Goal: Task Accomplishment & Management: Manage account settings

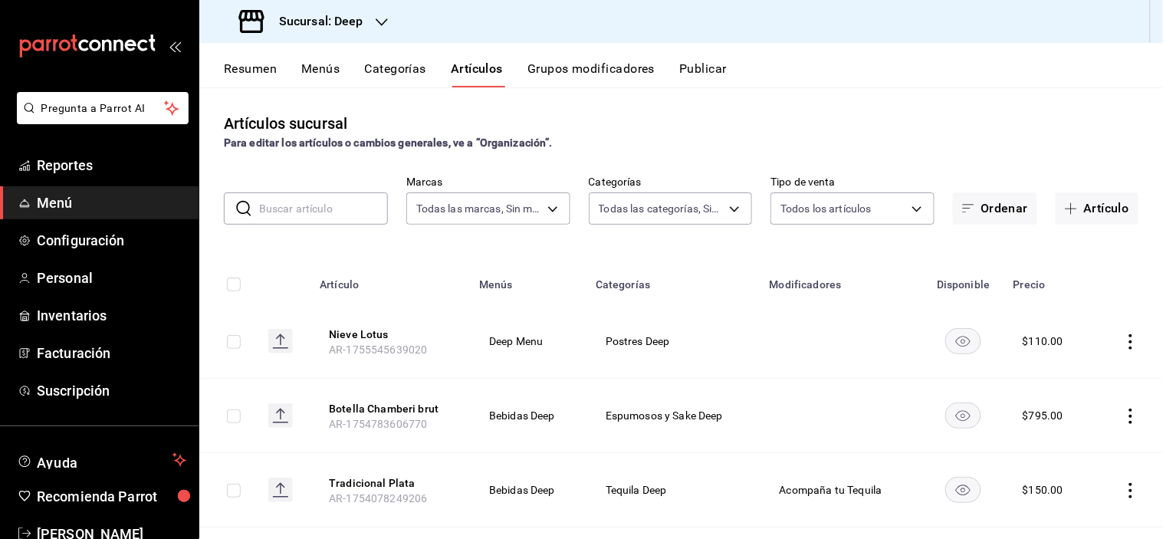
click at [341, 21] on h3 "Sucursal: Deep" at bounding box center [315, 21] width 97 height 18
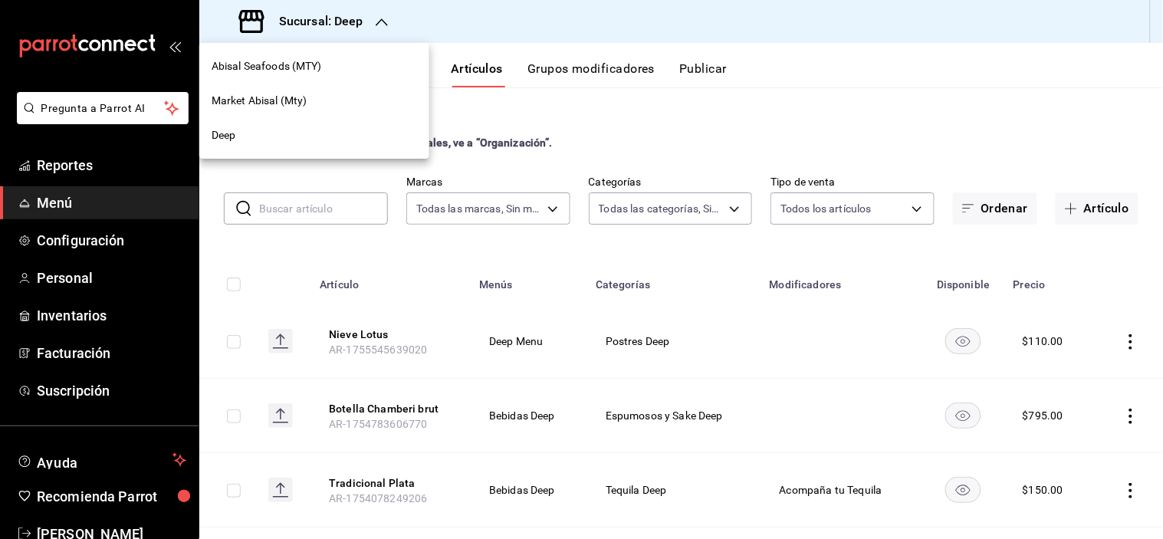
click at [285, 93] on span "Market Abisal (Mty)" at bounding box center [260, 101] width 96 height 16
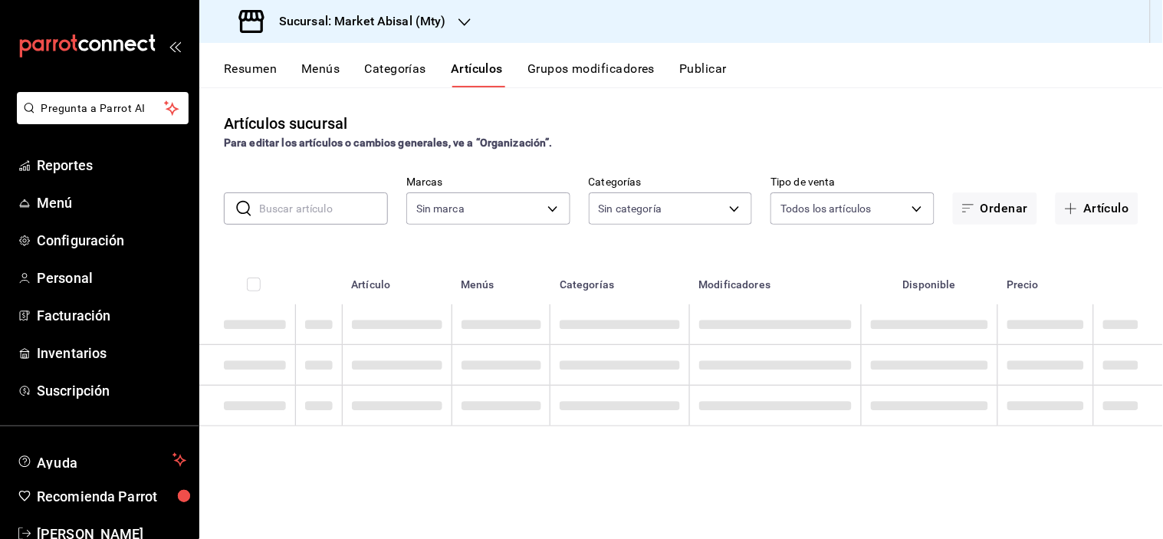
type input "5a915f7c-a5b1-4a18-8c7a-c05ecc5da877,8fc46ca0-d304-4aa6-b913-a6e350009ea3,8f73b…"
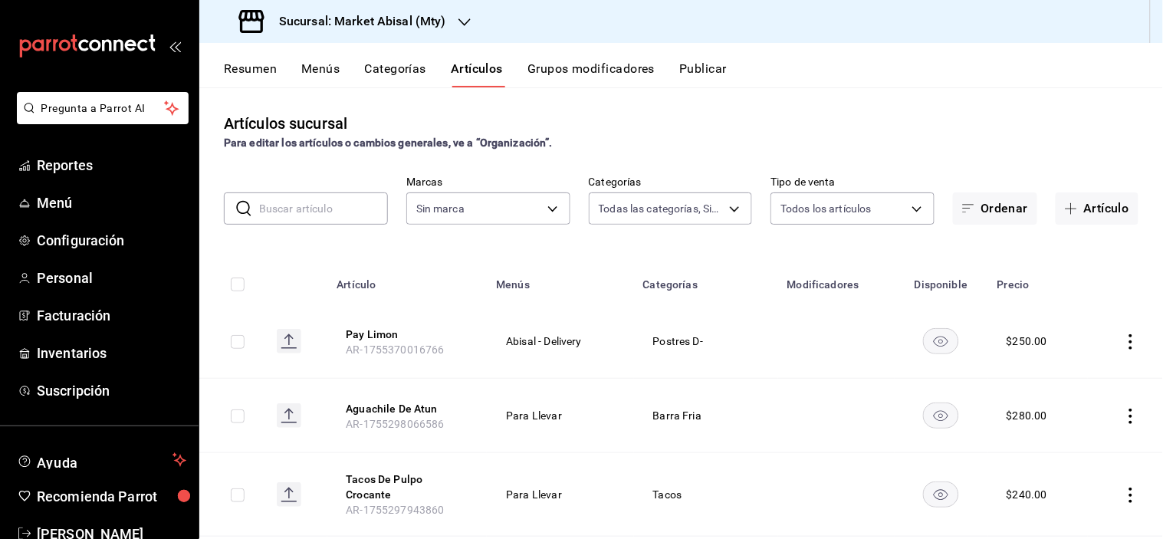
type input "87bf36f4-6b40-4726-8a51-e528f6e66873"
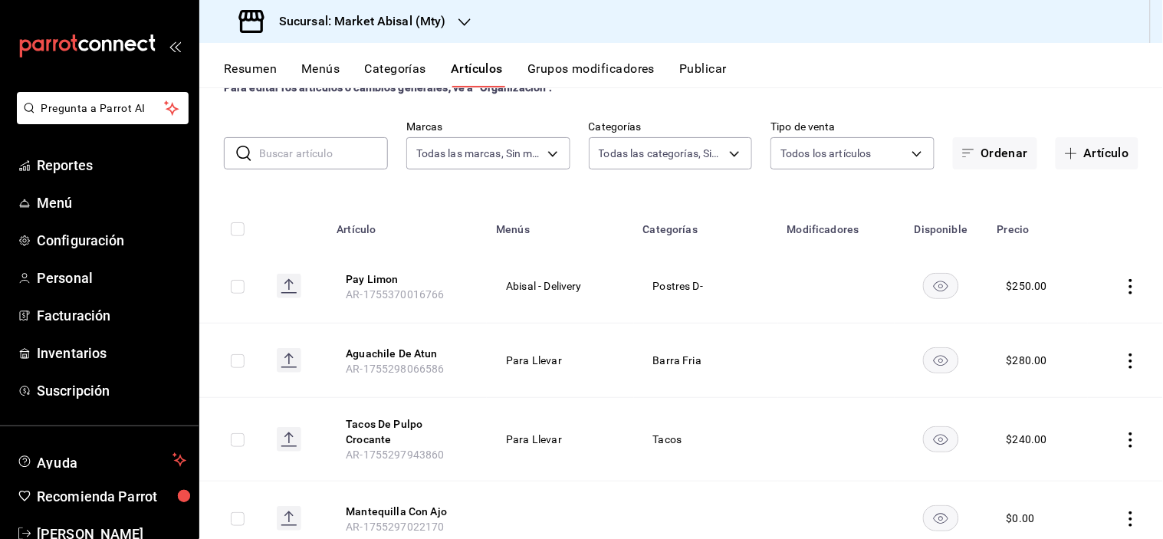
scroll to position [85, 0]
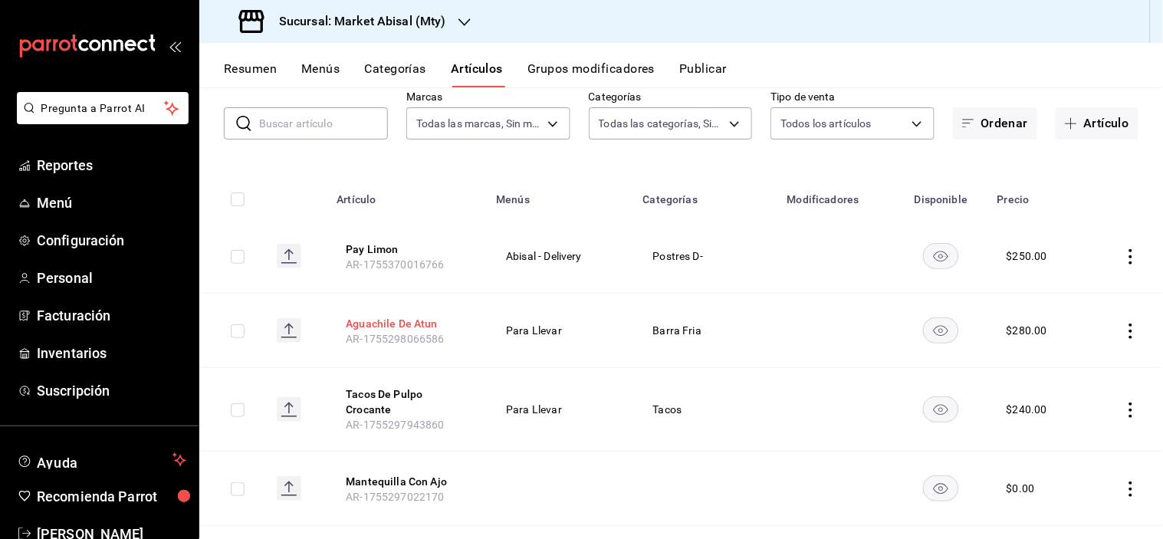
click at [425, 322] on button "Aguachile De Atun" at bounding box center [407, 323] width 123 height 15
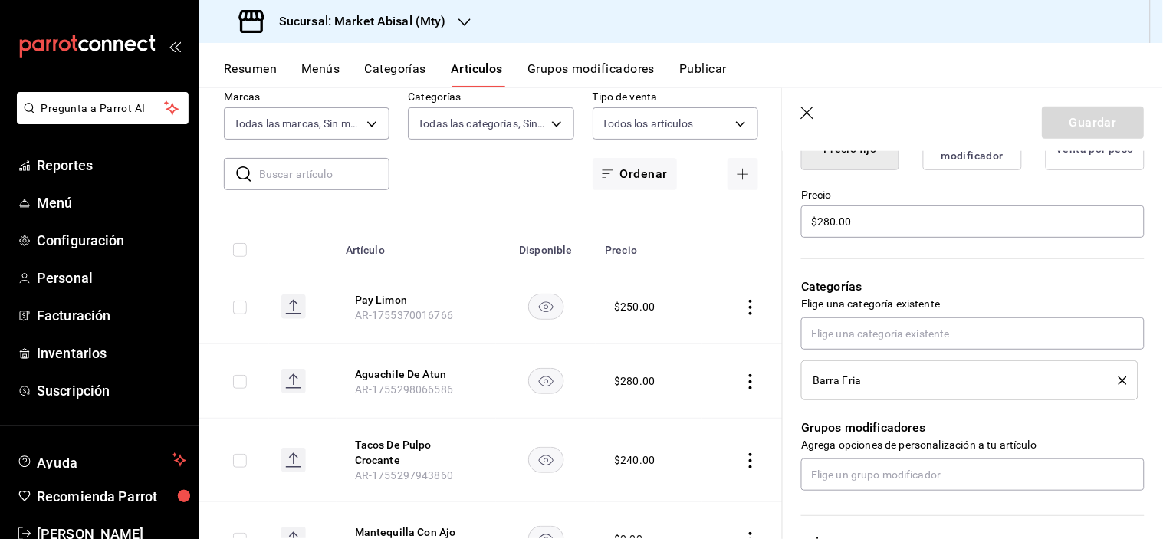
scroll to position [511, 0]
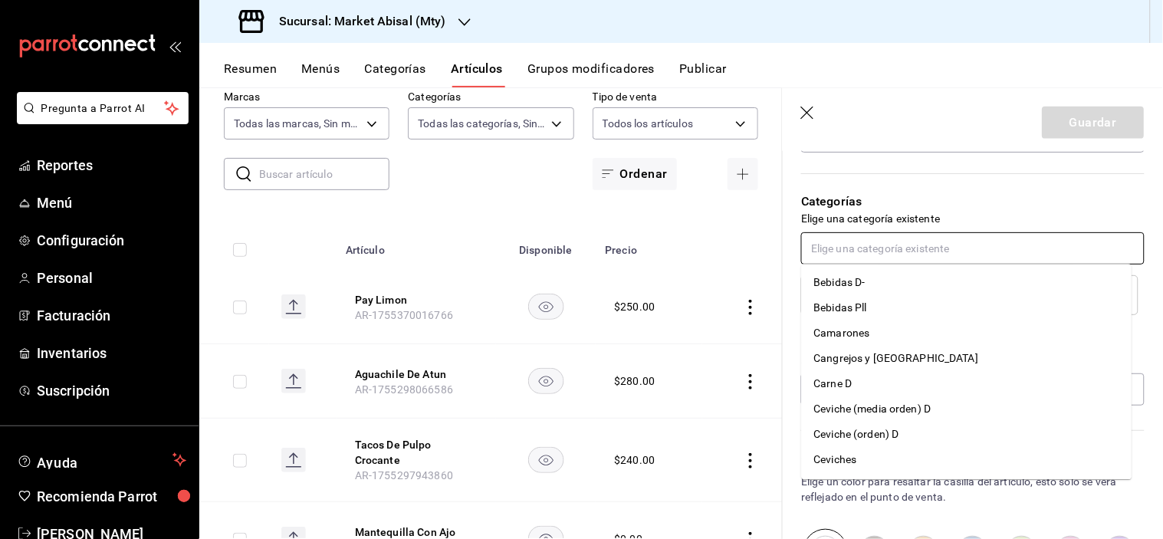
click at [946, 253] on input "text" at bounding box center [973, 248] width 344 height 32
drag, startPoint x: 811, startPoint y: 117, endPoint x: 652, endPoint y: 252, distance: 209.0
click at [811, 116] on icon "button" at bounding box center [807, 113] width 13 height 13
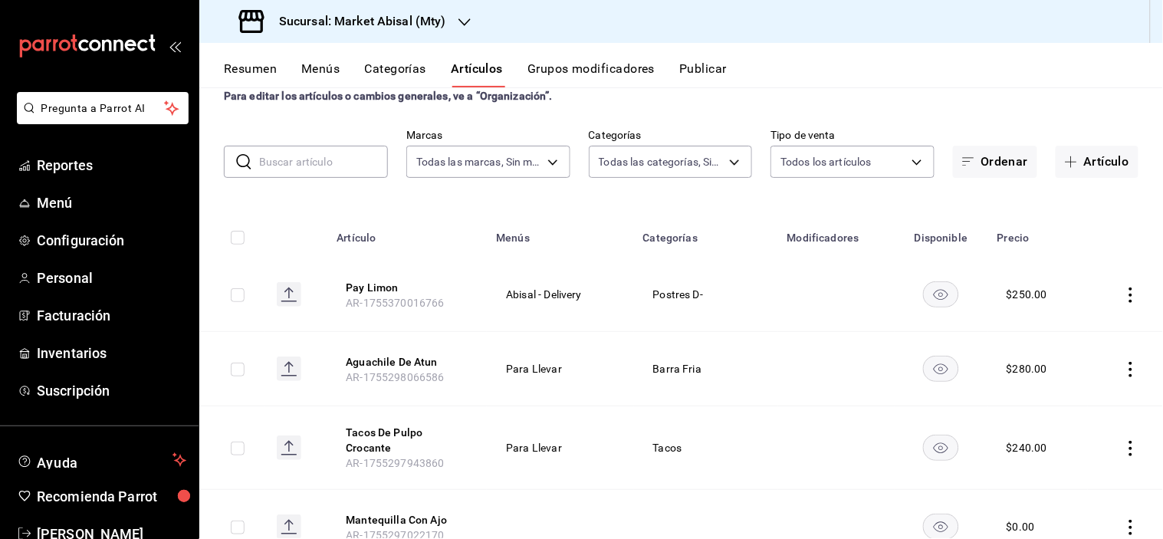
scroll to position [85, 0]
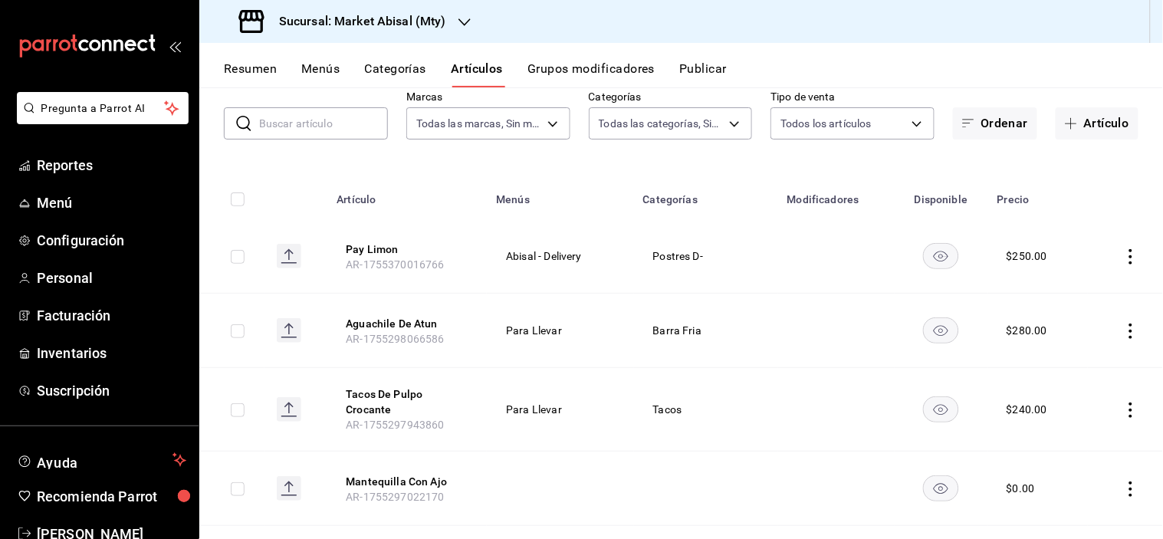
click at [318, 72] on button "Menús" at bounding box center [320, 74] width 38 height 26
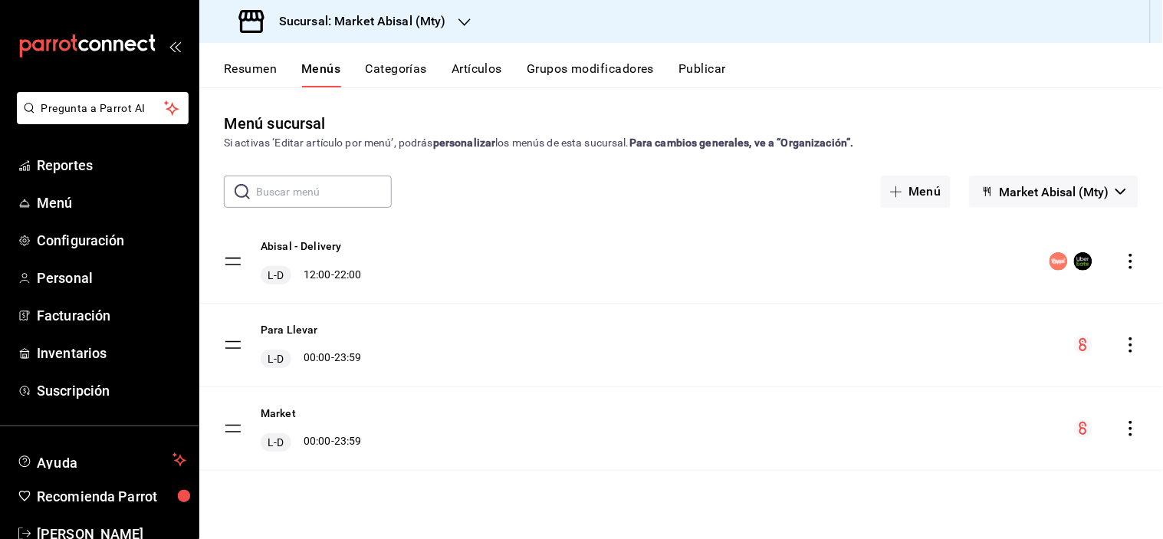
click at [1129, 255] on icon "actions" at bounding box center [1131, 261] width 15 height 15
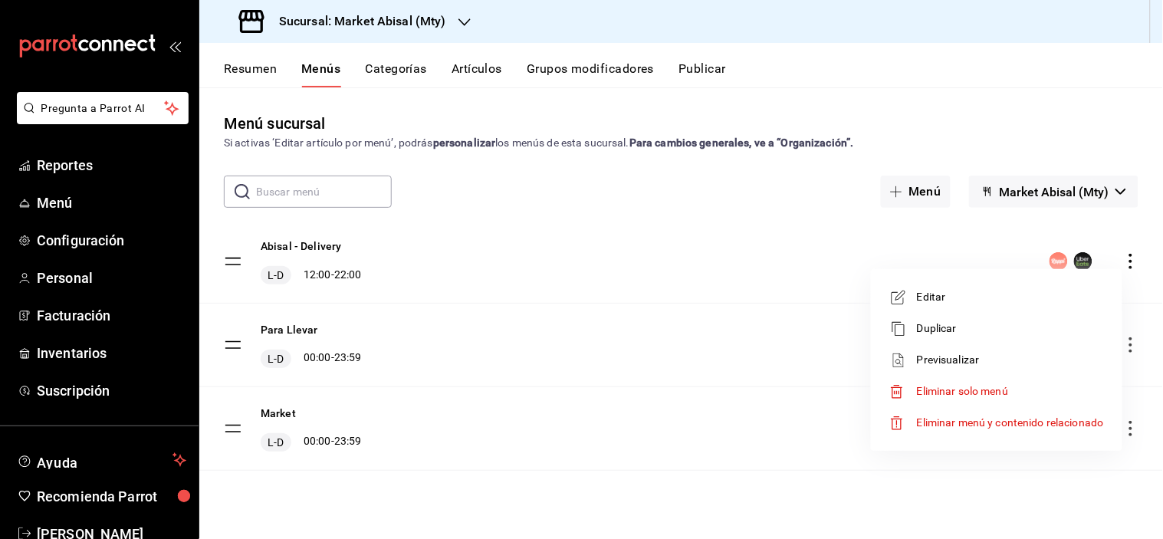
click at [695, 465] on div at bounding box center [581, 269] width 1163 height 539
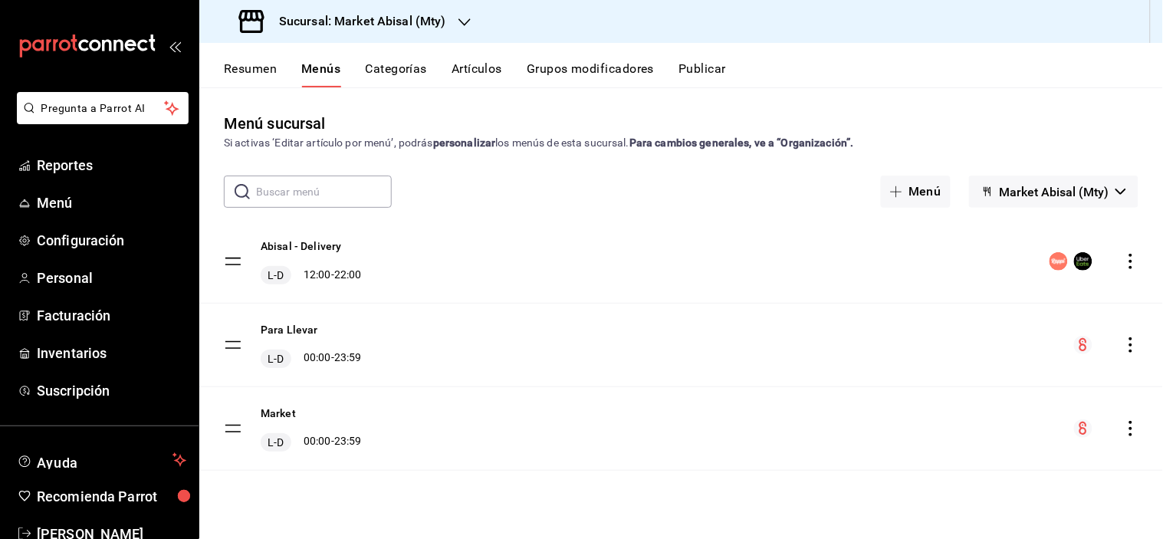
click at [1020, 178] on button "Market Abisal (Mty)" at bounding box center [1053, 192] width 169 height 32
click at [924, 186] on div at bounding box center [581, 269] width 1163 height 539
click at [907, 198] on button "Menú" at bounding box center [916, 192] width 70 height 32
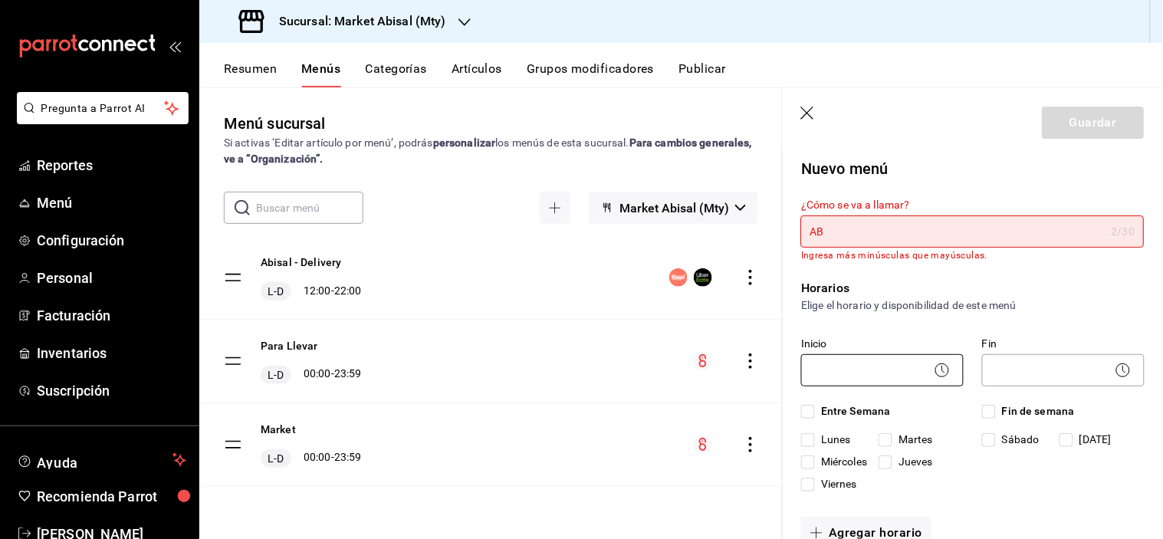
type input "A"
type input "m"
type input "M"
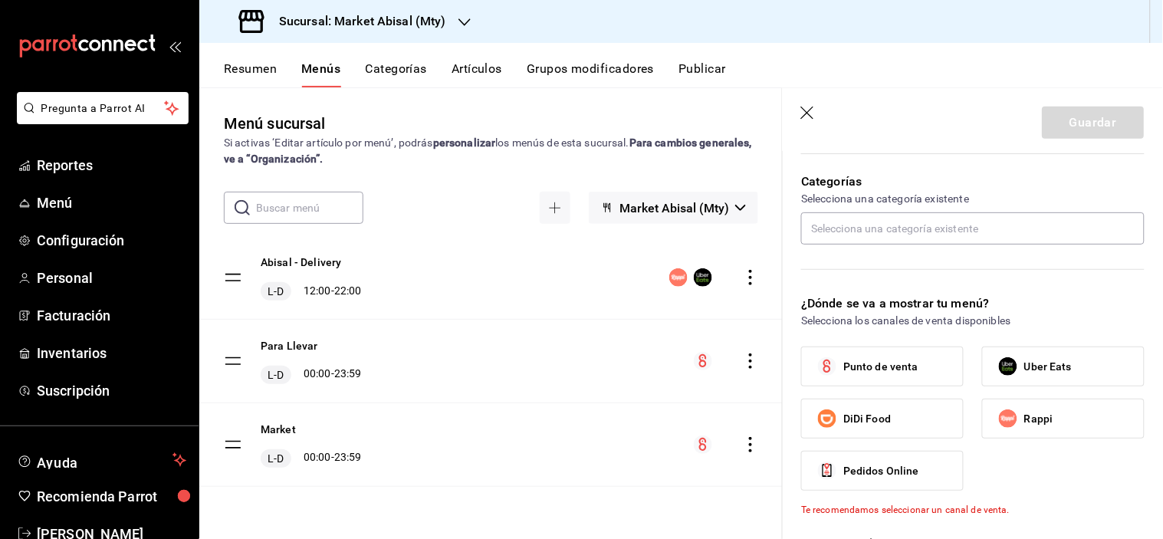
scroll to position [426, 0]
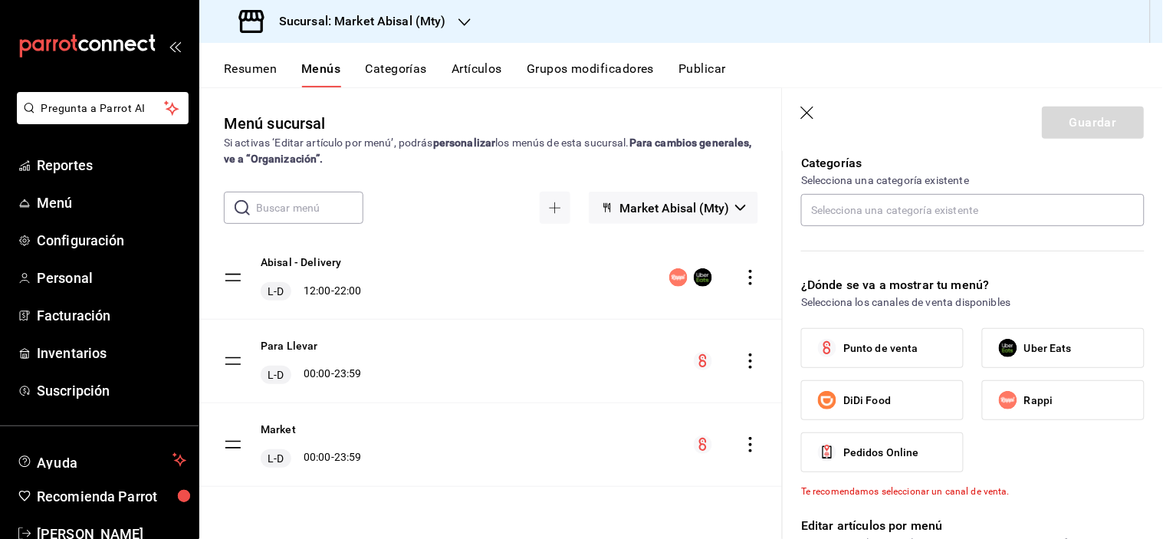
type input "Abisal - APP"
click at [1030, 350] on span "Uber Eats" at bounding box center [1049, 349] width 48 height 16
click at [999, 347] on input "Uber Eats" at bounding box center [1008, 348] width 32 height 32
checkbox input "true"
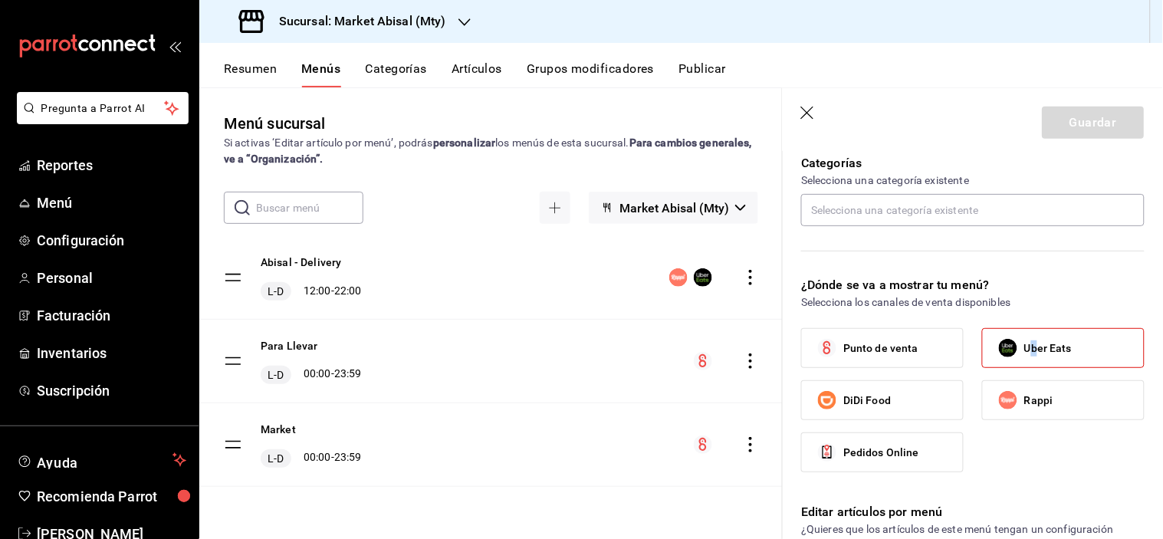
click at [1002, 395] on input "Rappi" at bounding box center [1008, 400] width 32 height 32
checkbox input "true"
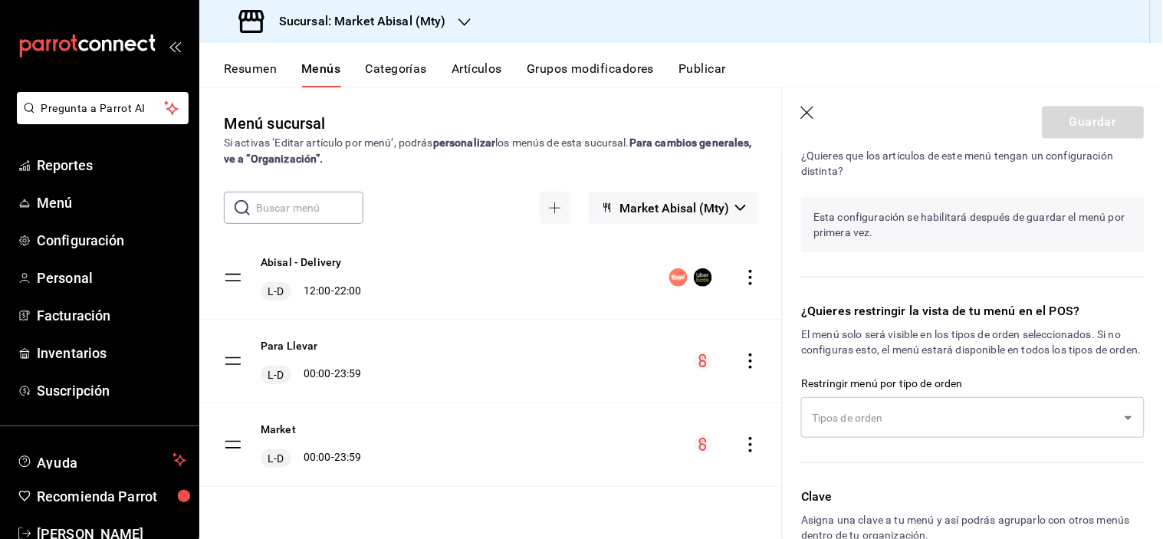
scroll to position [918, 0]
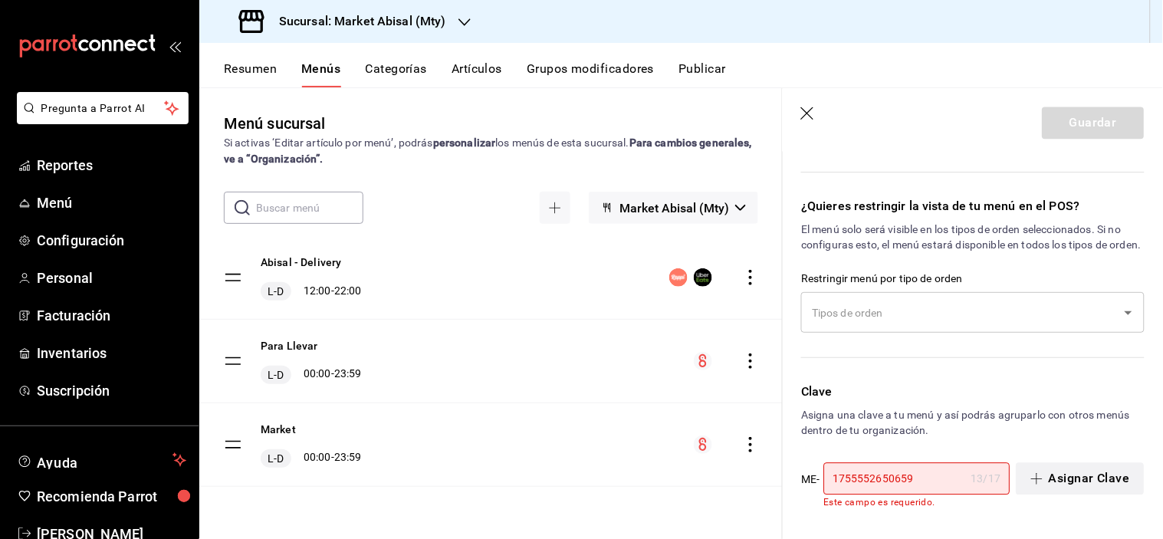
click at [1060, 479] on button "Asignar Clave" at bounding box center [1081, 478] width 128 height 32
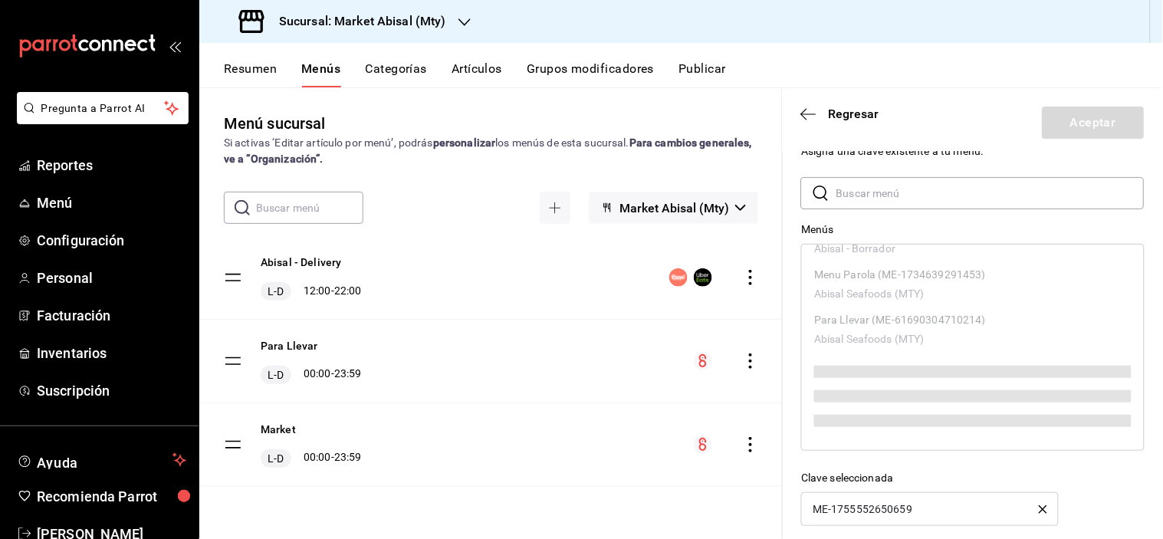
scroll to position [49, 0]
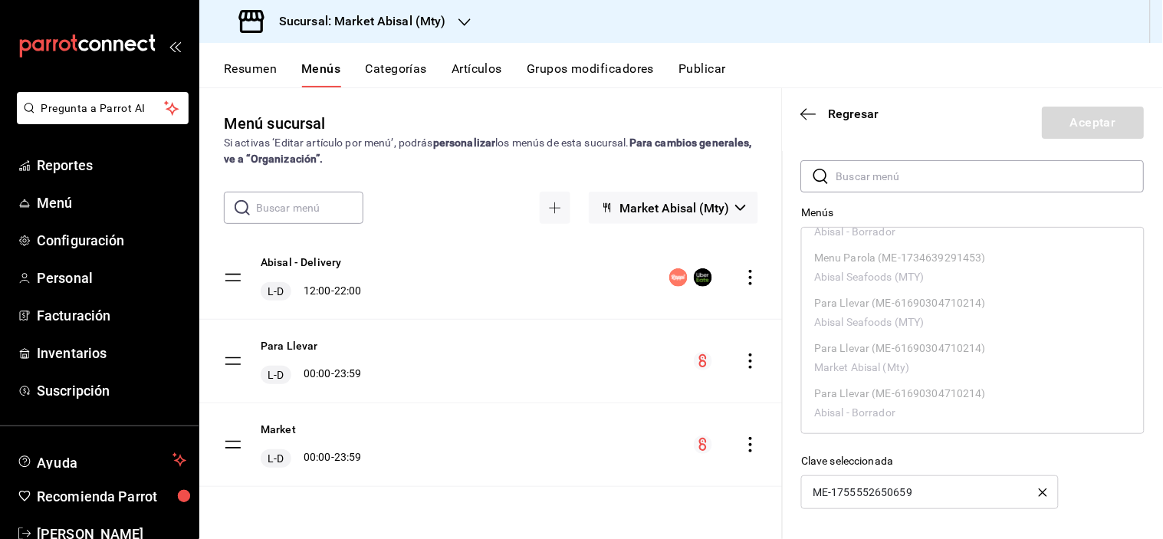
click at [945, 489] on div "ME-1755552650659" at bounding box center [930, 493] width 258 height 34
click at [856, 113] on span "Regresar" at bounding box center [854, 114] width 51 height 15
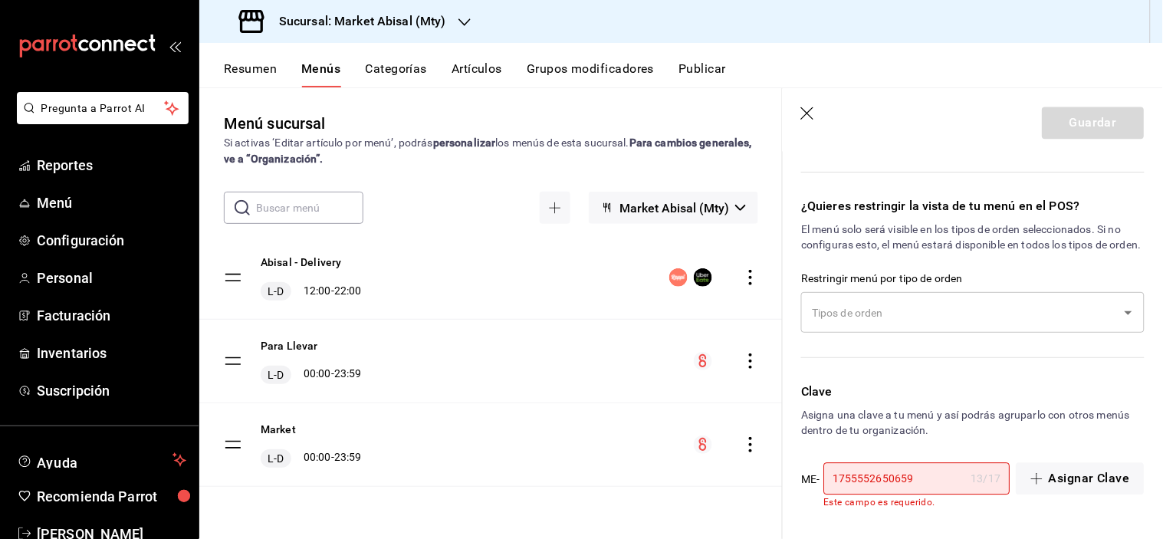
click at [920, 316] on input "text" at bounding box center [961, 312] width 307 height 27
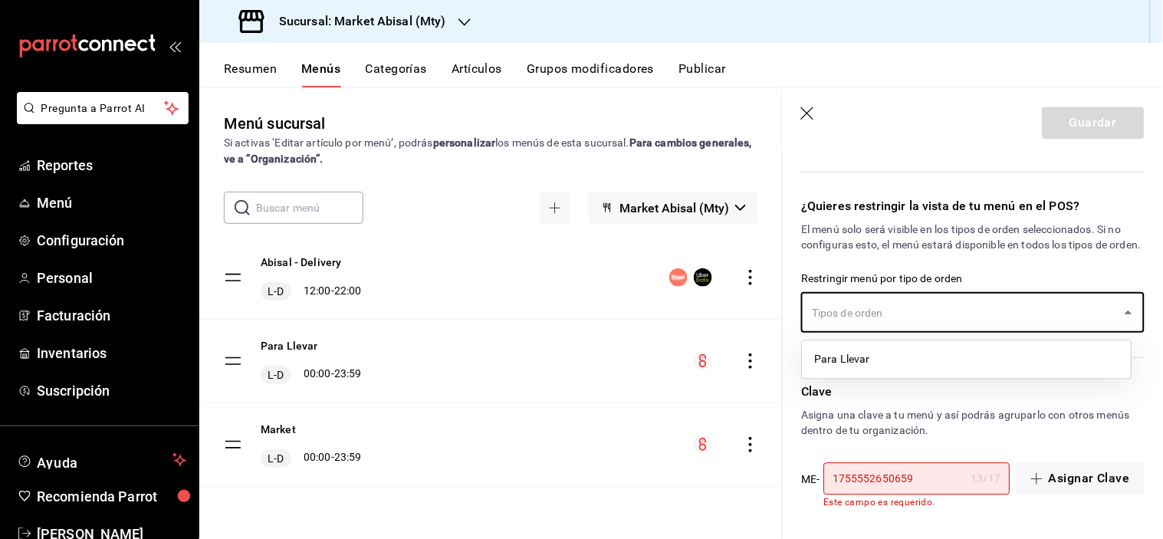
click at [864, 359] on li "Para Llevar" at bounding box center [967, 359] width 329 height 25
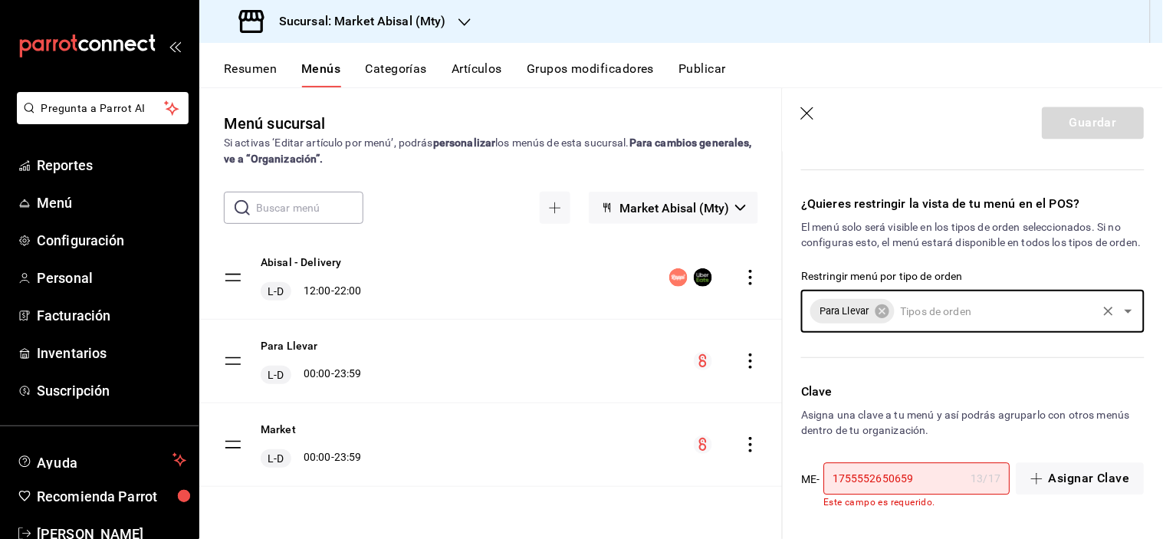
click at [1102, 319] on icon "Clear" at bounding box center [1108, 311] width 15 height 15
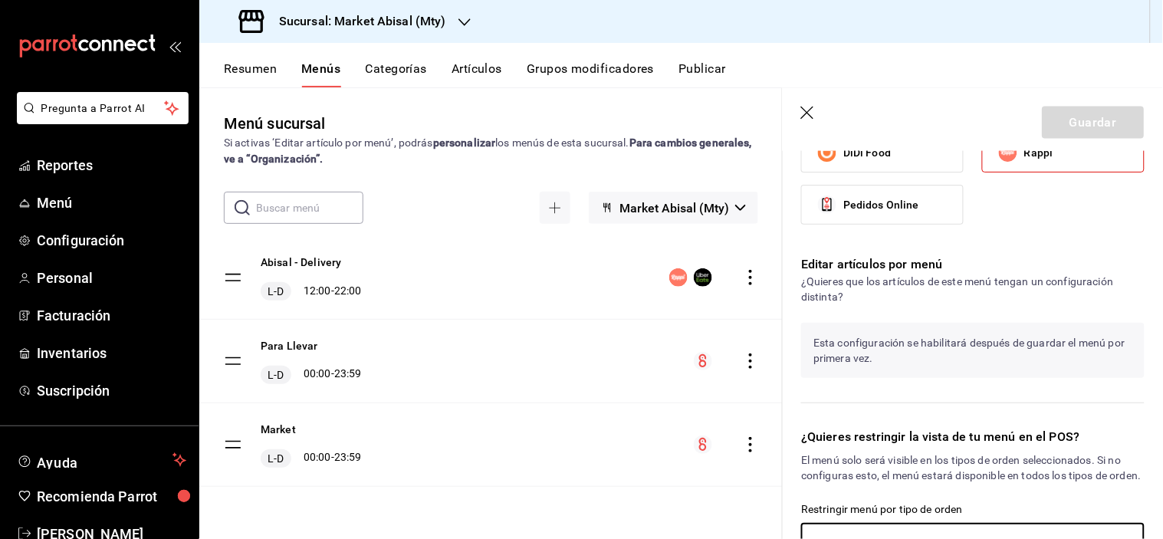
scroll to position [407, 0]
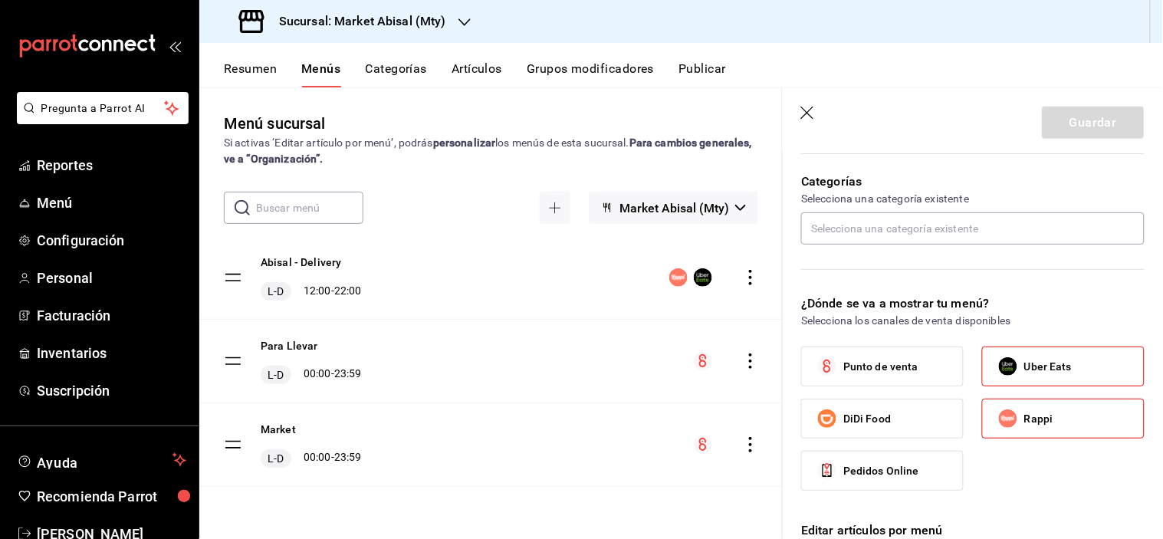
click at [811, 105] on header "Guardar" at bounding box center [973, 119] width 380 height 63
click at [808, 117] on icon "button" at bounding box center [808, 114] width 15 height 15
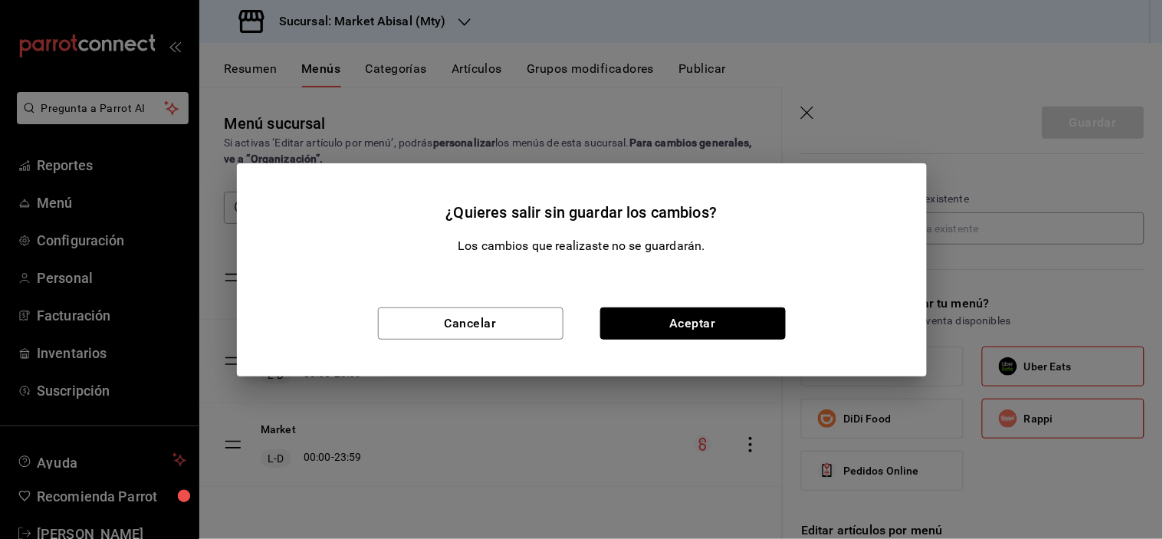
click at [714, 332] on button "Aceptar" at bounding box center [694, 324] width 186 height 32
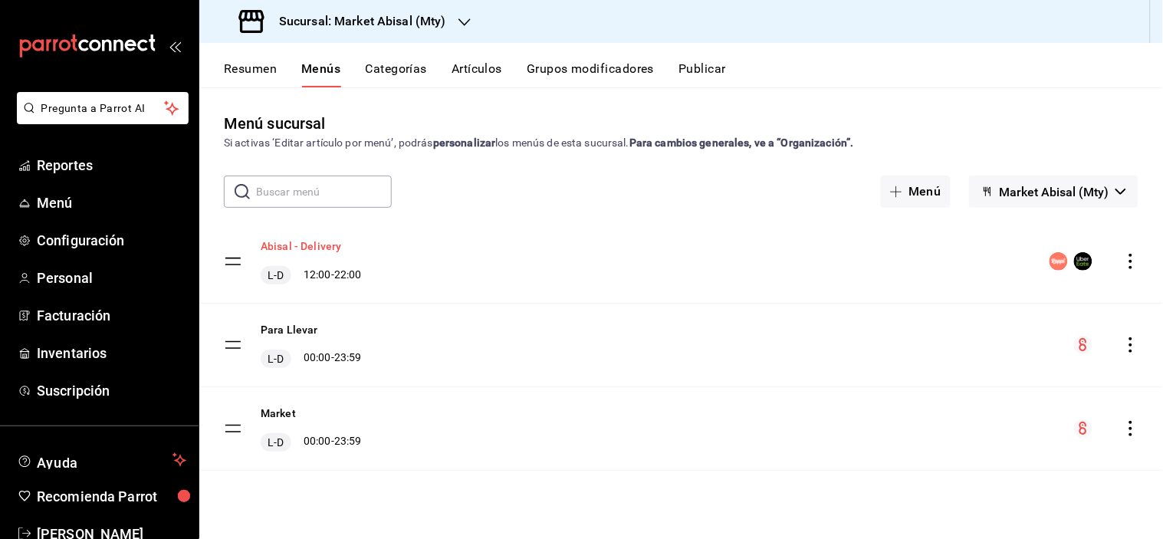
click at [291, 242] on button "Abisal - Delivery" at bounding box center [301, 246] width 81 height 15
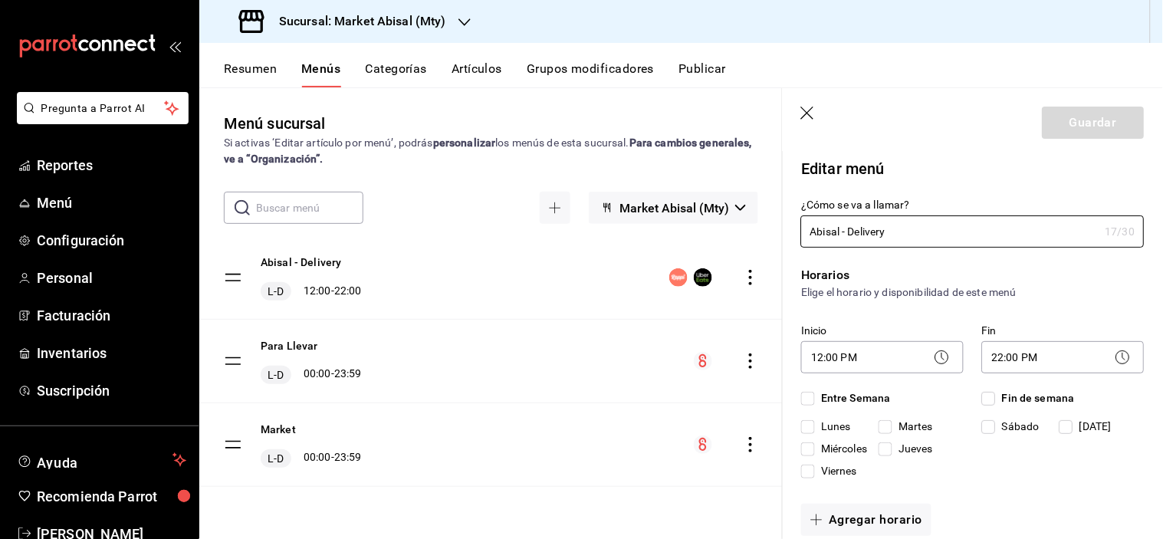
checkbox input "true"
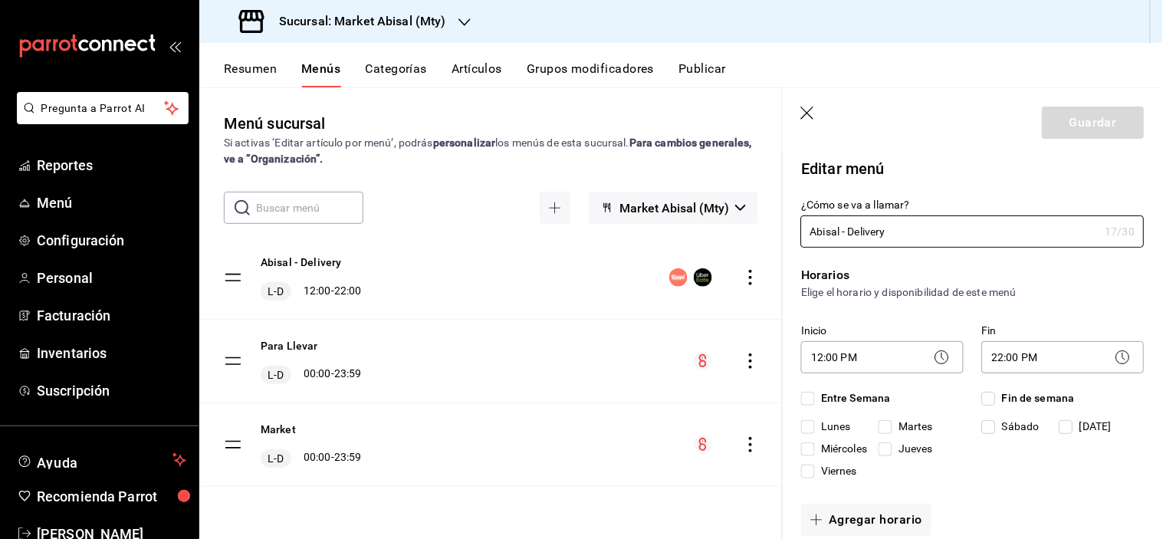
checkbox input "true"
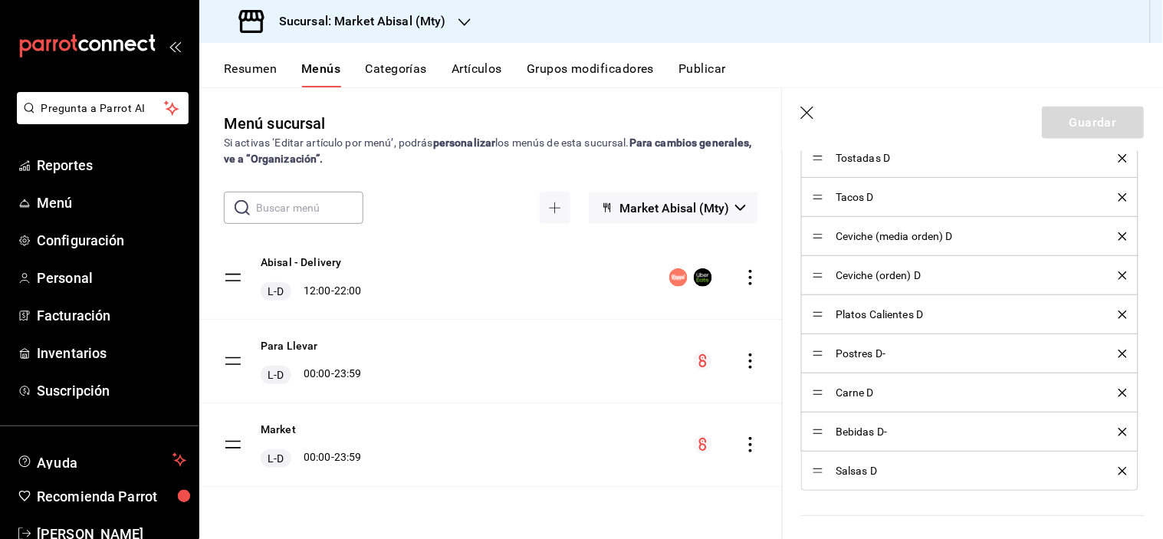
scroll to position [426, 0]
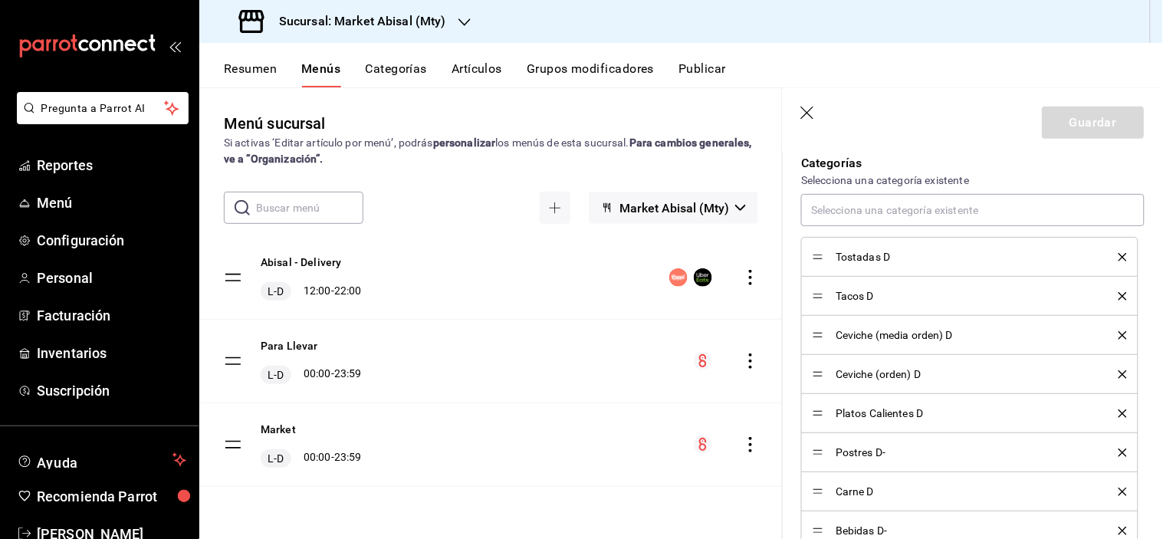
click at [1119, 253] on icon "delete" at bounding box center [1123, 257] width 8 height 8
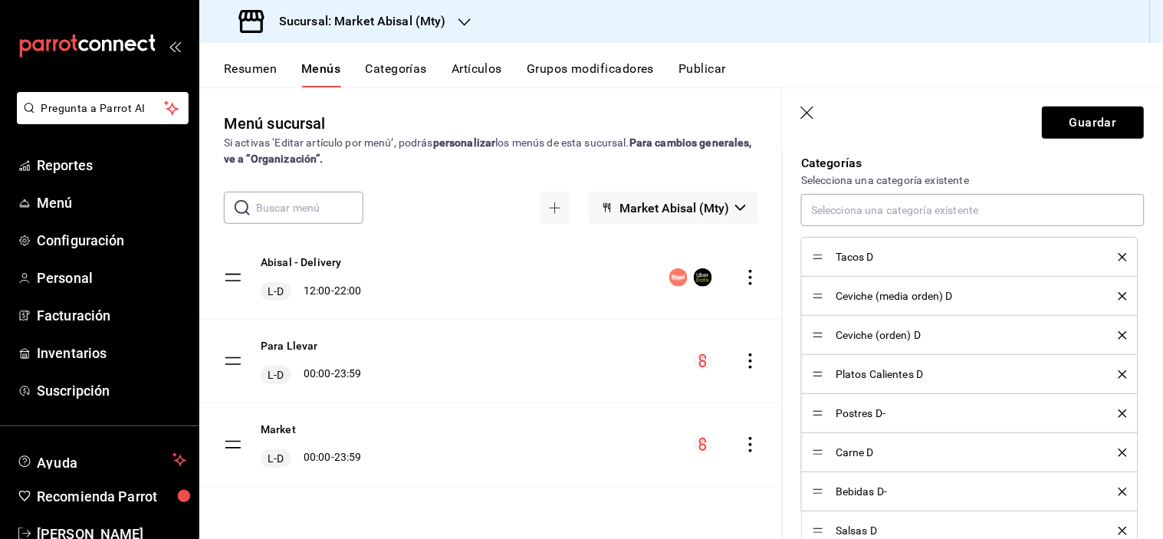
click at [1119, 253] on icon "delete" at bounding box center [1123, 257] width 8 height 8
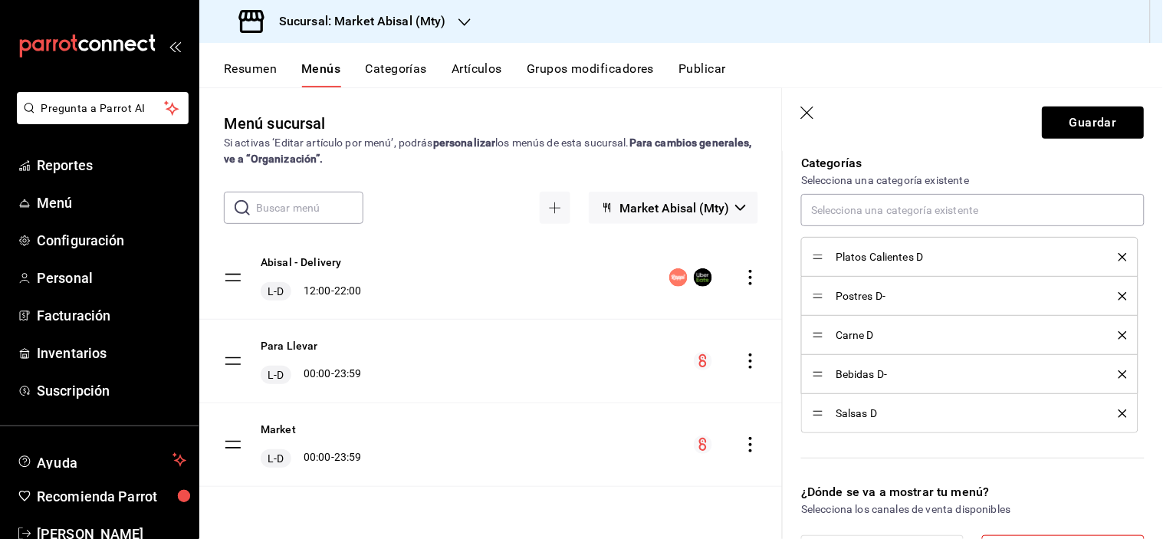
click at [1119, 253] on icon "delete" at bounding box center [1123, 257] width 8 height 8
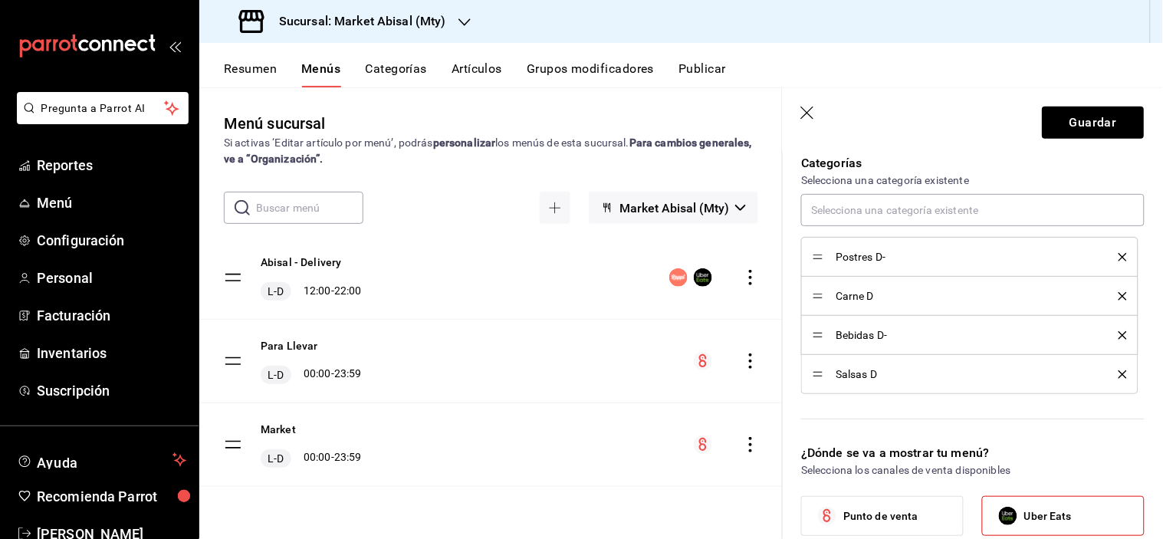
click at [1119, 253] on icon "delete" at bounding box center [1123, 257] width 8 height 8
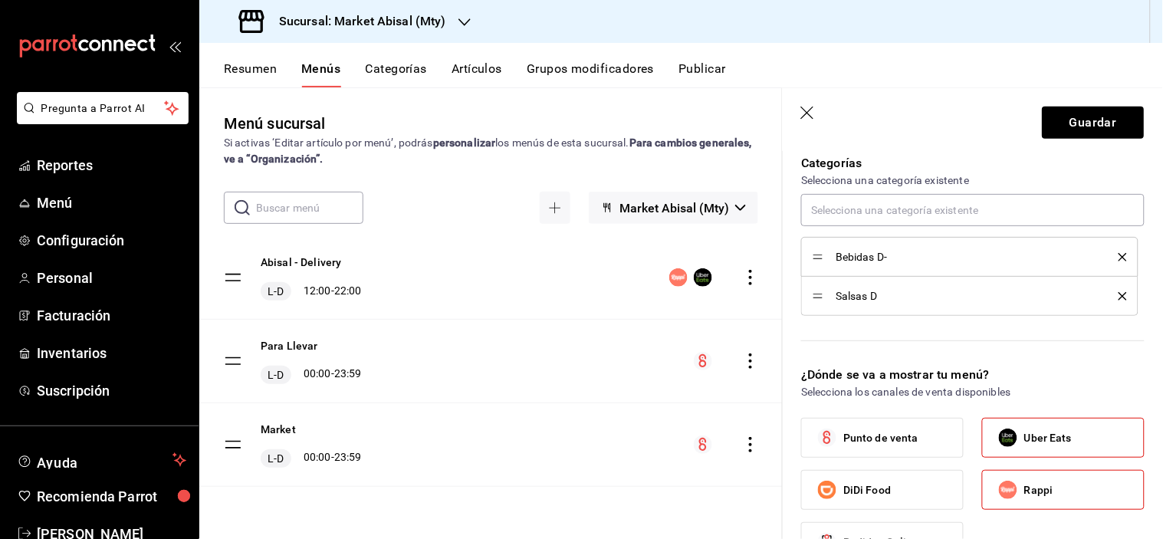
click at [1119, 253] on icon "delete" at bounding box center [1123, 257] width 8 height 8
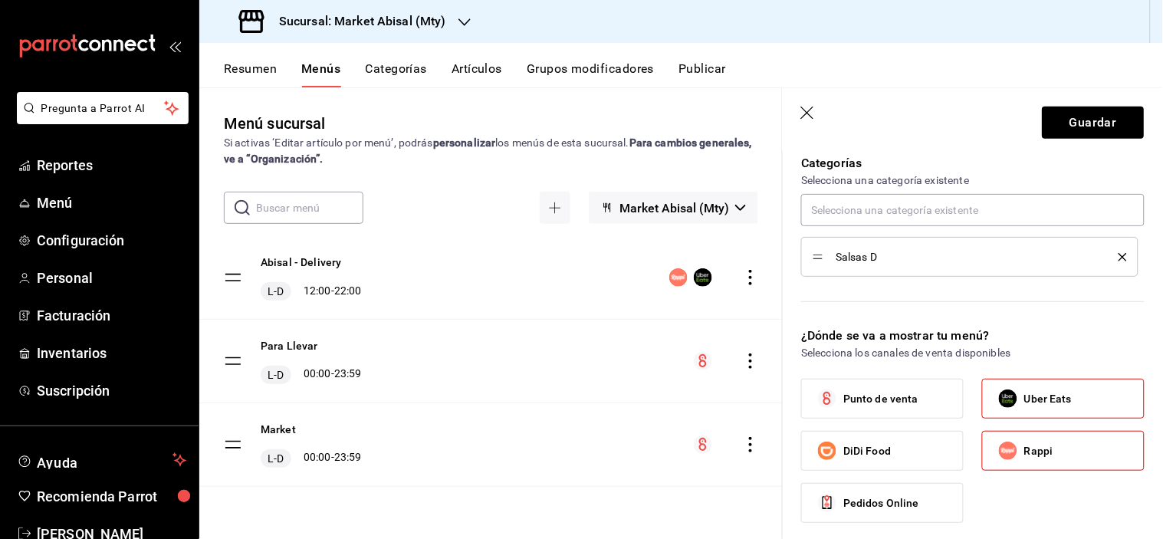
click at [1119, 253] on icon "delete" at bounding box center [1123, 257] width 8 height 8
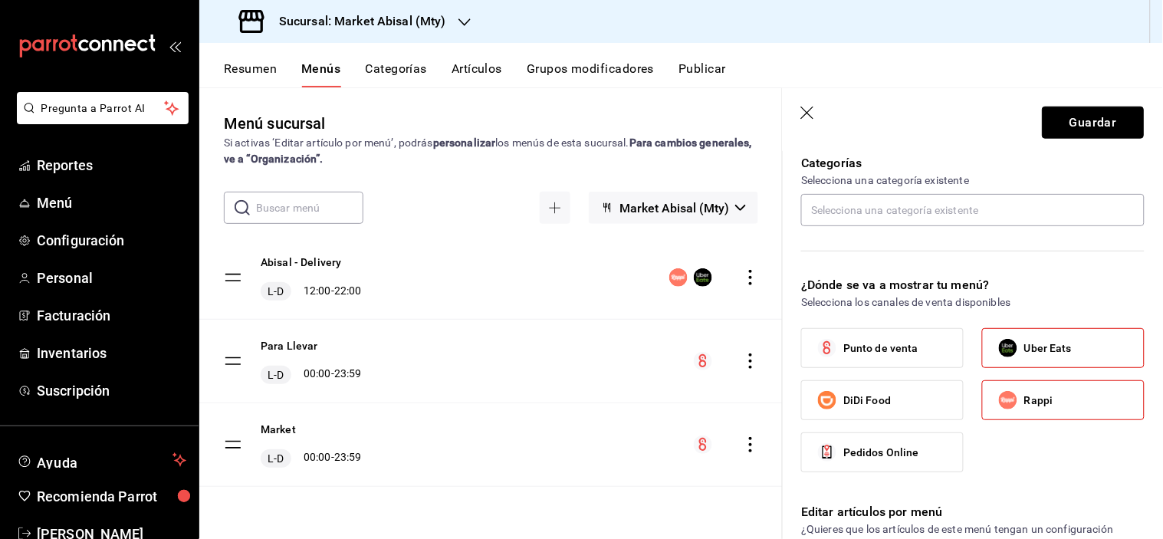
click at [1078, 127] on button "Guardar" at bounding box center [1094, 123] width 102 height 32
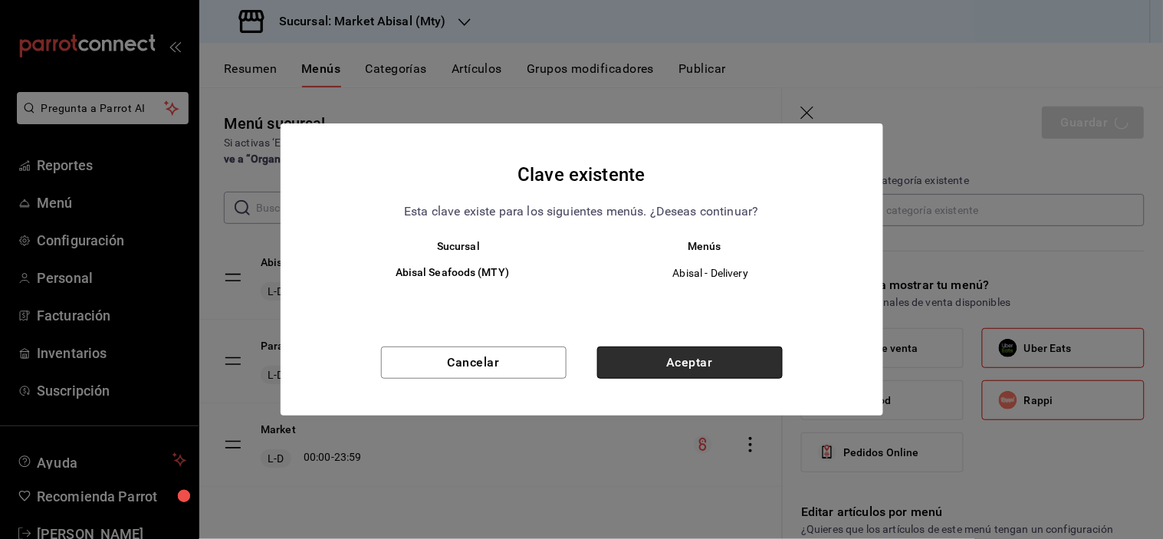
click at [683, 369] on button "Aceptar" at bounding box center [690, 363] width 186 height 32
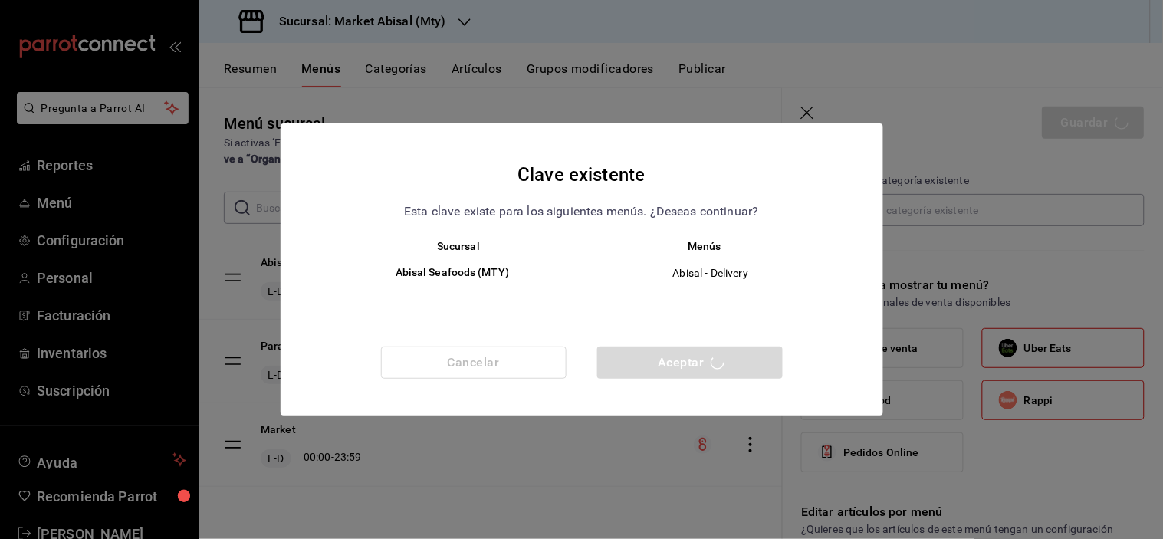
checkbox input "false"
type input "1755552744512"
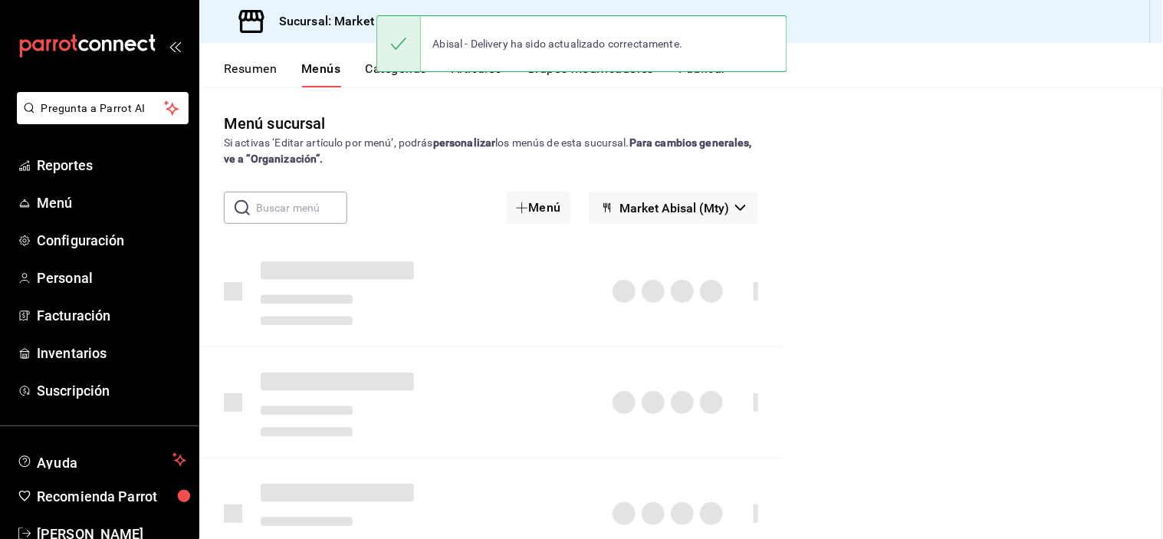
checkbox input "false"
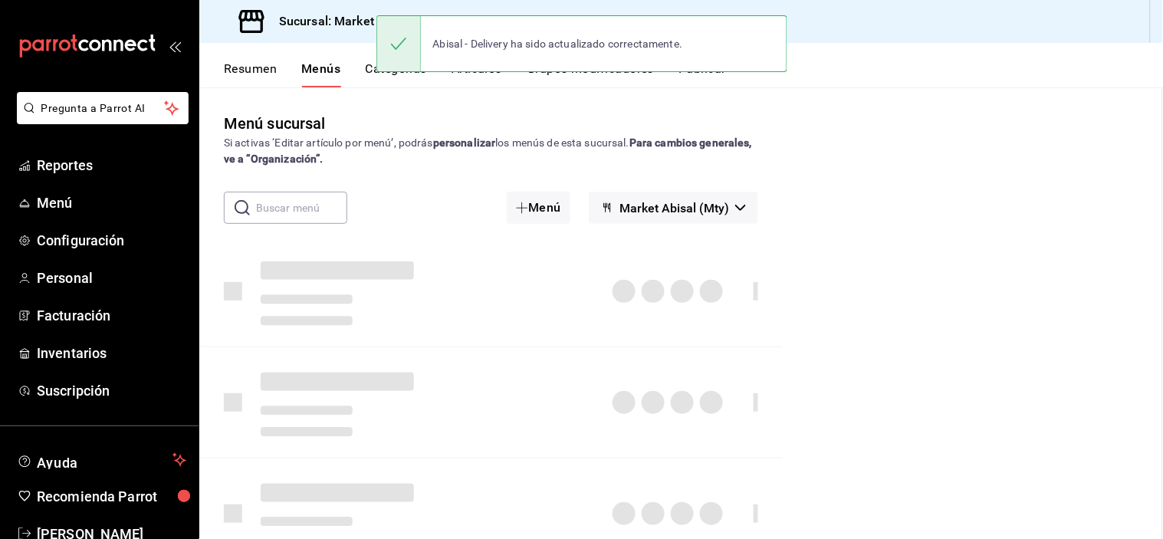
checkbox input "false"
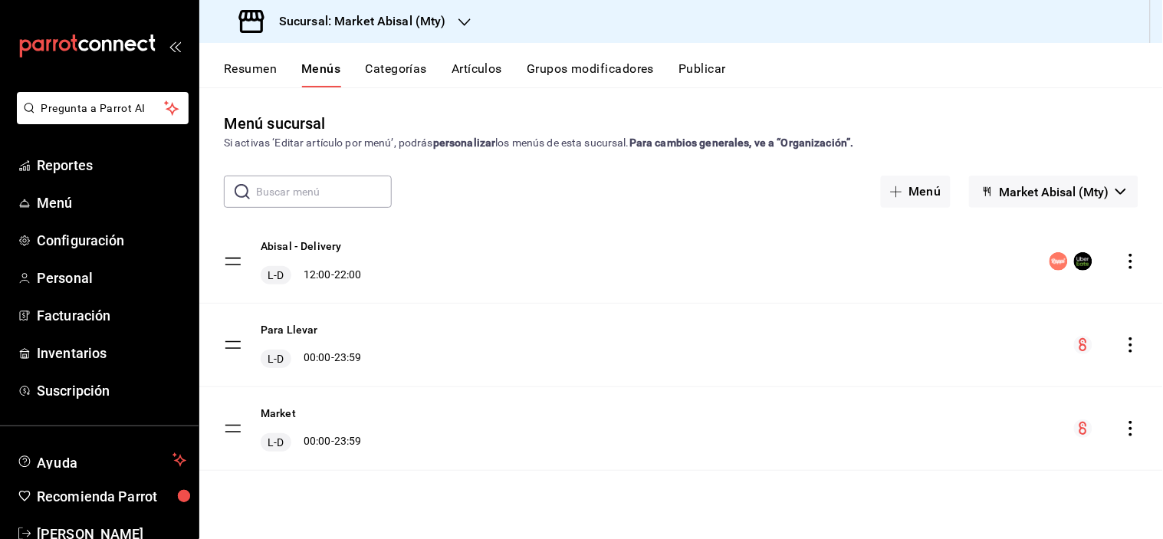
click at [389, 74] on div "Pregunta a Parrot AI Reportes Menú Configuración Personal Facturación Inventari…" at bounding box center [581, 269] width 1163 height 539
click at [399, 71] on button "Categorías" at bounding box center [397, 74] width 62 height 26
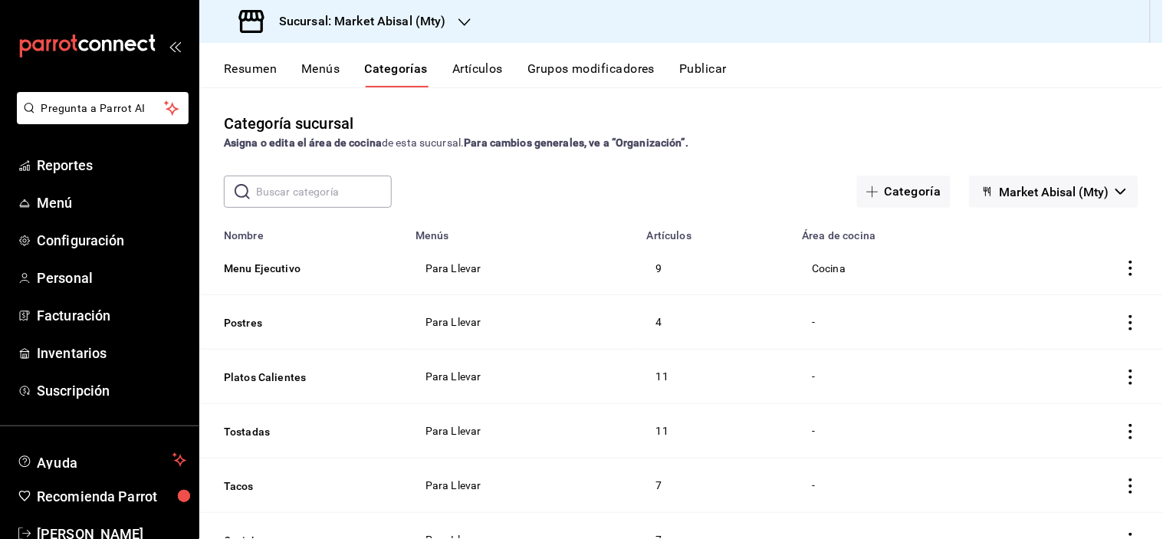
click at [482, 66] on button "Artículos" at bounding box center [478, 74] width 51 height 26
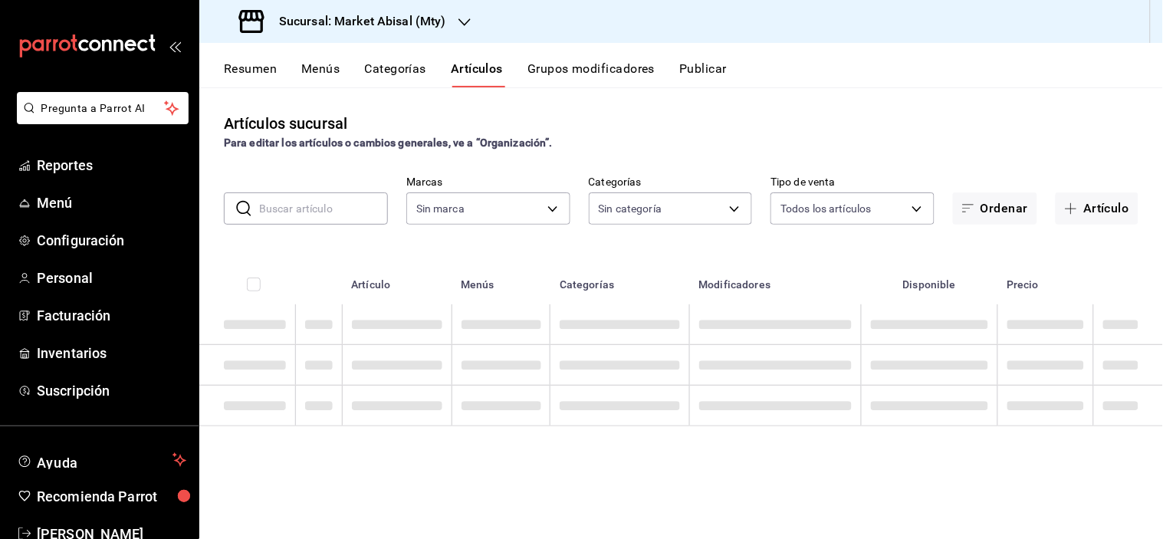
type input "5a915f7c-a5b1-4a18-8c7a-c05ecc5da877,8fc46ca0-d304-4aa6-b913-a6e350009ea3,8f73b…"
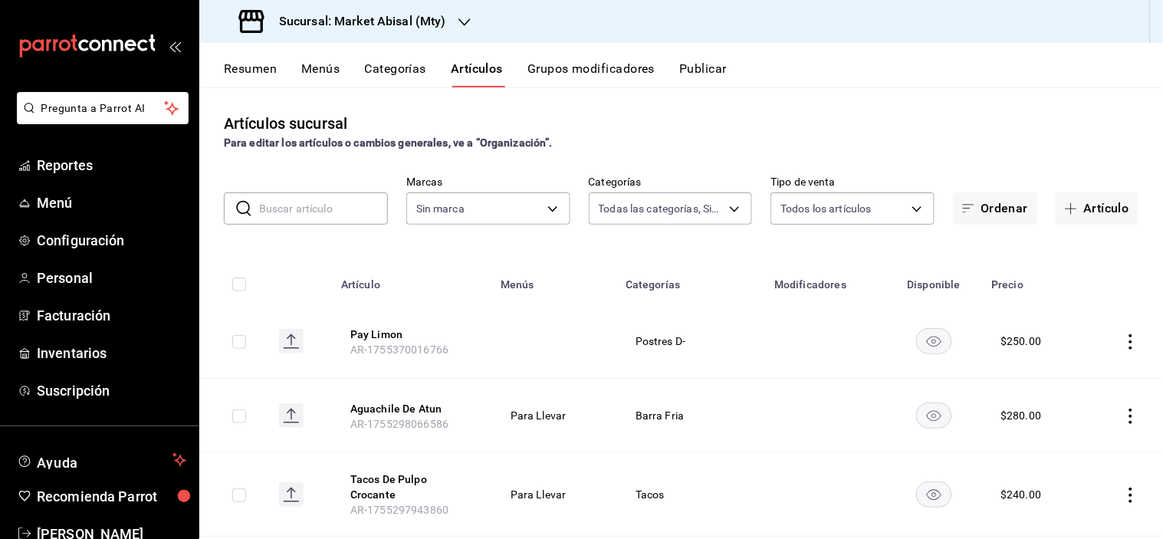
type input "87bf36f4-6b40-4726-8a51-e528f6e66873"
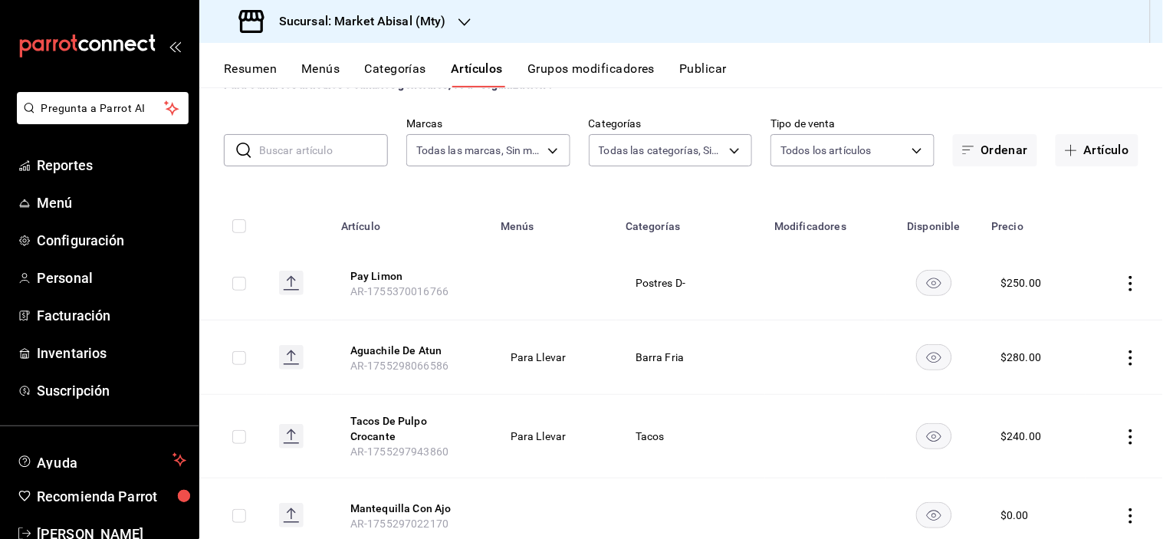
scroll to position [85, 0]
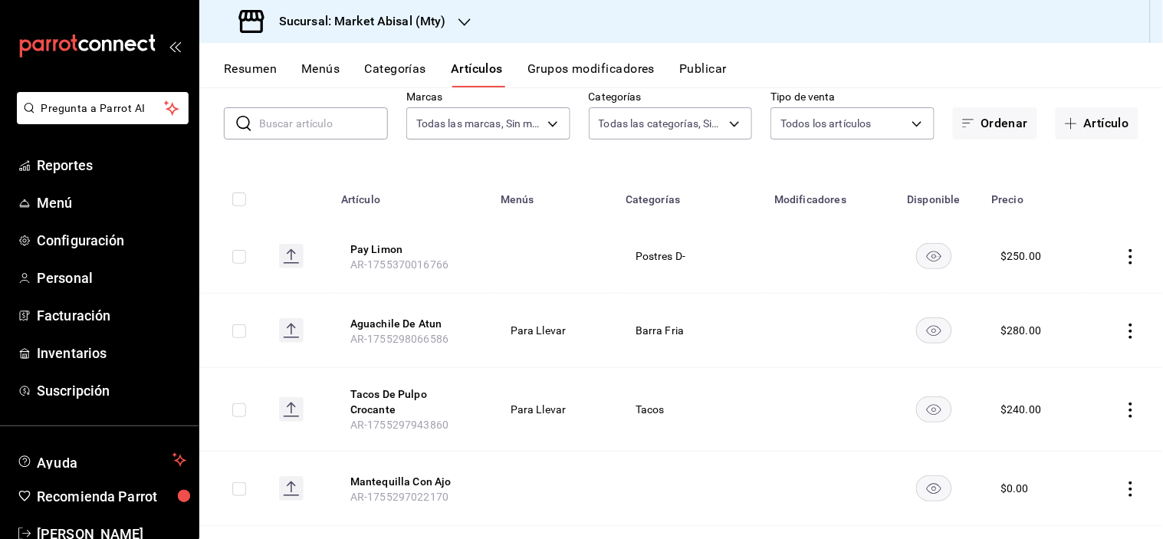
click at [1124, 255] on icon "actions" at bounding box center [1131, 256] width 15 height 15
click at [1065, 354] on span "Eliminar" at bounding box center [1072, 354] width 39 height 12
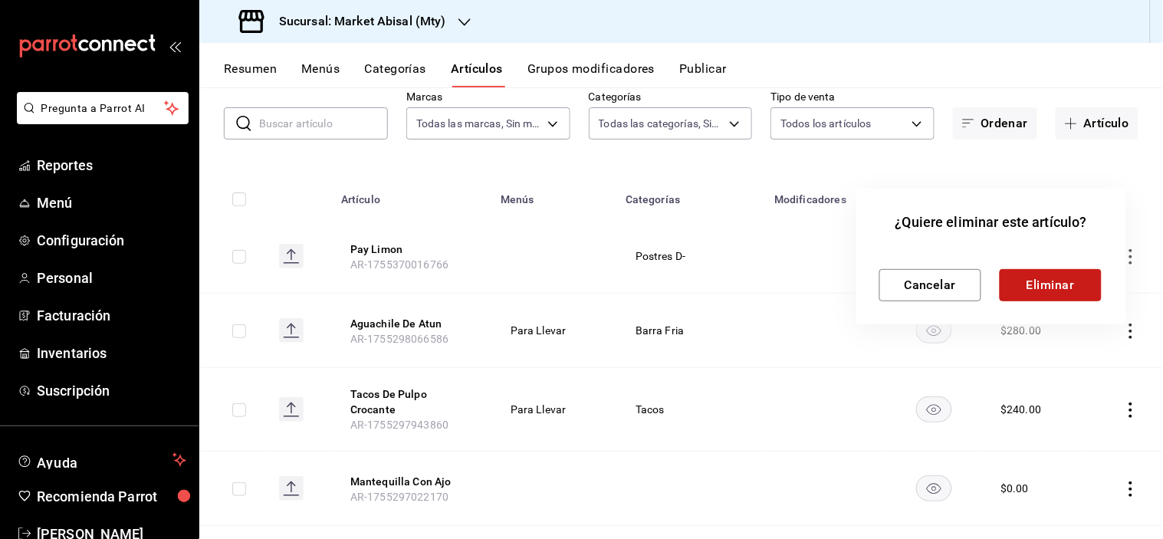
click at [1032, 269] on button "Eliminar" at bounding box center [1051, 285] width 102 height 32
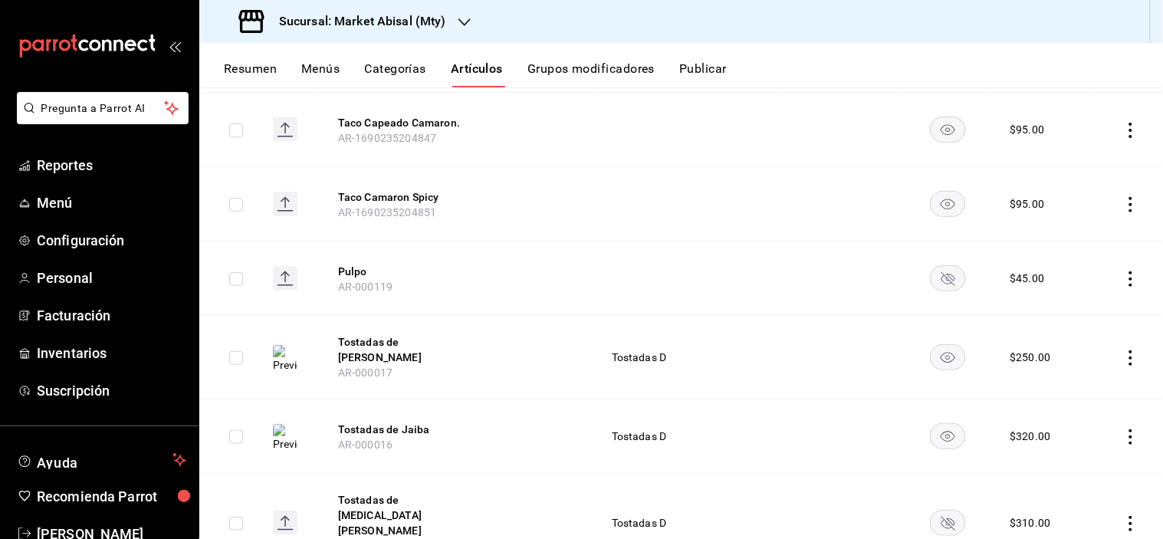
scroll to position [1692, 0]
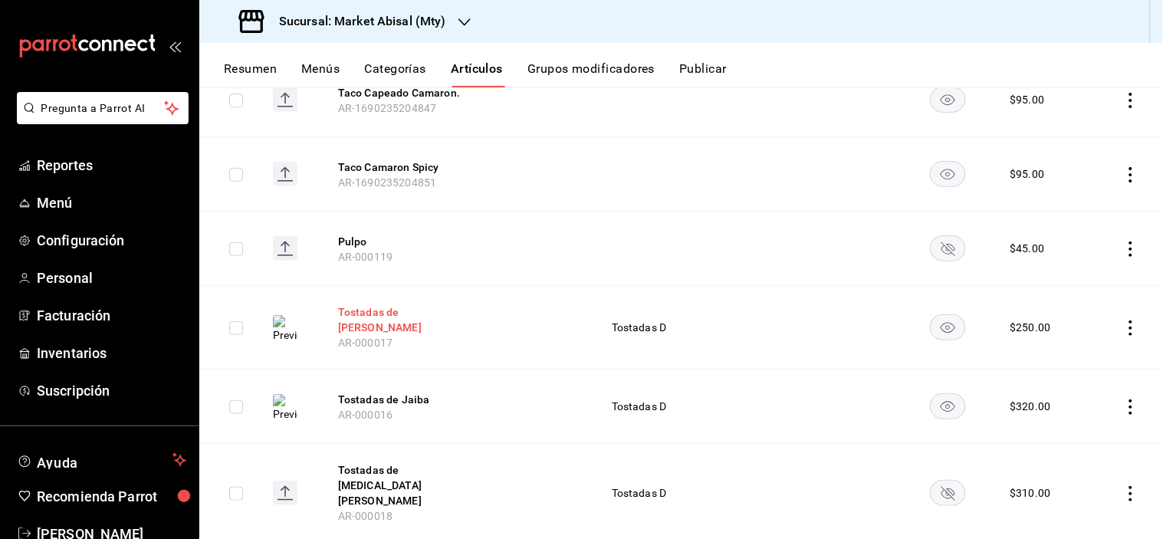
click at [382, 304] on button "Tostadas de [PERSON_NAME]" at bounding box center [399, 319] width 123 height 31
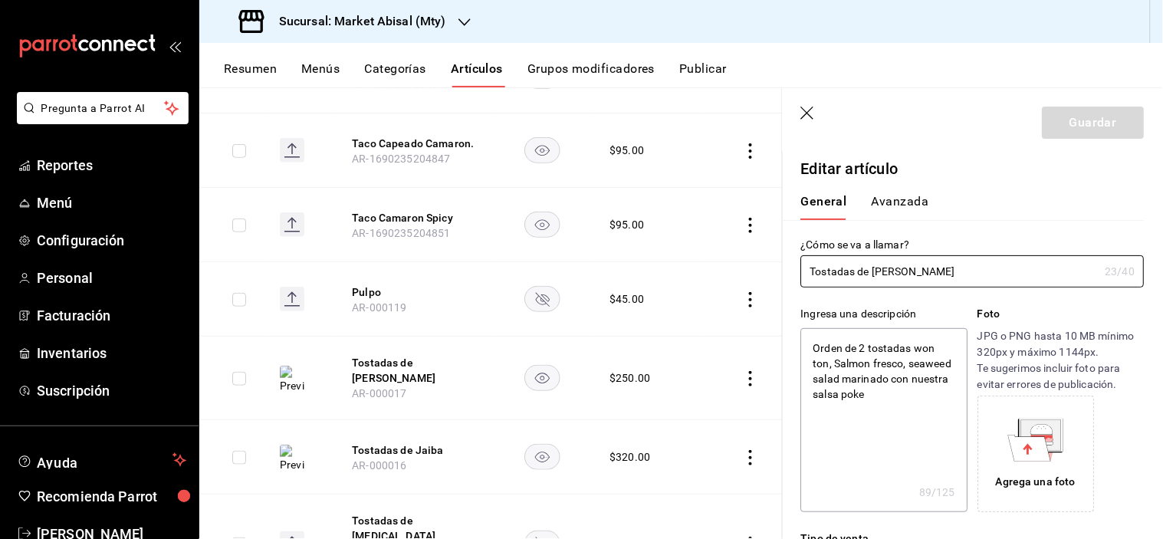
type textarea "x"
type input "$250.00"
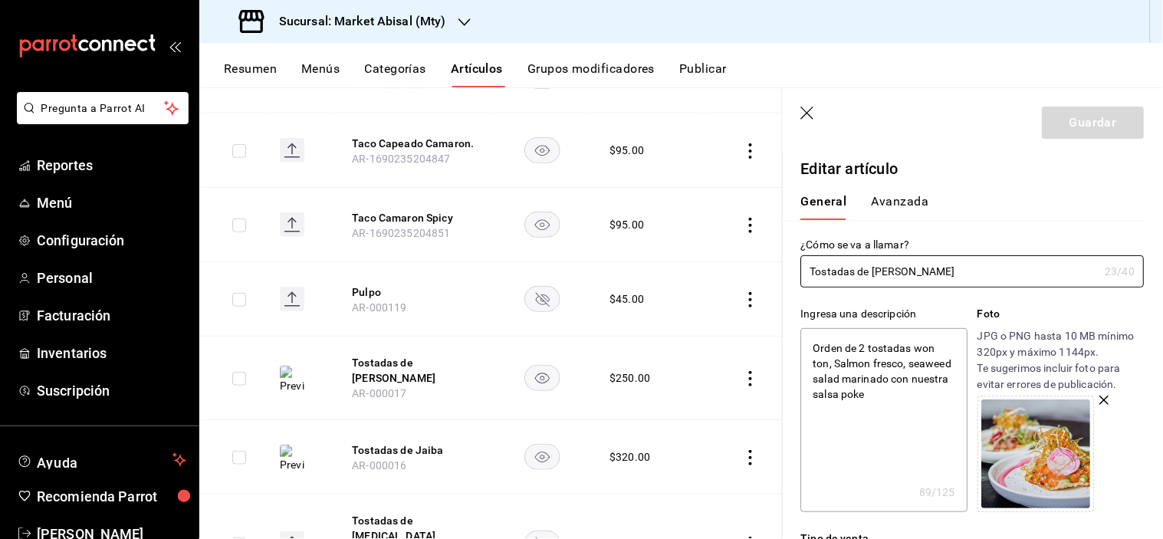
scroll to position [85, 0]
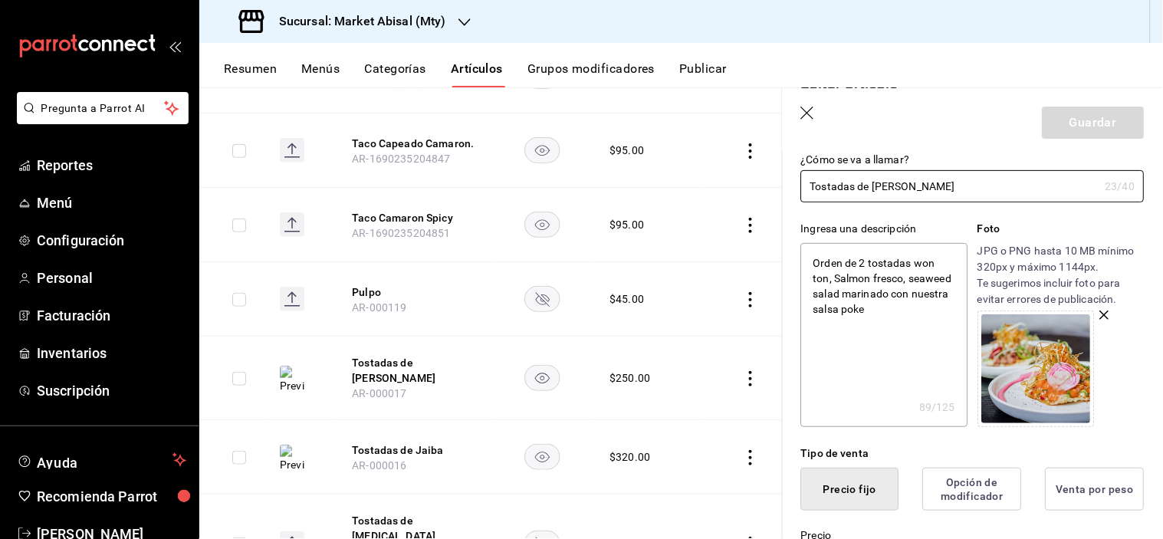
type textarea "x"
drag, startPoint x: 861, startPoint y: 265, endPoint x: 711, endPoint y: 239, distance: 151.8
click at [722, 239] on main "Artículos sucursal Para editar los artículos o cambios generales, ve a “Organiz…" at bounding box center [681, 313] width 964 height 452
type textarea "2 tostadas won ton, Salmon fresco, seaweed salad marinado con nuestra salsa poke"
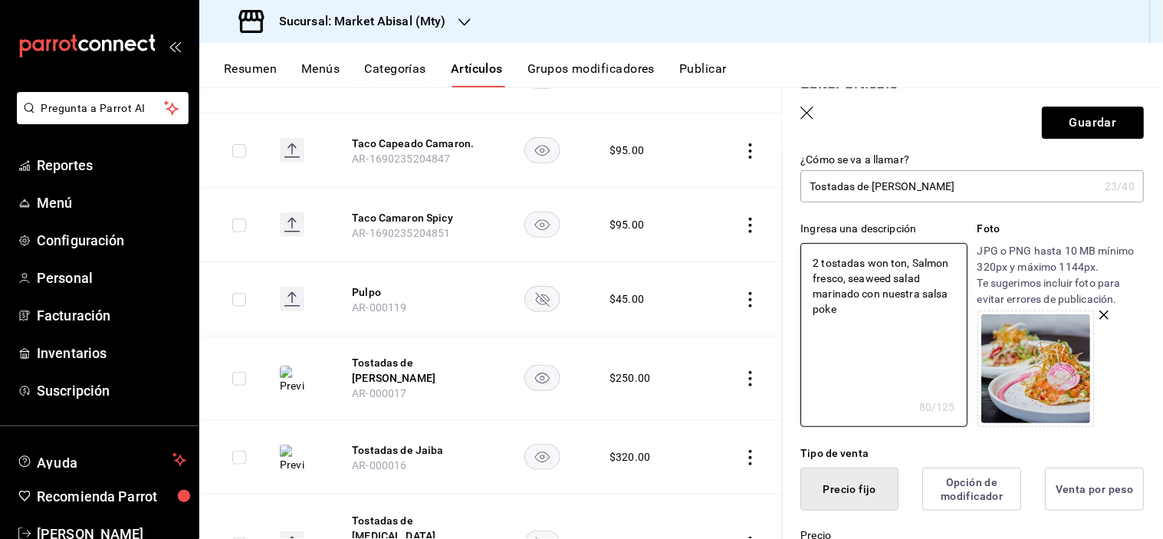
type textarea "x"
click at [892, 263] on textarea "2 tostadas won ton, Salmon fresco, seaweed salad marinado con nuestra salsa poke" at bounding box center [884, 335] width 166 height 184
type textarea "2 tostadas wonton, Salmon fresco, seaweed salad marinado con nuestra salsa poke"
type textarea "x"
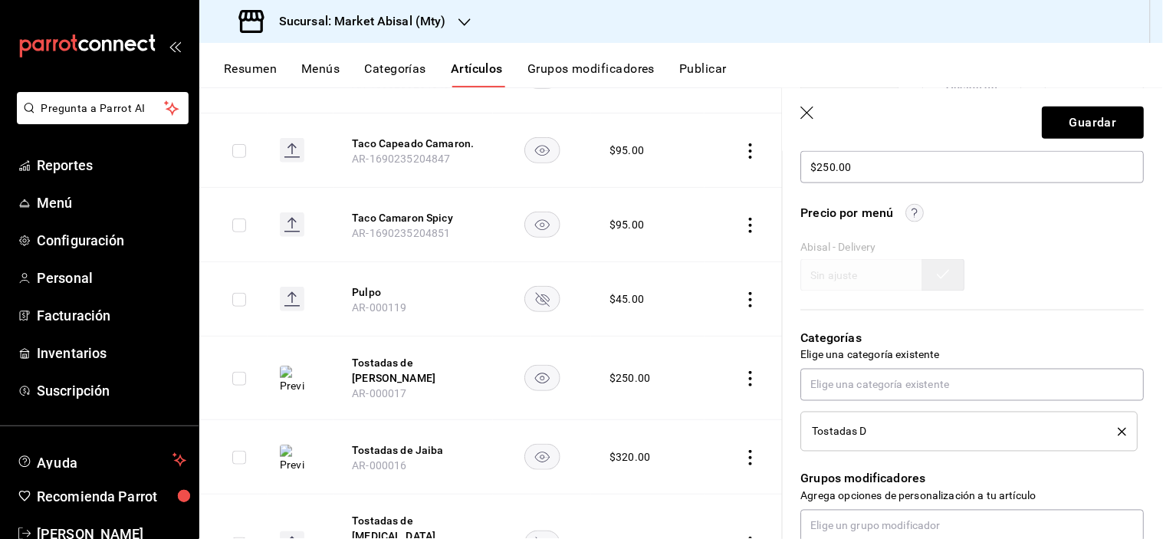
scroll to position [511, 0]
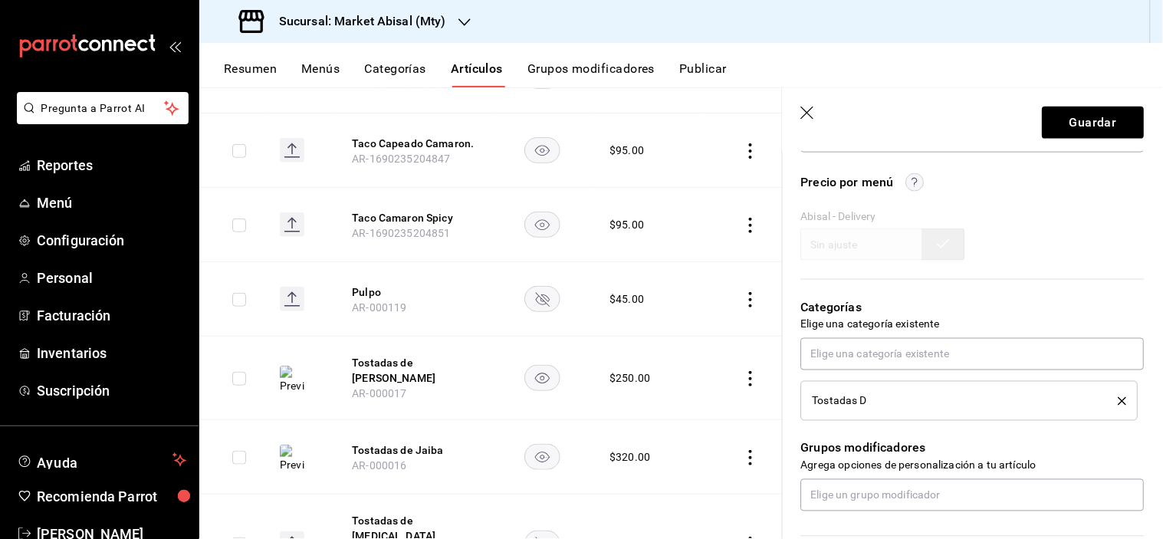
type textarea "2 tostadas wonton, Salmon fresco, seaweed salad marinado con nuestra salsa poke"
click at [1119, 399] on icon "delete" at bounding box center [1123, 401] width 8 height 8
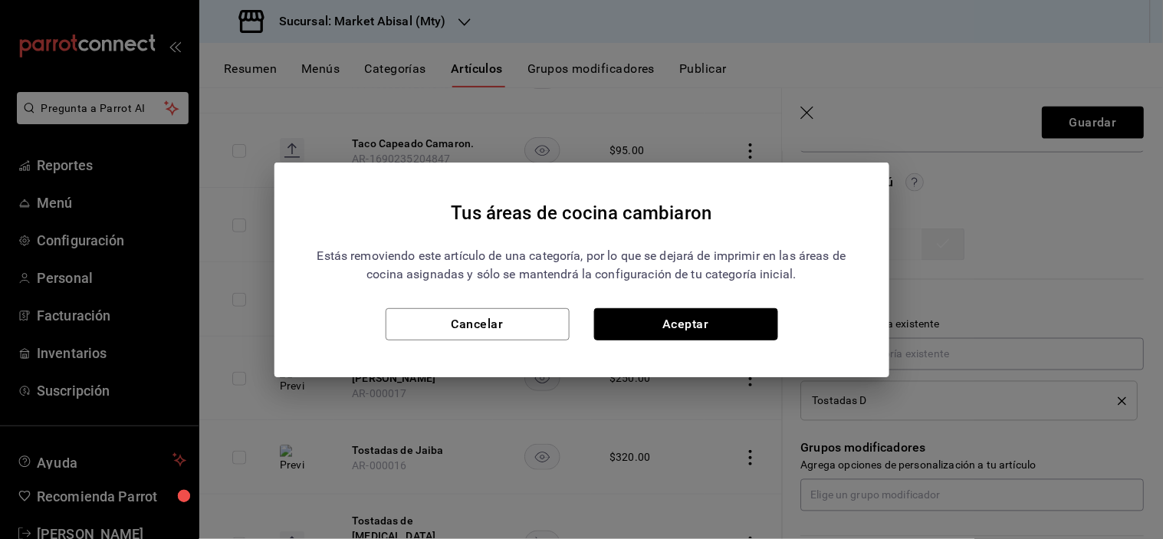
click at [731, 318] on button "Aceptar" at bounding box center [686, 324] width 184 height 32
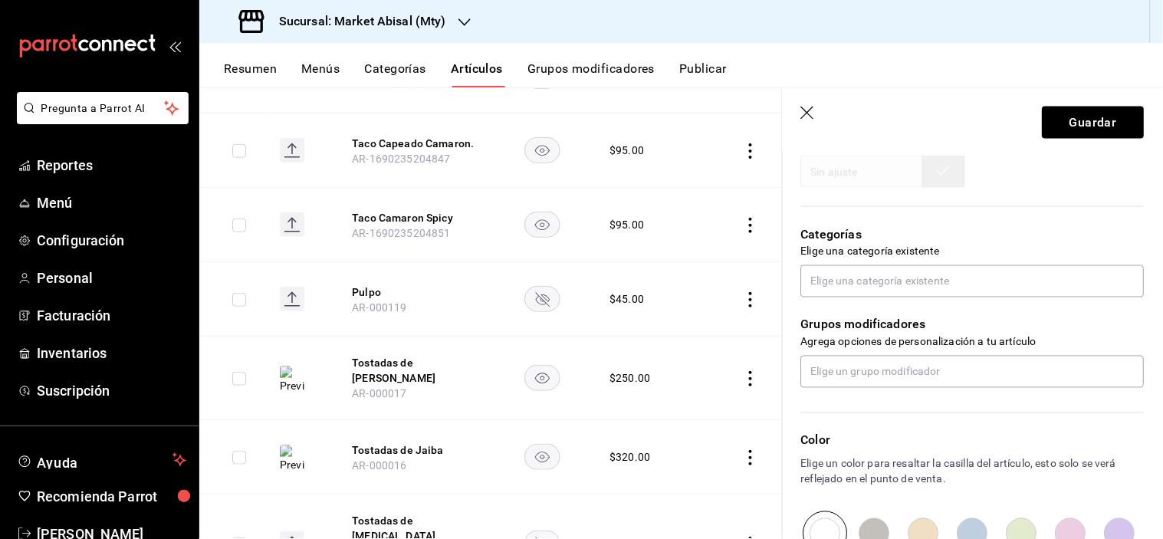
scroll to position [596, 0]
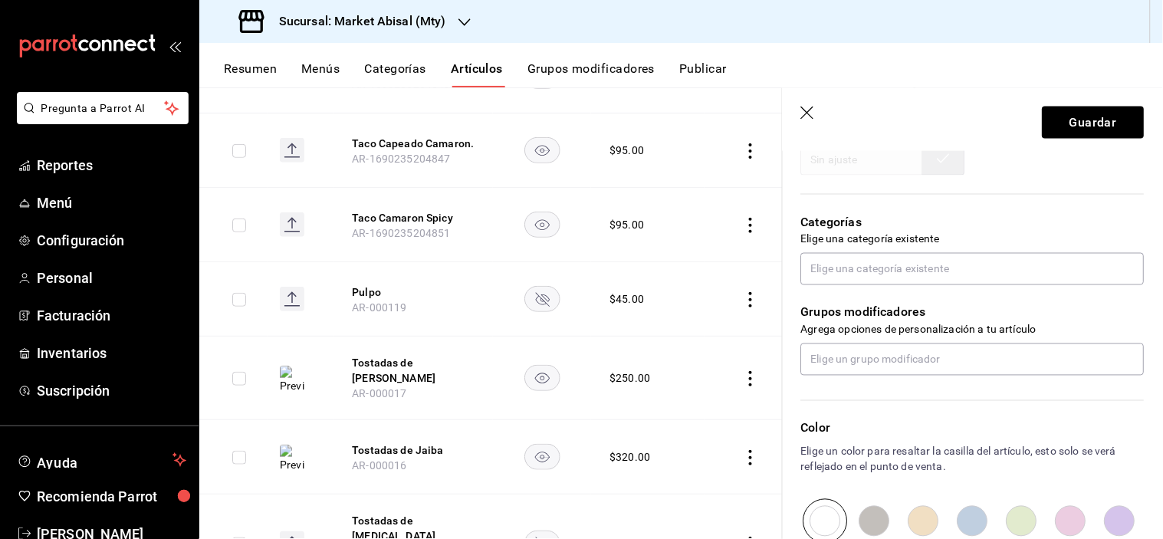
click at [804, 111] on icon "button" at bounding box center [808, 114] width 15 height 15
type textarea "x"
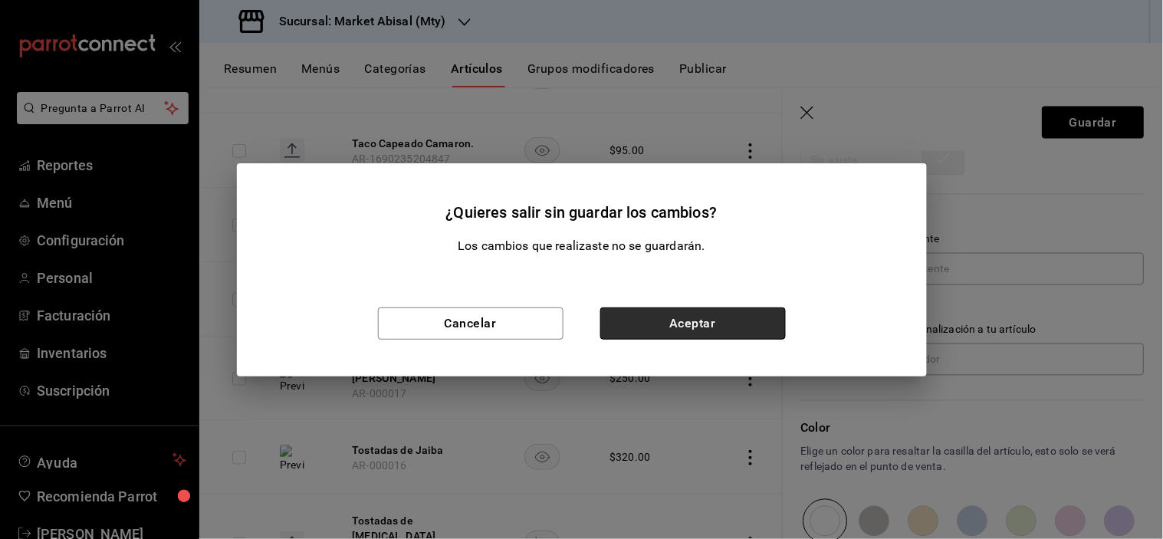
click at [672, 308] on button "Aceptar" at bounding box center [694, 324] width 186 height 32
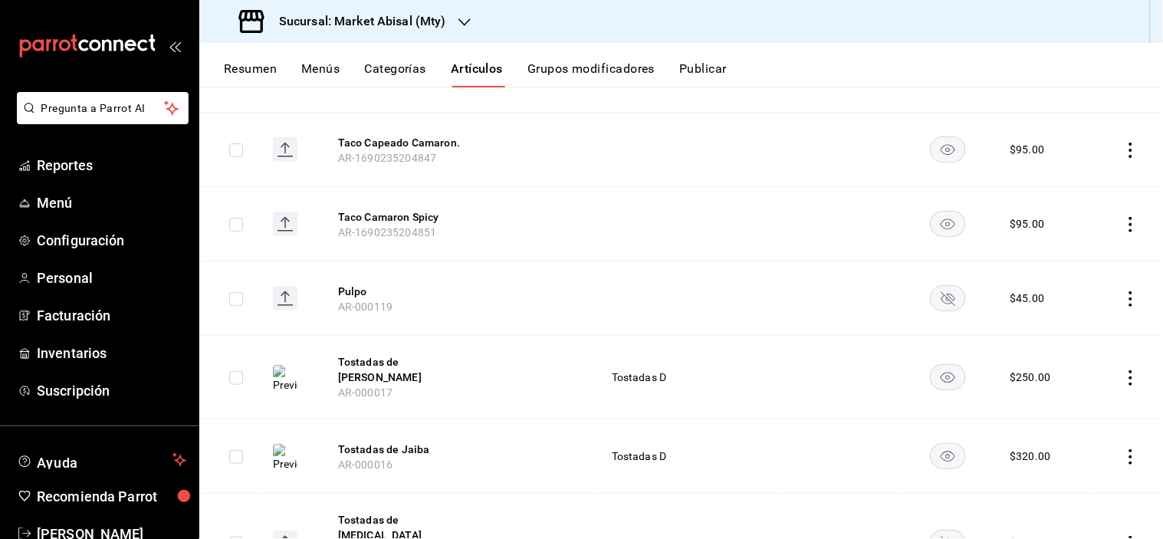
scroll to position [1727, 0]
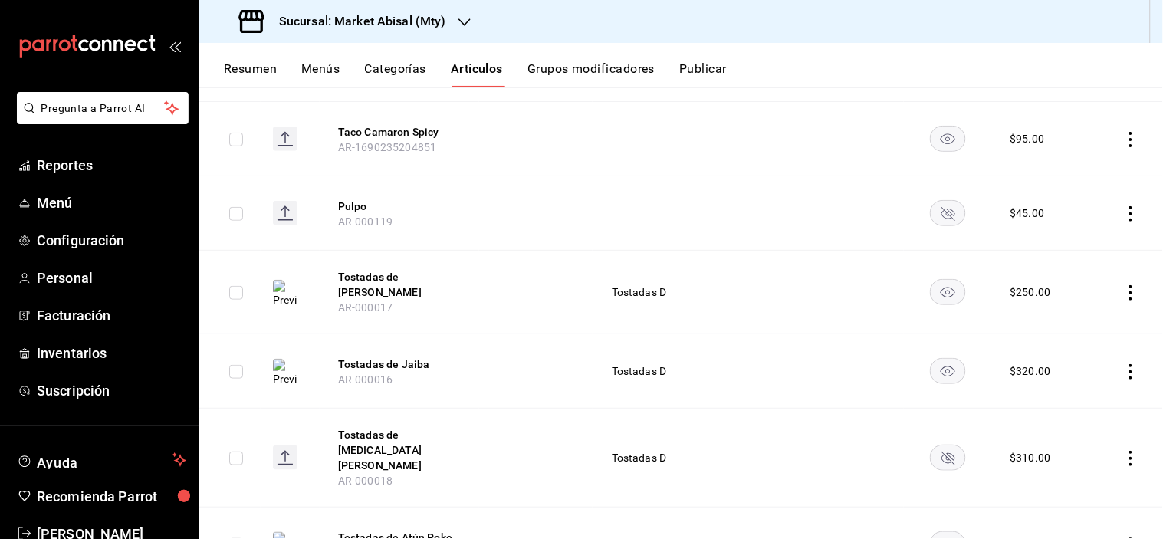
click at [412, 70] on button "Categorías" at bounding box center [396, 74] width 62 height 26
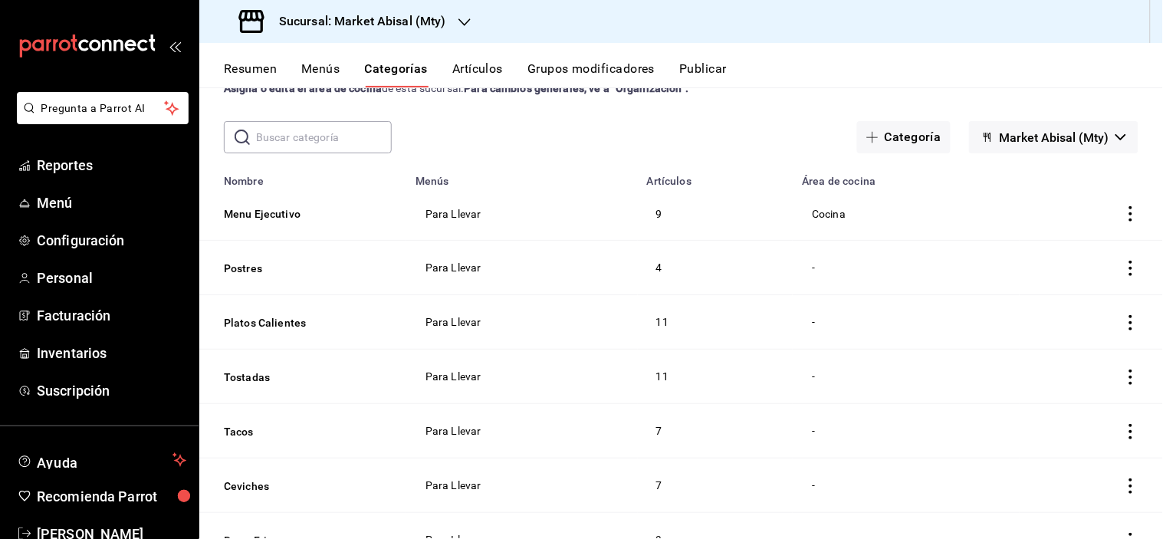
scroll to position [85, 0]
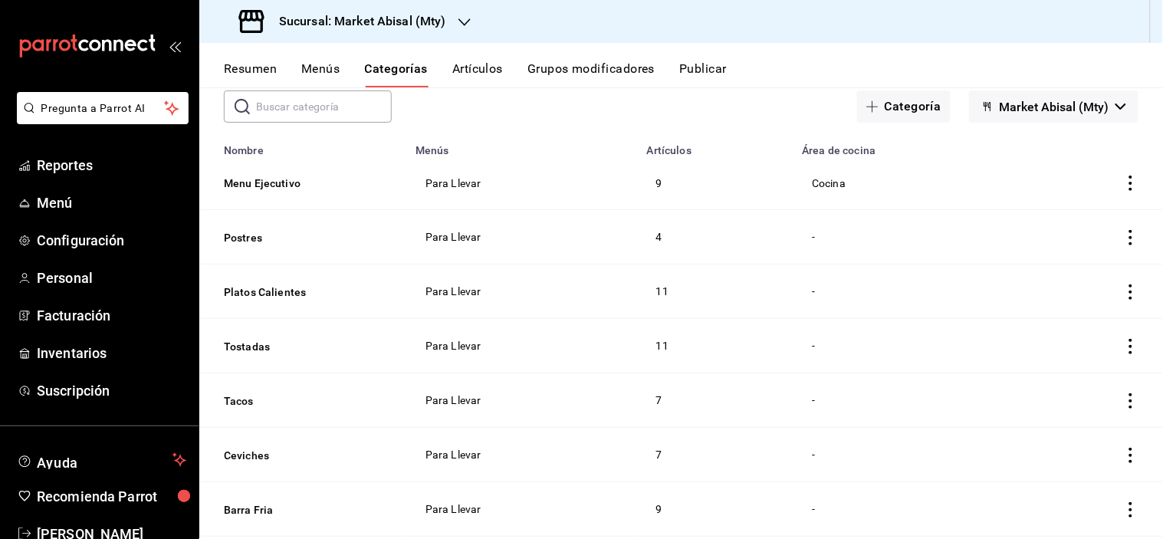
click at [1092, 101] on span "Market Abisal (Mty)" at bounding box center [1055, 107] width 110 height 15
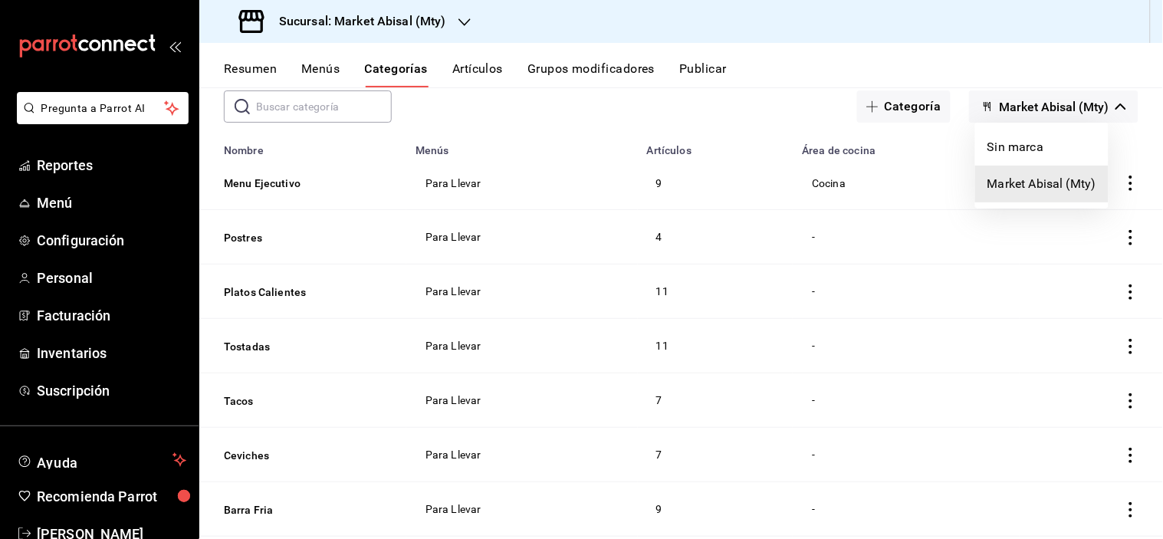
click at [664, 112] on div at bounding box center [581, 269] width 1163 height 539
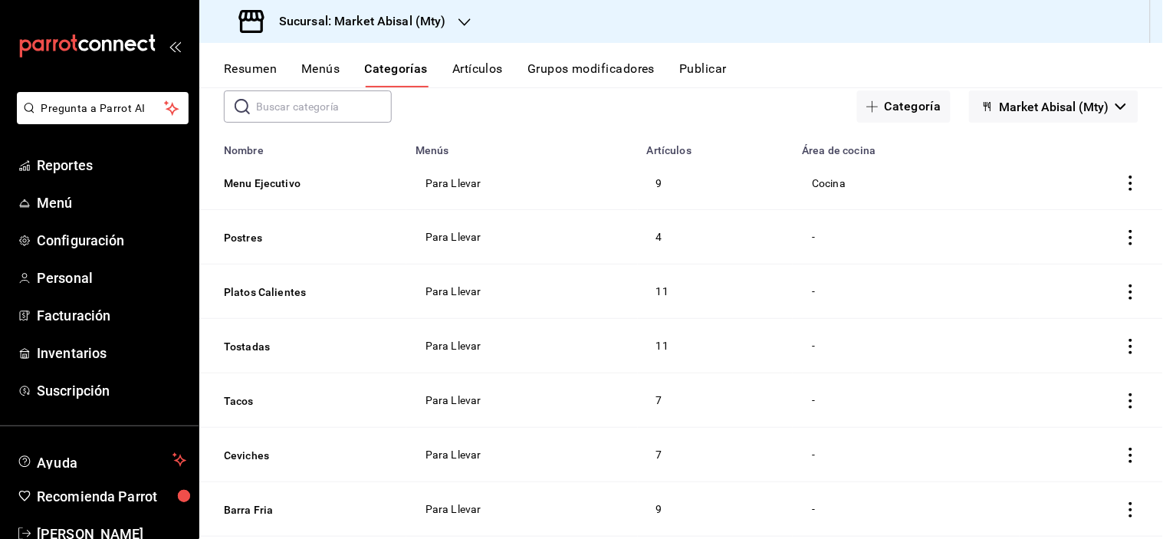
click at [1055, 115] on button "Market Abisal (Mty)" at bounding box center [1053, 107] width 169 height 32
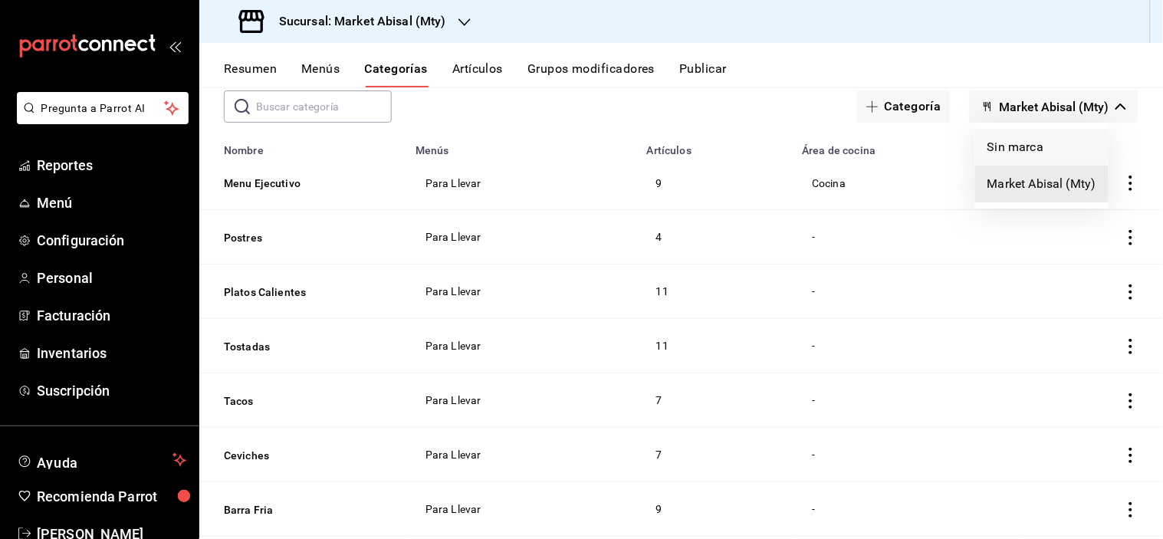
click at [1035, 143] on li "Sin marca" at bounding box center [1042, 147] width 133 height 37
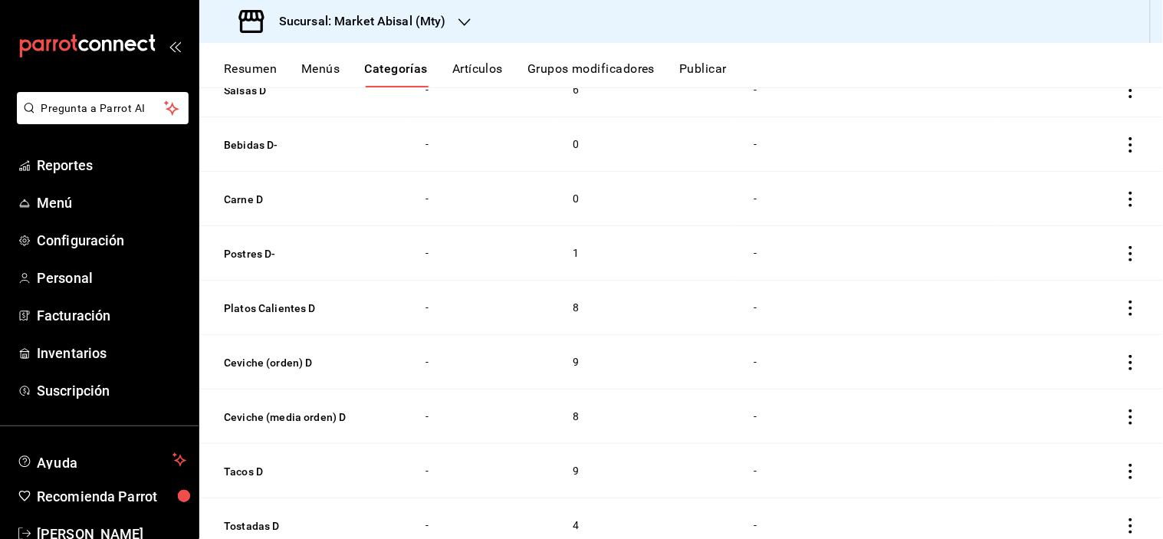
scroll to position [0, 0]
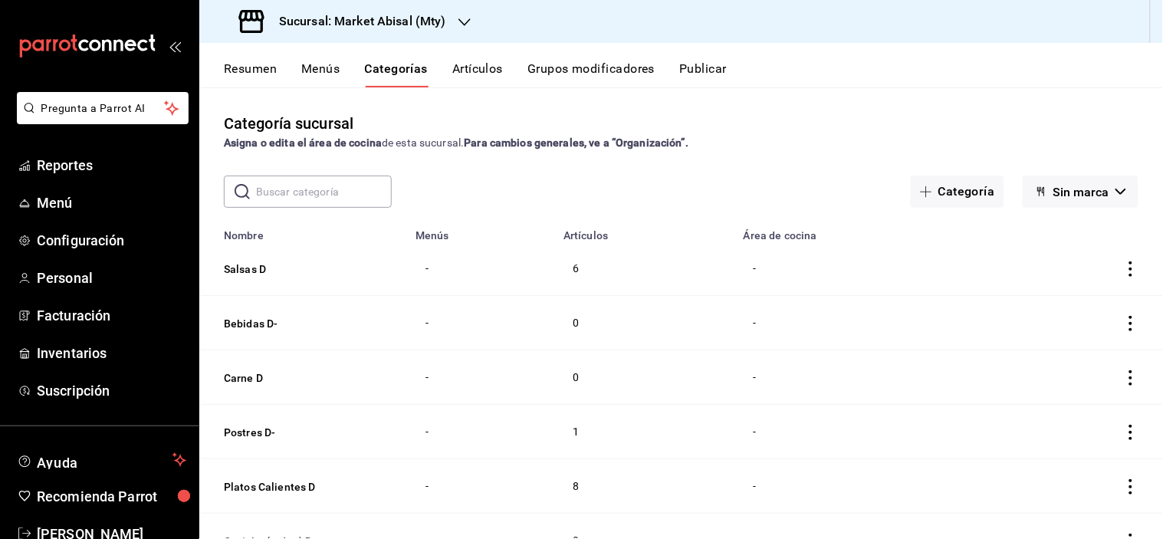
click at [1124, 271] on icon "actions" at bounding box center [1131, 269] width 15 height 15
click at [255, 269] on div at bounding box center [581, 269] width 1163 height 539
click at [318, 67] on button "Menús" at bounding box center [320, 74] width 38 height 26
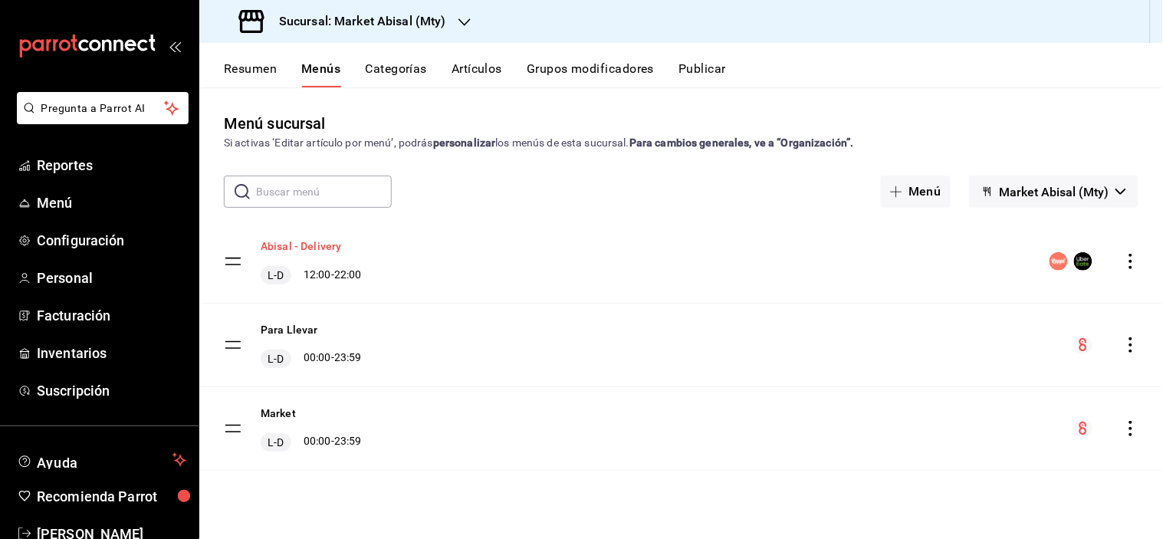
click at [321, 240] on button "Abisal - Delivery" at bounding box center [301, 246] width 81 height 15
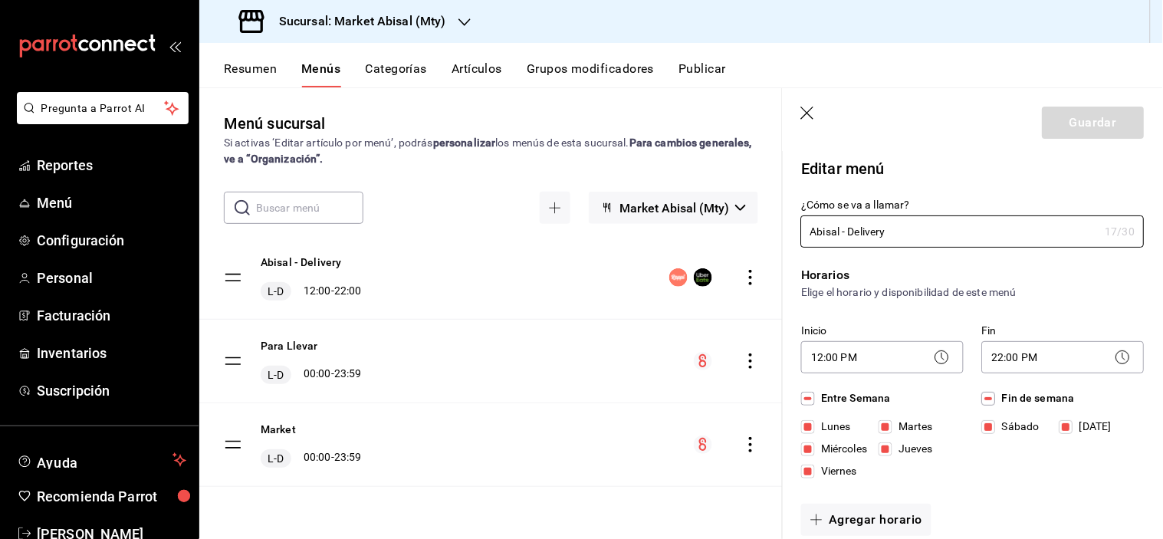
click at [810, 107] on icon "button" at bounding box center [808, 114] width 15 height 15
checkbox input "false"
type input "1755552915805"
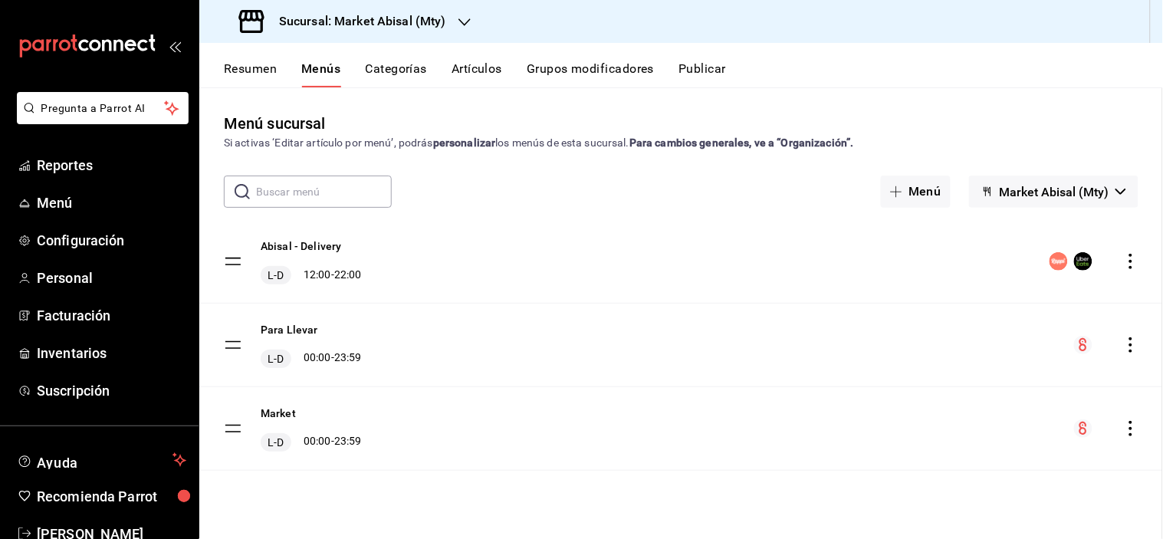
checkbox input "false"
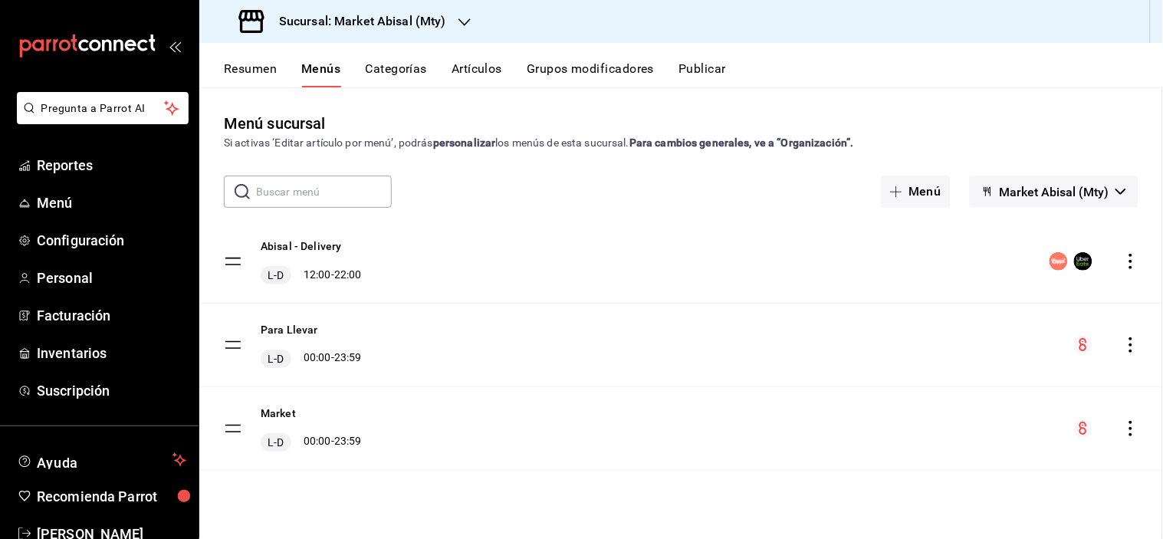
checkbox input "false"
click at [1130, 258] on icon "actions" at bounding box center [1131, 261] width 15 height 15
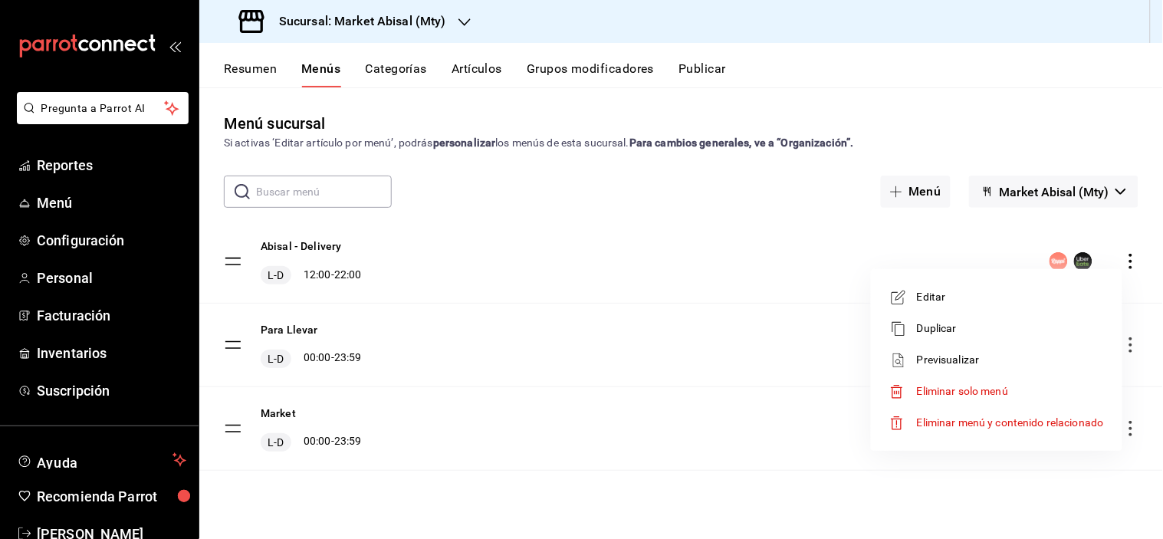
click at [960, 361] on span "Previsualizar" at bounding box center [1010, 360] width 187 height 16
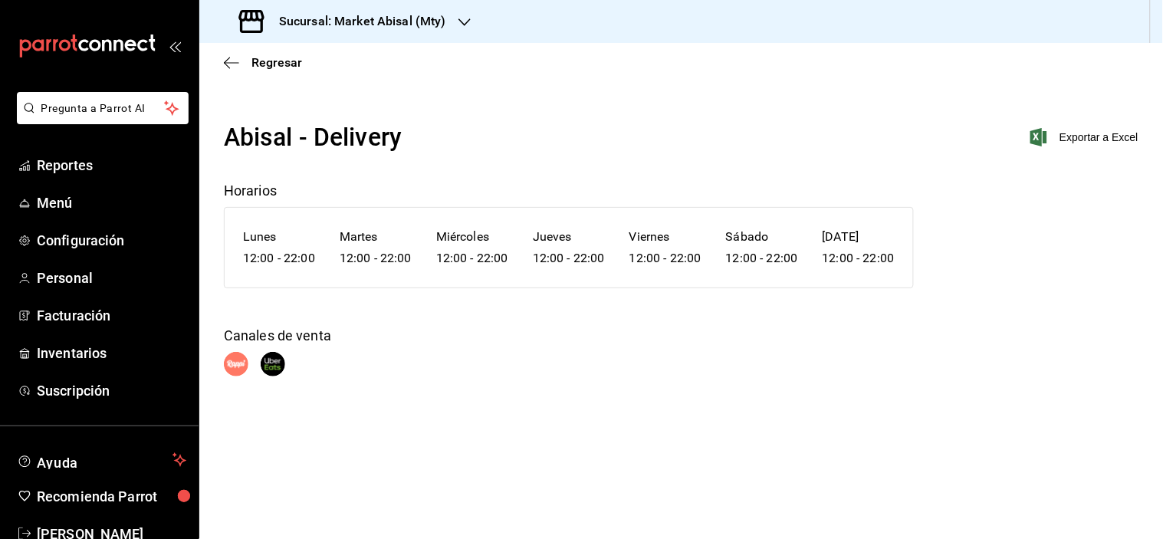
click at [992, 281] on div "Abisal - Delivery Exportar a Excel Horarios Lunes 12:00 - 22:00 Martes 12:00 - …" at bounding box center [681, 248] width 964 height 258
click at [560, 179] on div "Abisal - Delivery Exportar a Excel Horarios Lunes 12:00 - 22:00 Martes 12:00 - …" at bounding box center [681, 248] width 964 height 258
click at [500, 391] on div "Abisal - Delivery Exportar a Excel Horarios Lunes 12:00 - 22:00 Martes 12:00 - …" at bounding box center [681, 268] width 964 height 298
drag, startPoint x: 500, startPoint y: 391, endPoint x: 509, endPoint y: 388, distance: 9.7
click at [501, 391] on div "Abisal - Delivery Exportar a Excel Horarios Lunes 12:00 - 22:00 Martes 12:00 - …" at bounding box center [681, 268] width 964 height 298
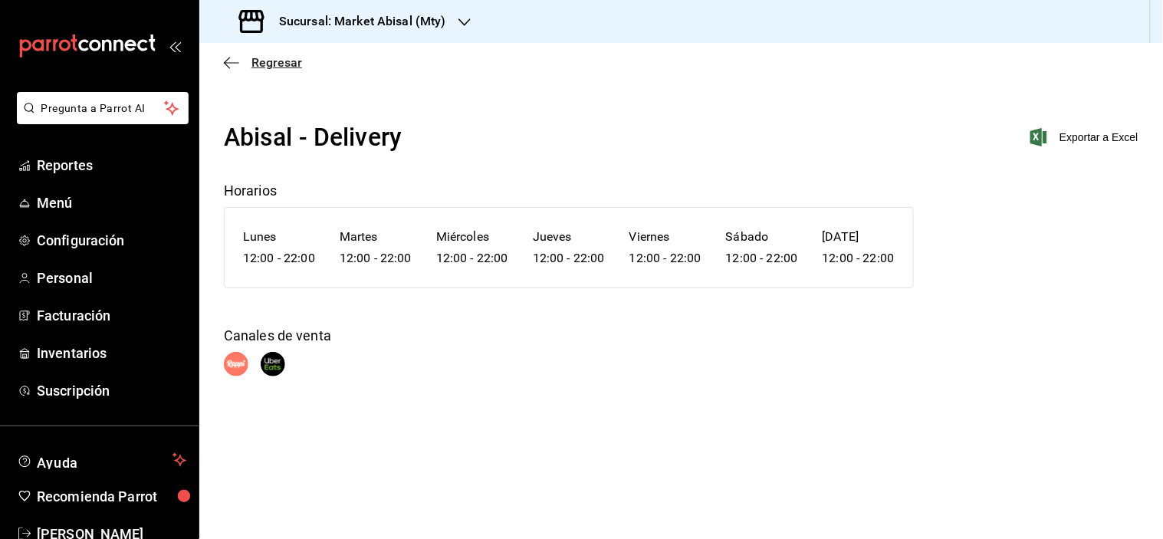
click at [264, 67] on span "Regresar" at bounding box center [277, 62] width 51 height 15
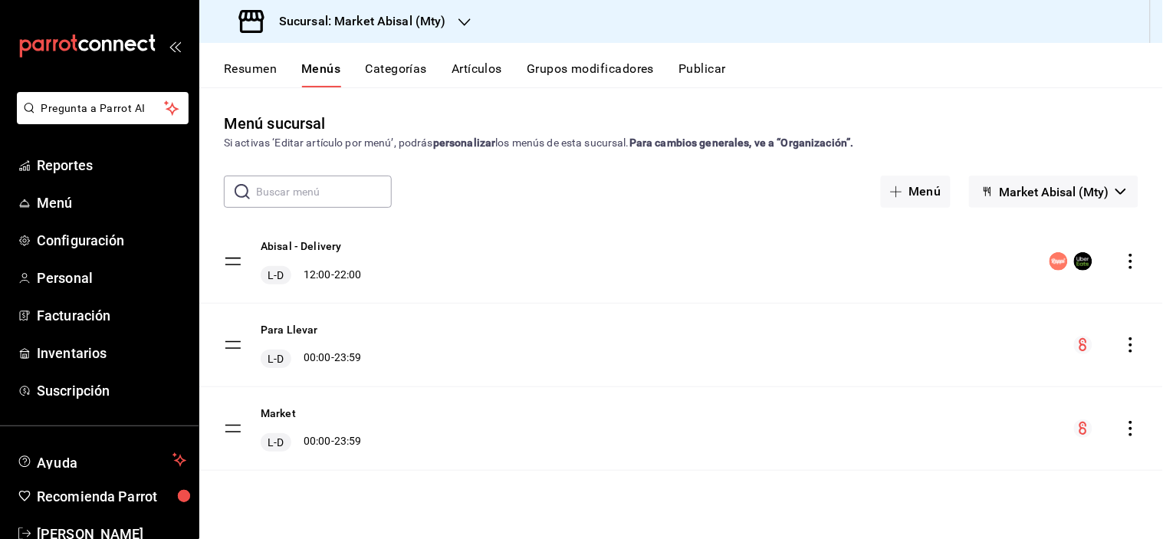
click at [408, 69] on button "Categorías" at bounding box center [397, 74] width 62 height 26
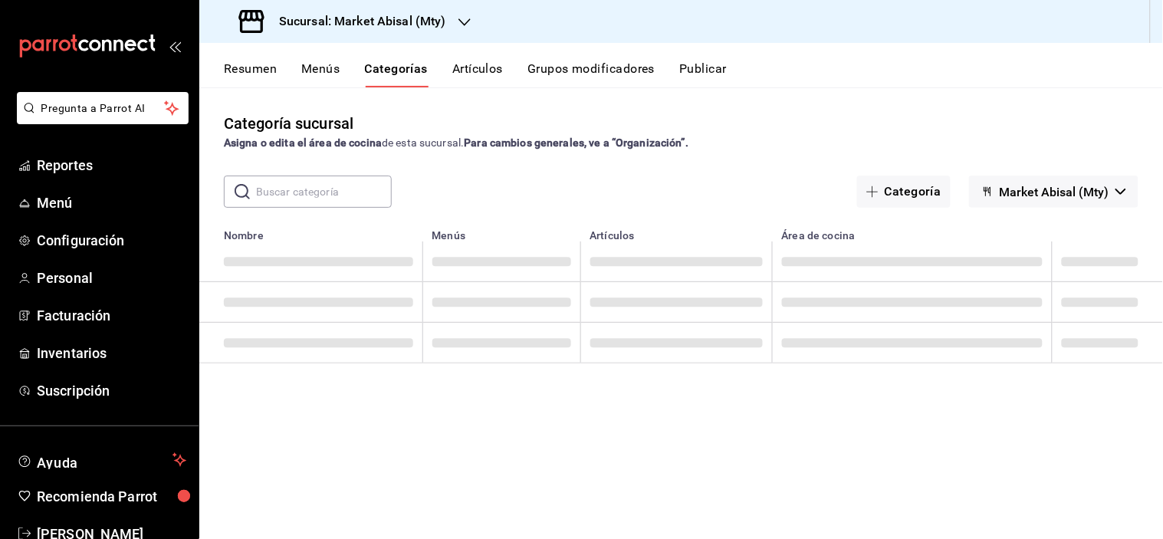
click at [1045, 196] on span "Market Abisal (Mty)" at bounding box center [1055, 192] width 110 height 15
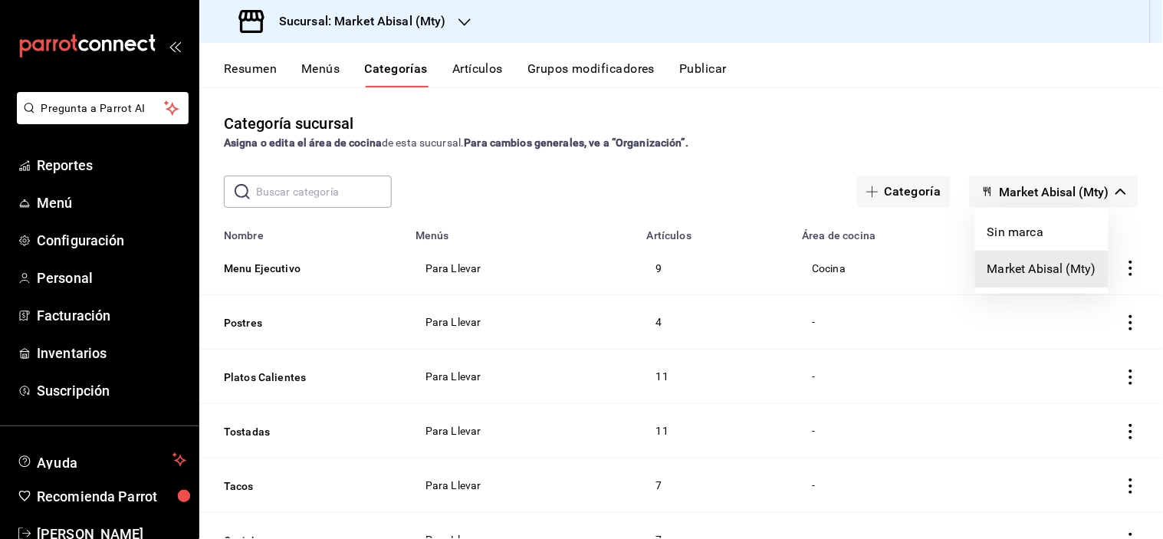
drag, startPoint x: 1014, startPoint y: 231, endPoint x: 961, endPoint y: 242, distance: 54.2
click at [1013, 231] on li "Sin marca" at bounding box center [1042, 232] width 133 height 37
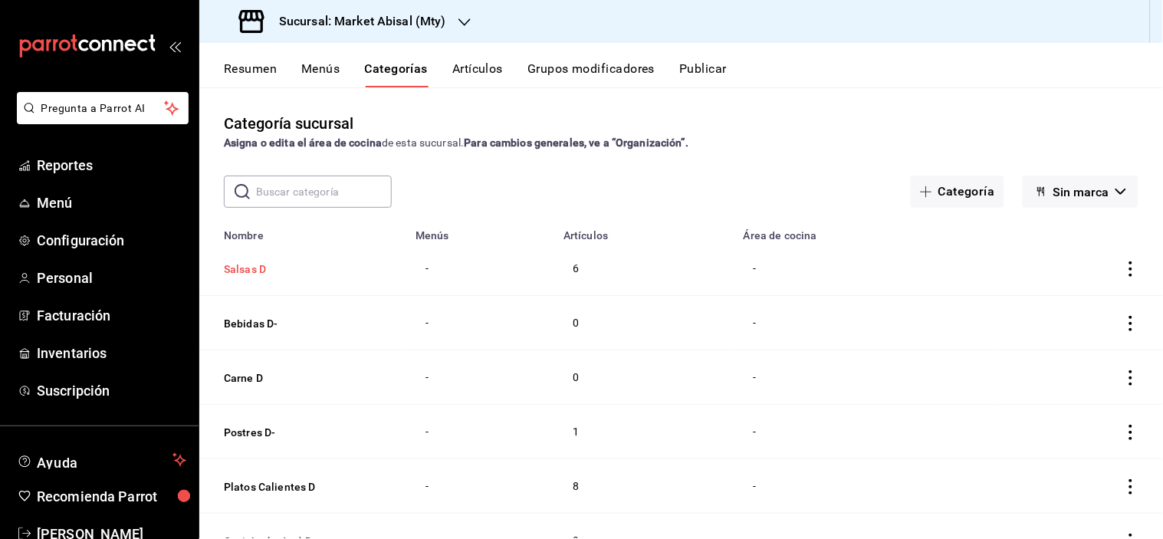
click at [264, 264] on button "Salsas D" at bounding box center [300, 269] width 153 height 15
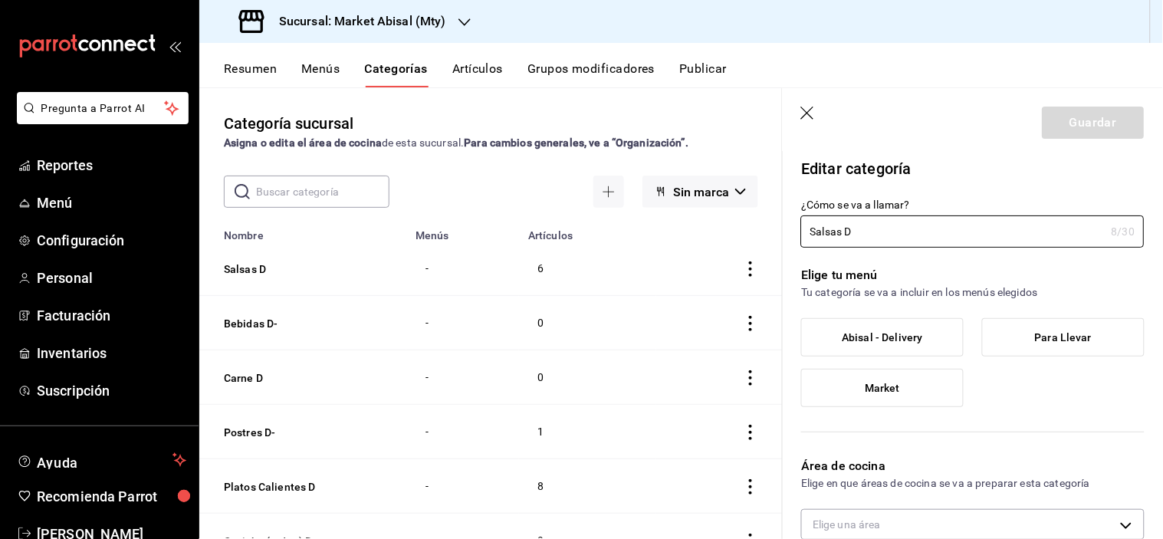
drag, startPoint x: 806, startPoint y: 108, endPoint x: 811, endPoint y: 146, distance: 38.6
click at [806, 107] on icon "button" at bounding box center [808, 114] width 15 height 15
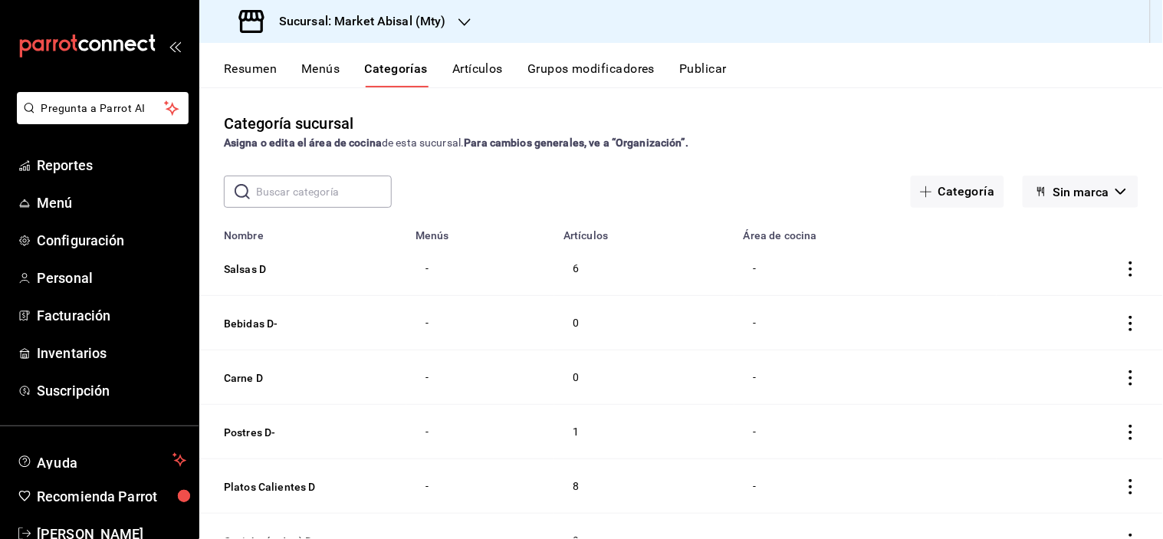
click at [1124, 265] on icon "actions" at bounding box center [1131, 269] width 15 height 15
click at [1075, 364] on span "Eliminar" at bounding box center [1072, 367] width 39 height 12
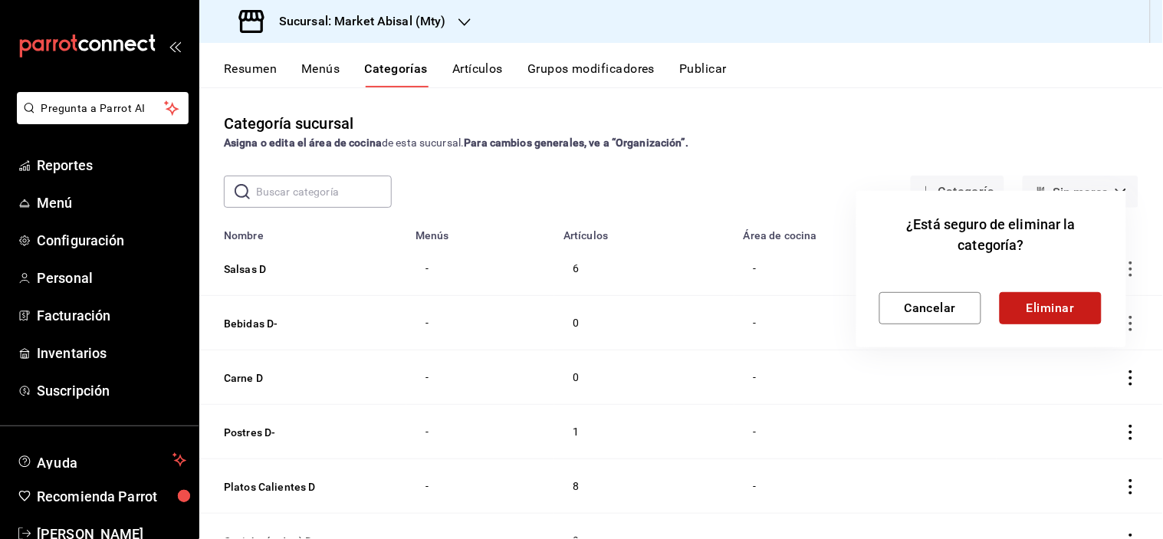
click at [1079, 304] on button "Eliminar" at bounding box center [1051, 308] width 102 height 32
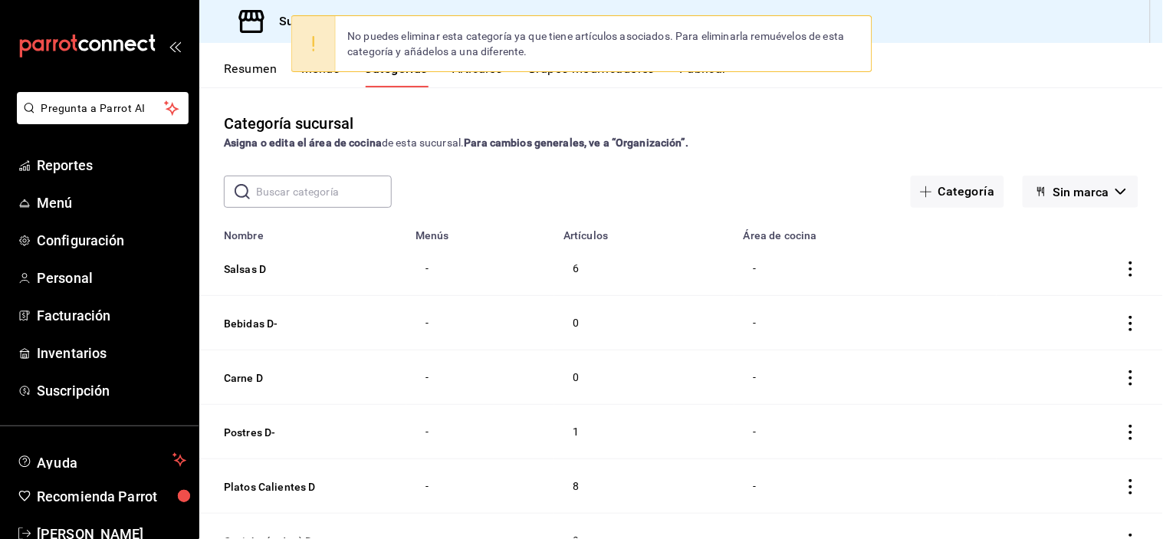
click at [1125, 269] on icon "actions" at bounding box center [1131, 269] width 15 height 15
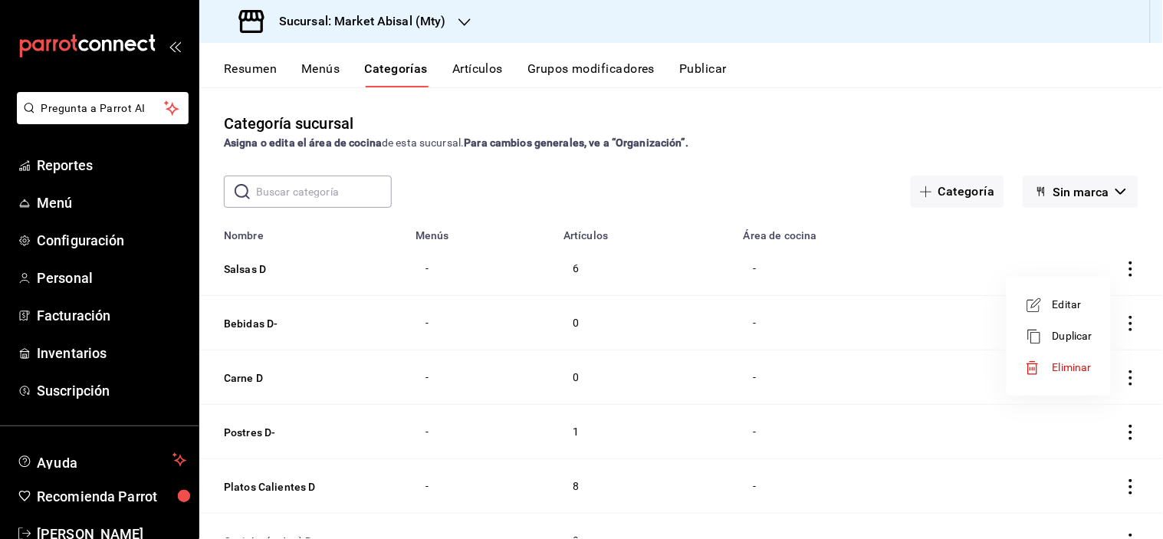
click at [564, 330] on div at bounding box center [581, 269] width 1163 height 539
click at [1124, 324] on icon "actions" at bounding box center [1131, 323] width 15 height 15
click at [1048, 416] on div at bounding box center [1039, 422] width 28 height 15
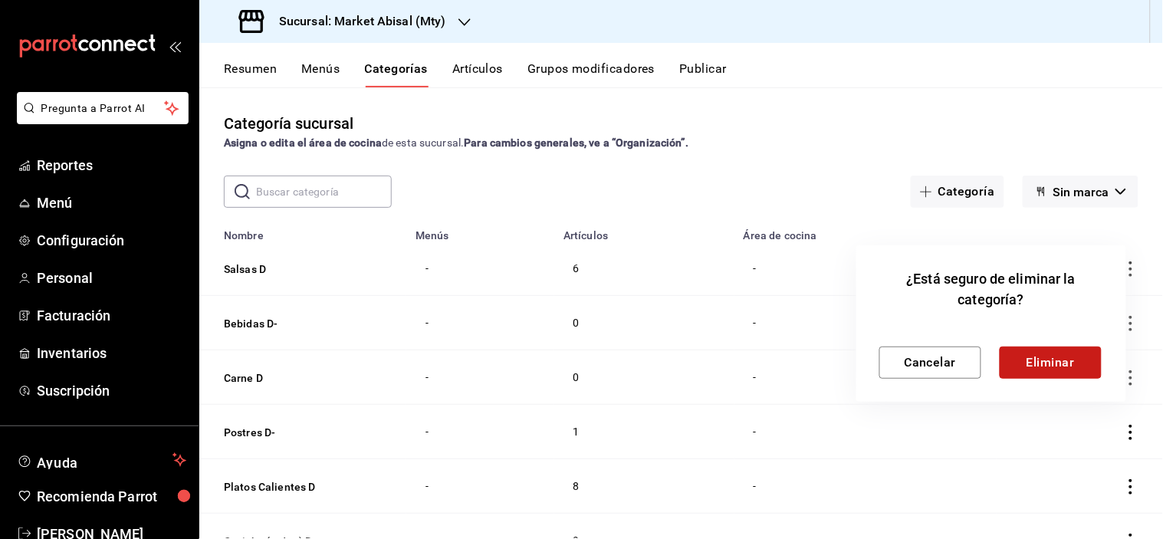
click at [1052, 368] on button "Eliminar" at bounding box center [1051, 363] width 102 height 32
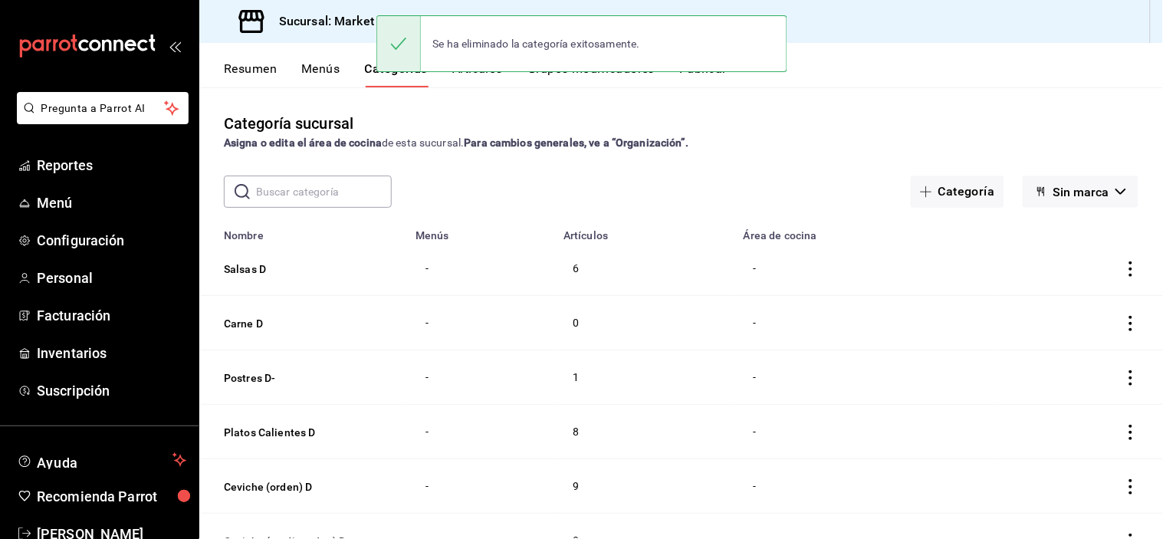
click at [1124, 320] on icon "actions" at bounding box center [1131, 323] width 15 height 15
click at [1065, 422] on span "Eliminar" at bounding box center [1072, 422] width 39 height 12
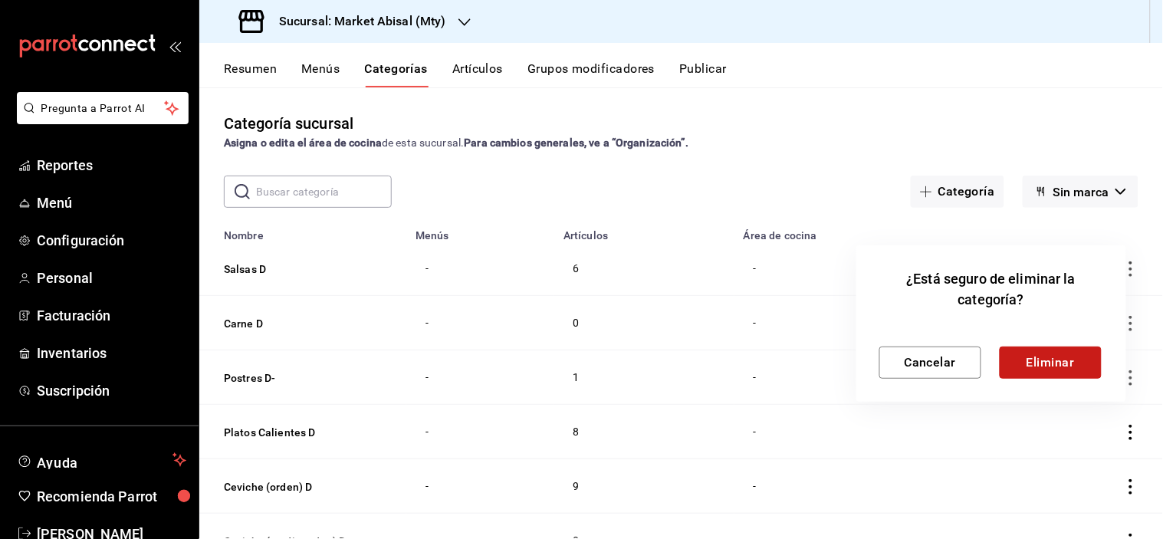
click at [1045, 364] on button "Eliminar" at bounding box center [1051, 363] width 102 height 32
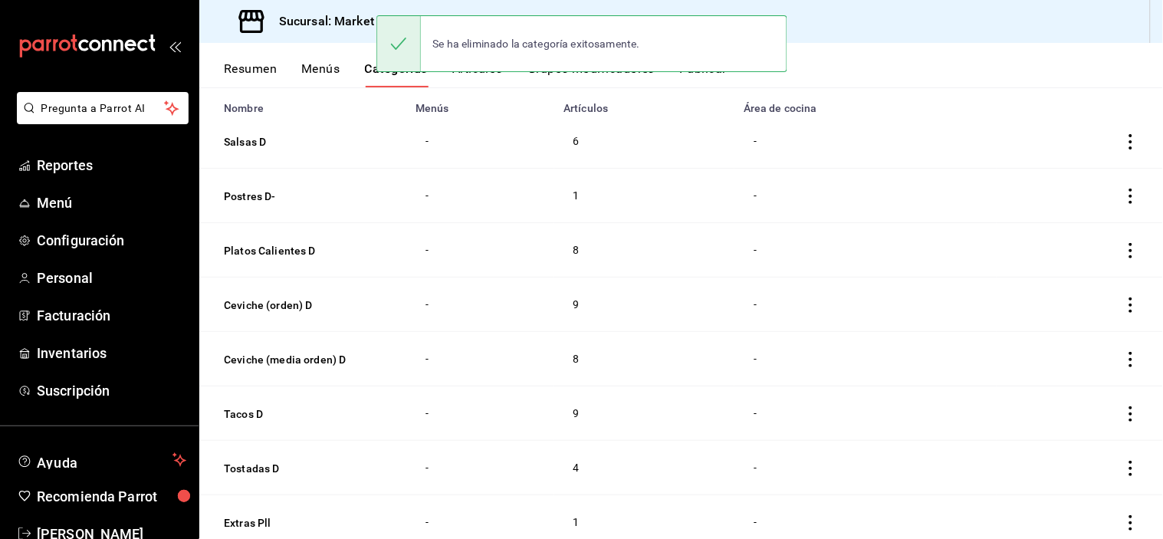
scroll to position [229, 0]
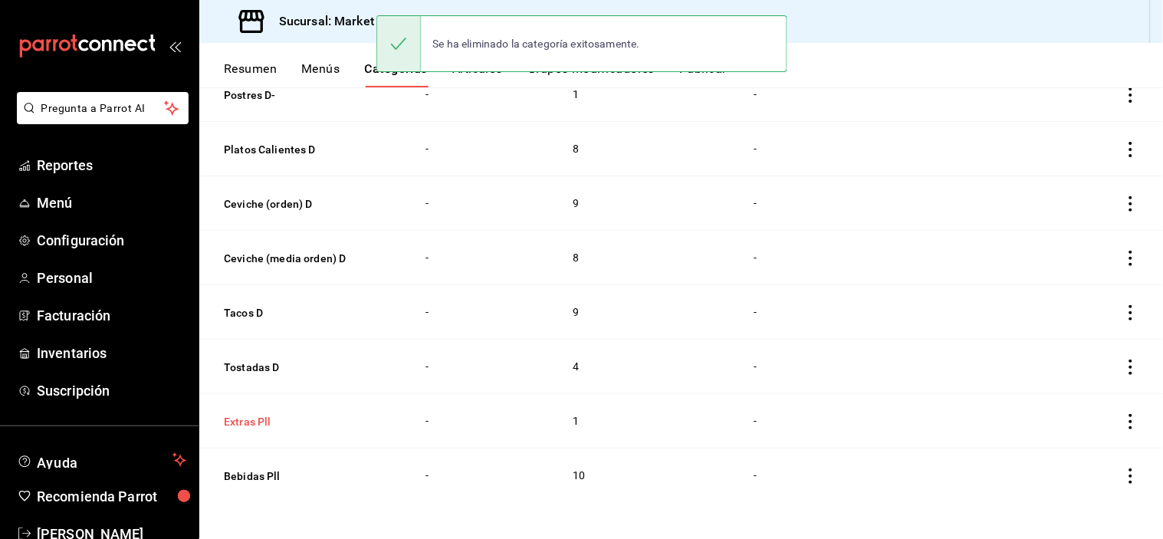
click at [264, 415] on button "Extras Pll" at bounding box center [300, 421] width 153 height 15
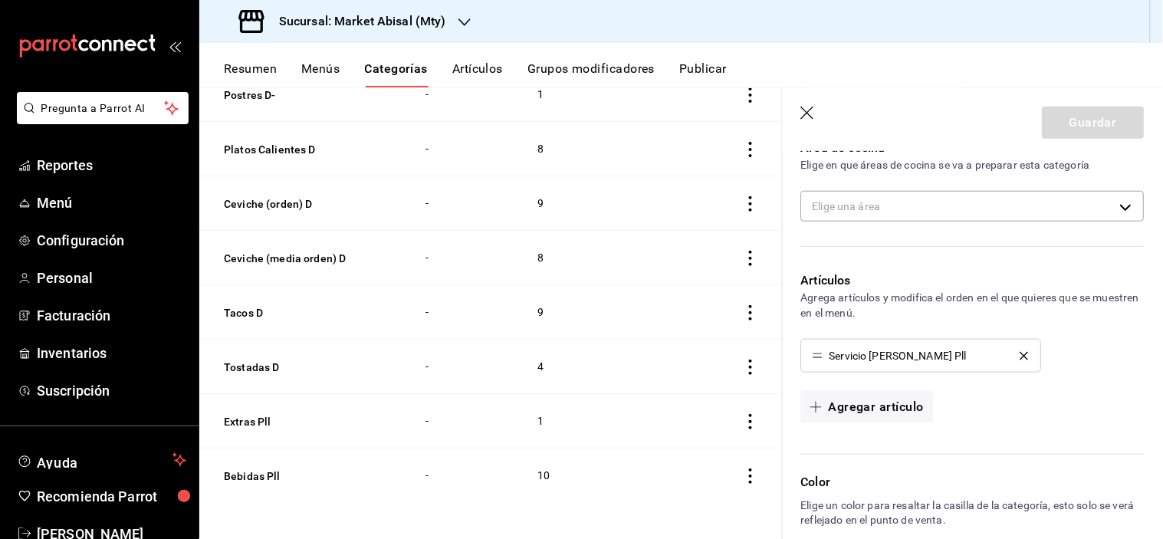
scroll to position [426, 0]
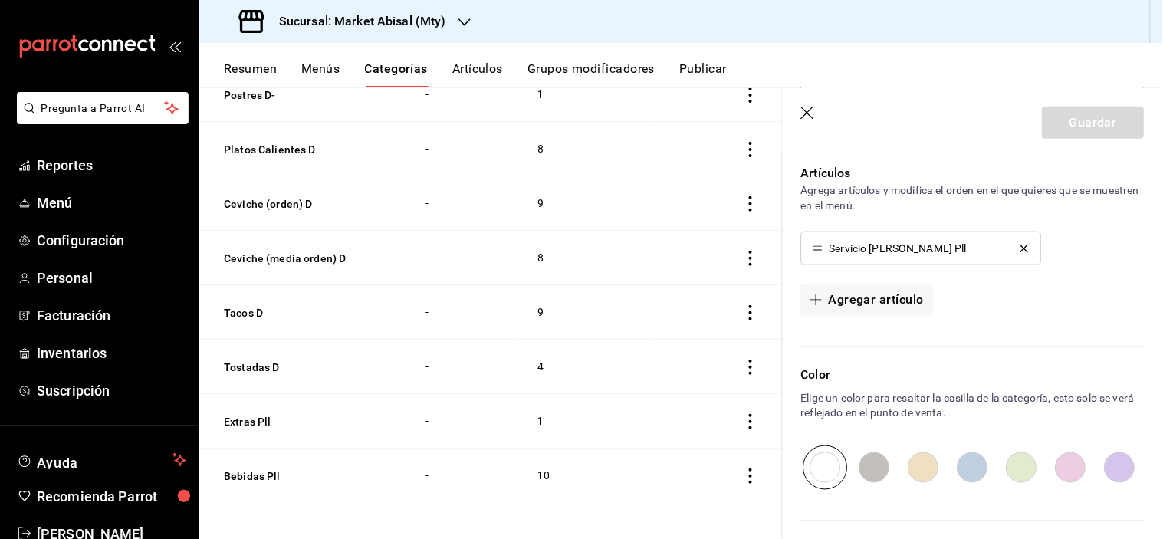
click at [1015, 243] on div "Servicio De Corte Pll" at bounding box center [921, 248] width 217 height 11
click at [810, 115] on icon "button" at bounding box center [807, 113] width 13 height 13
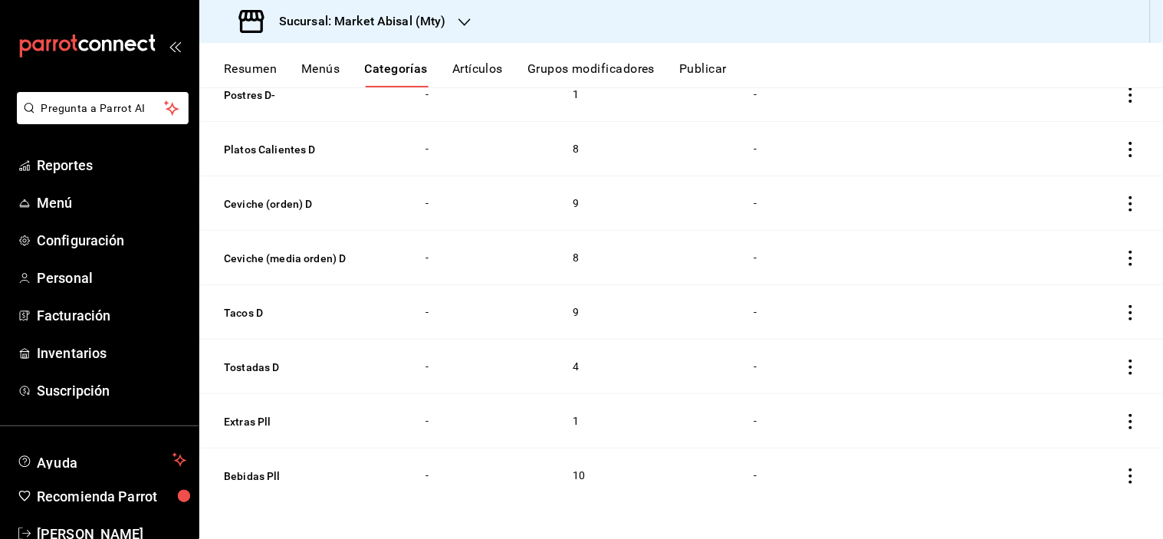
click at [1124, 426] on icon "actions" at bounding box center [1131, 421] width 15 height 15
click at [1078, 492] on span "Eliminar" at bounding box center [1072, 498] width 39 height 12
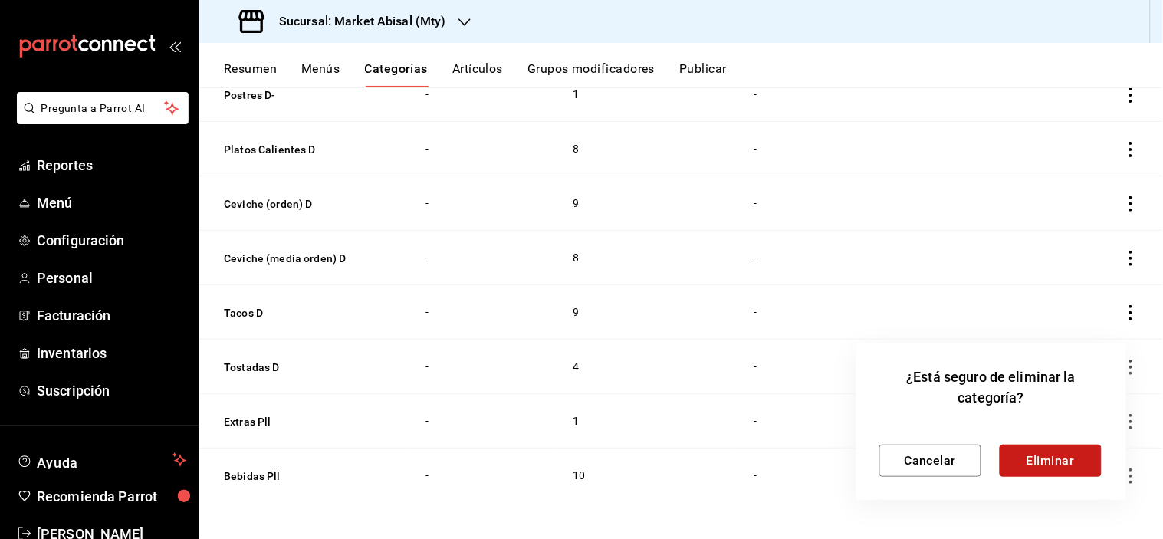
click at [1029, 455] on button "Eliminar" at bounding box center [1051, 461] width 102 height 32
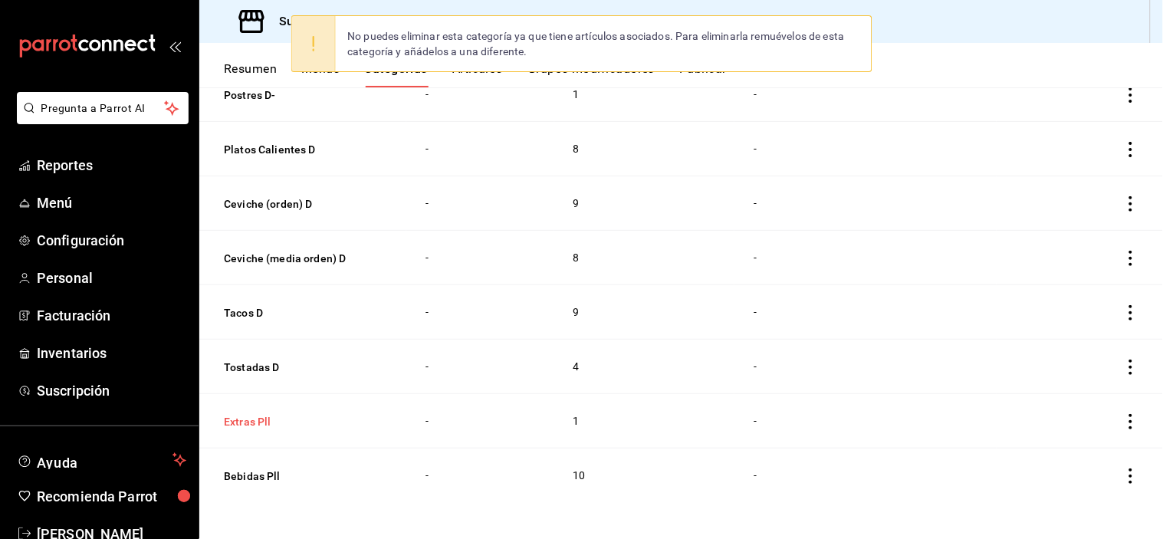
click at [265, 424] on button "Extras Pll" at bounding box center [300, 421] width 153 height 15
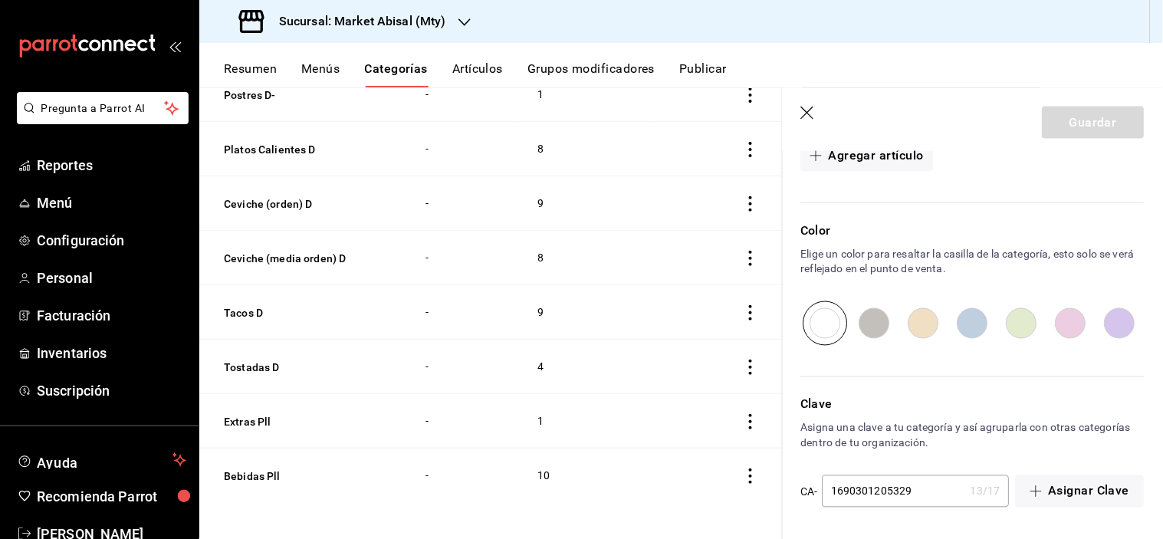
scroll to position [400, 0]
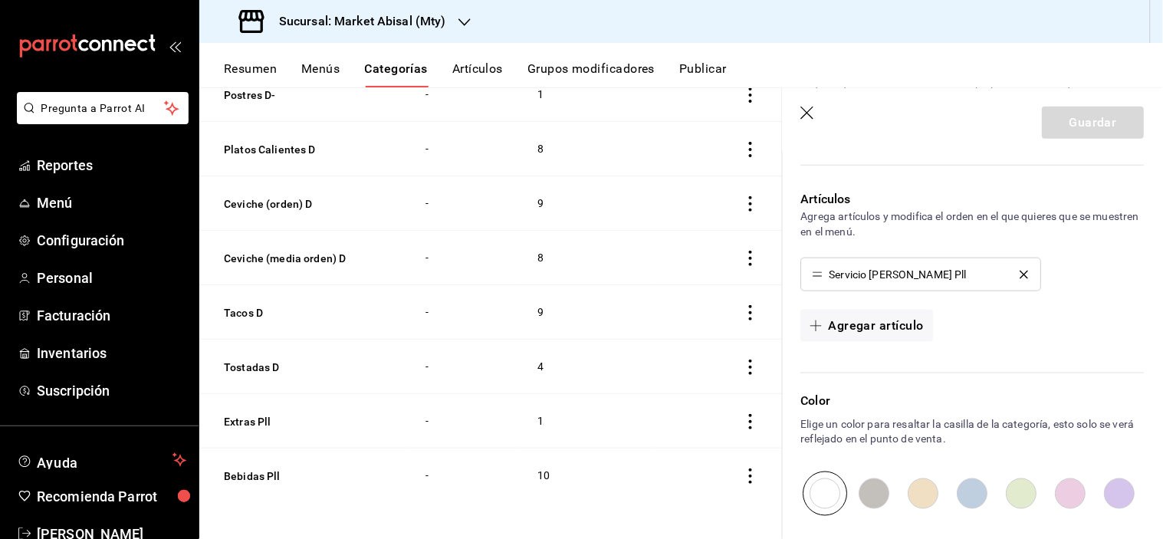
click at [1021, 275] on icon "delete" at bounding box center [1025, 275] width 8 height 8
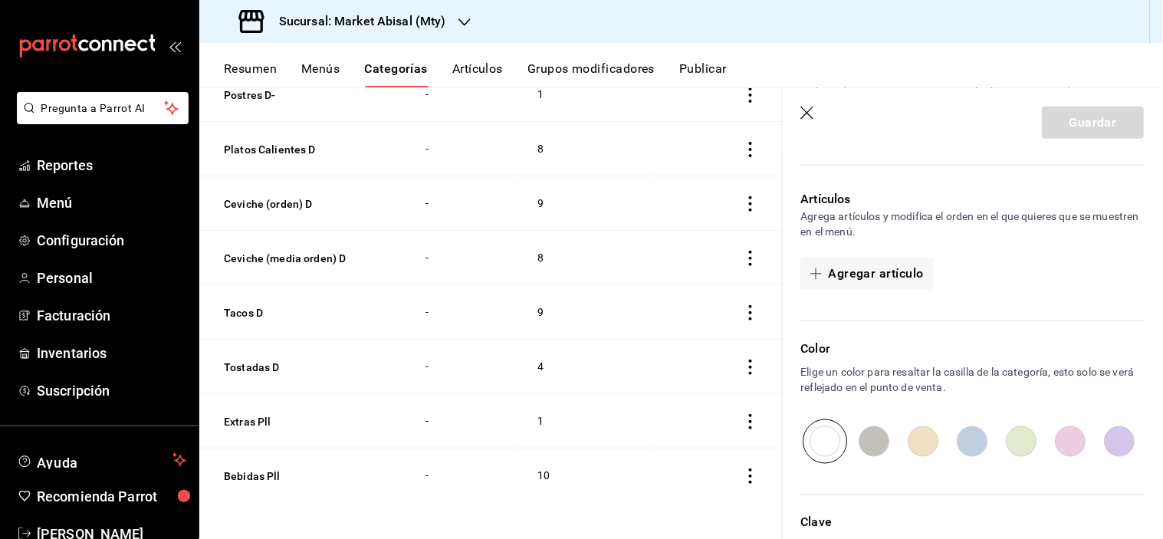
click at [799, 114] on header "Guardar" at bounding box center [973, 119] width 380 height 63
click at [811, 117] on icon "button" at bounding box center [808, 114] width 15 height 15
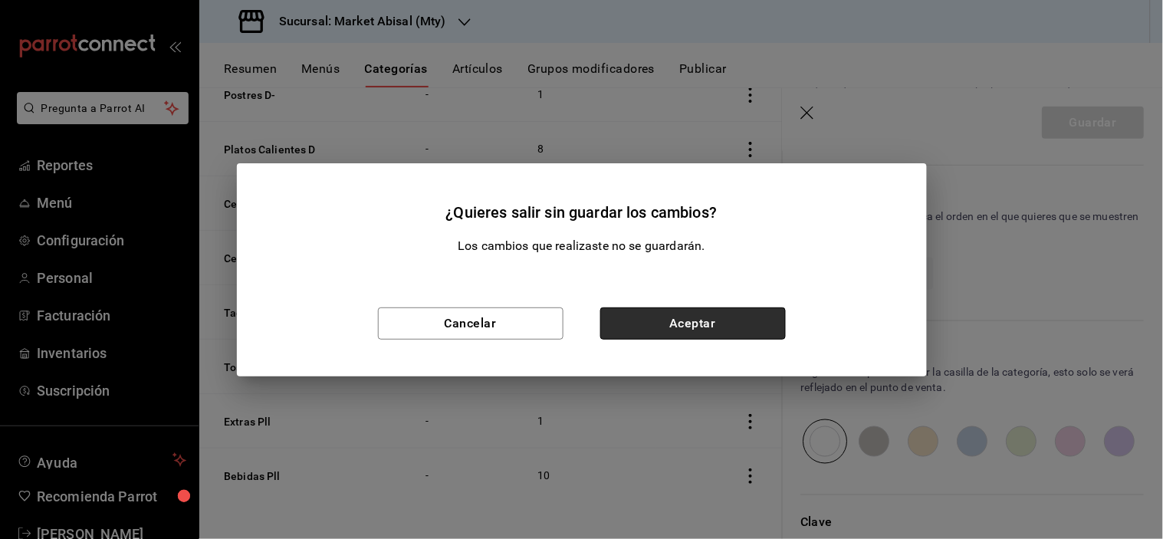
click at [693, 310] on button "Aceptar" at bounding box center [694, 324] width 186 height 32
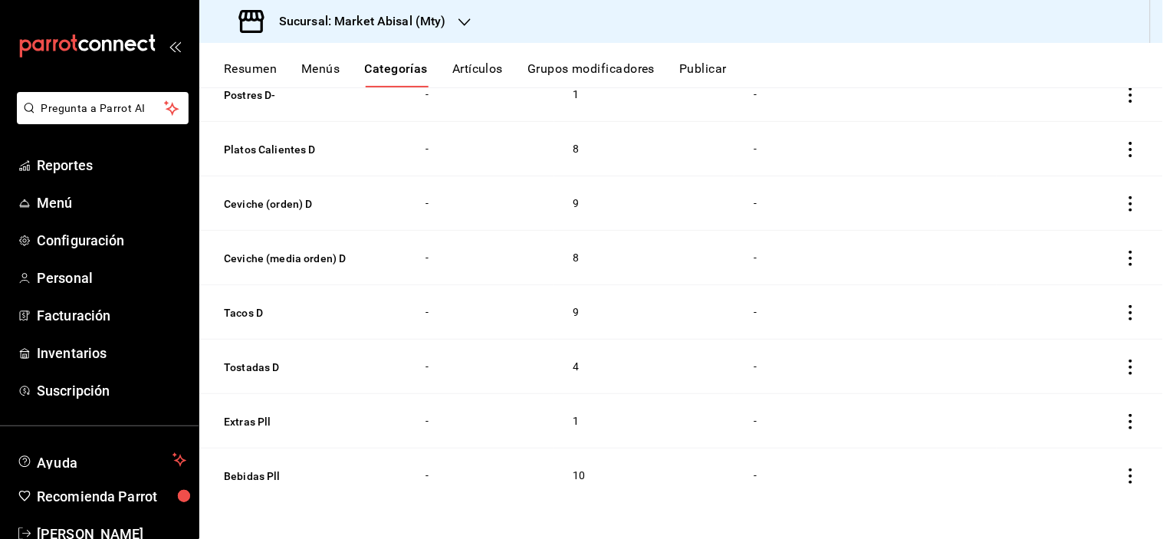
click at [1124, 427] on icon "actions" at bounding box center [1131, 421] width 15 height 15
click at [1060, 505] on span "Eliminar" at bounding box center [1073, 499] width 40 height 16
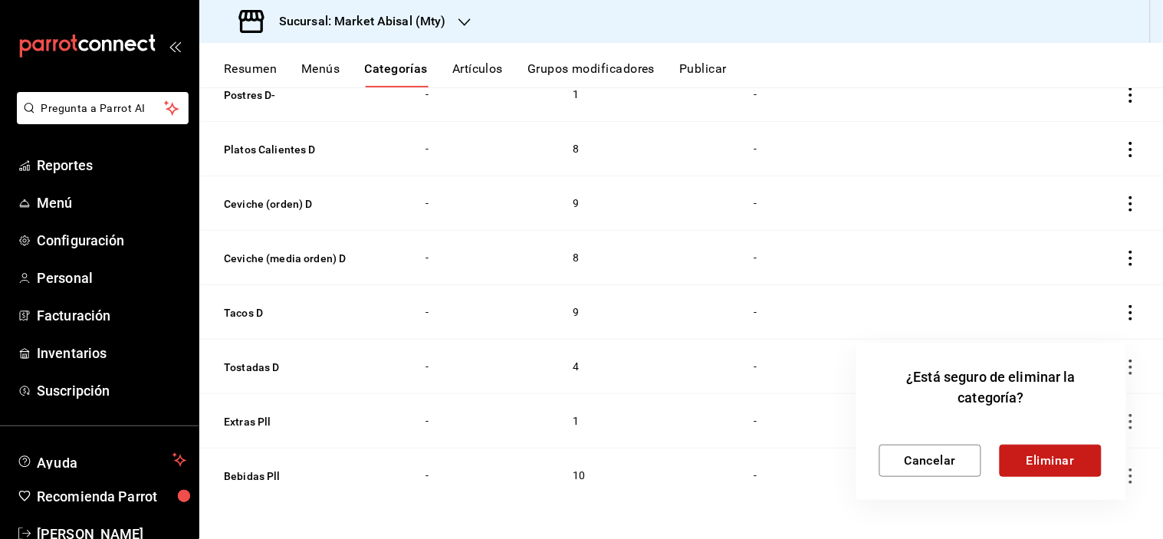
click at [1041, 462] on button "Eliminar" at bounding box center [1051, 461] width 102 height 32
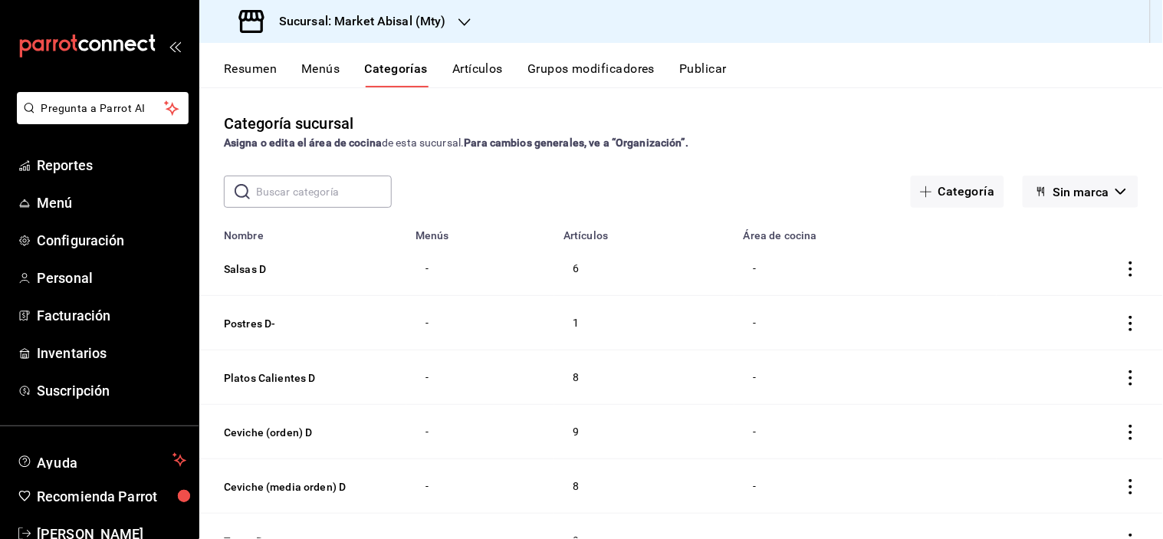
click at [493, 69] on button "Artículos" at bounding box center [478, 74] width 51 height 26
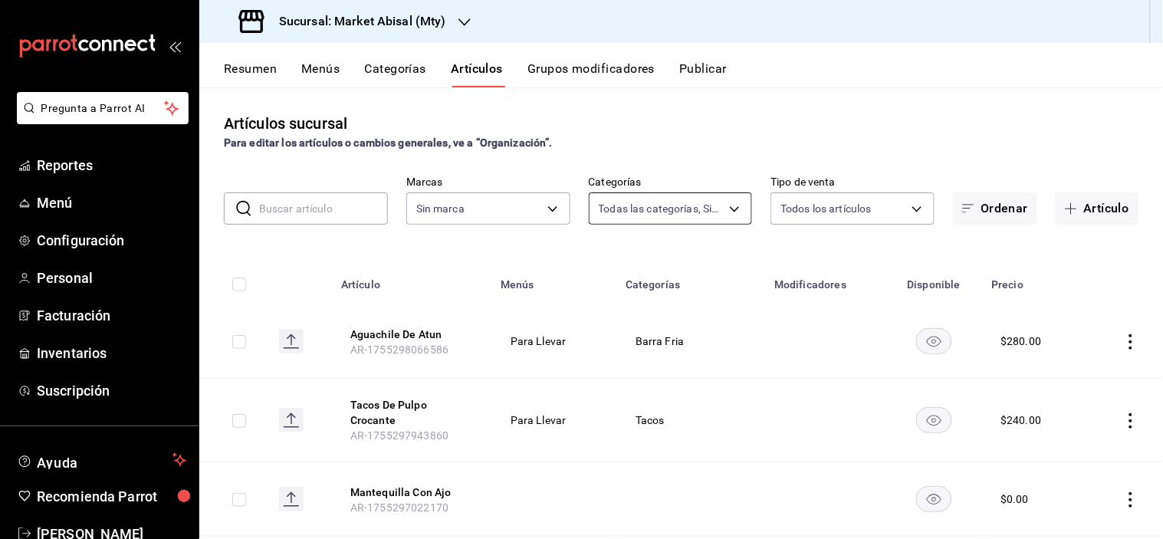
type input "5a915f7c-a5b1-4a18-8c7a-c05ecc5da877,8fc46ca0-d304-4aa6-b913-a6e350009ea3,d247b…"
type input "87bf36f4-6b40-4726-8a51-e528f6e66873"
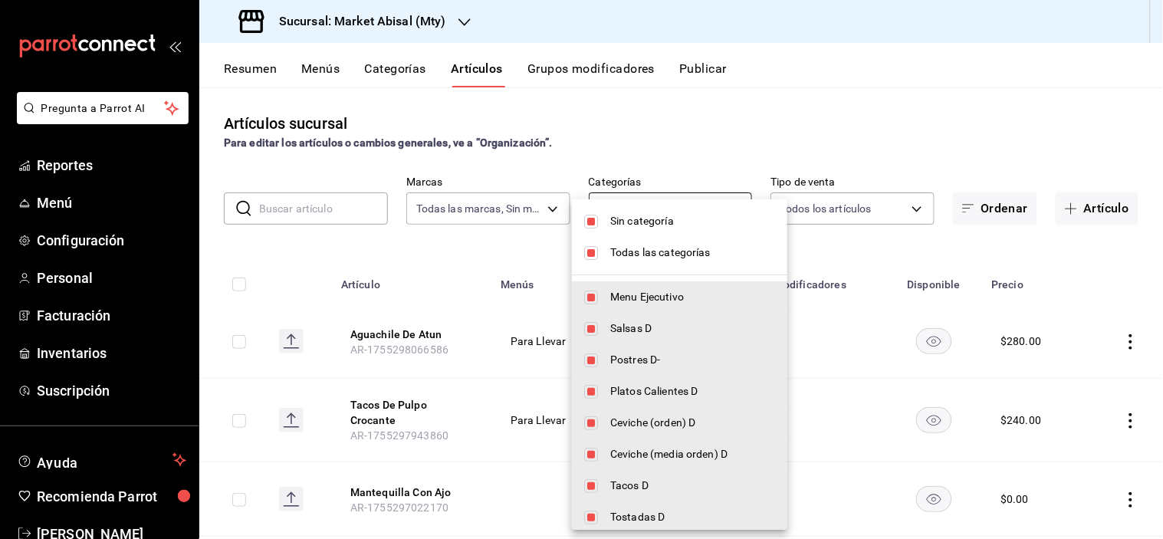
click at [698, 215] on body "Pregunta a Parrot AI Reportes Menú Configuración Personal Facturación Inventari…" at bounding box center [581, 269] width 1163 height 539
click at [671, 218] on span "Sin categoría" at bounding box center [692, 221] width 165 height 16
checkbox input "false"
click at [667, 250] on span "Todas las categorías" at bounding box center [692, 253] width 165 height 16
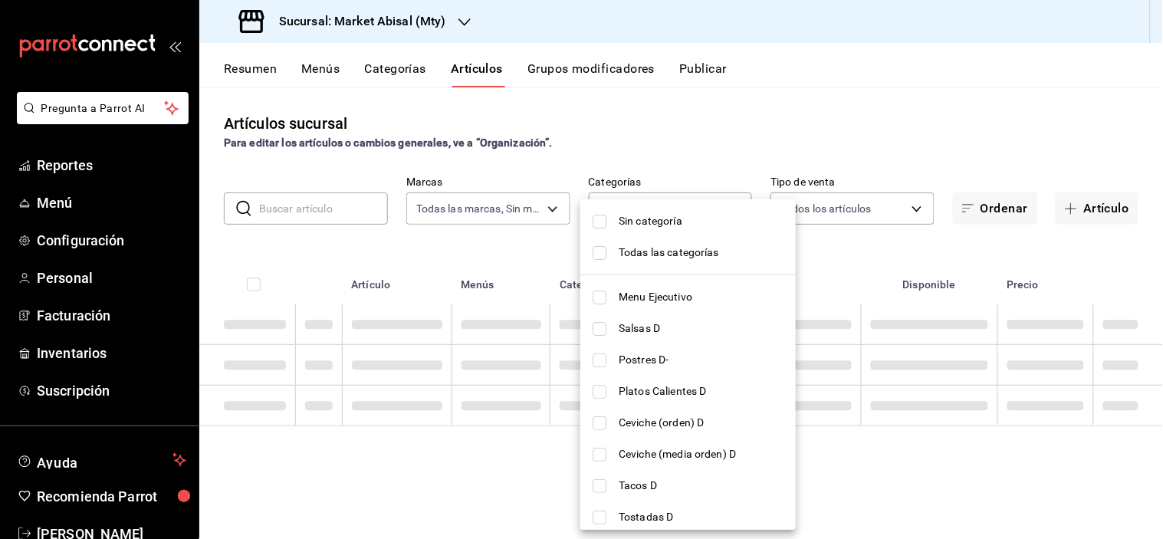
checkbox input "false"
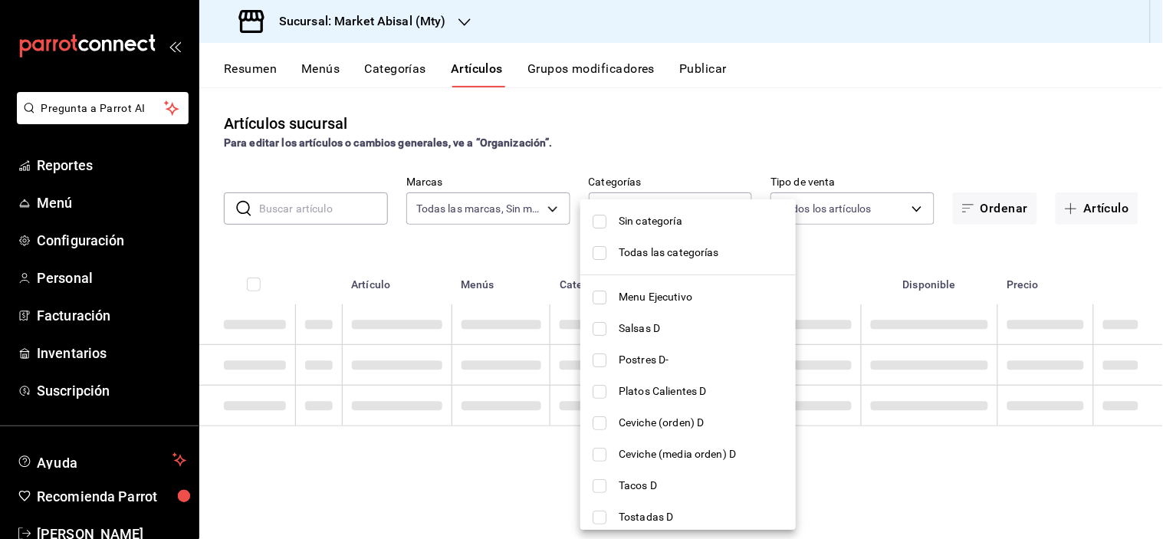
checkbox input "false"
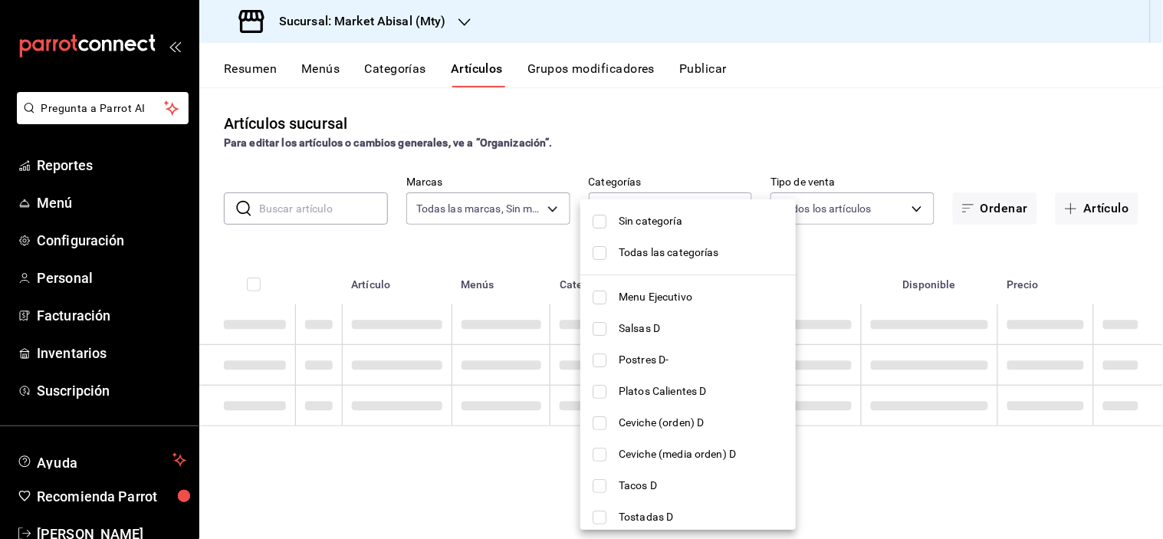
checkbox input "false"
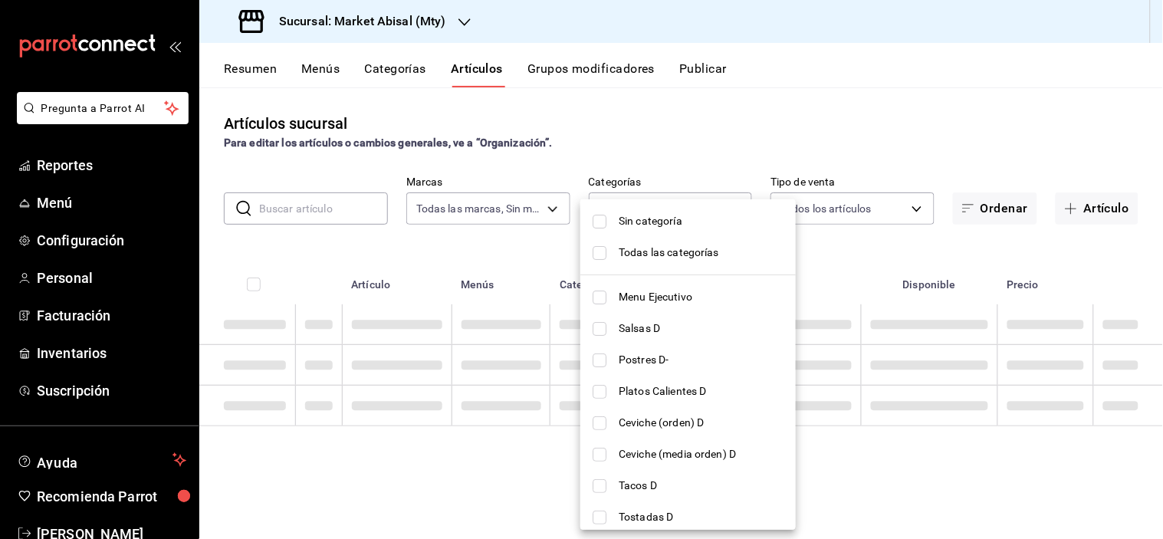
checkbox input "false"
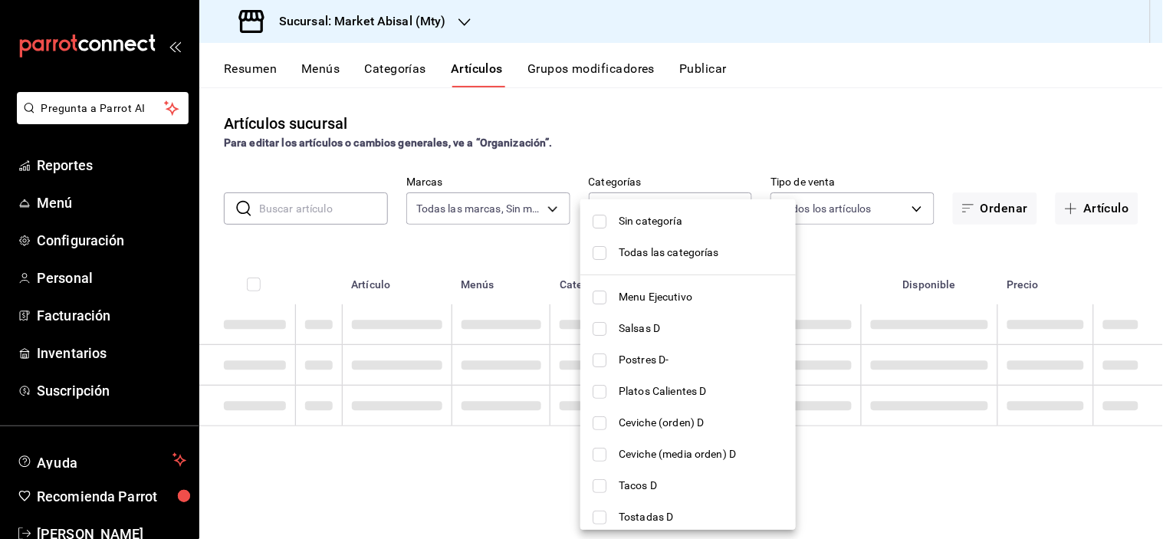
checkbox input "false"
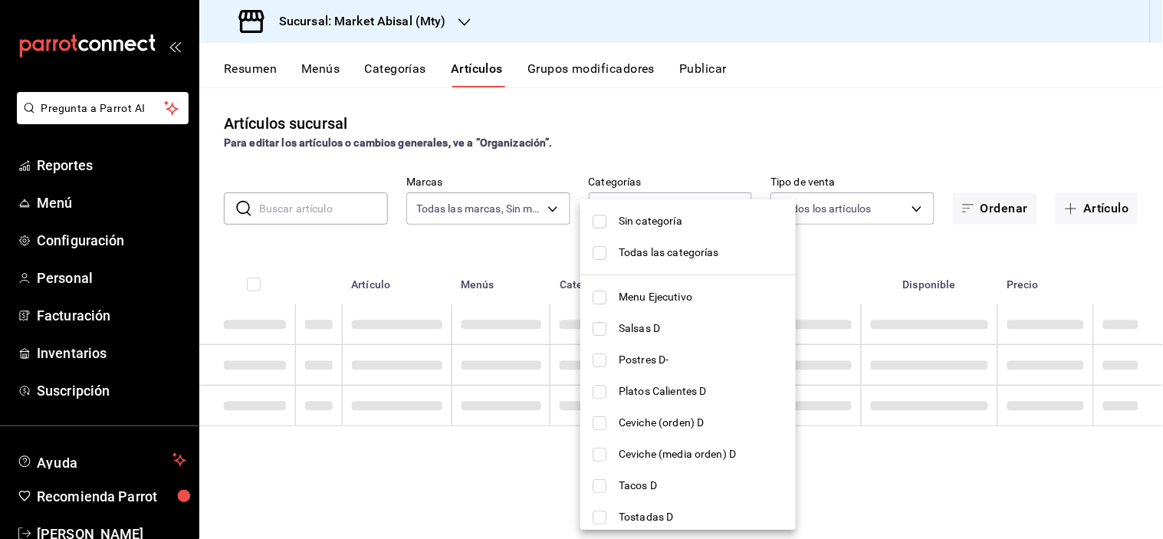
click at [637, 321] on span "Salsas D" at bounding box center [701, 329] width 165 height 16
type input "8fc46ca0-d304-4aa6-b913-a6e350009ea3"
checkbox input "true"
drag, startPoint x: 630, startPoint y: 357, endPoint x: 631, endPoint y: 366, distance: 9.2
click at [631, 357] on span "Postres D-" at bounding box center [701, 360] width 165 height 16
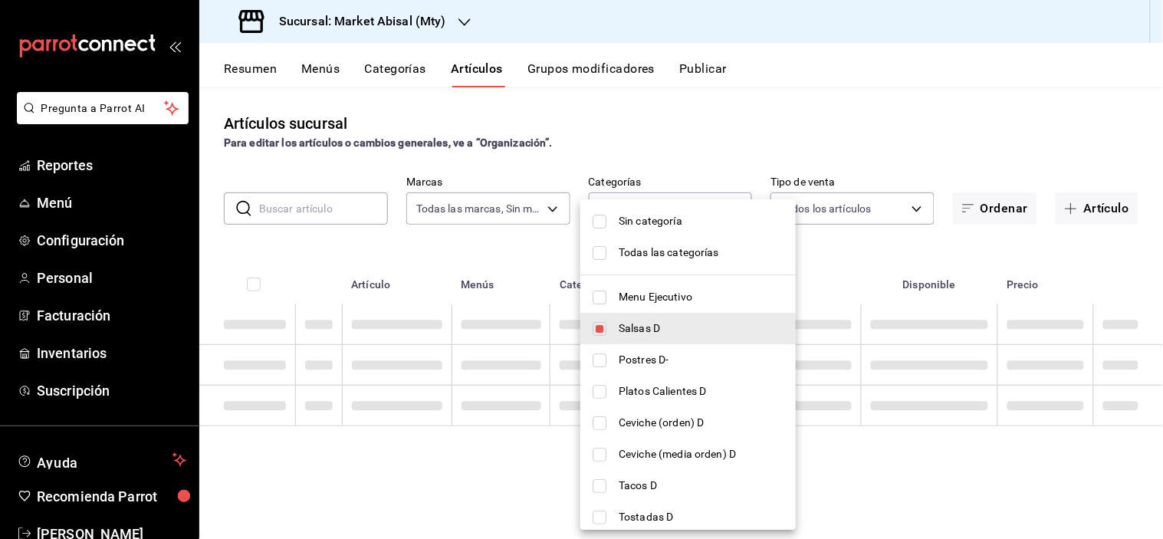
type input "8fc46ca0-d304-4aa6-b913-a6e350009ea3,d247b8e1-66fc-4ec8-b021-c571d6fbca9a"
checkbox input "true"
click at [630, 385] on span "Platos Calientes D" at bounding box center [701, 391] width 165 height 16
type input "8fc46ca0-d304-4aa6-b913-a6e350009ea3,d247b8e1-66fc-4ec8-b021-c571d6fbca9a,d76b7…"
checkbox input "true"
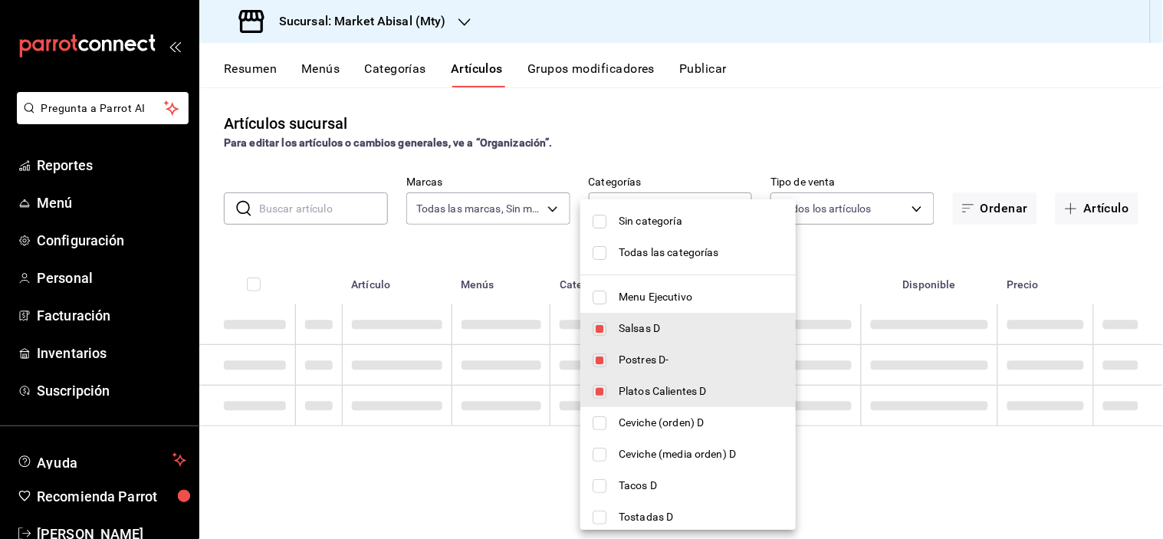
click at [634, 422] on span "Ceviche (orden) D" at bounding box center [701, 423] width 165 height 16
type input "8fc46ca0-d304-4aa6-b913-a6e350009ea3,d247b8e1-66fc-4ec8-b021-c571d6fbca9a,d76b7…"
checkbox input "true"
click at [634, 447] on span "Ceviche (media orden) D" at bounding box center [701, 454] width 165 height 16
type input "8fc46ca0-d304-4aa6-b913-a6e350009ea3,d247b8e1-66fc-4ec8-b021-c571d6fbca9a,d76b7…"
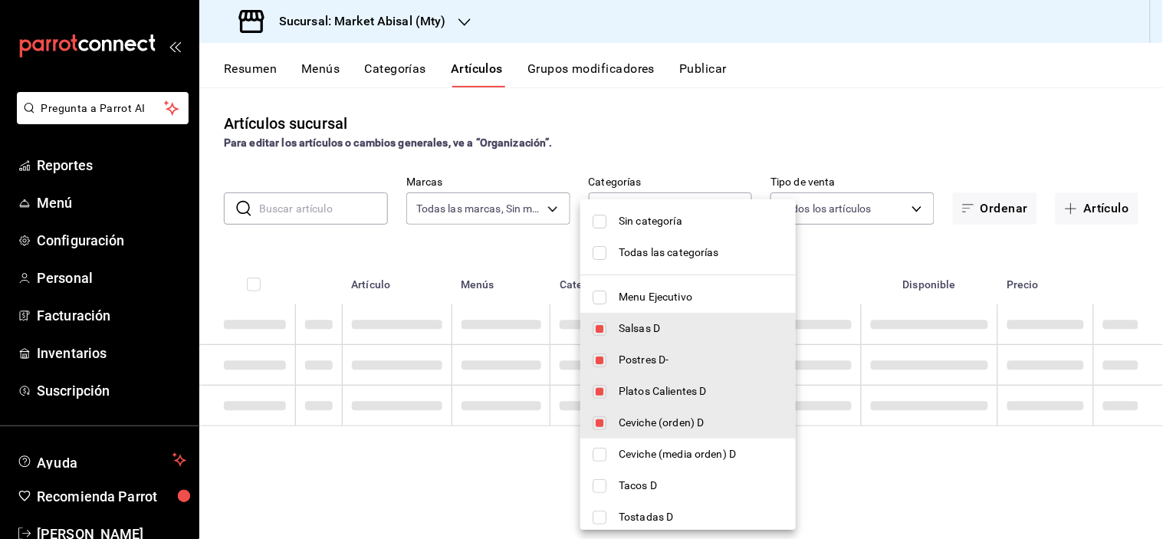
checkbox input "true"
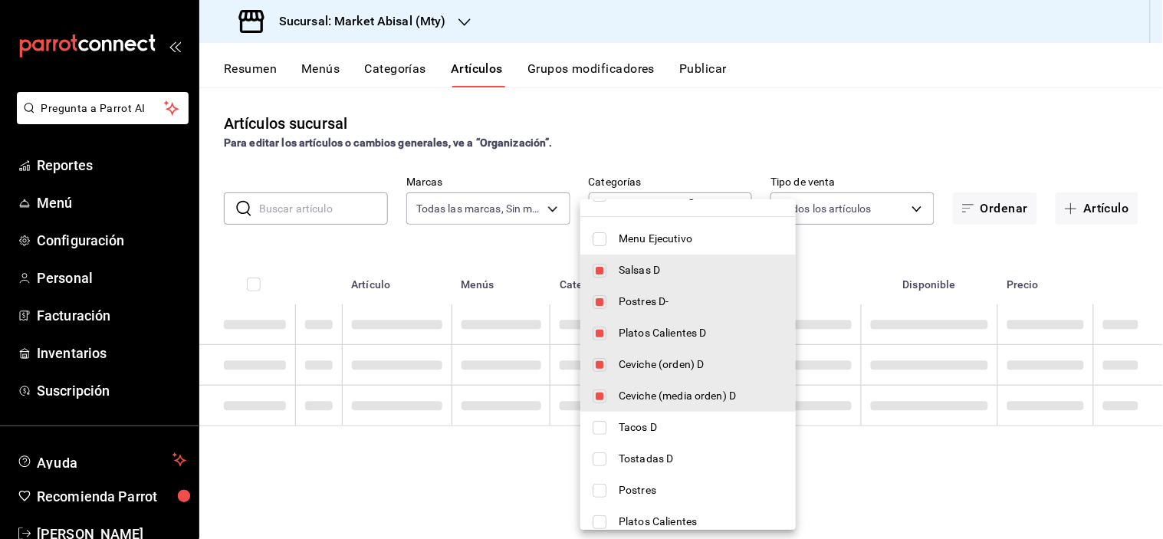
scroll to position [85, 0]
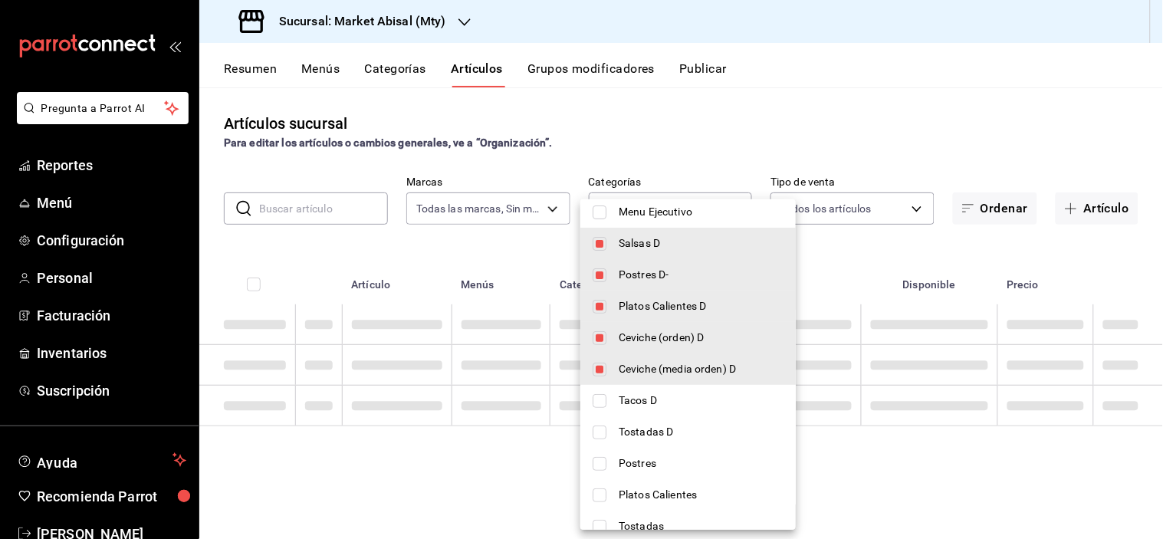
click at [668, 395] on span "Tacos D" at bounding box center [701, 401] width 165 height 16
type input "8fc46ca0-d304-4aa6-b913-a6e350009ea3,d247b8e1-66fc-4ec8-b021-c571d6fbca9a,d76b7…"
checkbox input "true"
drag, startPoint x: 660, startPoint y: 423, endPoint x: 677, endPoint y: 434, distance: 20.4
click at [660, 424] on li "Tostadas D" at bounding box center [689, 431] width 216 height 31
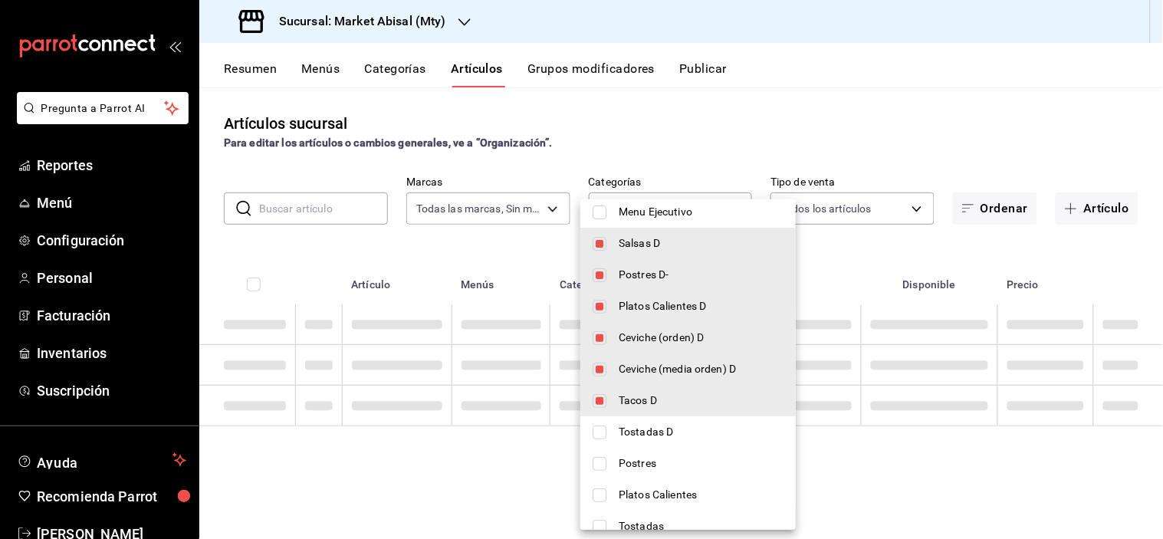
type input "8fc46ca0-d304-4aa6-b913-a6e350009ea3,d247b8e1-66fc-4ec8-b021-c571d6fbca9a,d76b7…"
checkbox input "true"
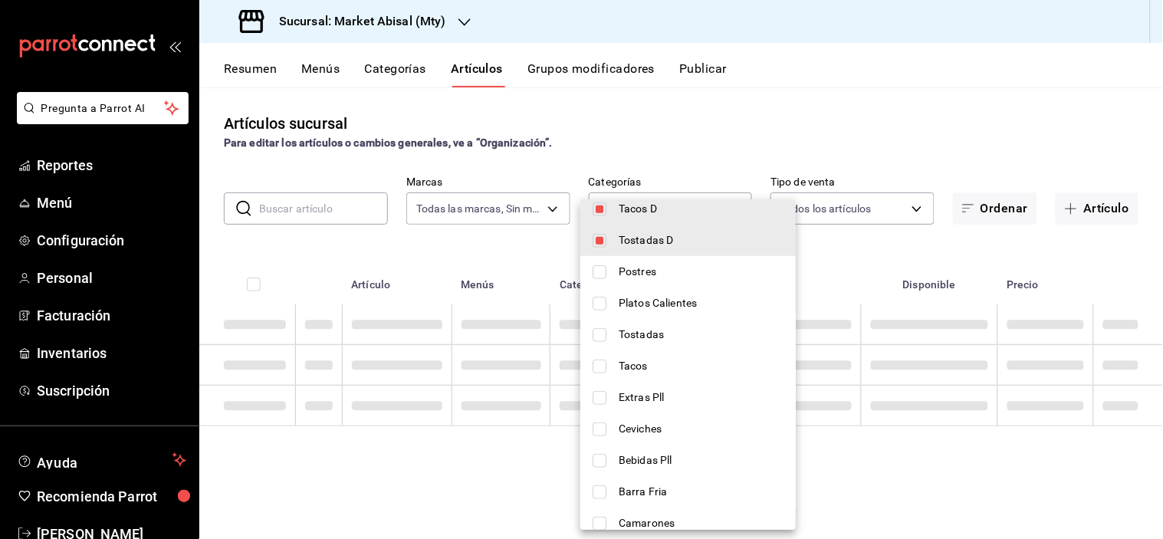
scroll to position [341, 0]
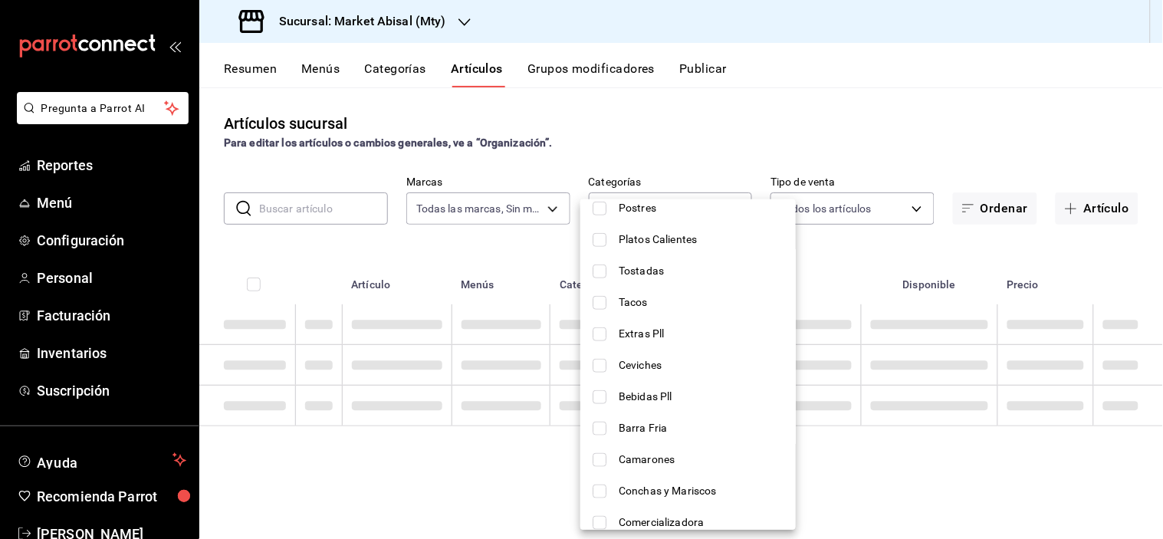
click at [672, 330] on span "Extras Pll" at bounding box center [701, 334] width 165 height 16
type input "8fc46ca0-d304-4aa6-b913-a6e350009ea3,d247b8e1-66fc-4ec8-b021-c571d6fbca9a,d76b7…"
checkbox input "true"
click at [673, 397] on span "Bebidas Pll" at bounding box center [701, 397] width 165 height 16
type input "8fc46ca0-d304-4aa6-b913-a6e350009ea3,d247b8e1-66fc-4ec8-b021-c571d6fbca9a,d76b7…"
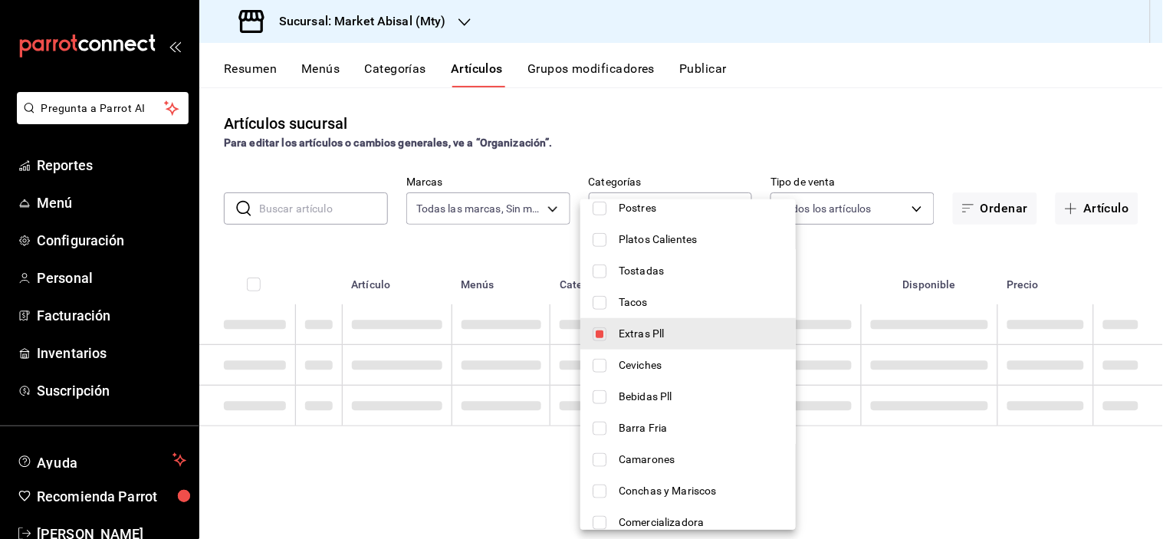
checkbox input "true"
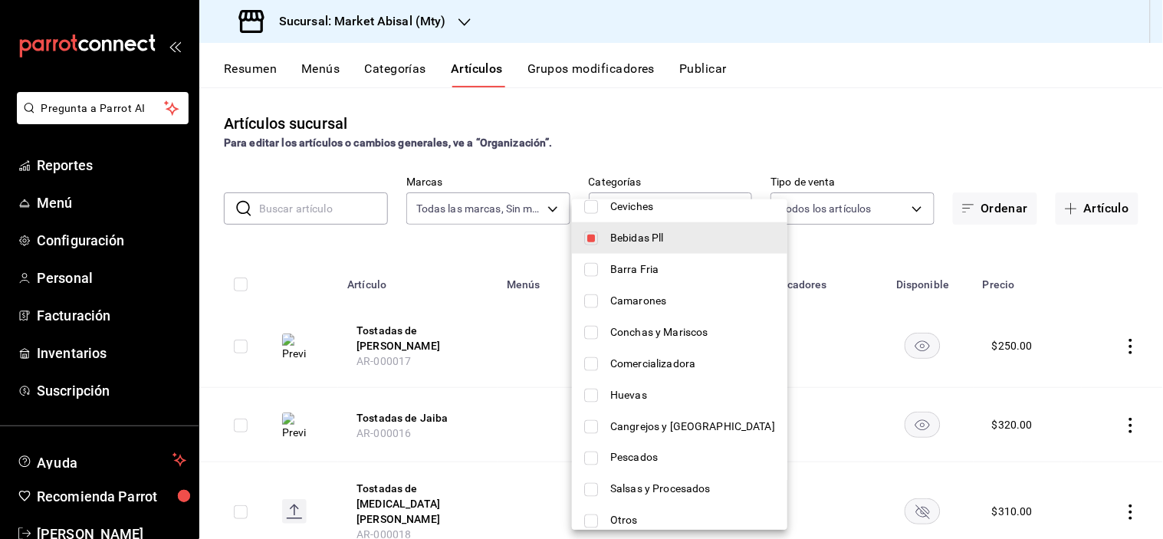
scroll to position [511, 0]
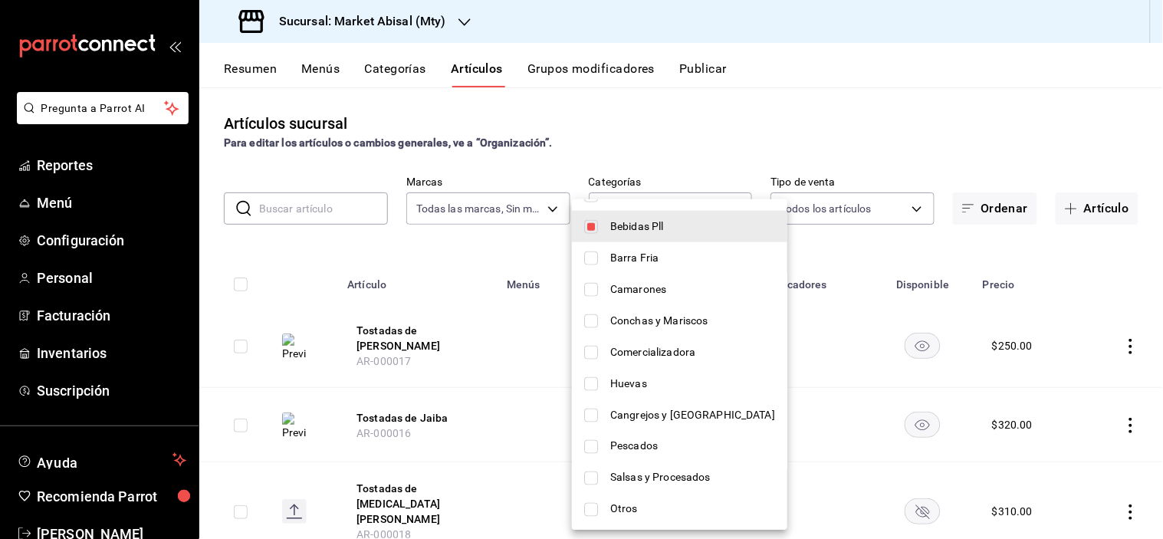
click at [1062, 115] on div at bounding box center [581, 269] width 1163 height 539
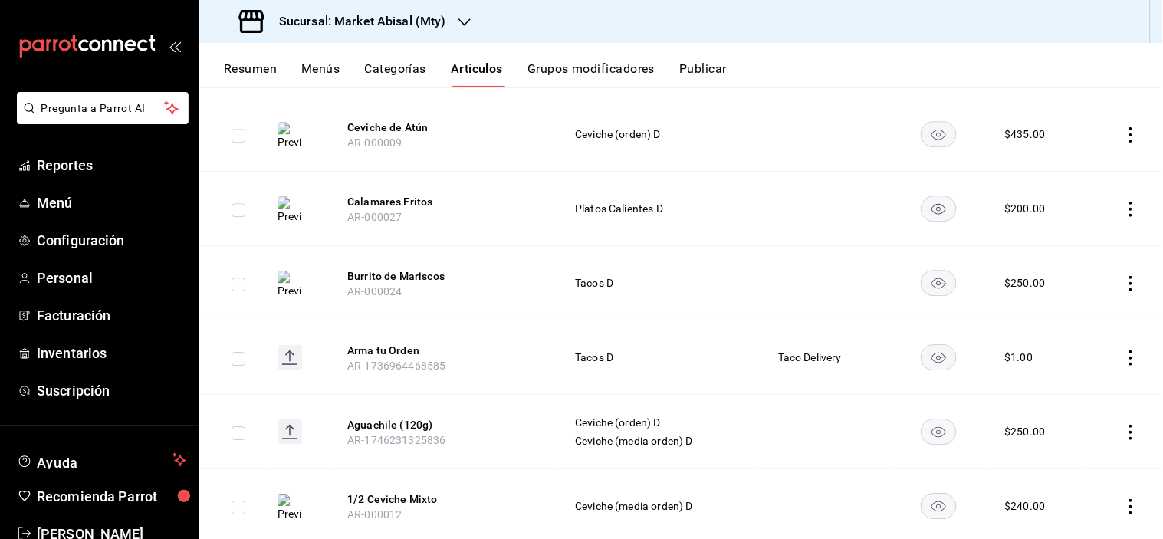
scroll to position [2641, 0]
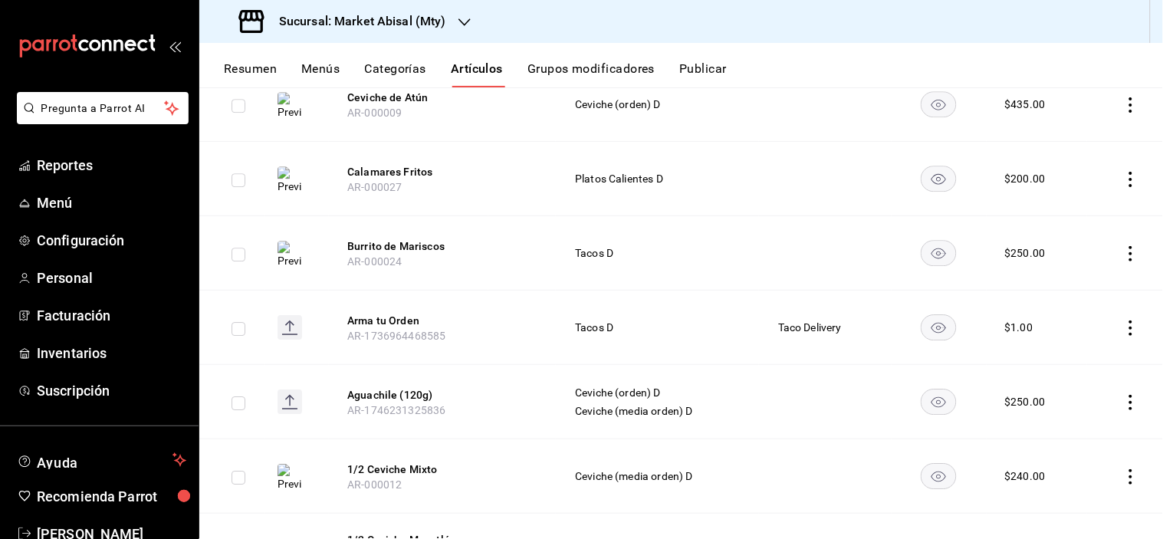
click at [1124, 321] on icon "actions" at bounding box center [1131, 328] width 15 height 15
click at [1062, 415] on span "Eliminar" at bounding box center [1072, 412] width 39 height 12
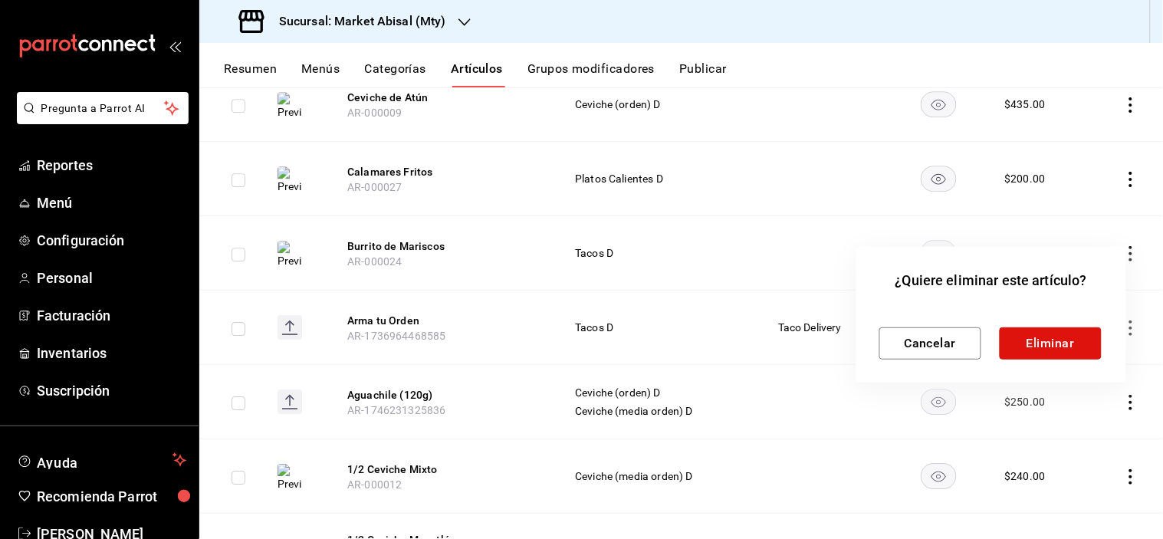
click at [1049, 334] on button "Eliminar" at bounding box center [1051, 343] width 102 height 32
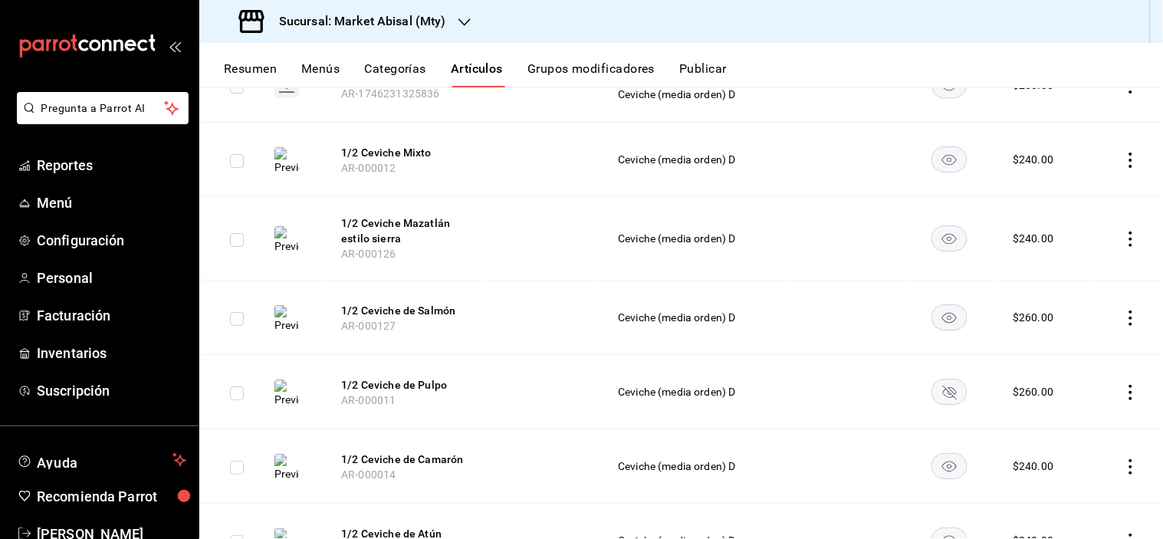
scroll to position [2798, 0]
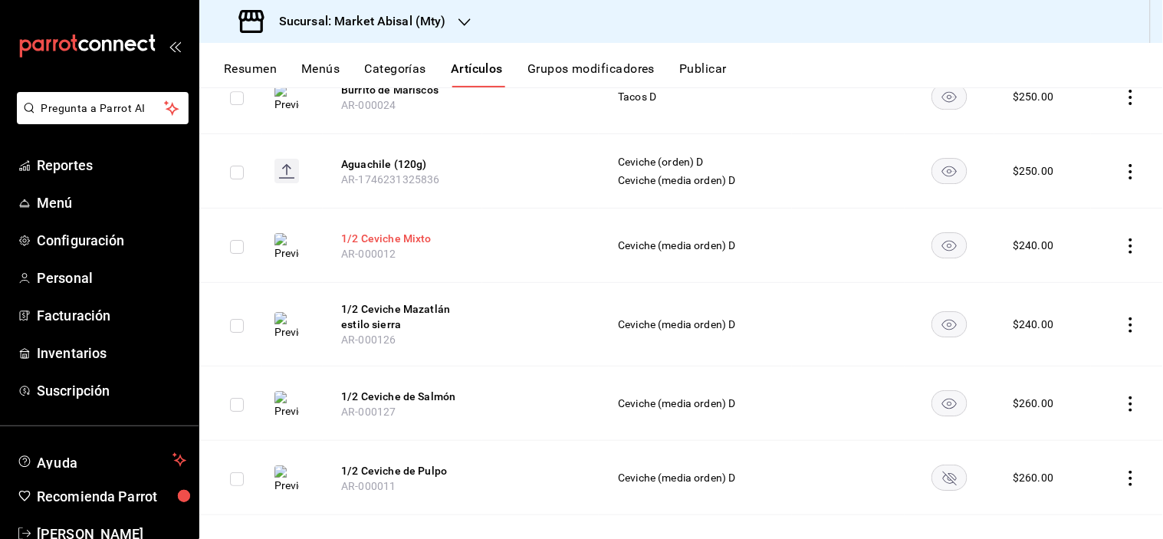
click at [403, 231] on button "1/2 Ceviche Mixto" at bounding box center [402, 238] width 123 height 15
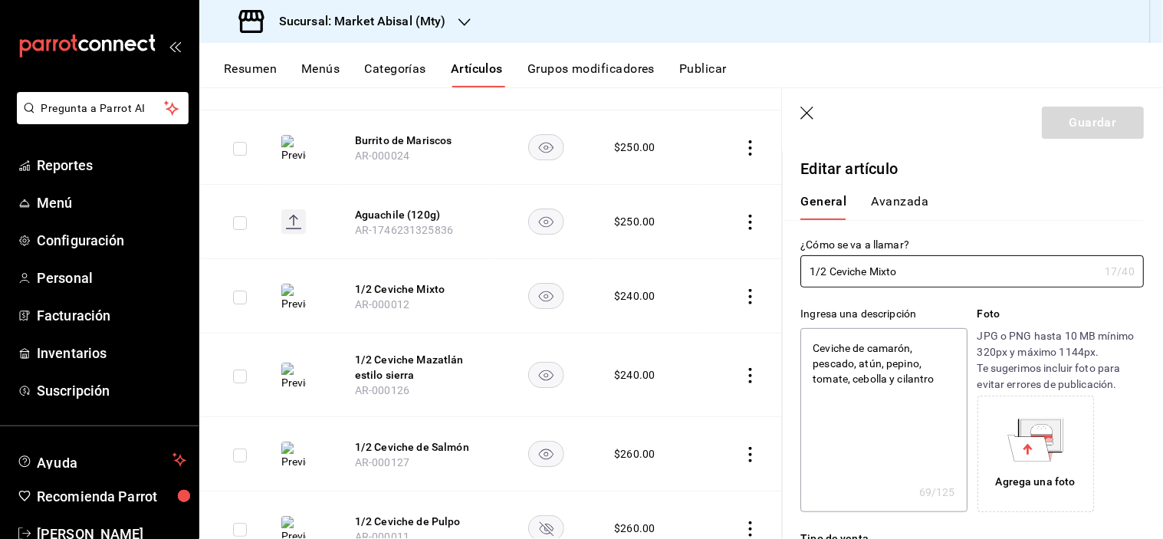
type textarea "x"
type input "$240.00"
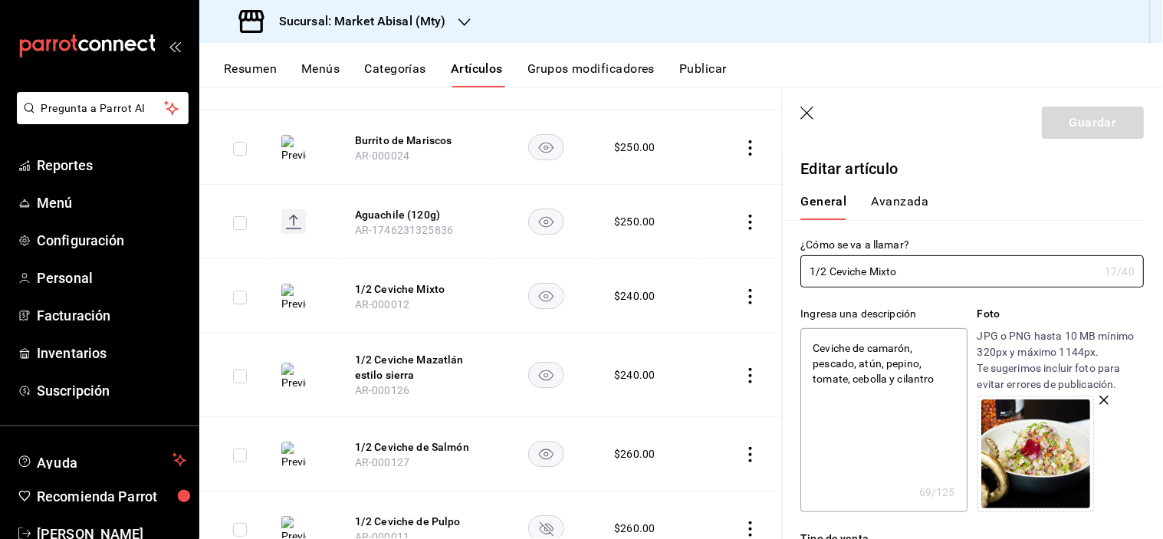
drag, startPoint x: 832, startPoint y: 274, endPoint x: 691, endPoint y: 257, distance: 142.1
click at [691, 257] on main "Artículos sucursal Para editar los artículos o cambios generales, ve a “Organiz…" at bounding box center [681, 313] width 964 height 452
type input "Ceviche Mixto"
type textarea "x"
type input "Ceviche Mixto"
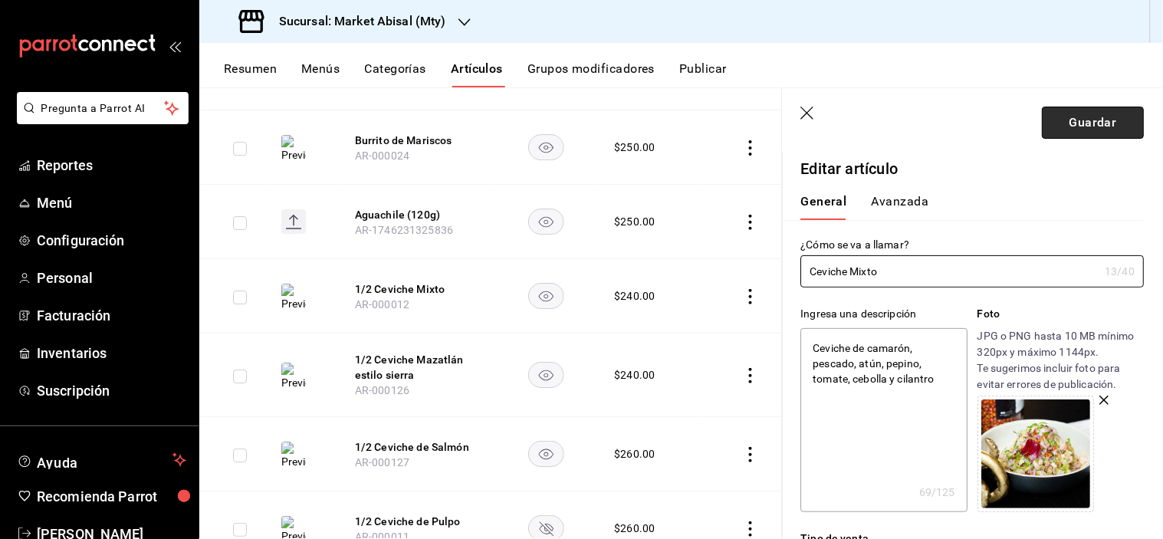
click at [1086, 127] on button "Guardar" at bounding box center [1094, 123] width 102 height 32
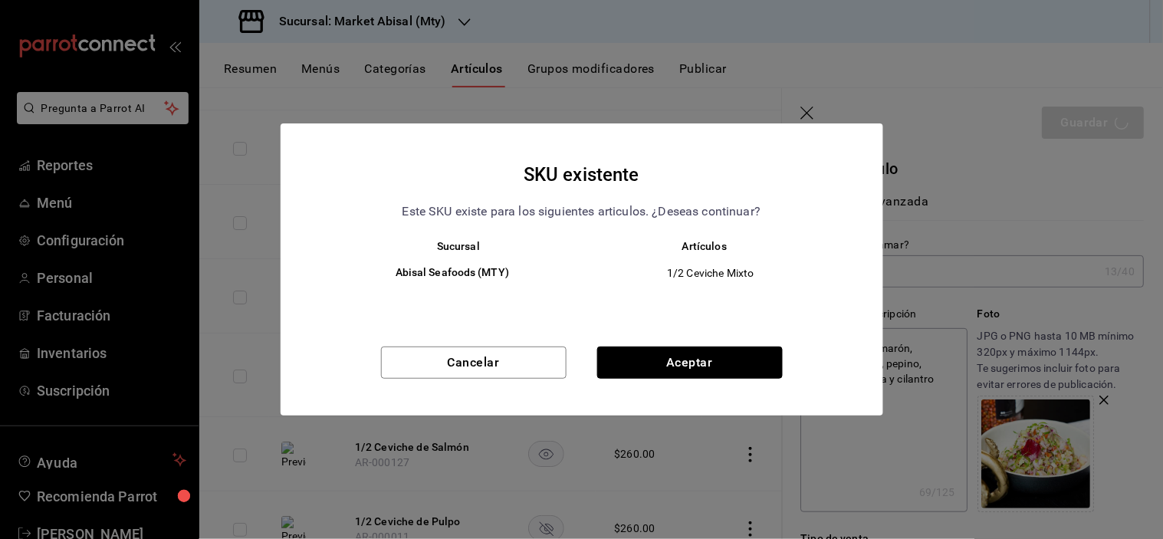
click at [687, 377] on button "Aceptar" at bounding box center [690, 363] width 186 height 32
type textarea "x"
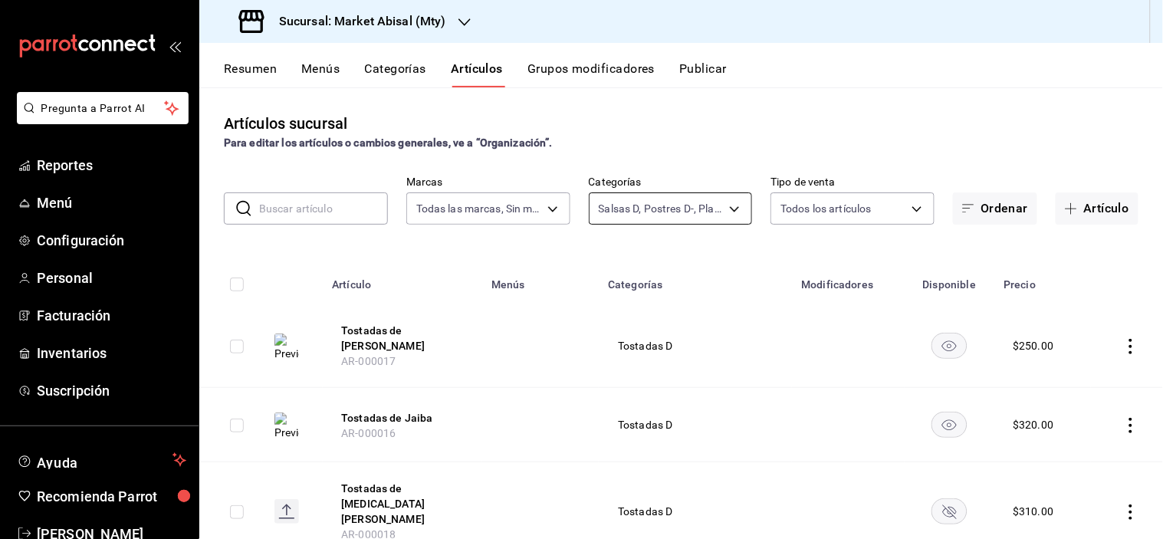
click at [727, 208] on body "Pregunta a Parrot AI Reportes Menú Configuración Personal Facturación Inventari…" at bounding box center [581, 269] width 1163 height 539
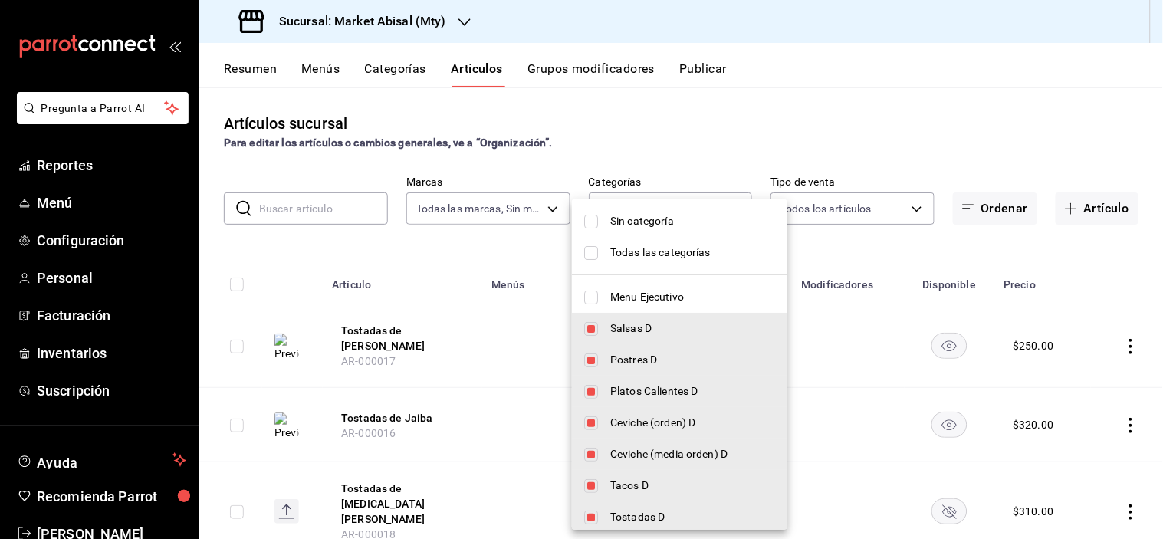
click at [634, 216] on span "Sin categoría" at bounding box center [692, 221] width 165 height 16
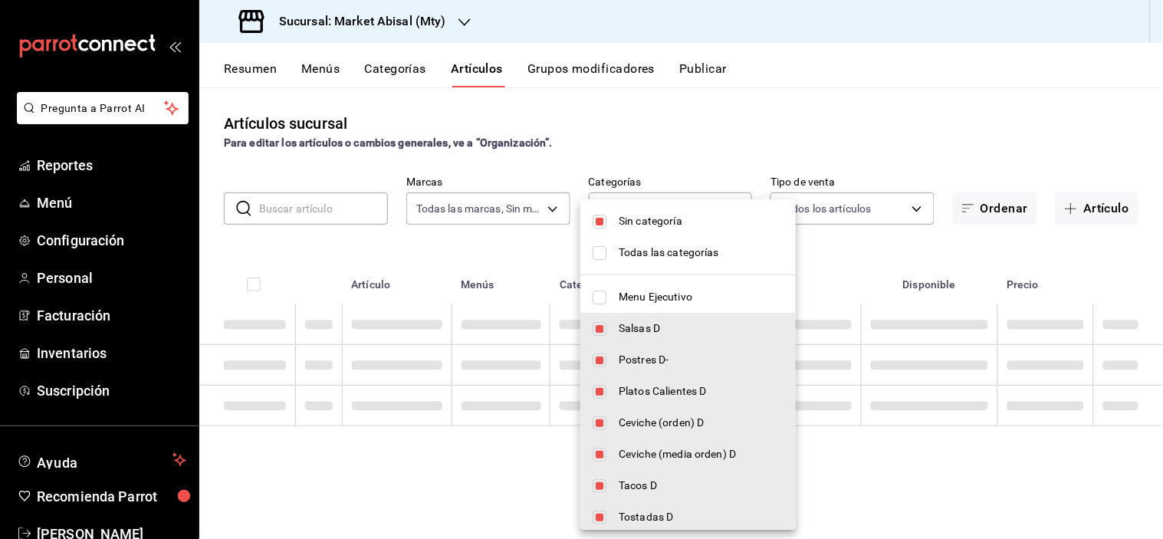
click at [630, 220] on span "Sin categoría" at bounding box center [701, 221] width 165 height 16
checkbox input "false"
click at [629, 242] on li "Todas las categorías" at bounding box center [689, 252] width 216 height 31
type input "5a915f7c-a5b1-4a18-8c7a-c05ecc5da877,8fc46ca0-d304-4aa6-b913-a6e350009ea3,d247b…"
checkbox input "true"
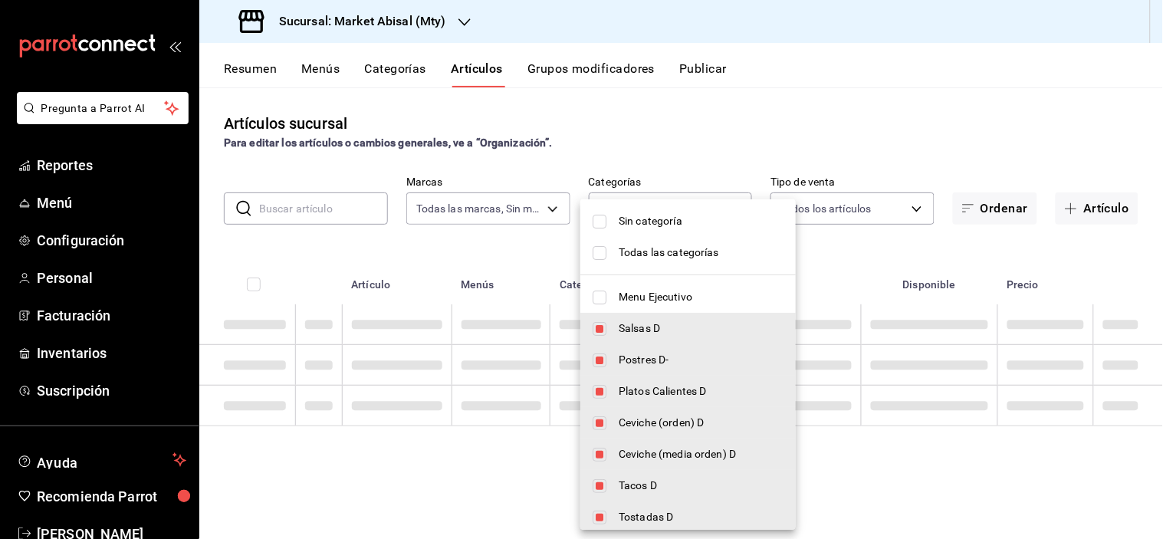
checkbox input "true"
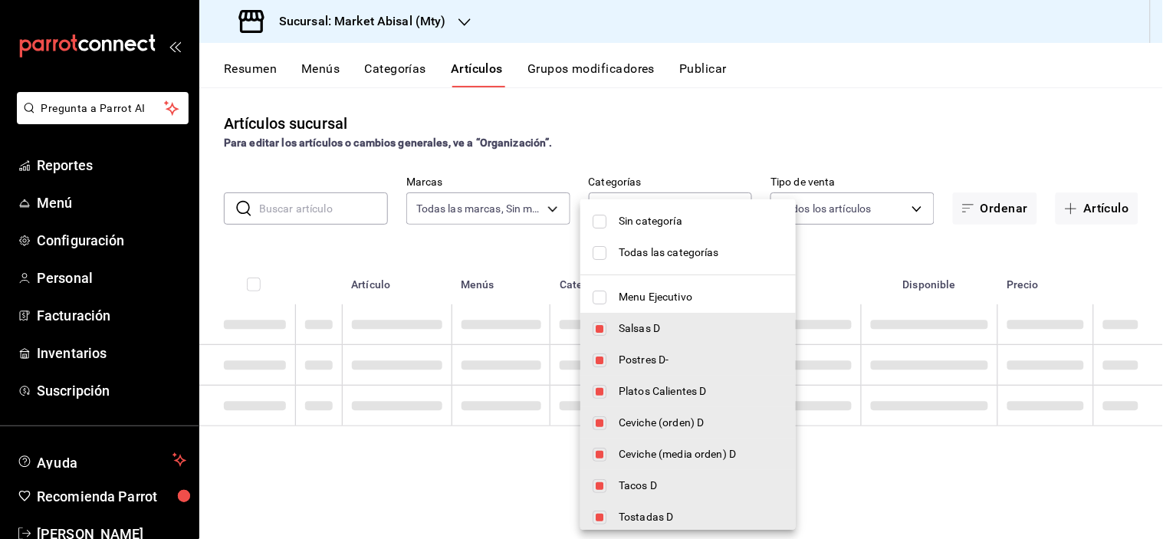
checkbox input "true"
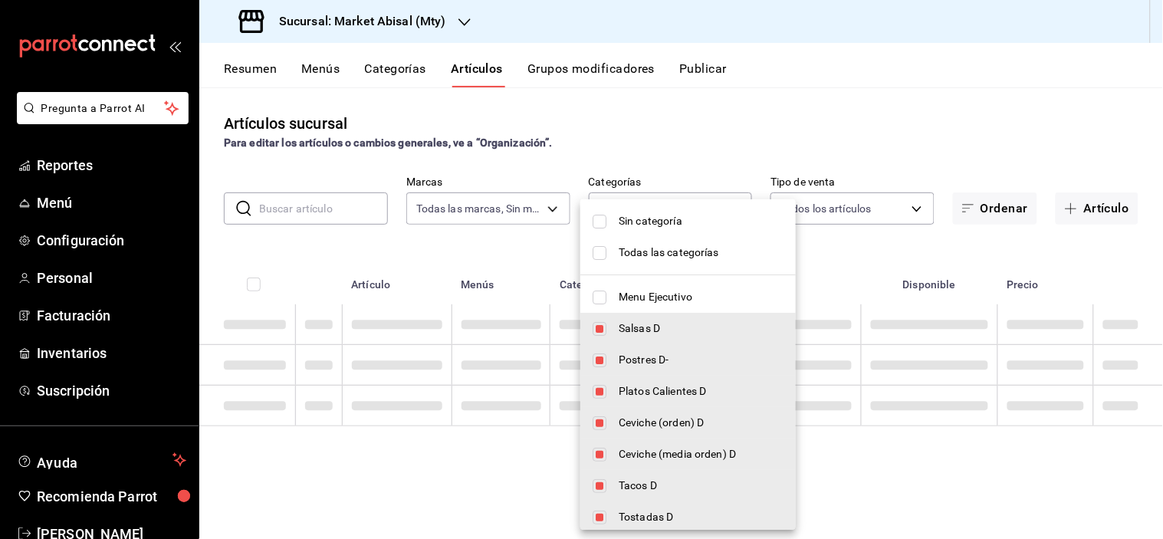
checkbox input "true"
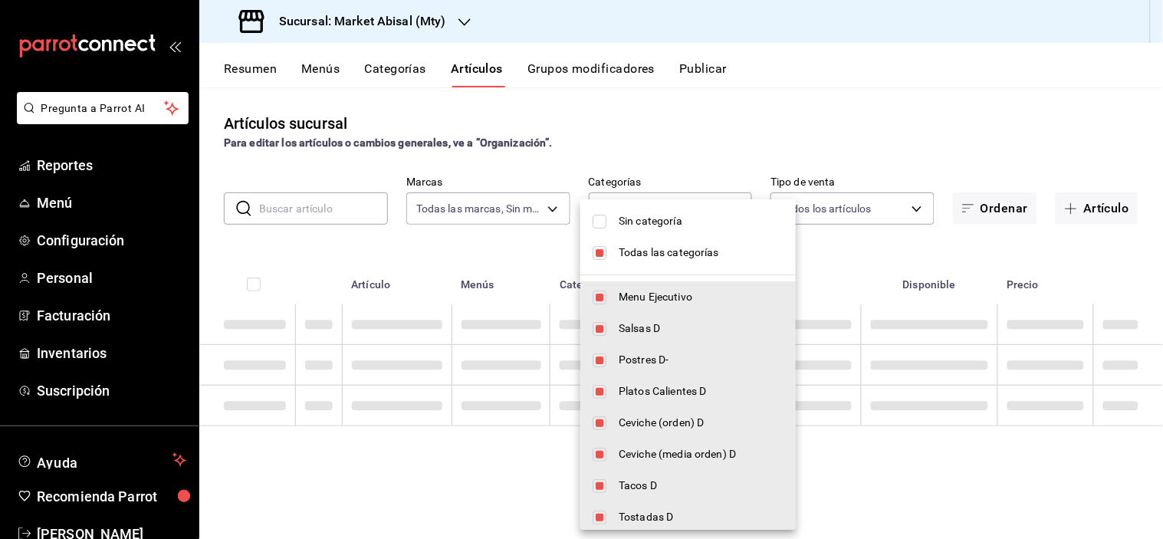
click at [626, 245] on span "Todas las categorías" at bounding box center [701, 253] width 165 height 16
checkbox input "false"
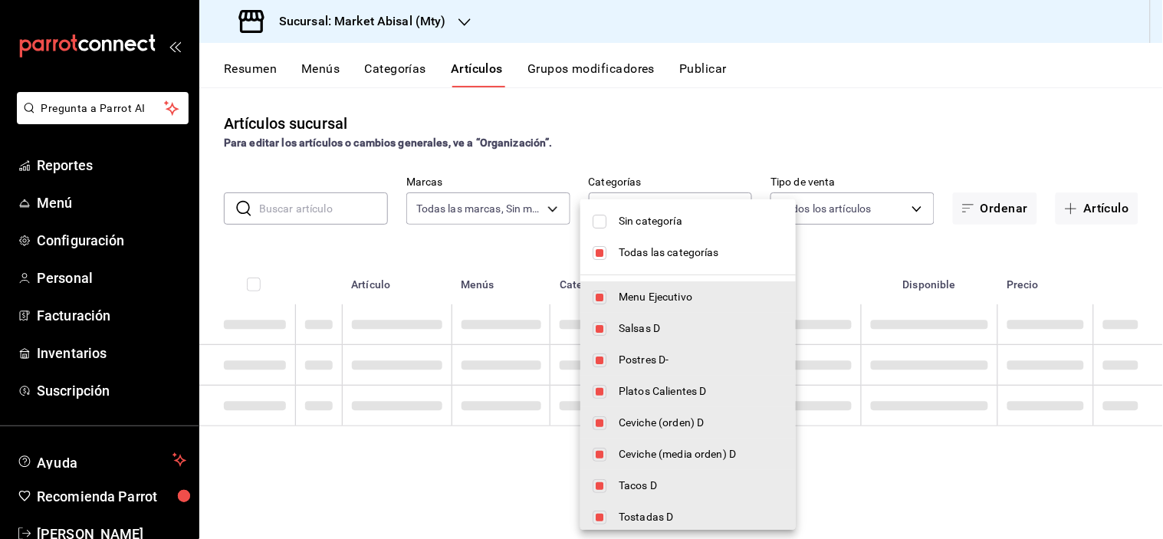
checkbox input "false"
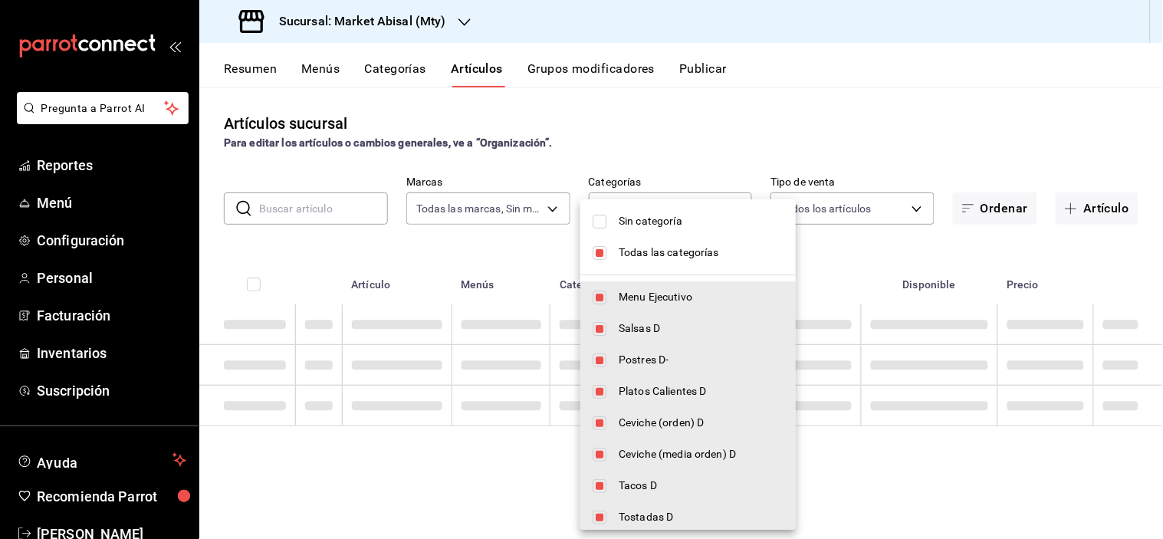
checkbox input "false"
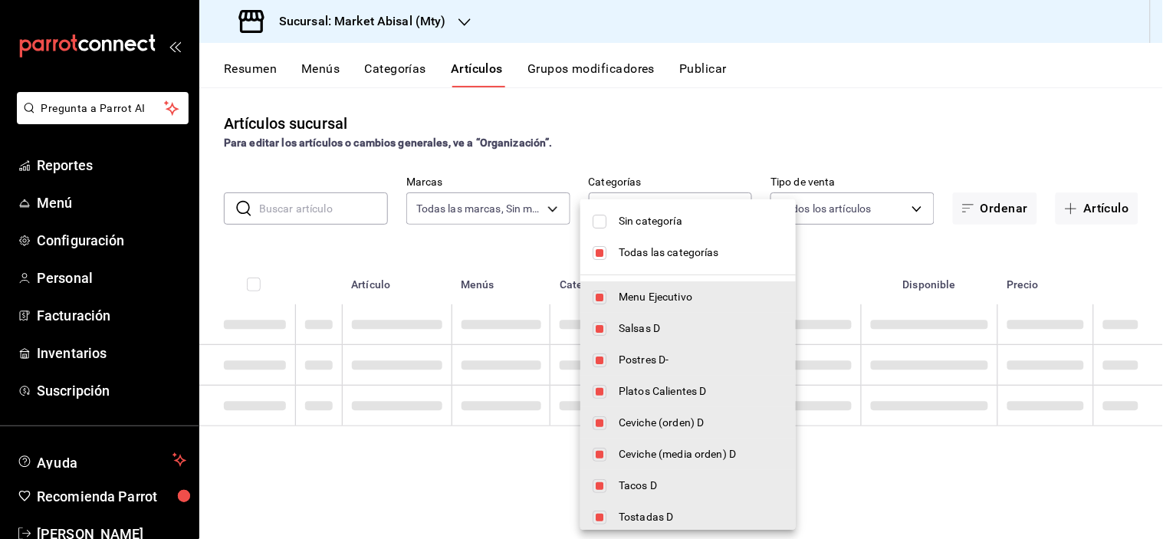
checkbox input "false"
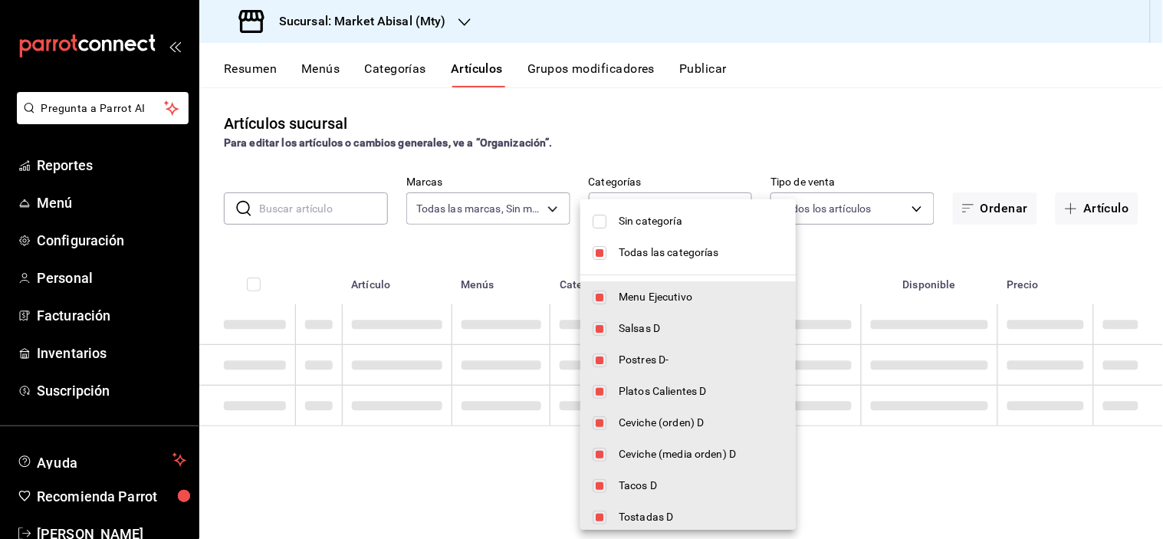
checkbox input "false"
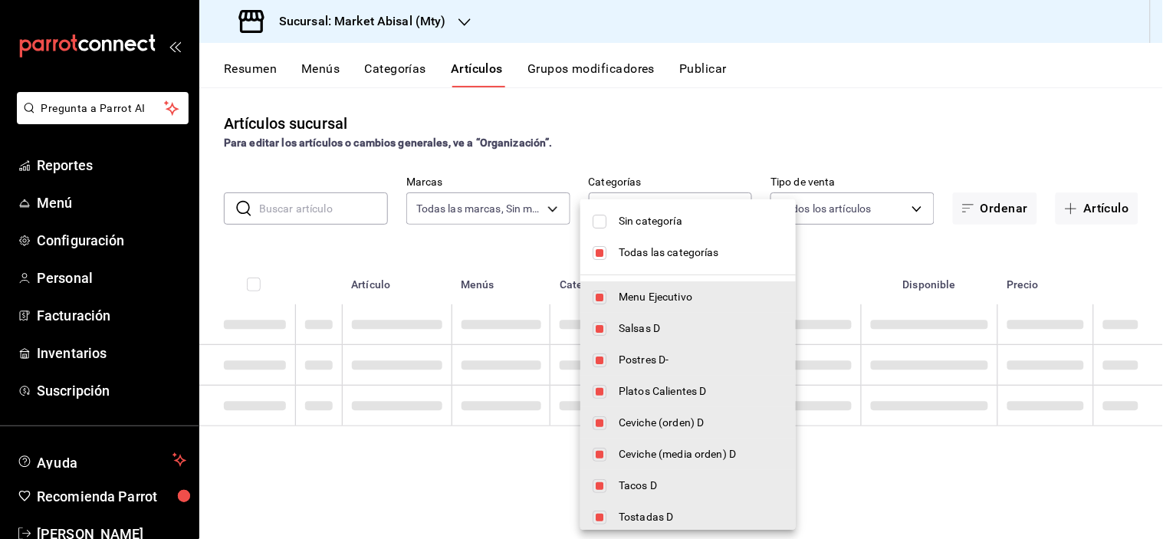
checkbox input "false"
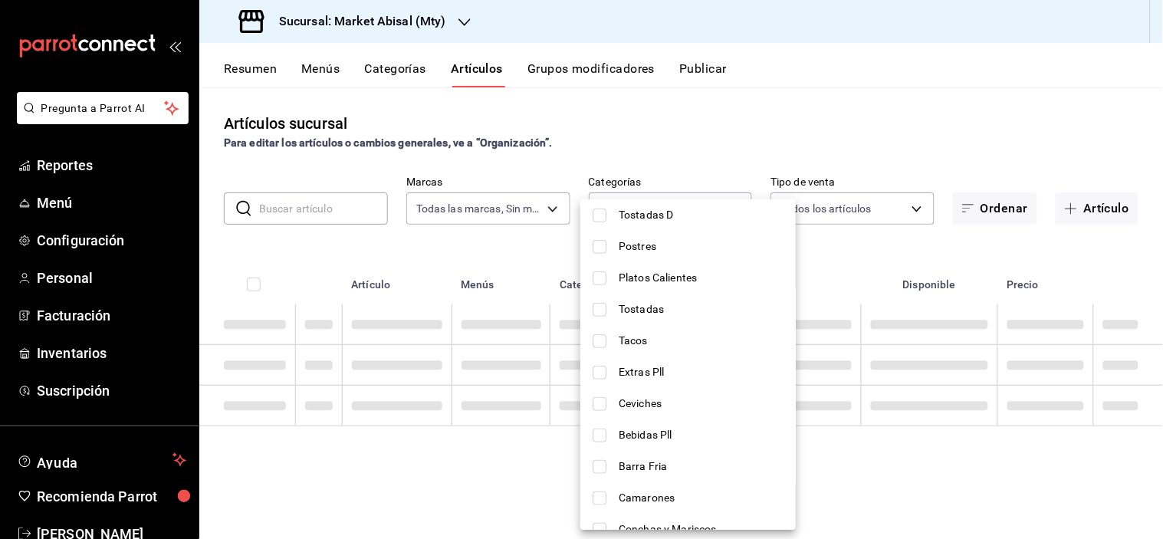
scroll to position [341, 0]
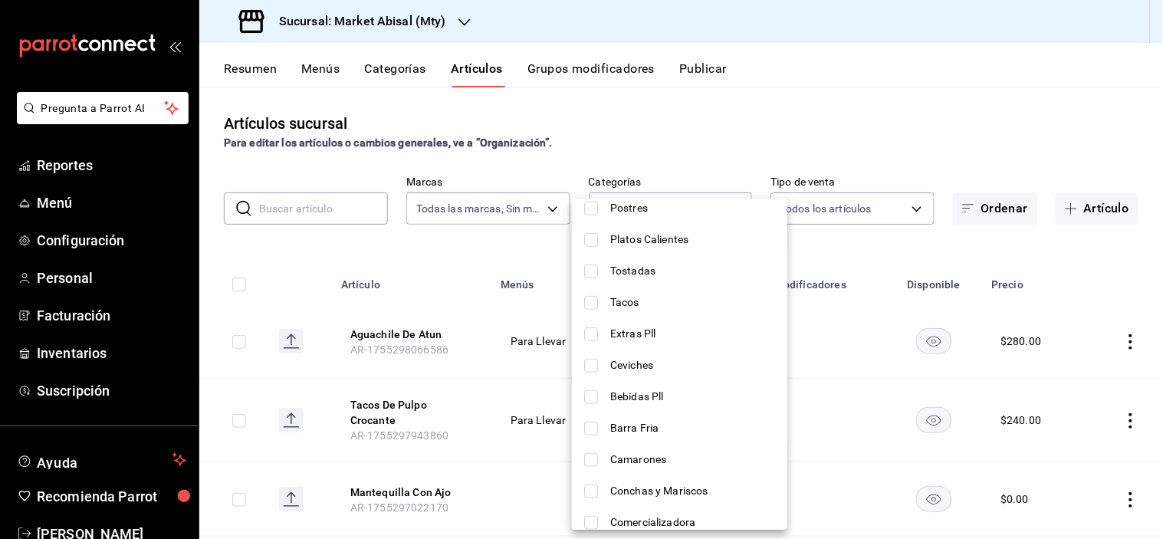
click at [664, 272] on span "Tostadas" at bounding box center [692, 271] width 165 height 16
type input "befebf0c-0158-44f3-b426-f03f2b345ae4"
checkbox input "true"
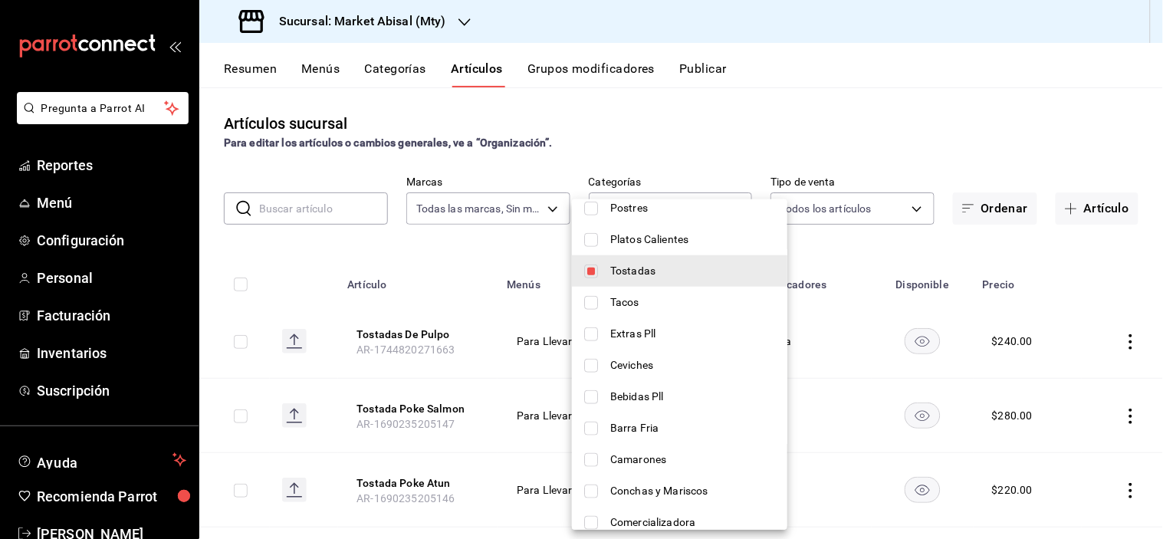
click at [438, 240] on div at bounding box center [581, 269] width 1163 height 539
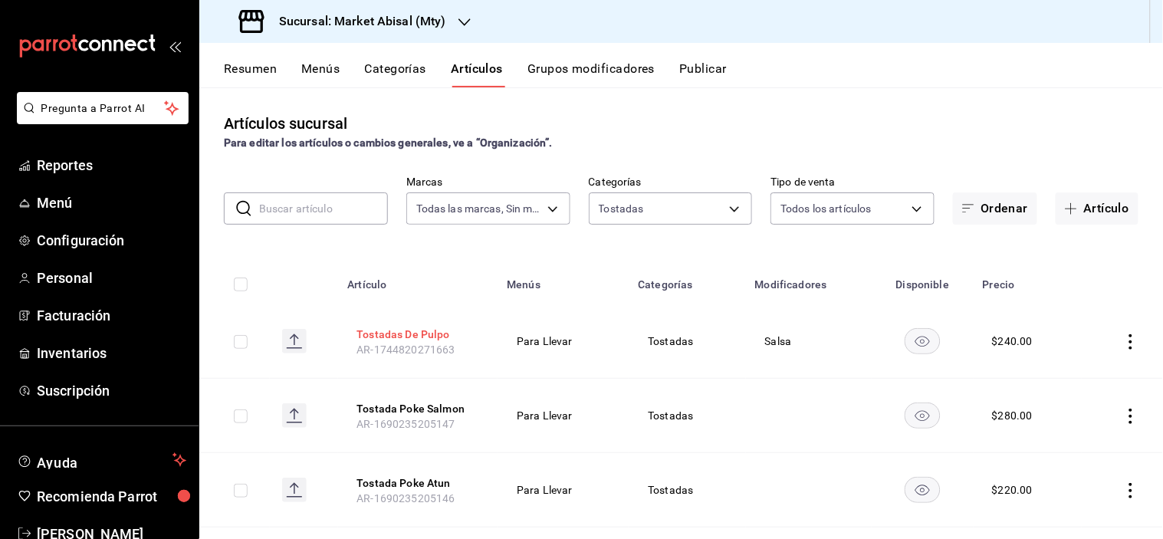
click at [403, 336] on button "Tostadas De Pulpo" at bounding box center [418, 334] width 123 height 15
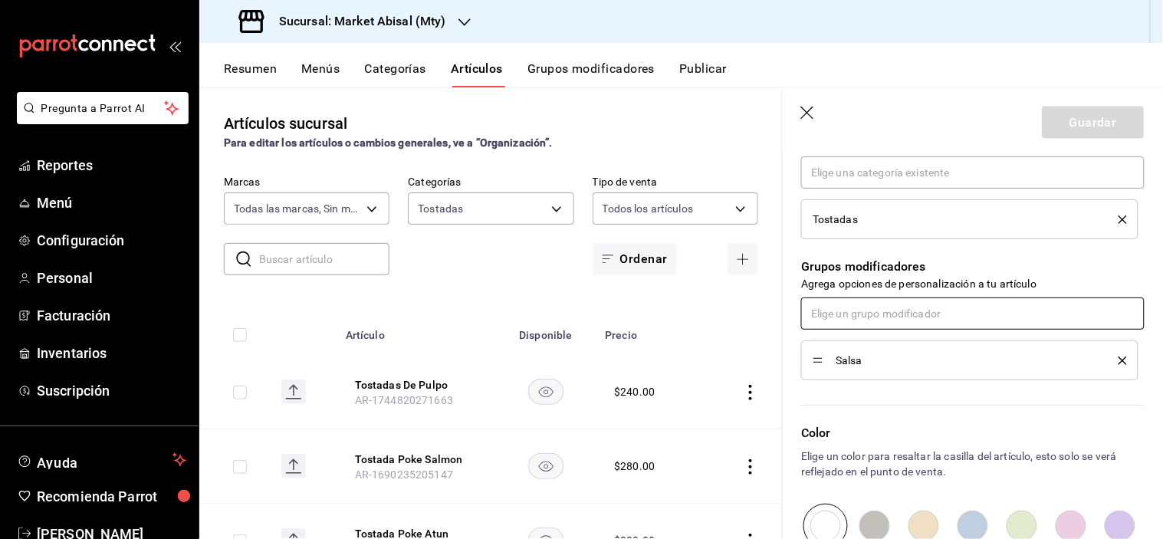
scroll to position [617, 0]
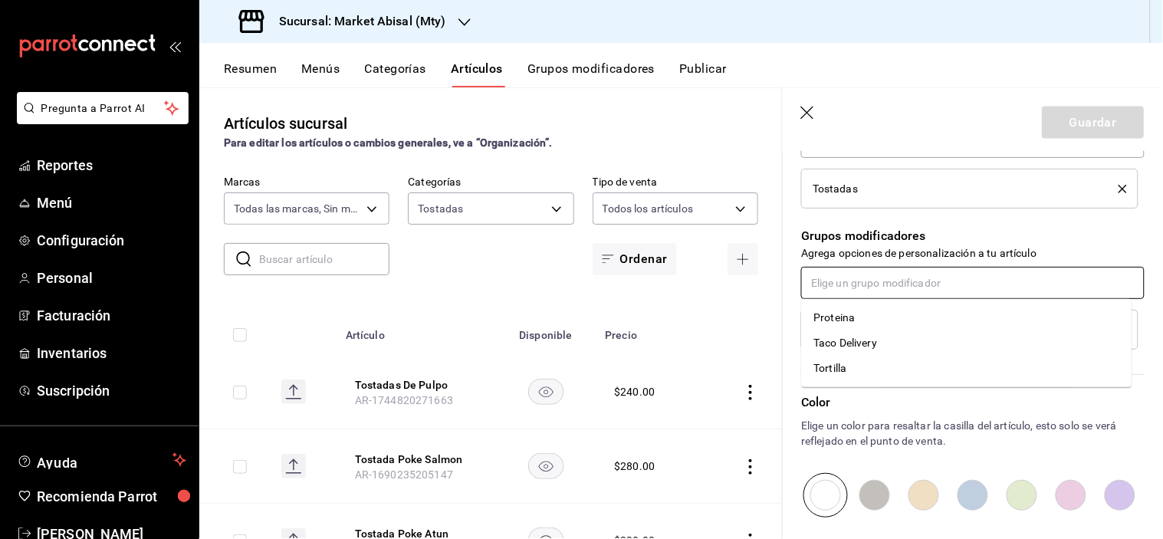
click at [890, 292] on input "text" at bounding box center [973, 283] width 344 height 32
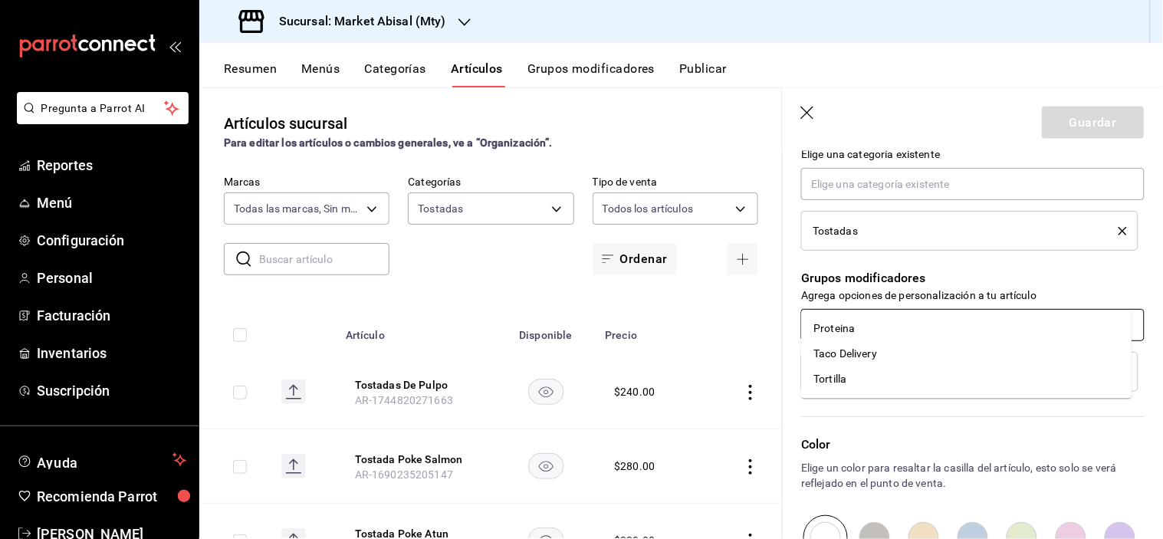
scroll to position [532, 0]
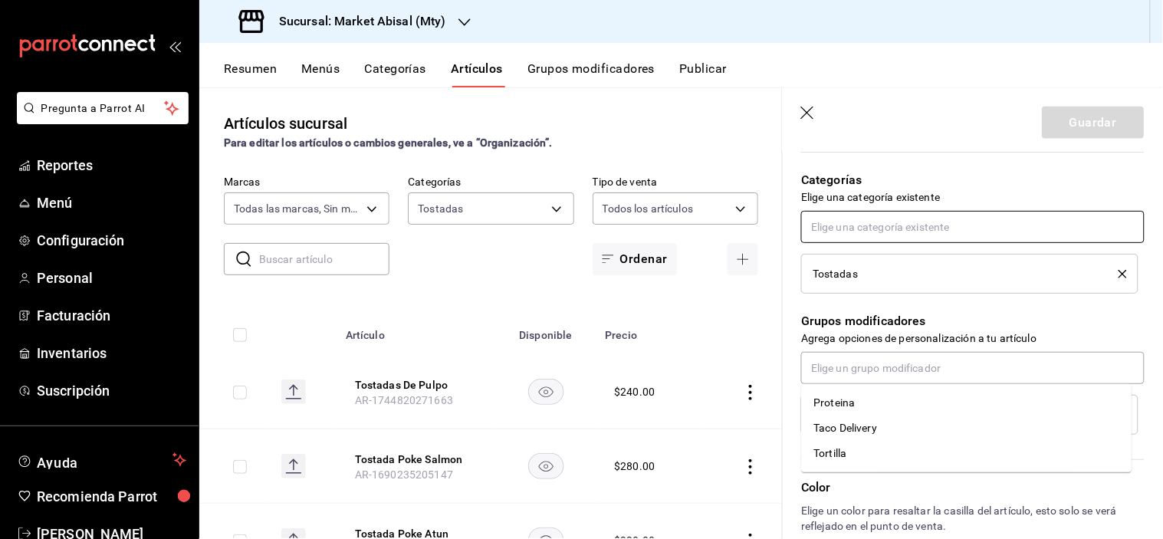
click at [906, 230] on input "text" at bounding box center [973, 227] width 344 height 32
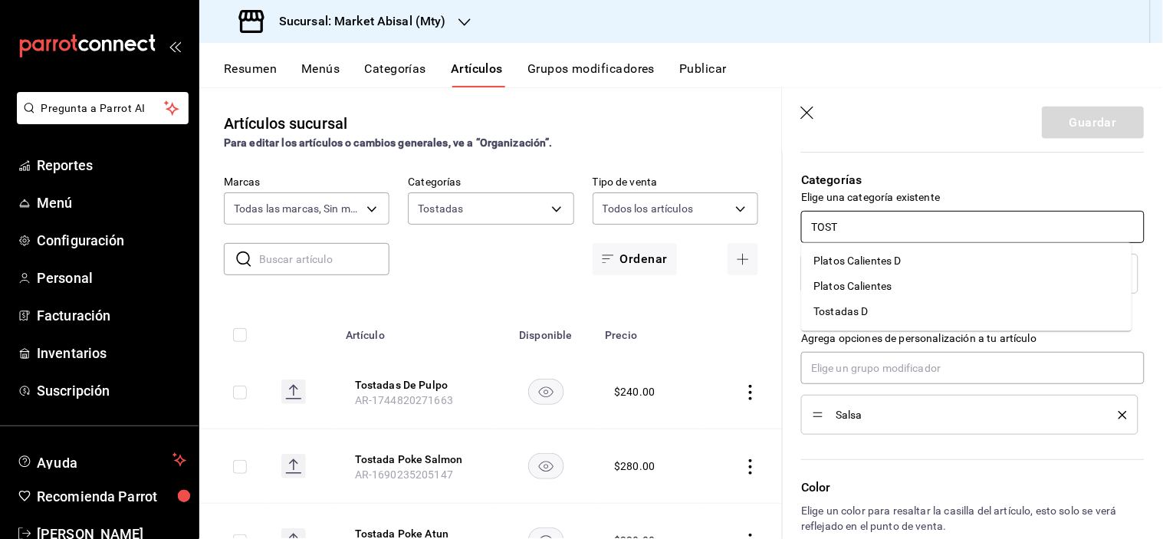
type input "TOSTA"
click at [874, 263] on li "Tostadas D" at bounding box center [967, 261] width 331 height 25
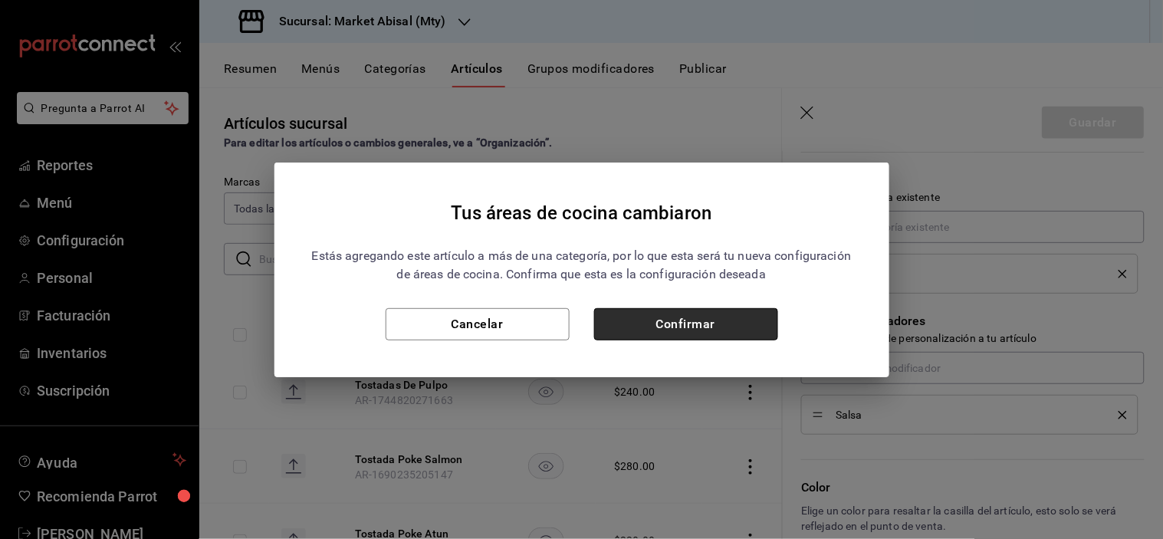
click at [686, 315] on button "Confirmar" at bounding box center [686, 324] width 184 height 32
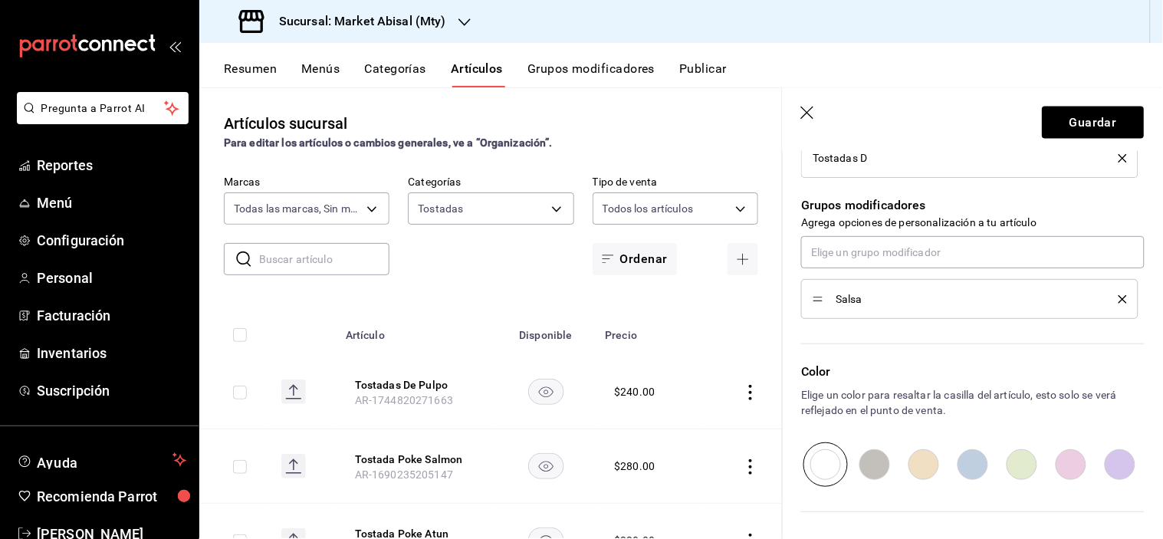
scroll to position [827, 0]
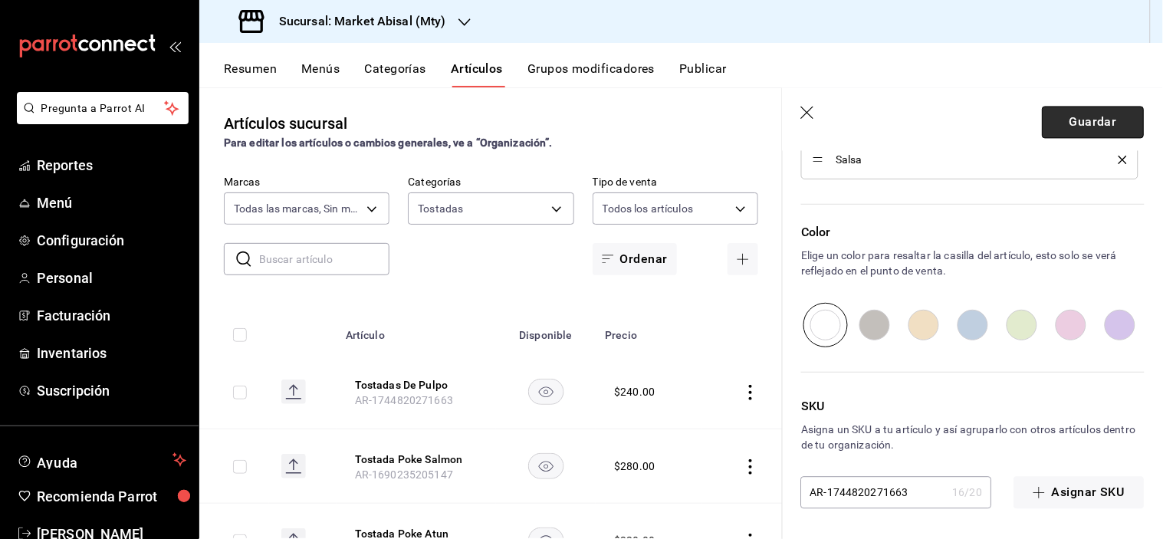
click at [1071, 116] on button "Guardar" at bounding box center [1094, 123] width 102 height 32
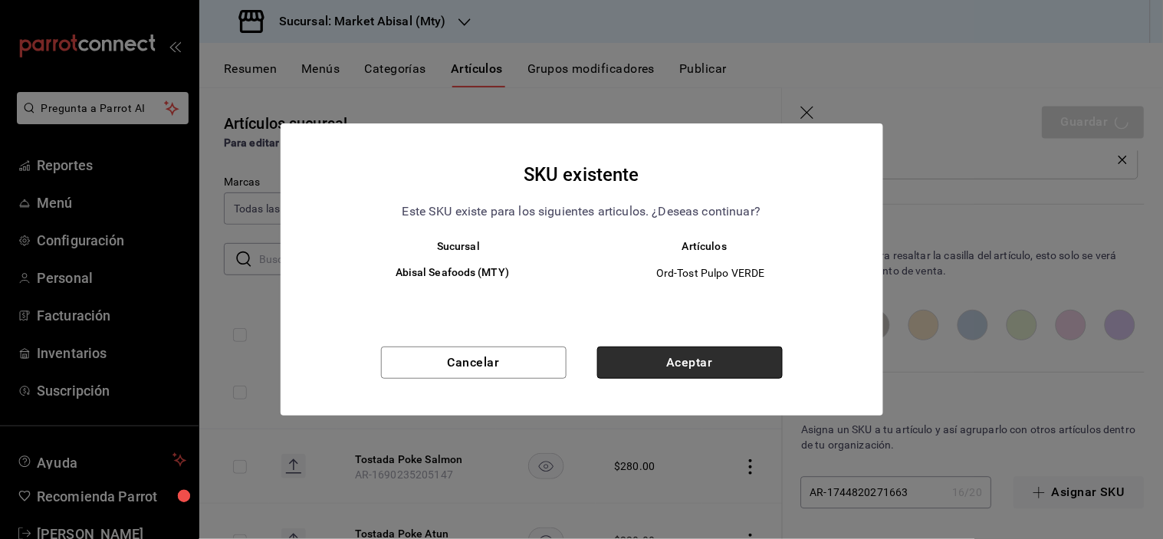
click at [690, 370] on button "Aceptar" at bounding box center [690, 363] width 186 height 32
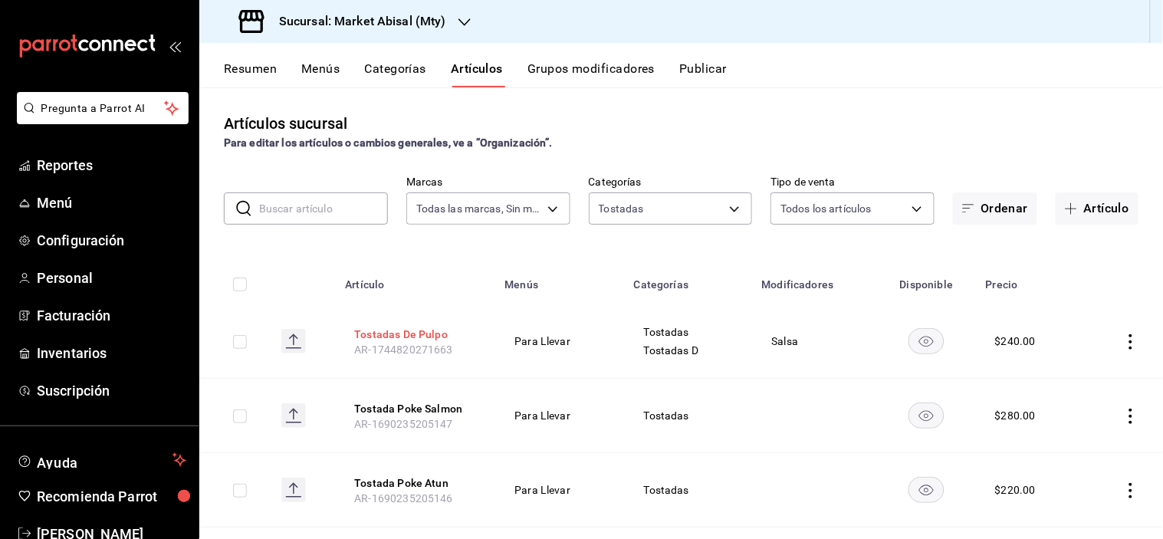
click at [428, 327] on button "Tostadas De Pulpo" at bounding box center [415, 334] width 123 height 15
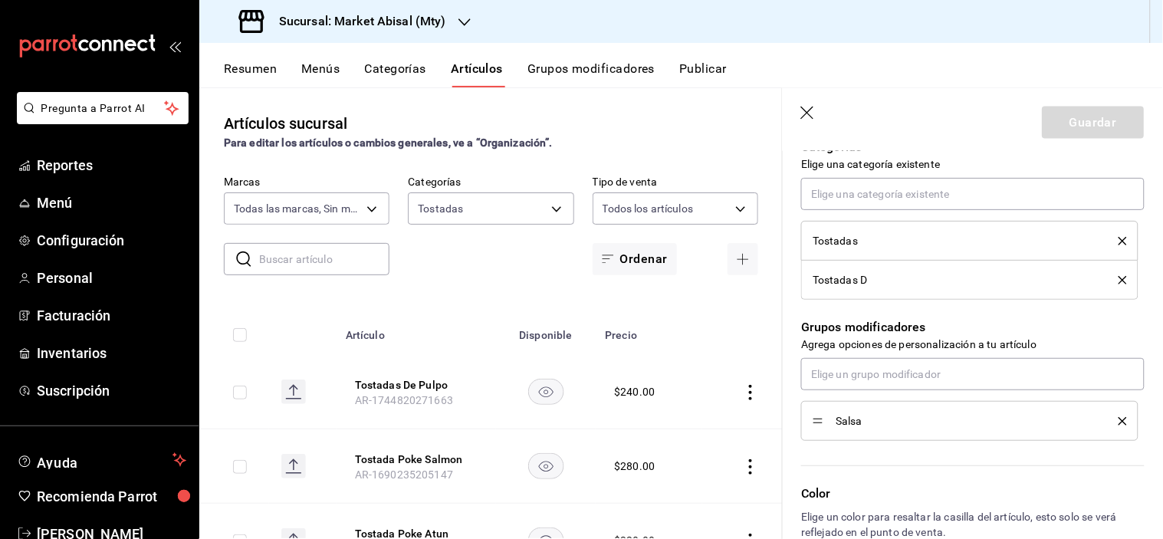
scroll to position [596, 0]
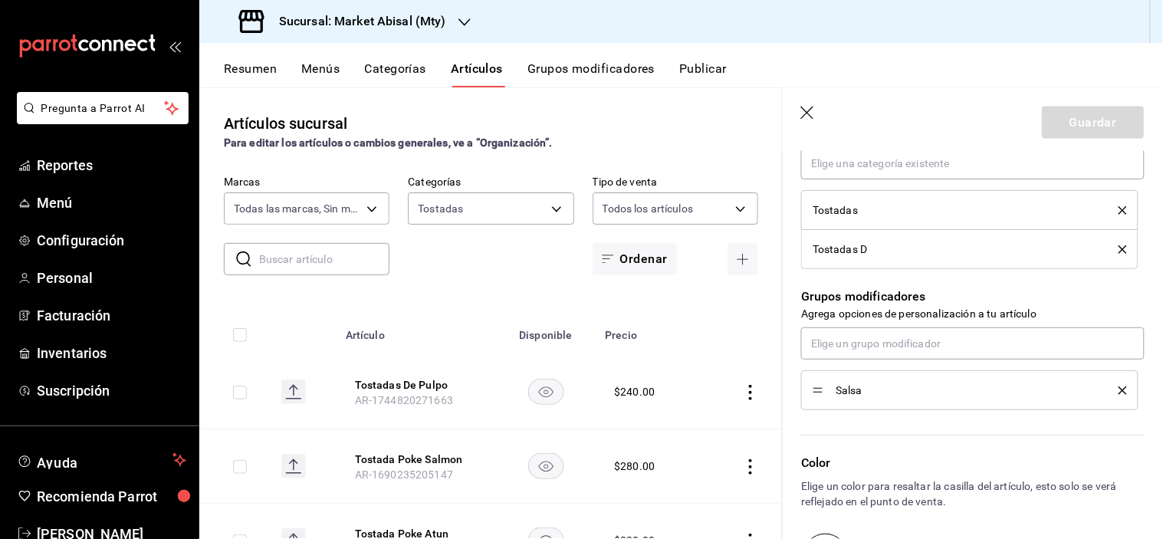
click at [1119, 250] on icon "delete" at bounding box center [1123, 249] width 8 height 8
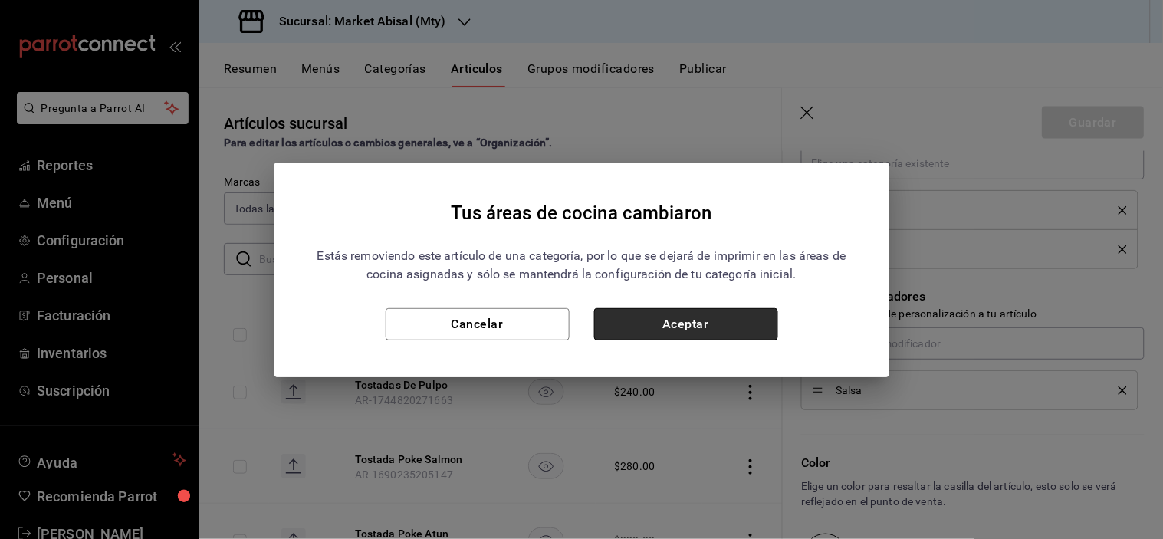
click at [724, 323] on button "Aceptar" at bounding box center [686, 324] width 184 height 32
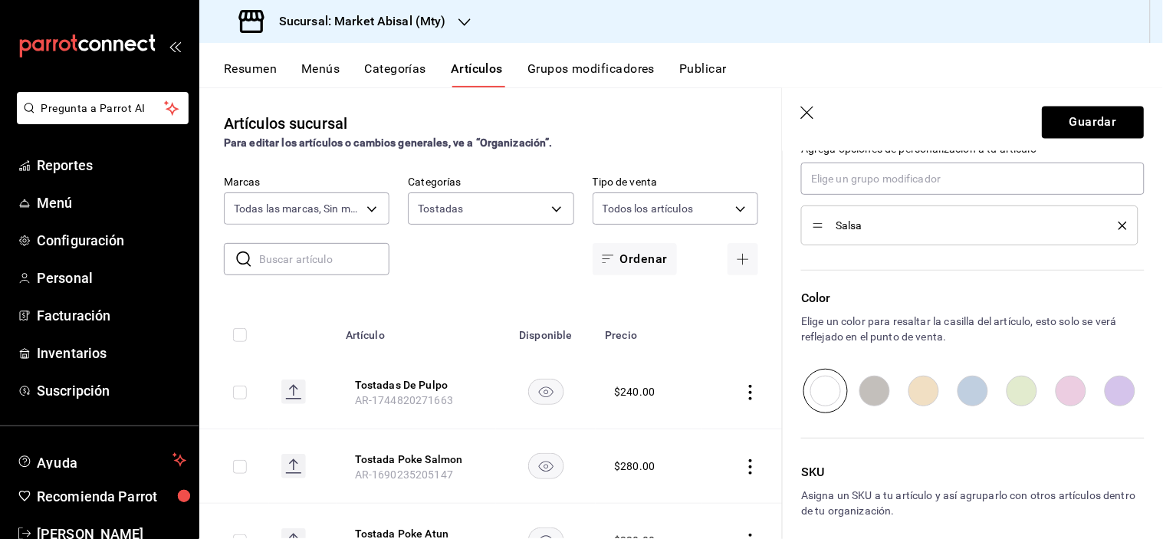
scroll to position [788, 0]
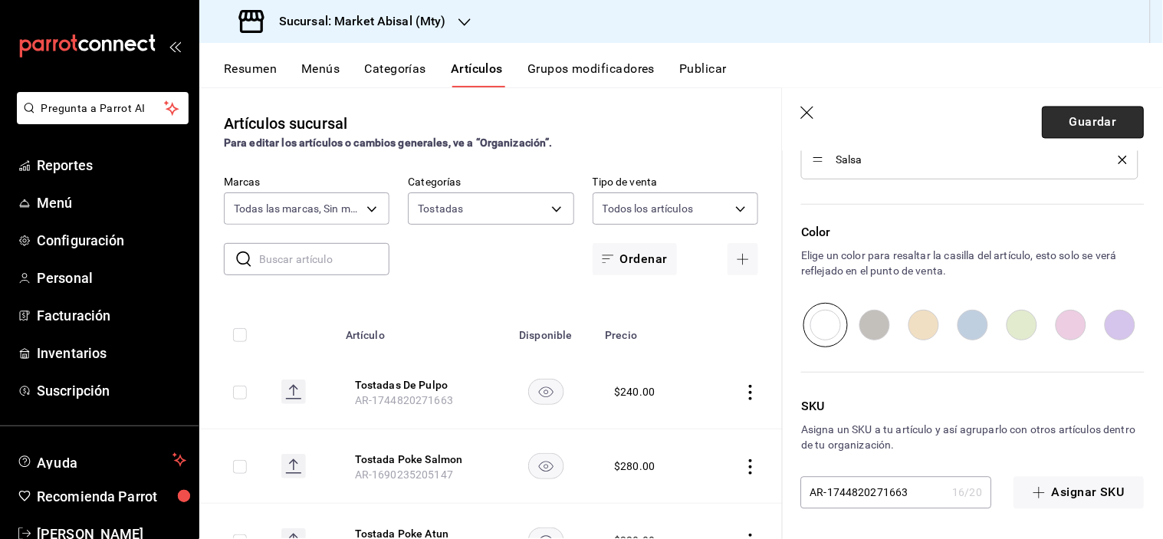
click at [1072, 107] on button "Guardar" at bounding box center [1094, 123] width 102 height 32
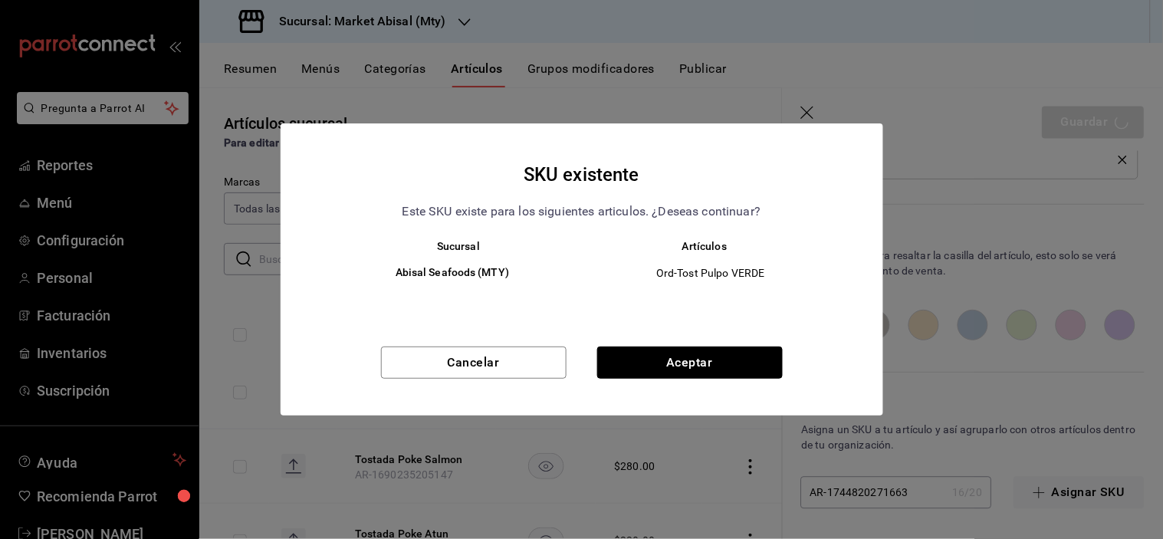
click at [688, 370] on button "Aceptar" at bounding box center [690, 363] width 186 height 32
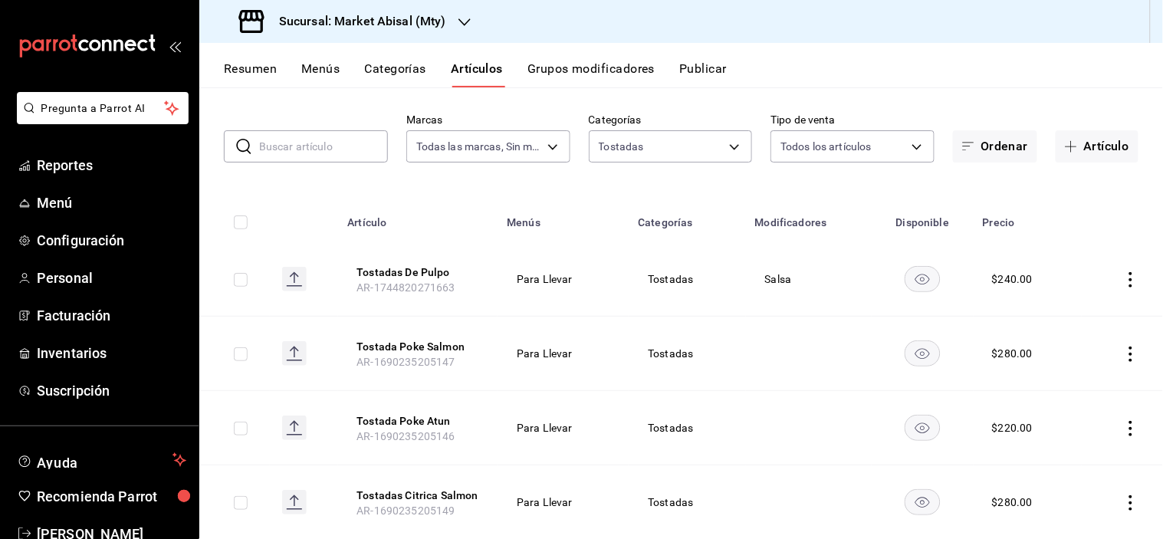
scroll to position [61, 0]
click at [630, 146] on body "Pregunta a Parrot AI Reportes Menú Configuración Personal Facturación Inventari…" at bounding box center [581, 269] width 1163 height 539
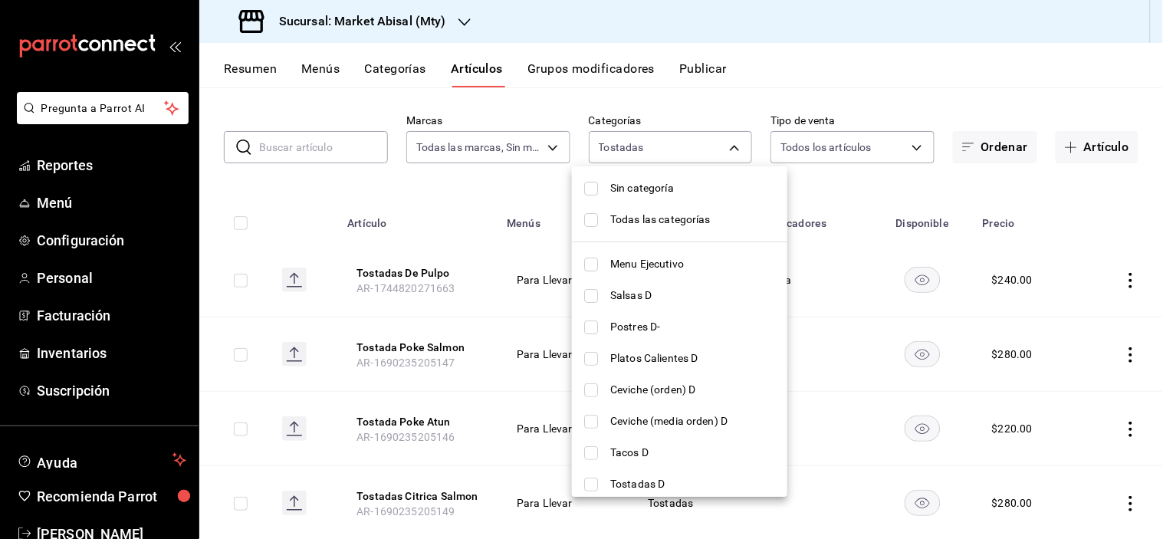
click at [710, 232] on li "Todas las categorías" at bounding box center [680, 219] width 216 height 31
type input "5a915f7c-a5b1-4a18-8c7a-c05ecc5da877,8fc46ca0-d304-4aa6-b913-a6e350009ea3,d247b…"
checkbox input "true"
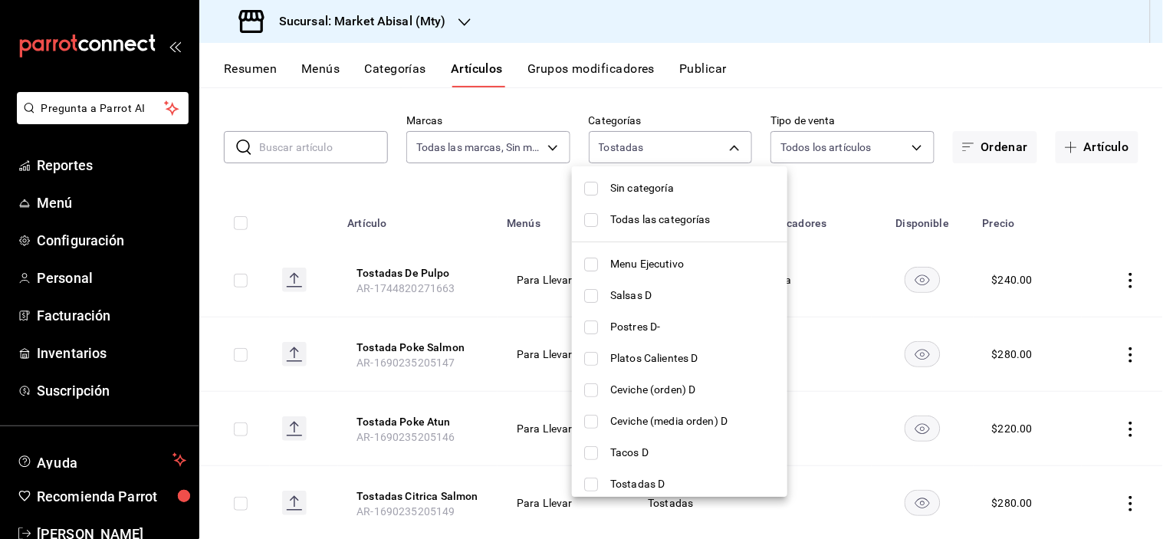
checkbox input "true"
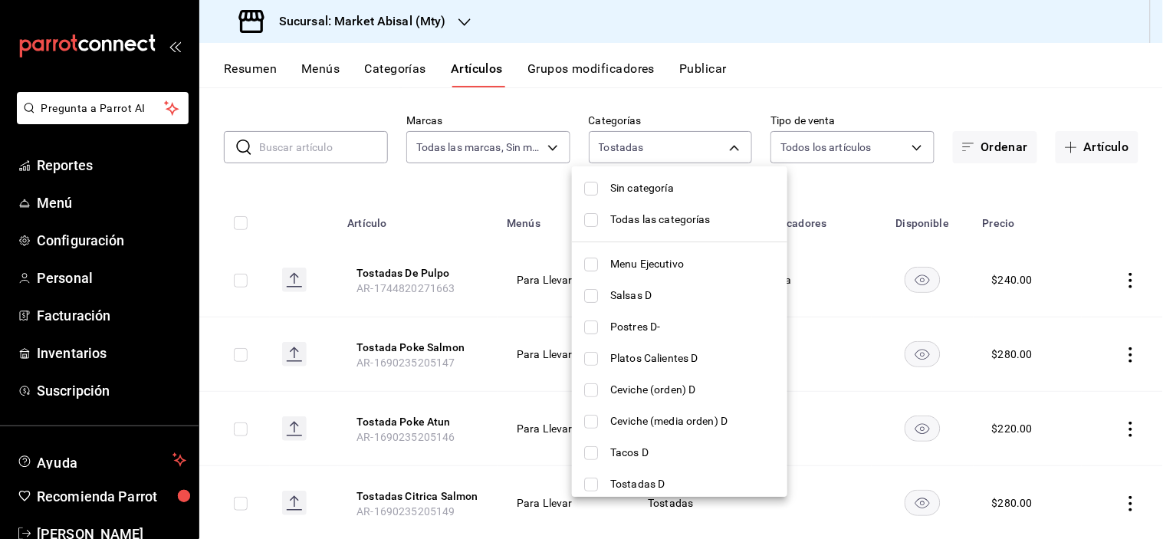
checkbox input "true"
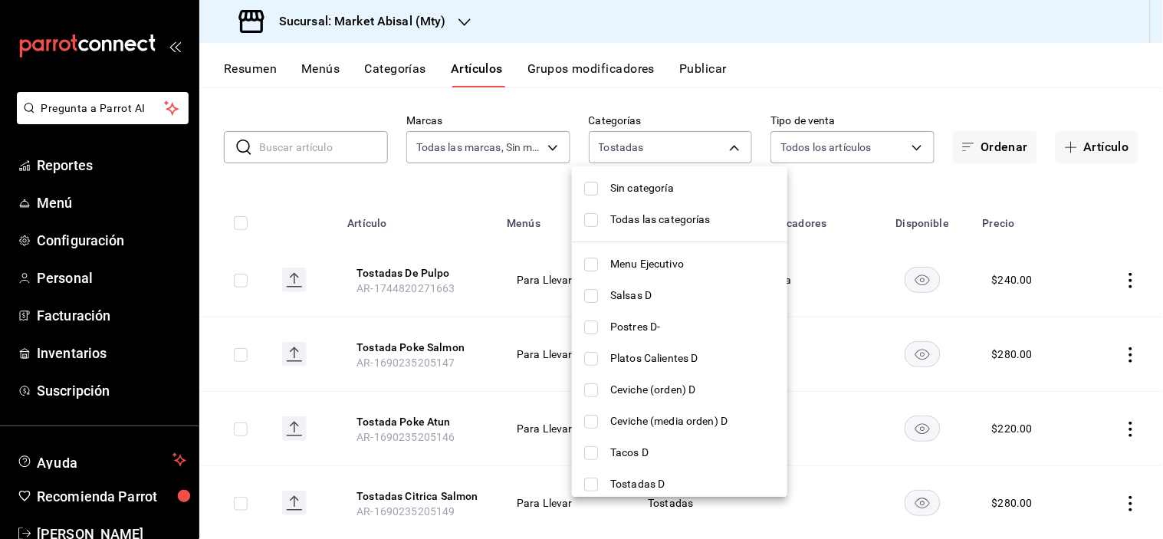
checkbox input "true"
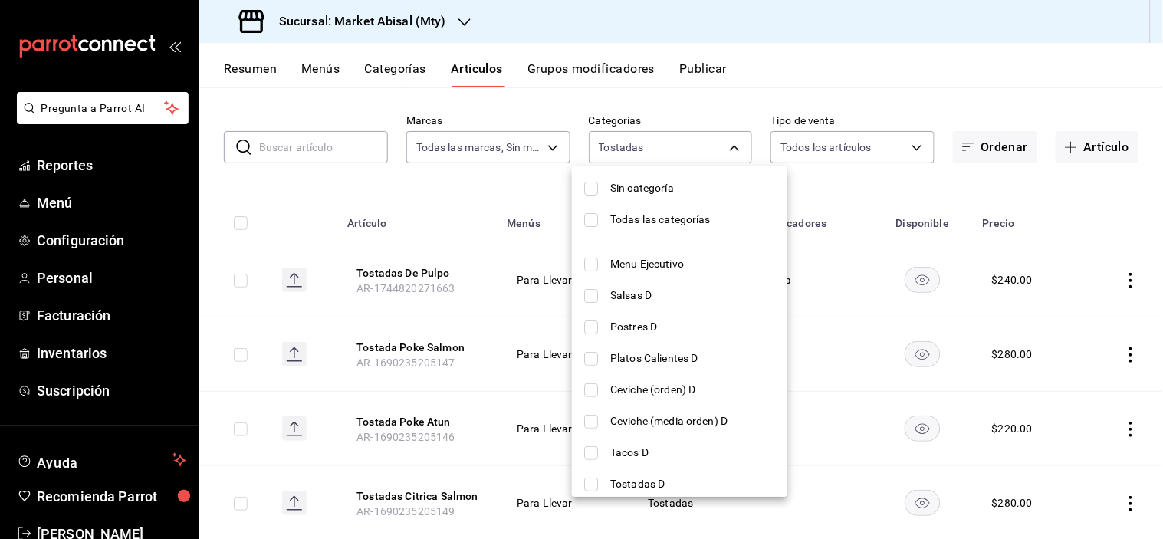
checkbox input "true"
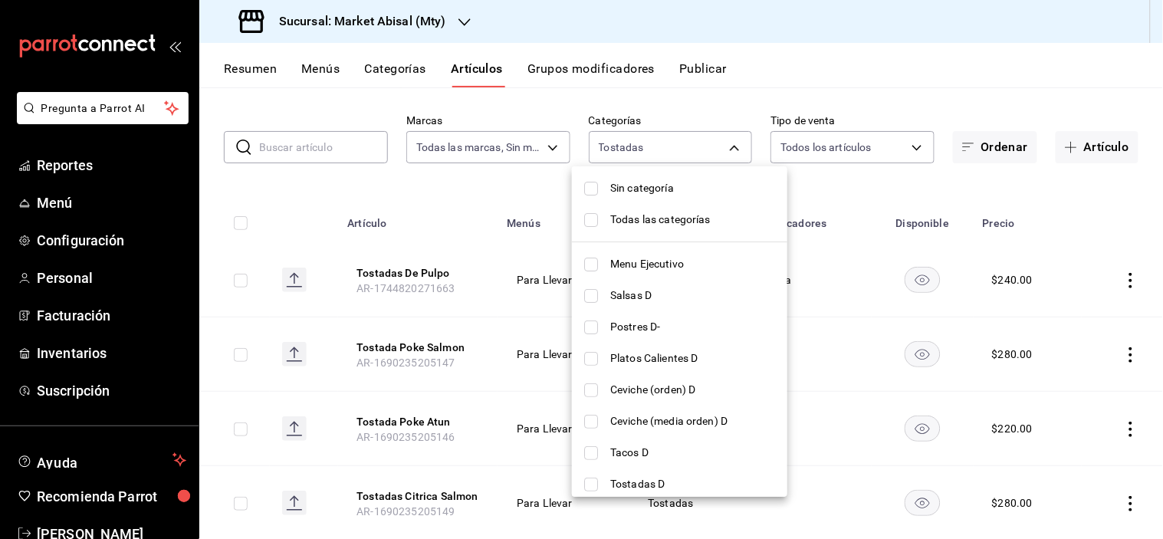
checkbox input "true"
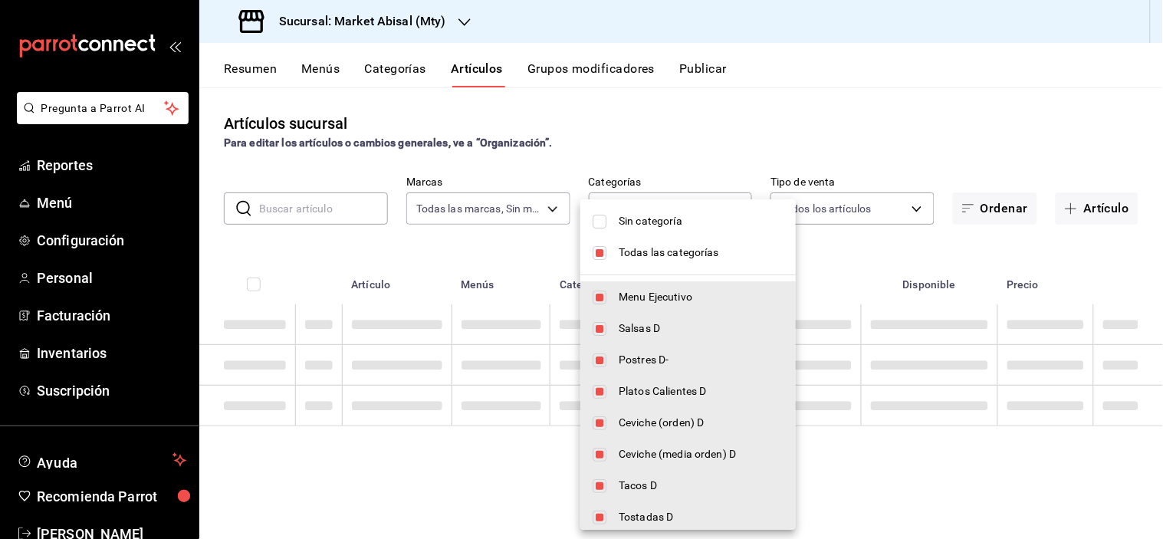
scroll to position [0, 0]
click at [680, 247] on span "Todas las categorías" at bounding box center [701, 253] width 165 height 16
checkbox input "false"
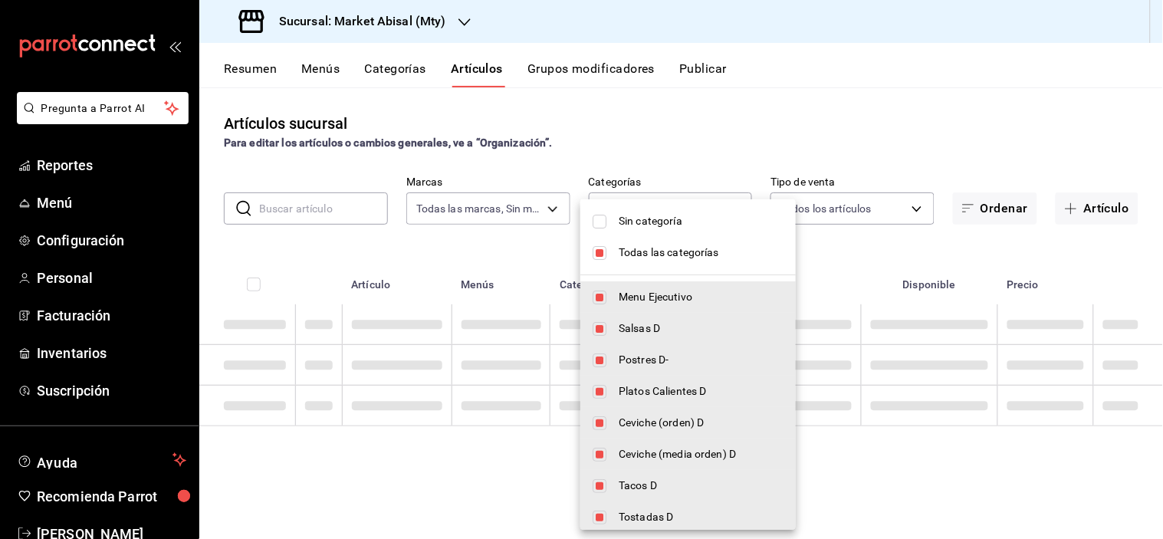
checkbox input "false"
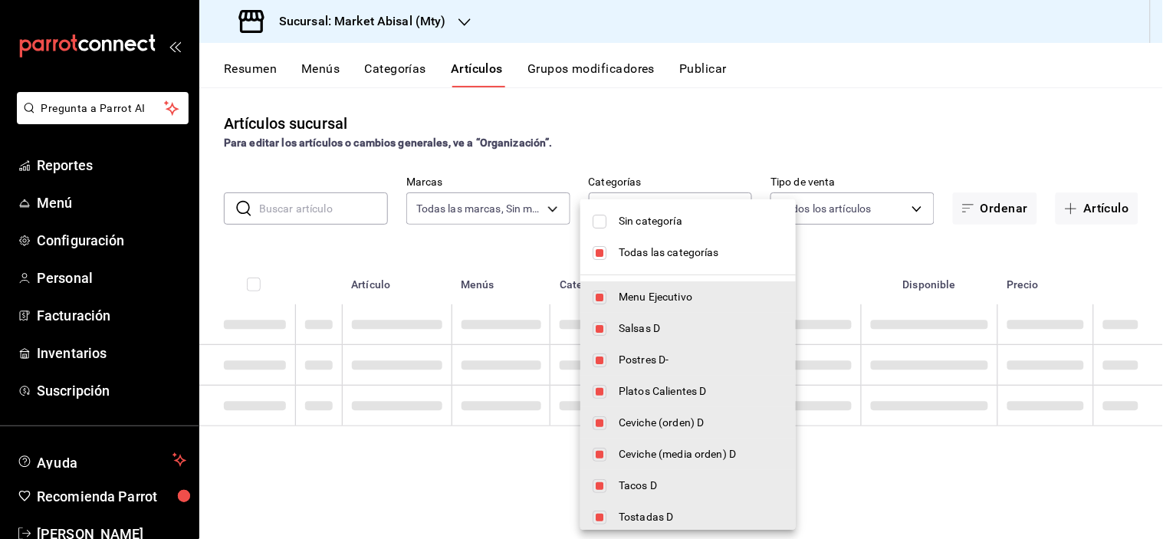
checkbox input "false"
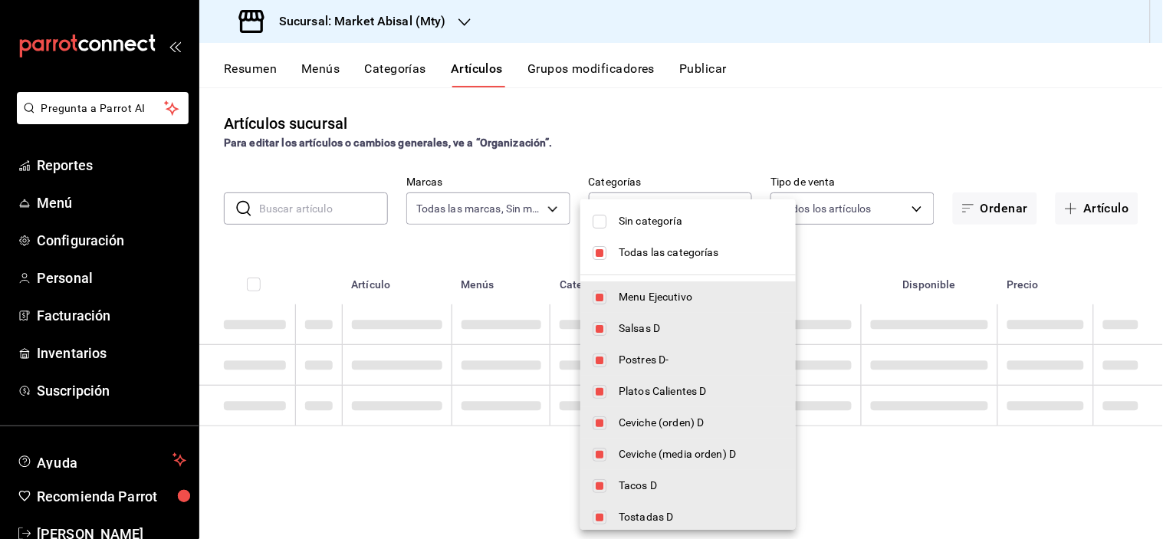
checkbox input "false"
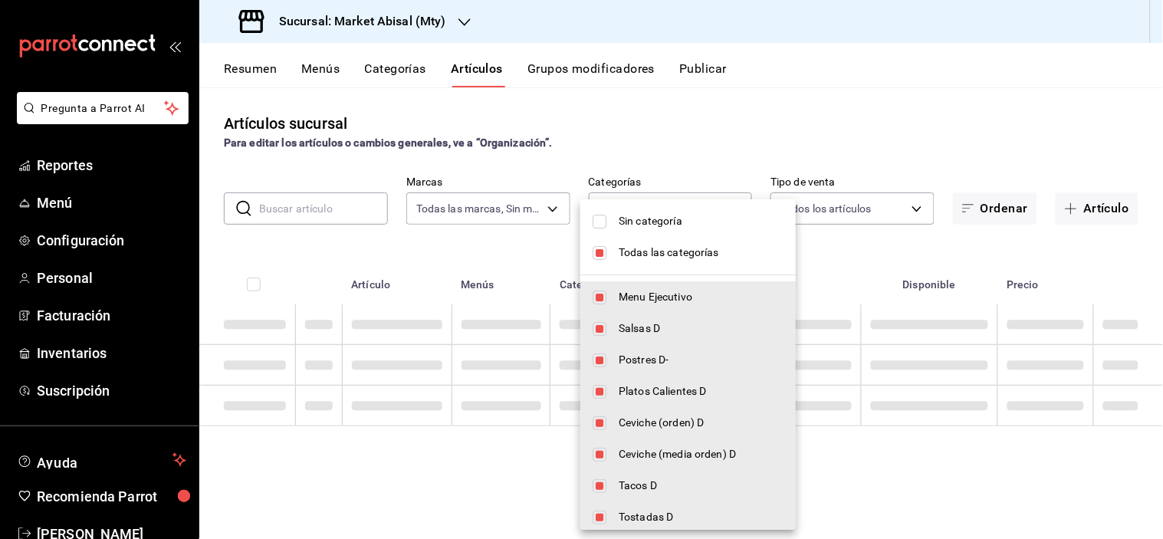
checkbox input "false"
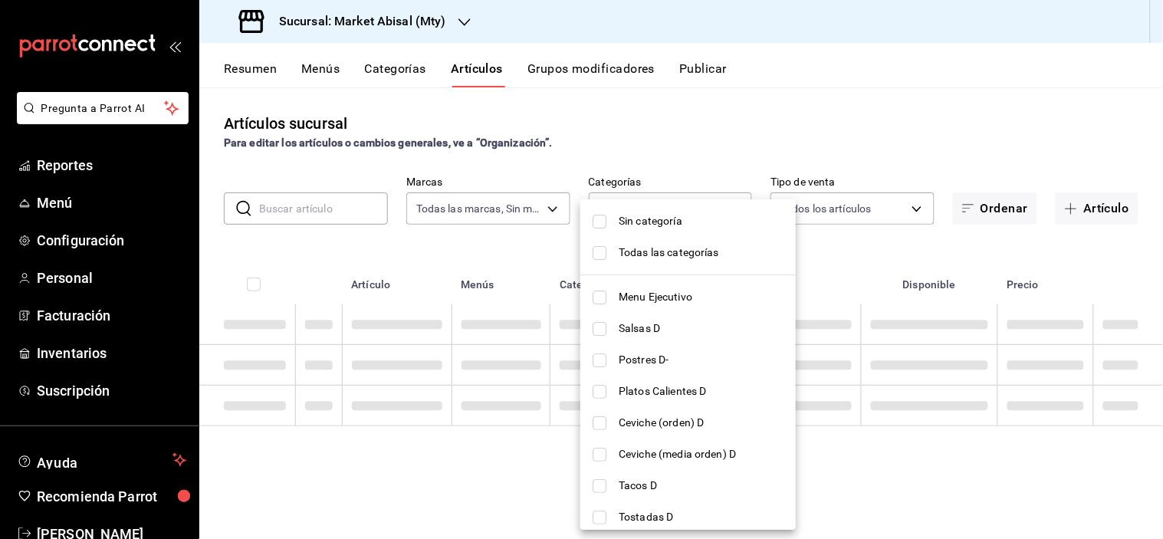
click at [646, 322] on span "Salsas D" at bounding box center [701, 329] width 165 height 16
click at [778, 110] on div at bounding box center [581, 269] width 1163 height 539
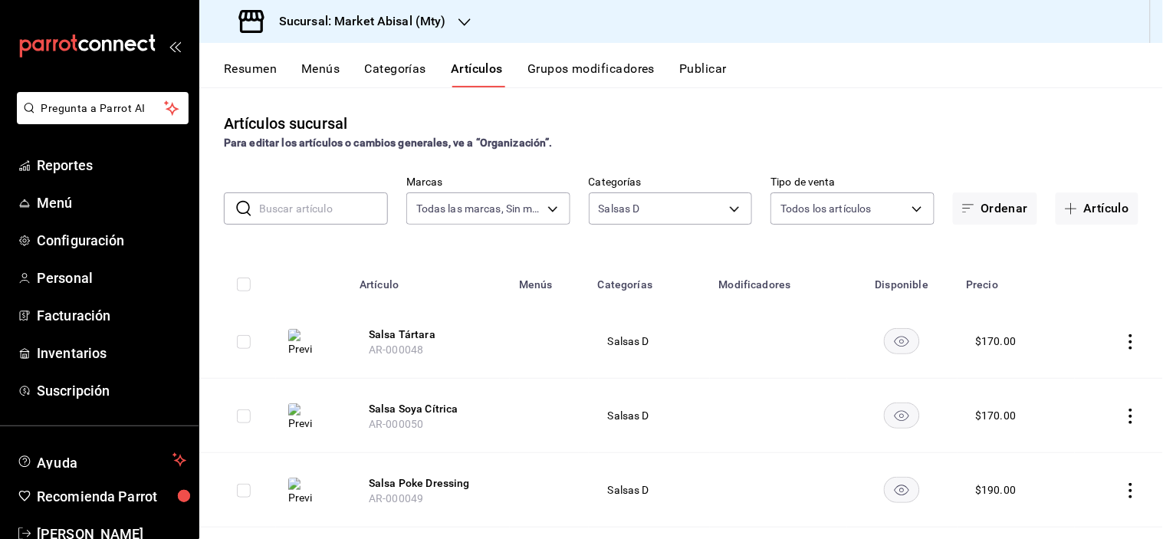
click at [325, 74] on button "Menús" at bounding box center [320, 74] width 38 height 26
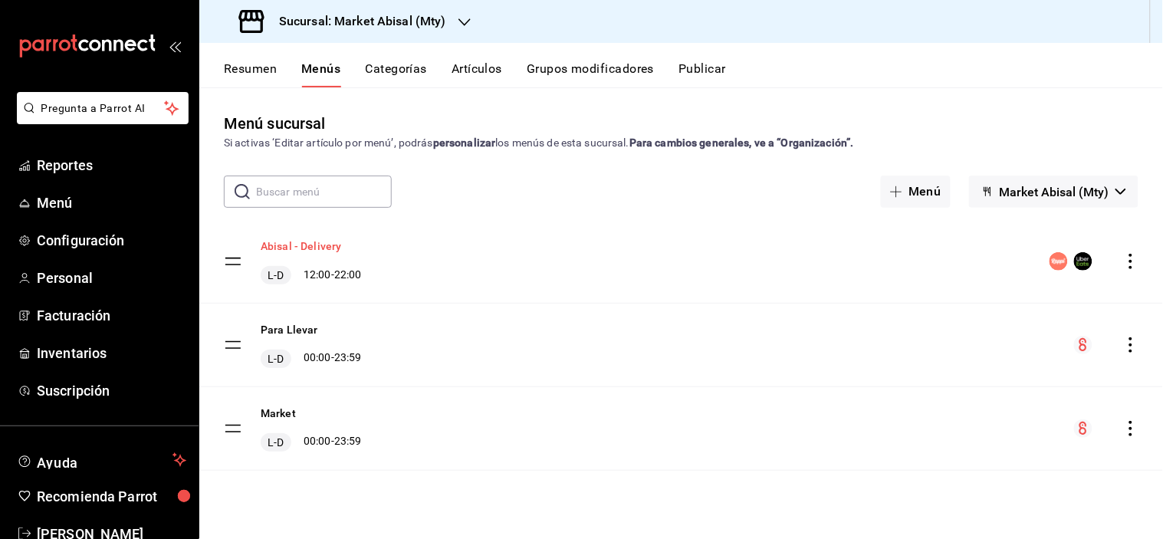
click at [311, 248] on button "Abisal - Delivery" at bounding box center [301, 246] width 81 height 15
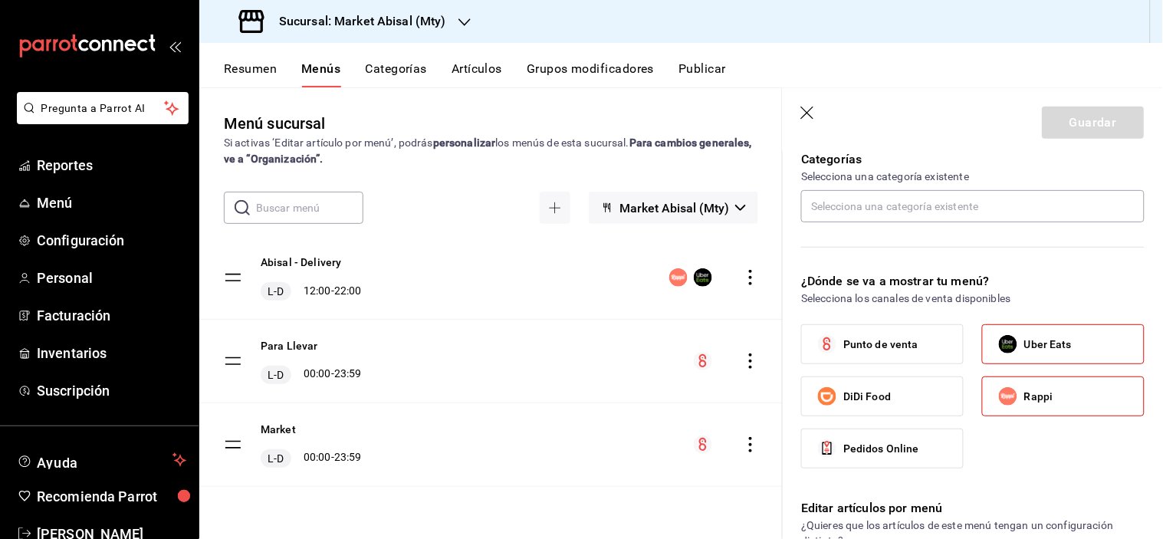
scroll to position [387, 0]
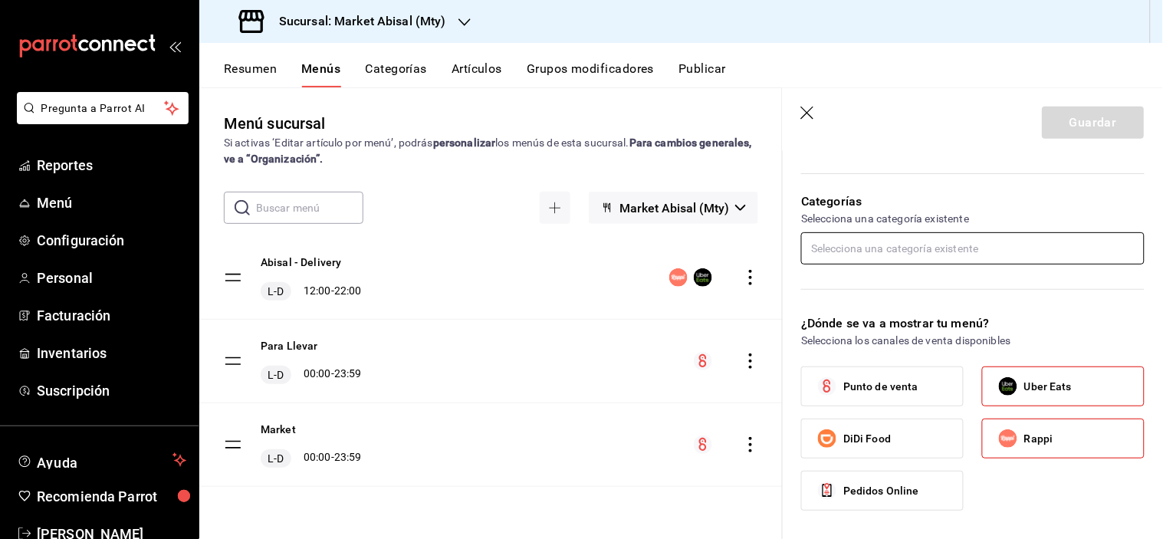
click at [905, 244] on input "text" at bounding box center [973, 248] width 344 height 32
click at [885, 303] on li "Salsas y Procesados" at bounding box center [967, 307] width 331 height 25
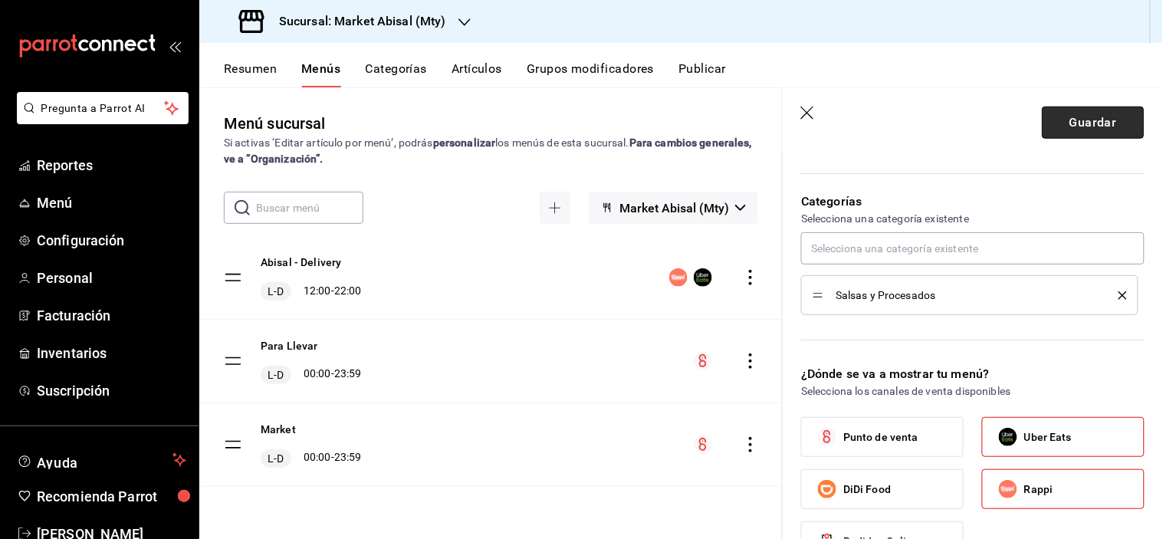
click at [1104, 120] on button "Guardar" at bounding box center [1094, 123] width 102 height 32
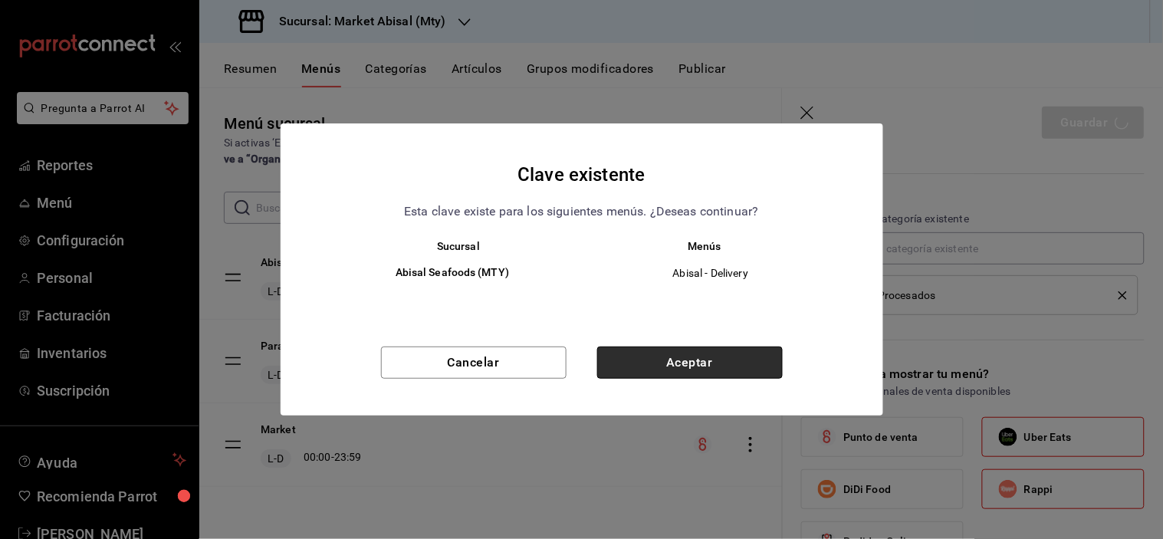
click at [684, 358] on button "Aceptar" at bounding box center [690, 363] width 186 height 32
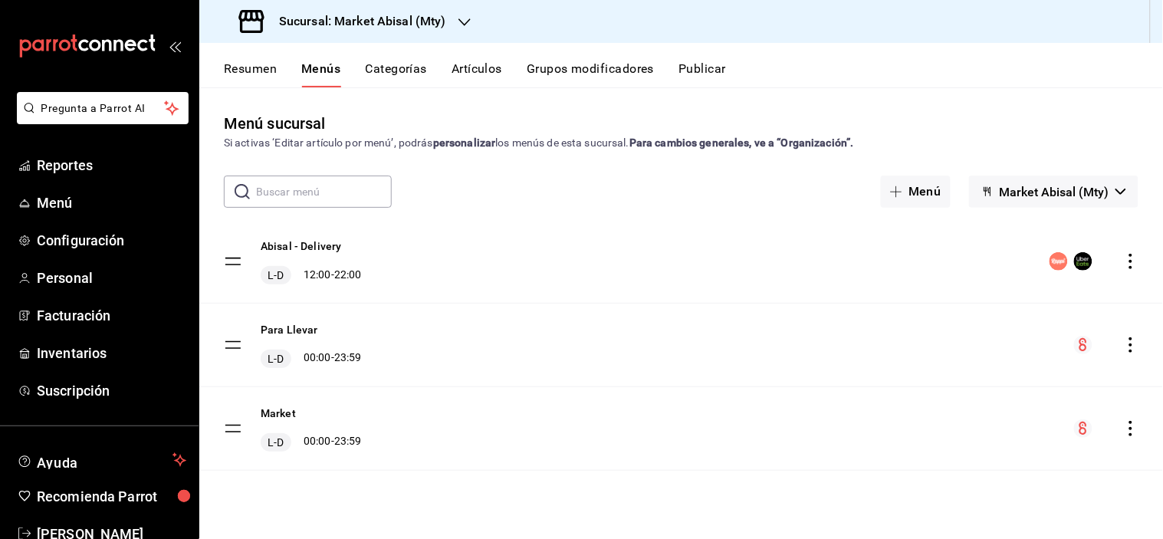
click at [478, 71] on button "Artículos" at bounding box center [477, 74] width 51 height 26
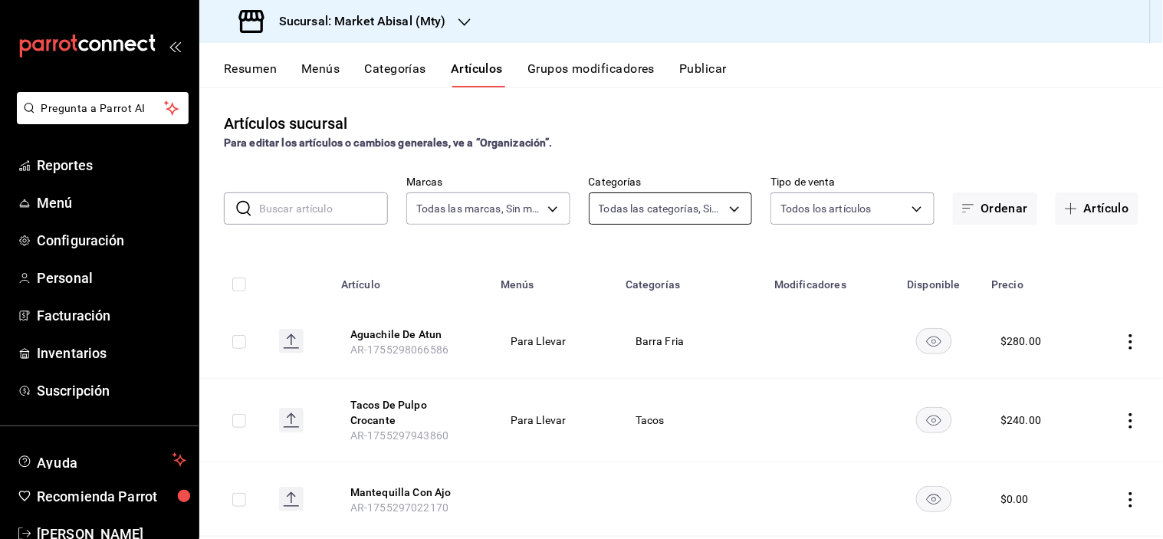
click at [641, 192] on body "Pregunta a Parrot AI Reportes Menú Configuración Personal Facturación Inventari…" at bounding box center [581, 269] width 1163 height 539
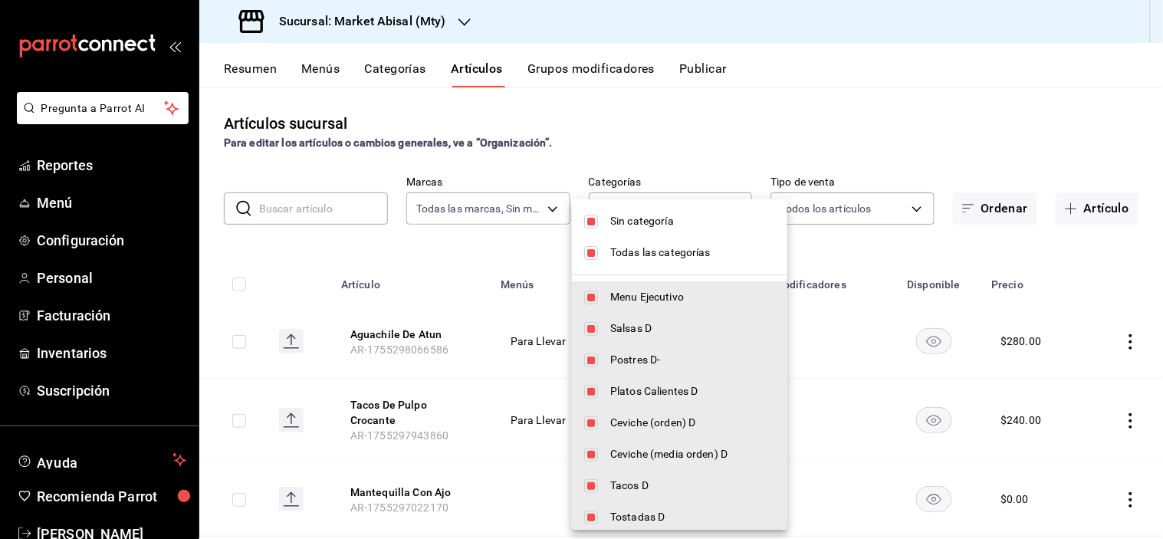
click at [662, 226] on span "Sin categoría" at bounding box center [692, 221] width 165 height 16
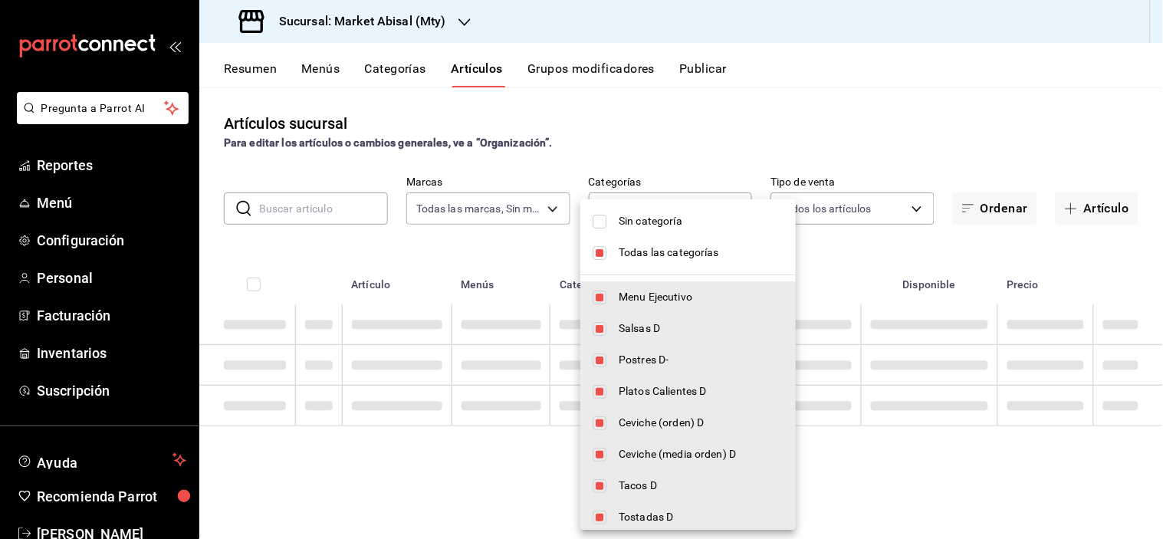
click at [660, 245] on span "Todas las categorías" at bounding box center [701, 253] width 165 height 16
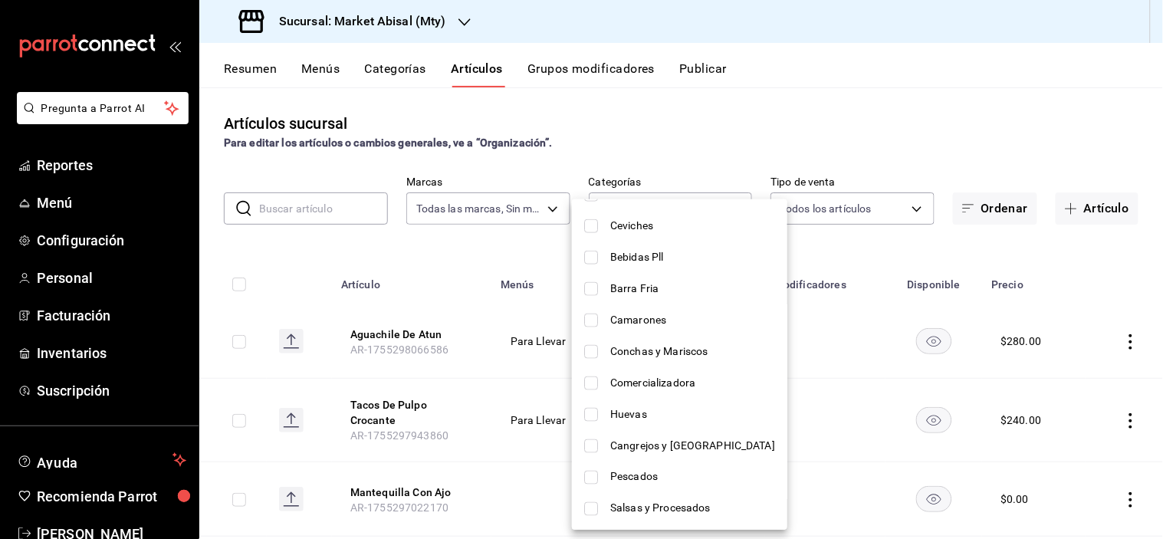
scroll to position [511, 0]
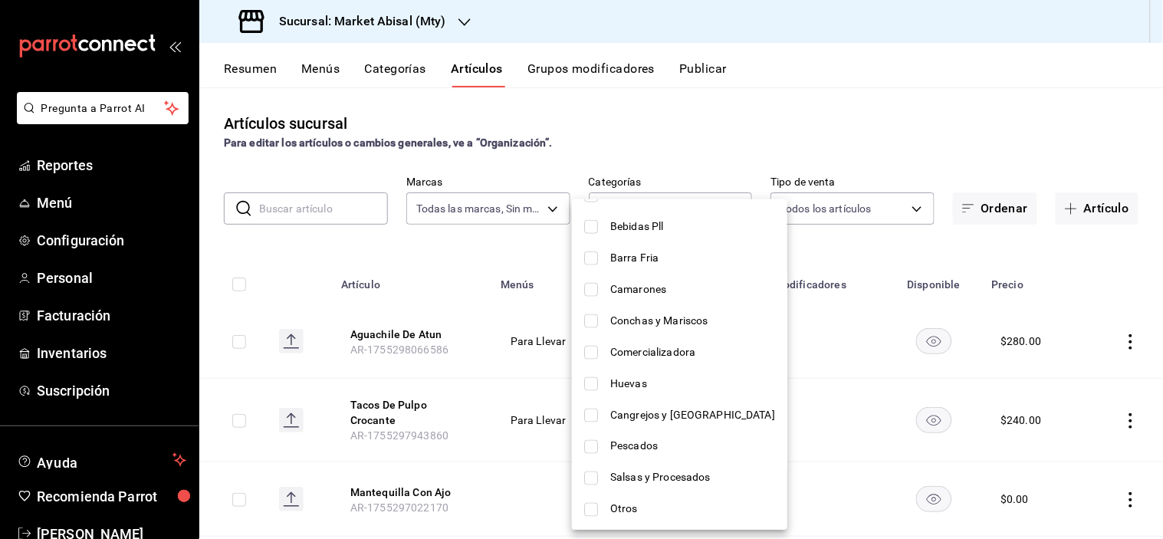
click at [683, 473] on span "Salsas y Procesados" at bounding box center [692, 478] width 165 height 16
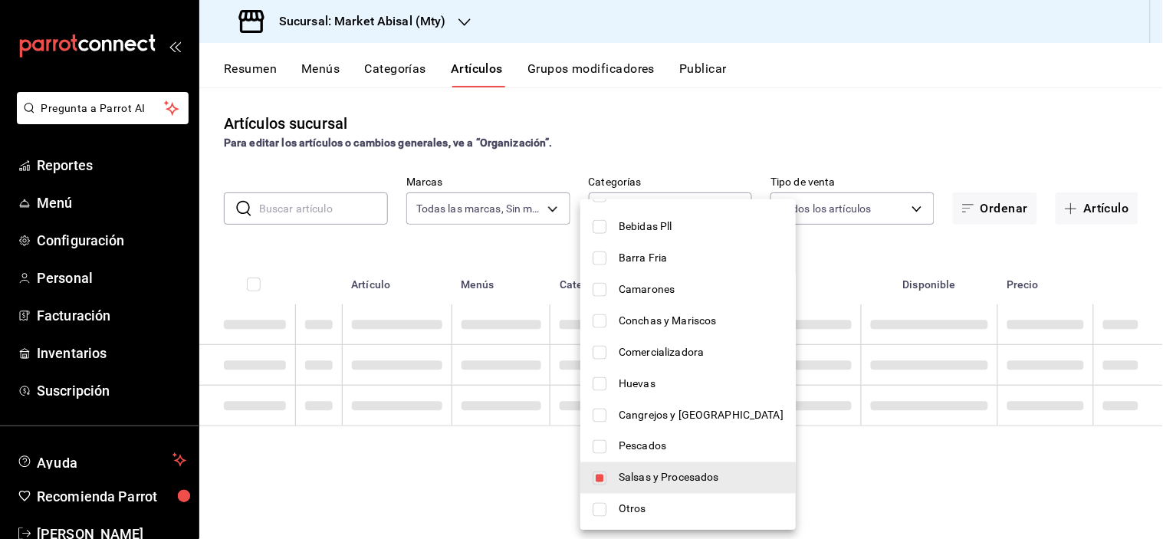
click at [749, 139] on div at bounding box center [581, 269] width 1163 height 539
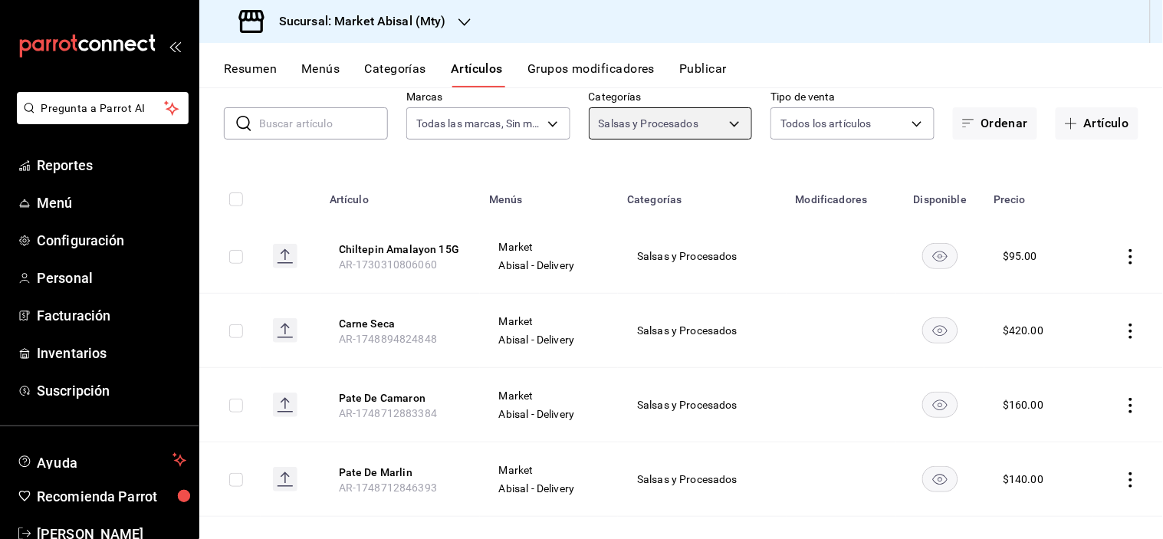
scroll to position [170, 0]
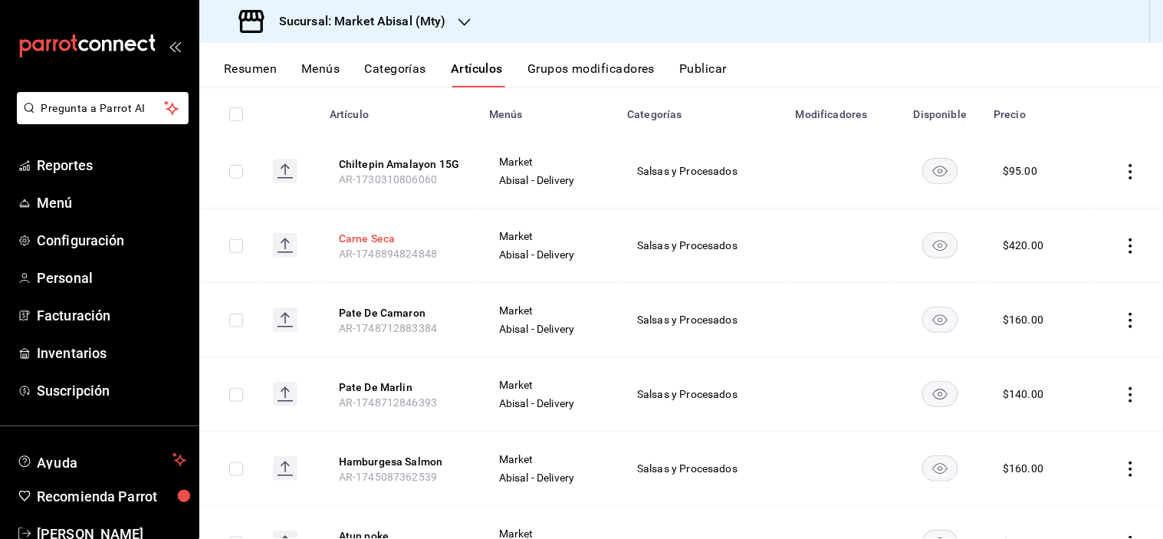
click at [357, 235] on button "Carne Seca" at bounding box center [400, 238] width 123 height 15
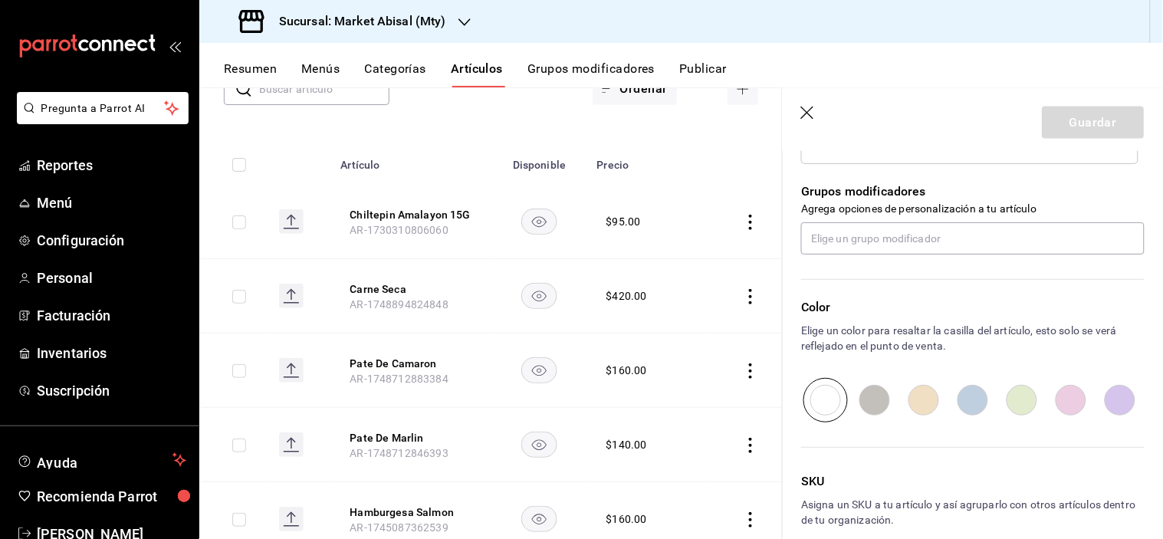
scroll to position [737, 0]
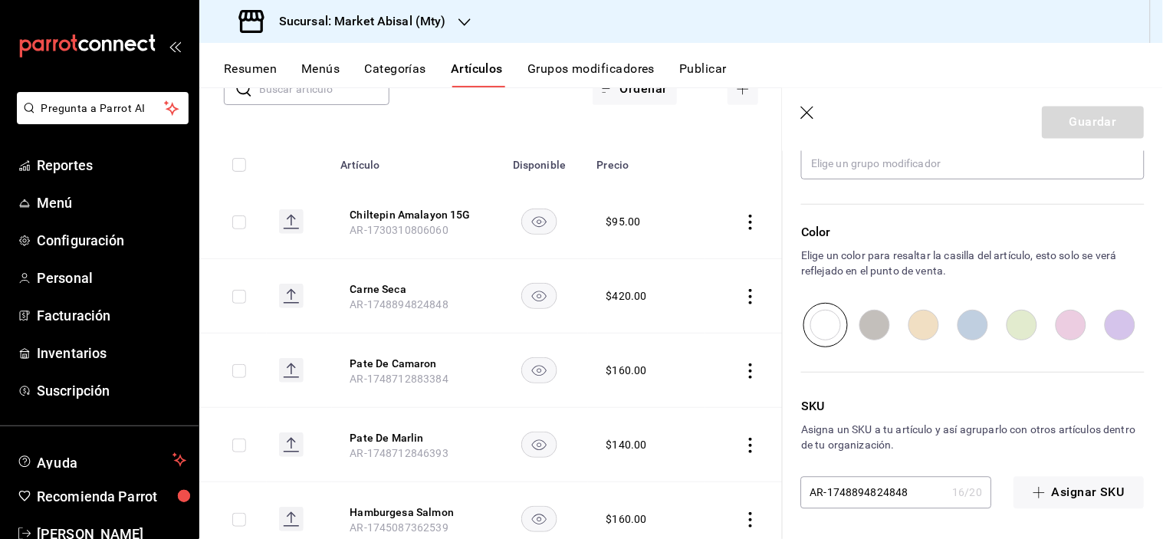
click at [813, 115] on icon "button" at bounding box center [808, 114] width 15 height 15
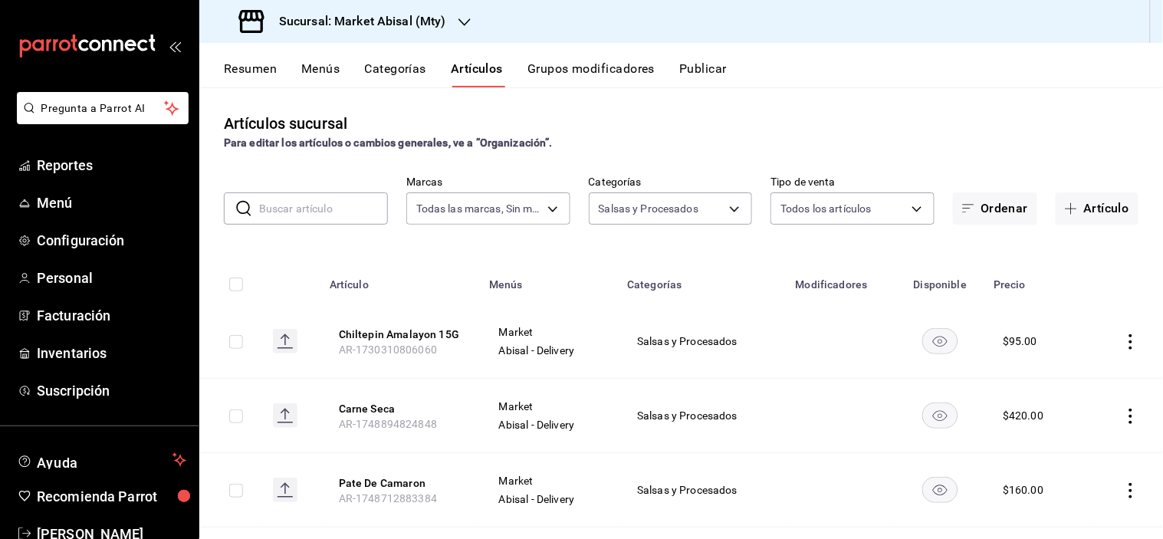
click at [377, 72] on button "Categorías" at bounding box center [396, 74] width 62 height 26
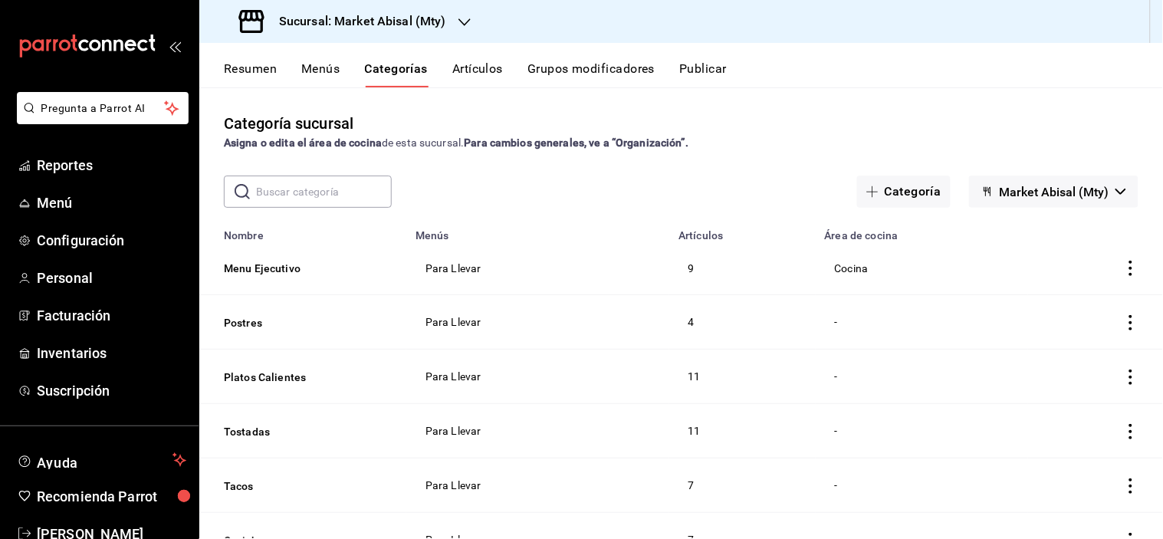
click at [326, 65] on button "Menús" at bounding box center [320, 74] width 38 height 26
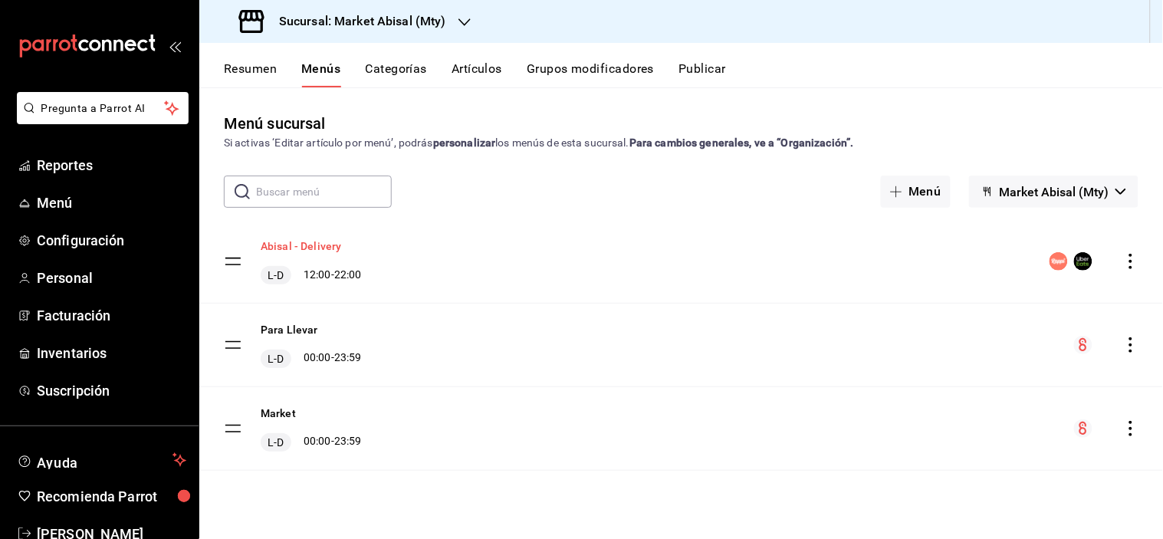
click at [309, 247] on button "Abisal - Delivery" at bounding box center [301, 246] width 81 height 15
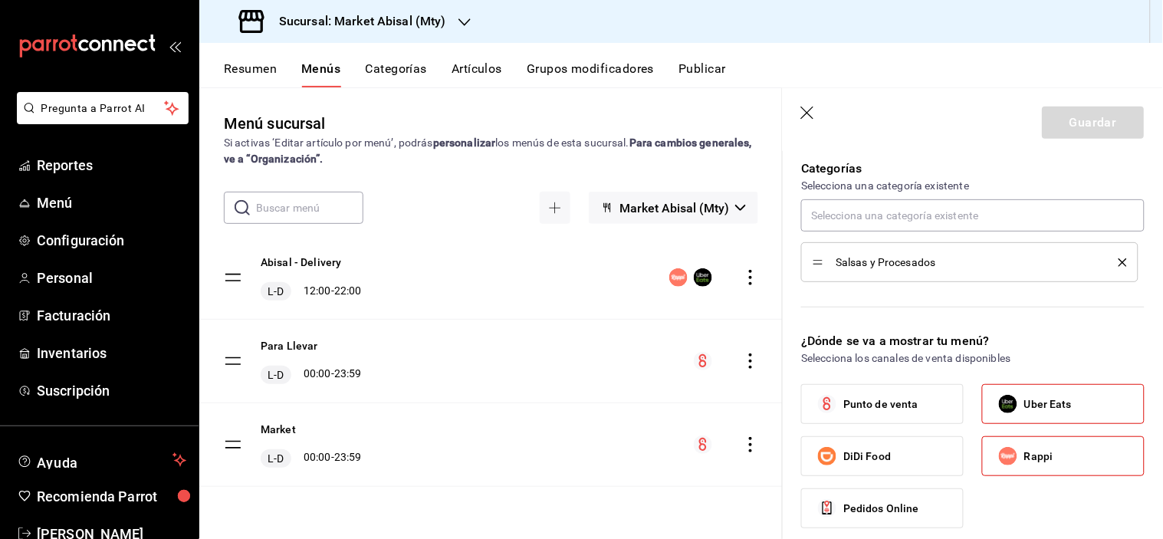
scroll to position [426, 0]
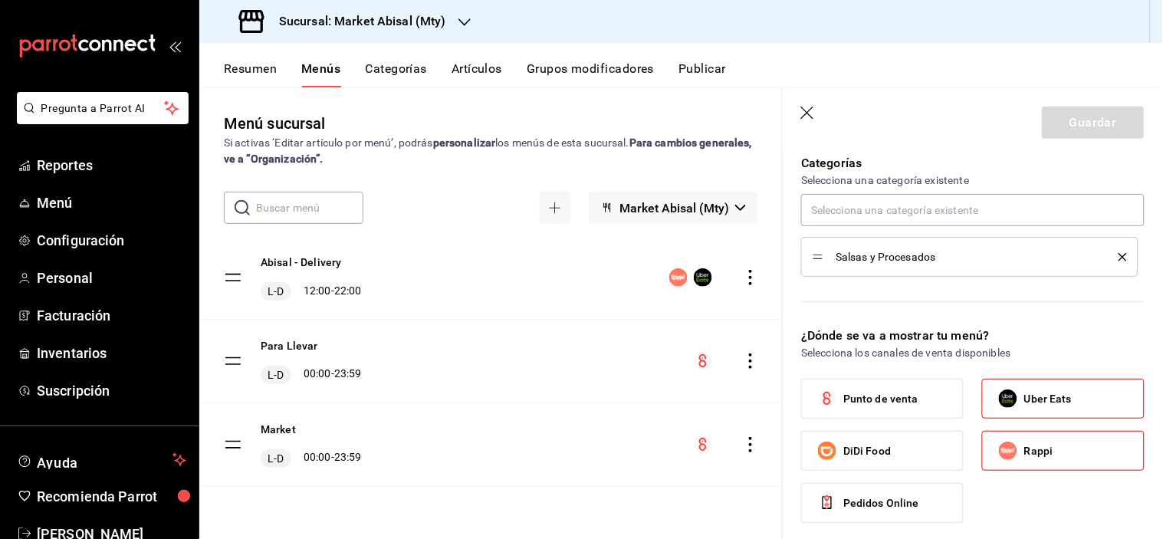
click at [1117, 255] on li "Salsas y Procesados" at bounding box center [969, 257] width 337 height 40
click at [1119, 255] on icon "delete" at bounding box center [1123, 257] width 8 height 8
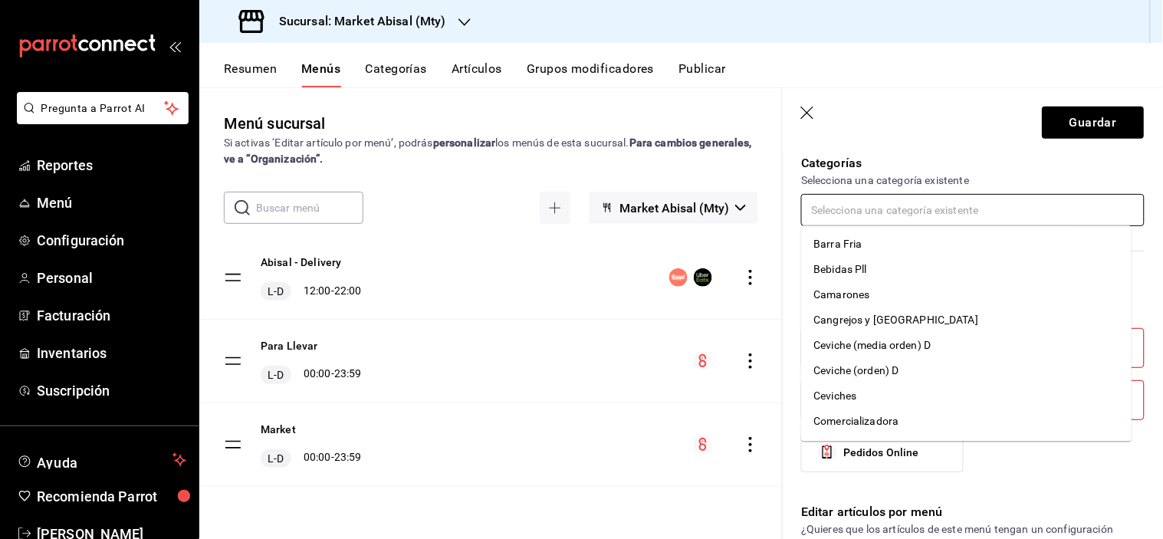
click at [824, 207] on input "text" at bounding box center [973, 210] width 344 height 32
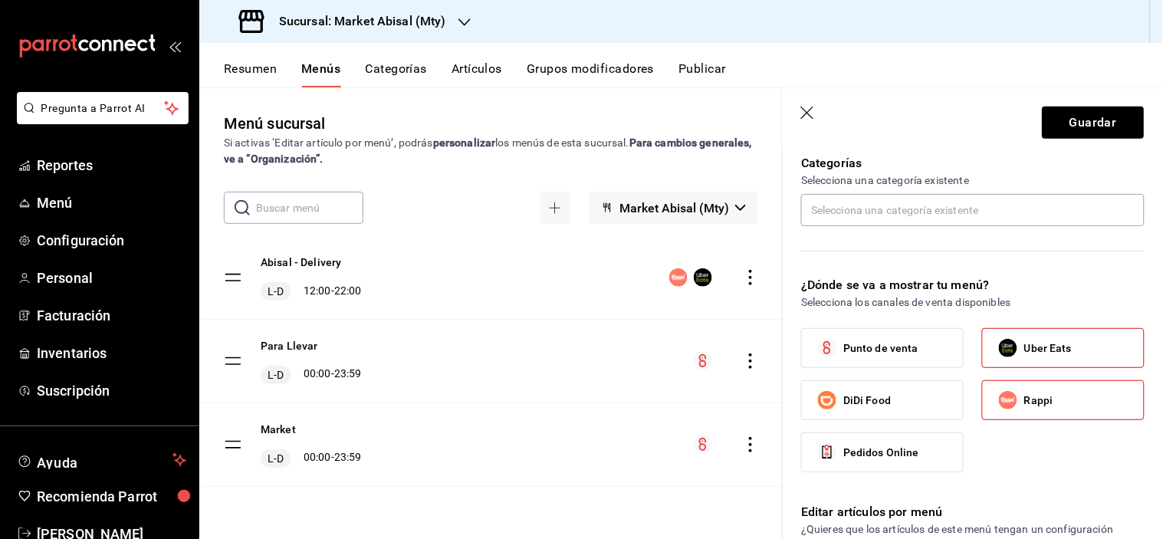
click at [403, 71] on button "Categorías" at bounding box center [397, 74] width 62 height 26
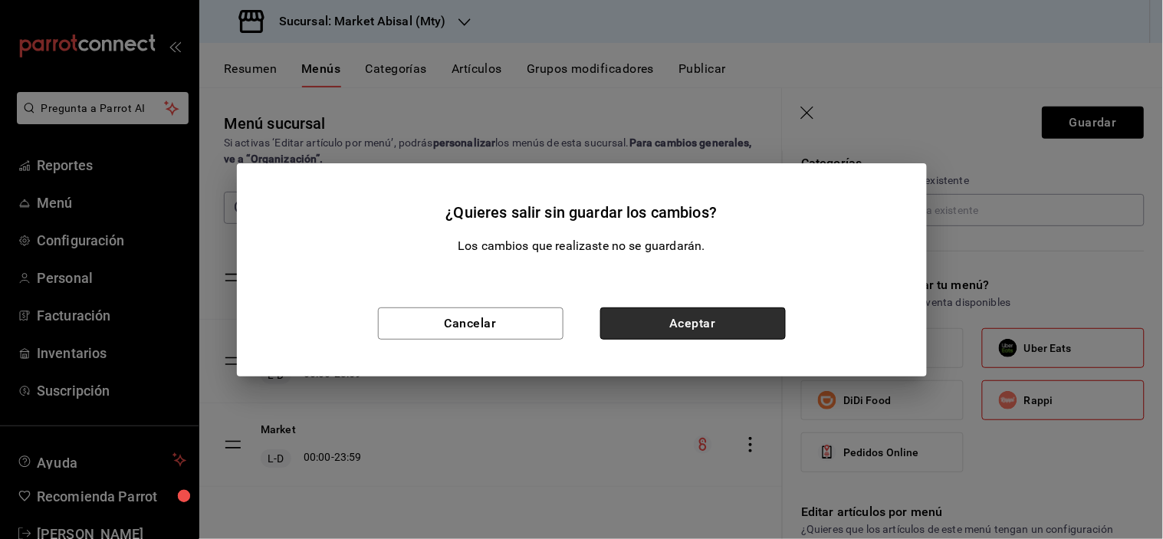
click at [702, 323] on button "Aceptar" at bounding box center [694, 324] width 186 height 32
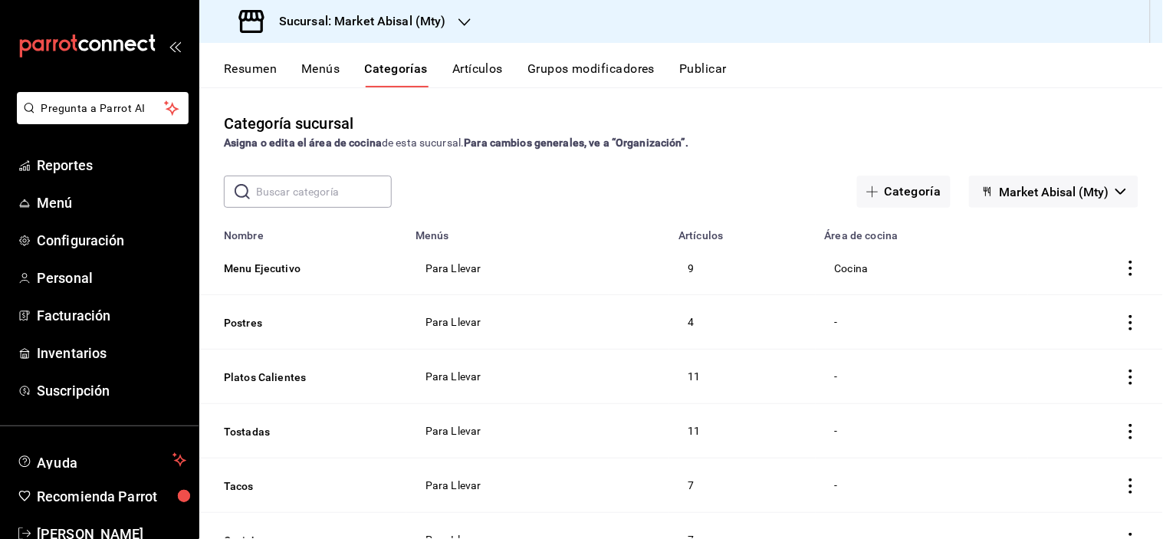
click at [1039, 196] on span "Market Abisal (Mty)" at bounding box center [1055, 192] width 110 height 15
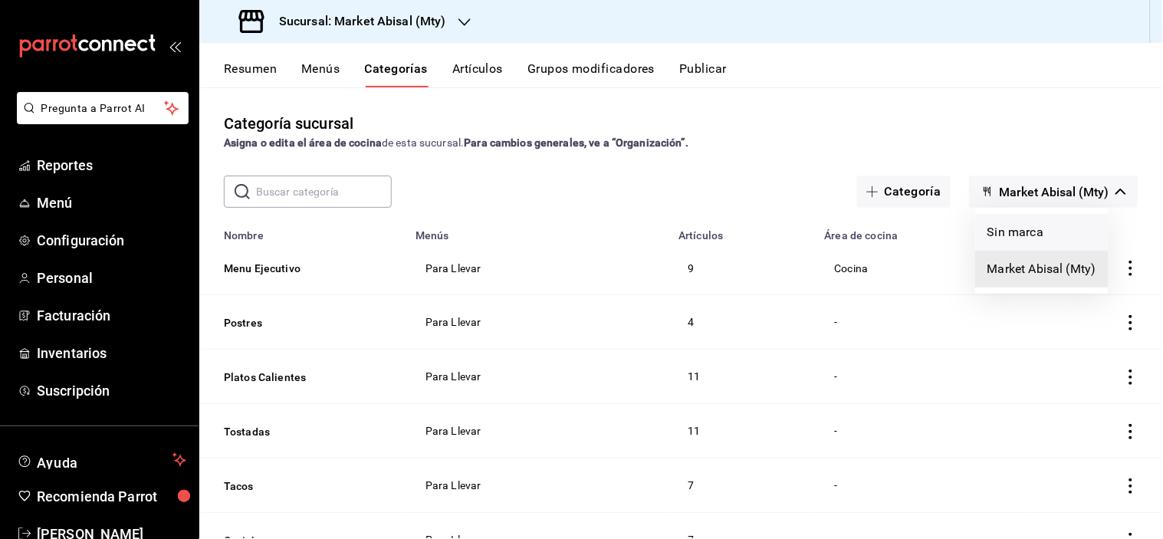
click at [1013, 232] on li "Sin marca" at bounding box center [1042, 232] width 133 height 37
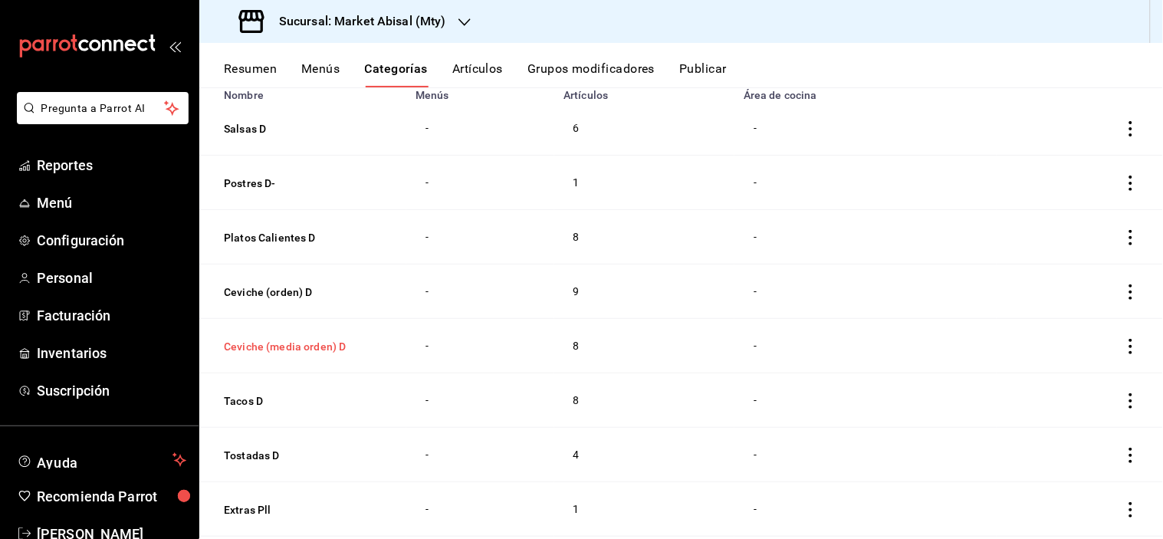
scroll to position [170, 0]
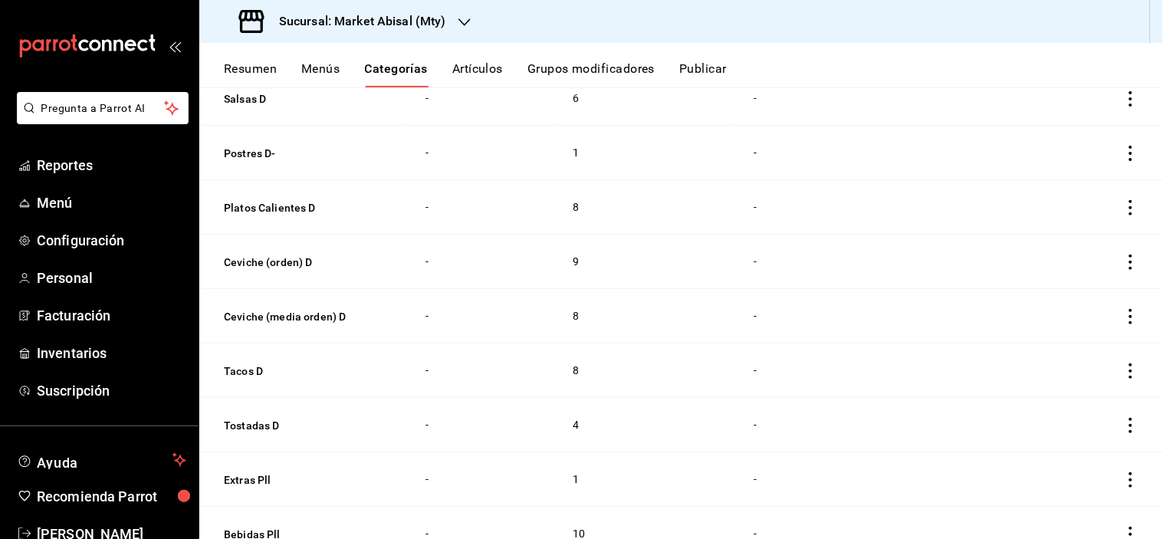
click at [1124, 269] on td "categoriesTable" at bounding box center [1080, 262] width 166 height 54
click at [1124, 265] on icon "actions" at bounding box center [1131, 262] width 15 height 15
click at [1085, 301] on span "Editar" at bounding box center [1073, 298] width 40 height 16
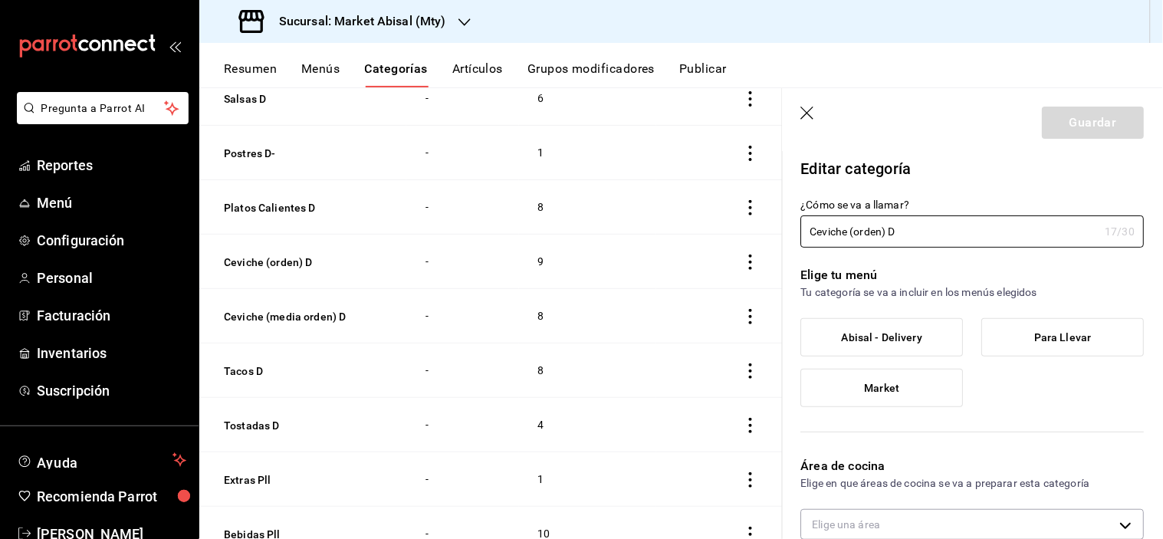
click at [808, 108] on icon "button" at bounding box center [808, 114] width 15 height 15
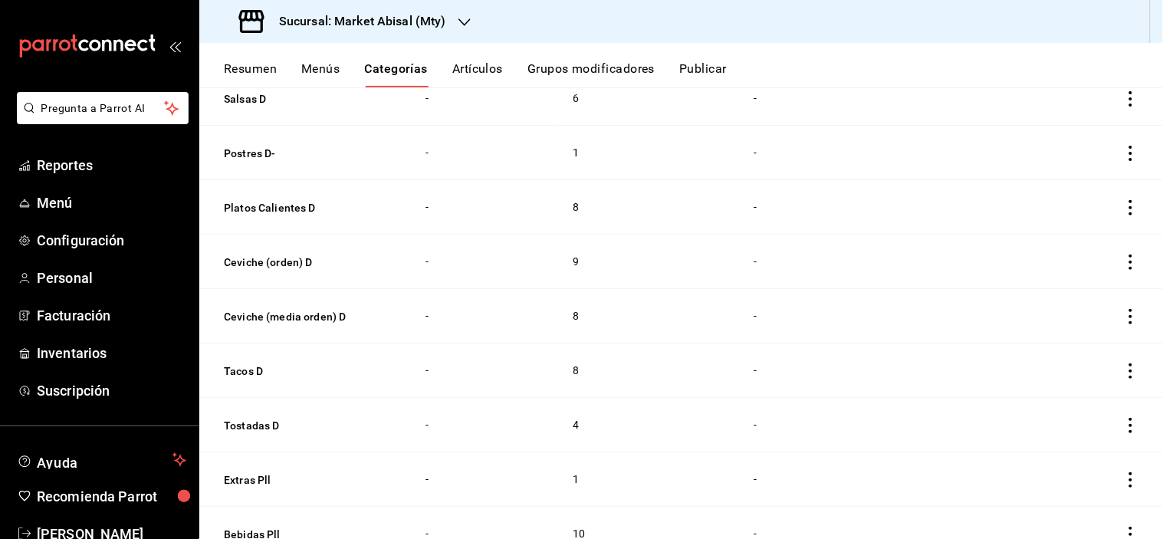
click at [1130, 311] on icon "actions" at bounding box center [1131, 316] width 3 height 15
click at [1077, 353] on span "Editar" at bounding box center [1073, 352] width 40 height 16
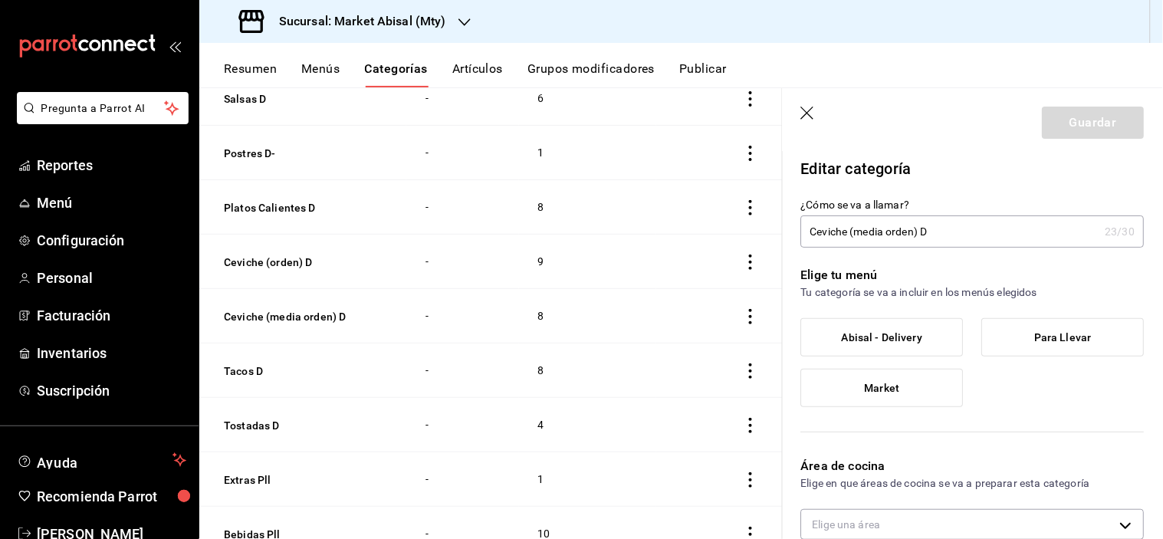
click at [848, 232] on input "Ceviche (media orden) D" at bounding box center [950, 231] width 298 height 31
drag, startPoint x: 857, startPoint y: 235, endPoint x: 1134, endPoint y: 256, distance: 277.7
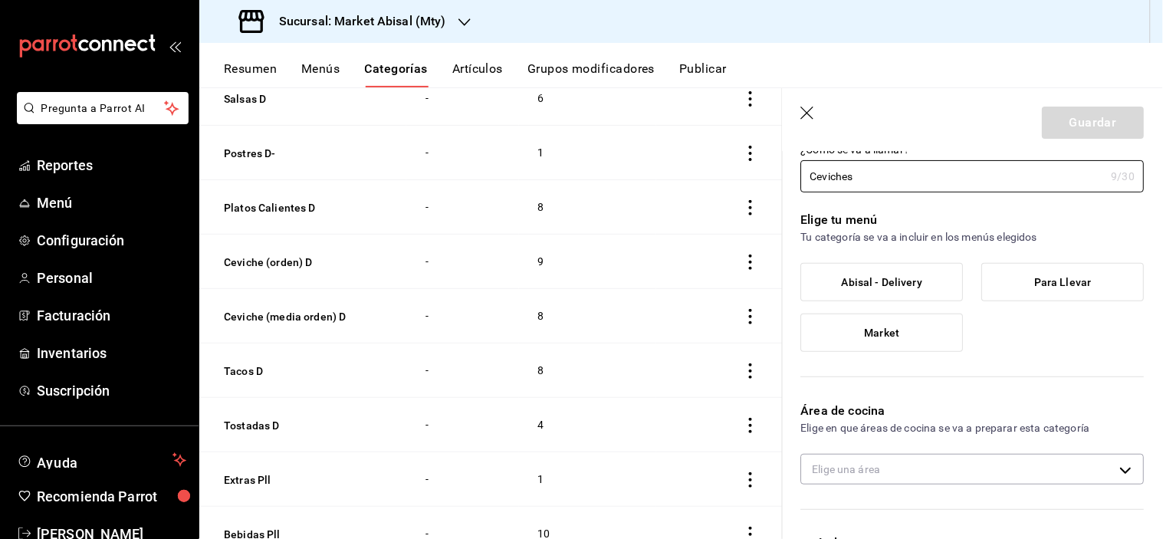
scroll to position [85, 0]
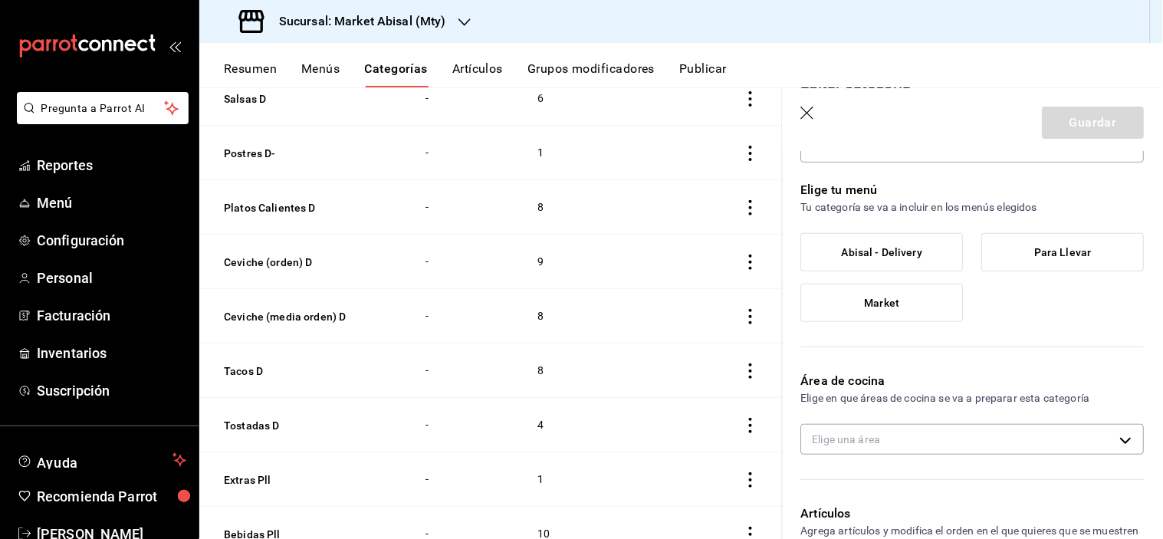
click at [905, 251] on span "Abisal - Delivery" at bounding box center [883, 252] width 81 height 13
click at [0, 0] on input "Abisal - Delivery" at bounding box center [0, 0] width 0 height 0
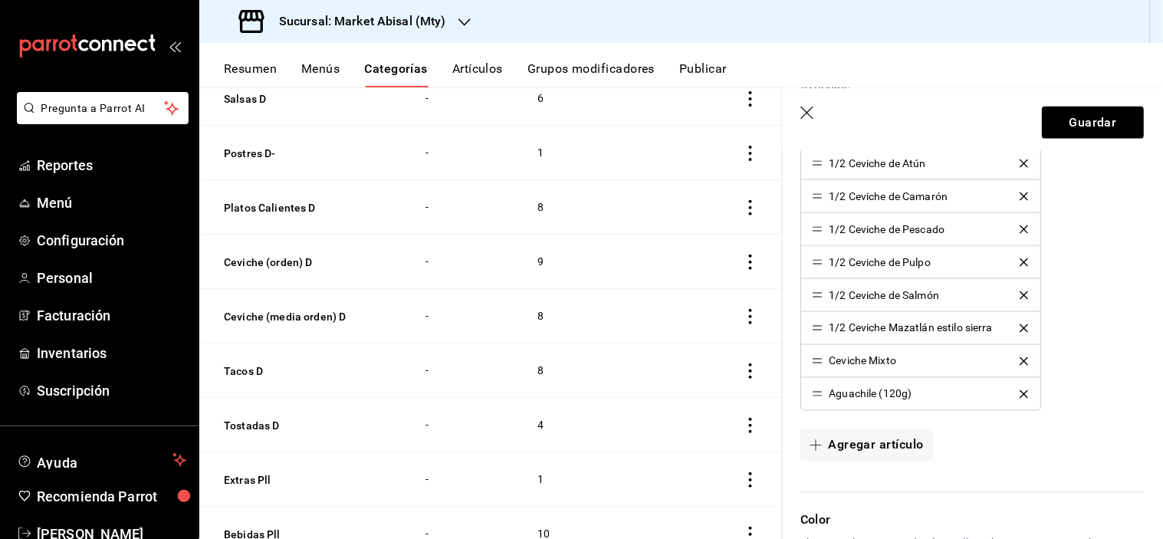
scroll to position [596, 0]
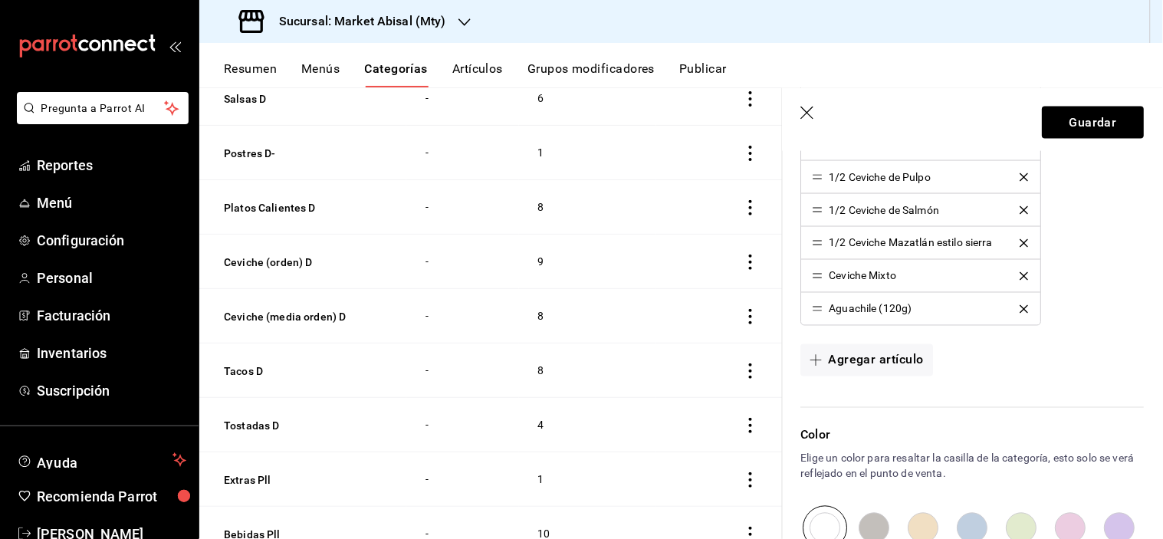
click at [1022, 308] on icon "delete" at bounding box center [1025, 309] width 8 height 8
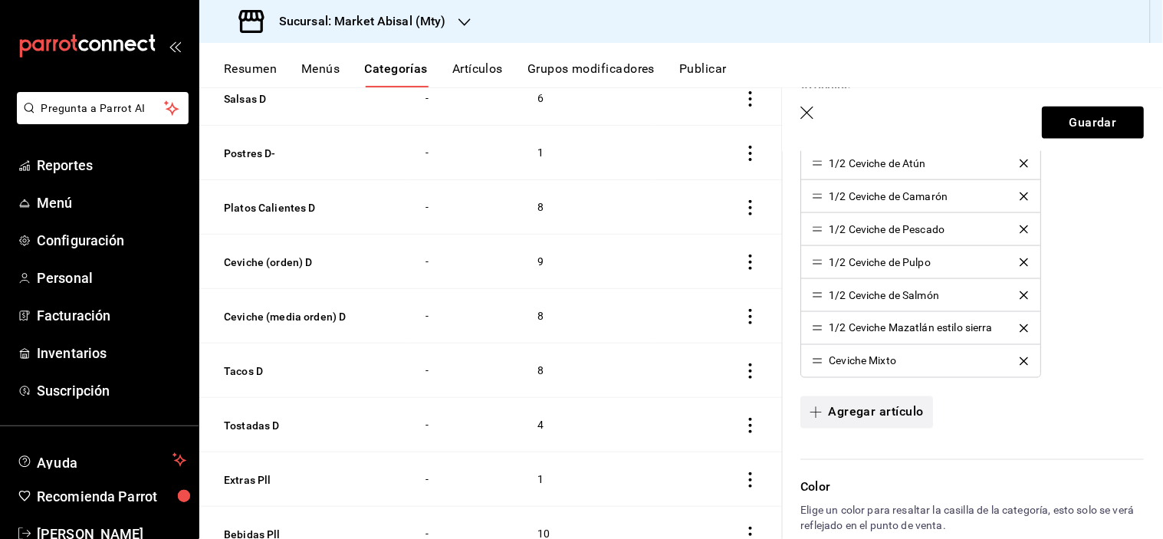
scroll to position [426, 0]
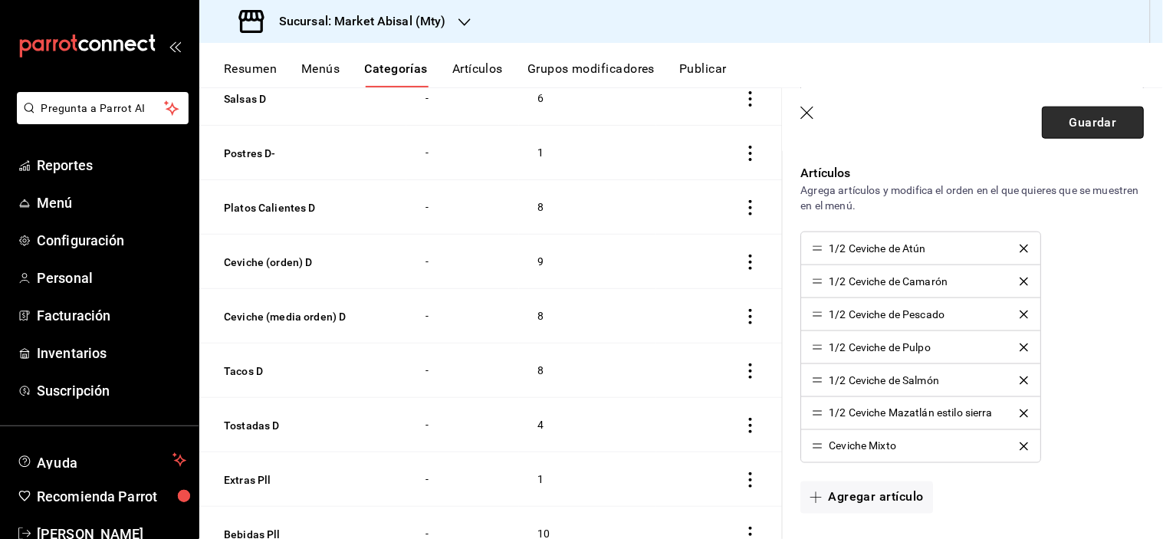
click at [1084, 137] on button "Guardar" at bounding box center [1094, 123] width 102 height 32
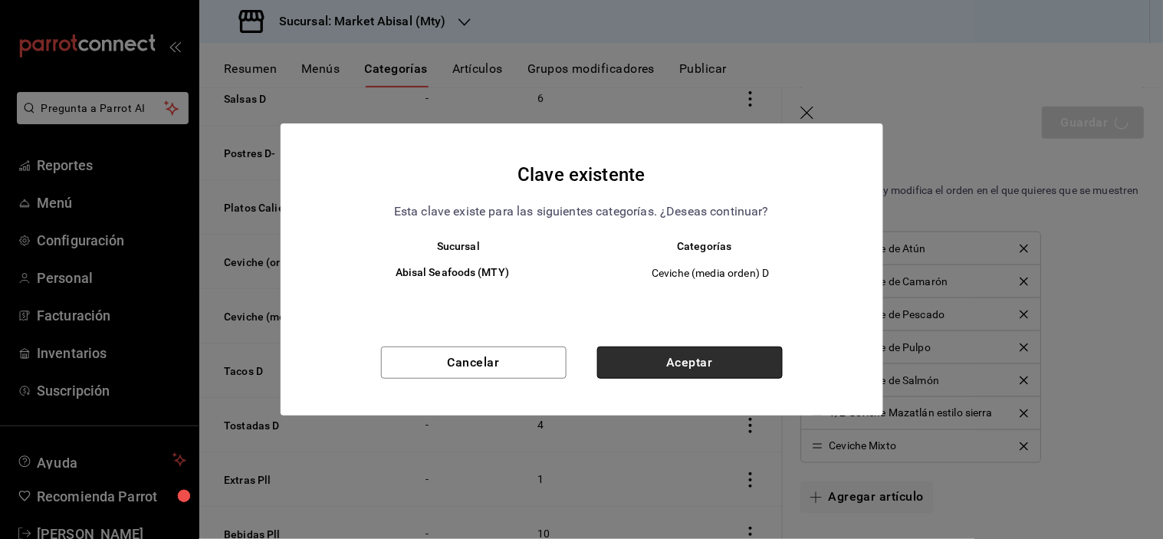
click at [711, 364] on button "Aceptar" at bounding box center [690, 363] width 186 height 32
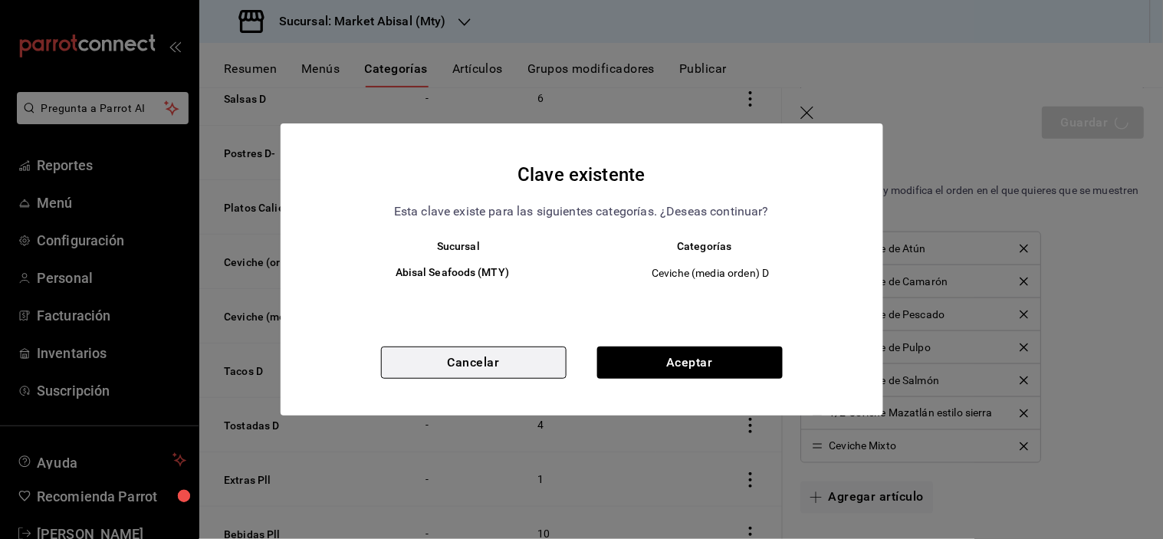
click at [489, 370] on button "Cancelar" at bounding box center [474, 363] width 186 height 32
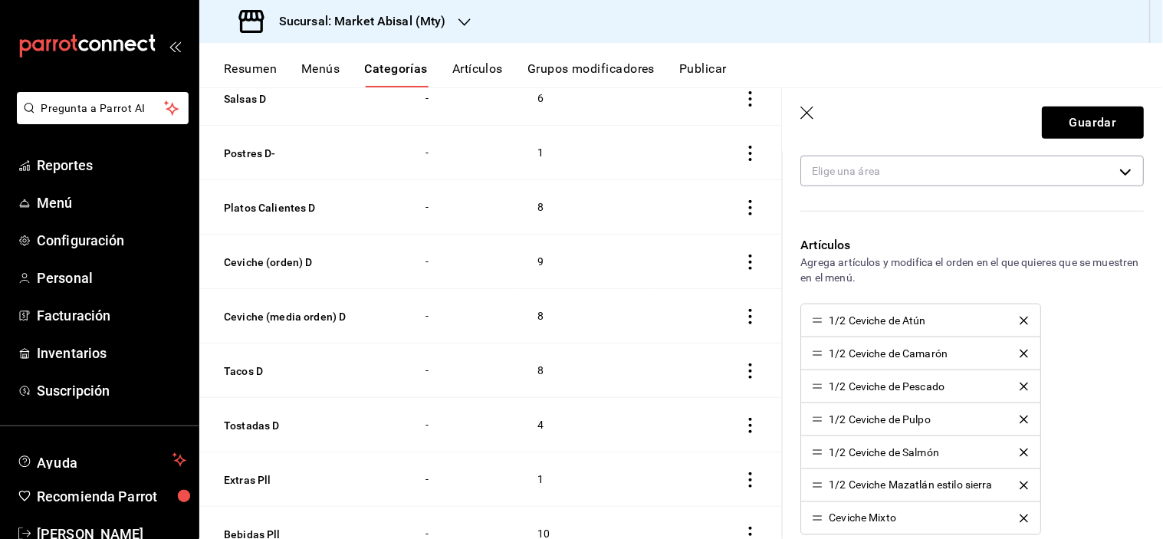
scroll to position [0, 0]
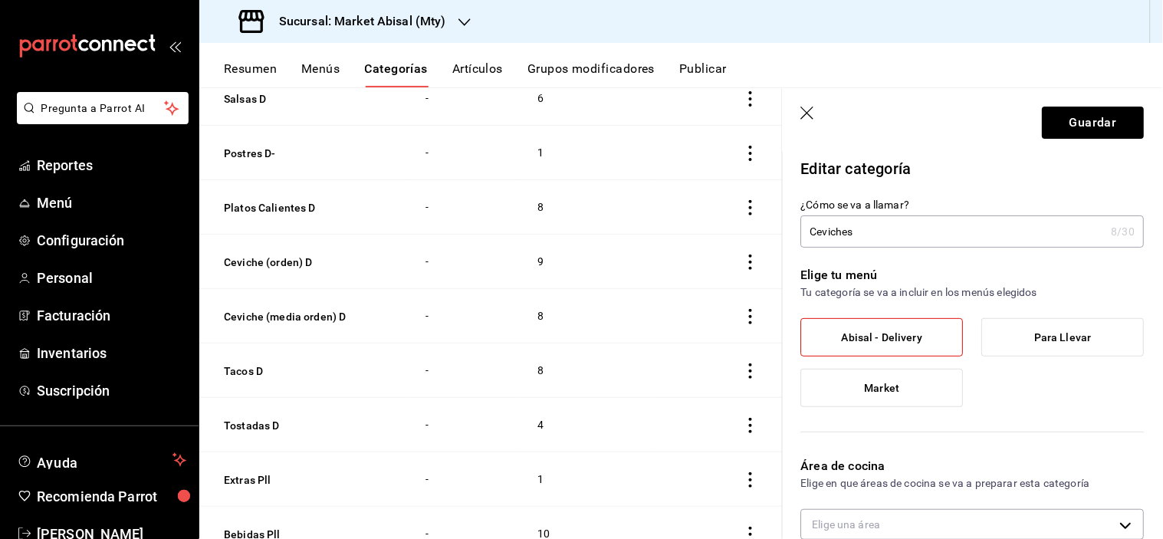
click at [871, 225] on input "Ceviches" at bounding box center [953, 231] width 304 height 31
click at [1089, 137] on button "Guardar" at bounding box center [1094, 123] width 102 height 32
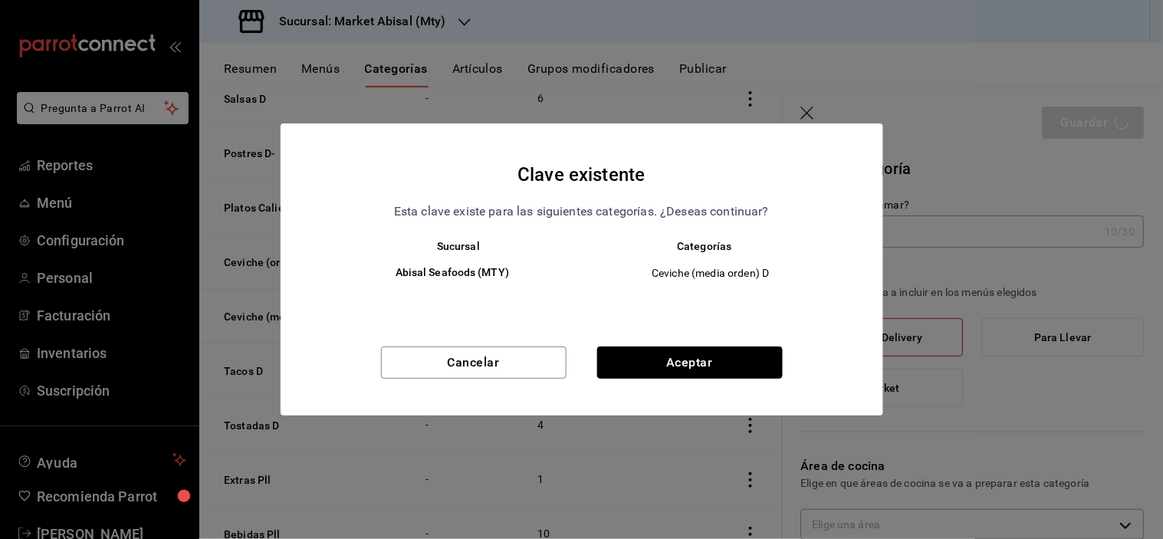
drag, startPoint x: 640, startPoint y: 364, endPoint x: 638, endPoint y: 372, distance: 8.6
click at [641, 364] on button "Aceptar" at bounding box center [690, 363] width 186 height 32
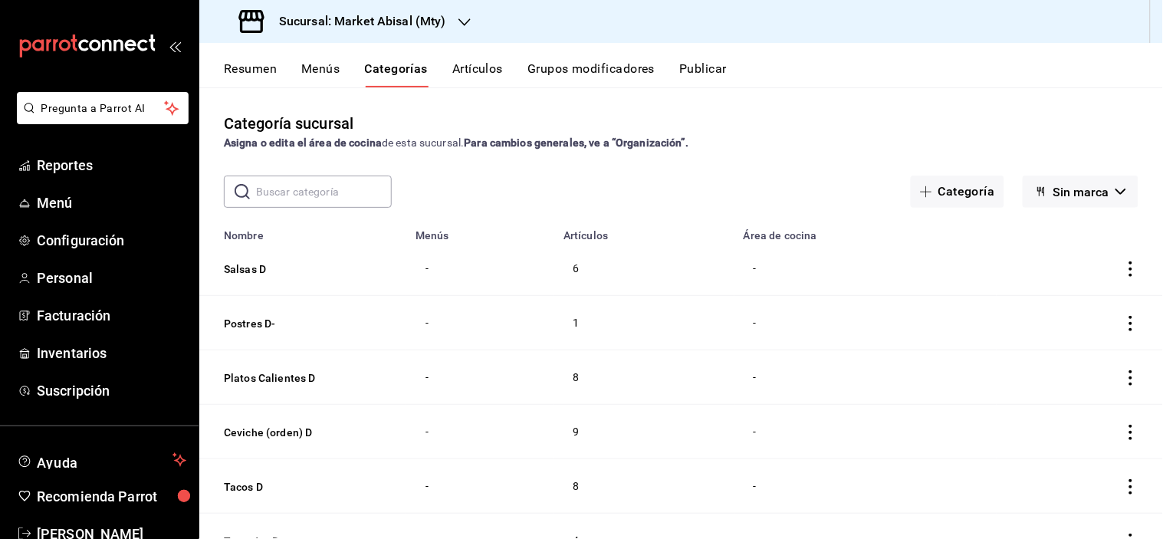
click at [1124, 265] on icon "actions" at bounding box center [1131, 269] width 15 height 15
click at [880, 464] on div at bounding box center [581, 269] width 1163 height 539
click at [1124, 318] on icon "actions" at bounding box center [1131, 323] width 15 height 15
click at [1080, 364] on span "Editar" at bounding box center [1073, 359] width 40 height 16
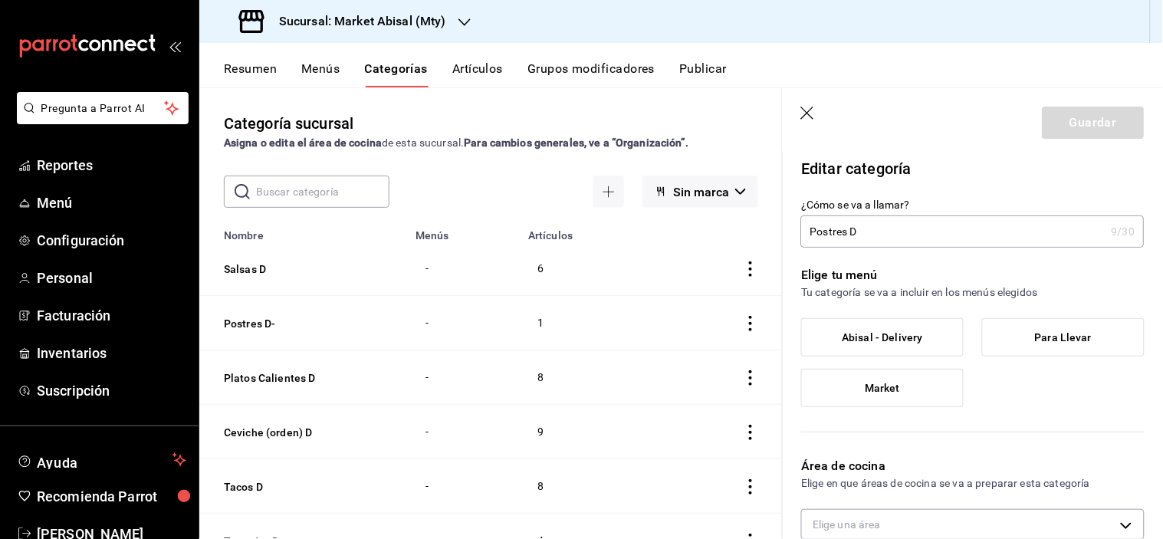
click at [924, 230] on input "Postres D" at bounding box center [953, 231] width 304 height 31
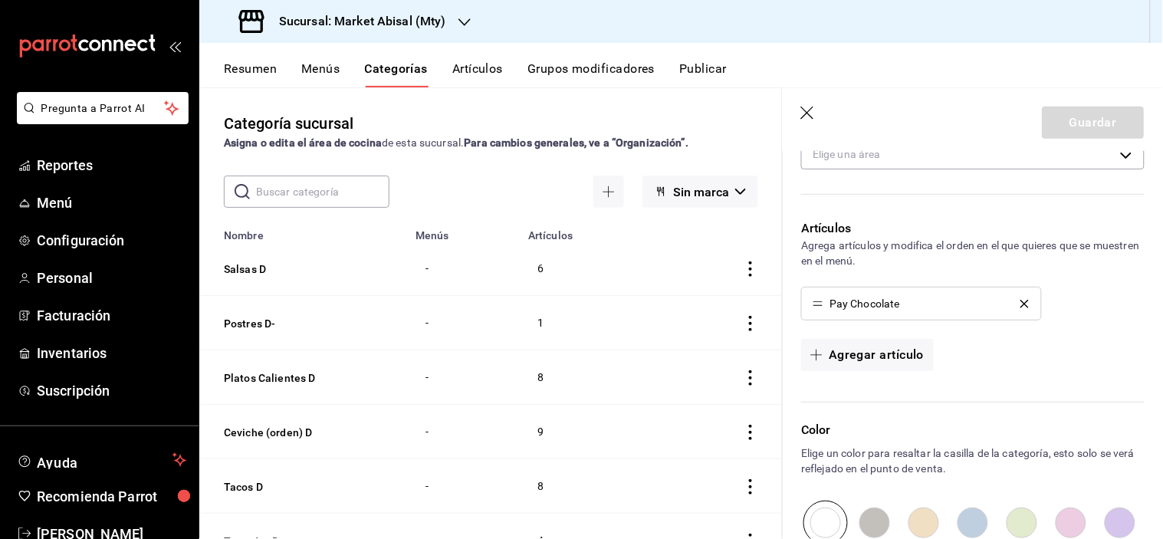
scroll to position [426, 0]
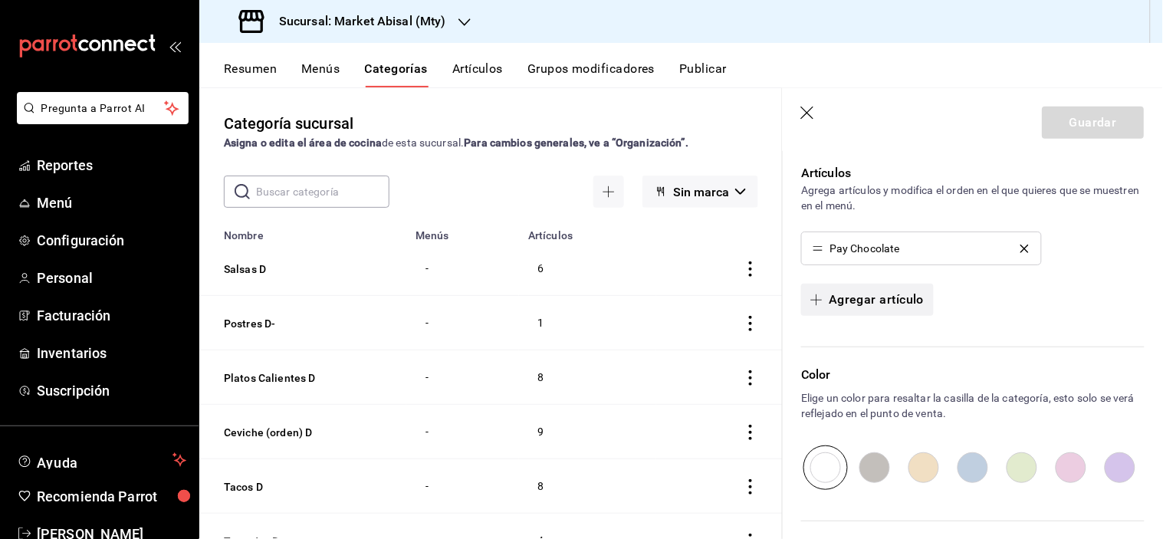
click at [870, 296] on button "Agregar artículo" at bounding box center [867, 300] width 132 height 32
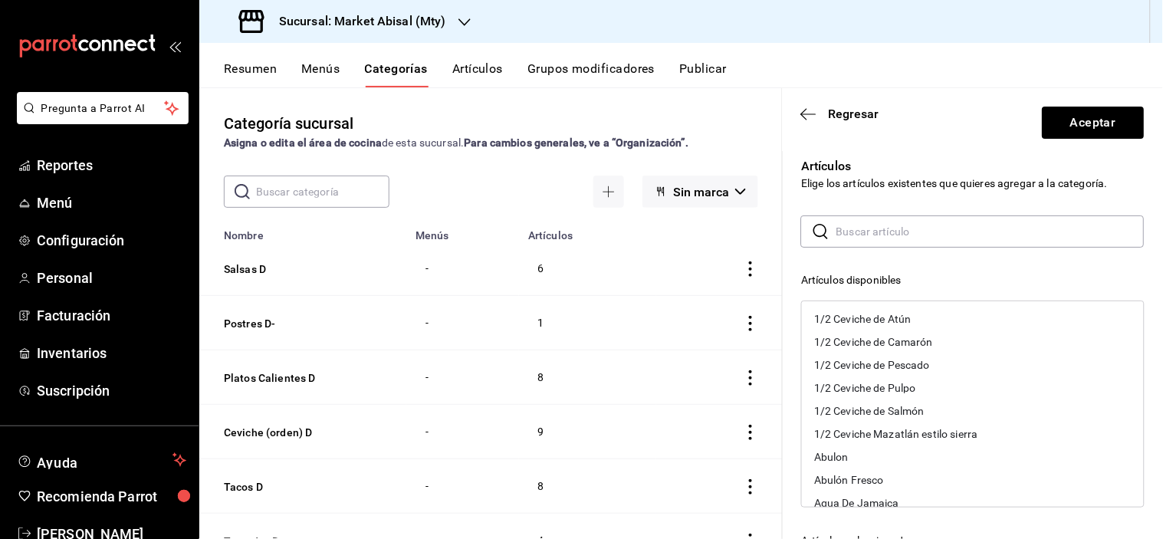
click at [900, 235] on input "text" at bounding box center [991, 231] width 308 height 31
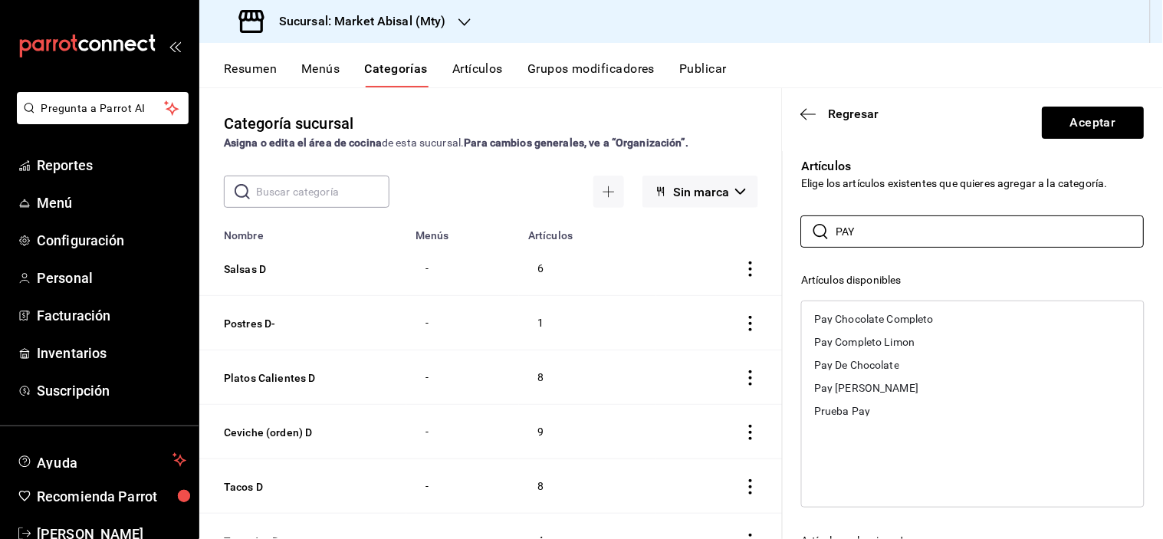
click at [956, 110] on header "Regresar Aceptar" at bounding box center [973, 119] width 380 height 63
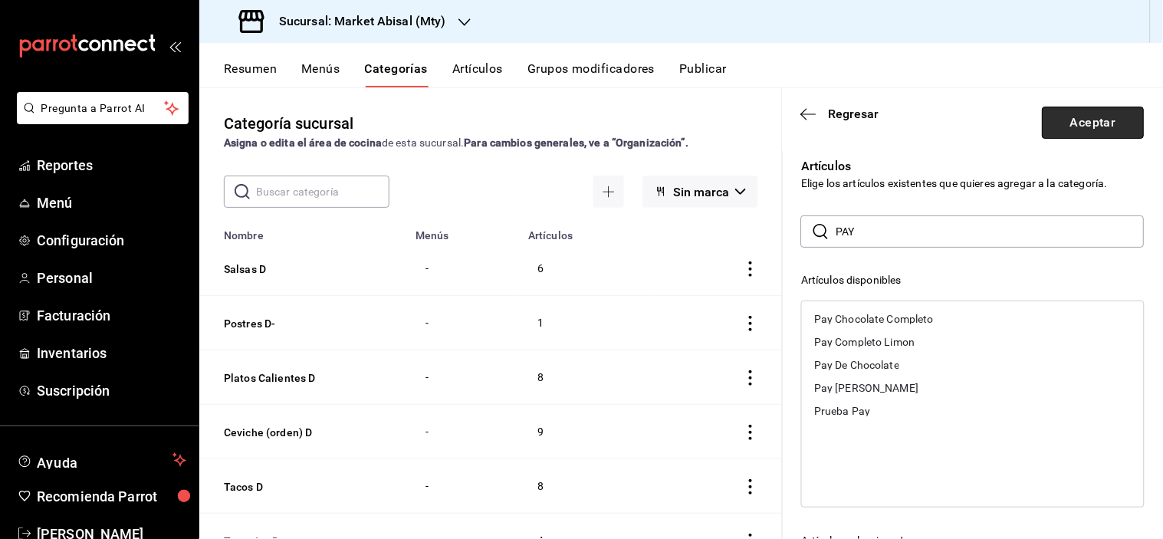
click at [1043, 119] on button "Aceptar" at bounding box center [1094, 123] width 102 height 32
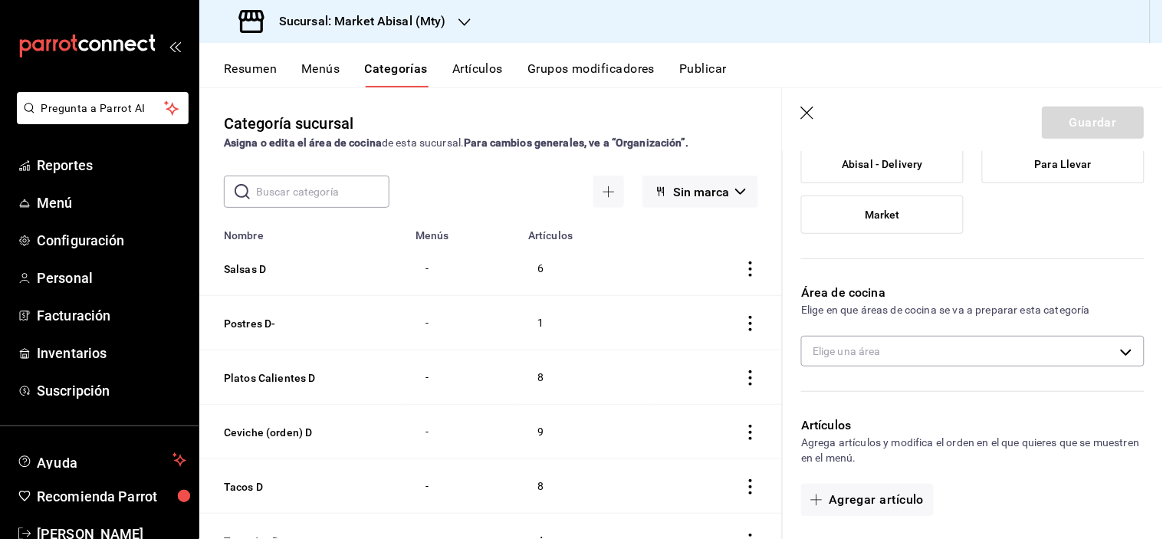
scroll to position [0, 0]
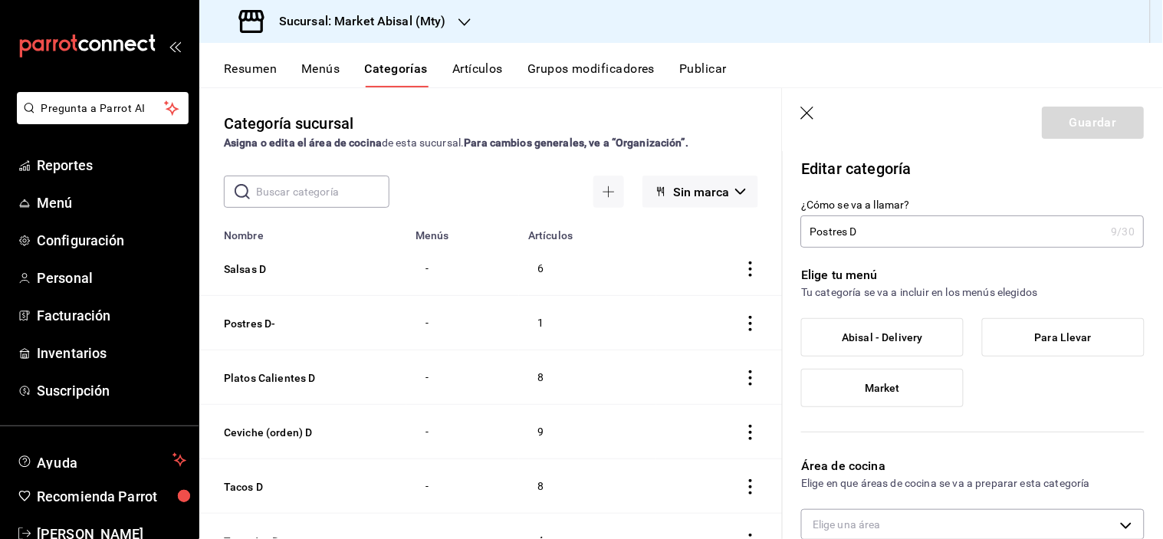
click at [887, 334] on span "Abisal - Delivery" at bounding box center [883, 337] width 81 height 13
click at [0, 0] on input "Abisal - Delivery" at bounding box center [0, 0] width 0 height 0
click at [1053, 127] on button "Guardar" at bounding box center [1094, 123] width 102 height 32
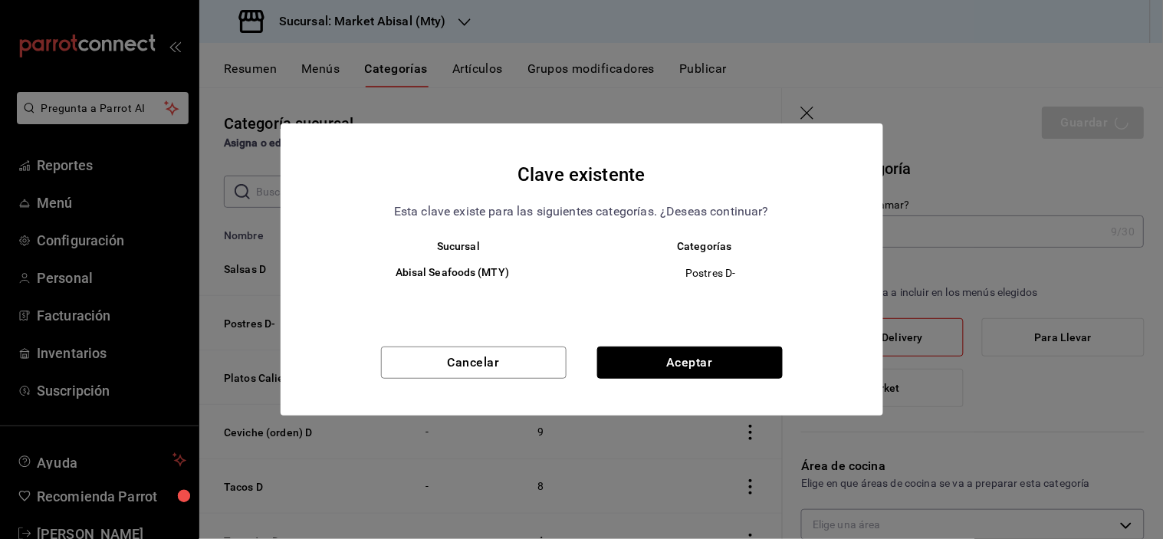
click at [706, 365] on button "Aceptar" at bounding box center [690, 363] width 186 height 32
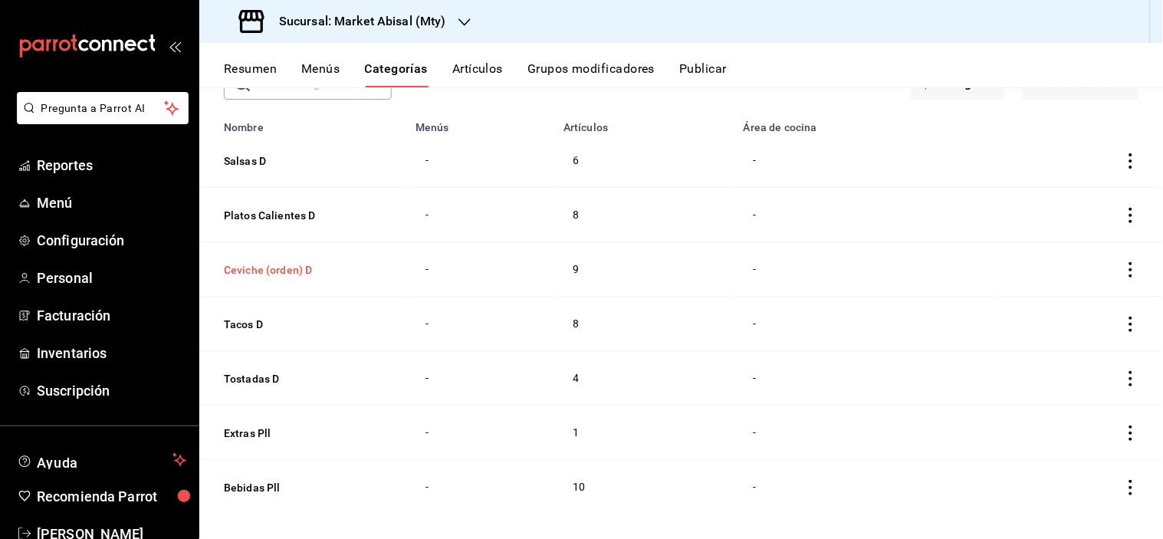
scroll to position [120, 0]
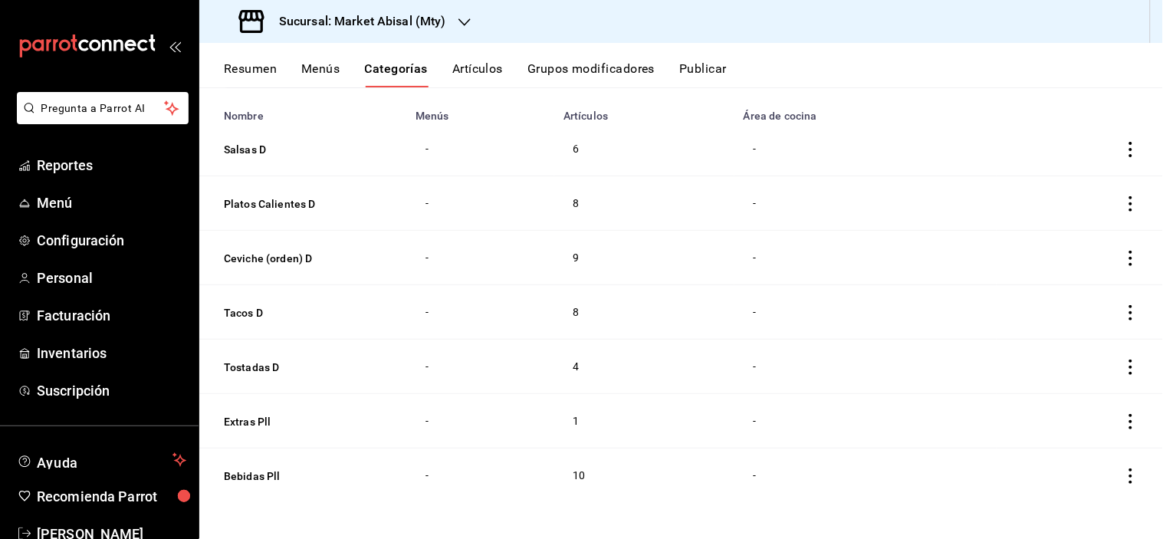
click at [1127, 470] on td "categoriesTable" at bounding box center [1080, 476] width 166 height 54
click at [1124, 473] on icon "actions" at bounding box center [1131, 476] width 15 height 15
click at [865, 473] on div at bounding box center [581, 269] width 1163 height 539
click at [1124, 473] on icon "actions" at bounding box center [1131, 476] width 15 height 15
click at [1072, 438] on span "Editar" at bounding box center [1073, 436] width 40 height 16
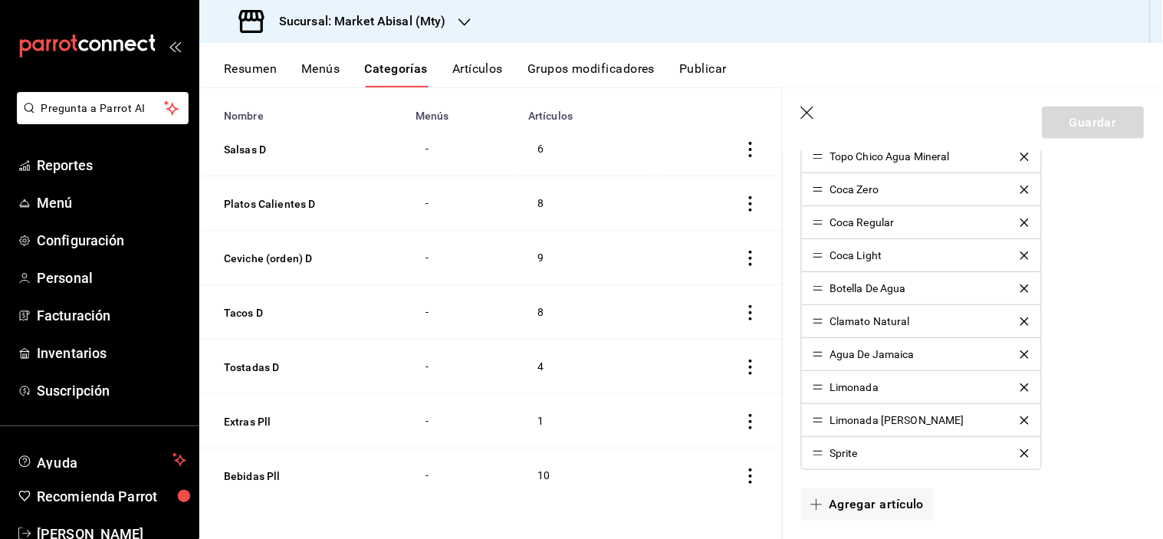
scroll to position [434, 0]
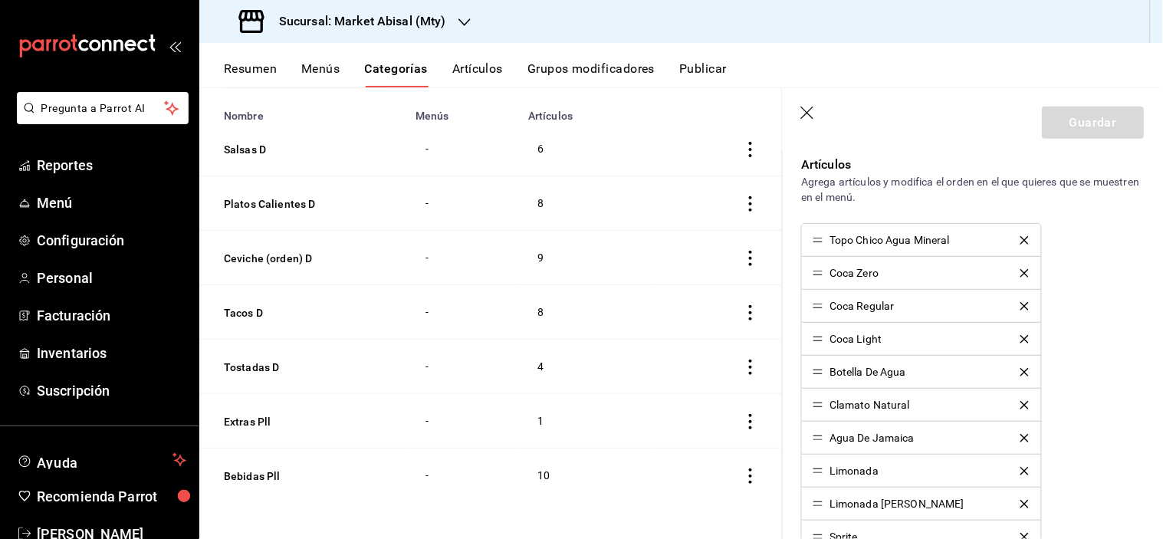
click at [1021, 236] on icon "delete" at bounding box center [1025, 240] width 8 height 8
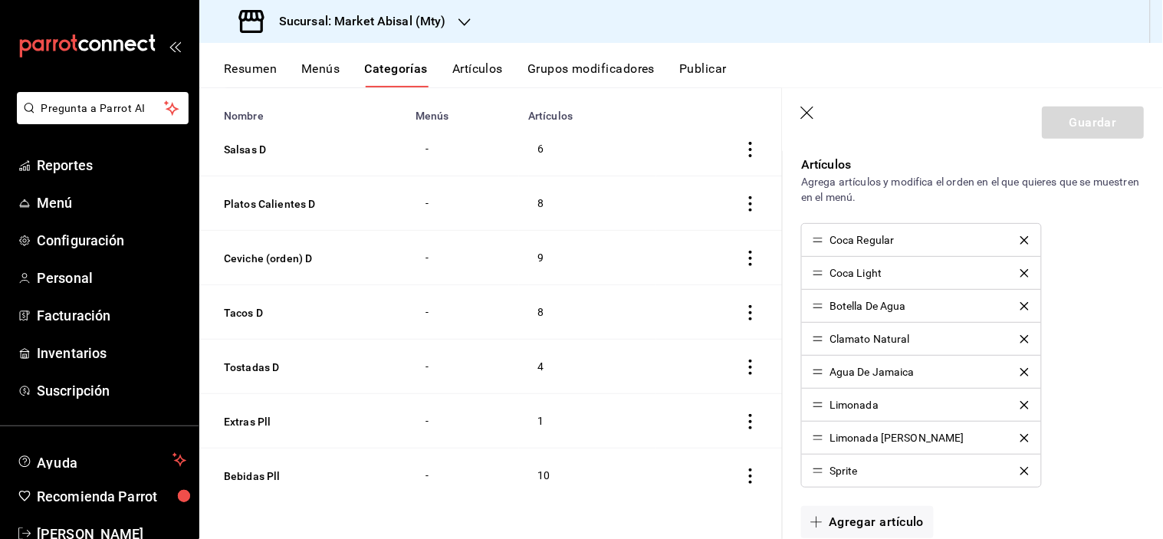
click at [1021, 236] on icon "delete" at bounding box center [1025, 240] width 8 height 8
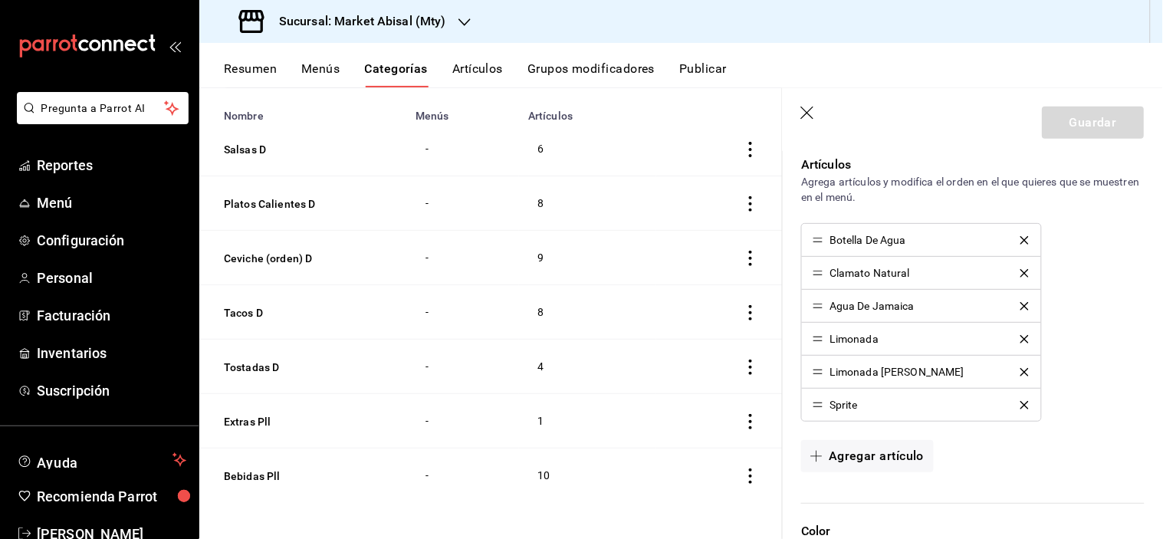
click at [1021, 236] on icon "delete" at bounding box center [1025, 240] width 8 height 8
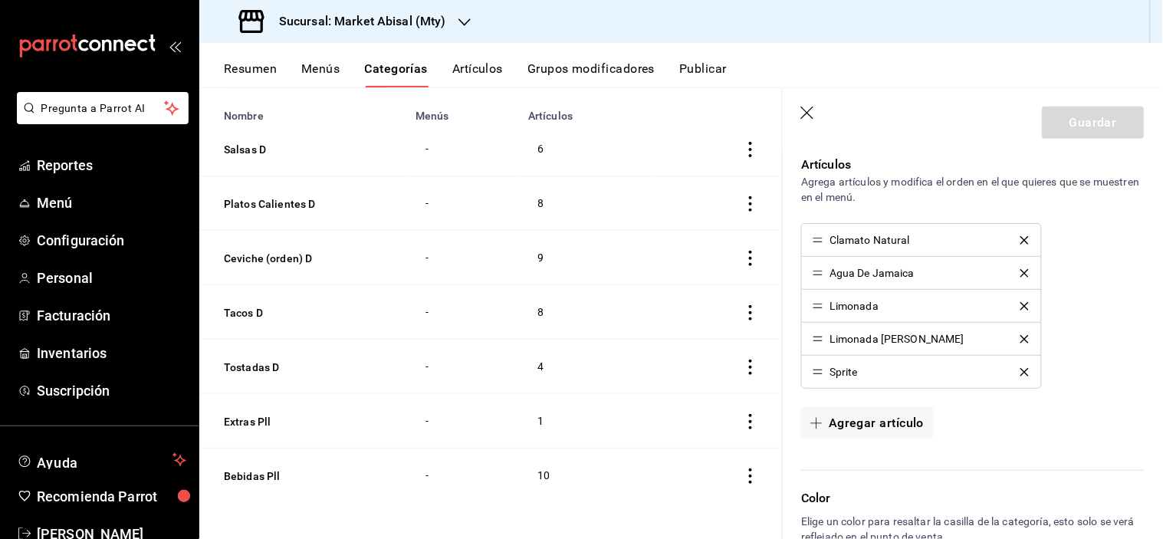
click at [1021, 236] on icon "delete" at bounding box center [1025, 240] width 8 height 8
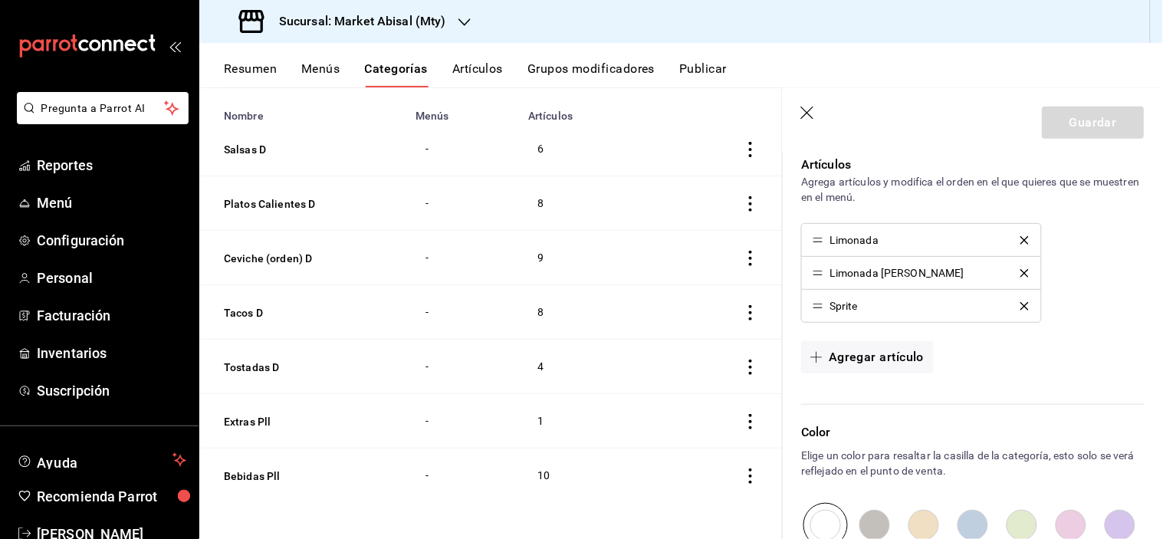
click at [1021, 236] on icon "delete" at bounding box center [1025, 240] width 8 height 8
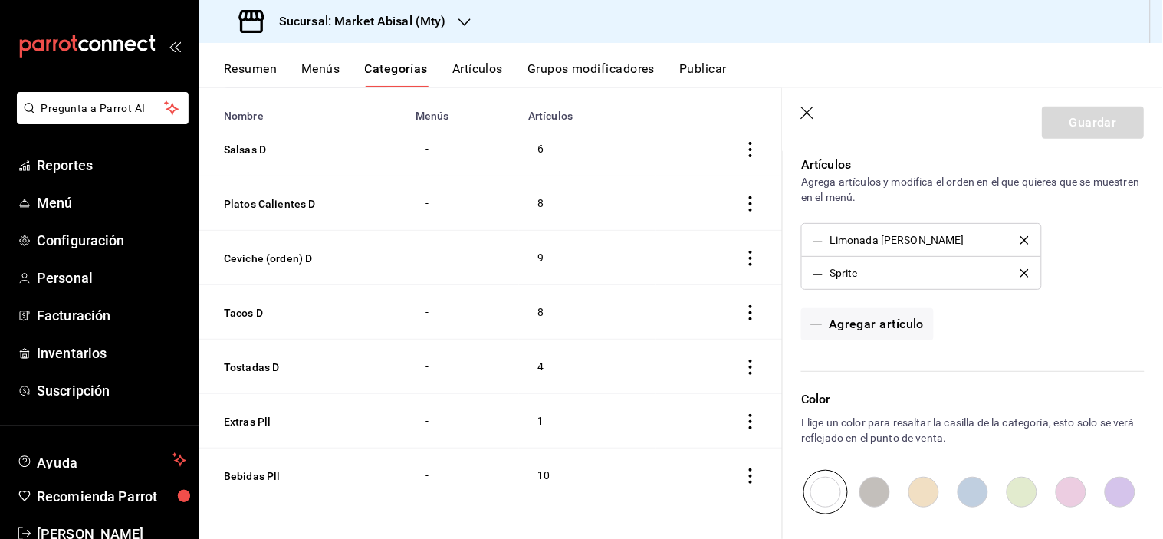
click at [1021, 236] on icon "delete" at bounding box center [1025, 240] width 8 height 8
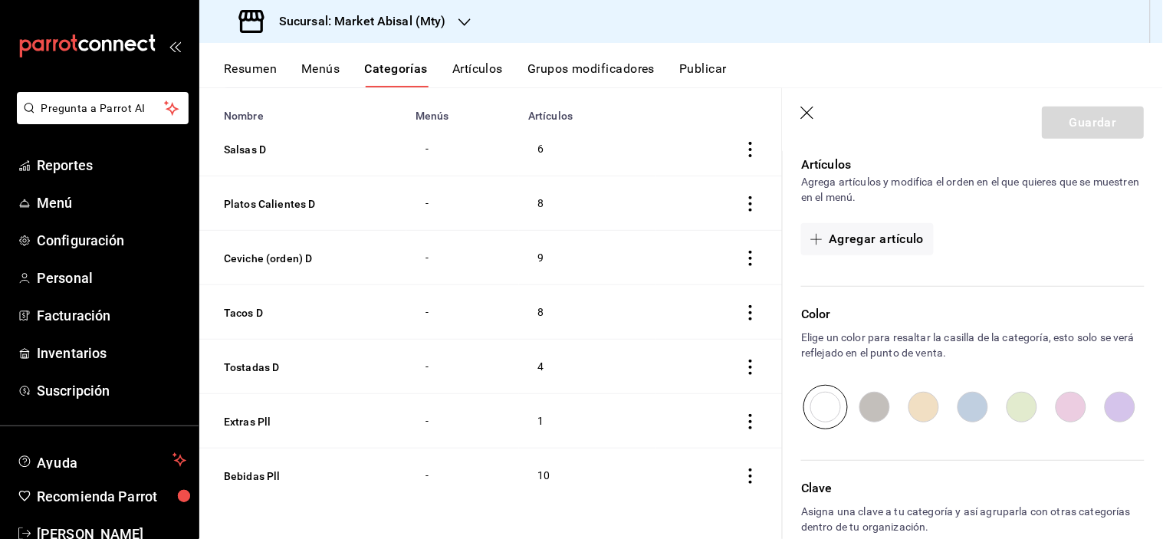
scroll to position [0, 0]
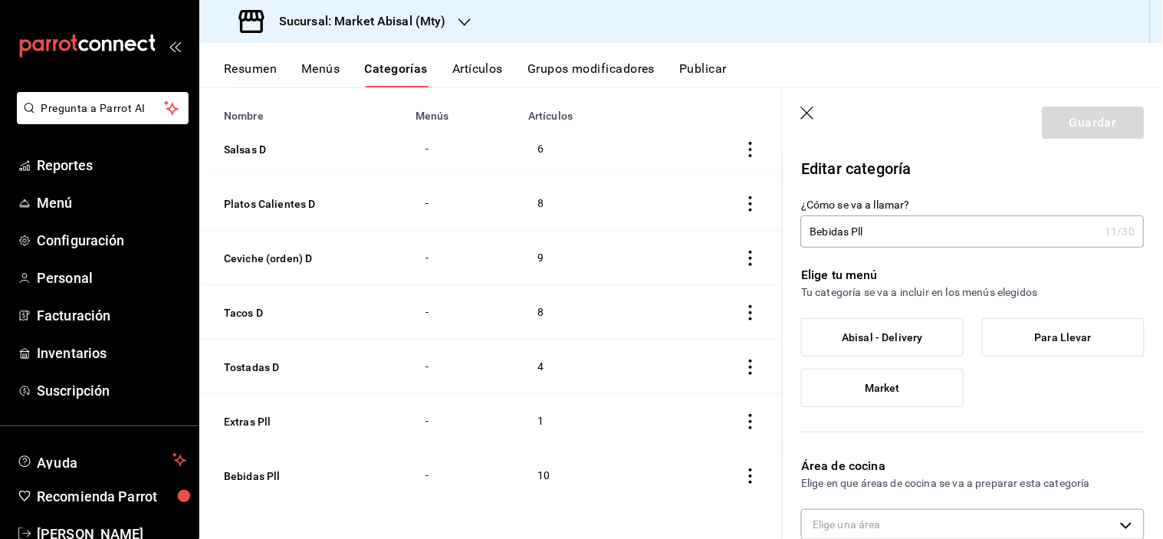
click at [909, 230] on input "Bebidas Pll" at bounding box center [950, 231] width 298 height 31
click at [811, 115] on icon "button" at bounding box center [808, 114] width 15 height 15
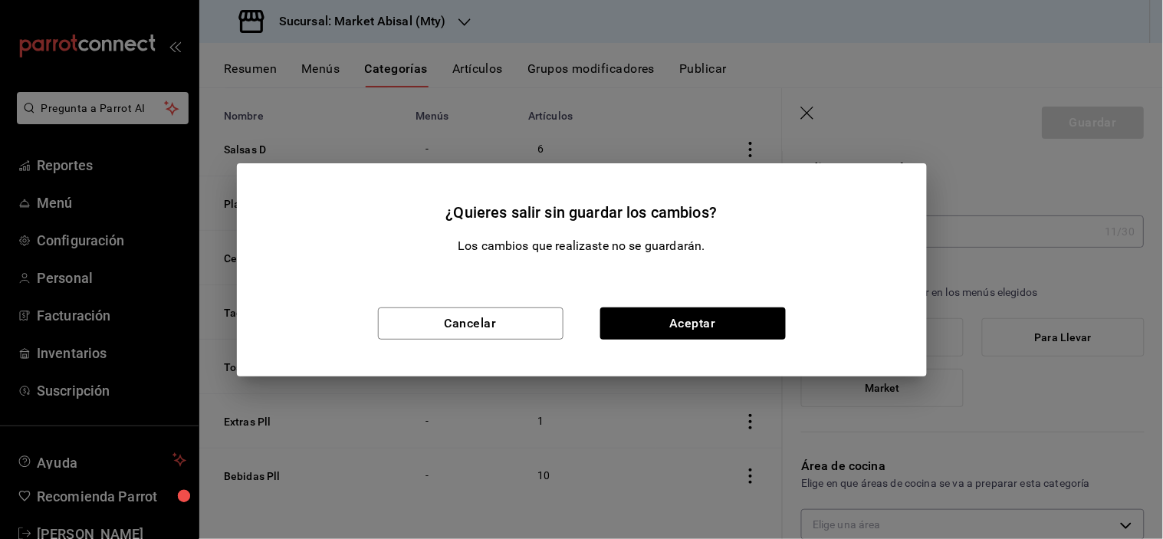
click at [1001, 123] on div "¿Quieres salir sin guardar los cambios? Los cambios que realizaste no se guarda…" at bounding box center [581, 269] width 1163 height 539
drag, startPoint x: 531, startPoint y: 327, endPoint x: 539, endPoint y: 330, distance: 8.7
click at [532, 326] on button "Cancelar" at bounding box center [471, 324] width 186 height 32
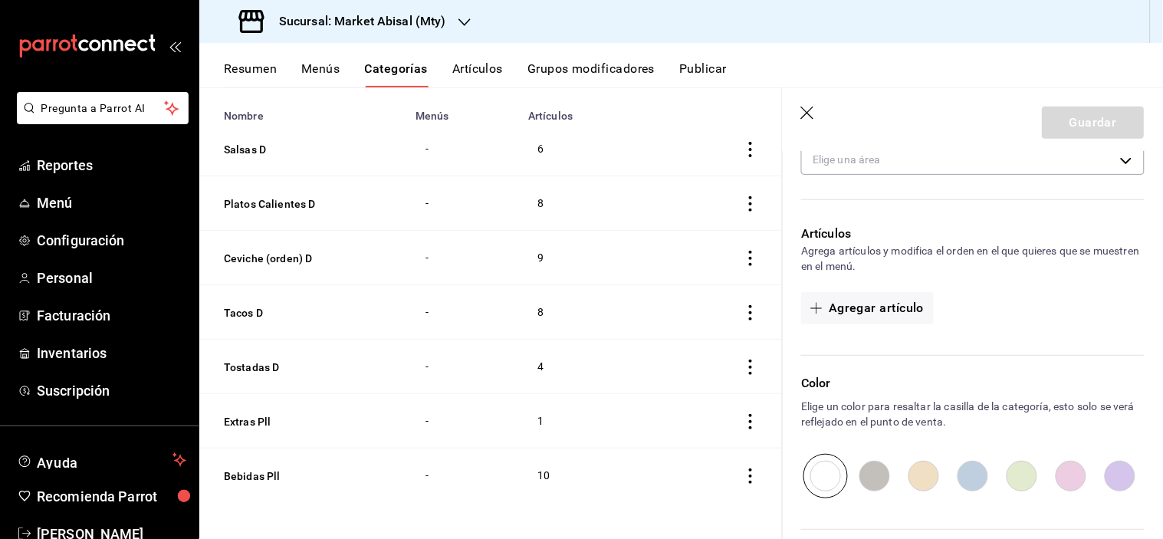
scroll to position [8, 0]
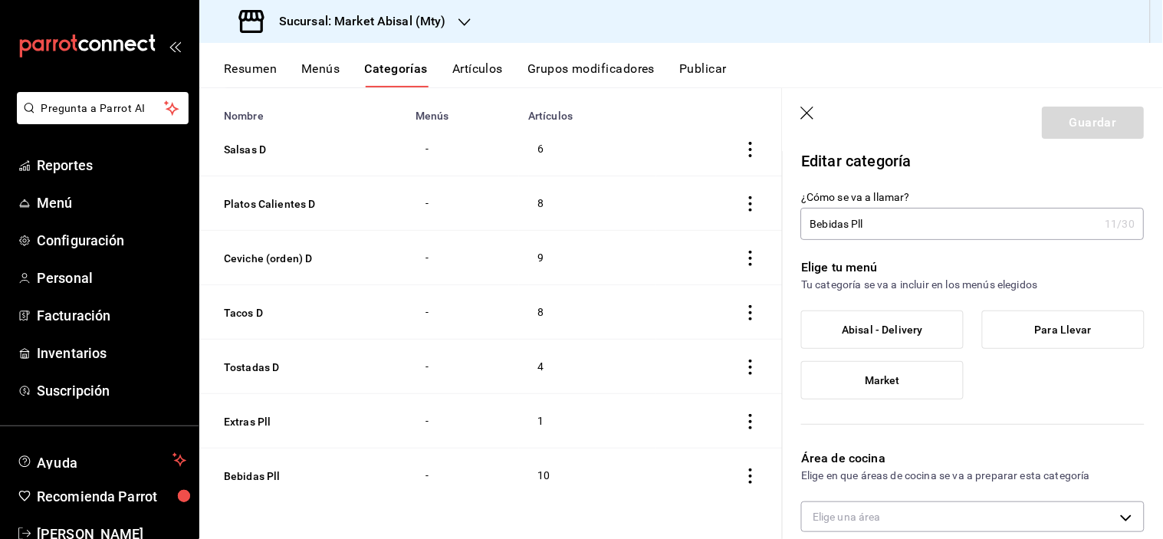
click at [1036, 317] on label "Para Llevar" at bounding box center [1063, 329] width 161 height 37
click at [0, 0] on input "Para Llevar" at bounding box center [0, 0] width 0 height 0
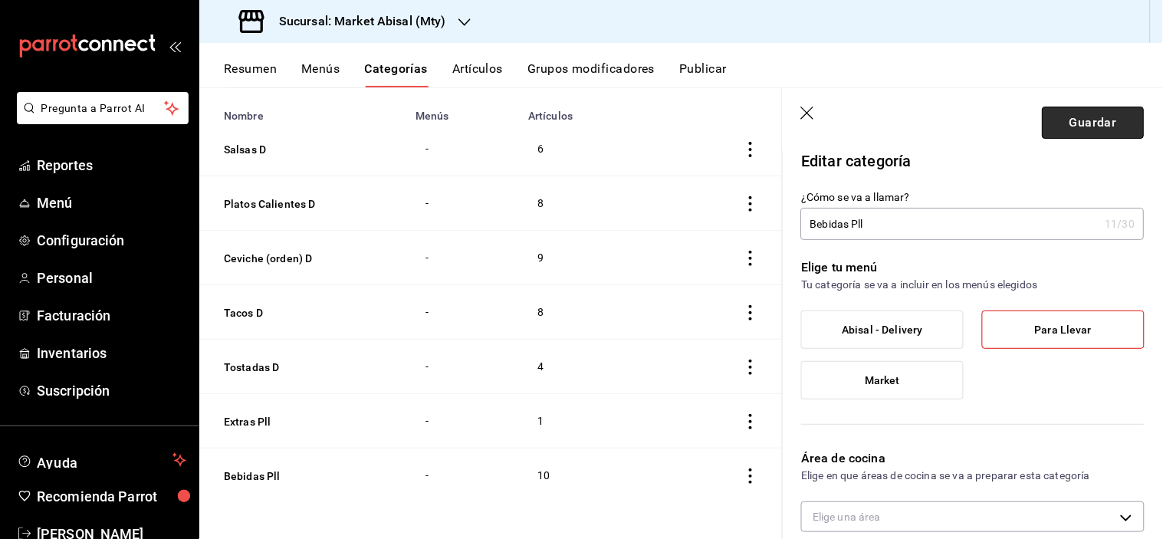
click at [1074, 129] on button "Guardar" at bounding box center [1094, 123] width 102 height 32
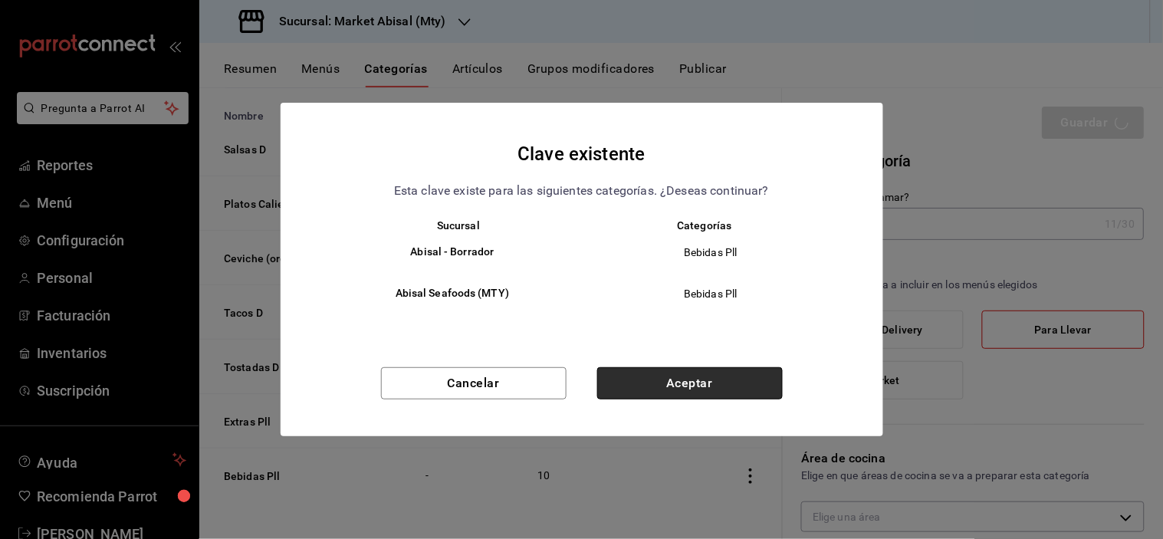
click at [698, 367] on button "Aceptar" at bounding box center [690, 383] width 186 height 32
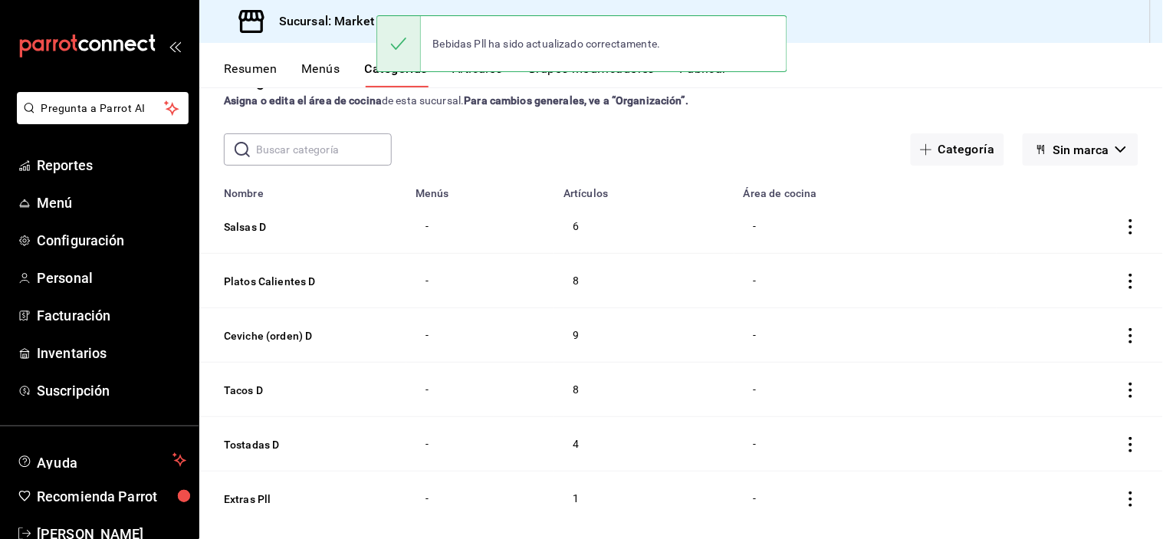
scroll to position [65, 0]
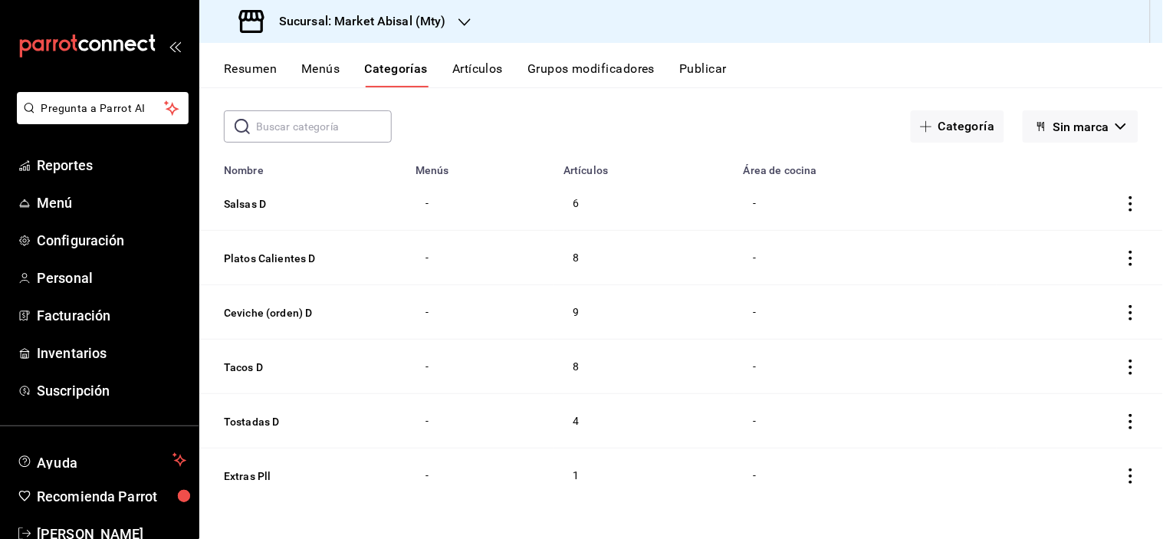
click at [1124, 481] on icon "actions" at bounding box center [1131, 476] width 15 height 15
click at [1078, 495] on span "Eliminar" at bounding box center [1072, 498] width 39 height 12
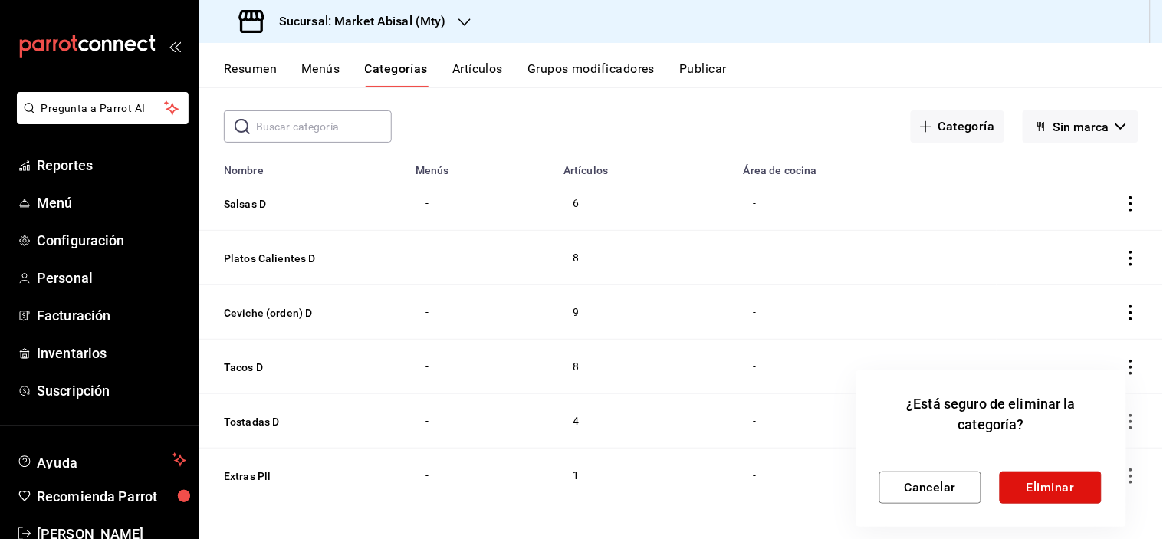
click at [1078, 495] on button "Eliminar" at bounding box center [1051, 488] width 102 height 32
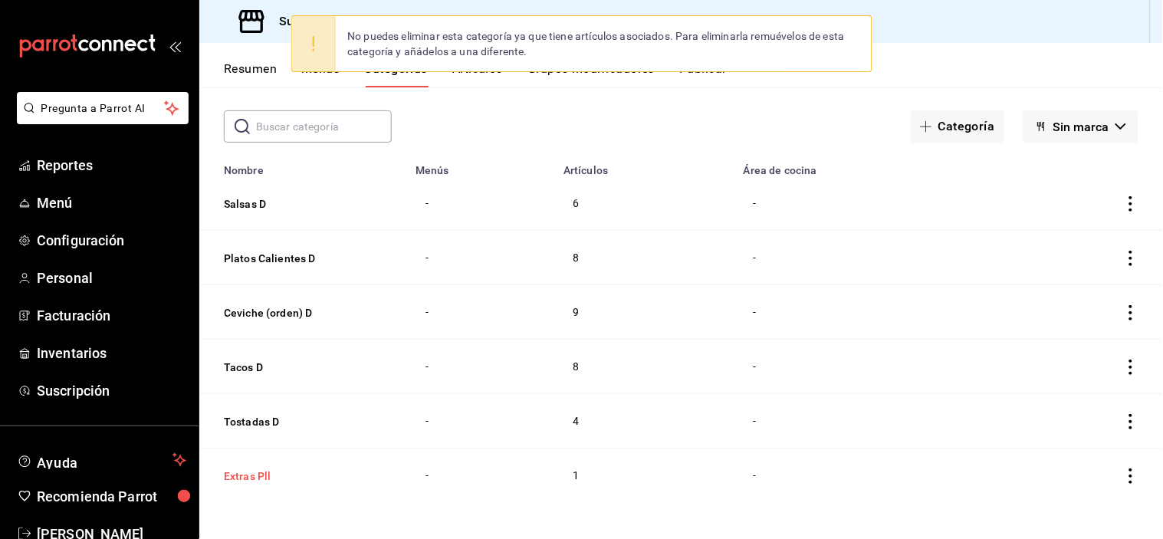
click at [252, 481] on button "Extras Pll" at bounding box center [300, 476] width 153 height 15
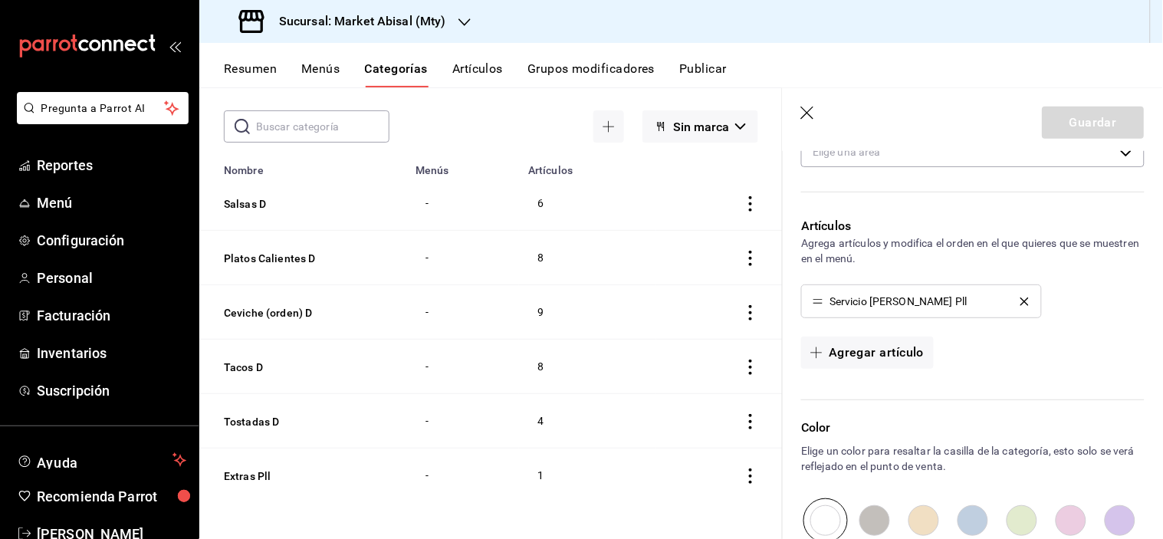
scroll to position [426, 0]
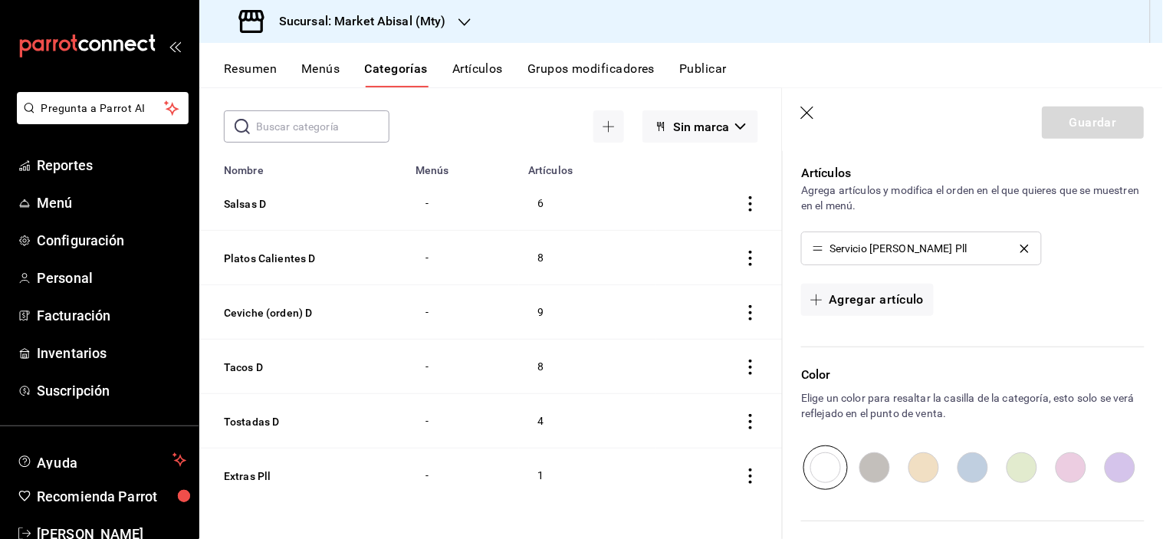
click at [1022, 247] on button "delete" at bounding box center [1025, 249] width 30 height 8
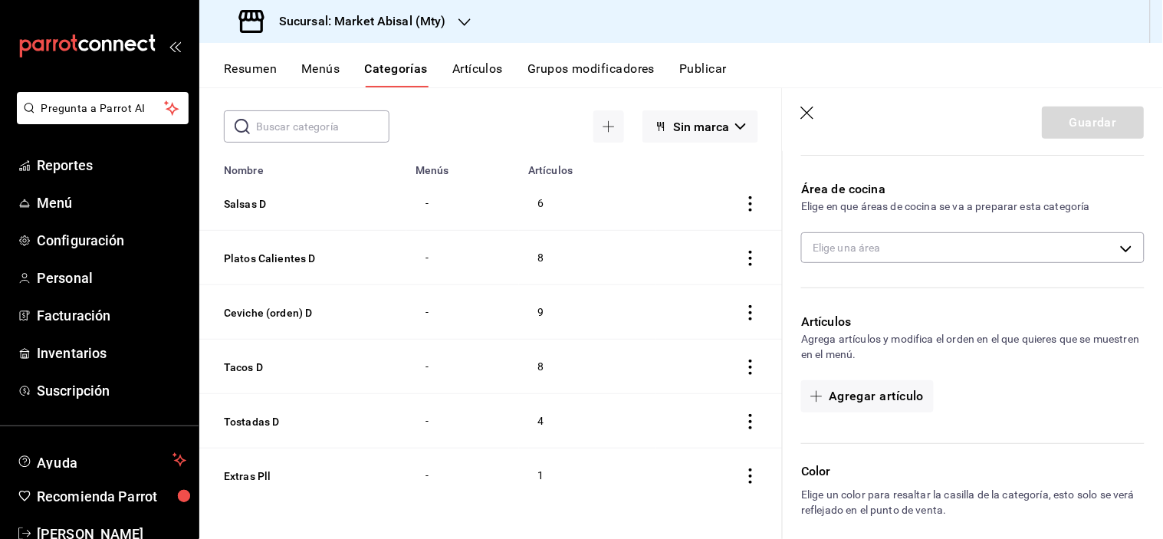
scroll to position [0, 0]
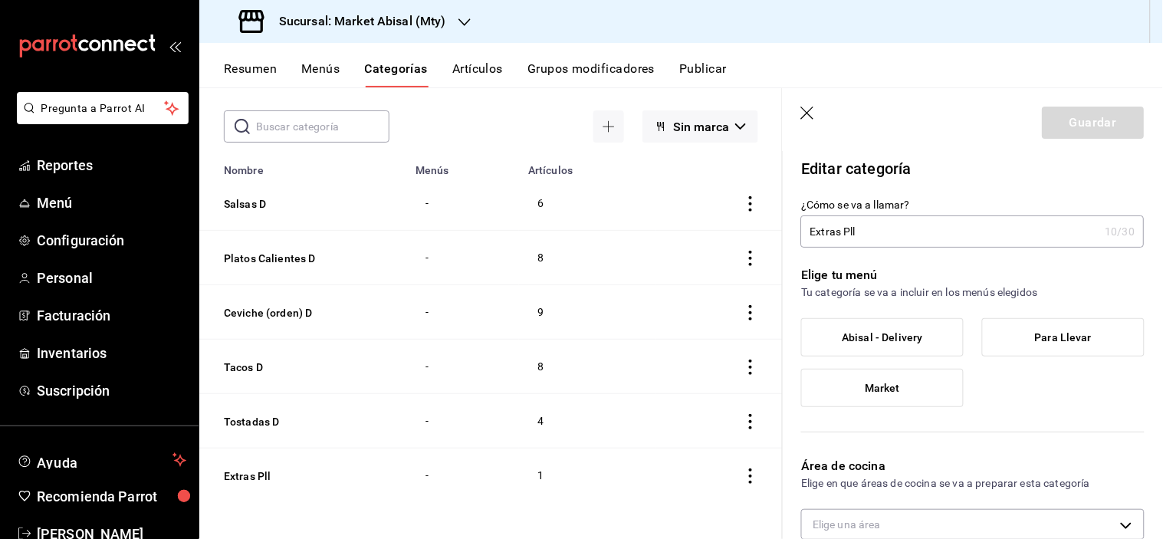
click at [910, 335] on span "Abisal - Delivery" at bounding box center [883, 337] width 81 height 13
click at [0, 0] on input "Abisal - Delivery" at bounding box center [0, 0] width 0 height 0
click at [1095, 123] on button "Guardar" at bounding box center [1094, 123] width 102 height 32
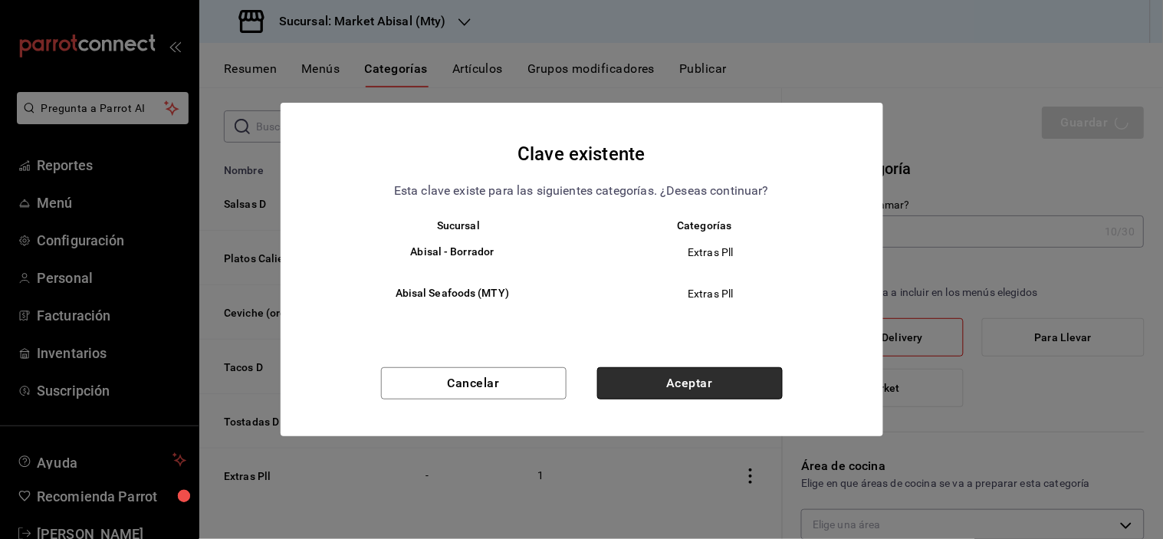
click at [710, 368] on button "Aceptar" at bounding box center [690, 383] width 186 height 32
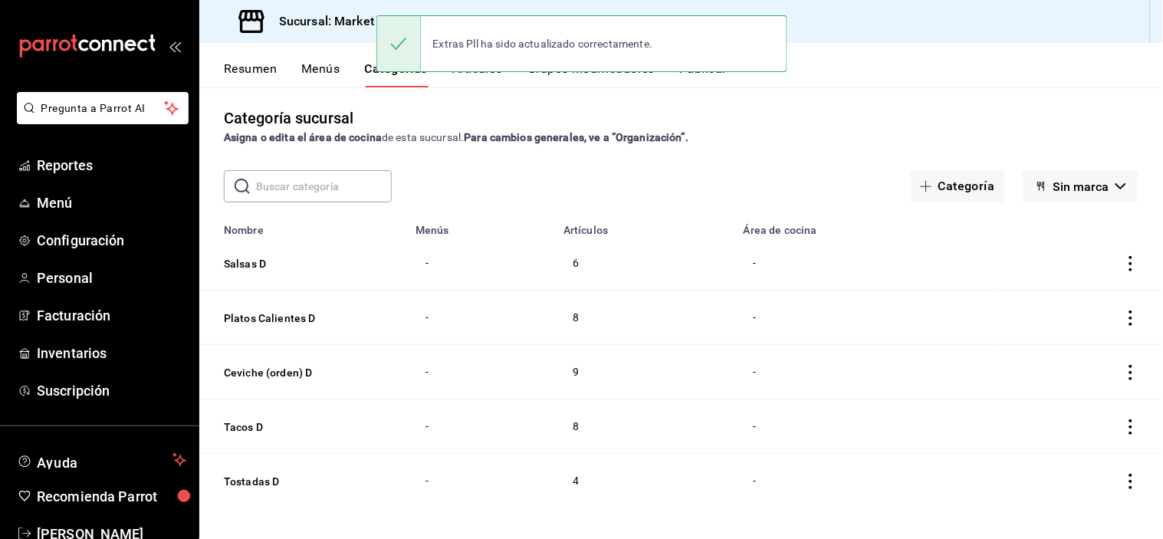
scroll to position [12, 0]
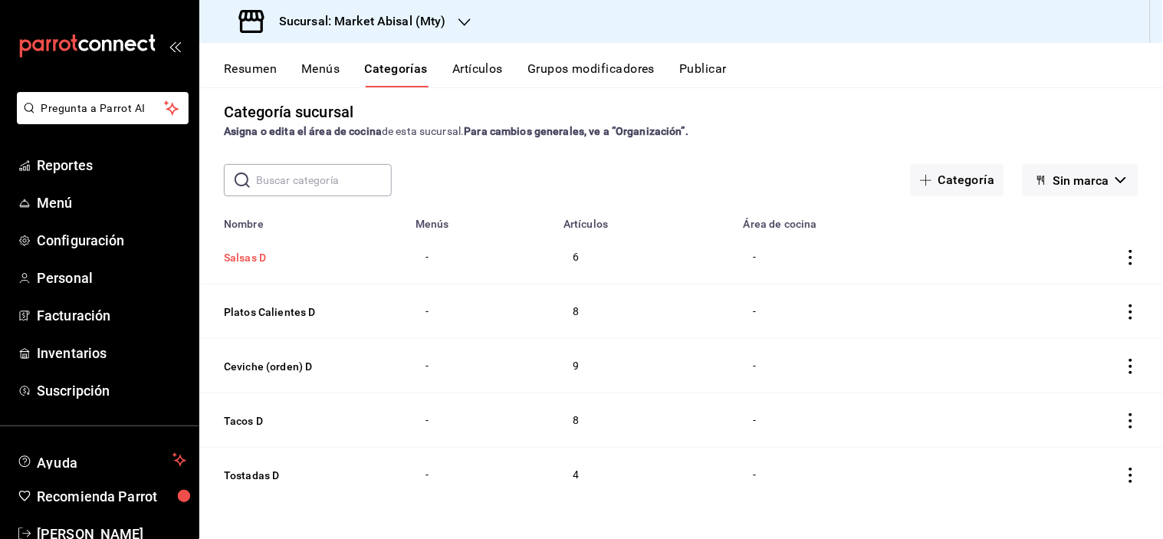
click at [236, 257] on button "Salsas D" at bounding box center [300, 257] width 153 height 15
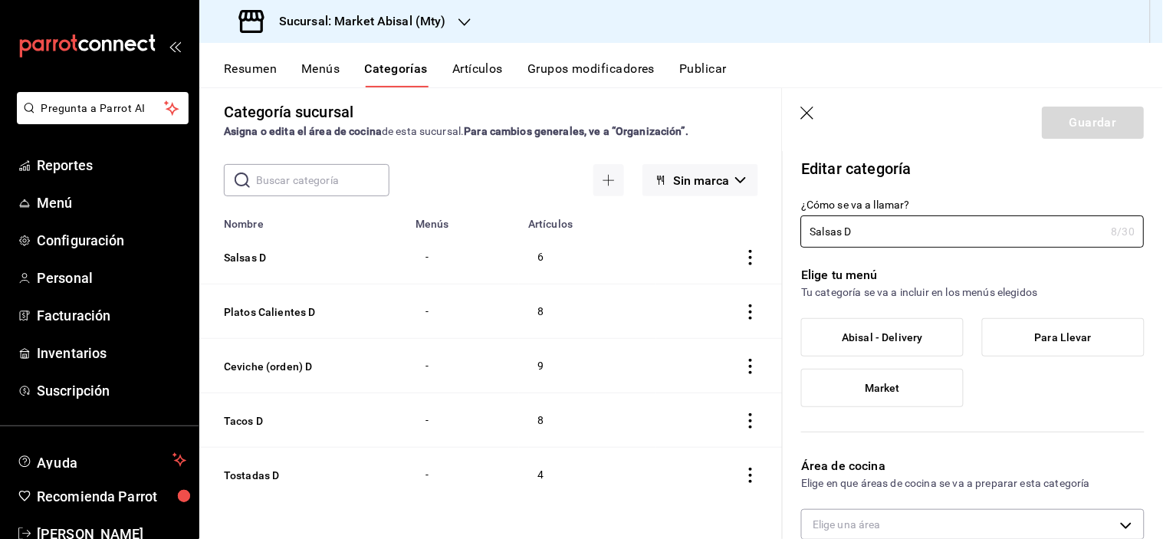
click at [900, 347] on label "Abisal - Delivery" at bounding box center [882, 337] width 161 height 37
click at [0, 0] on input "Abisal - Delivery" at bounding box center [0, 0] width 0 height 0
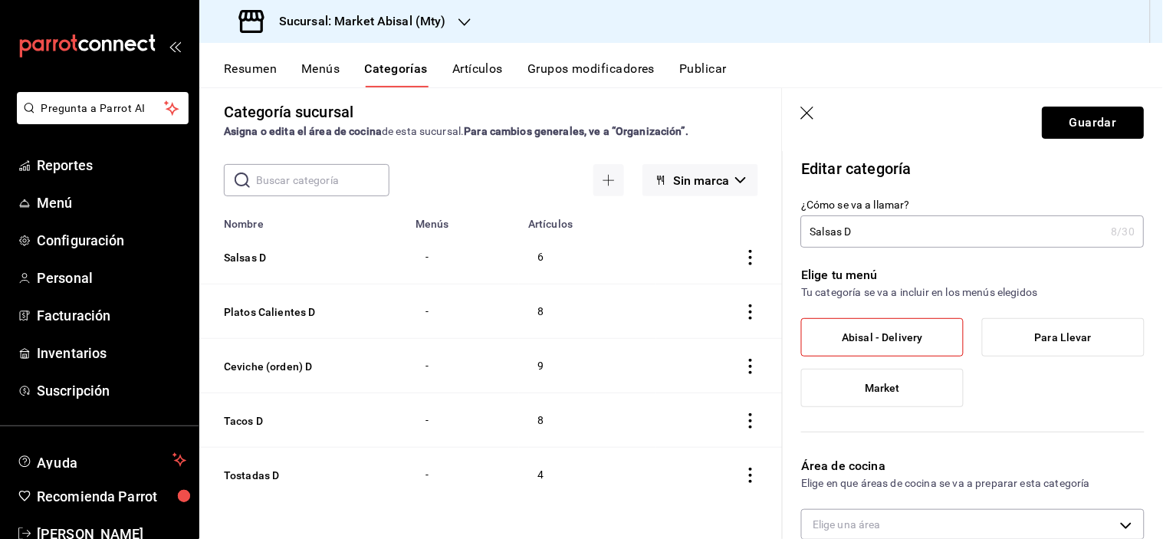
click at [1080, 120] on button "Guardar" at bounding box center [1094, 123] width 102 height 32
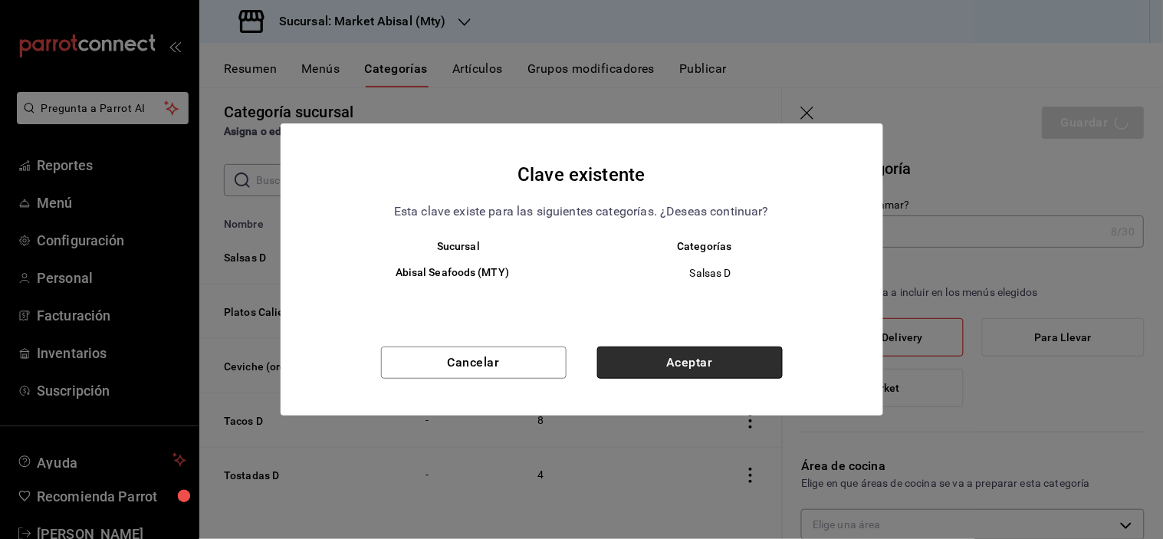
click at [711, 349] on button "Aceptar" at bounding box center [690, 363] width 186 height 32
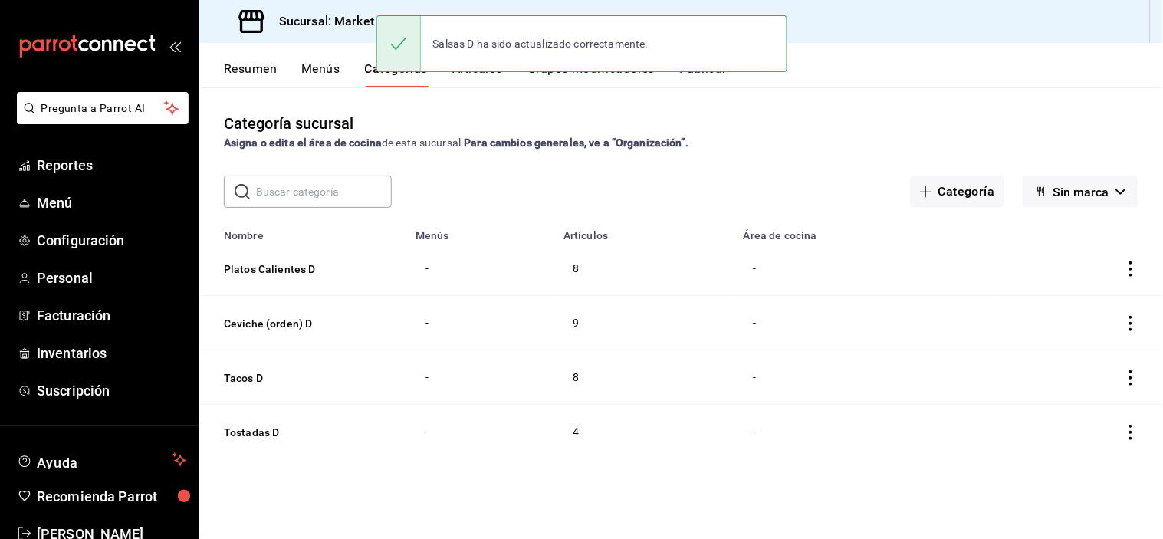
click at [281, 316] on button "Ceviche (orden) D" at bounding box center [300, 323] width 153 height 15
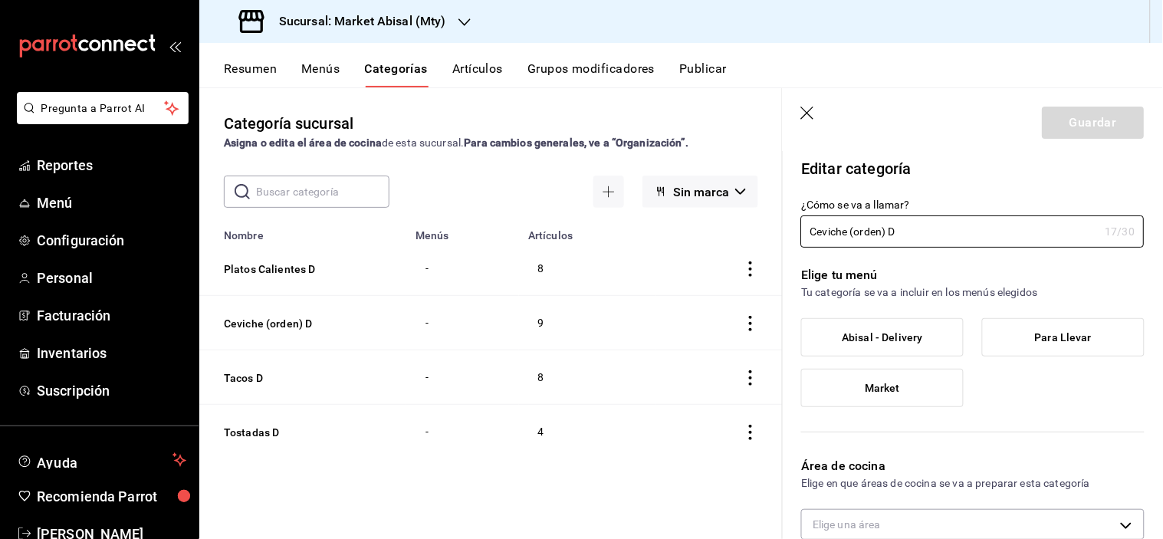
click at [823, 109] on header "Guardar" at bounding box center [973, 119] width 380 height 63
drag, startPoint x: 814, startPoint y: 111, endPoint x: 813, endPoint y: 173, distance: 61.4
click at [813, 111] on icon "button" at bounding box center [808, 114] width 15 height 15
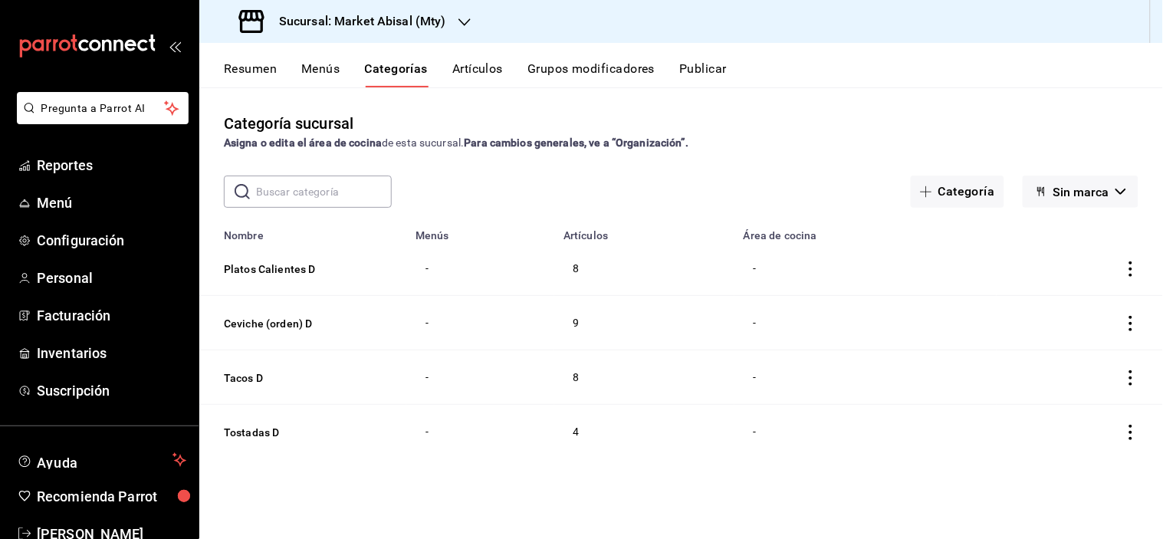
click at [1122, 314] on td "categoriesTable" at bounding box center [1080, 323] width 166 height 54
click at [1128, 314] on td "categoriesTable" at bounding box center [1080, 323] width 166 height 54
click at [1130, 317] on icon "actions" at bounding box center [1131, 323] width 3 height 15
click at [1101, 362] on span "Editar" at bounding box center [1086, 359] width 40 height 16
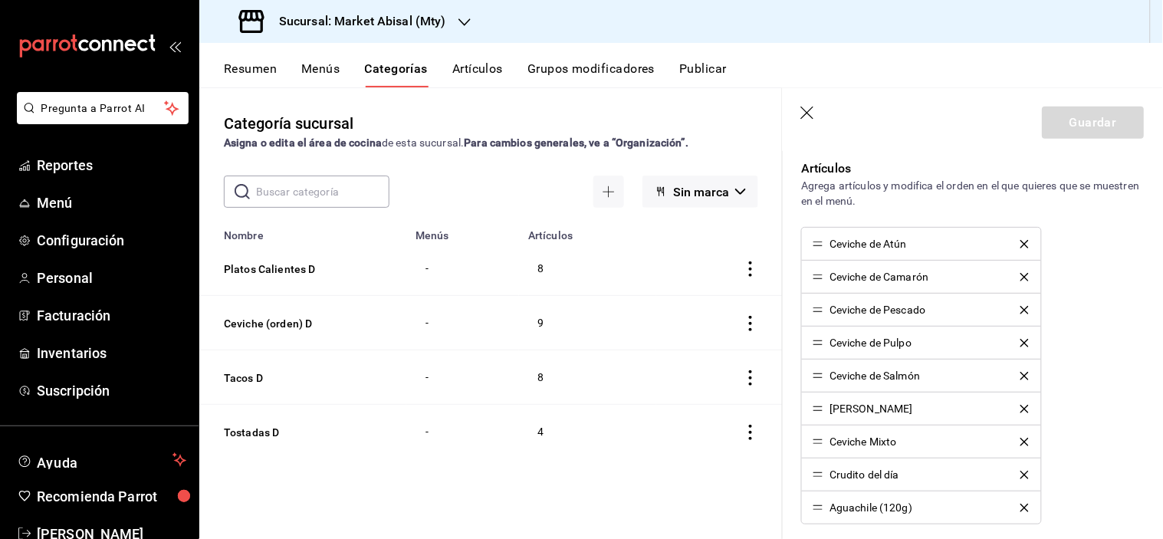
scroll to position [409, 0]
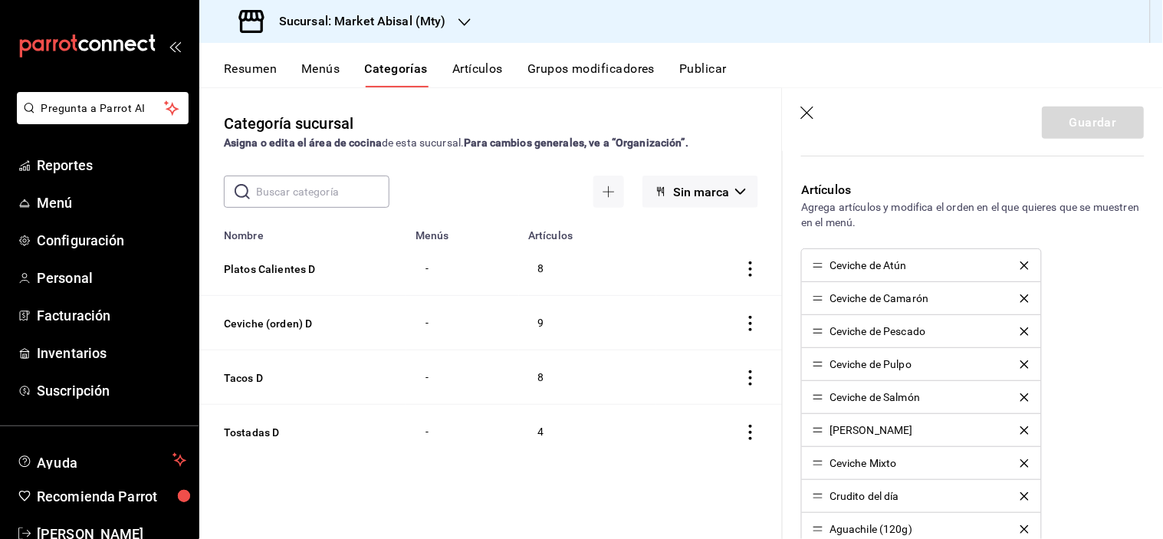
click at [1021, 265] on icon "delete" at bounding box center [1025, 266] width 8 height 8
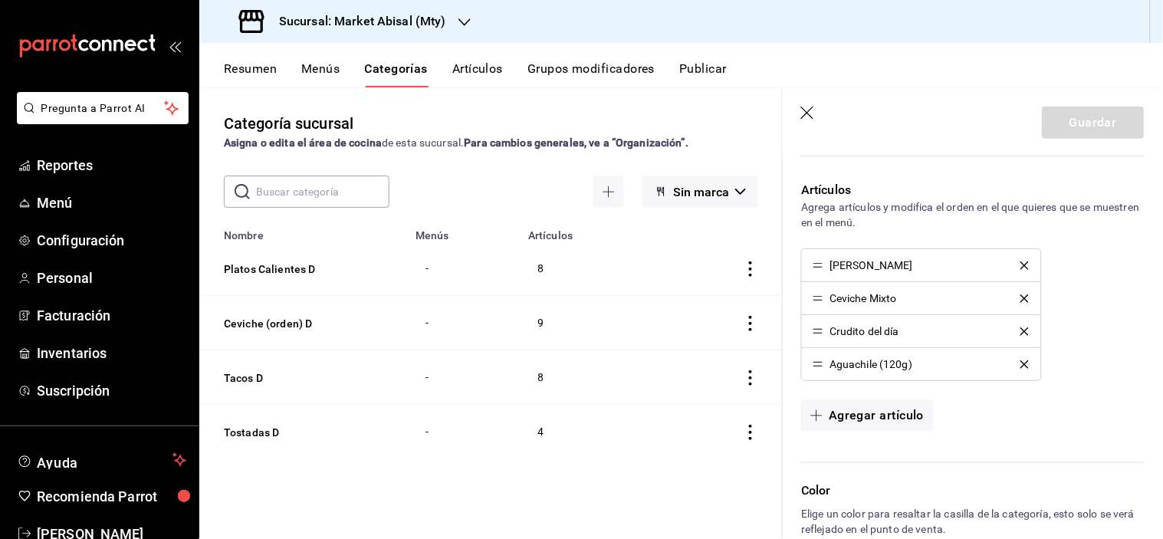
click at [1021, 265] on icon "delete" at bounding box center [1025, 266] width 8 height 8
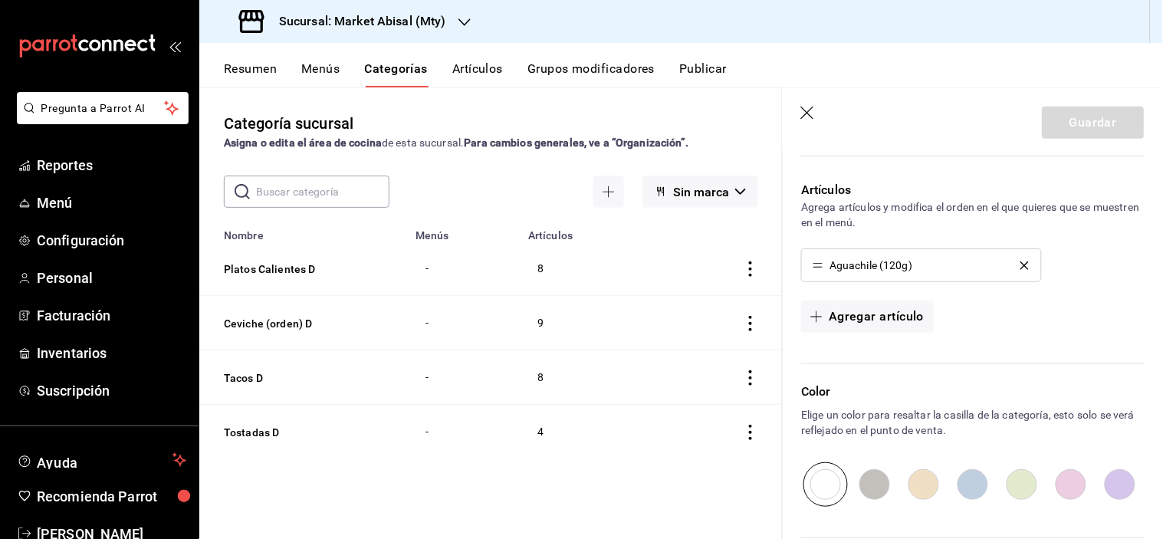
click at [1021, 265] on icon "delete" at bounding box center [1025, 266] width 8 height 8
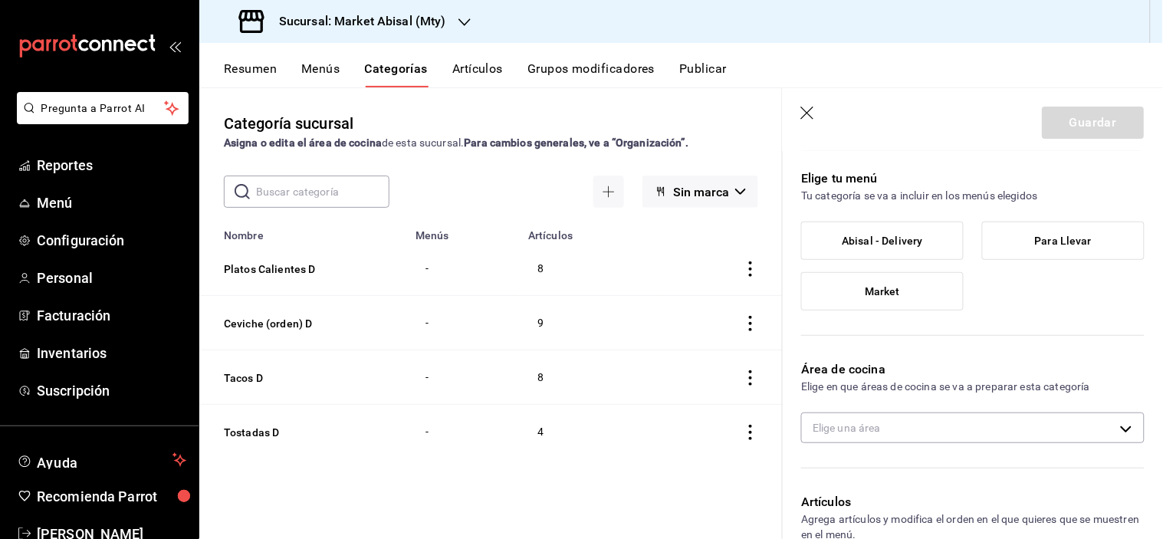
scroll to position [67, 0]
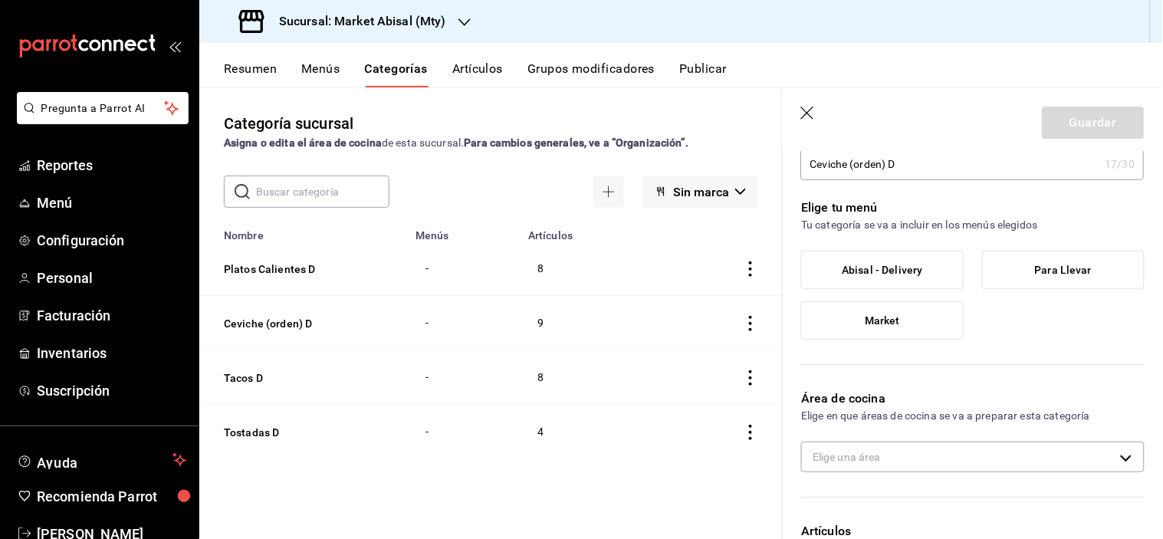
click at [919, 266] on span "Abisal - Delivery" at bounding box center [883, 270] width 81 height 13
click at [0, 0] on input "Abisal - Delivery" at bounding box center [0, 0] width 0 height 0
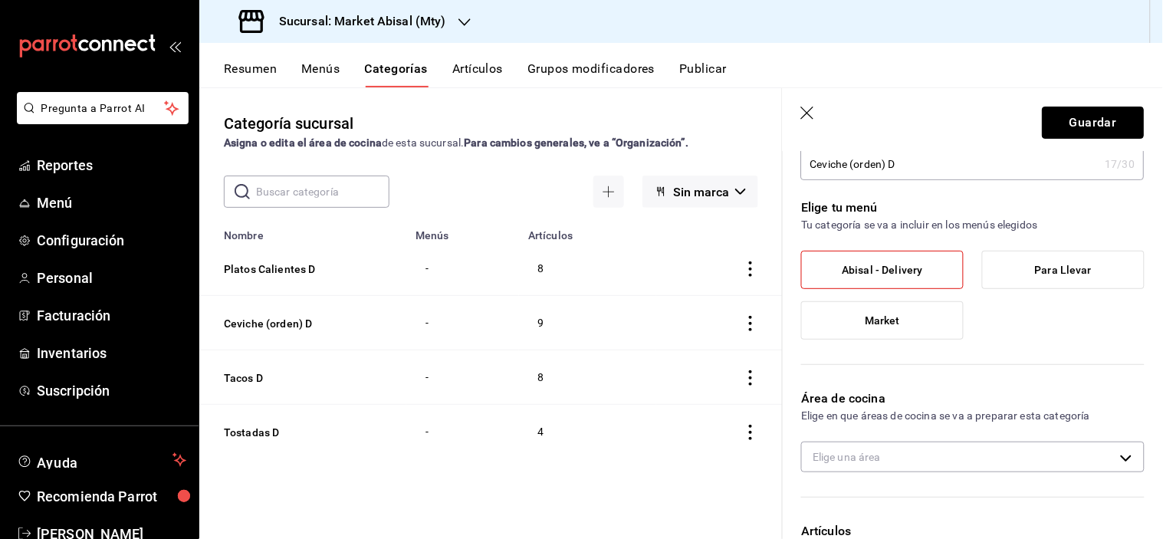
click at [1051, 130] on button "Guardar" at bounding box center [1094, 123] width 102 height 32
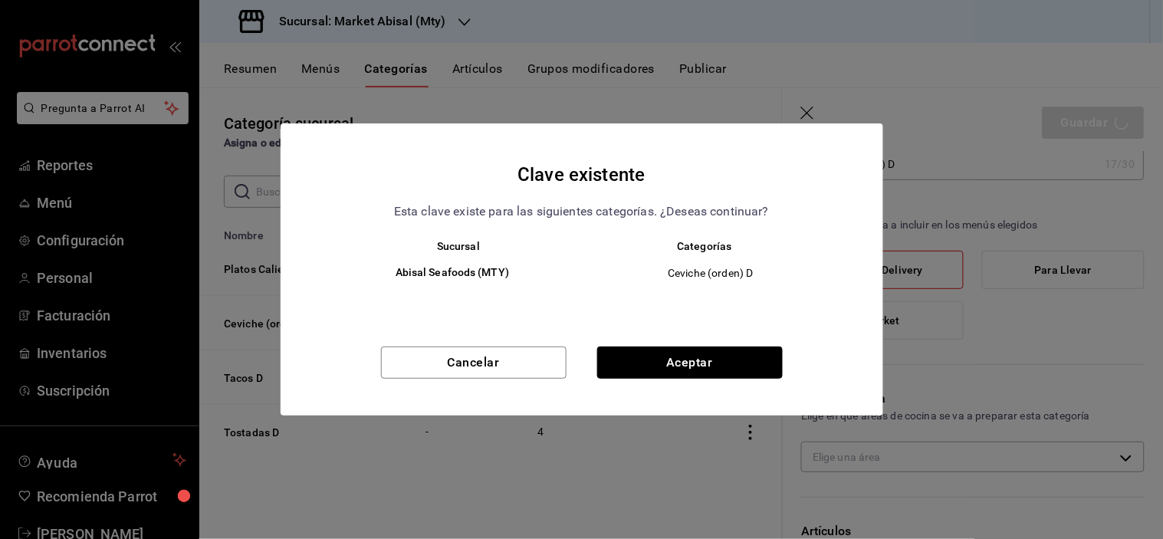
click at [617, 367] on button "Aceptar" at bounding box center [690, 363] width 186 height 32
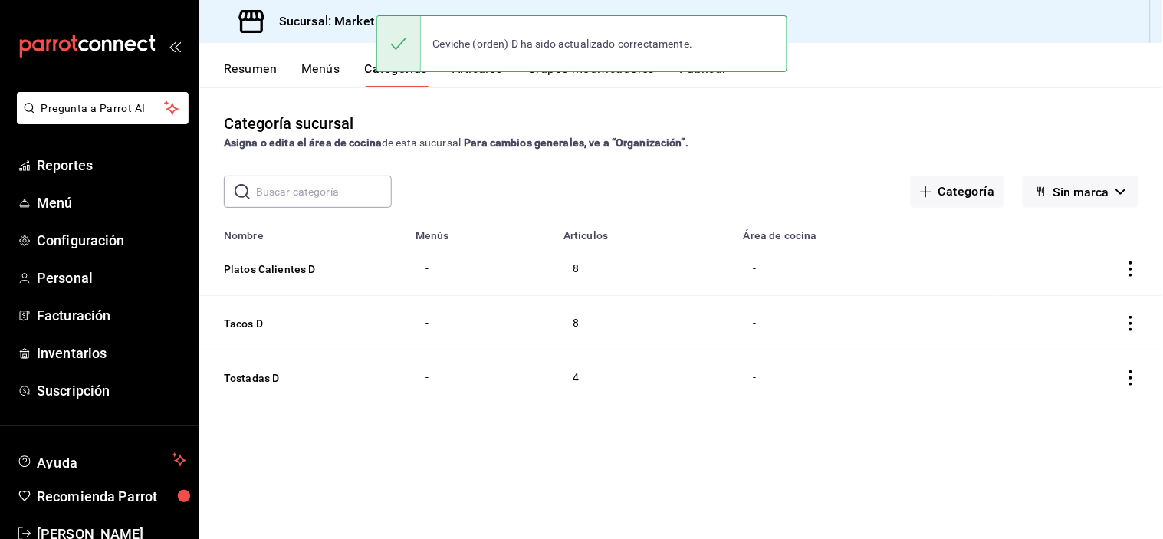
click at [1130, 323] on icon "actions" at bounding box center [1131, 323] width 3 height 15
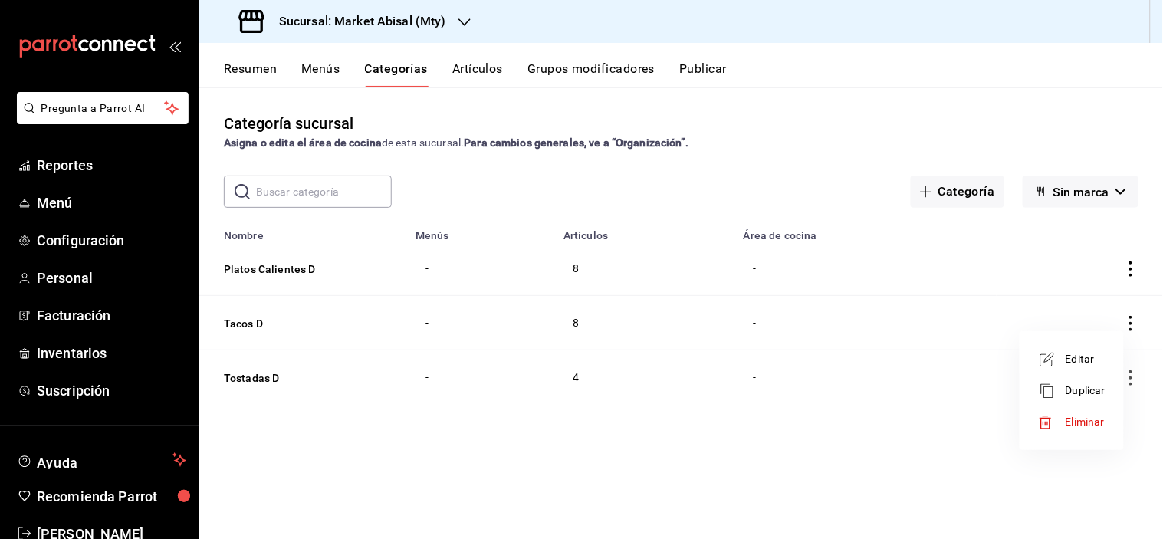
click at [1095, 361] on span "Editar" at bounding box center [1086, 359] width 40 height 16
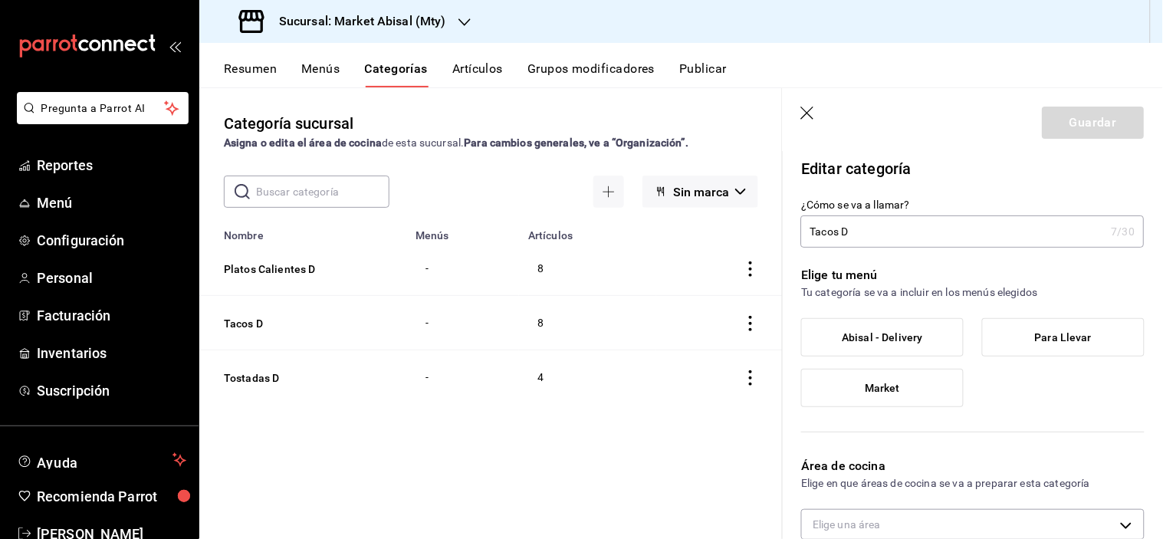
click at [899, 332] on span "Abisal - Delivery" at bounding box center [883, 337] width 81 height 13
click at [0, 0] on input "Abisal - Delivery" at bounding box center [0, 0] width 0 height 0
click at [1083, 127] on button "Guardar" at bounding box center [1094, 123] width 102 height 32
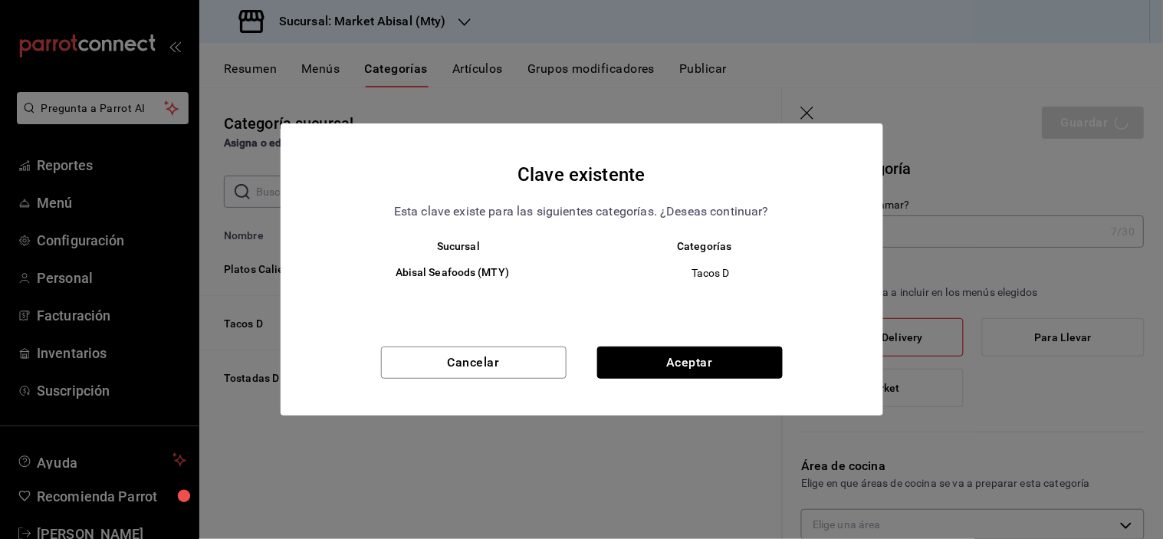
click at [684, 364] on button "Aceptar" at bounding box center [690, 363] width 186 height 32
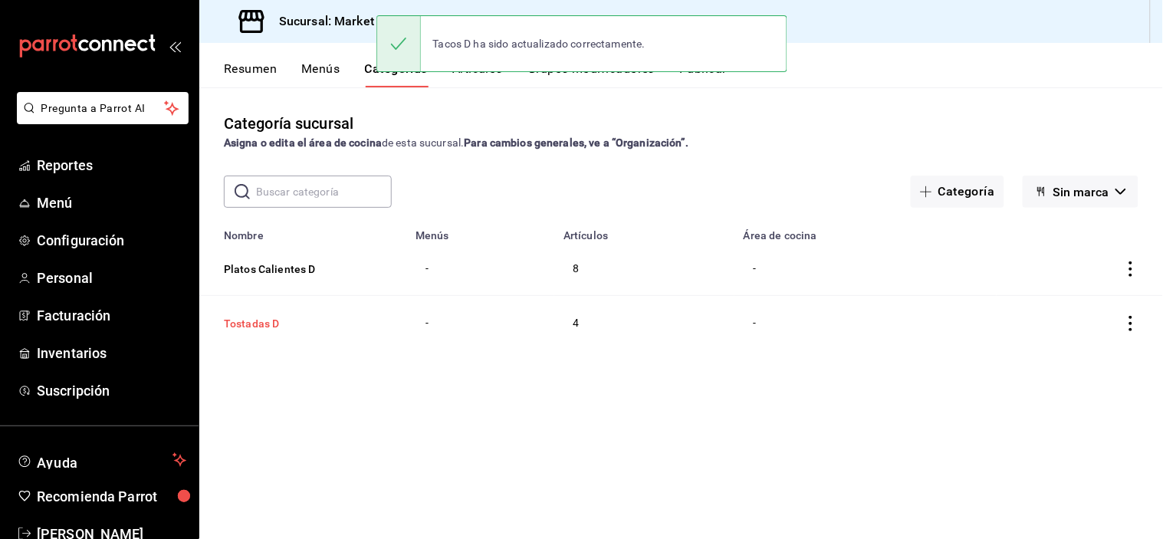
click at [271, 327] on button "Tostadas D" at bounding box center [300, 323] width 153 height 15
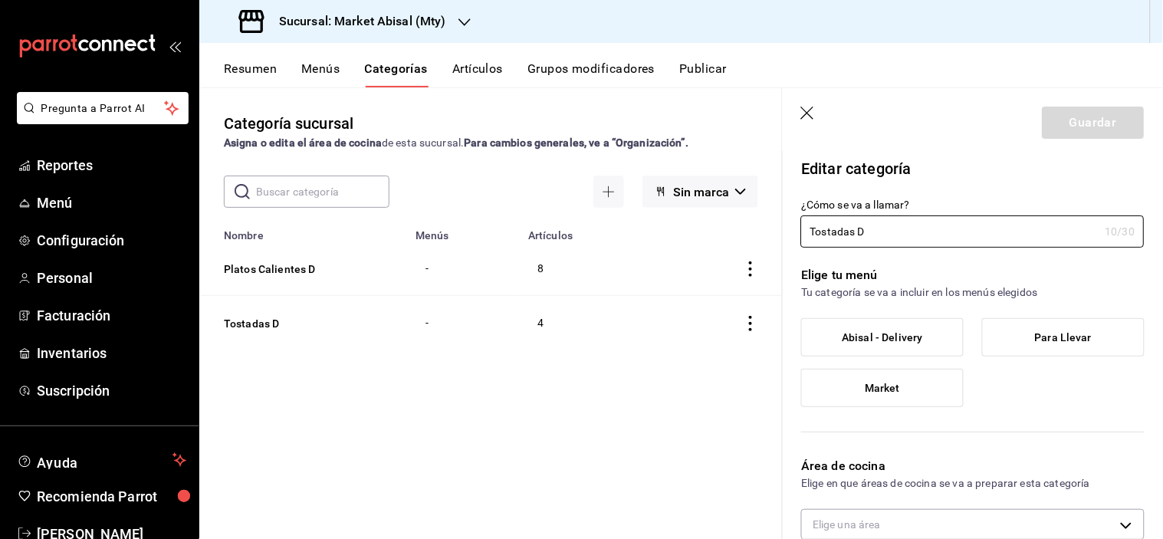
click at [915, 331] on span "Abisal - Delivery" at bounding box center [883, 337] width 81 height 13
click at [0, 0] on input "Abisal - Delivery" at bounding box center [0, 0] width 0 height 0
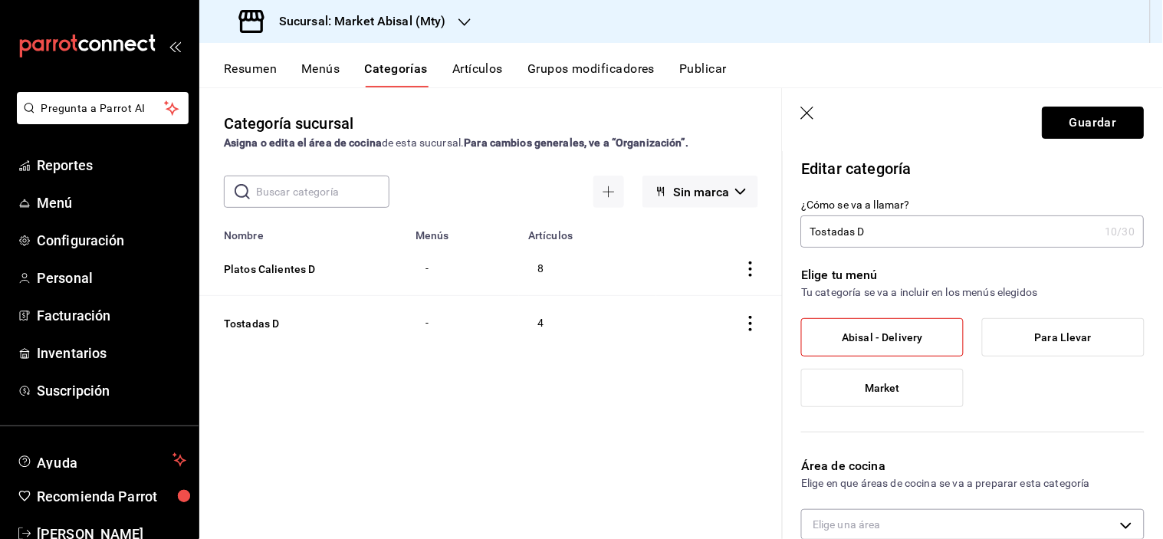
click at [1086, 127] on button "Guardar" at bounding box center [1094, 123] width 102 height 32
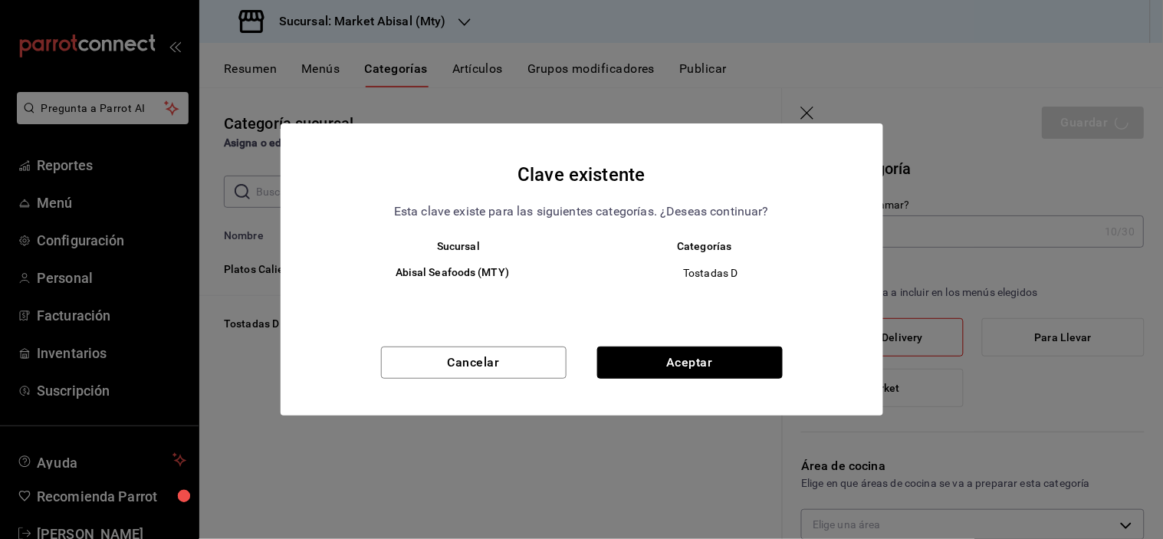
click at [716, 372] on button "Aceptar" at bounding box center [690, 363] width 186 height 32
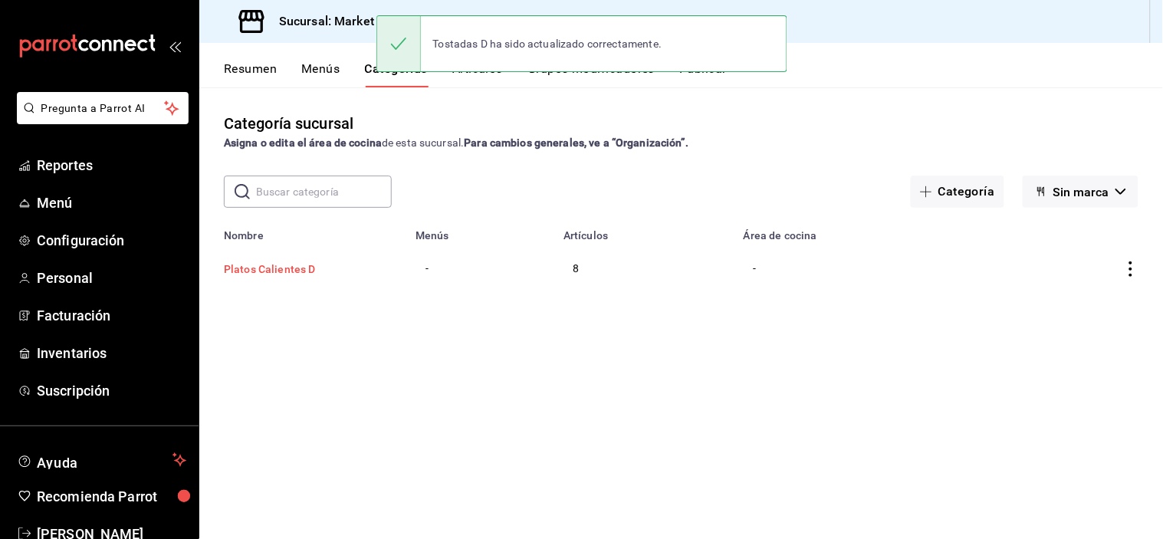
click at [301, 270] on button "Platos Calientes D" at bounding box center [300, 269] width 153 height 15
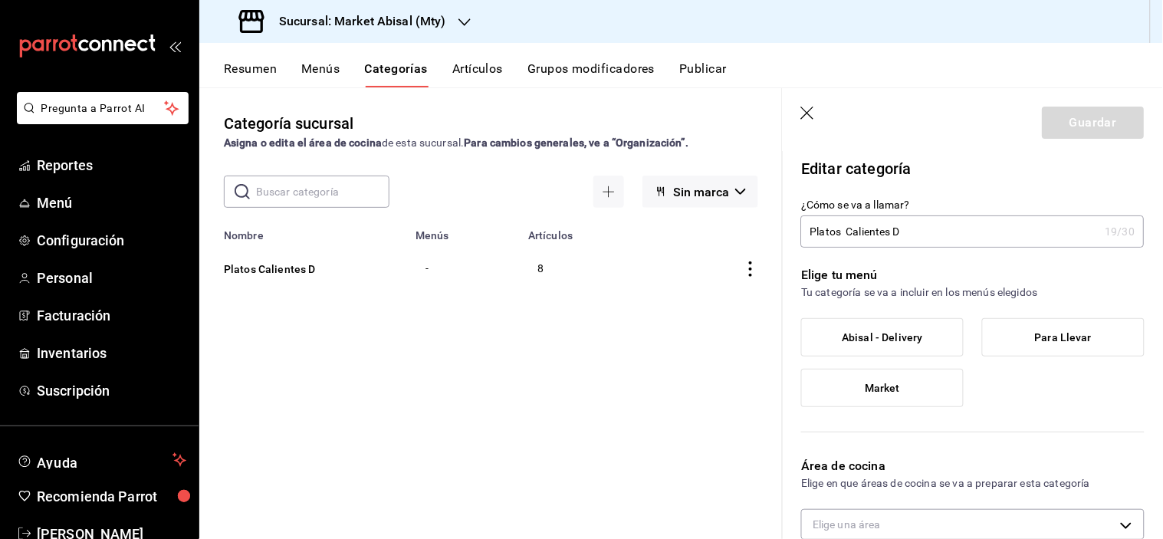
click at [913, 340] on span "Abisal - Delivery" at bounding box center [883, 337] width 81 height 13
click at [0, 0] on input "Abisal - Delivery" at bounding box center [0, 0] width 0 height 0
click at [1075, 126] on button "Guardar" at bounding box center [1094, 123] width 102 height 32
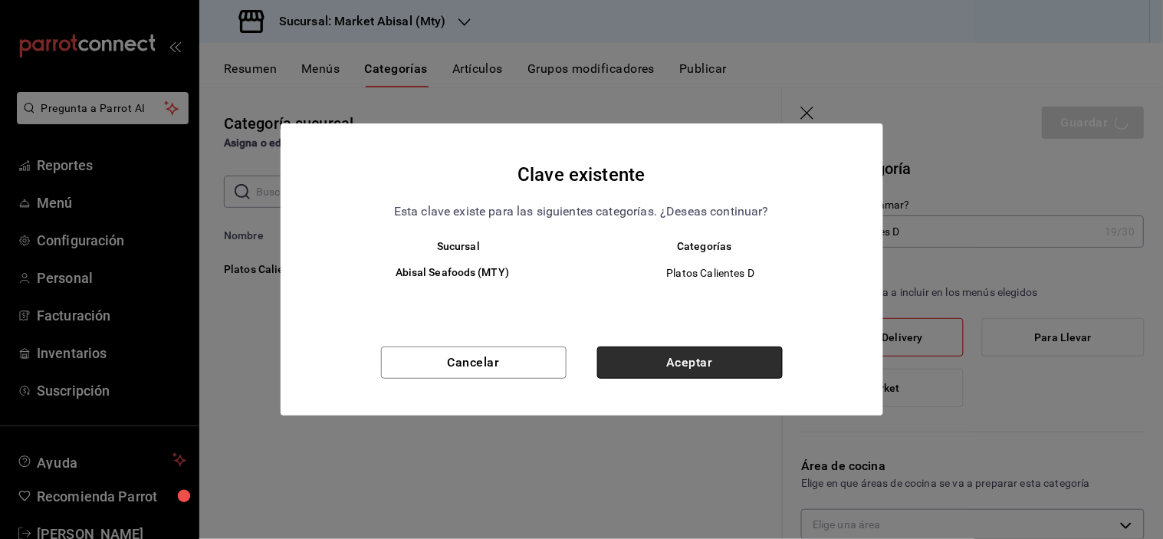
click at [683, 370] on button "Aceptar" at bounding box center [690, 363] width 186 height 32
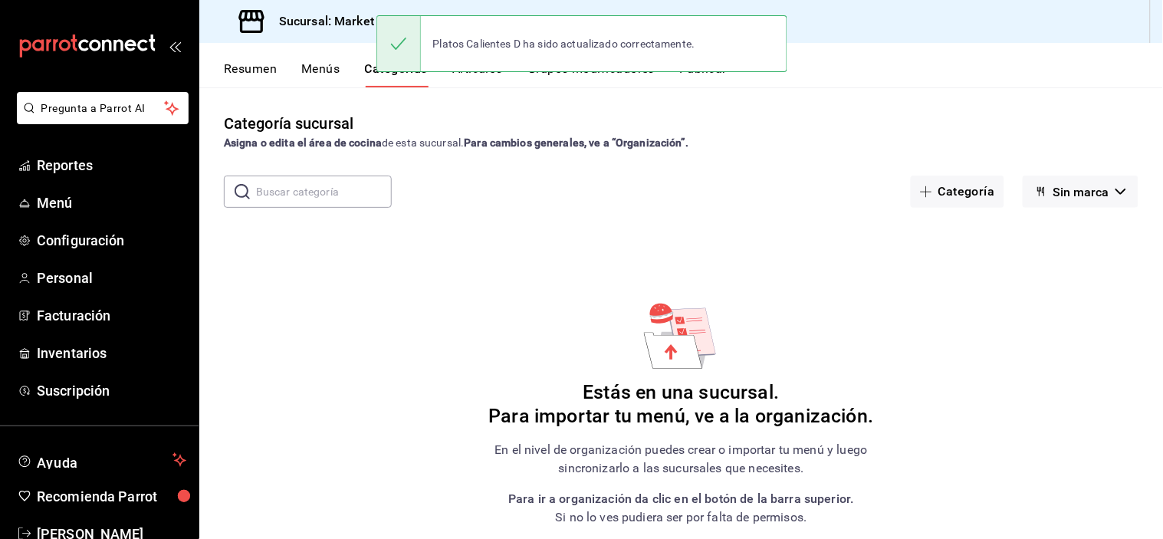
click at [326, 64] on button "Menús" at bounding box center [320, 74] width 38 height 26
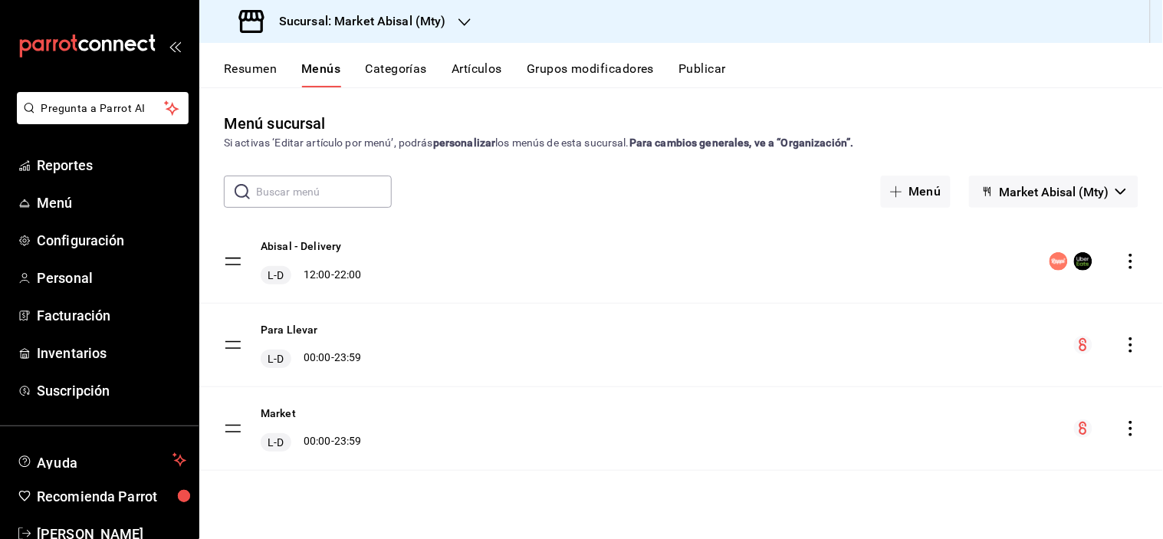
click at [402, 67] on button "Categorías" at bounding box center [397, 74] width 62 height 26
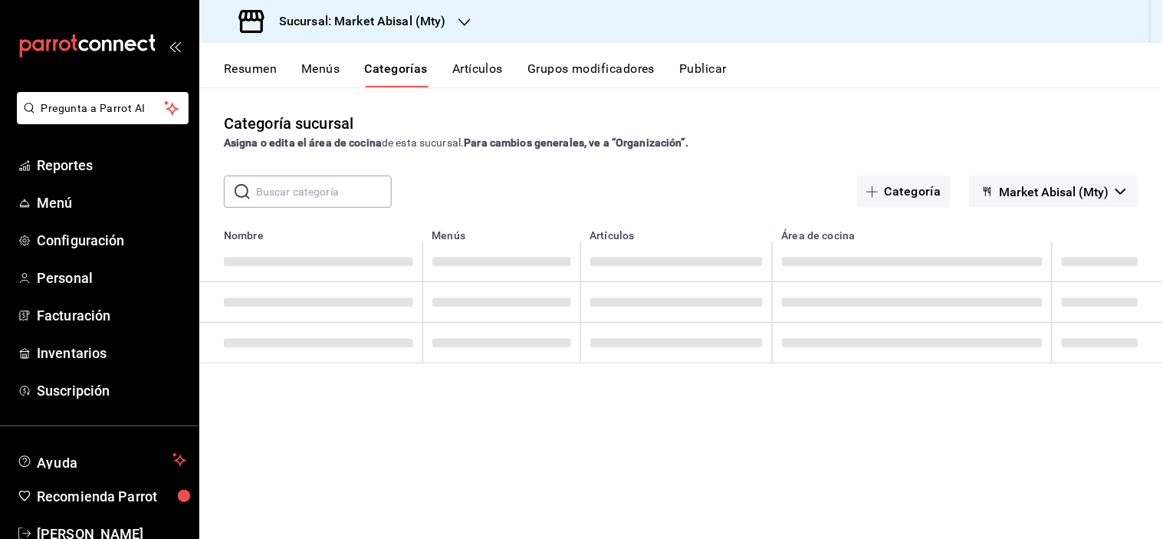
click at [1105, 200] on button "Market Abisal (Mty)" at bounding box center [1053, 192] width 169 height 32
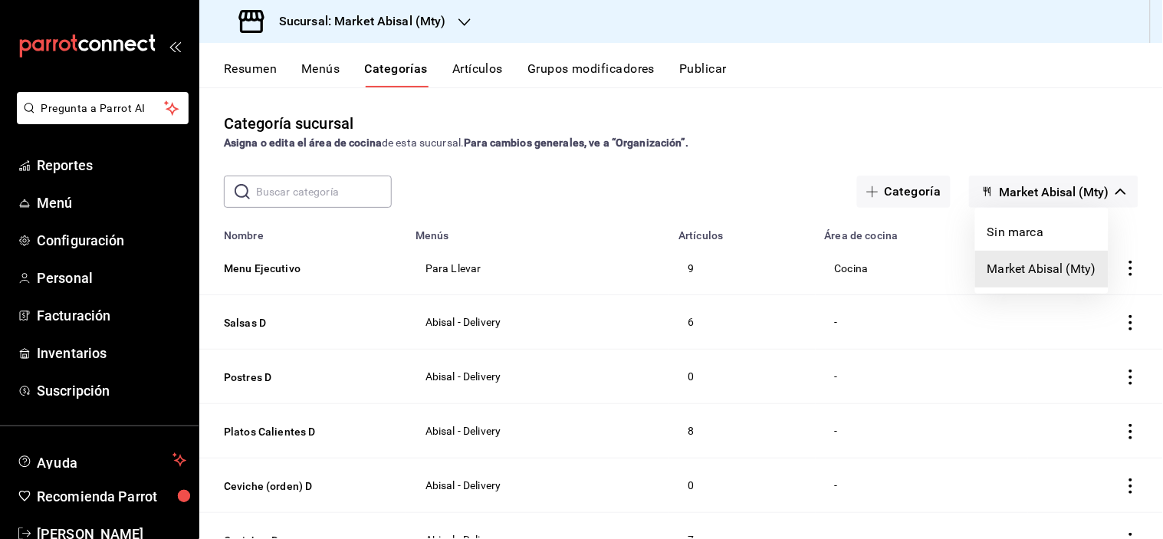
click at [732, 141] on div at bounding box center [581, 269] width 1163 height 539
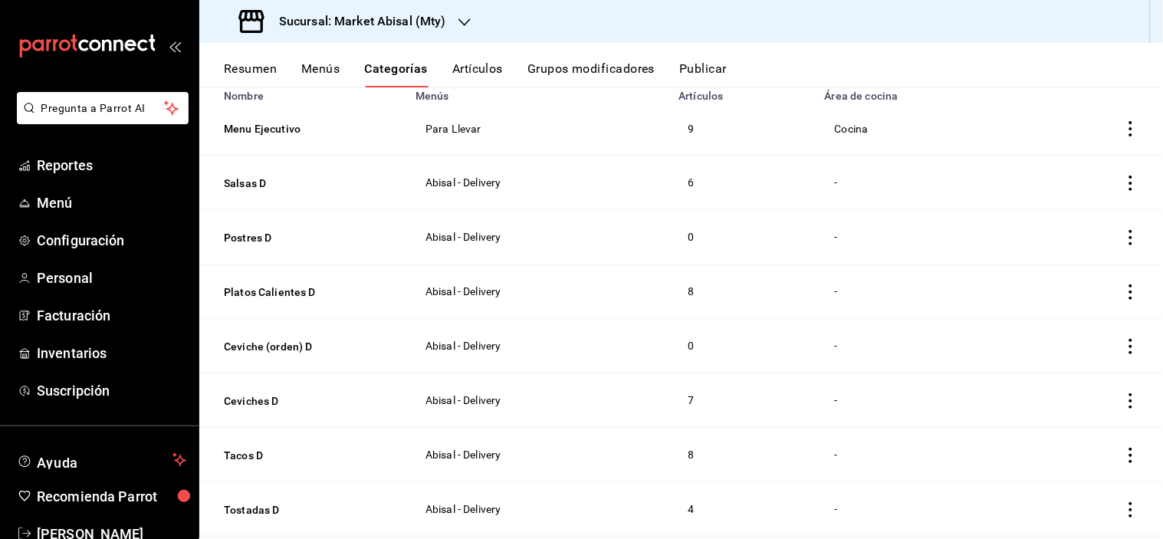
scroll to position [170, 0]
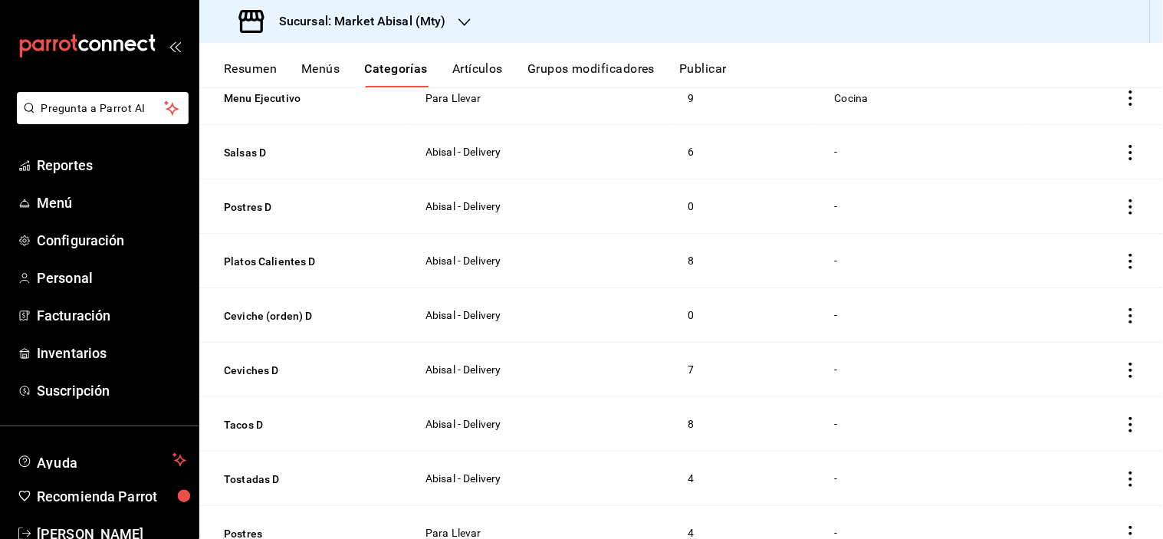
click at [1124, 310] on icon "actions" at bounding box center [1131, 315] width 15 height 15
click at [1063, 412] on span "Eliminar" at bounding box center [1072, 414] width 39 height 12
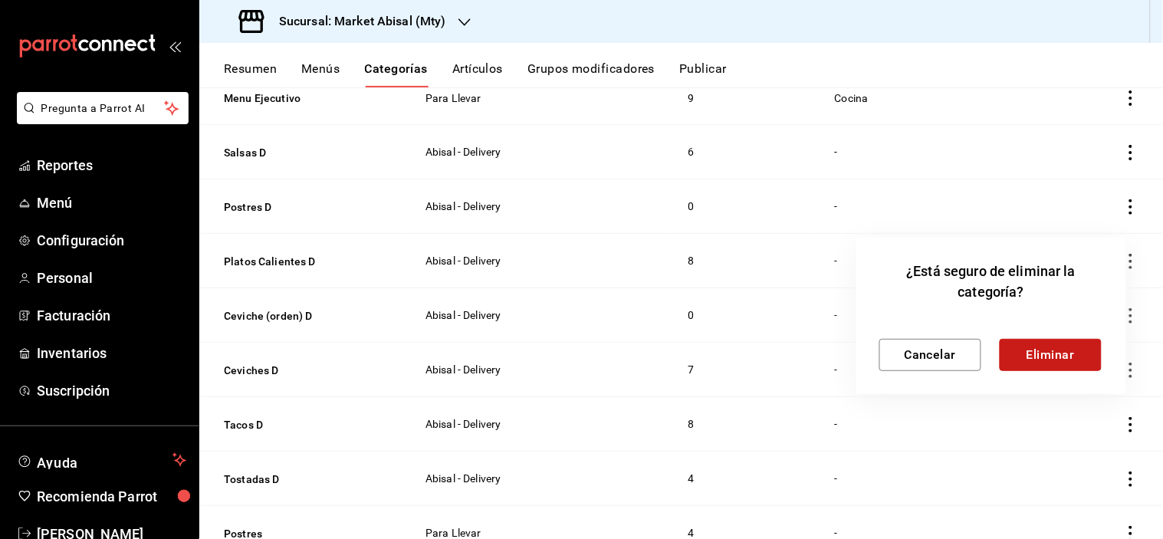
click at [1030, 347] on button "Eliminar" at bounding box center [1051, 355] width 102 height 32
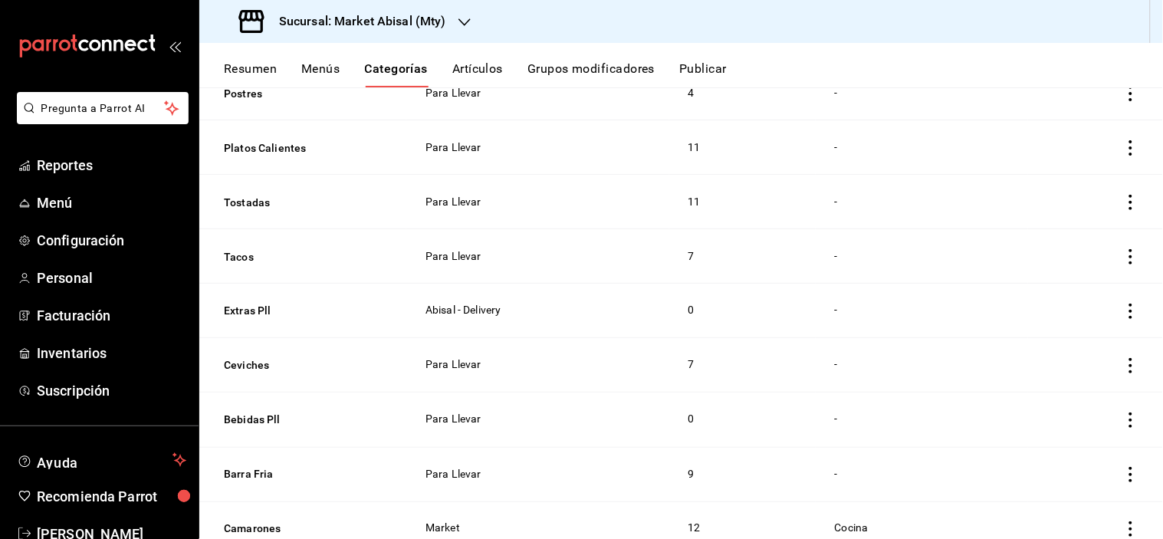
scroll to position [596, 0]
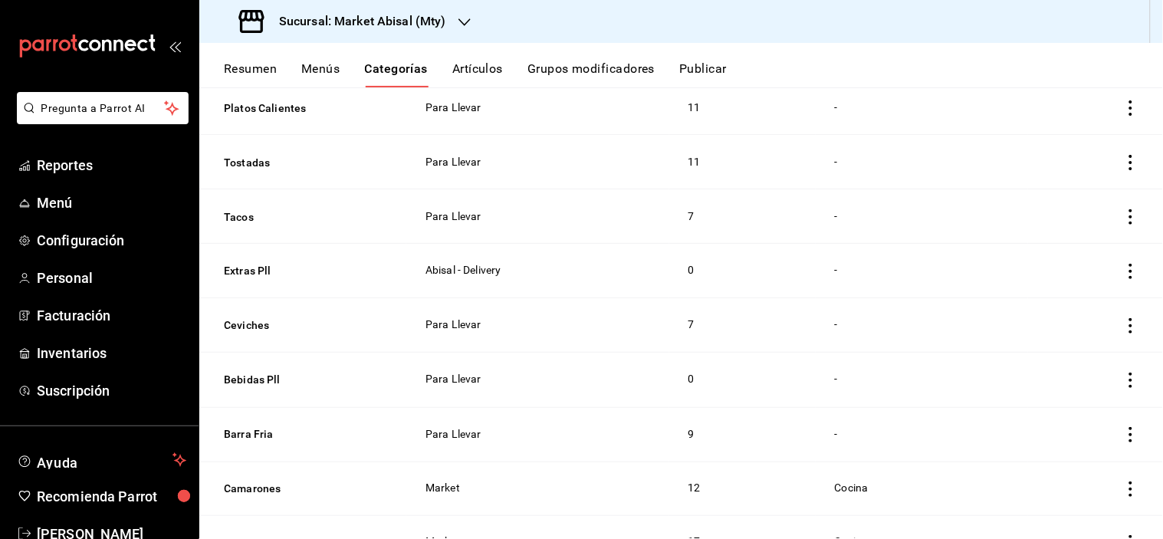
click at [1111, 378] on td "categoriesTable" at bounding box center [1095, 380] width 135 height 54
click at [1124, 379] on icon "actions" at bounding box center [1131, 380] width 15 height 15
click at [1061, 476] on span "Eliminar" at bounding box center [1072, 478] width 39 height 12
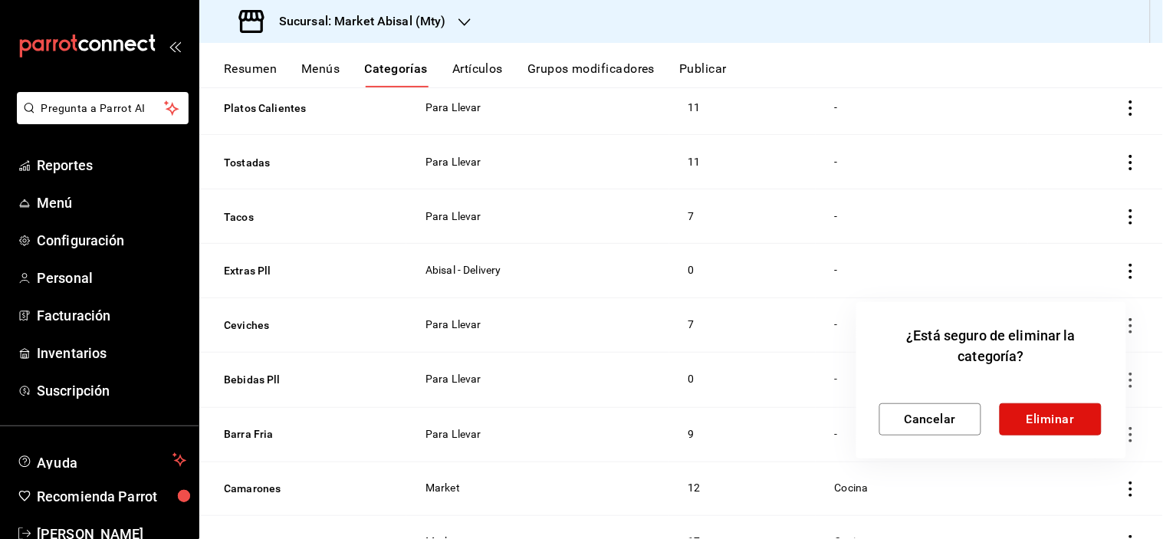
click at [1042, 426] on button "Eliminar" at bounding box center [1051, 419] width 102 height 32
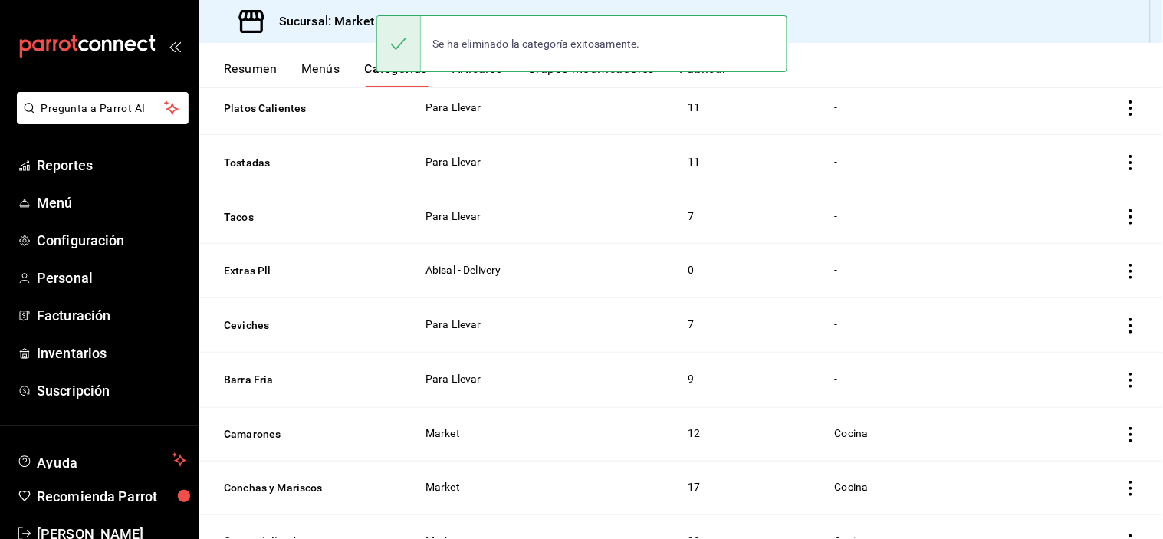
click at [1124, 268] on icon "actions" at bounding box center [1131, 271] width 15 height 15
click at [1067, 370] on span "Eliminar" at bounding box center [1072, 370] width 39 height 12
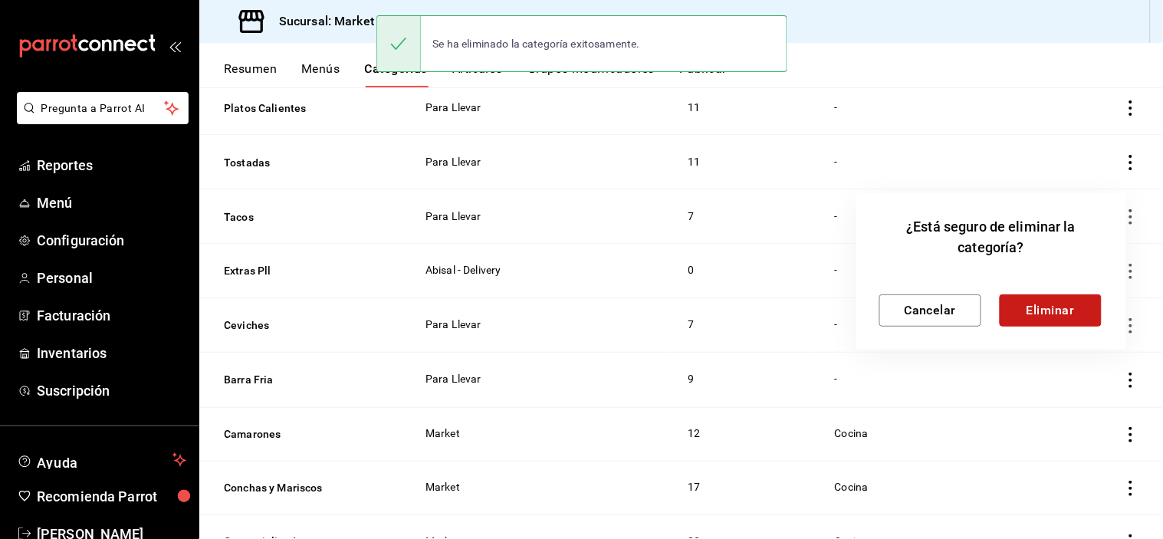
click at [1033, 308] on button "Eliminar" at bounding box center [1051, 311] width 102 height 32
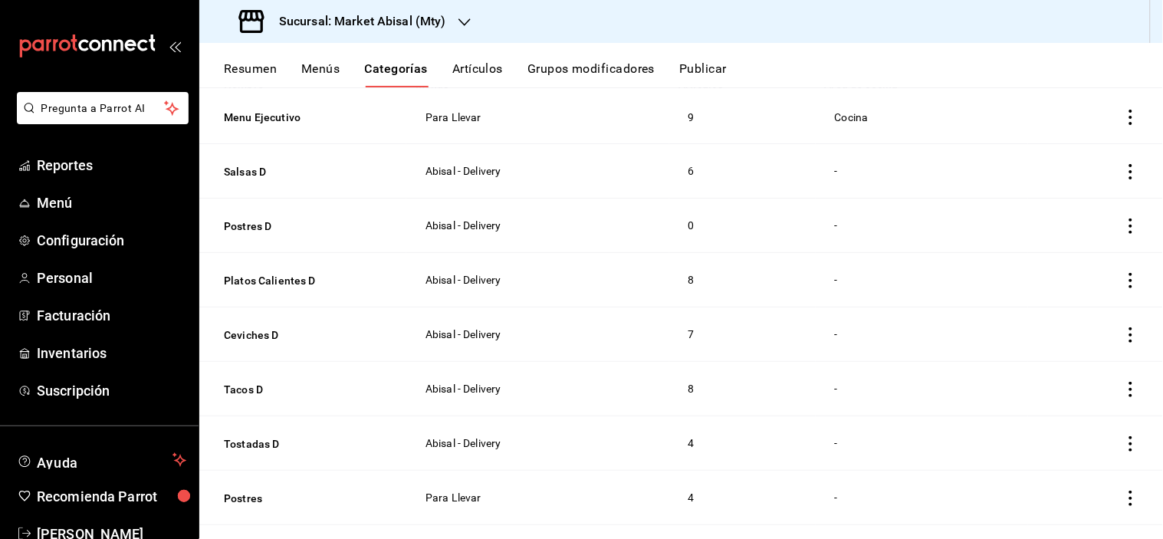
scroll to position [0, 0]
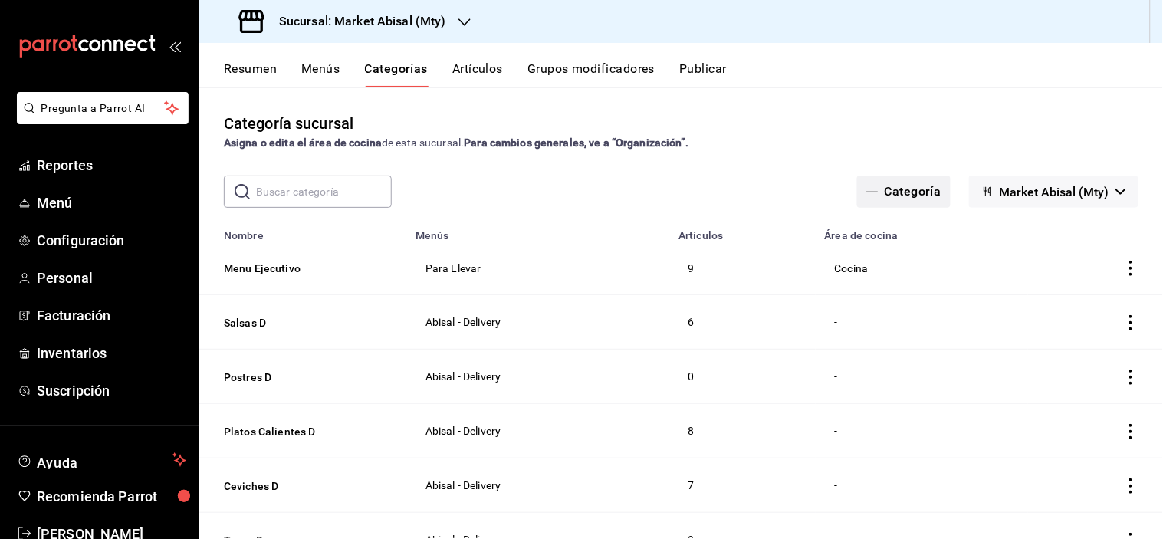
click at [913, 189] on button "Categoría" at bounding box center [904, 192] width 94 height 32
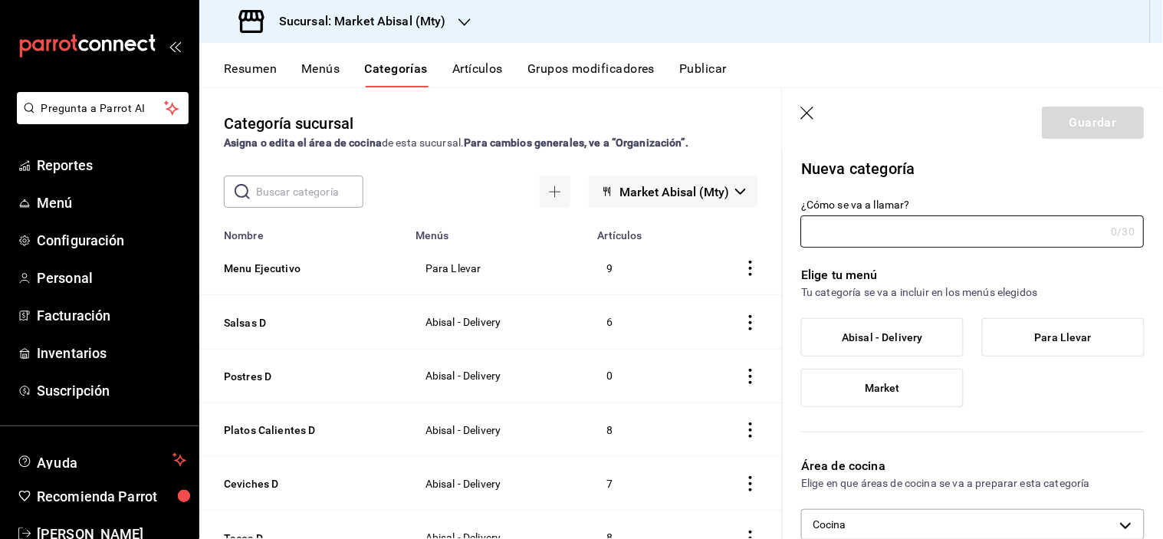
click at [901, 333] on span "Abisal - Delivery" at bounding box center [883, 337] width 81 height 13
click at [0, 0] on input "Abisal - Delivery" at bounding box center [0, 0] width 0 height 0
click at [890, 232] on input "¿Cómo se va a llamar?" at bounding box center [953, 231] width 304 height 31
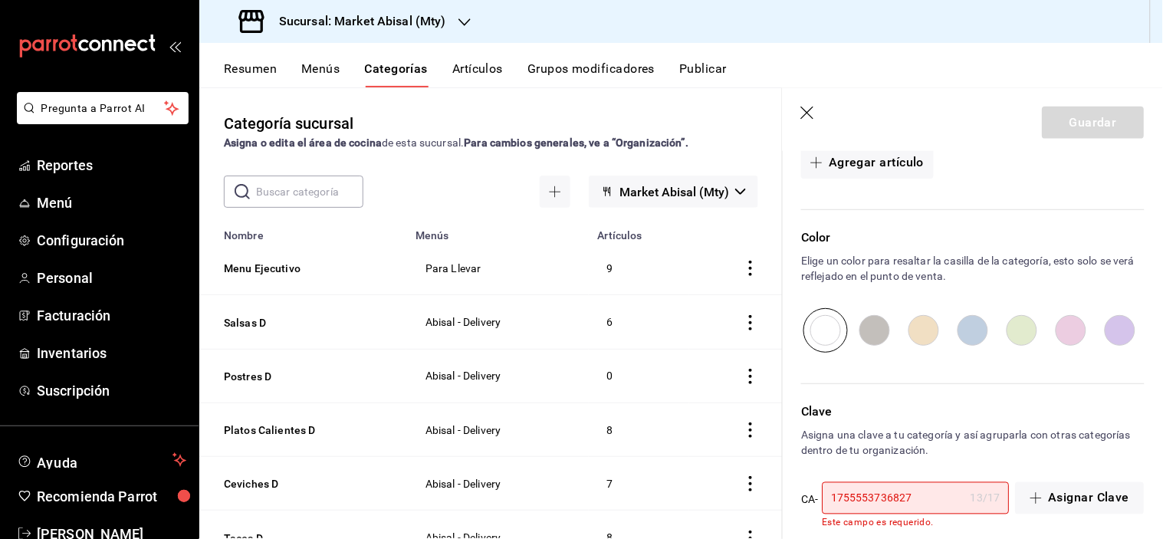
scroll to position [530, 0]
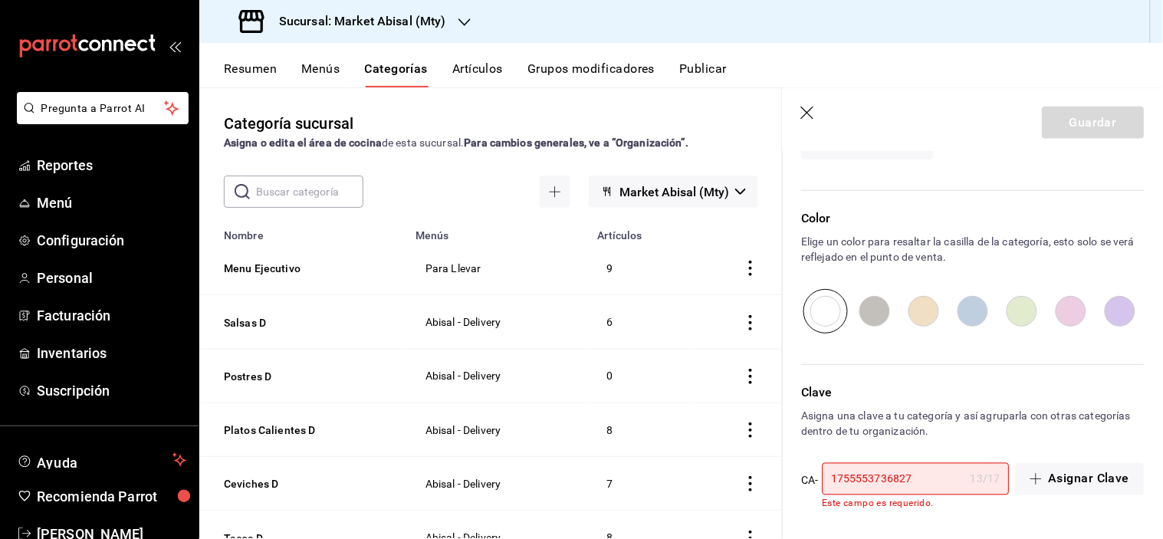
click at [936, 489] on input "1755553736827" at bounding box center [894, 479] width 143 height 31
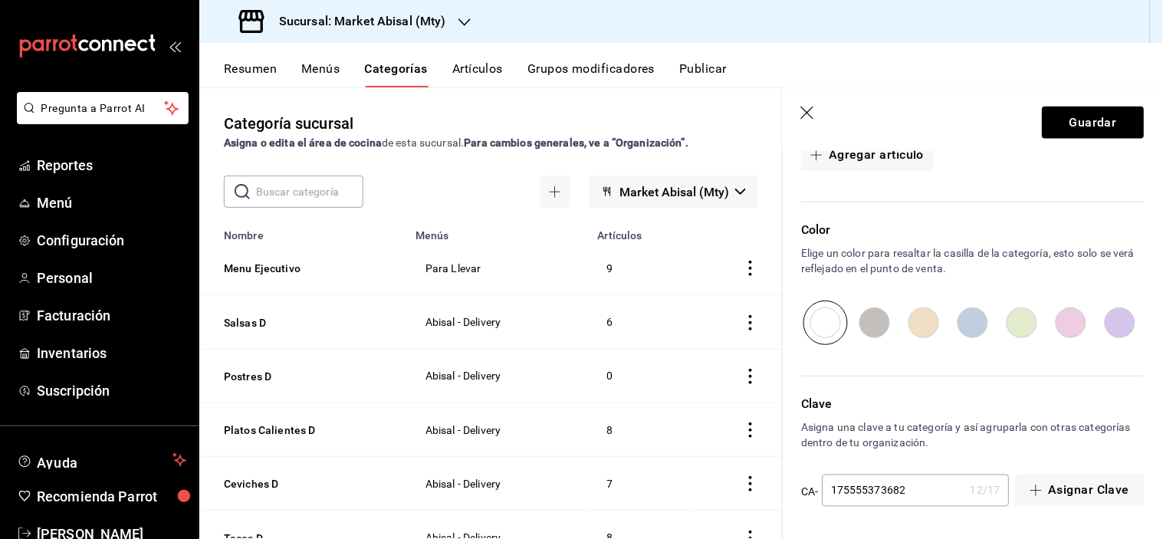
scroll to position [518, 0]
click at [1097, 127] on button "Guardar" at bounding box center [1094, 123] width 102 height 32
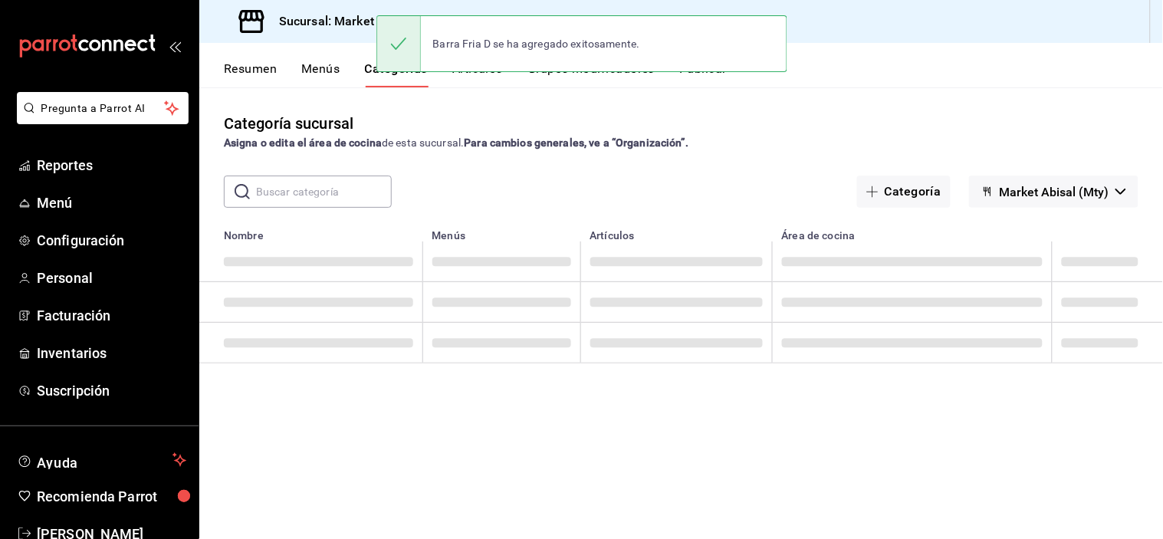
click at [235, 96] on div "Categoría sucursal Asigna o edita el área de cocina de esta sucursal. Para camb…" at bounding box center [681, 312] width 964 height 451
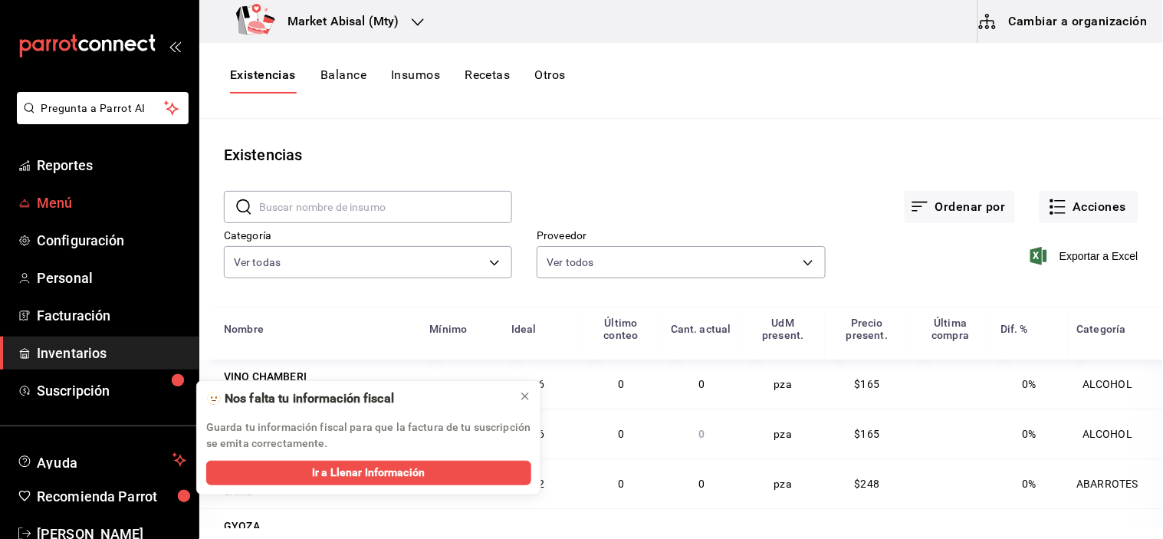
click at [97, 201] on span "Menú" at bounding box center [112, 203] width 150 height 21
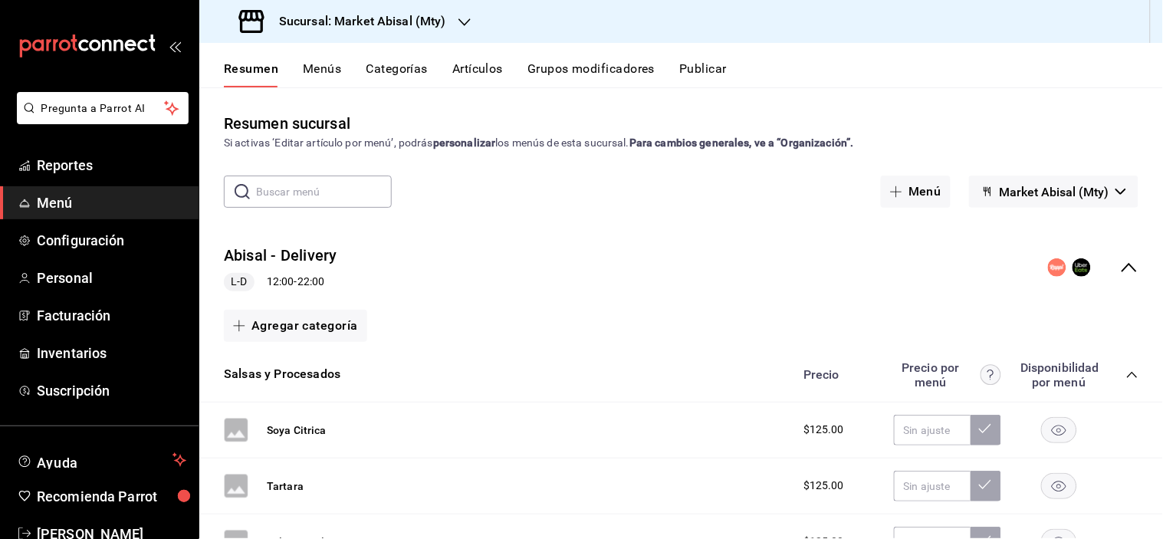
scroll to position [85, 0]
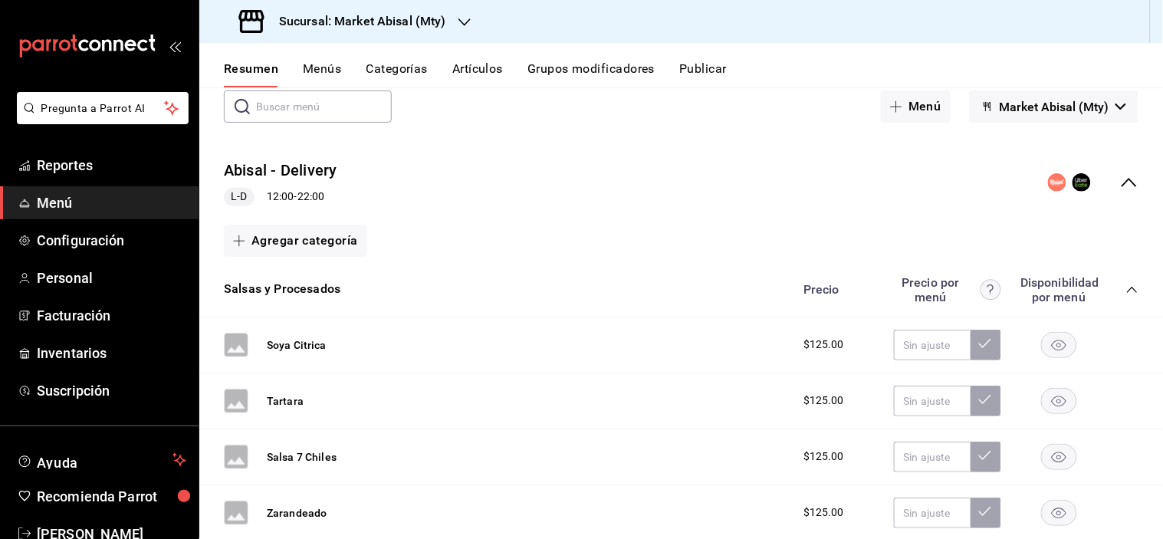
click at [1127, 294] on icon "collapse-category-row" at bounding box center [1133, 290] width 12 height 12
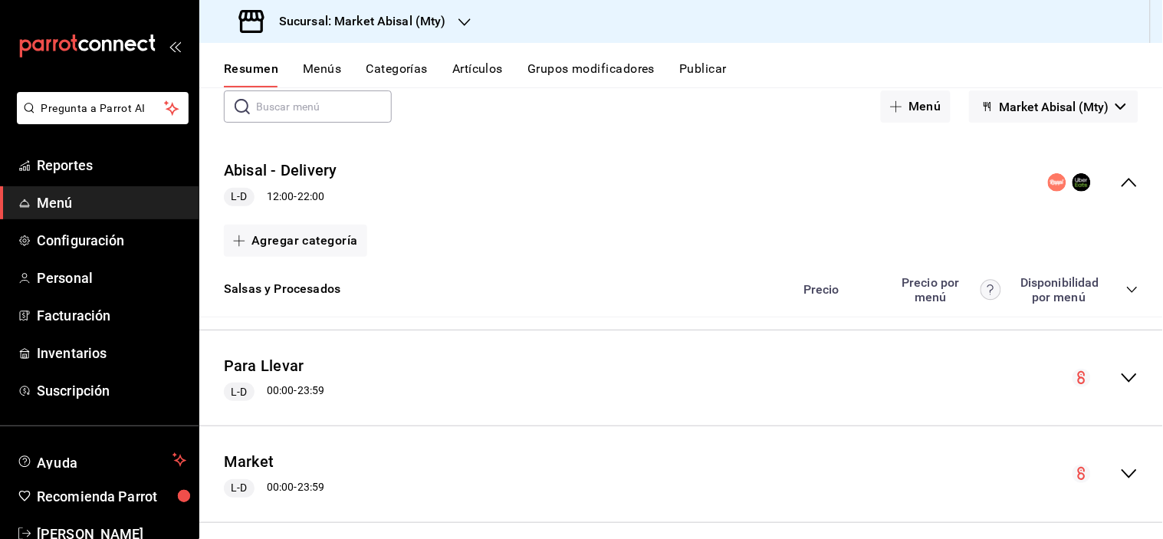
scroll to position [101, 0]
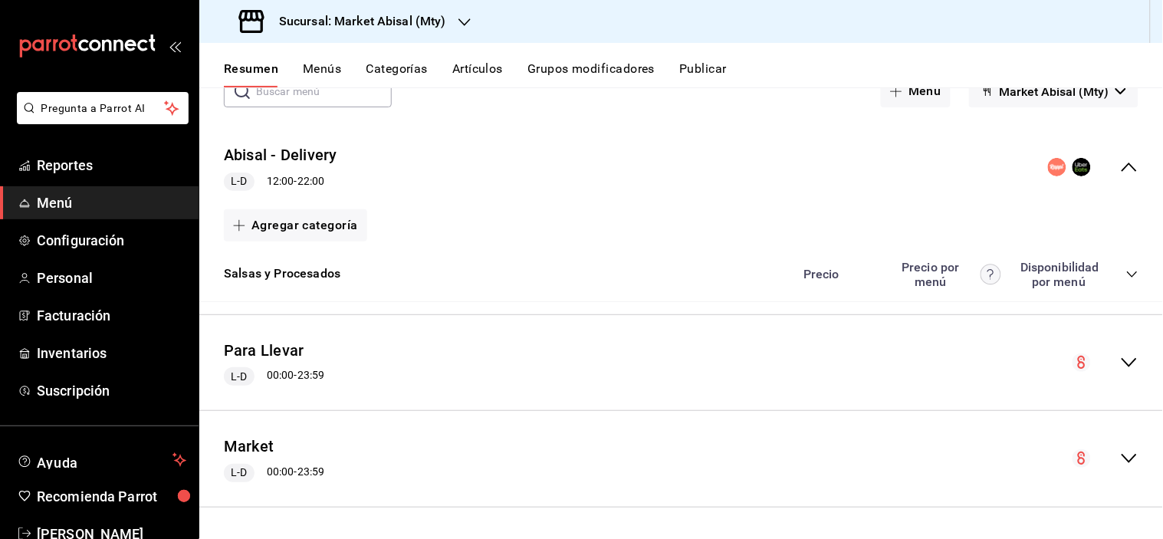
click at [1121, 371] on icon "collapse-menu-row" at bounding box center [1130, 363] width 18 height 18
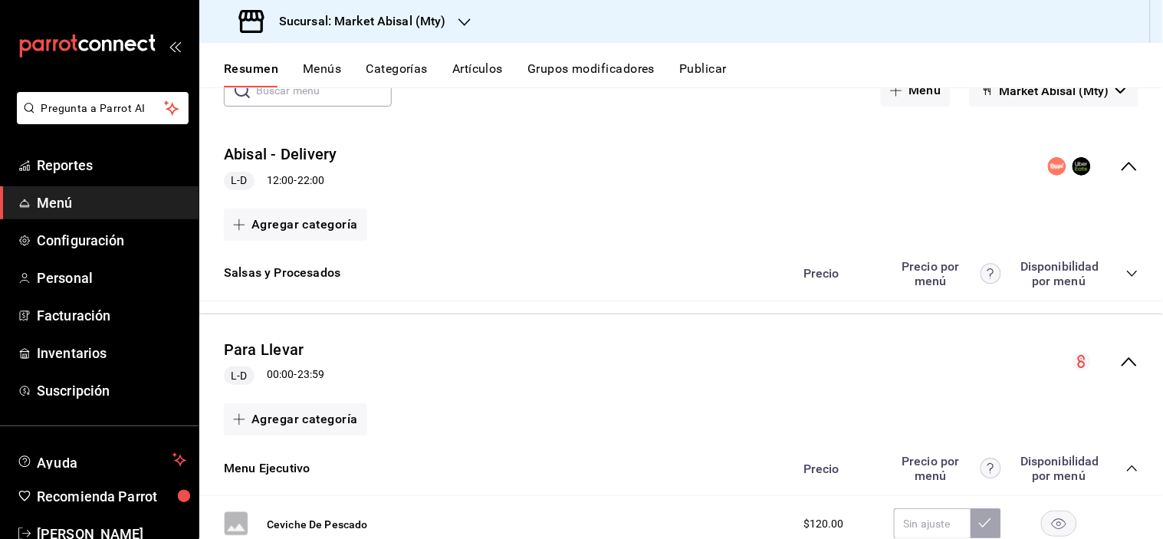
click at [1121, 362] on icon "collapse-menu-row" at bounding box center [1130, 362] width 18 height 18
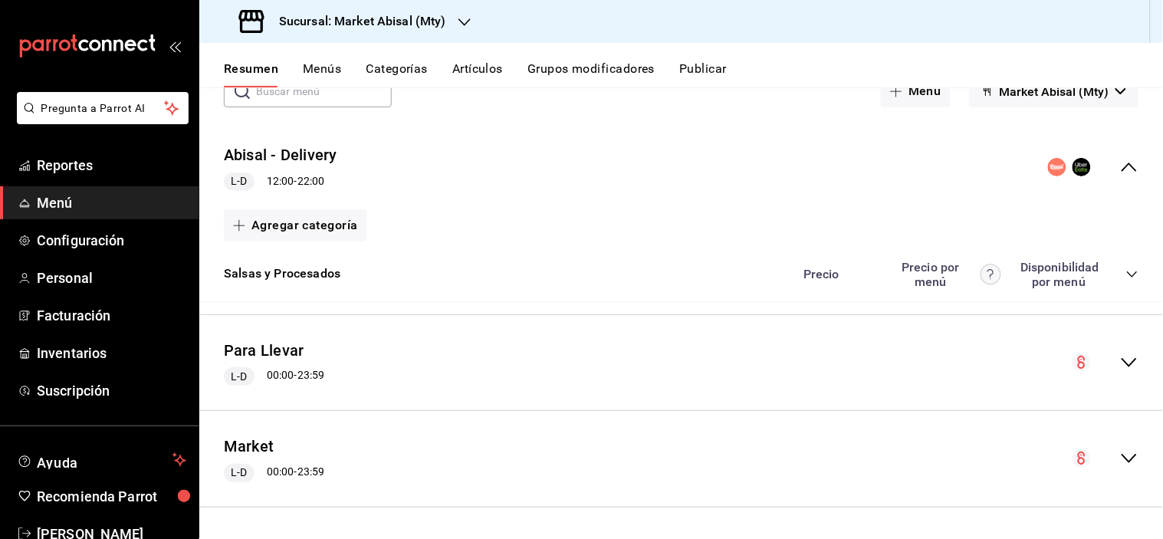
scroll to position [16, 0]
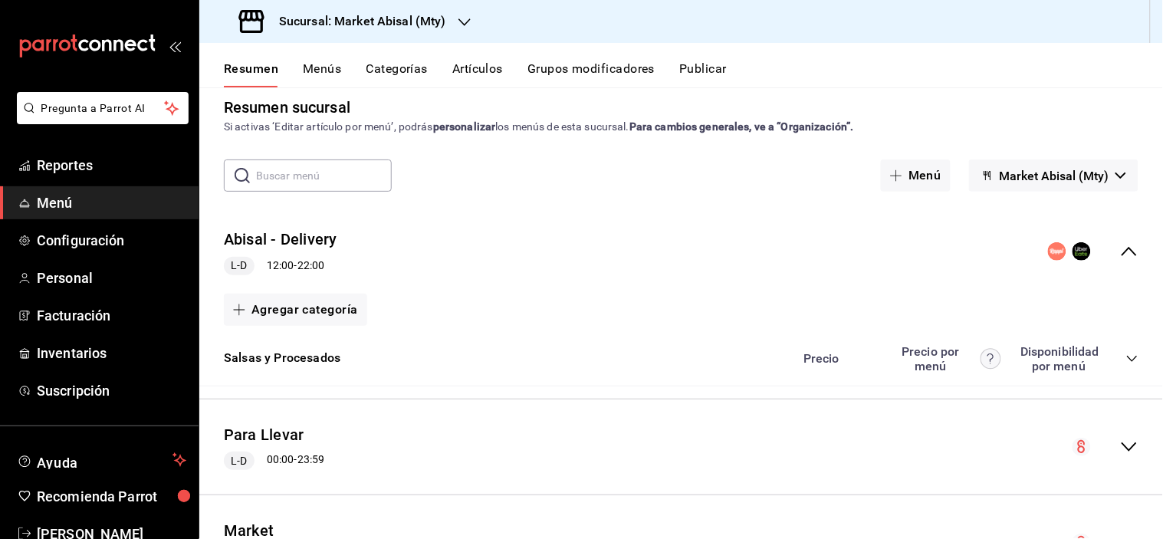
click at [322, 63] on button "Menús" at bounding box center [322, 74] width 38 height 26
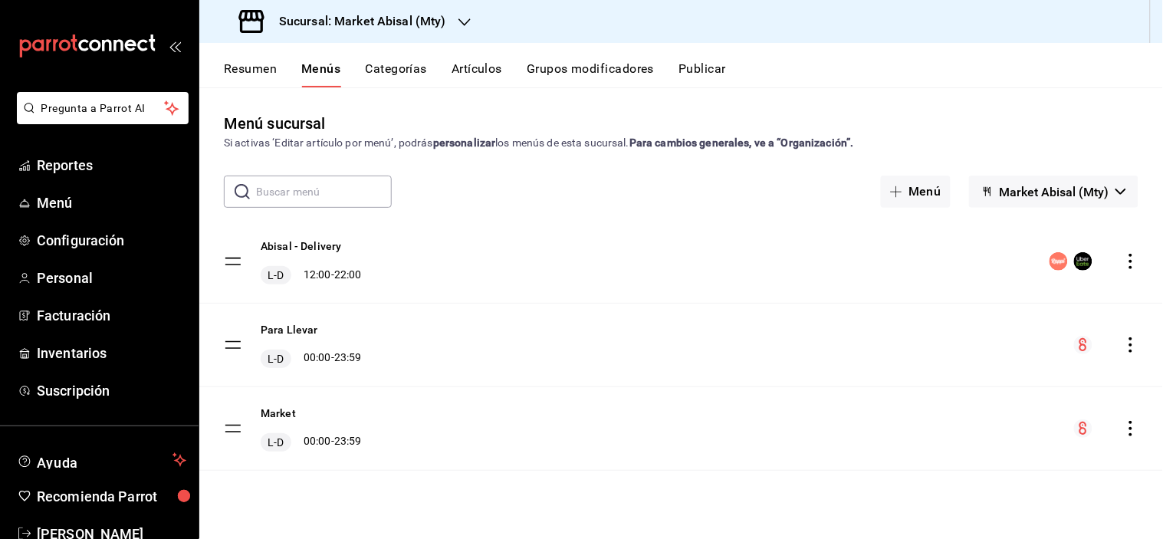
click at [1134, 340] on icon "actions" at bounding box center [1131, 344] width 15 height 15
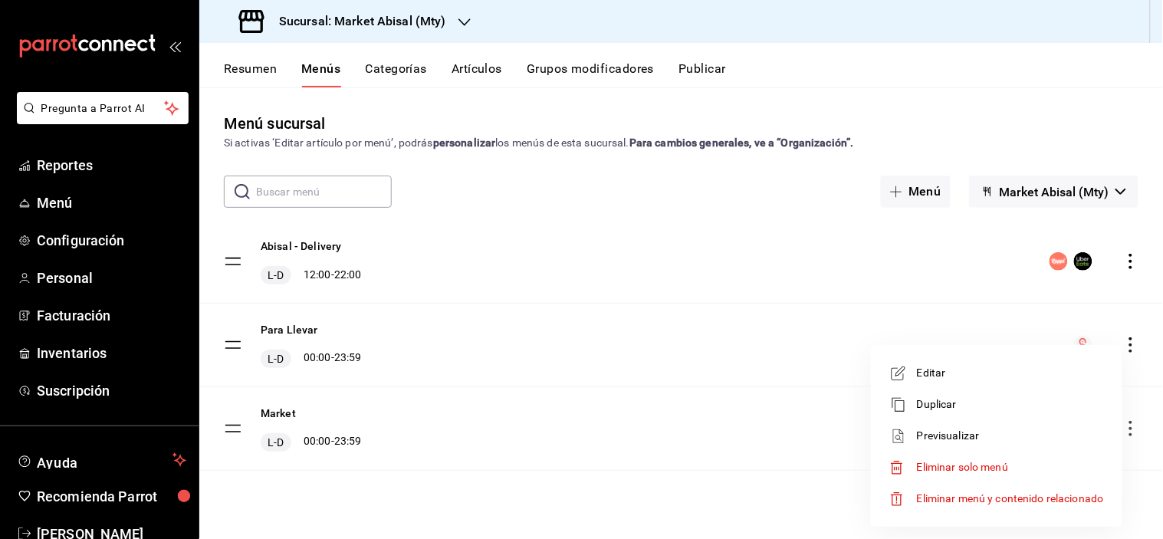
click at [966, 434] on span "Previsualizar" at bounding box center [1010, 436] width 187 height 16
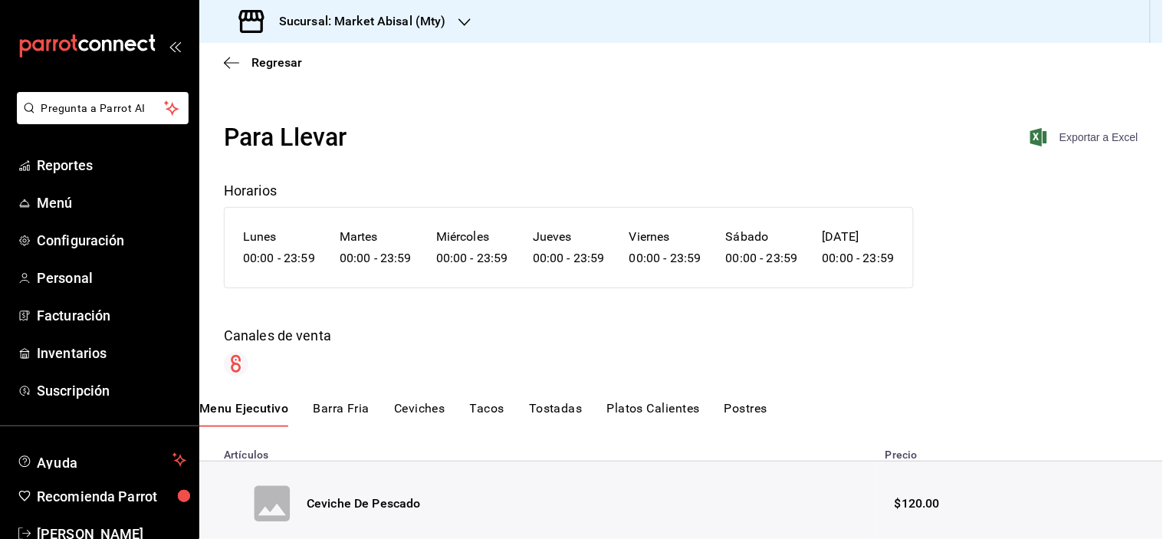
click at [1068, 134] on span "Exportar a Excel" at bounding box center [1086, 137] width 105 height 18
click at [254, 51] on div "Regresar" at bounding box center [681, 62] width 964 height 39
click at [301, 64] on div "Regresar" at bounding box center [681, 62] width 964 height 39
click at [293, 65] on span "Regresar" at bounding box center [277, 62] width 51 height 15
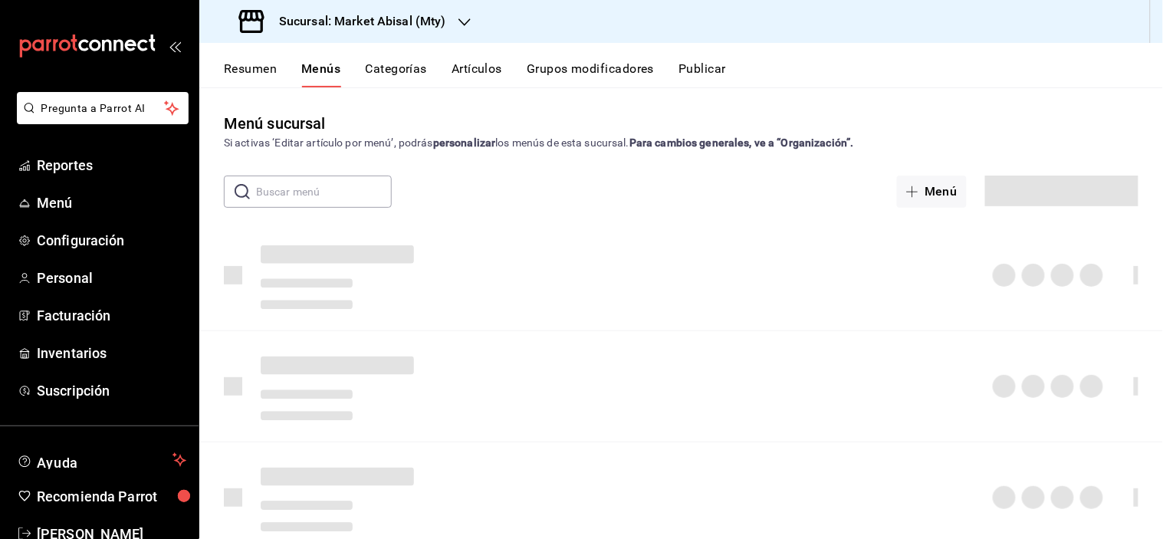
click at [476, 64] on button "Artículos" at bounding box center [477, 74] width 51 height 26
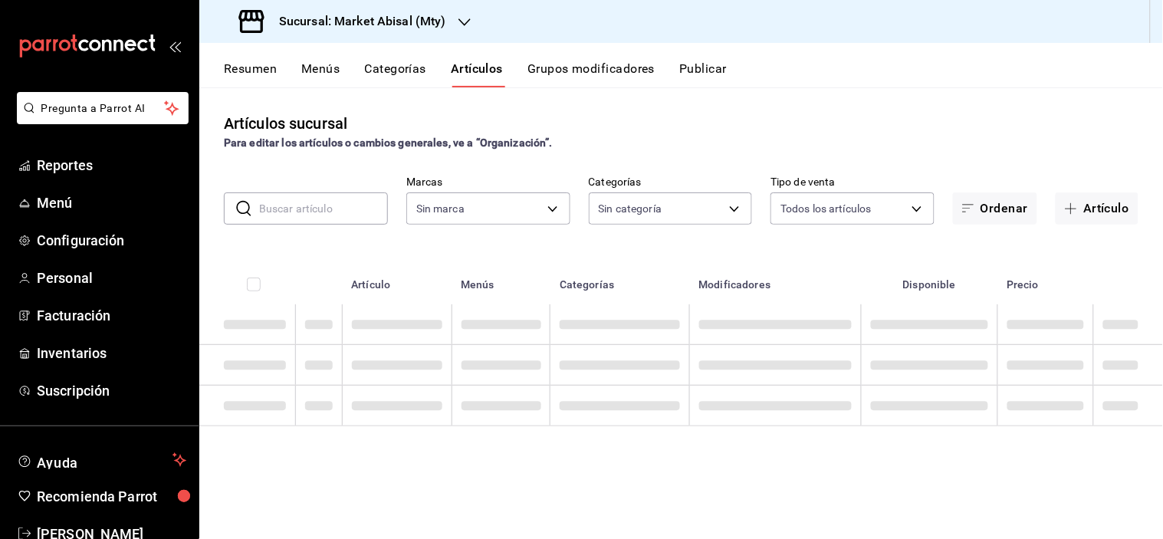
click at [311, 200] on input "text" at bounding box center [323, 208] width 129 height 31
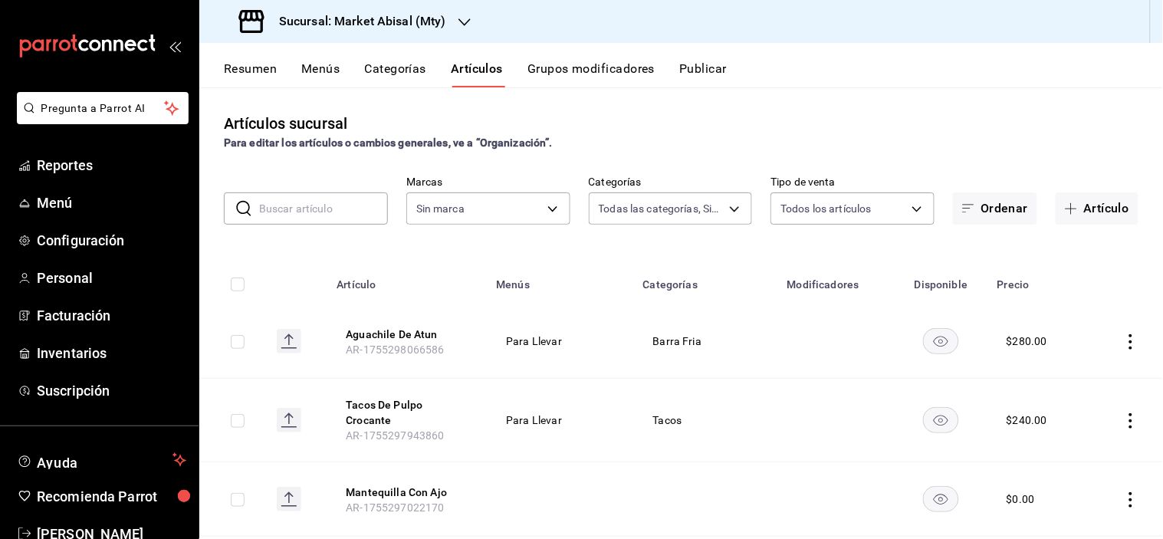
type input "44970981-6841-4c29-adc9-ab72a293a5b4,5a915f7c-a5b1-4a18-8c7a-c05ecc5da877,8fc46…"
type input "P"
type input "87bf36f4-6b40-4726-8a51-e528f6e66873"
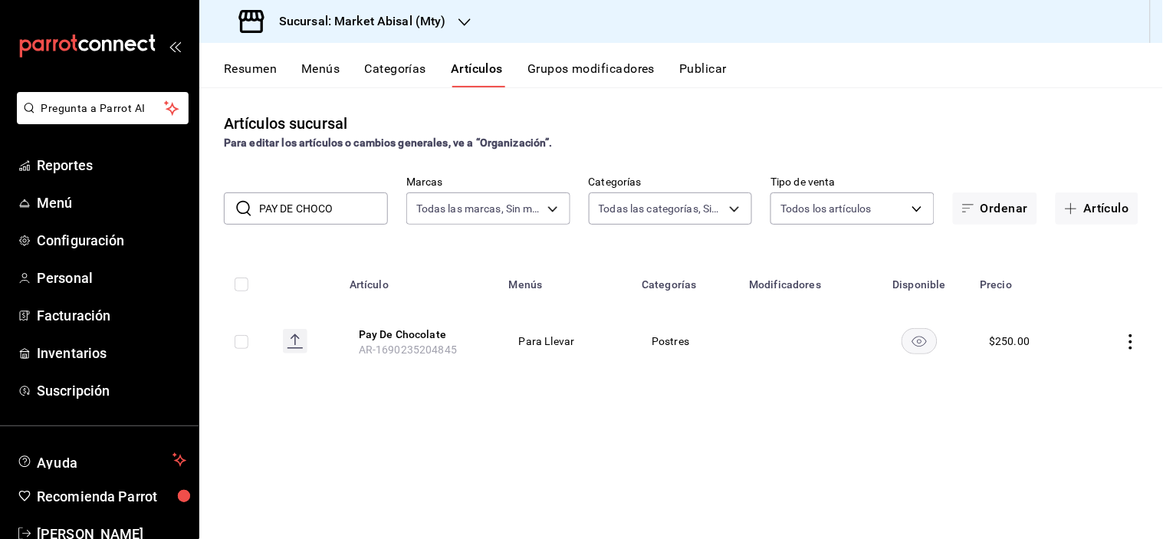
click at [296, 206] on input "PAY DE CHOCO" at bounding box center [323, 208] width 129 height 31
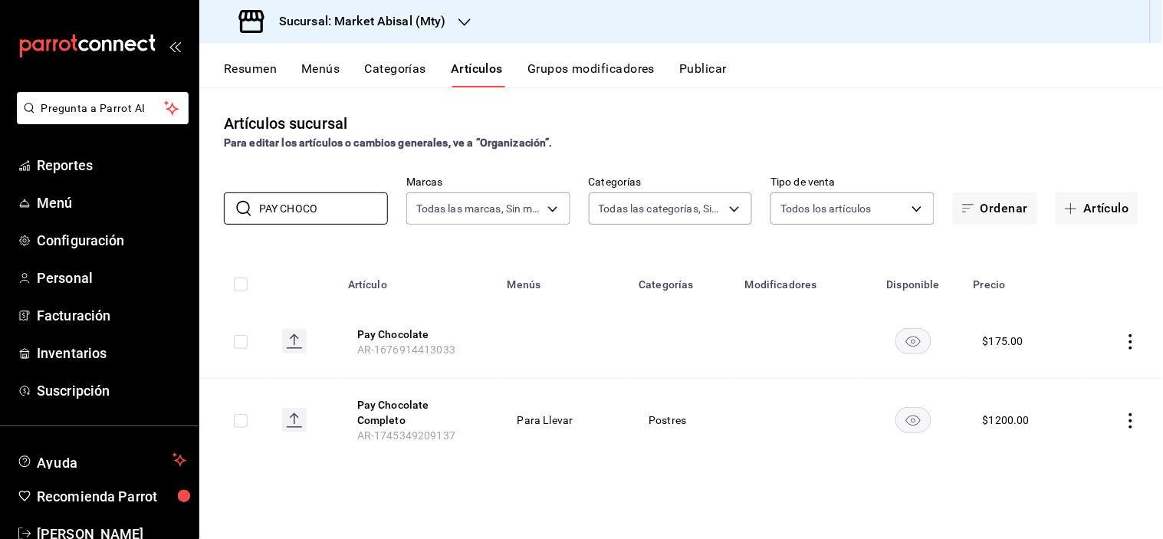
type input "PAY CHOCO"
click at [1130, 337] on icon "actions" at bounding box center [1131, 341] width 15 height 15
click at [1095, 379] on span "Editar" at bounding box center [1086, 377] width 40 height 16
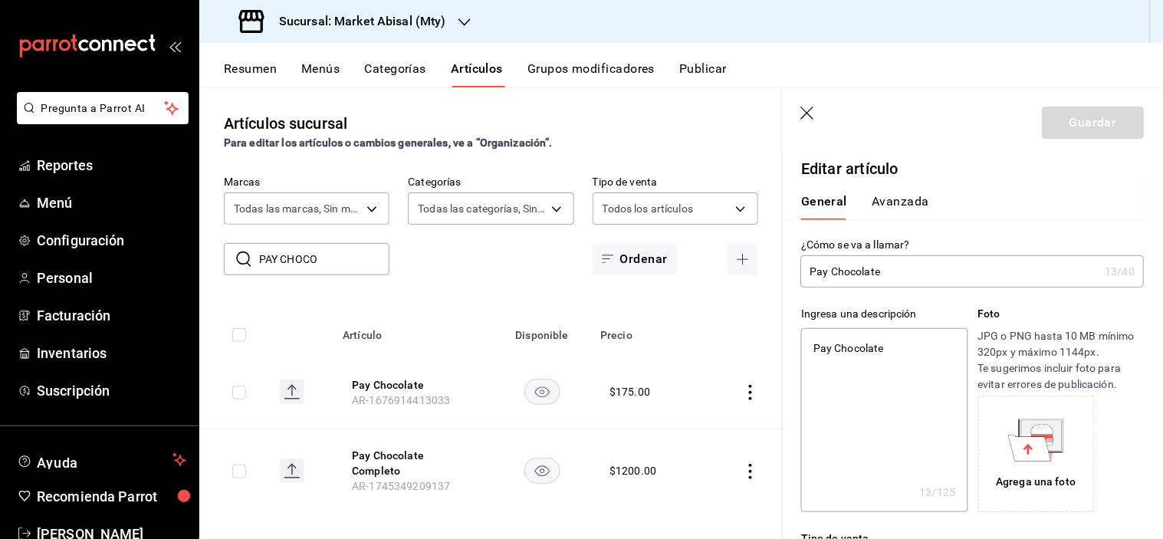
click at [825, 268] on input "Pay Chocolate" at bounding box center [950, 271] width 298 height 31
click at [834, 279] on input "Pay Chocolate" at bounding box center [950, 271] width 298 height 31
type input "Pay DChocolate"
type textarea "x"
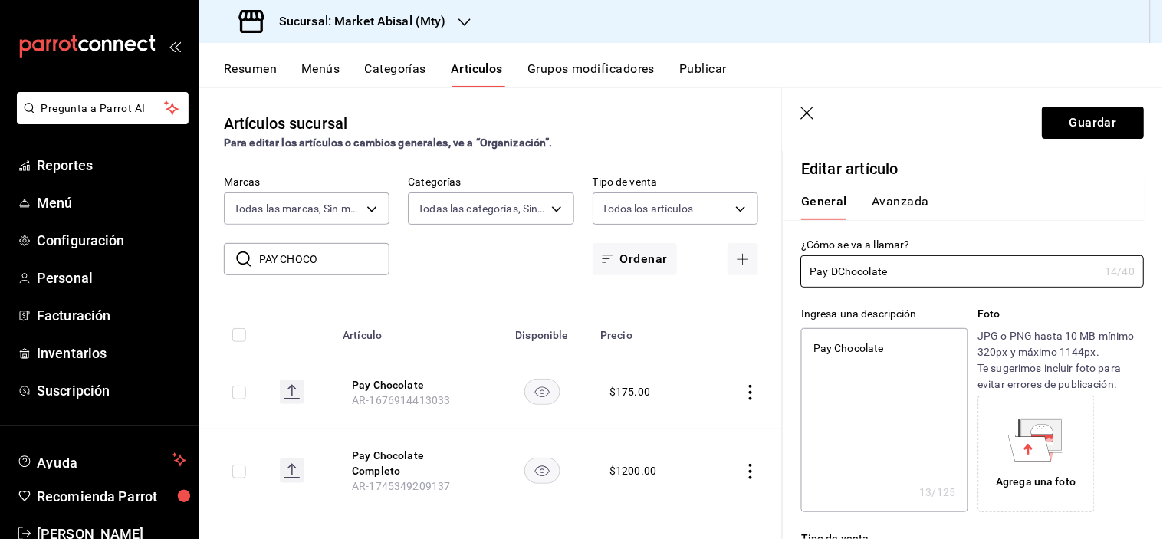
type input "Pay DeChocolate"
type textarea "x"
type input "Pay De Chocolate"
type textarea "x"
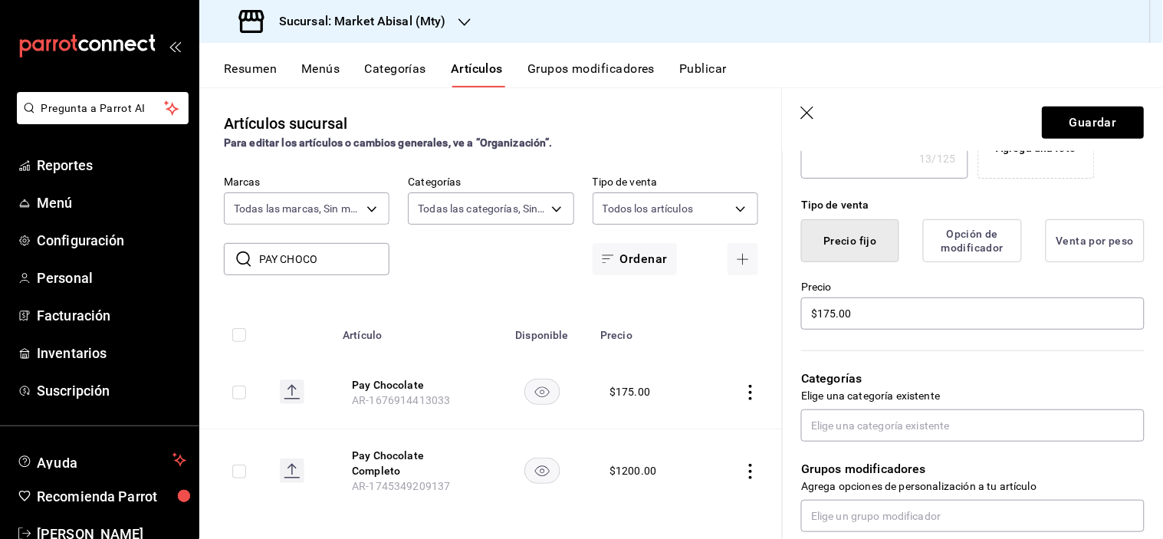
scroll to position [341, 0]
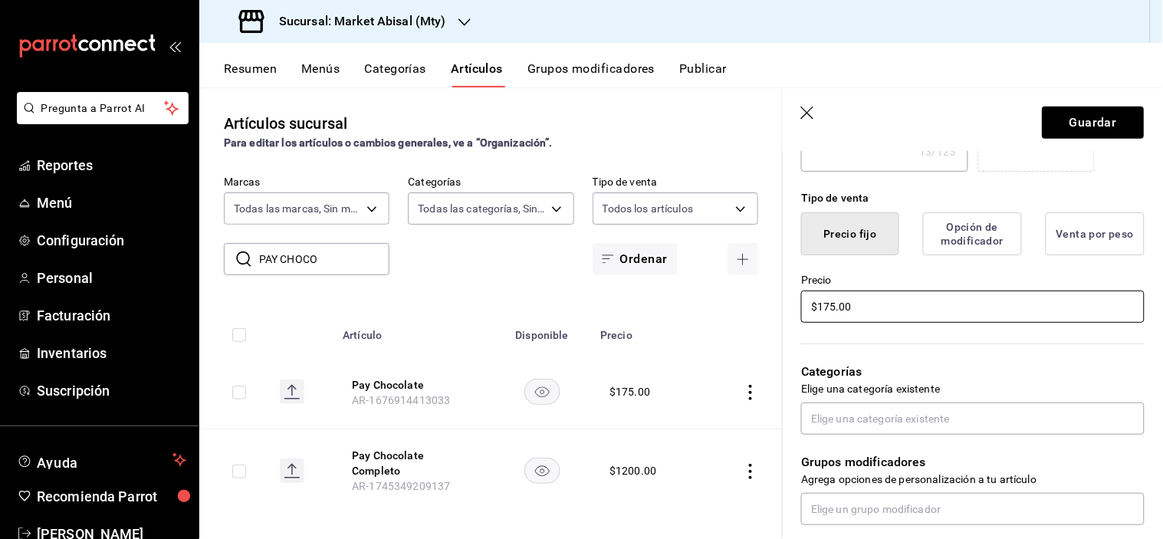
type input "Pay De Chocolate"
drag, startPoint x: 916, startPoint y: 303, endPoint x: 594, endPoint y: 253, distance: 325.2
click at [597, 253] on main "Artículos sucursal Para editar los artículos o cambios generales, ve a “Organiz…" at bounding box center [681, 313] width 964 height 452
type textarea "x"
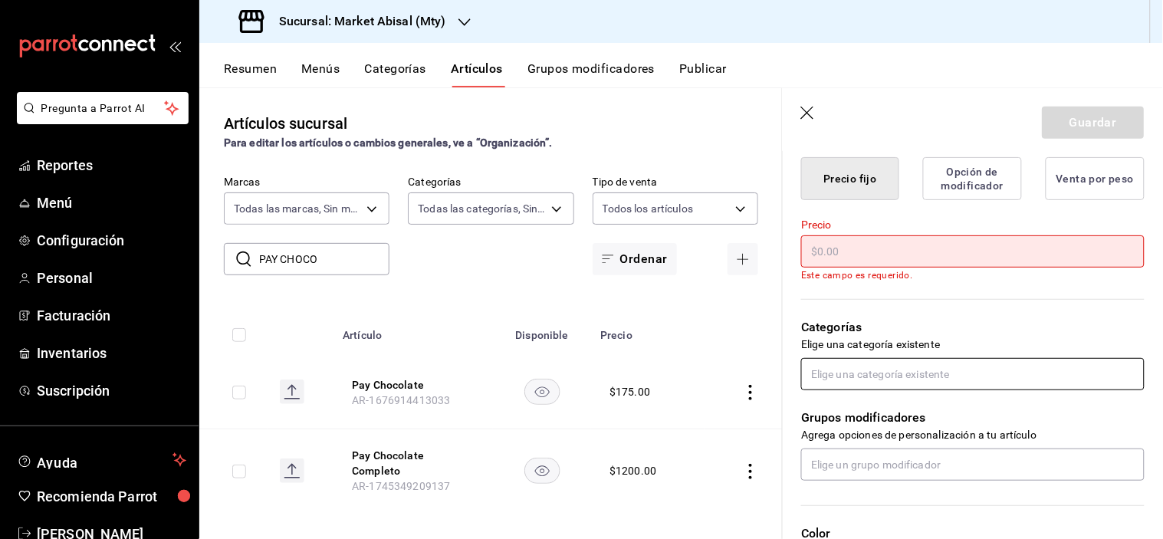
scroll to position [426, 0]
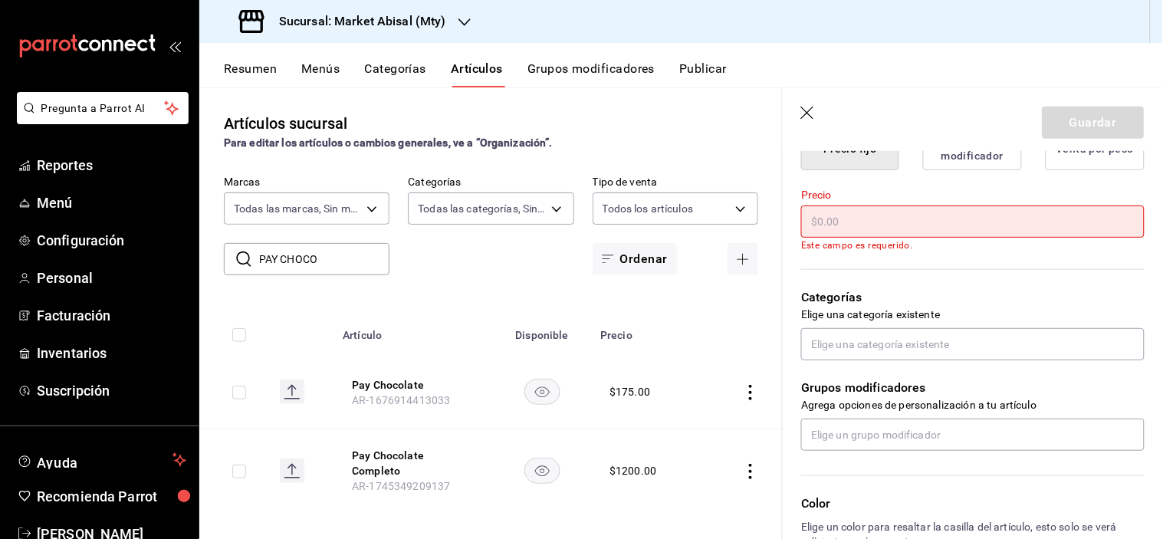
type input "$2.00"
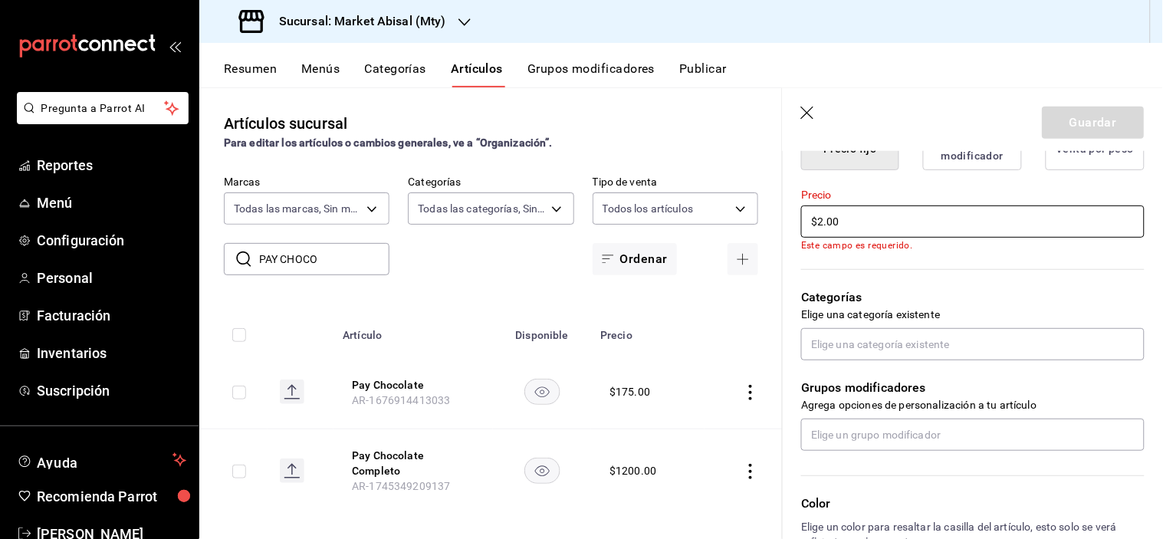
type textarea "x"
type input "$25.00"
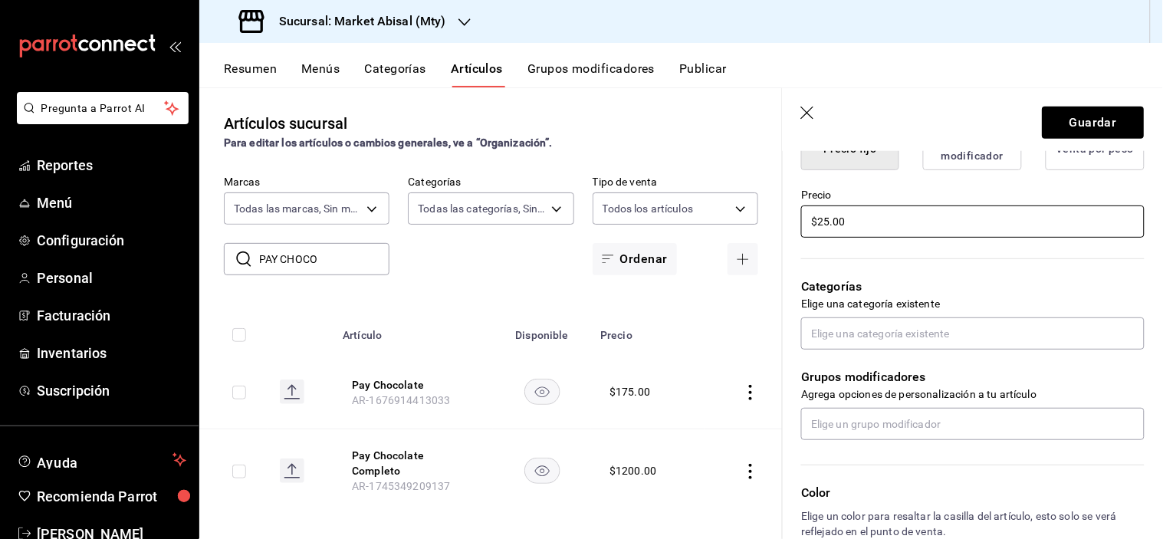
type textarea "x"
type input "$250.00"
click at [942, 333] on input "text" at bounding box center [973, 334] width 344 height 32
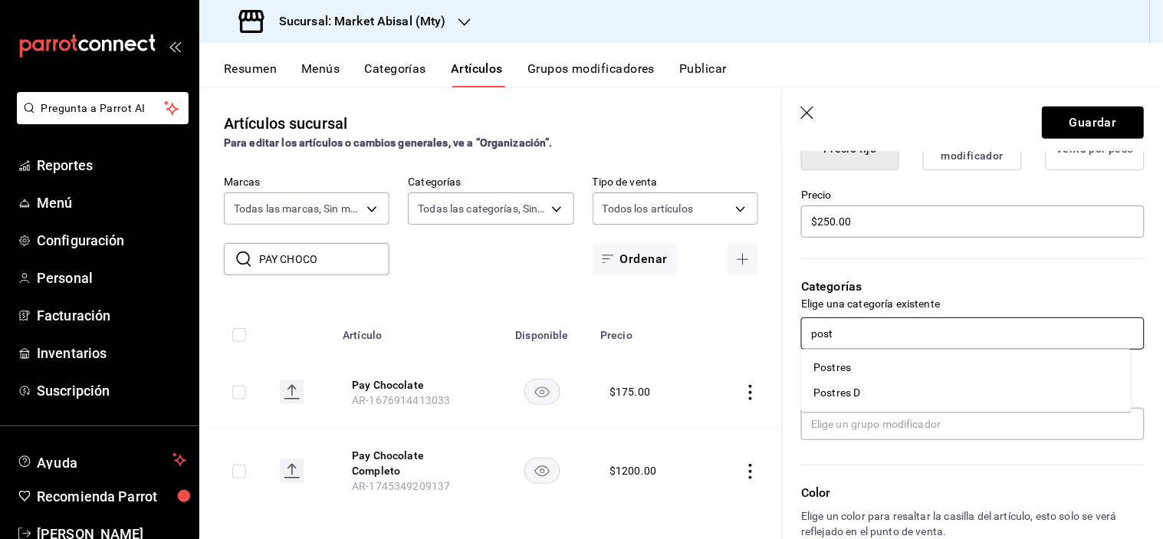
type input "postr"
click at [861, 392] on li "Postres D" at bounding box center [967, 393] width 331 height 25
type textarea "x"
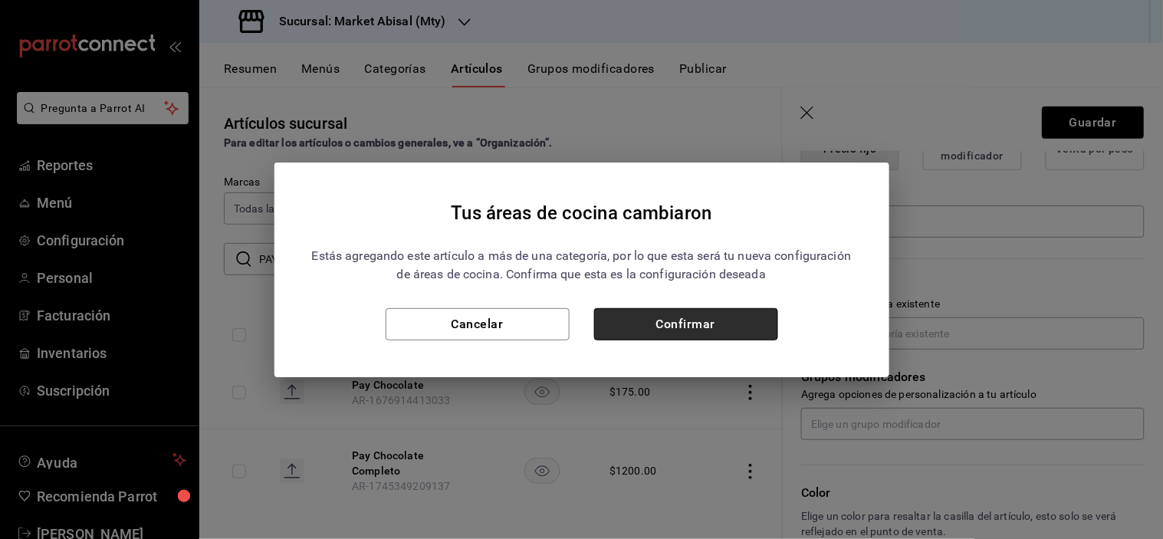
click at [713, 332] on button "Confirmar" at bounding box center [686, 324] width 184 height 32
type textarea "x"
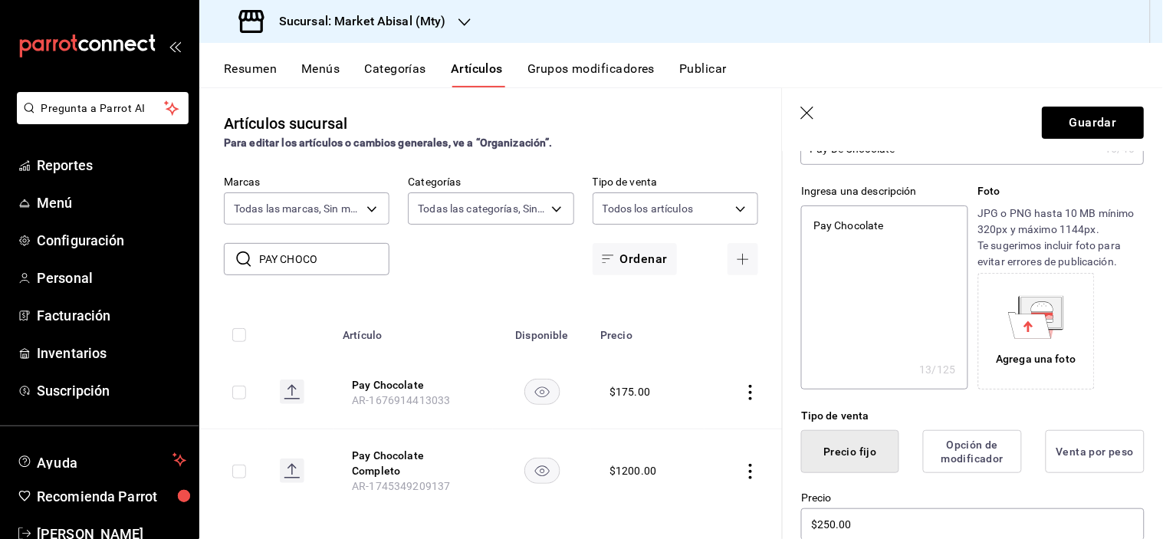
scroll to position [0, 0]
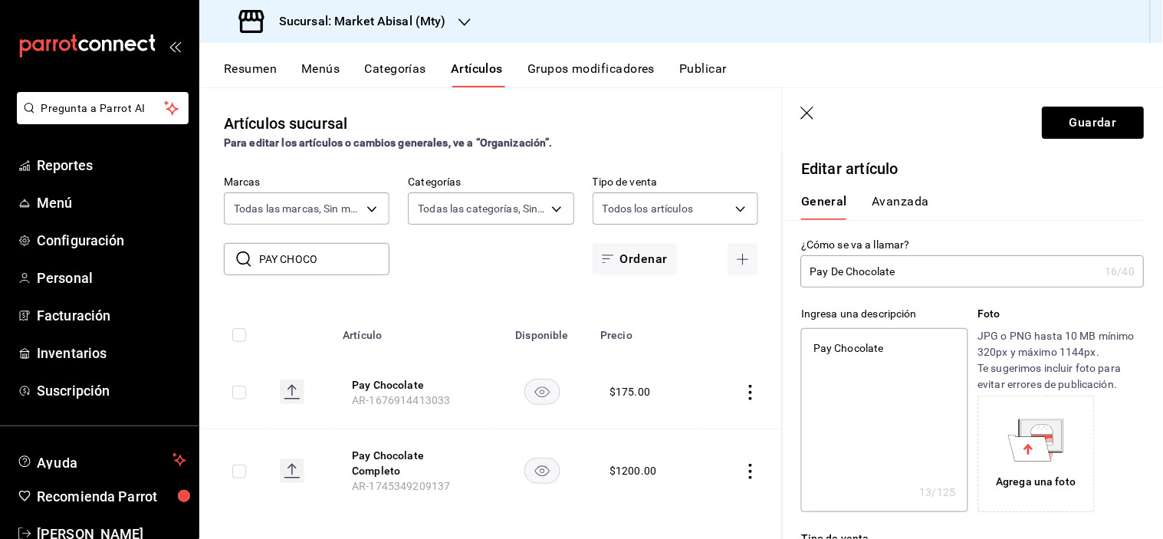
click at [956, 265] on input "Pay De Chocolate" at bounding box center [950, 271] width 298 height 31
type input "Pay De Chocolate"
type textarea "x"
type input "Pay De Chocolate d"
type textarea "x"
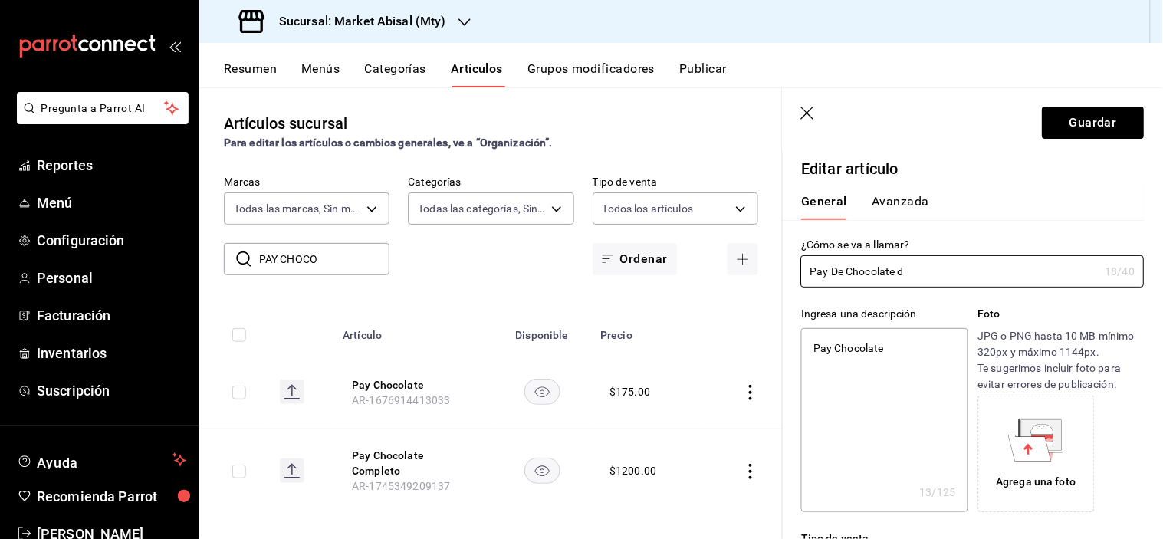
type input "Pay De Chocolate"
type textarea "x"
type input "Pay De Chocolate D"
type textarea "x"
type input "Pay De Chocolate D"
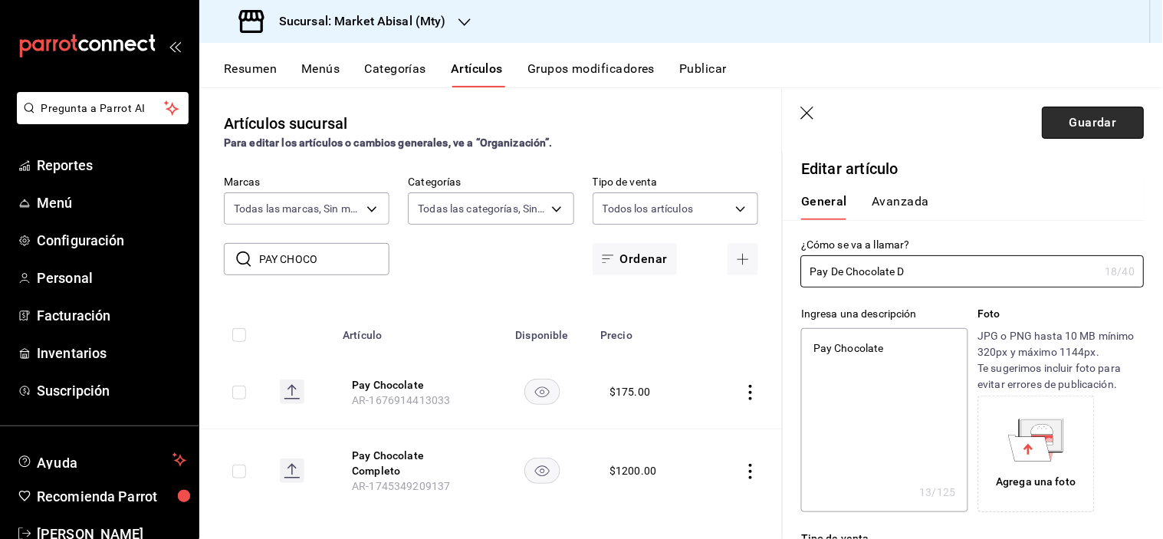
click at [1093, 127] on button "Guardar" at bounding box center [1094, 123] width 102 height 32
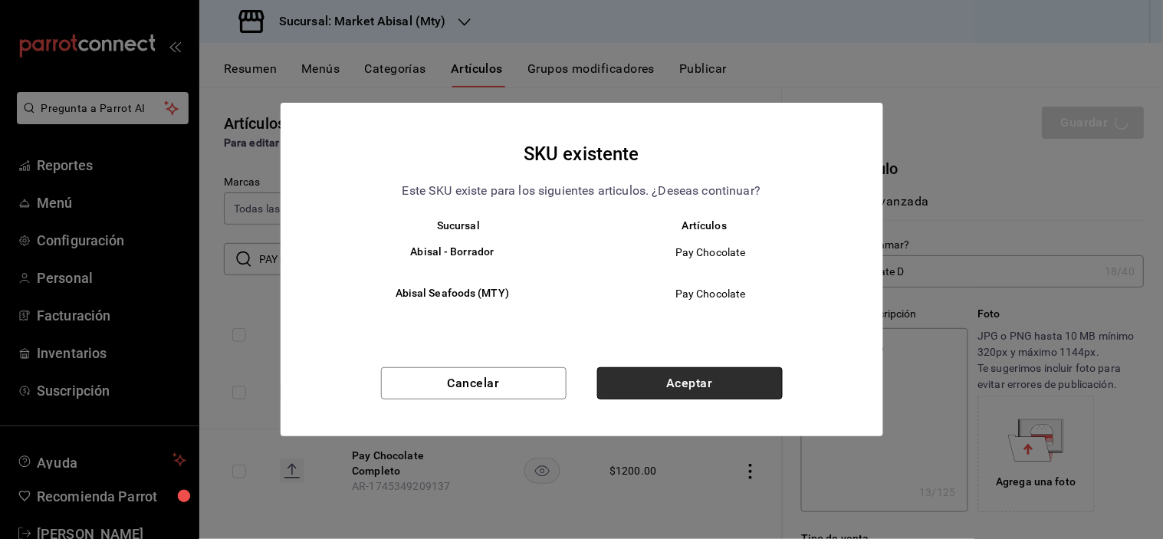
click at [742, 386] on button "Aceptar" at bounding box center [690, 383] width 186 height 32
type textarea "x"
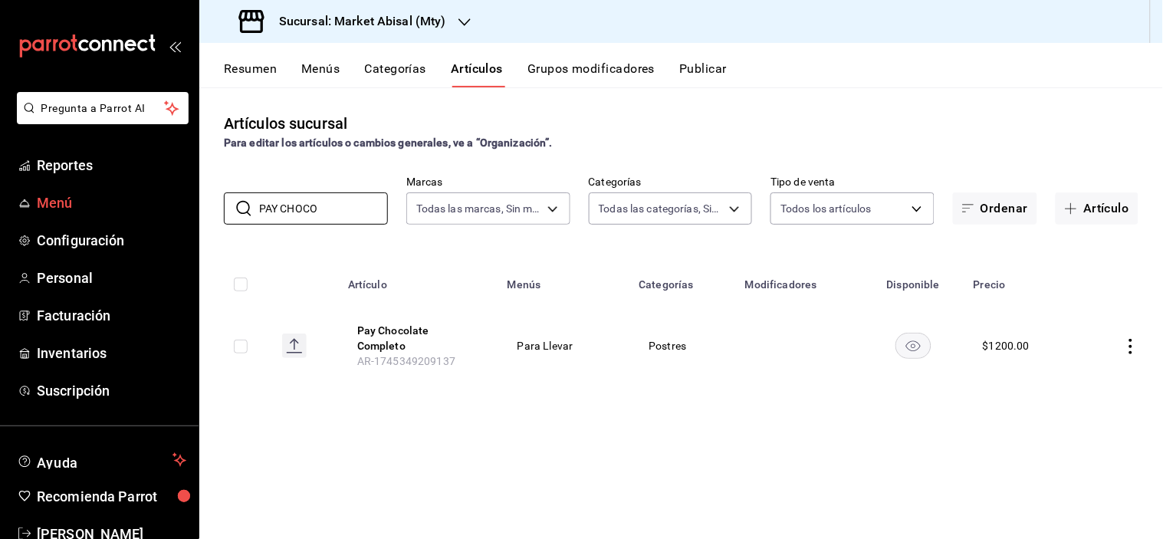
drag, startPoint x: 316, startPoint y: 206, endPoint x: 96, endPoint y: 196, distance: 220.3
click at [102, 196] on div "Pregunta a Parrot AI Reportes Menú Configuración Personal Facturación Inventari…" at bounding box center [581, 269] width 1163 height 539
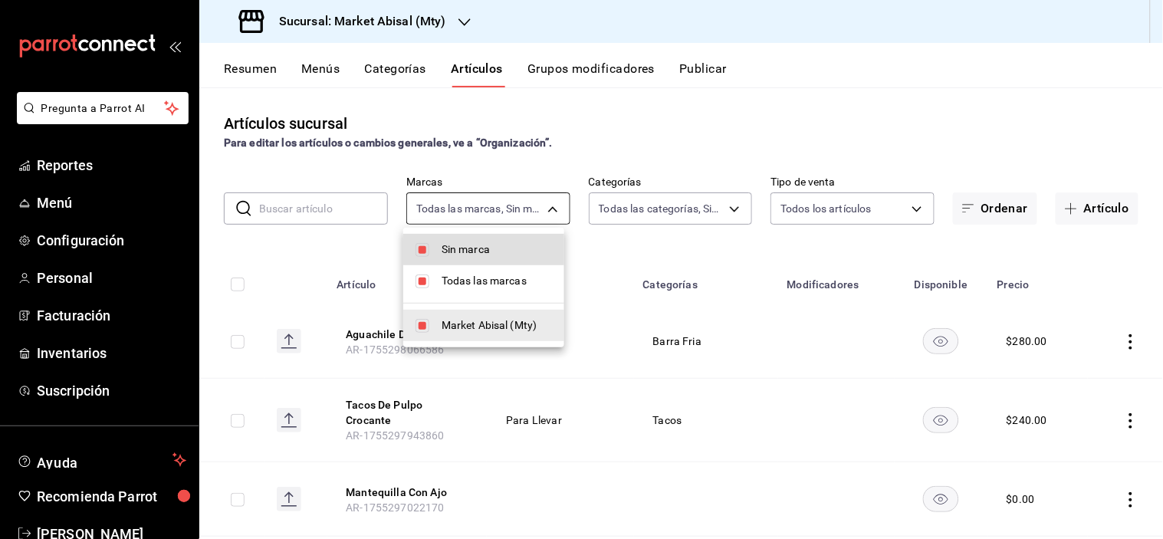
click at [548, 203] on body "Pregunta a Parrot AI Reportes Menú Configuración Personal Facturación Inventari…" at bounding box center [581, 269] width 1163 height 539
click at [625, 153] on div at bounding box center [581, 269] width 1163 height 539
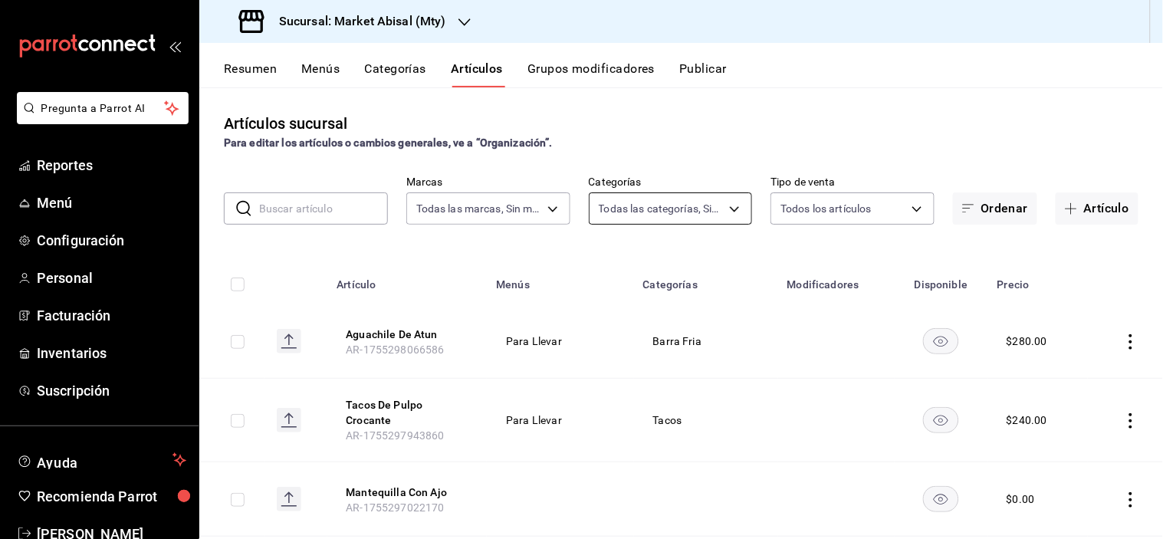
click at [630, 197] on body "Pregunta a Parrot AI Reportes Menú Configuración Personal Facturación Inventari…" at bounding box center [581, 269] width 1163 height 539
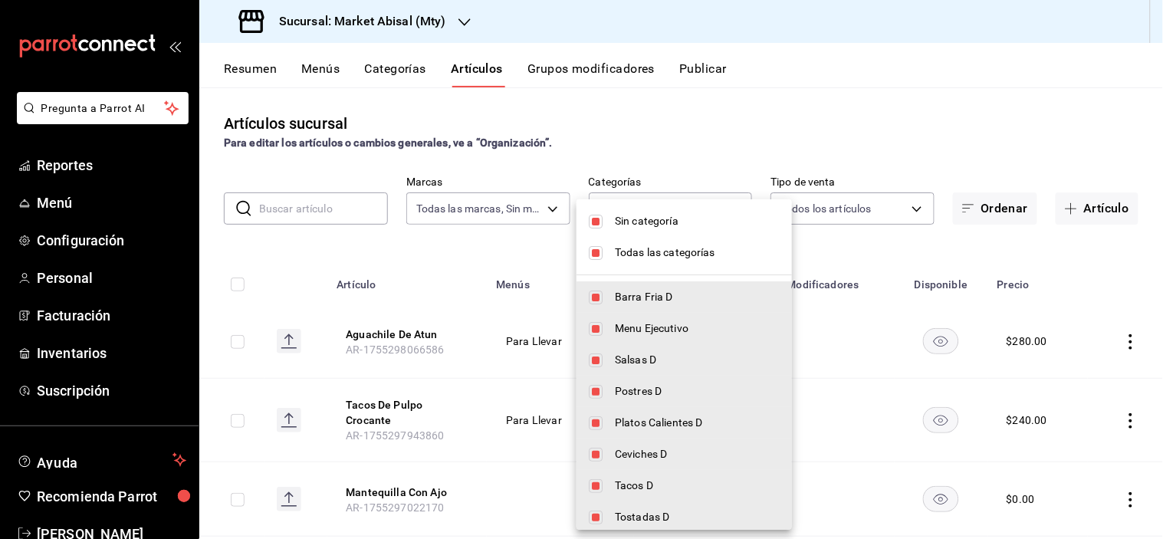
click at [600, 246] on input "checkbox" at bounding box center [596, 253] width 14 height 14
checkbox input "false"
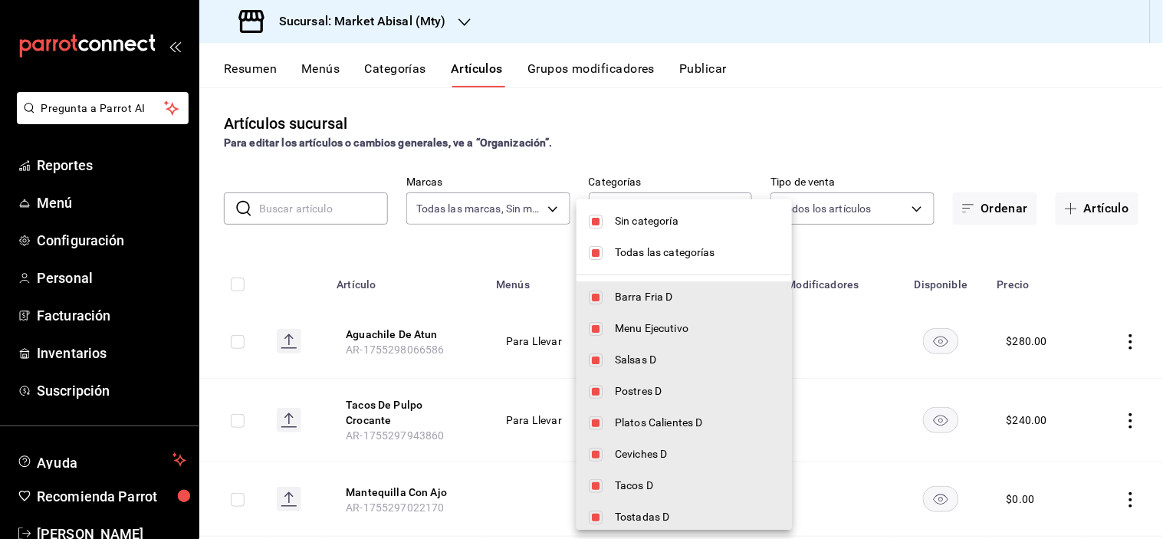
checkbox input "false"
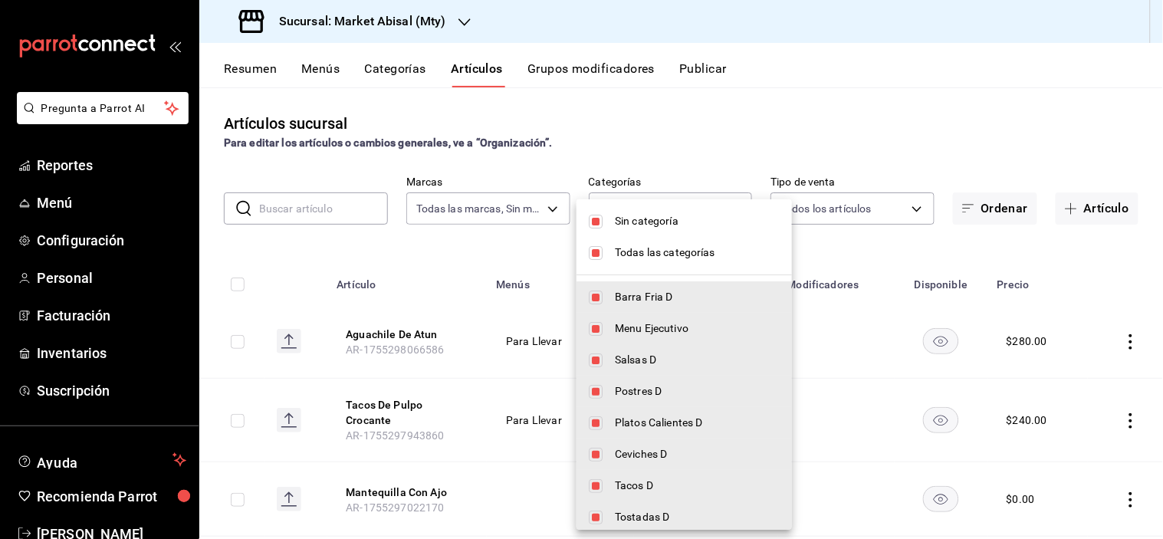
checkbox input "false"
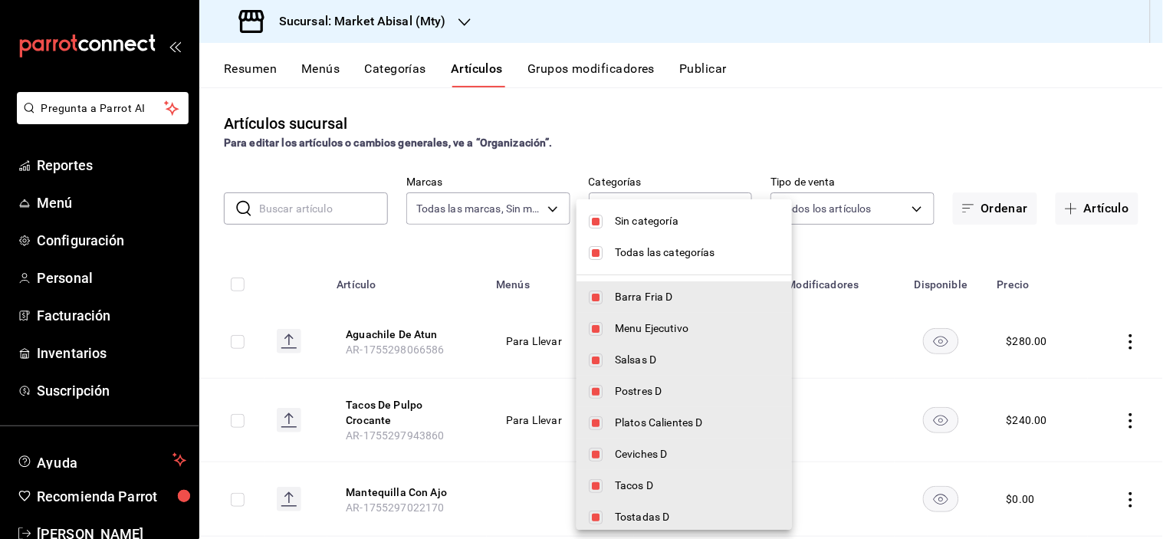
checkbox input "false"
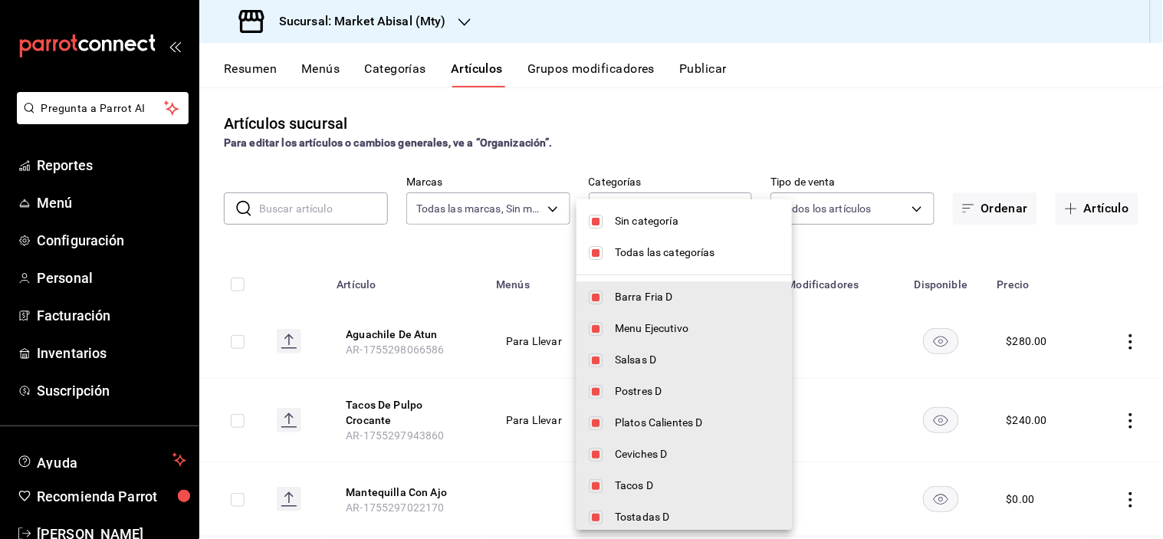
checkbox input "false"
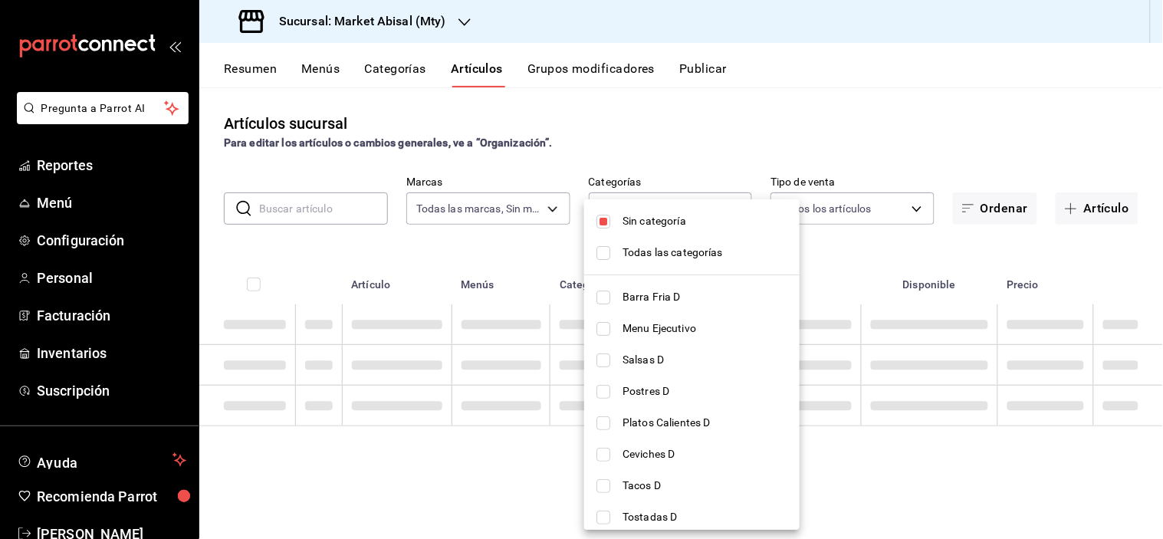
click at [763, 130] on div at bounding box center [581, 269] width 1163 height 539
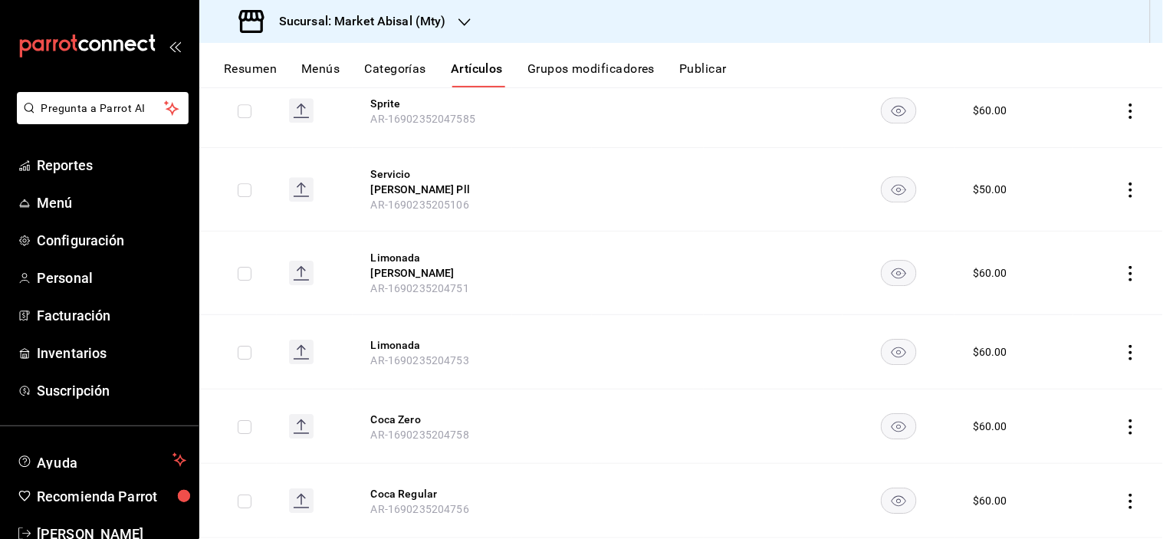
scroll to position [1167, 0]
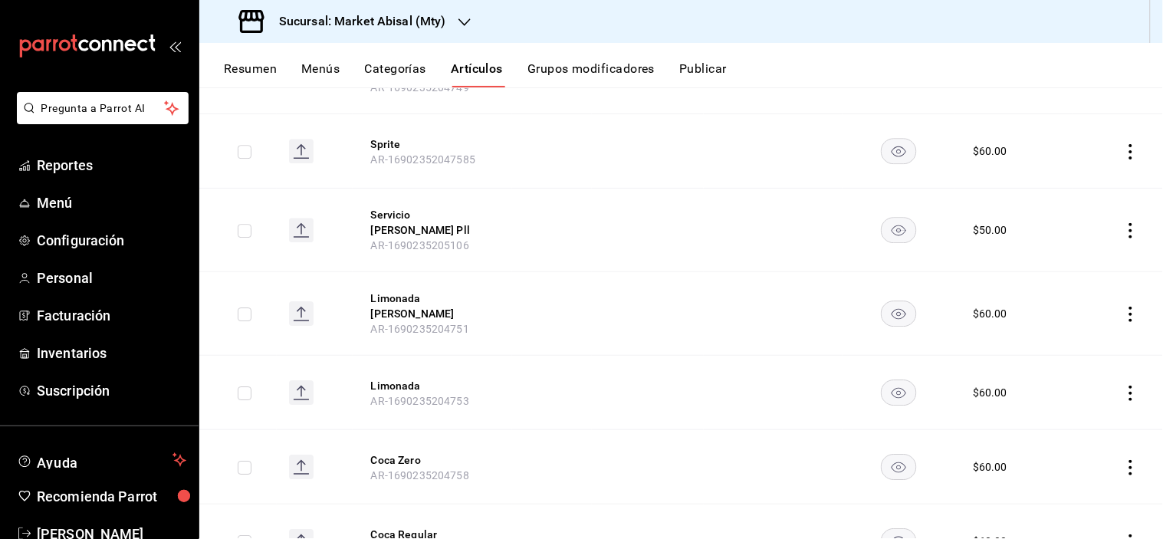
click at [1124, 228] on icon "actions" at bounding box center [1131, 230] width 15 height 15
click at [1076, 323] on span "Eliminar" at bounding box center [1072, 325] width 39 height 12
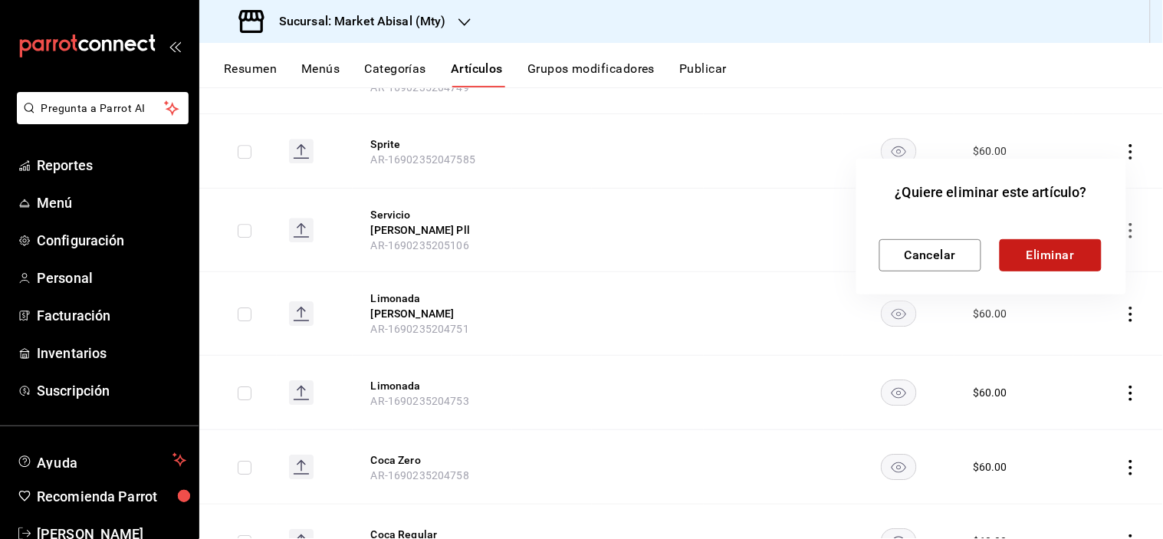
click at [1054, 257] on button "Eliminar" at bounding box center [1051, 255] width 102 height 32
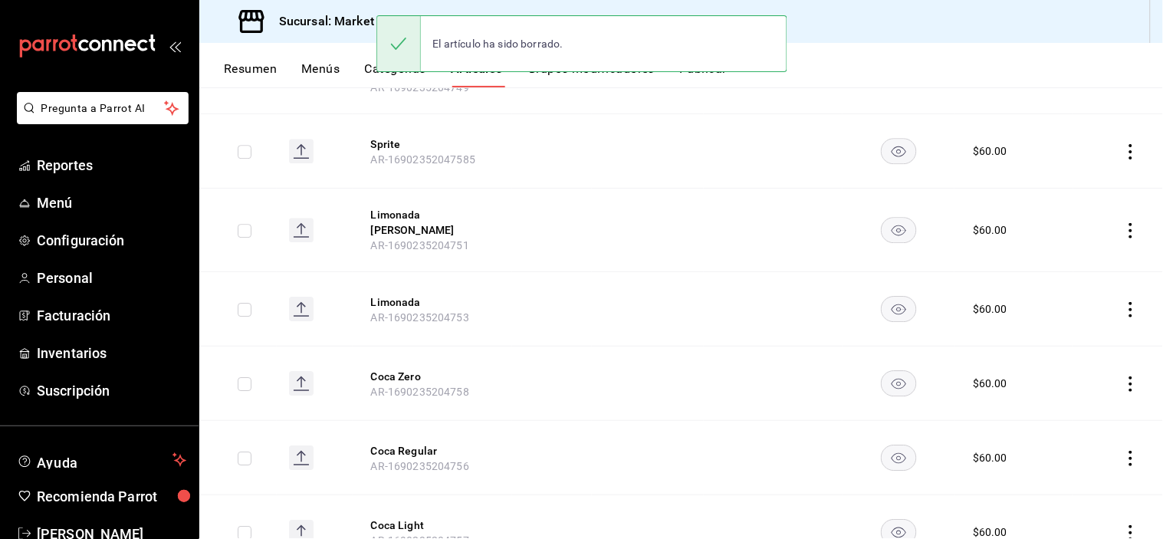
click at [1120, 140] on td at bounding box center [1119, 151] width 90 height 74
click at [1124, 155] on icon "actions" at bounding box center [1131, 151] width 15 height 15
click at [1082, 246] on span "Eliminar" at bounding box center [1072, 250] width 39 height 12
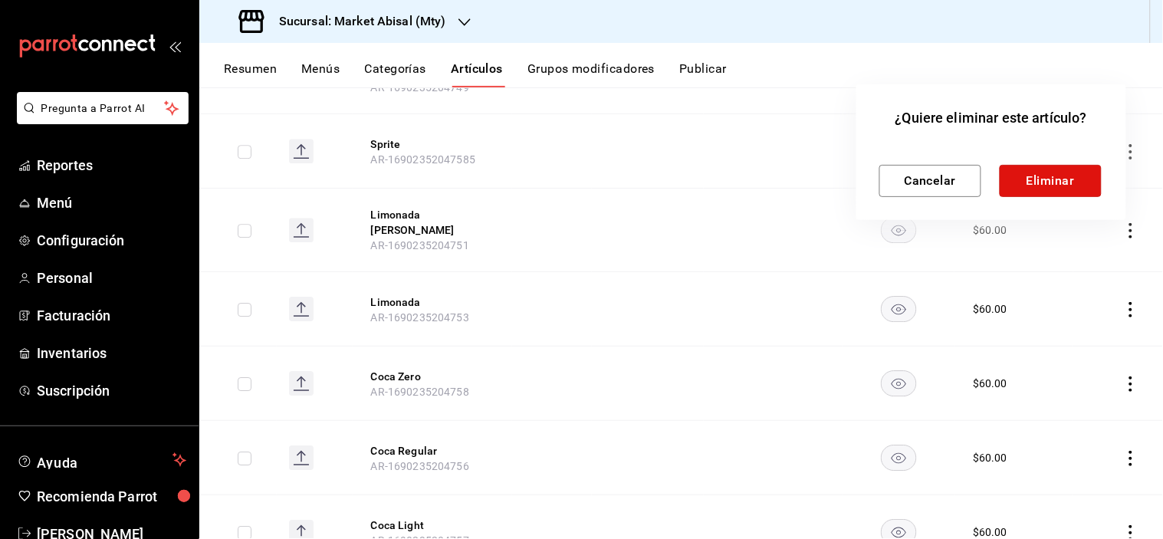
click at [1066, 166] on button "Eliminar" at bounding box center [1051, 181] width 102 height 32
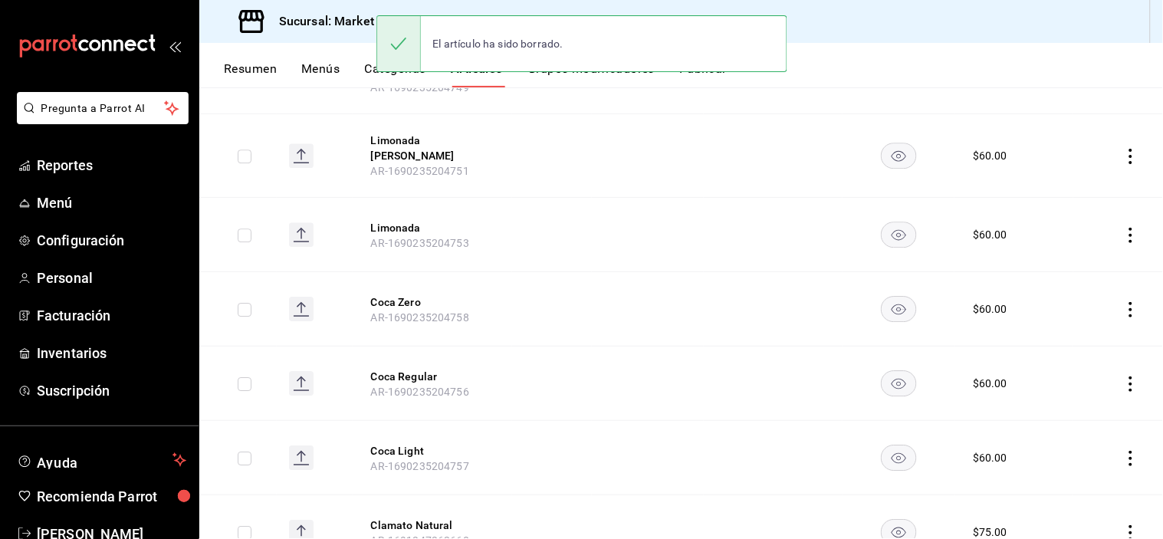
click at [1124, 156] on icon "actions" at bounding box center [1131, 156] width 15 height 15
click at [1079, 252] on span "Eliminar" at bounding box center [1072, 250] width 39 height 12
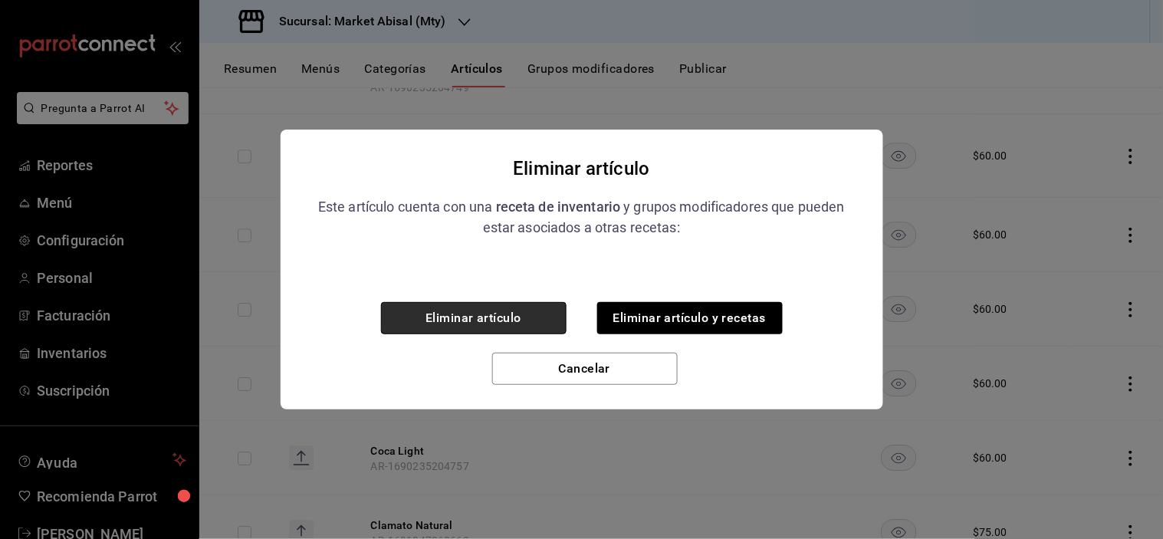
click at [441, 318] on button "Eliminar artículo" at bounding box center [474, 318] width 186 height 32
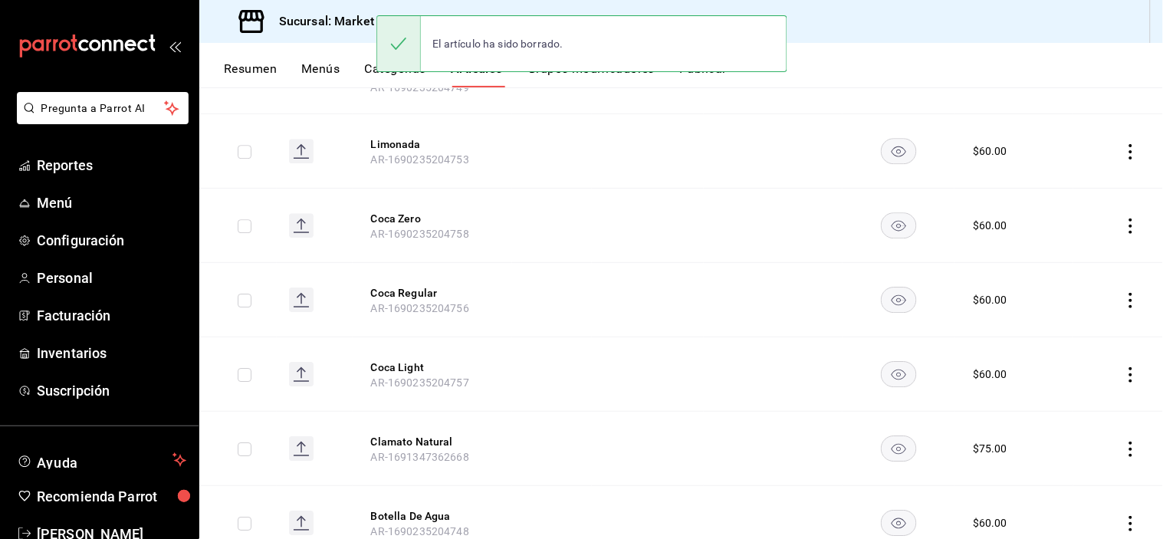
click at [1110, 153] on td at bounding box center [1119, 151] width 90 height 74
click at [1124, 153] on icon "actions" at bounding box center [1131, 151] width 15 height 15
drag, startPoint x: 1088, startPoint y: 252, endPoint x: 1080, endPoint y: 254, distance: 8.0
click at [1087, 253] on span "Eliminar" at bounding box center [1072, 250] width 39 height 12
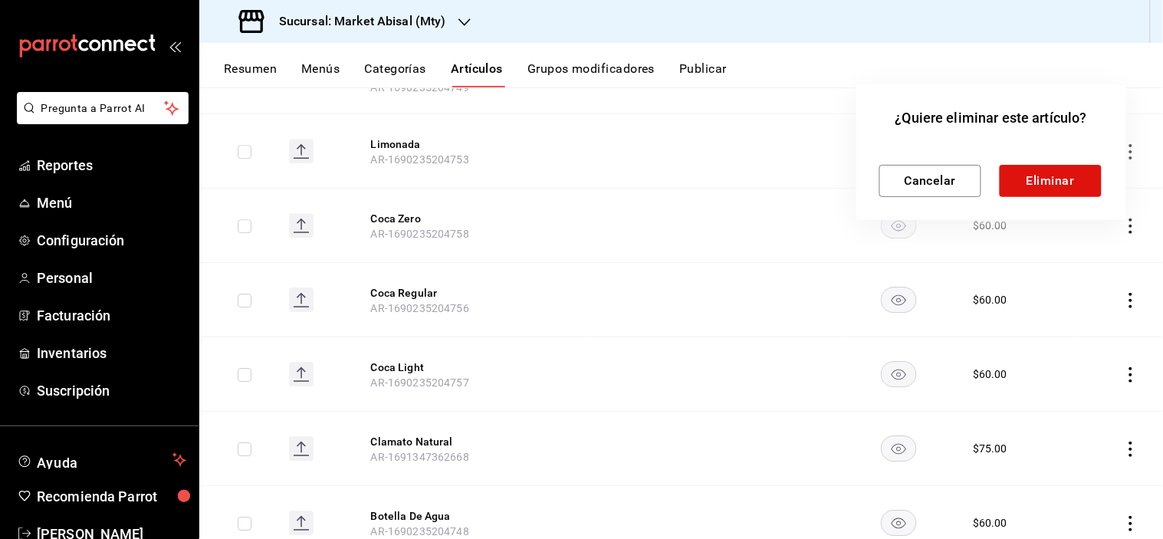
click at [1046, 163] on div "Cancelar Eliminar" at bounding box center [992, 168] width 224 height 57
click at [1067, 183] on button "Eliminar" at bounding box center [1051, 181] width 102 height 32
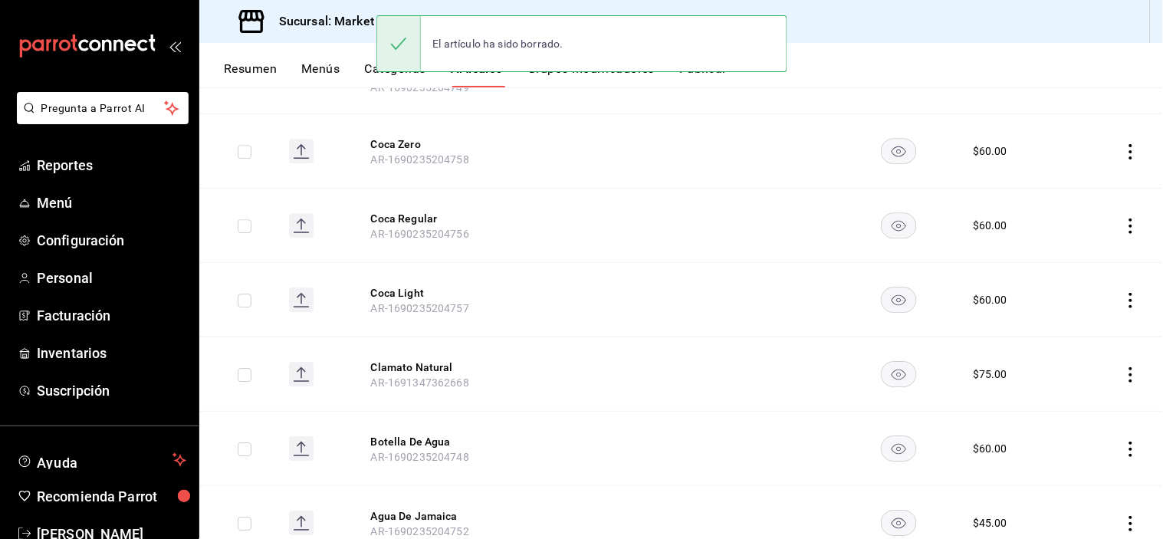
click at [1124, 152] on icon "actions" at bounding box center [1131, 151] width 15 height 15
click at [1090, 255] on span "Eliminar" at bounding box center [1072, 250] width 39 height 12
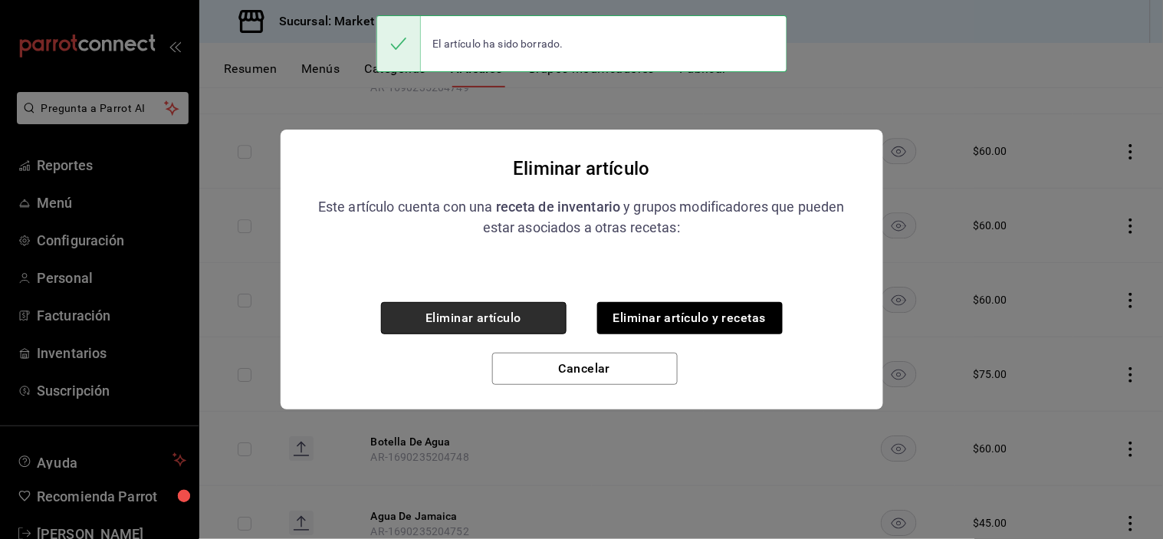
click at [496, 326] on button "Eliminar artículo" at bounding box center [474, 318] width 186 height 32
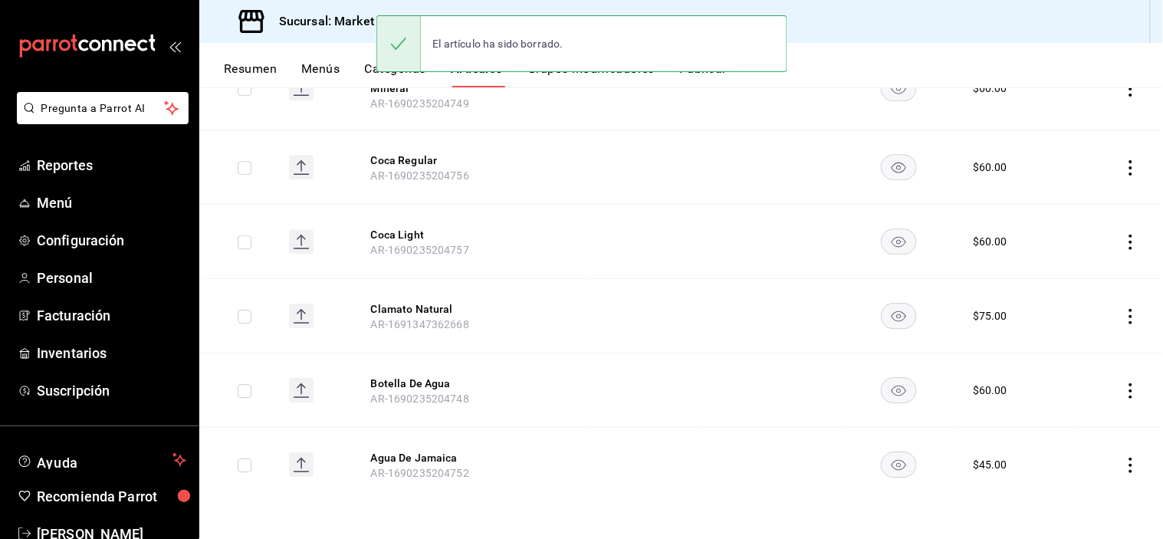
scroll to position [1151, 0]
click at [1124, 173] on icon "actions" at bounding box center [1131, 167] width 15 height 15
click at [1088, 262] on span "Eliminar" at bounding box center [1072, 265] width 39 height 12
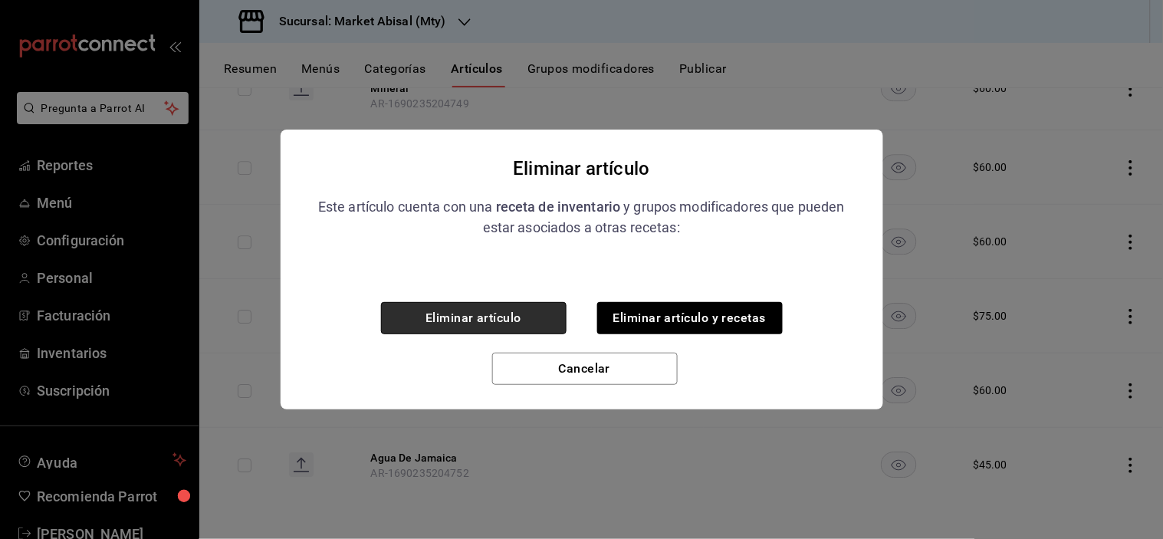
click at [511, 326] on button "Eliminar artículo" at bounding box center [474, 318] width 186 height 32
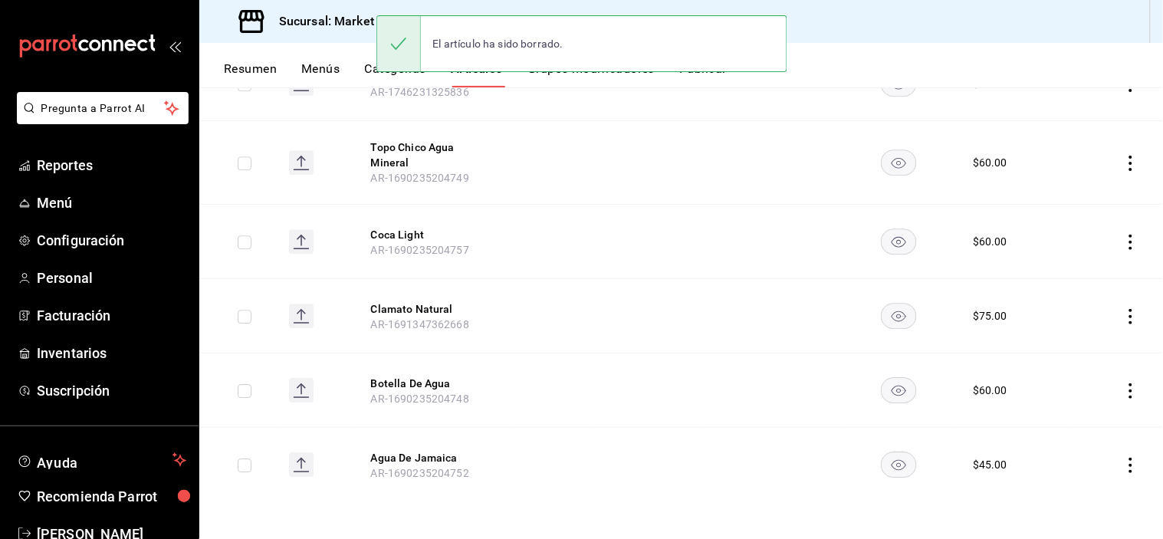
scroll to position [1076, 0]
click at [1124, 162] on icon "actions" at bounding box center [1131, 163] width 15 height 15
click at [1069, 256] on span "Eliminar" at bounding box center [1072, 261] width 39 height 12
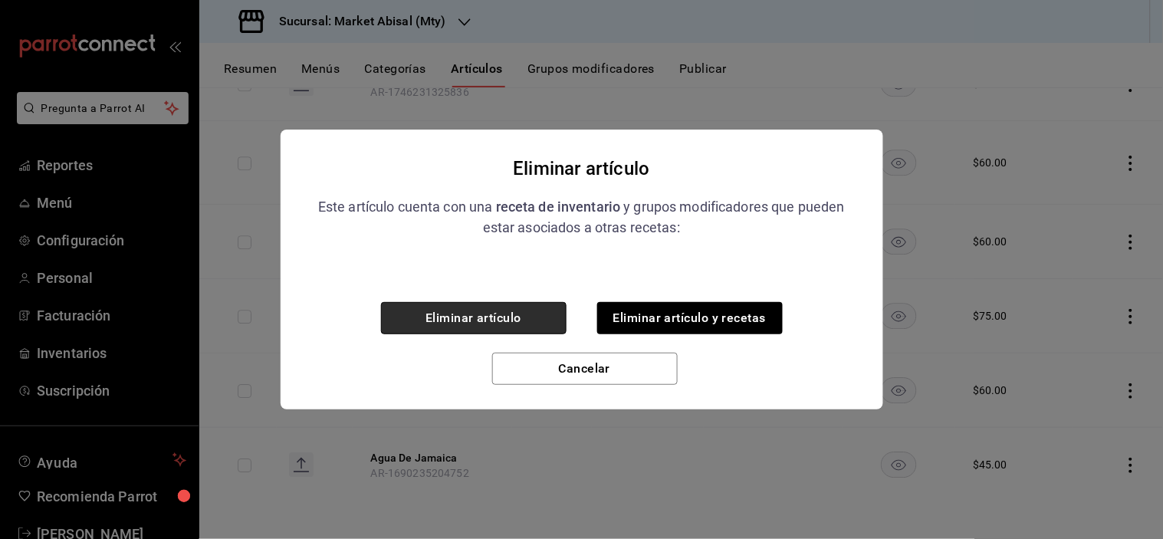
click at [493, 318] on button "Eliminar artículo" at bounding box center [474, 318] width 186 height 32
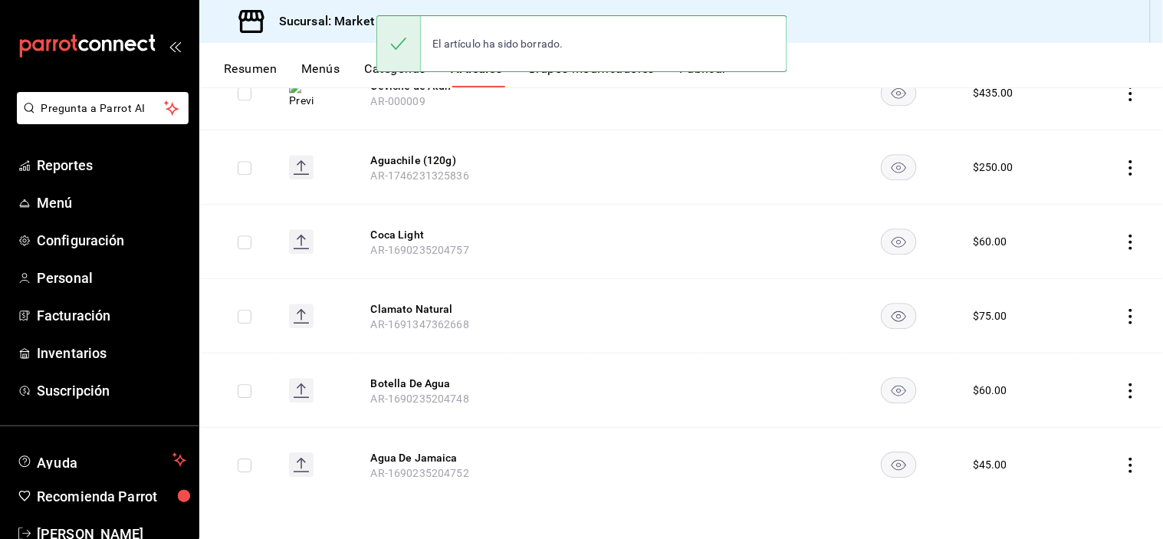
scroll to position [907, 0]
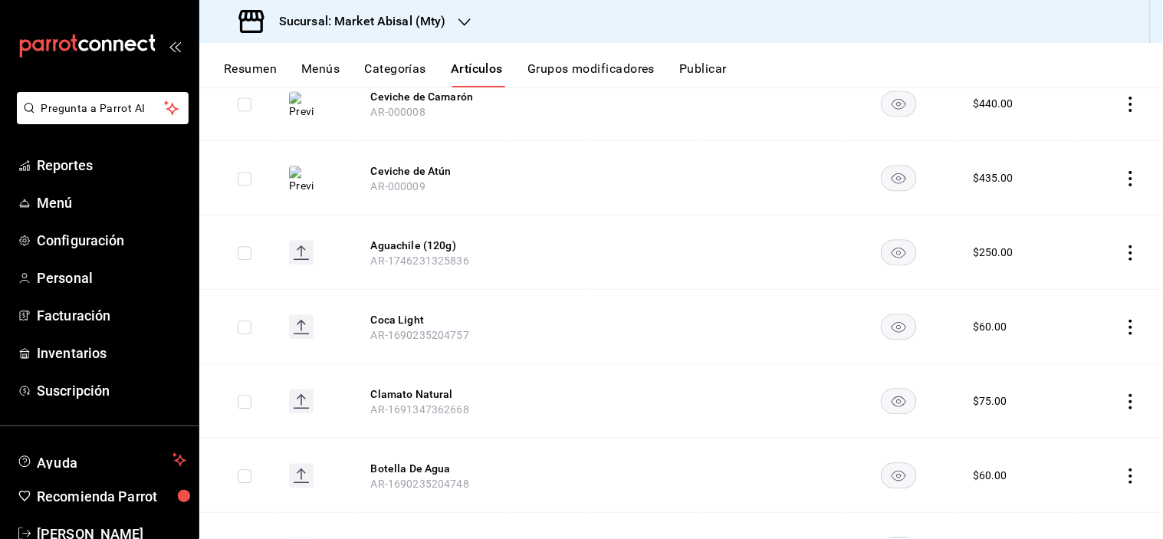
click at [1124, 322] on icon "actions" at bounding box center [1131, 327] width 15 height 15
click at [1075, 425] on span "Eliminar" at bounding box center [1072, 426] width 39 height 12
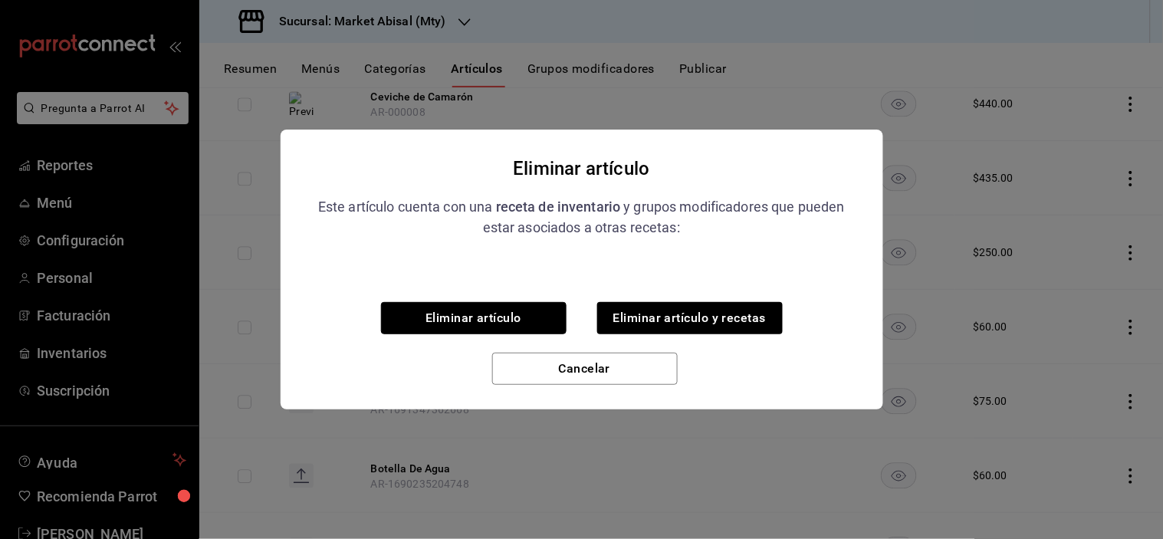
click at [514, 315] on button "Eliminar artículo" at bounding box center [474, 318] width 186 height 32
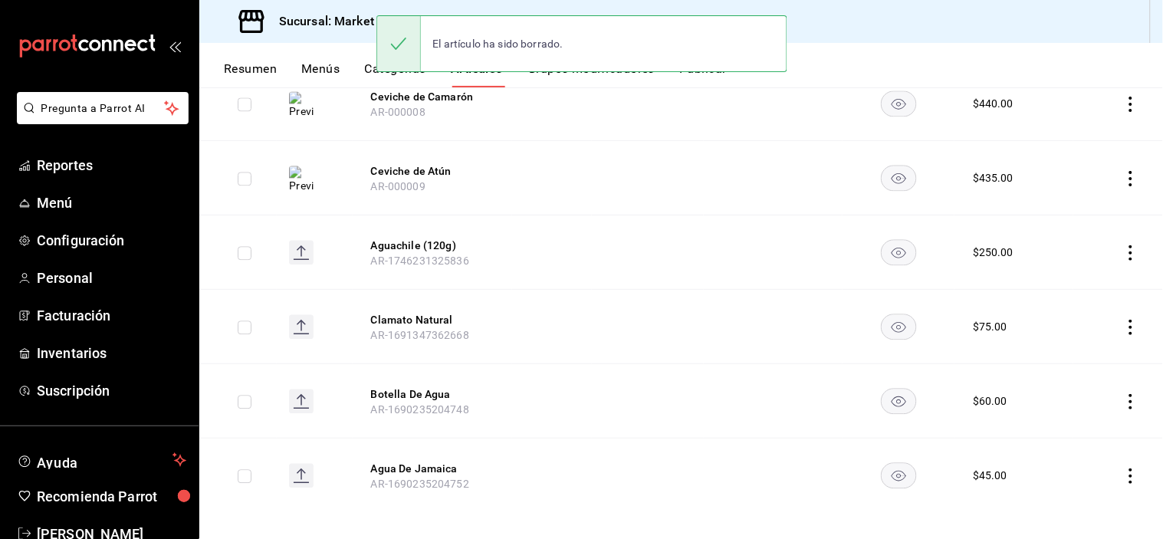
click at [1124, 325] on icon "actions" at bounding box center [1131, 327] width 15 height 15
click at [1077, 418] on span "Eliminar" at bounding box center [1073, 426] width 40 height 16
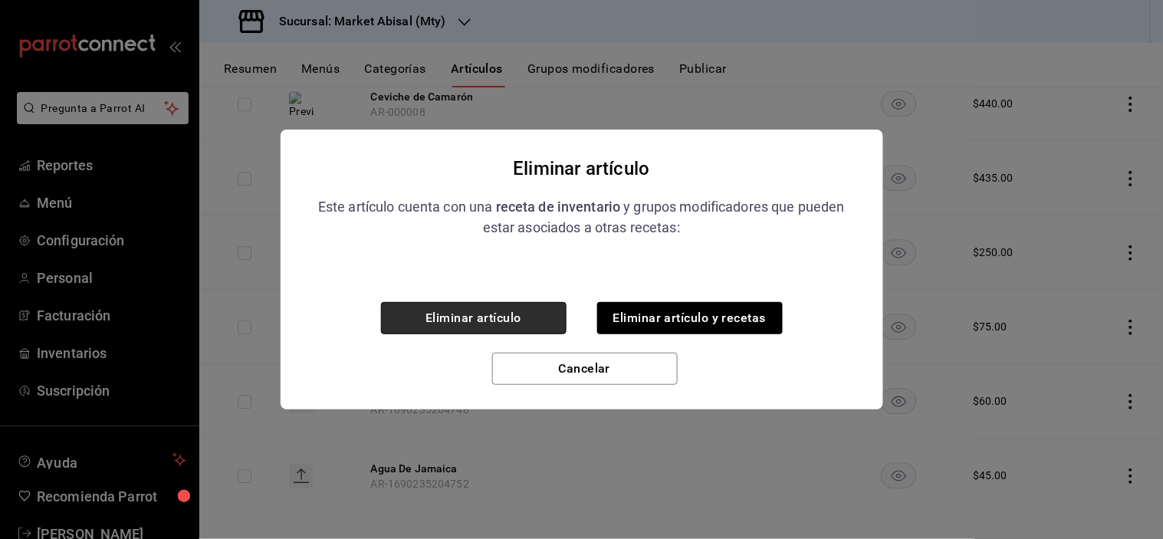
click at [500, 304] on button "Eliminar artículo" at bounding box center [474, 318] width 186 height 32
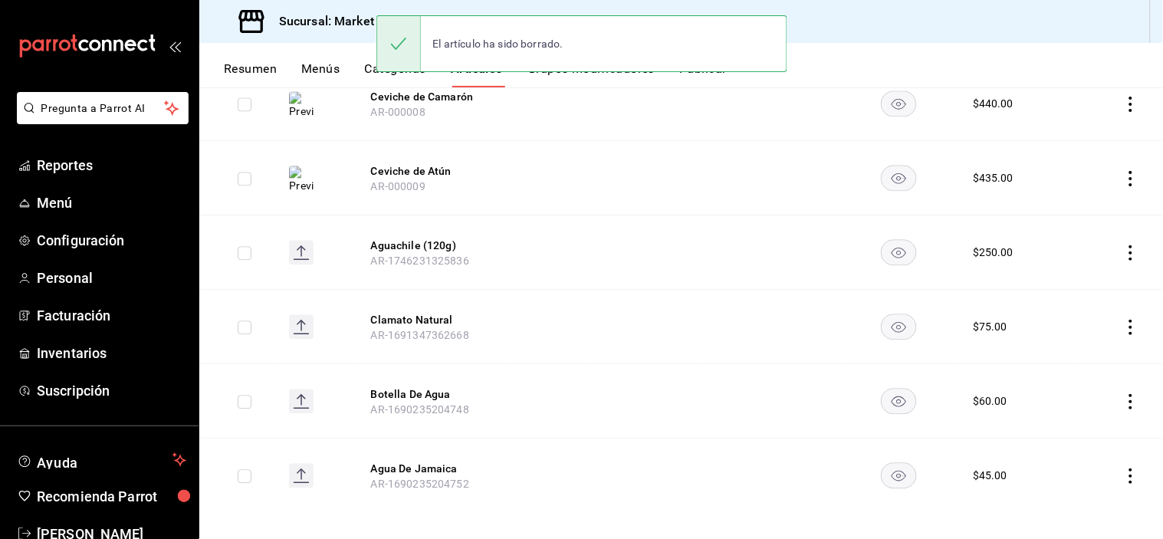
scroll to position [844, 0]
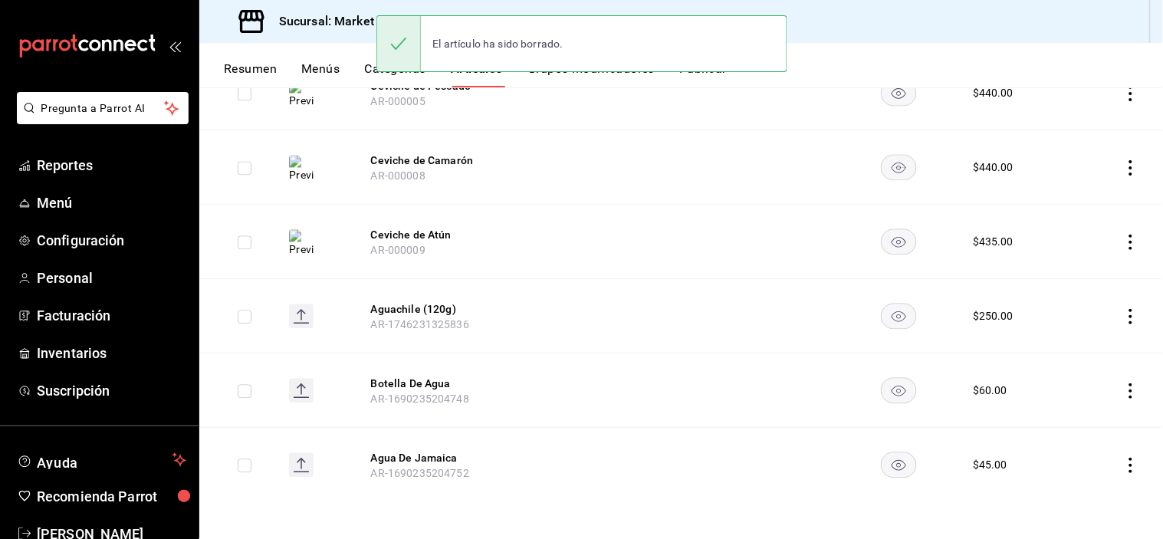
click at [1124, 391] on icon "actions" at bounding box center [1131, 390] width 15 height 15
click at [1077, 489] on span "Eliminar" at bounding box center [1072, 490] width 39 height 12
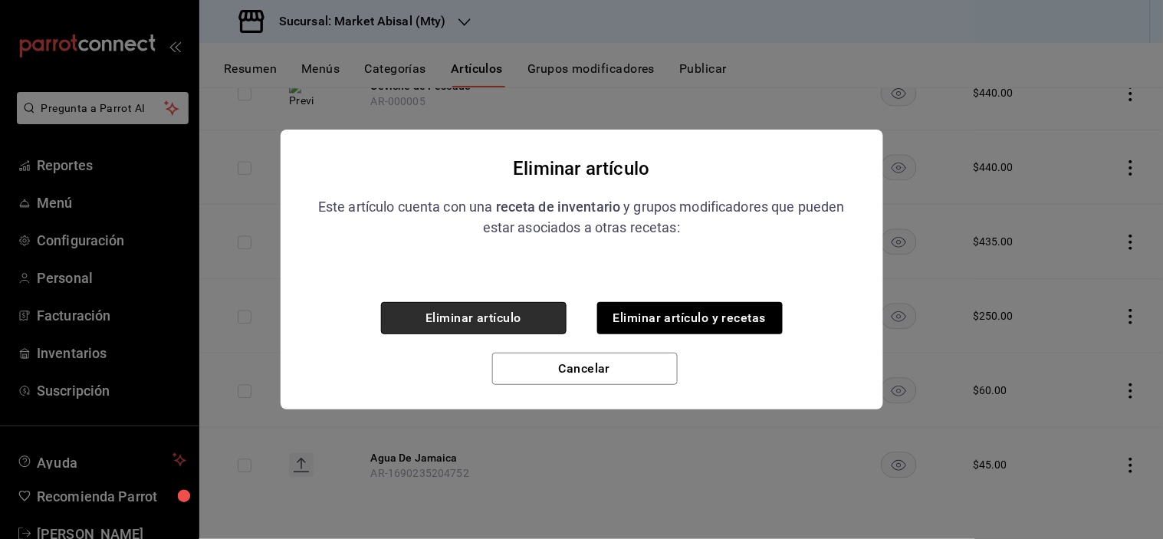
click at [495, 327] on button "Eliminar artículo" at bounding box center [474, 318] width 186 height 32
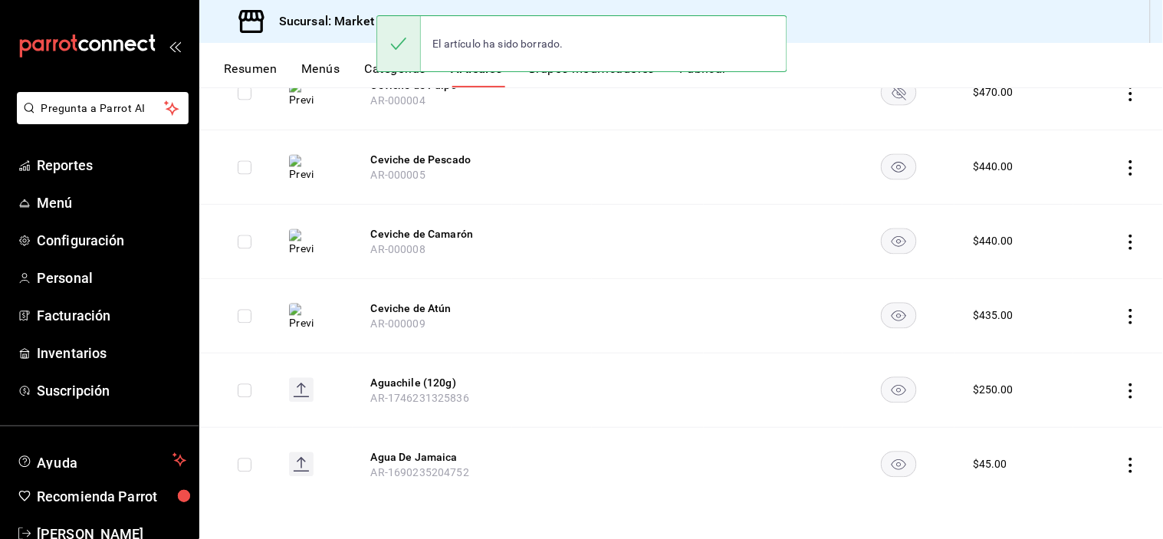
scroll to position [769, 0]
click at [1130, 464] on icon "actions" at bounding box center [1131, 465] width 3 height 15
click at [1090, 501] on span "Eliminar" at bounding box center [1072, 498] width 39 height 12
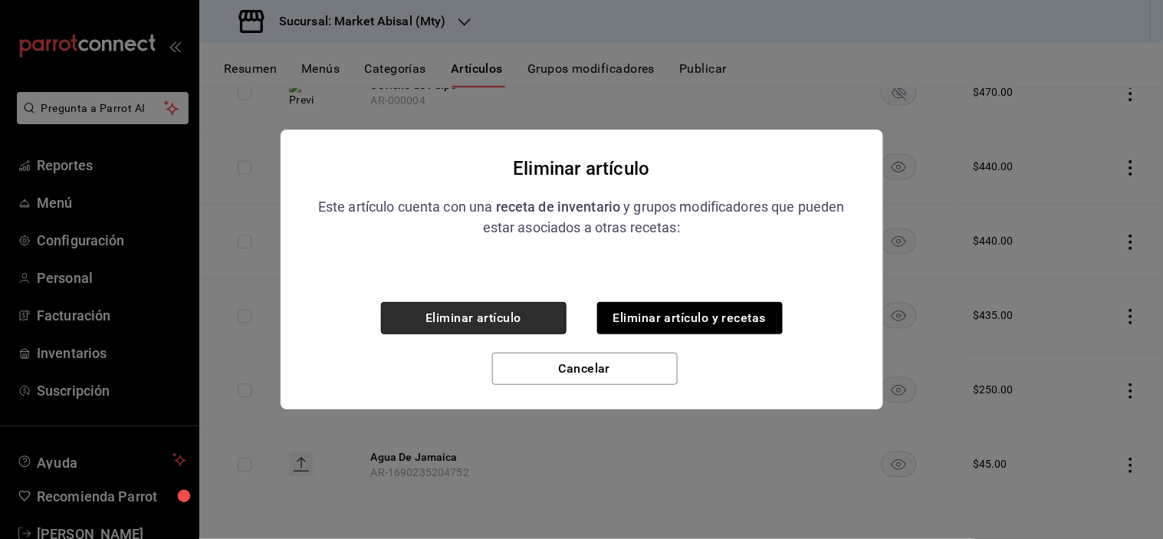
click at [532, 308] on button "Eliminar artículo" at bounding box center [474, 318] width 186 height 32
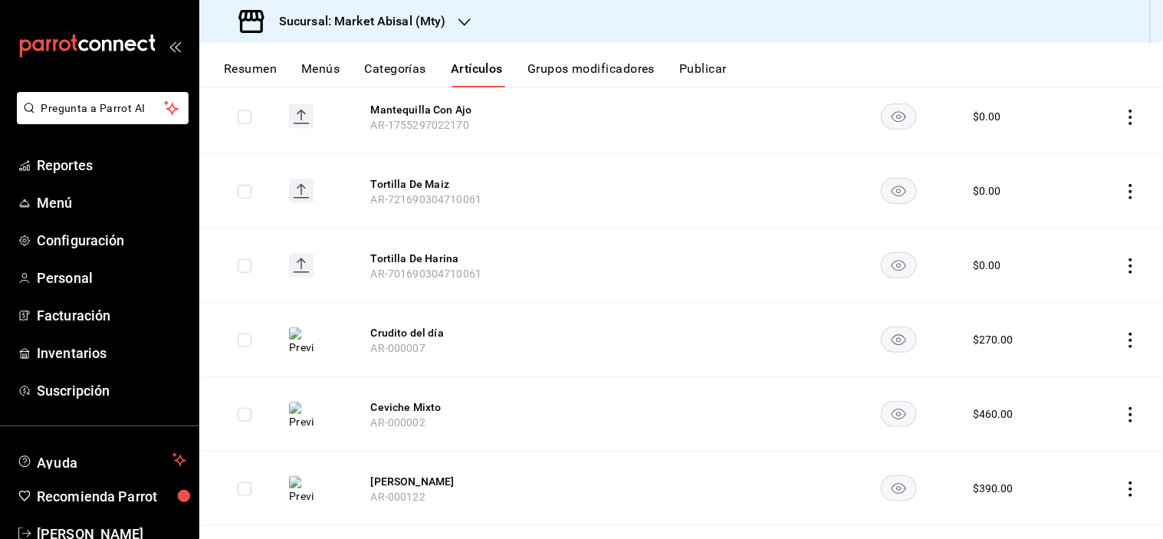
scroll to position [255, 0]
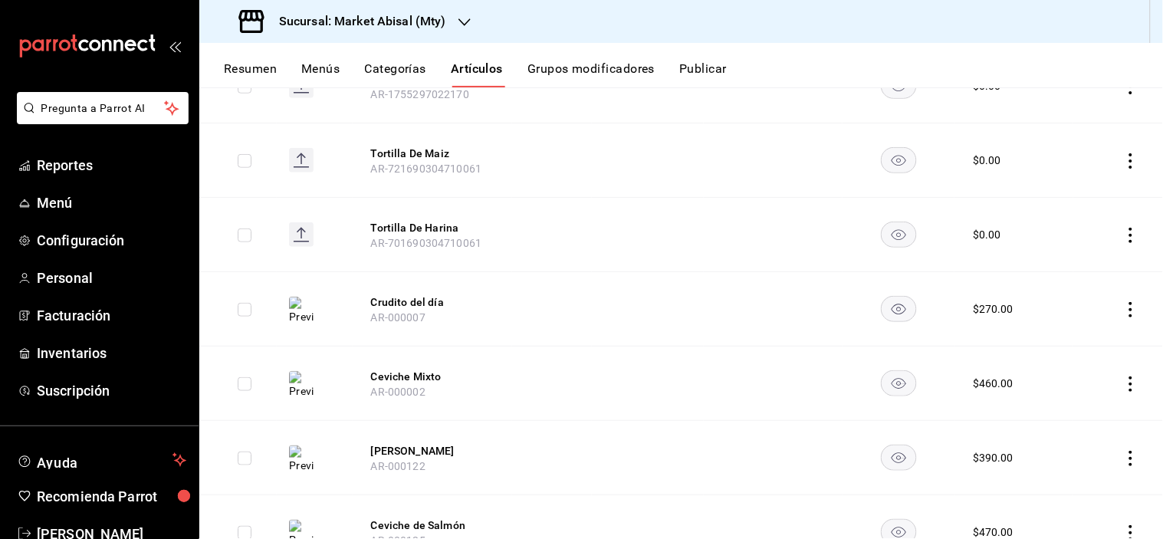
click at [1124, 312] on icon "actions" at bounding box center [1131, 309] width 15 height 15
drag, startPoint x: 1084, startPoint y: 344, endPoint x: 1094, endPoint y: 350, distance: 12.1
click at [1085, 344] on span "Editar" at bounding box center [1073, 345] width 40 height 16
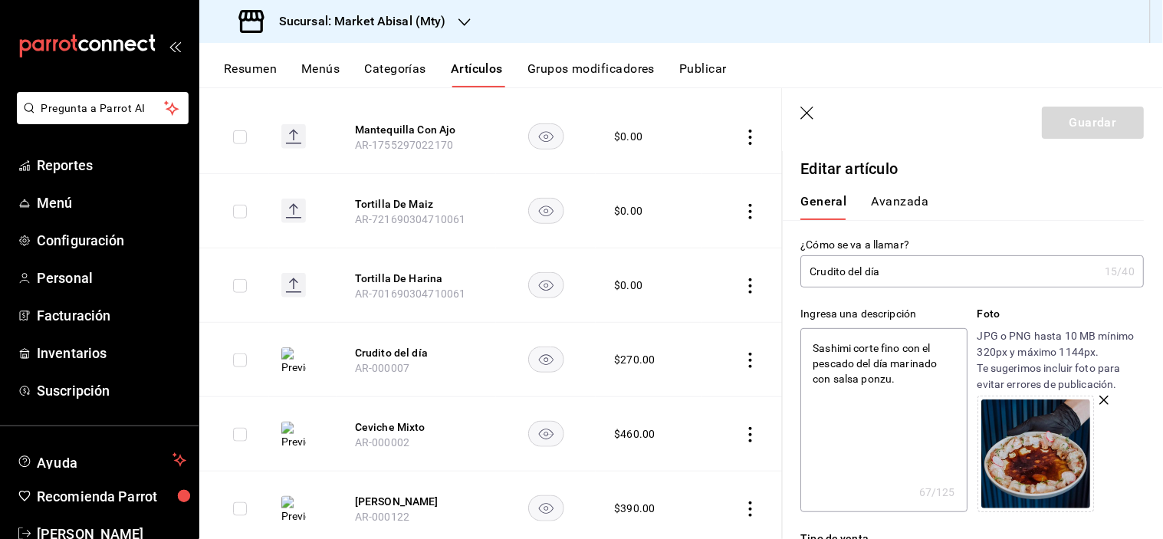
type input "Crudito del dí"
type textarea "x"
type input "Crudito del d"
type textarea "x"
type input "Crudito del"
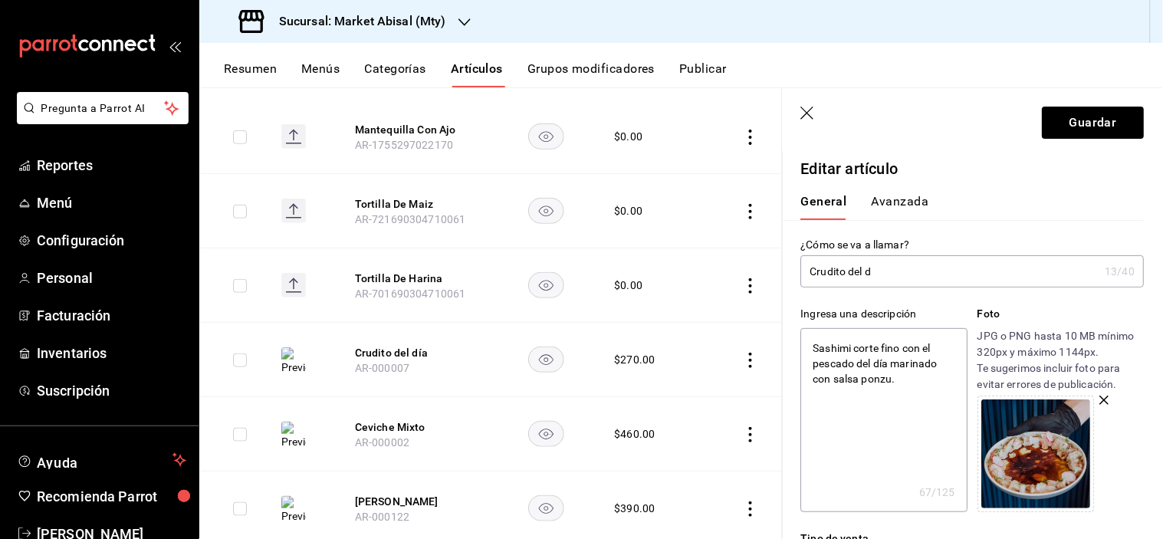
type textarea "x"
type input "Crudito del"
type textarea "x"
type input "Crudito de"
type textarea "x"
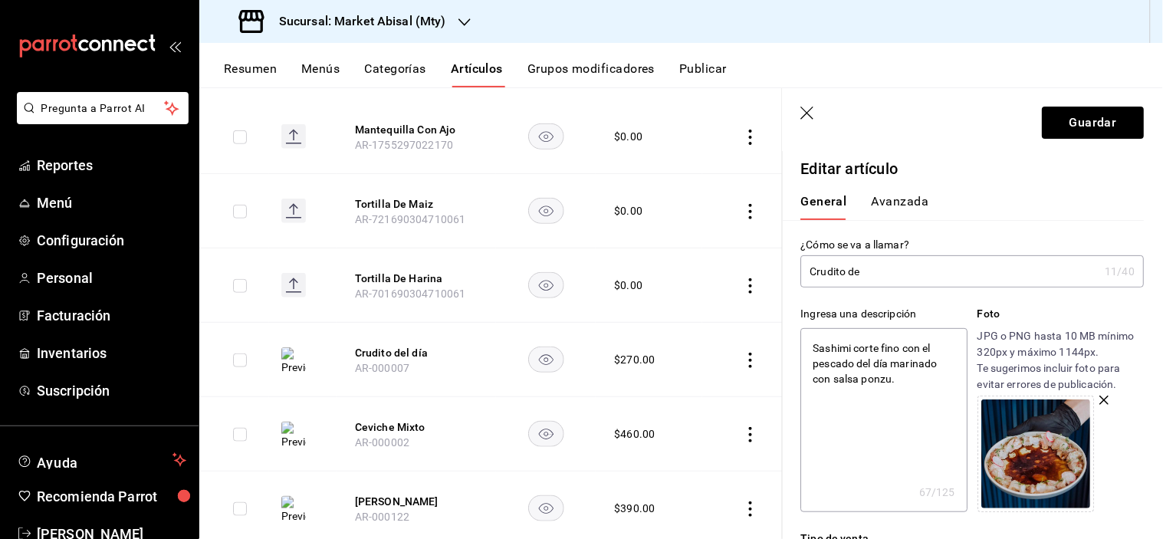
type input "Crudito d"
type textarea "x"
type input "Crudito"
type textarea "x"
type input "Crudito d"
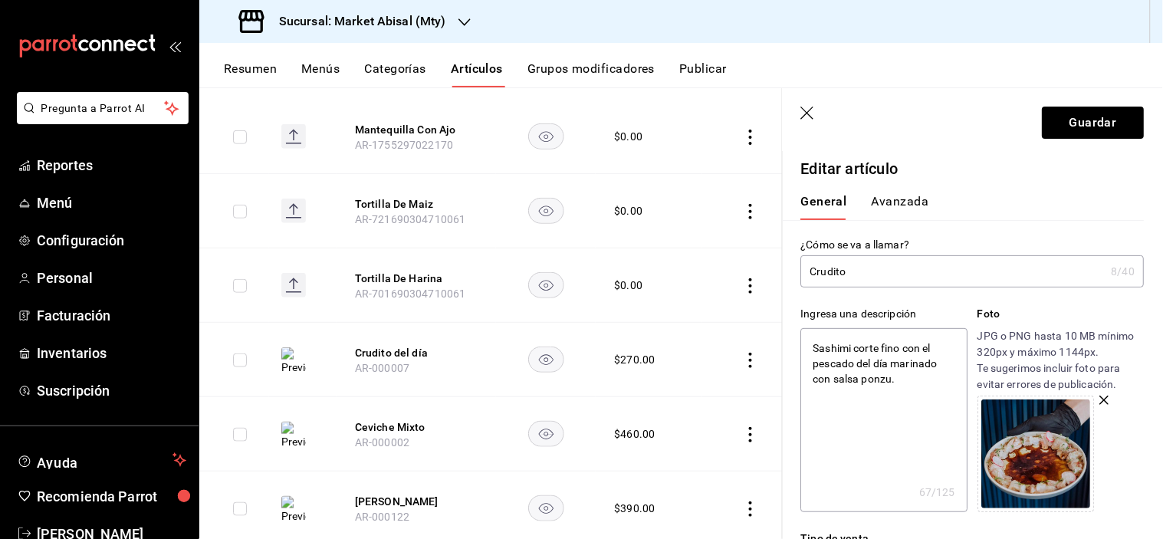
type textarea "x"
type input "Crudito dE"
type textarea "x"
type input "Crudito dEL"
type textarea "x"
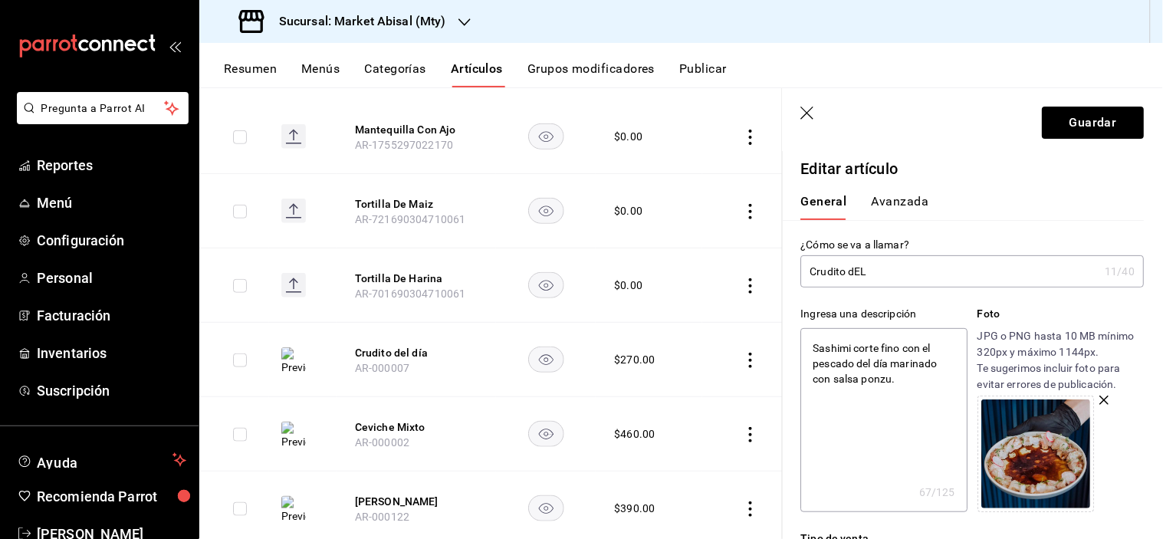
type input "Crudito dEL"
type textarea "x"
type input "Crudito dEL d"
type textarea "x"
type input "Crudito dEL dI"
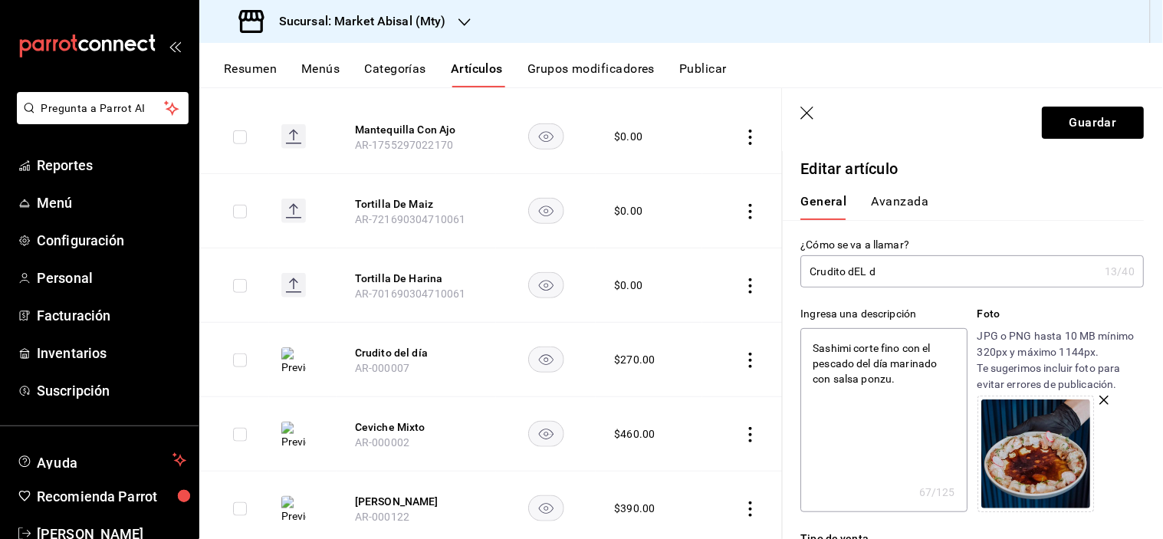
type textarea "x"
type input "Crudito dEL dIA"
type textarea "x"
type input "Crudito dEL dIA"
type textarea "x"
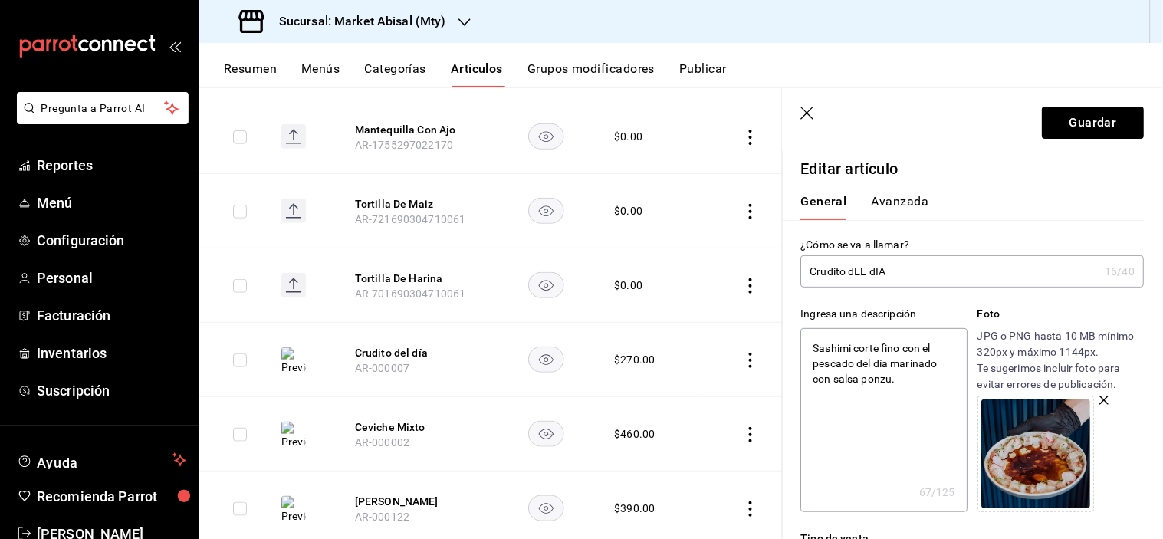
type input "Crudito dEL dIA"
type textarea "x"
type input "Crudito dEL dI"
type textarea "x"
type input "Crudito dEL d"
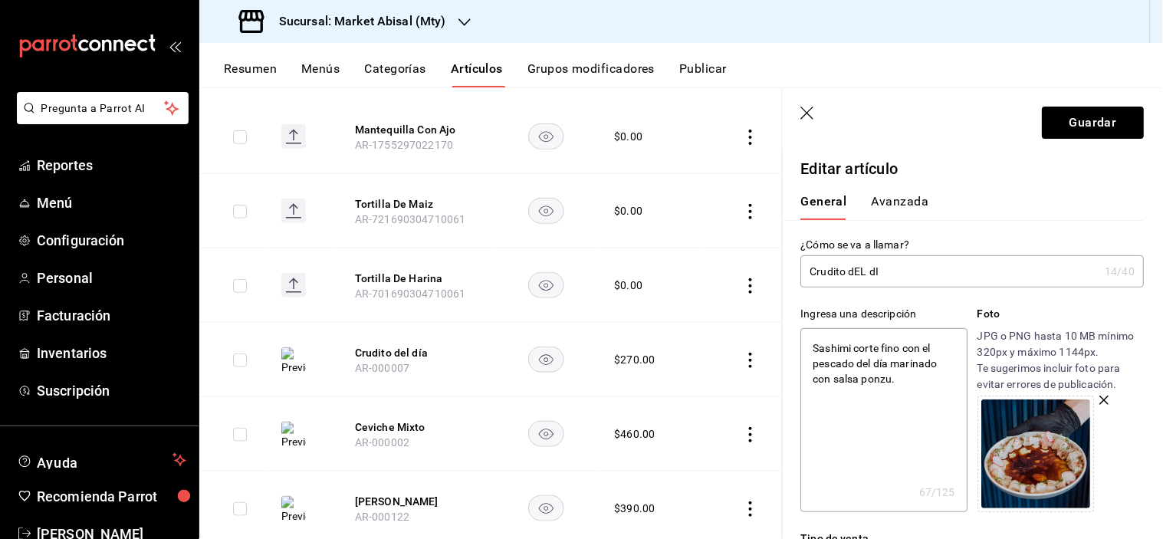
type textarea "x"
type input "Crudito dEL"
type textarea "x"
type input "Crudito dEL"
type textarea "x"
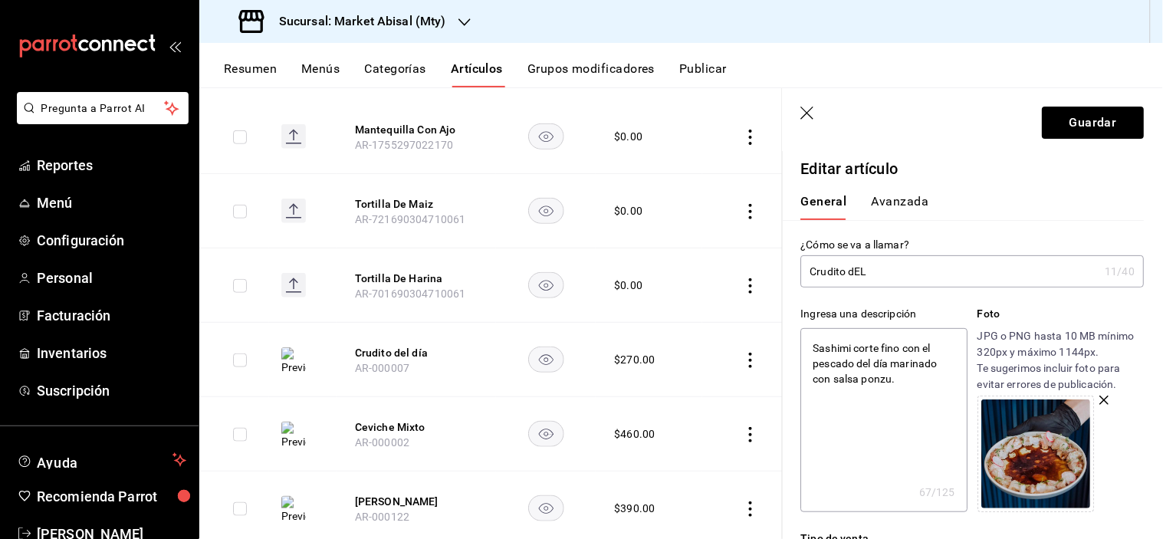
type input "Crudito dE"
type textarea "x"
type input "Crudito d"
type textarea "x"
type input "Crudito"
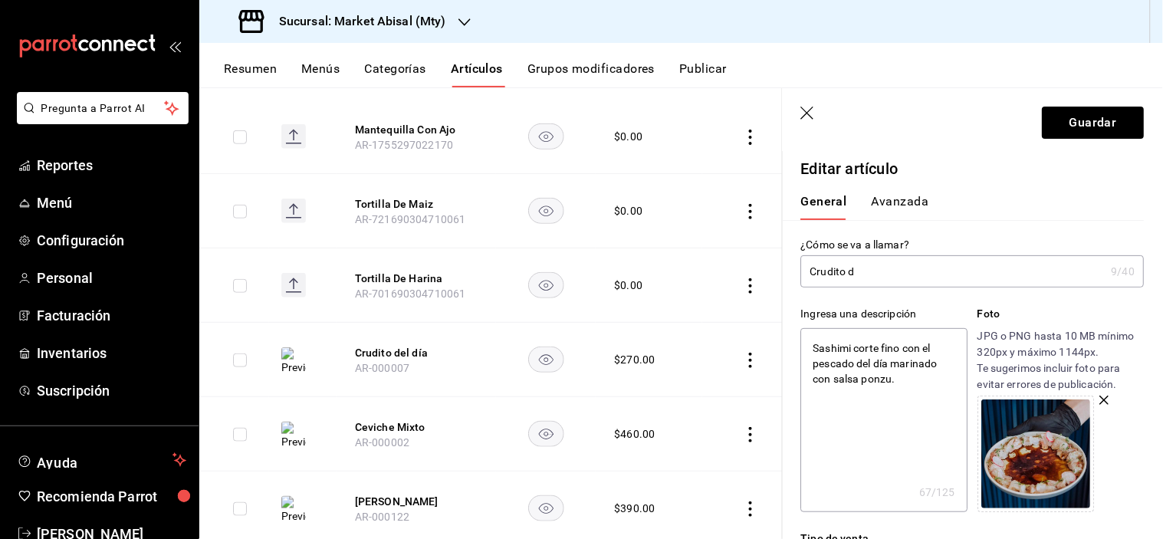
type textarea "x"
type input "Crudito D"
type textarea "x"
type input "Crudito De"
type textarea "x"
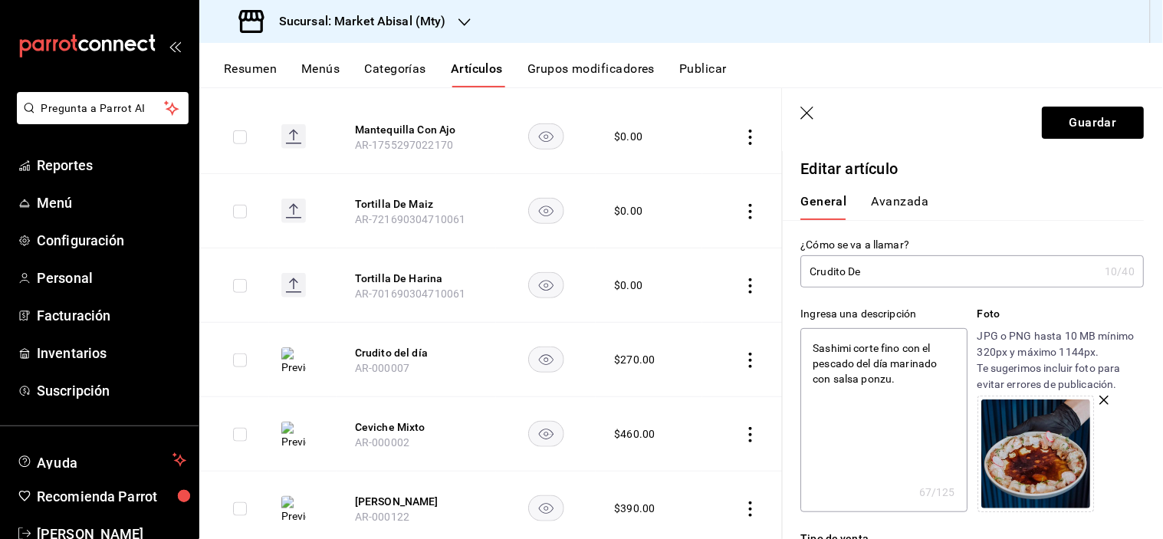
type input "Crudito Del"
type textarea "x"
type input "Crudito Del"
type textarea "x"
type input "Crudito Del D"
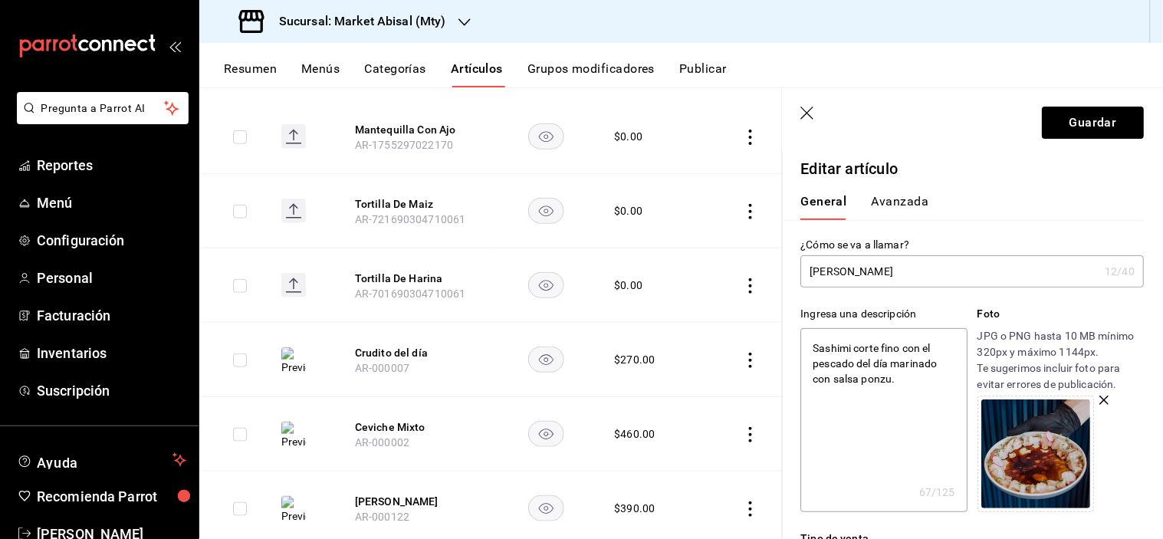
type textarea "x"
type input "Crudito Del Di"
type textarea "x"
type input "Crudito Del Dia"
type textarea "x"
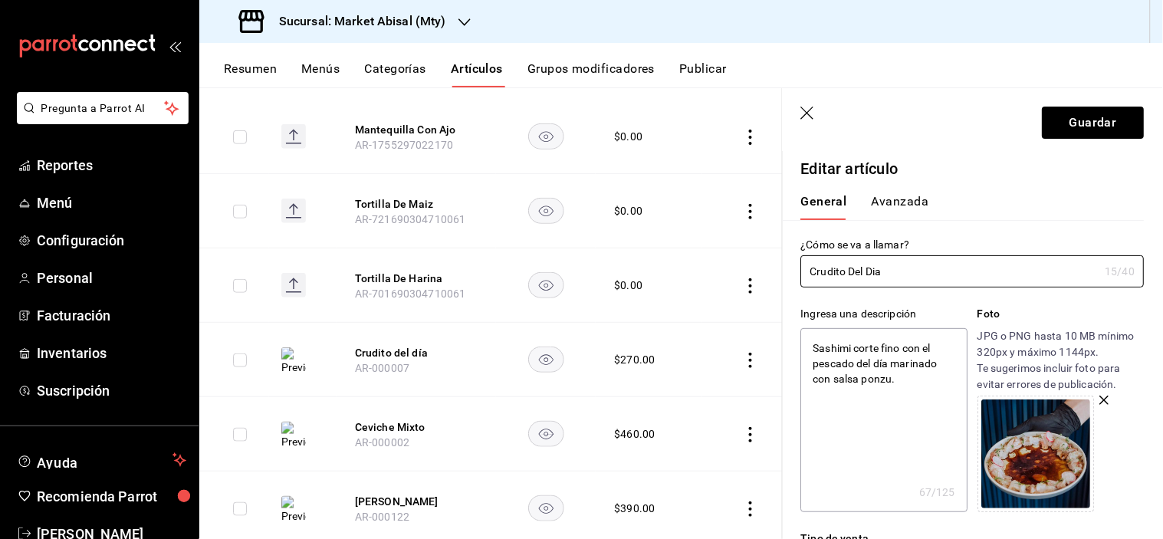
type input "Crudito Del Dia"
type textarea "x"
type input "Crudito Del Dia D"
type textarea "x"
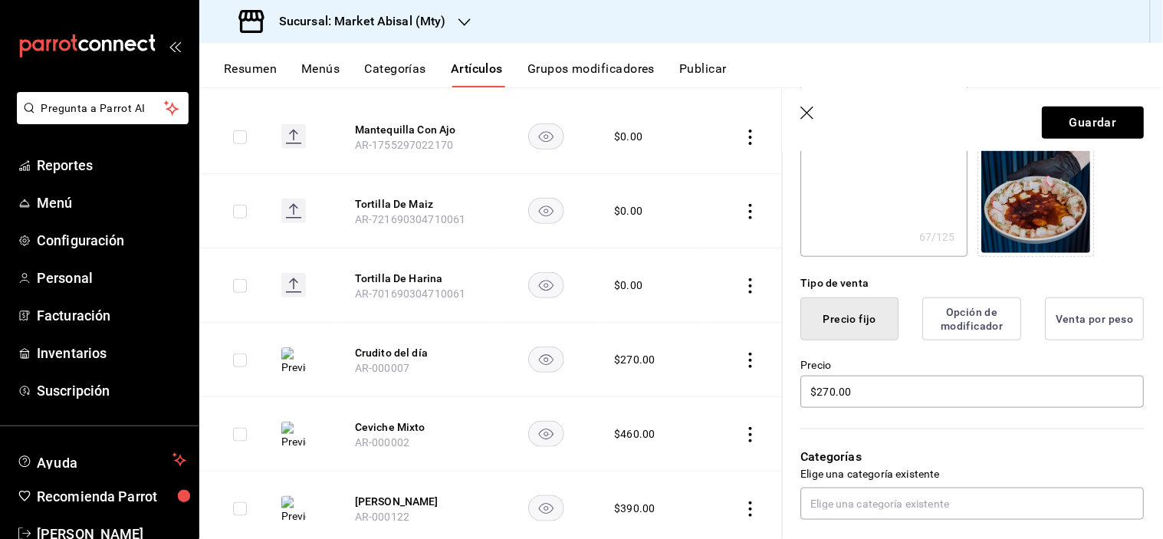
scroll to position [341, 0]
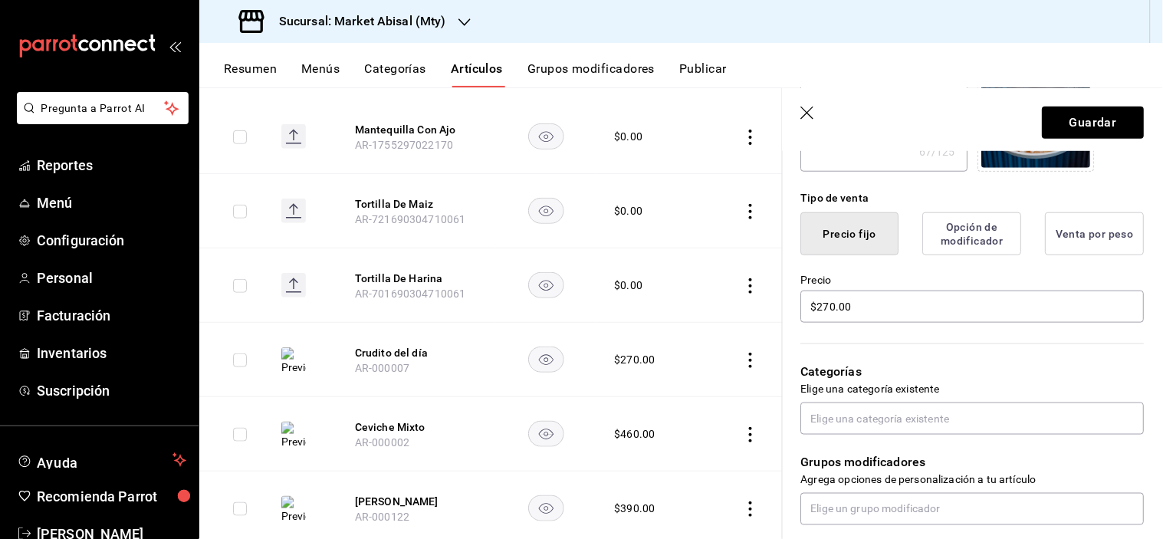
type input "Crudito Del Dia D"
click at [833, 308] on input "$270.00" at bounding box center [973, 307] width 344 height 32
type textarea "x"
type input "$20.00"
type textarea "x"
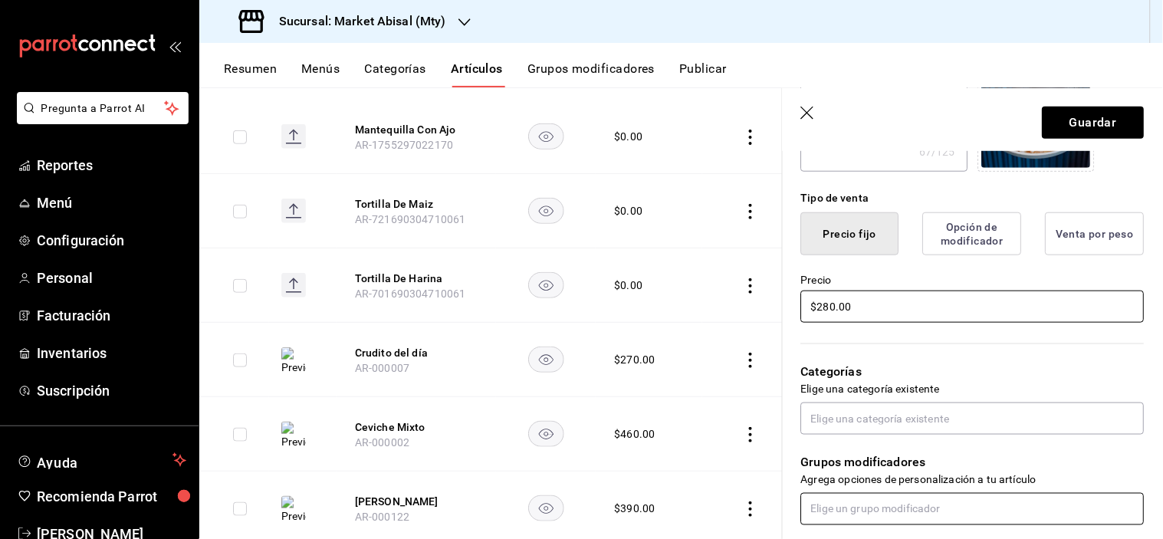
scroll to position [426, 0]
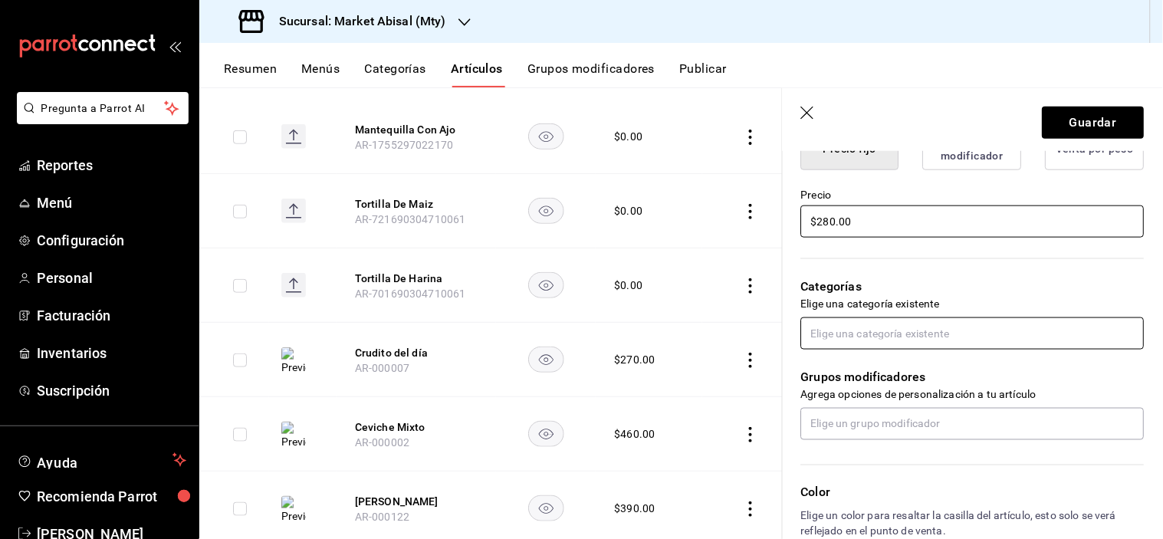
type input "$280.00"
click at [838, 339] on input "text" at bounding box center [973, 334] width 344 height 32
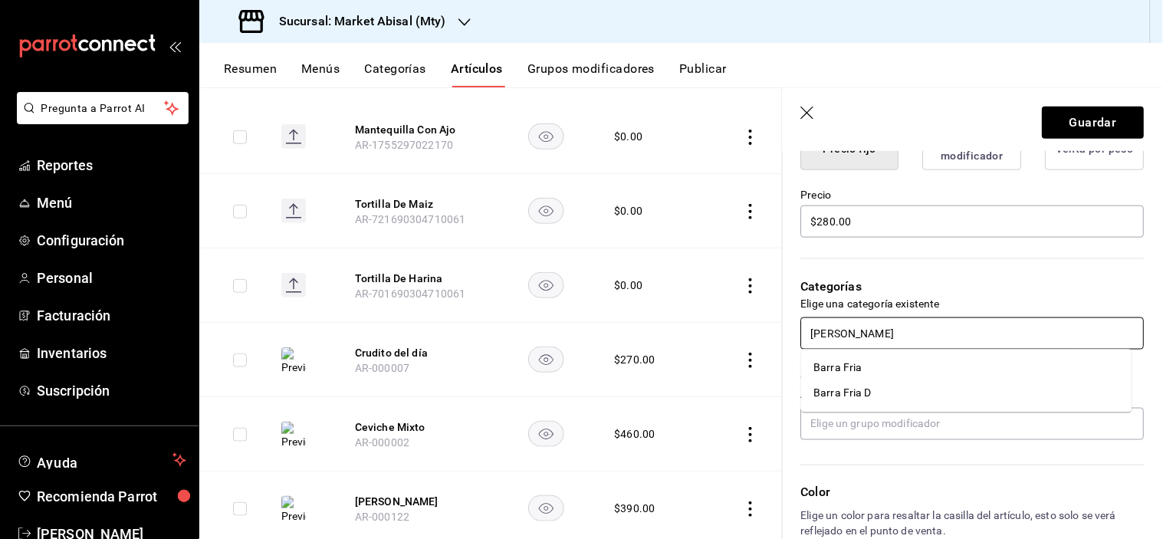
type input "barra"
click at [884, 399] on li "Barra Fria D" at bounding box center [967, 393] width 331 height 25
type textarea "x"
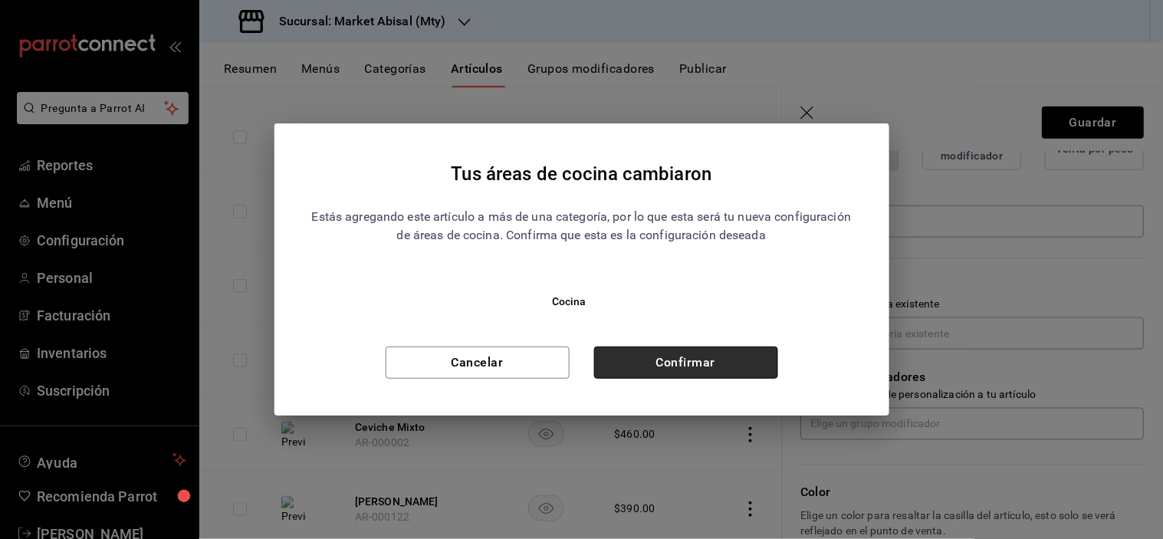
click at [734, 368] on button "Confirmar" at bounding box center [686, 363] width 184 height 32
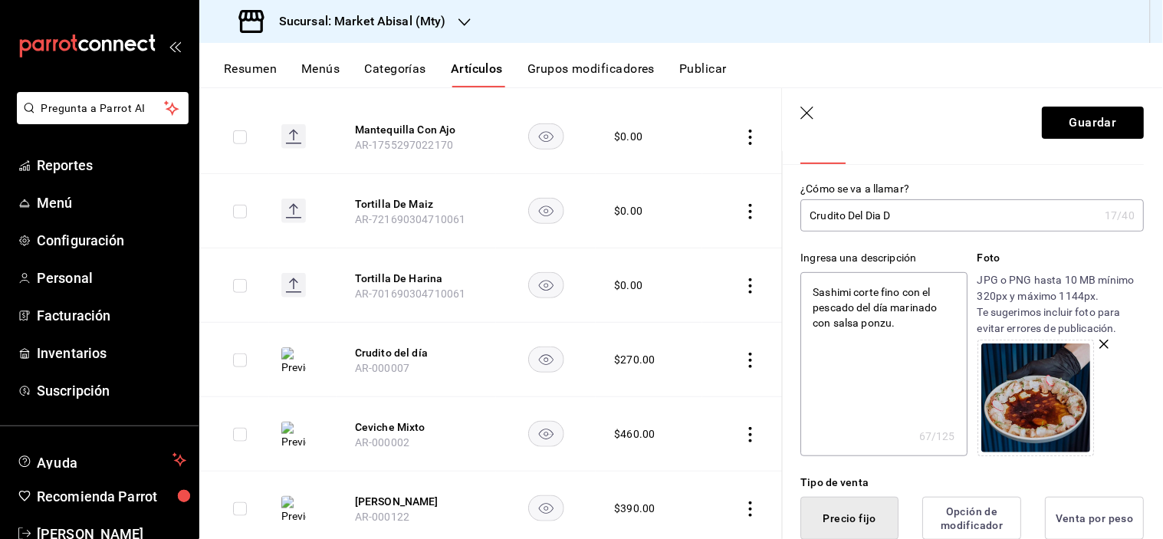
scroll to position [0, 0]
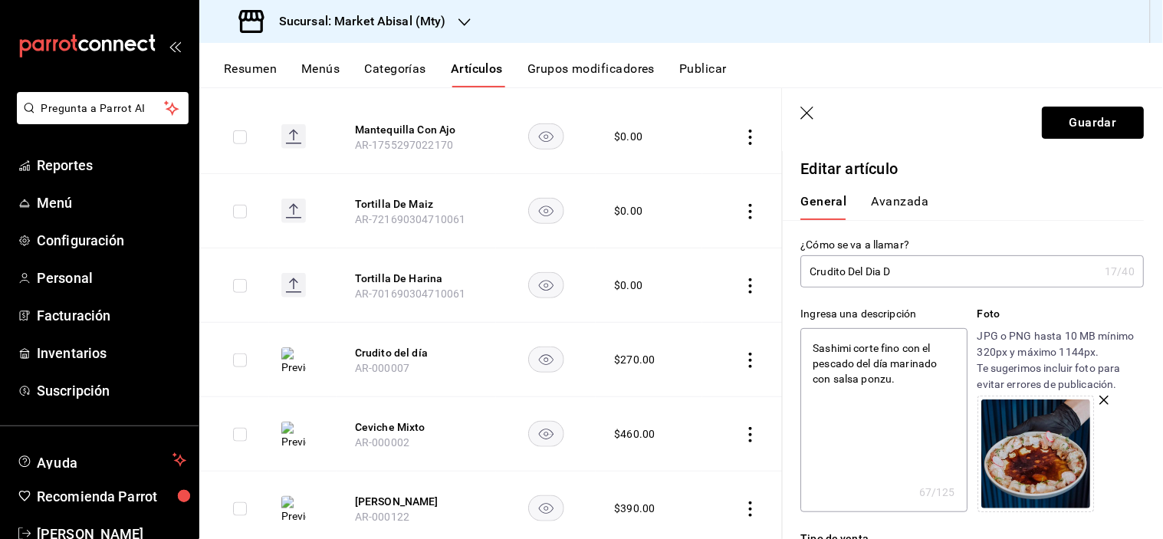
click at [1085, 119] on button "Guardar" at bounding box center [1094, 123] width 102 height 32
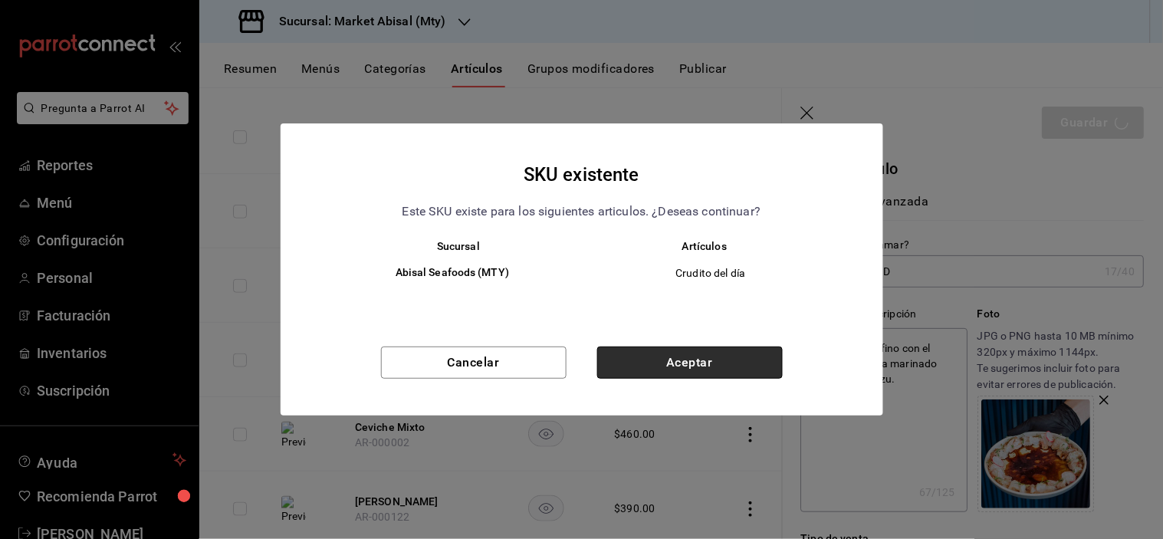
click at [709, 357] on button "Aceptar" at bounding box center [690, 363] width 186 height 32
type textarea "x"
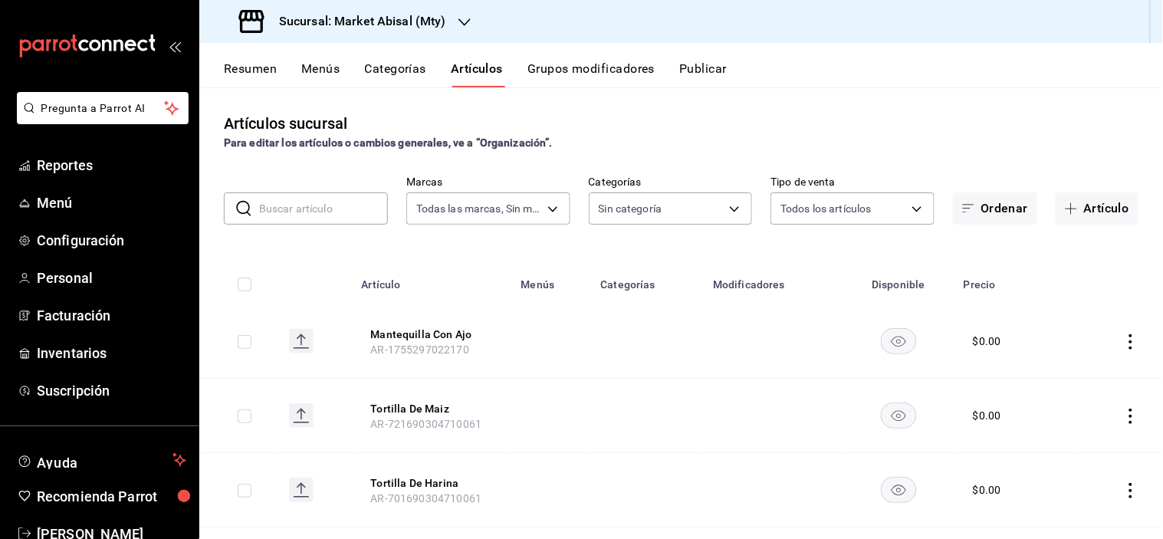
click at [1005, 96] on div "Artículos sucursal Para editar los artículos o cambios generales, ve a “Organiz…" at bounding box center [681, 312] width 964 height 451
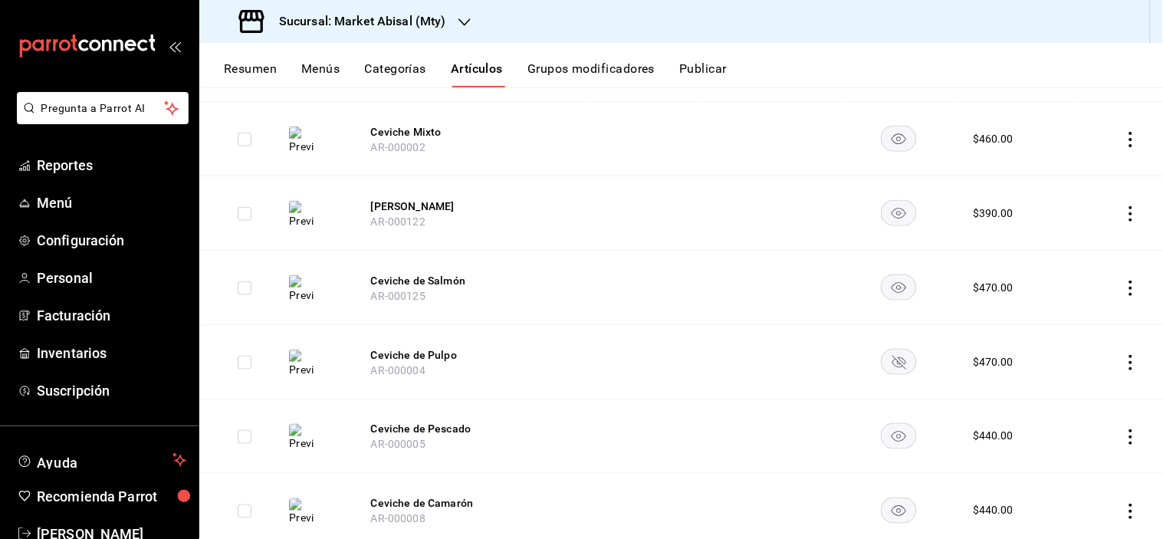
scroll to position [341, 0]
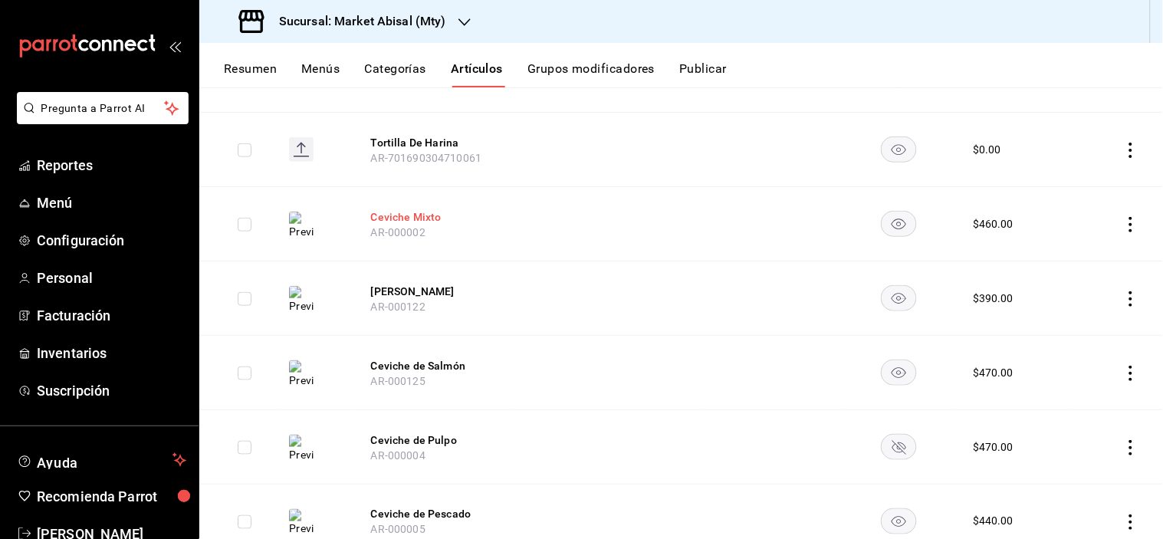
click at [410, 209] on button "Ceviche Mixto" at bounding box center [432, 216] width 123 height 15
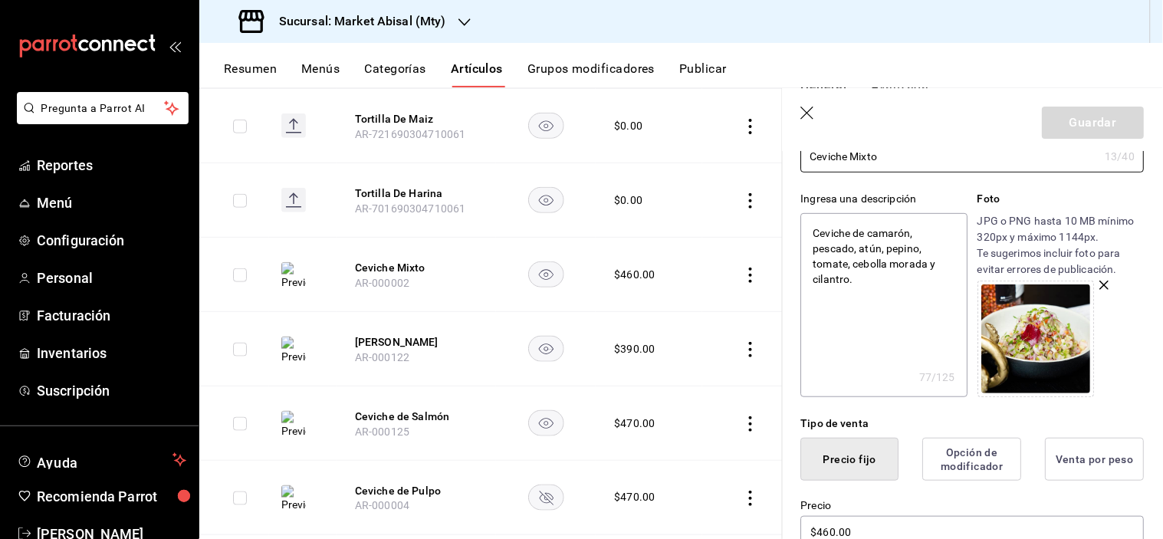
scroll to position [85, 0]
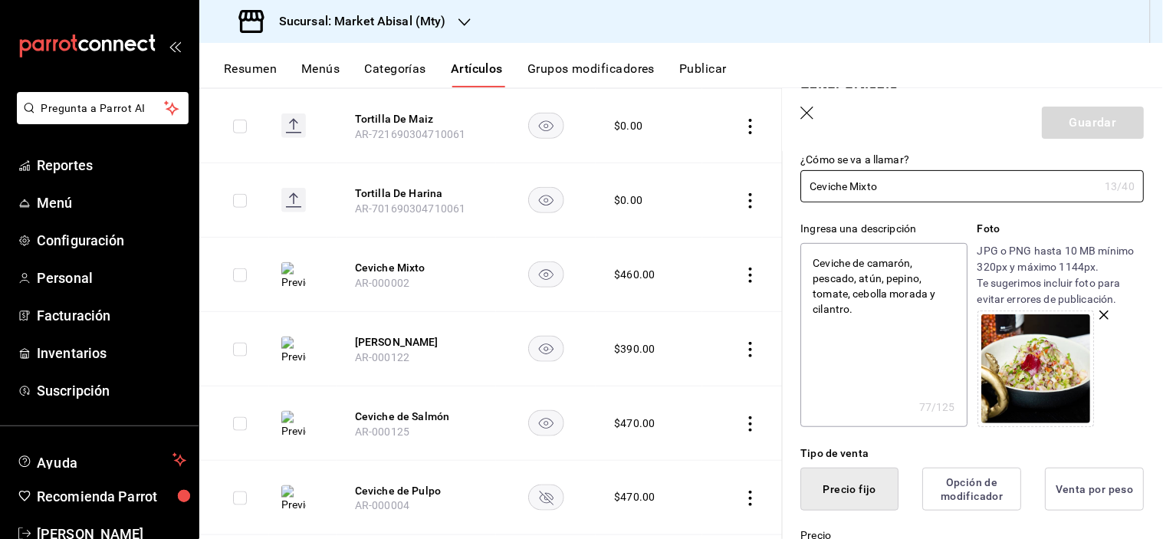
type input "Ceviche Mixto"
type textarea "x"
type input "Ceviche Mixto D"
type textarea "x"
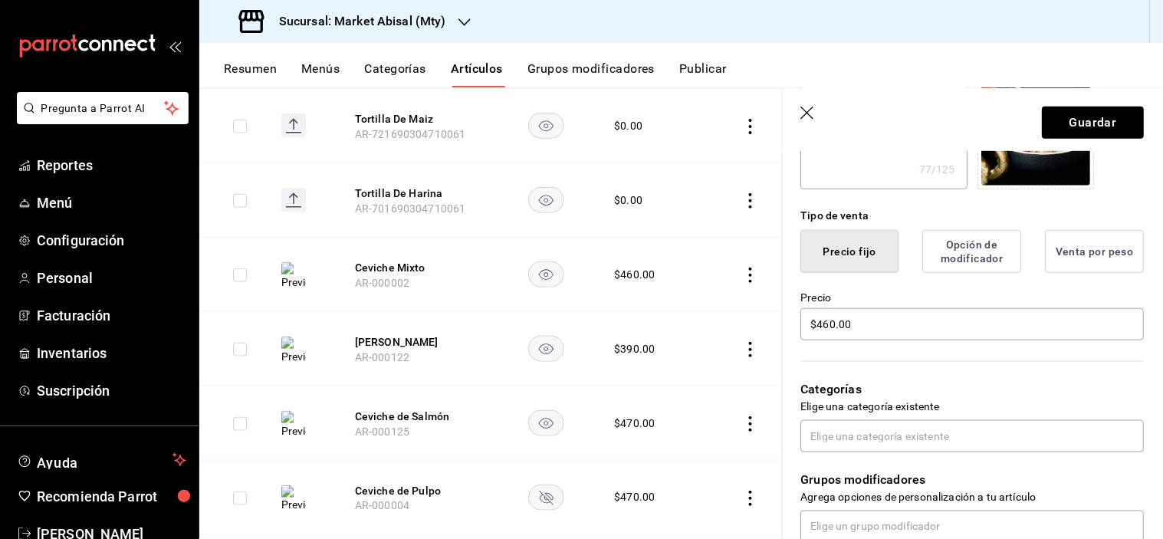
scroll to position [341, 0]
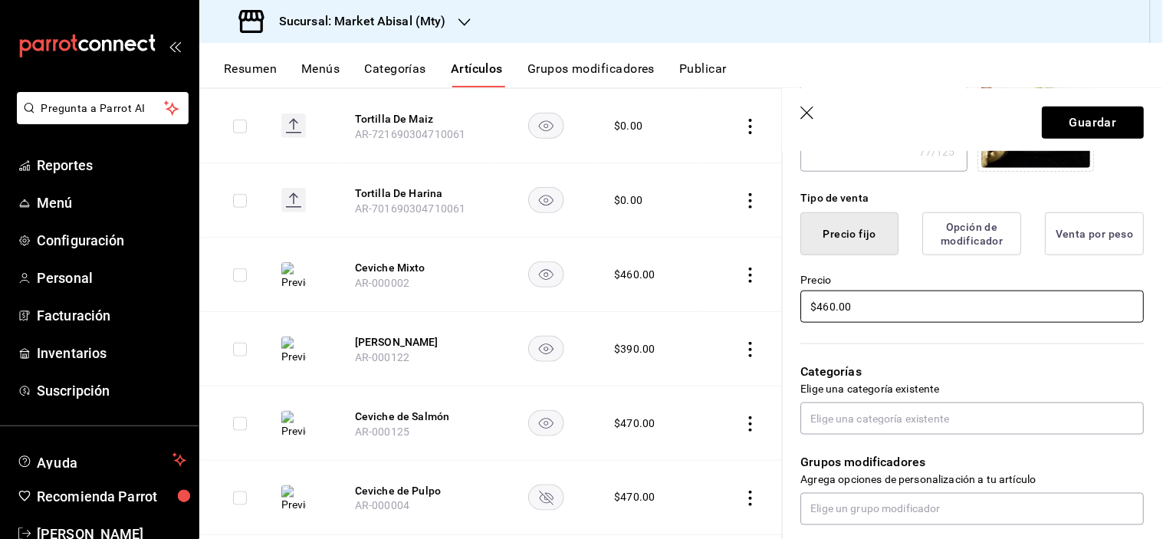
type input "Ceviche Mixto D"
drag, startPoint x: 890, startPoint y: 302, endPoint x: 703, endPoint y: 293, distance: 187.4
click at [709, 292] on main "Artículos sucursal Para editar los artículos o cambios generales, ve a “Organiz…" at bounding box center [681, 313] width 964 height 452
type textarea "x"
type input "$2.00"
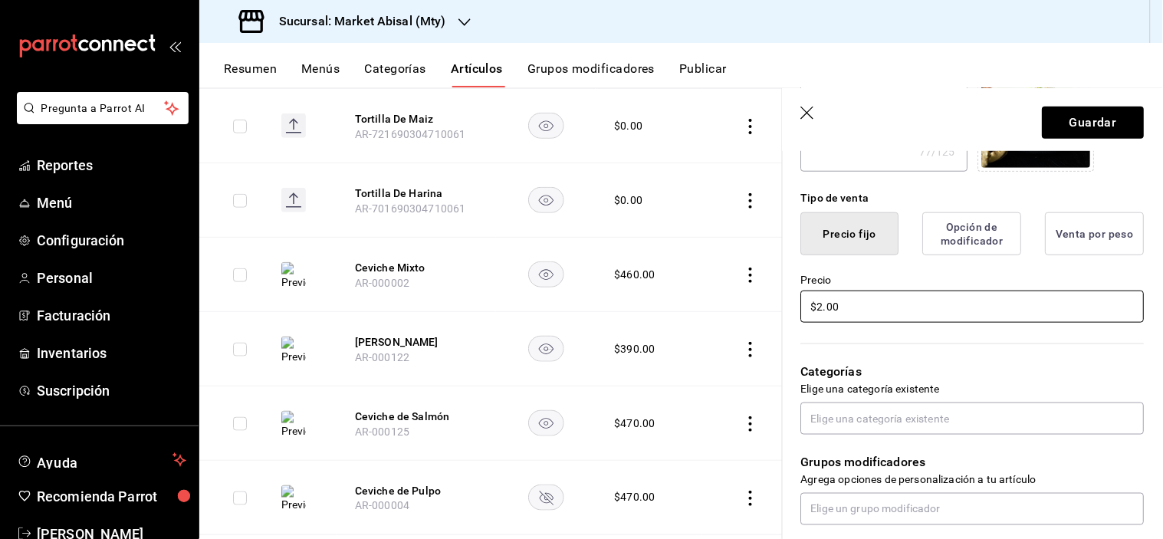
type textarea "x"
type input "$28.00"
type textarea "x"
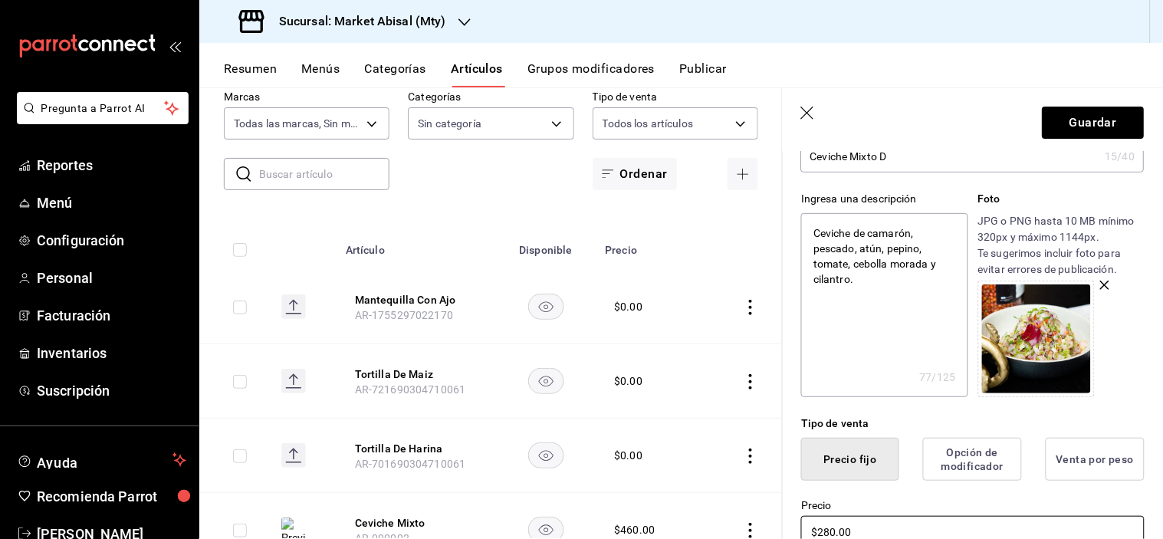
scroll to position [85, 0]
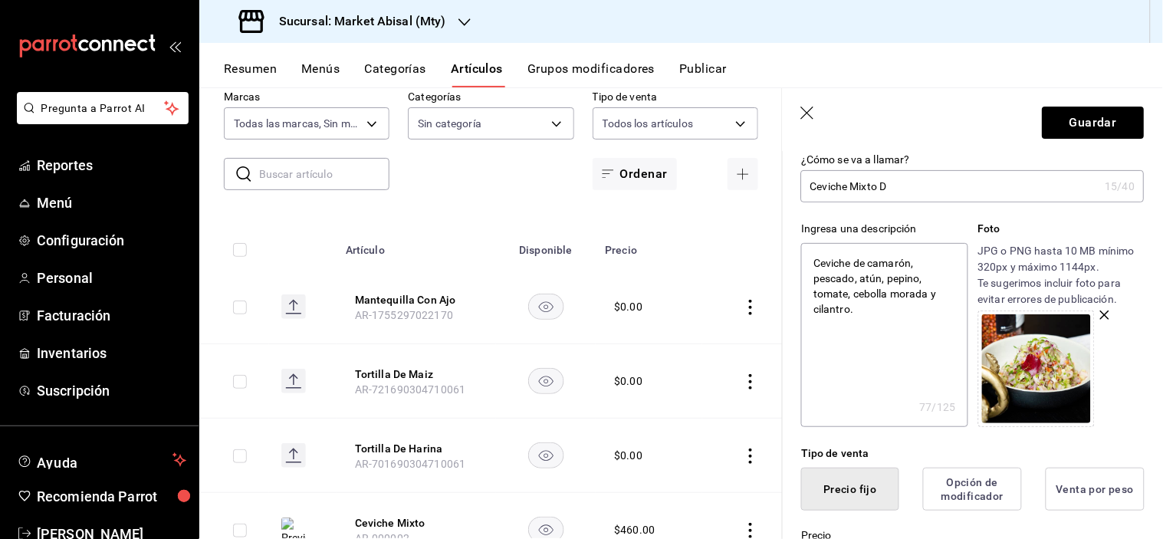
type input "$280.00"
type textarea "x"
drag, startPoint x: 856, startPoint y: 280, endPoint x: 798, endPoint y: 278, distance: 57.6
click at [798, 278] on div "Ingresa una descripción Ceviche de camarón, pescado, atún, pepino, tomate, cebo…" at bounding box center [964, 314] width 362 height 225
type textarea "Ceviche de camarón, P, atún, pepino, tomate, cebolla morada y cilantro."
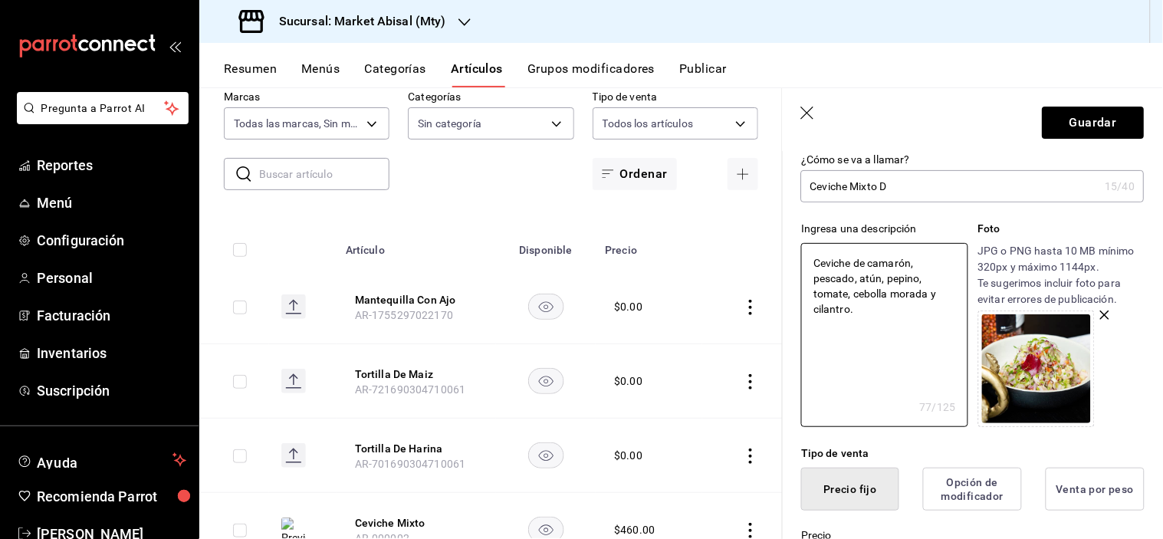
type textarea "x"
type textarea "Ceviche de camarón, PU, atún, pepino, tomate, cebolla morada y cilantro."
type textarea "x"
type textarea "Ceviche de camarón, PUL, atún, pepino, tomate, cebolla morada y cilantro."
type textarea "x"
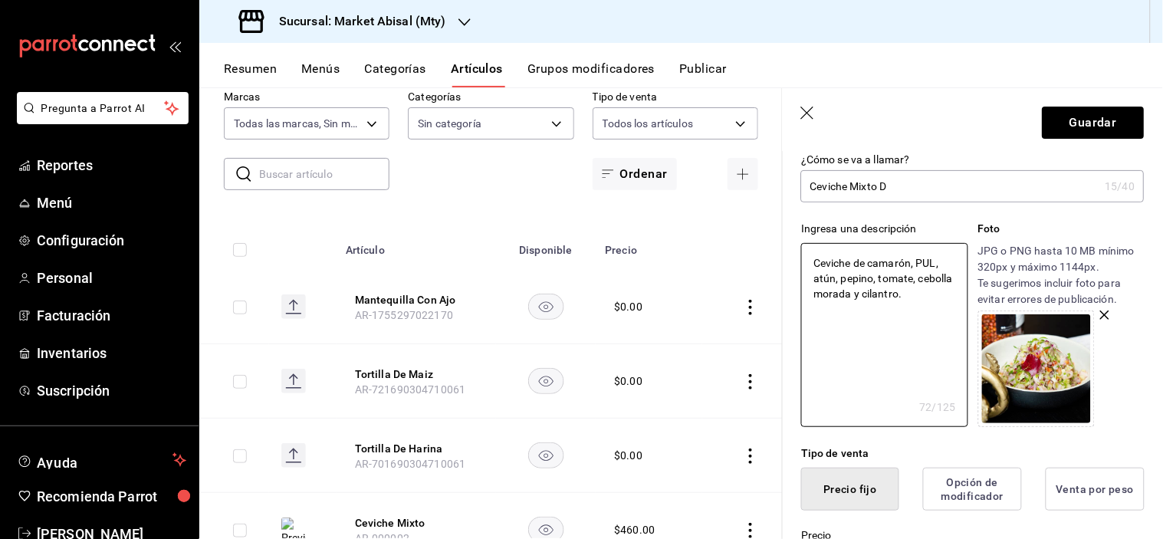
type textarea "Ceviche de camarón, PULP, atún, pepino, tomate, cebolla morada y cilantro."
type textarea "x"
type textarea "Ceviche de camarón, PULPO, atún, pepino, tomate, cebolla morada y cilantro."
type textarea "x"
type textarea "Ceviche de camarón, PULP, atún, pepino, tomate, cebolla morada y cilantro."
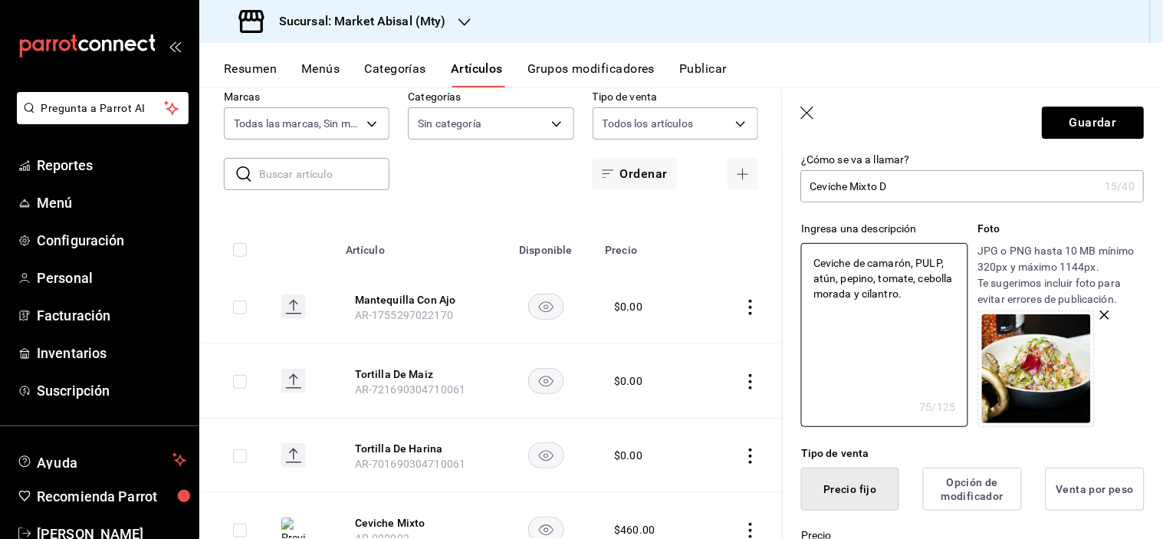
type textarea "x"
type textarea "Ceviche de camarón, PUL, atún, pepino, tomate, cebolla morada y cilantro."
type textarea "x"
type textarea "Ceviche de camarón, PU, atún, pepino, tomate, cebolla morada y cilantro."
type textarea "x"
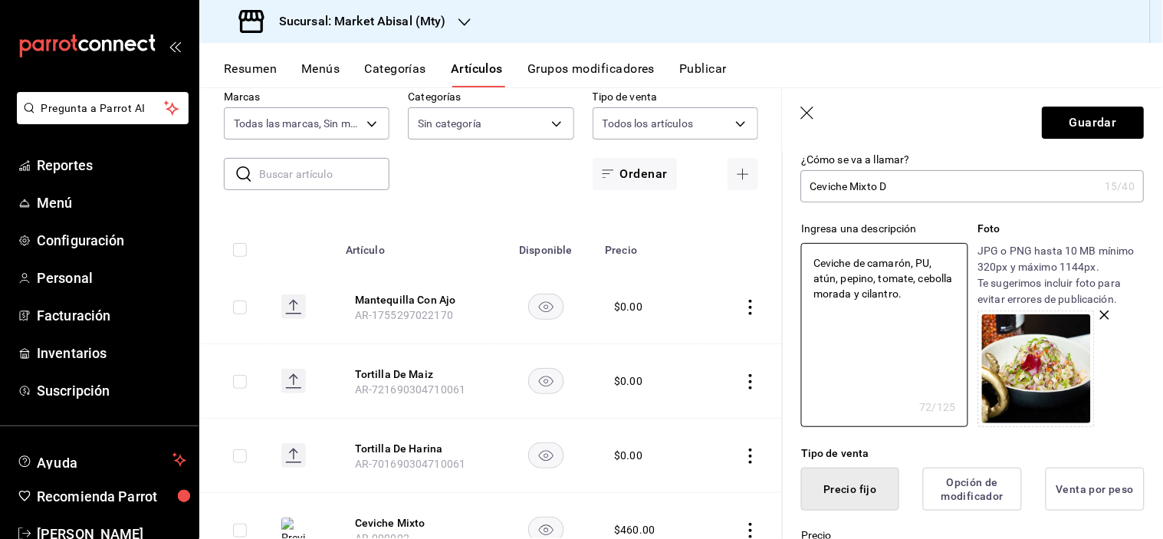
type textarea "Ceviche de camarón, P, atún, pepino, tomate, cebolla morada y cilantro."
type textarea "x"
type textarea "Ceviche de camarón, , atún, pepino, tomate, cebolla morada y cilantro."
type textarea "x"
type textarea "Ceviche de camarón, p, atún, pepino, tomate, cebolla morada y cilantro."
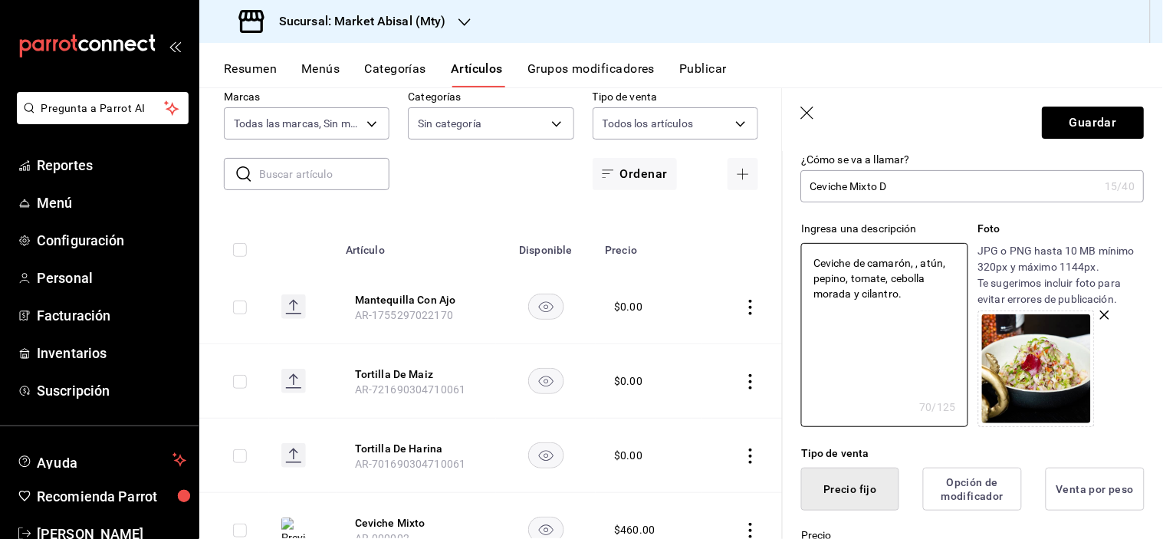
type textarea "x"
type textarea "Ceviche de camarón, pu, atún, pepino, tomate, cebolla morada y cilantro."
type textarea "x"
type textarea "Ceviche de camarón, pul, atún, pepino, tomate, cebolla morada y cilantro."
type textarea "x"
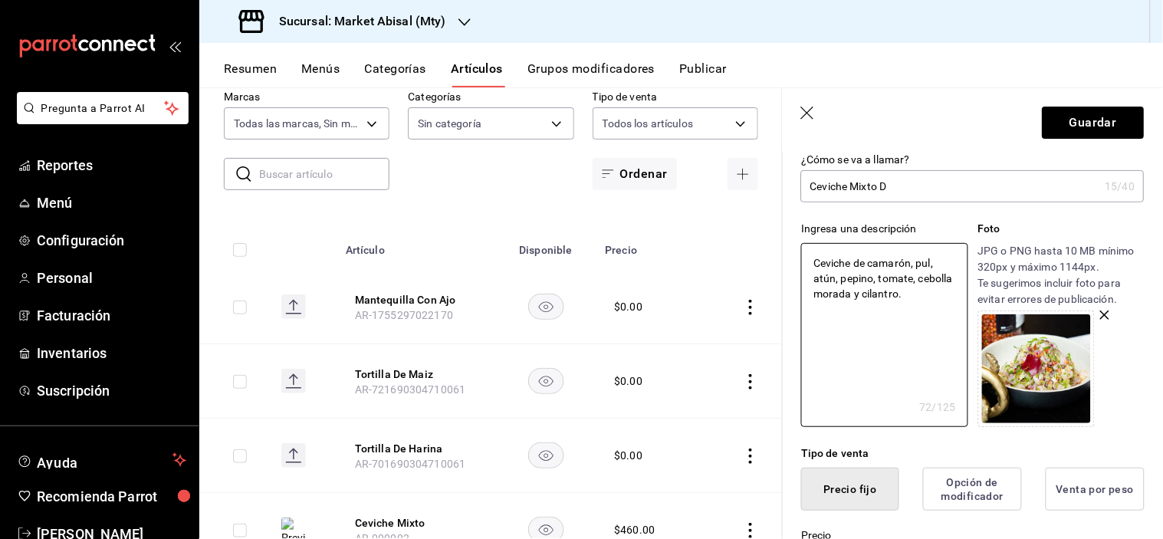
type textarea "Ceviche de camarón, pulp, atún, pepino, tomate, cebolla morada y cilantro."
type textarea "x"
type textarea "Ceviche de camarón, pulpo, atún, pepino, tomate, cebolla morada y cilantro."
type textarea "x"
click at [939, 295] on textarea "Ceviche de camarón, pulpo, atún, pepino, tomate, cebolla morada y cilantro." at bounding box center [884, 335] width 166 height 184
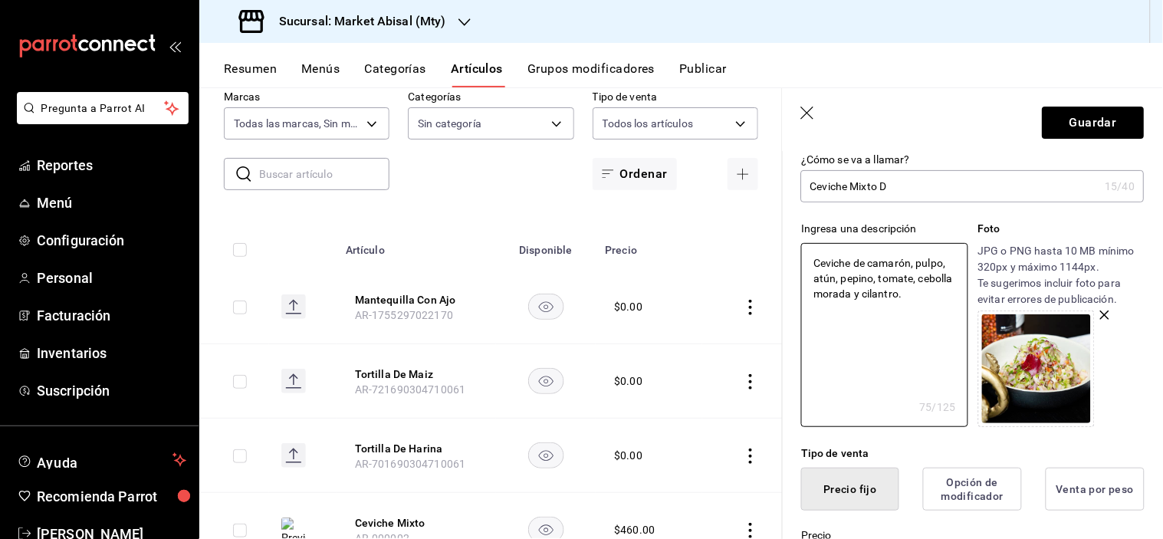
type textarea "Ceviche de camarón, pulpo, atún, pepino, tomate, cebolla morada y cilantro.c"
type textarea "x"
type textarea "Ceviche de camarón, pulpo, atún, pepino, tomate, cebolla morada y cilantro.co"
type textarea "x"
type textarea "Ceviche de camarón, pulpo, atún, pepino, tomate, cebolla morada y cilantro.con"
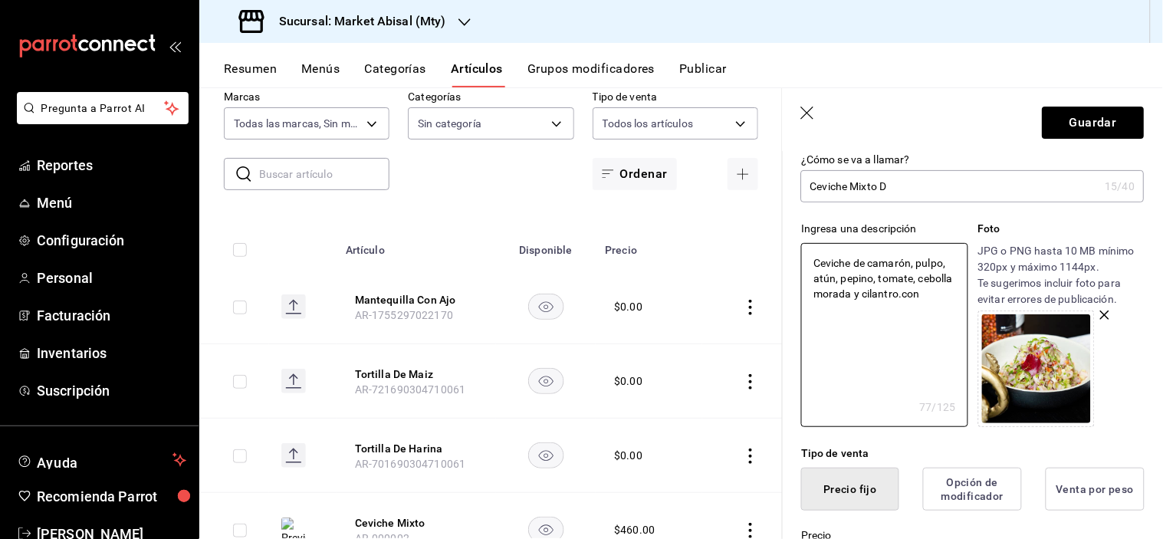
type textarea "x"
type textarea "Ceviche de camarón, pulpo, atún, pepino, tomate, cebolla morada y cilantro.con"
type textarea "x"
type textarea "Ceviche de camarón, pulpo, atún, pepino, tomate, cebolla morada y cilantro.con"
type textarea "x"
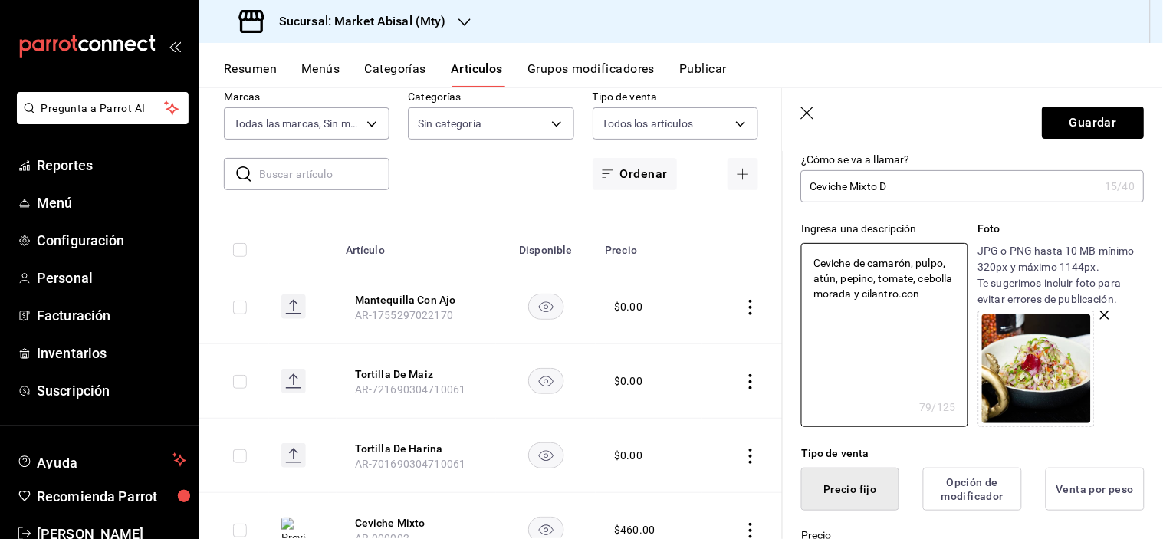
type textarea "Ceviche de camarón, pulpo, atún, pepino, tomate, cebolla morada y cilantro.co"
type textarea "x"
type textarea "Ceviche de camarón, pulpo, atún, pepino, tomate, cebolla morada y cilantro.c"
type textarea "x"
type textarea "Ceviche de camarón, pulpo, atún, pepino, tomate, cebolla morada y cilantro."
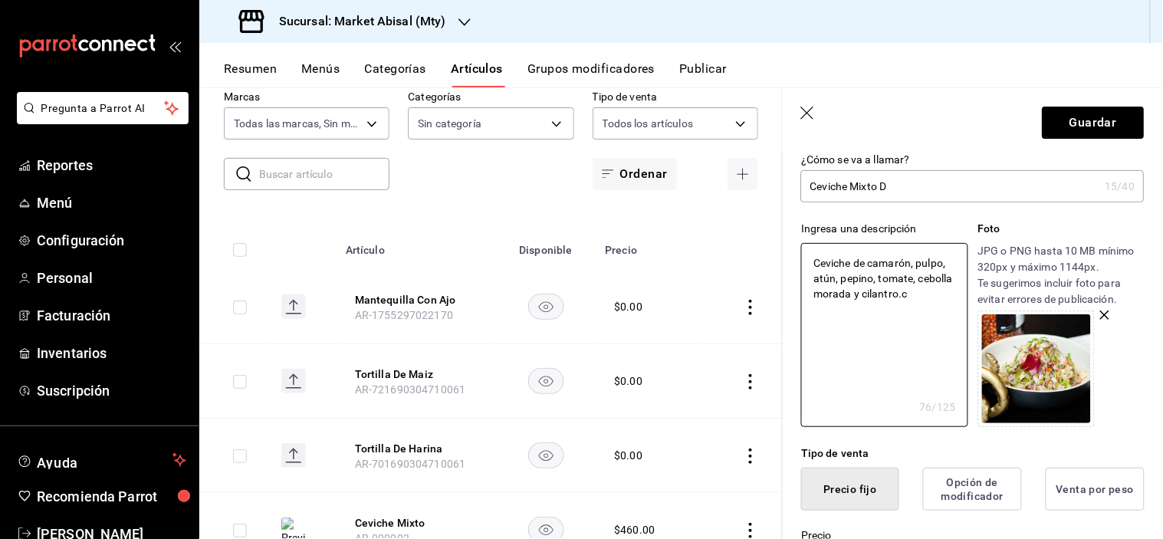
type textarea "x"
type textarea "Ceviche de camarón, pulpo, atún, pepino, tomate, cebolla morada y cilantro"
type textarea "x"
type textarea "Ceviche de camarón, pulpo, atún, pepino, tomate, cebolla morada y cilantro"
type textarea "x"
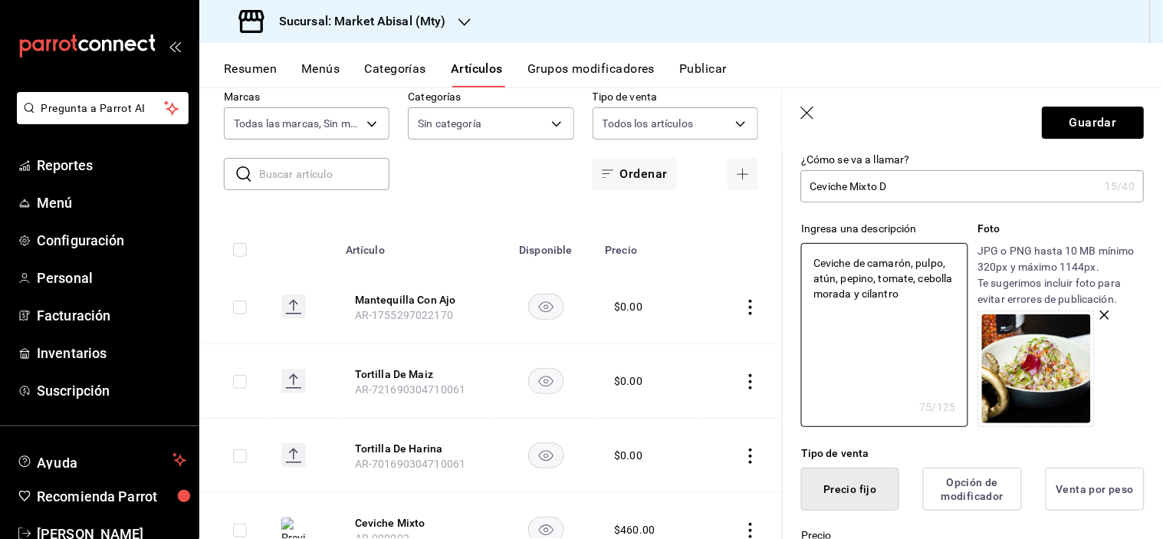
type textarea "Ceviche de camarón, pulpo, atún, pepino, tomate, cebolla morada y cilantro u"
type textarea "x"
type textarea "Ceviche de camarón, pulpo, atún, pepino, tomate, cebolla morada y cilantro un"
type textarea "x"
type textarea "Ceviche de camarón, pulpo, atún, pepino, tomate, cebolla morada y cilantro un"
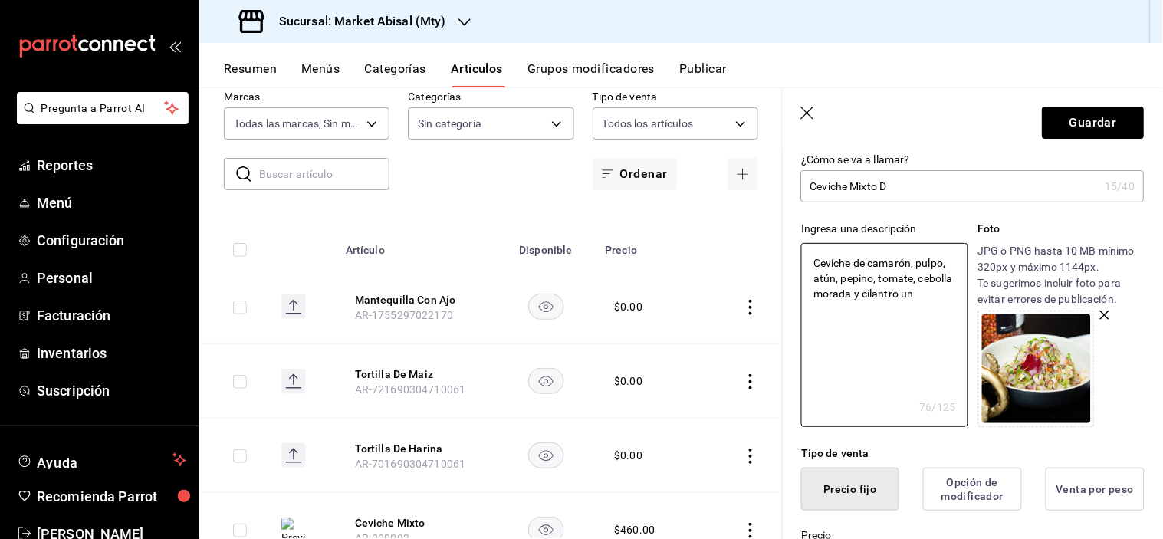
type textarea "x"
type textarea "Ceviche de camarón, pulpo, atún, pepino, tomate, cebolla morada y cilantro un t"
type textarea "x"
click at [898, 291] on textarea "Ceviche de camarón, pulpo, atún, pepino, tomate, cebolla morada y cilantro un t…" at bounding box center [884, 335] width 166 height 184
click at [953, 296] on textarea "Ceviche de camarón, pulpo, atún, pepino, tomate, cebolla morada , cilantro un t…" at bounding box center [884, 335] width 166 height 184
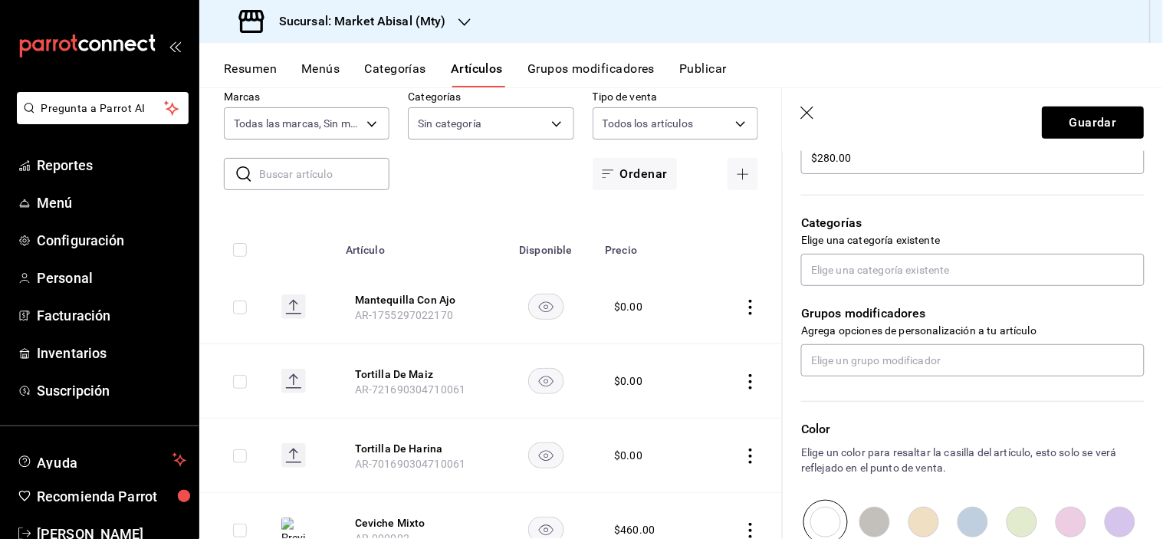
scroll to position [511, 0]
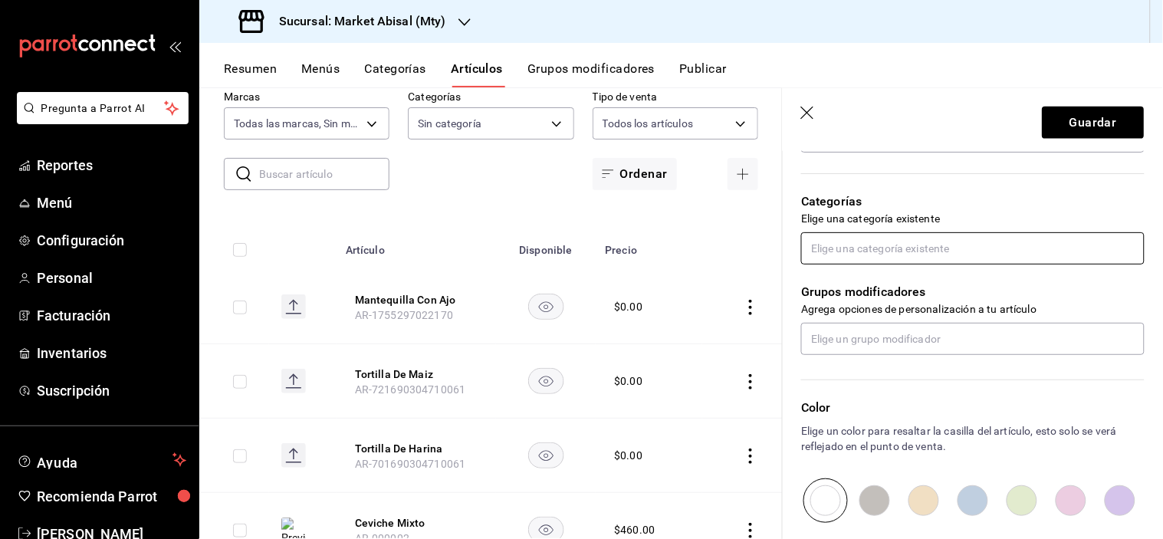
click at [899, 242] on input "text" at bounding box center [973, 248] width 344 height 32
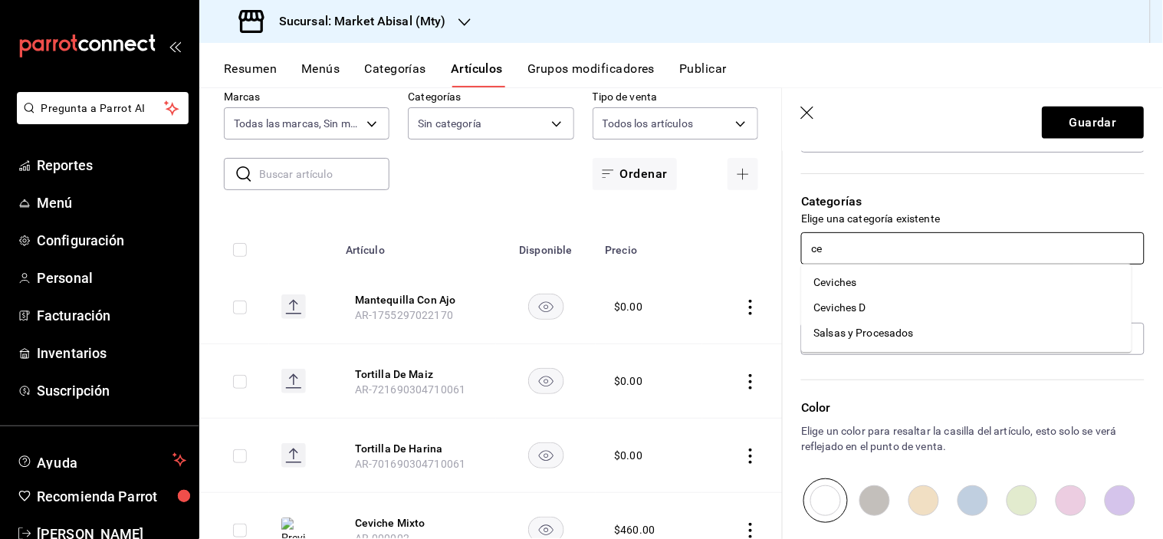
click at [893, 303] on li "Ceviches D" at bounding box center [967, 307] width 331 height 25
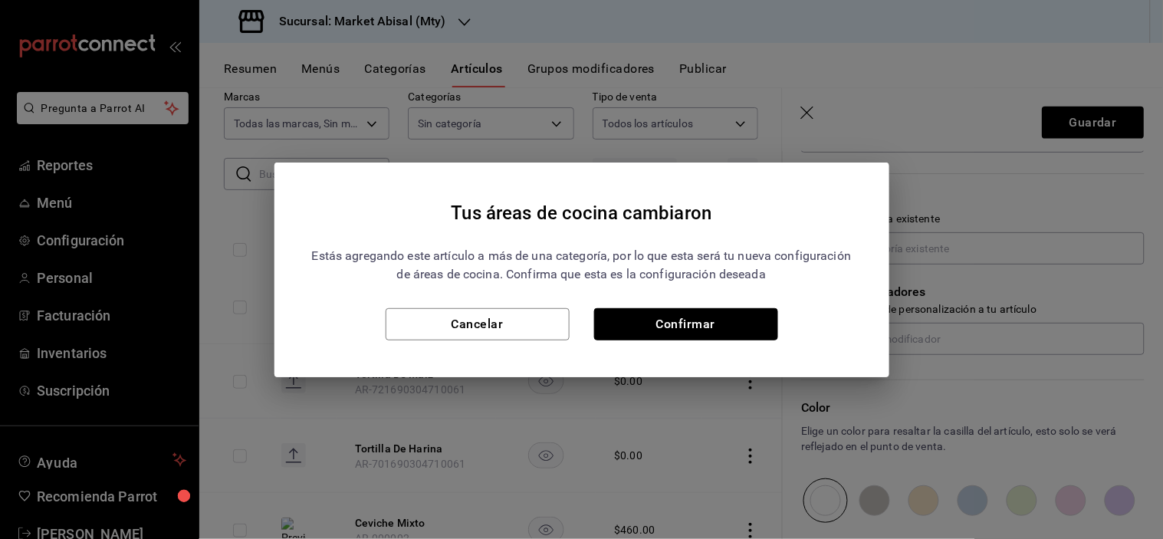
click at [725, 324] on button "Confirmar" at bounding box center [686, 324] width 184 height 32
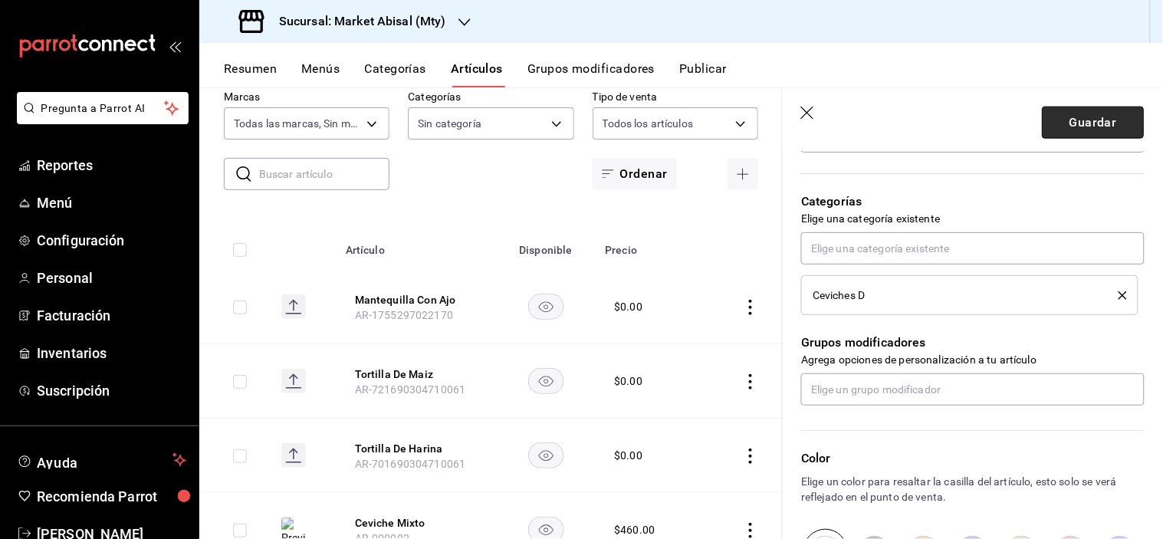
click at [1074, 127] on button "Guardar" at bounding box center [1094, 123] width 102 height 32
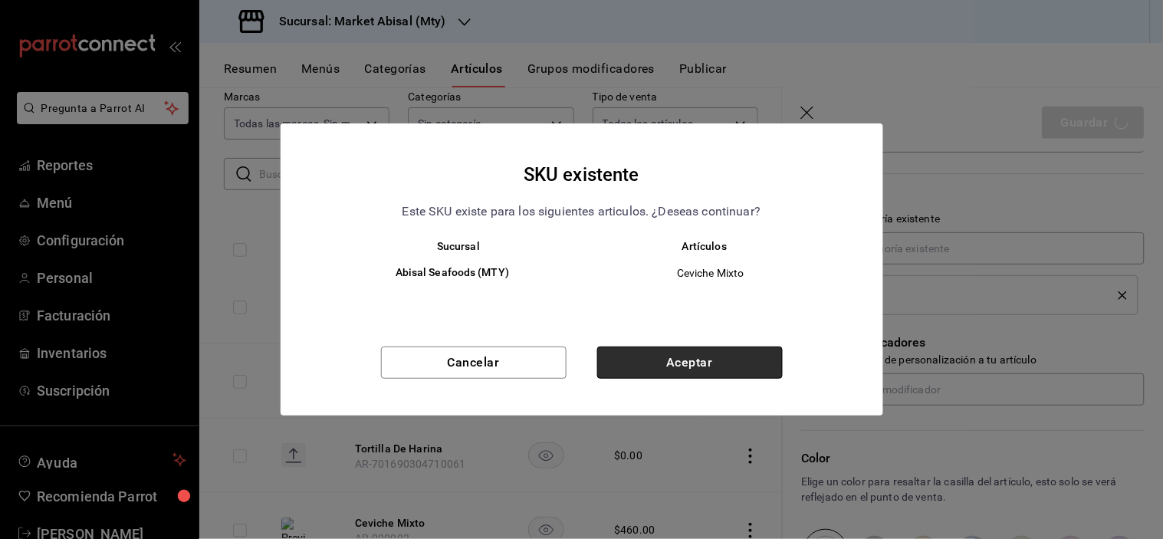
click at [631, 364] on button "Aceptar" at bounding box center [690, 363] width 186 height 32
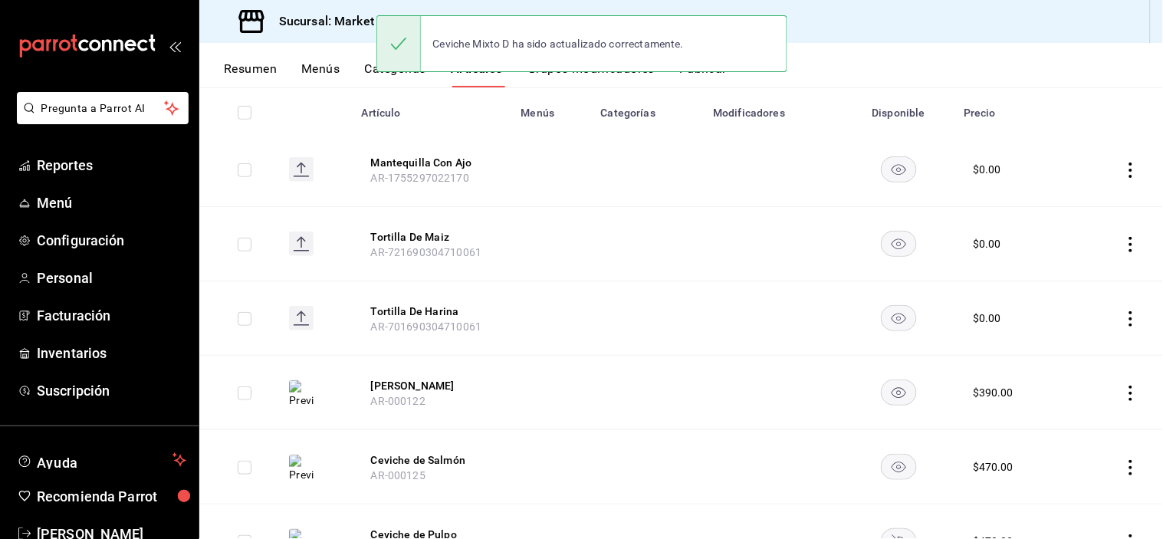
scroll to position [255, 0]
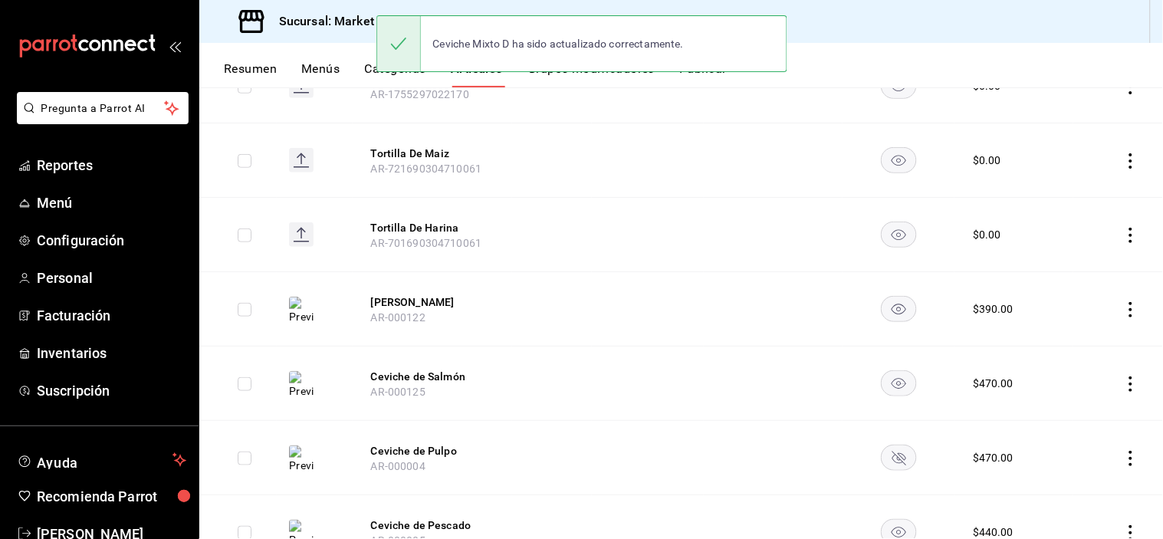
drag, startPoint x: 439, startPoint y: 296, endPoint x: 448, endPoint y: 299, distance: 9.0
click at [439, 295] on button "Ceviche Mazatlán" at bounding box center [432, 302] width 123 height 15
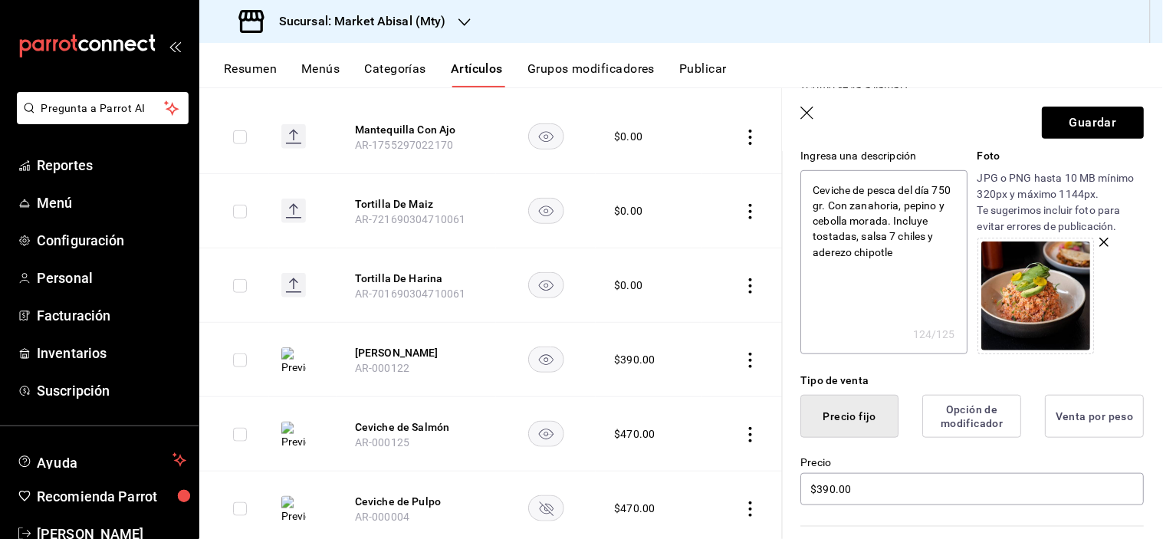
scroll to position [255, 0]
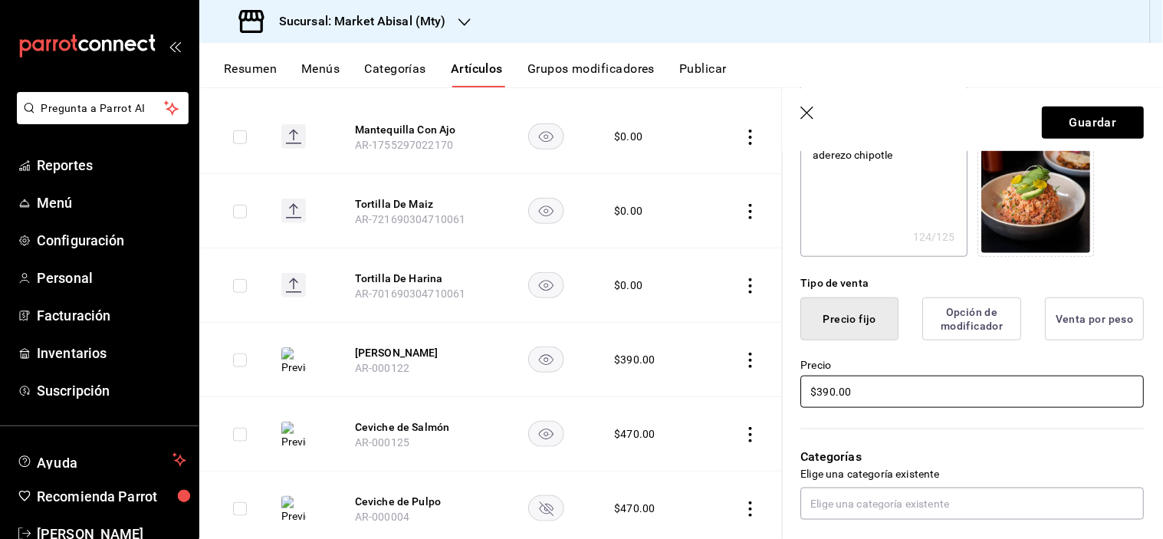
drag, startPoint x: 884, startPoint y: 387, endPoint x: 661, endPoint y: 380, distance: 223.3
click at [663, 380] on main "Artículos sucursal Para editar los artículos o cambios generales, ve a “Organiz…" at bounding box center [681, 313] width 964 height 452
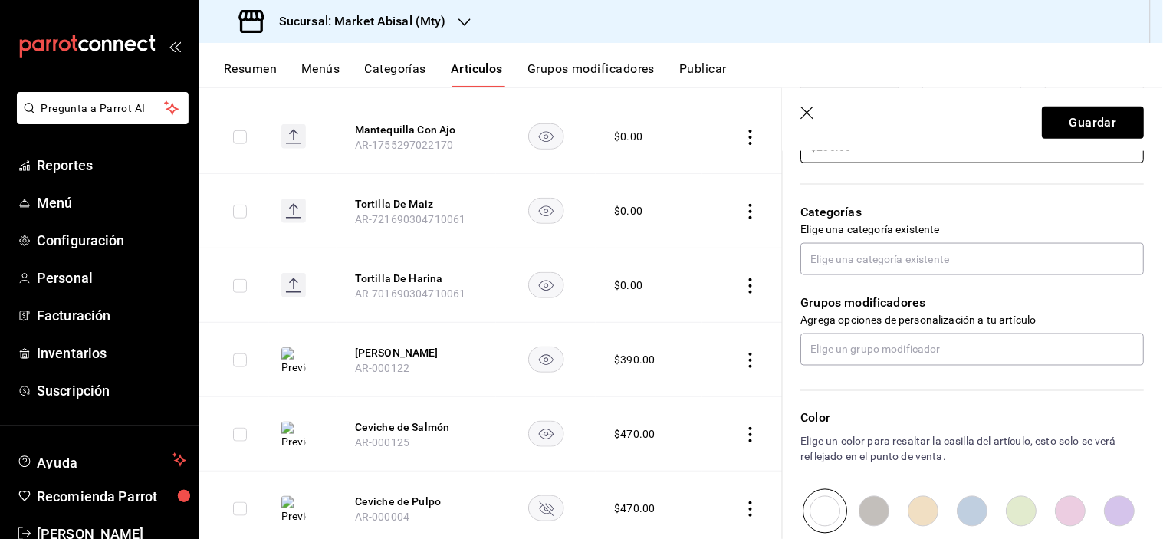
scroll to position [511, 0]
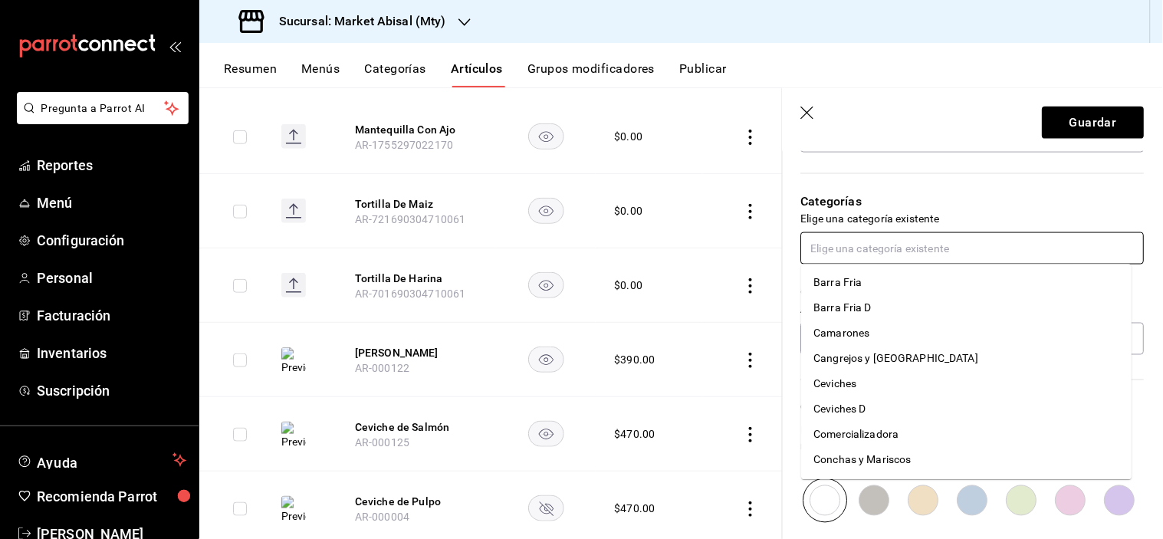
click at [916, 232] on input "text" at bounding box center [973, 248] width 344 height 32
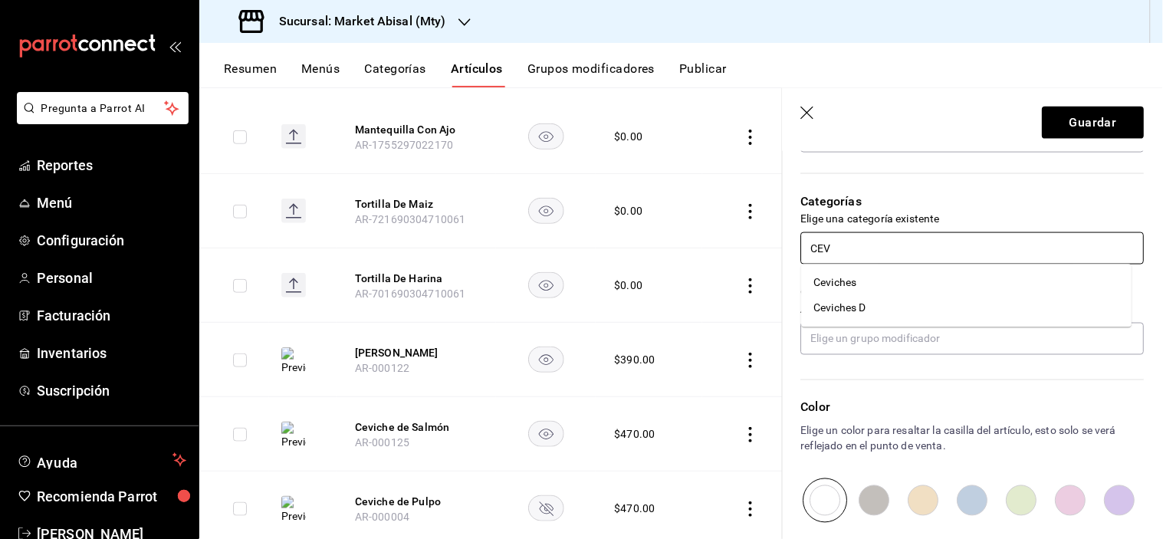
click at [877, 304] on li "Ceviches D" at bounding box center [967, 307] width 331 height 25
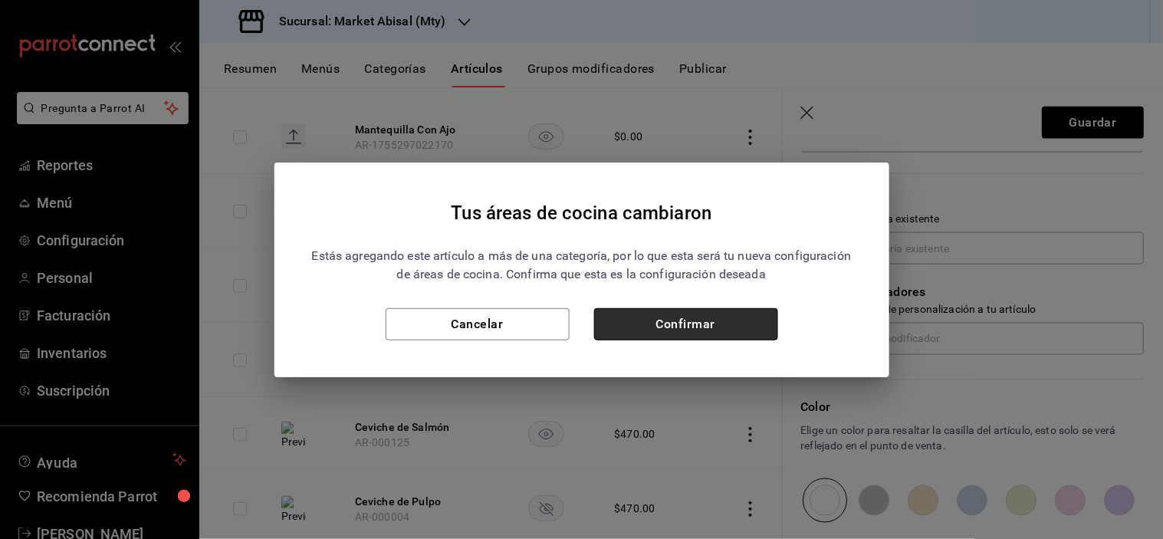
click at [731, 334] on button "Confirmar" at bounding box center [686, 324] width 184 height 32
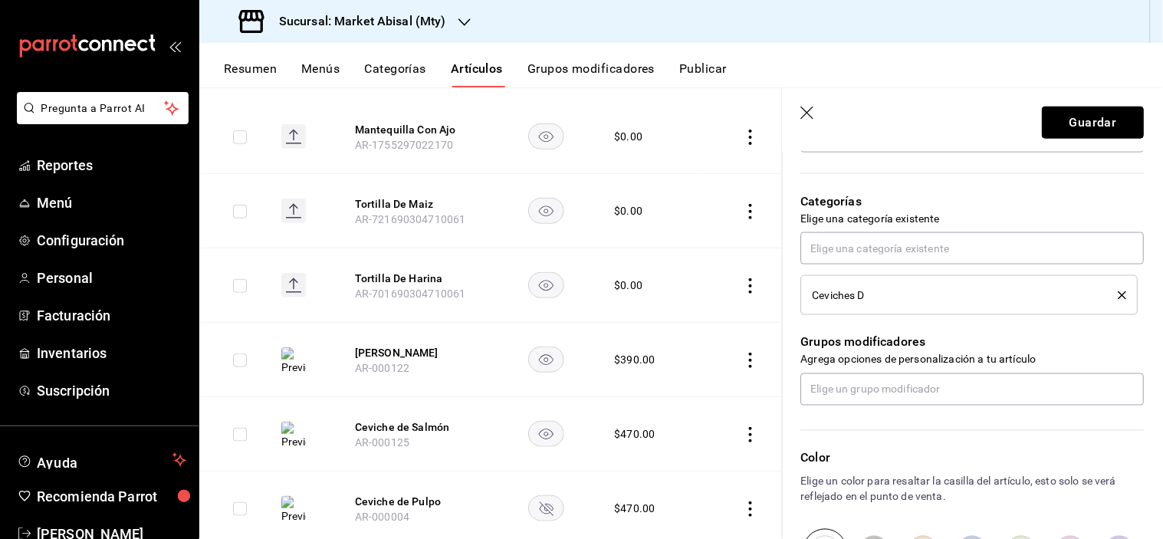
drag, startPoint x: 1088, startPoint y: 118, endPoint x: 1075, endPoint y: 131, distance: 18.4
click at [1088, 117] on button "Guardar" at bounding box center [1094, 123] width 102 height 32
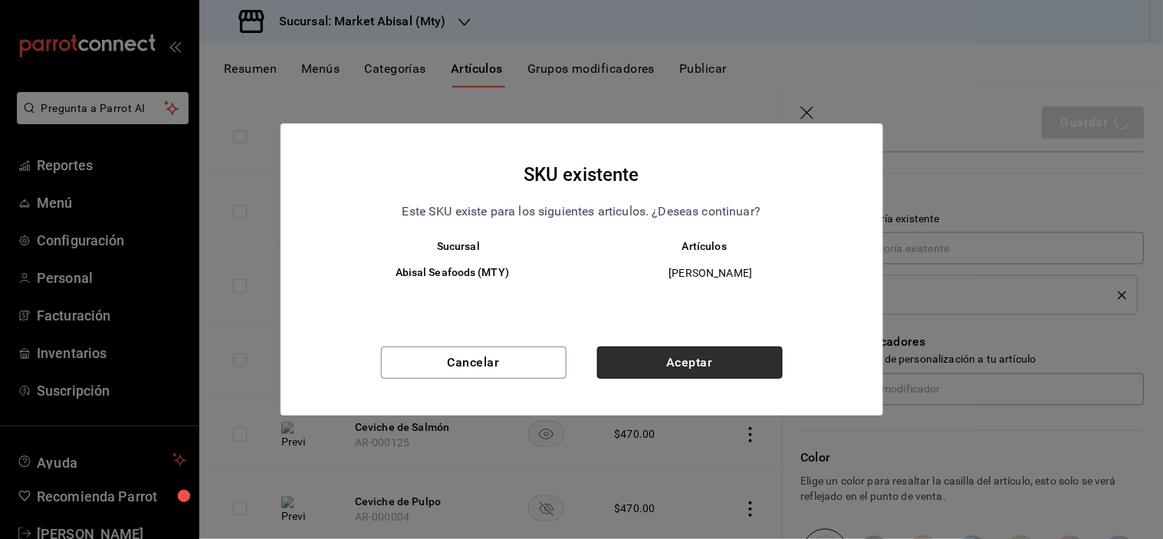
click at [699, 364] on button "Aceptar" at bounding box center [690, 363] width 186 height 32
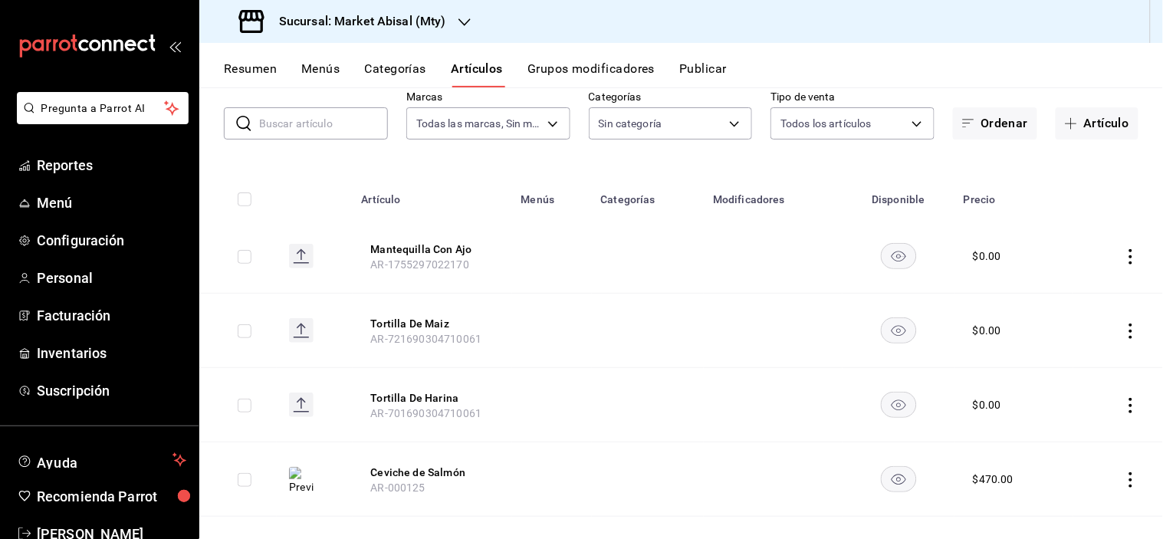
scroll to position [170, 0]
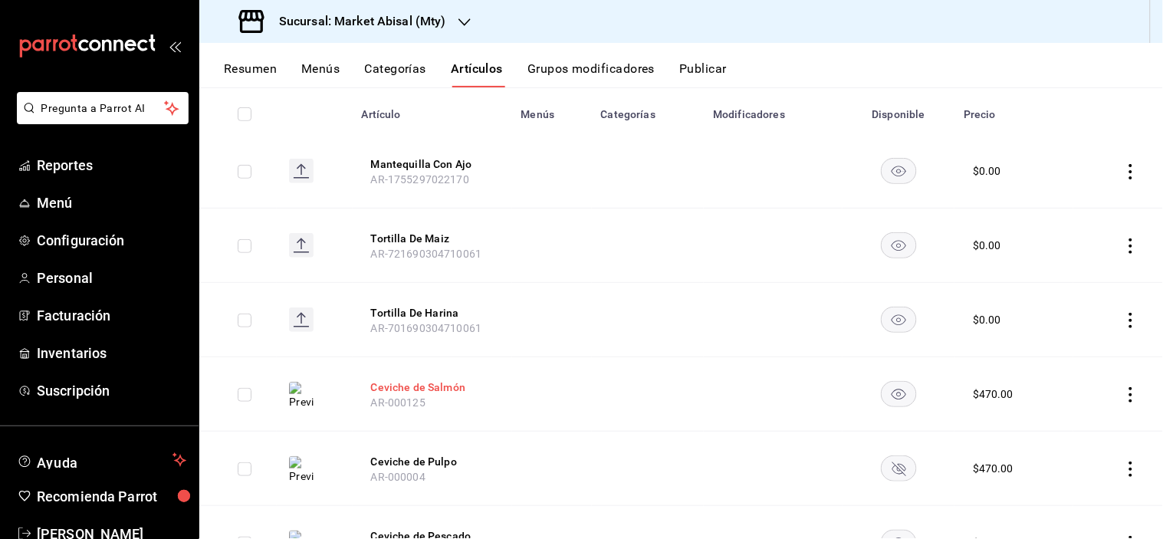
click at [405, 380] on button "Ceviche de Salmón" at bounding box center [432, 387] width 123 height 15
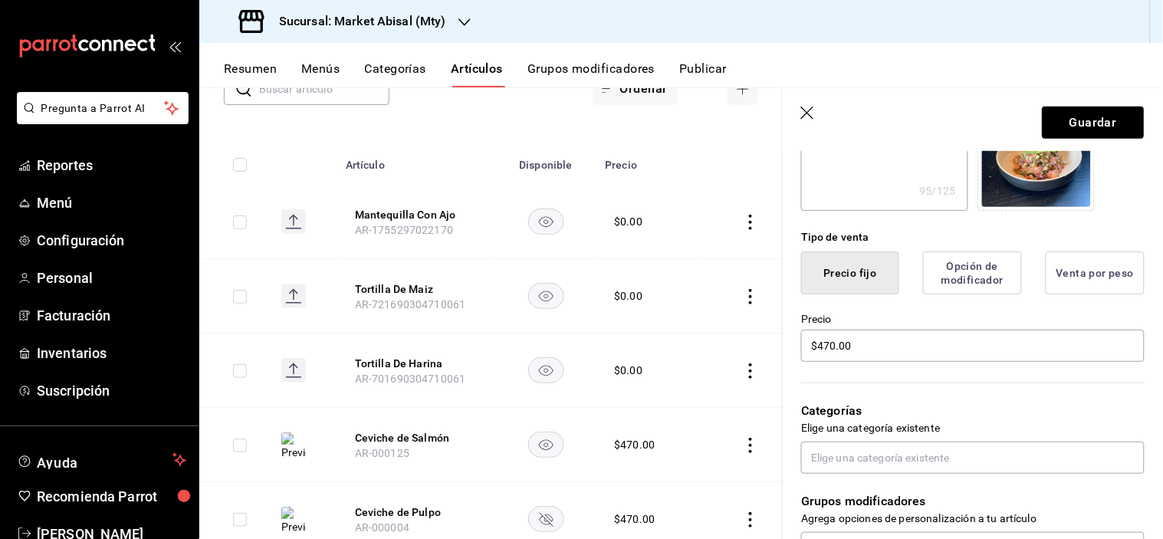
scroll to position [341, 0]
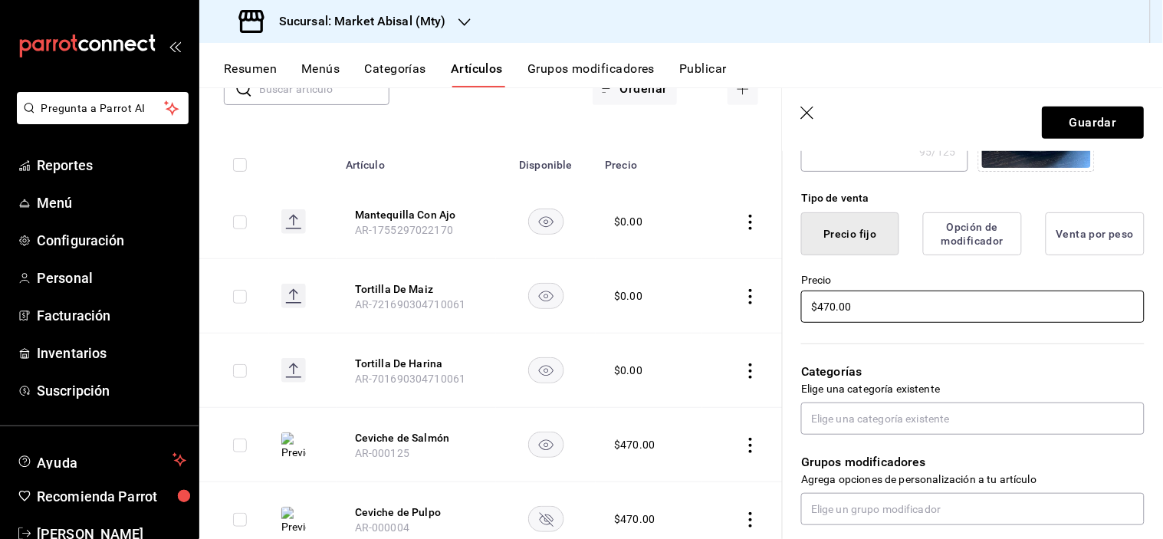
drag, startPoint x: 857, startPoint y: 296, endPoint x: 709, endPoint y: 295, distance: 148.8
click at [712, 295] on main "Artículos sucursal Para editar los artículos o cambios generales, ve a “Organiz…" at bounding box center [681, 313] width 964 height 452
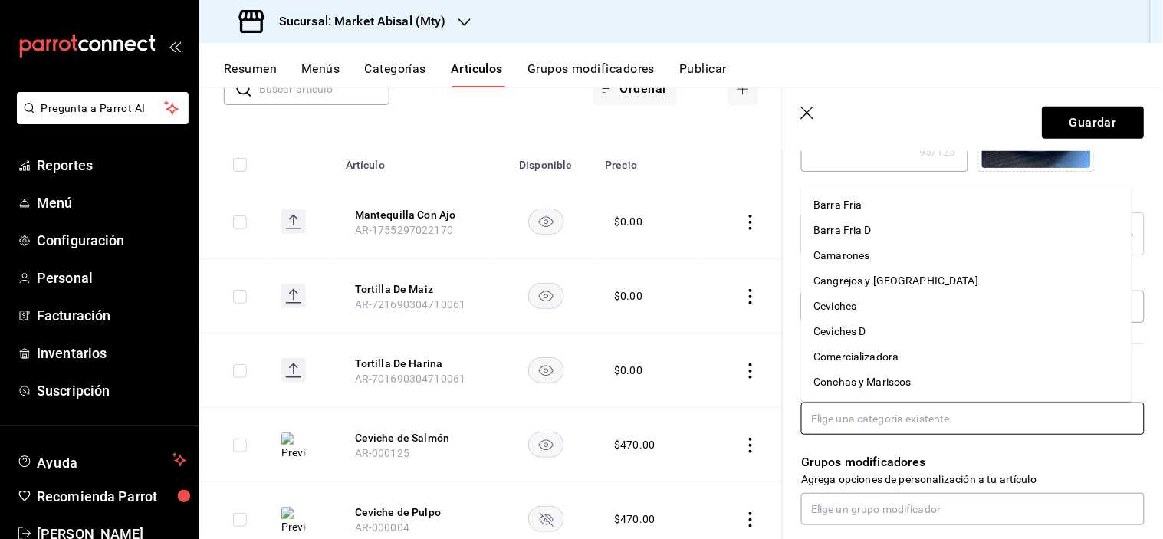
click at [937, 425] on input "text" at bounding box center [973, 419] width 344 height 32
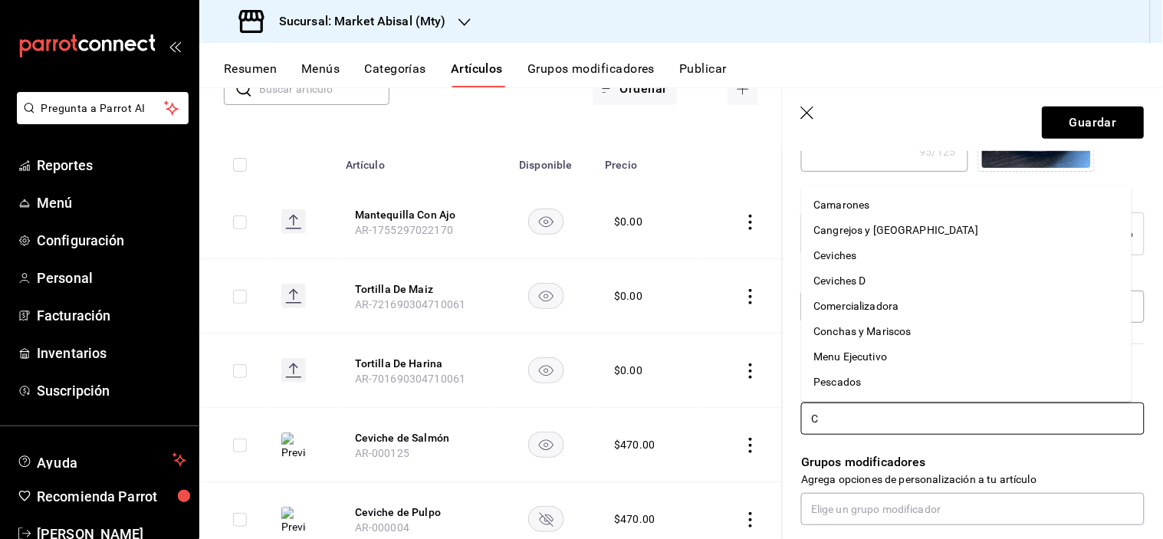
click at [864, 278] on li "Ceviches D" at bounding box center [967, 280] width 331 height 25
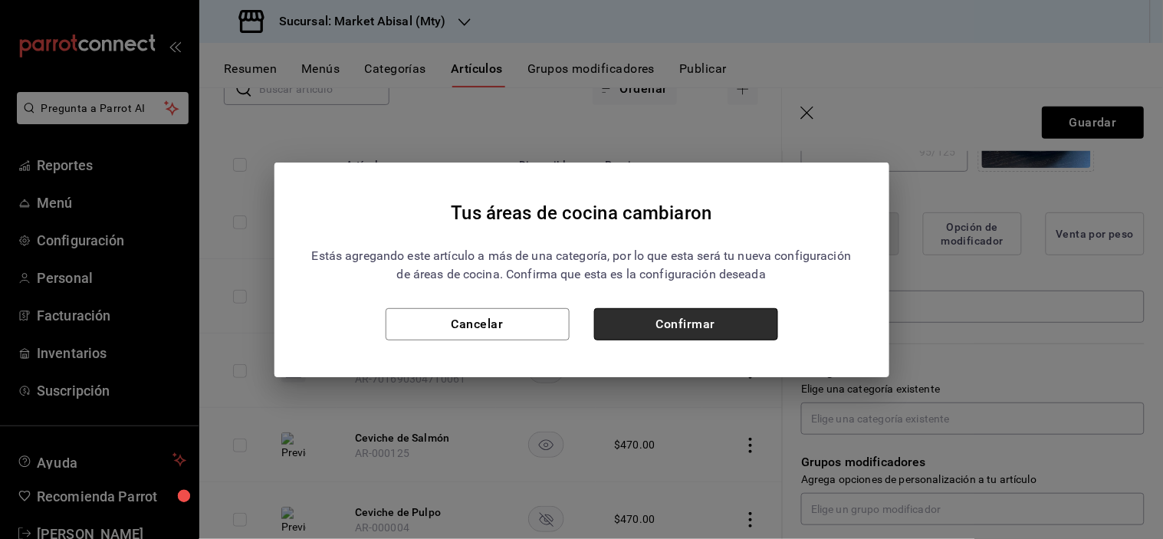
click at [745, 328] on button "Confirmar" at bounding box center [686, 324] width 184 height 32
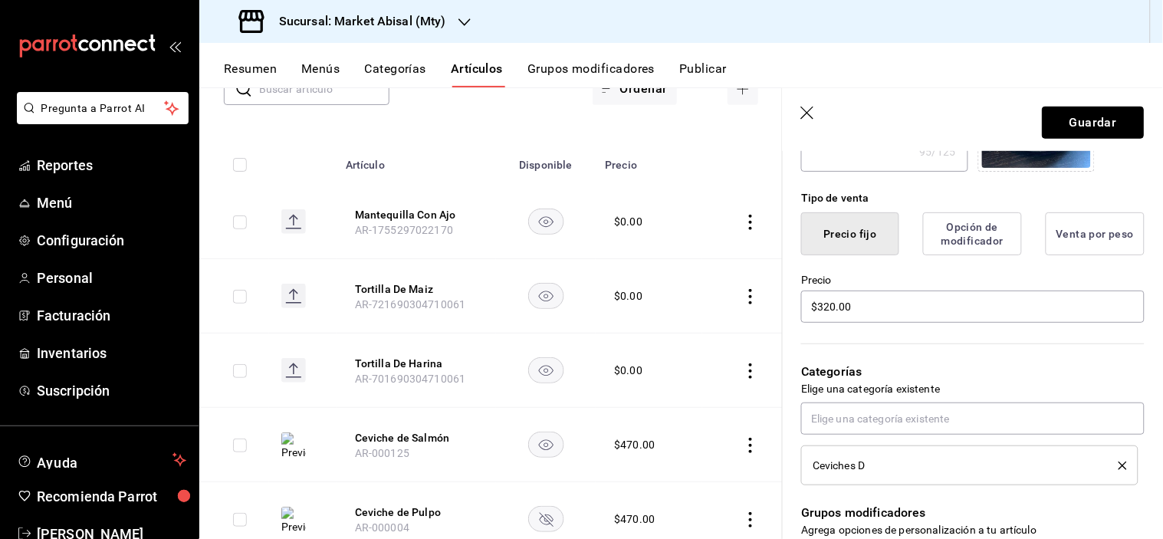
click at [1084, 111] on button "Guardar" at bounding box center [1094, 123] width 102 height 32
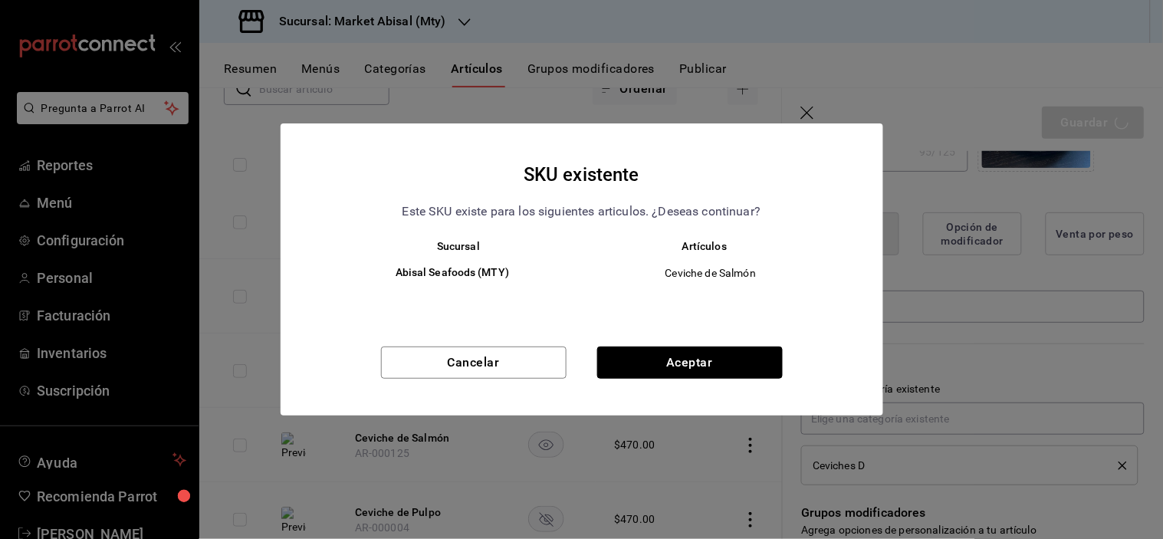
click at [711, 359] on button "Aceptar" at bounding box center [690, 363] width 186 height 32
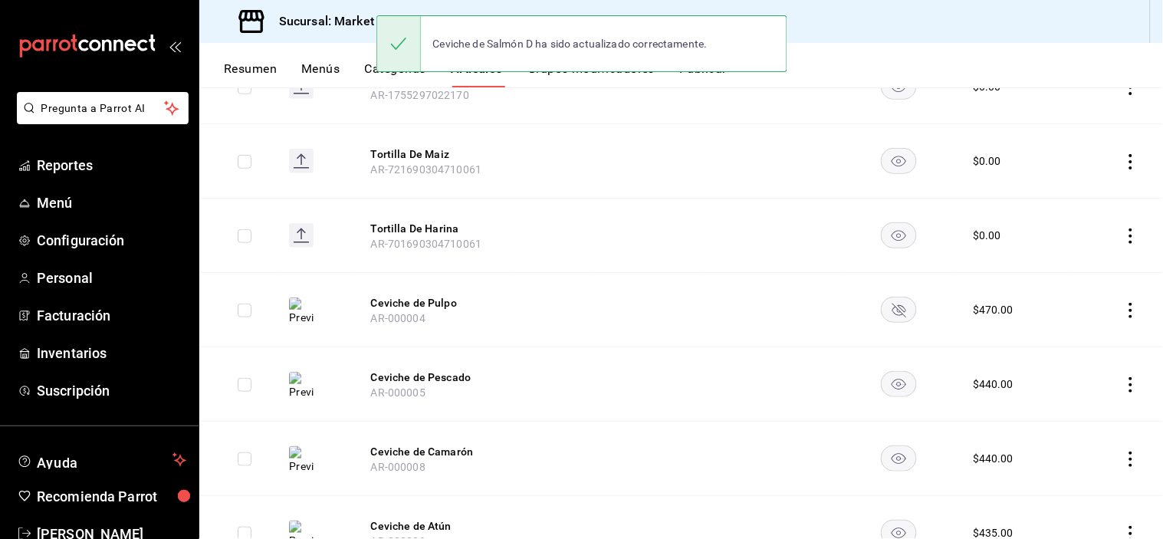
scroll to position [255, 0]
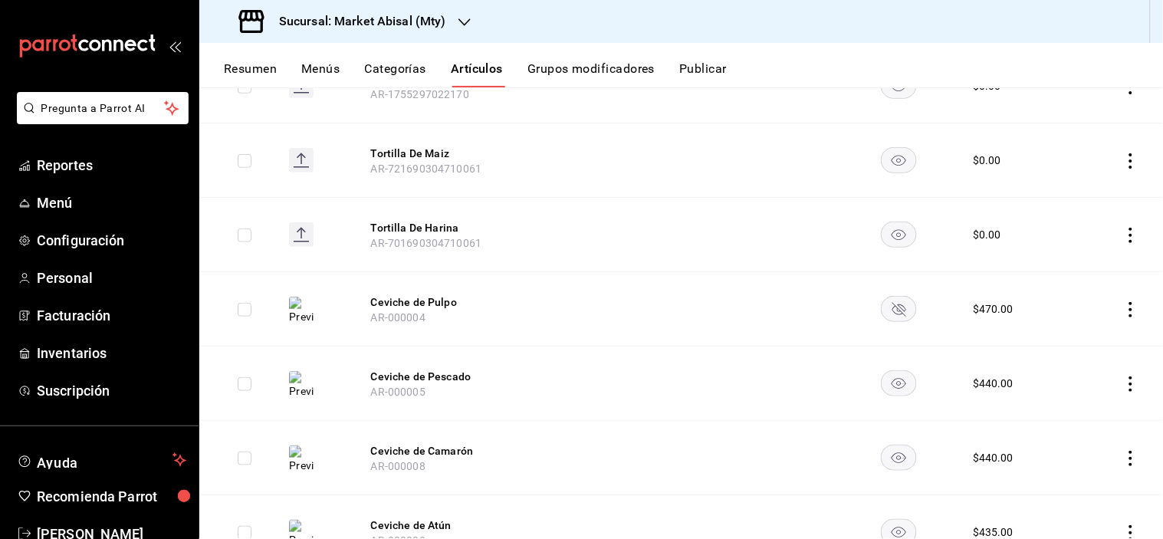
drag, startPoint x: 410, startPoint y: 301, endPoint x: 435, endPoint y: 319, distance: 30.2
click at [410, 301] on button "Ceviche de Pulpo" at bounding box center [432, 302] width 123 height 15
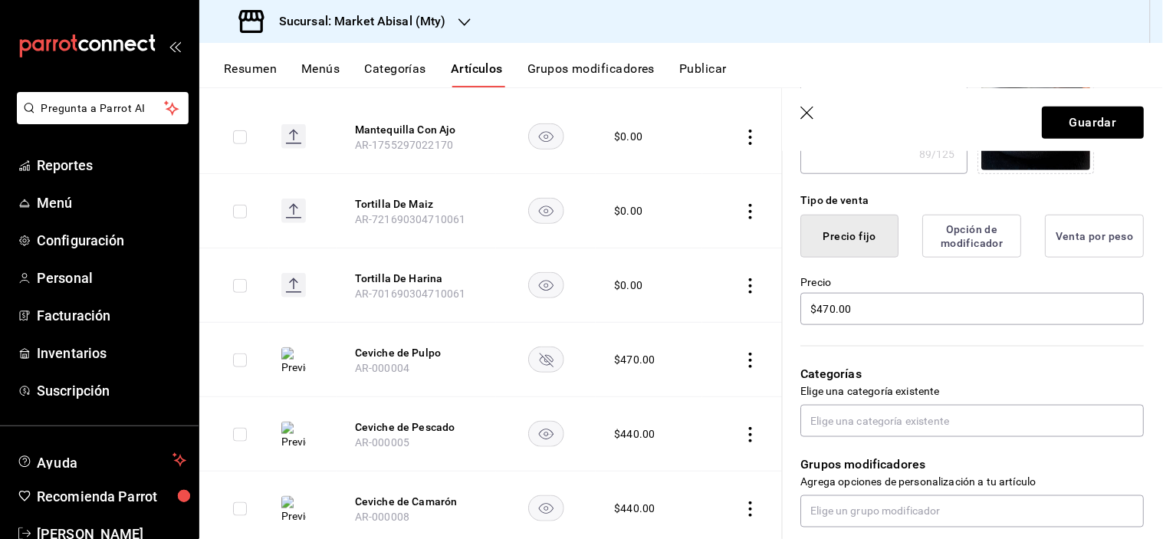
scroll to position [341, 0]
drag, startPoint x: 880, startPoint y: 296, endPoint x: 670, endPoint y: 284, distance: 211.3
click at [679, 285] on main "Artículos sucursal Para editar los artículos o cambios generales, ve a “Organiz…" at bounding box center [681, 313] width 964 height 452
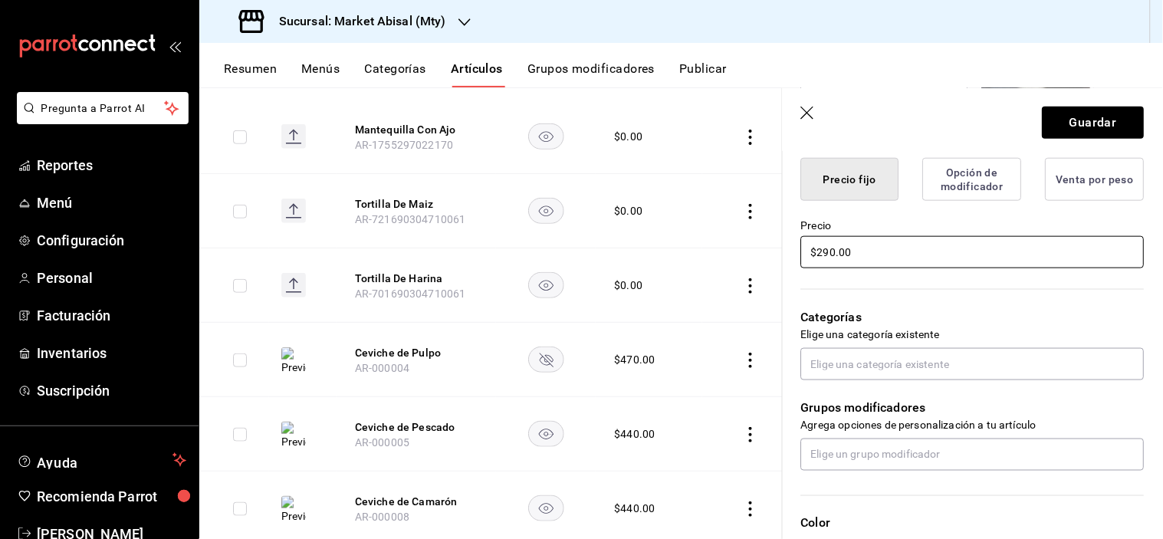
scroll to position [426, 0]
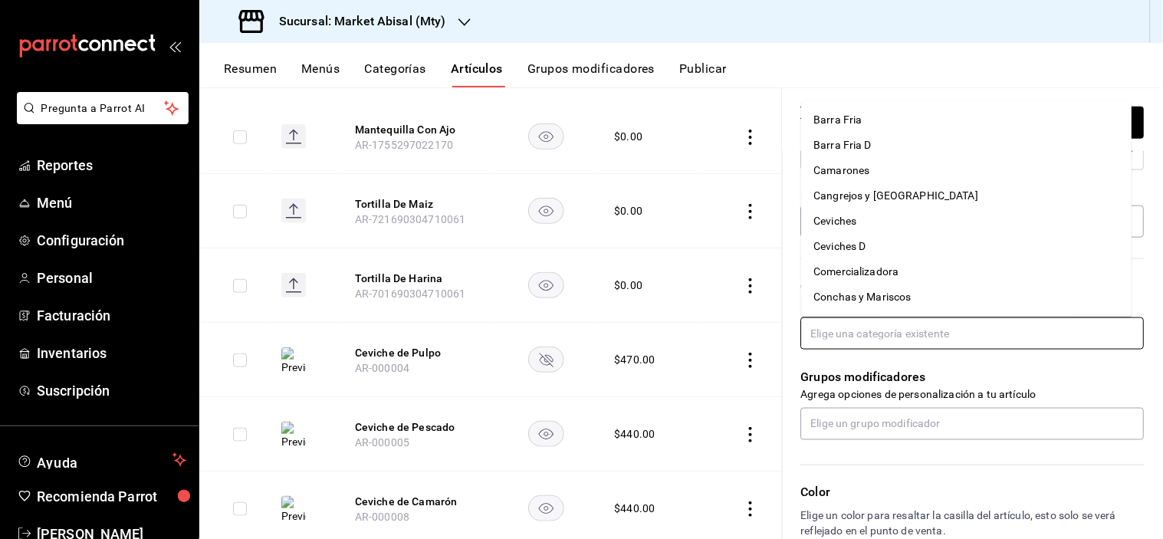
click at [899, 334] on input "text" at bounding box center [973, 334] width 344 height 32
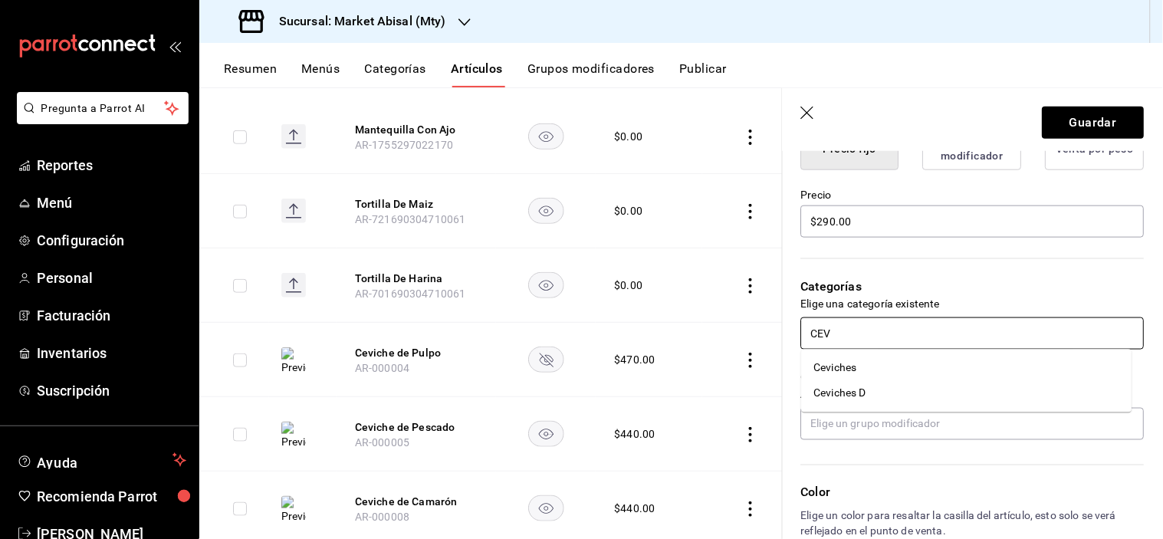
click at [879, 393] on li "Ceviches D" at bounding box center [967, 393] width 331 height 25
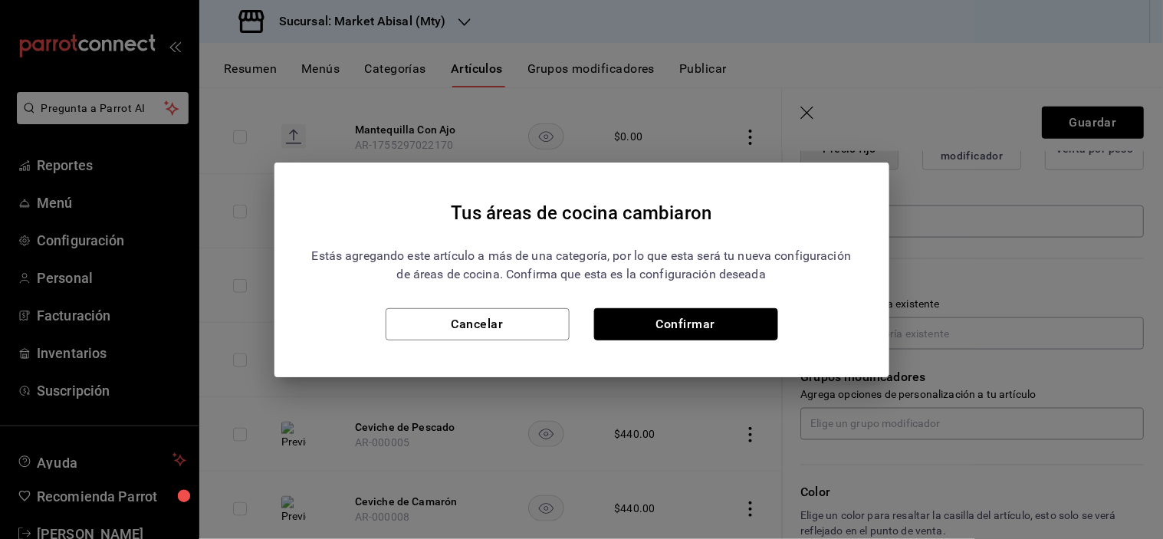
click at [739, 322] on button "Confirmar" at bounding box center [686, 324] width 184 height 32
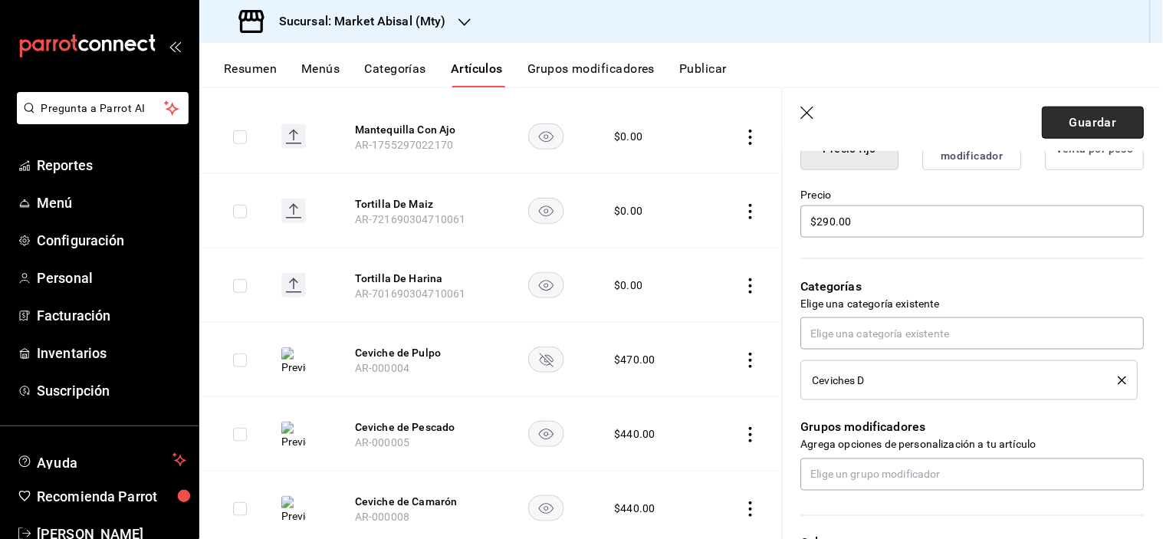
click at [1082, 127] on button "Guardar" at bounding box center [1094, 123] width 102 height 32
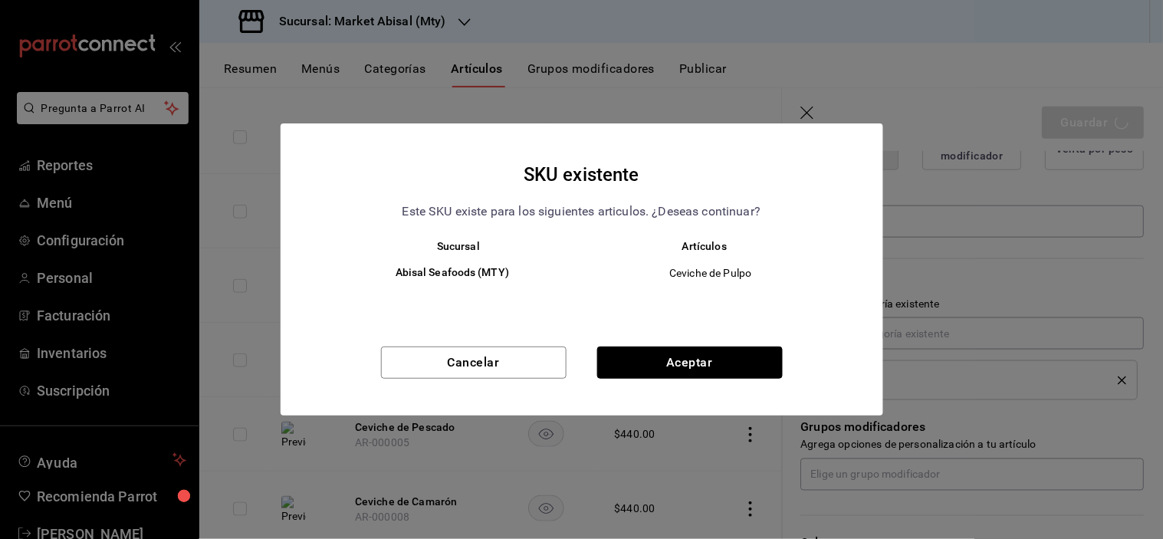
click at [673, 355] on button "Aceptar" at bounding box center [690, 363] width 186 height 32
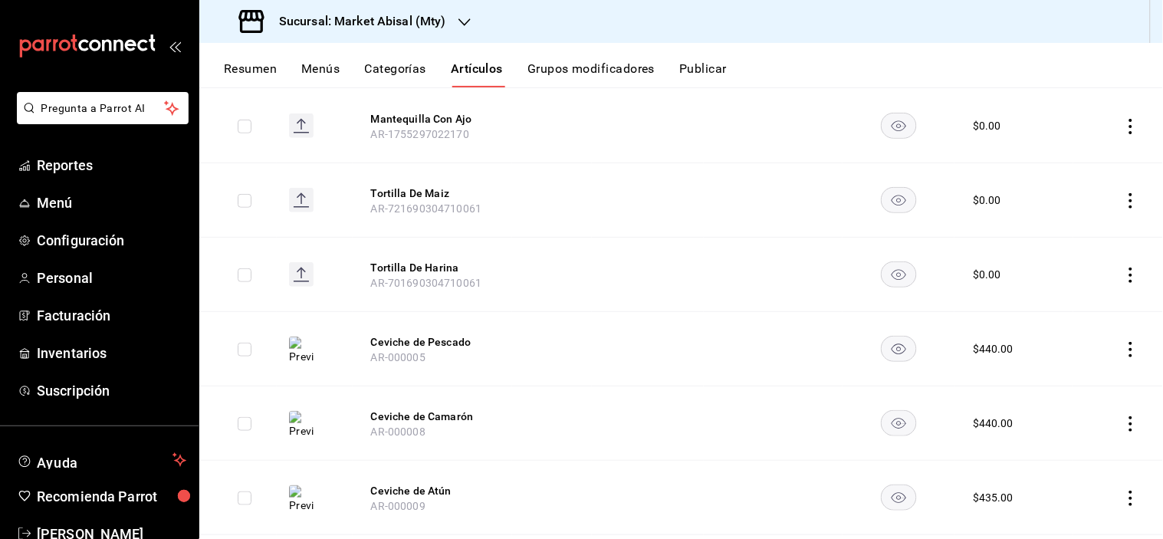
scroll to position [255, 0]
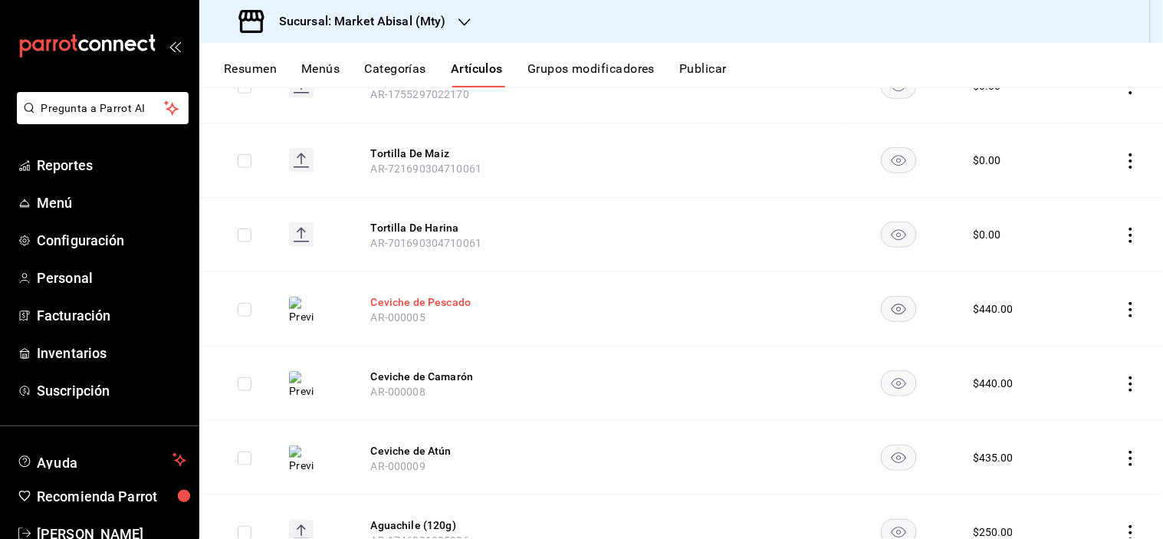
click at [437, 302] on button "Ceviche de Pescado" at bounding box center [432, 302] width 123 height 15
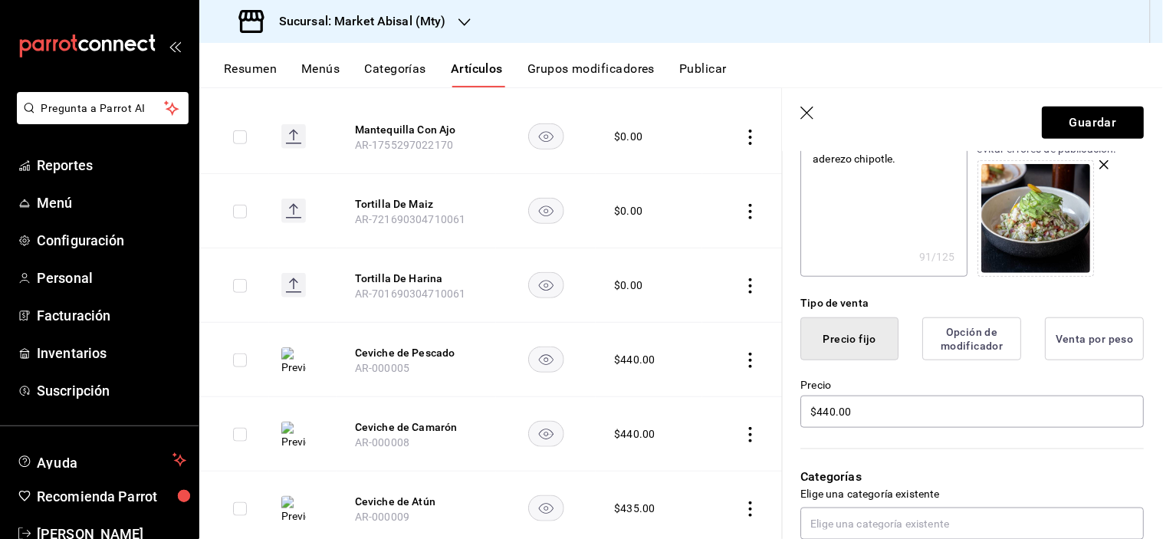
scroll to position [341, 0]
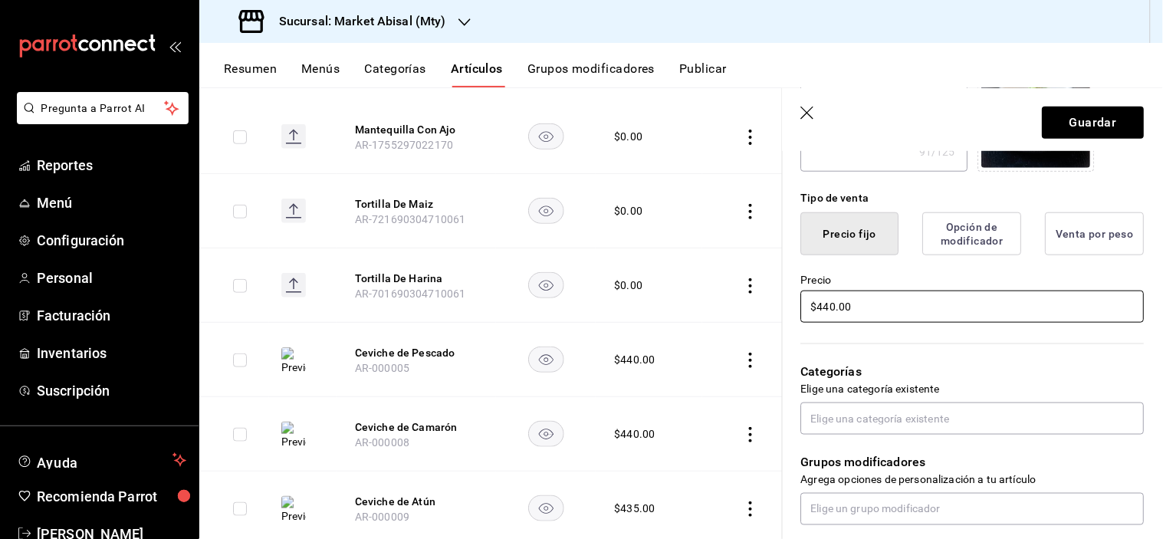
drag, startPoint x: 901, startPoint y: 308, endPoint x: 545, endPoint y: 291, distance: 357.0
click at [578, 295] on main "Artículos sucursal Para editar los artículos o cambios generales, ve a “Organiz…" at bounding box center [681, 313] width 964 height 452
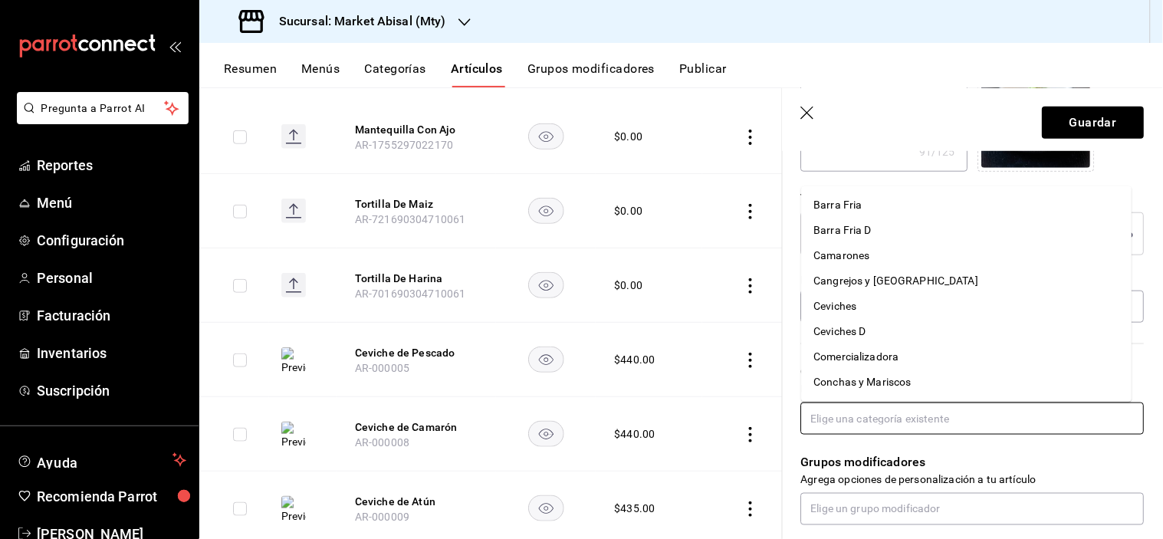
click at [913, 420] on input "text" at bounding box center [973, 419] width 344 height 32
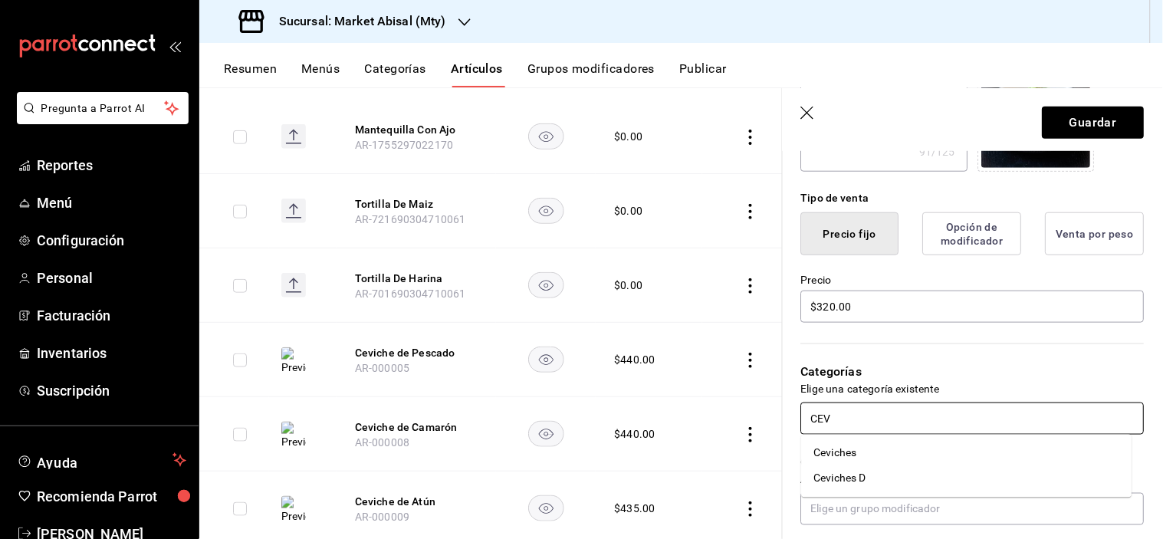
click at [870, 474] on li "Ceviches D" at bounding box center [967, 478] width 331 height 25
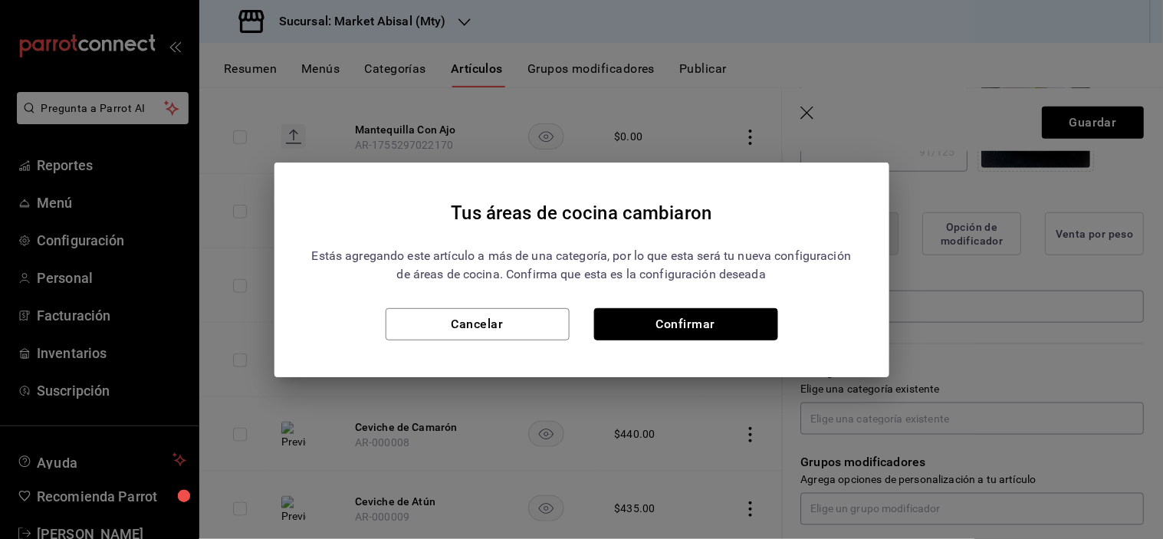
click at [744, 334] on button "Confirmar" at bounding box center [686, 324] width 184 height 32
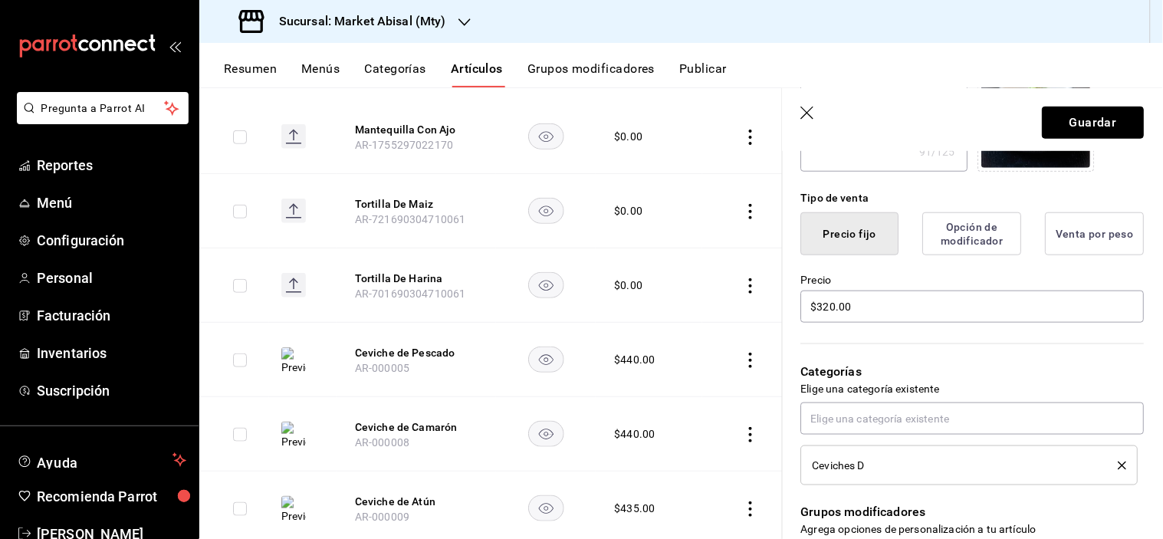
click at [1067, 115] on button "Guardar" at bounding box center [1094, 123] width 102 height 32
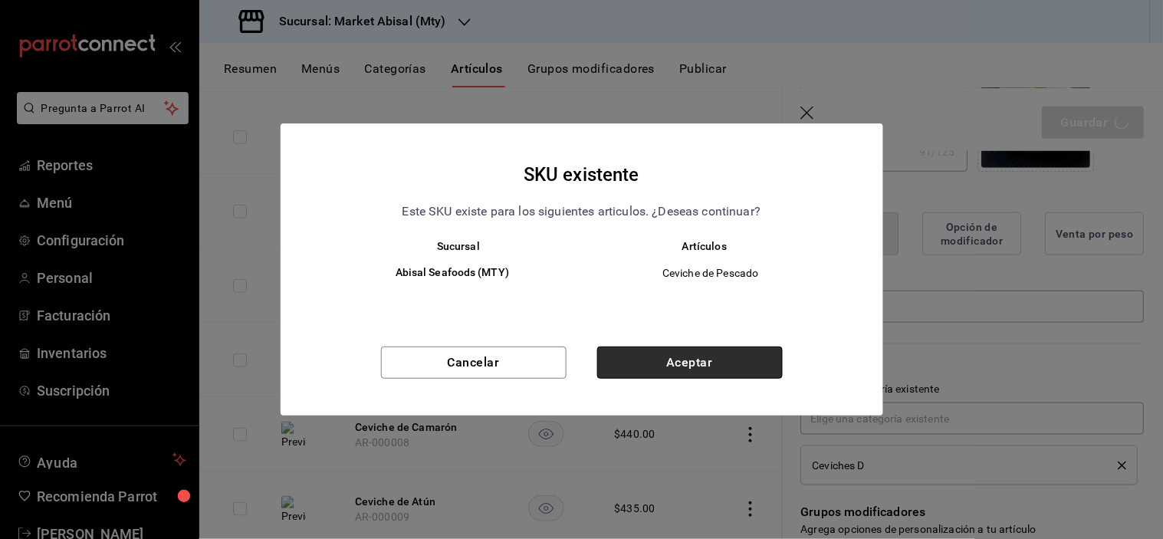
click at [660, 366] on button "Aceptar" at bounding box center [690, 363] width 186 height 32
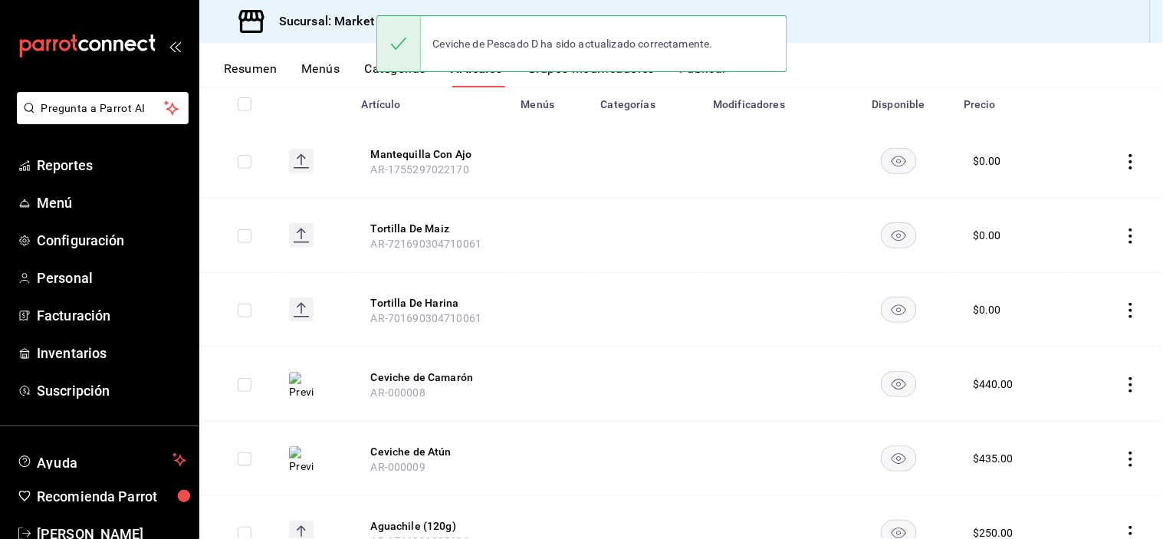
scroll to position [248, 0]
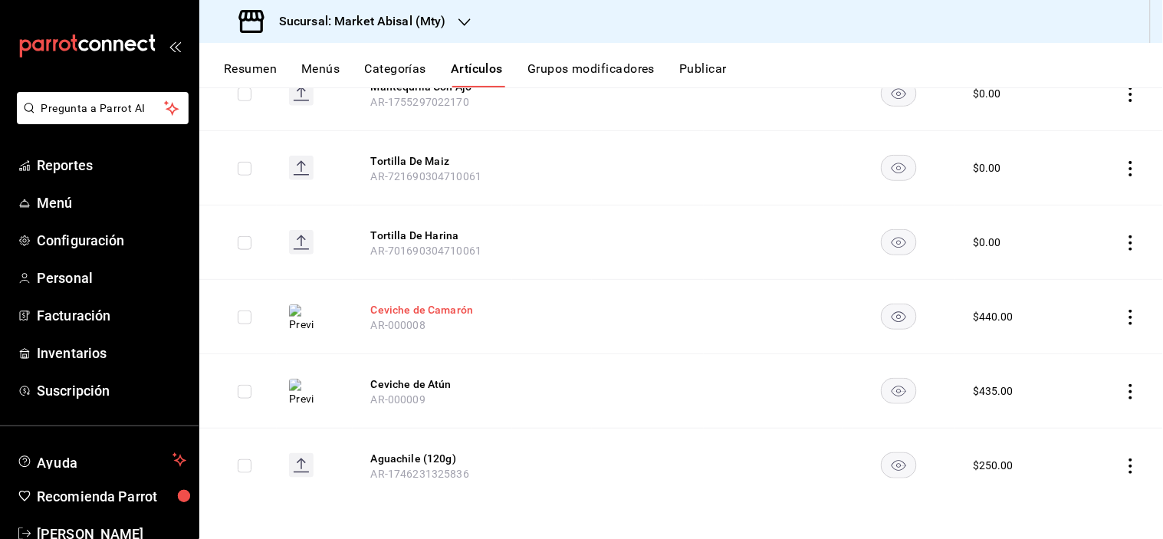
click at [402, 313] on button "Ceviche de Camarón" at bounding box center [432, 309] width 123 height 15
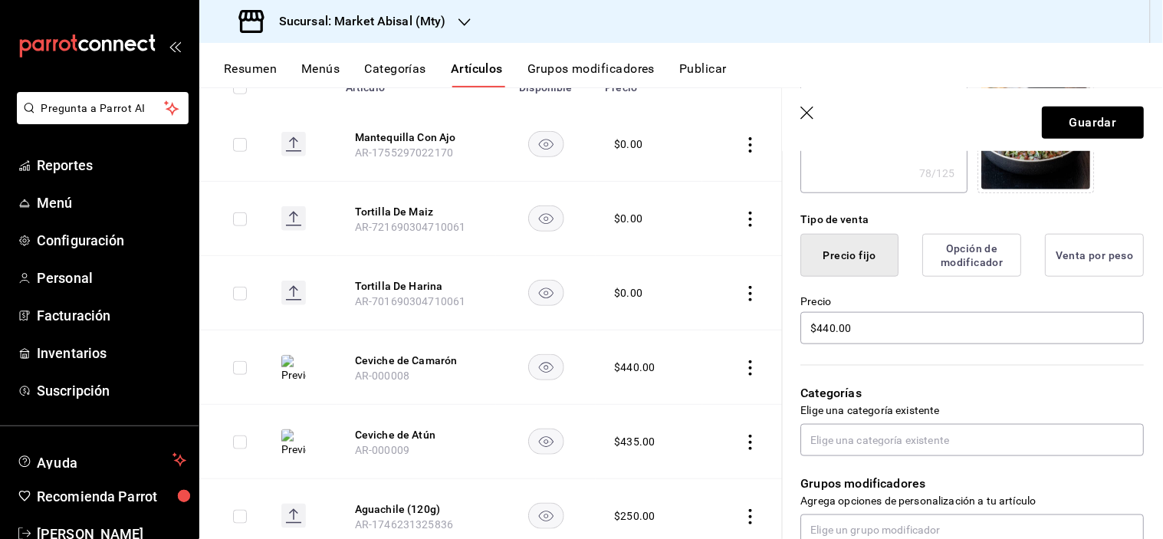
scroll to position [341, 0]
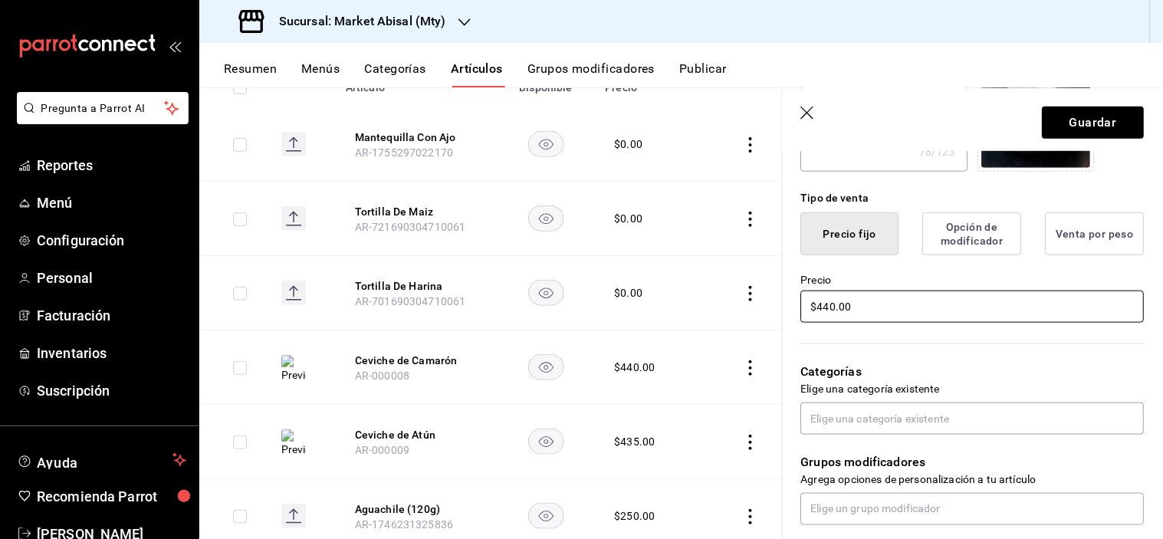
drag, startPoint x: 894, startPoint y: 304, endPoint x: 660, endPoint y: 287, distance: 234.6
click at [749, 295] on main "Artículos sucursal Para editar los artículos o cambios generales, ve a “Organiz…" at bounding box center [681, 313] width 964 height 452
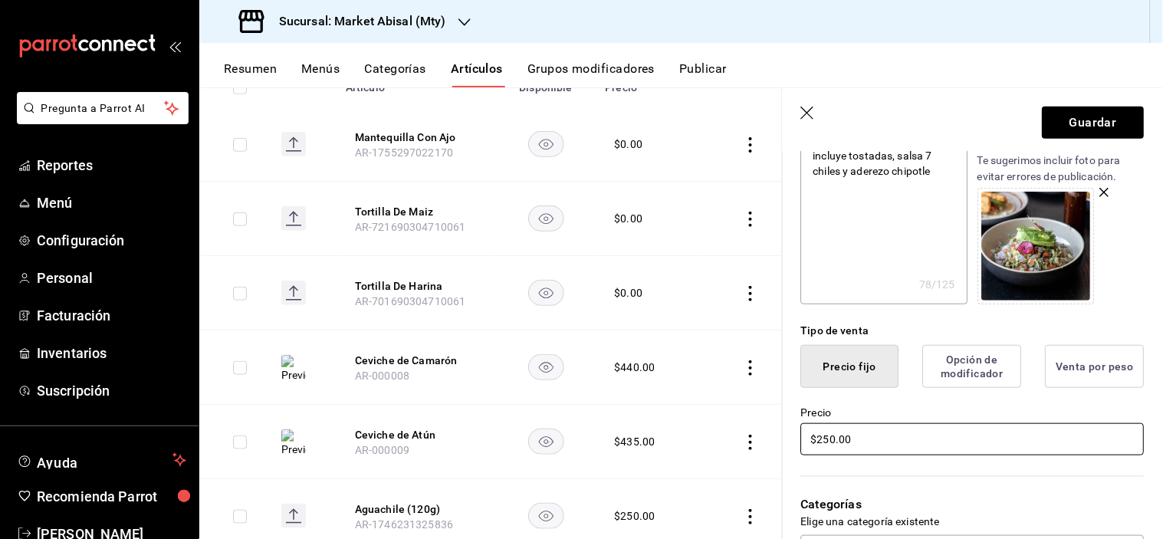
scroll to position [85, 0]
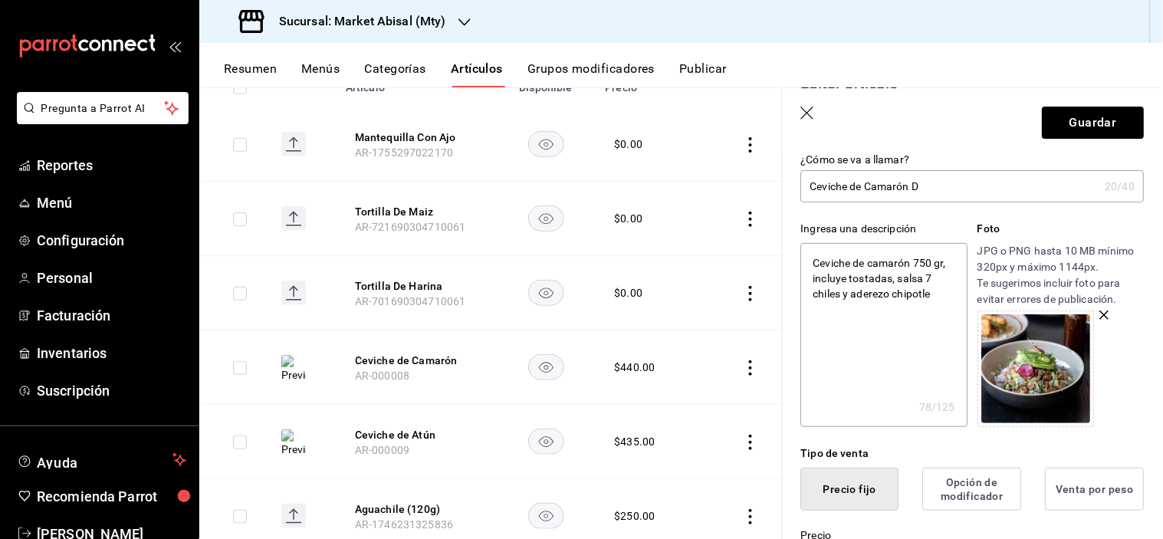
drag, startPoint x: 938, startPoint y: 262, endPoint x: 936, endPoint y: 270, distance: 8.6
click at [937, 262] on textarea "Ceviche de camarón 750 gr, incluye tostadas, salsa 7 chiles y aderezo chipotle" at bounding box center [884, 335] width 166 height 184
click at [947, 261] on textarea "Ceviche de camarón 750 gr, incluye tostadas, salsa 7 chiles y aderezo chipotle" at bounding box center [884, 335] width 166 height 184
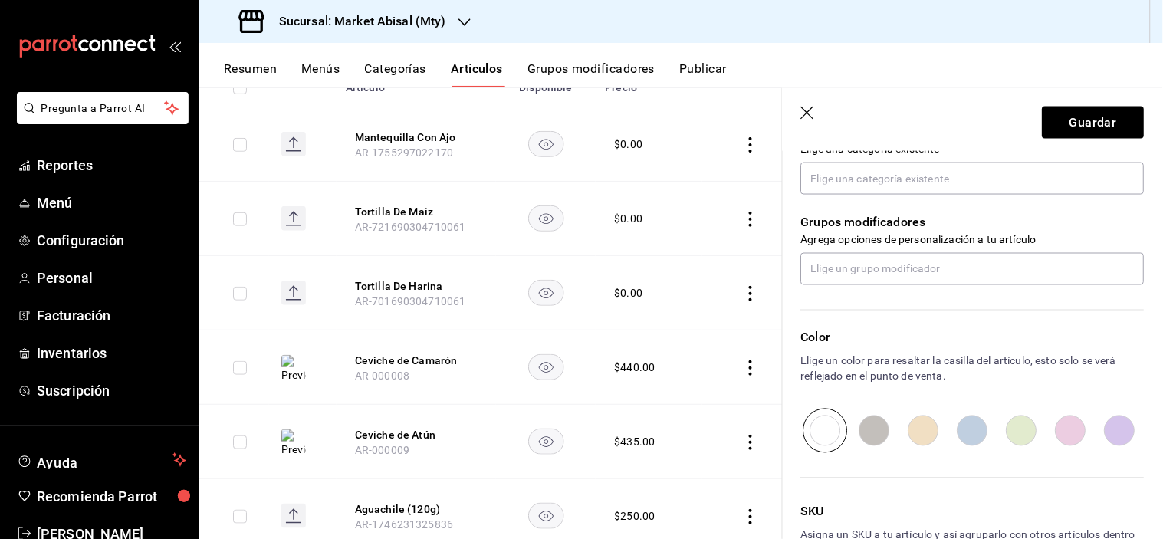
scroll to position [596, 0]
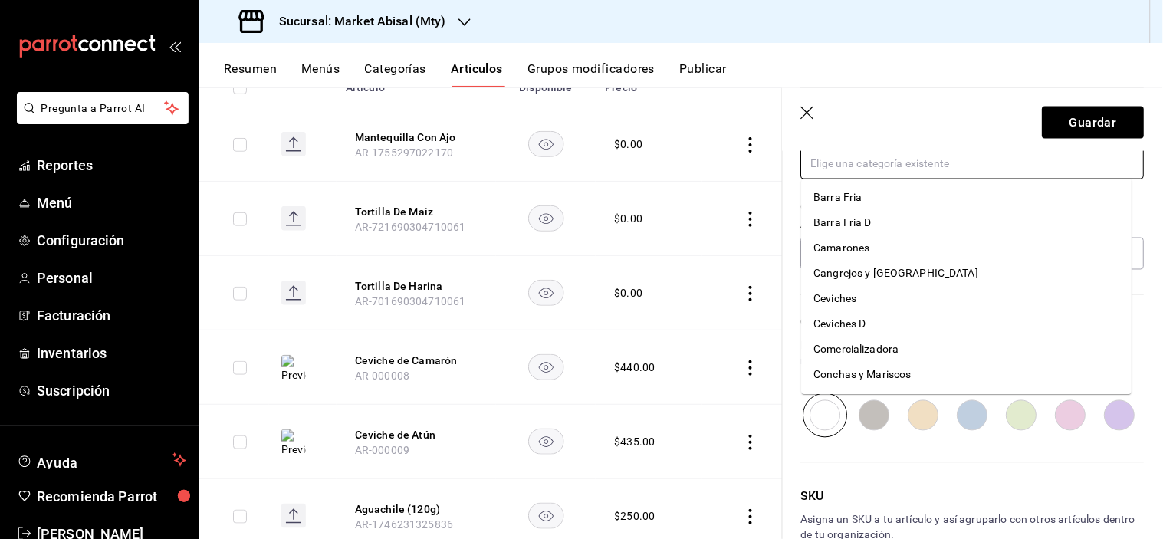
click at [853, 157] on input "text" at bounding box center [973, 163] width 344 height 32
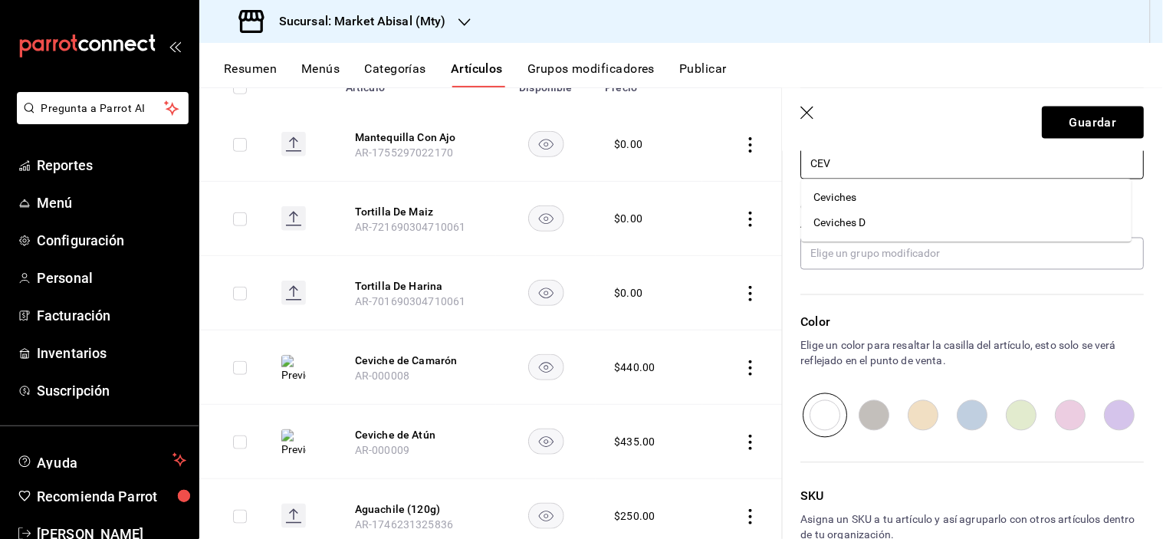
click at [903, 230] on li "Ceviches D" at bounding box center [967, 222] width 331 height 25
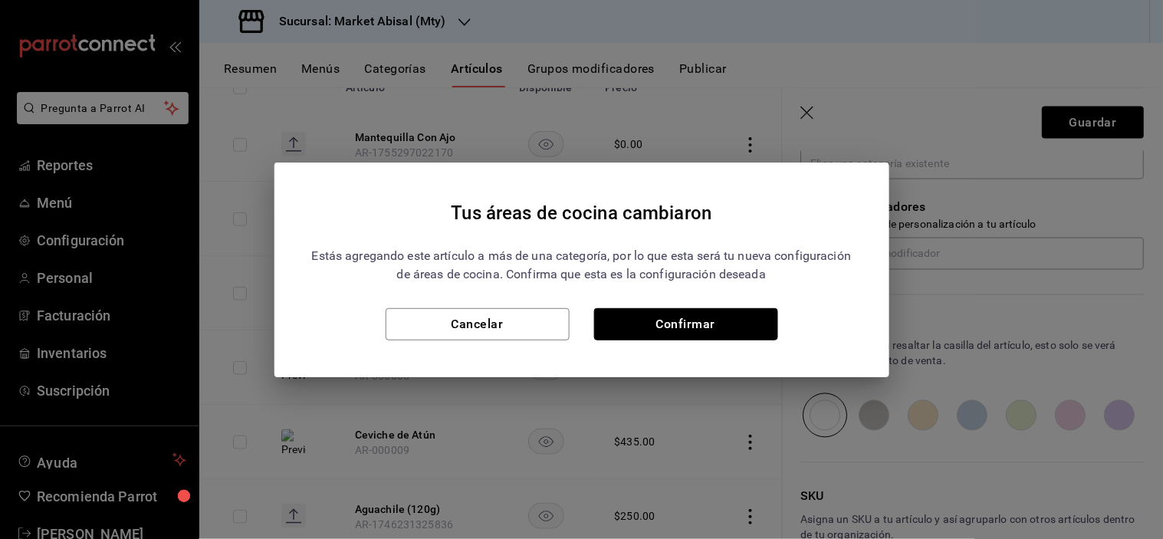
drag, startPoint x: 721, startPoint y: 319, endPoint x: 733, endPoint y: 314, distance: 13.1
click at [722, 319] on button "Confirmar" at bounding box center [686, 324] width 184 height 32
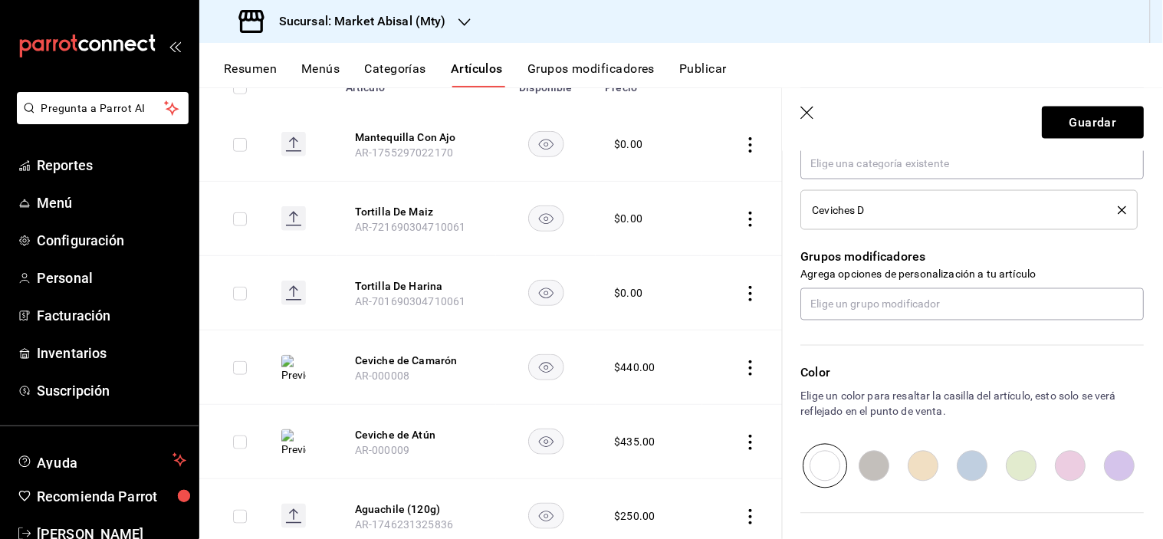
click at [1056, 139] on header "Guardar" at bounding box center [973, 119] width 380 height 63
click at [1071, 128] on button "Guardar" at bounding box center [1094, 123] width 102 height 32
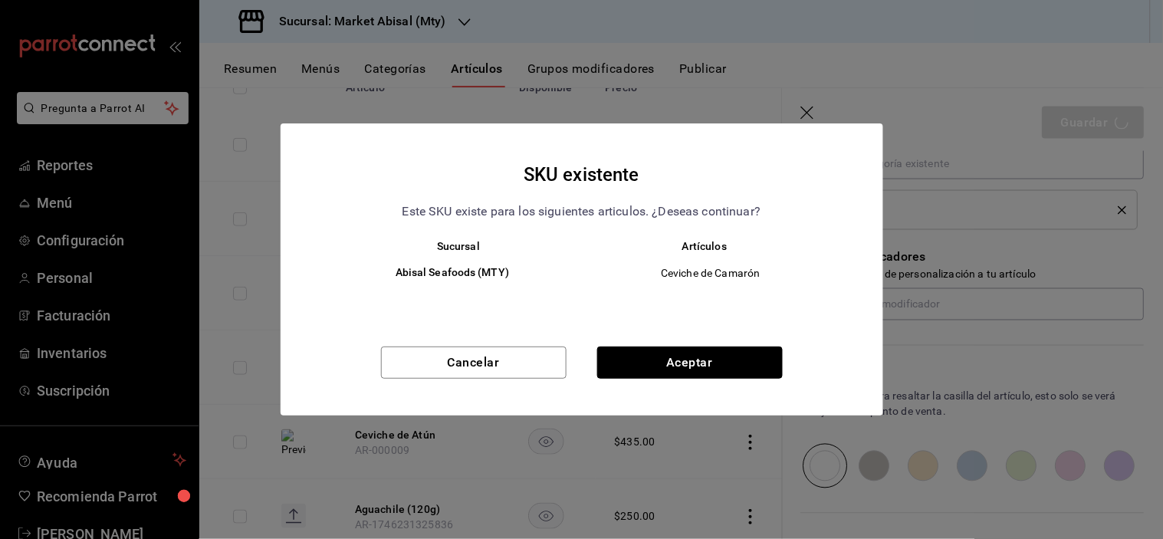
click at [670, 354] on button "Aceptar" at bounding box center [690, 363] width 186 height 32
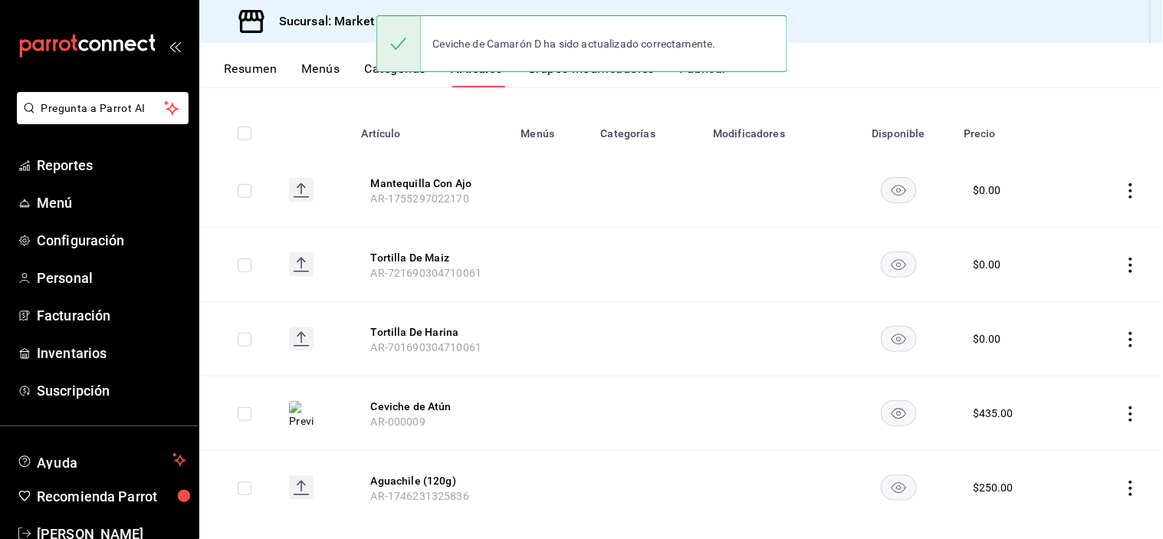
scroll to position [173, 0]
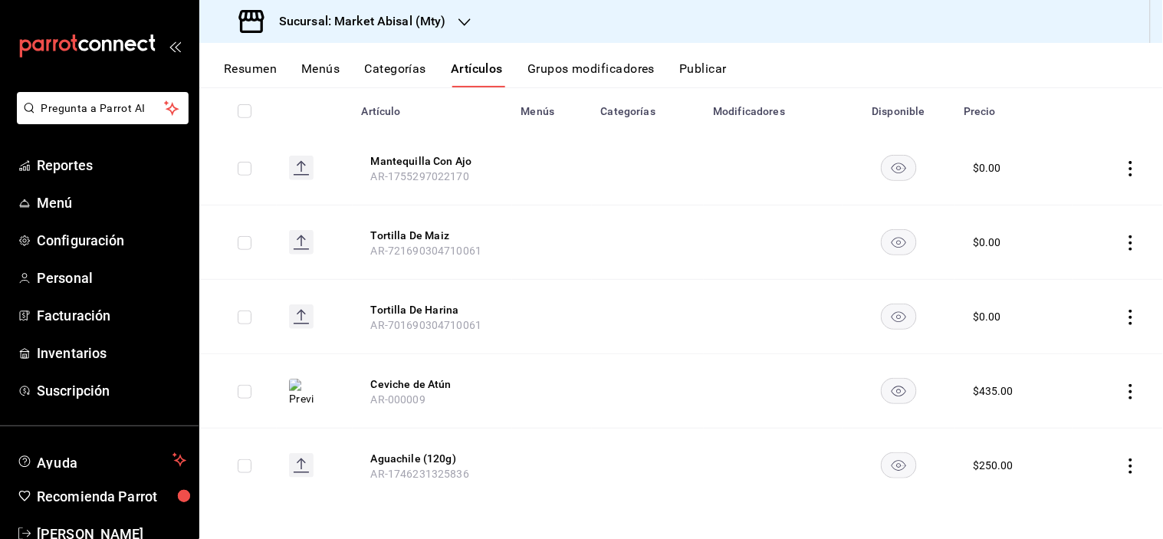
click at [441, 379] on button "Ceviche de Atún" at bounding box center [432, 384] width 123 height 15
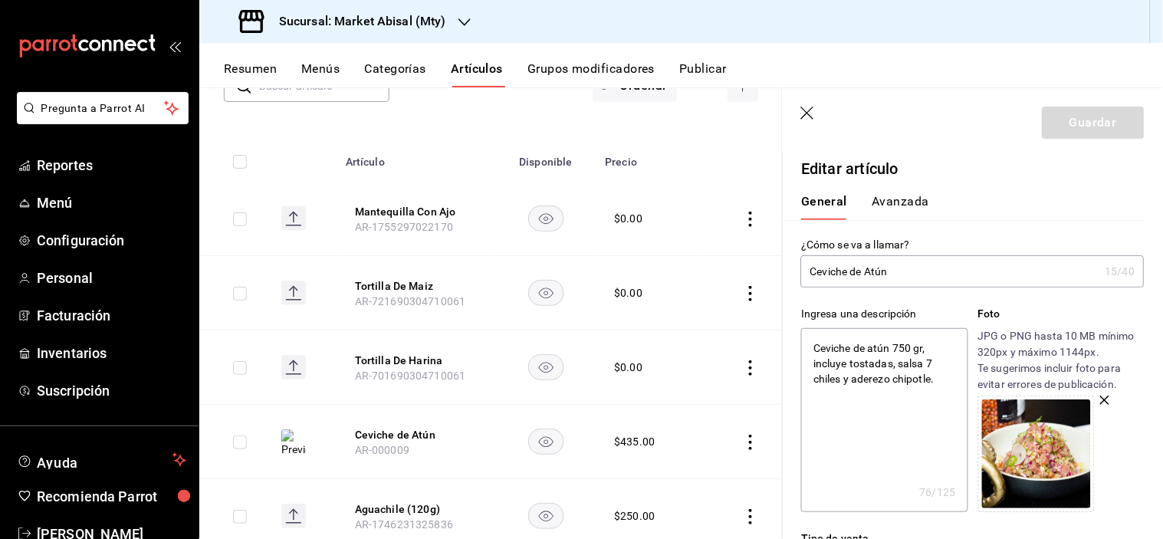
click at [923, 281] on input "Ceviche de Atún" at bounding box center [950, 271] width 298 height 31
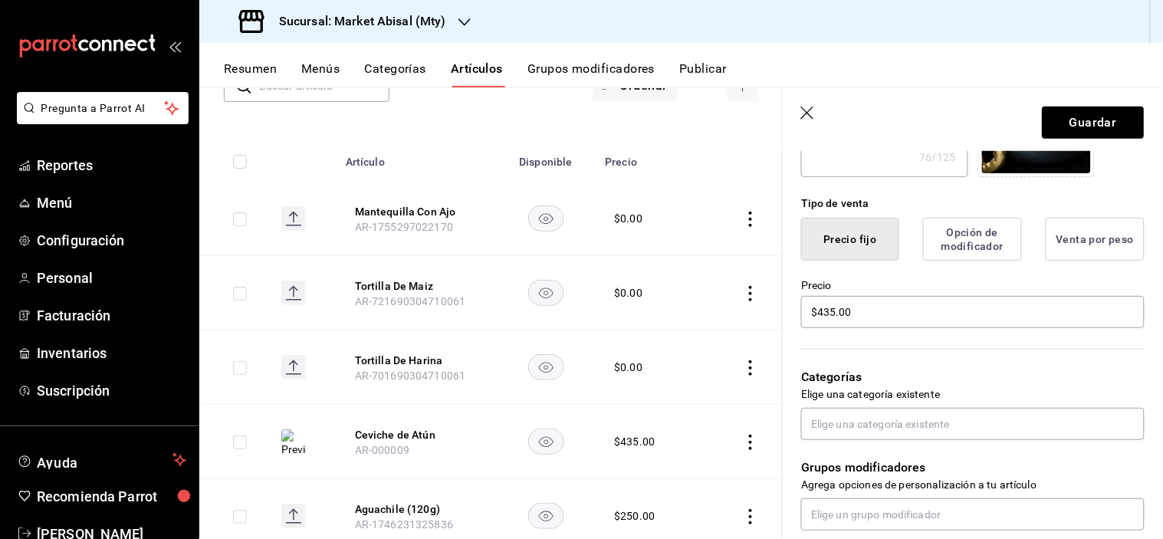
scroll to position [341, 0]
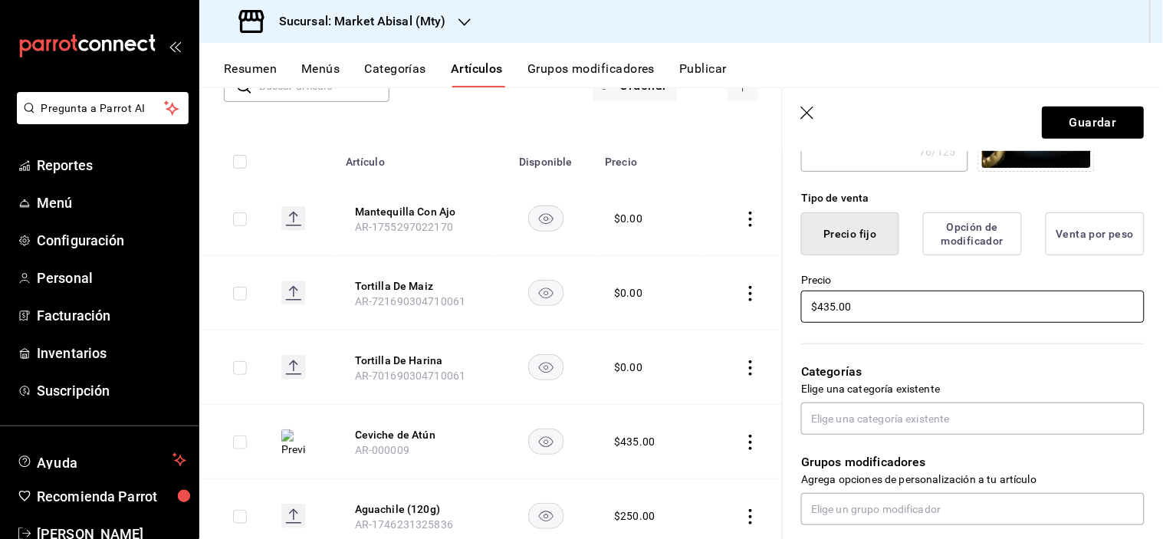
drag, startPoint x: 906, startPoint y: 304, endPoint x: 532, endPoint y: 286, distance: 373.9
click at [550, 285] on main "Artículos sucursal Para editar los artículos o cambios generales, ve a “Organiz…" at bounding box center [681, 313] width 964 height 452
click at [888, 416] on input "text" at bounding box center [973, 419] width 344 height 32
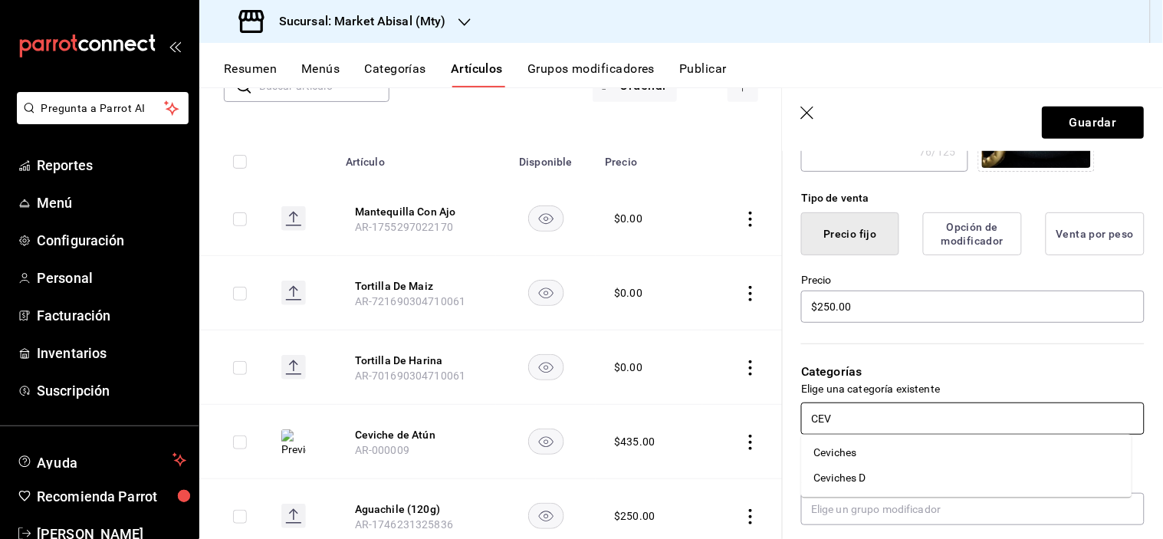
click at [853, 473] on li "Ceviches D" at bounding box center [967, 478] width 331 height 25
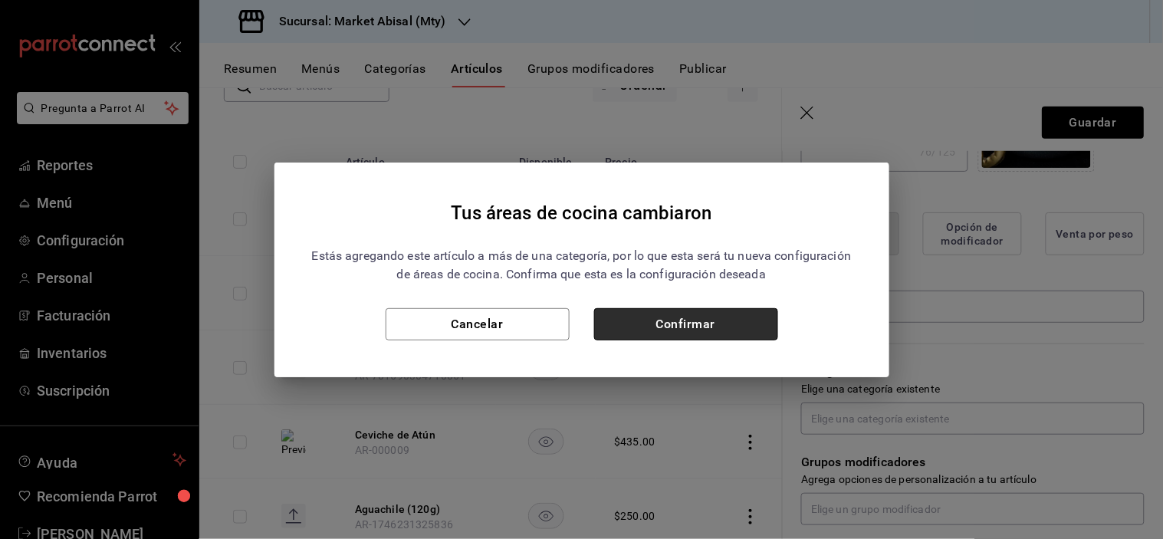
click at [749, 327] on button "Confirmar" at bounding box center [686, 324] width 184 height 32
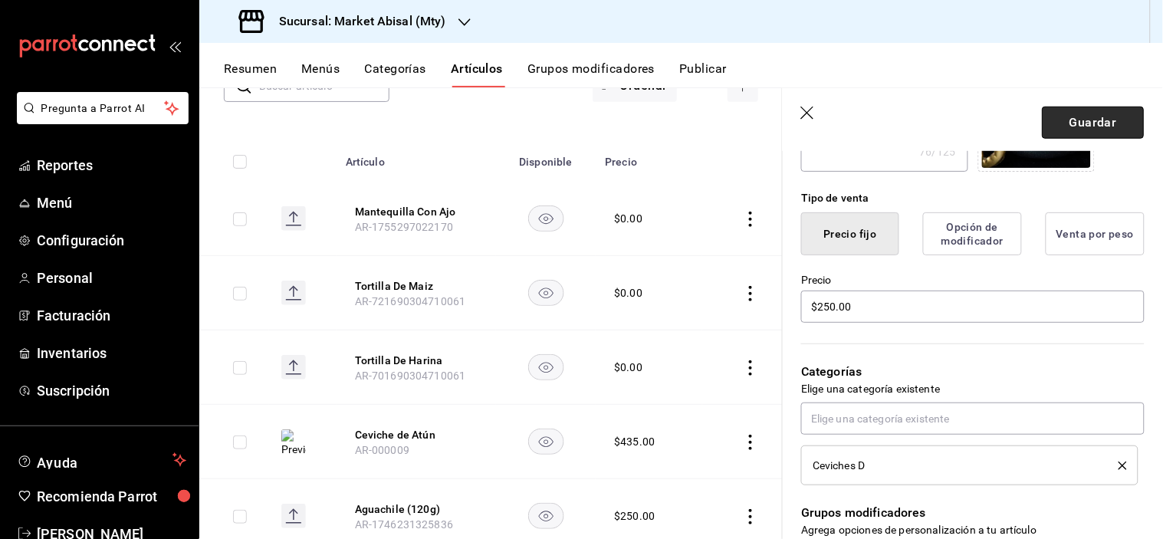
click at [1069, 119] on button "Guardar" at bounding box center [1094, 123] width 102 height 32
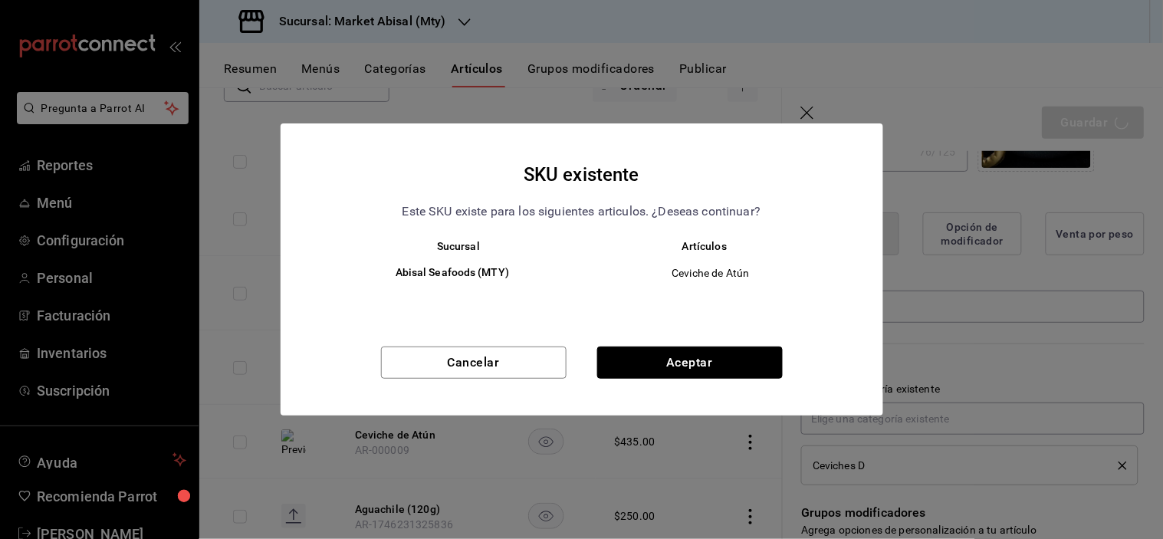
drag, startPoint x: 664, startPoint y: 365, endPoint x: 663, endPoint y: 374, distance: 9.3
click at [665, 365] on button "Aceptar" at bounding box center [690, 363] width 186 height 32
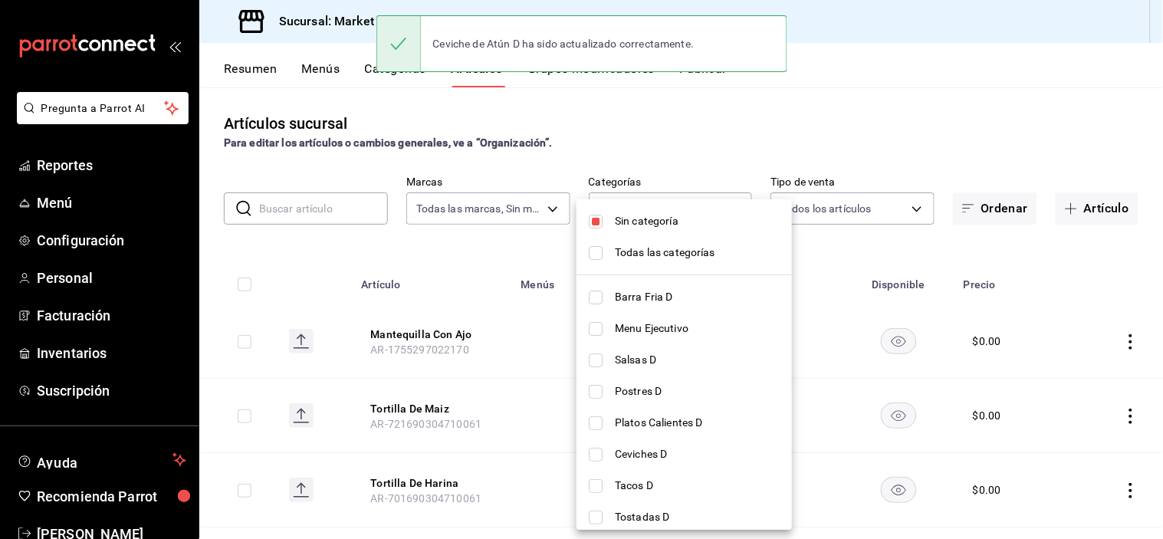
click at [678, 195] on body "Pregunta a Parrot AI Reportes Menú Configuración Personal Facturación Inventari…" at bounding box center [581, 269] width 1163 height 539
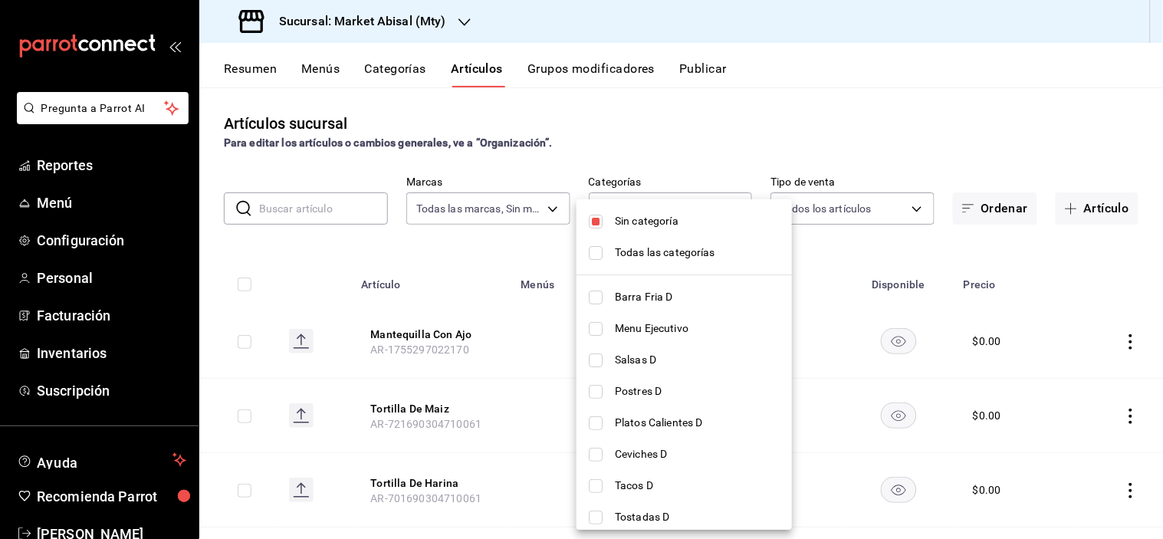
click at [642, 447] on span "Ceviches D" at bounding box center [697, 454] width 165 height 16
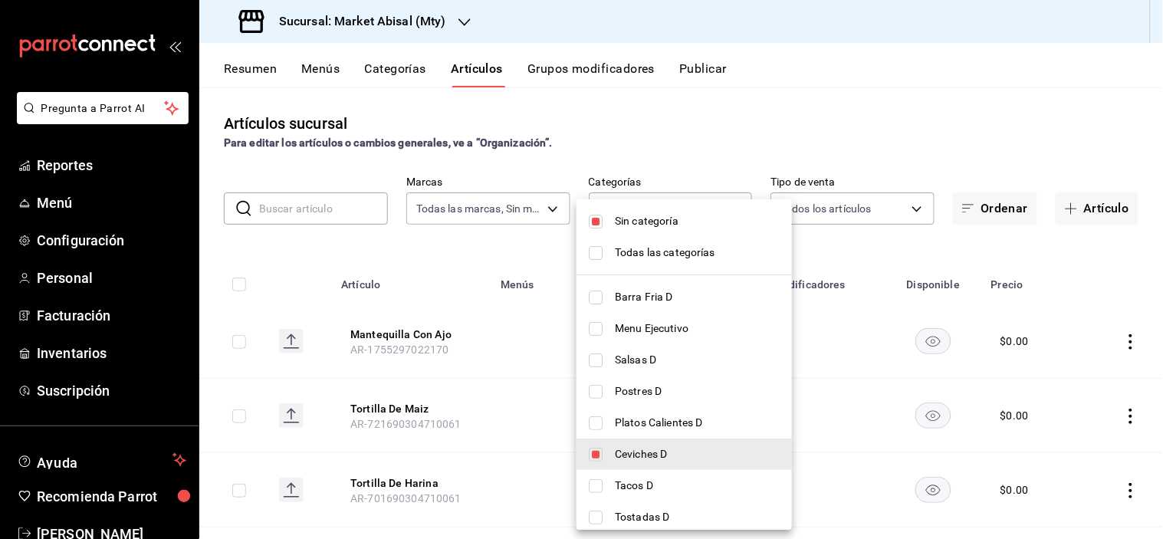
click at [667, 218] on span "Sin categoría" at bounding box center [697, 221] width 165 height 16
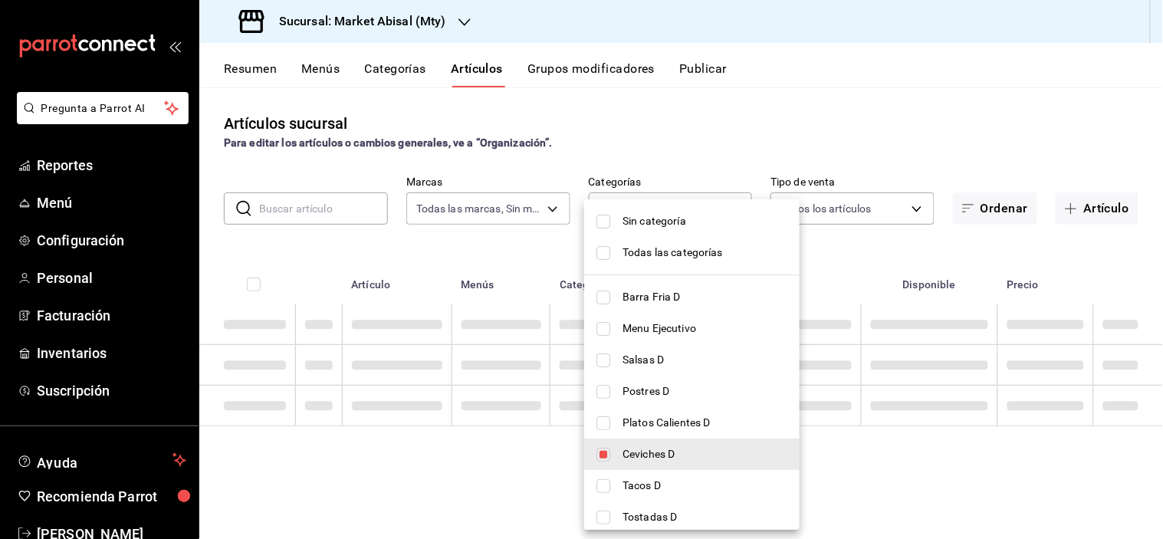
click at [732, 146] on div at bounding box center [581, 269] width 1163 height 539
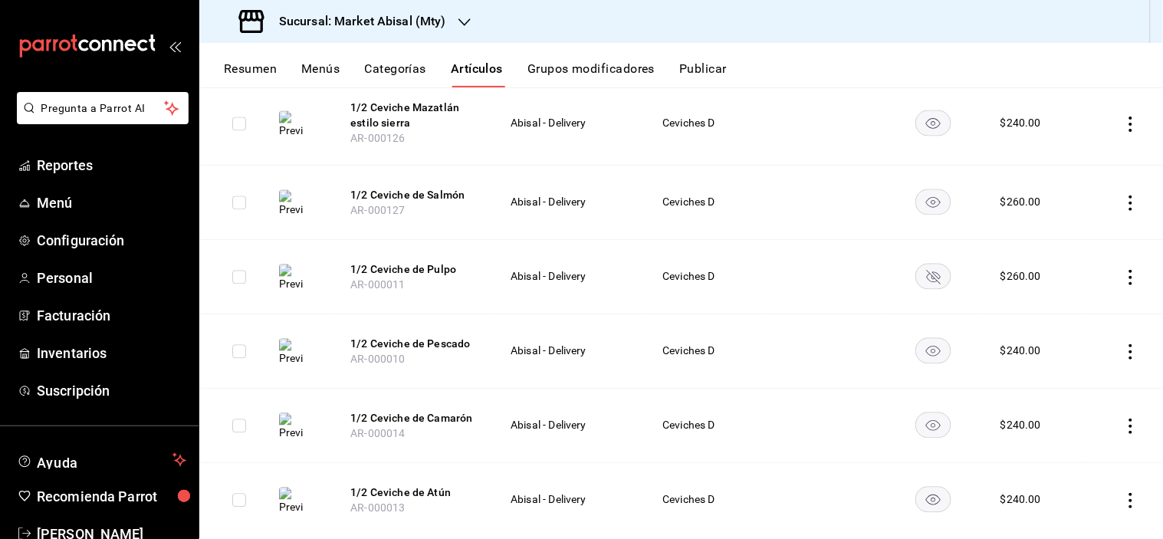
scroll to position [853, 0]
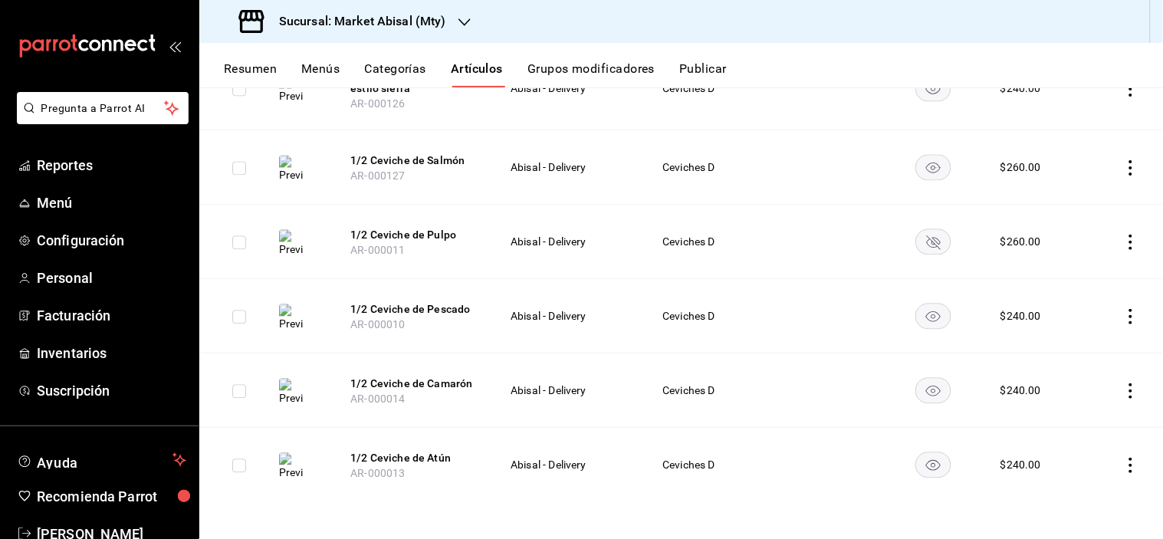
click at [1124, 466] on icon "actions" at bounding box center [1131, 465] width 15 height 15
click at [1078, 502] on span "Eliminar" at bounding box center [1072, 498] width 39 height 12
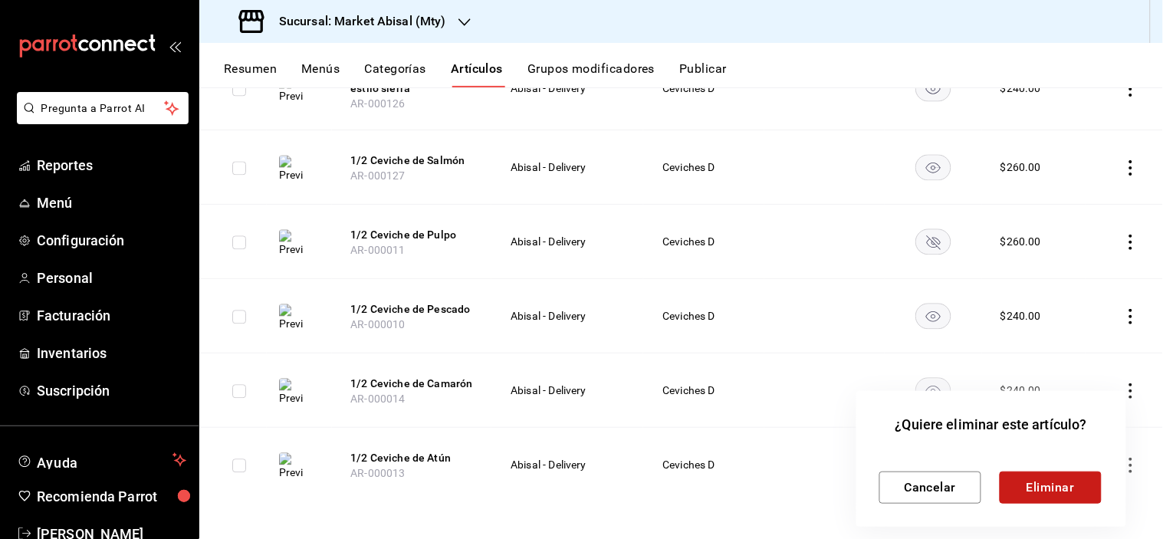
click at [1067, 481] on button "Eliminar" at bounding box center [1051, 488] width 102 height 32
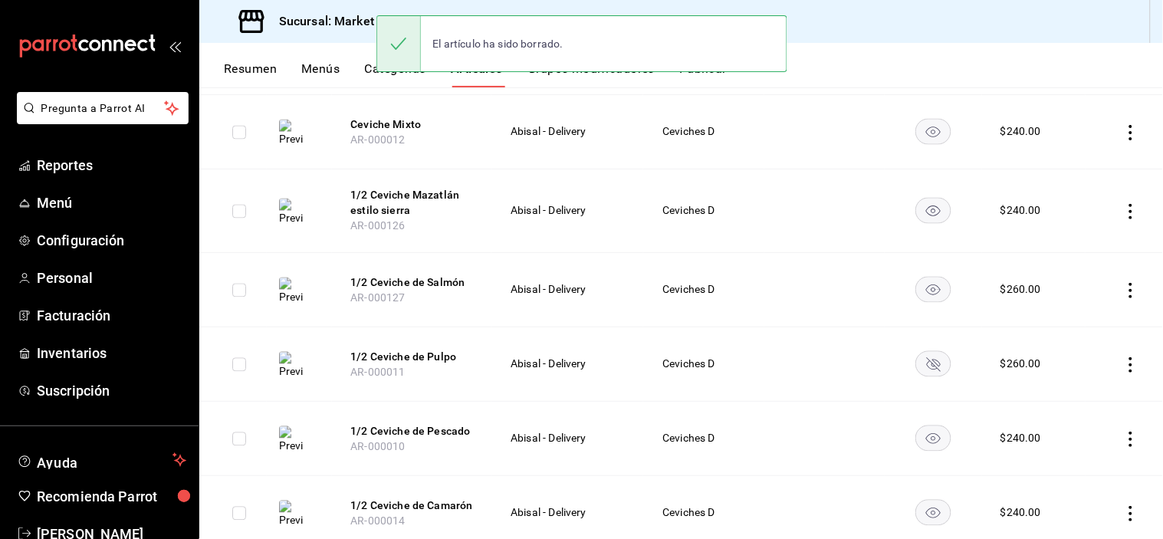
scroll to position [778, 0]
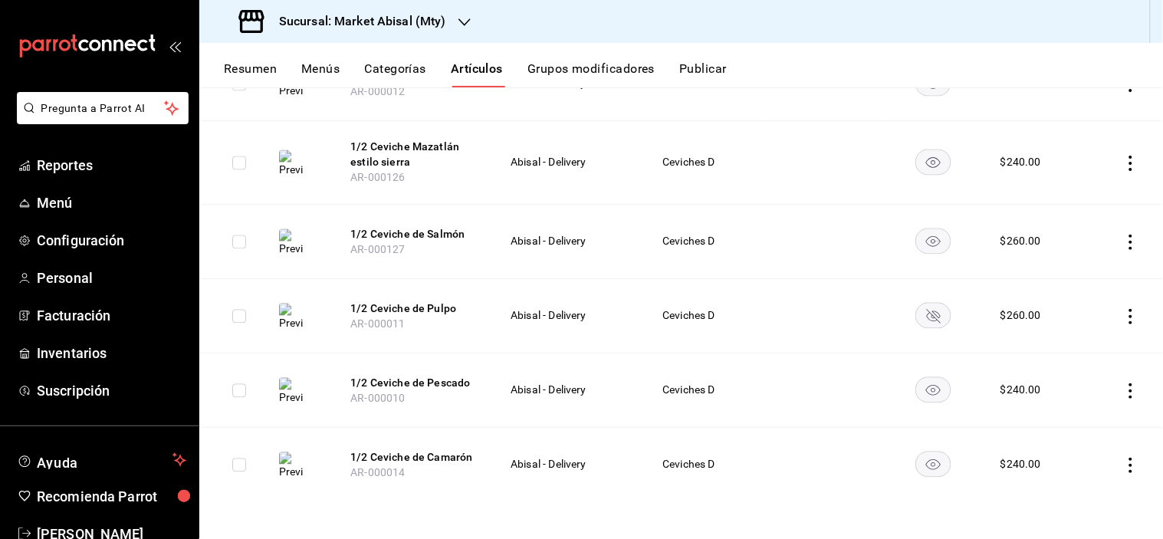
click at [1124, 466] on icon "actions" at bounding box center [1131, 465] width 15 height 15
click at [1104, 497] on li "Eliminar" at bounding box center [1059, 498] width 92 height 31
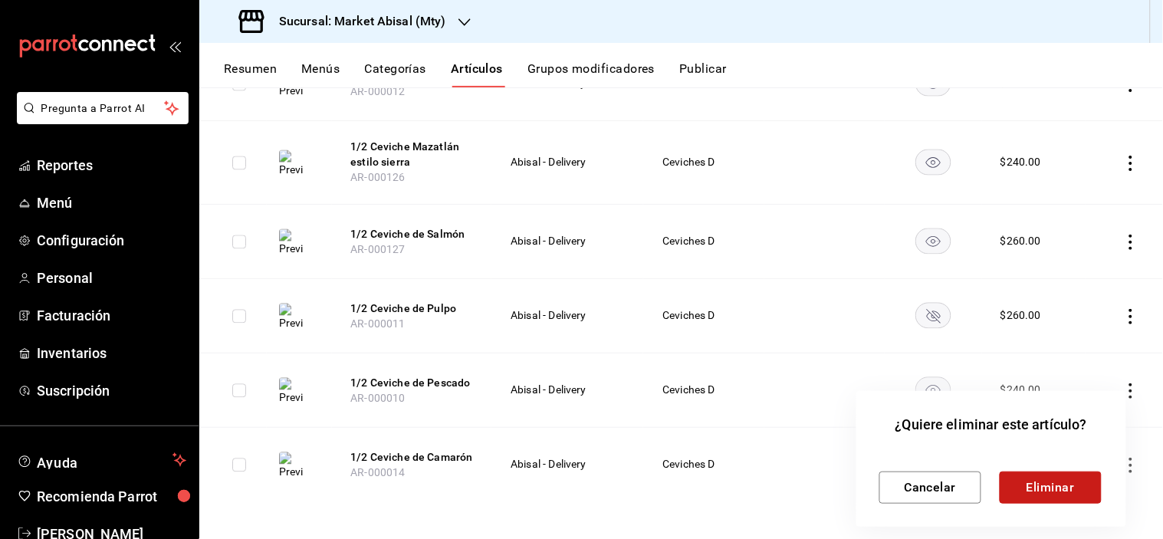
click at [1082, 485] on button "Eliminar" at bounding box center [1051, 488] width 102 height 32
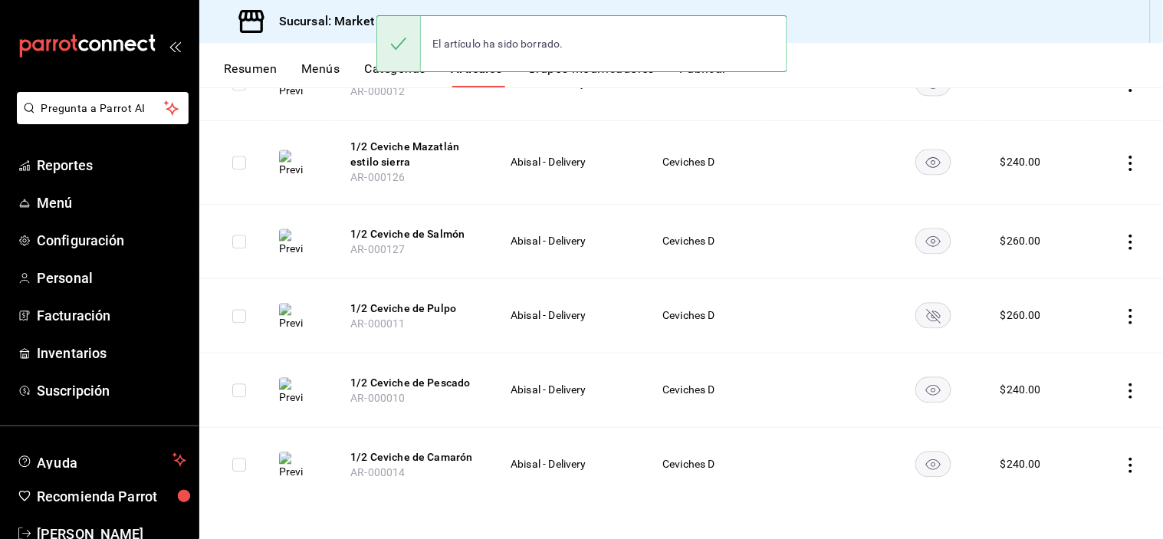
scroll to position [703, 0]
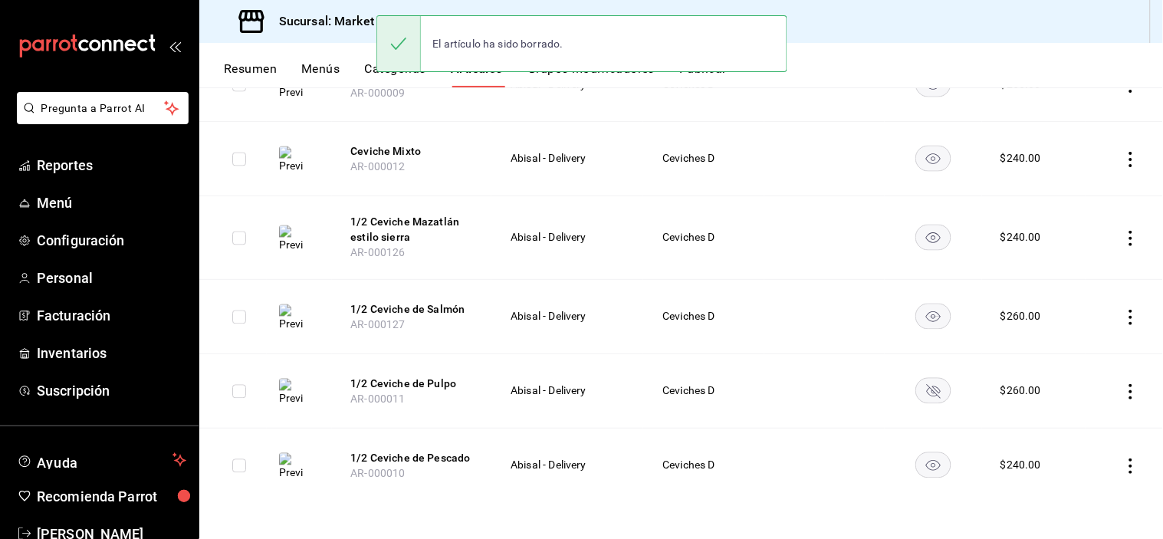
click at [1124, 469] on icon "actions" at bounding box center [1131, 466] width 15 height 15
click at [1078, 499] on span "Eliminar" at bounding box center [1072, 498] width 39 height 12
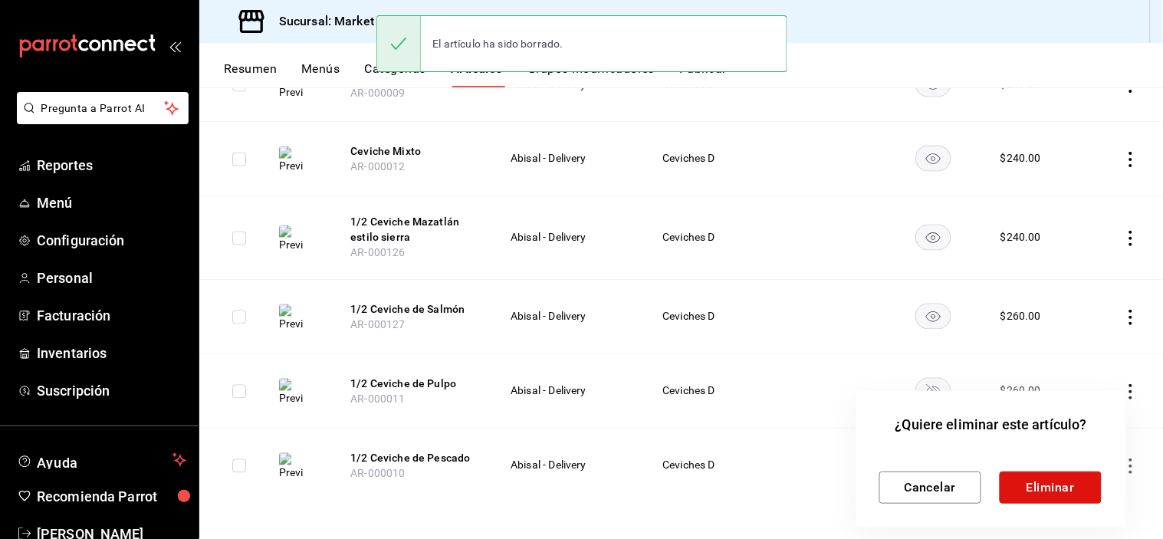
click at [1083, 489] on button "Eliminar" at bounding box center [1051, 488] width 102 height 32
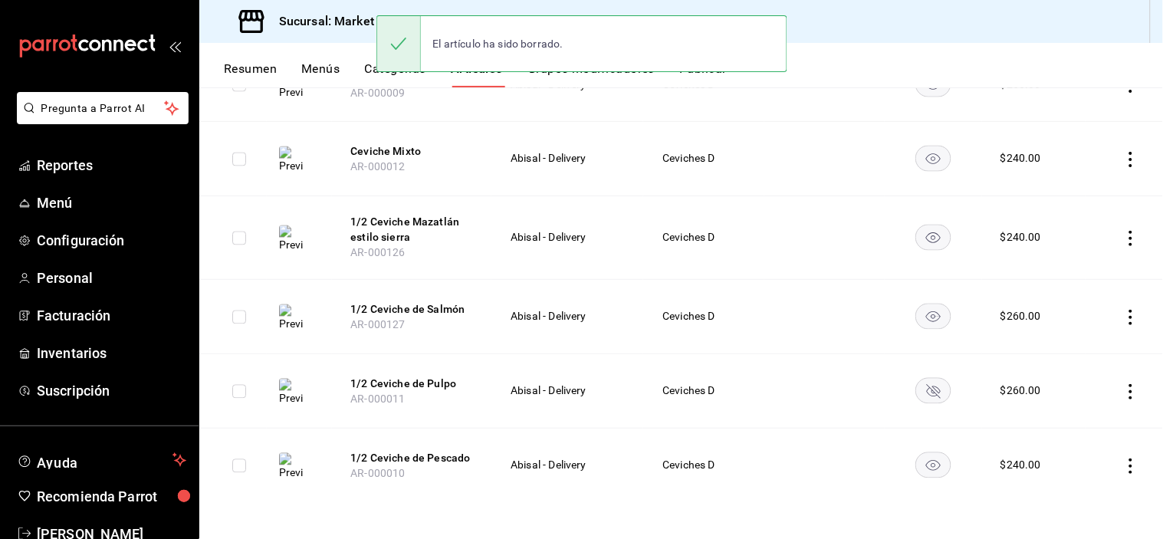
scroll to position [630, 0]
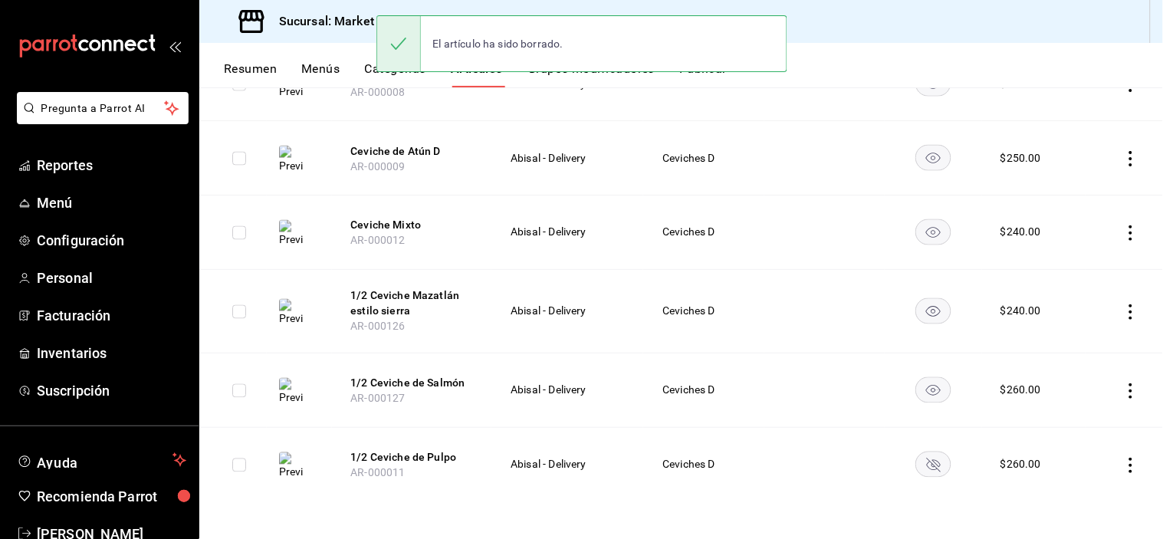
click at [1118, 472] on td at bounding box center [1124, 465] width 77 height 74
click at [1124, 465] on icon "actions" at bounding box center [1131, 465] width 15 height 15
click at [1095, 495] on li "Eliminar" at bounding box center [1059, 498] width 92 height 31
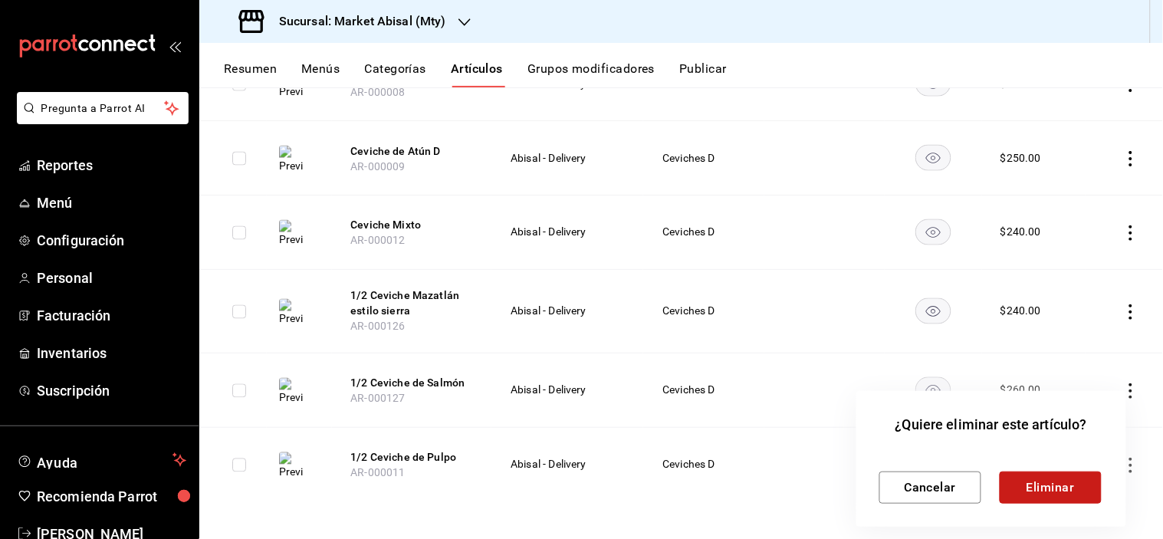
click at [1031, 481] on button "Eliminar" at bounding box center [1051, 488] width 102 height 32
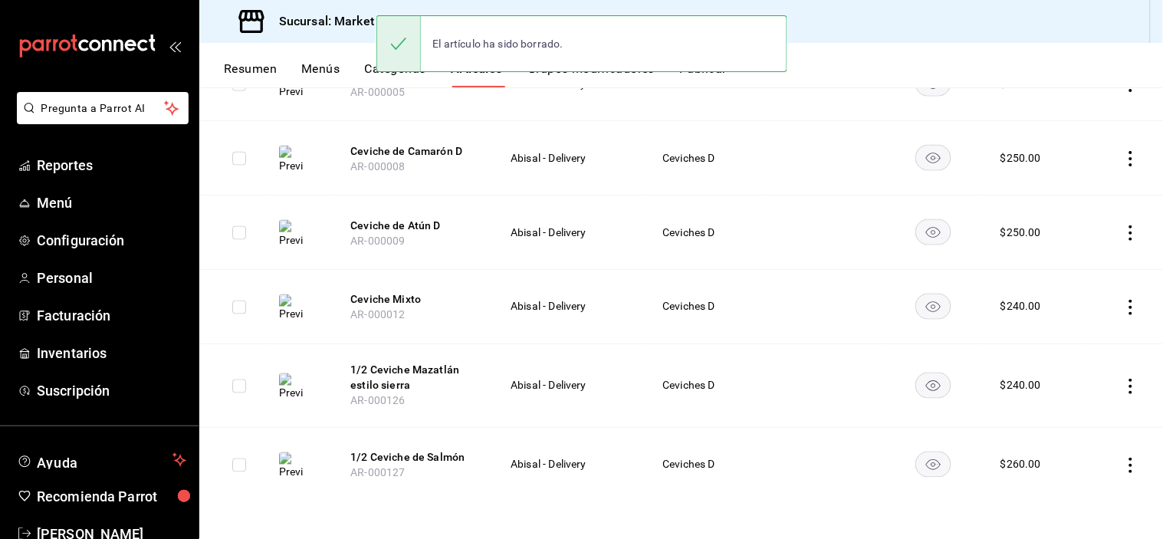
scroll to position [555, 0]
click at [1124, 466] on icon "actions" at bounding box center [1131, 465] width 15 height 15
click at [1094, 496] on li "Eliminar" at bounding box center [1059, 498] width 92 height 31
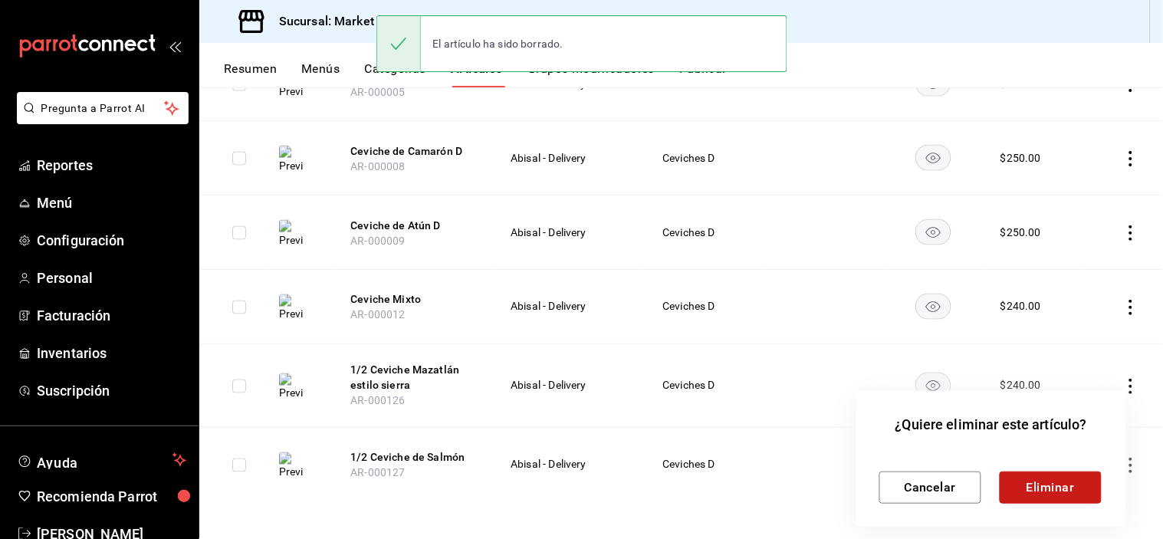
click at [1047, 492] on button "Eliminar" at bounding box center [1051, 488] width 102 height 32
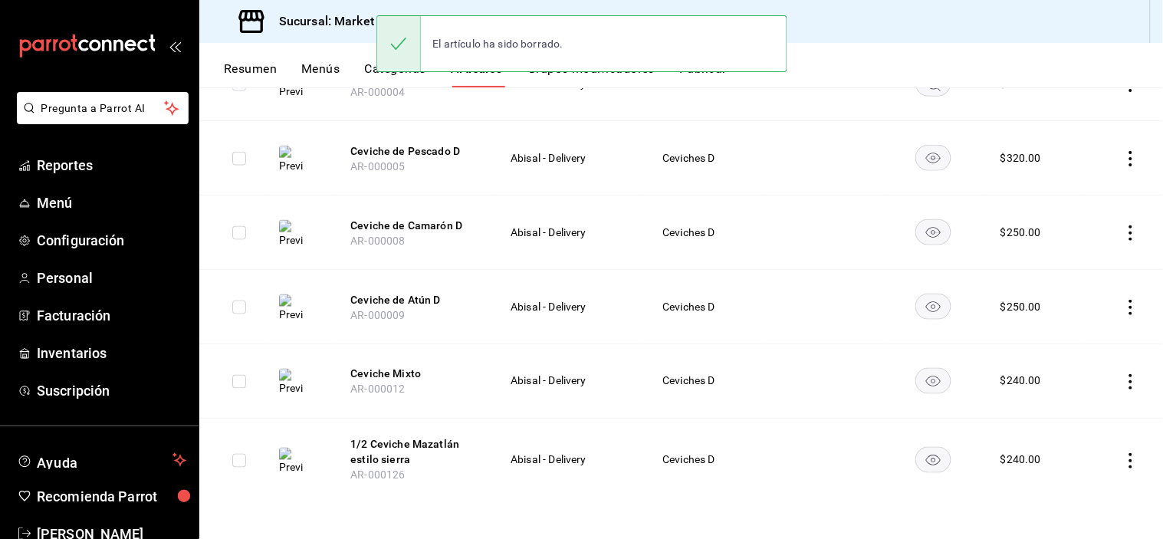
scroll to position [480, 0]
click at [1124, 466] on icon "actions" at bounding box center [1131, 461] width 15 height 15
click at [1104, 502] on li "Eliminar" at bounding box center [1059, 498] width 92 height 31
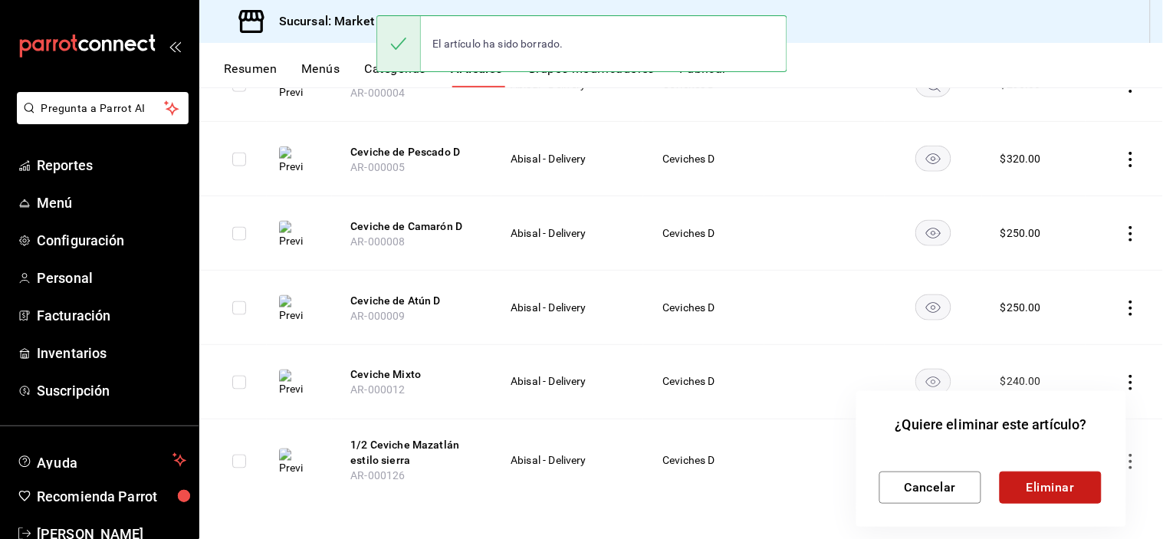
click at [1052, 487] on button "Eliminar" at bounding box center [1051, 488] width 102 height 32
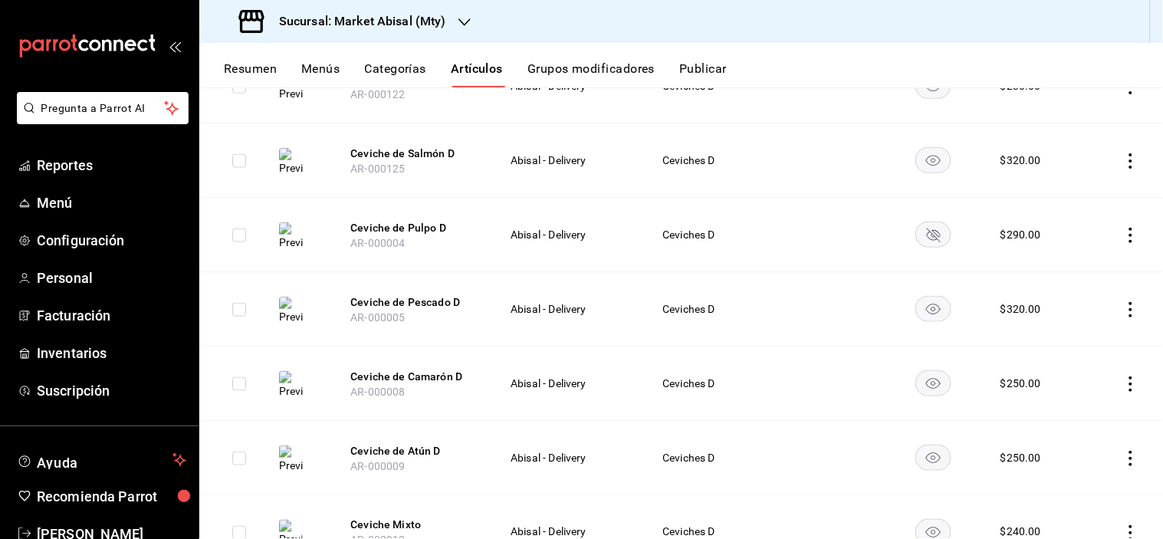
scroll to position [397, 0]
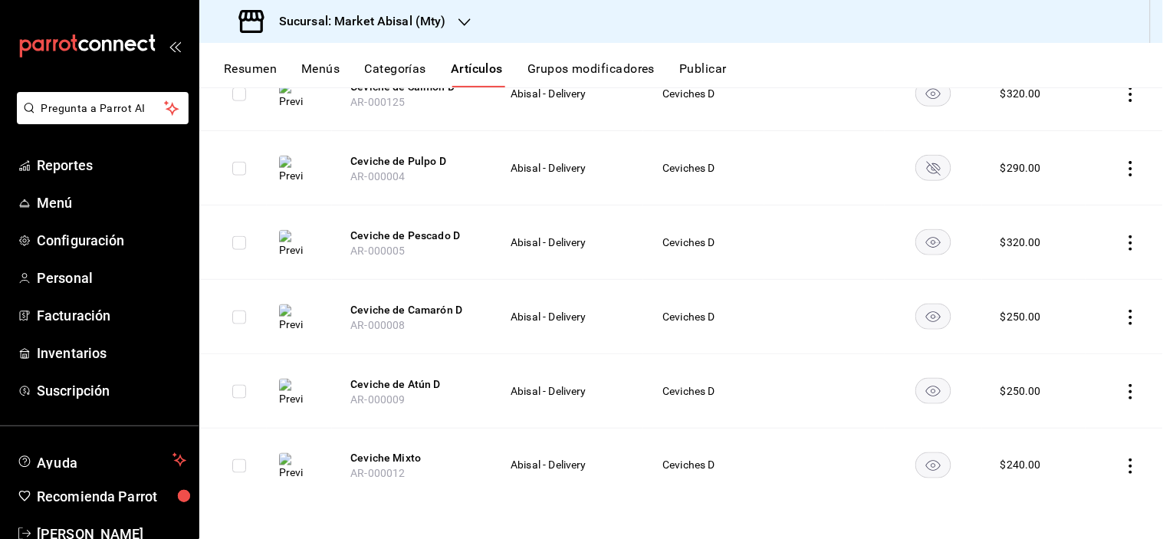
click at [1124, 466] on icon "actions" at bounding box center [1131, 466] width 15 height 15
click at [1064, 496] on span "Eliminar" at bounding box center [1072, 498] width 39 height 12
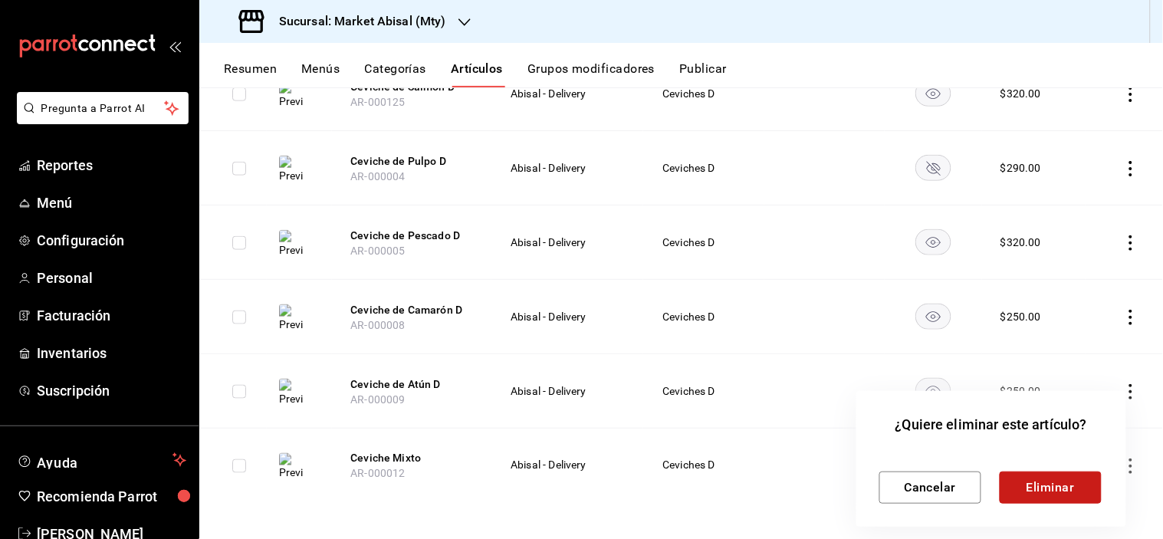
click at [1038, 487] on button "Eliminar" at bounding box center [1051, 488] width 102 height 32
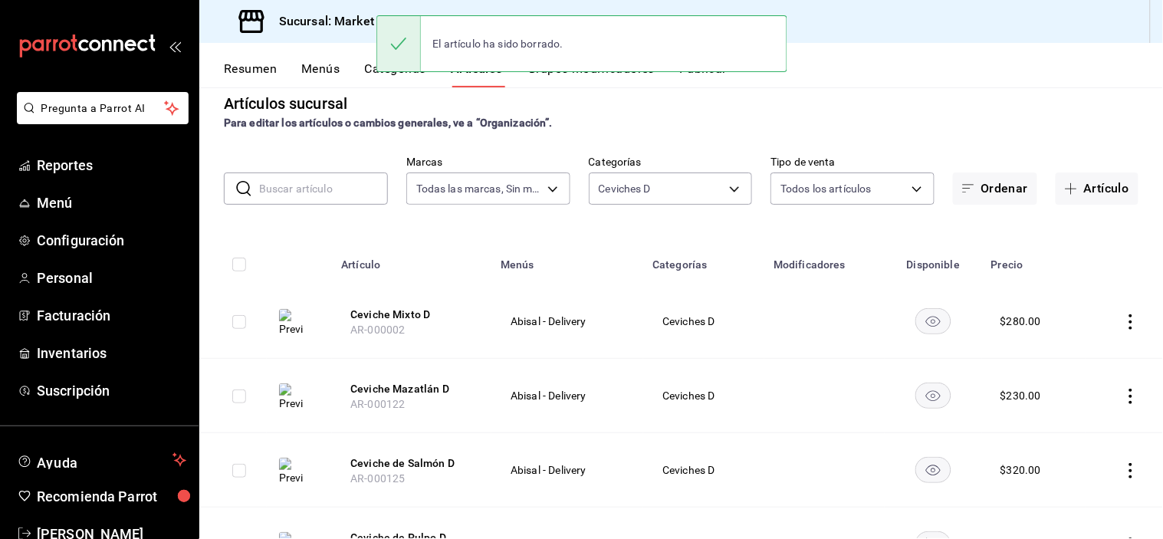
scroll to position [0, 0]
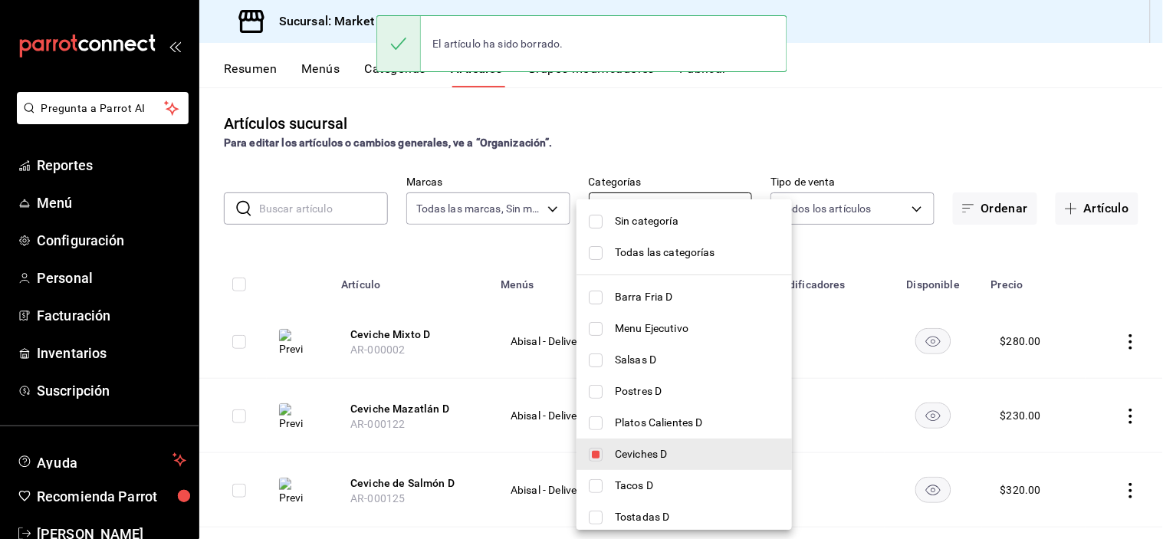
click at [689, 210] on body "Pregunta a Parrot AI Reportes Menú Configuración Personal Facturación Inventari…" at bounding box center [581, 269] width 1163 height 539
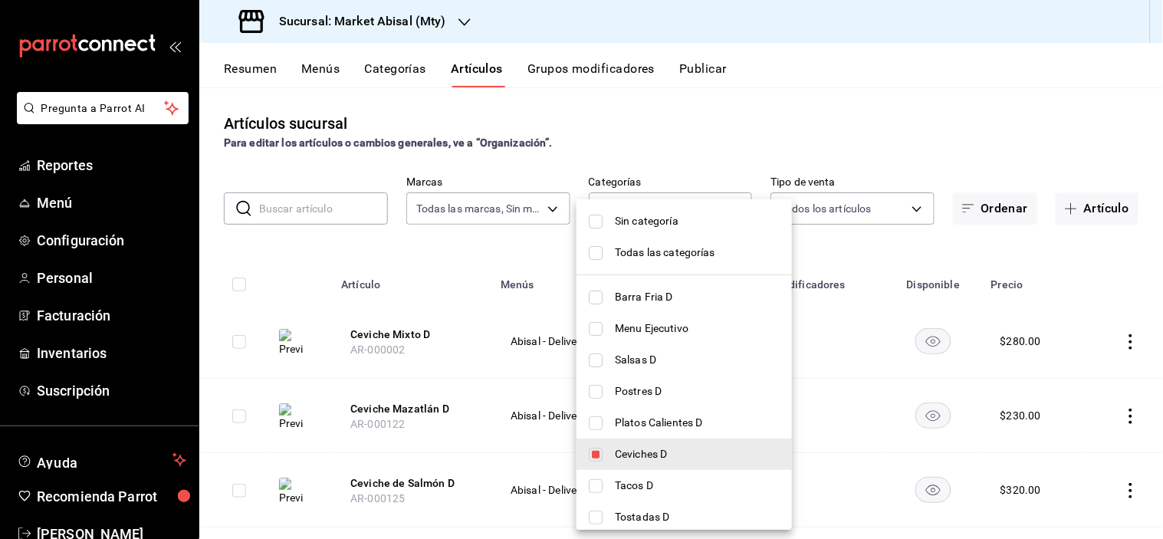
click at [627, 453] on span "Ceviches D" at bounding box center [697, 454] width 165 height 16
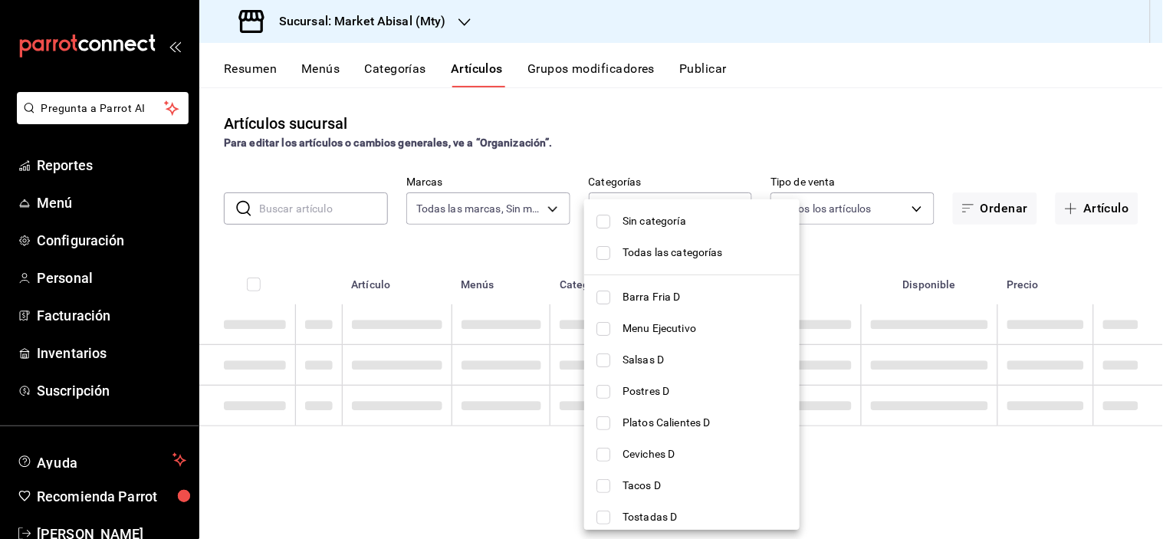
click at [660, 289] on span "Barra Fria D" at bounding box center [705, 297] width 165 height 16
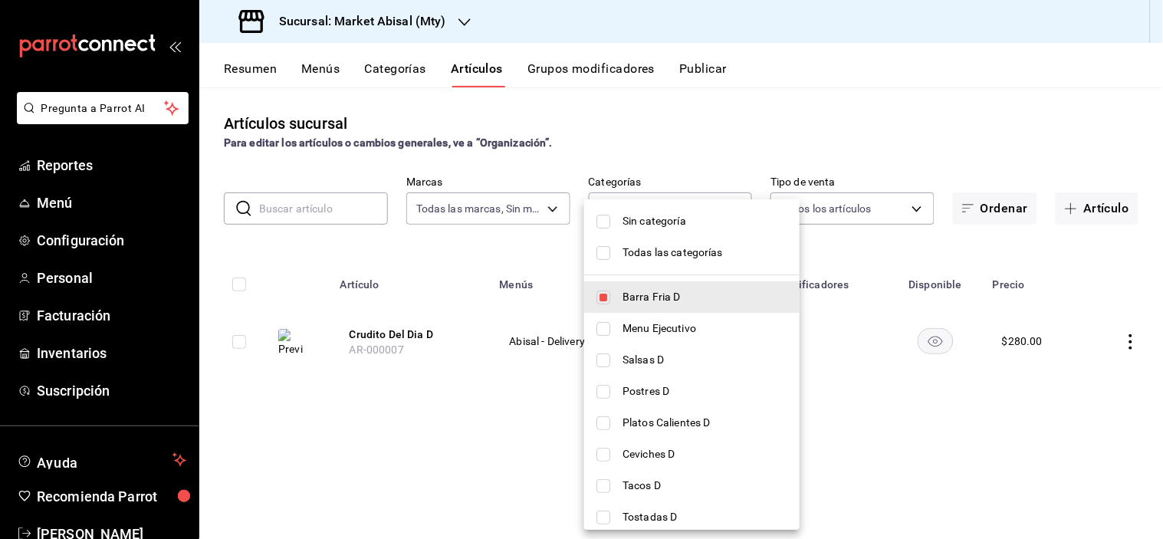
click at [855, 137] on div at bounding box center [581, 269] width 1163 height 539
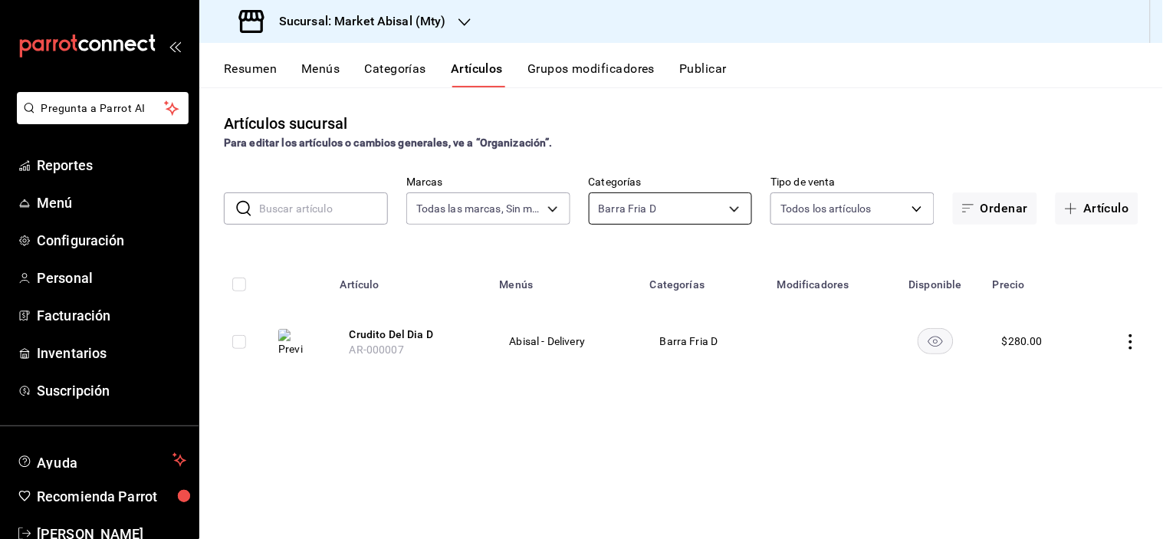
click at [685, 196] on body "Pregunta a Parrot AI Reportes Menú Configuración Personal Facturación Inventari…" at bounding box center [581, 269] width 1163 height 539
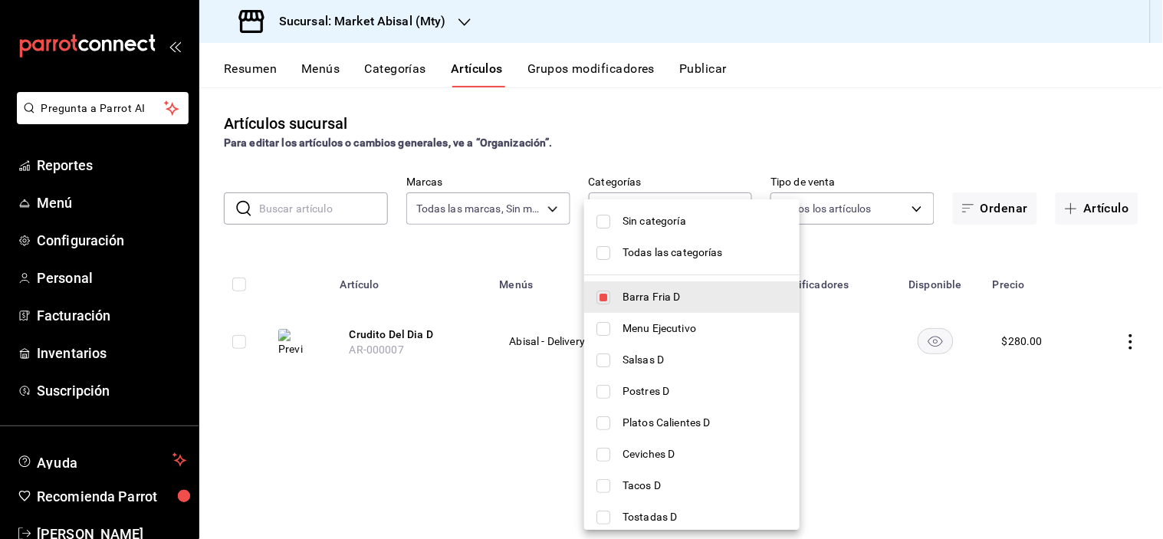
click at [641, 301] on span "Barra Fria D" at bounding box center [705, 297] width 165 height 16
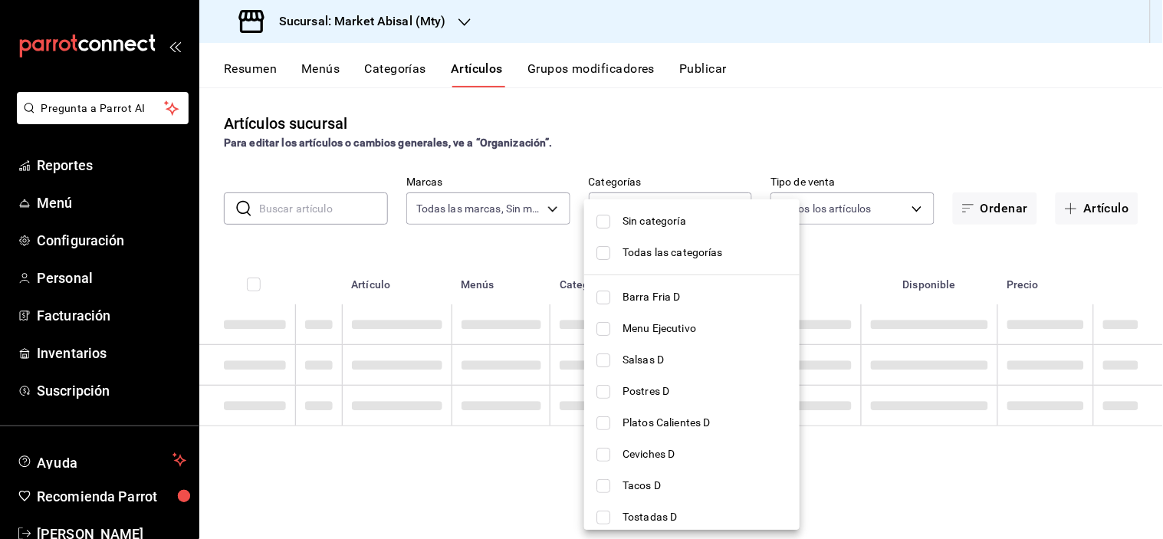
click at [603, 215] on input "checkbox" at bounding box center [604, 222] width 14 height 14
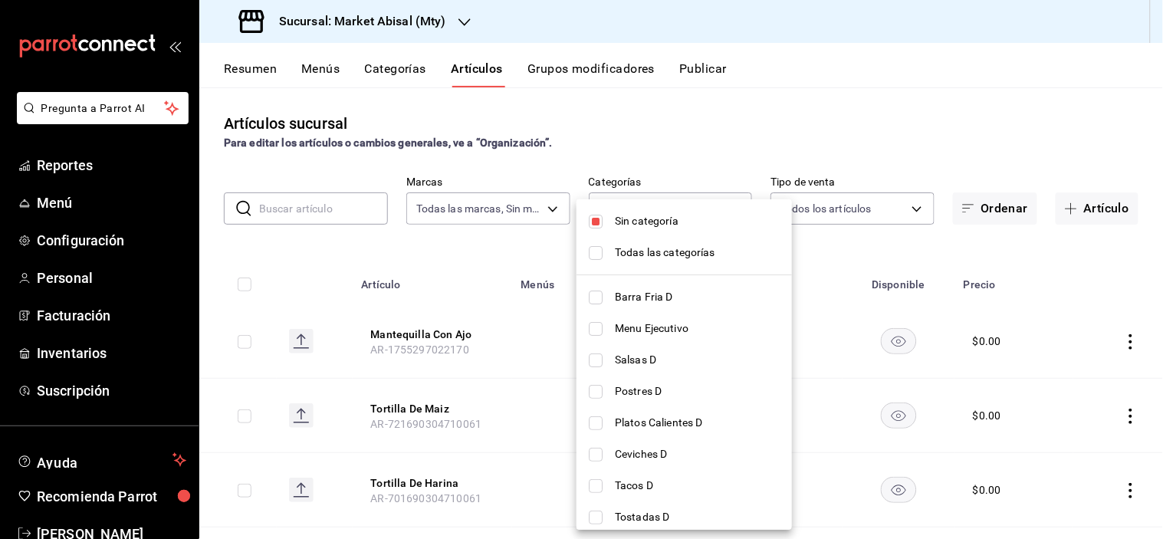
click at [729, 113] on div at bounding box center [581, 269] width 1163 height 539
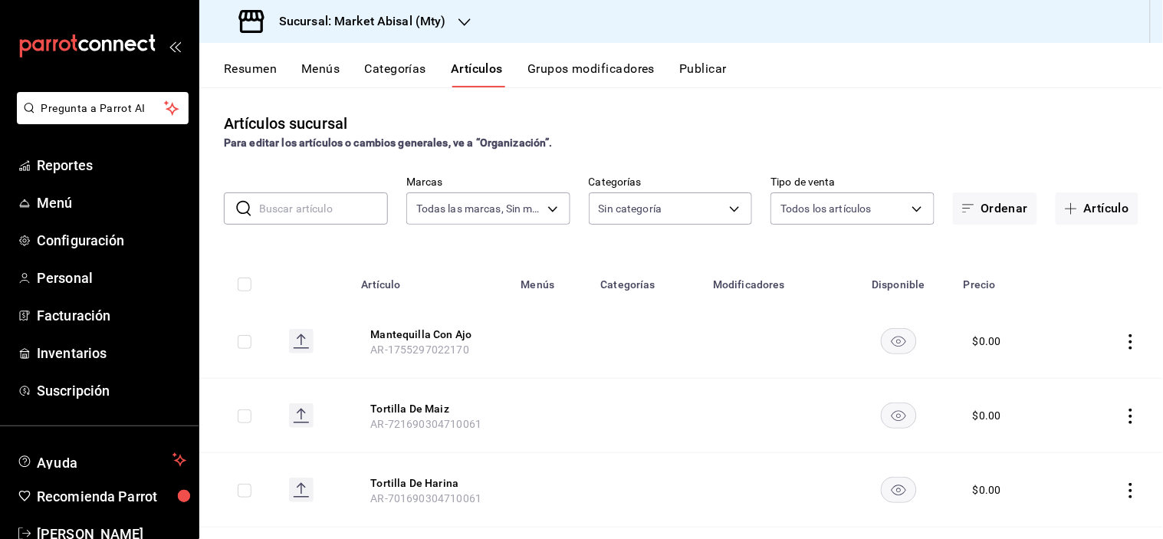
click at [354, 208] on input "text" at bounding box center [323, 208] width 129 height 31
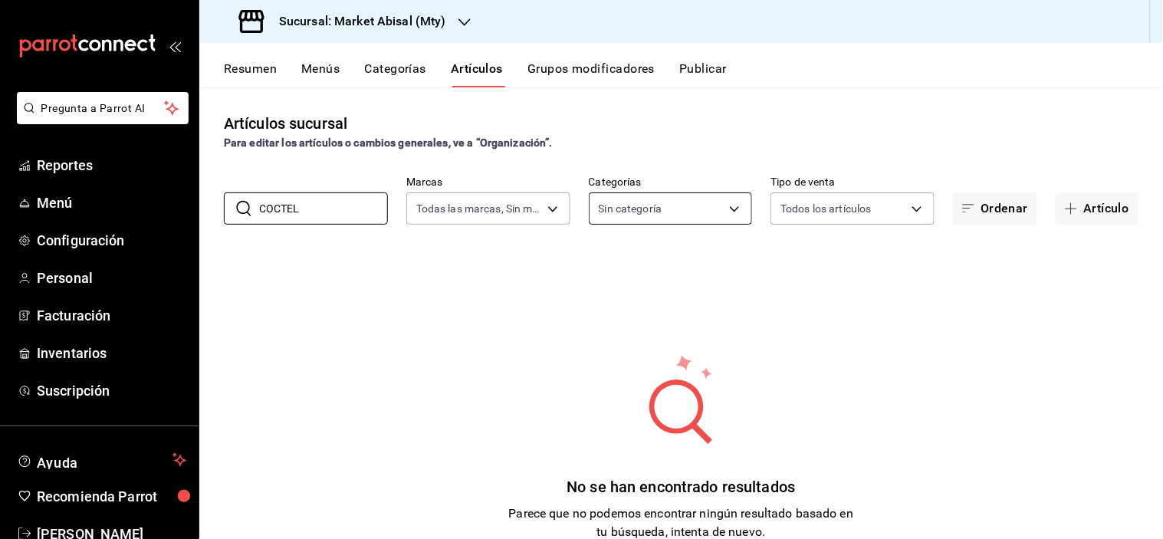
click at [660, 210] on body "Pregunta a Parrot AI Reportes Menú Configuración Personal Facturación Inventari…" at bounding box center [581, 269] width 1163 height 539
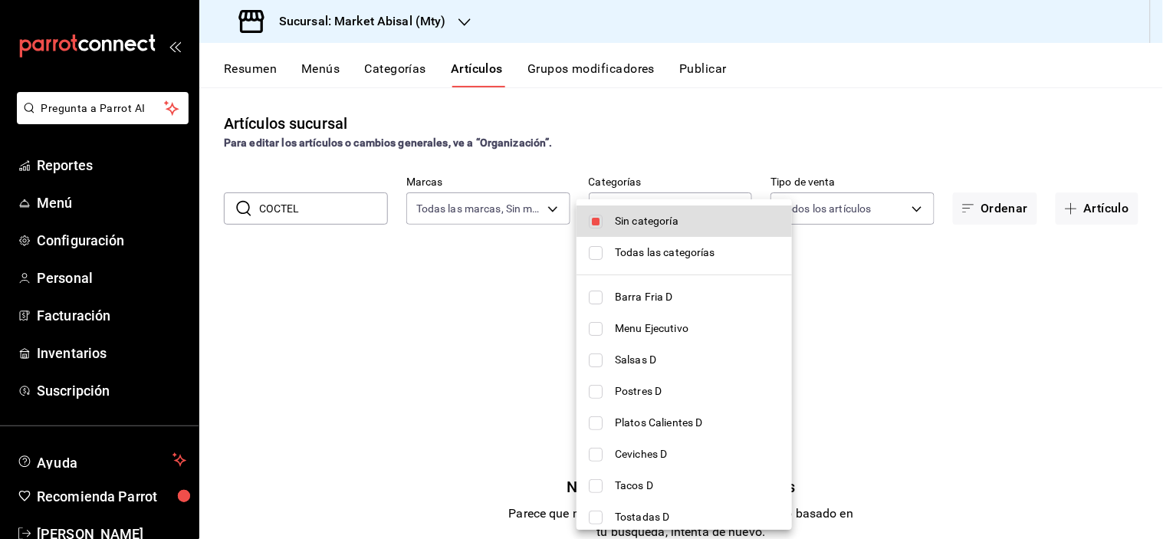
click at [601, 247] on input "checkbox" at bounding box center [596, 253] width 14 height 14
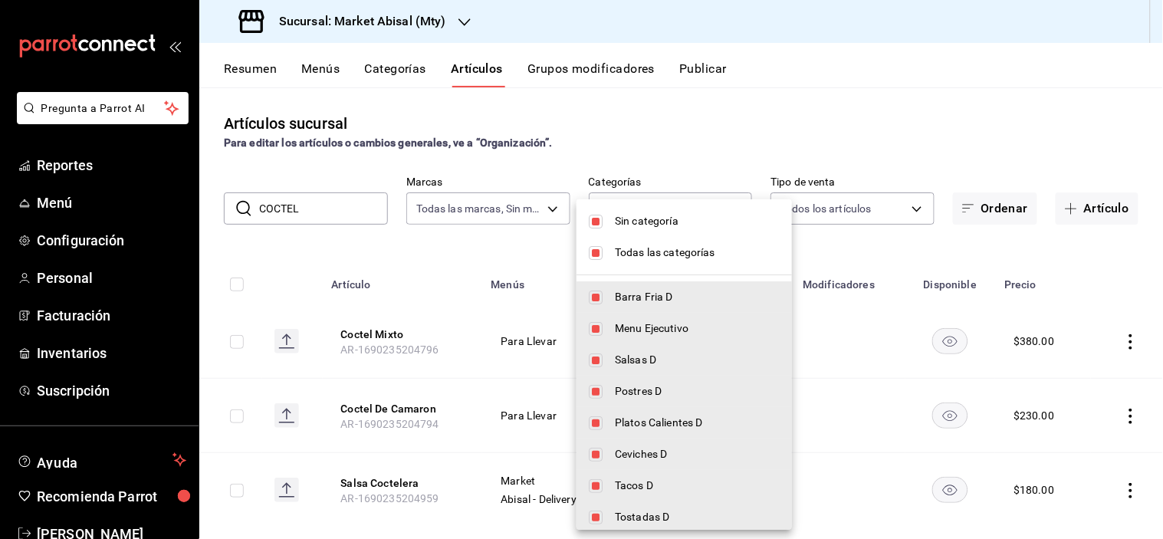
click at [606, 149] on div at bounding box center [581, 269] width 1163 height 539
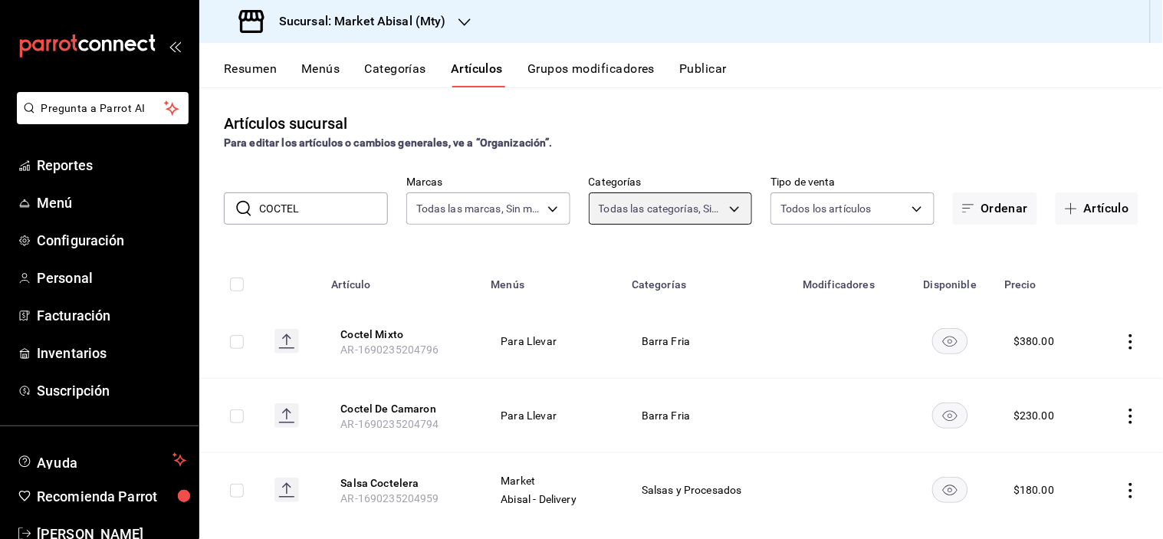
scroll to position [25, 0]
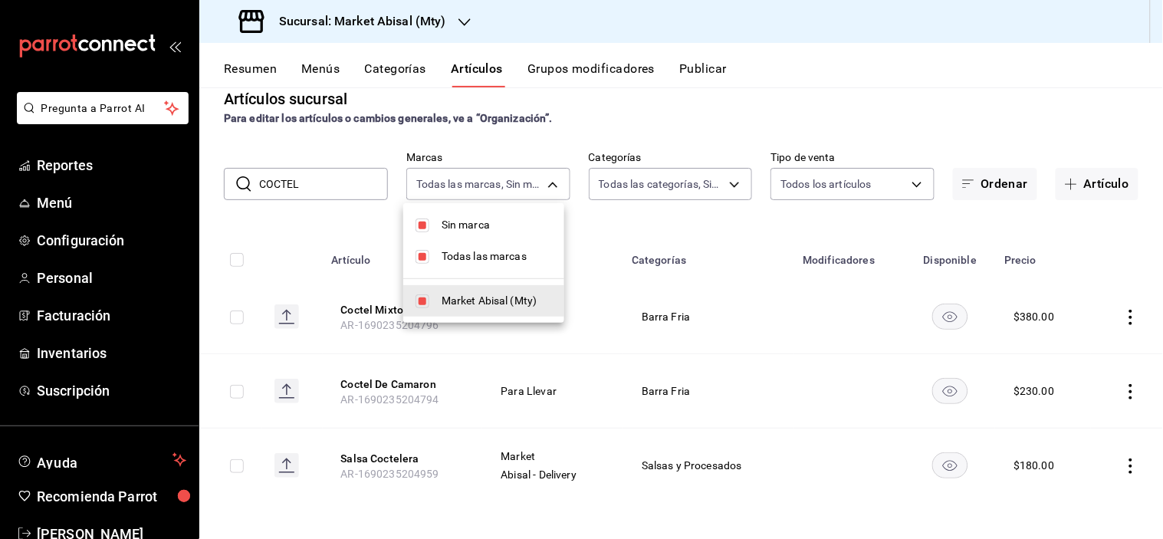
click at [555, 180] on body "Pregunta a Parrot AI Reportes Menú Configuración Personal Facturación Inventari…" at bounding box center [581, 269] width 1163 height 539
click at [450, 221] on span "Sin marca" at bounding box center [497, 225] width 110 height 16
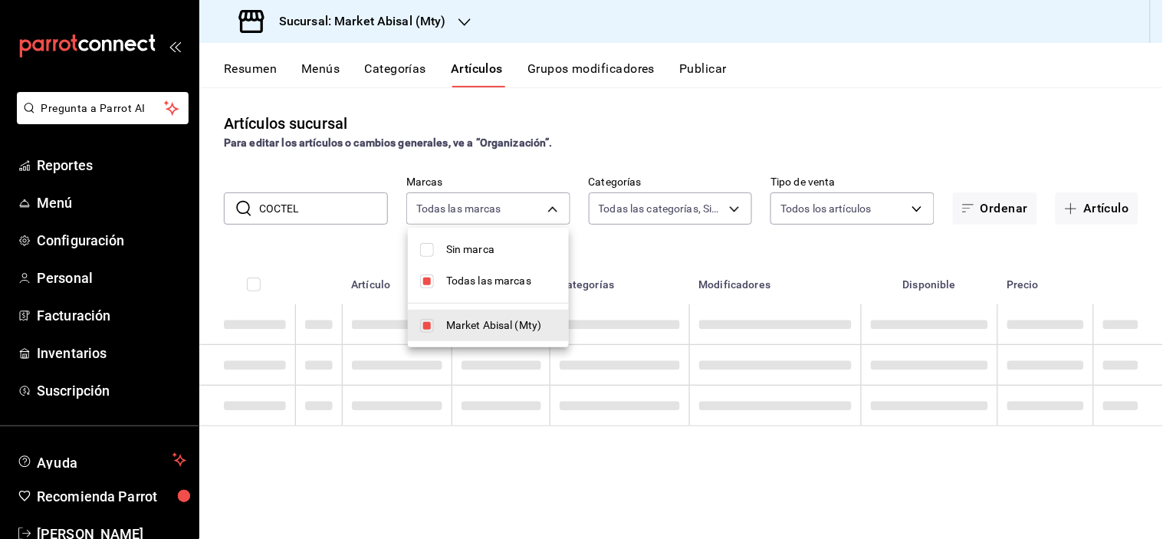
scroll to position [0, 0]
click at [455, 314] on li "Market Abisal (Mty)" at bounding box center [488, 325] width 161 height 31
click at [701, 209] on div at bounding box center [581, 269] width 1163 height 539
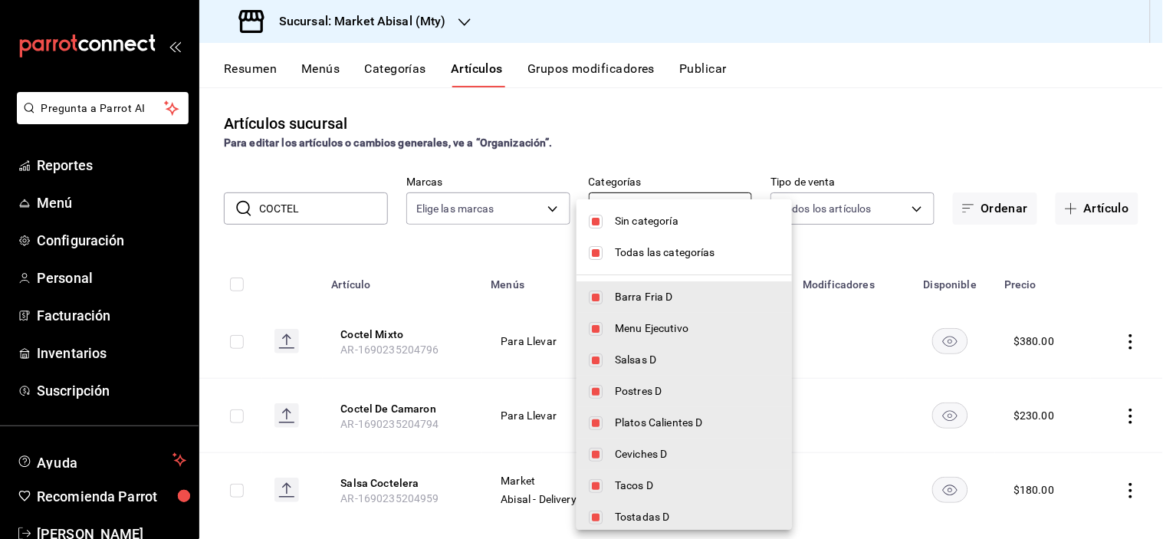
click at [716, 209] on body "Pregunta a Parrot AI Reportes Menú Configuración Personal Facturación Inventari…" at bounding box center [581, 269] width 1163 height 539
click at [629, 224] on span "Sin categoría" at bounding box center [697, 221] width 165 height 16
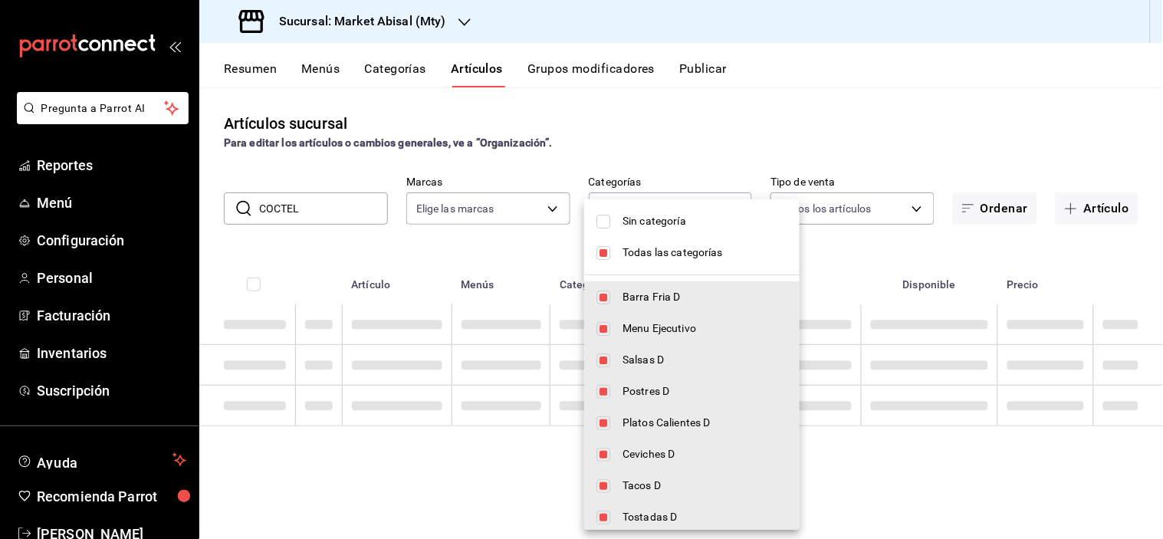
click at [624, 249] on span "Todas las categorías" at bounding box center [705, 253] width 165 height 16
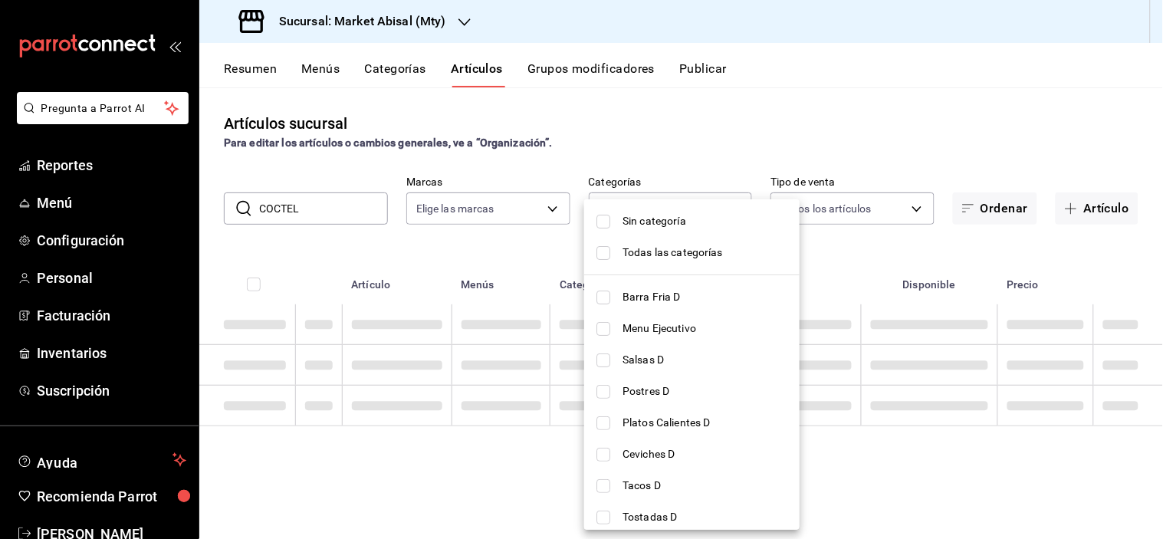
click at [525, 219] on div at bounding box center [581, 269] width 1163 height 539
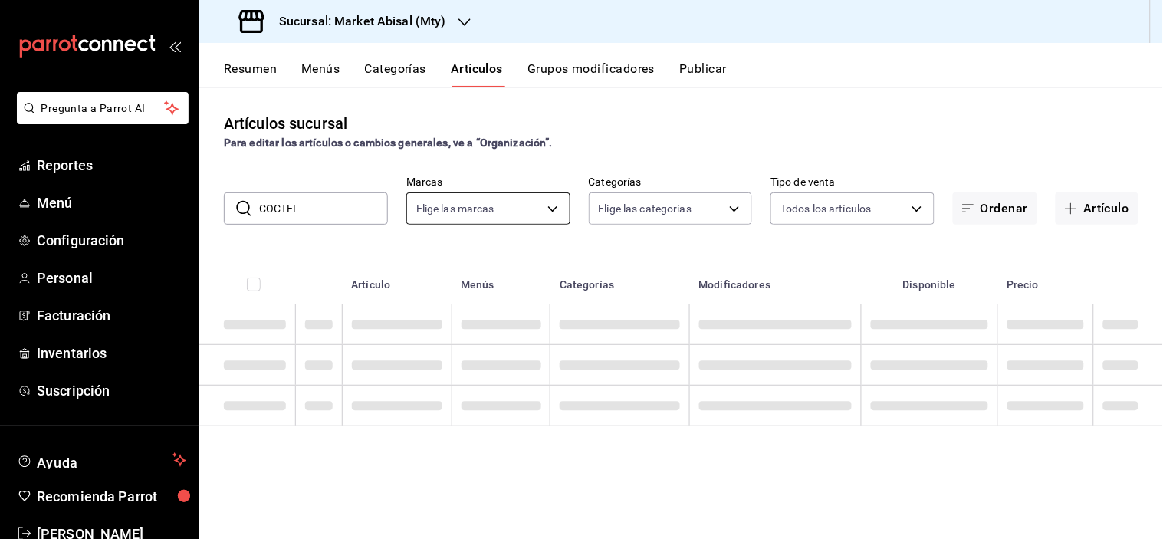
click at [496, 207] on body "Pregunta a Parrot AI Reportes Menú Configuración Personal Facturación Inventari…" at bounding box center [581, 269] width 1163 height 539
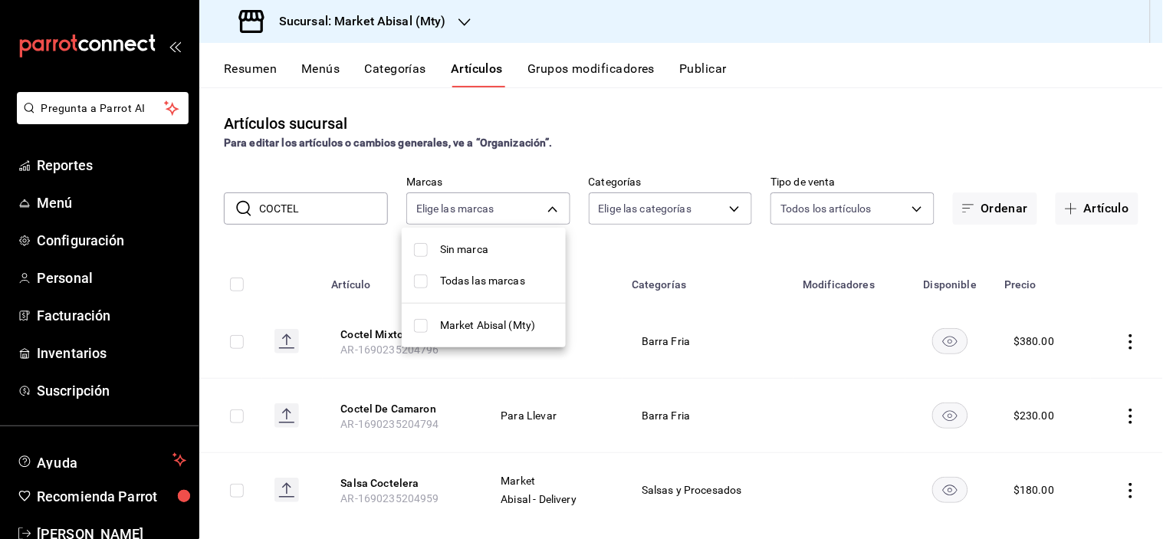
click at [443, 281] on span "Todas las marcas" at bounding box center [497, 281] width 114 height 16
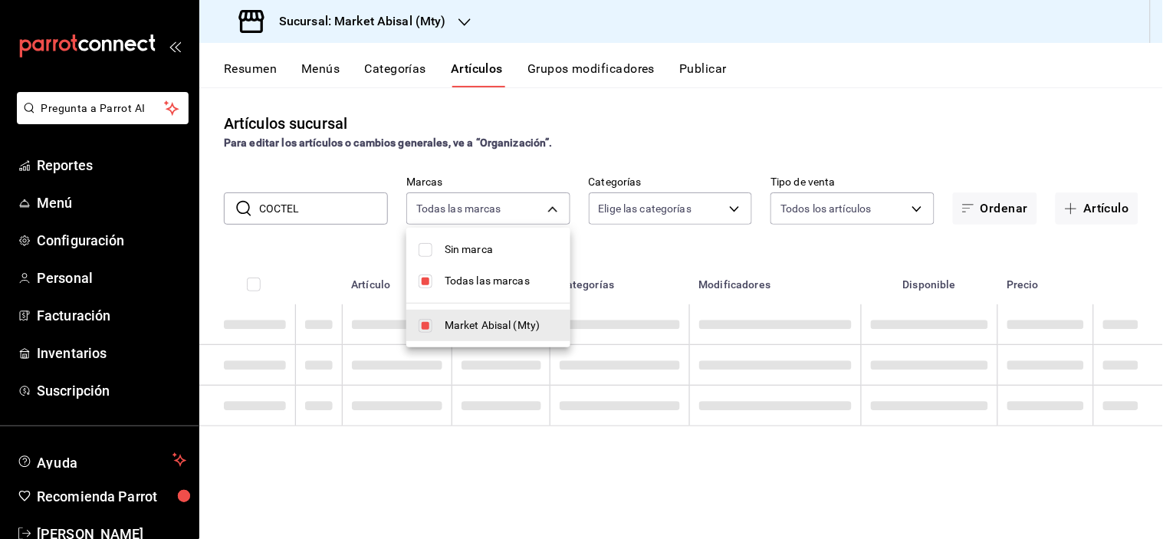
click at [632, 147] on div at bounding box center [581, 269] width 1163 height 539
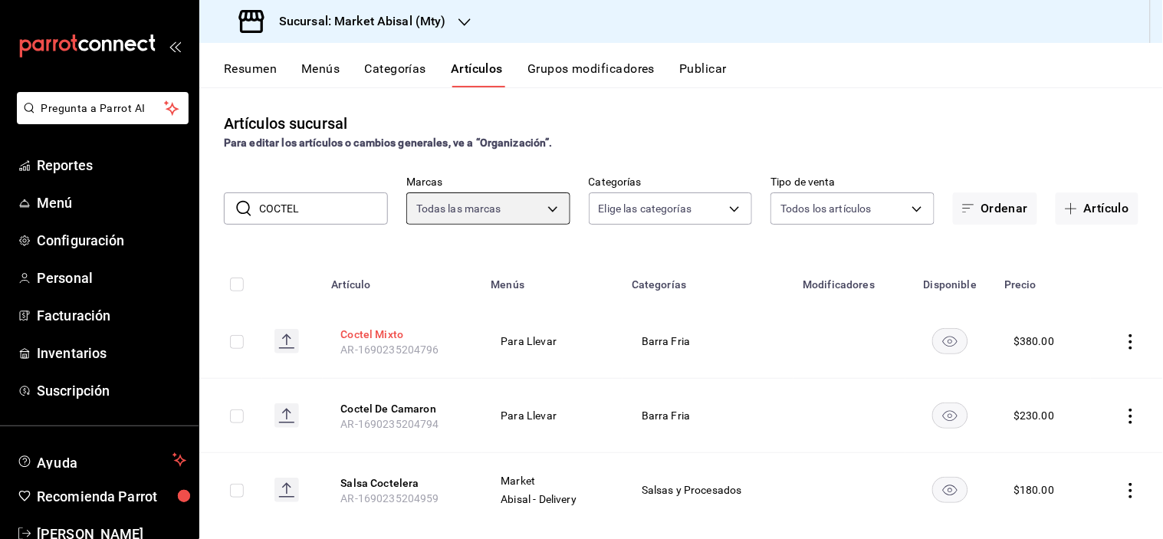
scroll to position [25, 0]
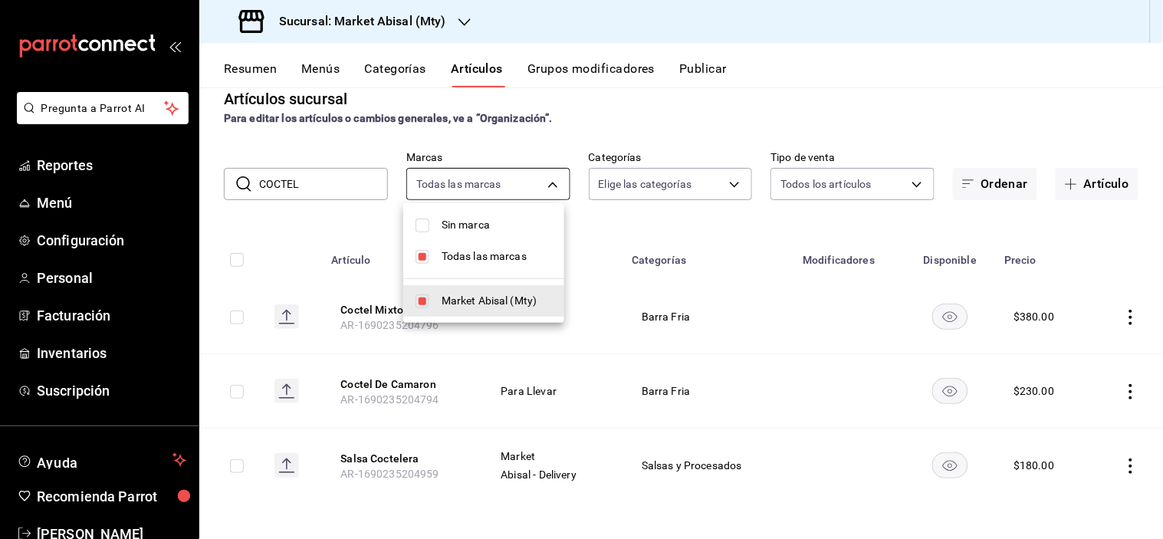
click at [549, 178] on body "Pregunta a Parrot AI Reportes Menú Configuración Personal Facturación Inventari…" at bounding box center [581, 269] width 1163 height 539
click at [469, 222] on span "Sin marca" at bounding box center [497, 225] width 110 height 16
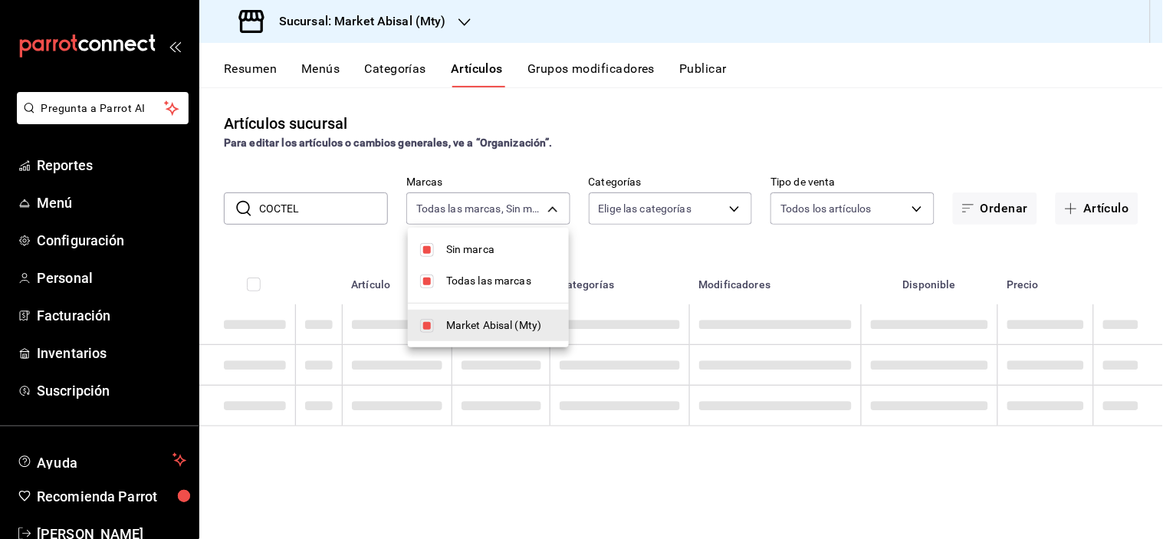
scroll to position [0, 0]
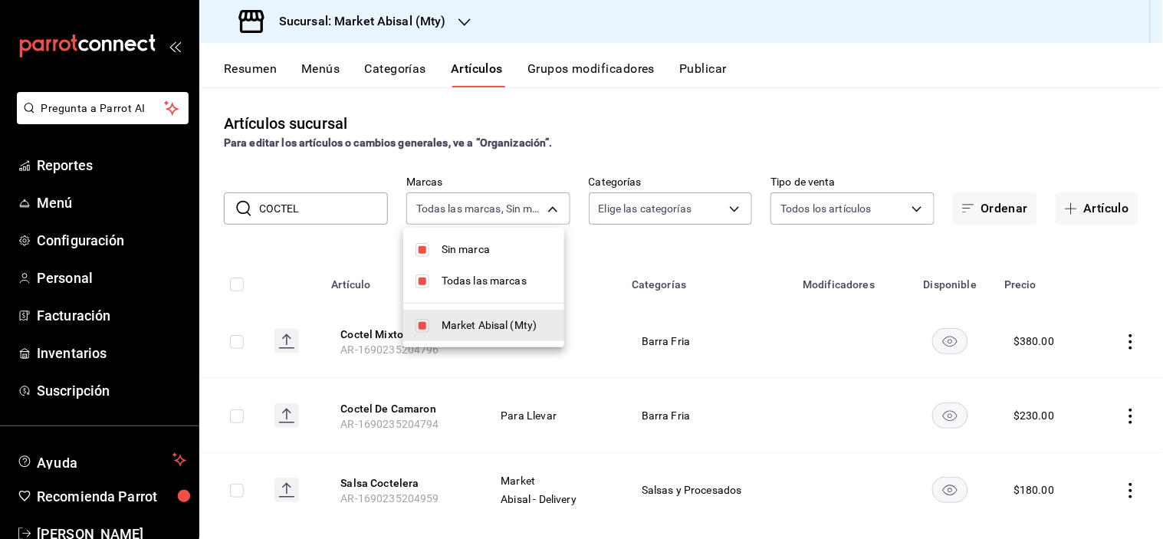
click at [488, 284] on span "Todas las marcas" at bounding box center [497, 281] width 110 height 16
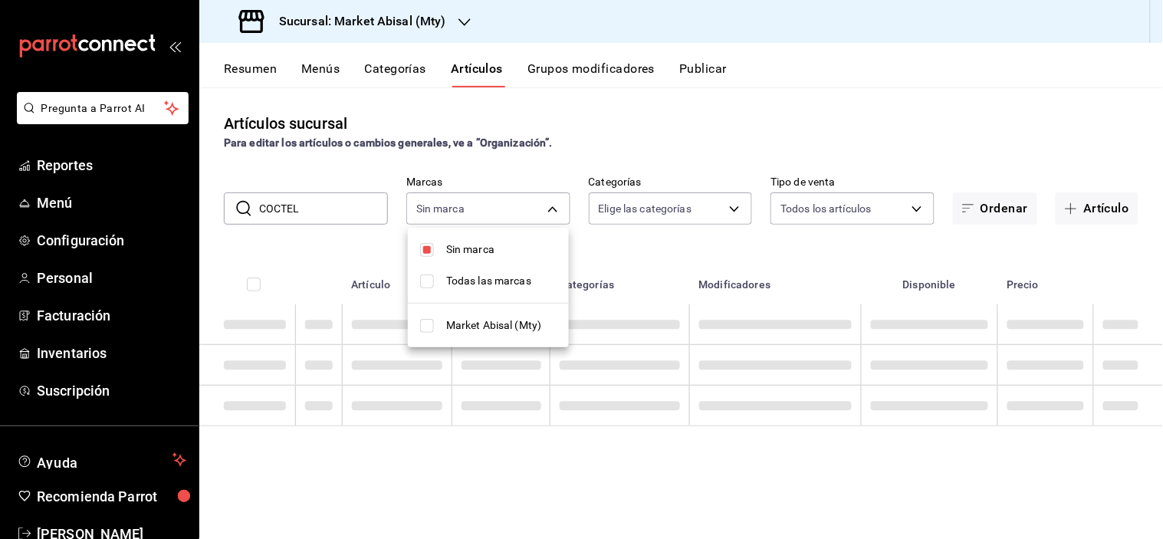
click at [483, 327] on span "Market Abisal (Mty)" at bounding box center [501, 326] width 110 height 16
click at [482, 323] on span "Market Abisal (Mty)" at bounding box center [501, 326] width 110 height 16
click at [607, 147] on div at bounding box center [581, 269] width 1163 height 539
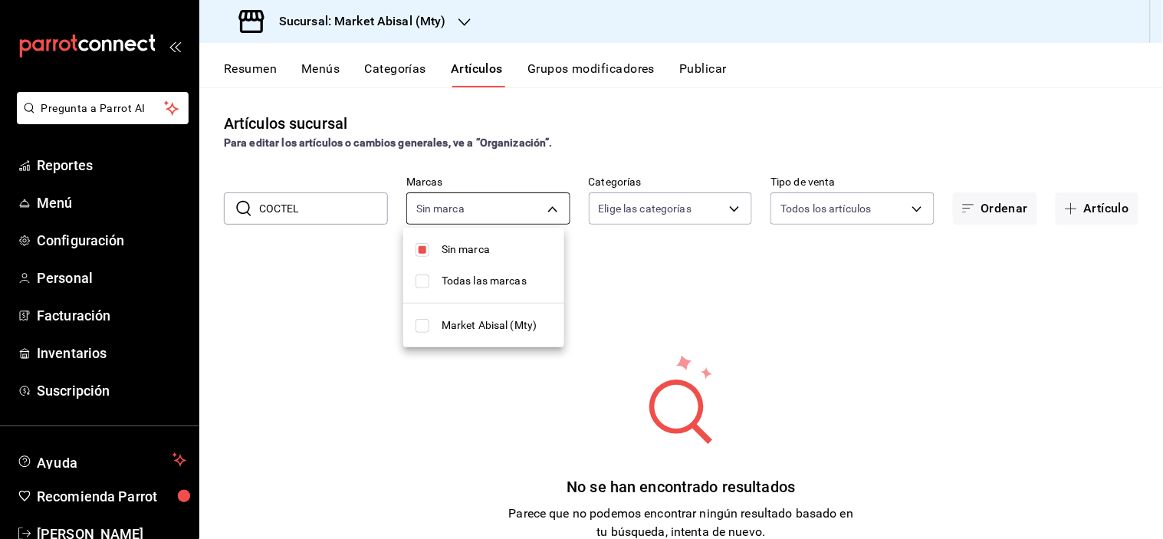
click at [551, 203] on body "Pregunta a Parrot AI Reportes Menú Configuración Personal Facturación Inventari…" at bounding box center [581, 269] width 1163 height 539
click at [492, 278] on span "Todas las marcas" at bounding box center [497, 281] width 110 height 16
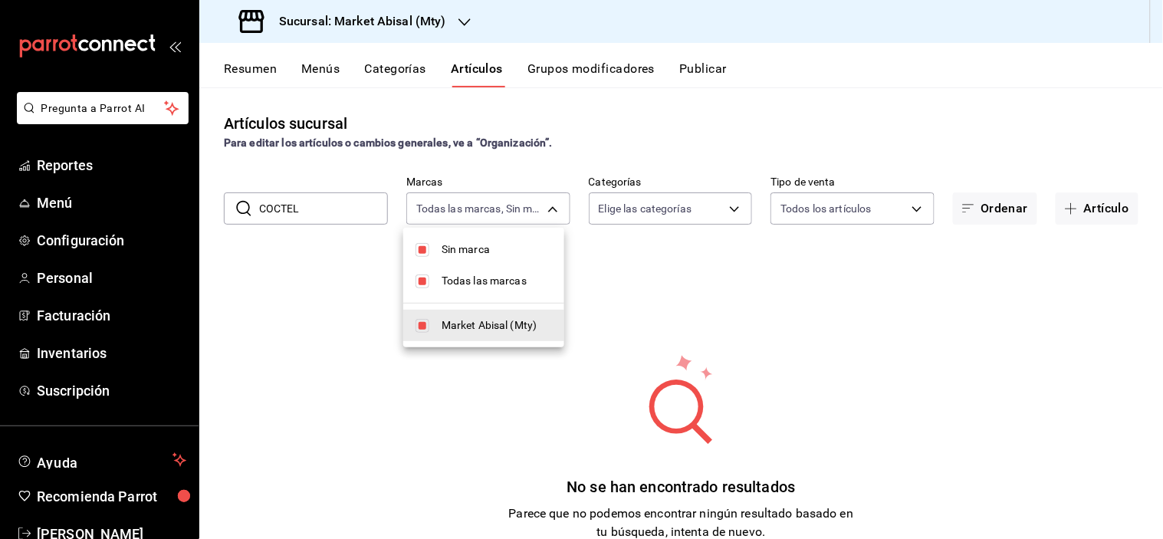
click at [729, 207] on div at bounding box center [581, 269] width 1163 height 539
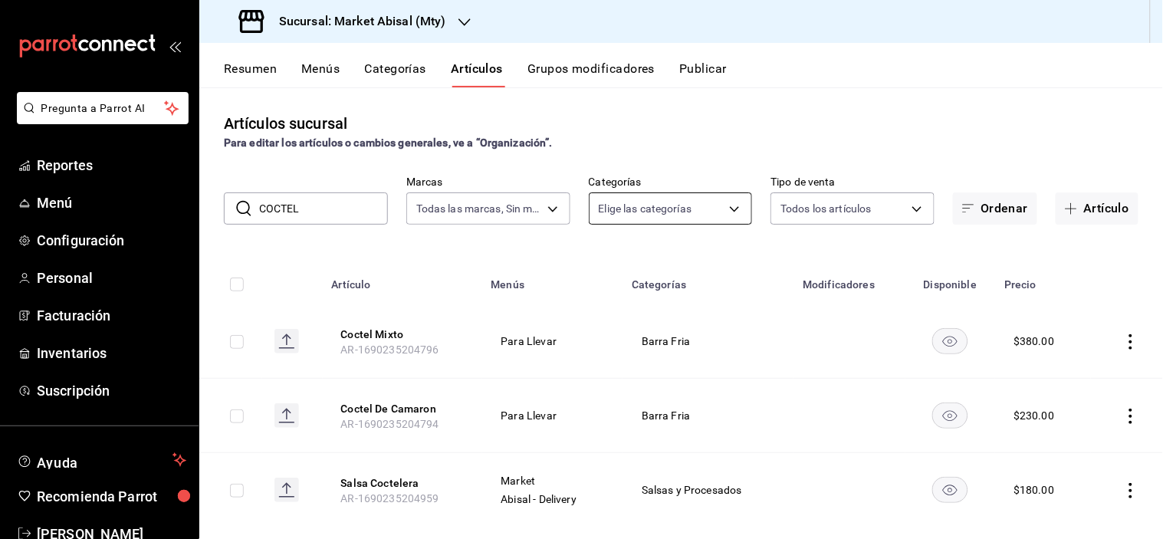
click at [725, 205] on body "Pregunta a Parrot AI Reportes Menú Configuración Personal Facturación Inventari…" at bounding box center [581, 269] width 1163 height 539
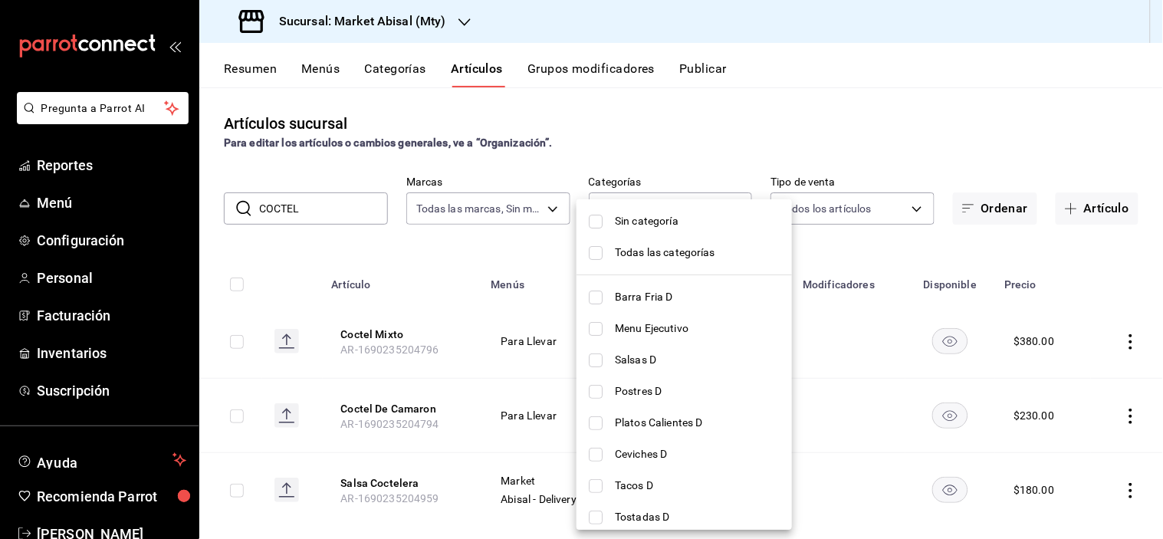
click at [641, 248] on span "Todas las categorías" at bounding box center [697, 253] width 165 height 16
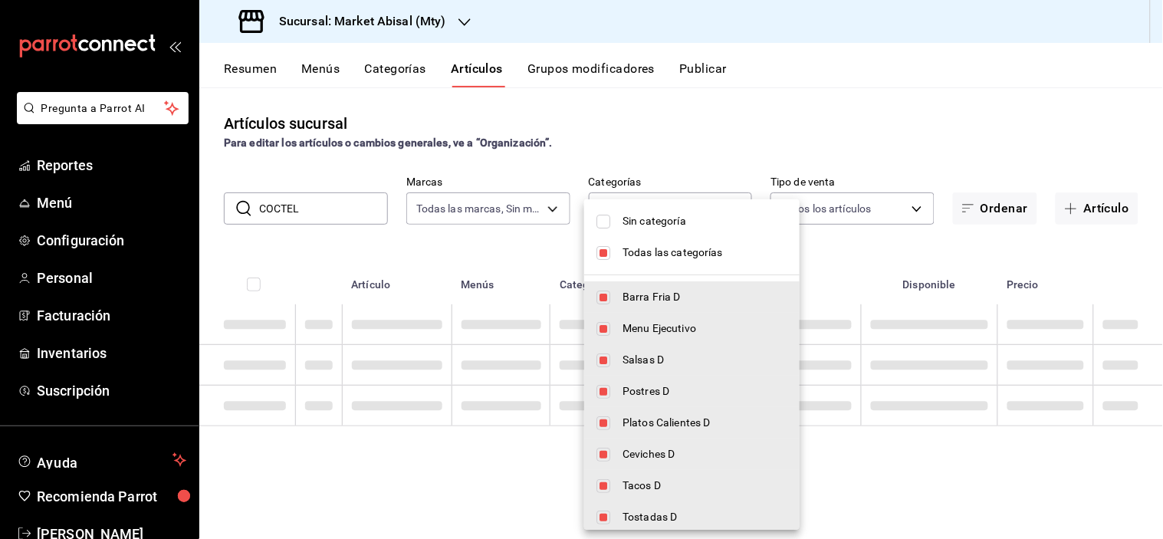
click at [626, 215] on span "Sin categoría" at bounding box center [705, 221] width 165 height 16
click at [696, 155] on div at bounding box center [581, 269] width 1163 height 539
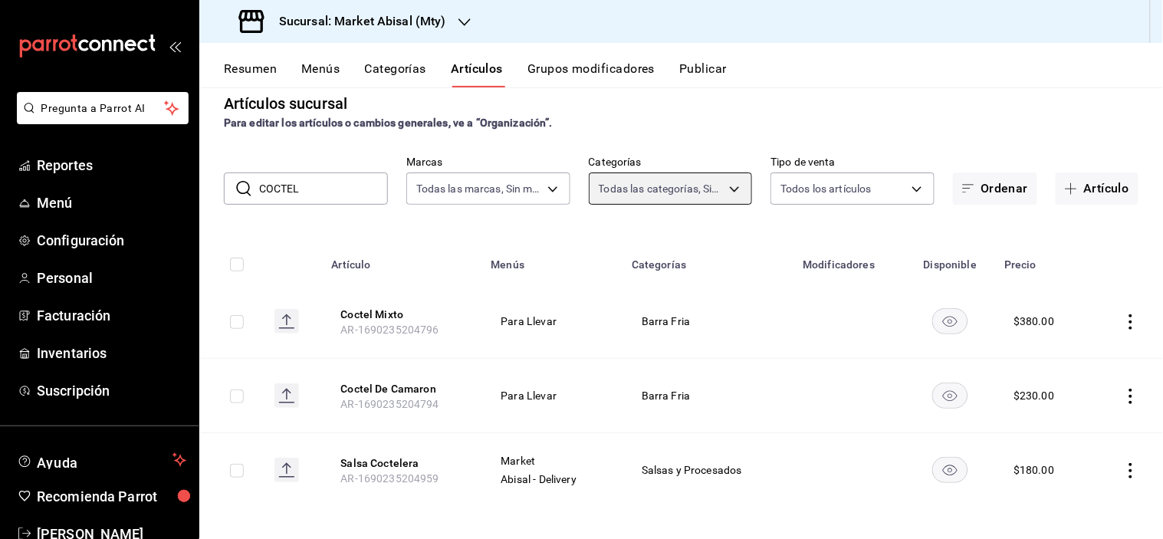
scroll to position [25, 0]
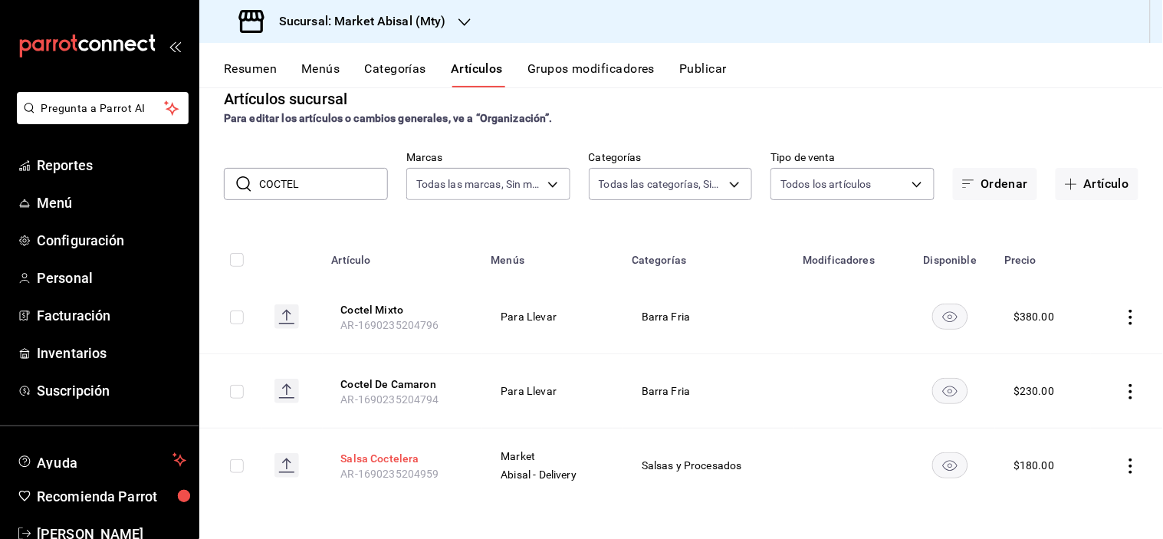
click at [410, 453] on button "Salsa Coctelera" at bounding box center [402, 458] width 123 height 15
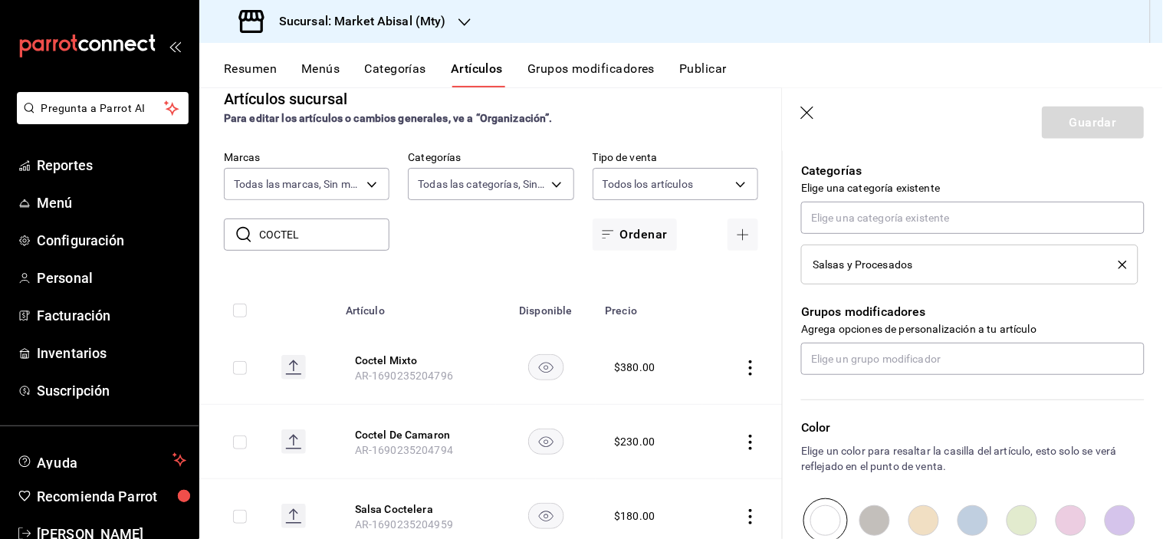
scroll to position [511, 0]
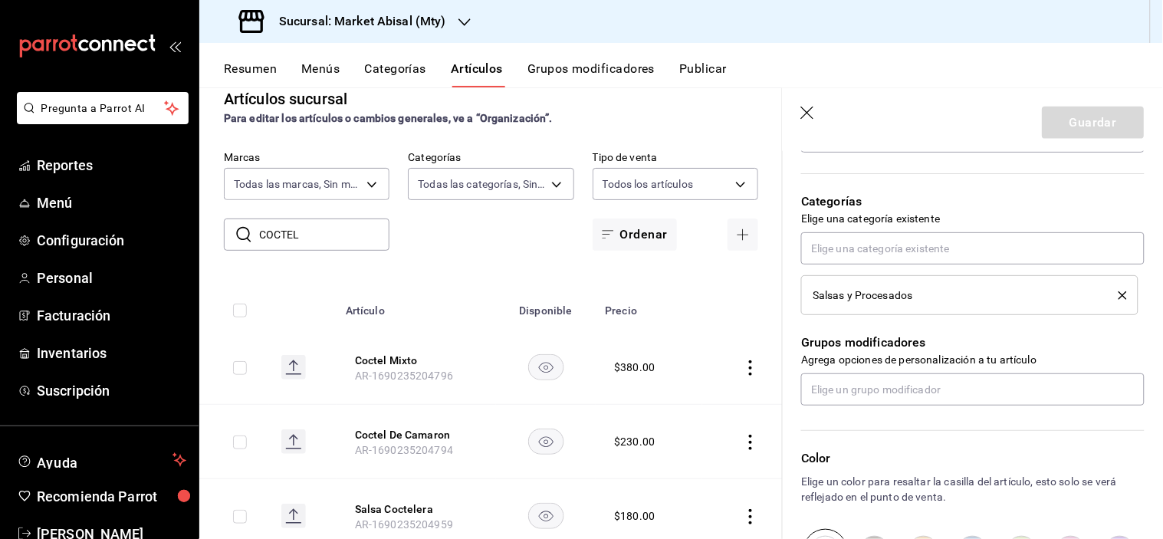
click at [1119, 296] on icon "delete" at bounding box center [1123, 295] width 8 height 8
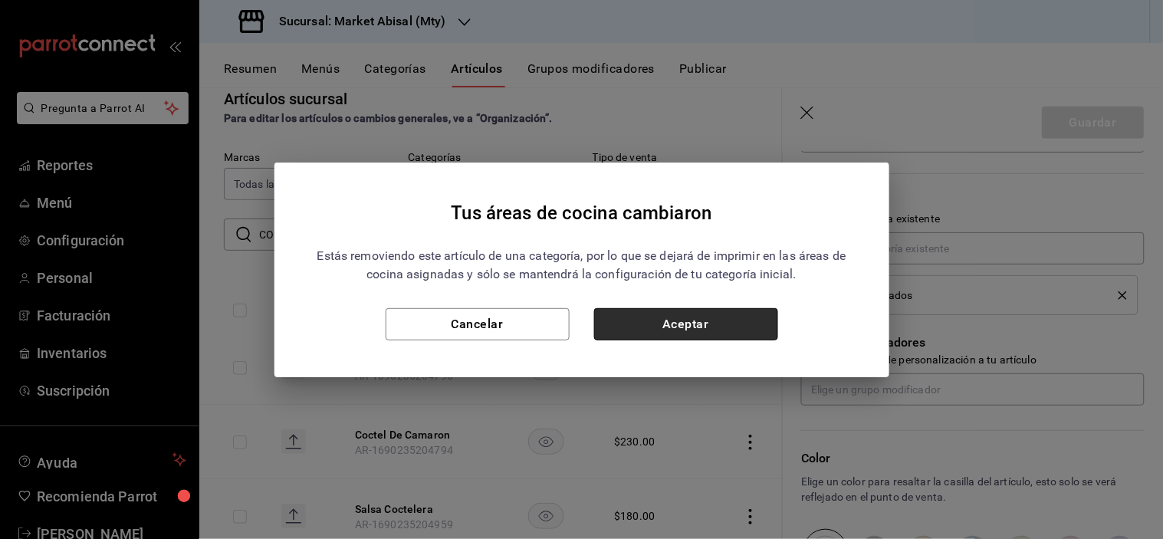
click at [667, 317] on button "Aceptar" at bounding box center [686, 324] width 184 height 32
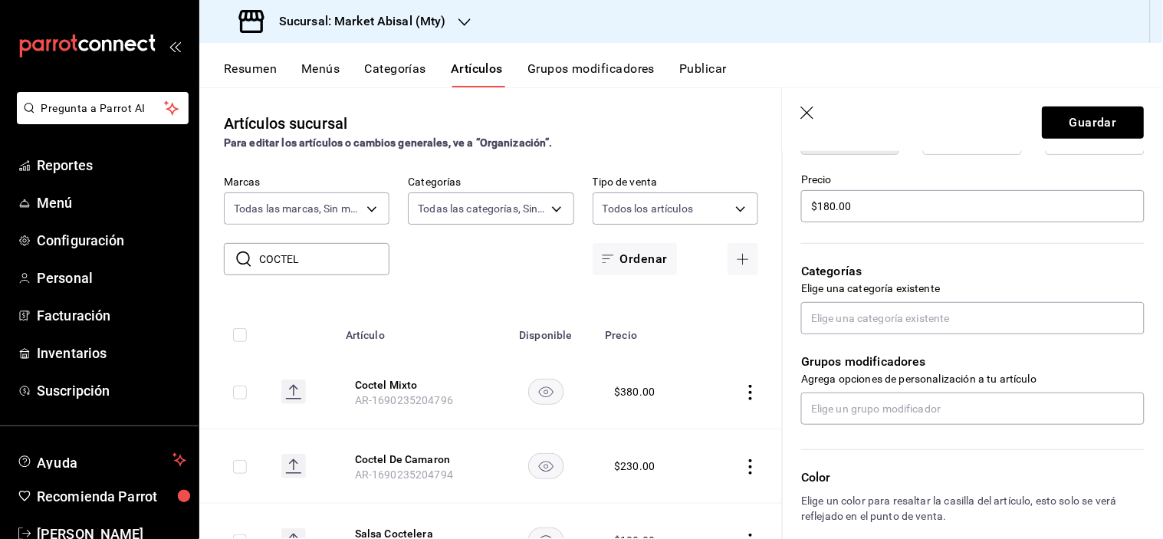
scroll to position [426, 0]
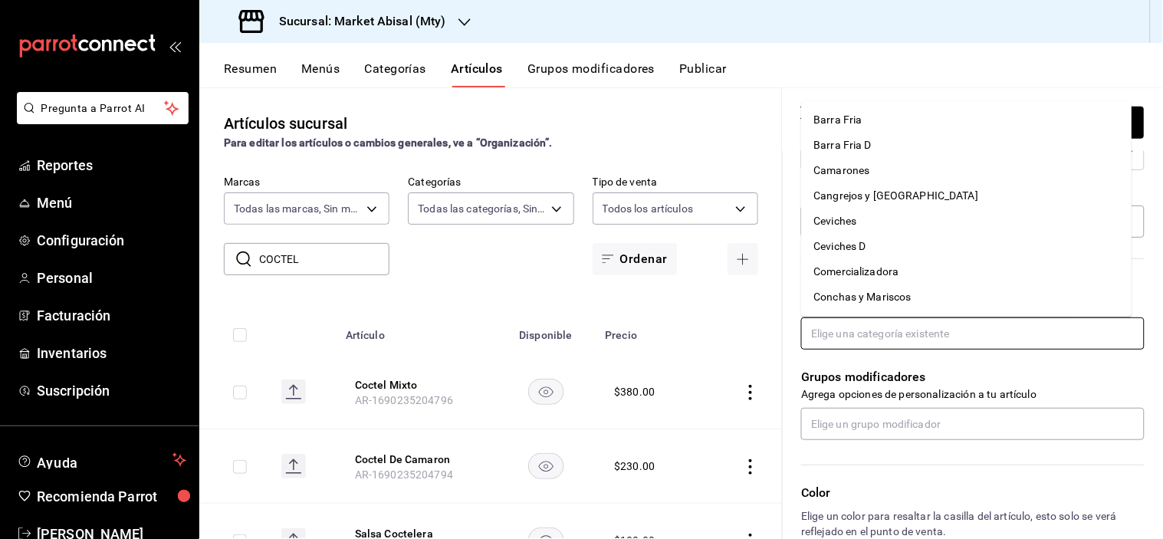
click at [913, 341] on input "text" at bounding box center [973, 334] width 344 height 32
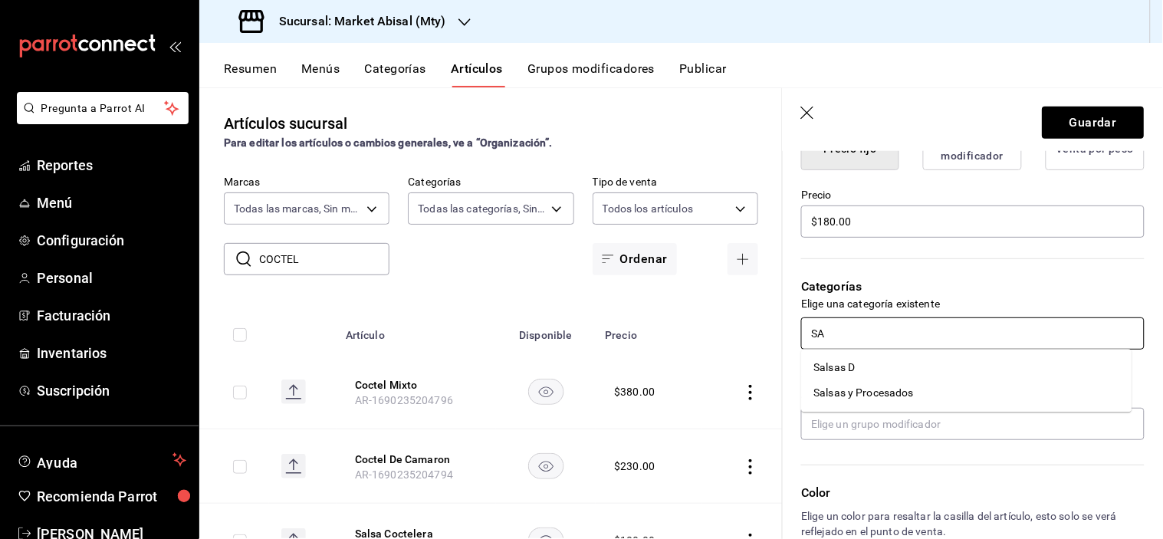
click at [884, 392] on li "Salsas y Procesados" at bounding box center [967, 393] width 331 height 25
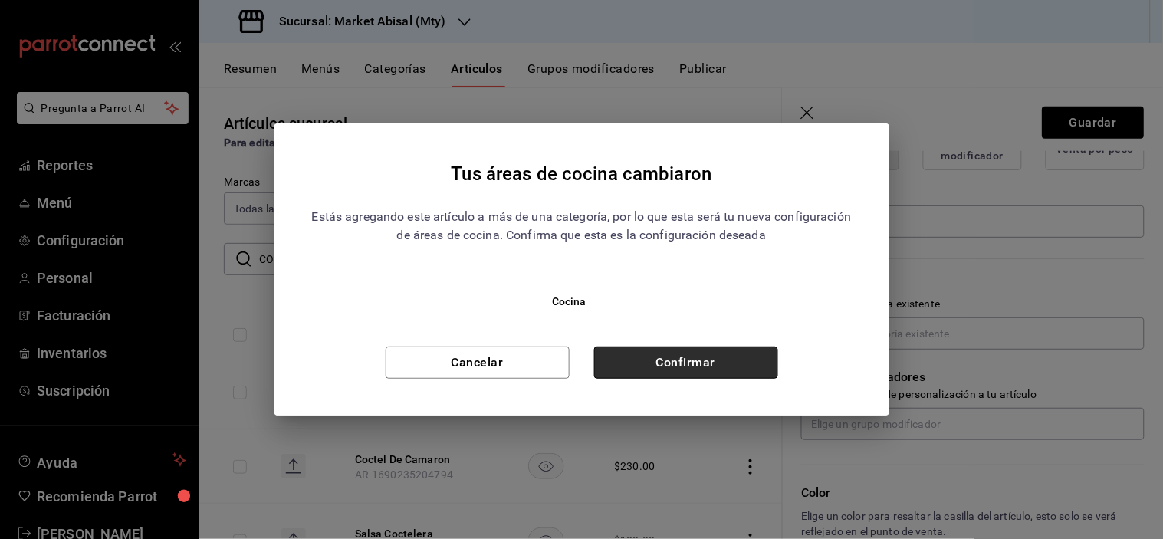
click at [719, 358] on button "Confirmar" at bounding box center [686, 363] width 184 height 32
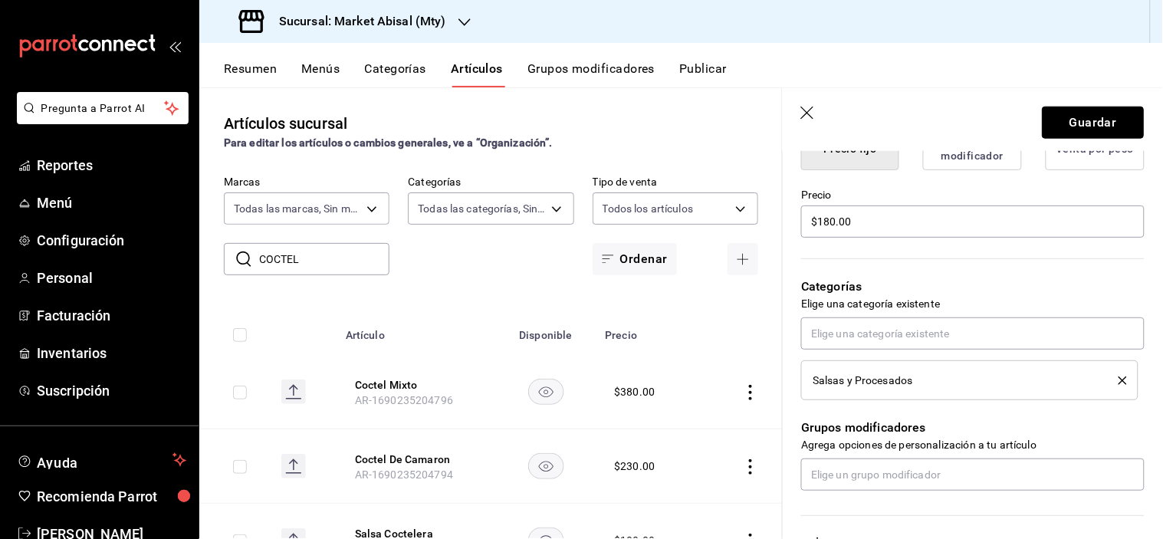
click at [1086, 126] on button "Guardar" at bounding box center [1094, 123] width 102 height 32
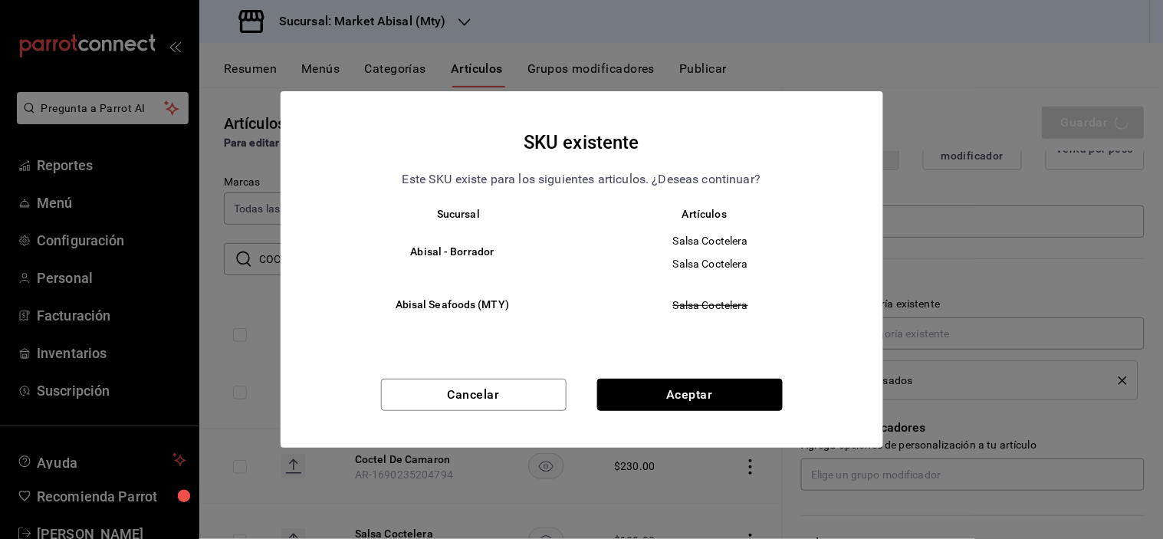
click at [727, 396] on button "Aceptar" at bounding box center [690, 395] width 186 height 32
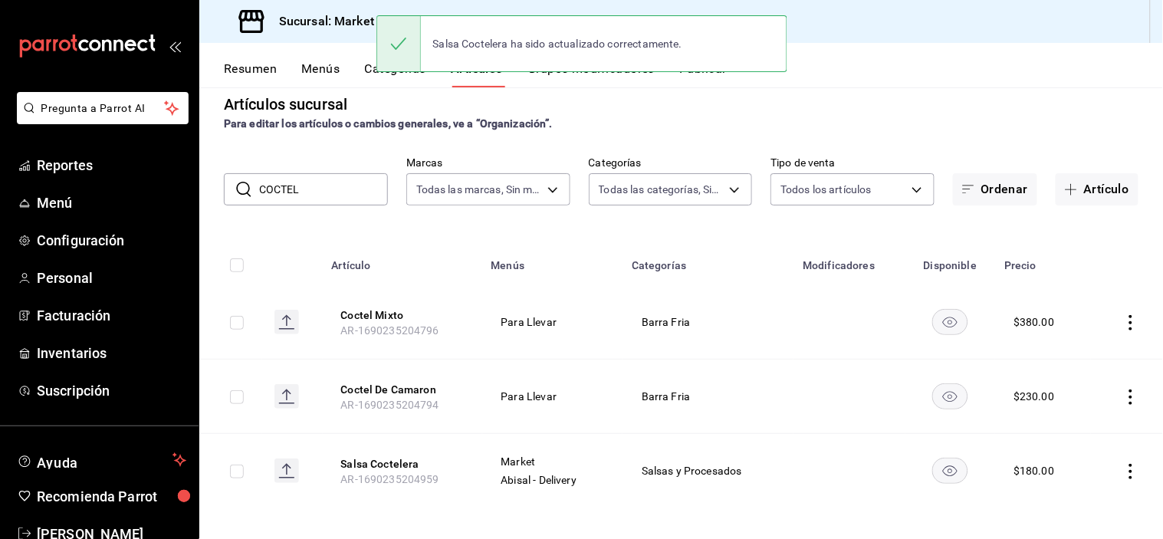
scroll to position [25, 0]
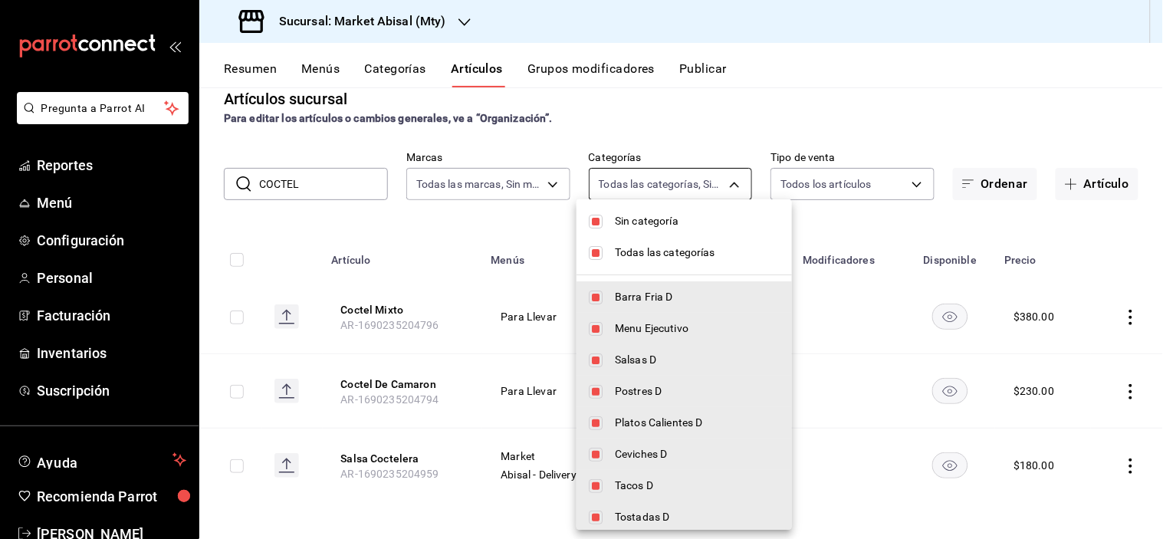
click at [625, 186] on body "Pregunta a Parrot AI Reportes Menú Configuración Personal Facturación Inventari…" at bounding box center [581, 269] width 1163 height 539
drag, startPoint x: 660, startPoint y: 219, endPoint x: 654, endPoint y: 228, distance: 10.7
click at [660, 218] on span "Sin categoría" at bounding box center [697, 221] width 165 height 16
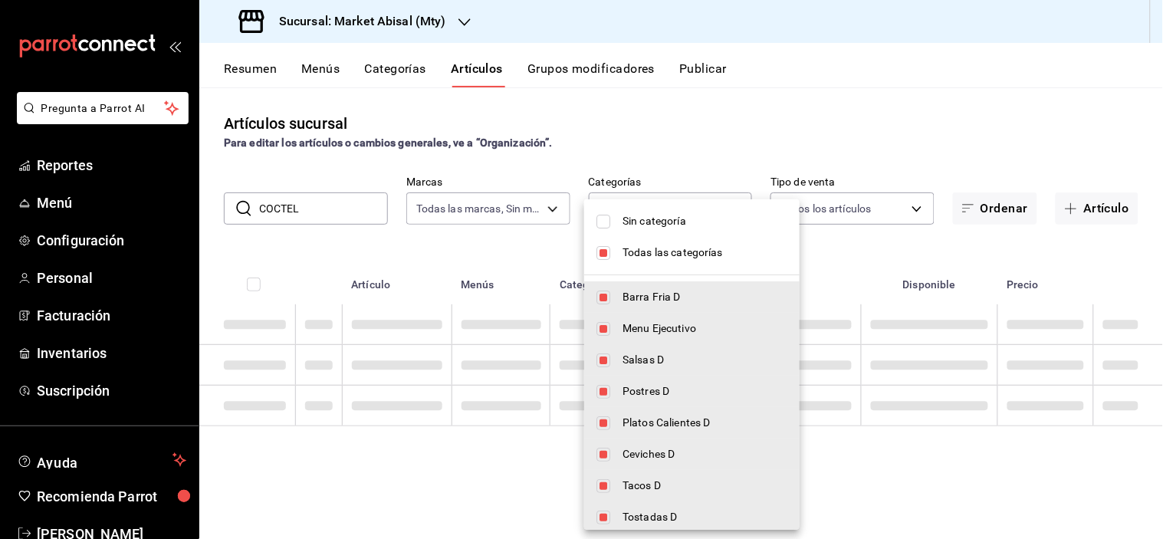
click at [650, 245] on span "Todas las categorías" at bounding box center [705, 253] width 165 height 16
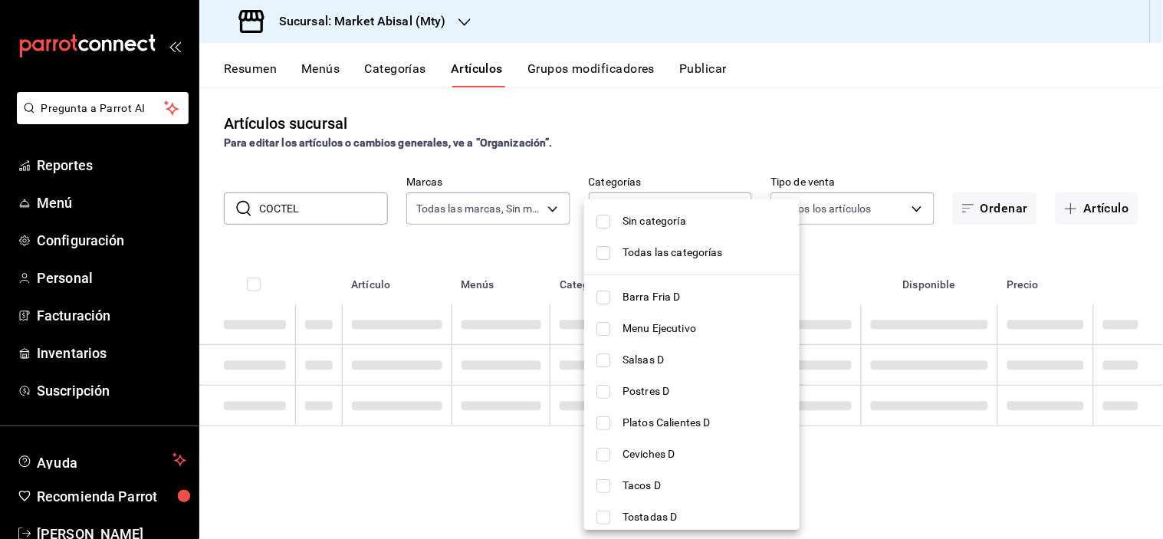
click at [633, 296] on span "Barra Fria D" at bounding box center [705, 297] width 165 height 16
click at [355, 206] on div at bounding box center [581, 269] width 1163 height 539
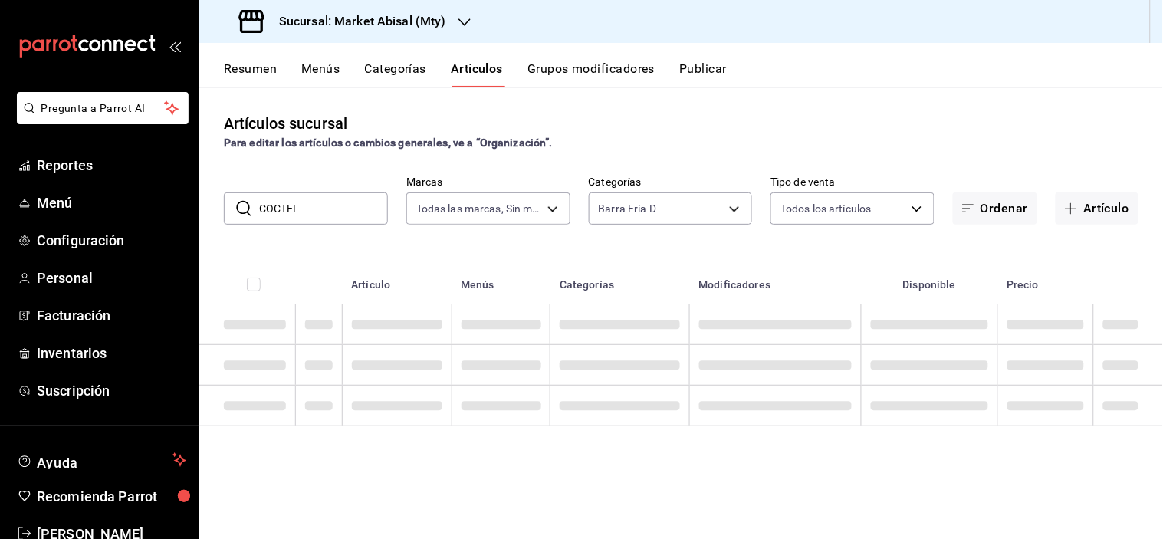
click at [324, 212] on input "COCTEL" at bounding box center [323, 208] width 129 height 31
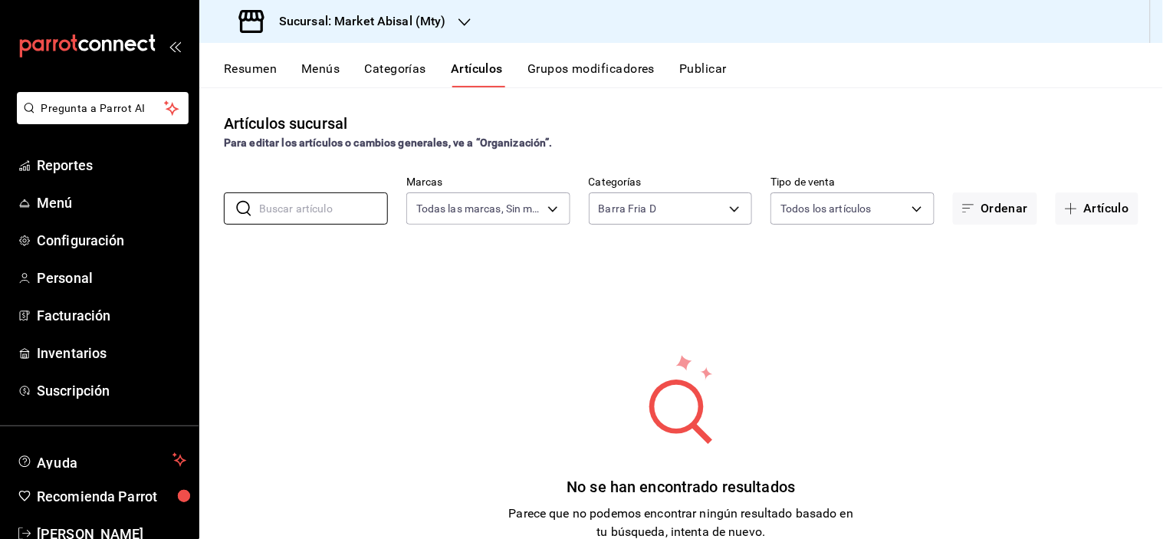
click at [734, 112] on div "Artículos sucursal Para editar los artículos o cambios generales, ve a “Organiz…" at bounding box center [681, 131] width 964 height 39
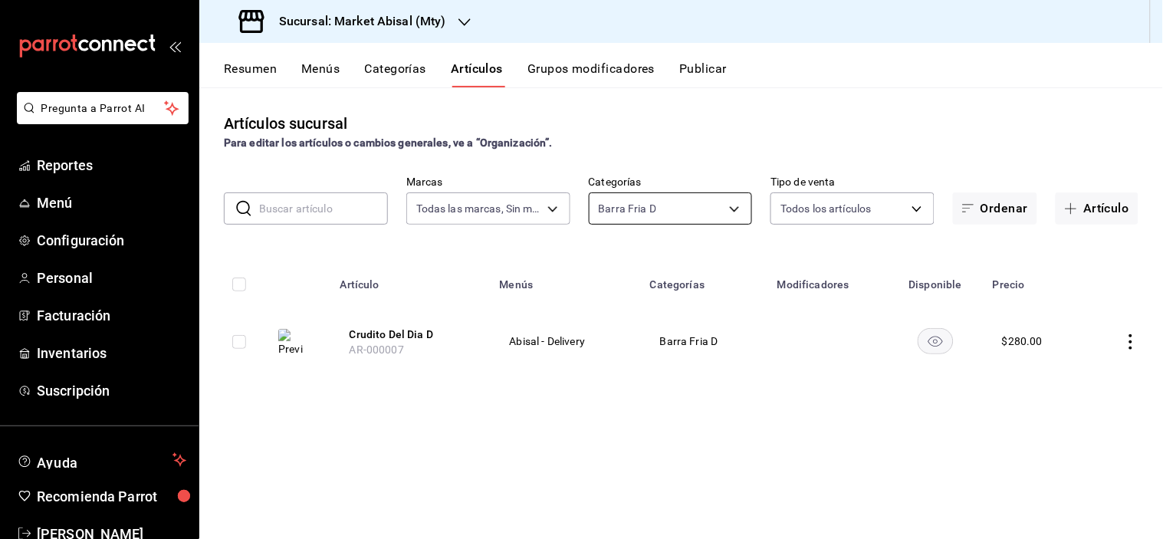
click at [626, 212] on body "Pregunta a Parrot AI Reportes Menú Configuración Personal Facturación Inventari…" at bounding box center [581, 269] width 1163 height 539
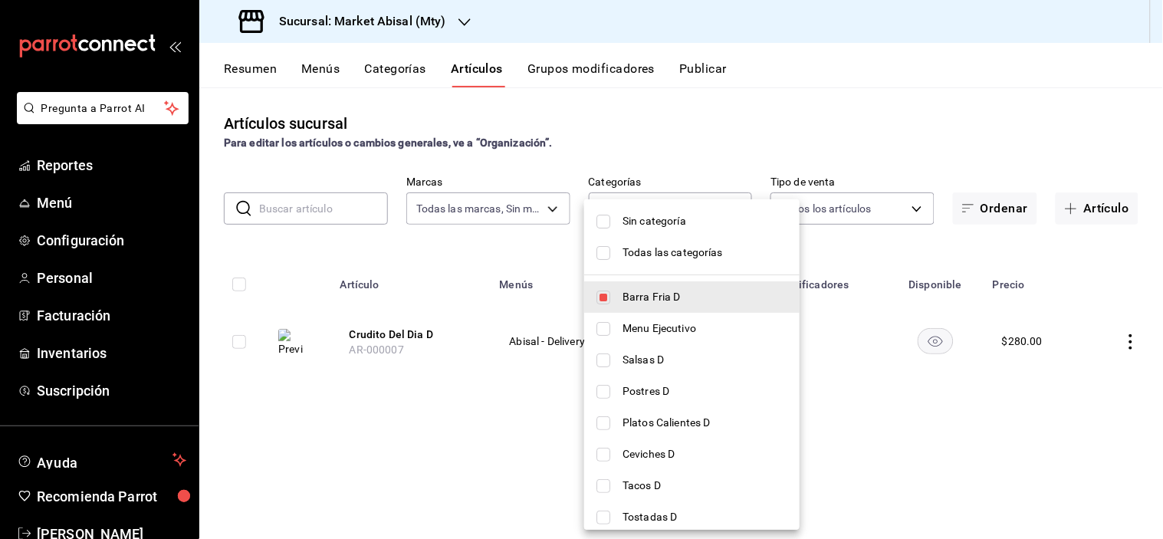
drag, startPoint x: 612, startPoint y: 228, endPoint x: 601, endPoint y: 239, distance: 15.2
click at [614, 228] on li "Sin categoría" at bounding box center [692, 221] width 216 height 31
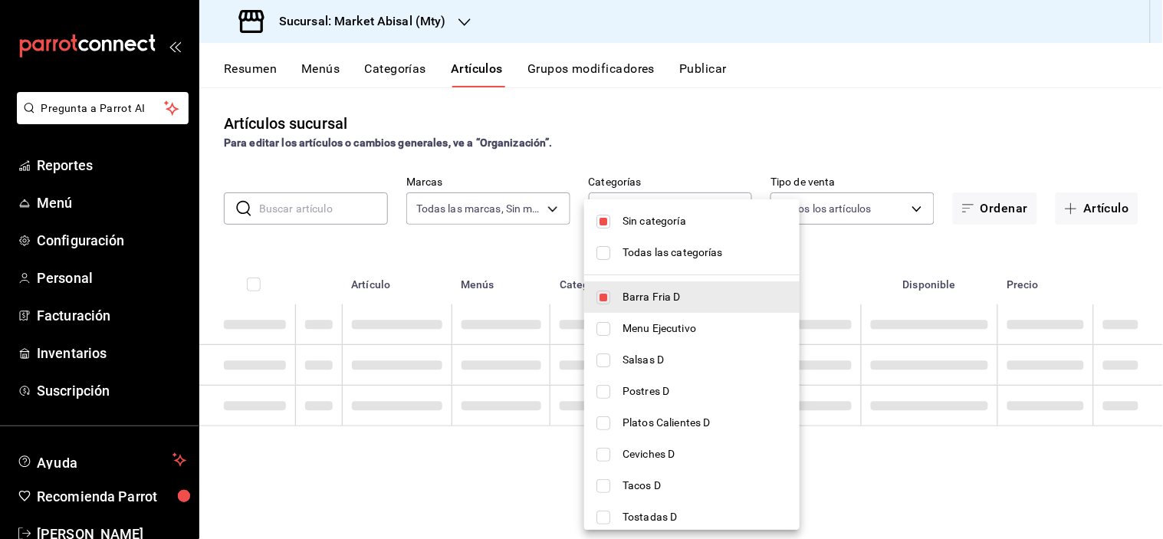
drag, startPoint x: 595, startPoint y: 244, endPoint x: 596, endPoint y: 256, distance: 12.3
click at [596, 245] on li "Todas las categorías" at bounding box center [692, 252] width 216 height 31
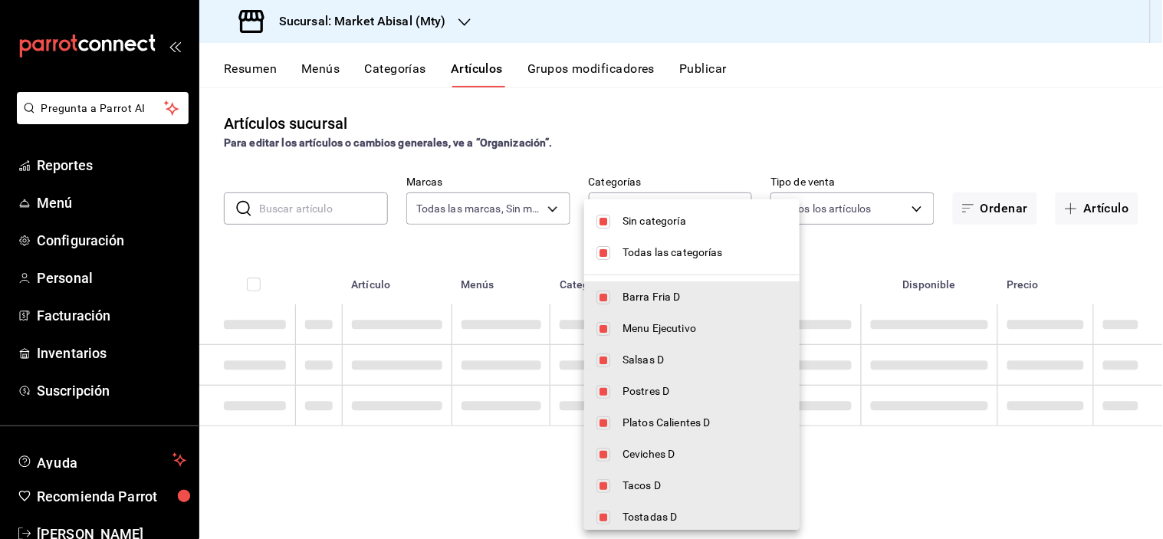
click at [318, 203] on div at bounding box center [581, 269] width 1163 height 539
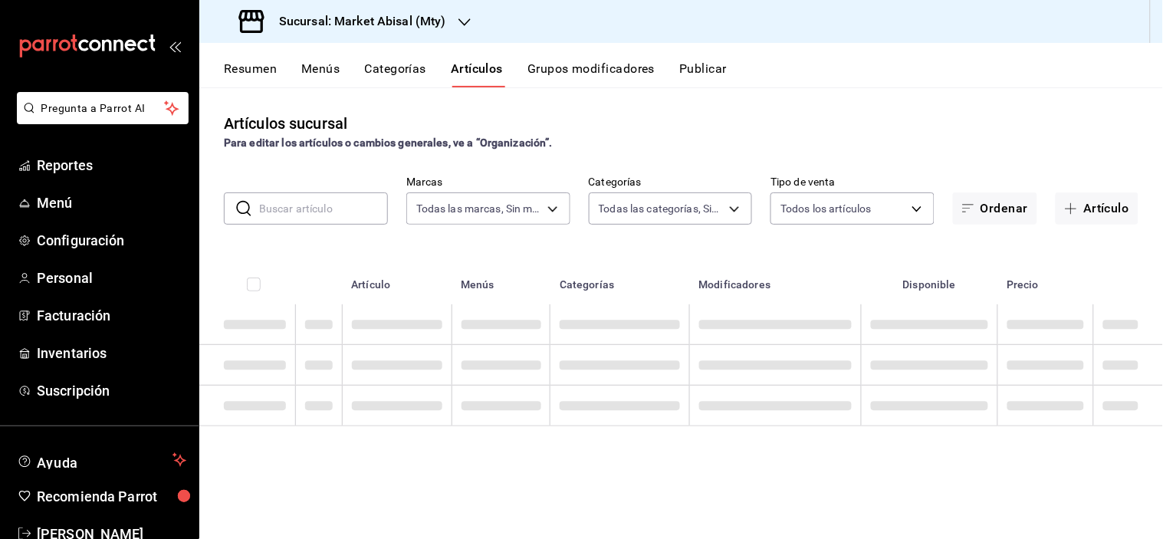
click at [322, 215] on input "text" at bounding box center [323, 208] width 129 height 31
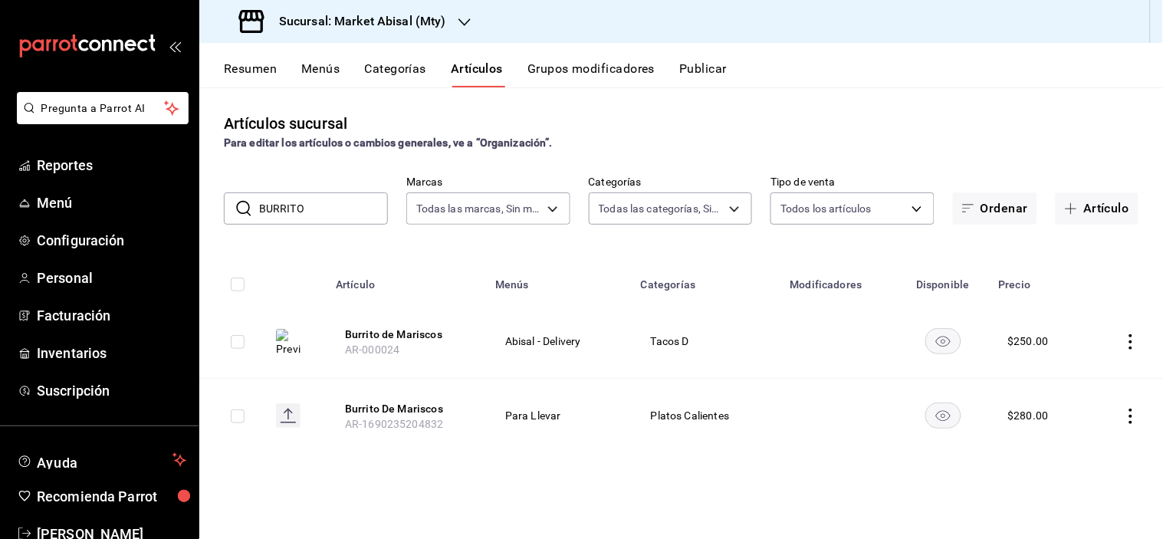
click at [340, 494] on div "Artículos sucursal Para editar los artículos o cambios generales, ve a “Organiz…" at bounding box center [681, 312] width 964 height 451
click at [403, 332] on button "Burrito de Mariscos" at bounding box center [406, 334] width 123 height 15
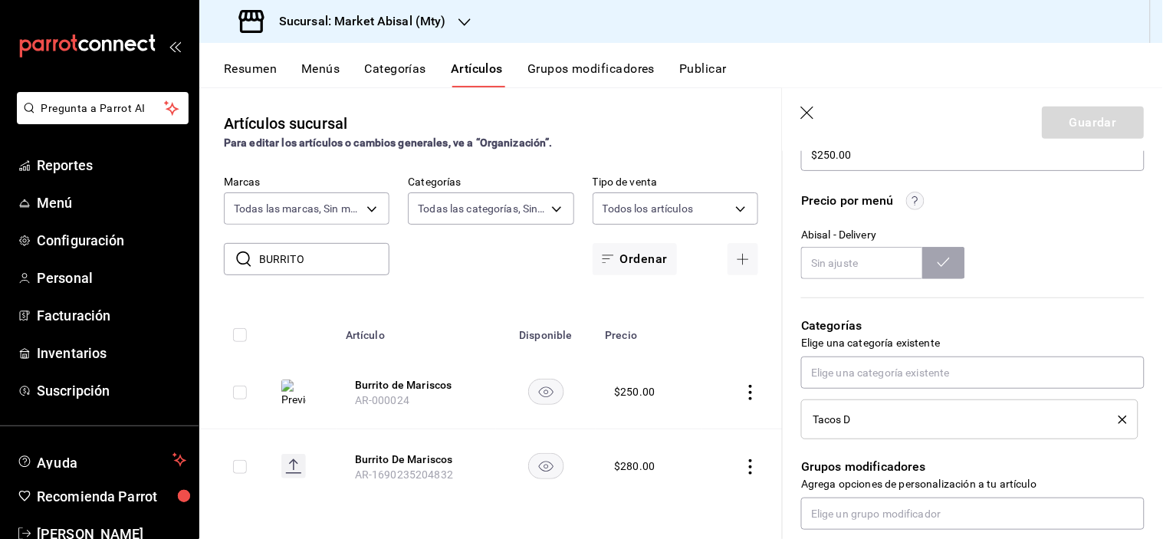
scroll to position [588, 0]
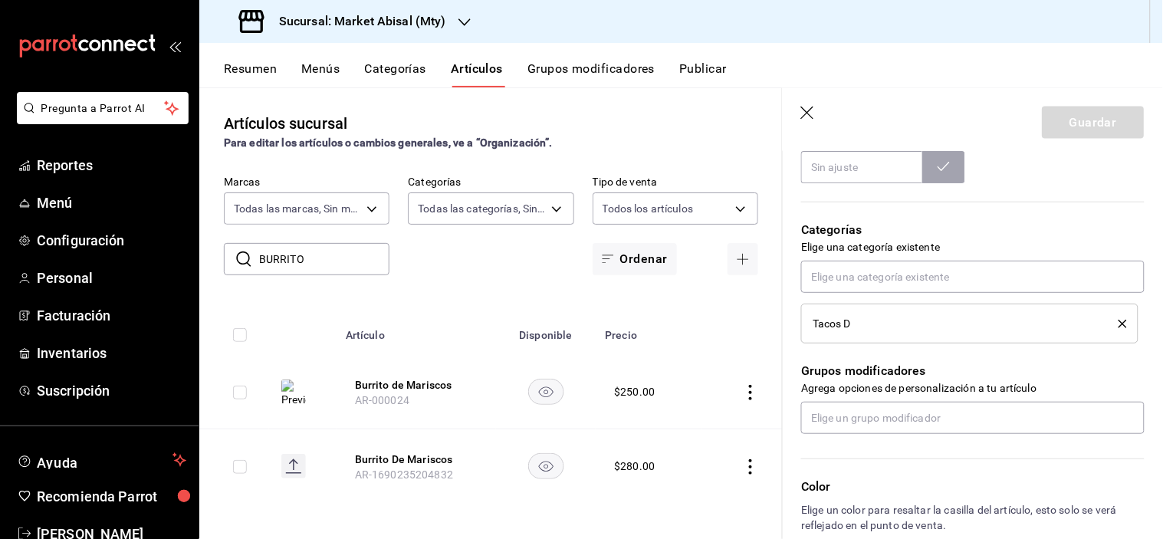
click at [890, 323] on div "Tacos D" at bounding box center [954, 323] width 283 height 11
click at [1108, 320] on button "delete" at bounding box center [1117, 324] width 19 height 8
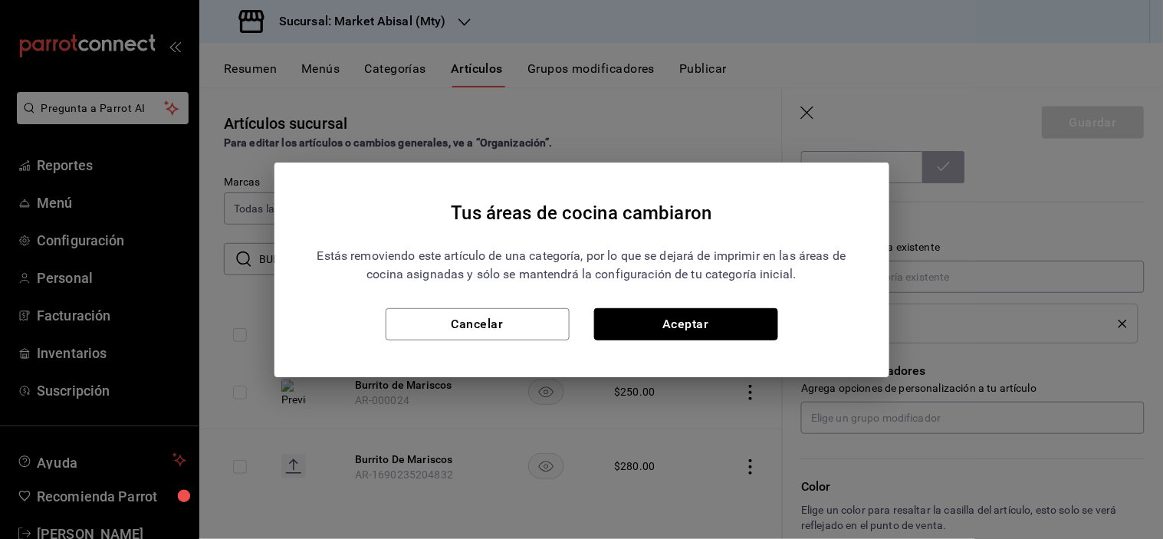
drag, startPoint x: 677, startPoint y: 321, endPoint x: 712, endPoint y: 324, distance: 34.6
click at [678, 320] on button "Aceptar" at bounding box center [686, 324] width 184 height 32
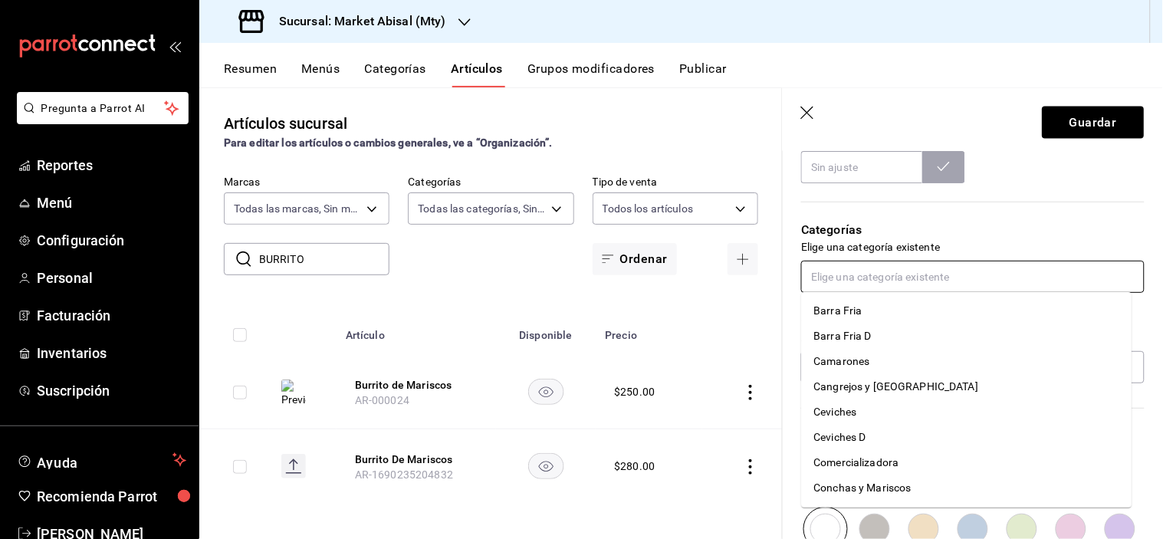
click at [842, 281] on input "text" at bounding box center [973, 277] width 344 height 32
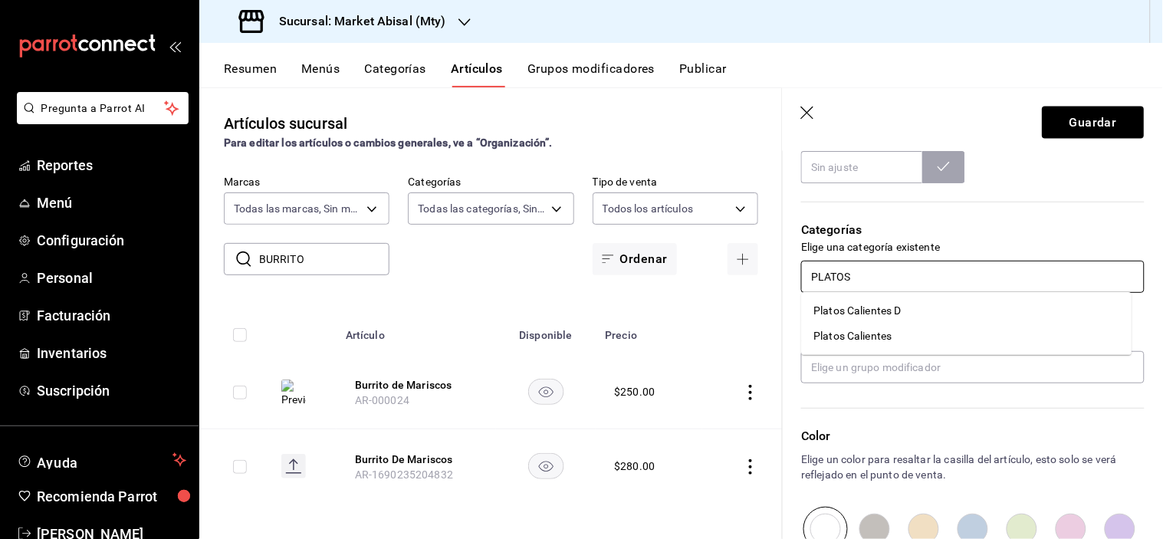
click at [905, 311] on li "Platos Calientes D" at bounding box center [967, 310] width 331 height 25
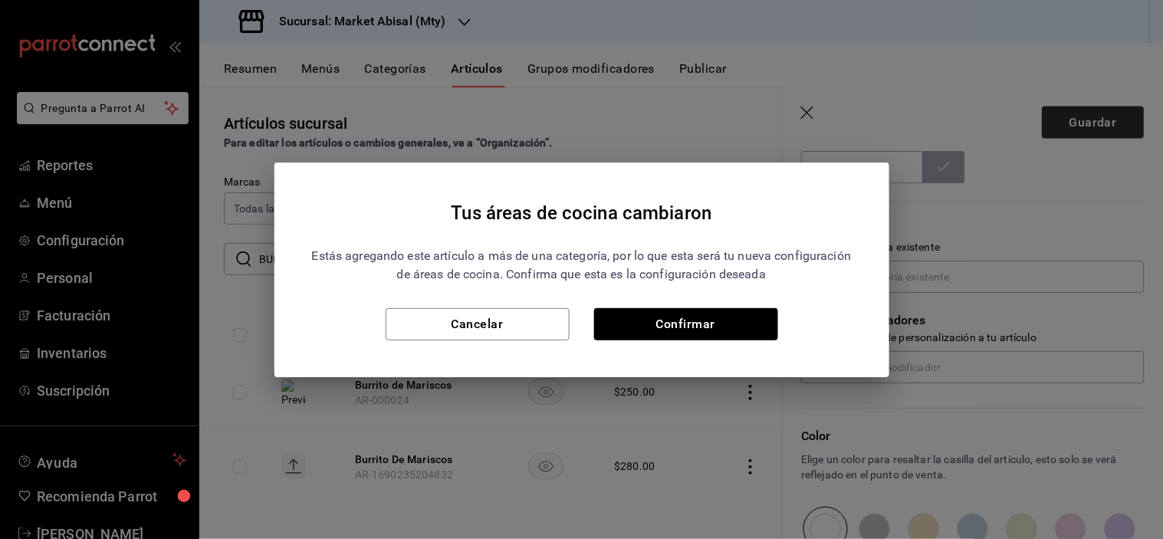
click at [1084, 110] on div "Tus áreas de cocina cambiaron Estás agregando este artículo a más de una catego…" at bounding box center [581, 269] width 1163 height 539
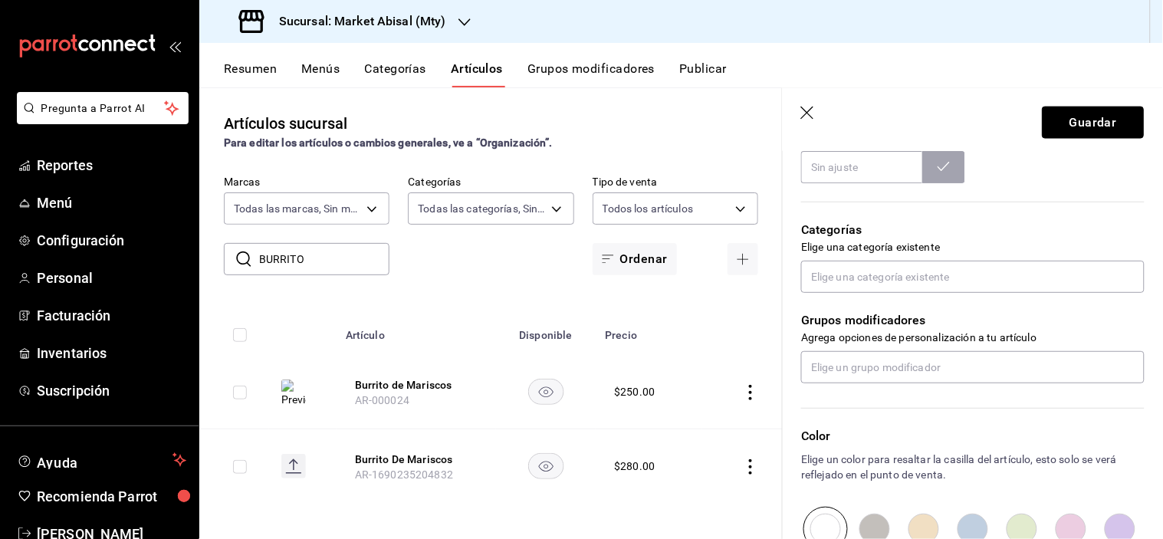
click at [1071, 120] on button "Guardar" at bounding box center [1094, 123] width 102 height 32
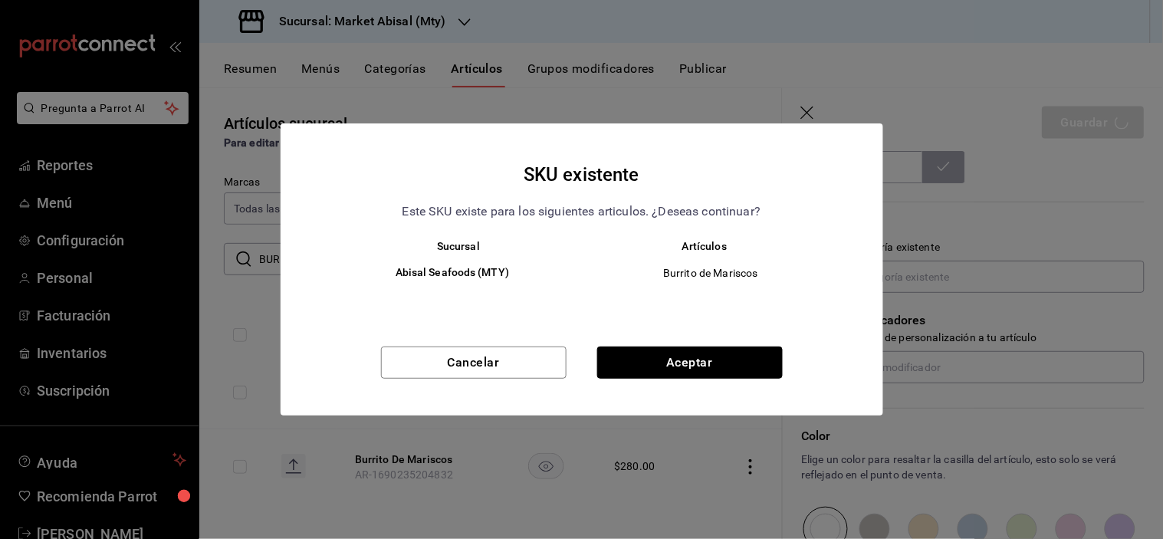
drag, startPoint x: 715, startPoint y: 355, endPoint x: 703, endPoint y: 354, distance: 11.6
click at [716, 355] on button "Aceptar" at bounding box center [690, 363] width 186 height 32
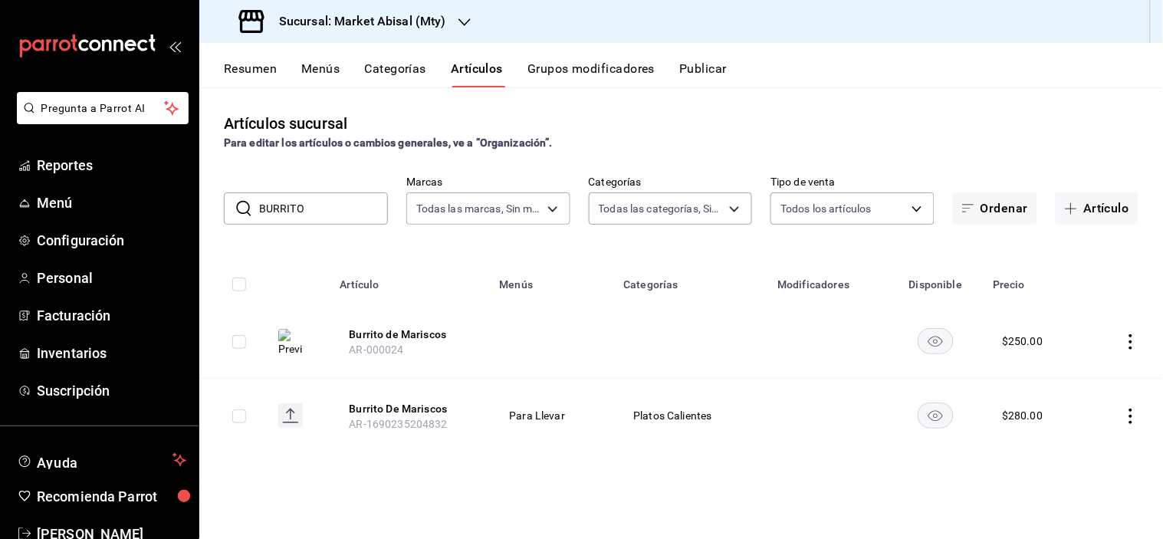
click at [434, 324] on th "Burrito de Mariscos AR-000024" at bounding box center [411, 341] width 160 height 74
click at [427, 334] on button "Burrito de Mariscos" at bounding box center [411, 334] width 123 height 15
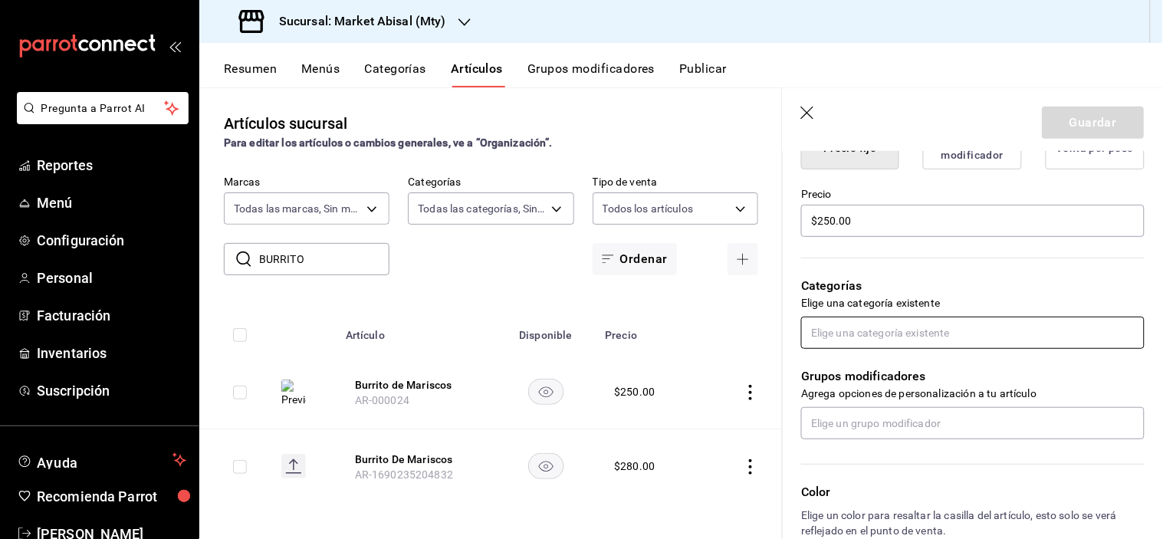
scroll to position [426, 0]
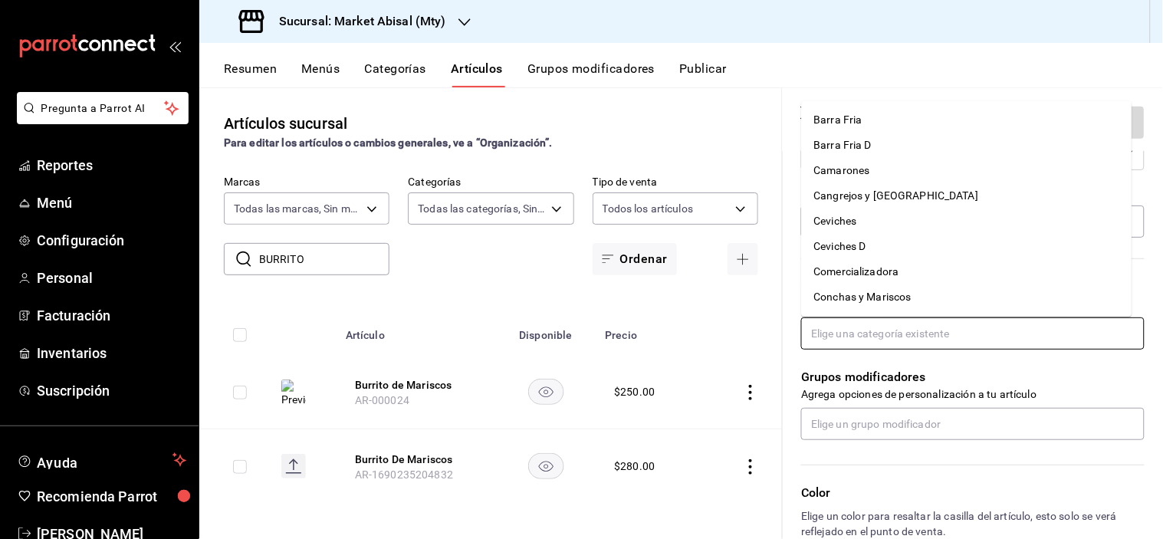
click at [872, 334] on input "text" at bounding box center [973, 334] width 344 height 32
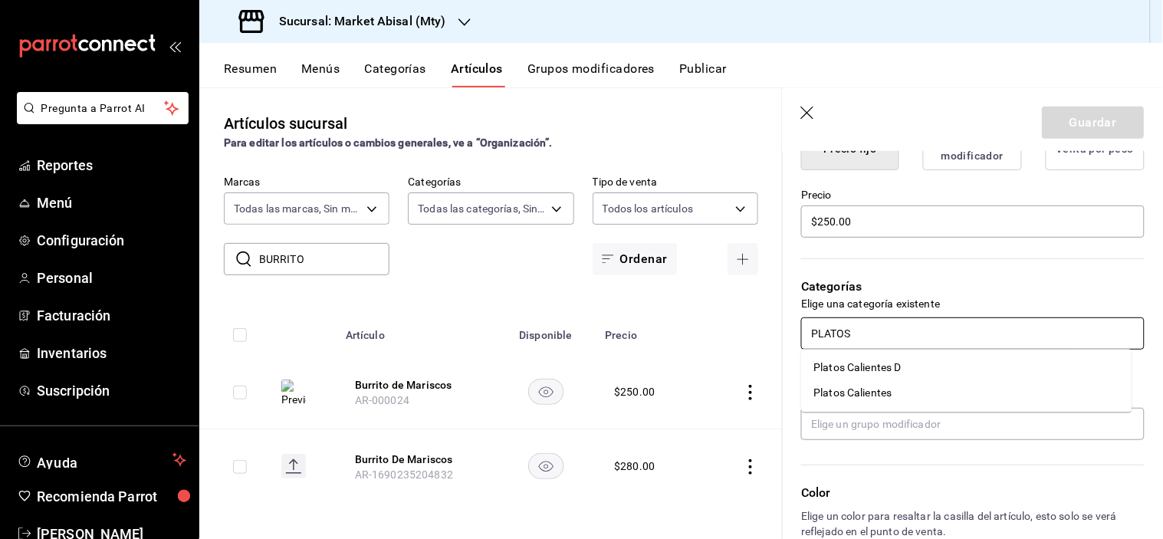
click at [909, 371] on li "Platos Calientes D" at bounding box center [967, 368] width 331 height 25
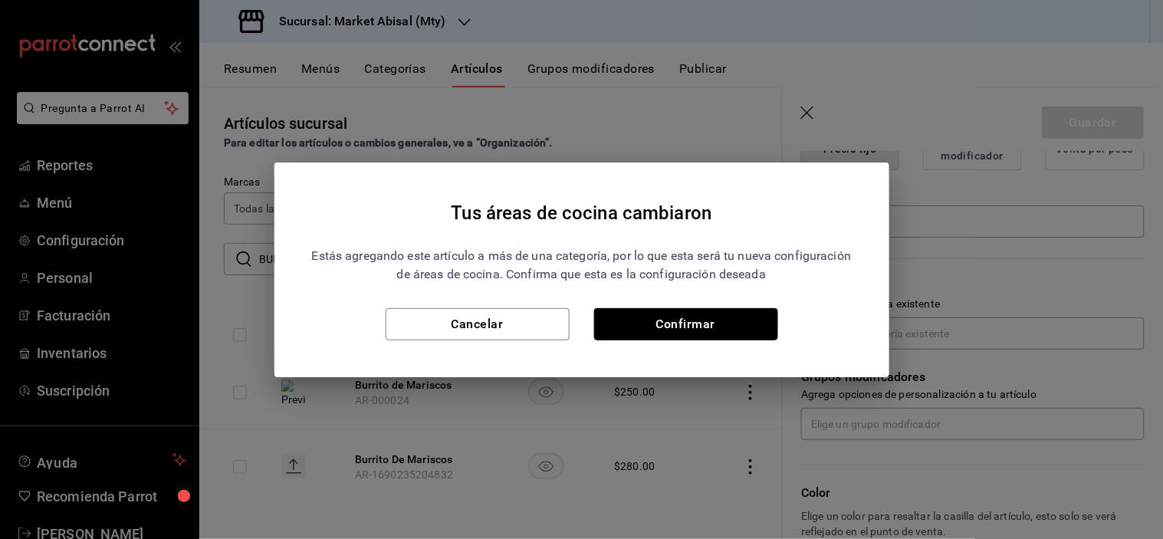
click at [744, 311] on button "Confirmar" at bounding box center [686, 324] width 184 height 32
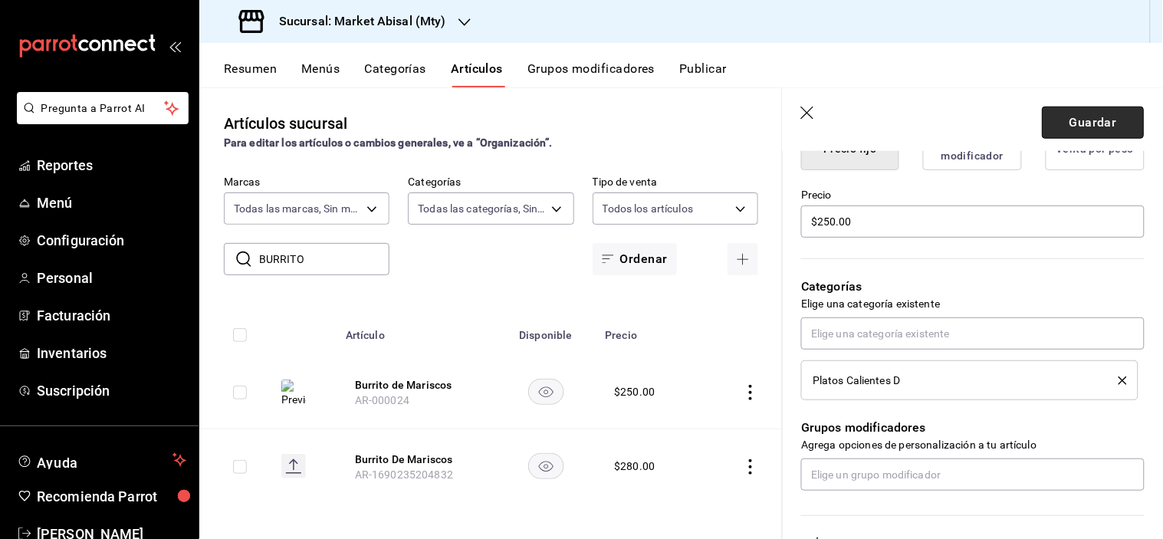
click at [1081, 115] on button "Guardar" at bounding box center [1094, 123] width 102 height 32
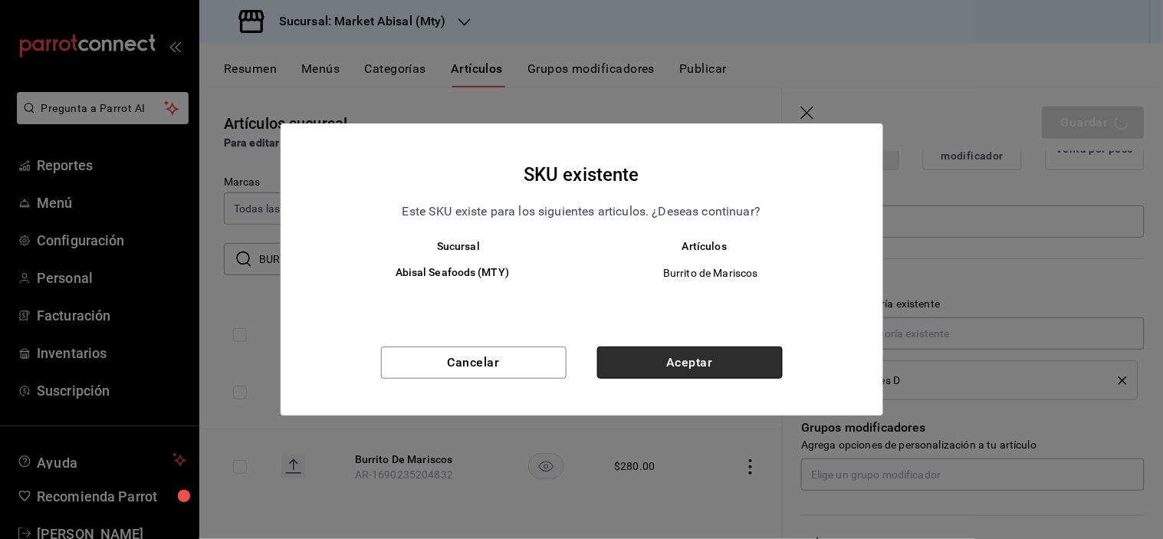
click at [703, 362] on button "Aceptar" at bounding box center [690, 363] width 186 height 32
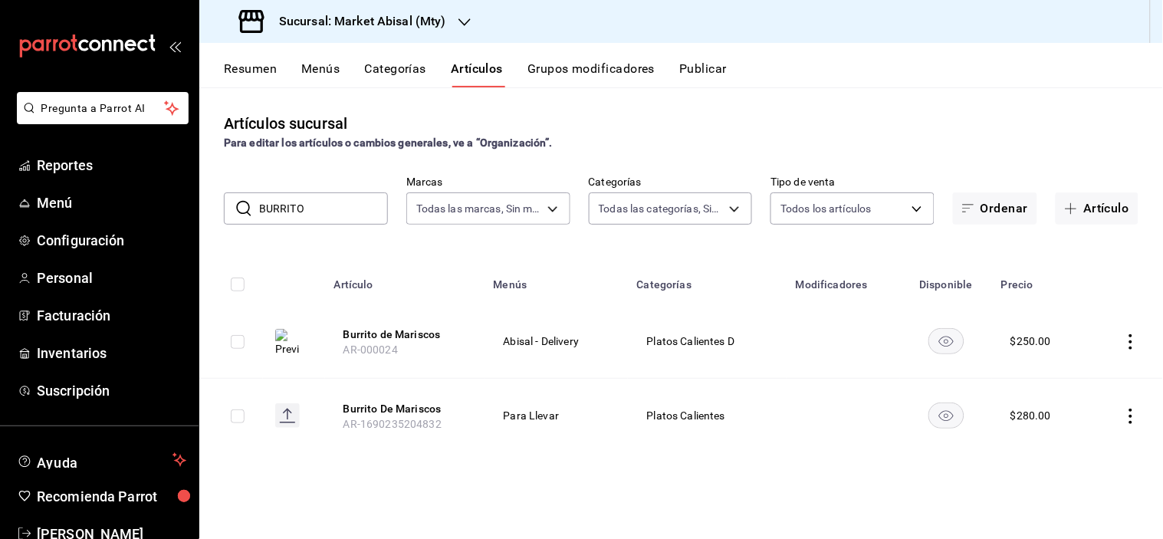
click at [393, 71] on button "Categorías" at bounding box center [396, 74] width 62 height 26
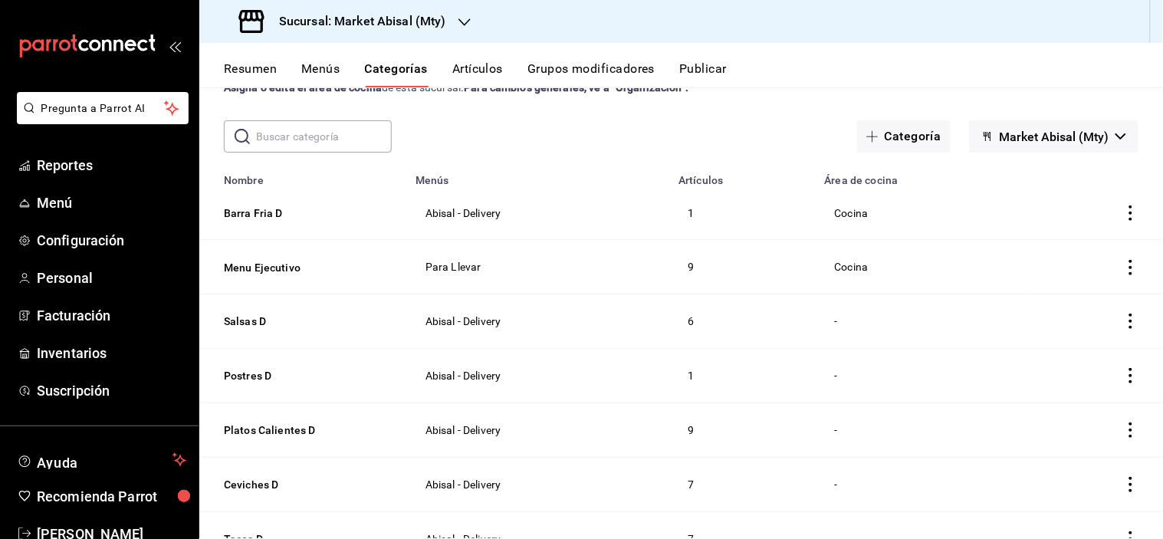
scroll to position [85, 0]
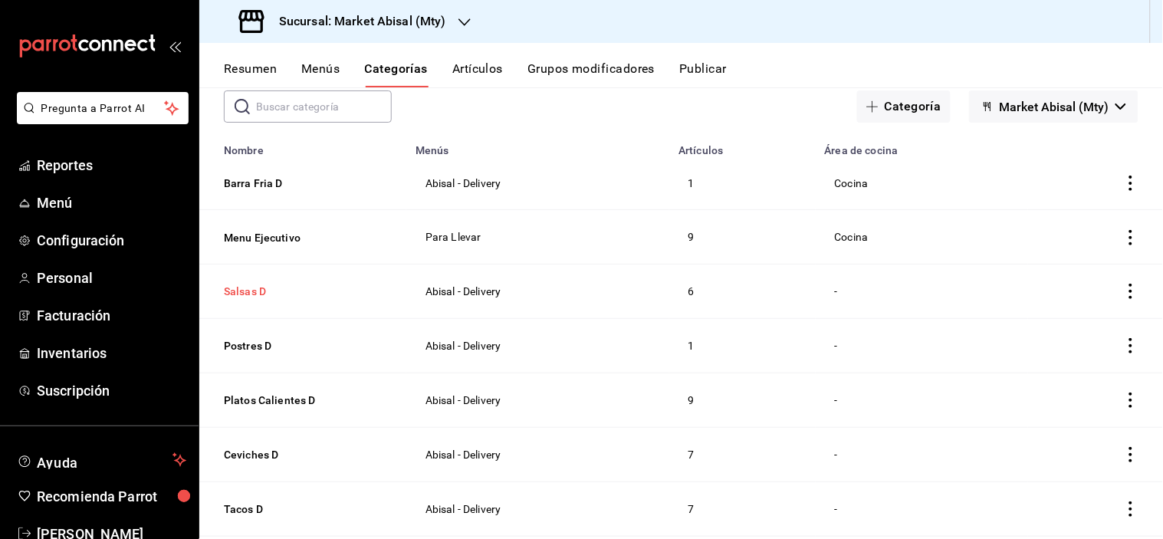
click at [258, 295] on button "Salsas D" at bounding box center [300, 291] width 153 height 15
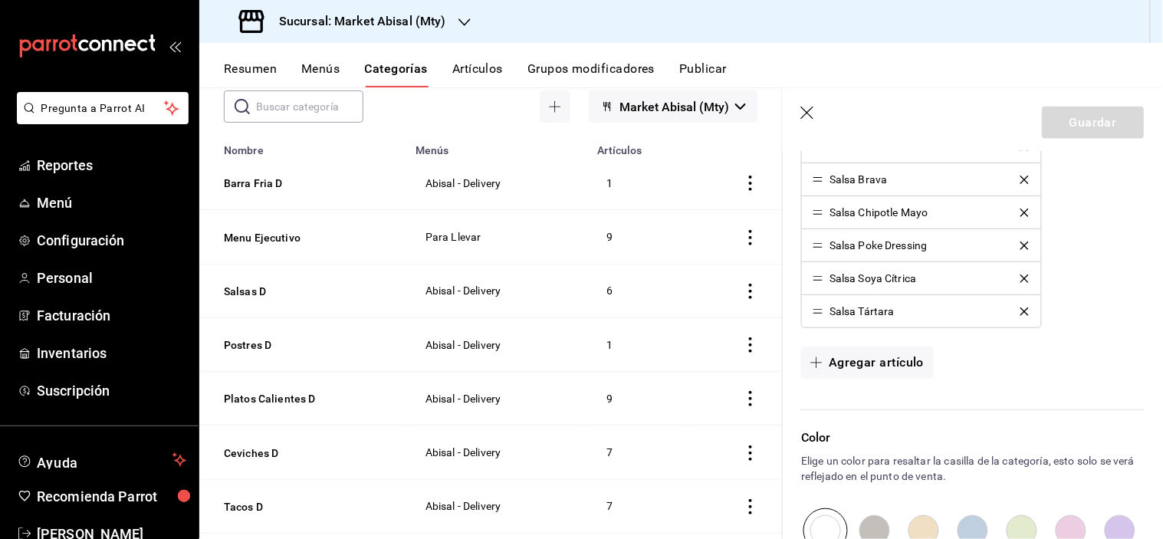
scroll to position [596, 0]
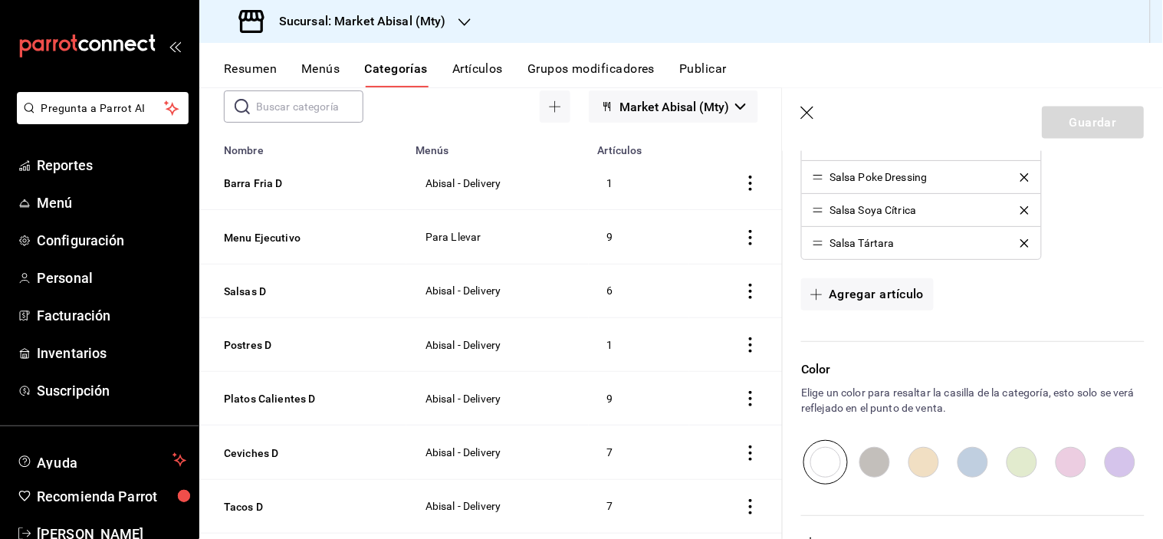
drag, startPoint x: 814, startPoint y: 118, endPoint x: 770, endPoint y: 141, distance: 49.4
click at [814, 117] on icon "button" at bounding box center [807, 113] width 13 height 13
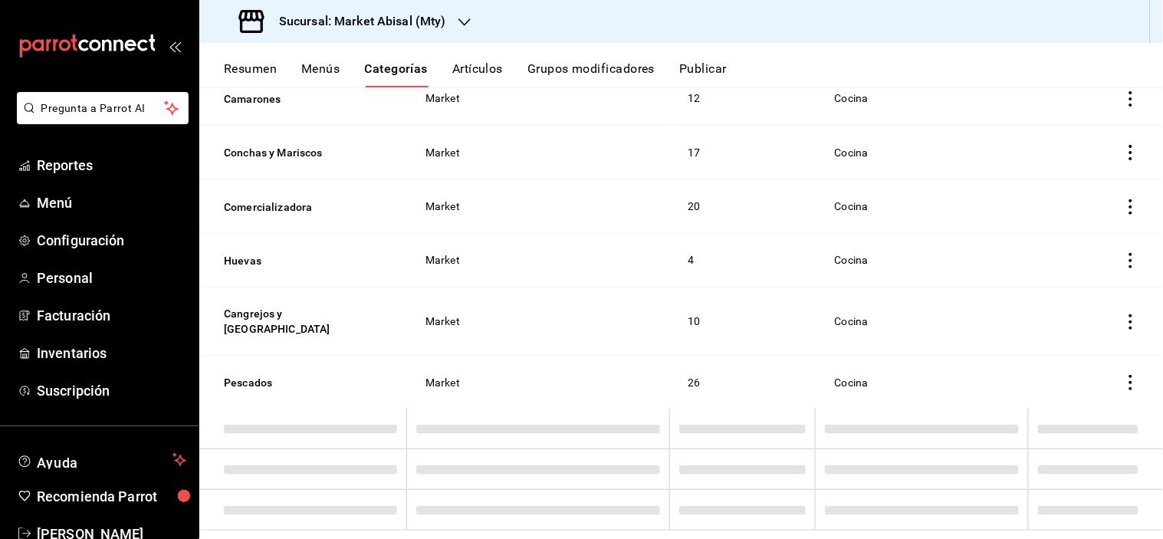
scroll to position [944, 0]
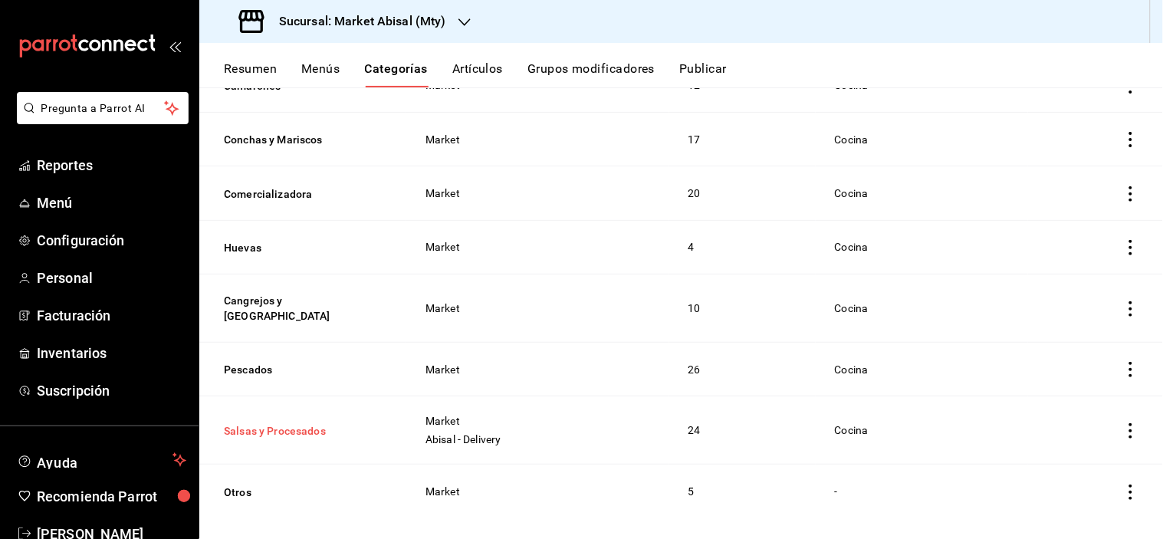
click at [288, 423] on button "Salsas y Procesados" at bounding box center [300, 430] width 153 height 15
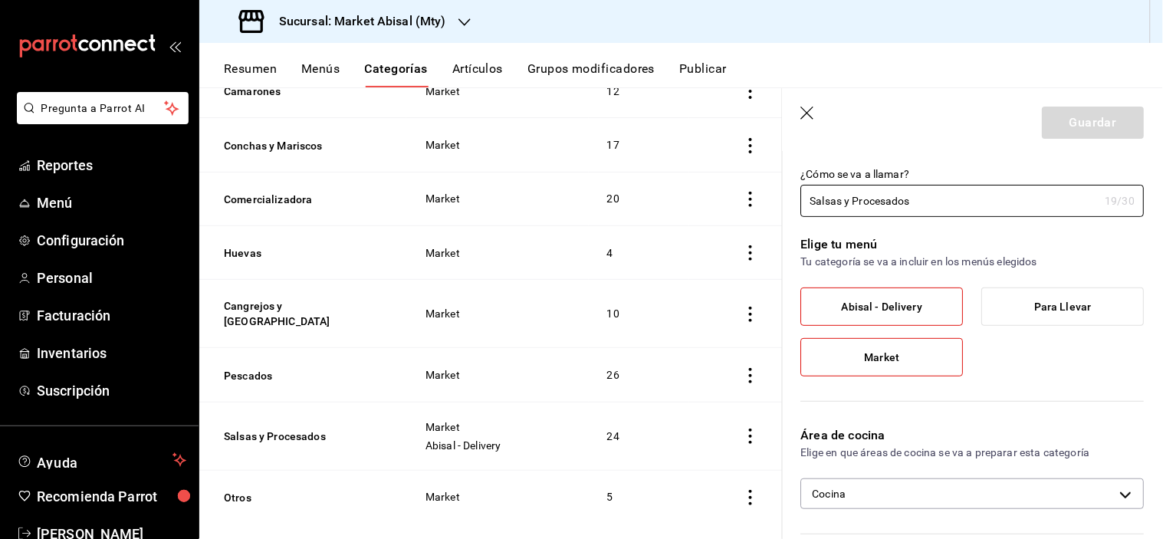
scroll to position [85, 0]
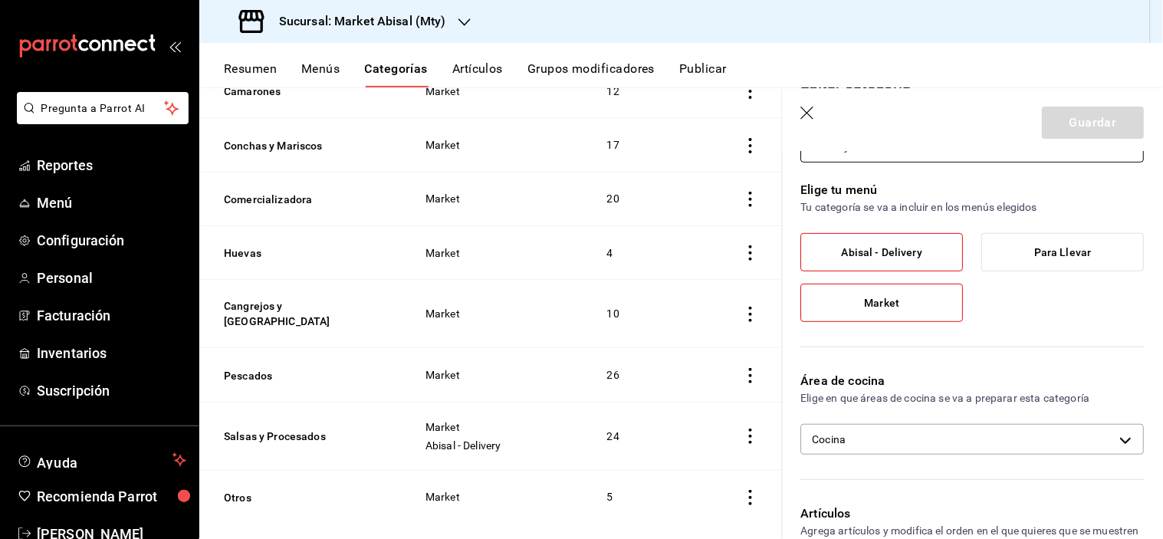
click at [910, 308] on label "Market" at bounding box center [882, 303] width 161 height 37
click at [0, 0] on input "Market" at bounding box center [0, 0] width 0 height 0
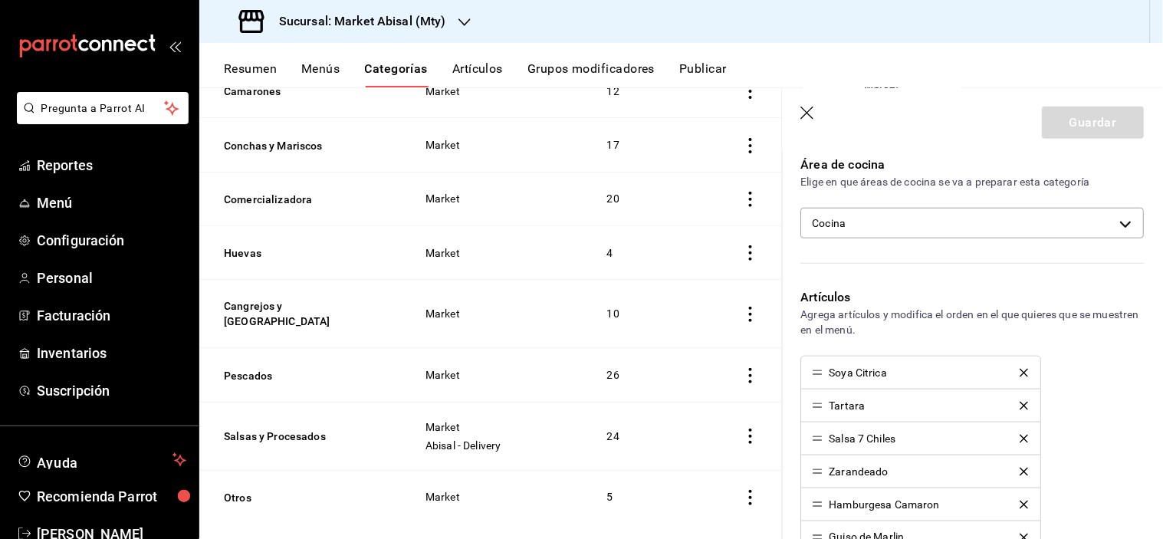
scroll to position [0, 0]
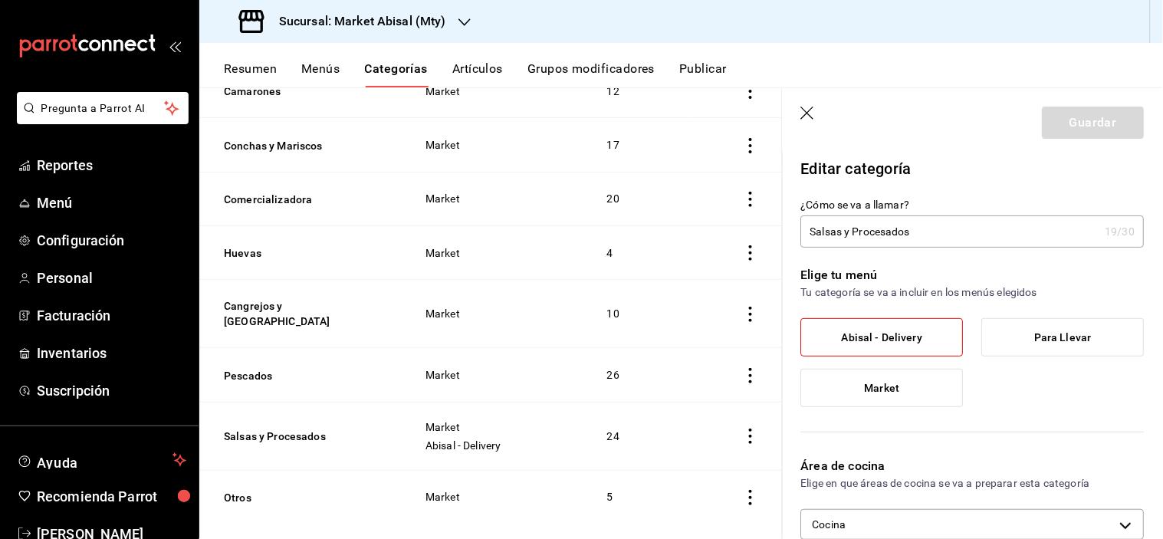
click at [1017, 238] on input "Salsas y Procesados" at bounding box center [950, 231] width 298 height 31
click at [884, 378] on label "Market" at bounding box center [882, 388] width 161 height 37
click at [0, 0] on input "Market" at bounding box center [0, 0] width 0 height 0
click at [926, 344] on label "Abisal - Delivery" at bounding box center [882, 337] width 161 height 37
click at [0, 0] on input "Abisal - Delivery" at bounding box center [0, 0] width 0 height 0
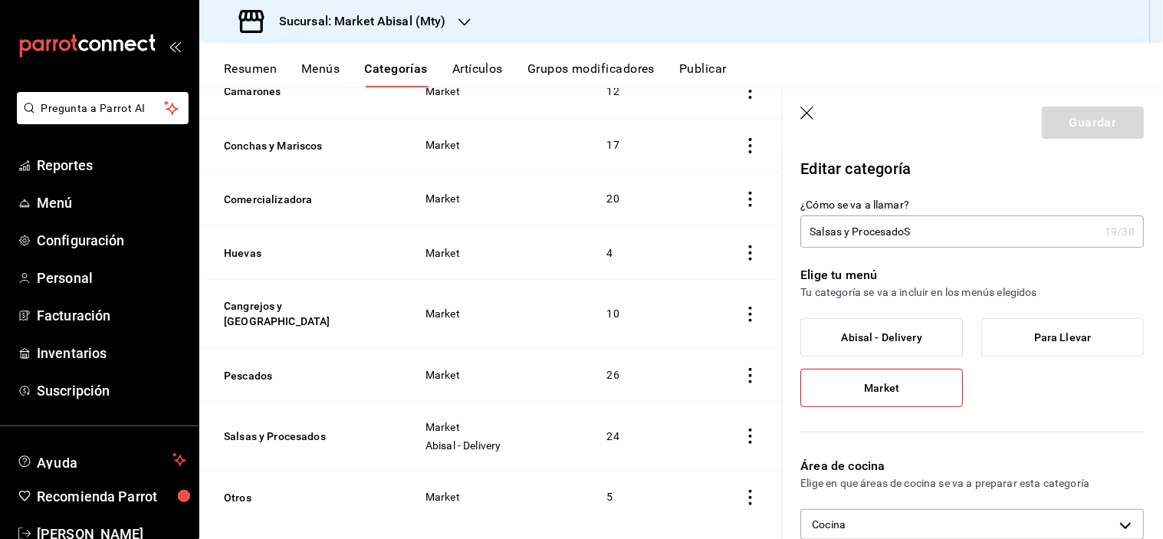
click at [1078, 125] on div "Guardar" at bounding box center [1094, 123] width 102 height 32
click at [805, 114] on icon "button" at bounding box center [808, 114] width 15 height 15
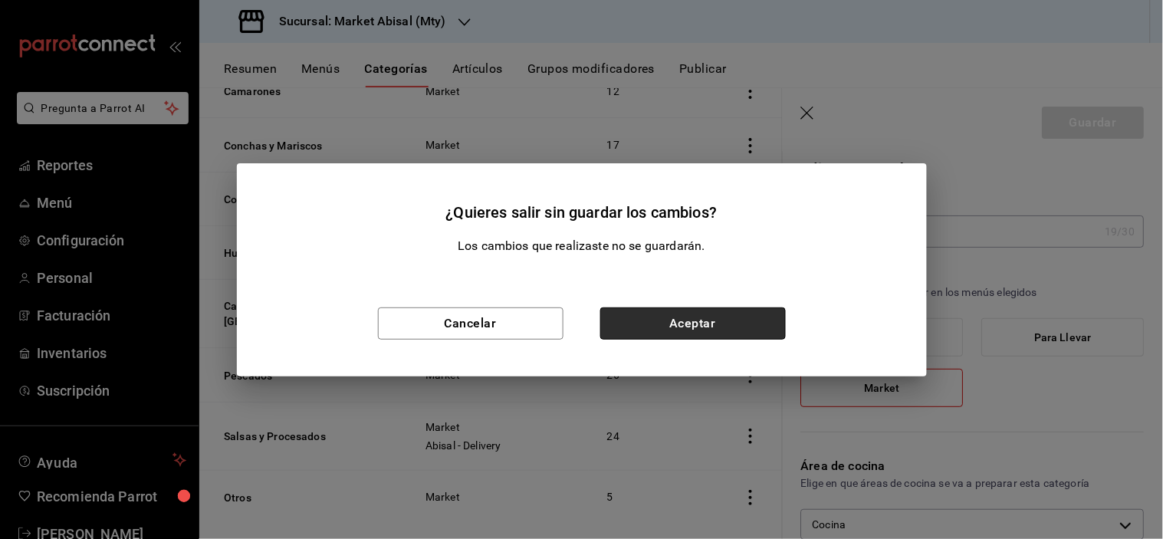
click at [740, 324] on button "Aceptar" at bounding box center [694, 324] width 186 height 32
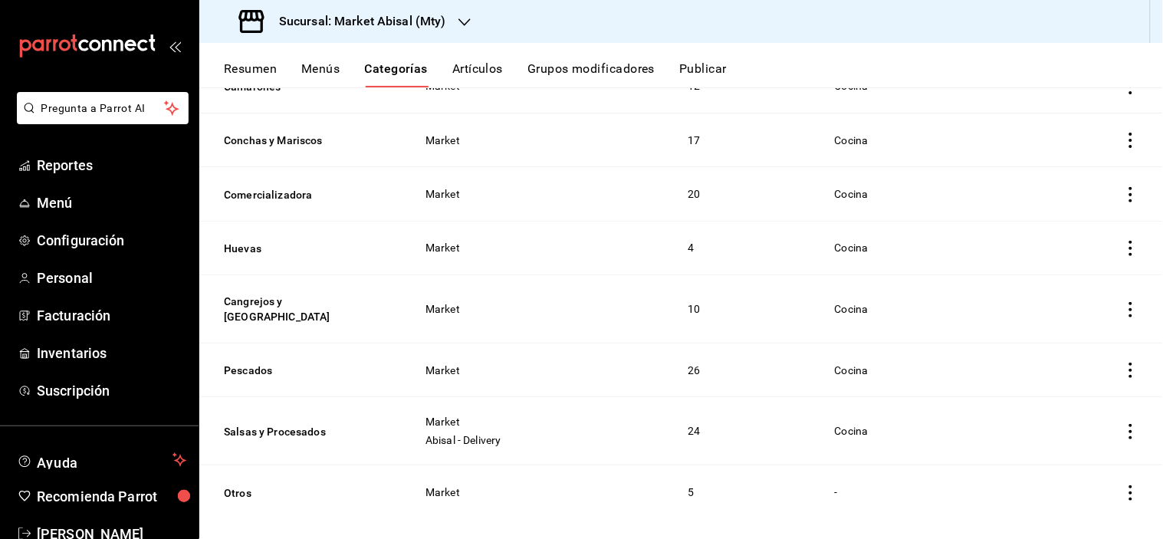
scroll to position [517, 0]
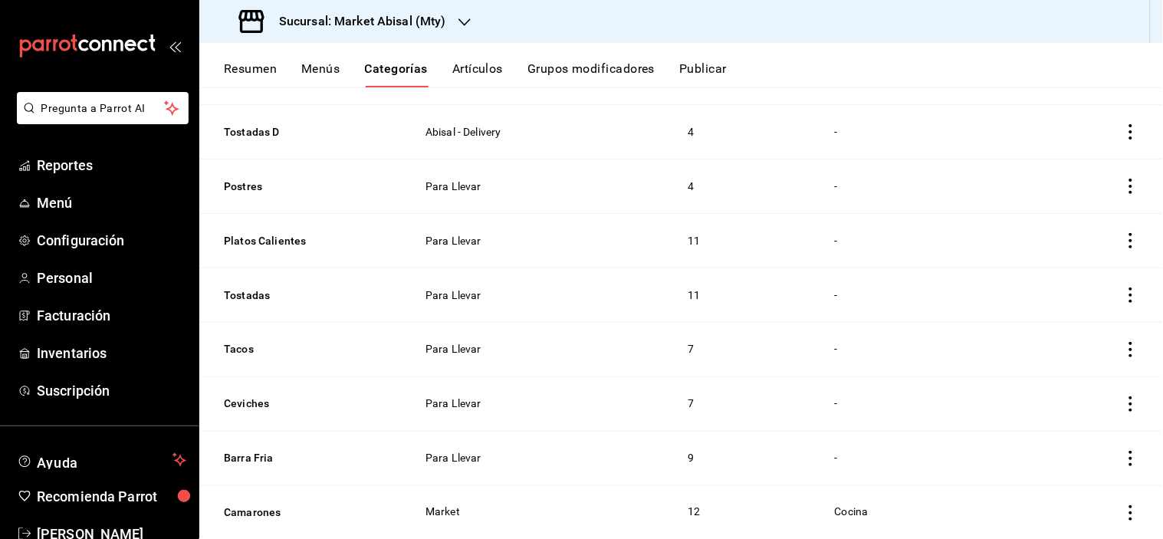
click at [497, 66] on button "Artículos" at bounding box center [478, 74] width 51 height 26
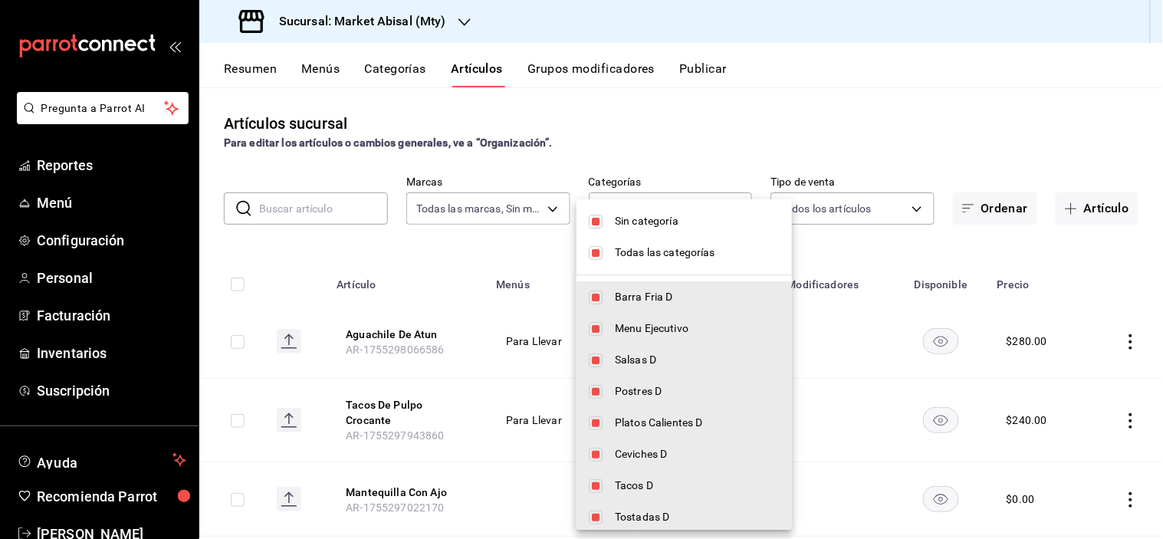
click at [639, 199] on body "Pregunta a Parrot AI Reportes Menú Configuración Personal Facturación Inventari…" at bounding box center [581, 269] width 1163 height 539
click at [775, 141] on div at bounding box center [581, 269] width 1163 height 539
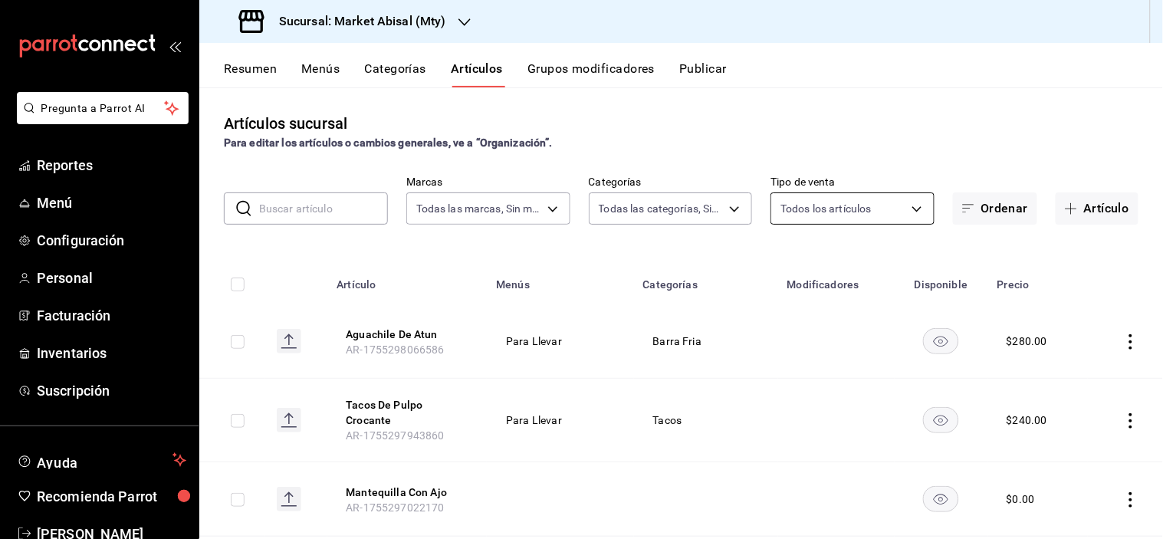
click at [850, 213] on body "Pregunta a Parrot AI Reportes Menú Configuración Personal Facturación Inventari…" at bounding box center [581, 269] width 1163 height 539
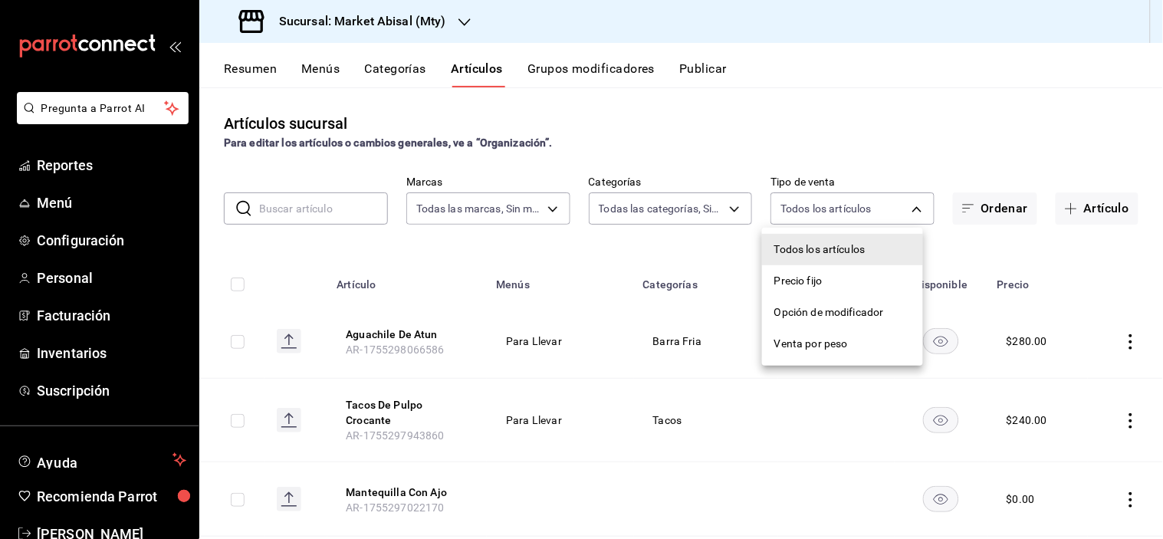
click at [854, 146] on div at bounding box center [581, 269] width 1163 height 539
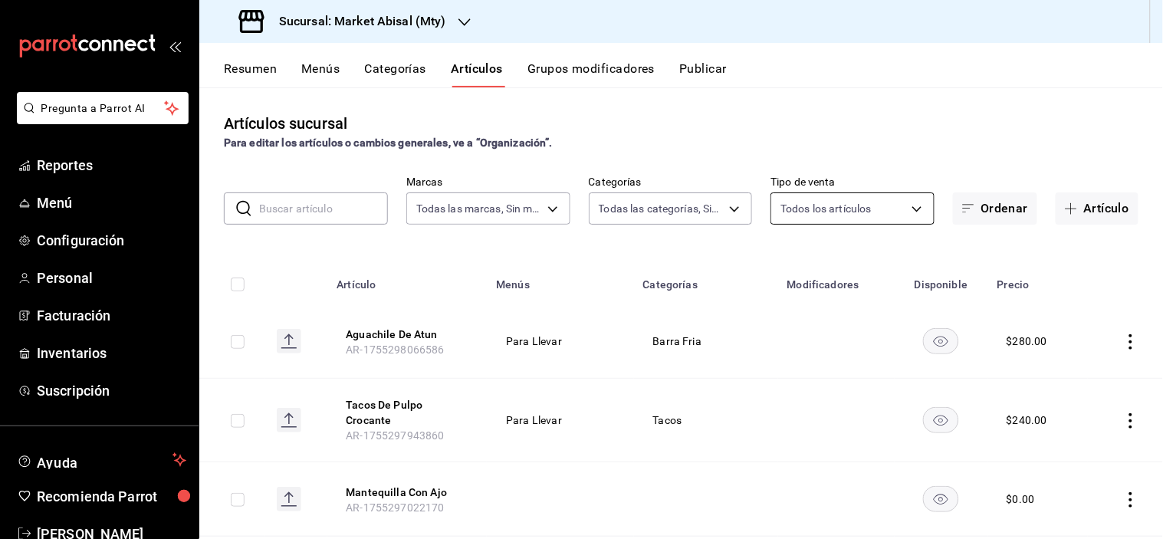
click at [831, 210] on body "Pregunta a Parrot AI Reportes Menú Configuración Personal Facturación Inventari…" at bounding box center [581, 269] width 1163 height 539
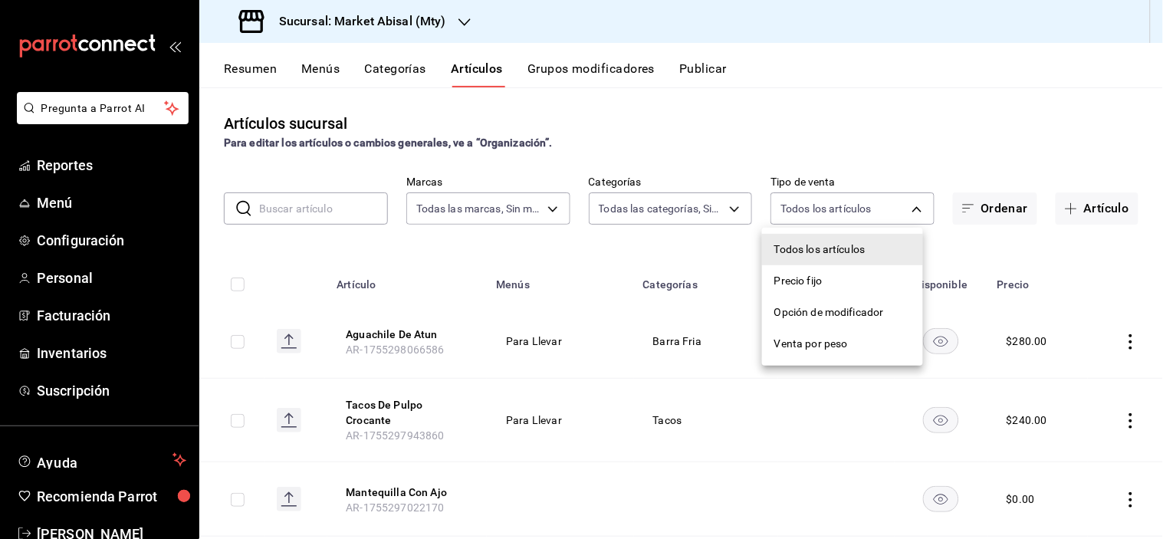
click at [809, 278] on span "Precio fijo" at bounding box center [843, 281] width 137 height 16
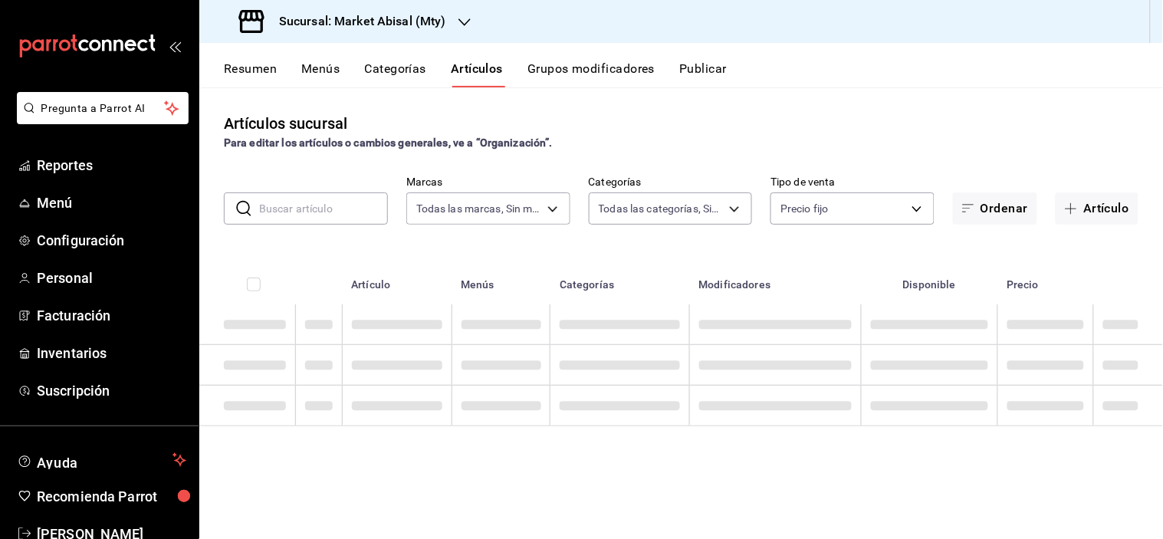
click at [841, 140] on div "Para editar los artículos o cambios generales, ve a “Organización”." at bounding box center [681, 143] width 915 height 16
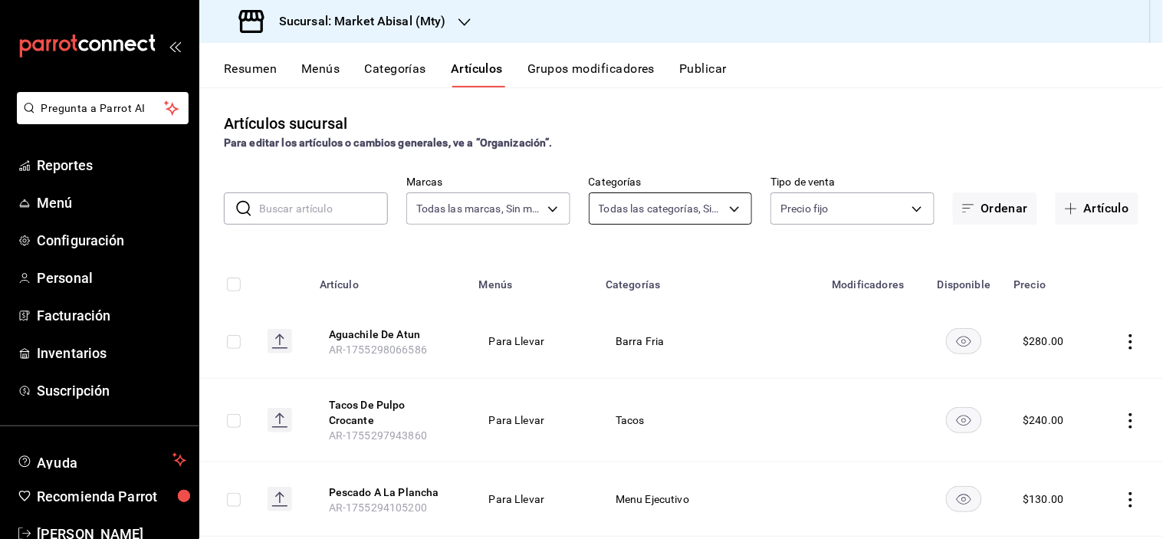
click at [642, 209] on body "Pregunta a Parrot AI Reportes Menú Configuración Personal Facturación Inventari…" at bounding box center [581, 269] width 1163 height 539
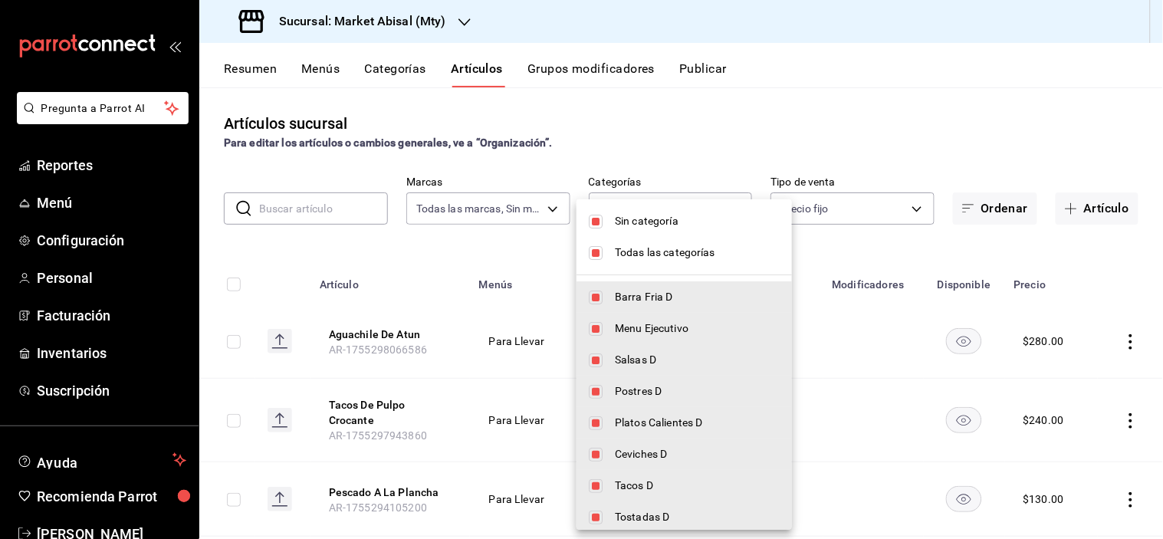
click at [641, 216] on span "Sin categoría" at bounding box center [697, 221] width 165 height 16
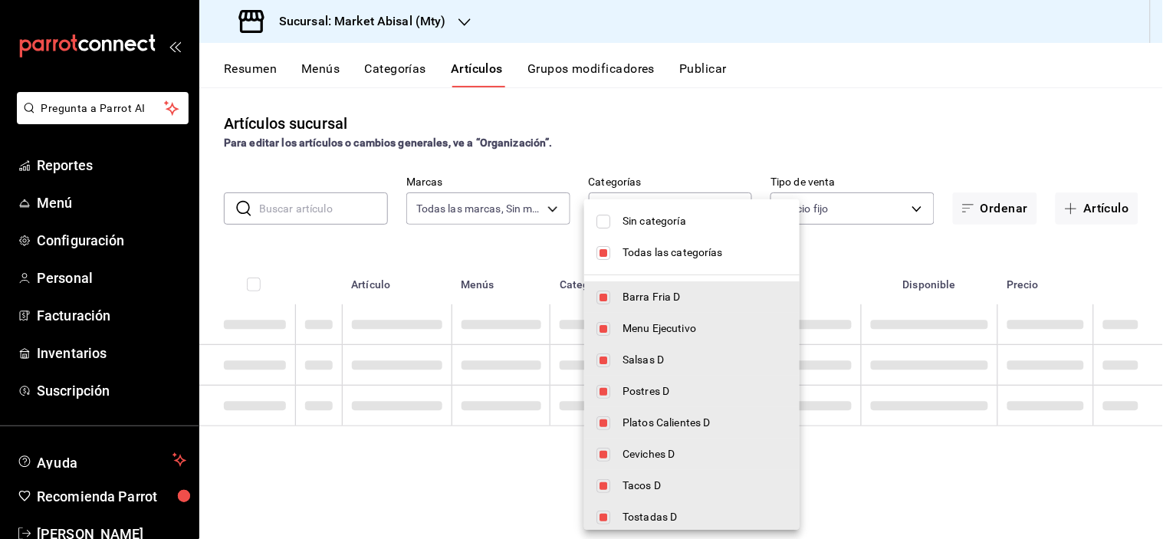
click at [630, 251] on span "Todas las categorías" at bounding box center [705, 253] width 165 height 16
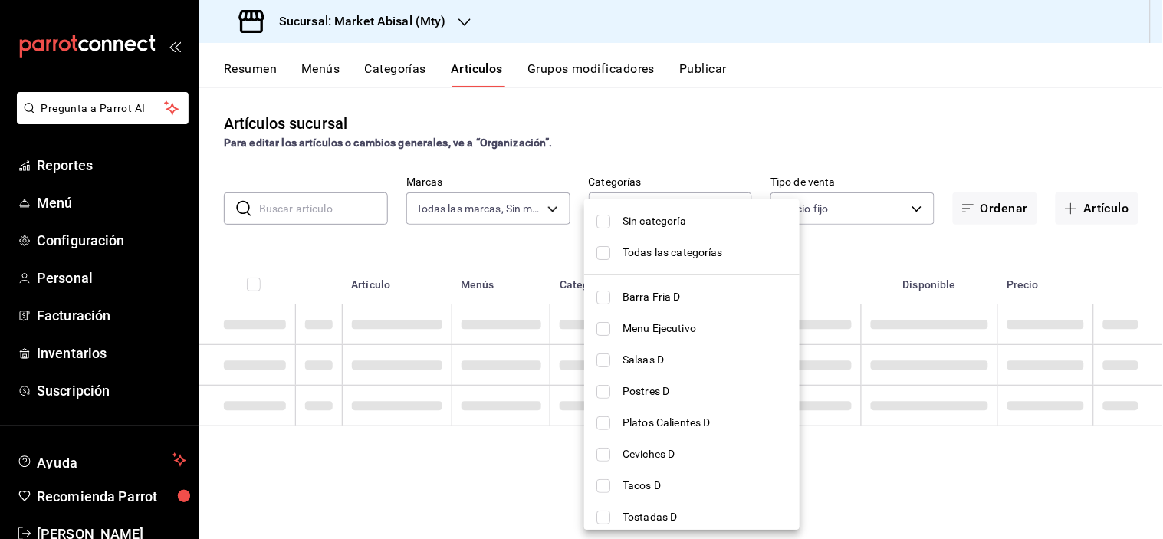
click at [660, 289] on span "Barra Fria D" at bounding box center [705, 297] width 165 height 16
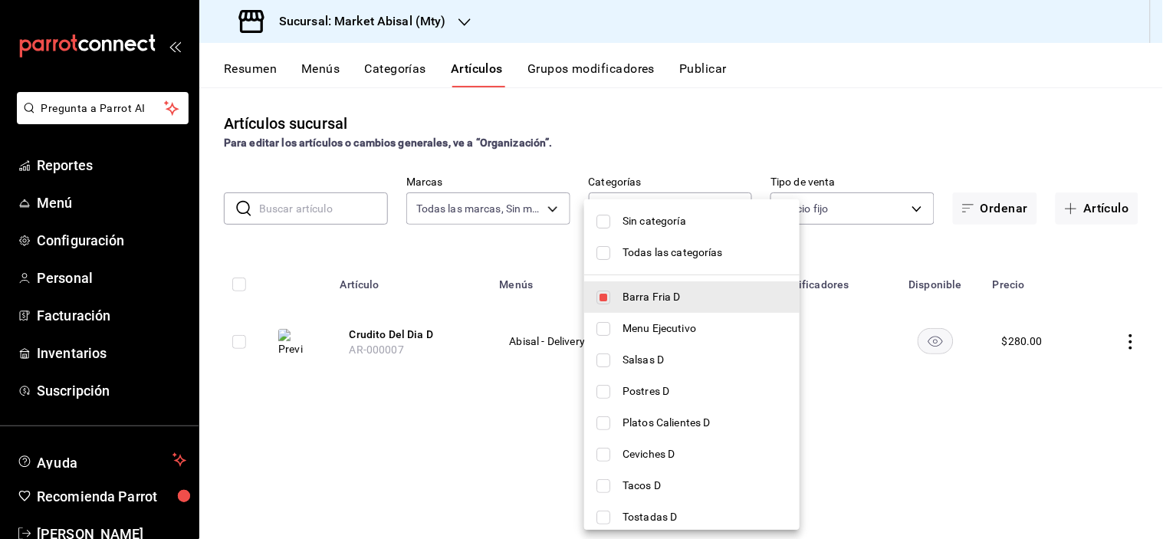
drag, startPoint x: 426, startPoint y: 426, endPoint x: 414, endPoint y: 430, distance: 12.4
click at [426, 426] on div at bounding box center [581, 269] width 1163 height 539
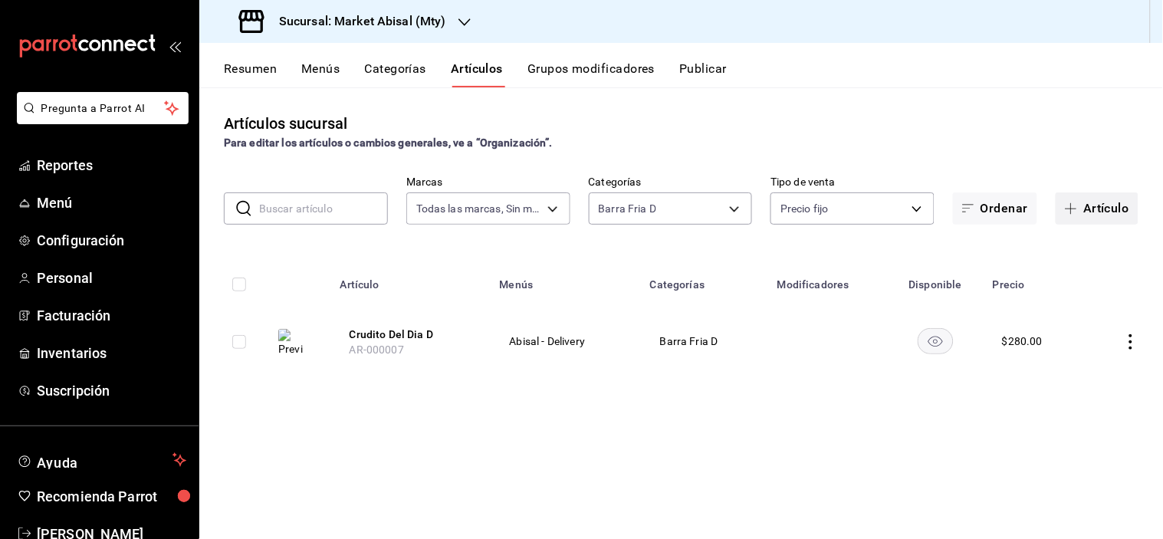
click at [1106, 209] on button "Artículo" at bounding box center [1097, 209] width 83 height 32
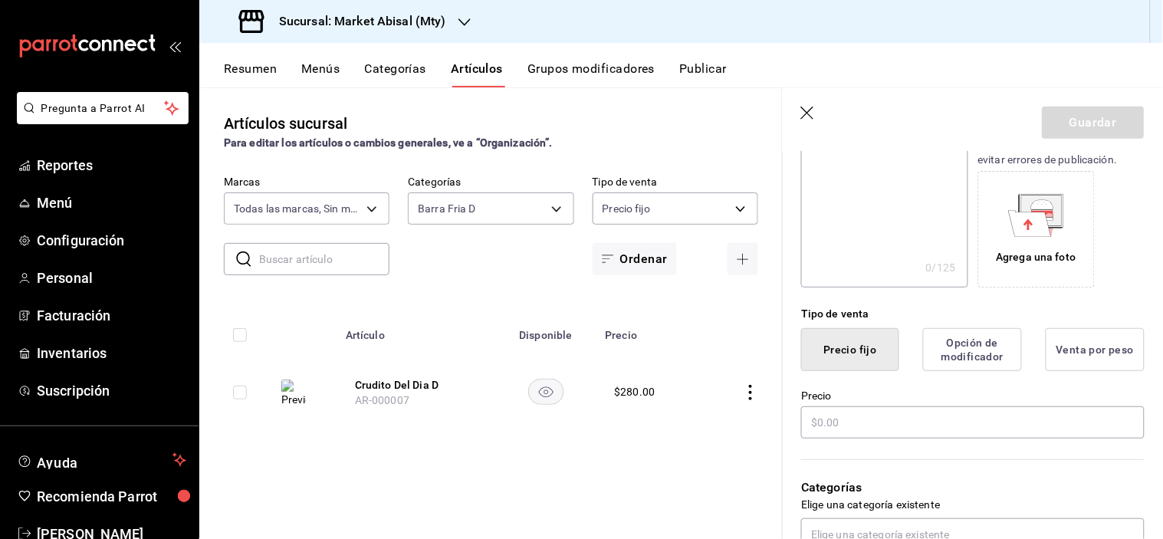
scroll to position [255, 0]
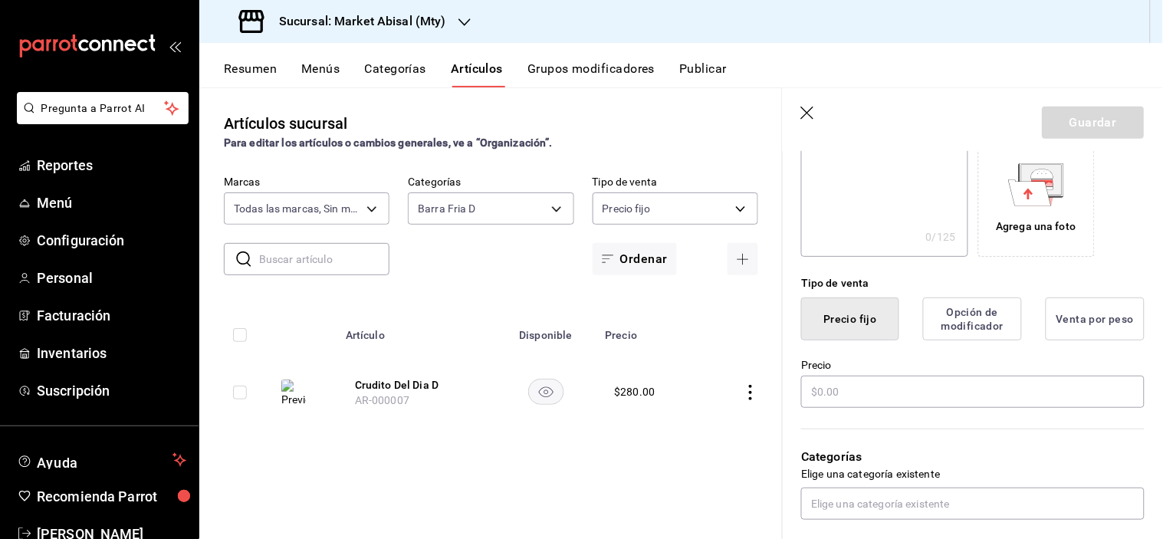
click at [862, 372] on div "Precio" at bounding box center [973, 384] width 344 height 51
click at [864, 380] on input "text" at bounding box center [973, 392] width 344 height 32
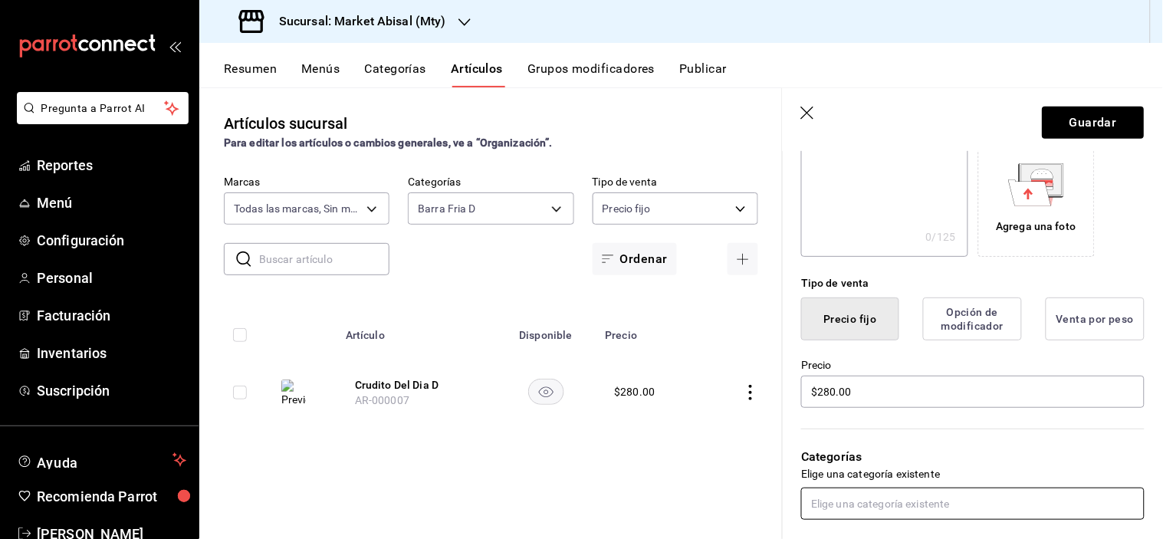
click at [853, 499] on input "text" at bounding box center [973, 504] width 344 height 32
click at [879, 472] on li "Barra Fria D" at bounding box center [967, 468] width 331 height 25
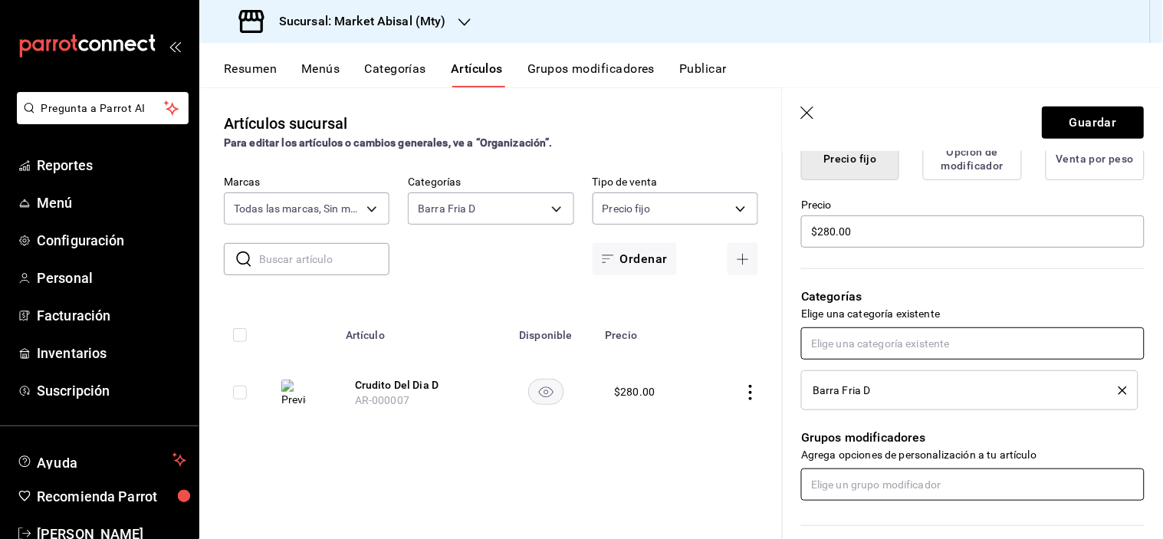
scroll to position [426, 0]
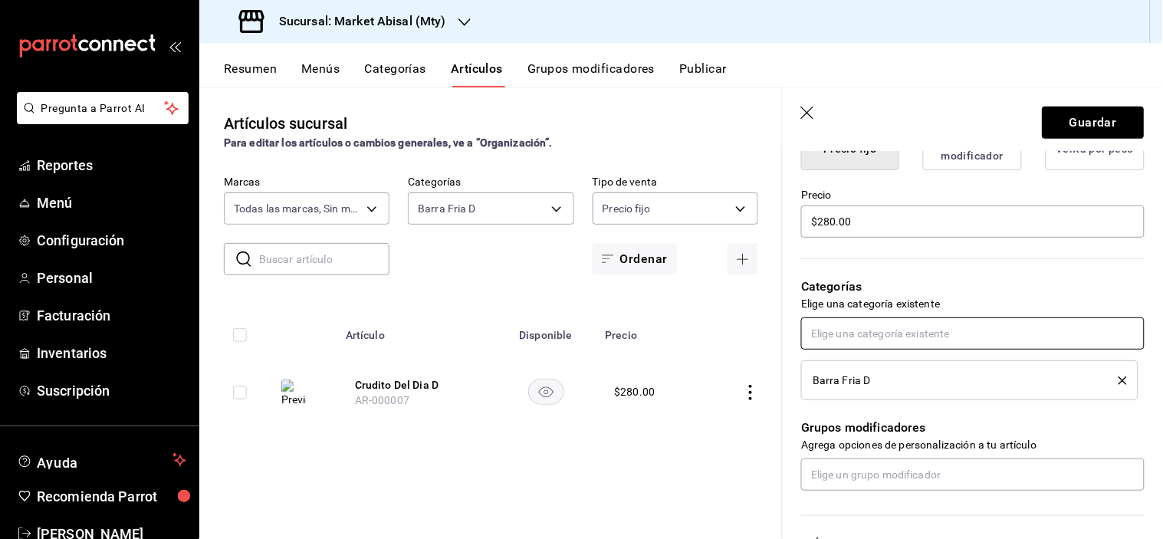
click at [886, 332] on input "text" at bounding box center [973, 334] width 344 height 32
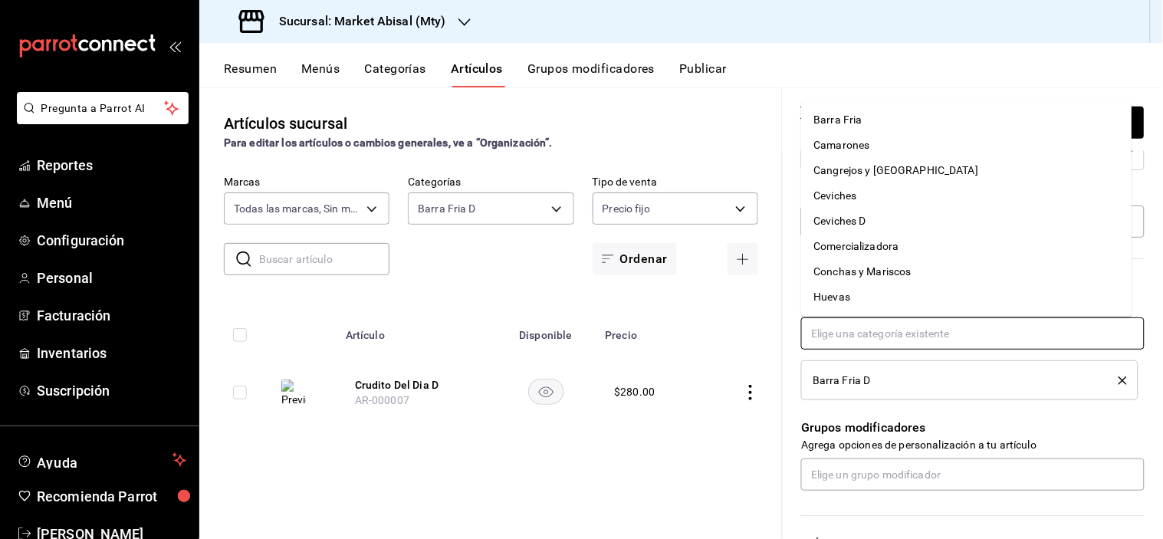
click at [854, 107] on li "Barra Fria" at bounding box center [967, 119] width 331 height 25
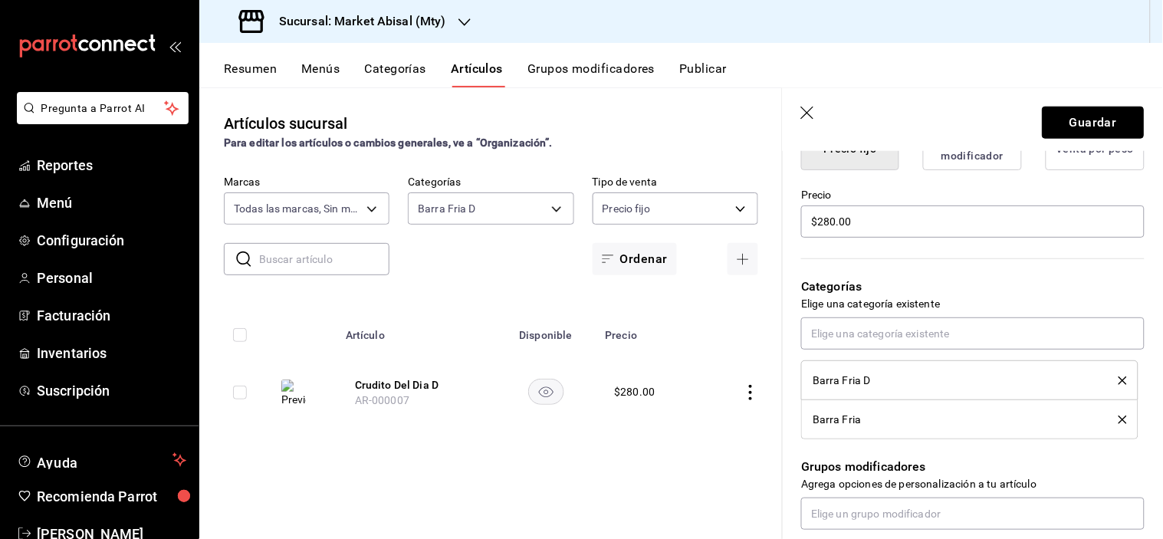
click at [1068, 109] on button "Guardar" at bounding box center [1094, 123] width 102 height 32
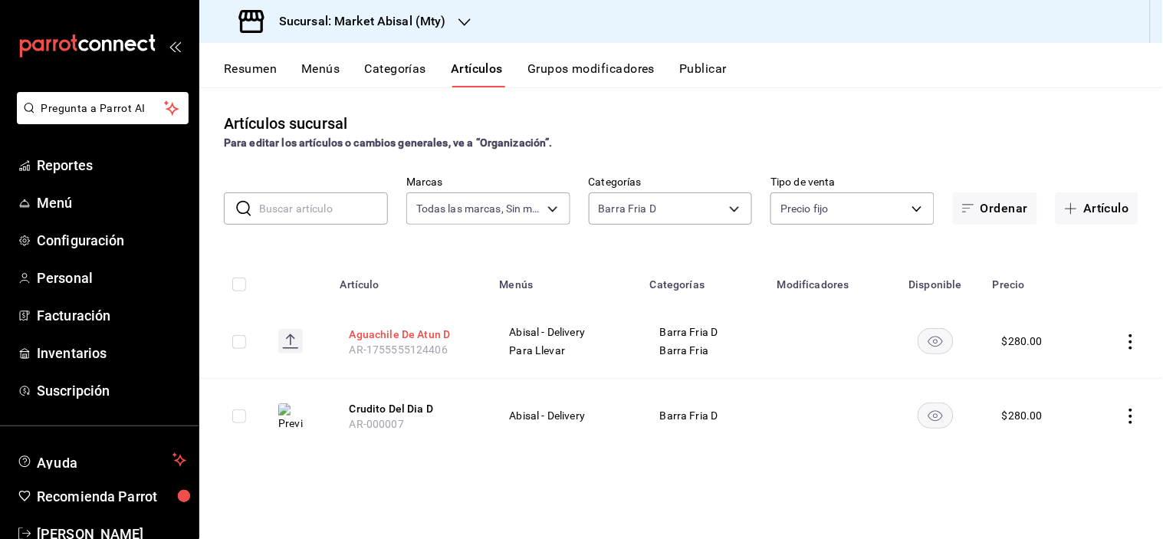
click at [400, 334] on button "Aguachile De Atun D" at bounding box center [411, 334] width 123 height 15
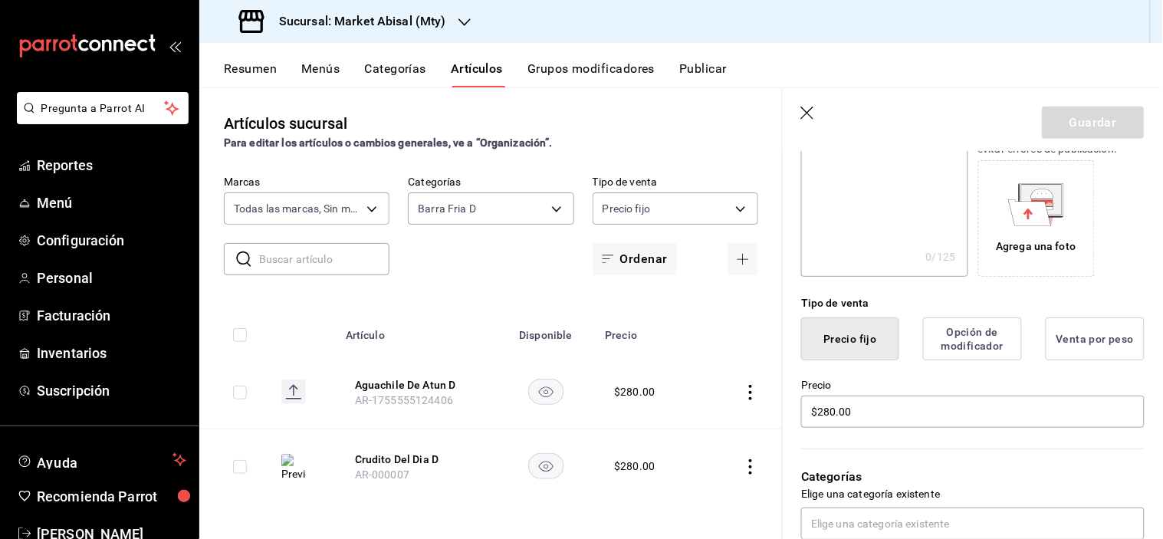
scroll to position [511, 0]
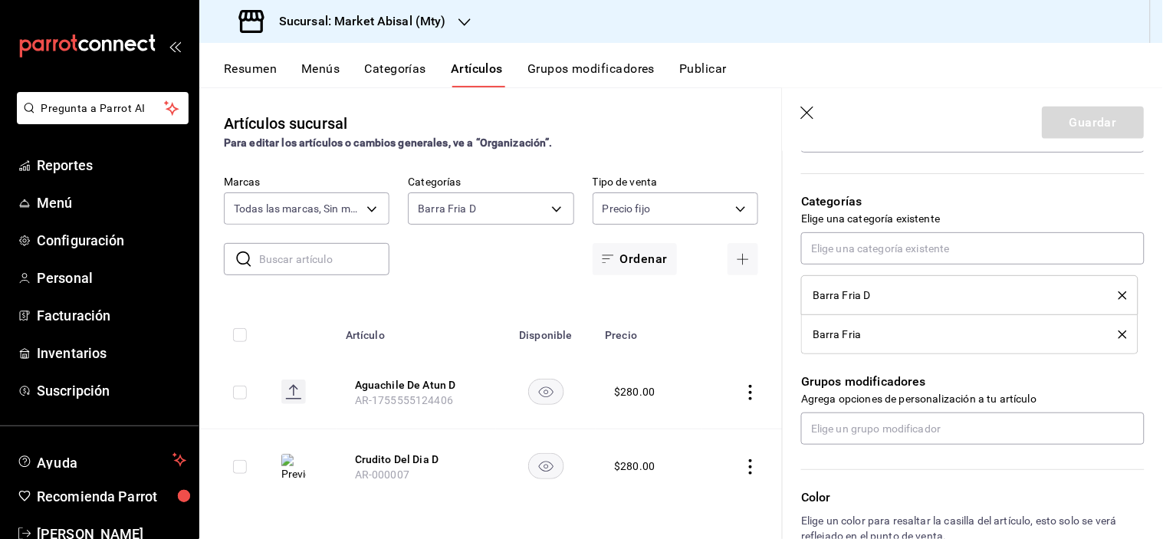
click at [1116, 331] on li "Barra Fria" at bounding box center [969, 334] width 337 height 39
click at [1119, 333] on icon "delete" at bounding box center [1123, 335] width 8 height 8
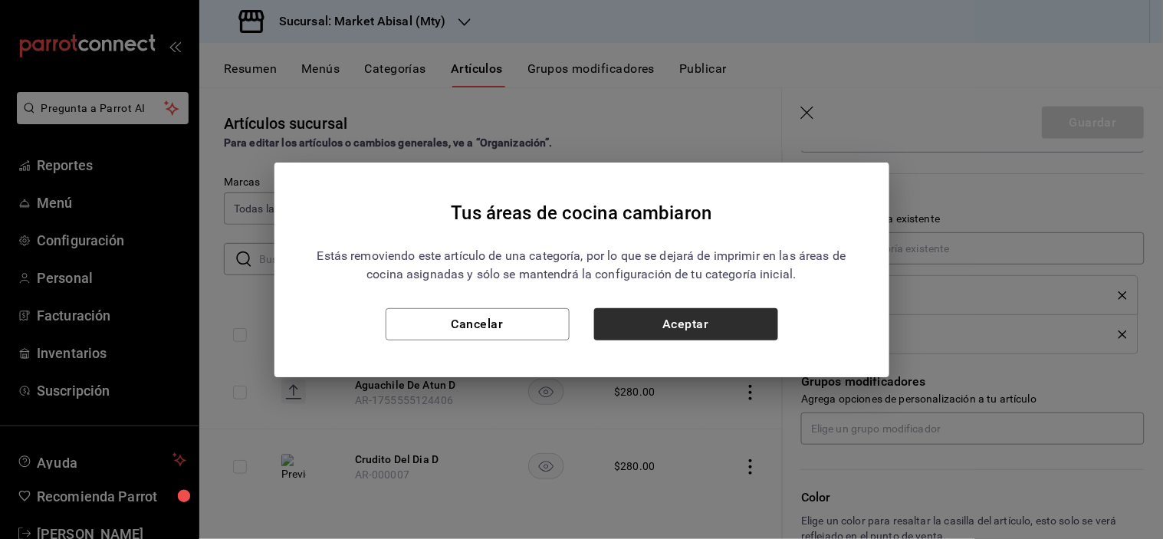
click at [733, 340] on div "Tus áreas de cocina cambiaron Estás removiendo este artículo de una categoría, …" at bounding box center [582, 270] width 615 height 215
click at [723, 321] on button "Aceptar" at bounding box center [686, 324] width 184 height 32
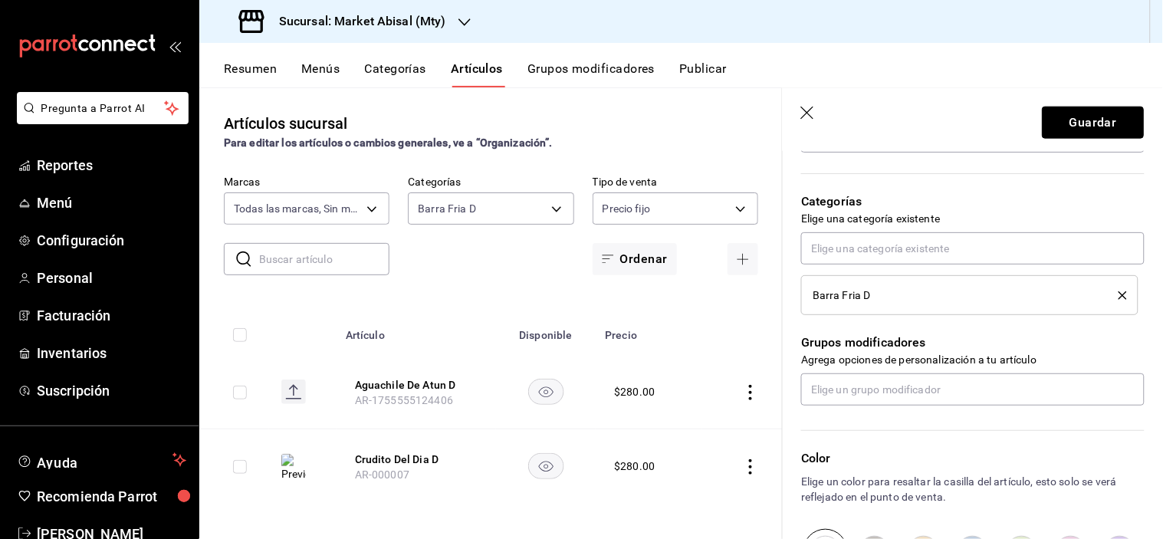
click at [1095, 121] on button "Guardar" at bounding box center [1094, 123] width 102 height 32
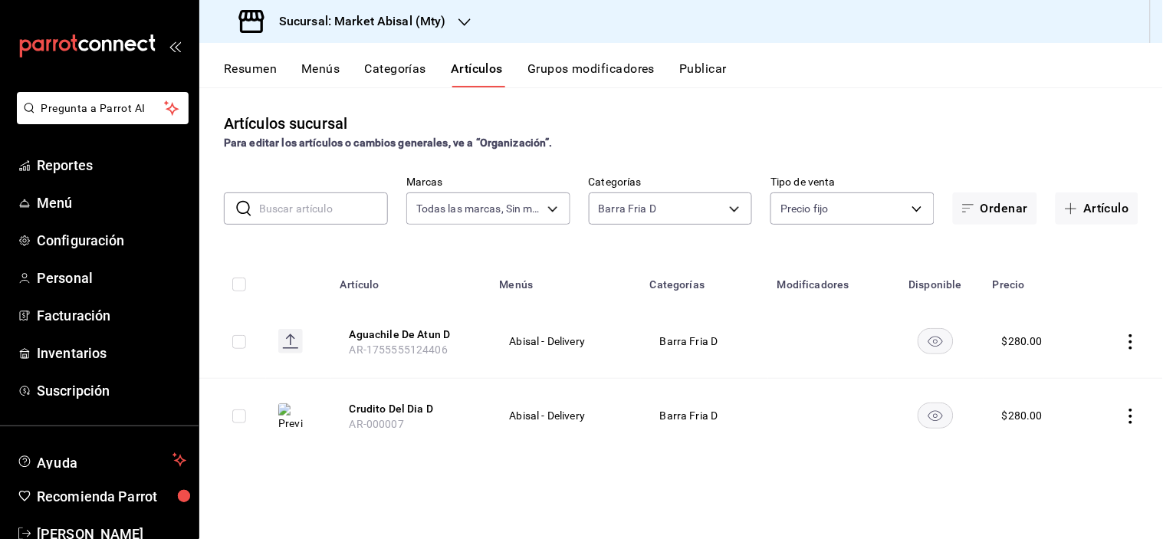
click at [324, 213] on input "text" at bounding box center [323, 208] width 129 height 31
click at [730, 115] on div "Artículos sucursal Para editar los artículos o cambios generales, ve a “Organiz…" at bounding box center [681, 131] width 964 height 39
click at [298, 219] on input "text" at bounding box center [323, 208] width 129 height 31
click at [925, 161] on div "Artículos sucursal Para editar los artículos o cambios generales, ve a “Organiz…" at bounding box center [681, 312] width 964 height 451
click at [1091, 218] on button "Artículo" at bounding box center [1097, 209] width 83 height 32
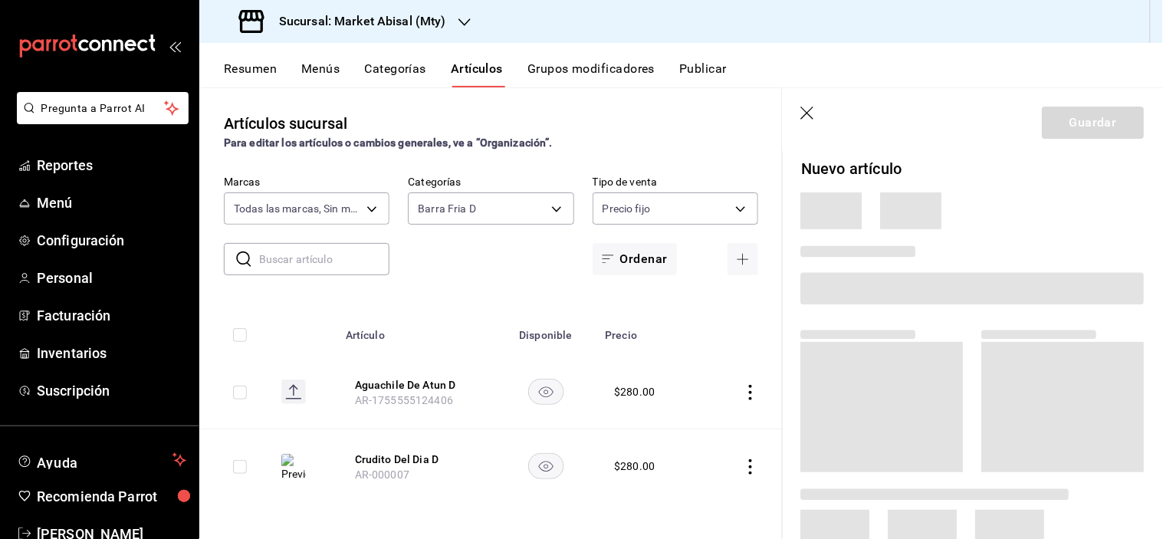
click at [898, 285] on span at bounding box center [973, 288] width 344 height 32
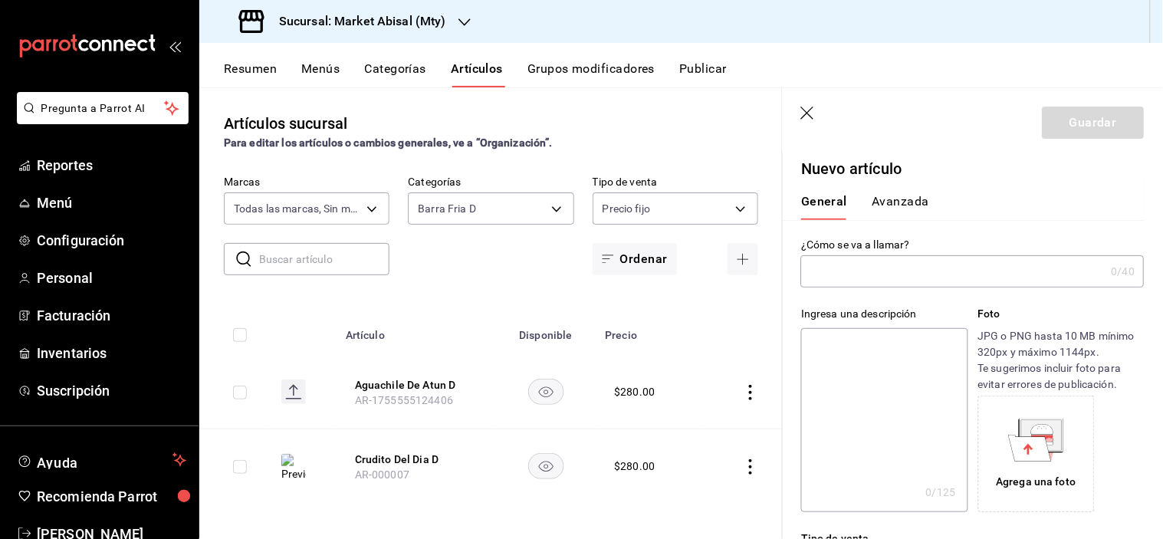
click at [895, 275] on input "text" at bounding box center [953, 271] width 304 height 31
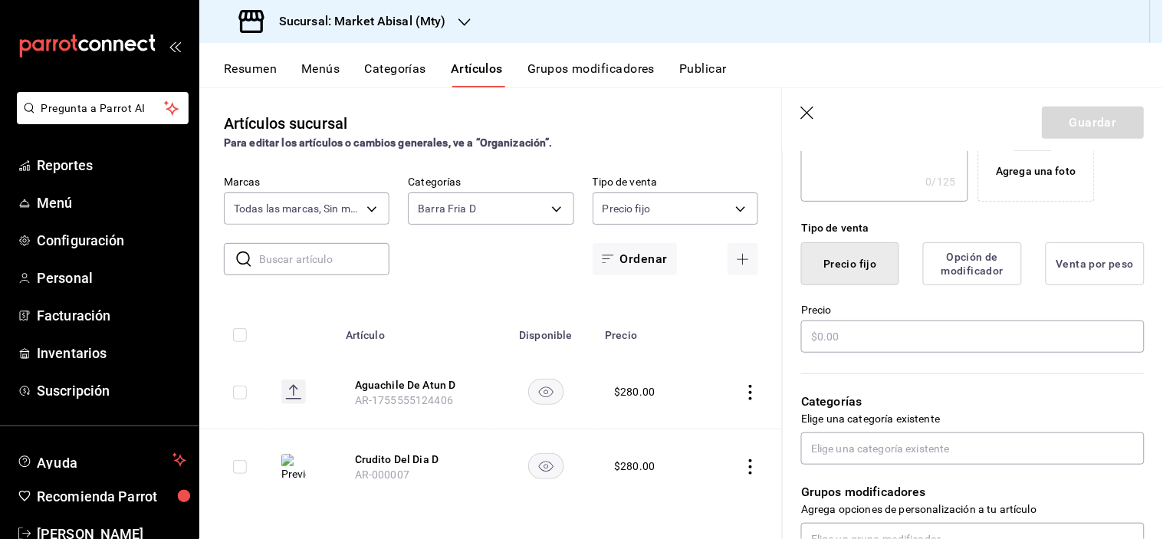
scroll to position [341, 0]
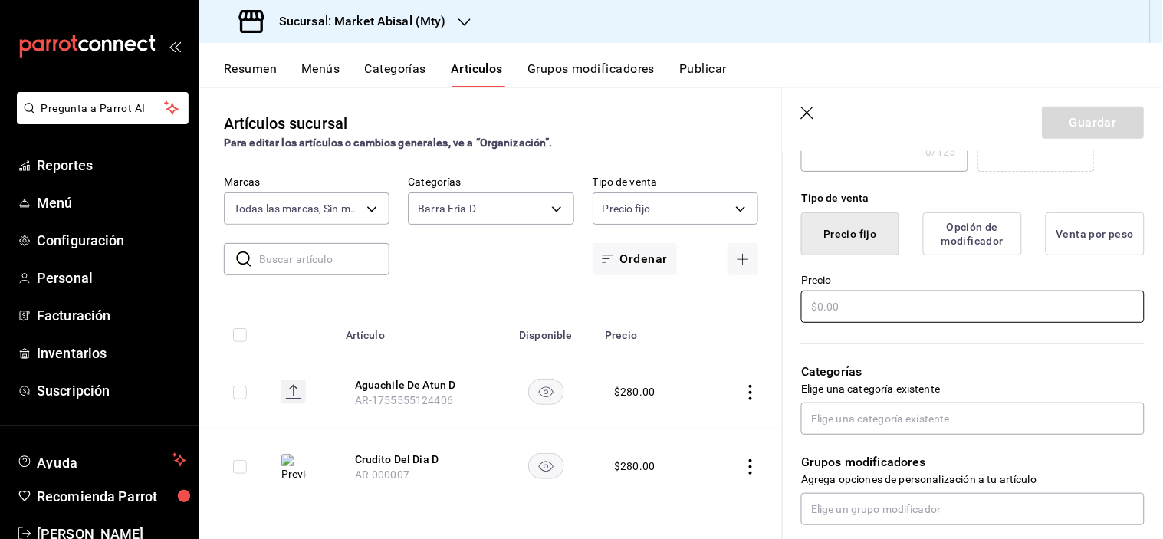
click at [890, 313] on input "text" at bounding box center [973, 307] width 344 height 32
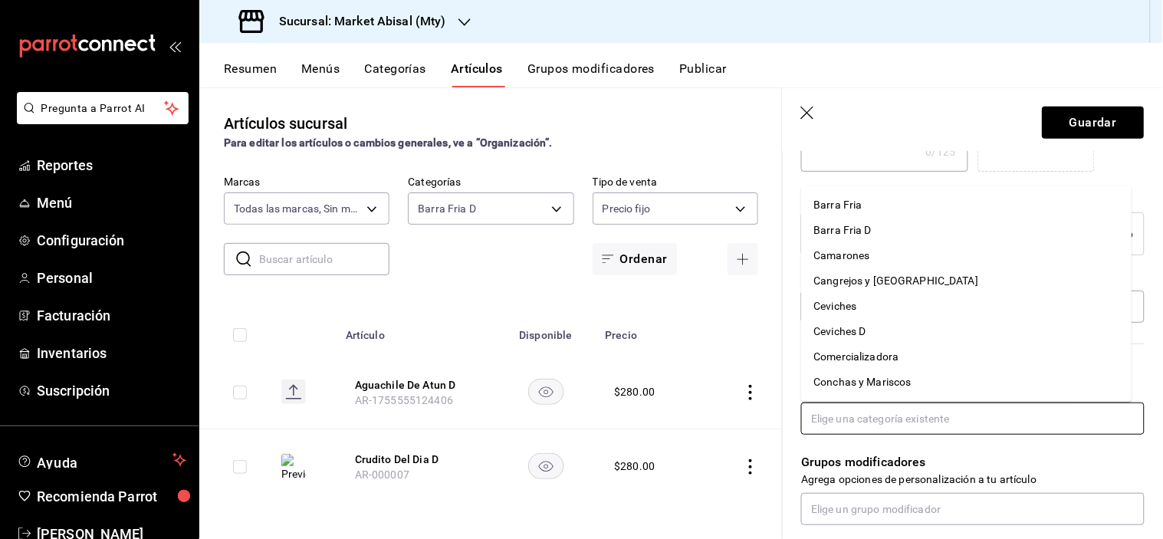
click at [907, 423] on input "text" at bounding box center [973, 419] width 344 height 32
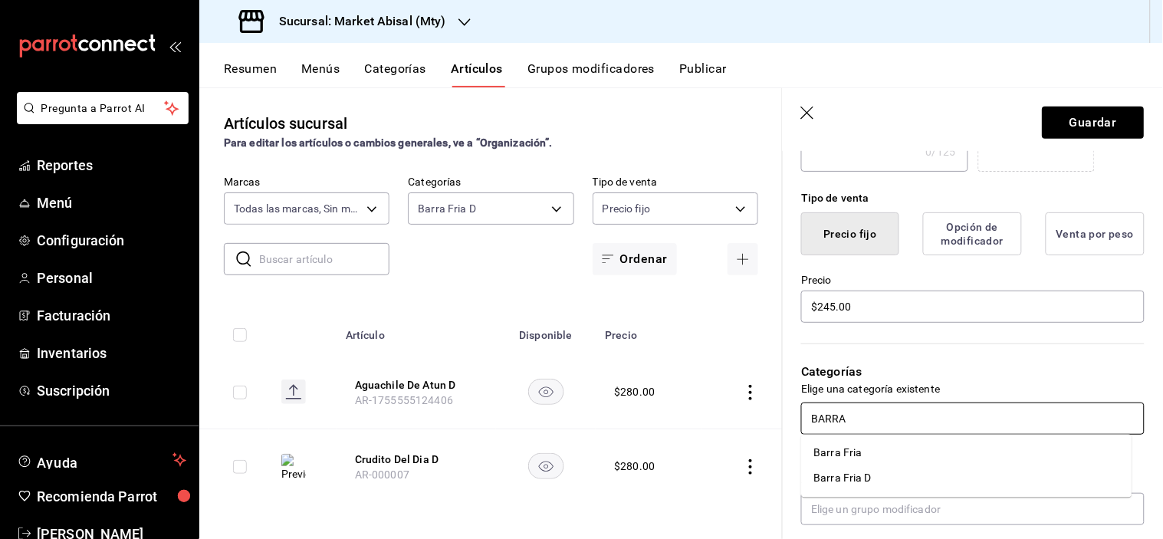
click at [878, 488] on li "Barra Fria D" at bounding box center [967, 478] width 331 height 25
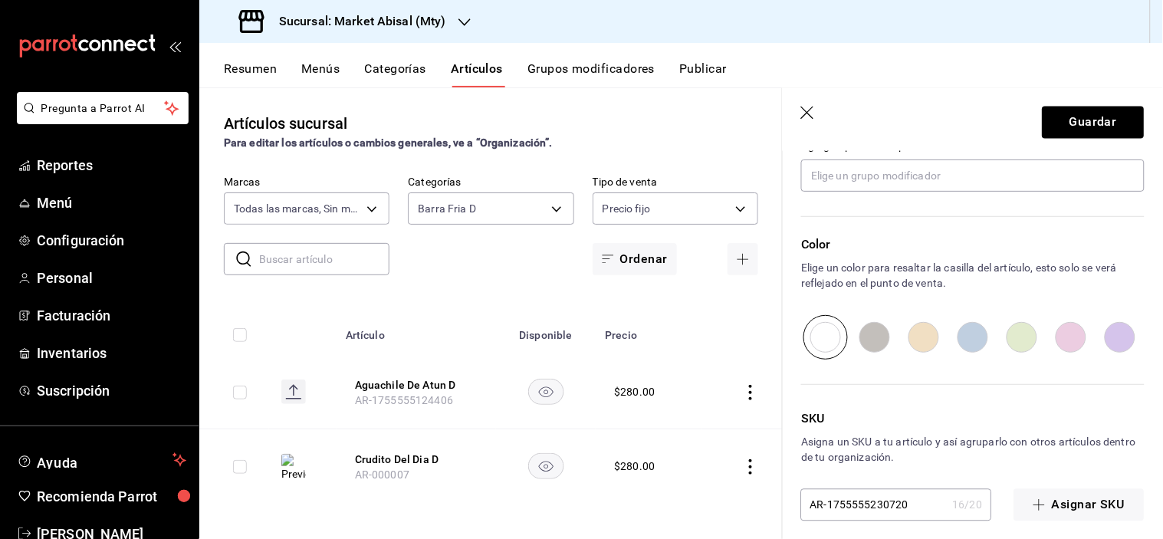
scroll to position [737, 0]
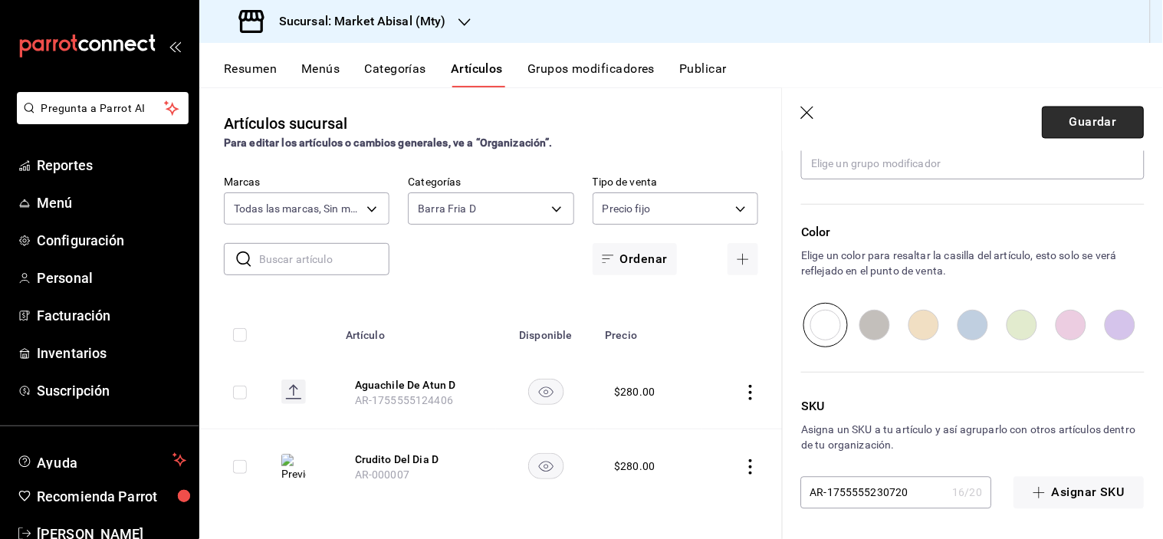
click at [1087, 115] on button "Guardar" at bounding box center [1094, 123] width 102 height 32
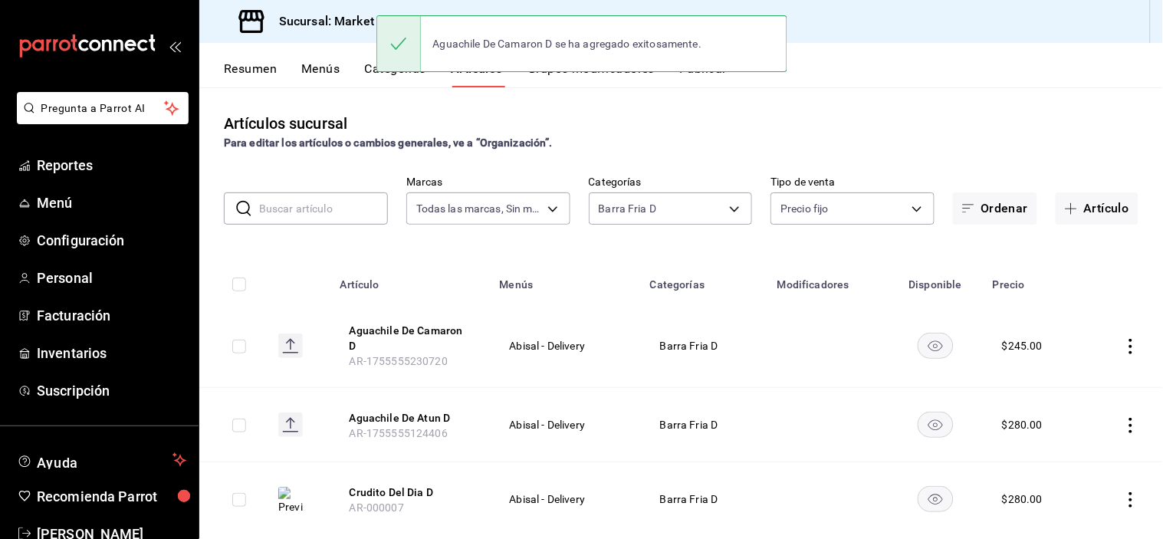
scroll to position [25, 0]
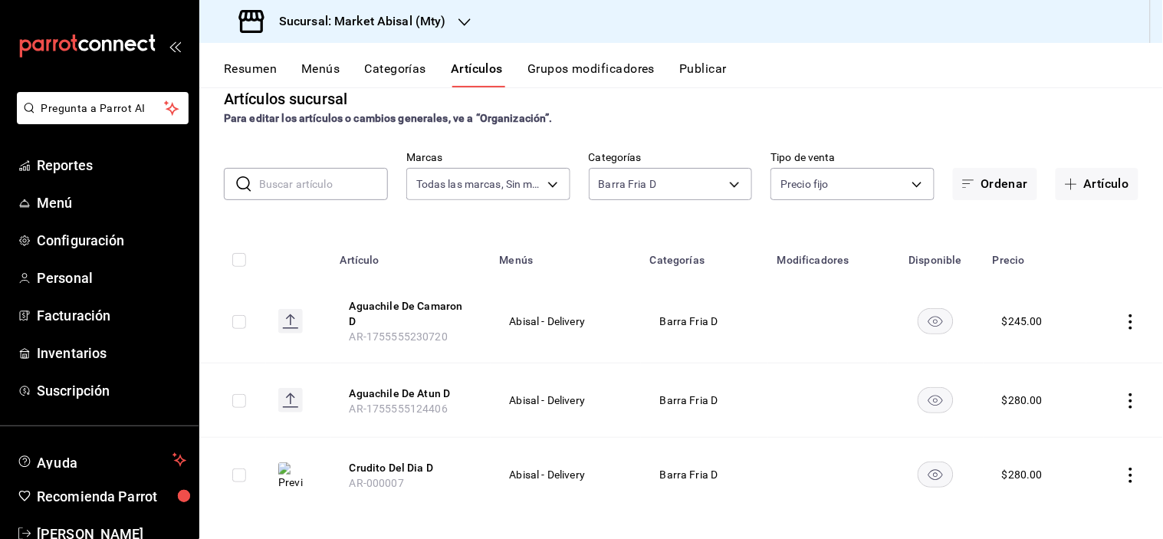
click at [295, 316] on rect at bounding box center [290, 321] width 25 height 25
click at [1083, 181] on button "Artículo" at bounding box center [1097, 184] width 83 height 32
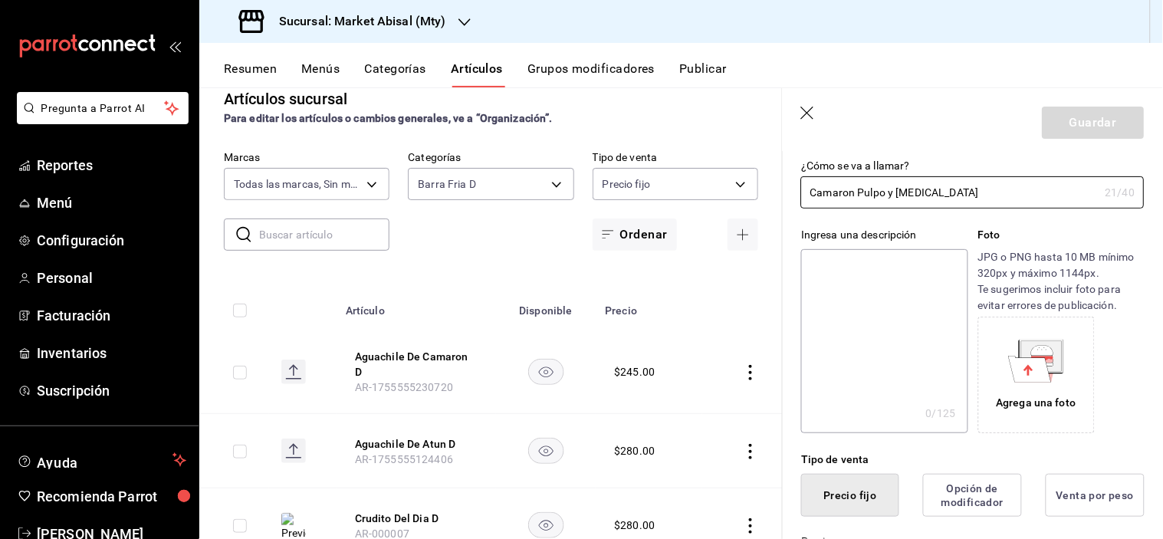
scroll to position [170, 0]
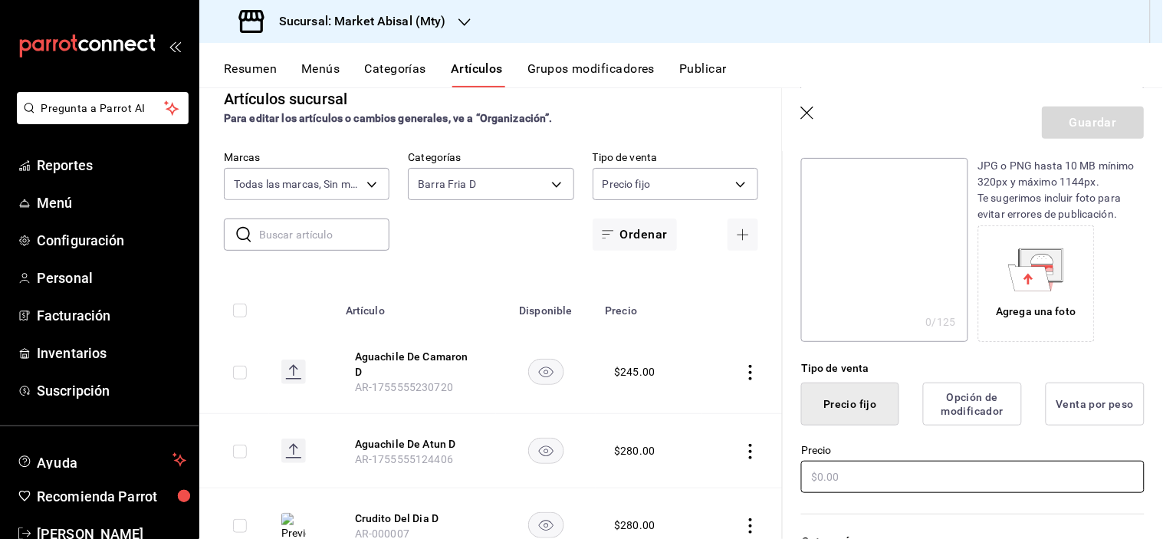
click at [828, 472] on input "text" at bounding box center [973, 477] width 344 height 32
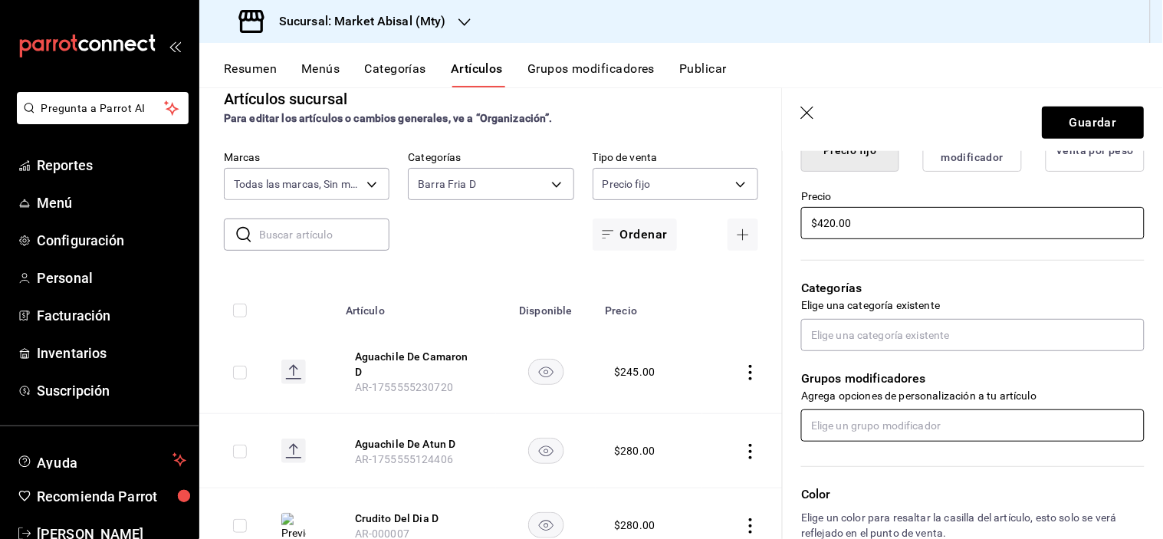
scroll to position [426, 0]
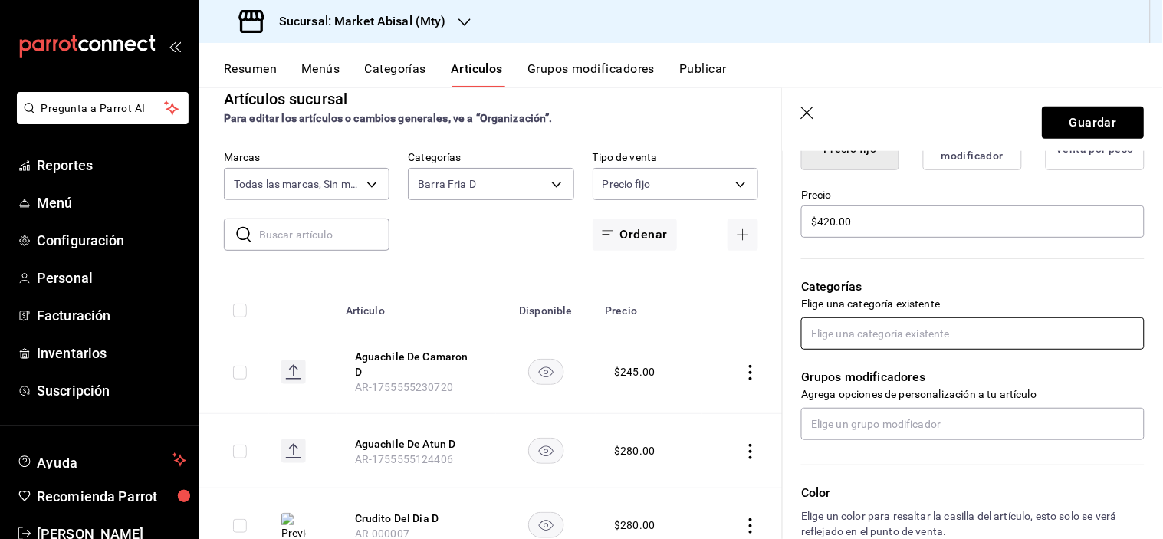
click at [897, 332] on input "text" at bounding box center [973, 334] width 344 height 32
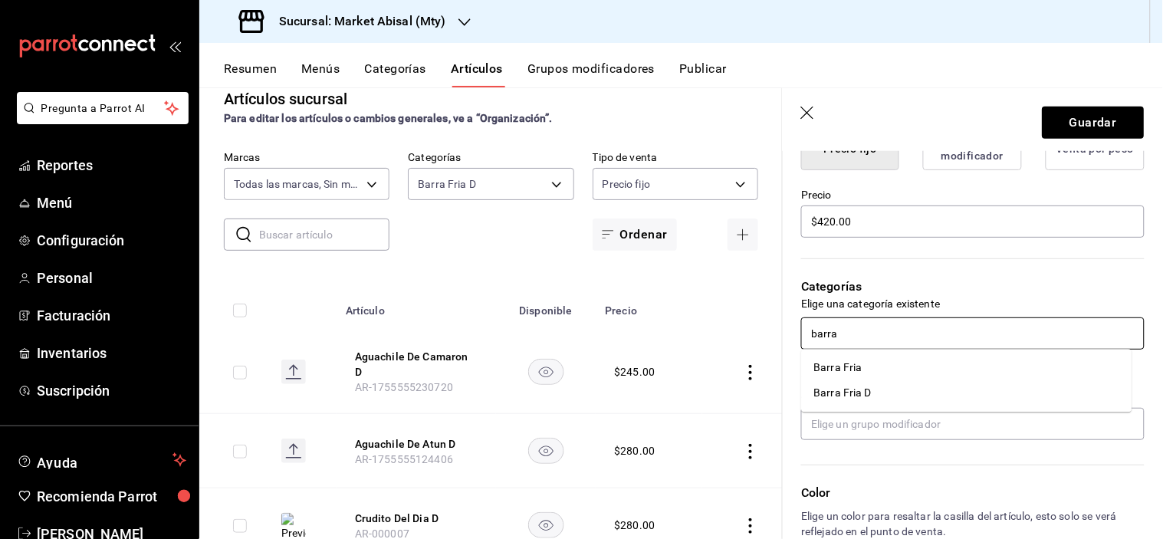
click at [893, 383] on li "Barra Fria D" at bounding box center [967, 393] width 331 height 25
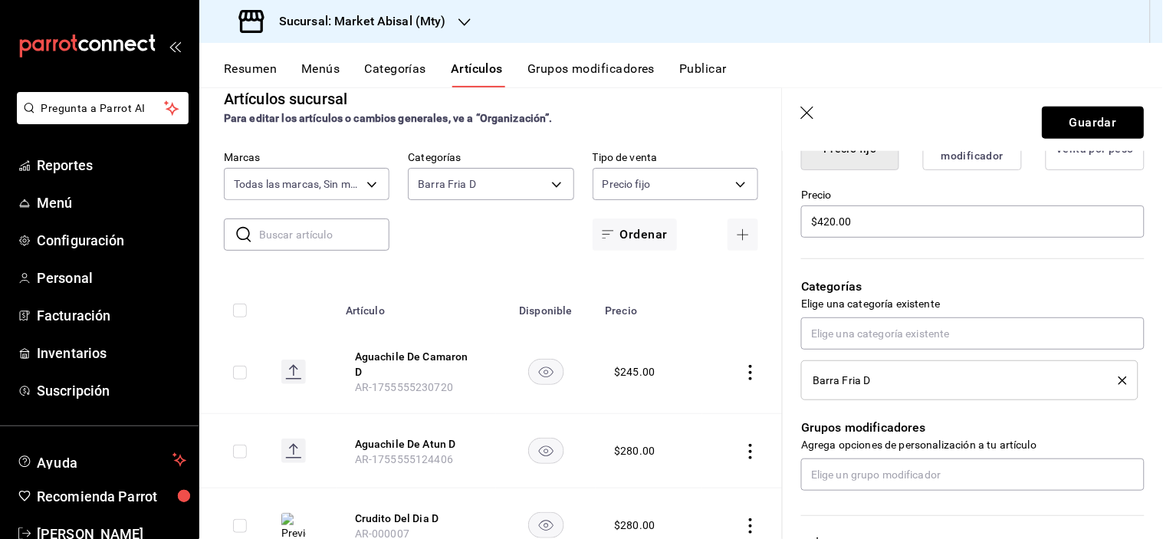
click at [1103, 121] on button "Guardar" at bounding box center [1094, 123] width 102 height 32
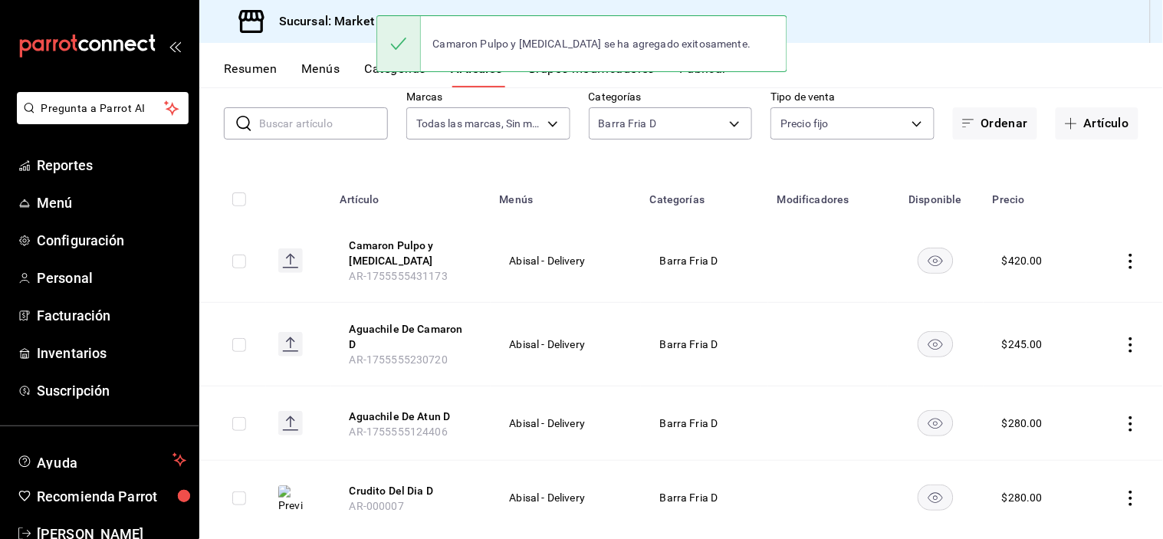
scroll to position [98, 0]
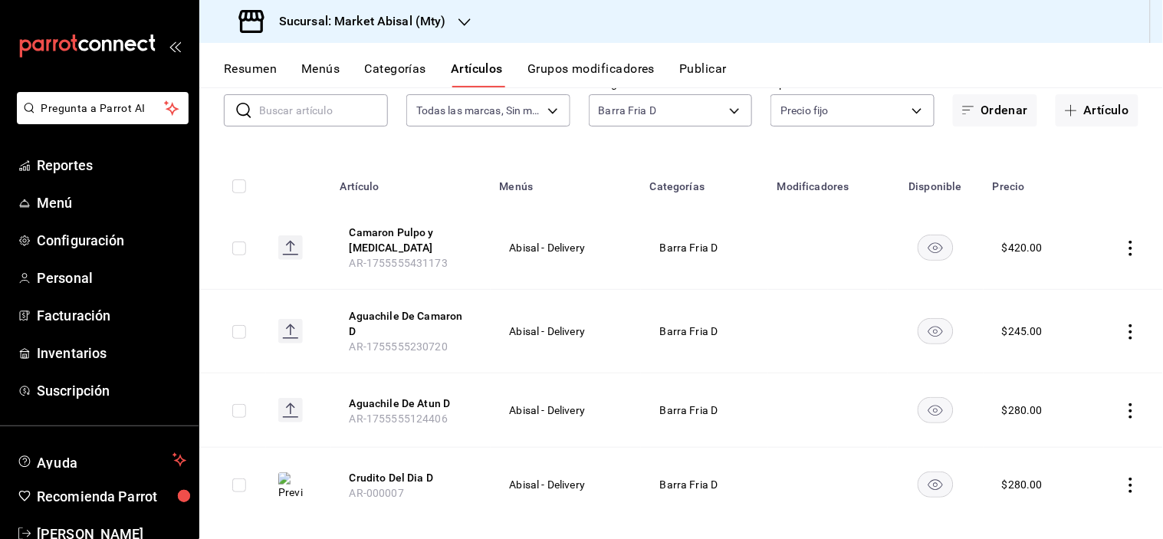
click at [290, 319] on rect at bounding box center [290, 331] width 25 height 25
click at [287, 319] on rect at bounding box center [290, 331] width 25 height 25
click at [291, 319] on rect at bounding box center [290, 331] width 25 height 25
click at [299, 322] on rect at bounding box center [290, 331] width 25 height 25
click at [722, 112] on body "Pregunta a Parrot AI Reportes Menú Configuración Personal Facturación Inventari…" at bounding box center [581, 269] width 1163 height 539
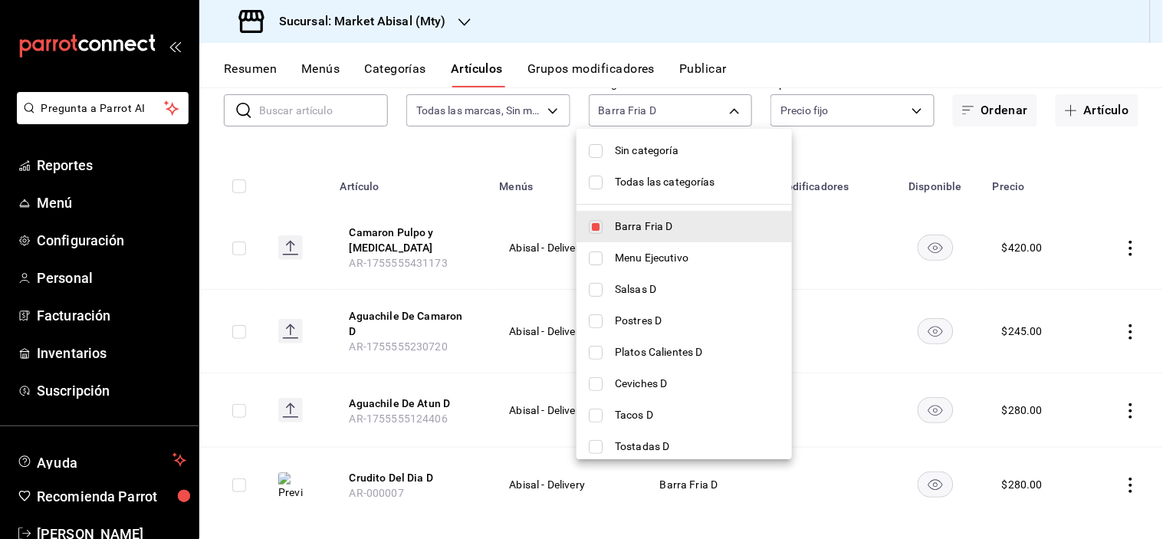
click at [629, 180] on span "Todas las categorías" at bounding box center [697, 182] width 165 height 16
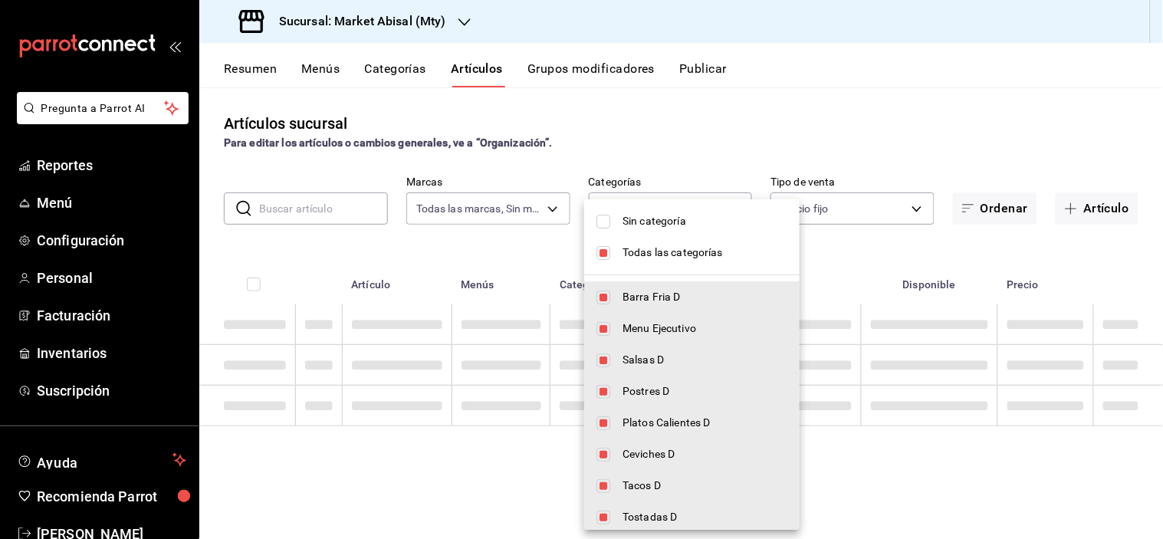
scroll to position [0, 0]
click at [245, 219] on div at bounding box center [581, 269] width 1163 height 539
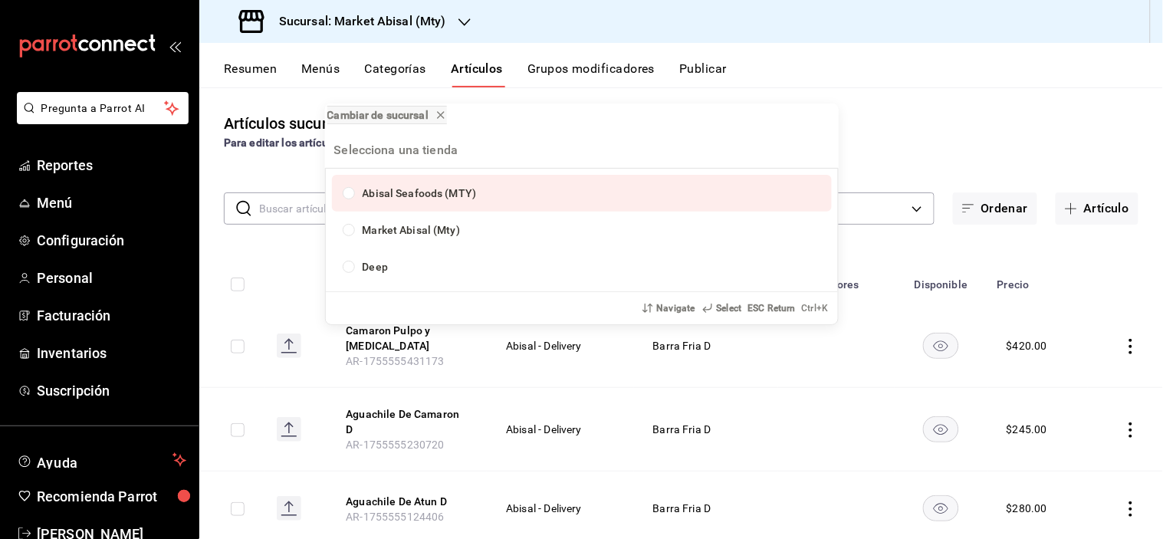
click at [307, 211] on div "Cambiar de sucursal Abisal Seafoods (MTY) Market Abisal (Mty) Deep Navigate Sel…" at bounding box center [581, 269] width 1163 height 539
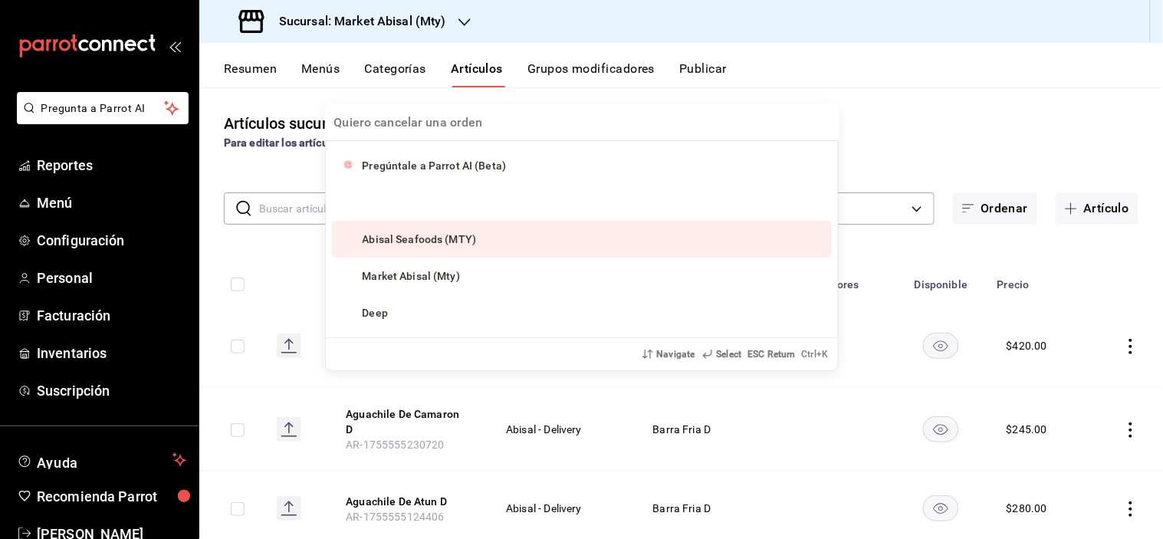
click at [273, 209] on input "text" at bounding box center [323, 208] width 129 height 31
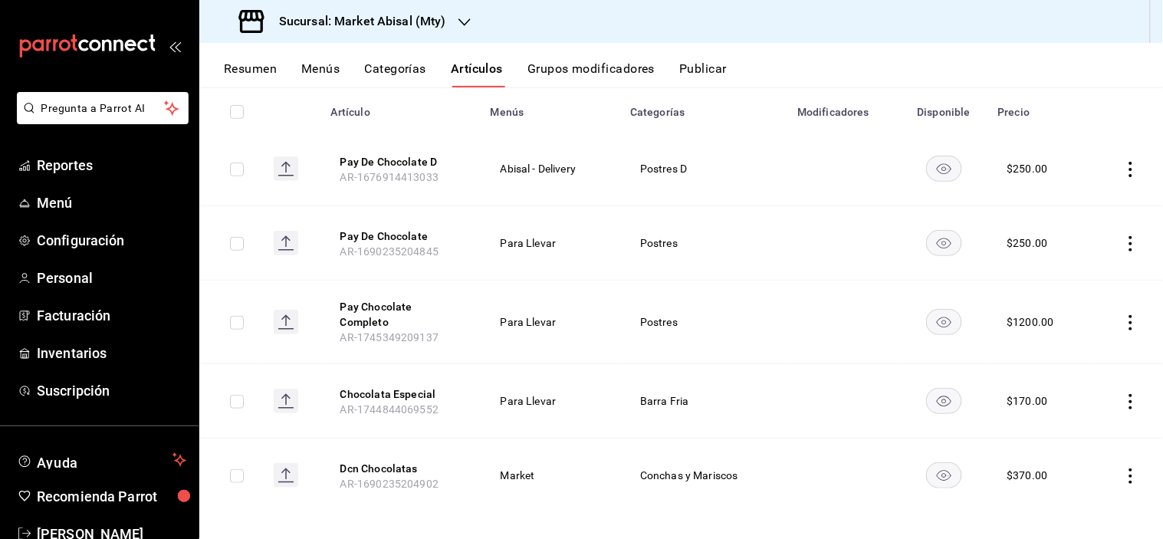
scroll to position [173, 0]
click at [1124, 393] on icon "actions" at bounding box center [1131, 400] width 15 height 15
click at [1053, 489] on span "Eliminar" at bounding box center [1072, 489] width 39 height 12
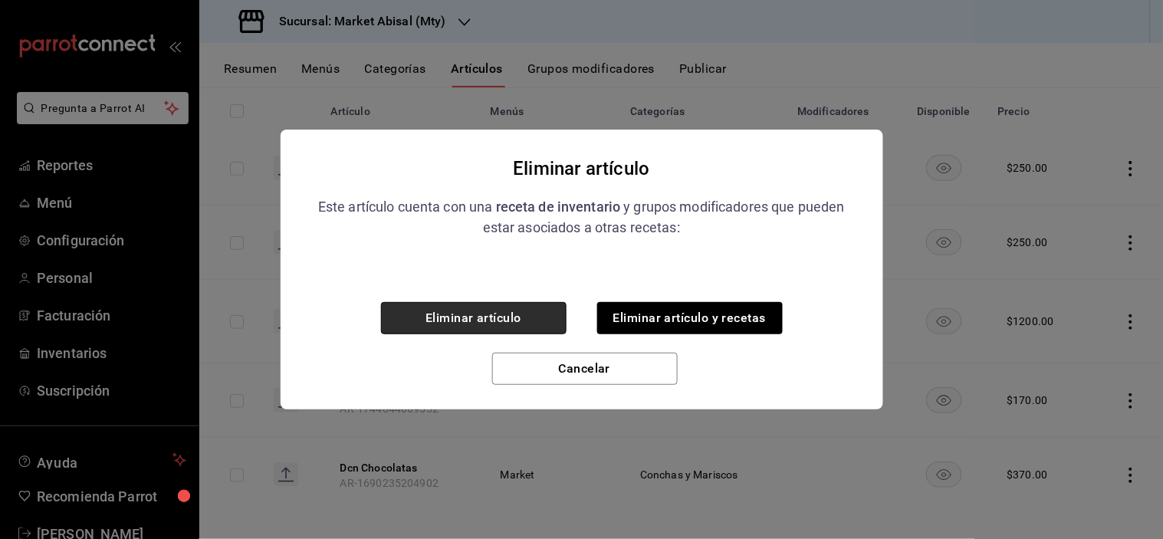
click at [468, 313] on button "Eliminar artículo" at bounding box center [474, 318] width 186 height 32
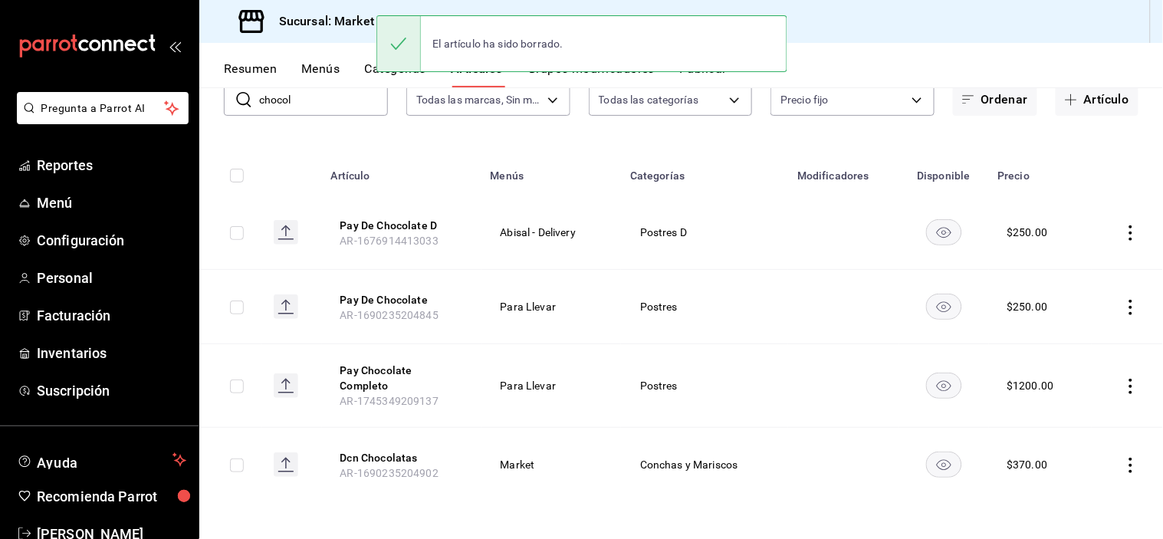
scroll to position [98, 0]
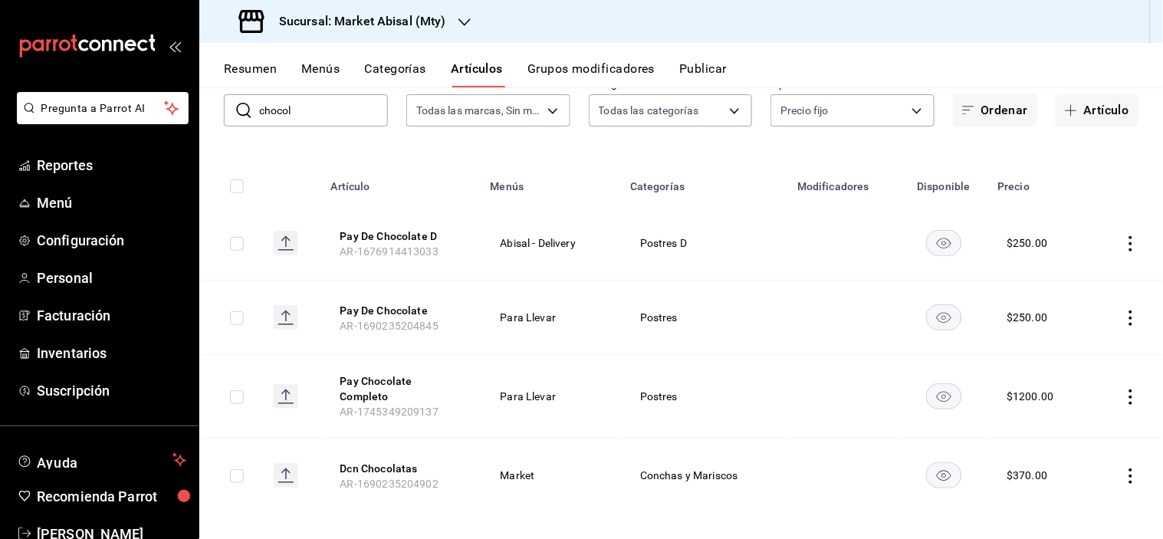
click at [1124, 469] on icon "actions" at bounding box center [1131, 476] width 15 height 15
click at [1075, 505] on span "Eliminar" at bounding box center [1073, 499] width 40 height 16
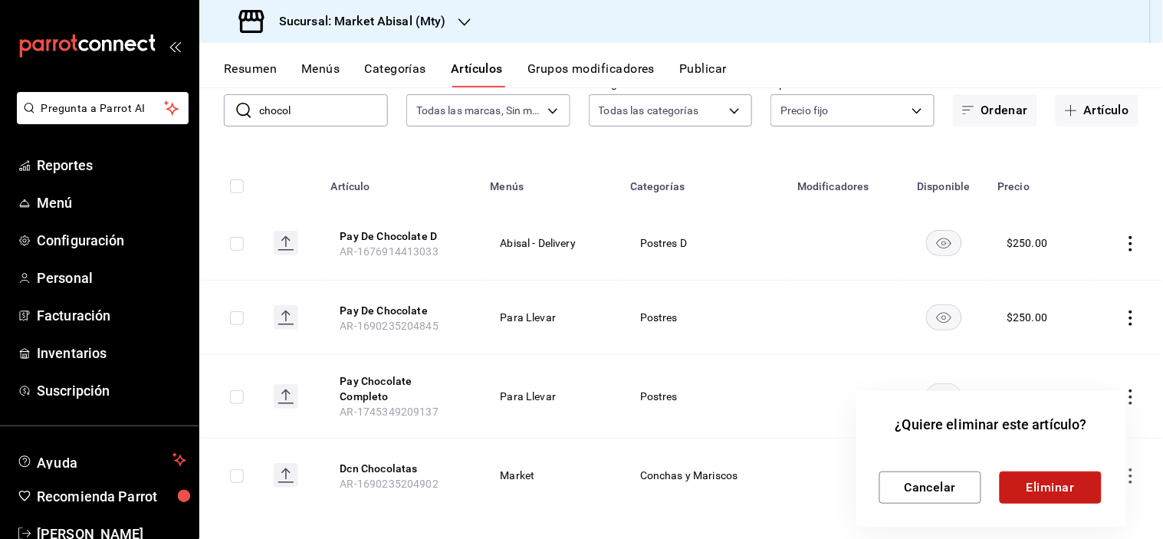
click at [1048, 487] on button "Eliminar" at bounding box center [1051, 488] width 102 height 32
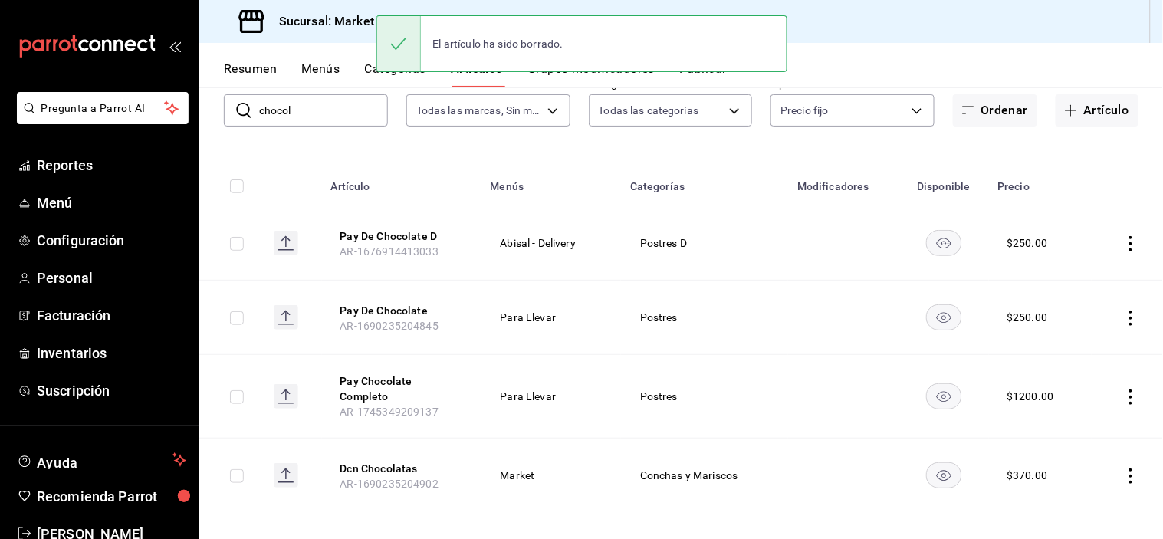
scroll to position [25, 0]
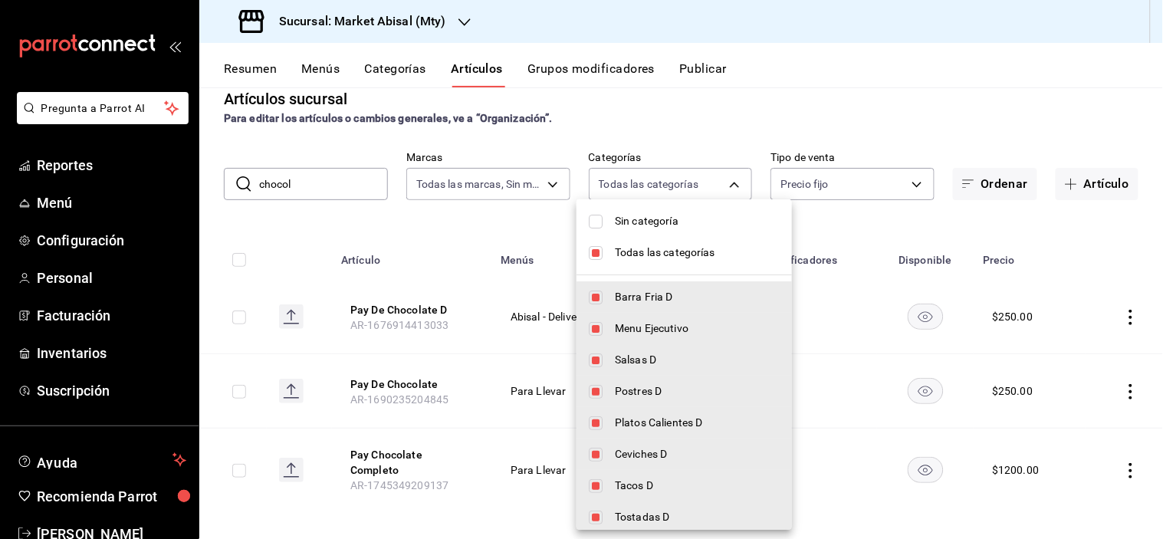
click at [667, 189] on body "Pregunta a Parrot AI Reportes Menú Configuración Personal Facturación Inventari…" at bounding box center [581, 269] width 1163 height 539
click at [627, 249] on span "Todas las categorías" at bounding box center [697, 253] width 165 height 16
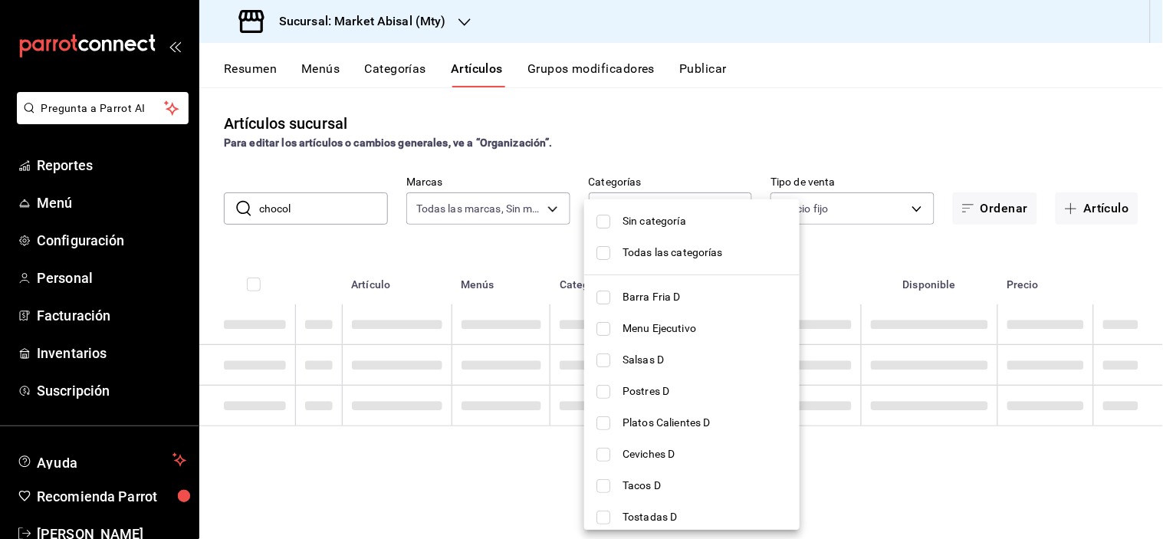
scroll to position [0, 0]
click at [633, 294] on span "Barra Fria D" at bounding box center [705, 297] width 165 height 16
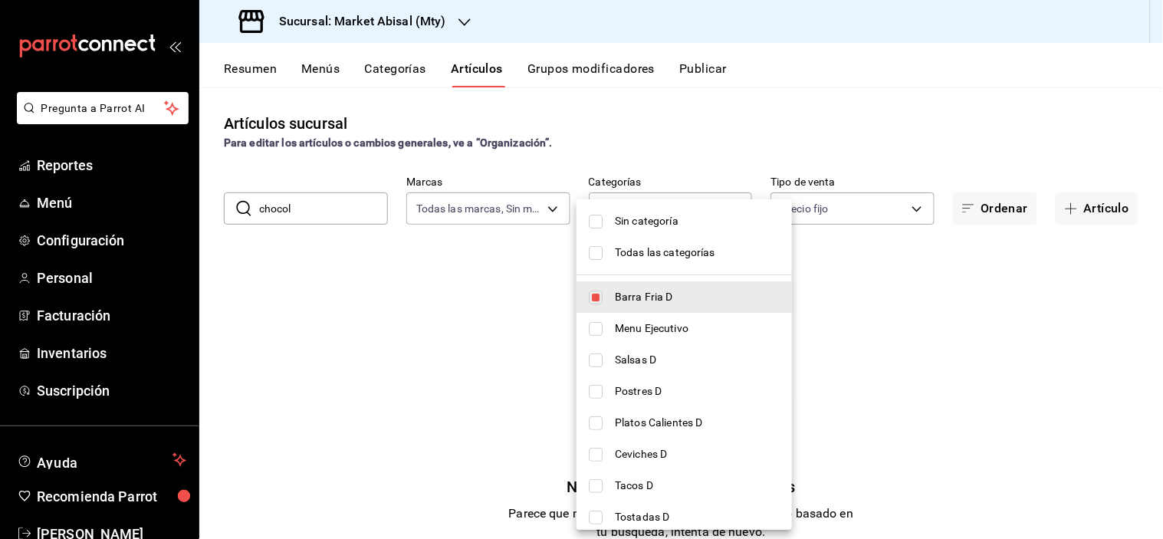
click at [900, 321] on div at bounding box center [581, 269] width 1163 height 539
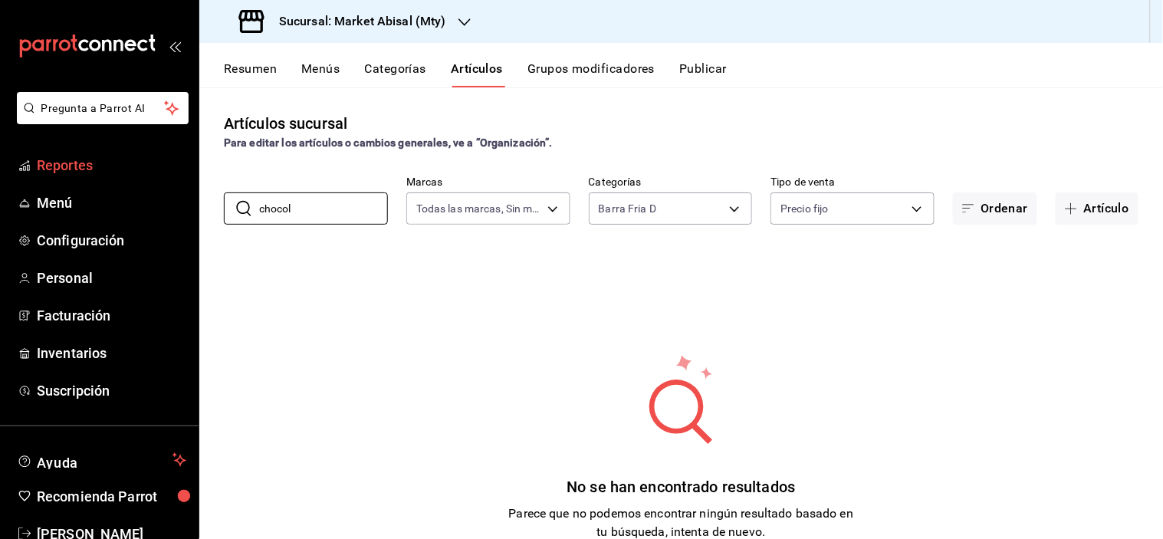
drag, startPoint x: 324, startPoint y: 212, endPoint x: 4, endPoint y: 181, distance: 321.3
click at [8, 181] on div "Pregunta a Parrot AI Reportes Menú Configuración Personal Facturación Inventari…" at bounding box center [581, 269] width 1163 height 539
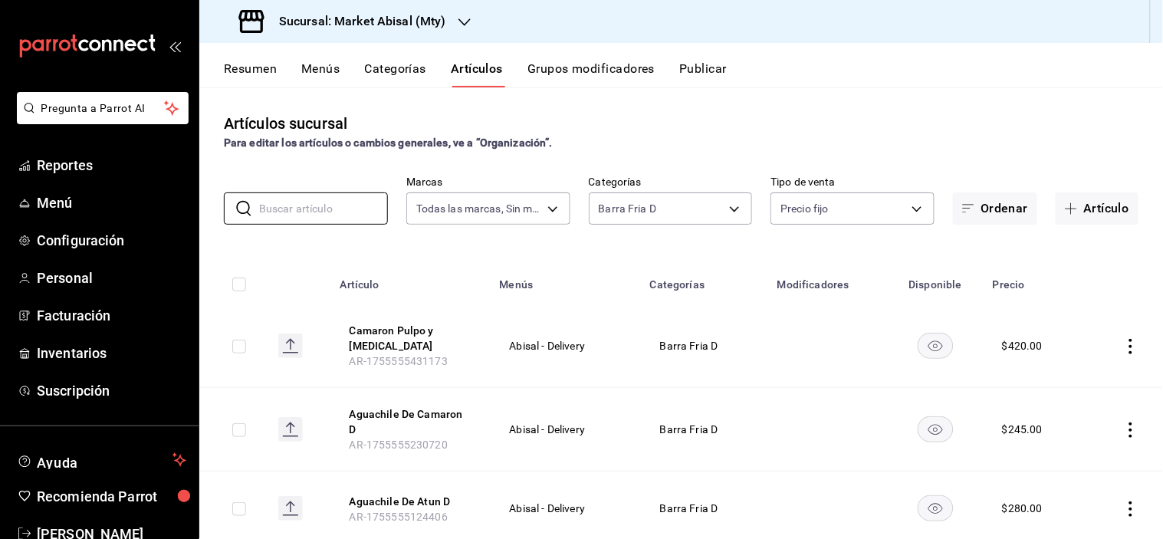
drag, startPoint x: 1094, startPoint y: 206, endPoint x: 1085, endPoint y: 208, distance: 9.5
click at [1094, 206] on button "Artículo" at bounding box center [1097, 209] width 83 height 32
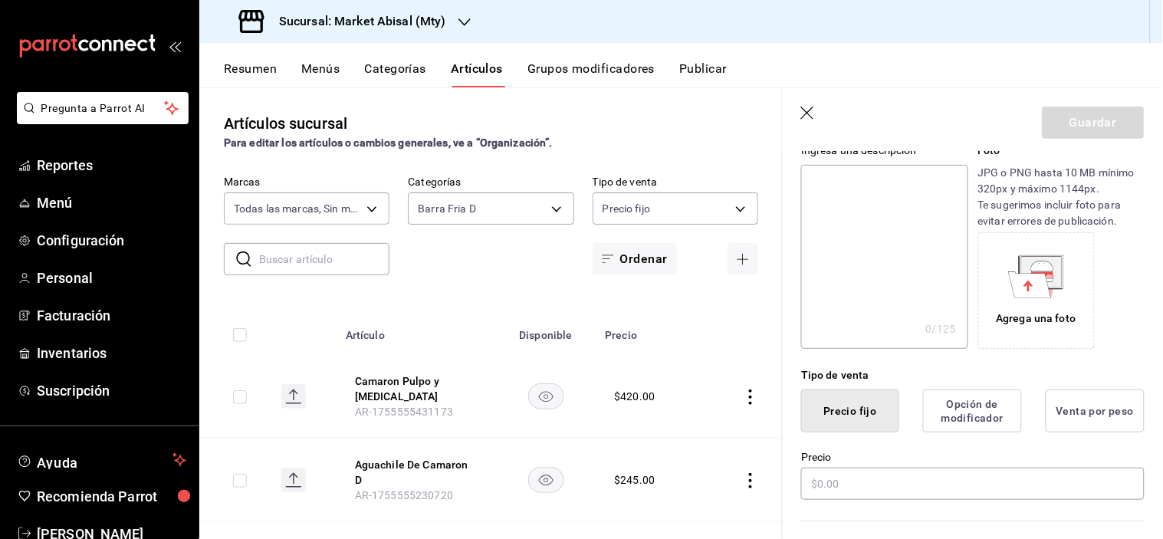
scroll to position [170, 0]
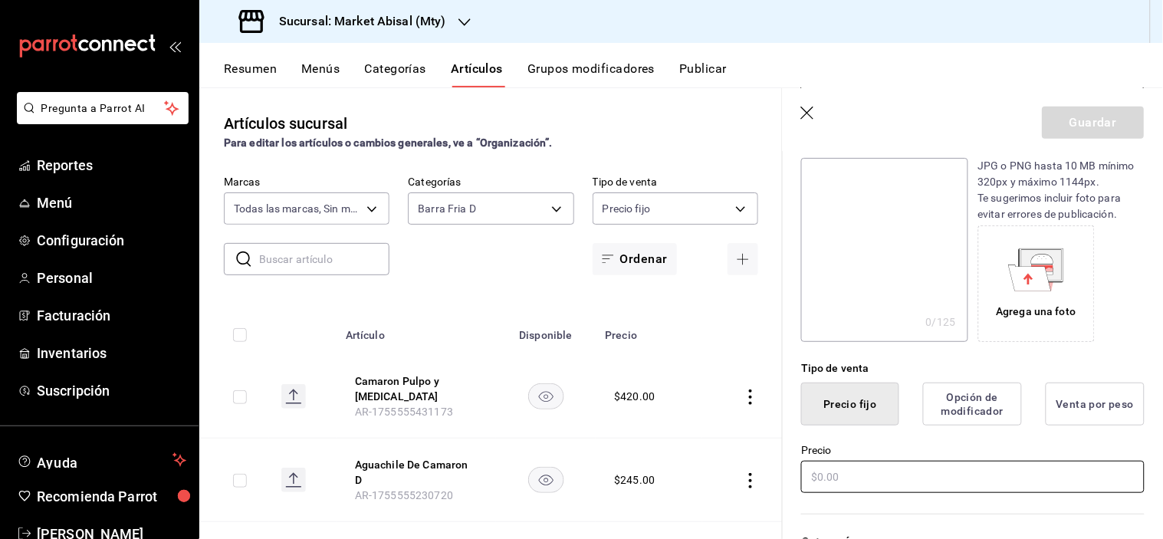
click at [867, 476] on input "text" at bounding box center [973, 477] width 344 height 32
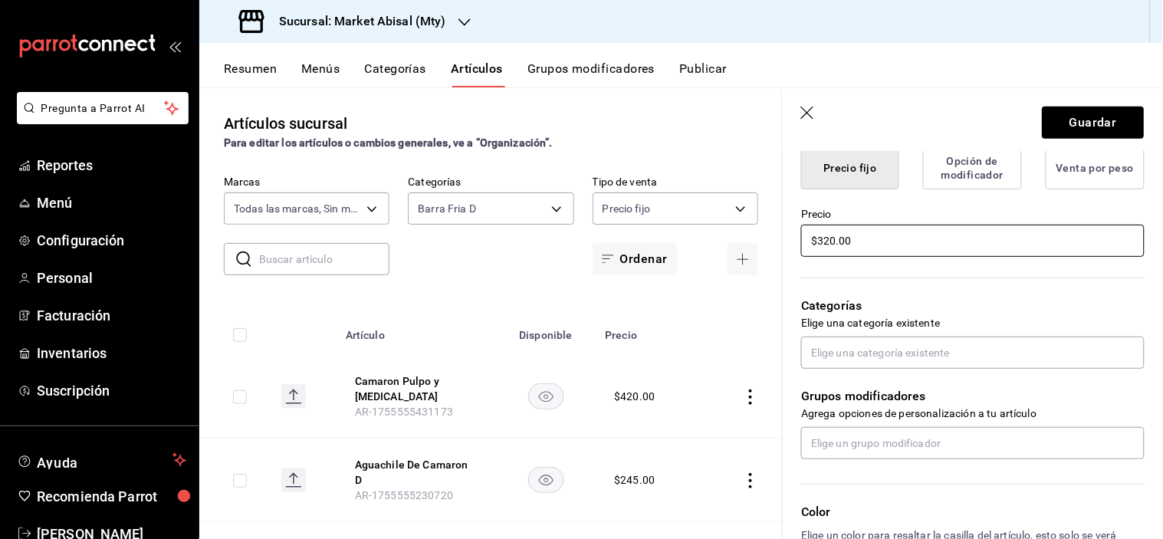
scroll to position [426, 0]
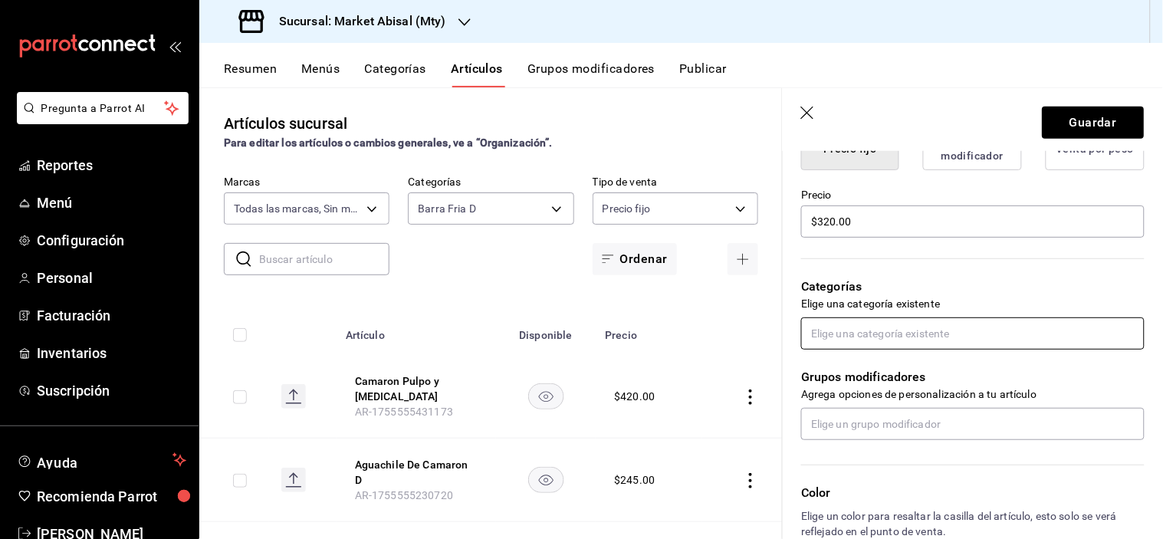
click at [830, 346] on input "text" at bounding box center [973, 334] width 344 height 32
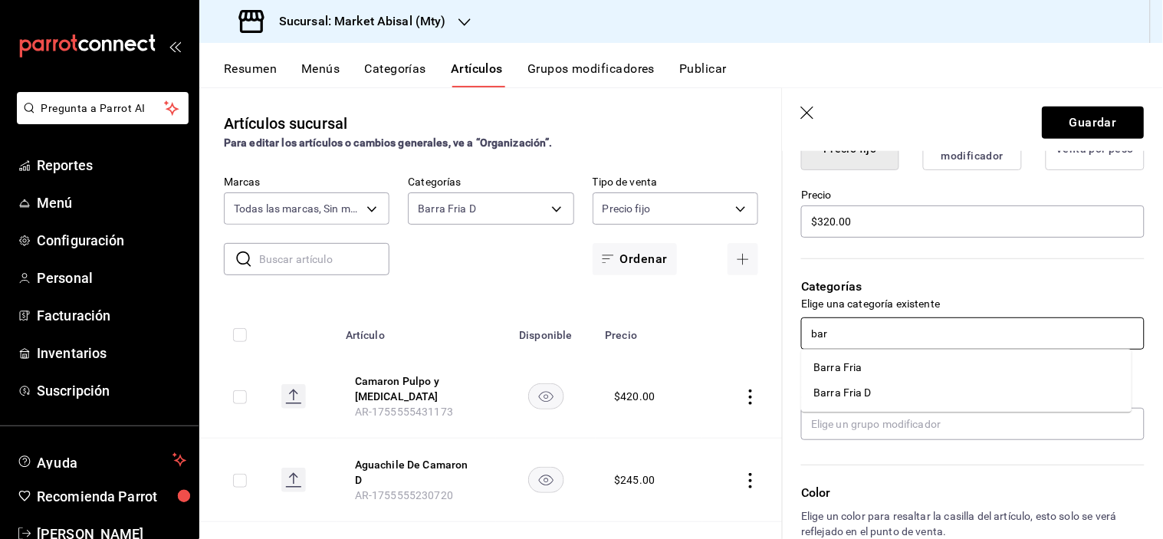
click at [877, 391] on li "Barra Fria D" at bounding box center [967, 393] width 331 height 25
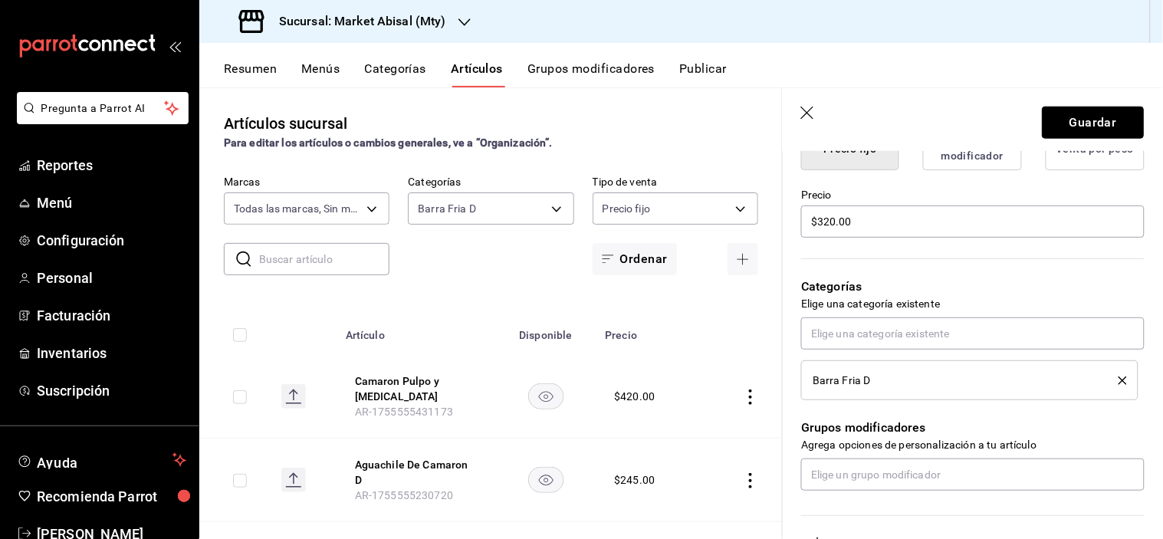
click at [1077, 117] on button "Guardar" at bounding box center [1094, 123] width 102 height 32
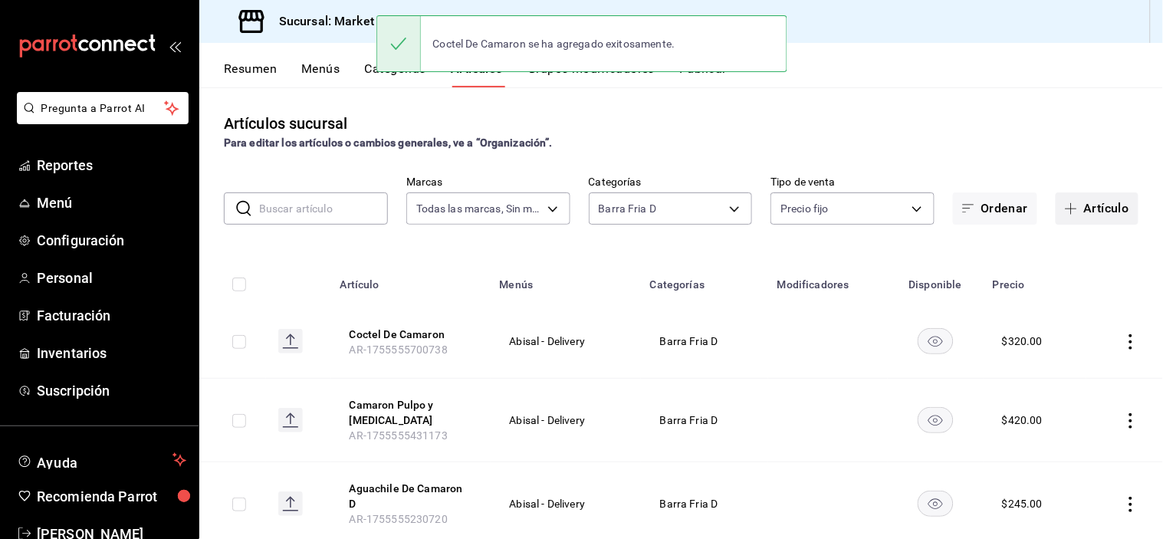
click at [1092, 215] on button "Artículo" at bounding box center [1097, 209] width 83 height 32
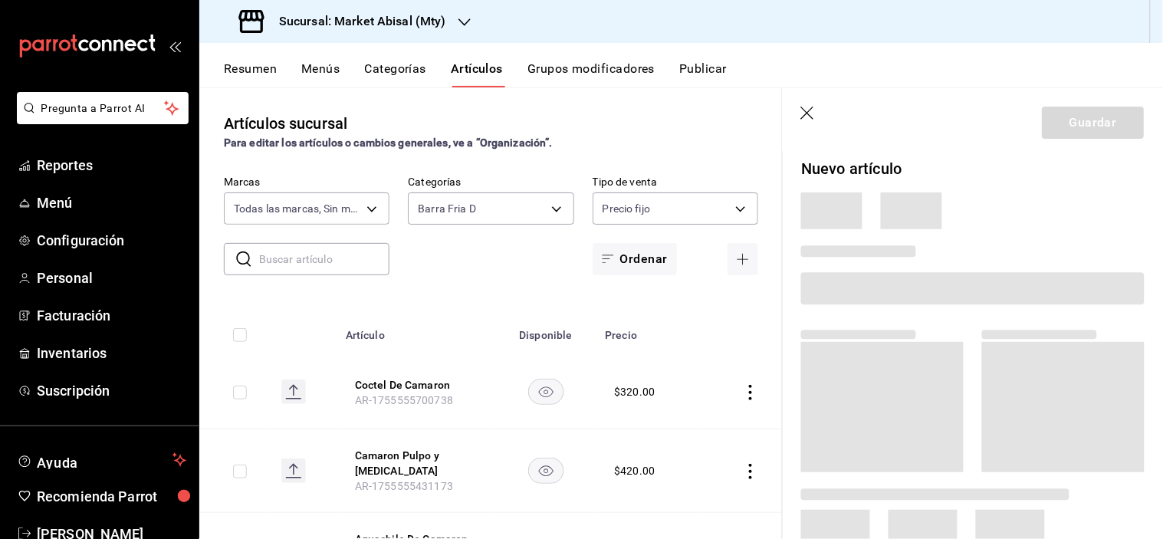
click at [867, 295] on span at bounding box center [973, 288] width 344 height 32
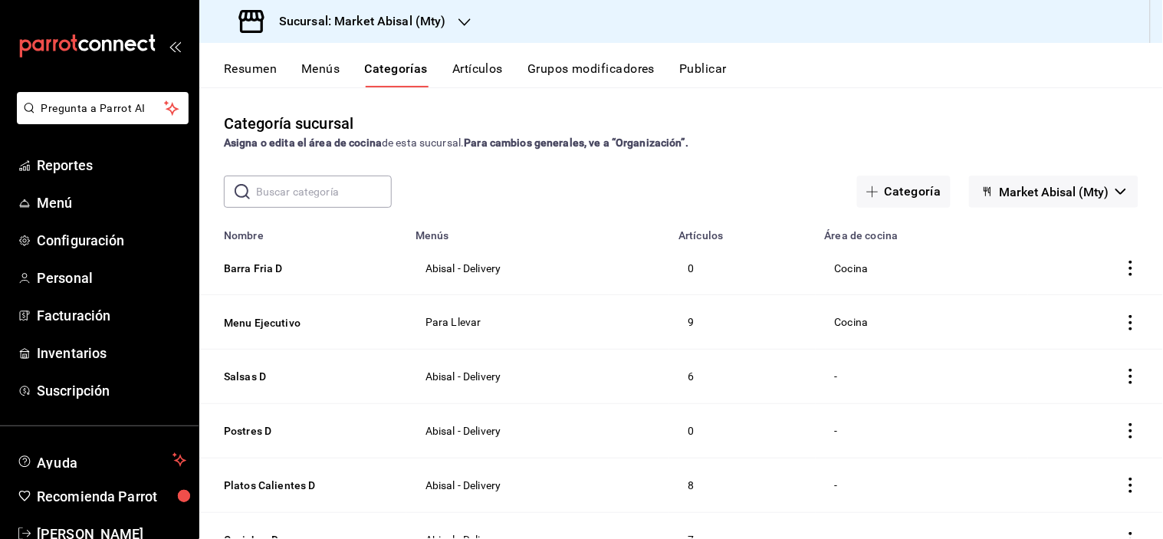
click at [486, 71] on button "Artículos" at bounding box center [478, 74] width 51 height 26
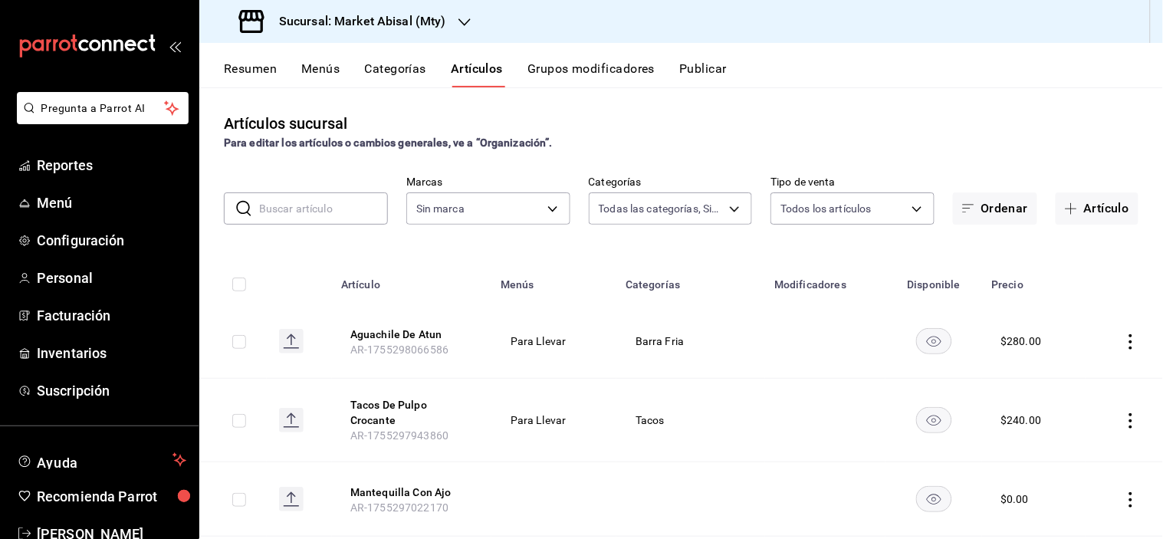
type input "44970981-6841-4c29-adc9-ab72a293a5b4,5a915f7c-a5b1-4a18-8c7a-c05ecc5da877,8fc46…"
type input "87bf36f4-6b40-4726-8a51-e528f6e66873"
click at [337, 211] on input "text" at bounding box center [323, 208] width 129 height 31
click at [654, 207] on body "Pregunta a Parrot AI Reportes Menú Configuración Personal Facturación Inventari…" at bounding box center [581, 269] width 1163 height 539
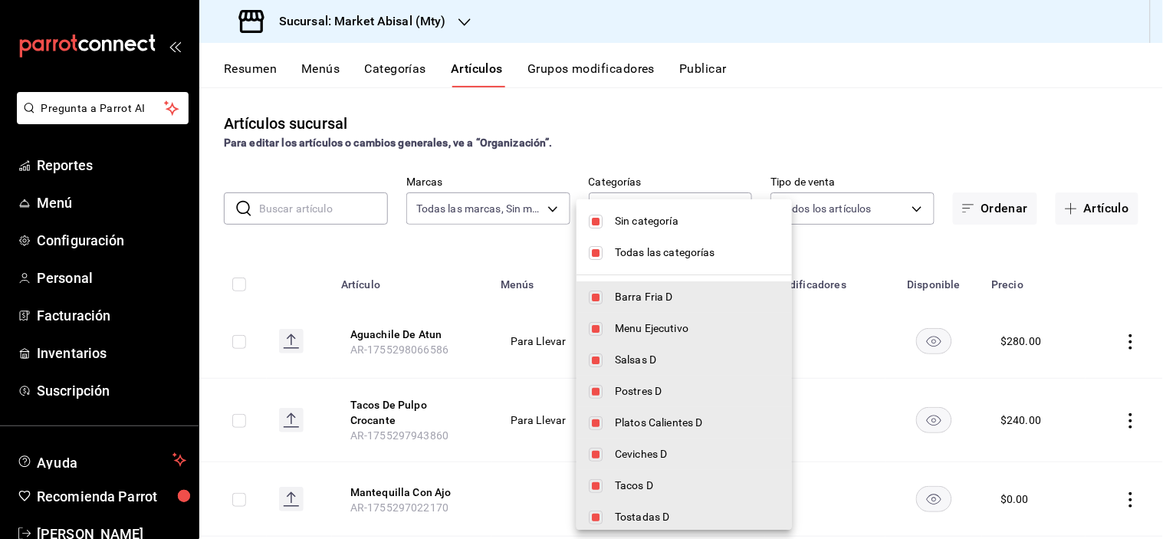
click at [596, 216] on input "checkbox" at bounding box center [596, 222] width 14 height 14
checkbox input "false"
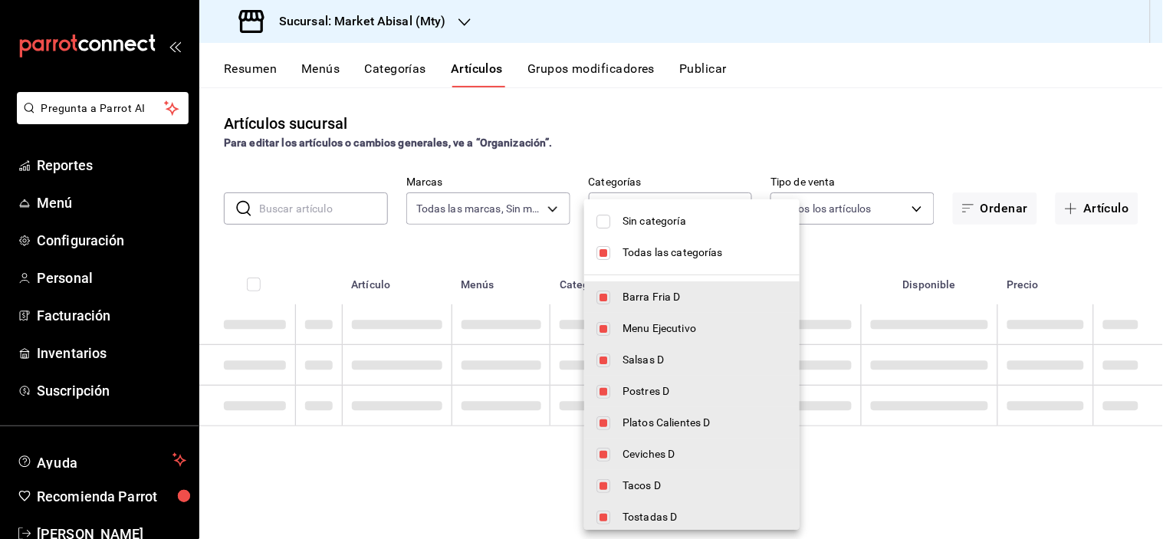
click at [607, 247] on input "checkbox" at bounding box center [604, 253] width 14 height 14
checkbox input "false"
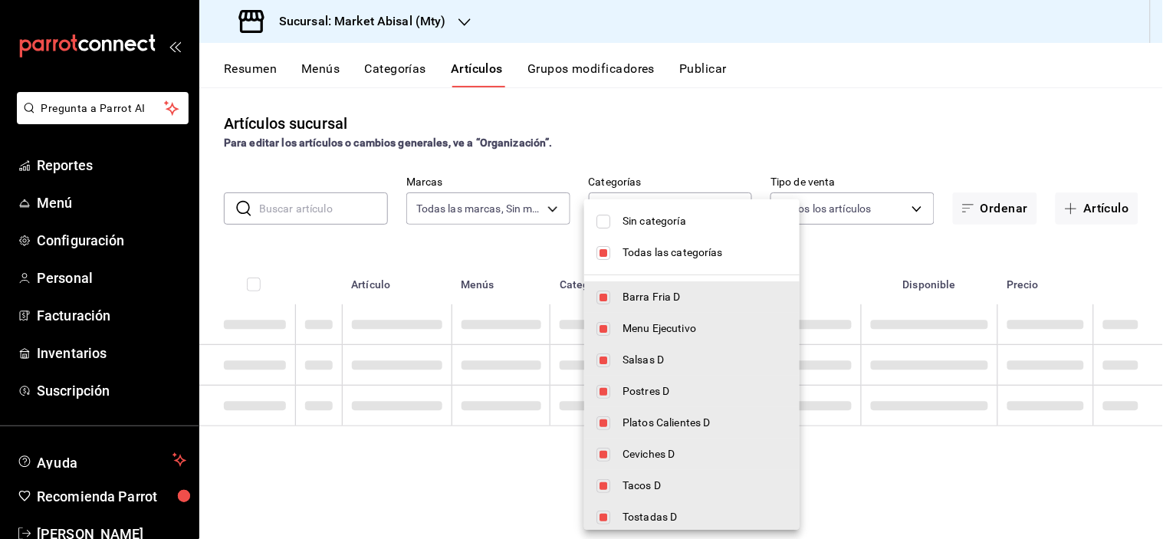
checkbox input "false"
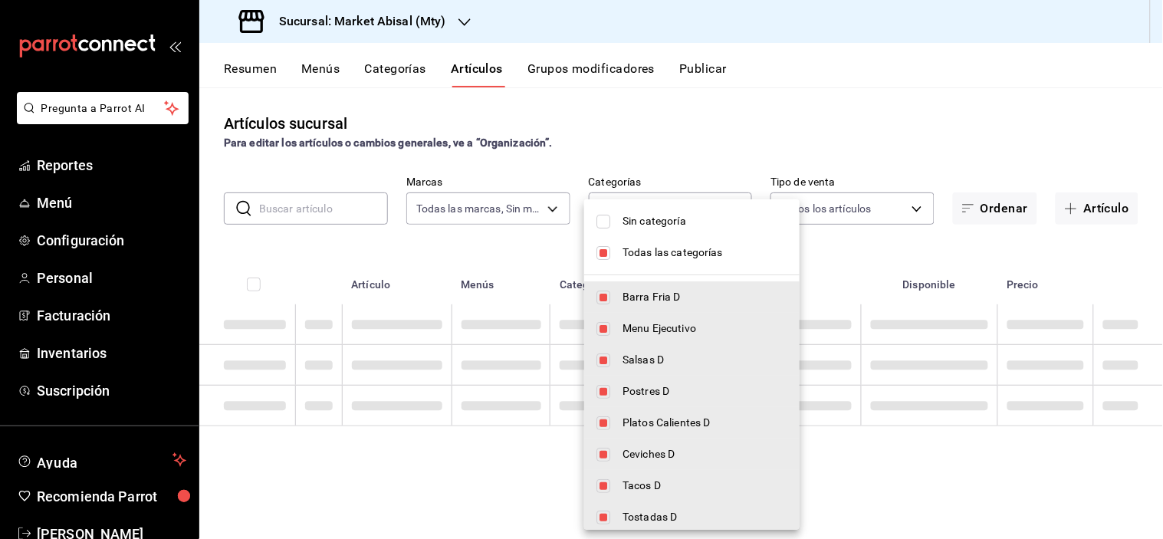
checkbox input "false"
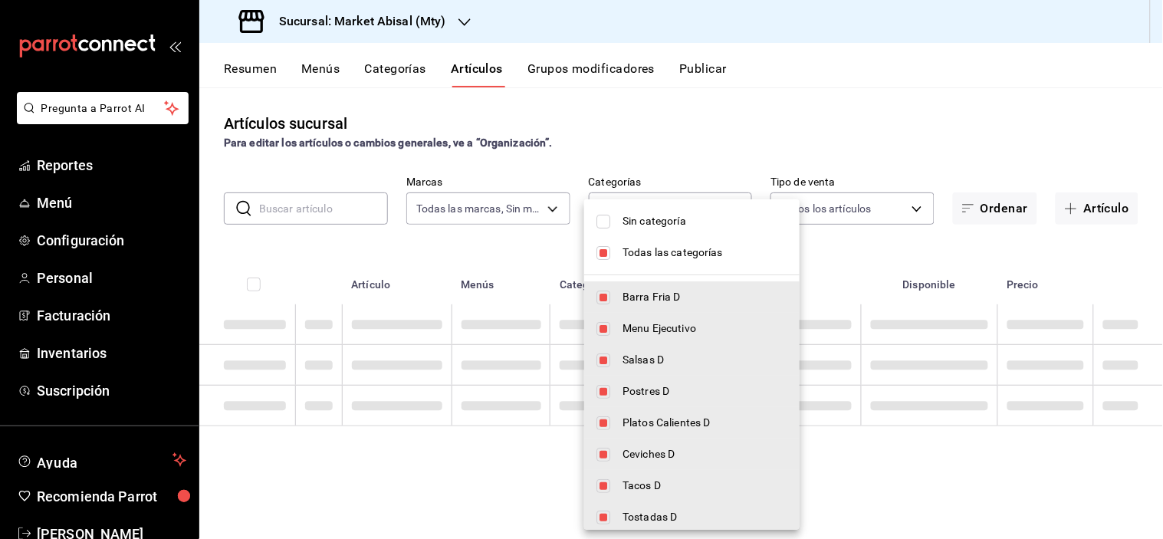
checkbox input "false"
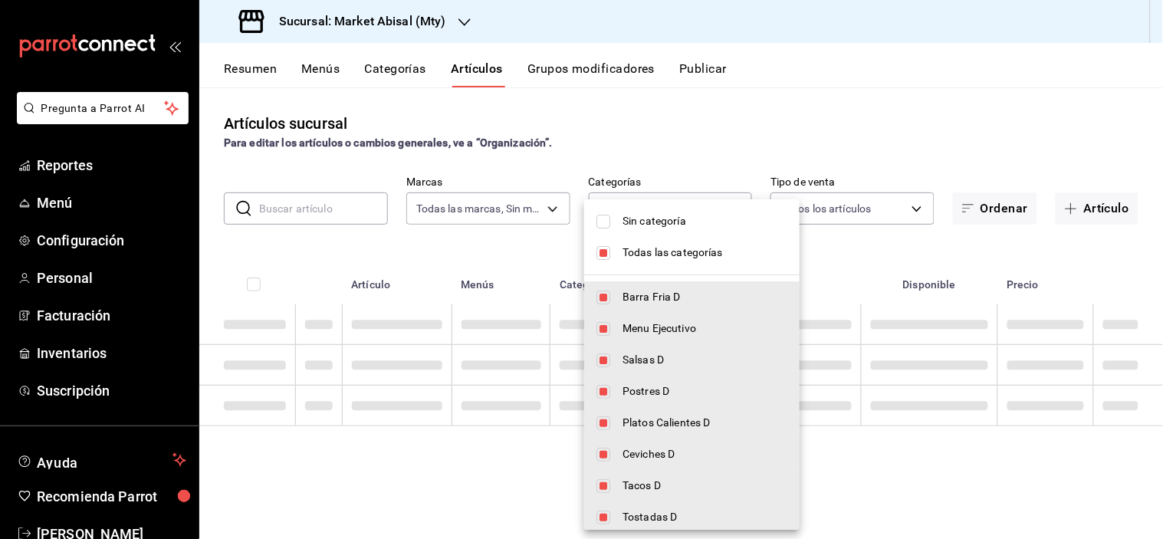
checkbox input "false"
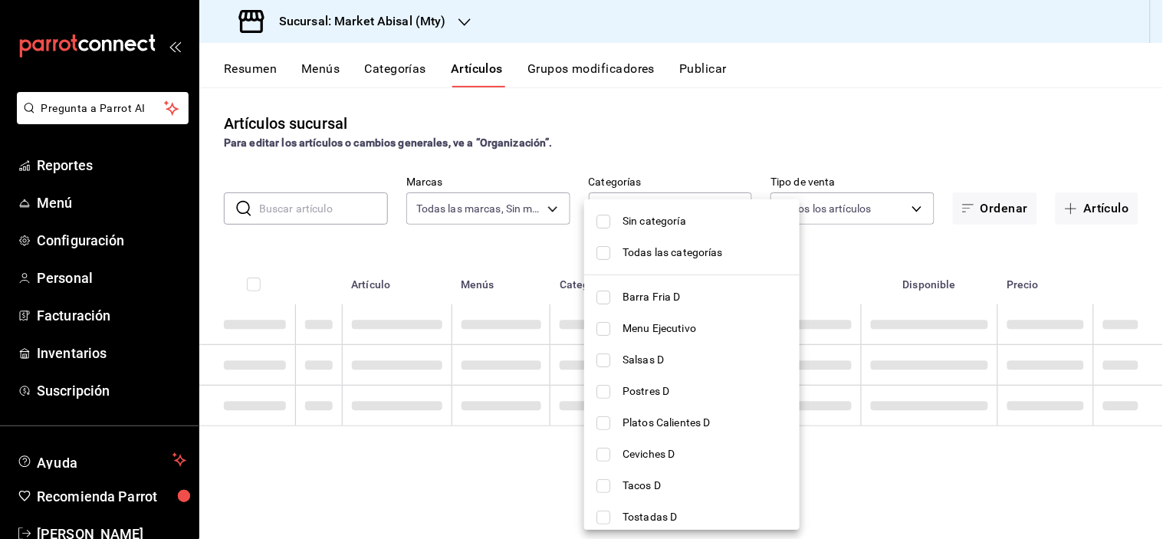
click at [640, 299] on span "Barra Fria D" at bounding box center [705, 297] width 165 height 16
type input "44970981-6841-4c29-adc9-ab72a293a5b4"
checkbox input "true"
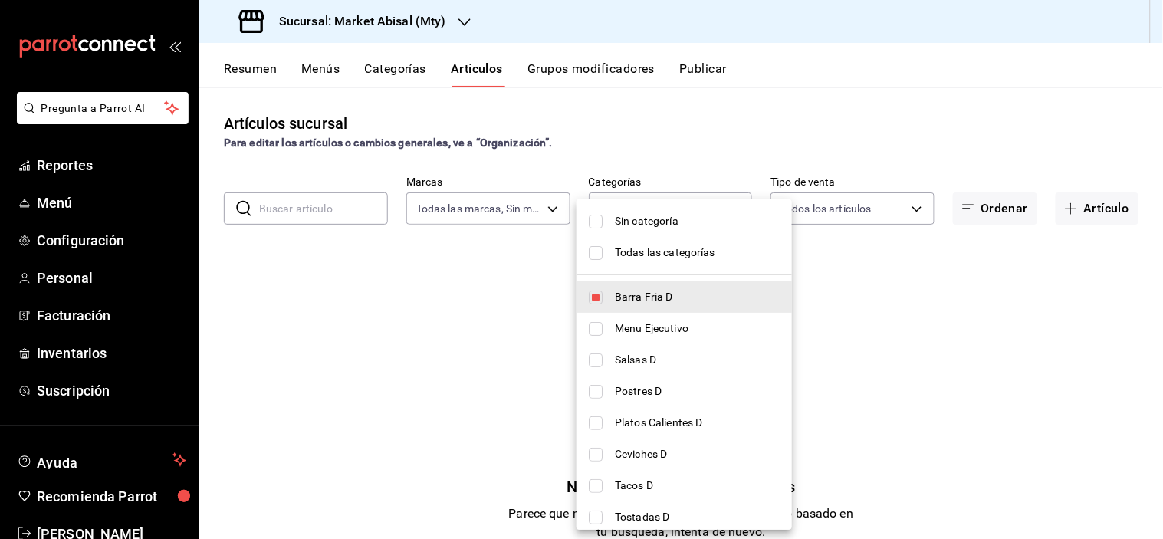
click at [729, 120] on div at bounding box center [581, 269] width 1163 height 539
drag, startPoint x: 722, startPoint y: 206, endPoint x: 701, endPoint y: 216, distance: 23.3
click at [722, 206] on body "Pregunta a Parrot AI Reportes Menú Configuración Personal Facturación Inventari…" at bounding box center [581, 269] width 1163 height 539
click at [606, 258] on li "Todas las categorías" at bounding box center [685, 252] width 216 height 31
type input "44970981-6841-4c29-adc9-ab72a293a5b4,5a915f7c-a5b1-4a18-8c7a-c05ecc5da877,8fc46…"
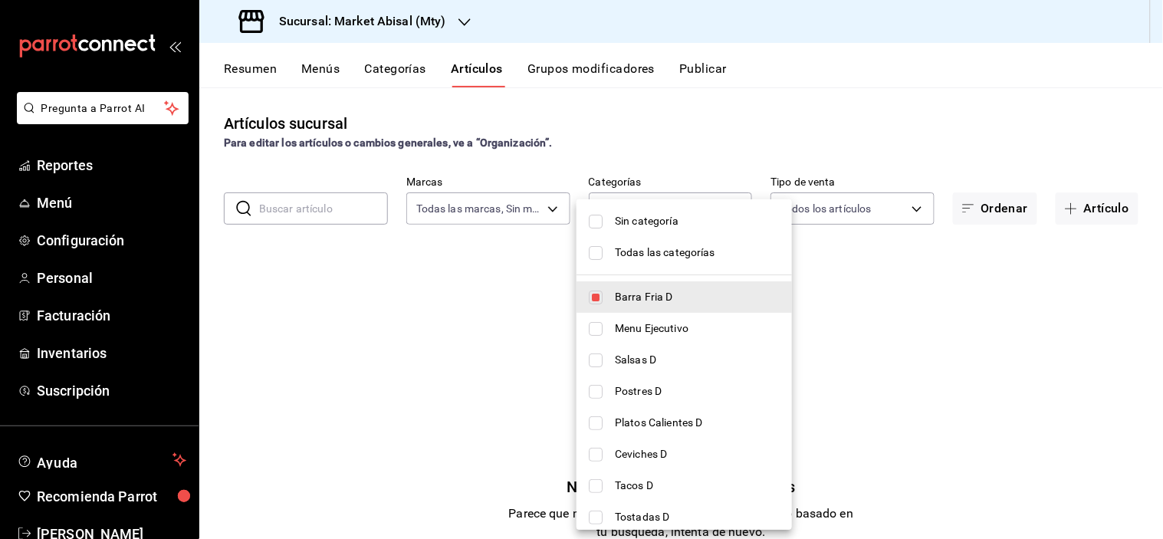
checkbox input "true"
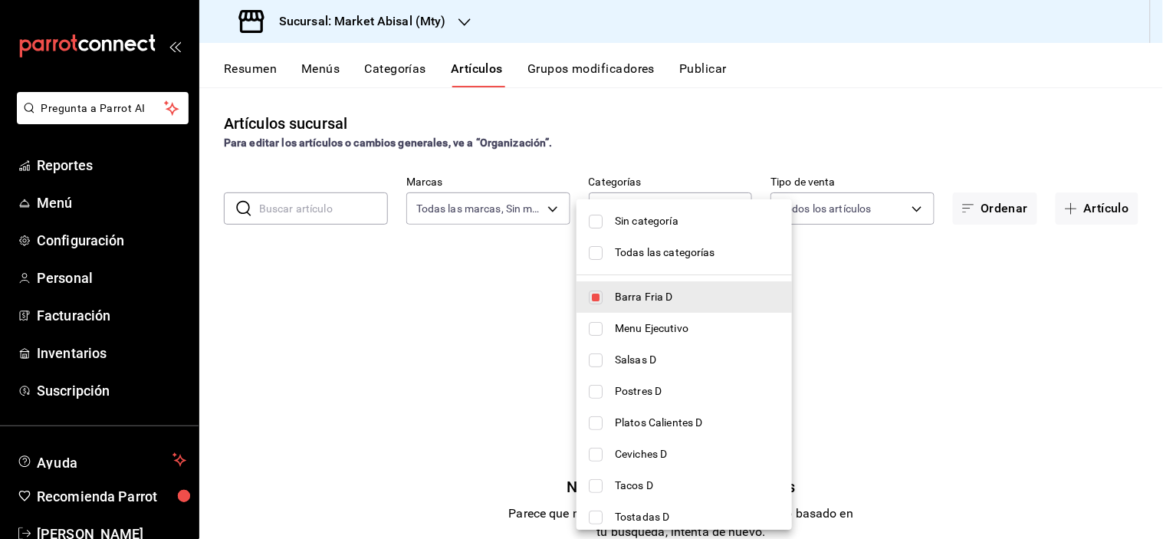
checkbox input "true"
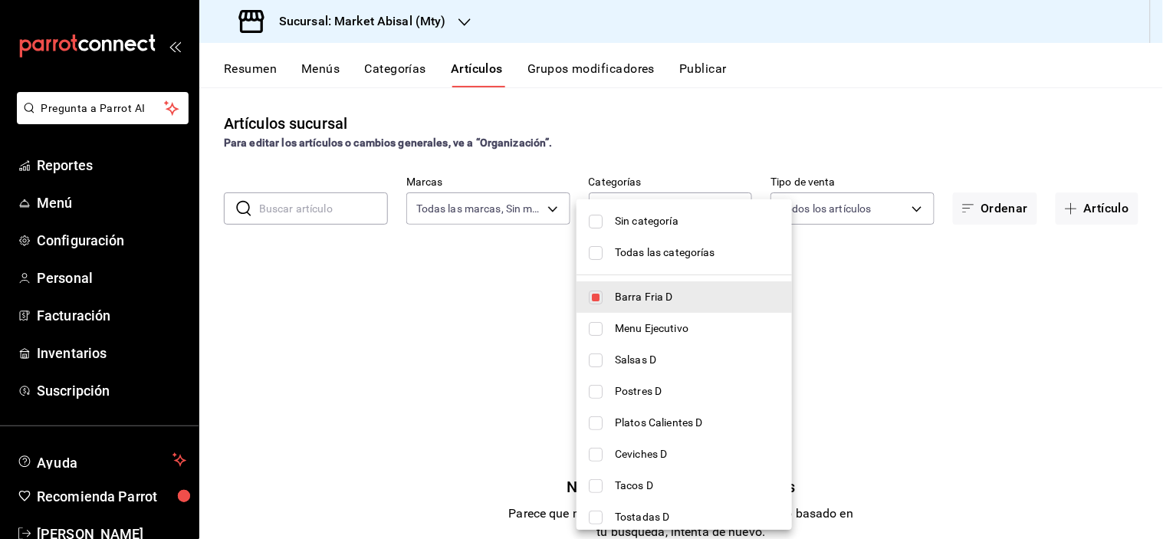
checkbox input "true"
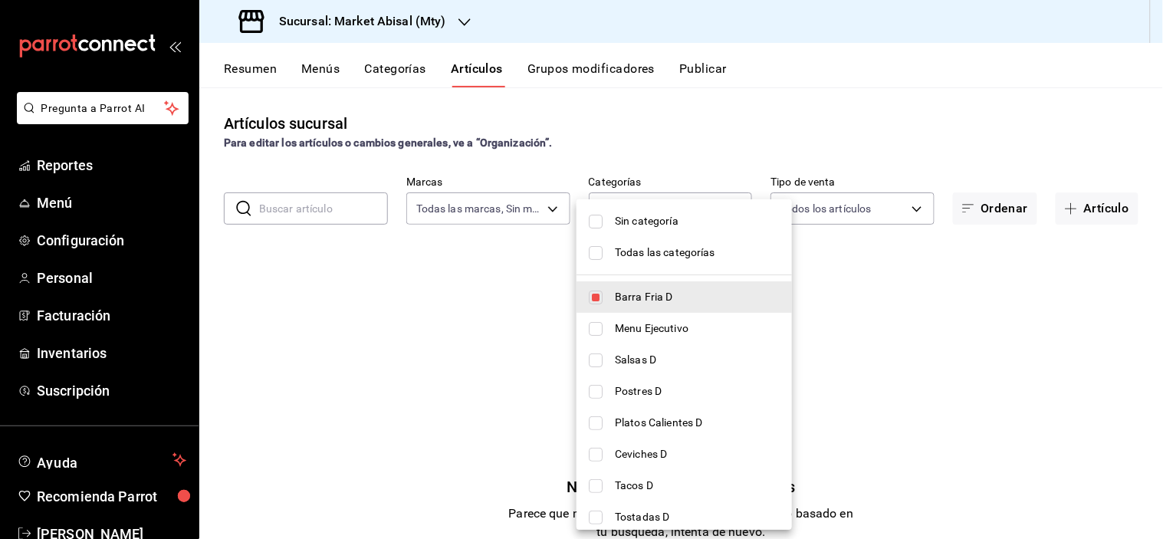
checkbox input "true"
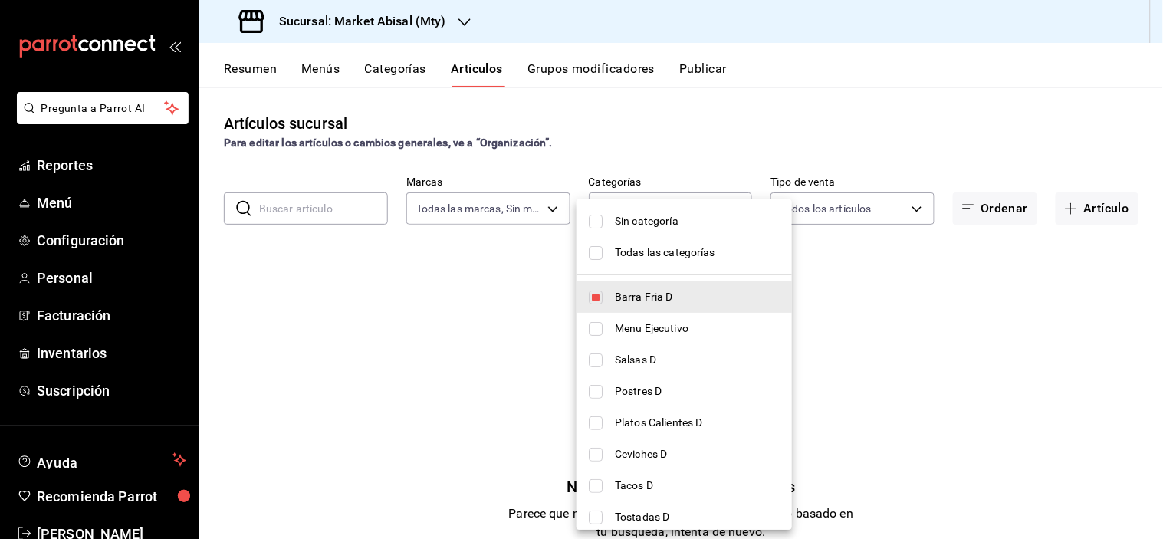
checkbox input "true"
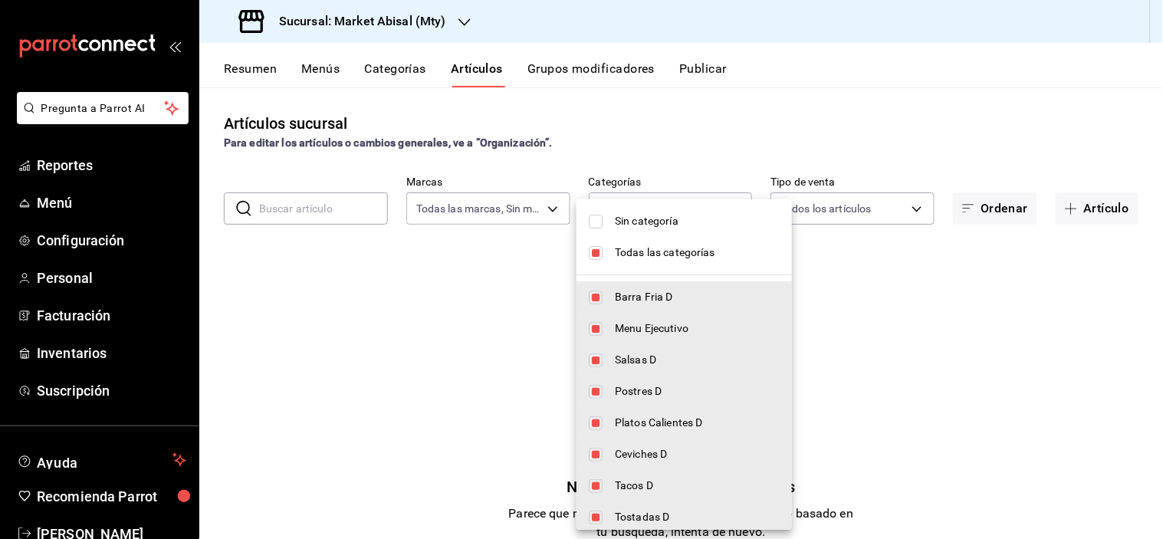
click at [602, 219] on input "checkbox" at bounding box center [596, 222] width 14 height 14
checkbox input "true"
click at [454, 274] on div at bounding box center [581, 269] width 1163 height 539
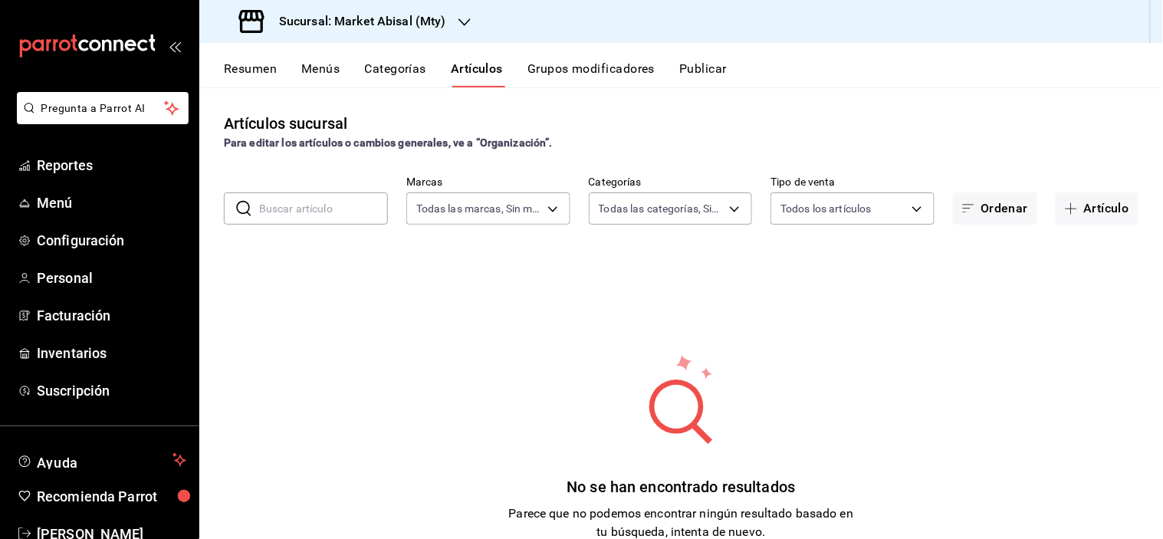
drag, startPoint x: 338, startPoint y: 205, endPoint x: 330, endPoint y: 207, distance: 8.7
click at [338, 205] on input "text" at bounding box center [323, 208] width 129 height 31
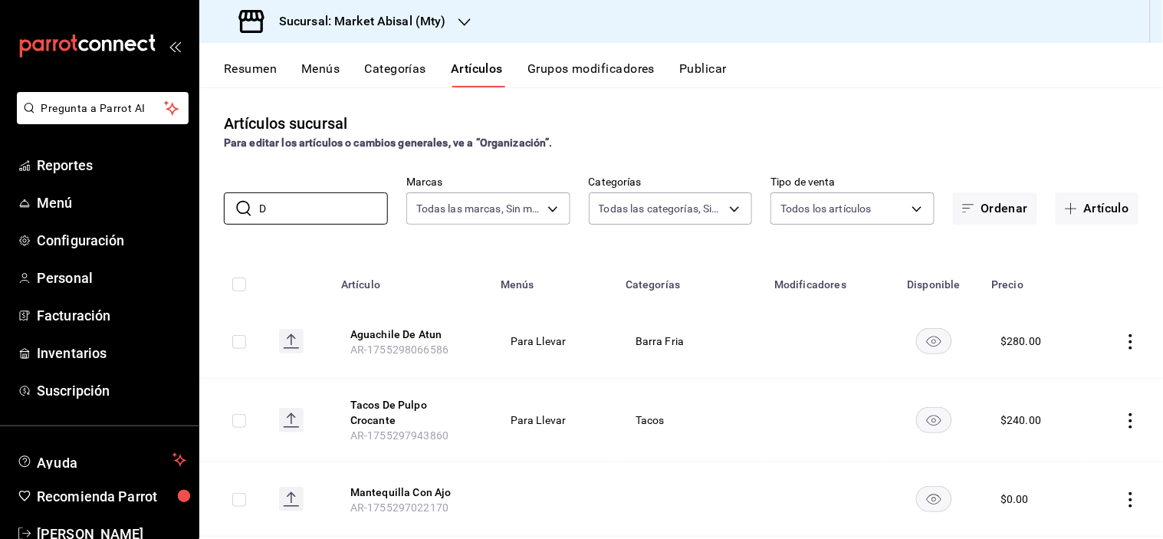
type input "D"
drag, startPoint x: 305, startPoint y: 204, endPoint x: 163, endPoint y: 204, distance: 141.9
click at [170, 205] on div "Pregunta a Parrot AI Reportes Menú Configuración Personal Facturación Inventari…" at bounding box center [581, 269] width 1163 height 539
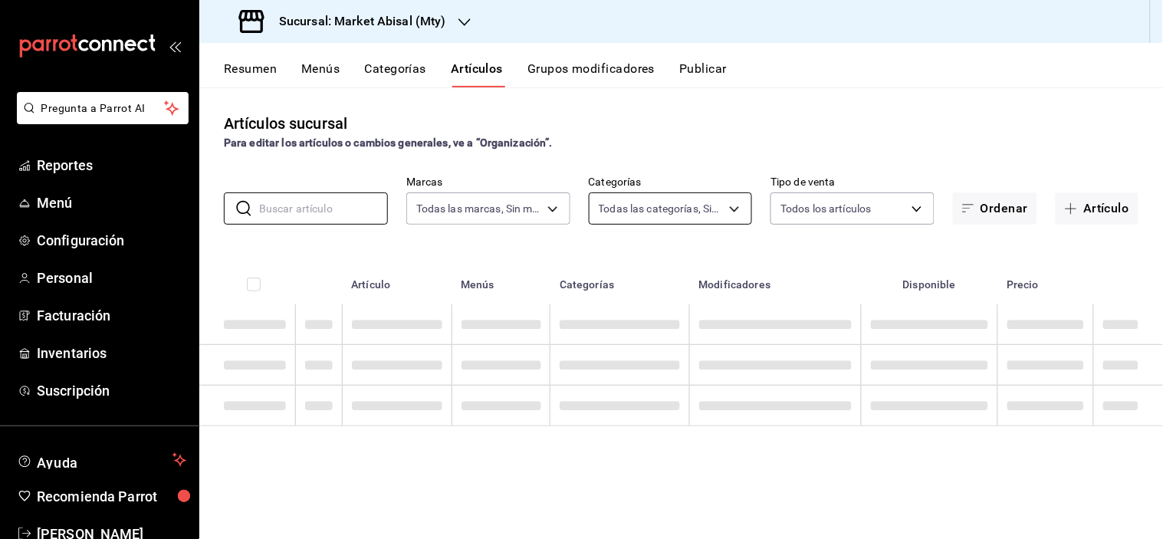
click at [676, 205] on body "Pregunta a Parrot AI Reportes Menú Configuración Personal Facturación Inventari…" at bounding box center [581, 269] width 1163 height 539
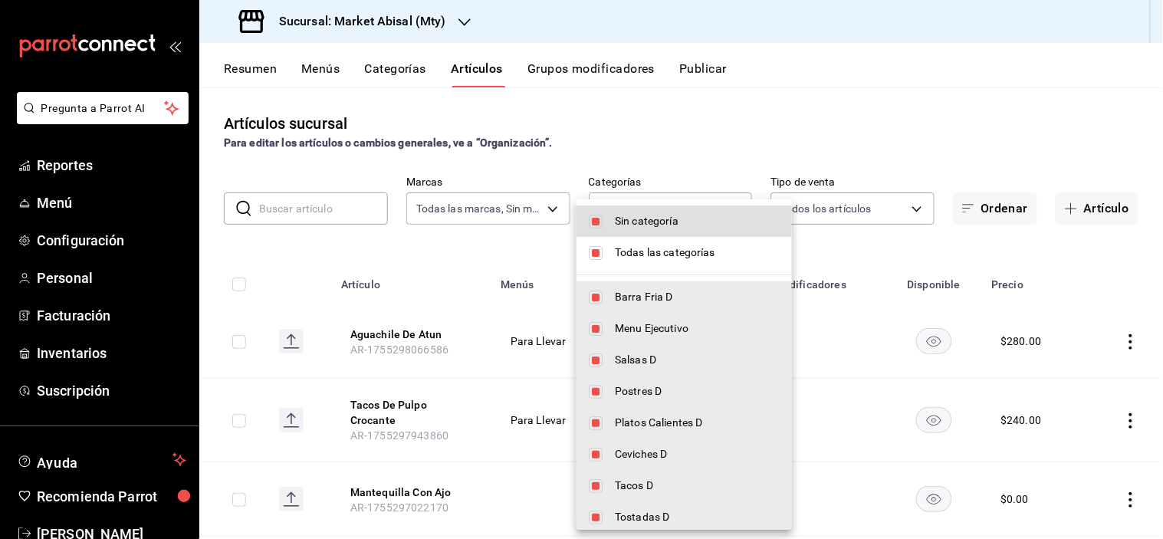
click at [643, 247] on span "Todas las categorías" at bounding box center [697, 253] width 165 height 16
checkbox input "false"
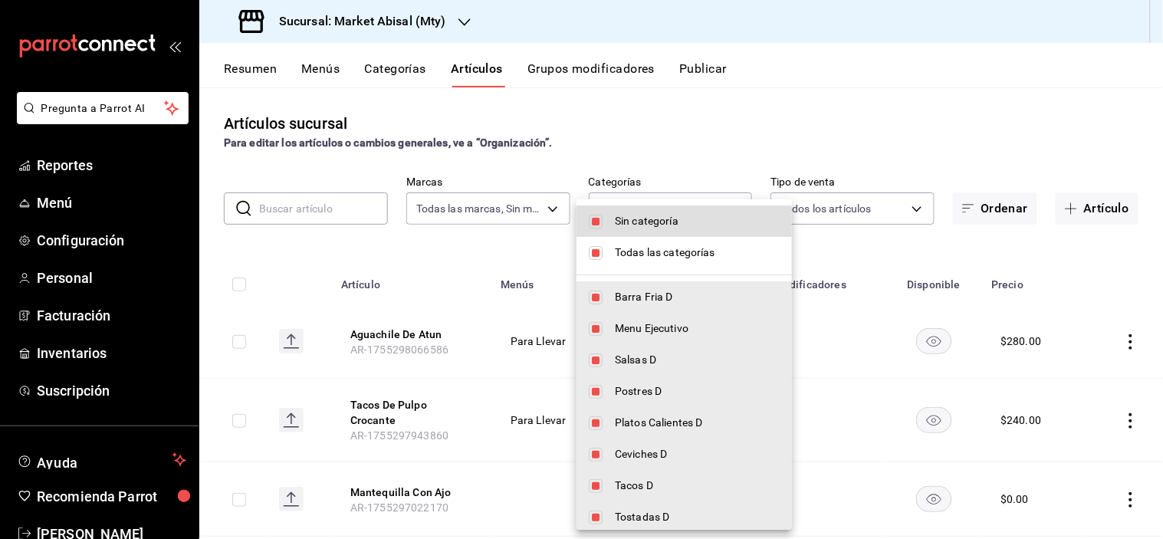
checkbox input "false"
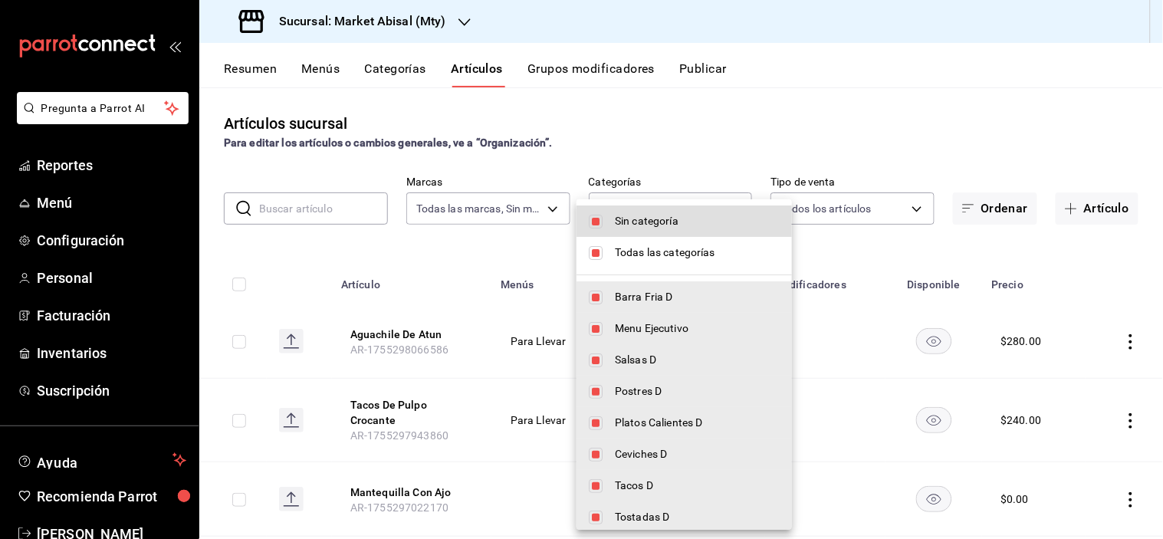
checkbox input "false"
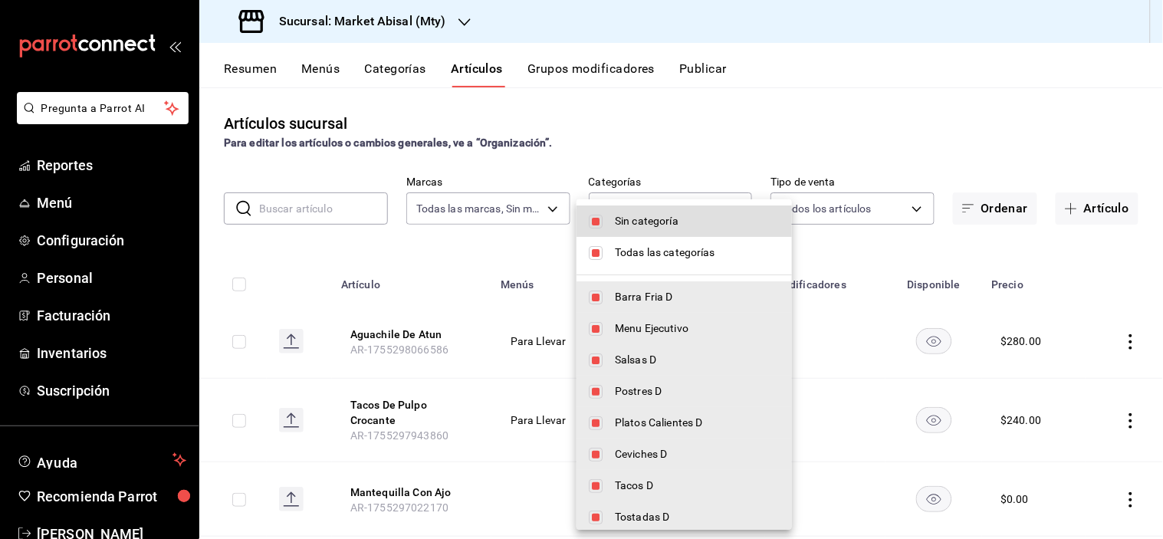
checkbox input "false"
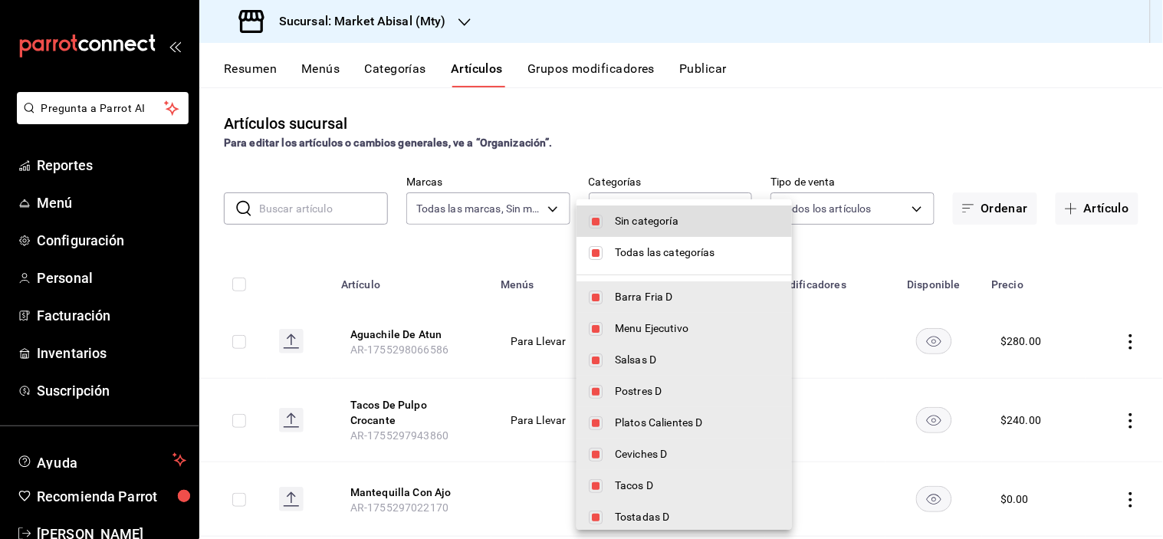
checkbox input "false"
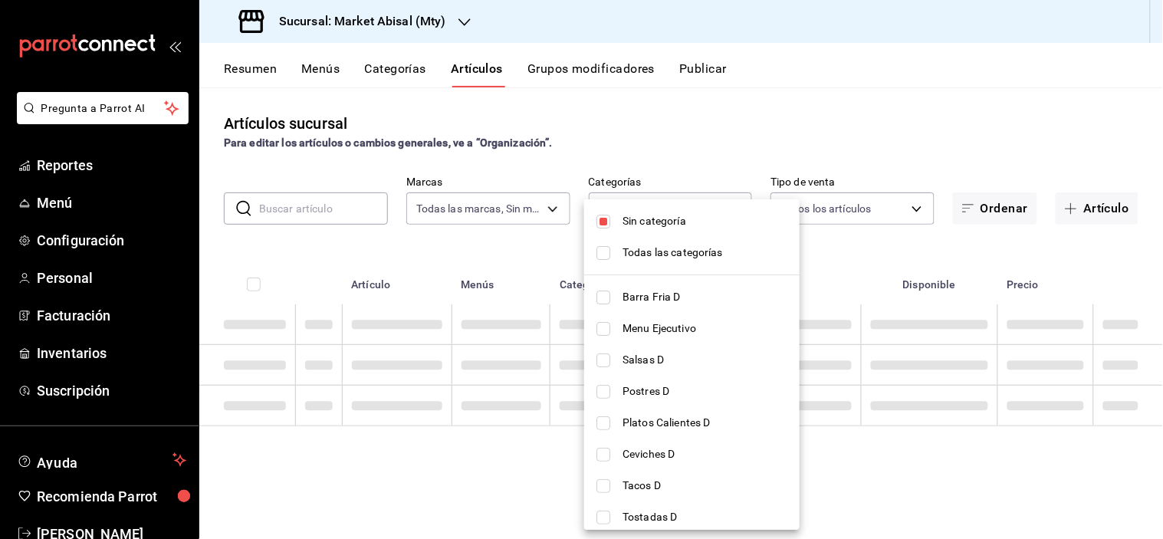
click at [788, 134] on div at bounding box center [581, 269] width 1163 height 539
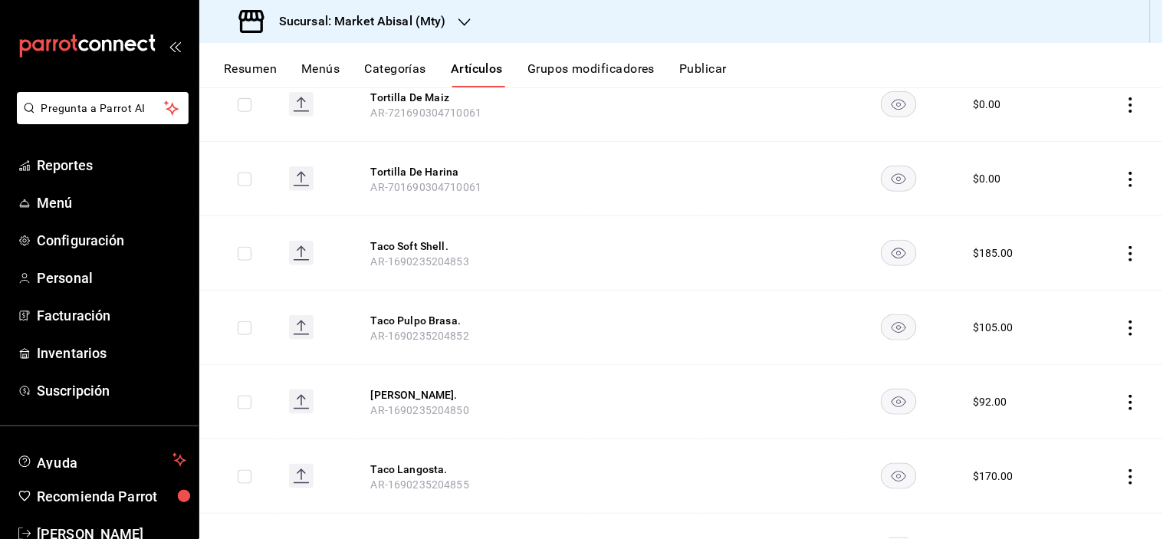
scroll to position [341, 0]
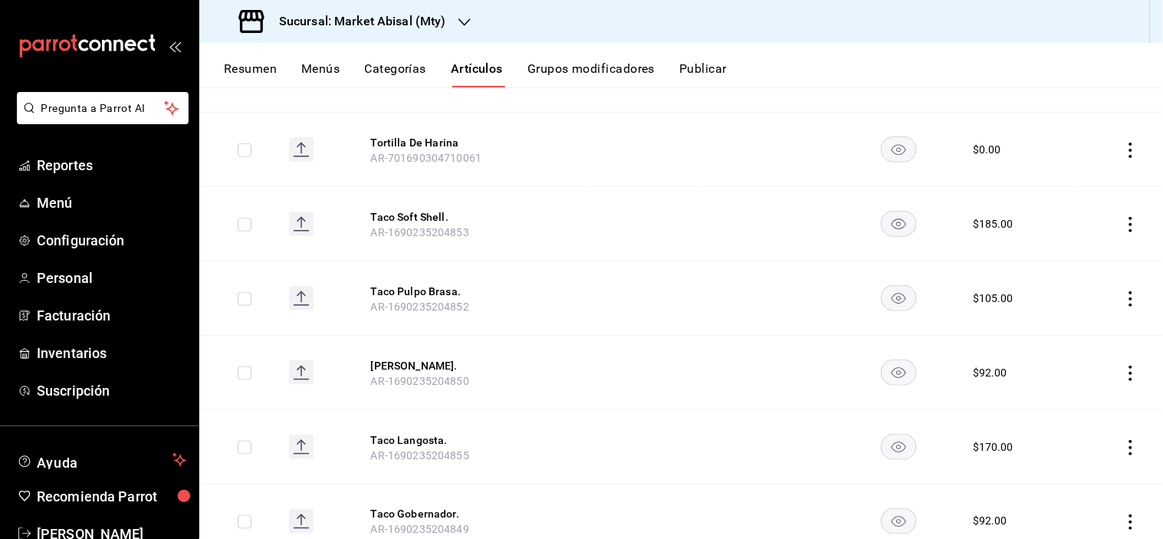
click at [1125, 225] on icon "actions" at bounding box center [1131, 224] width 15 height 15
click at [1081, 327] on span "Eliminar" at bounding box center [1073, 322] width 40 height 16
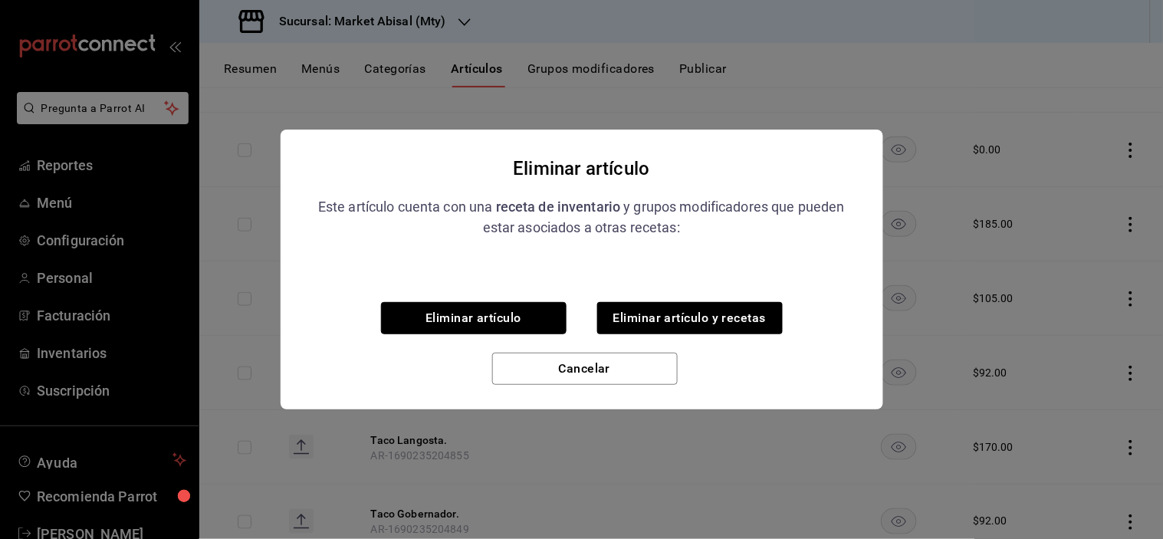
click at [471, 319] on button "Eliminar artículo" at bounding box center [474, 318] width 186 height 32
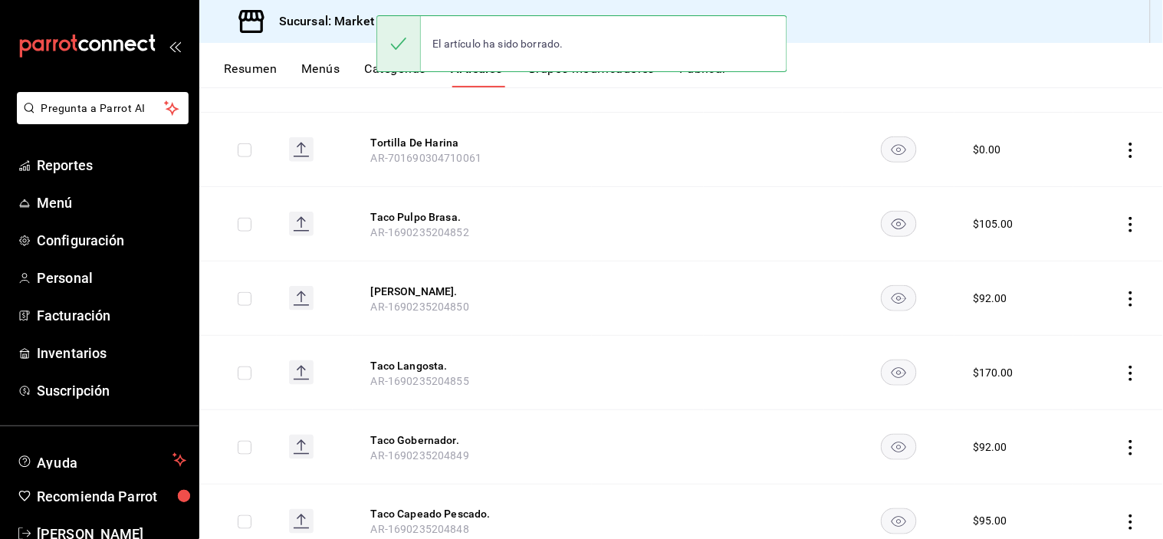
click at [1124, 225] on icon "actions" at bounding box center [1131, 224] width 15 height 15
click at [1075, 323] on span "Eliminar" at bounding box center [1072, 322] width 39 height 12
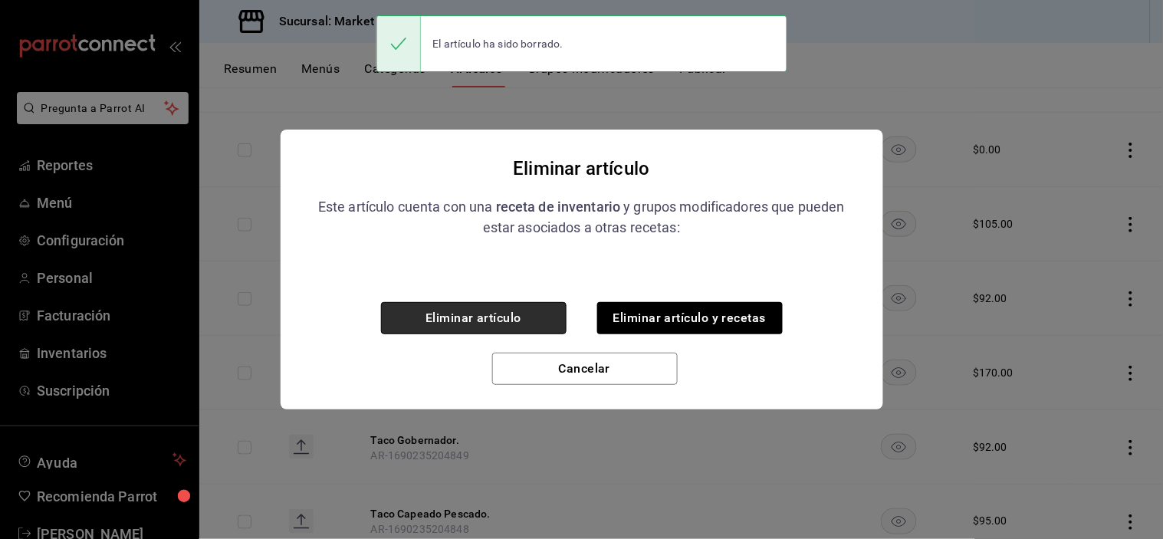
click at [466, 313] on button "Eliminar artículo" at bounding box center [474, 318] width 186 height 32
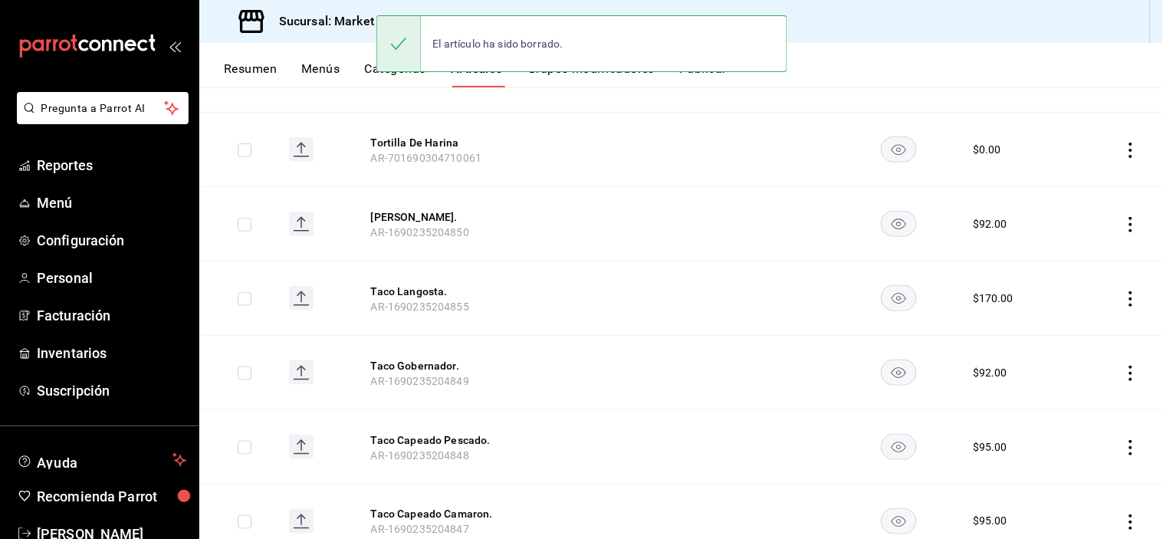
click at [1124, 221] on icon "actions" at bounding box center [1131, 224] width 15 height 15
click at [1045, 323] on div at bounding box center [1039, 322] width 28 height 15
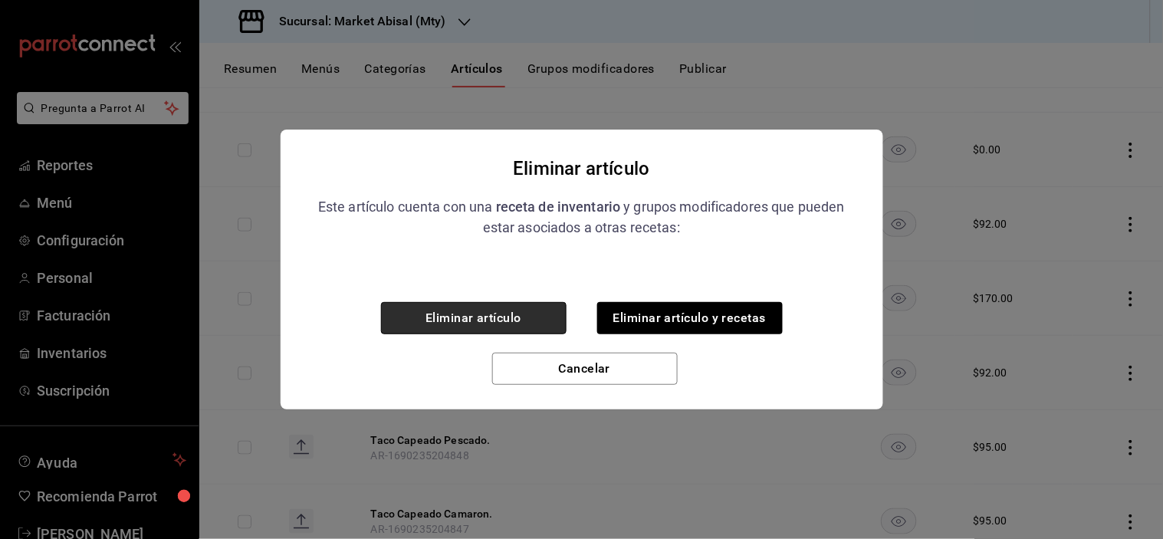
click at [506, 313] on button "Eliminar artículo" at bounding box center [474, 318] width 186 height 32
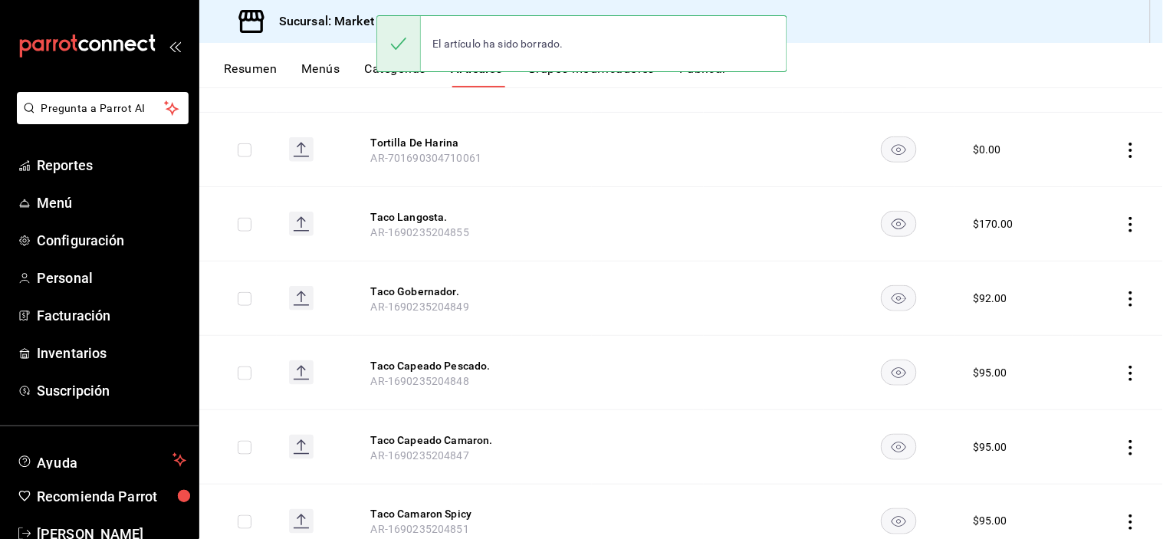
click at [1124, 227] on icon "actions" at bounding box center [1131, 224] width 15 height 15
drag, startPoint x: 1043, startPoint y: 323, endPoint x: 987, endPoint y: 331, distance: 56.6
click at [1044, 323] on div at bounding box center [1039, 322] width 28 height 15
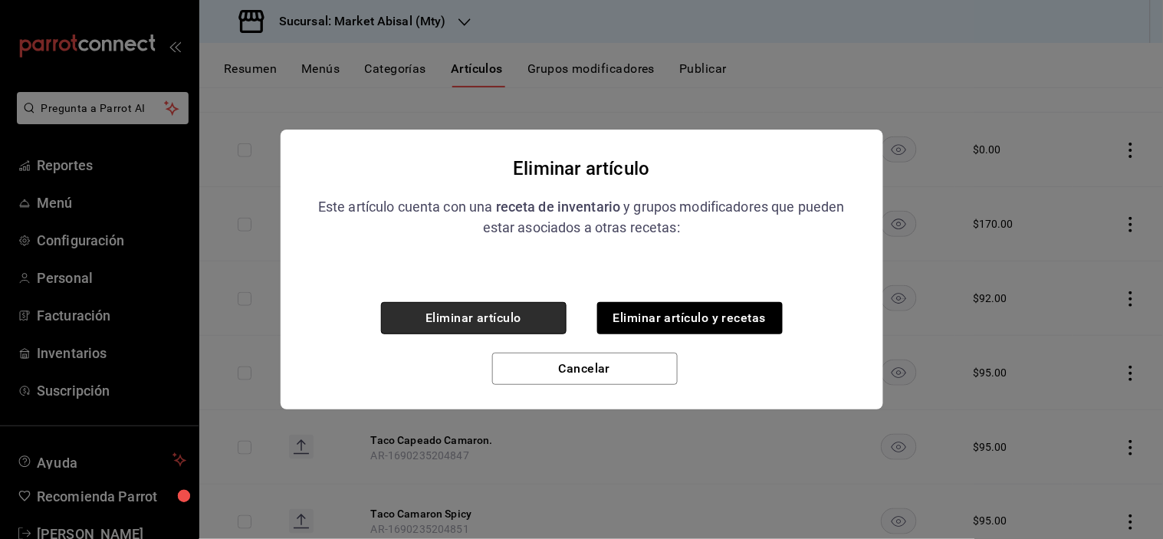
click at [495, 310] on button "Eliminar artículo" at bounding box center [474, 318] width 186 height 32
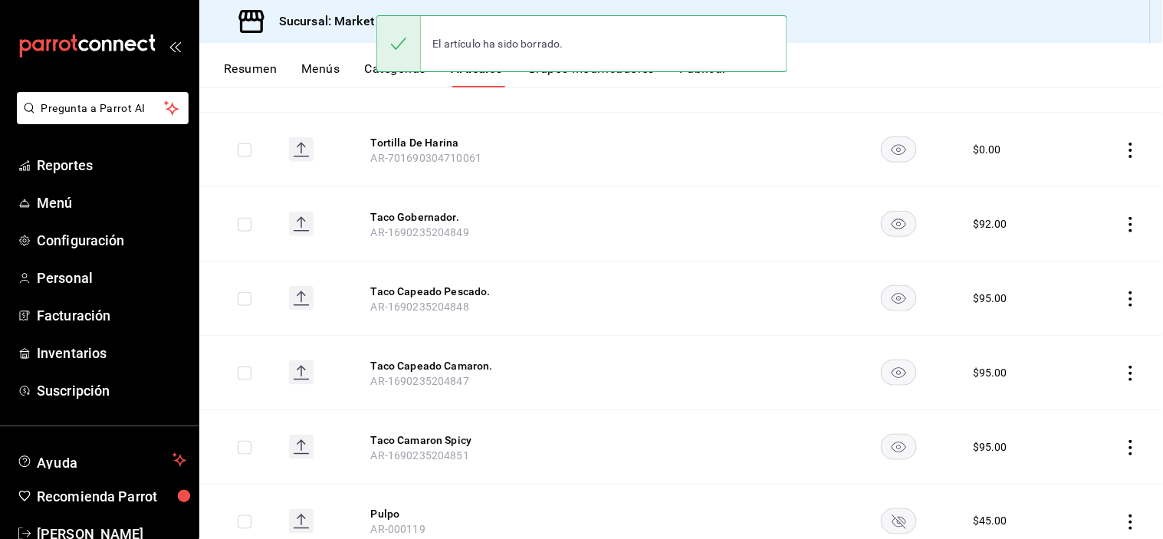
click at [1124, 226] on icon "actions" at bounding box center [1131, 224] width 15 height 15
click at [1061, 321] on span "Eliminar" at bounding box center [1072, 322] width 39 height 12
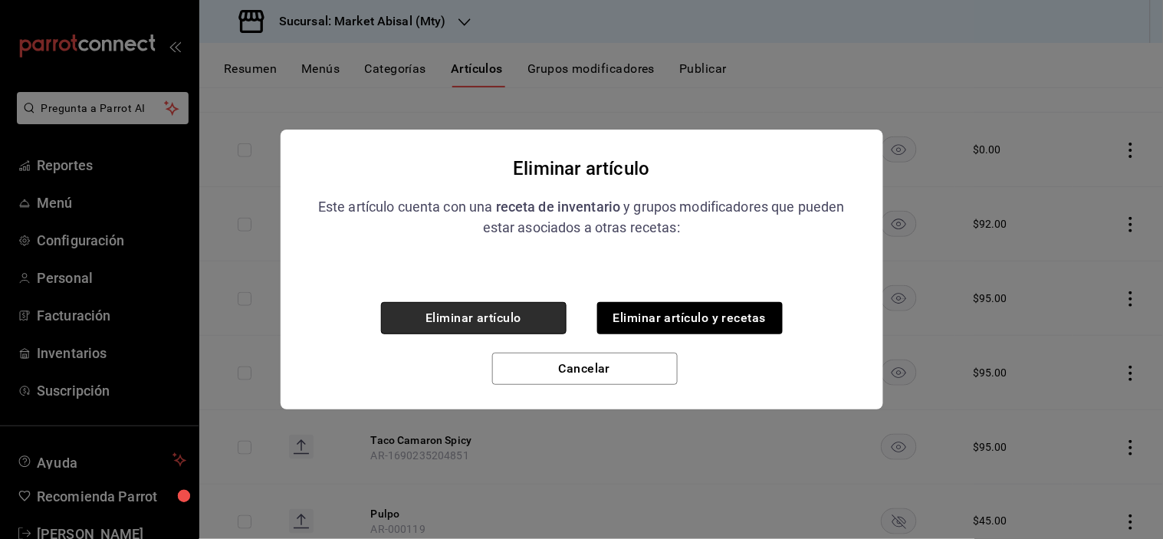
click at [502, 308] on button "Eliminar artículo" at bounding box center [474, 318] width 186 height 32
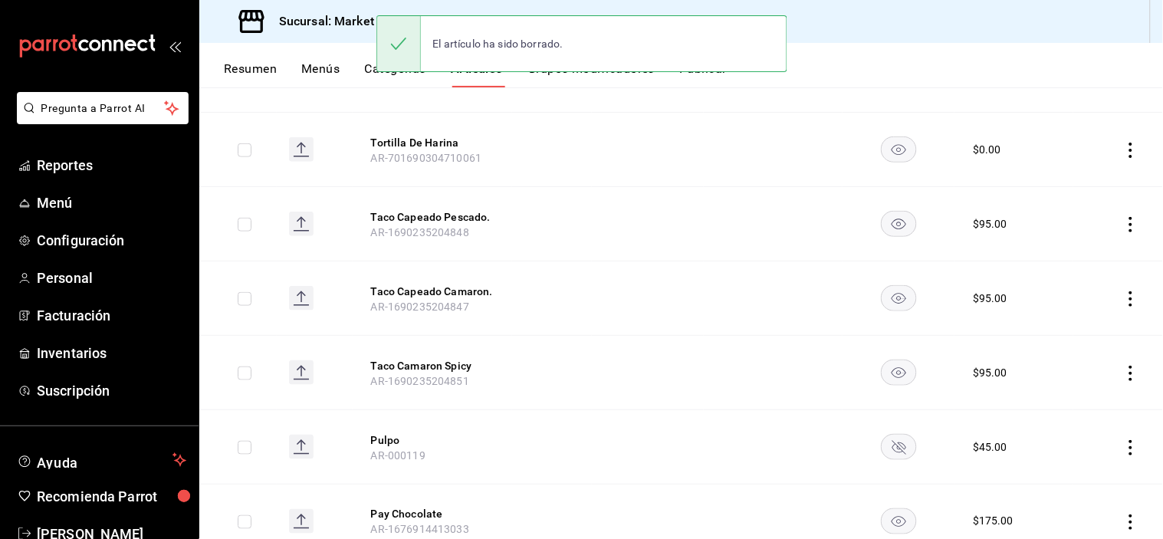
click at [1124, 225] on icon "actions" at bounding box center [1131, 224] width 15 height 15
click at [1060, 321] on span "Eliminar" at bounding box center [1072, 322] width 39 height 12
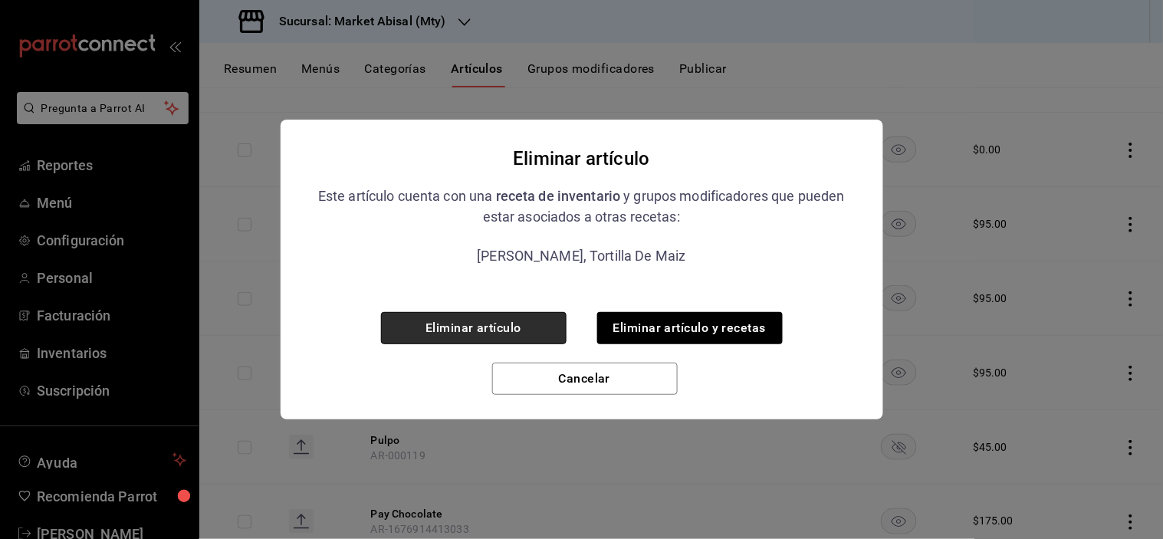
click at [458, 323] on button "Eliminar artículo" at bounding box center [474, 328] width 186 height 32
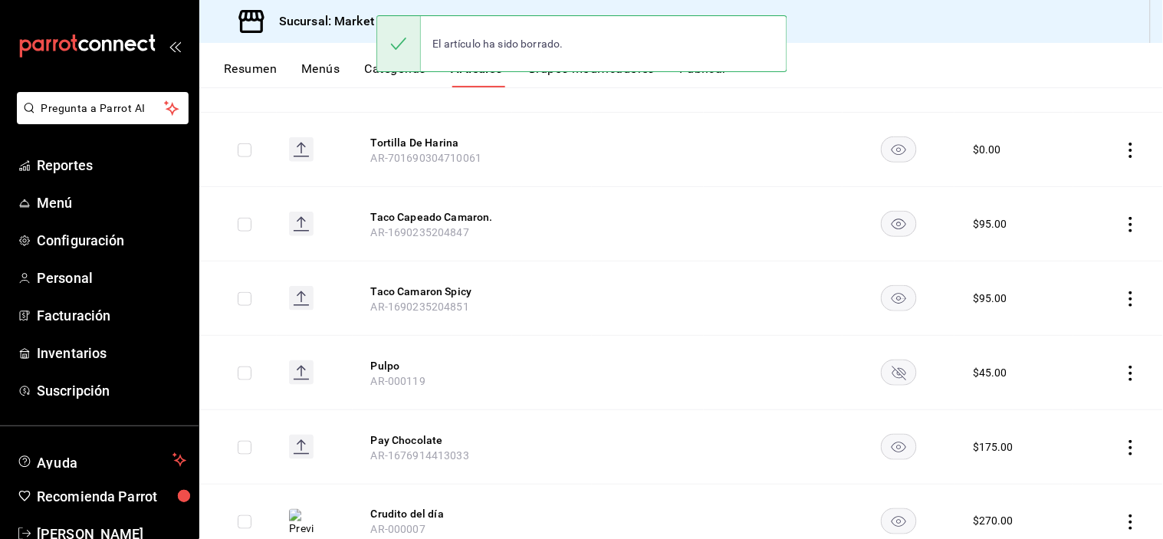
click at [1124, 221] on icon "actions" at bounding box center [1131, 224] width 15 height 15
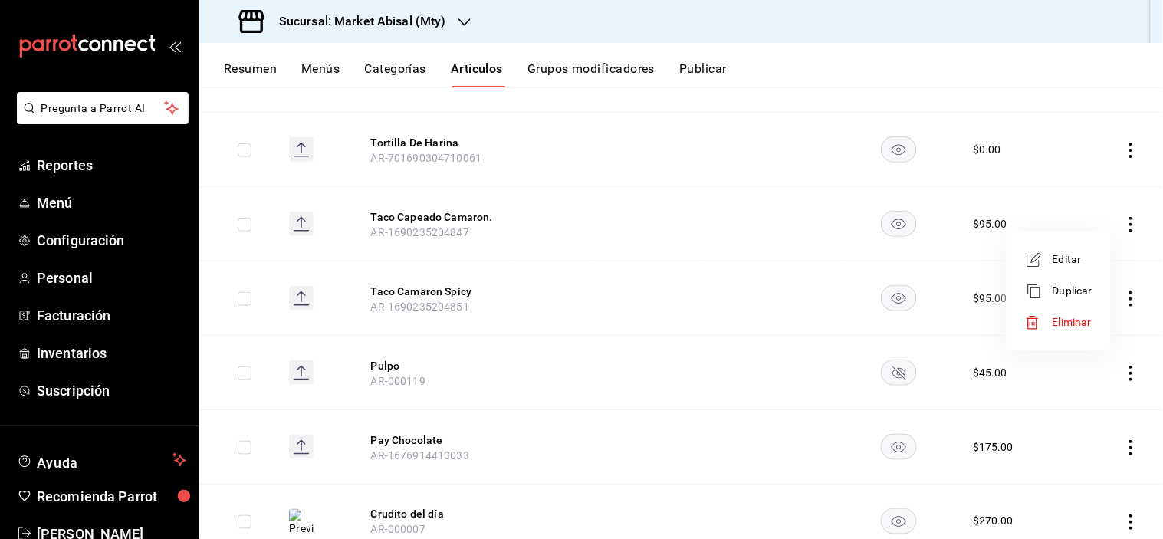
click at [1056, 324] on span "Eliminar" at bounding box center [1072, 322] width 39 height 12
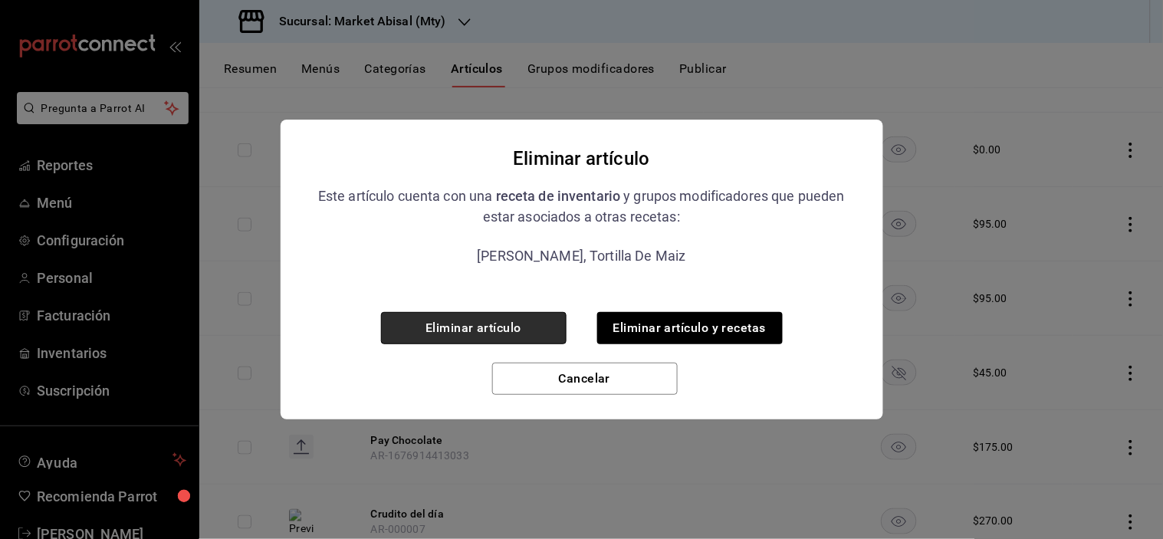
click at [519, 320] on button "Eliminar artículo" at bounding box center [474, 328] width 186 height 32
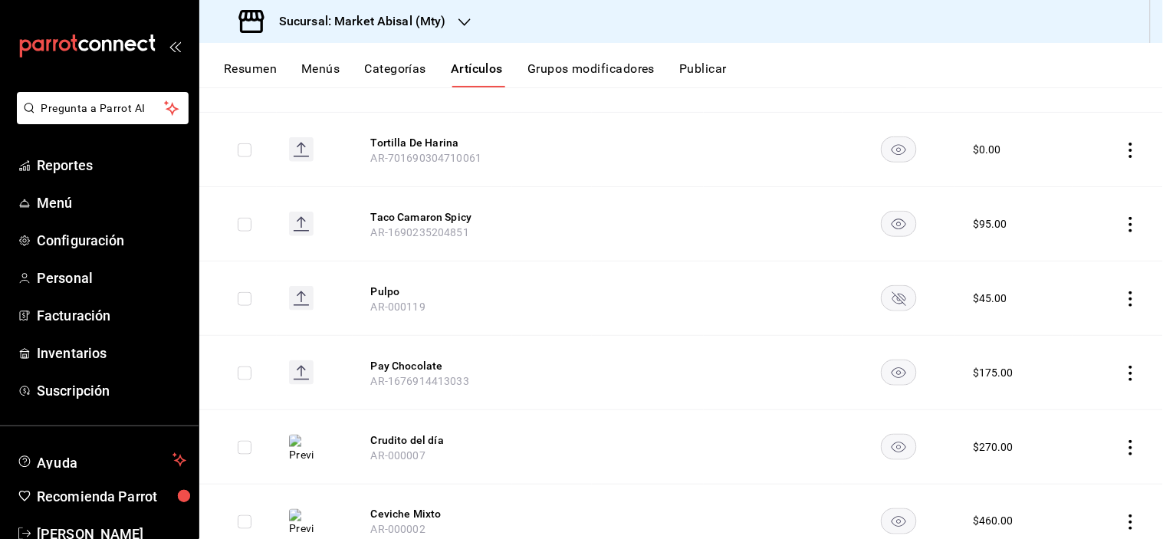
click at [1130, 229] on icon "actions" at bounding box center [1131, 224] width 3 height 15
click at [1074, 319] on span "Eliminar" at bounding box center [1072, 322] width 39 height 12
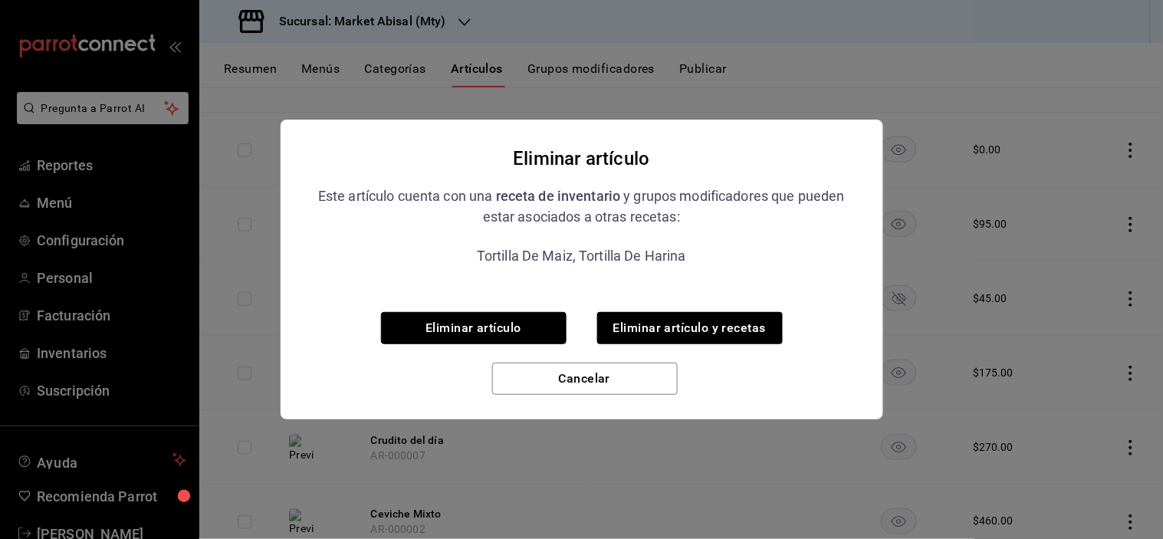
click at [522, 315] on button "Eliminar artículo" at bounding box center [474, 328] width 186 height 32
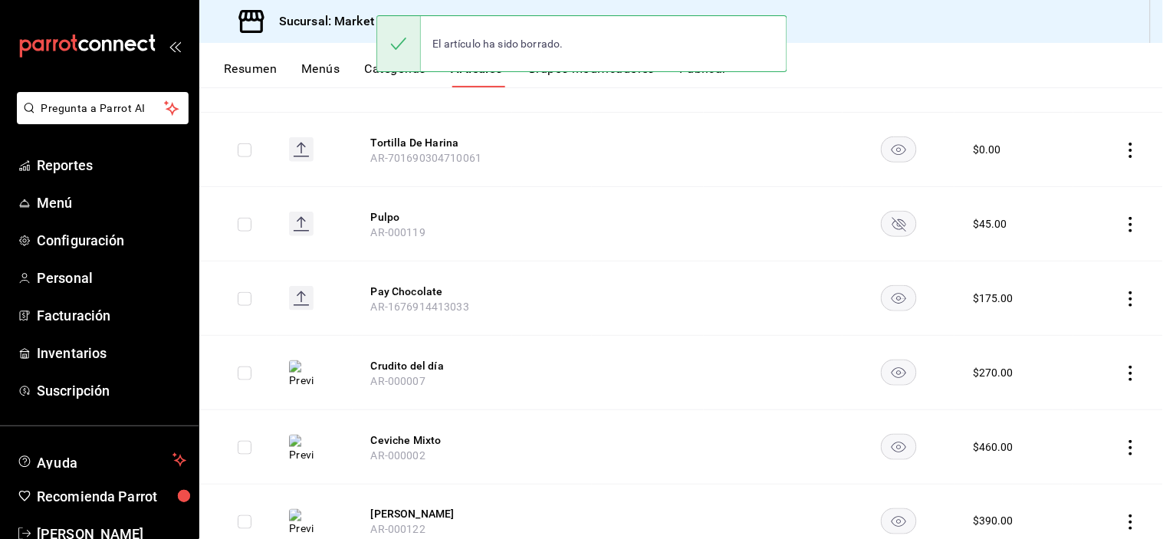
click at [1124, 226] on icon "actions" at bounding box center [1131, 224] width 15 height 15
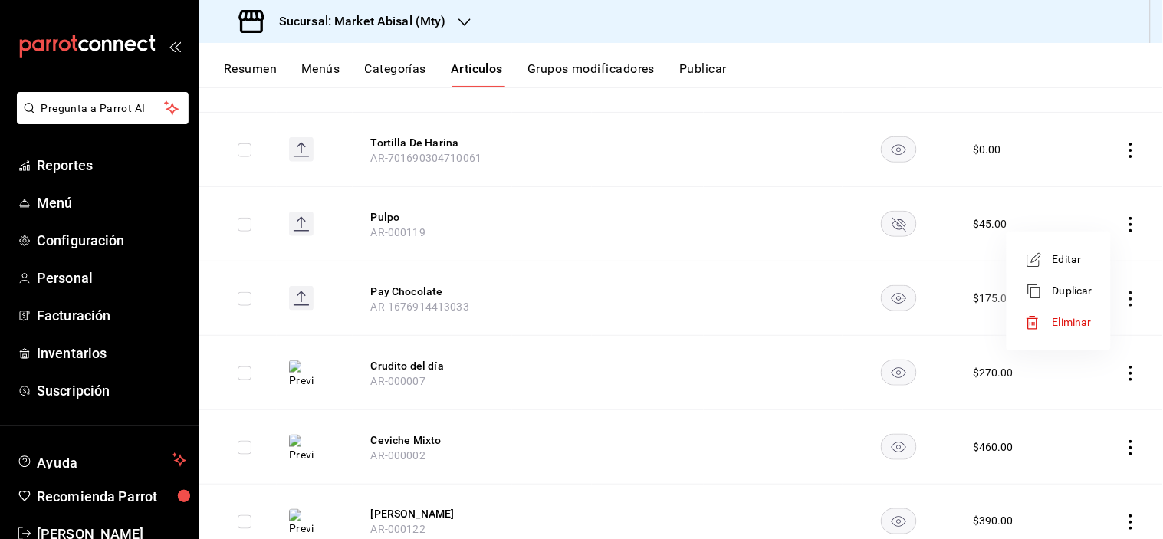
click at [1051, 327] on div at bounding box center [1039, 322] width 28 height 15
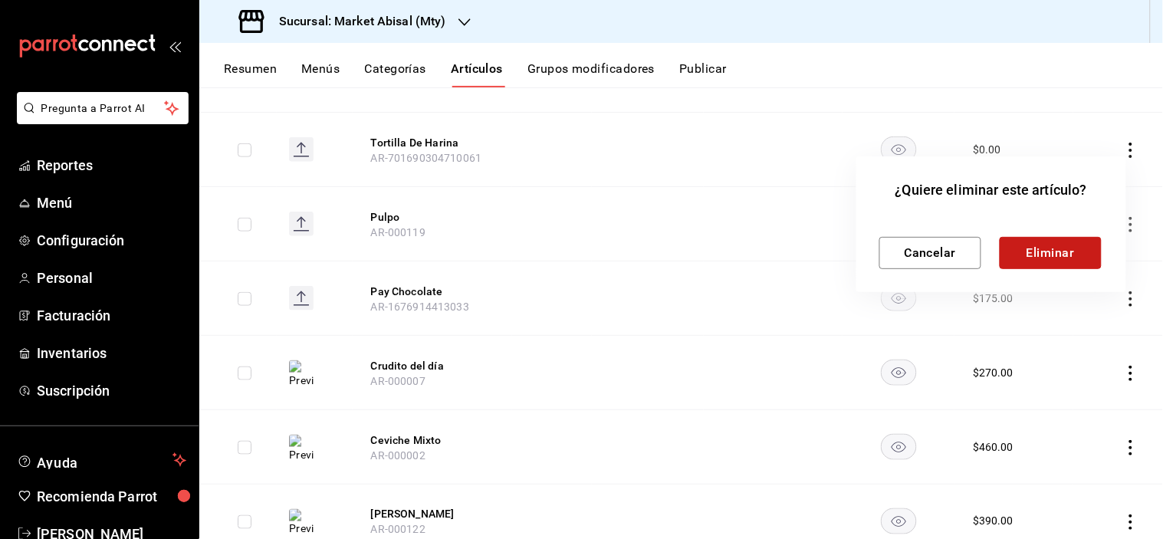
click at [1022, 245] on button "Eliminar" at bounding box center [1051, 253] width 102 height 32
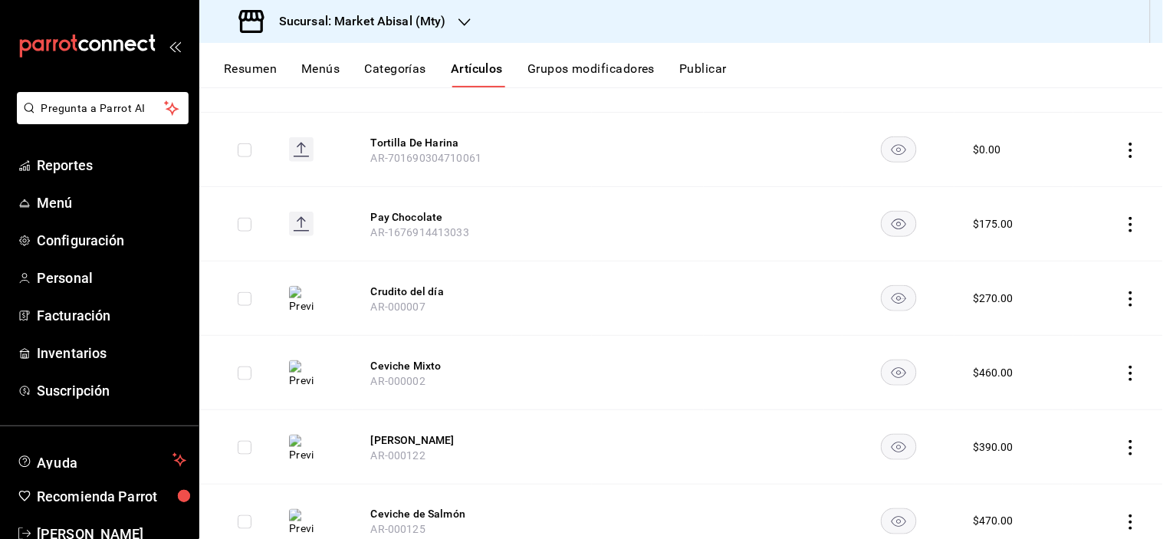
click at [1124, 227] on icon "actions" at bounding box center [1131, 224] width 15 height 15
click at [1085, 255] on span "Editar" at bounding box center [1073, 260] width 40 height 16
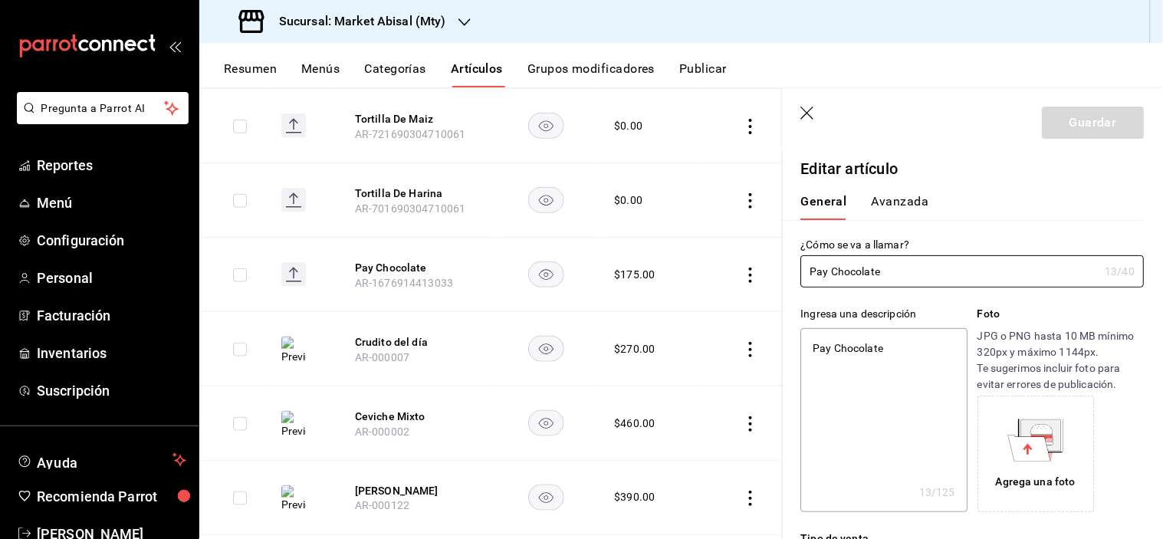
type textarea "x"
type input "$175.00"
click at [804, 117] on icon "button" at bounding box center [807, 113] width 13 height 13
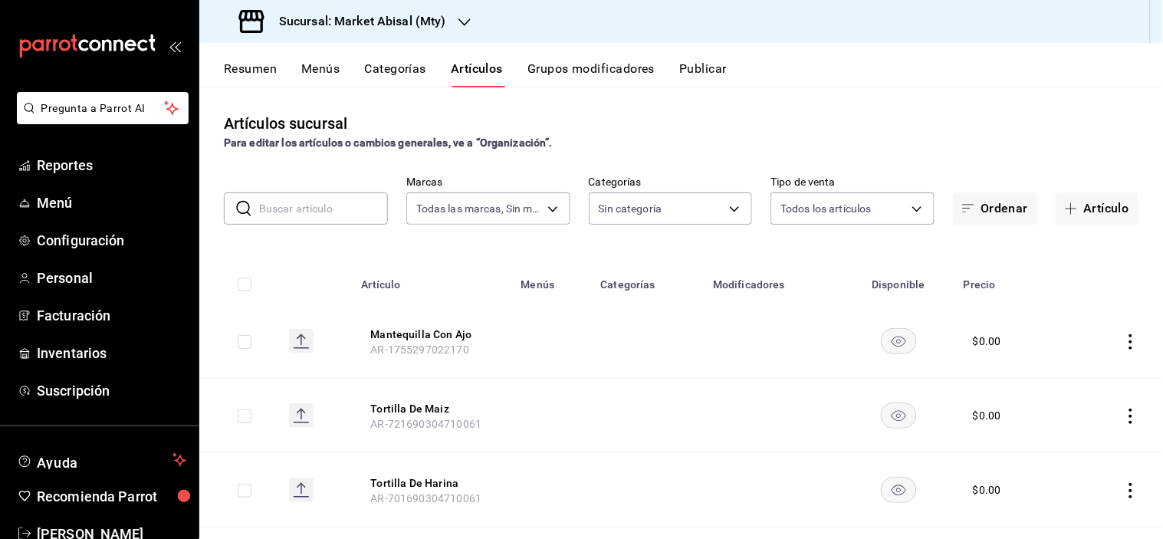
click at [320, 67] on button "Menús" at bounding box center [320, 74] width 38 height 26
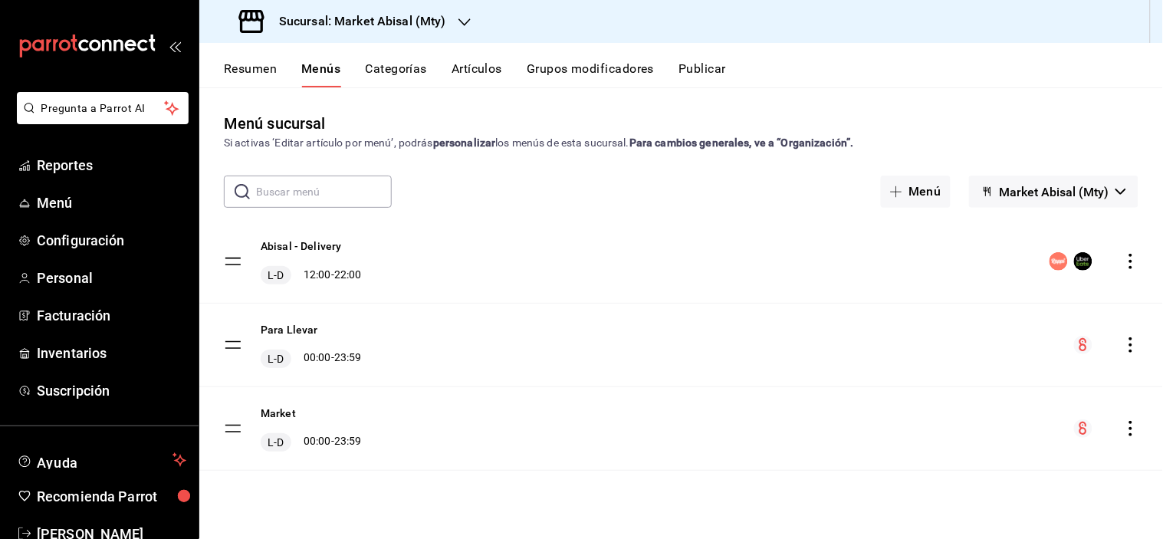
click at [1131, 273] on div "Abisal - Delivery L-D 12:00 - 22:00" at bounding box center [681, 261] width 964 height 83
click at [1129, 265] on icon "actions" at bounding box center [1131, 261] width 15 height 15
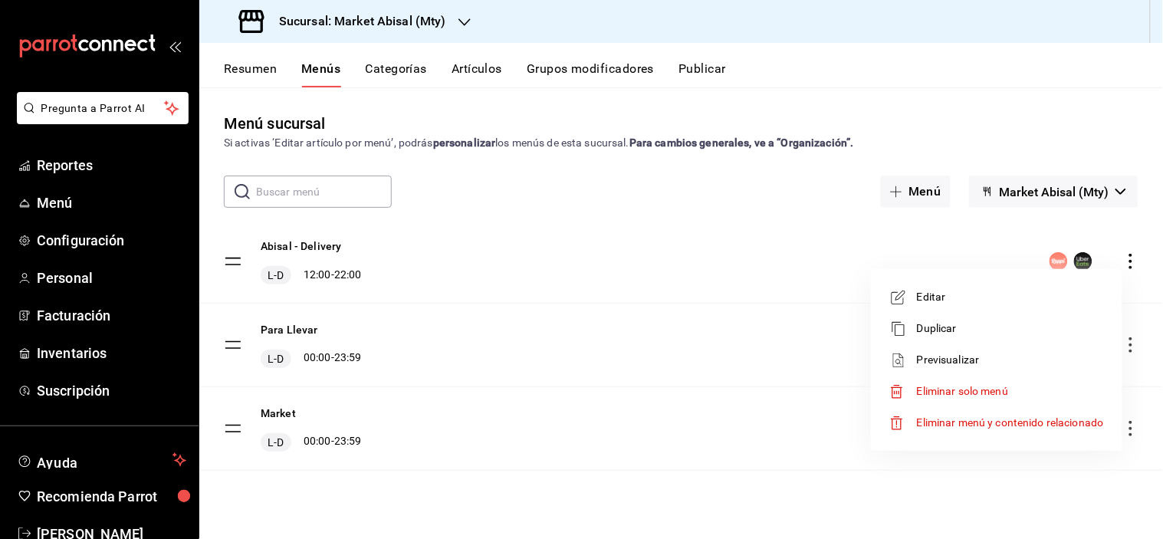
click at [956, 357] on span "Previsualizar" at bounding box center [1010, 360] width 187 height 16
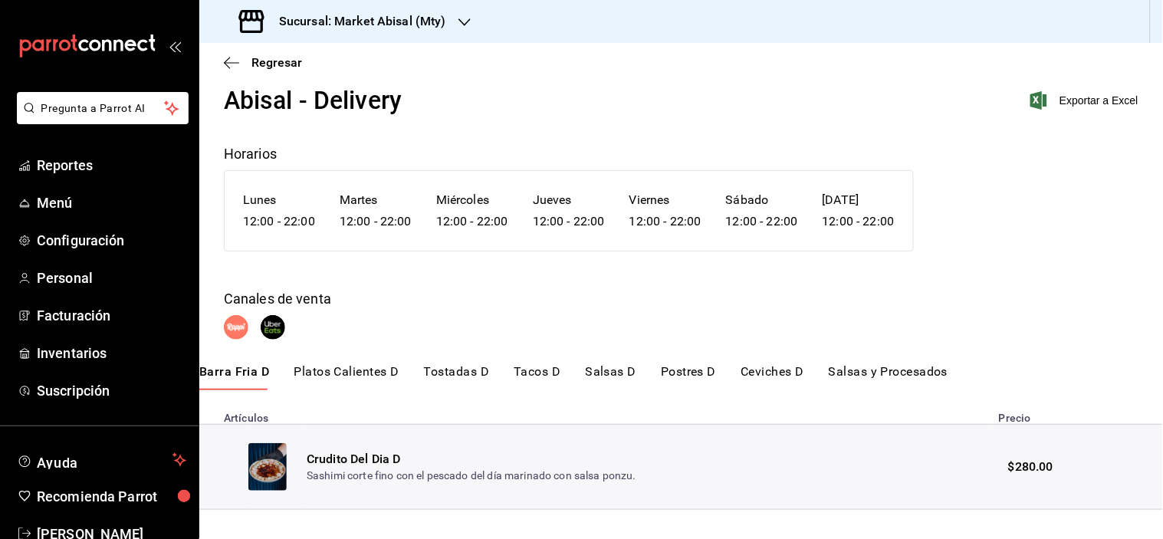
scroll to position [58, 0]
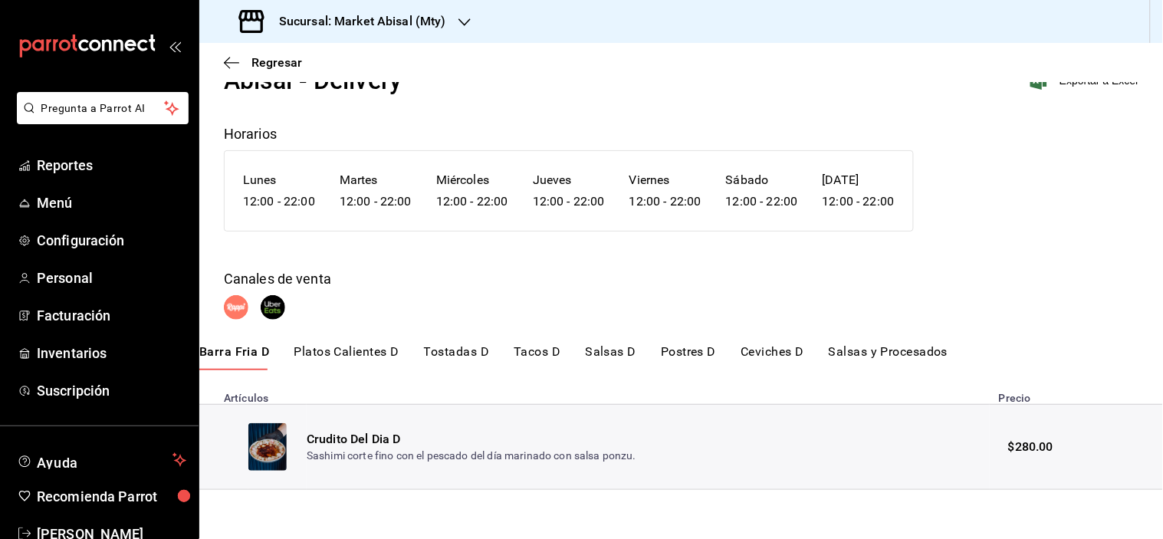
click at [373, 354] on button "Platos Calientes D" at bounding box center [347, 357] width 105 height 26
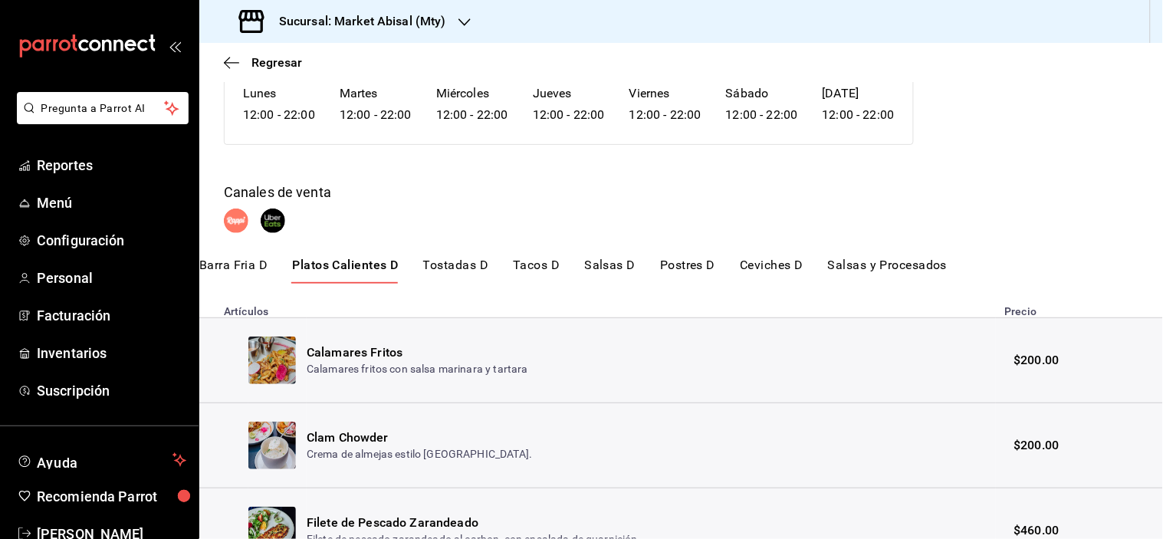
scroll to position [143, 0]
click at [533, 265] on button "Tacos D" at bounding box center [536, 271] width 47 height 26
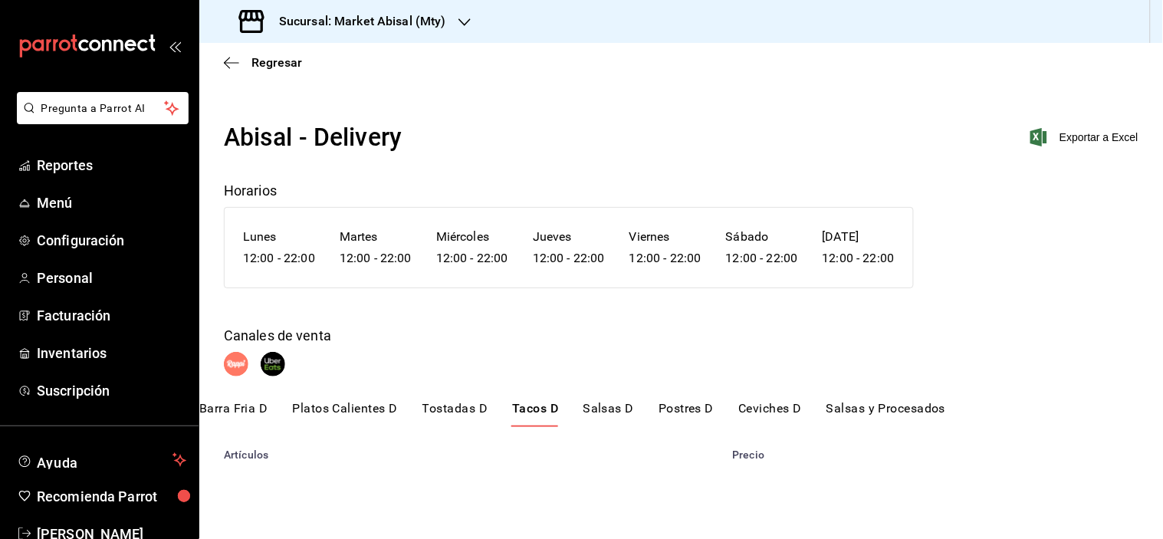
scroll to position [0, 0]
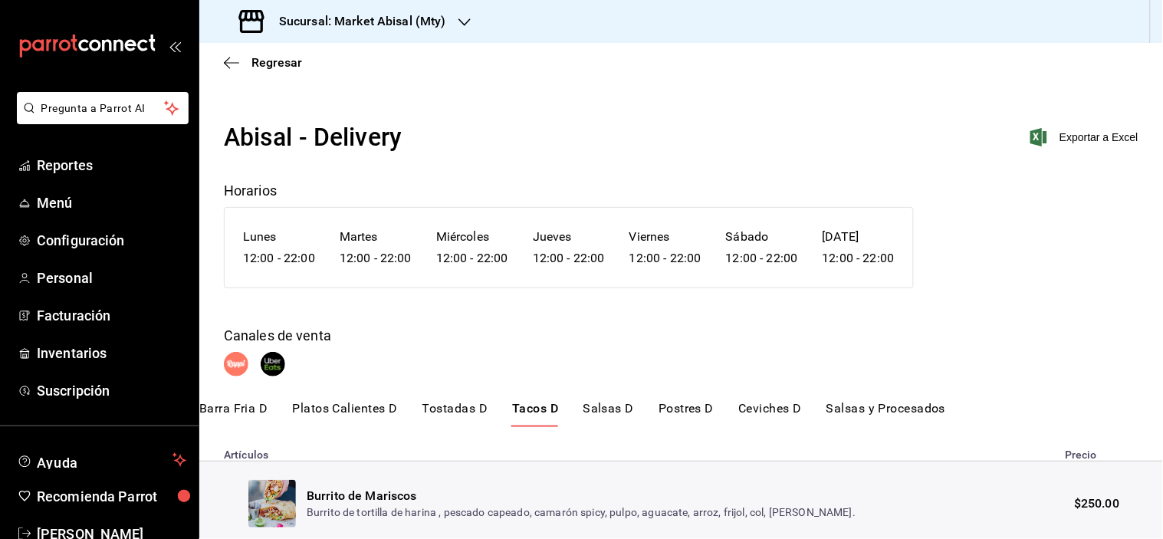
click at [936, 377] on div at bounding box center [681, 364] width 915 height 25
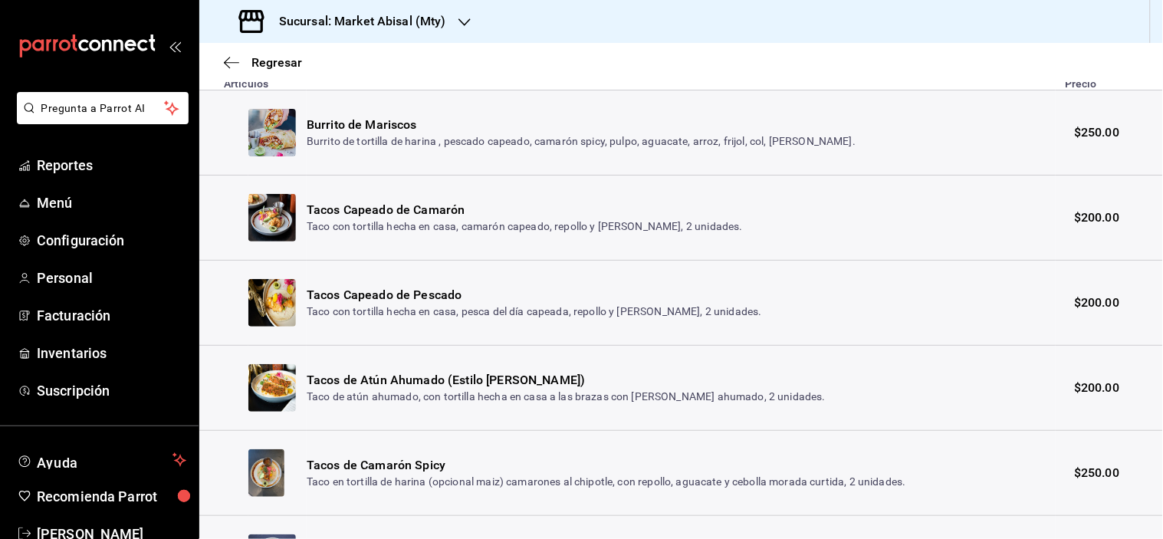
scroll to position [341, 0]
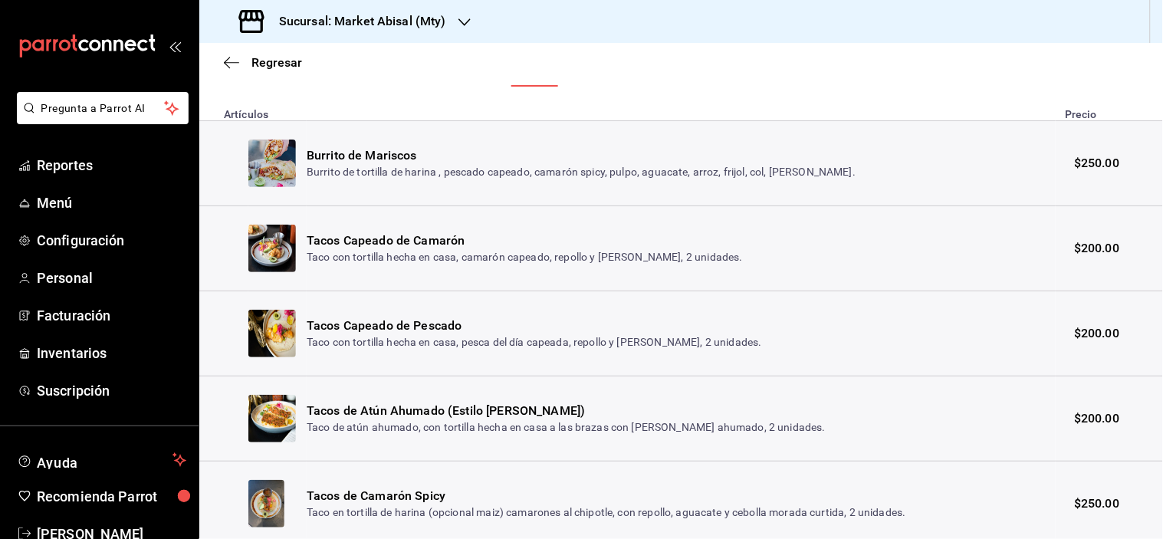
click at [909, 86] on button "Salsas y Procesados" at bounding box center [887, 74] width 120 height 26
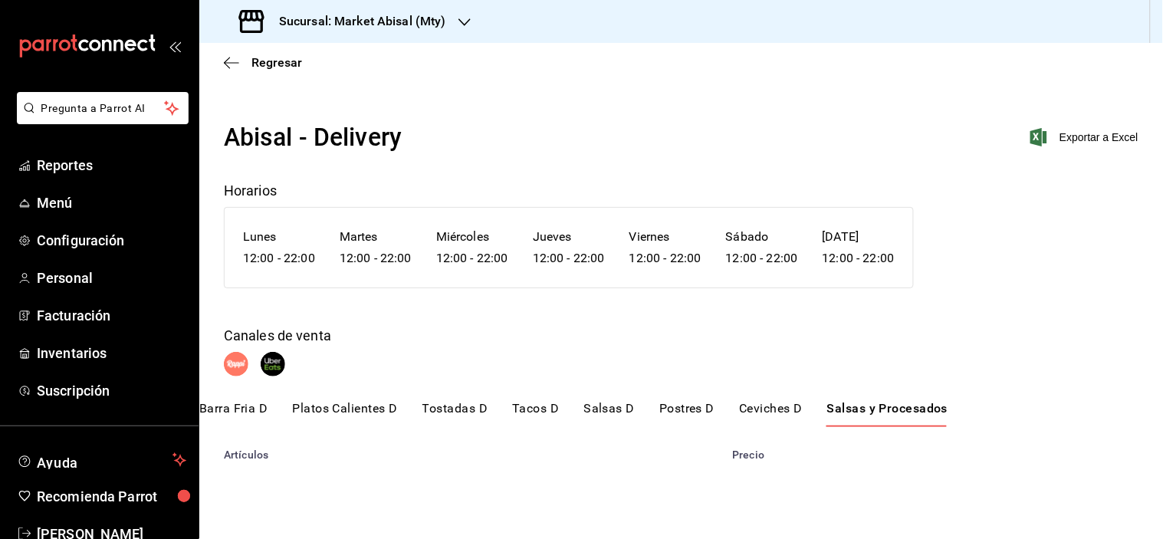
scroll to position [0, 0]
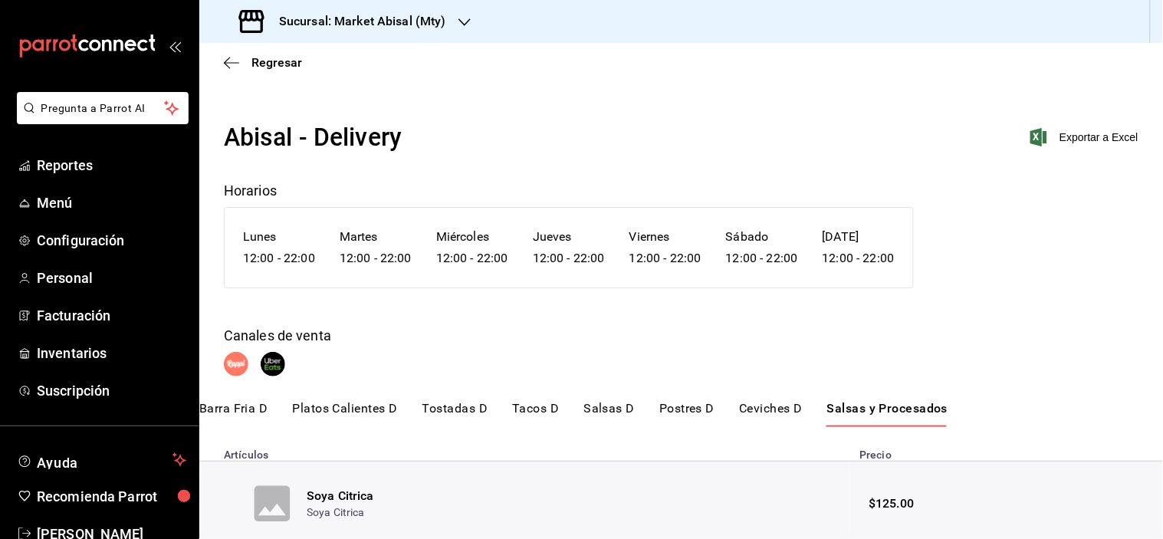
click at [546, 410] on button "Tacos D" at bounding box center [535, 414] width 47 height 26
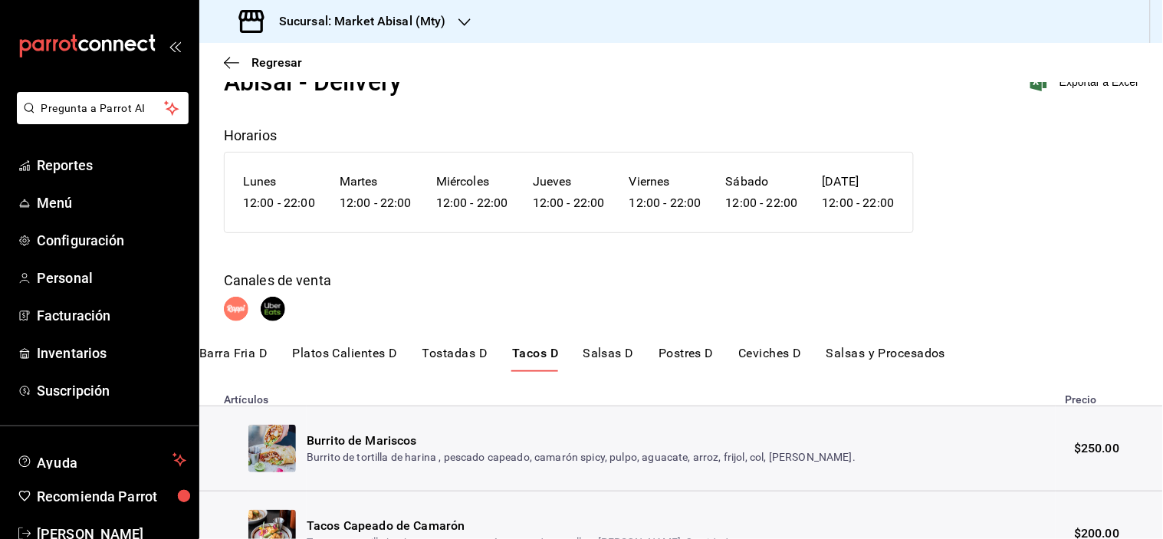
scroll to position [85, 0]
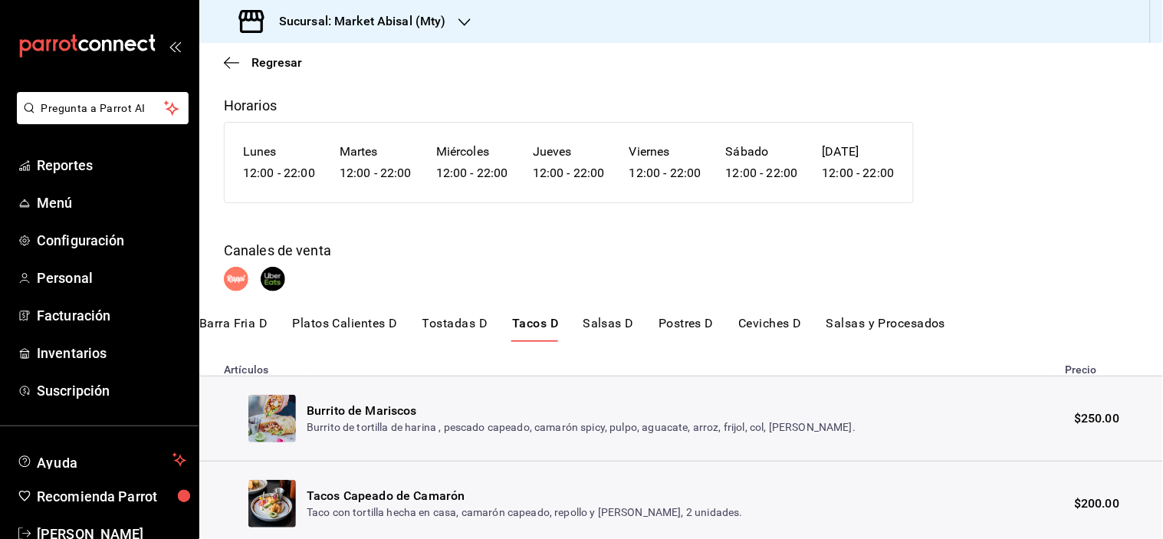
click at [262, 320] on button "Barra Fria D" at bounding box center [233, 329] width 69 height 26
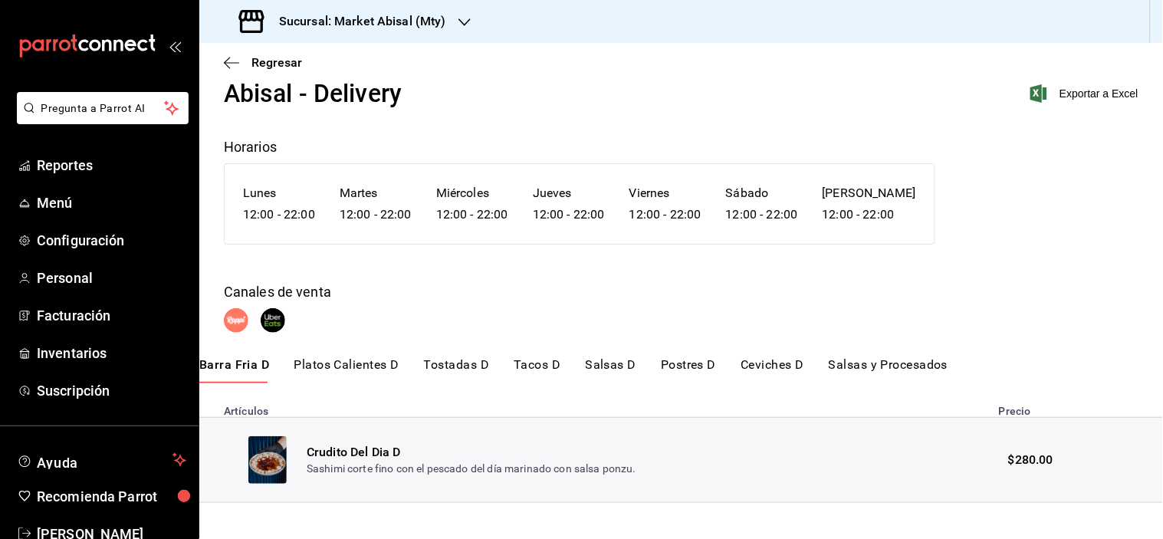
scroll to position [58, 0]
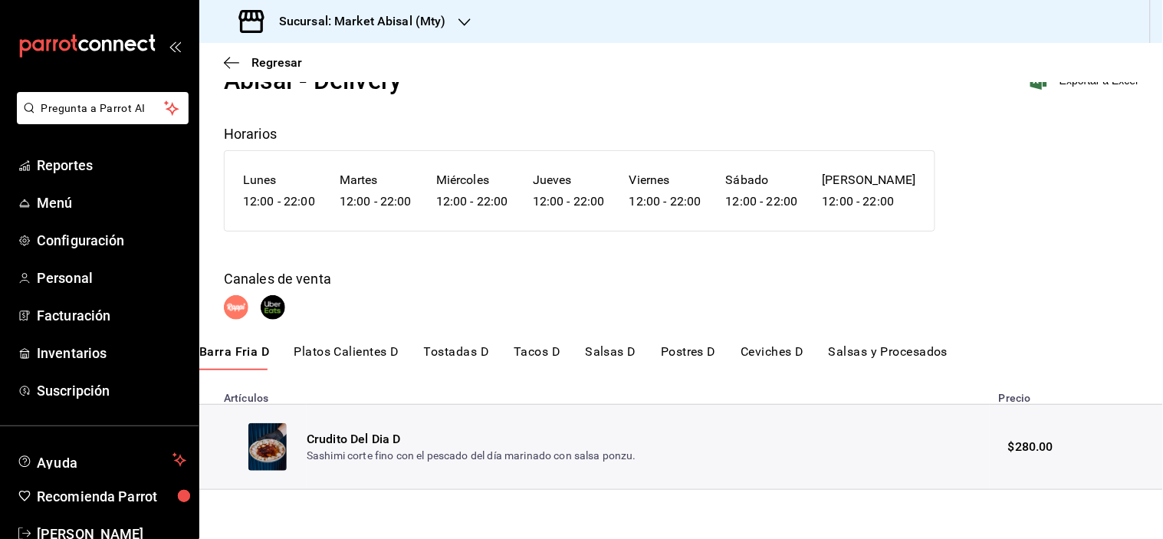
click at [892, 351] on button "Salsas y Procesados" at bounding box center [889, 357] width 120 height 26
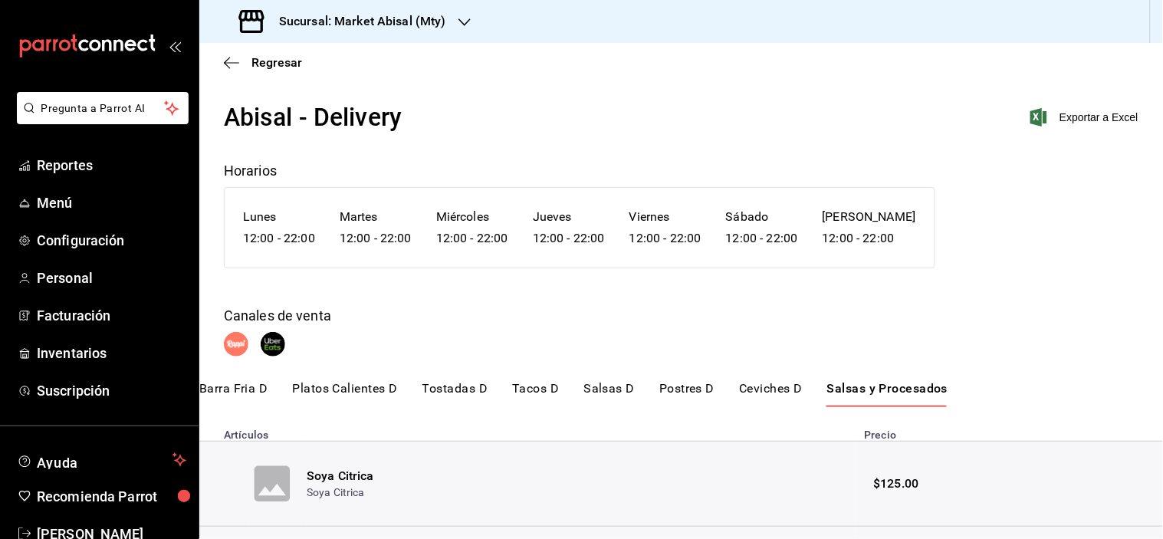
scroll to position [0, 0]
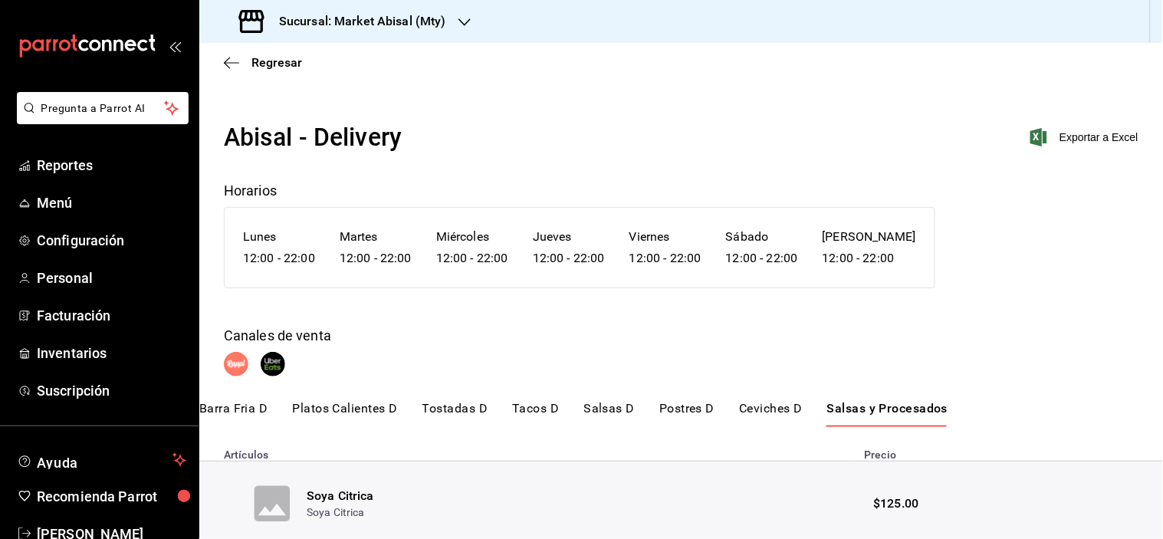
click at [867, 406] on button "Salsas y Procesados" at bounding box center [888, 414] width 121 height 26
click at [256, 56] on span "Regresar" at bounding box center [277, 62] width 51 height 15
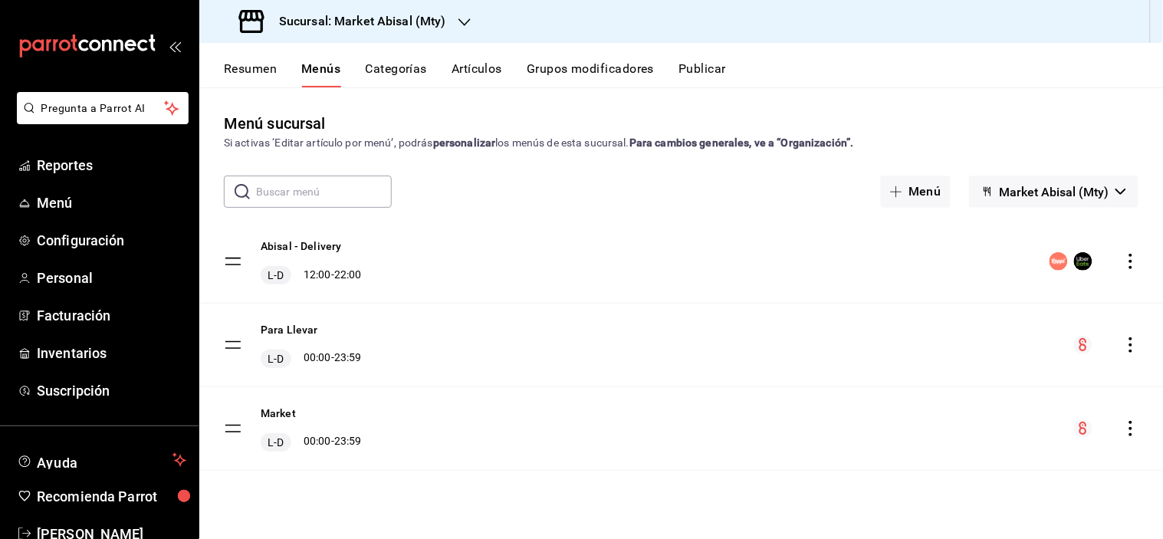
click at [422, 63] on button "Categorías" at bounding box center [397, 74] width 62 height 26
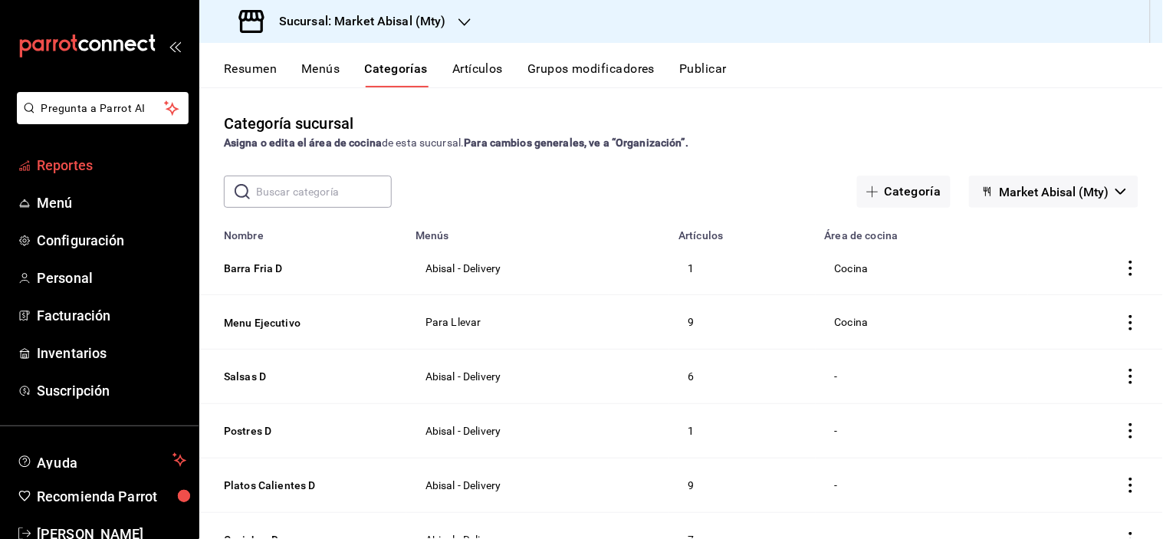
click at [133, 159] on span "Reportes" at bounding box center [112, 165] width 150 height 21
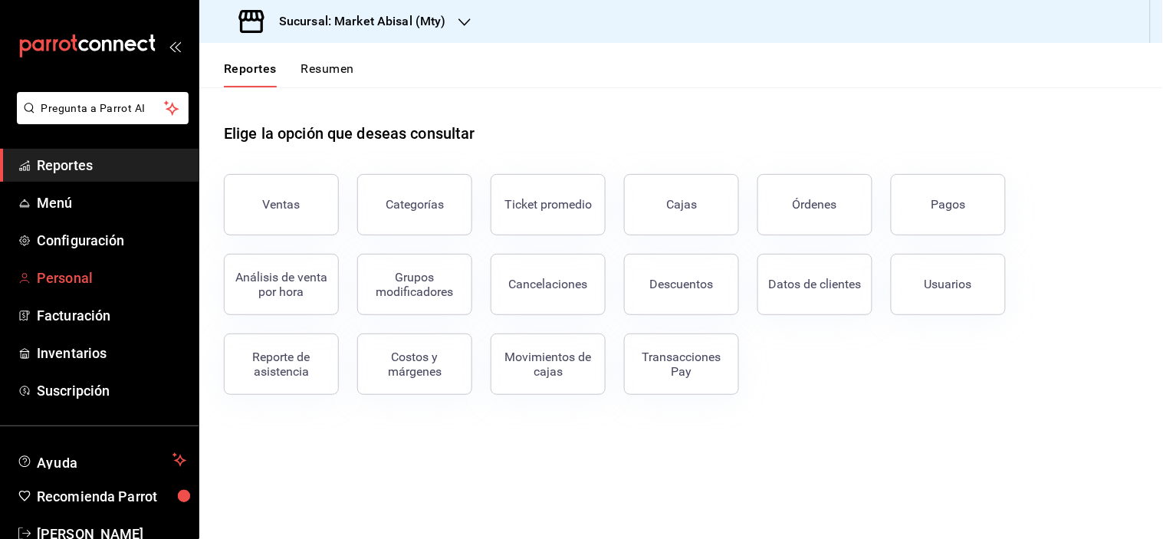
click at [91, 285] on span "Personal" at bounding box center [112, 278] width 150 height 21
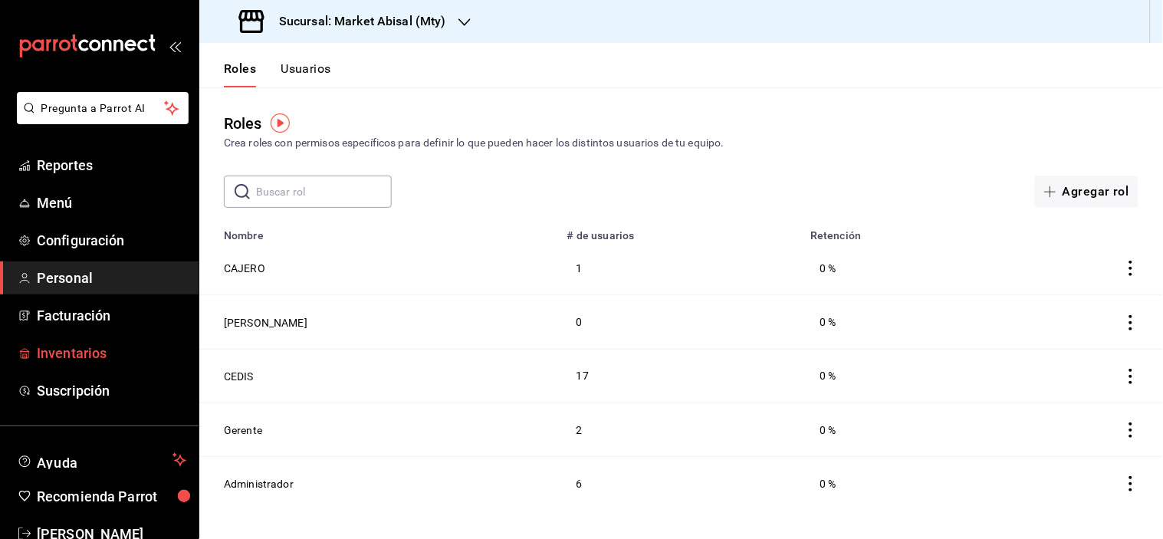
click at [89, 355] on span "Inventarios" at bounding box center [112, 353] width 150 height 21
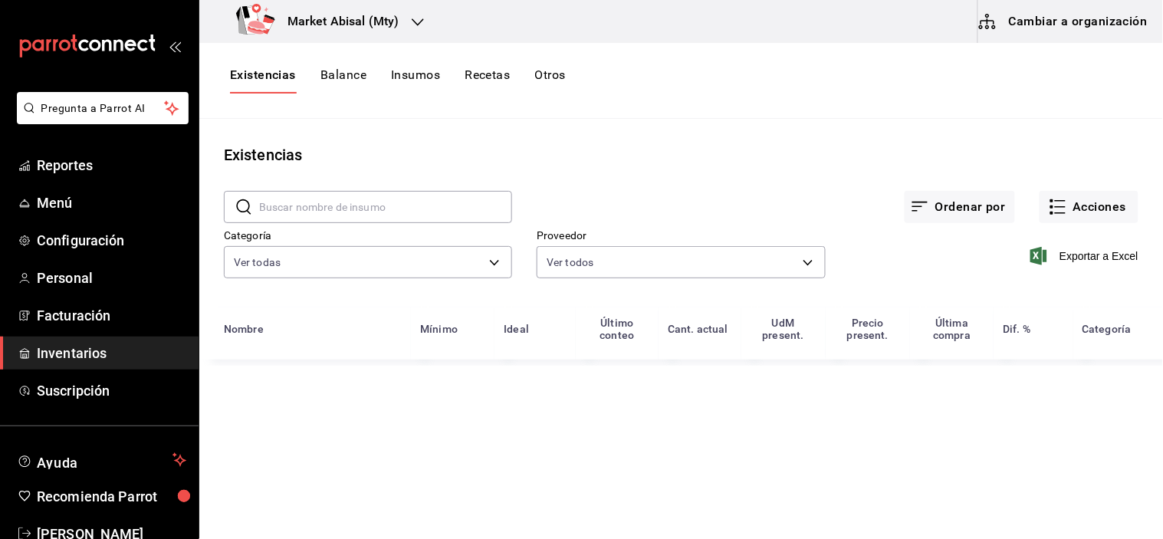
click at [1091, 17] on button "Cambiar a organización" at bounding box center [1065, 21] width 173 height 43
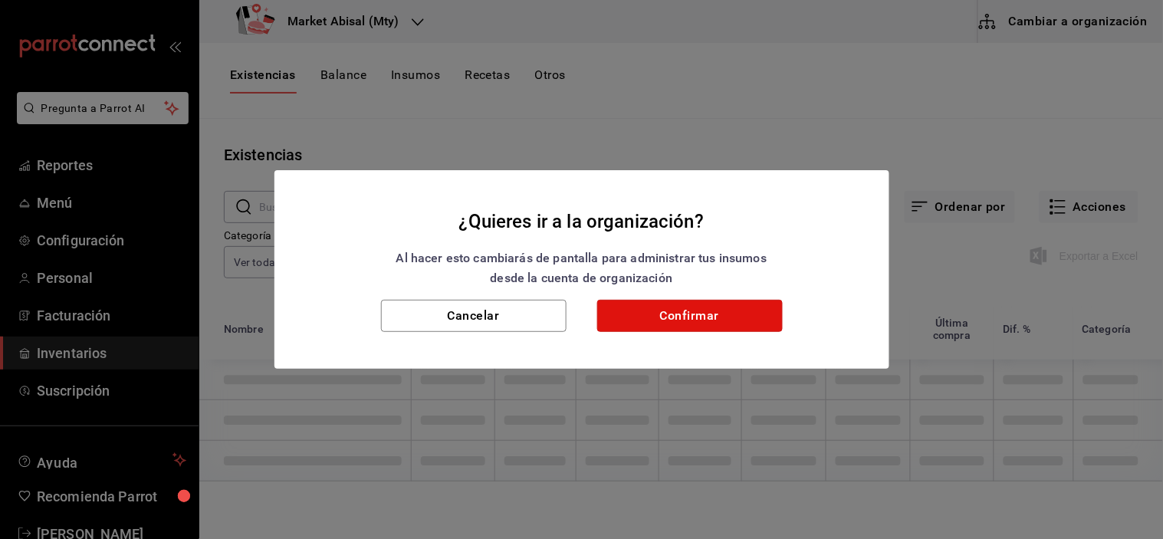
click at [729, 316] on button "Confirmar" at bounding box center [690, 316] width 186 height 32
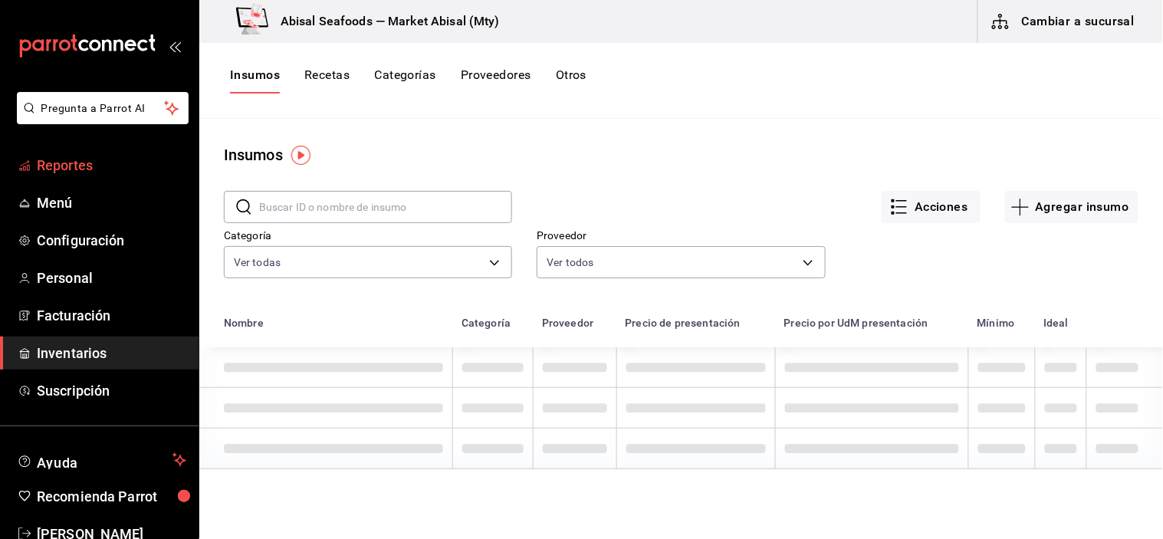
click at [87, 169] on span "Reportes" at bounding box center [112, 165] width 150 height 21
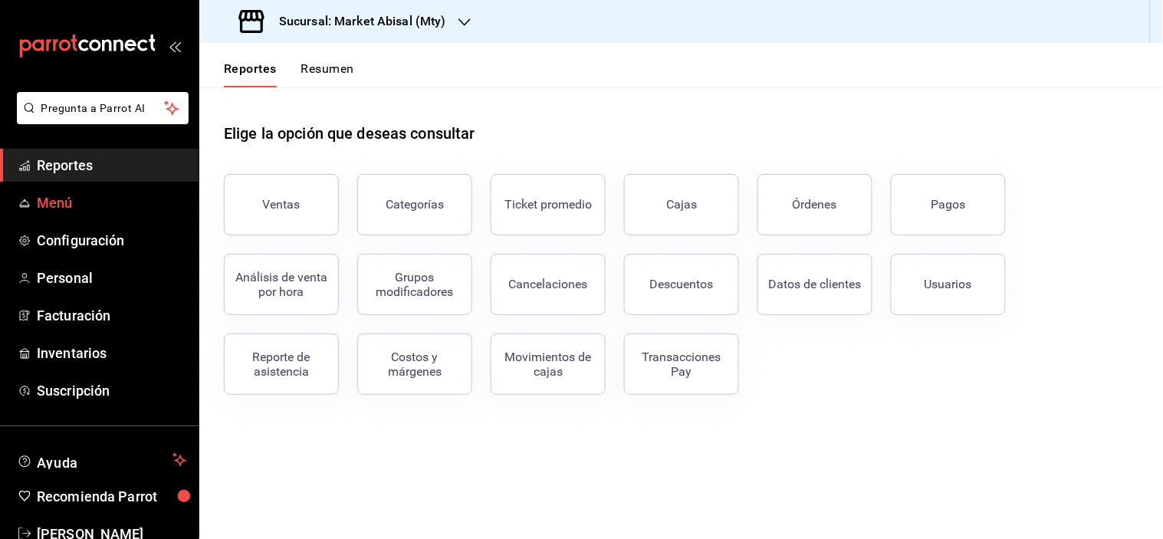
drag, startPoint x: 87, startPoint y: 169, endPoint x: 90, endPoint y: 198, distance: 29.2
click at [90, 198] on span "Menú" at bounding box center [112, 203] width 150 height 21
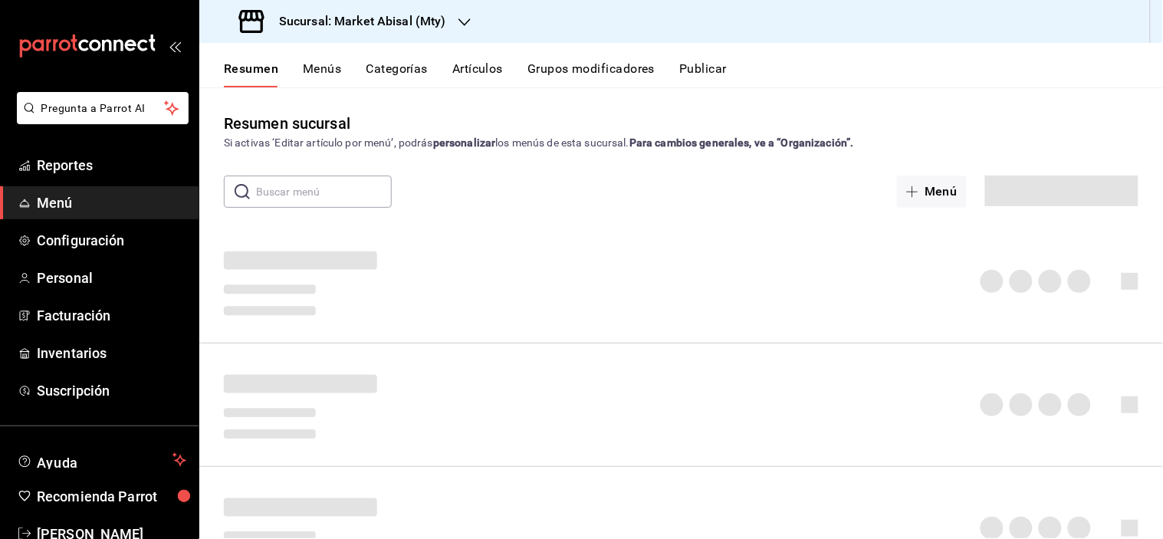
click at [407, 61] on button "Categorías" at bounding box center [398, 74] width 62 height 26
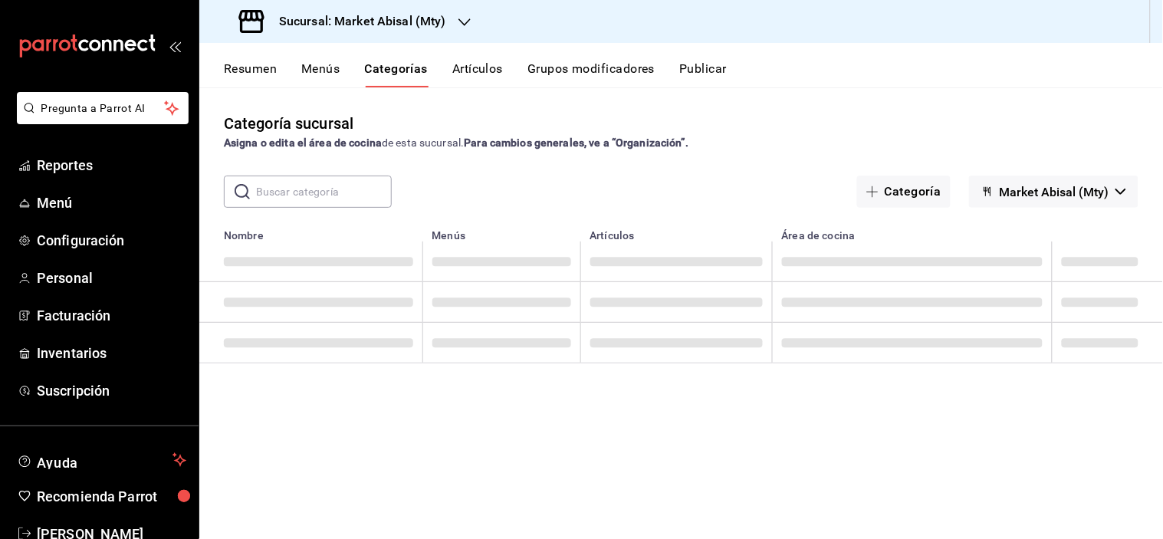
click at [333, 198] on input "text" at bounding box center [324, 191] width 136 height 31
type input "SALS"
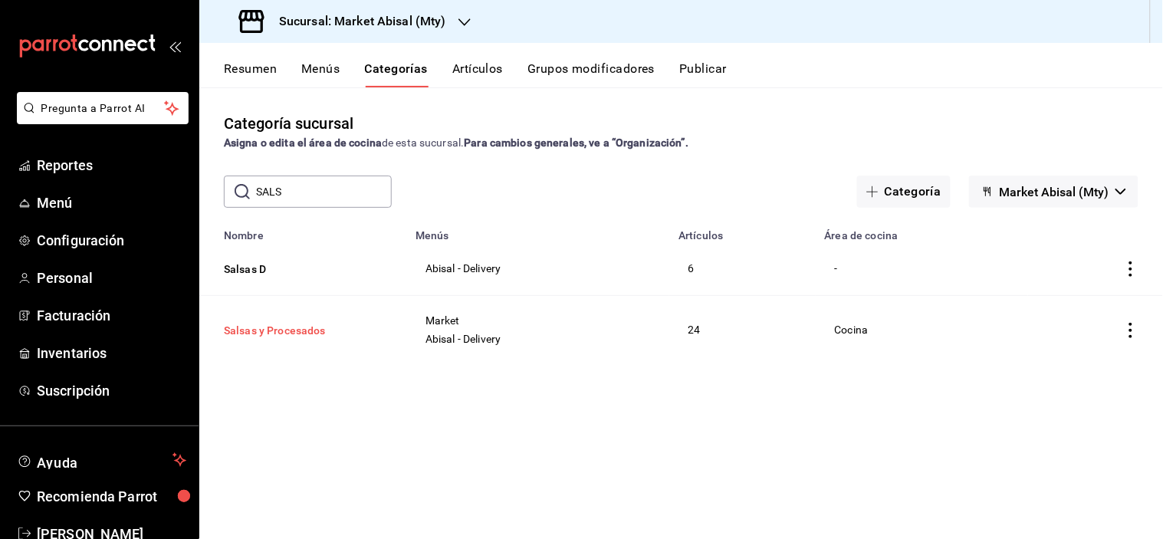
click at [327, 330] on button "Salsas y Procesados" at bounding box center [300, 330] width 153 height 15
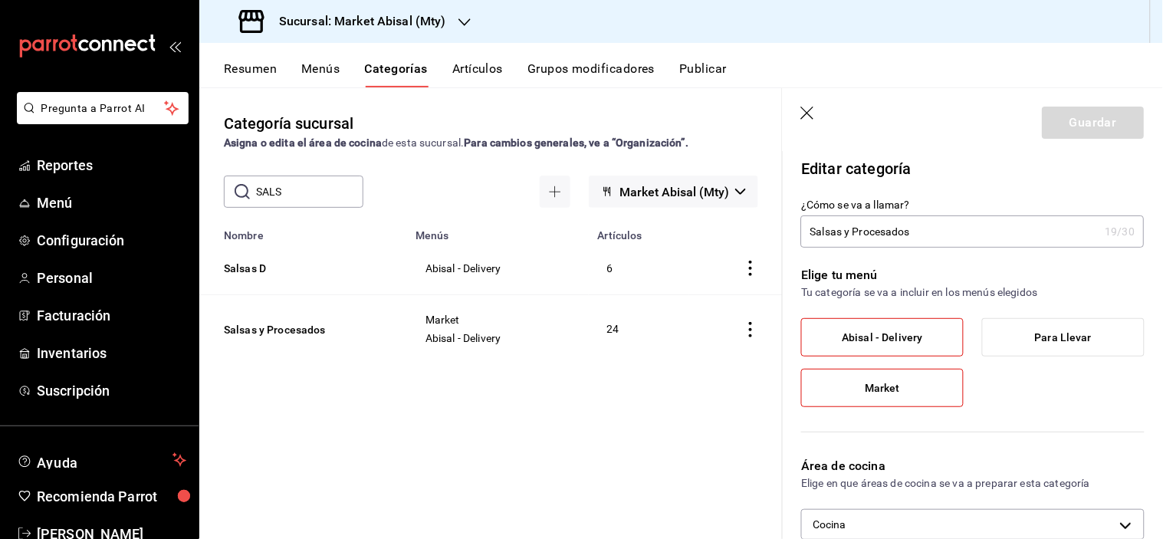
click at [890, 387] on span "Market" at bounding box center [882, 388] width 35 height 13
click at [0, 0] on input "Market" at bounding box center [0, 0] width 0 height 0
click at [877, 387] on span "Market" at bounding box center [882, 388] width 35 height 13
click at [0, 0] on input "Market" at bounding box center [0, 0] width 0 height 0
click at [886, 350] on label "Abisal - Delivery" at bounding box center [882, 337] width 161 height 37
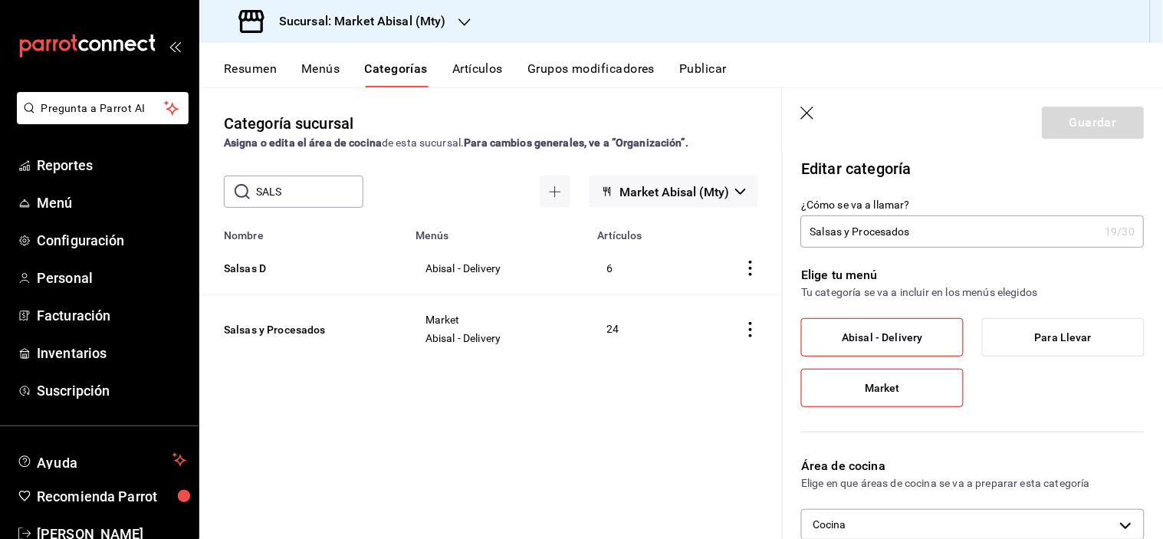
click at [0, 0] on input "Abisal - Delivery" at bounding box center [0, 0] width 0 height 0
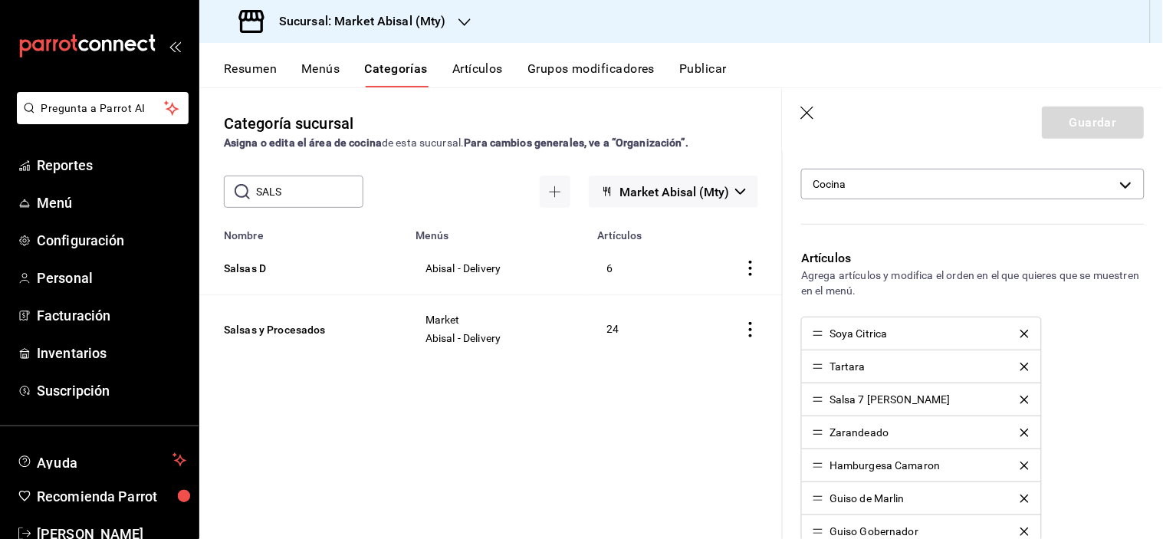
scroll to position [255, 0]
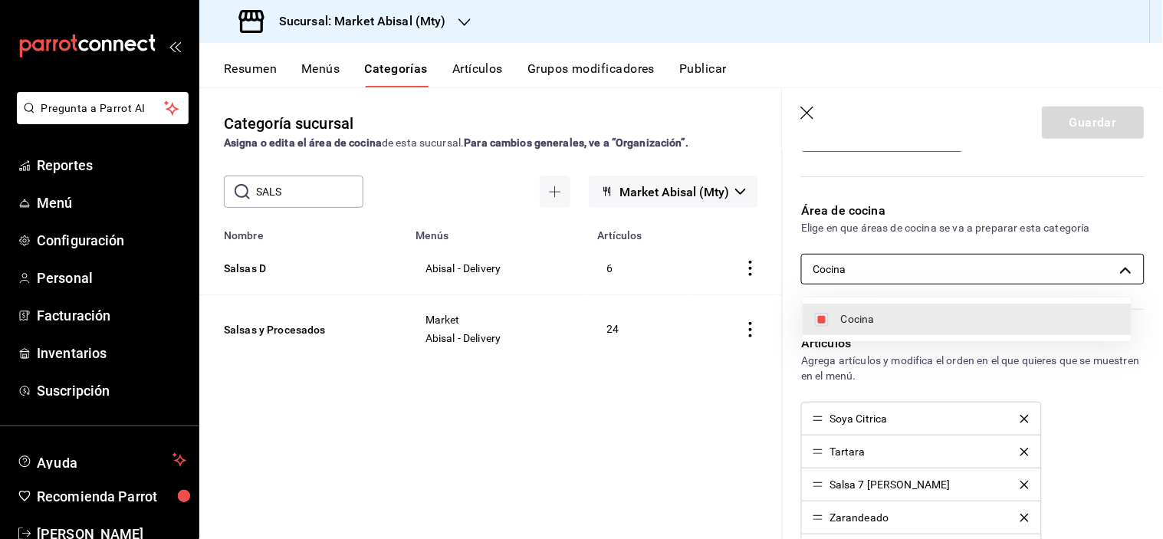
click at [1044, 272] on body "Pregunta a Parrot AI Reportes Menú Configuración Personal Facturación Inventari…" at bounding box center [581, 269] width 1163 height 539
click at [838, 308] on li "Cocina" at bounding box center [967, 319] width 329 height 31
checkbox input "false"
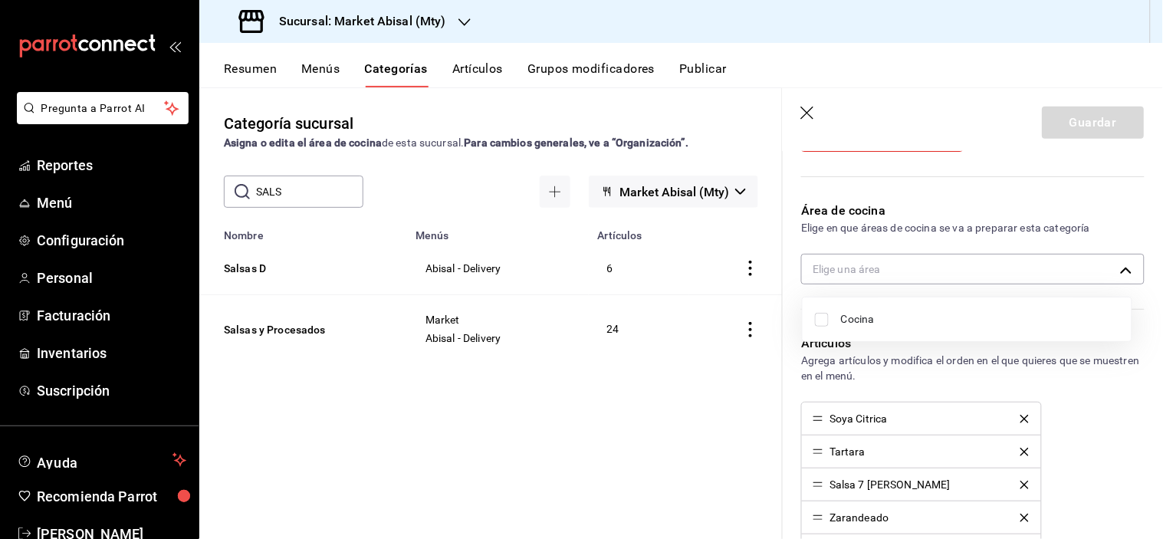
click at [930, 310] on li "Cocina" at bounding box center [967, 319] width 329 height 31
type input "d1479e30-bedf-4119-afe5-96703edcfc60"
checkbox input "true"
drag, startPoint x: 1124, startPoint y: 380, endPoint x: 1113, endPoint y: 403, distance: 26.4
click at [1126, 380] on div at bounding box center [581, 269] width 1163 height 539
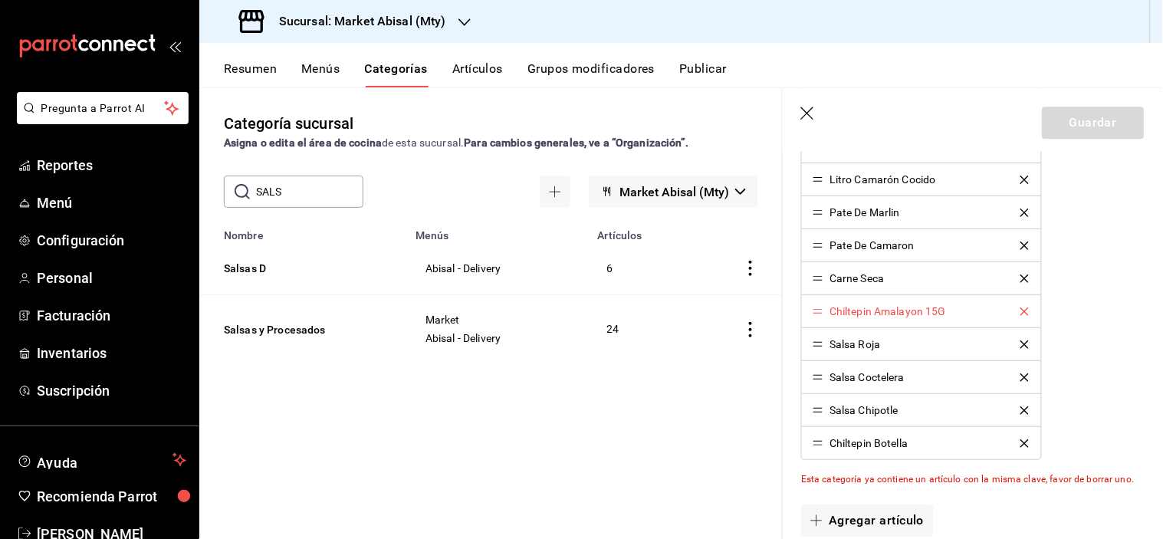
scroll to position [1356, 0]
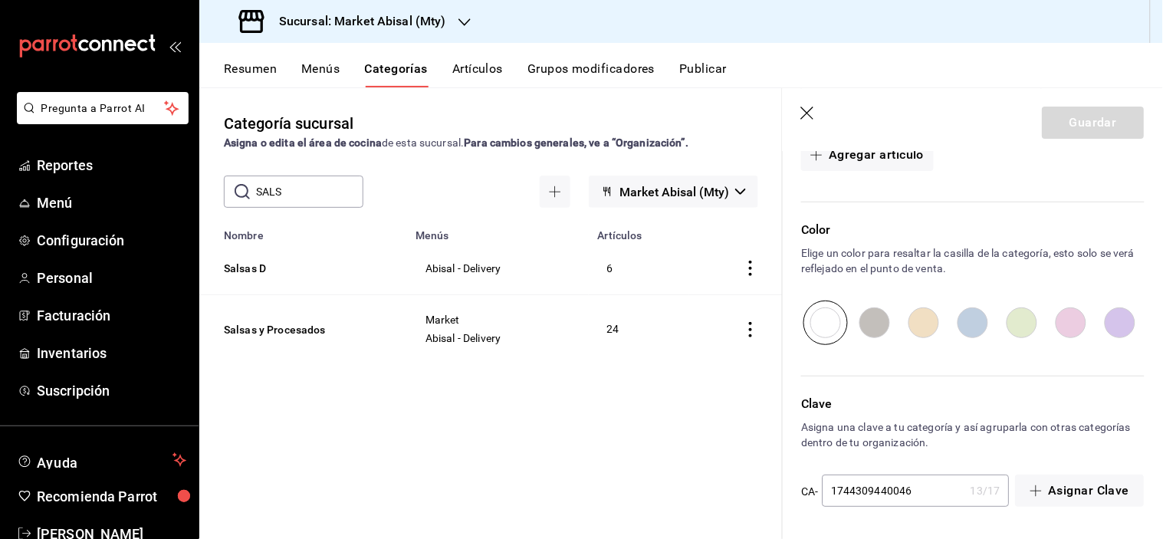
click at [807, 108] on icon "button" at bounding box center [808, 114] width 15 height 15
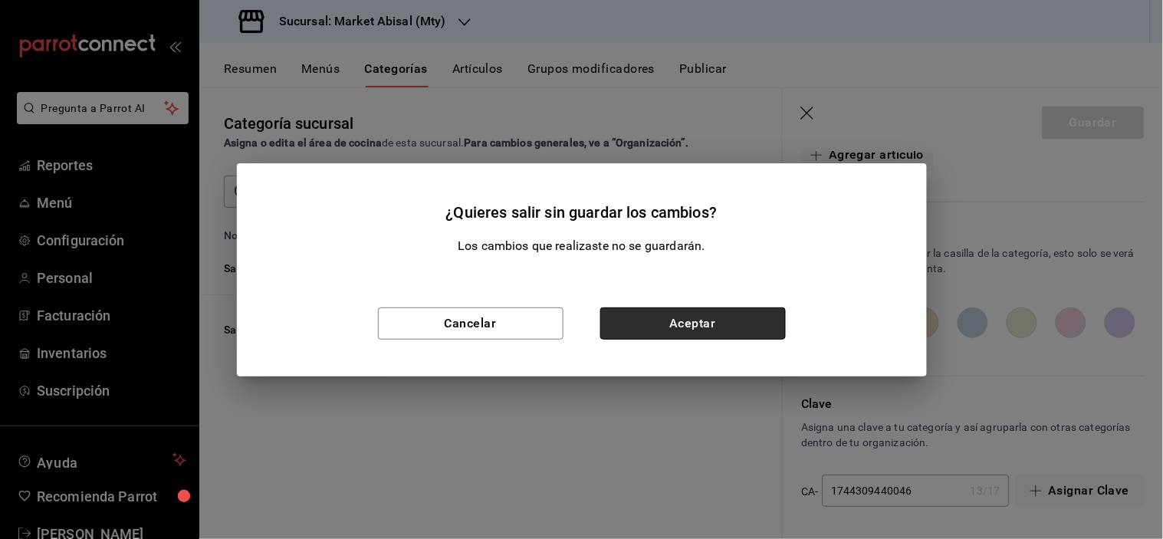
click at [750, 328] on button "Aceptar" at bounding box center [694, 324] width 186 height 32
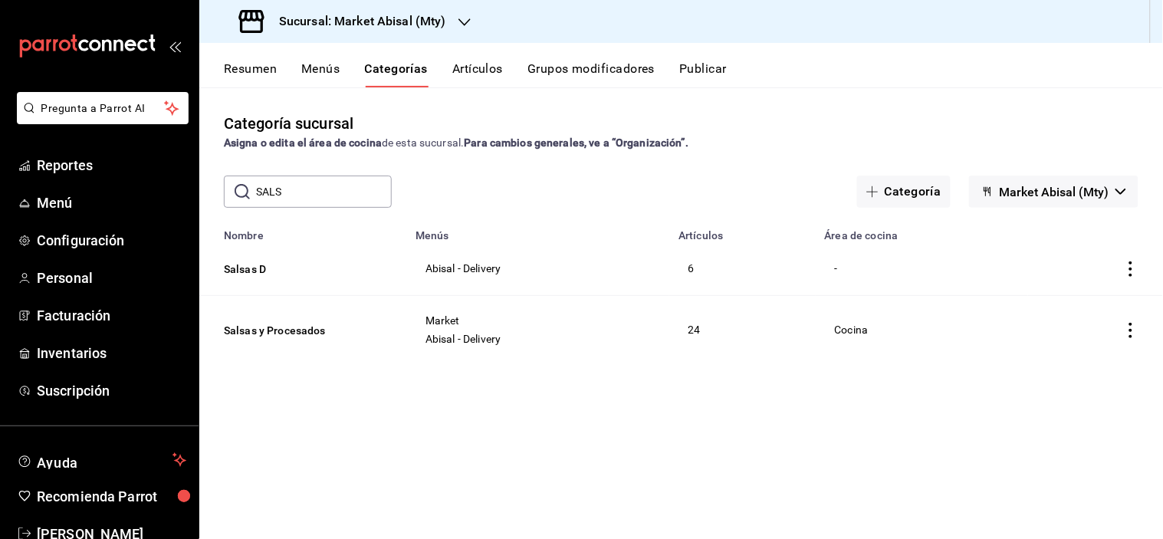
click at [1124, 330] on icon "actions" at bounding box center [1131, 330] width 15 height 15
click at [1098, 363] on span "Editar" at bounding box center [1086, 366] width 40 height 16
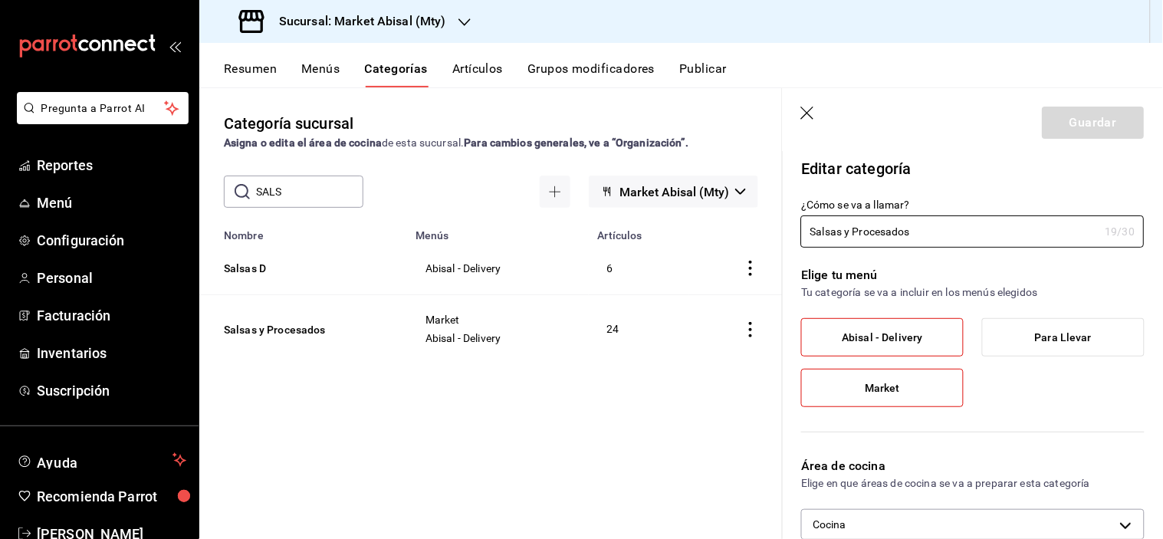
click at [808, 110] on icon "button" at bounding box center [808, 114] width 15 height 15
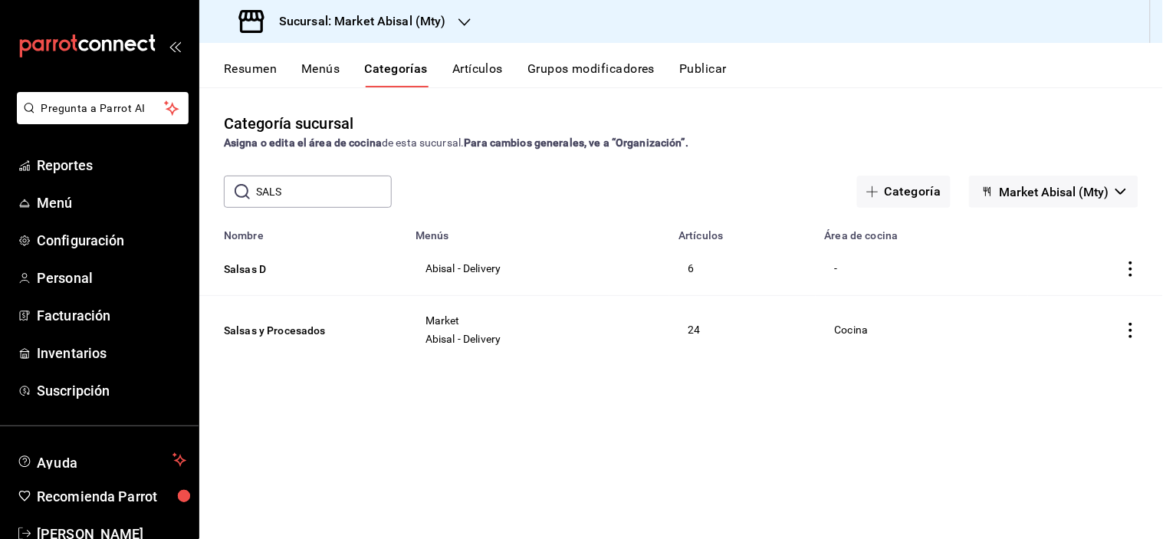
click at [331, 64] on div "Resumen Menús Categorías Artículos Grupos modificadores Publicar" at bounding box center [681, 65] width 964 height 44
click at [330, 67] on button "Menús" at bounding box center [320, 74] width 38 height 26
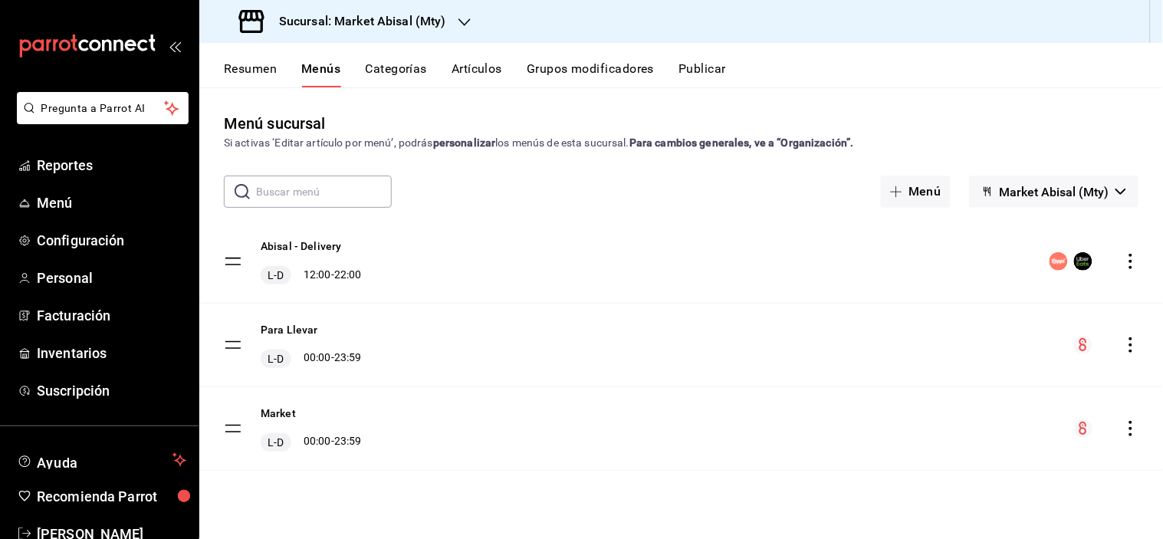
click at [1138, 347] on icon "actions" at bounding box center [1131, 344] width 15 height 15
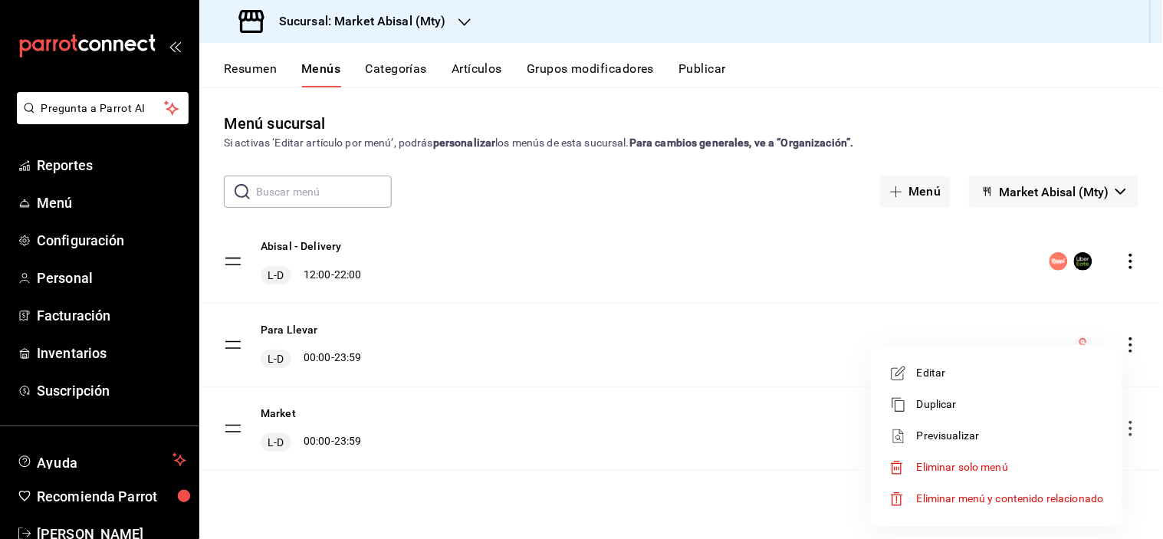
click at [952, 373] on span "Editar" at bounding box center [1010, 373] width 187 height 16
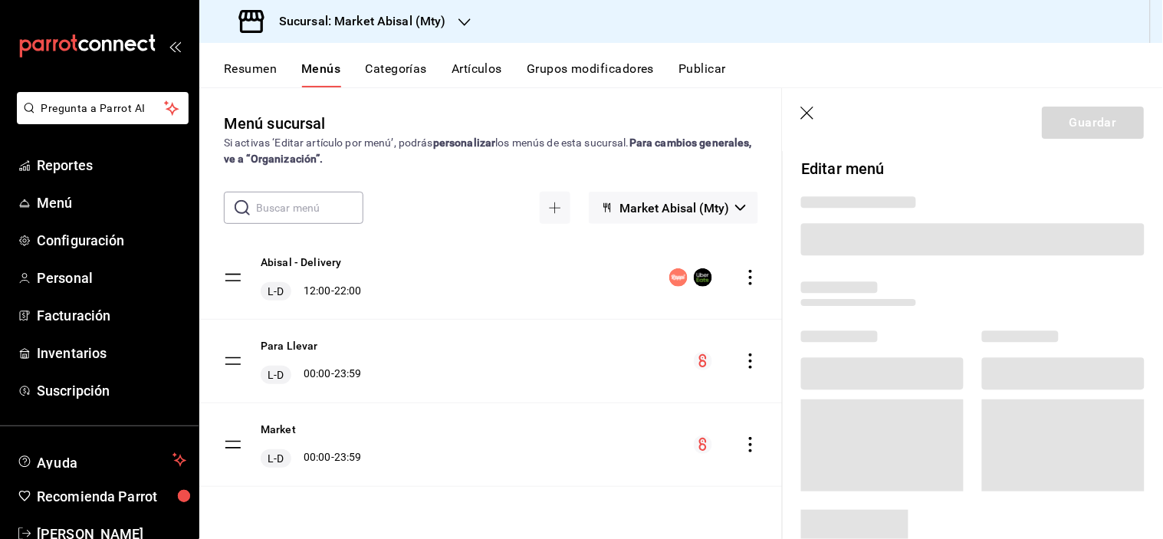
click at [811, 110] on icon "button" at bounding box center [807, 113] width 13 height 13
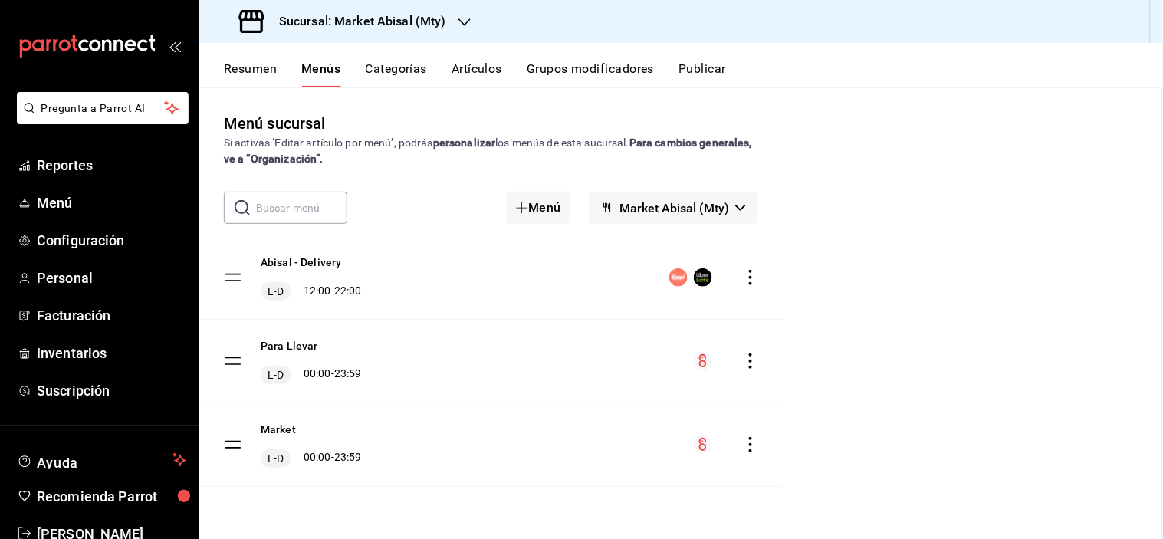
checkbox input "false"
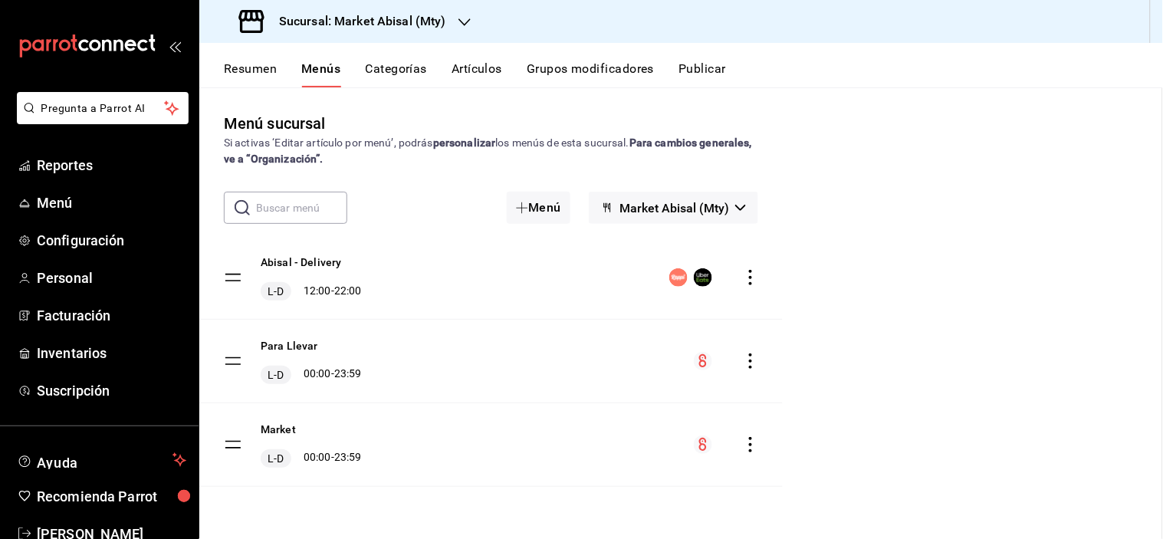
checkbox input "false"
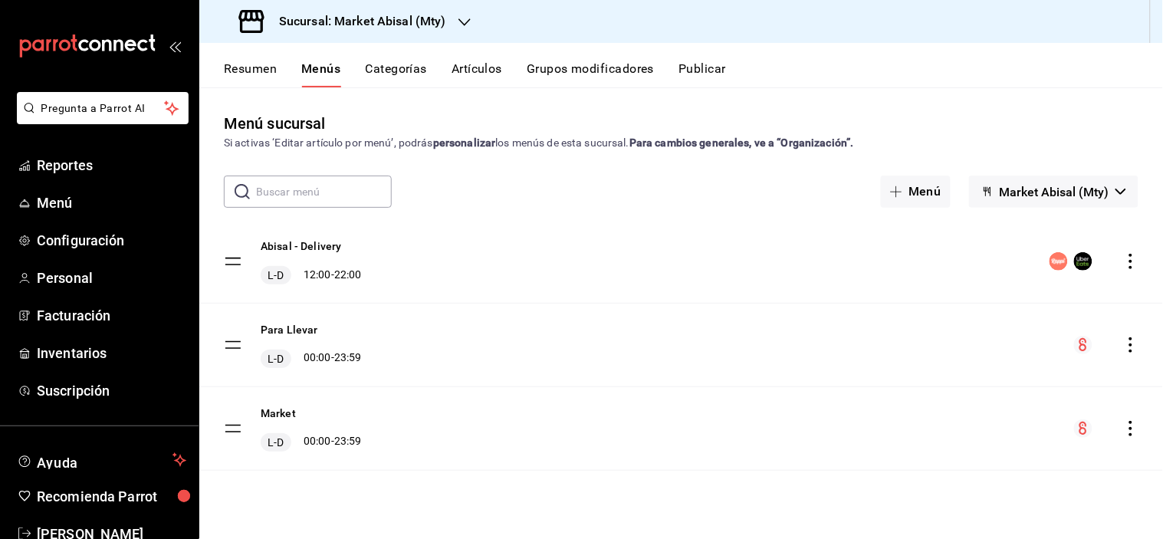
click at [1131, 258] on icon "actions" at bounding box center [1131, 261] width 15 height 15
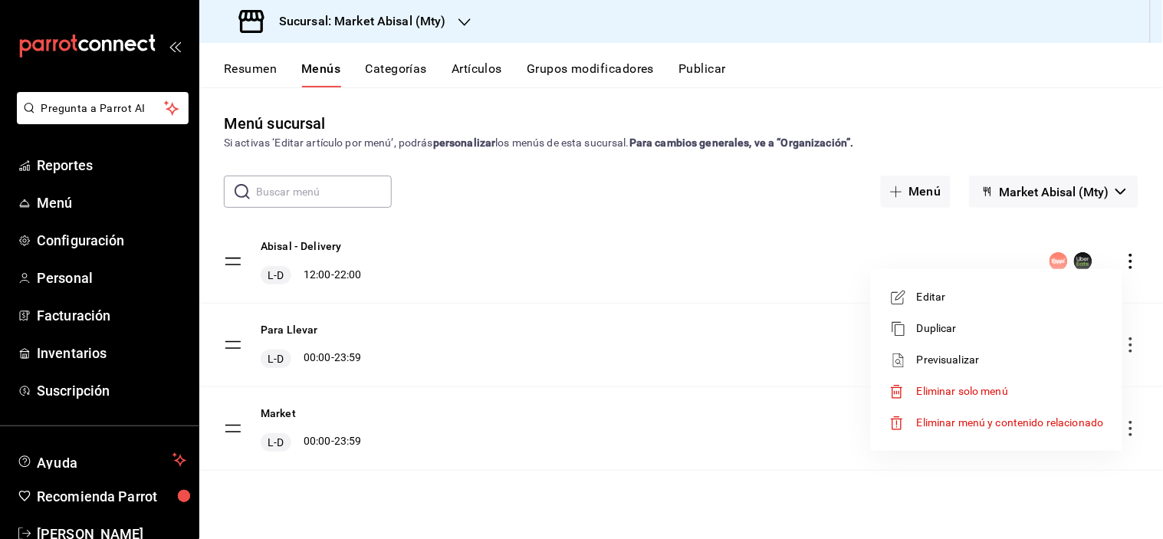
click at [976, 302] on span "Editar" at bounding box center [1010, 297] width 187 height 16
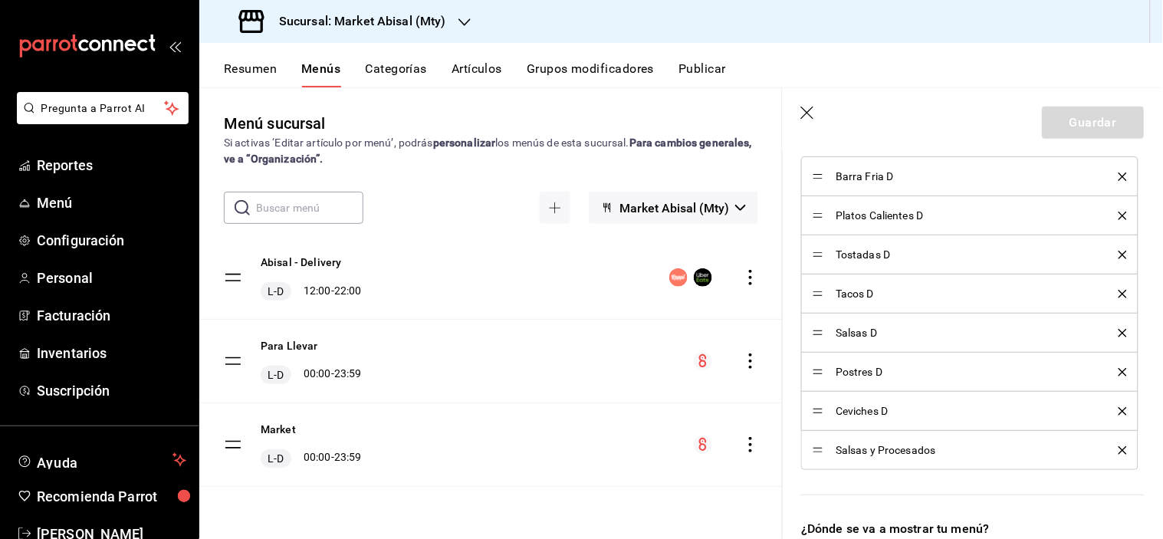
scroll to position [596, 0]
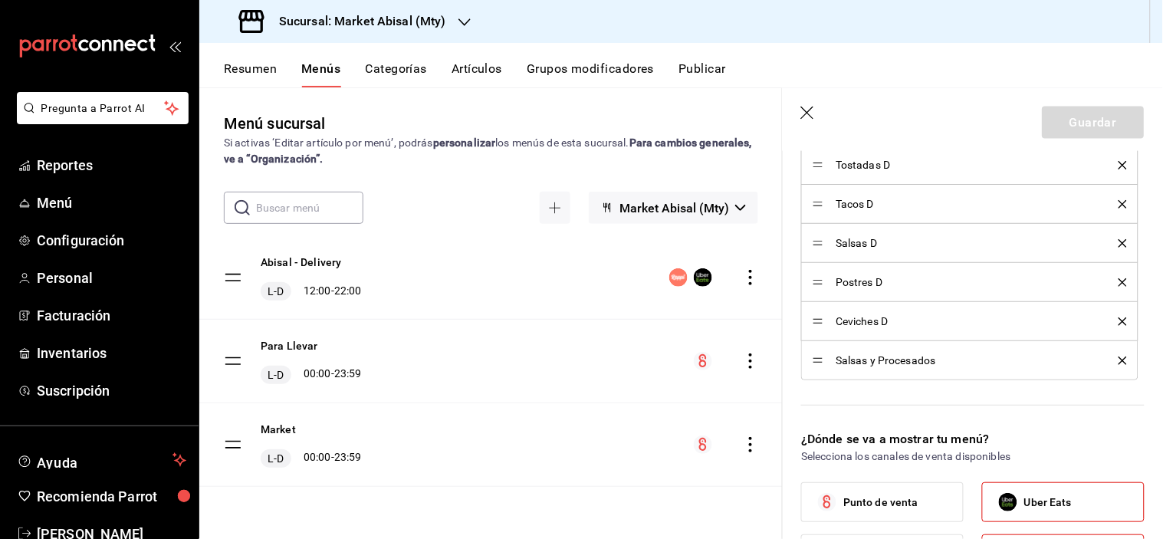
click at [1119, 359] on icon "delete" at bounding box center [1123, 361] width 8 height 8
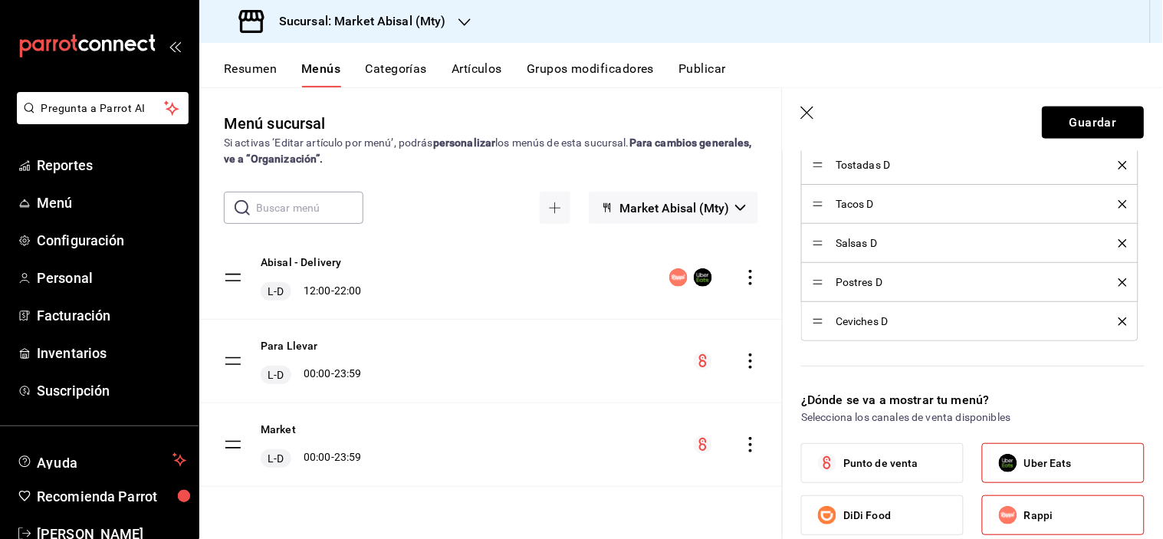
drag, startPoint x: 1079, startPoint y: 119, endPoint x: 1053, endPoint y: 121, distance: 26.2
click at [1079, 118] on button "Guardar" at bounding box center [1094, 123] width 102 height 32
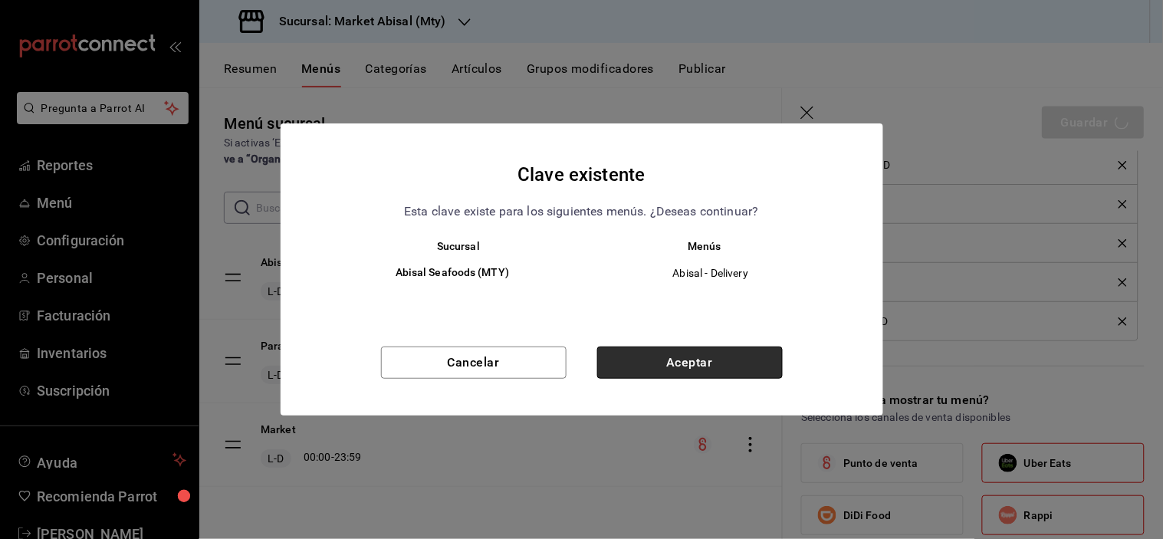
click at [675, 350] on button "Aceptar" at bounding box center [690, 363] width 186 height 32
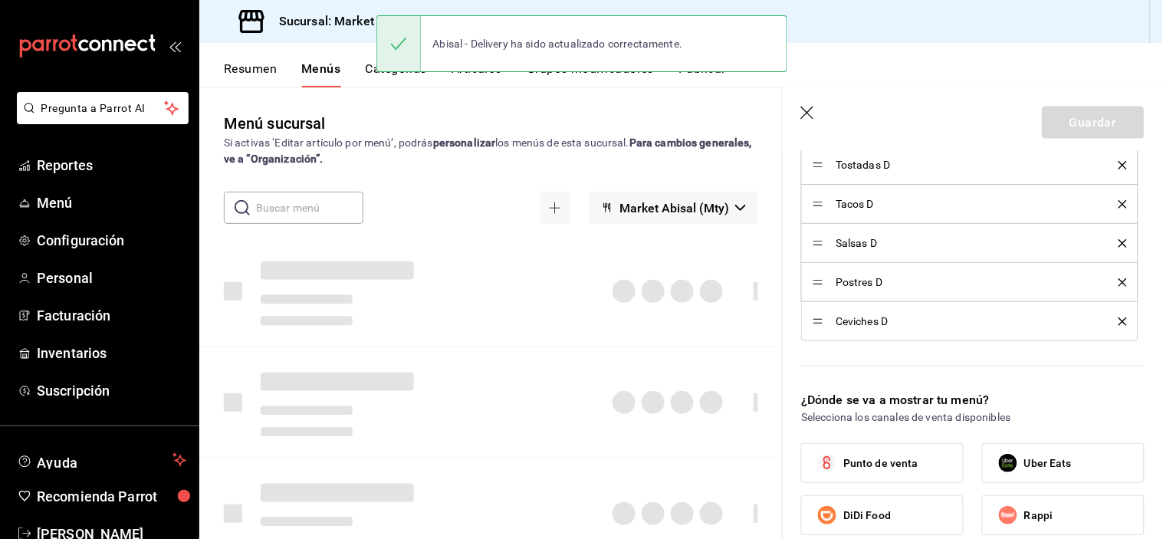
checkbox input "false"
type input "1755554973113"
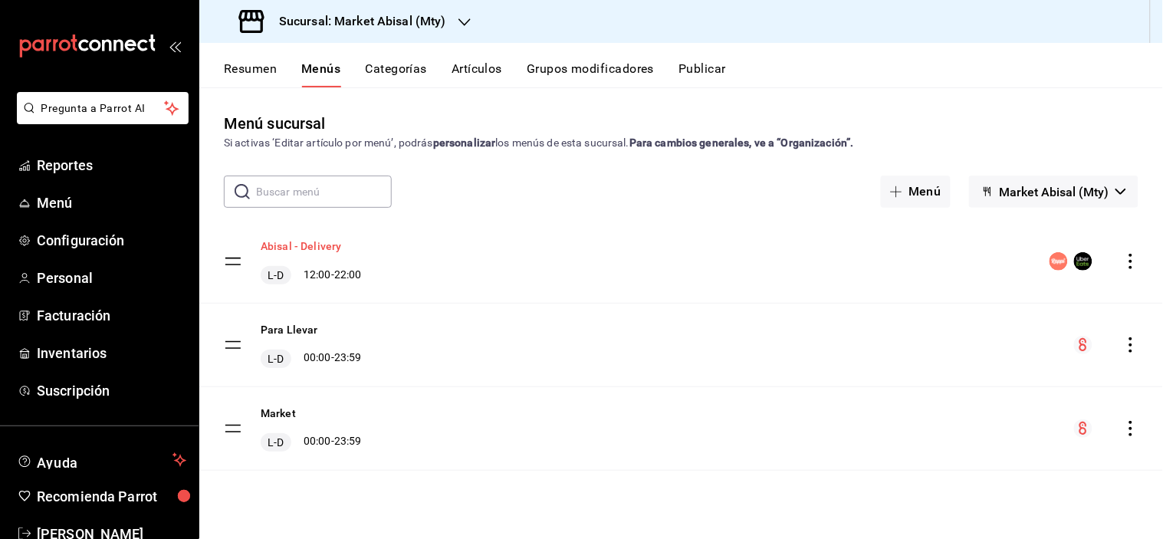
click at [321, 247] on button "Abisal - Delivery" at bounding box center [301, 246] width 81 height 15
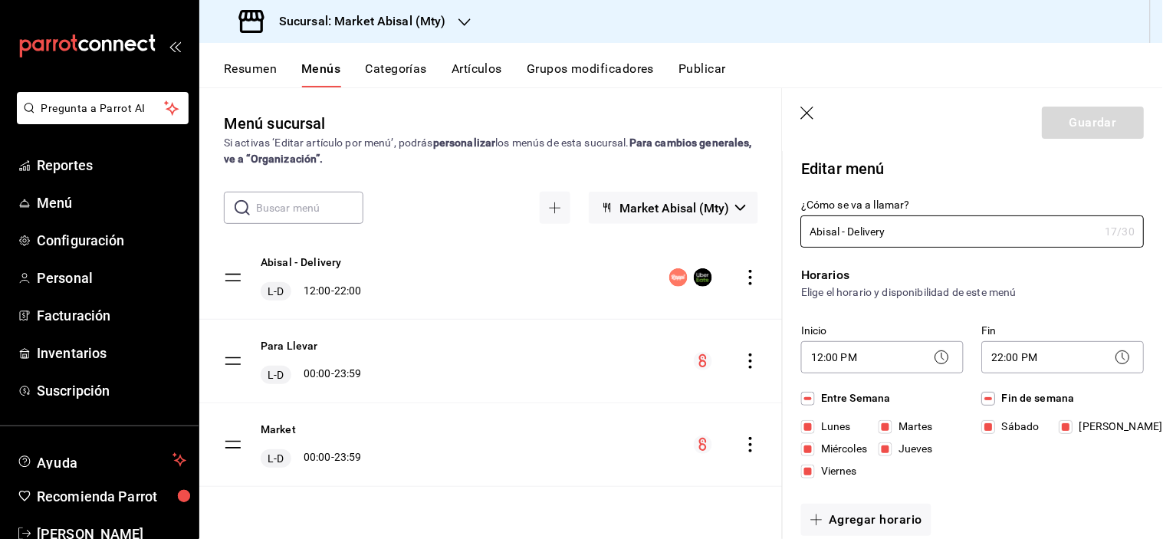
click at [809, 110] on icon "button" at bounding box center [808, 114] width 15 height 15
checkbox input "false"
type input "1755554978558"
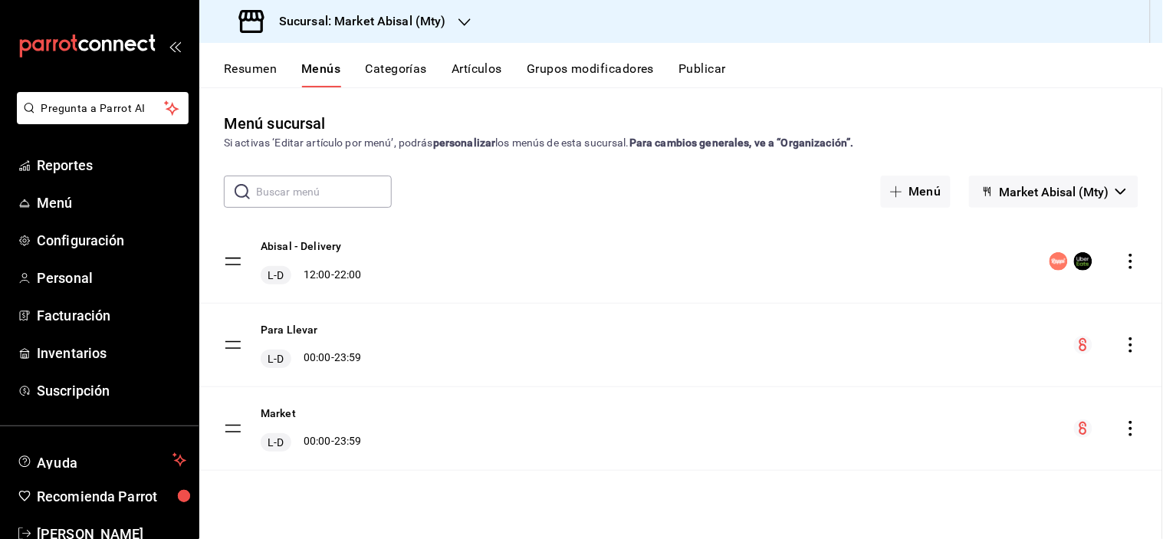
checkbox input "false"
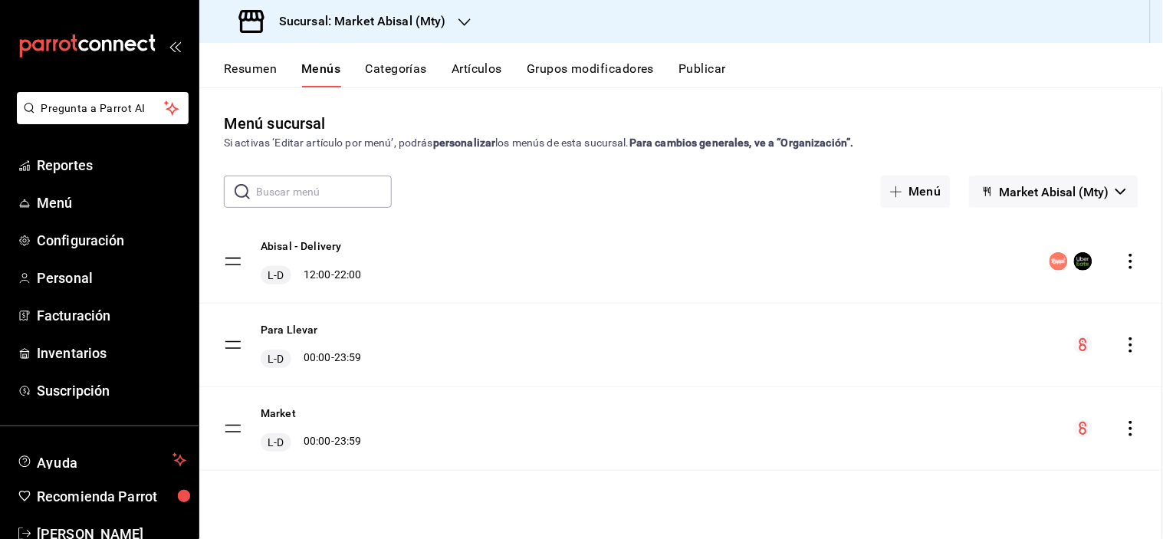
checkbox input "false"
click at [1128, 264] on icon "actions" at bounding box center [1131, 261] width 15 height 15
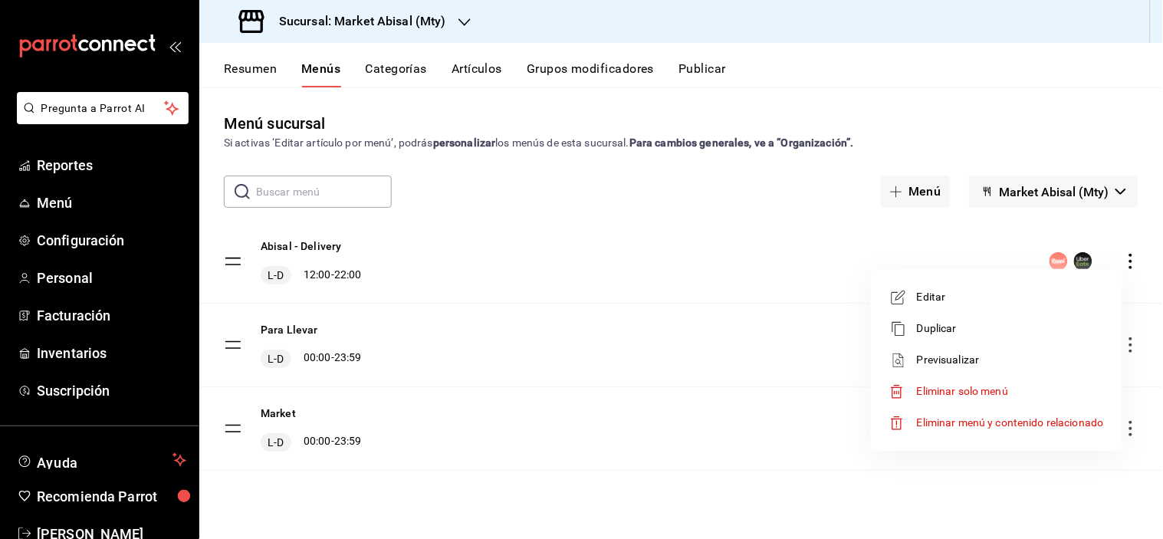
click at [990, 355] on span "Previsualizar" at bounding box center [1010, 360] width 187 height 16
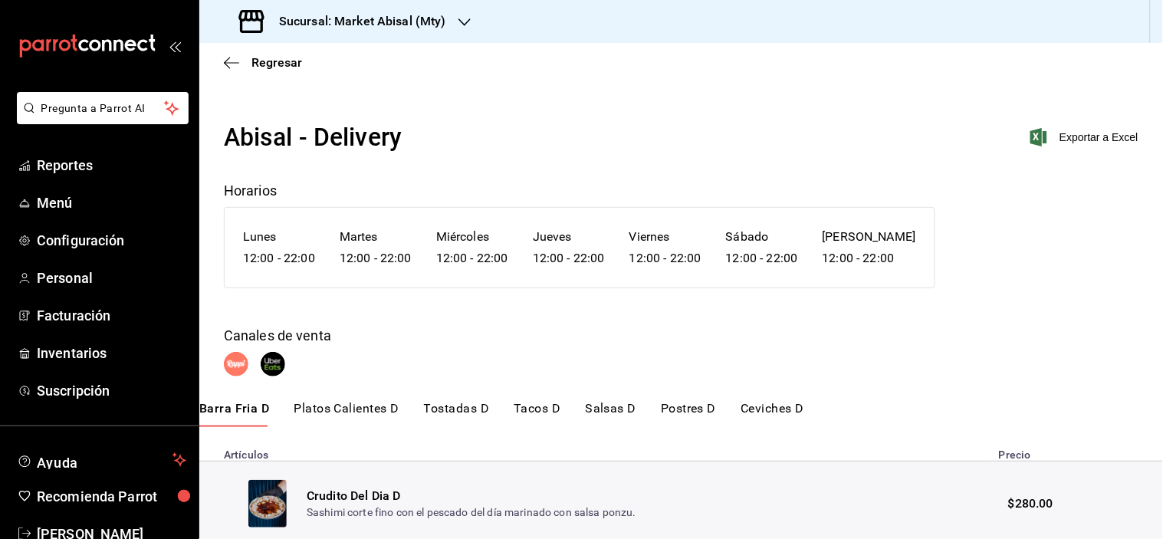
scroll to position [58, 0]
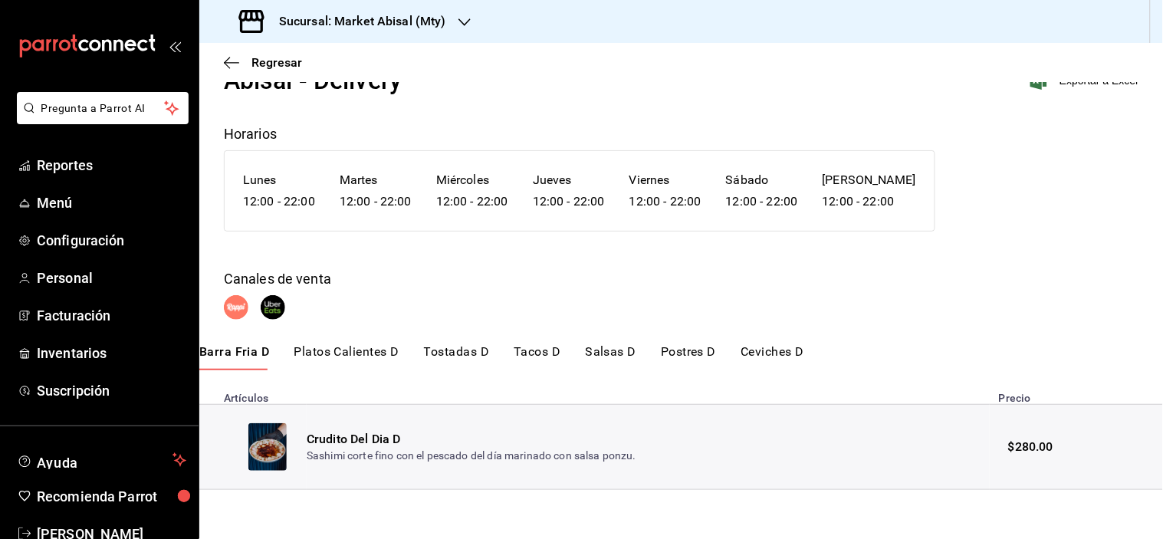
click at [615, 353] on button "Salsas D" at bounding box center [611, 357] width 51 height 26
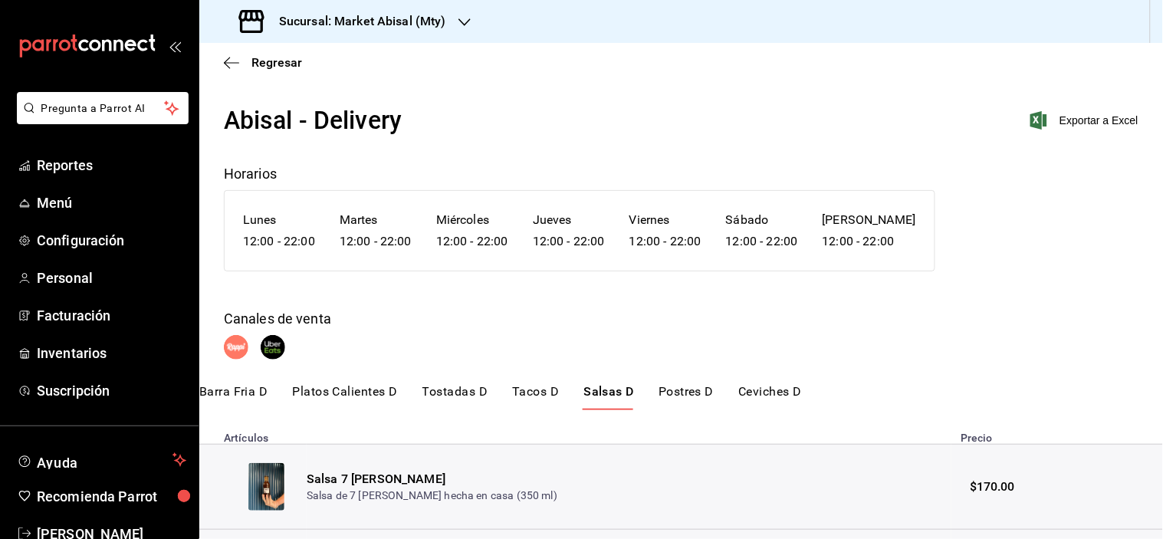
scroll to position [0, 0]
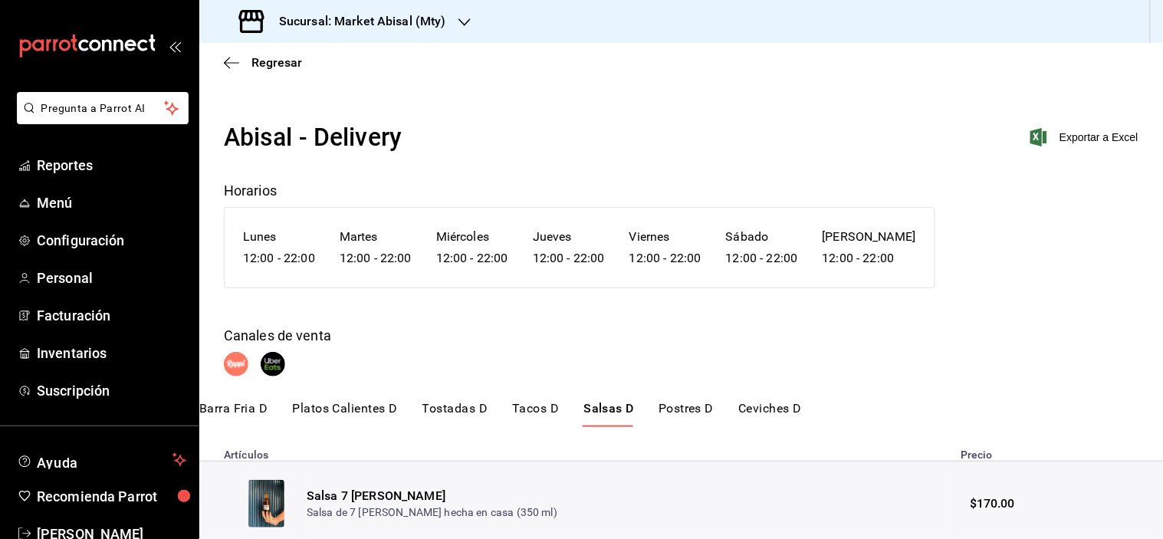
click at [689, 410] on button "Postres D" at bounding box center [686, 414] width 55 height 26
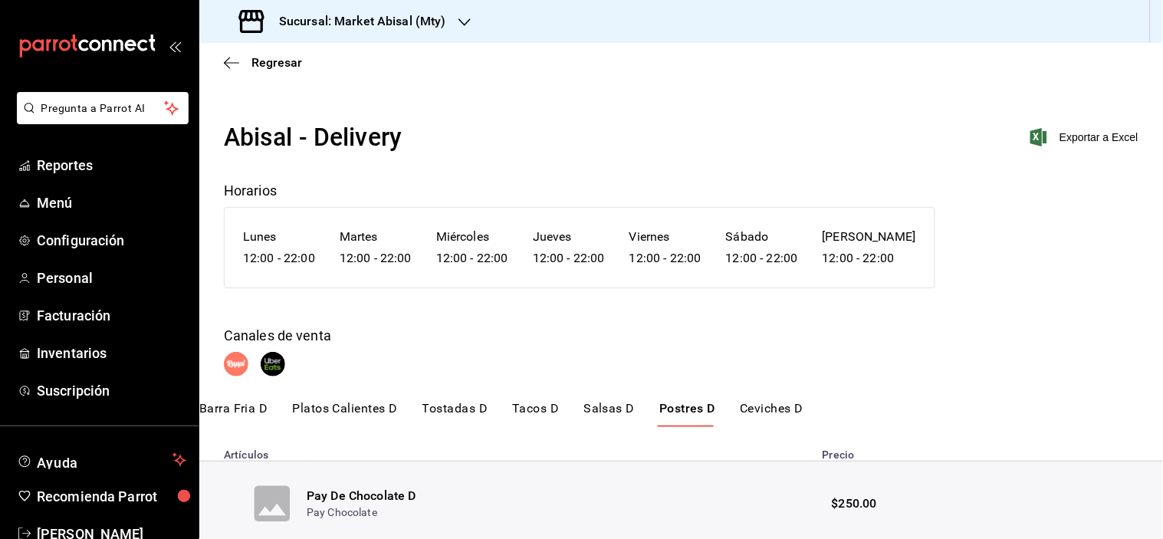
scroll to position [58, 0]
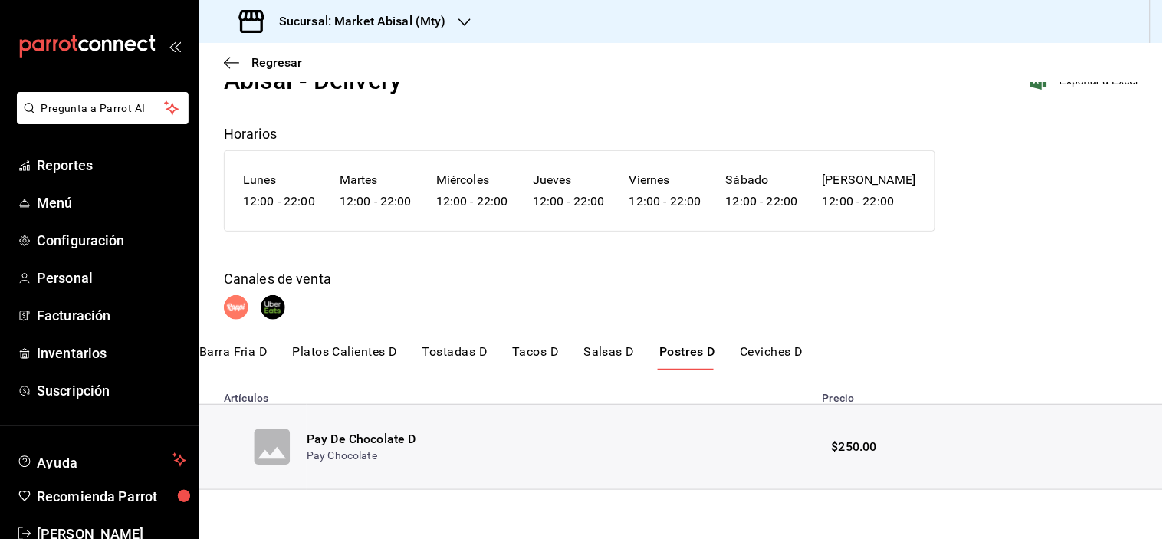
click at [769, 353] on button "Ceviches D" at bounding box center [772, 357] width 64 height 26
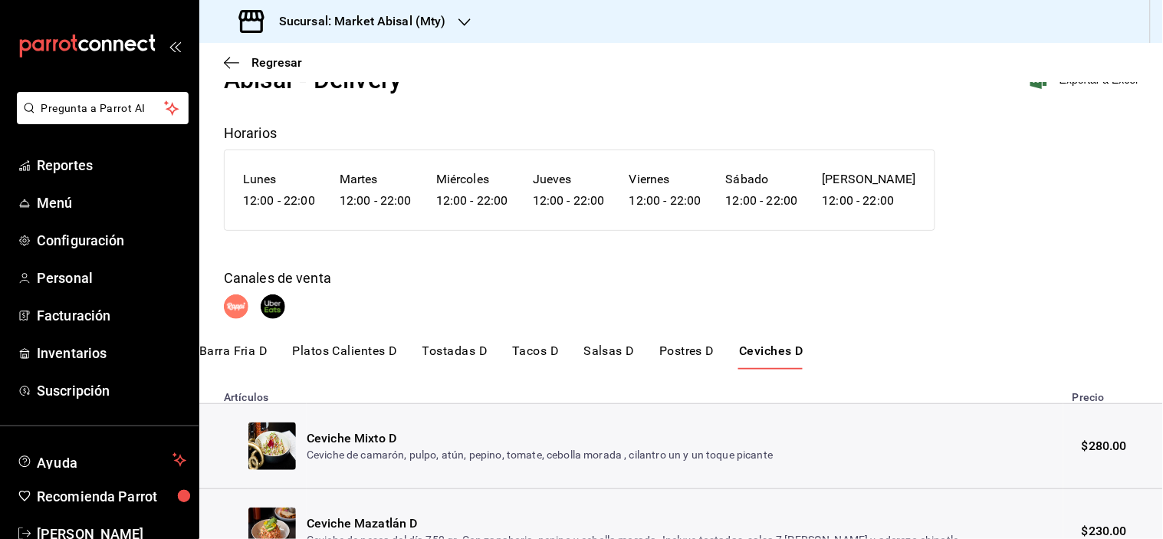
click at [670, 350] on button "Postres D" at bounding box center [687, 357] width 55 height 26
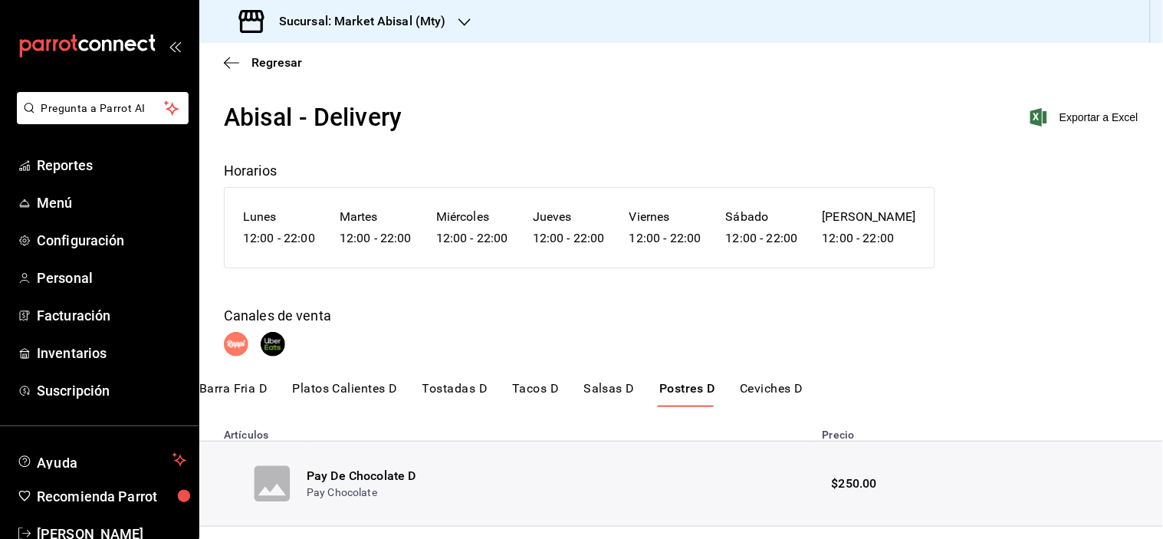
scroll to position [0, 0]
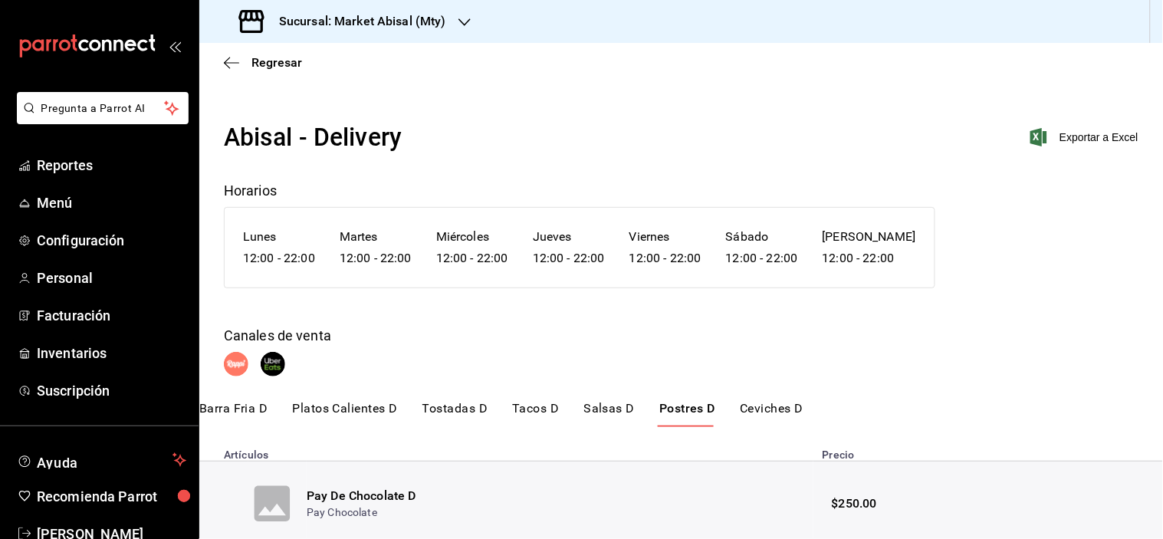
click at [245, 410] on button "Barra Fria D" at bounding box center [233, 414] width 69 height 26
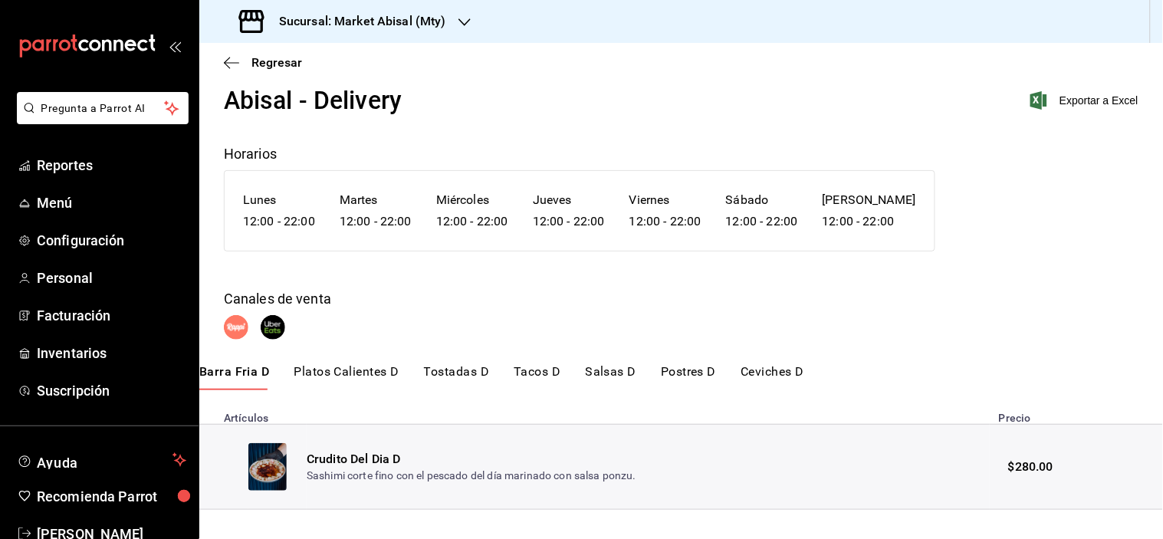
scroll to position [58, 0]
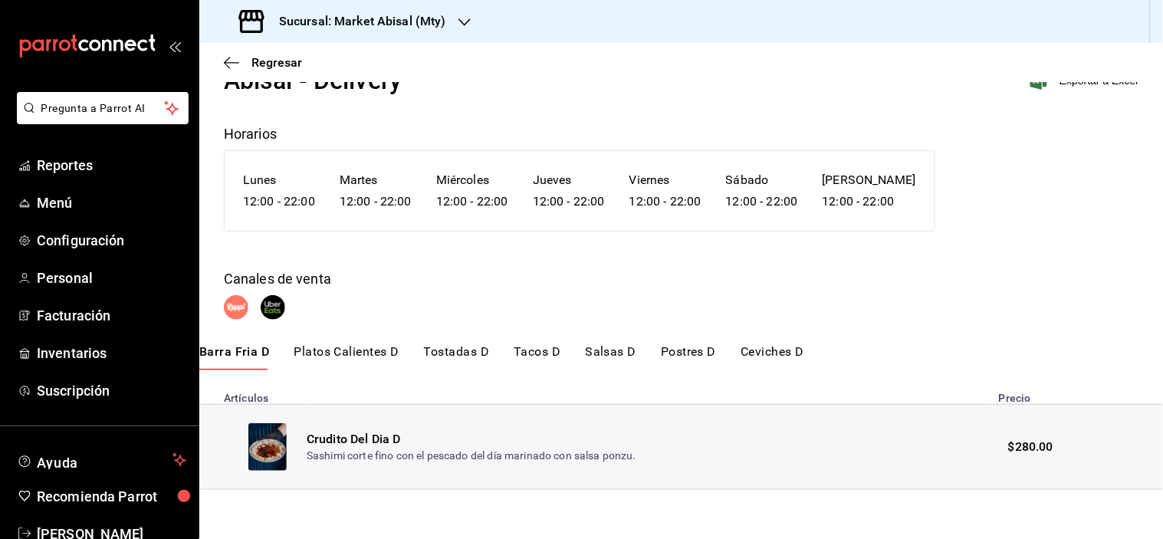
click at [364, 350] on button "Platos Calientes D" at bounding box center [347, 357] width 105 height 26
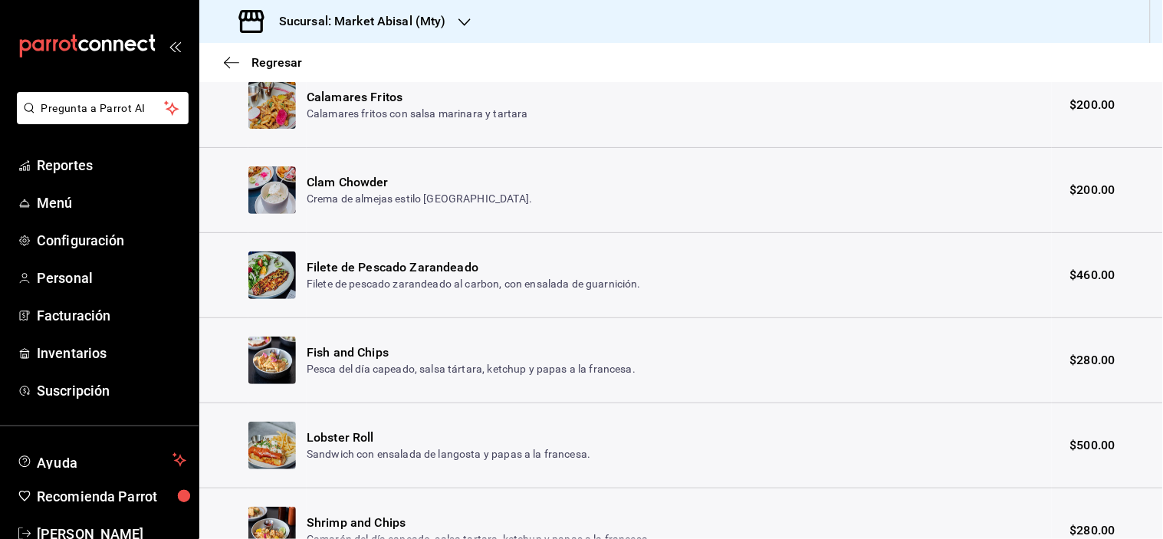
scroll to position [313, 0]
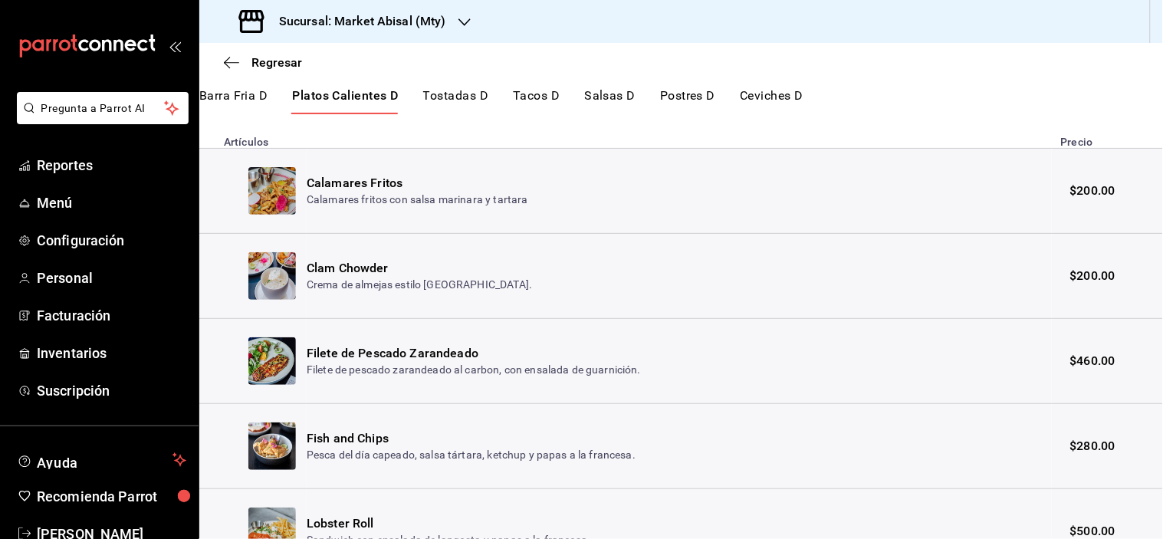
click at [440, 101] on button "Tostadas D" at bounding box center [456, 101] width 66 height 26
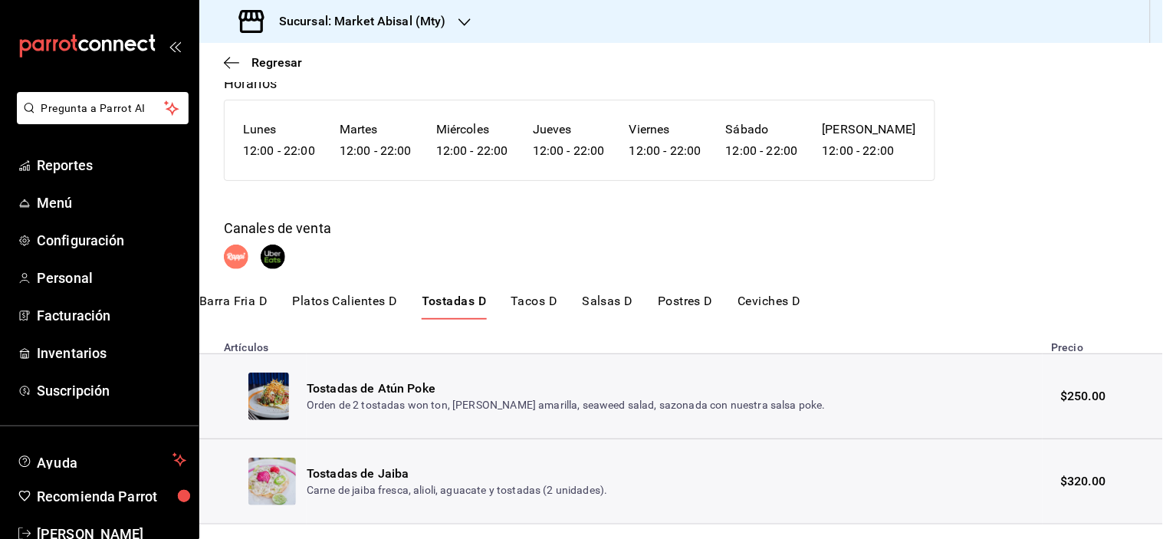
scroll to position [143, 0]
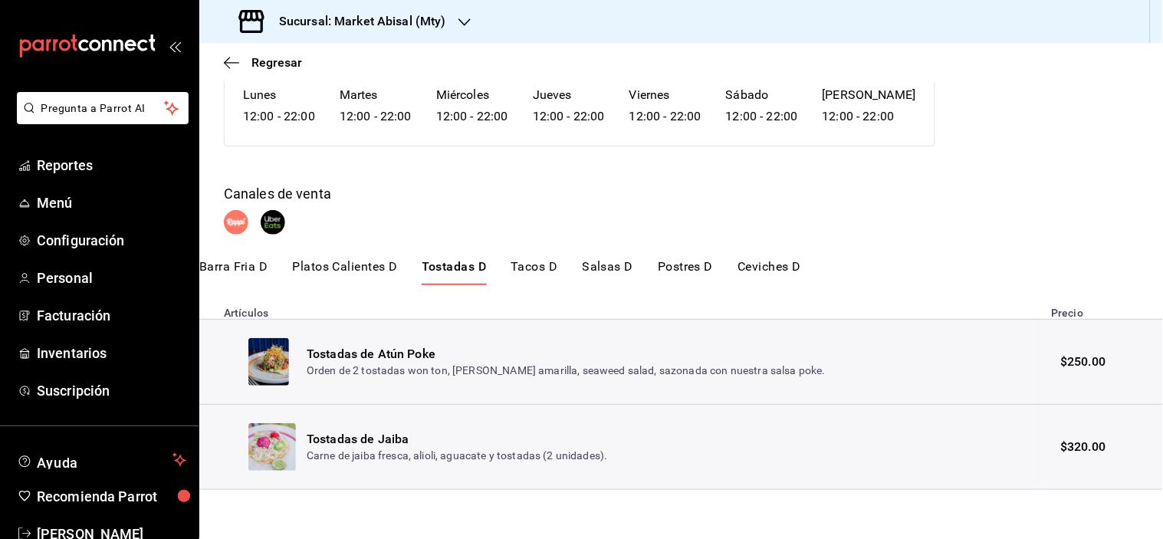
click at [528, 264] on button "Tacos D" at bounding box center [534, 272] width 47 height 26
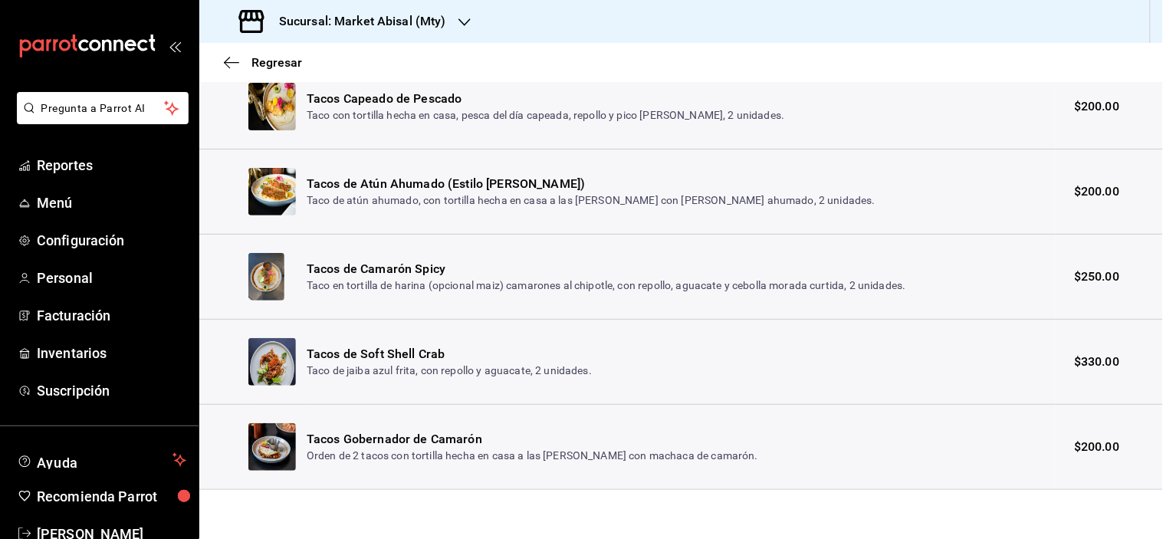
scroll to position [0, 0]
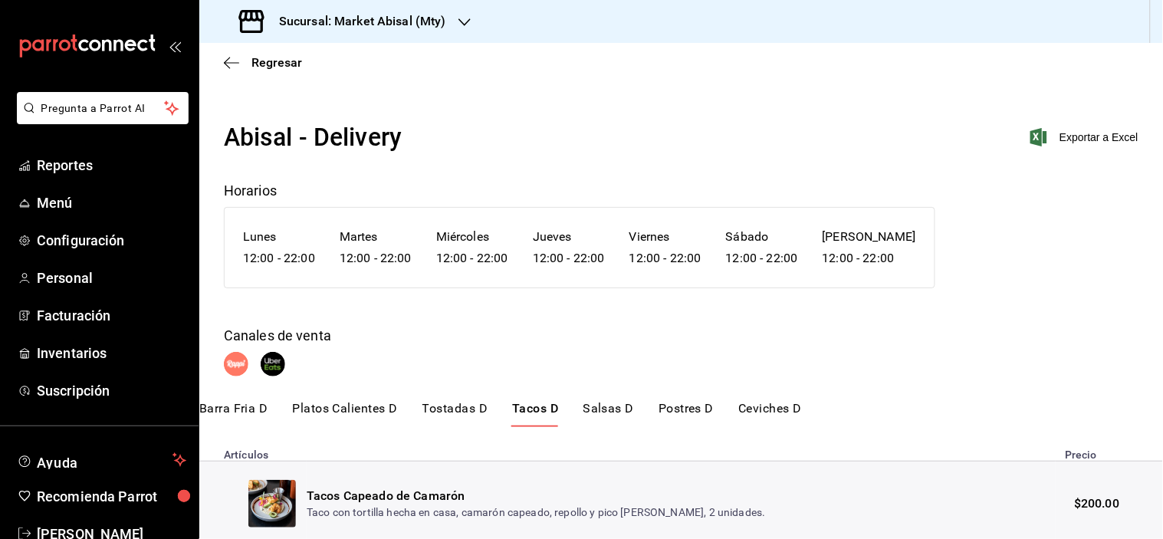
click at [597, 407] on button "Salsas D" at bounding box center [609, 414] width 51 height 26
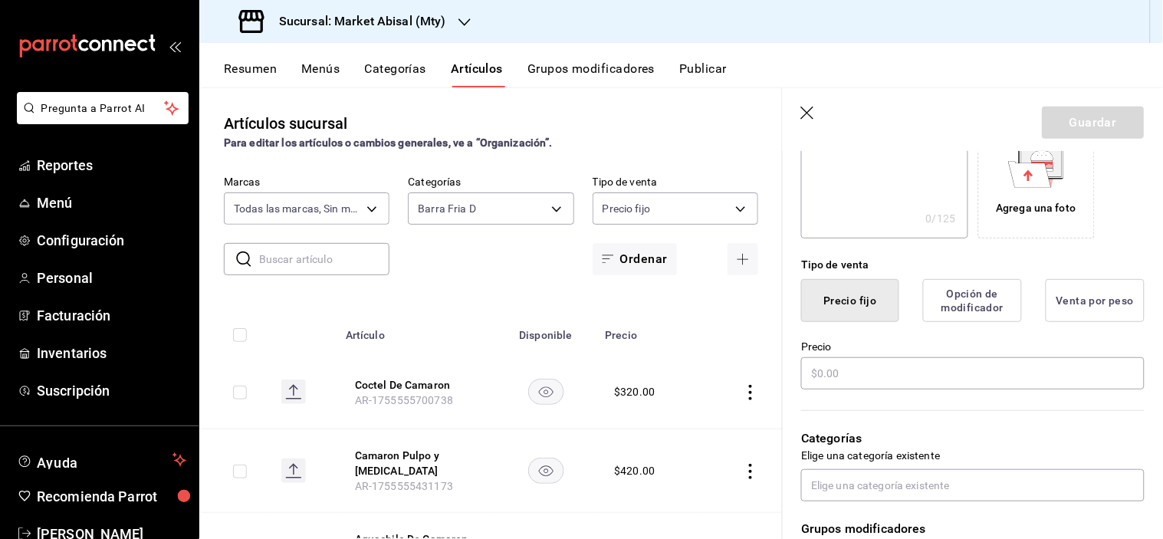
scroll to position [341, 0]
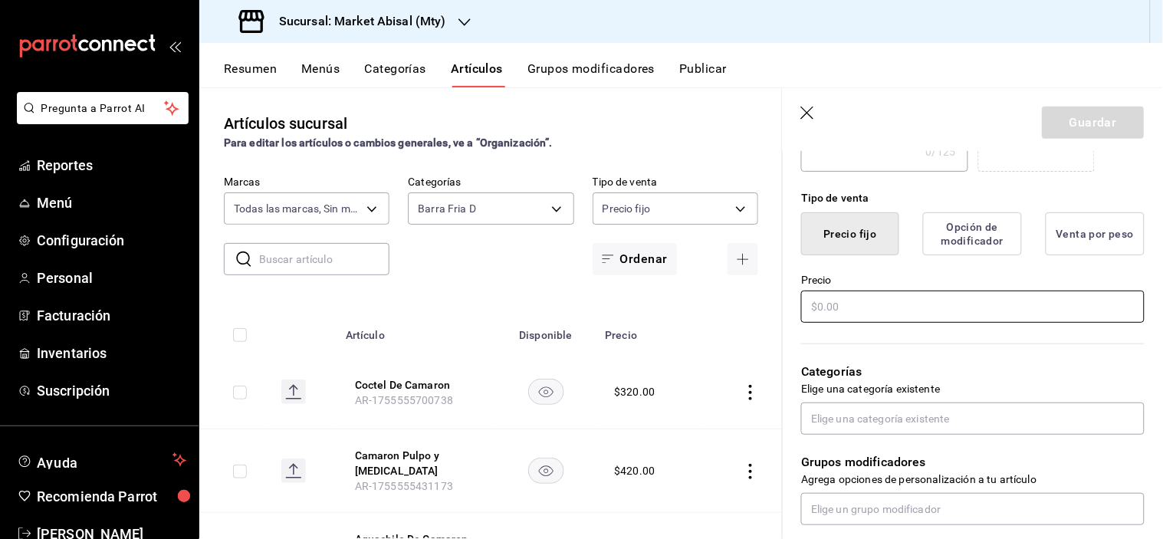
type input "Coctel Mixto D"
click at [865, 310] on input "text" at bounding box center [973, 307] width 344 height 32
type input "$380.00"
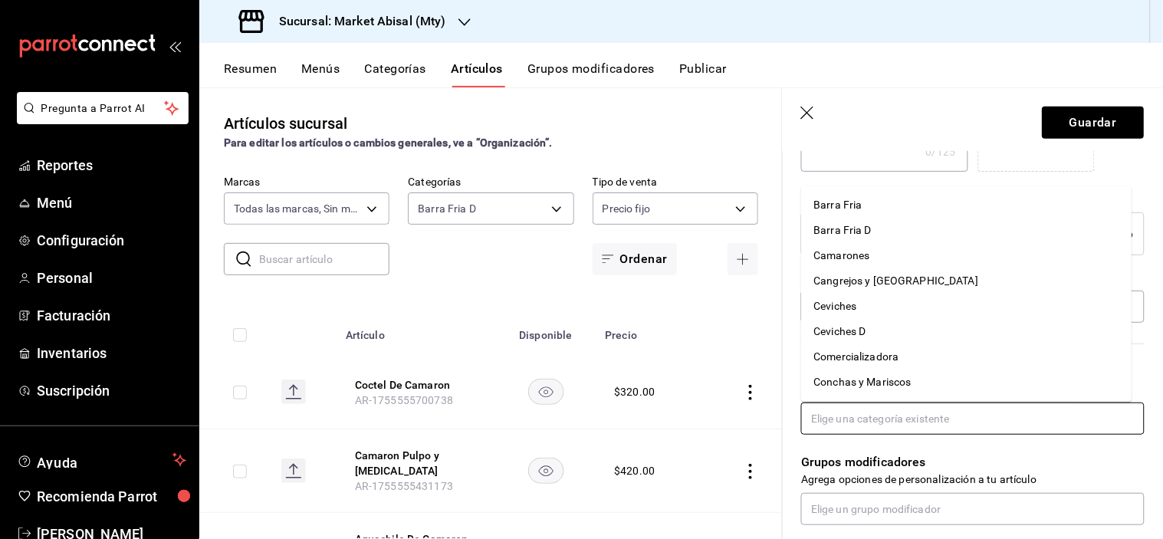
click at [841, 423] on input "text" at bounding box center [973, 419] width 344 height 32
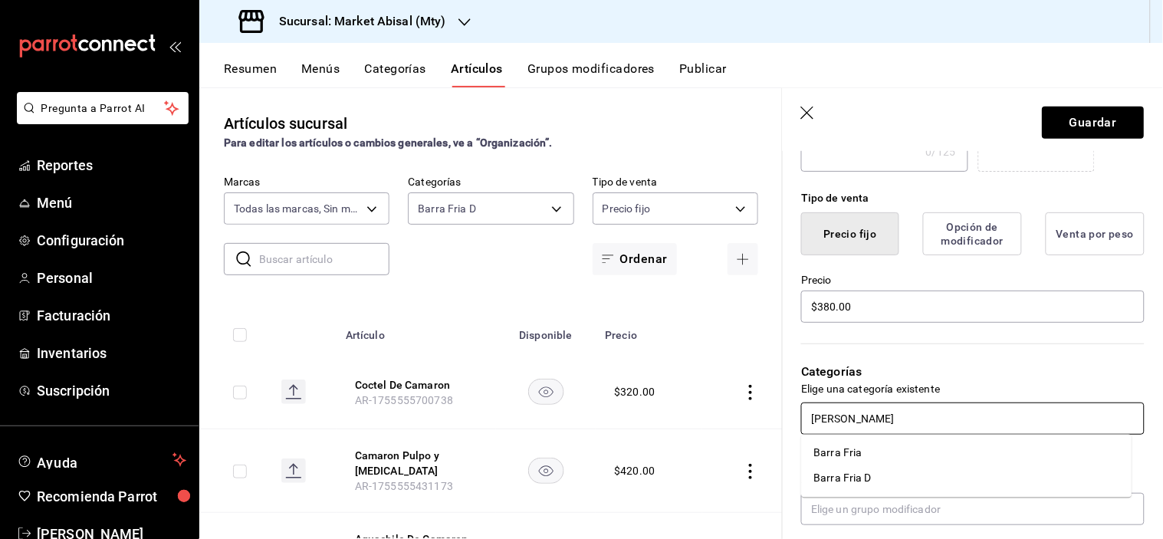
type input "BARRA"
click at [860, 468] on li "Barra Fria D" at bounding box center [967, 478] width 331 height 25
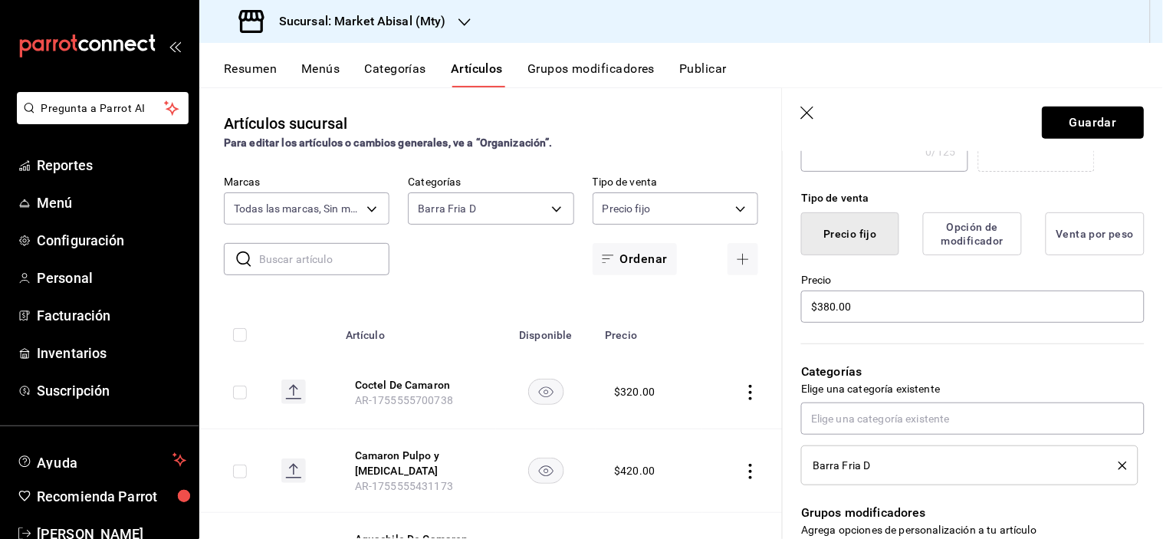
click at [1079, 117] on button "Guardar" at bounding box center [1094, 123] width 102 height 32
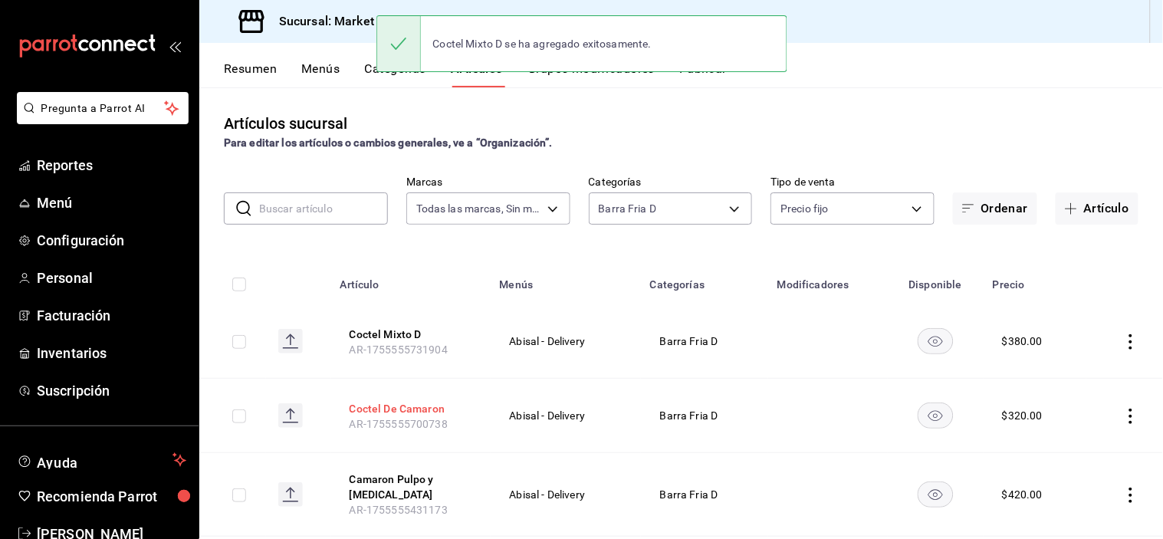
click at [401, 410] on button "Coctel De Camaron" at bounding box center [411, 408] width 123 height 15
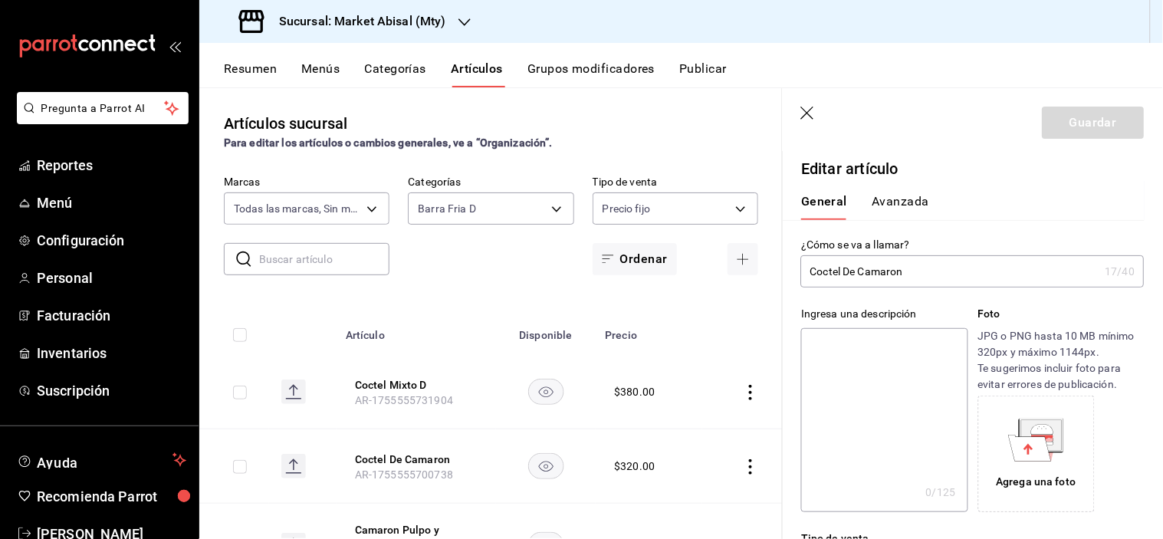
type input "$320.00"
click at [942, 275] on input "Coctel De Camaron" at bounding box center [950, 271] width 298 height 31
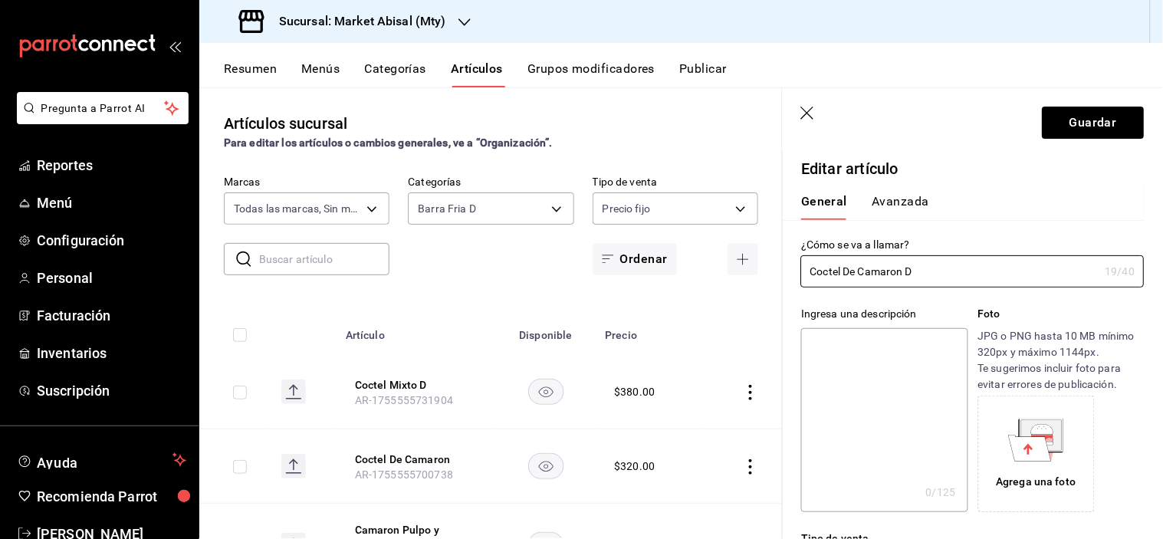
type input "Coctel De Camaron D"
click at [1093, 128] on button "Guardar" at bounding box center [1094, 123] width 102 height 32
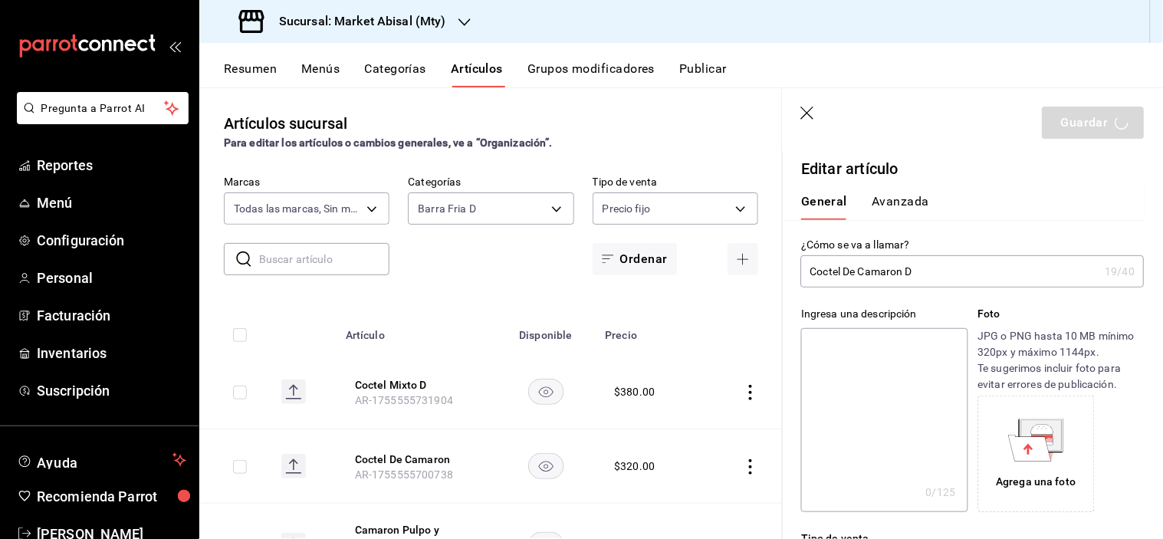
scroll to position [85, 0]
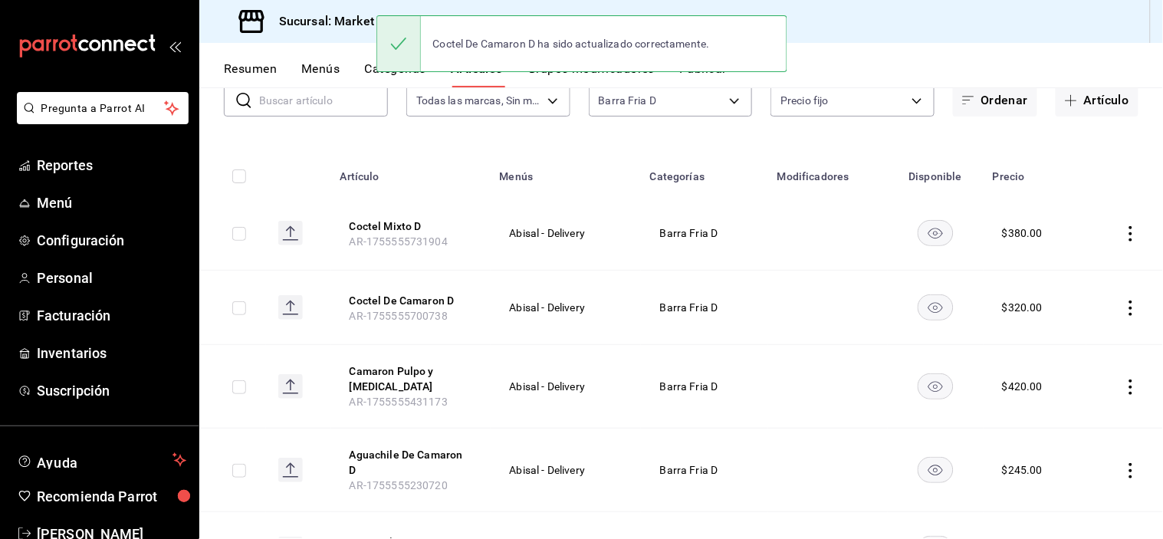
scroll to position [170, 0]
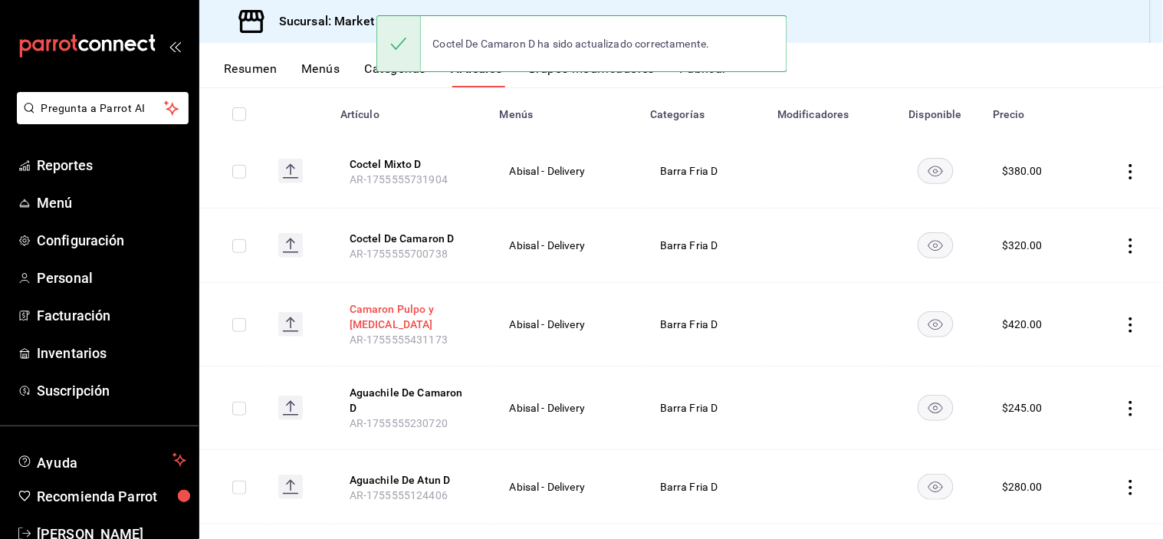
click at [437, 311] on button "Camaron Pulpo y Callo" at bounding box center [411, 316] width 123 height 31
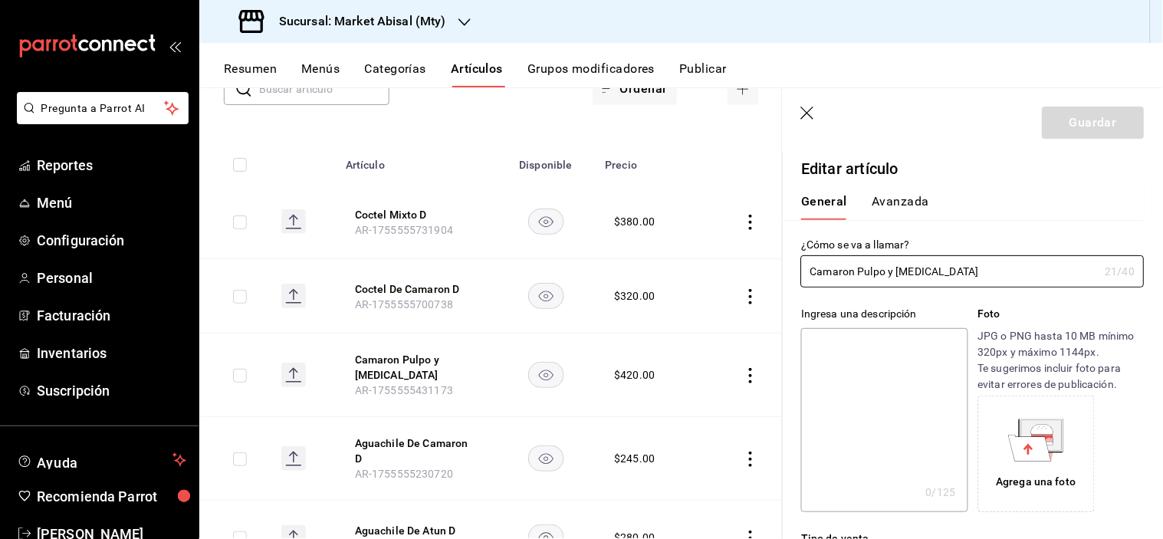
type input "$420.00"
click at [976, 284] on input "Camaron Pulpo y Callo" at bounding box center [950, 271] width 298 height 31
type input "Camaron Pulpo y [MEDICAL_DATA] D"
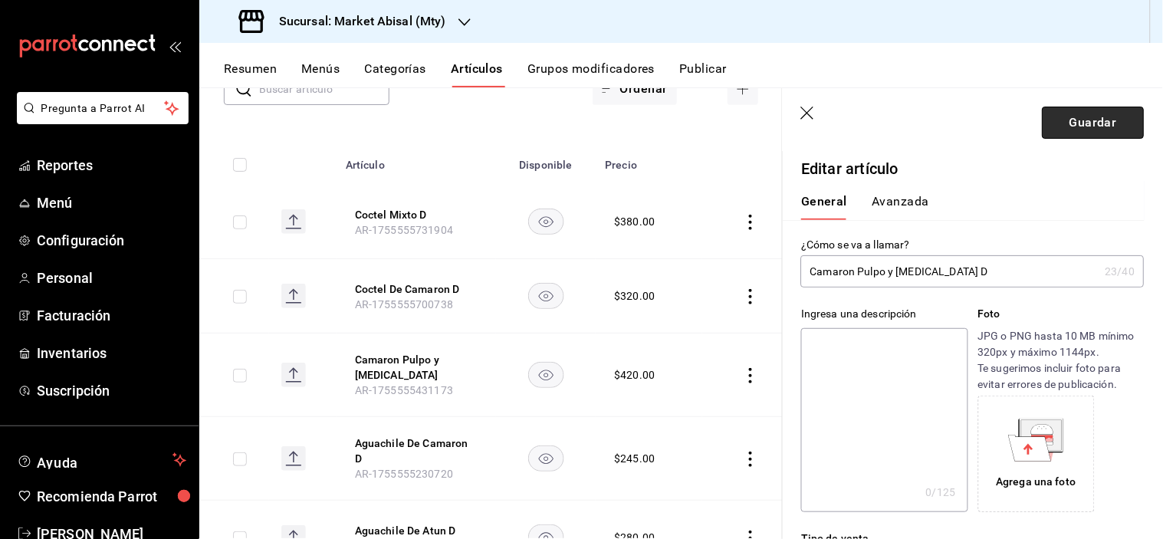
click at [1093, 112] on button "Guardar" at bounding box center [1094, 123] width 102 height 32
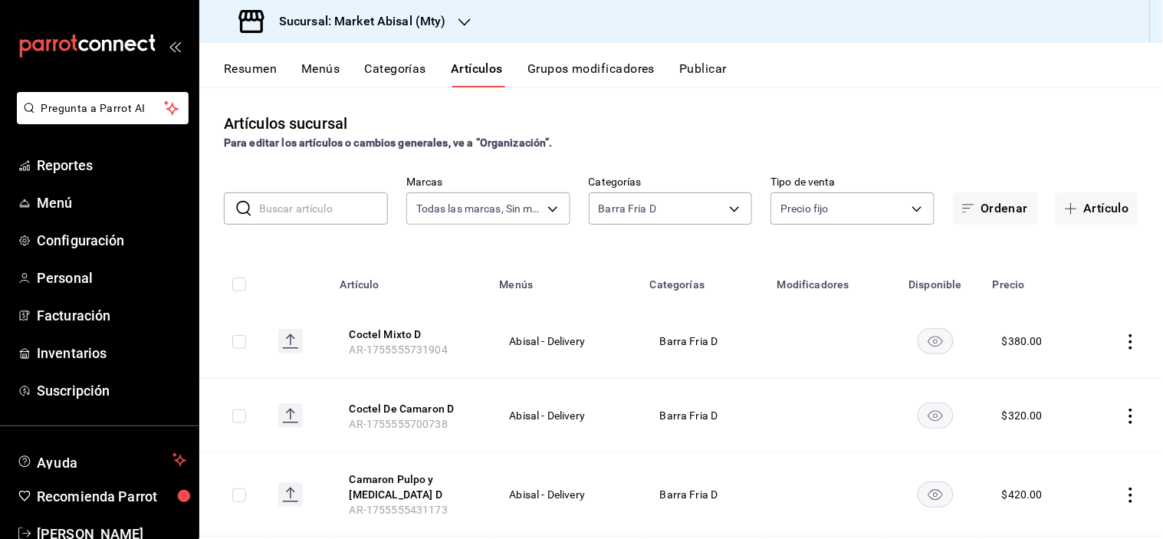
click at [1079, 209] on button "Artículo" at bounding box center [1097, 209] width 83 height 32
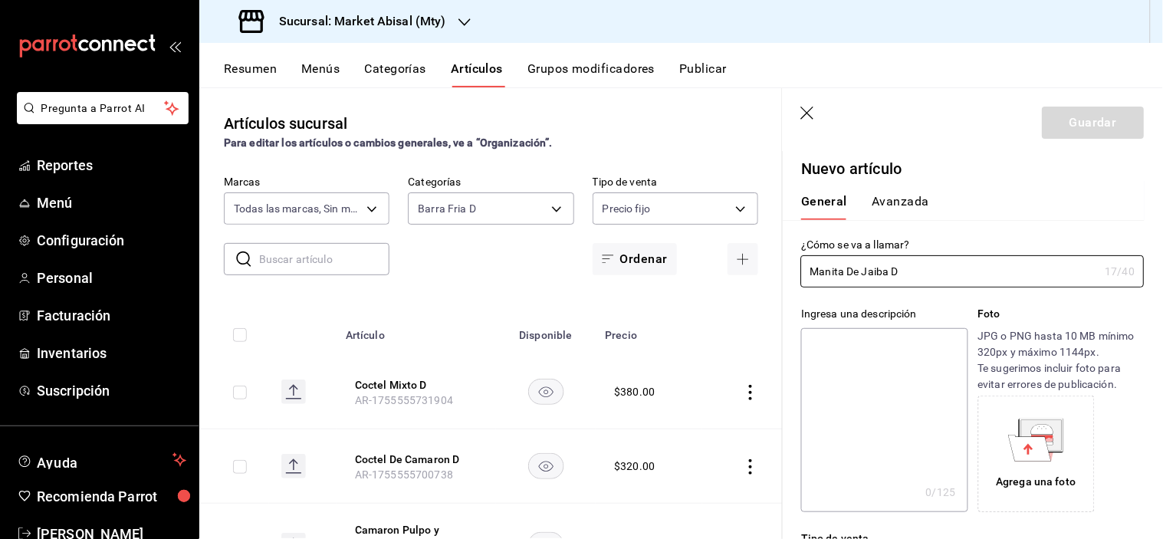
type input "Manita De Jaiba D"
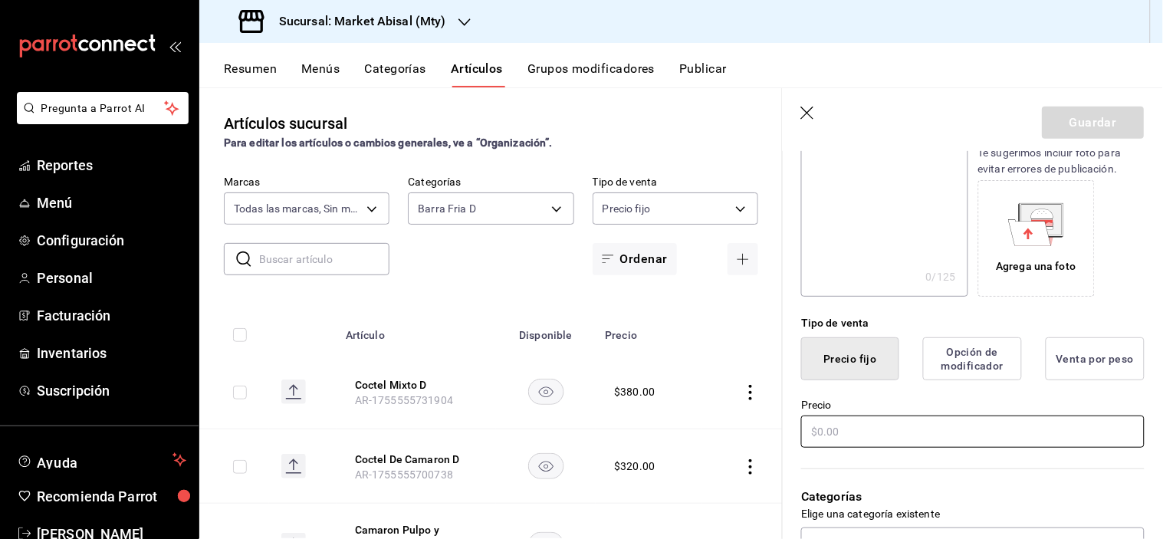
scroll to position [255, 0]
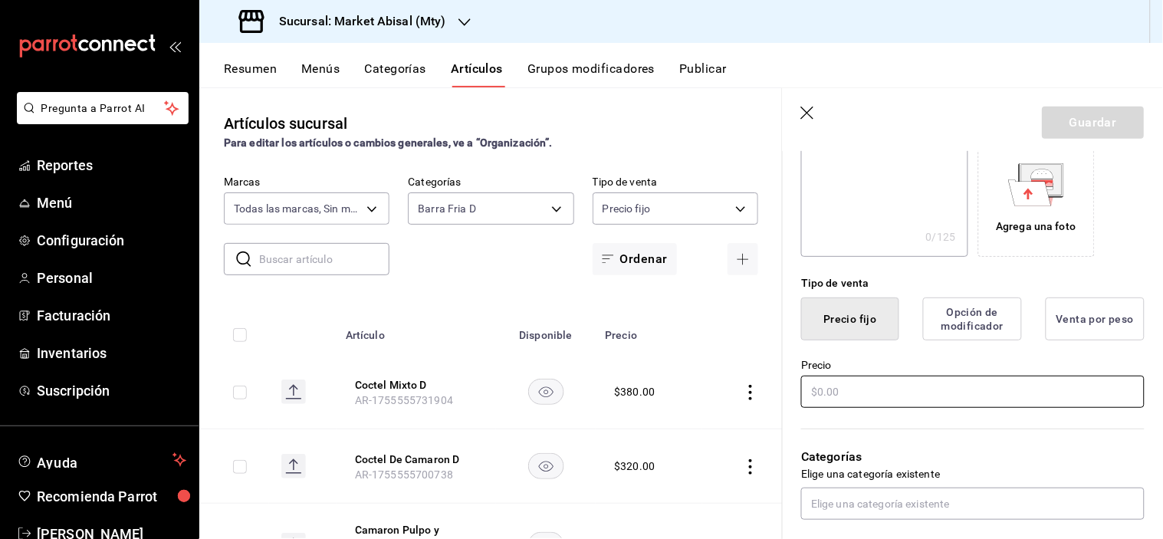
click at [846, 389] on input "text" at bounding box center [973, 392] width 344 height 32
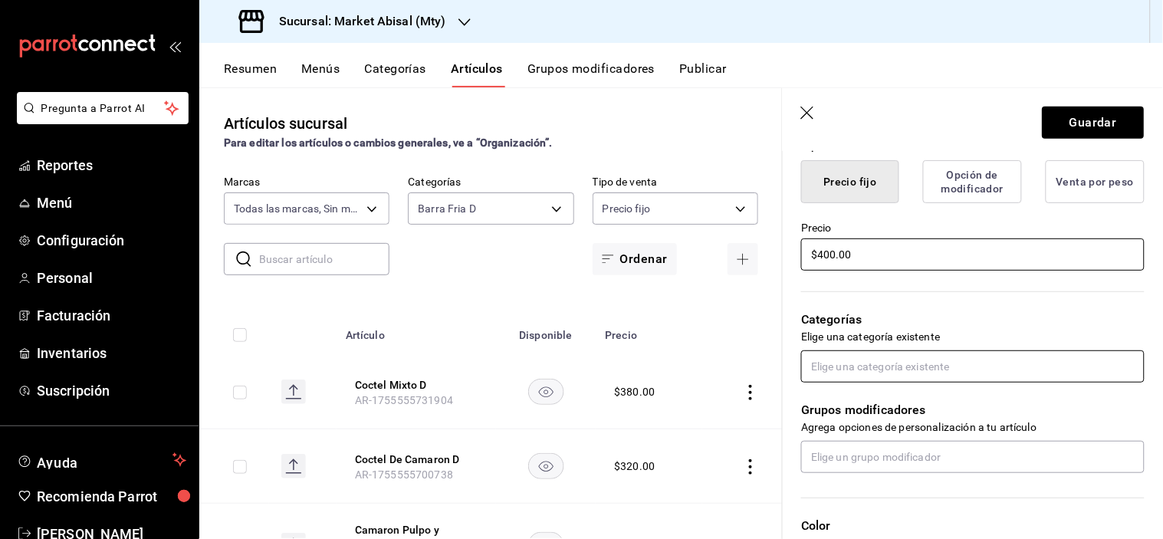
scroll to position [426, 0]
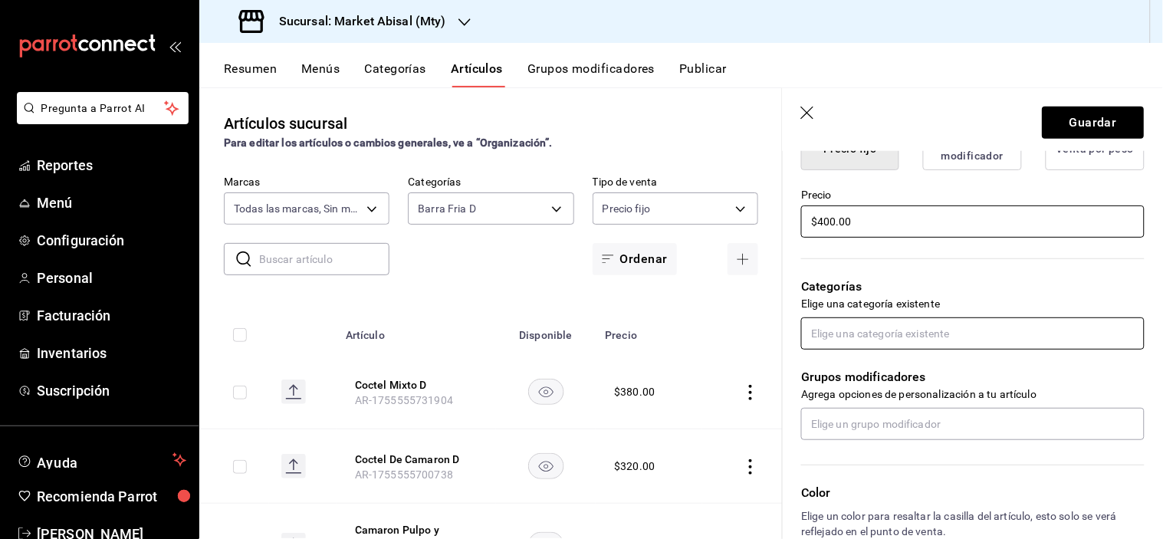
type input "$400.00"
click at [864, 331] on input "text" at bounding box center [973, 334] width 344 height 32
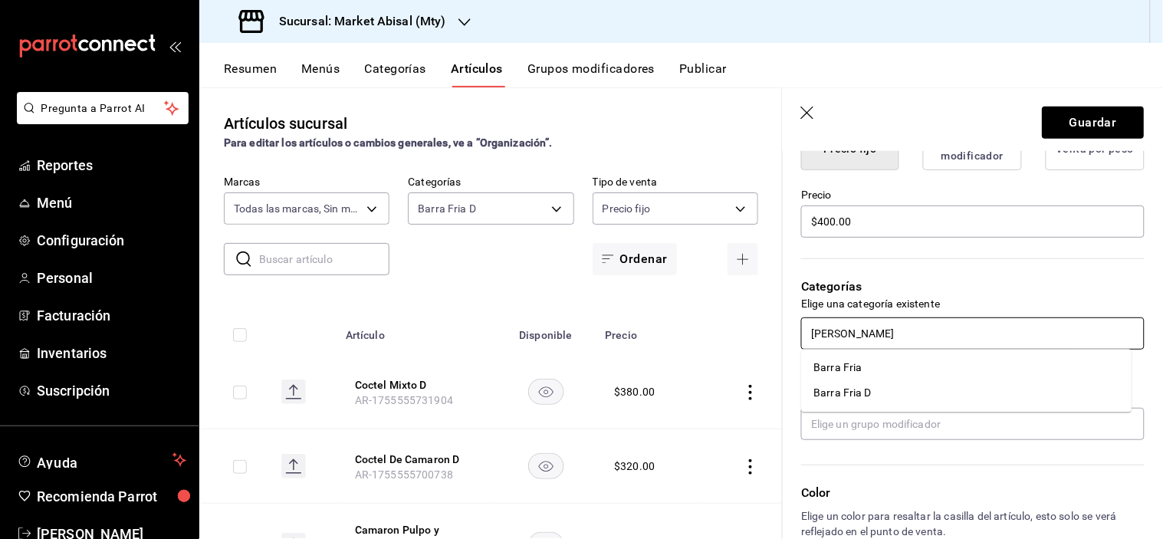
type input "BARRA"
click at [855, 399] on li "Barra Fria D" at bounding box center [967, 393] width 331 height 25
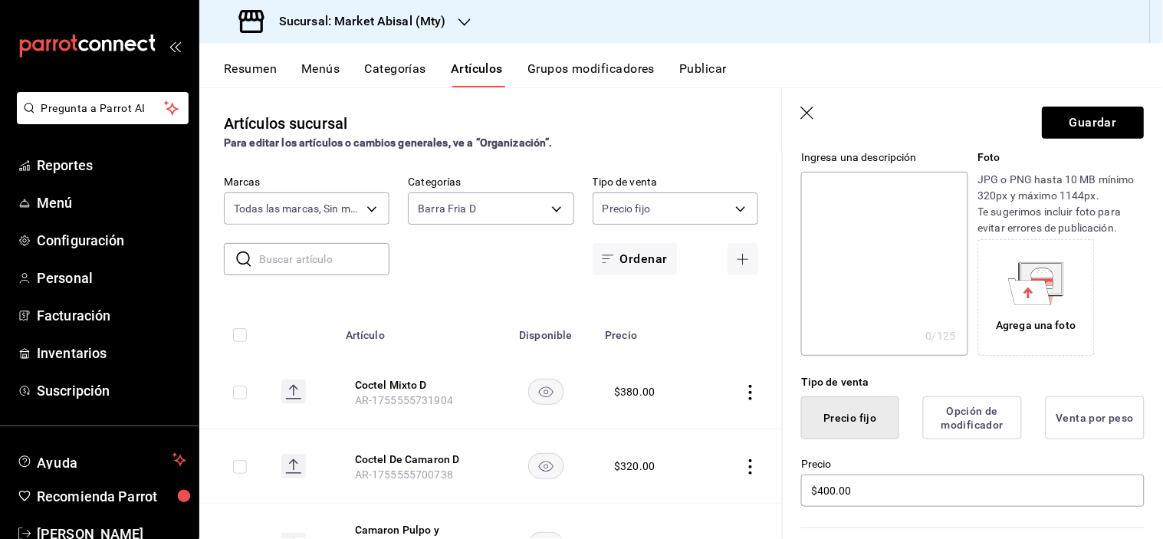
scroll to position [85, 0]
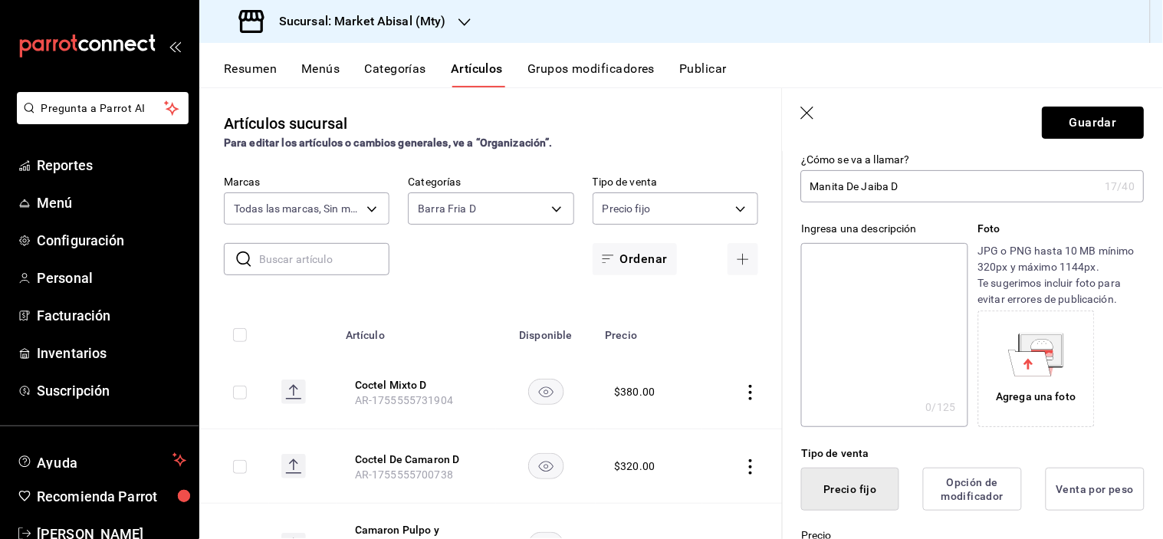
click at [1062, 120] on button "Guardar" at bounding box center [1094, 123] width 102 height 32
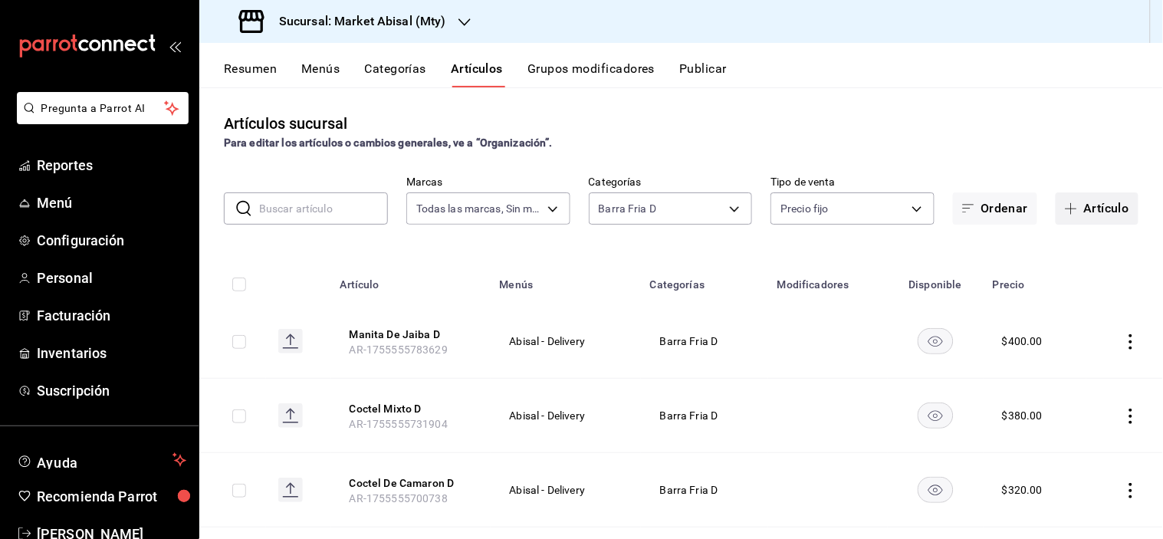
click at [1097, 223] on button "Artículo" at bounding box center [1097, 209] width 83 height 32
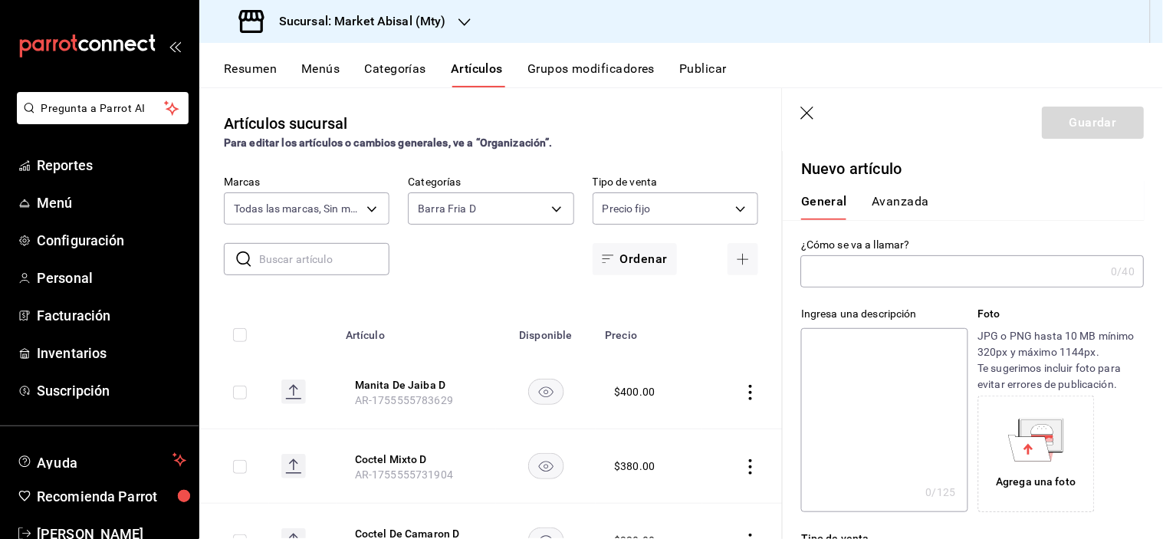
click at [849, 268] on input "text" at bounding box center [953, 271] width 304 height 31
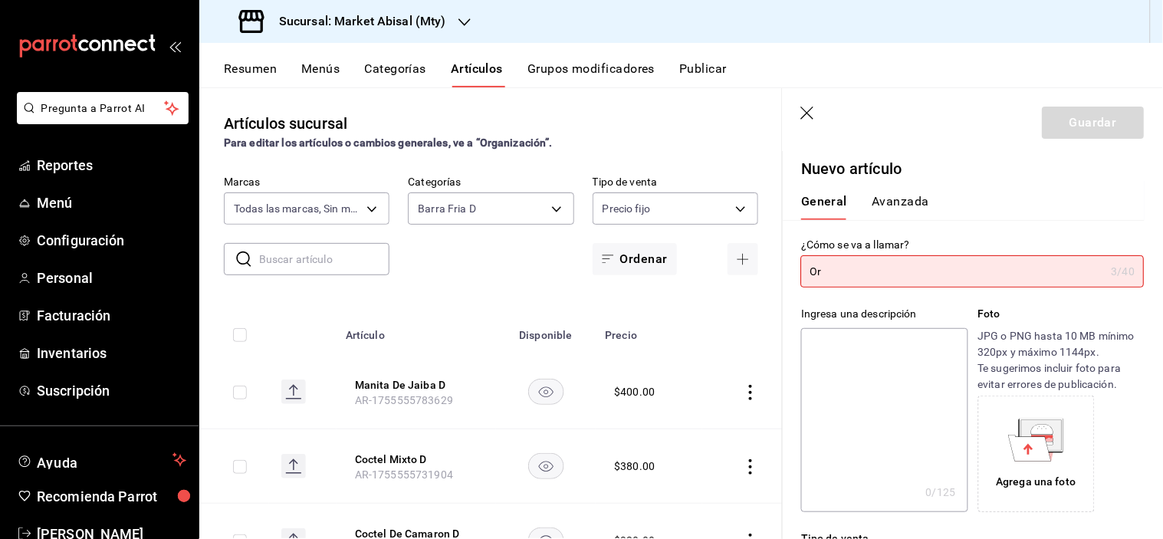
type input "O"
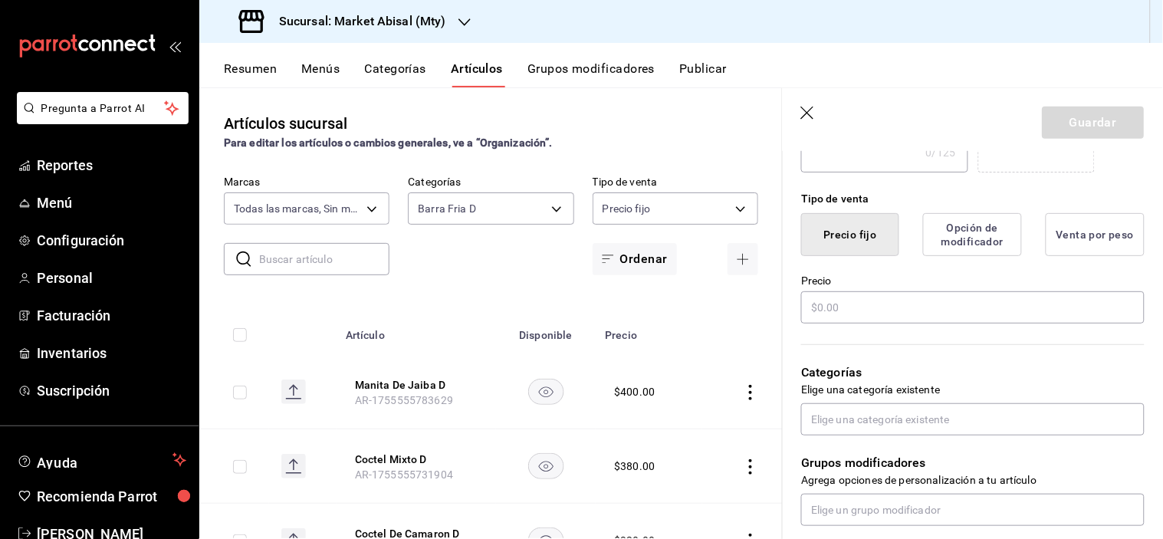
scroll to position [341, 0]
type input "Callo Fresco D"
click at [857, 304] on input "text" at bounding box center [973, 307] width 344 height 32
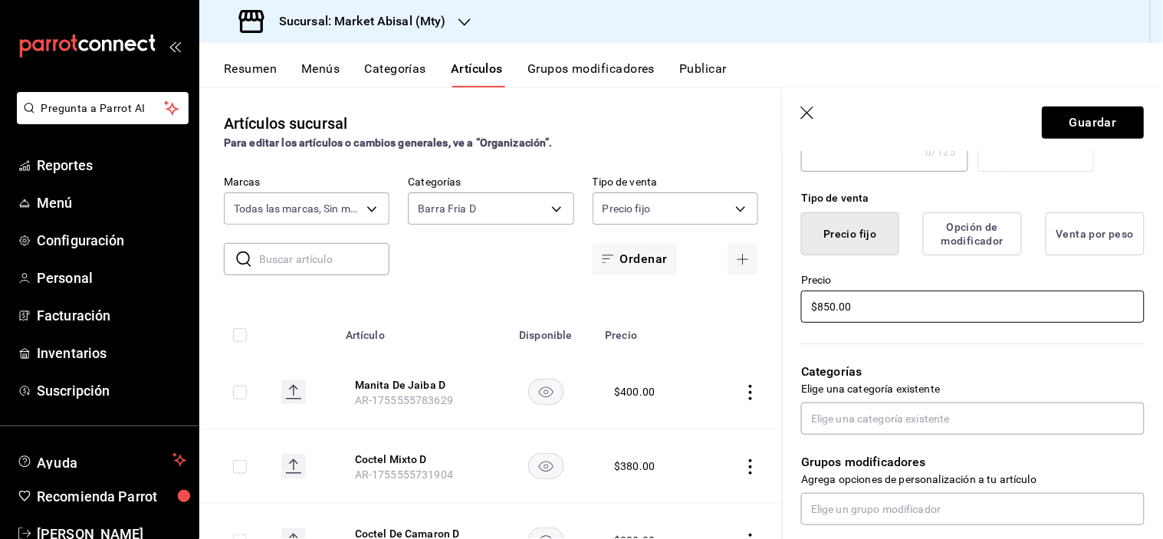
type input "$850.00"
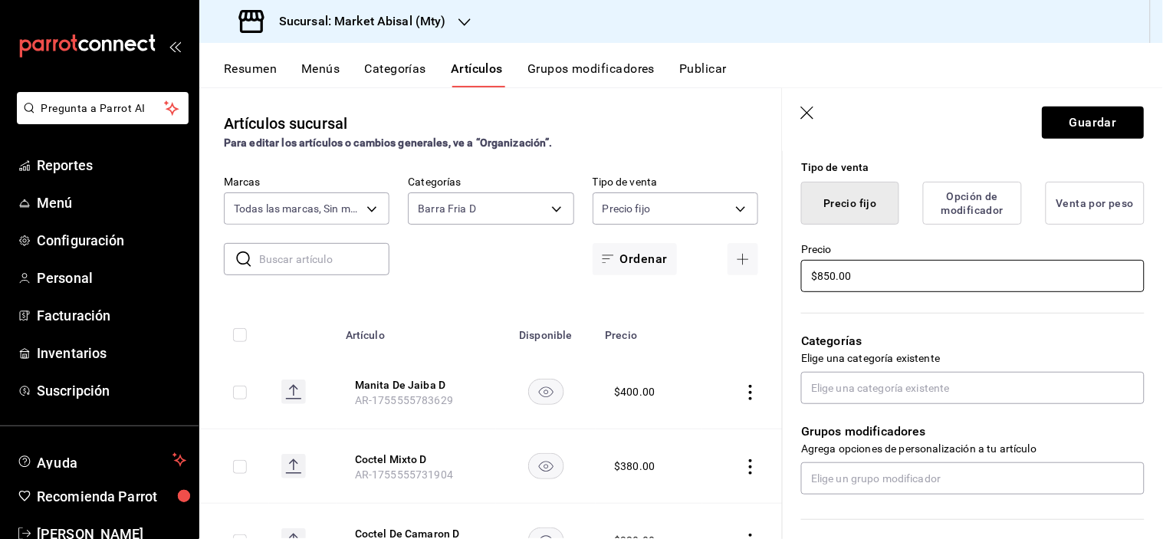
scroll to position [426, 0]
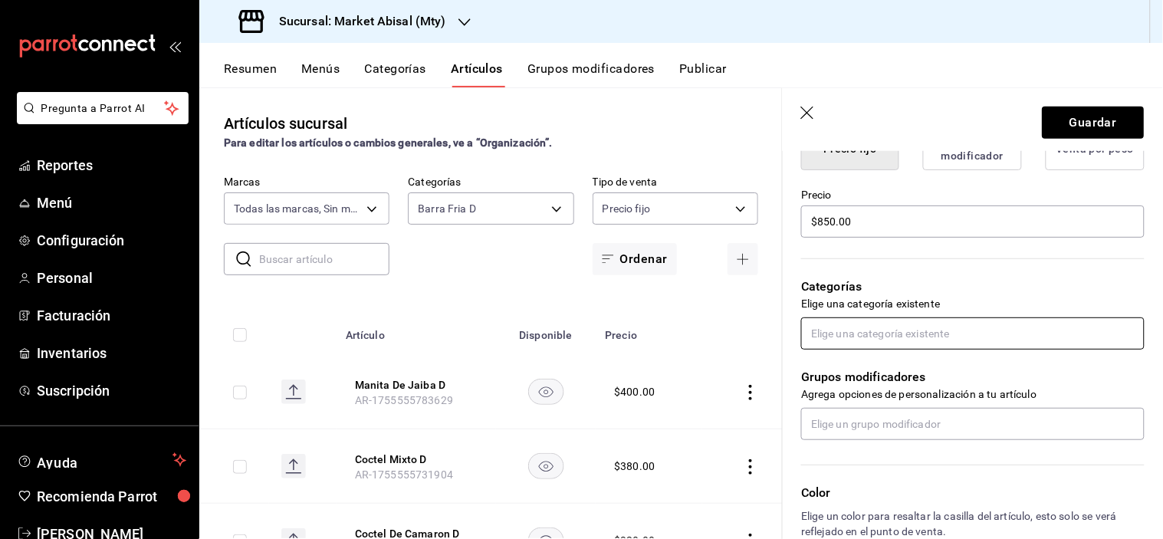
click at [907, 318] on input "text" at bounding box center [973, 334] width 344 height 32
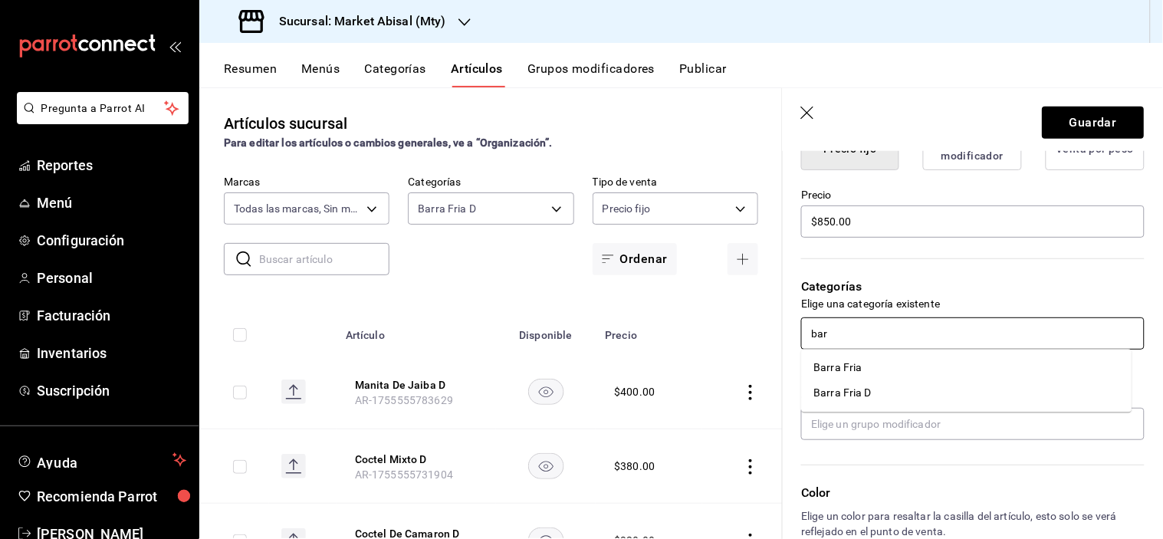
type input "barr"
click at [870, 389] on li "Barra Fria D" at bounding box center [967, 393] width 331 height 25
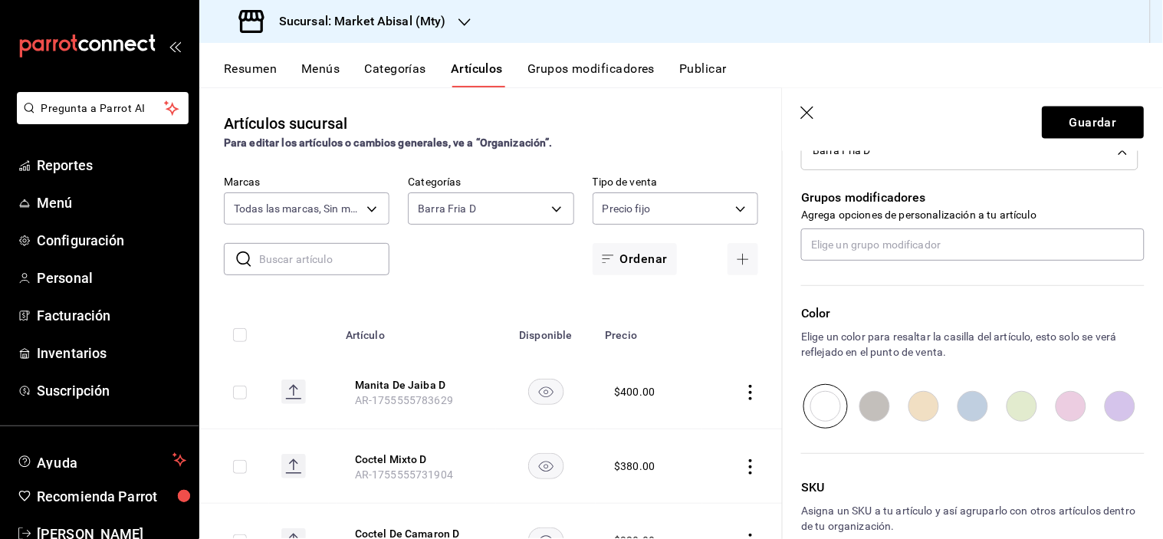
scroll to position [568, 0]
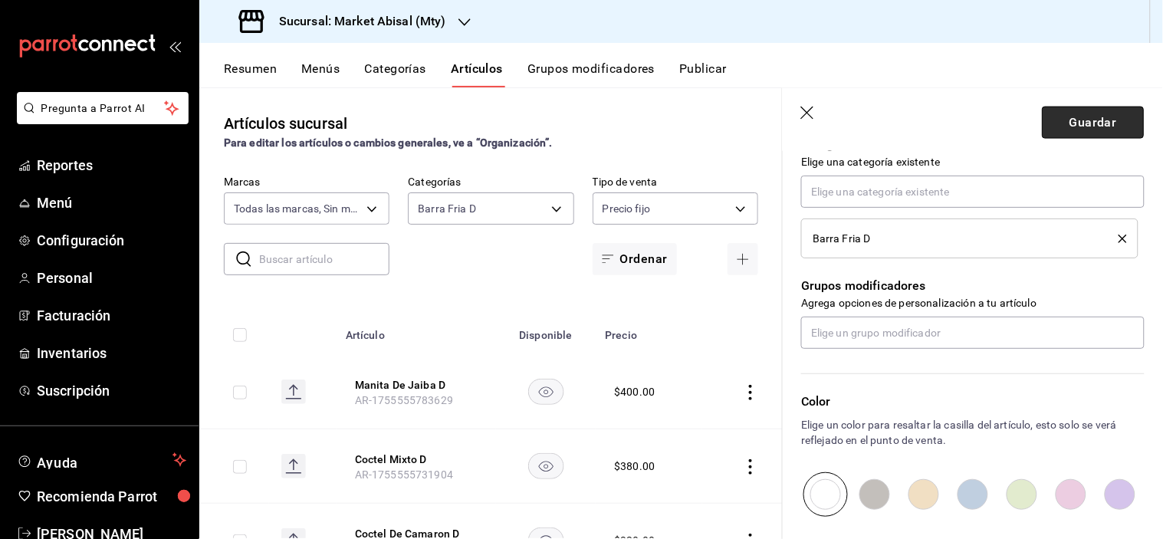
click at [1095, 124] on button "Guardar" at bounding box center [1094, 123] width 102 height 32
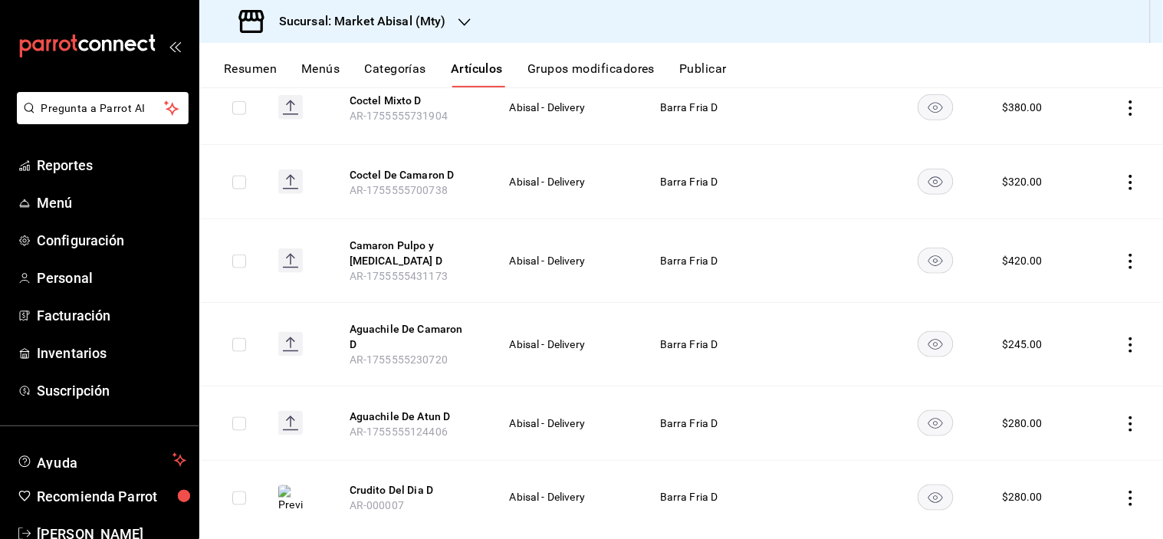
scroll to position [397, 0]
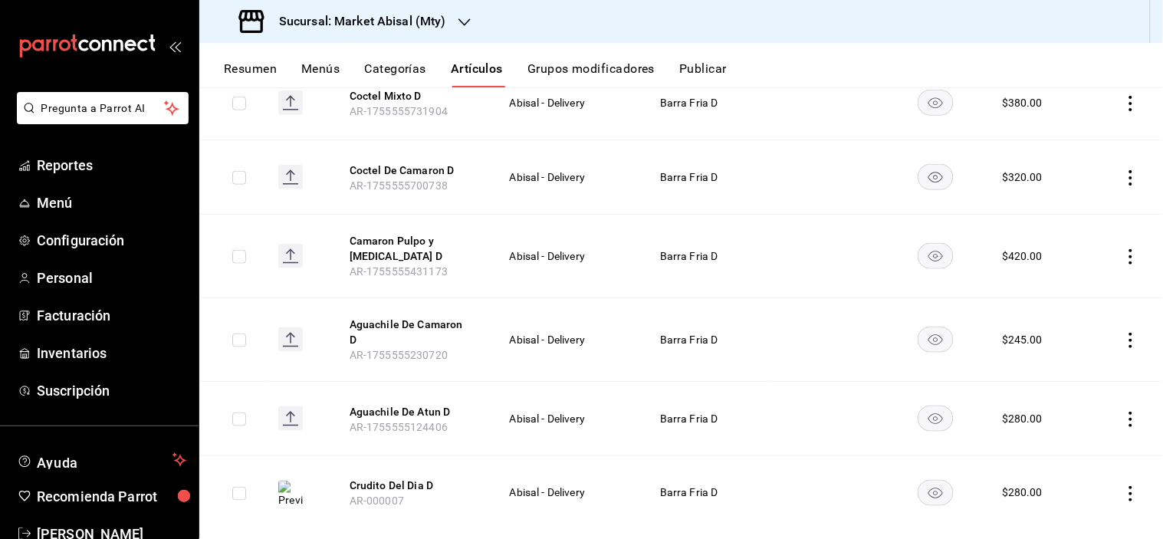
click at [282, 499] on td at bounding box center [298, 493] width 65 height 74
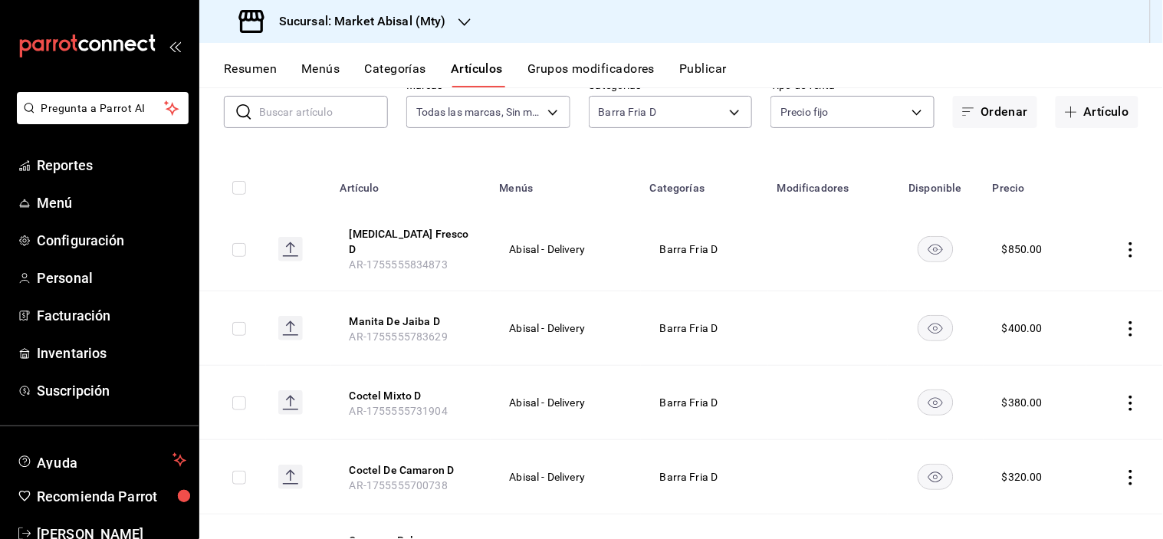
scroll to position [57, 0]
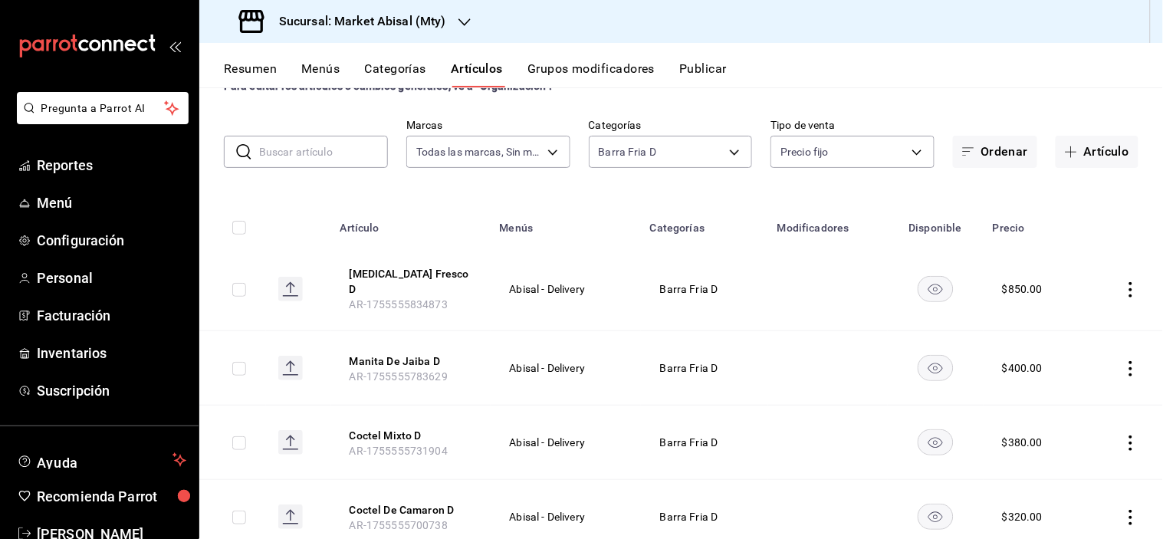
click at [1124, 282] on icon "actions" at bounding box center [1131, 289] width 15 height 15
click at [1071, 387] on span "Eliminar" at bounding box center [1072, 383] width 39 height 12
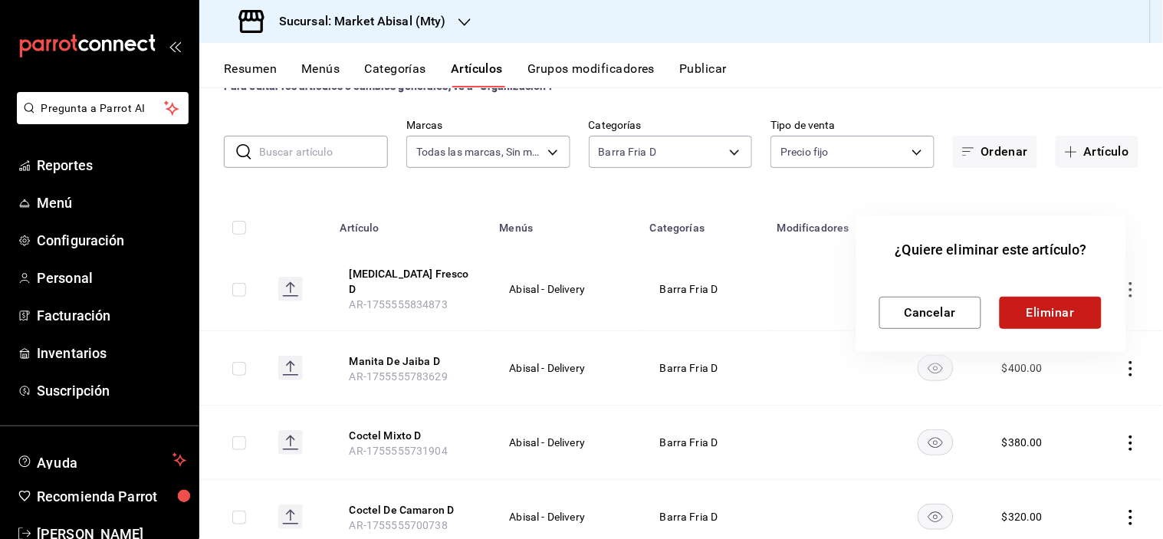
click at [1045, 301] on button "Eliminar" at bounding box center [1051, 313] width 102 height 32
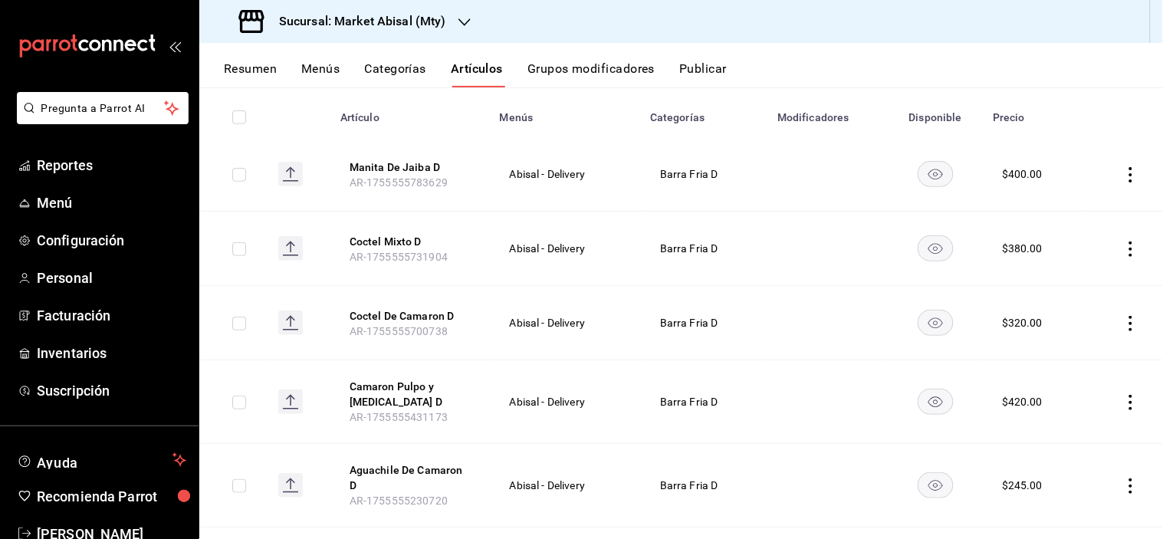
scroll to position [0, 0]
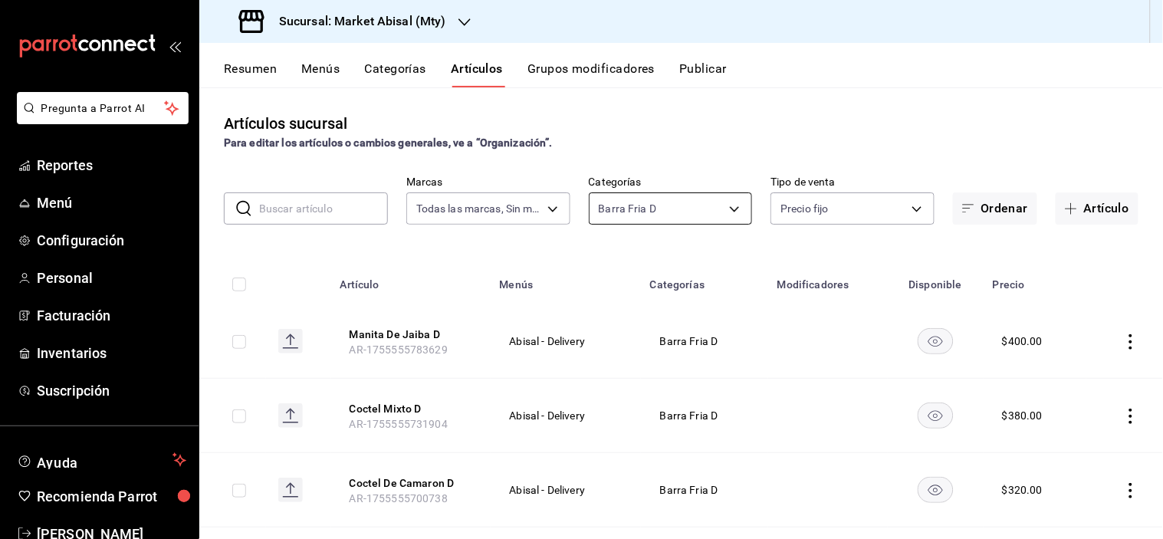
click at [731, 209] on body "Pregunta a Parrot AI Reportes Menú Configuración Personal Facturación Inventari…" at bounding box center [581, 269] width 1163 height 539
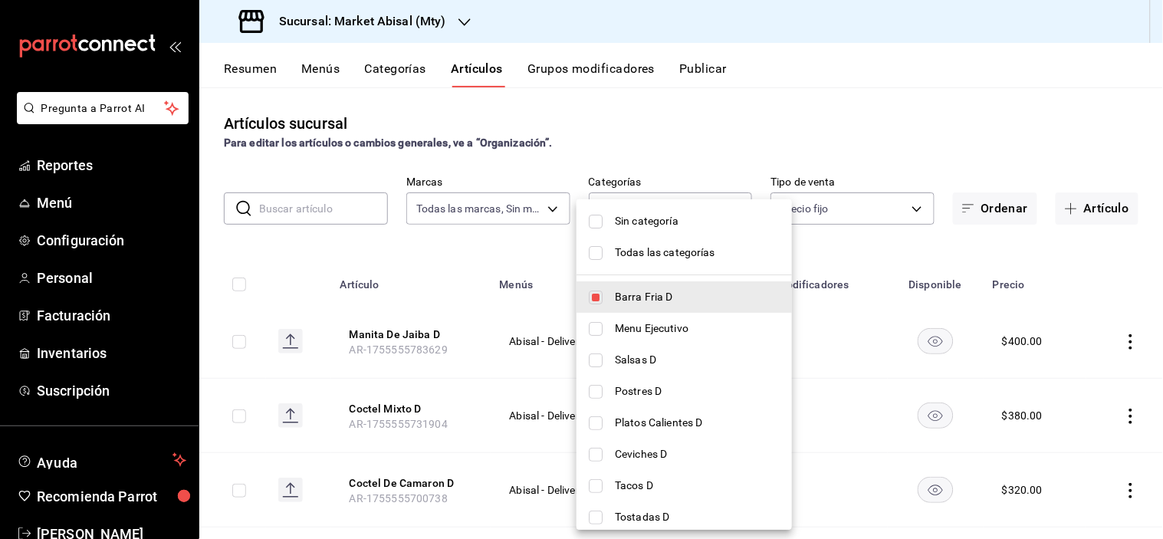
click at [669, 291] on span "Barra Fria D" at bounding box center [697, 297] width 165 height 16
checkbox input "false"
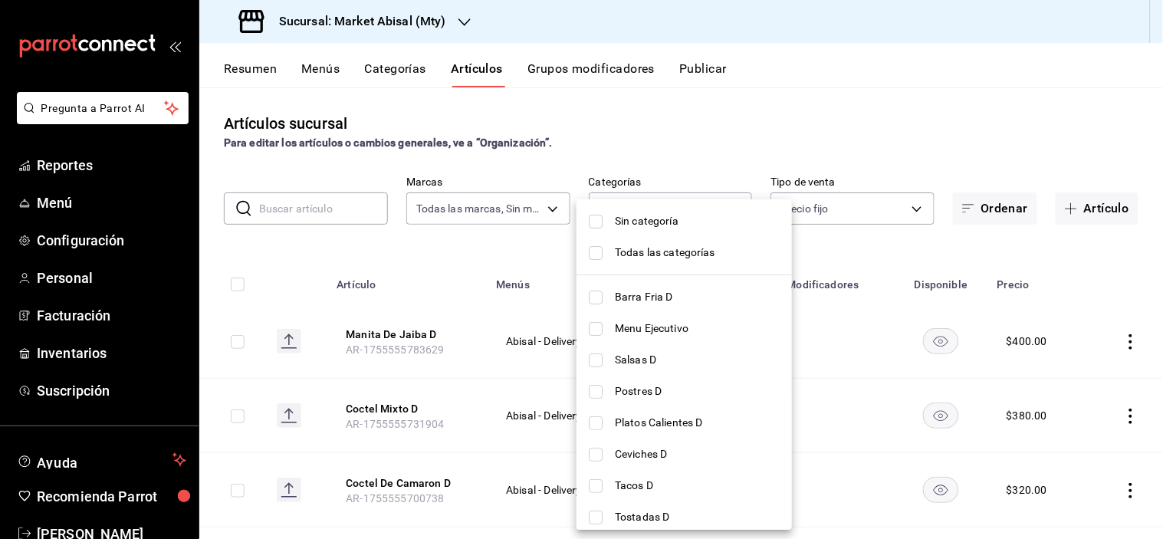
click at [657, 390] on span "Postres D" at bounding box center [697, 391] width 165 height 16
type input "d247b8e1-66fc-4ec8-b021-c571d6fbca9a"
checkbox input "true"
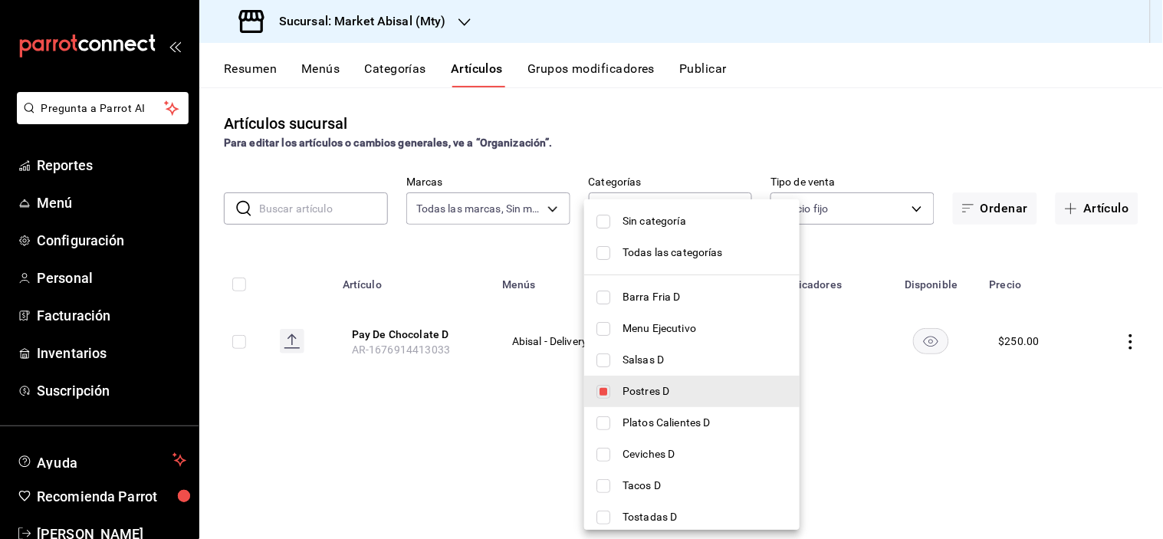
click at [460, 255] on div at bounding box center [581, 269] width 1163 height 539
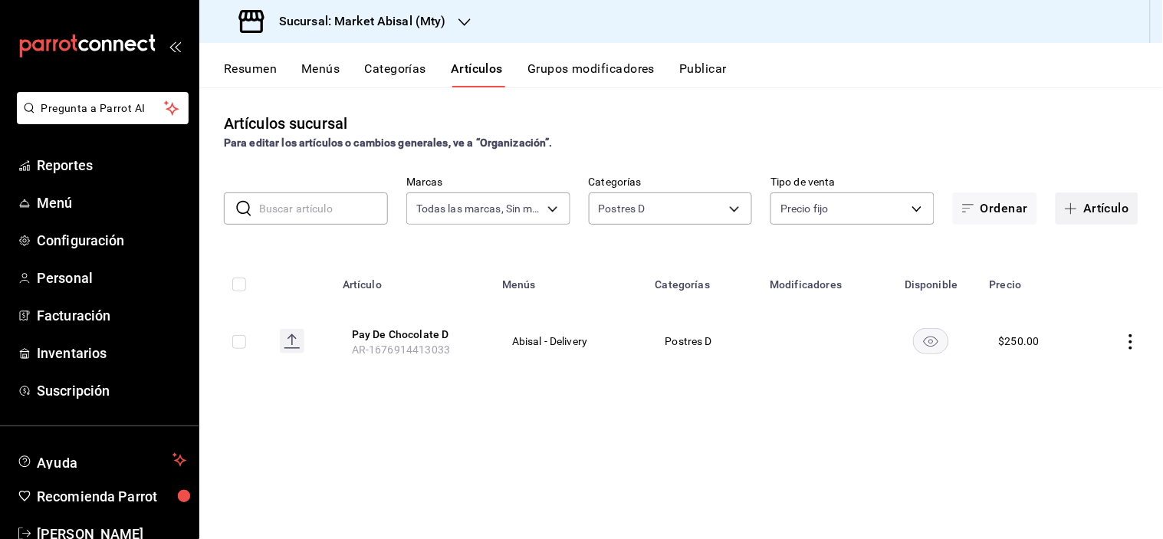
click at [1101, 215] on button "Artículo" at bounding box center [1097, 209] width 83 height 32
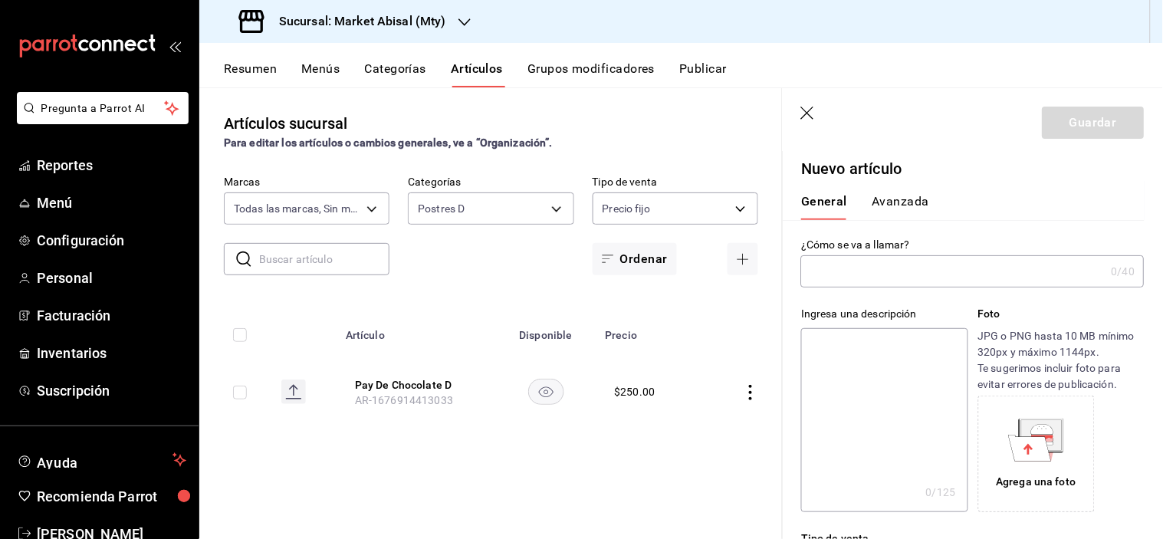
click at [868, 284] on input "text" at bounding box center [953, 271] width 304 height 31
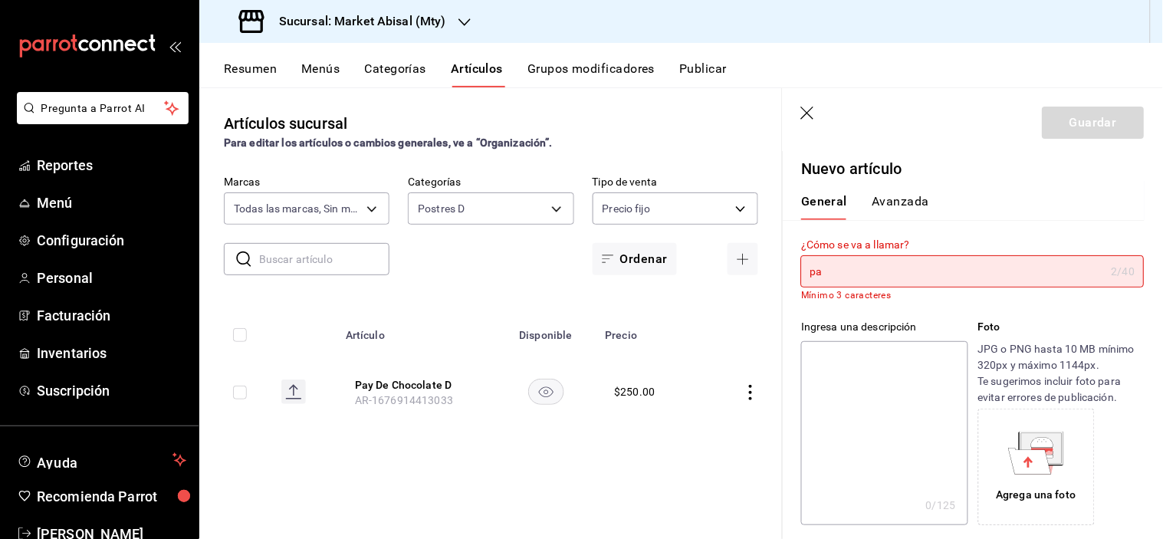
type input "p"
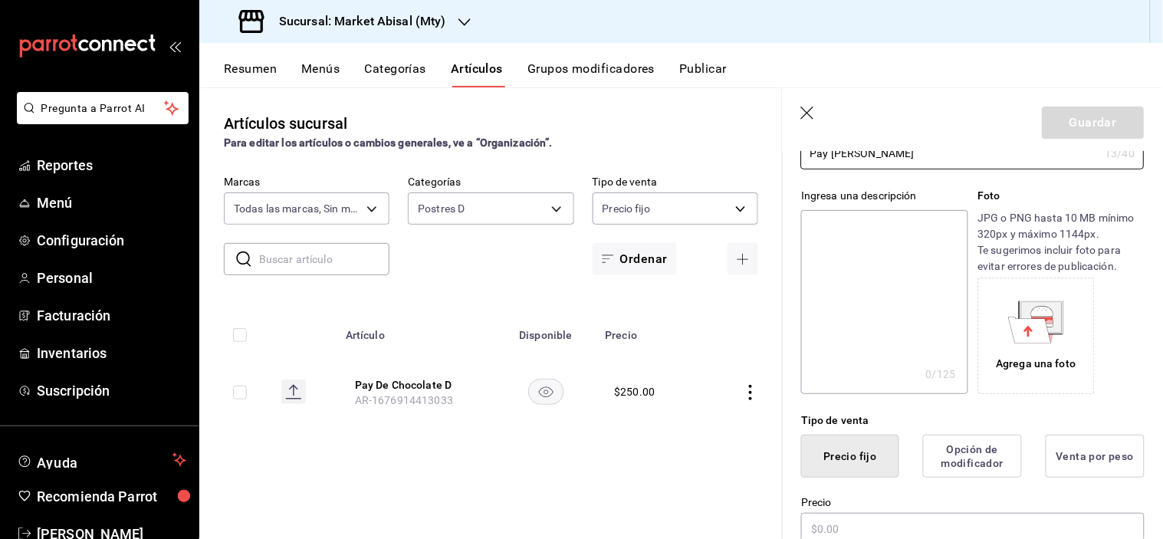
scroll to position [255, 0]
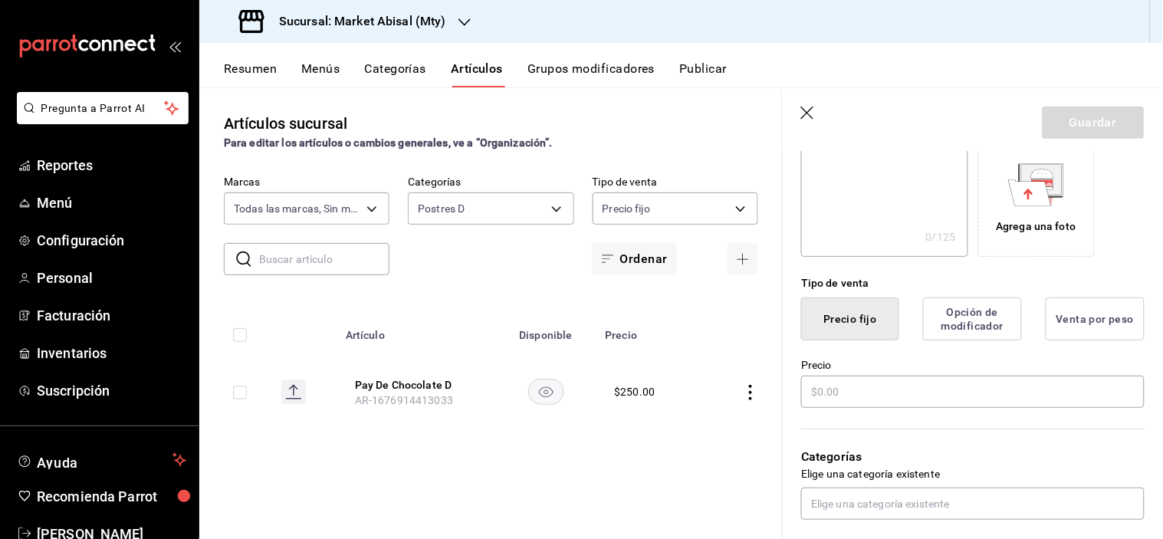
type input "Pay De Limon"
drag, startPoint x: 841, startPoint y: 358, endPoint x: 832, endPoint y: 385, distance: 28.4
click at [841, 359] on div "Precio" at bounding box center [973, 384] width 344 height 51
click at [829, 393] on input "text" at bounding box center [973, 392] width 344 height 32
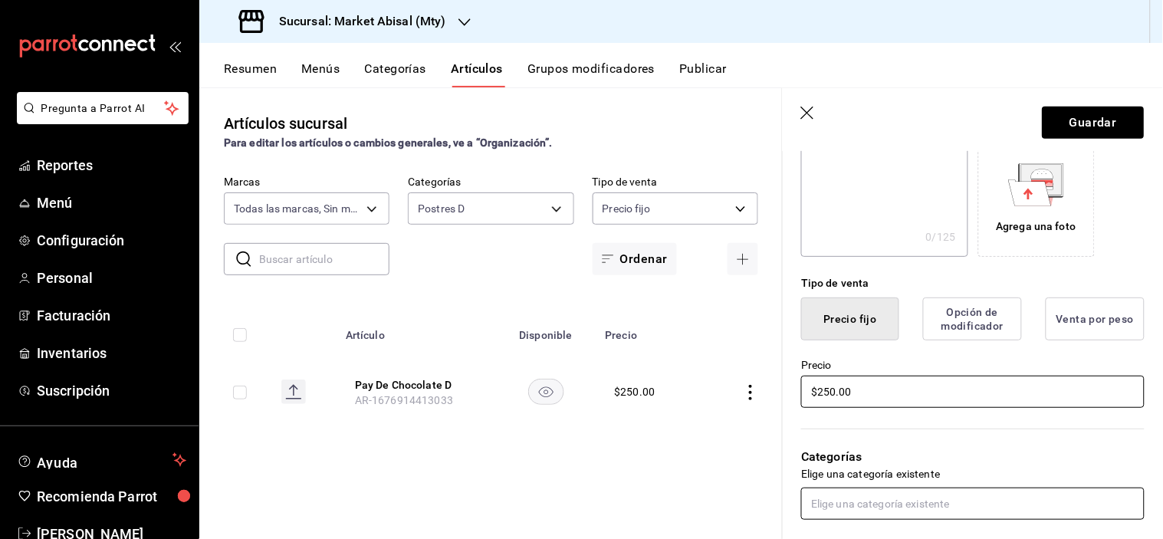
type input "$250.00"
click at [856, 508] on input "text" at bounding box center [973, 504] width 344 height 32
type input "postr"
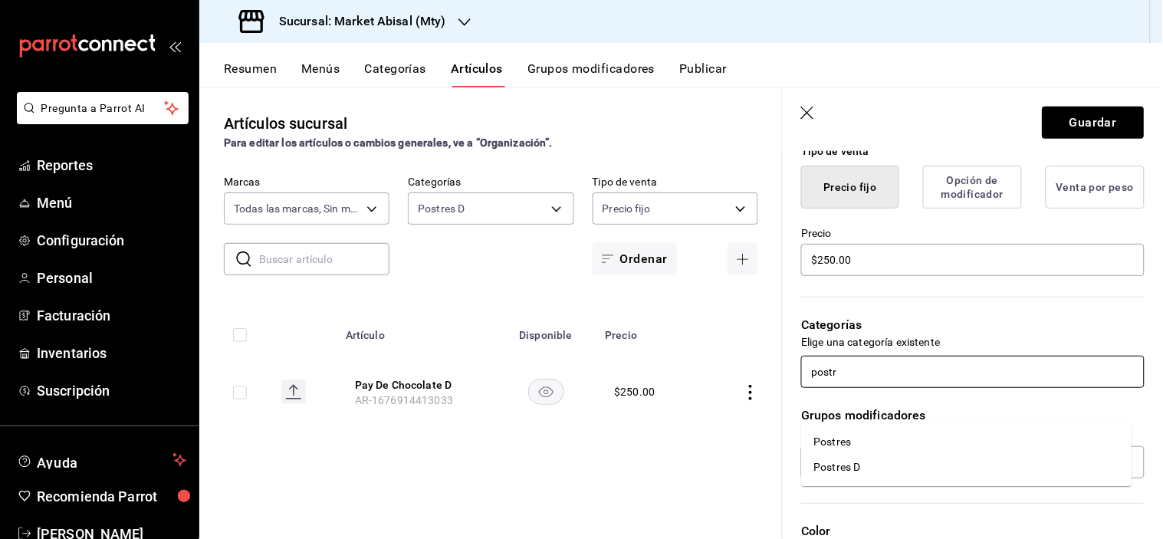
scroll to position [426, 0]
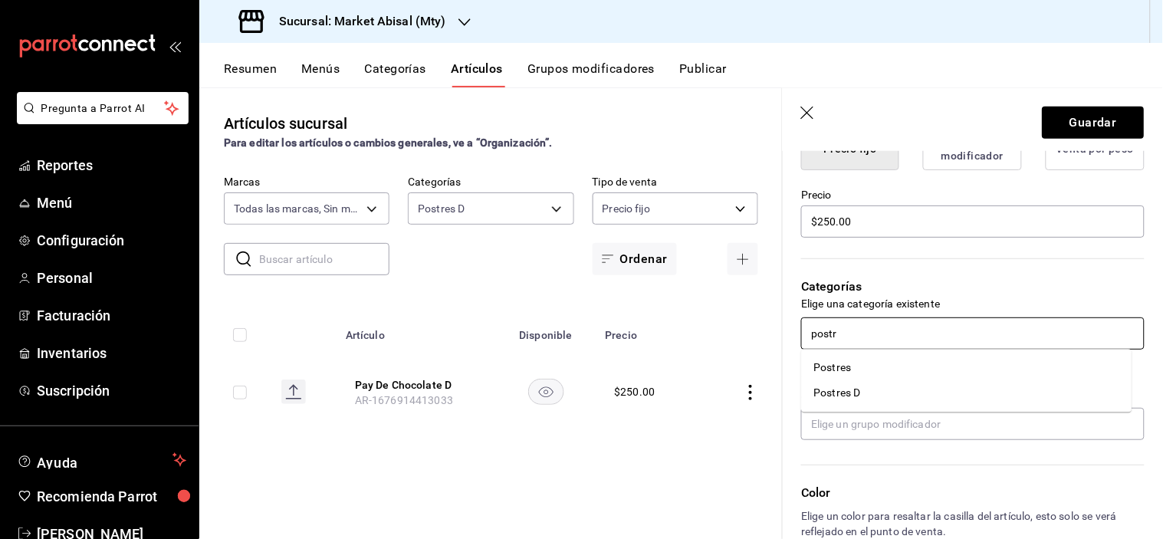
click at [855, 389] on li "Postres D" at bounding box center [967, 393] width 331 height 25
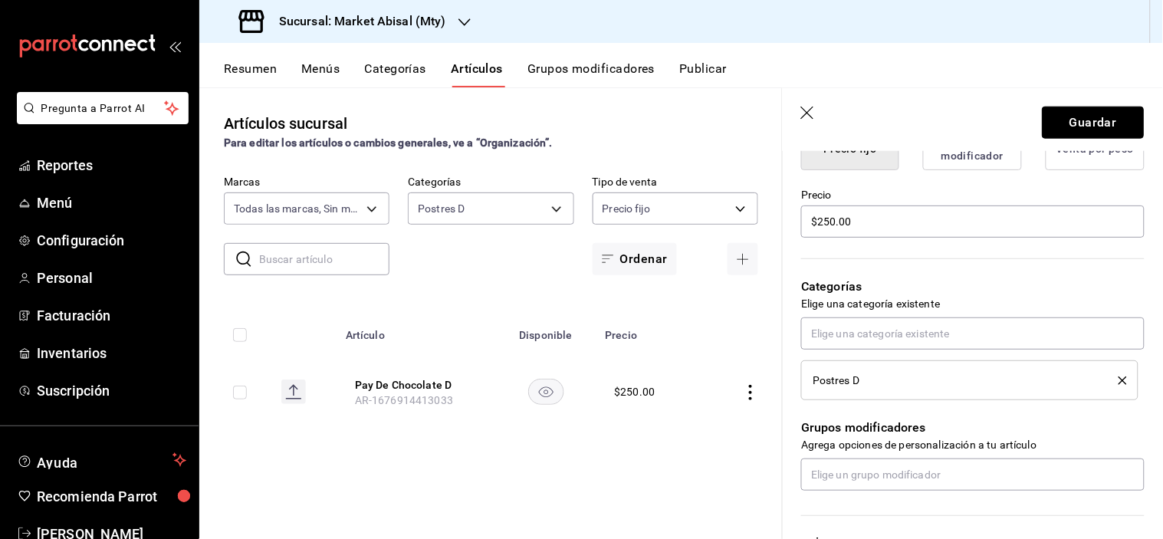
click at [1086, 117] on button "Guardar" at bounding box center [1094, 123] width 102 height 32
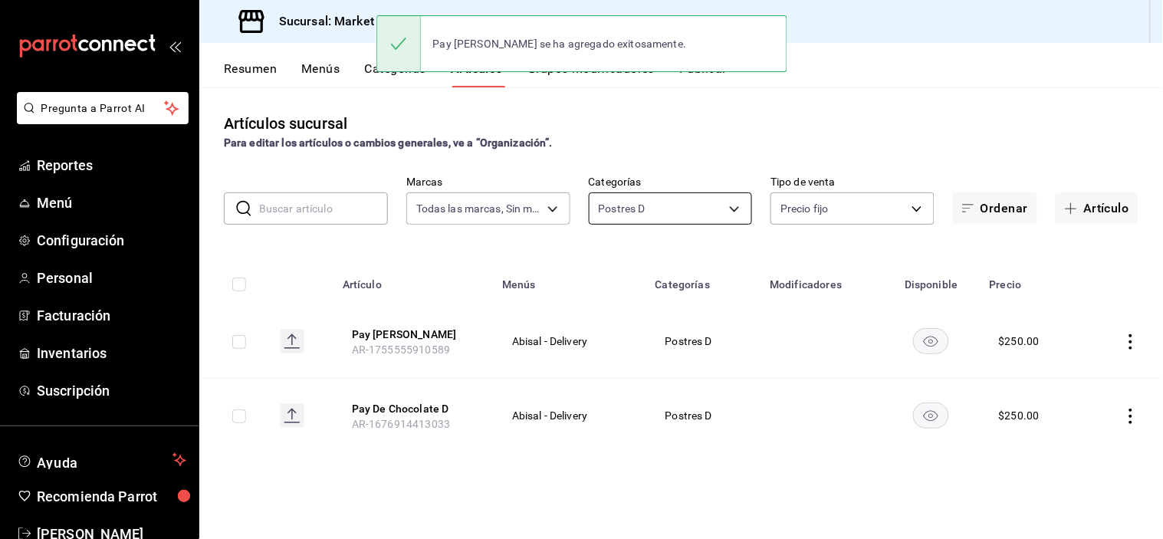
click at [726, 209] on body "Pregunta a Parrot AI Reportes Menú Configuración Personal Facturación Inventari…" at bounding box center [581, 269] width 1163 height 539
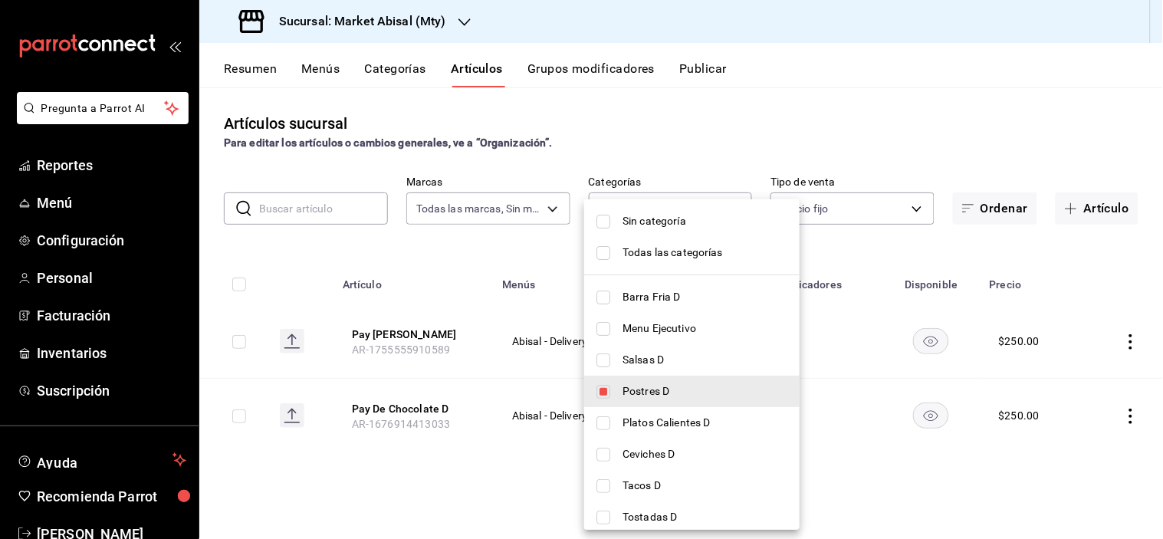
click at [647, 416] on span "Platos Calientes D" at bounding box center [705, 423] width 165 height 16
type input "d247b8e1-66fc-4ec8-b021-c571d6fbca9a,d76b729c-b32a-426d-ab1b-176caa620dd4"
checkbox input "true"
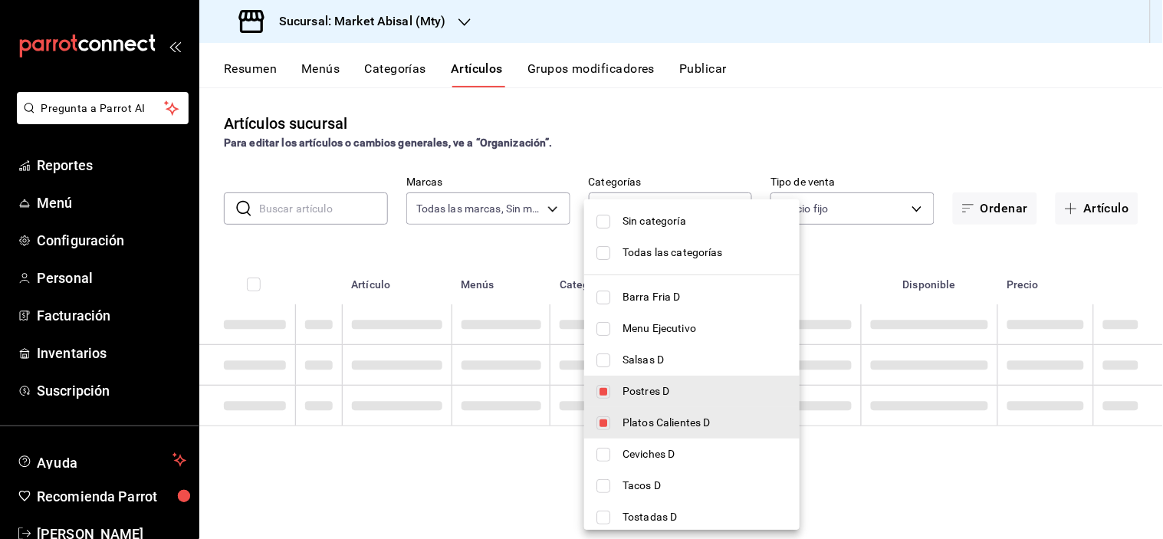
click at [653, 392] on span "Postres D" at bounding box center [705, 391] width 165 height 16
type input "d76b729c-b32a-426d-ab1b-176caa620dd4"
checkbox input "false"
click at [770, 117] on div at bounding box center [581, 269] width 1163 height 539
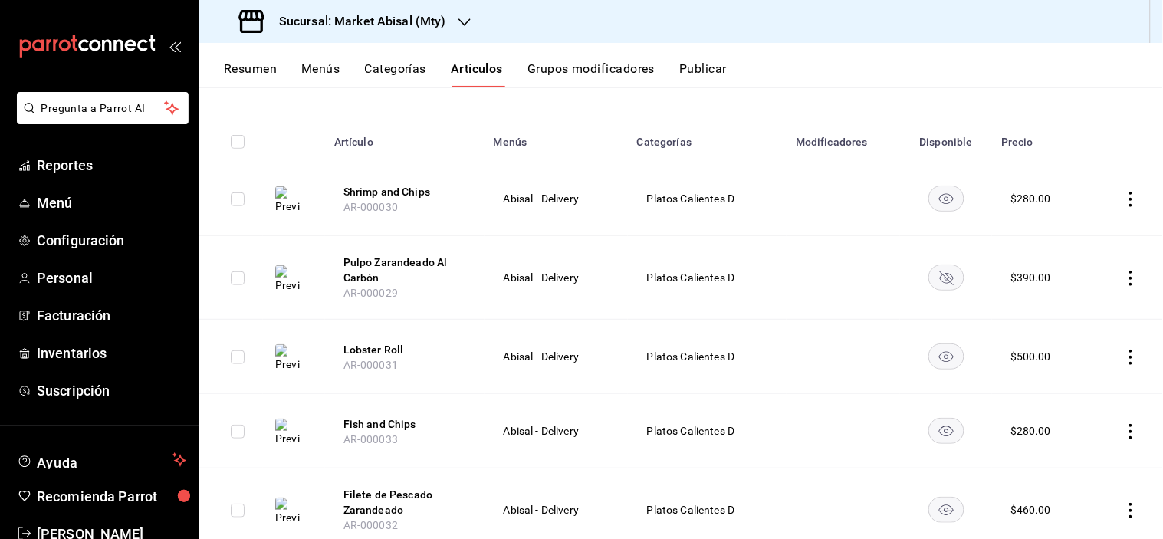
scroll to position [170, 0]
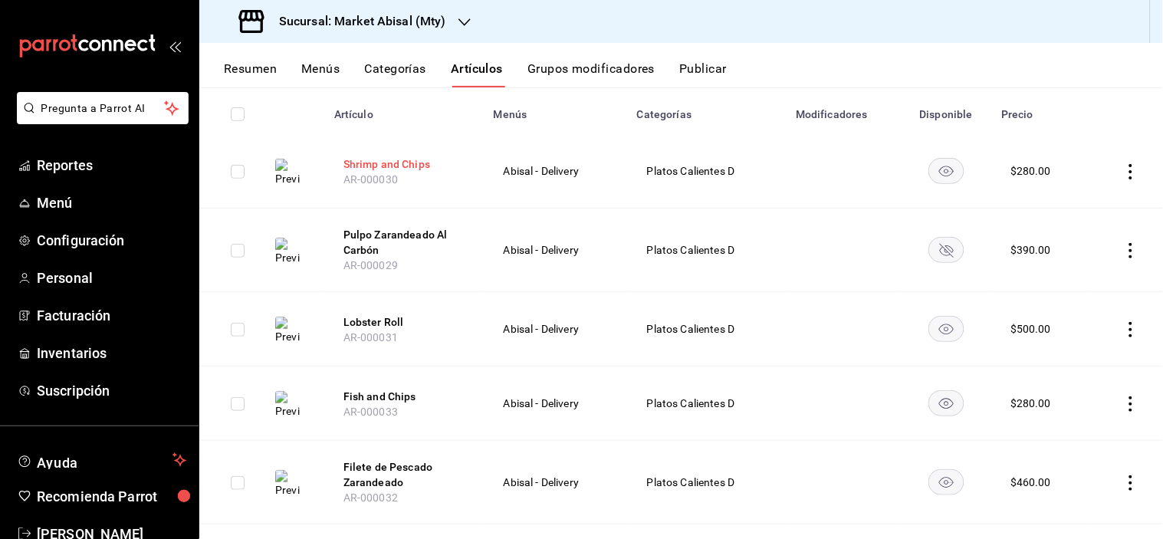
click at [368, 162] on button "Shrimp and Chips" at bounding box center [405, 163] width 123 height 15
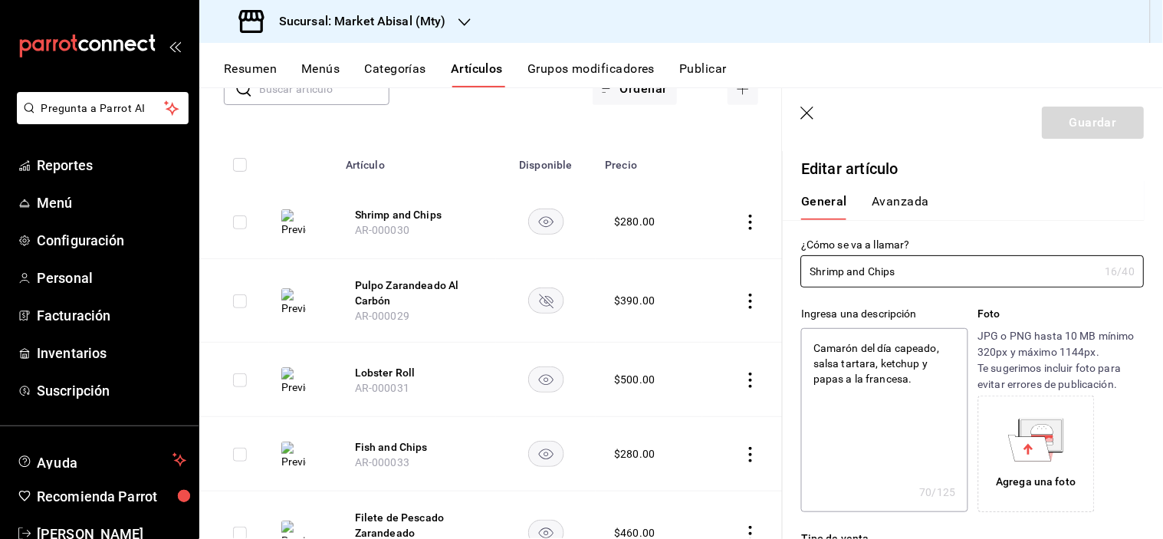
type textarea "x"
type input "$280.00"
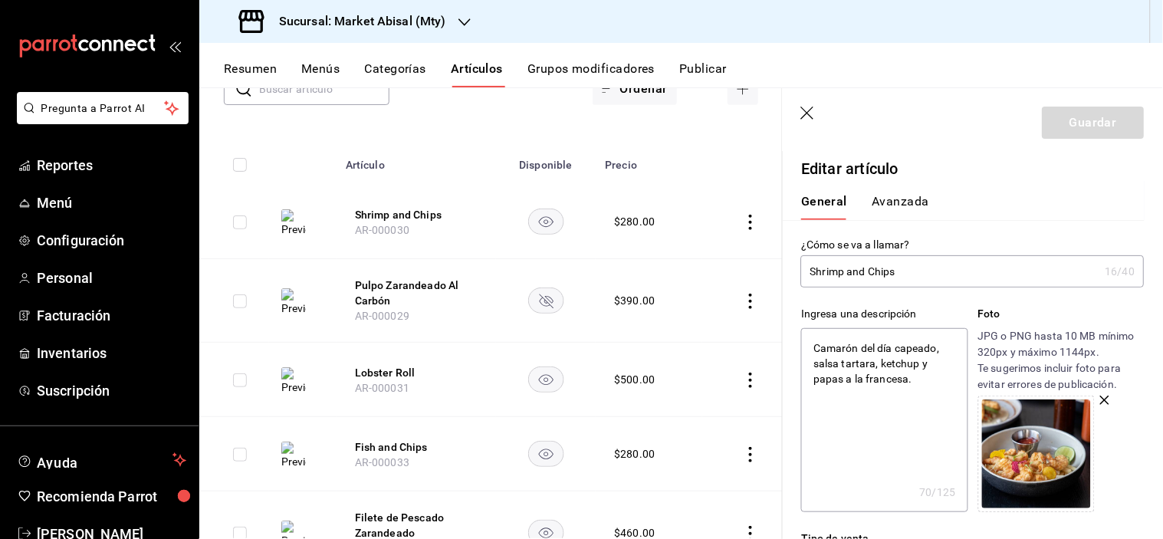
click at [919, 272] on input "Shrimp and Chips" at bounding box center [950, 271] width 298 height 31
type input "Shrimp and Chips"
type textarea "x"
type input "Shrimp and Chips D"
type textarea "x"
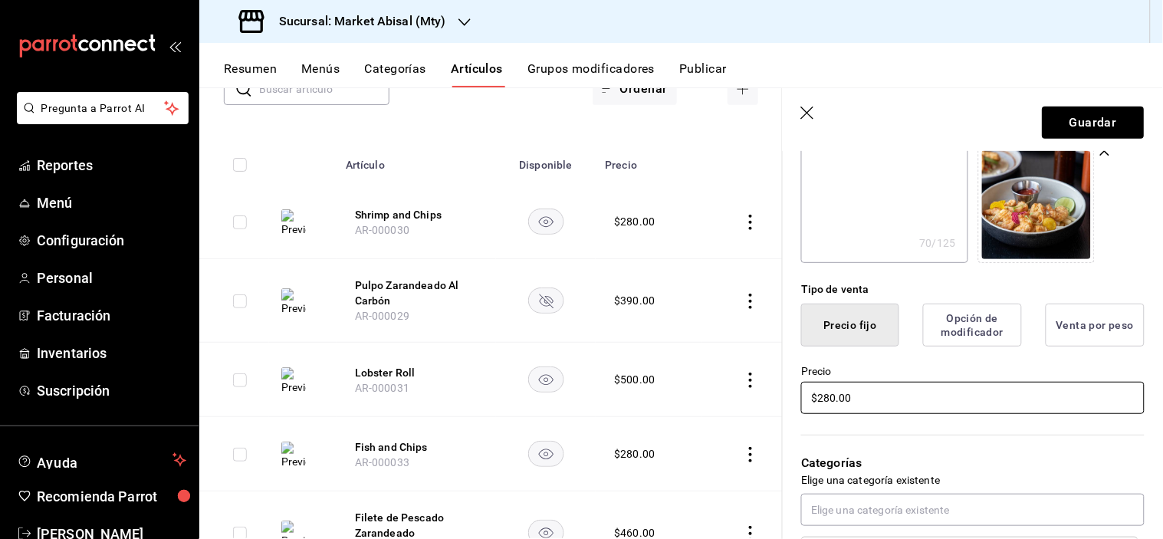
scroll to position [255, 0]
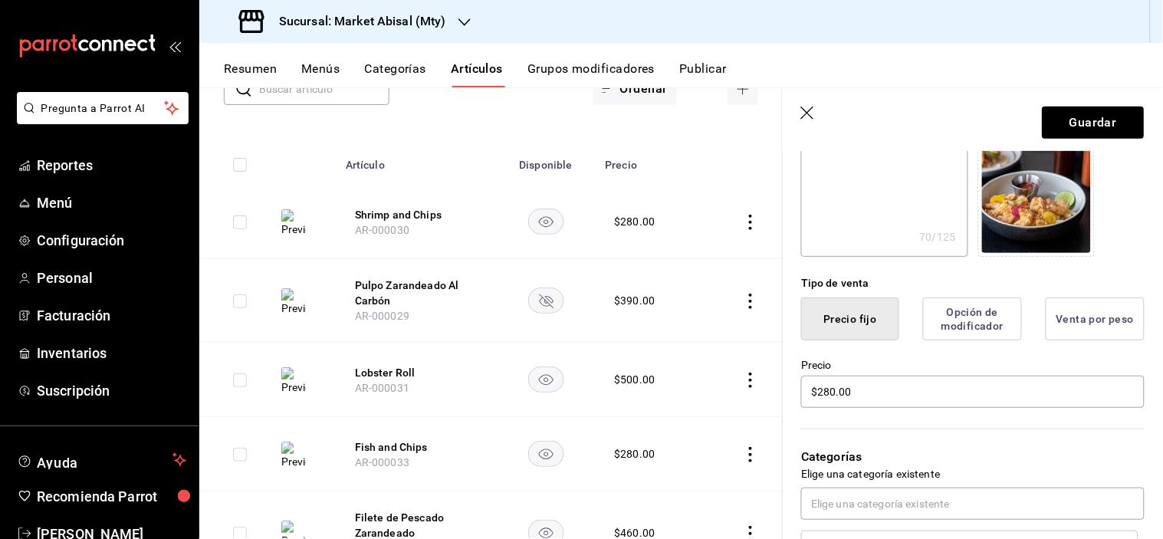
type input "Shrimp and Chips D"
click at [1101, 123] on button "Guardar" at bounding box center [1094, 123] width 102 height 32
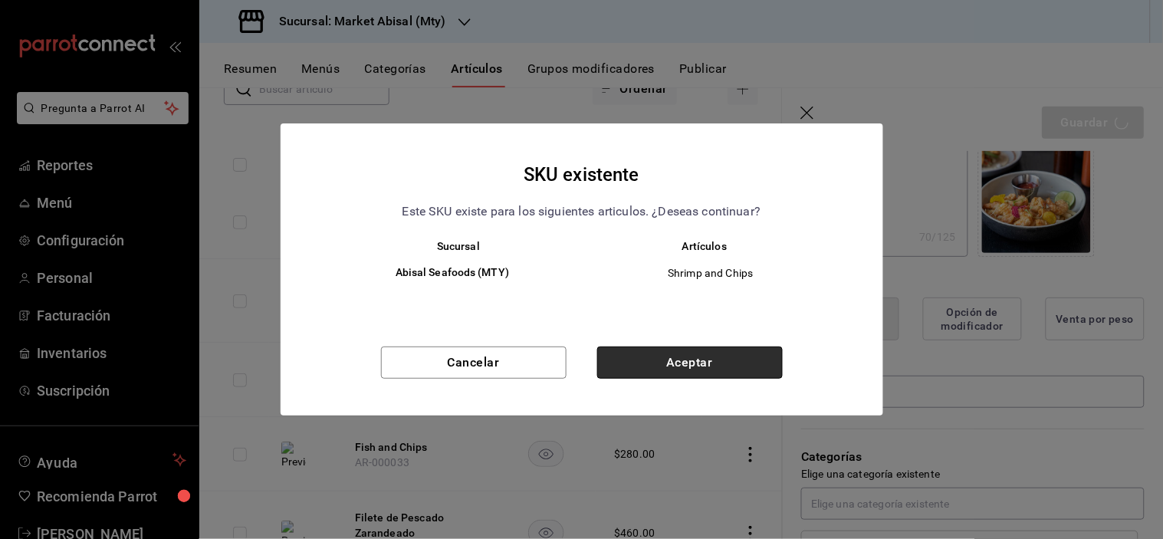
click at [638, 349] on button "Aceptar" at bounding box center [690, 363] width 186 height 32
type textarea "x"
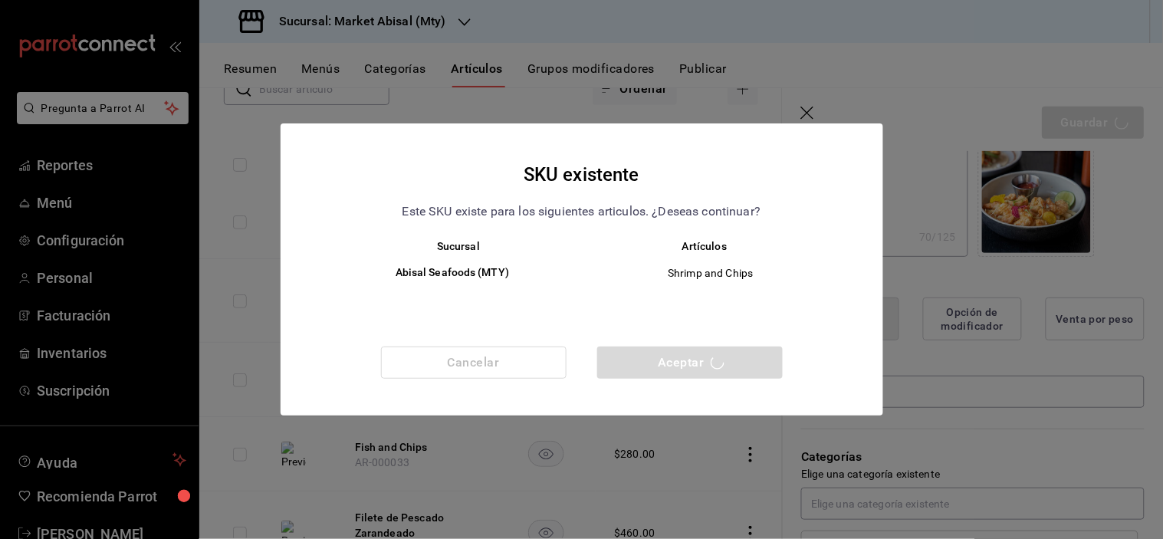
type textarea "x"
type input "AR-1755555983689"
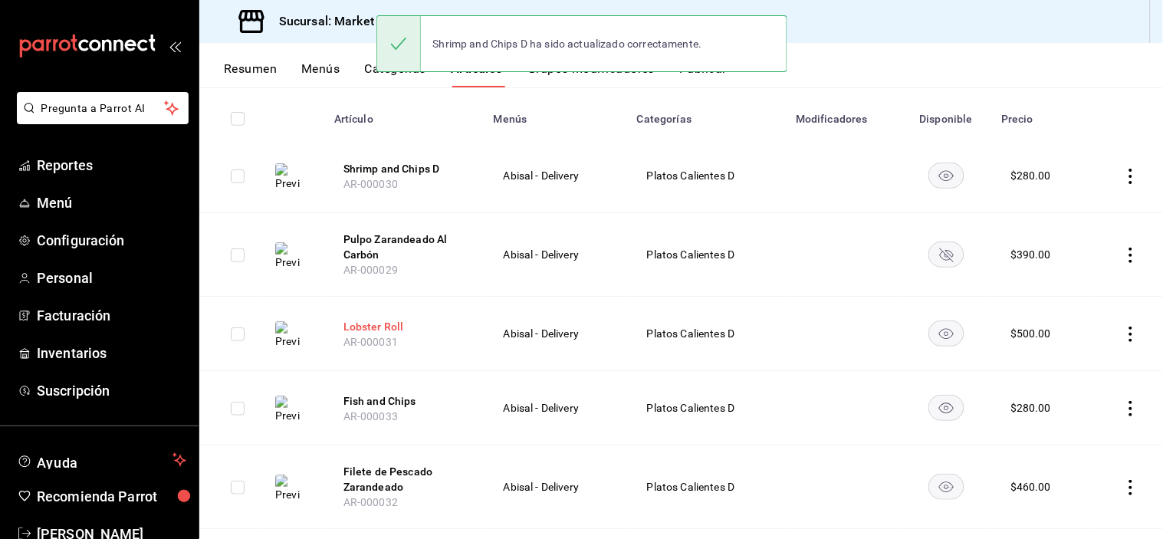
scroll to position [170, 0]
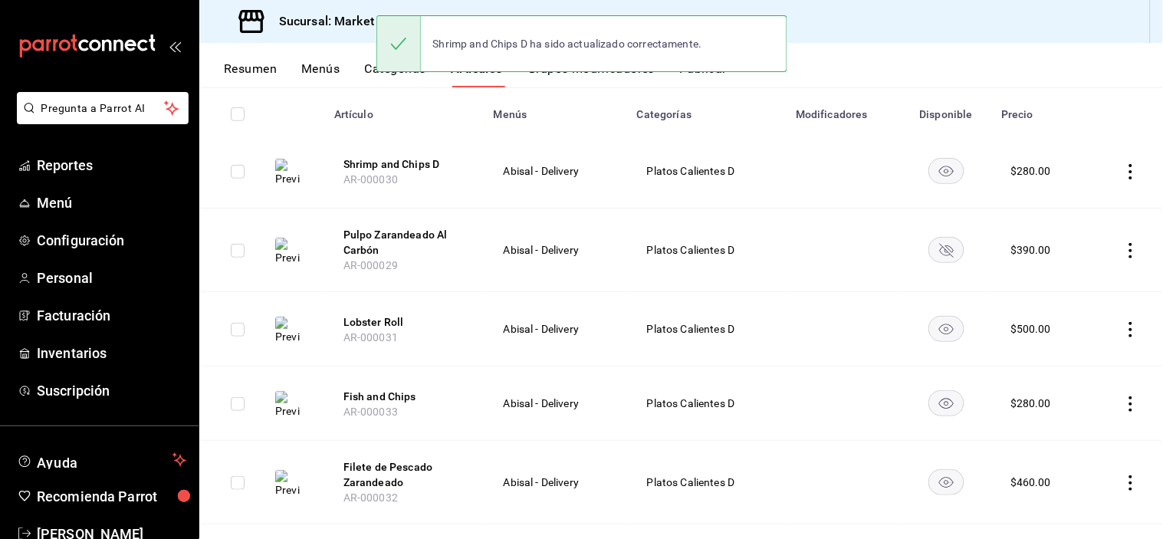
click at [357, 240] on button "Pulpo Zarandeado Al Carbón" at bounding box center [405, 242] width 123 height 31
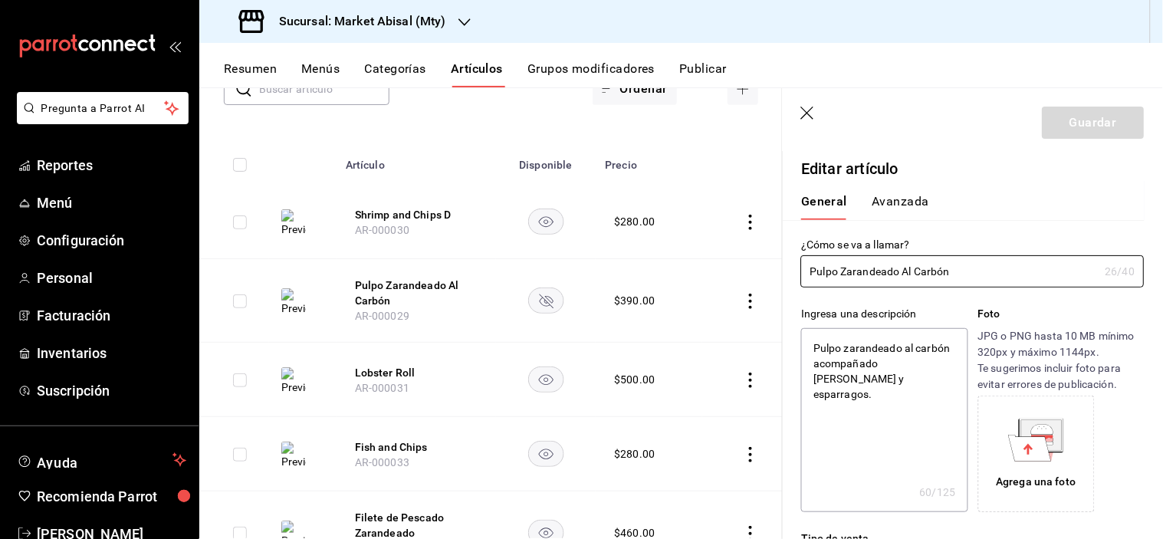
type textarea "x"
type input "$390.00"
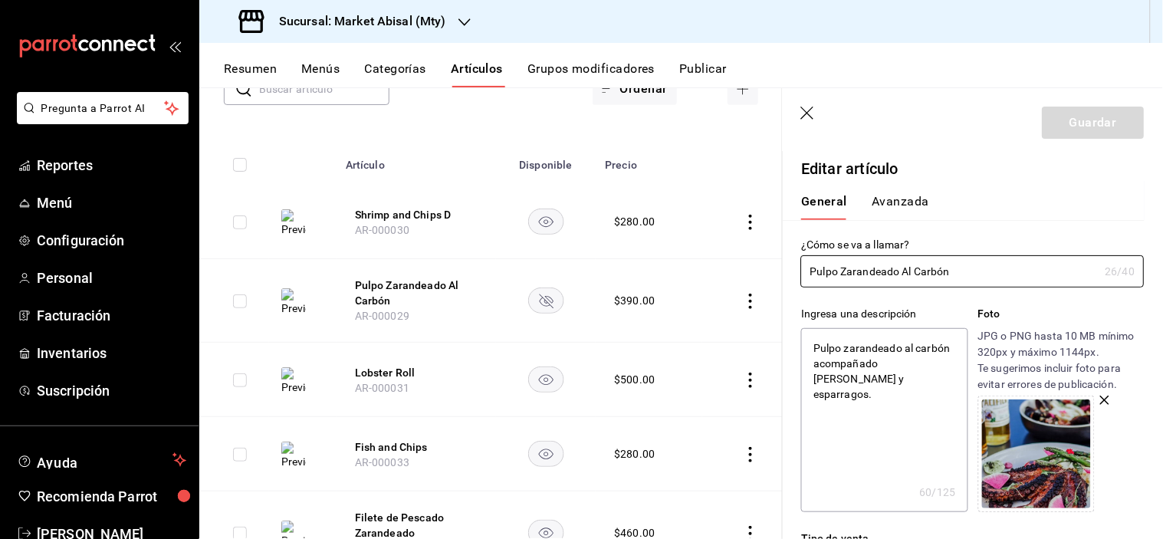
drag, startPoint x: 900, startPoint y: 273, endPoint x: 1129, endPoint y: 288, distance: 229.0
type input "Pulpo Zarandeado"
type textarea "x"
type input "Pulpo Zarandeado D"
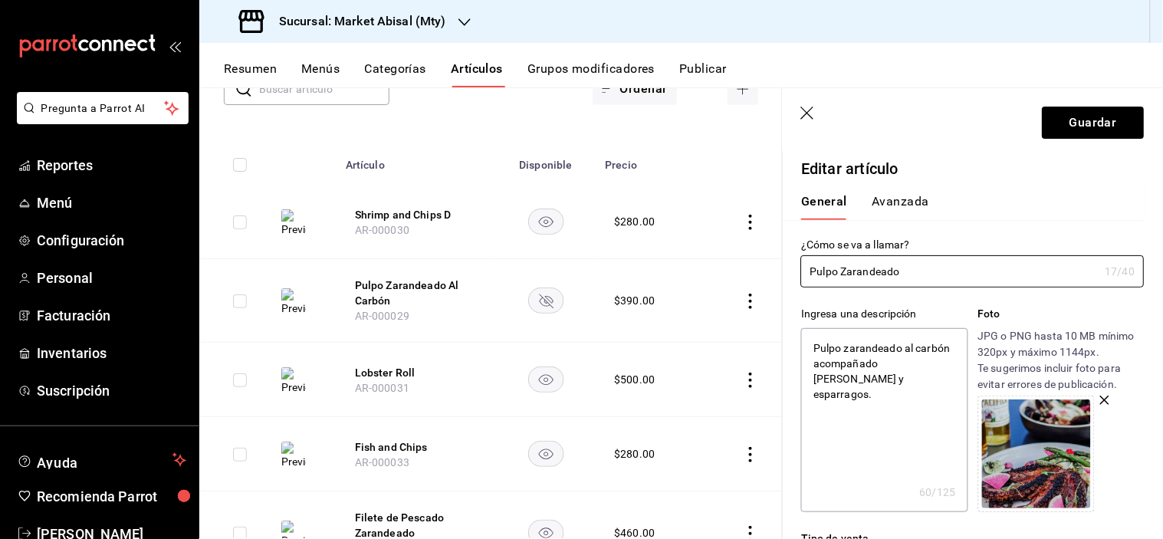
type textarea "x"
type input "Pulpo Zarandeado D"
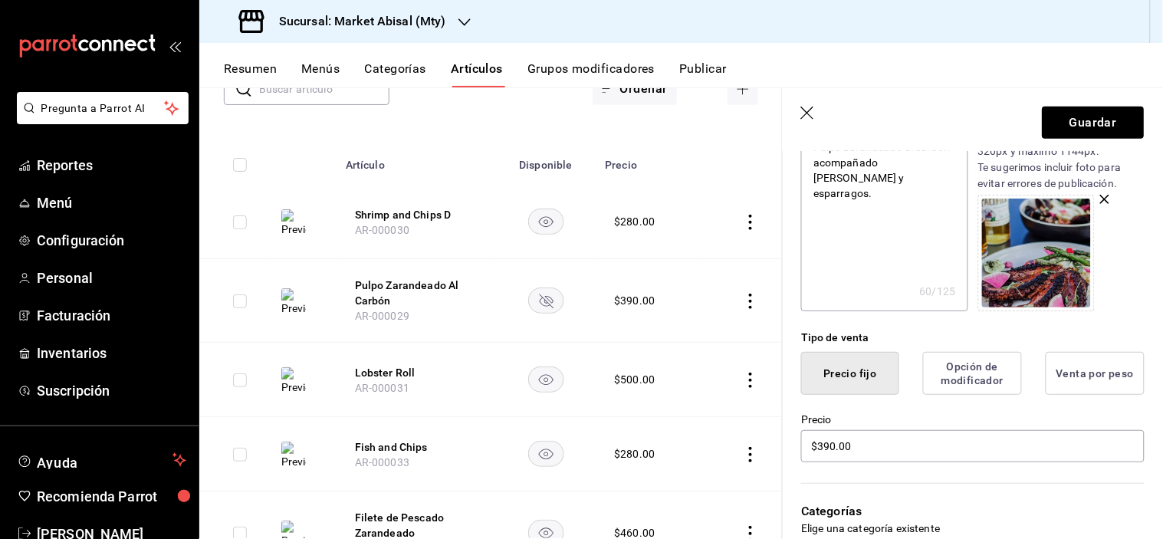
scroll to position [255, 0]
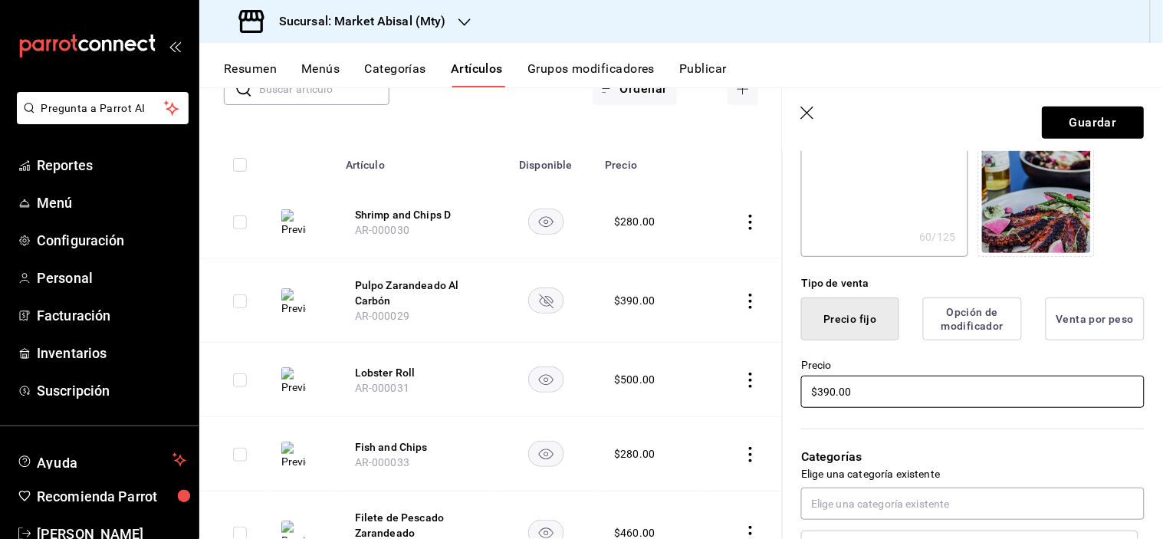
drag, startPoint x: 871, startPoint y: 387, endPoint x: 645, endPoint y: 388, distance: 226.3
click at [657, 387] on main "Artículos sucursal Para editar los artículos o cambios generales, ve a “Organiz…" at bounding box center [681, 313] width 964 height 452
type textarea "x"
type input "$4.00"
type textarea "x"
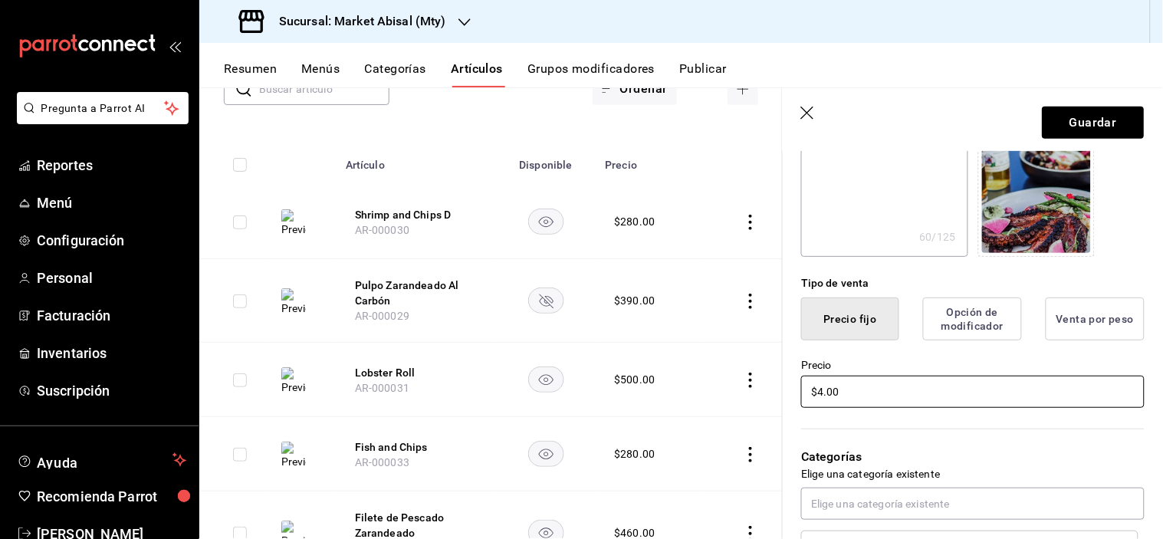
type input "$42.00"
type textarea "x"
type input "$420.00"
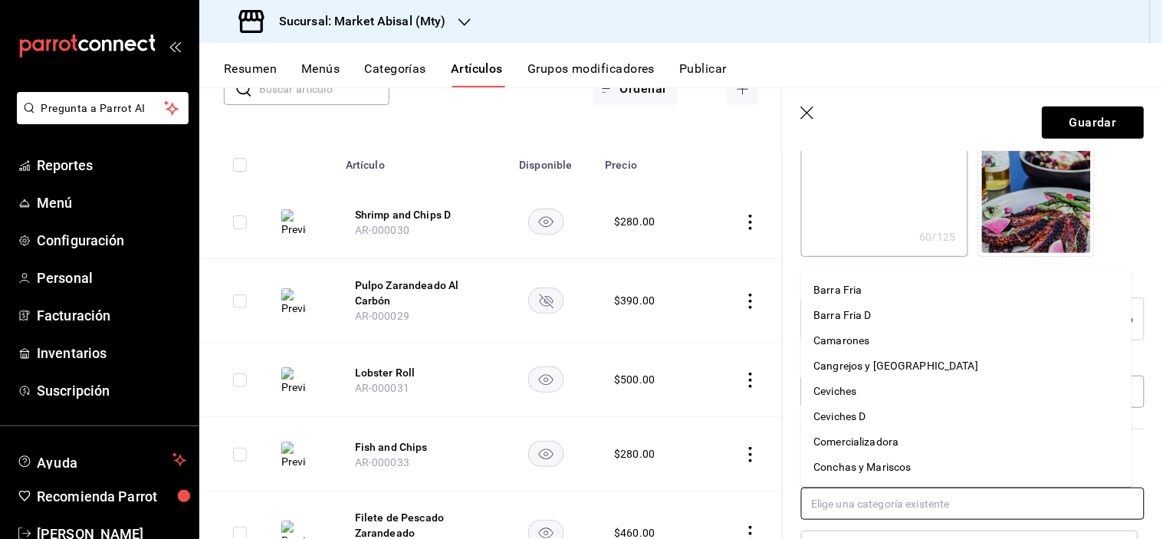
click at [887, 515] on input "text" at bounding box center [973, 504] width 344 height 32
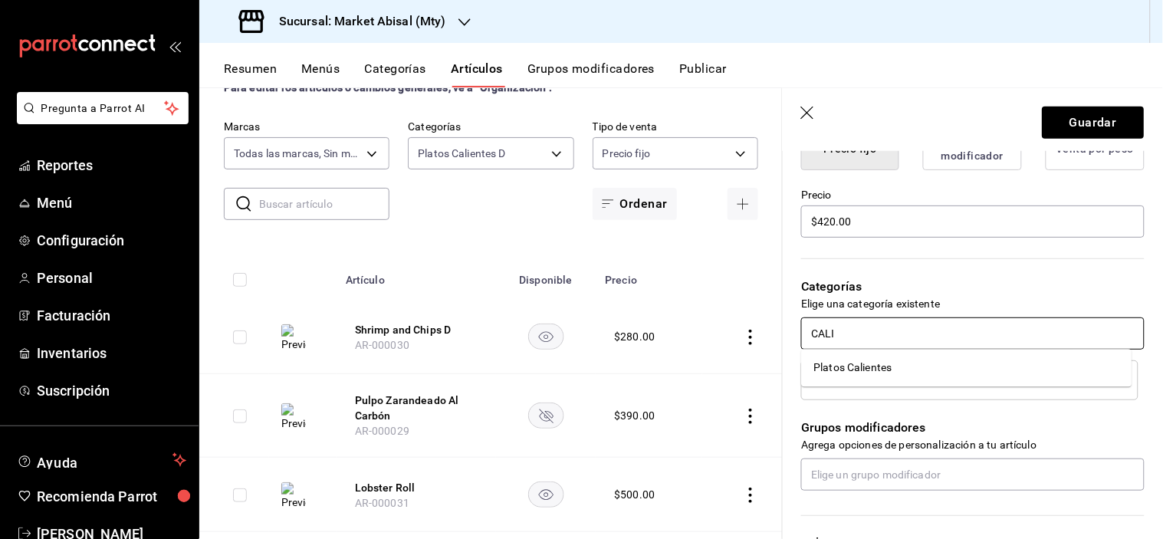
scroll to position [85, 0]
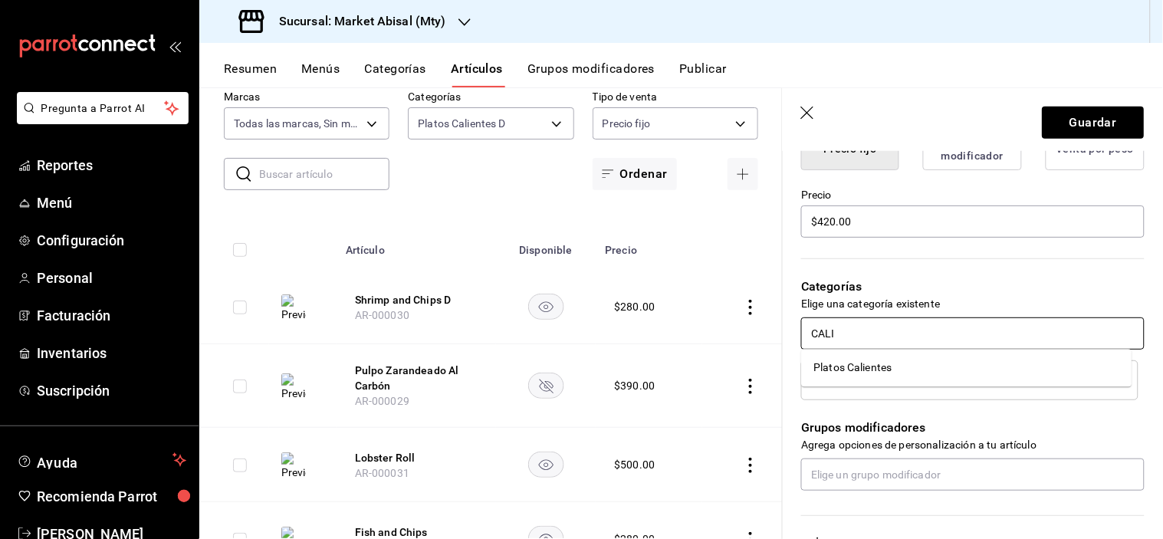
drag, startPoint x: 821, startPoint y: 333, endPoint x: 715, endPoint y: 325, distance: 106.1
click at [717, 325] on main "Artículos sucursal Para editar los artículos o cambios generales, ve a “Organiz…" at bounding box center [681, 313] width 964 height 452
type input "P"
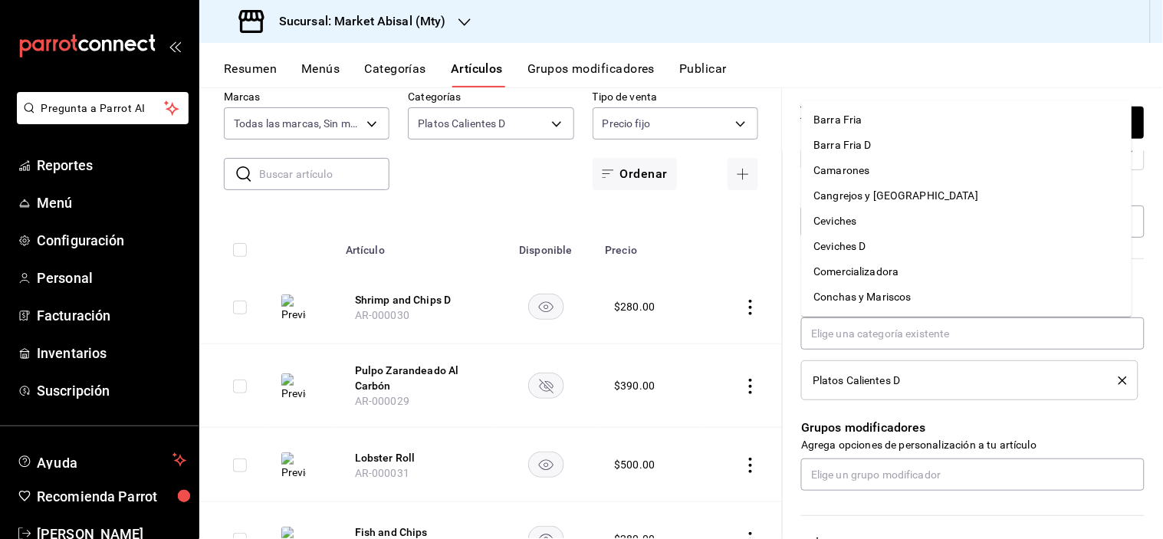
click at [989, 415] on div "Grupos modificadores Agrega opciones de personalización a tu artículo" at bounding box center [964, 445] width 362 height 91
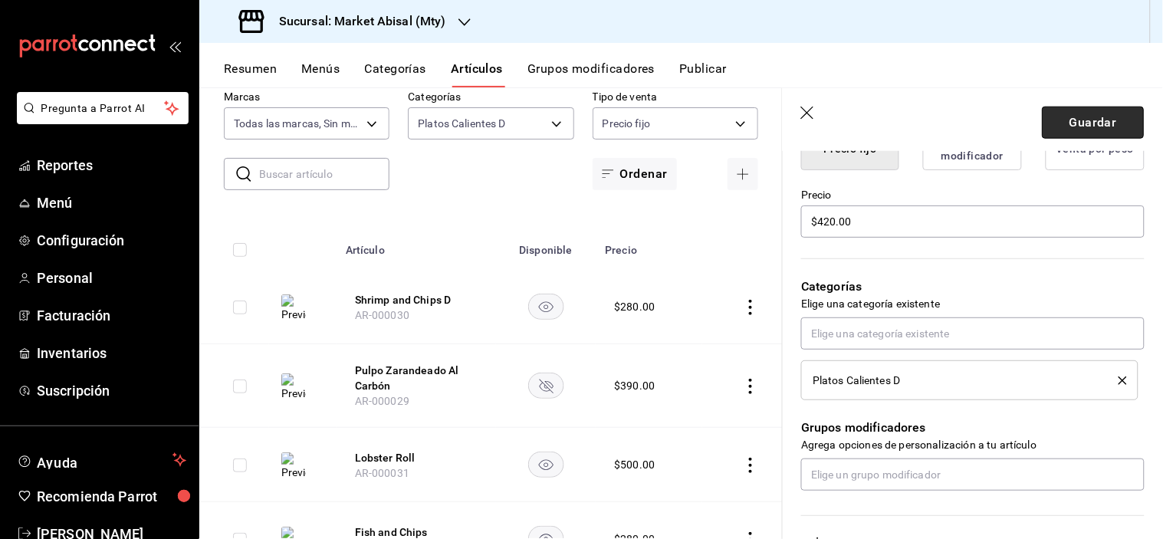
click at [1083, 127] on button "Guardar" at bounding box center [1094, 123] width 102 height 32
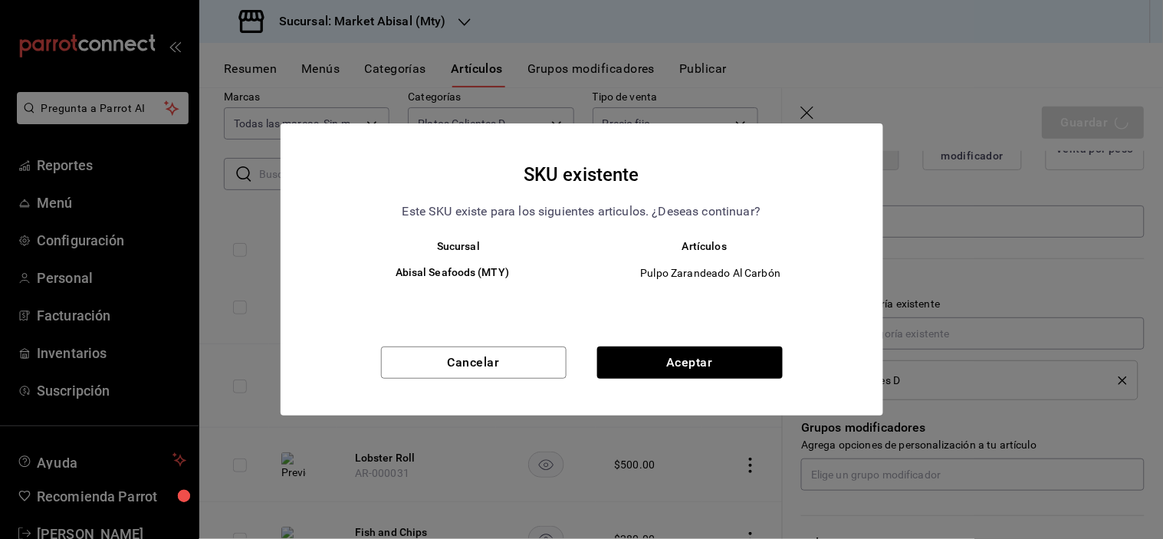
click at [699, 381] on div "Cancelar Aceptar" at bounding box center [582, 381] width 603 height 69
click at [709, 366] on button "Aceptar" at bounding box center [690, 363] width 186 height 32
type textarea "x"
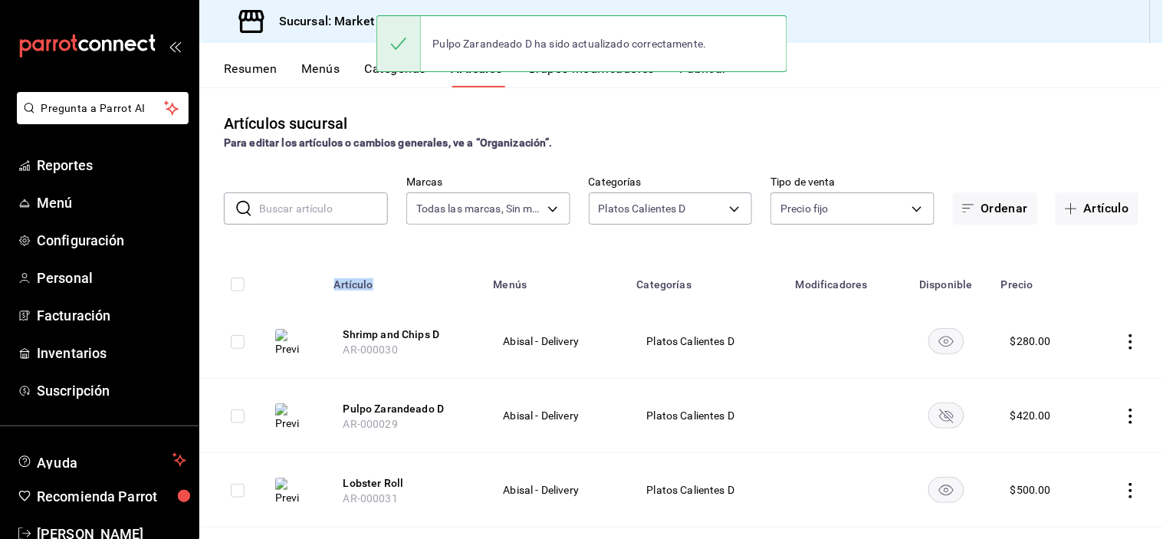
click at [476, 254] on div "Artículos sucursal Para editar los artículos o cambios generales, ve a “Organiz…" at bounding box center [681, 312] width 964 height 451
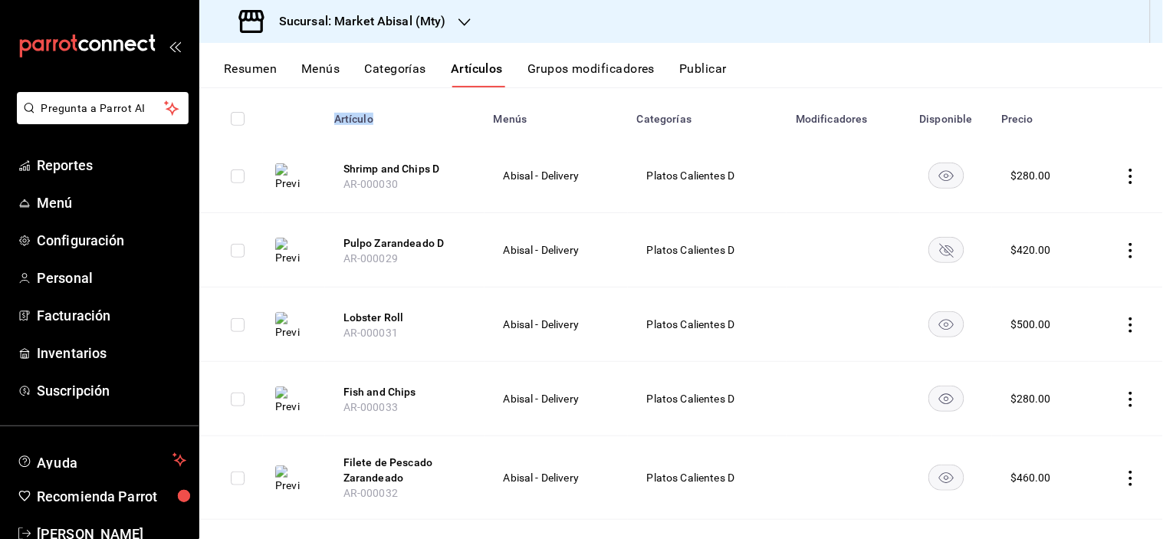
scroll to position [170, 0]
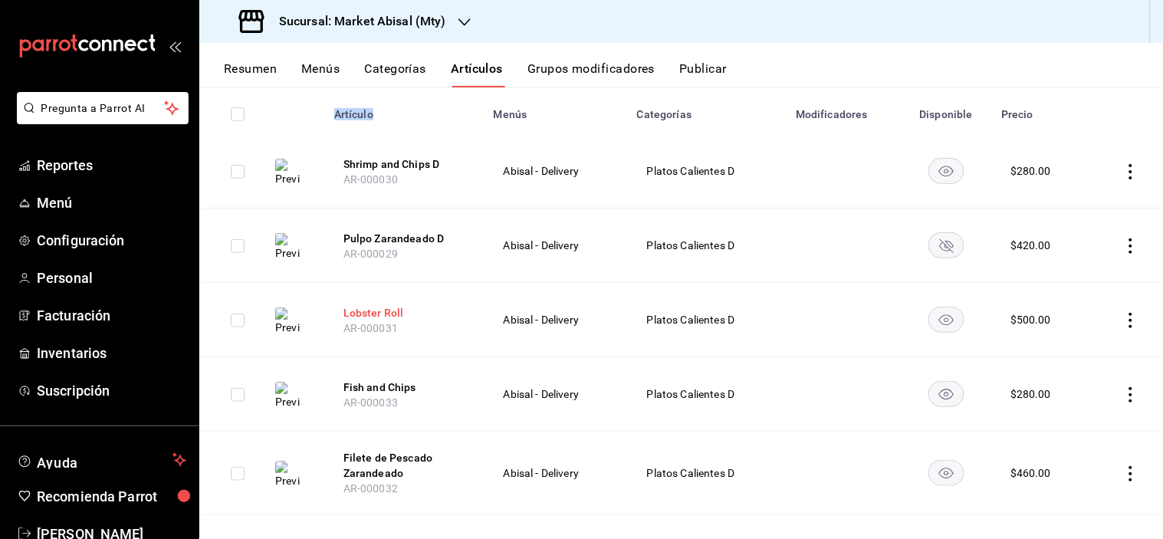
click at [373, 312] on button "Lobster Roll" at bounding box center [405, 312] width 123 height 15
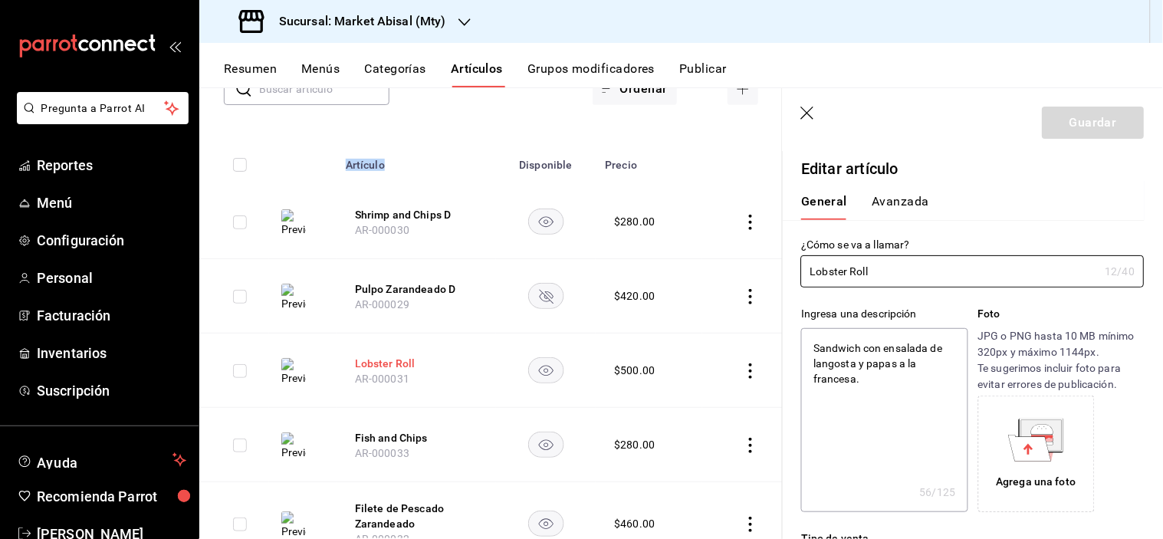
type textarea "x"
type input "$500.00"
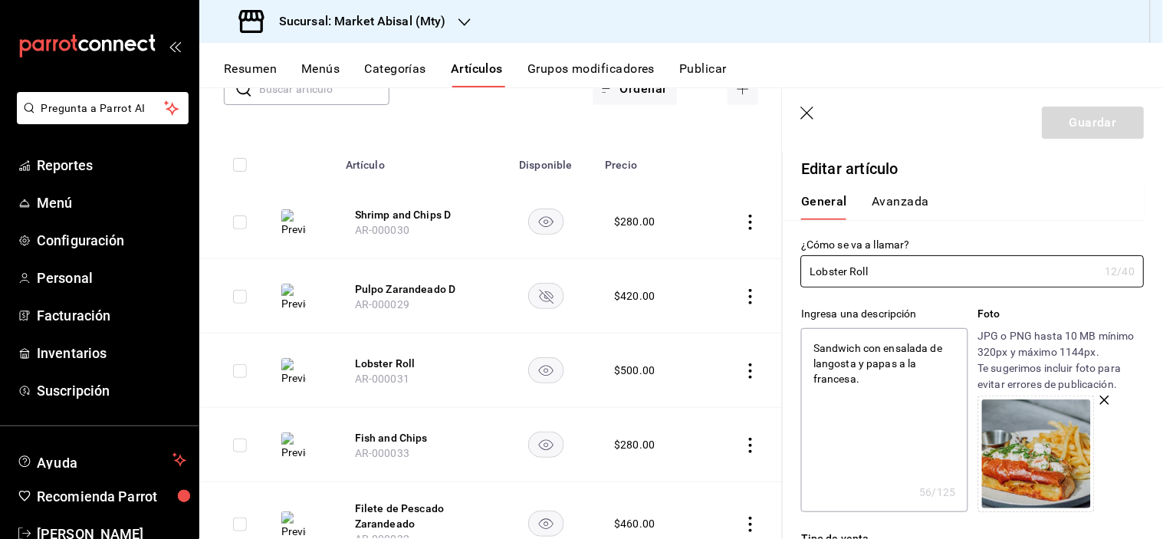
type input "Lobster Roll"
type textarea "x"
type input "Lobster Roll D"
type textarea "x"
type input "Lobster Roll D"
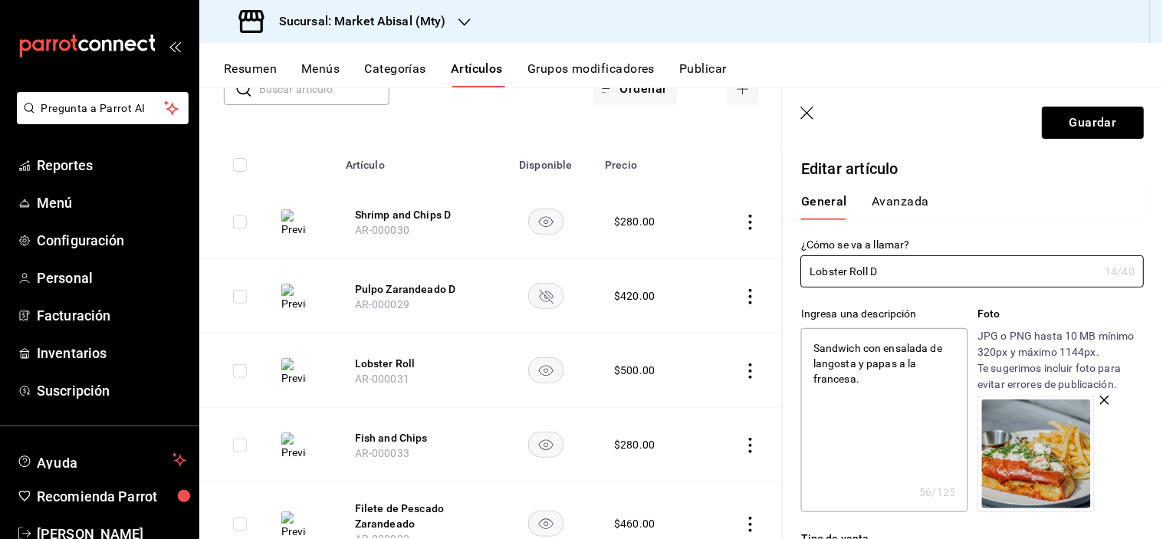
type textarea "x"
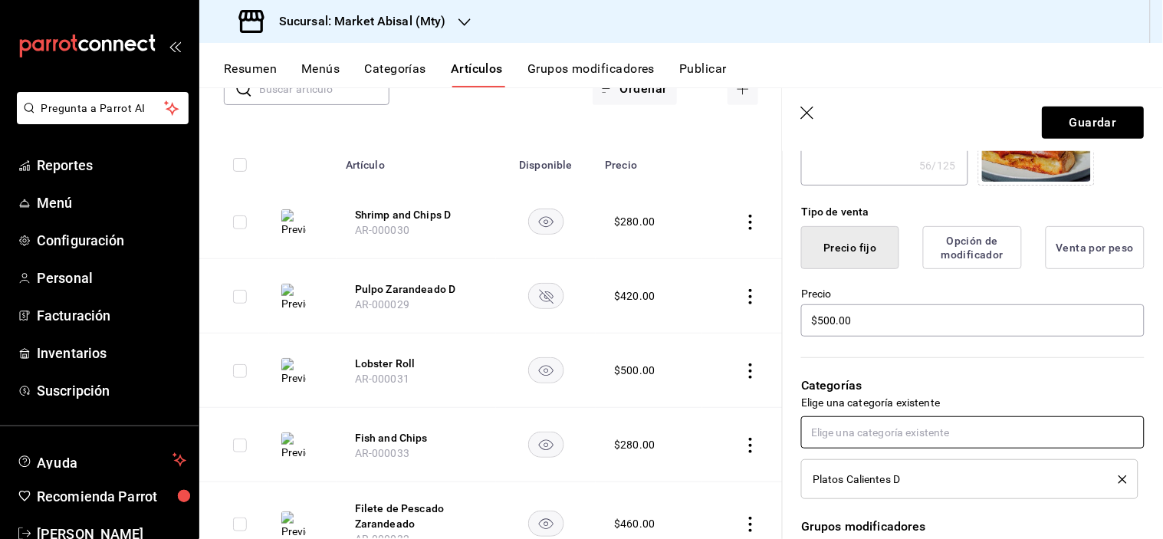
scroll to position [341, 0]
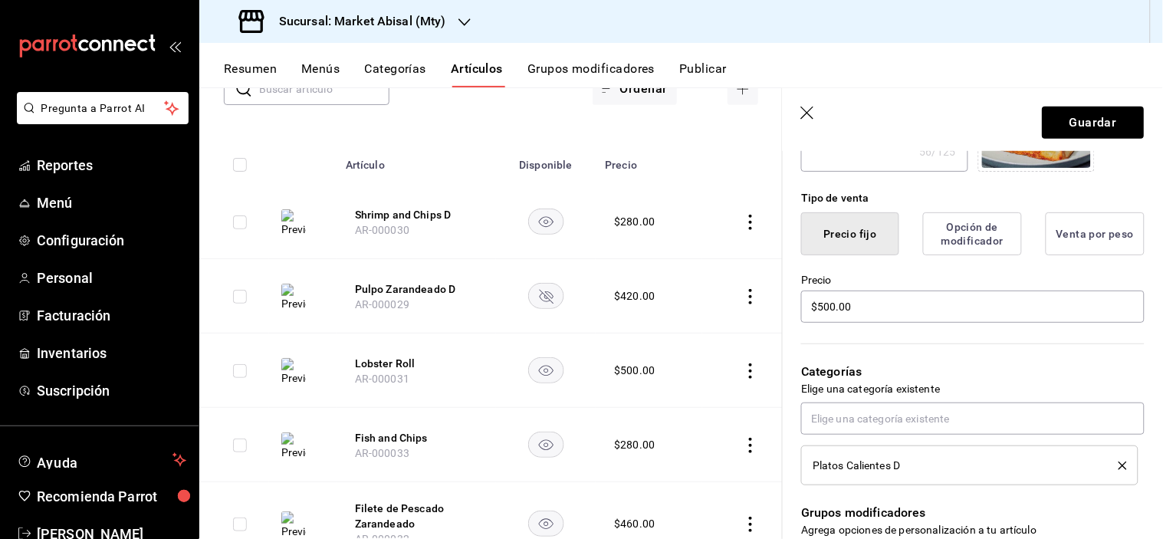
type input "Lobster Roll D"
click at [1087, 126] on button "Guardar" at bounding box center [1094, 123] width 102 height 32
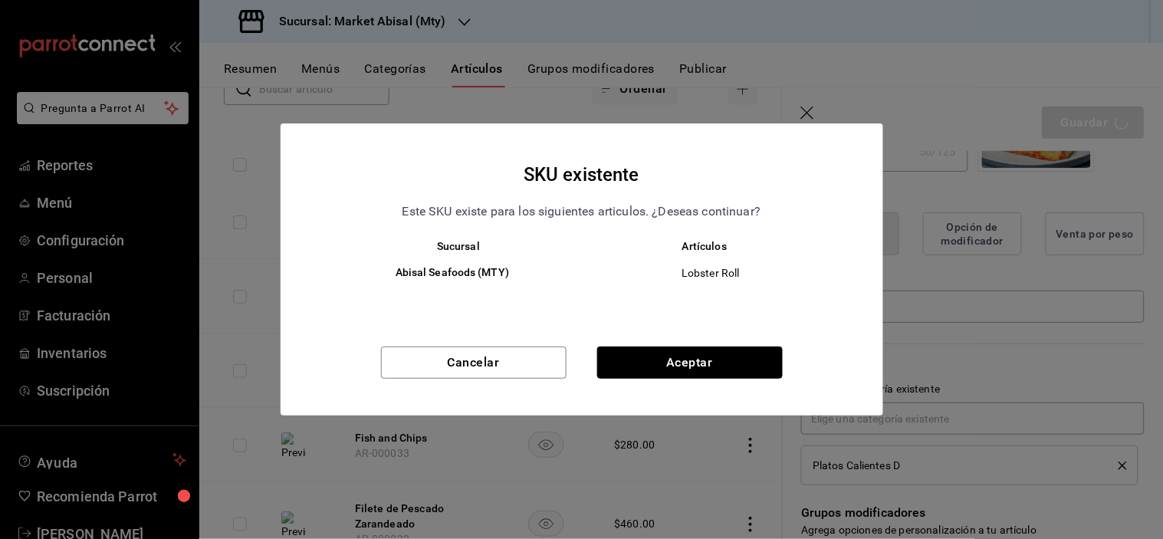
click at [688, 351] on button "Aceptar" at bounding box center [690, 363] width 186 height 32
type textarea "x"
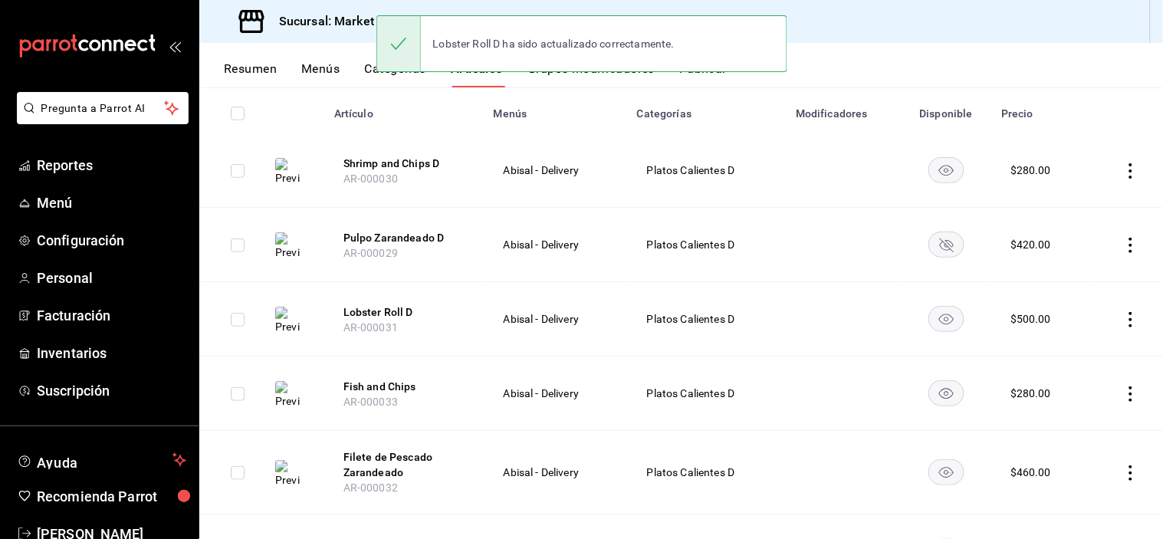
scroll to position [255, 0]
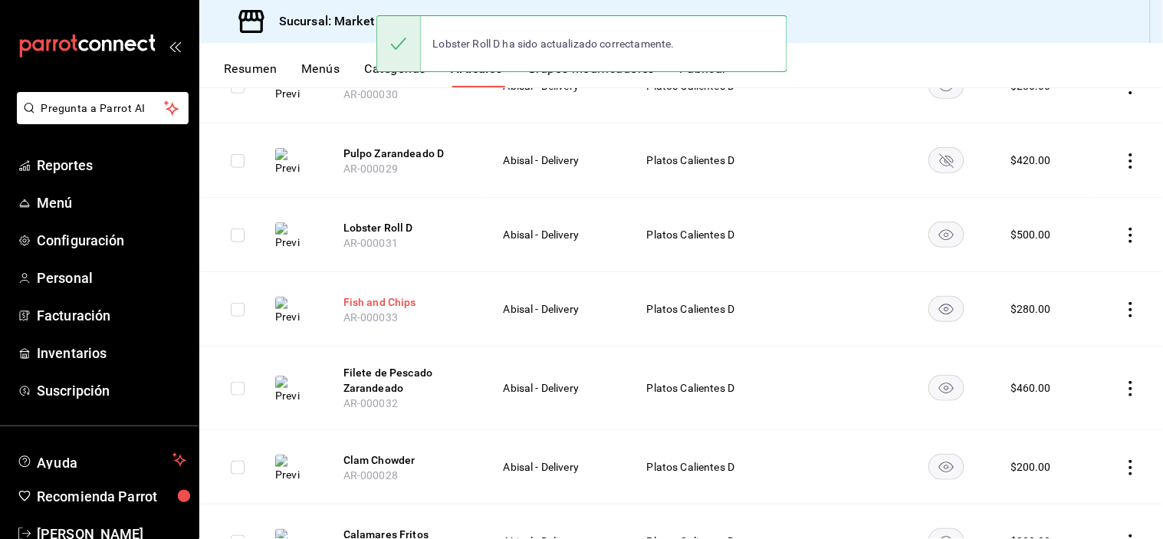
click at [385, 300] on button "Fish and Chips" at bounding box center [405, 302] width 123 height 15
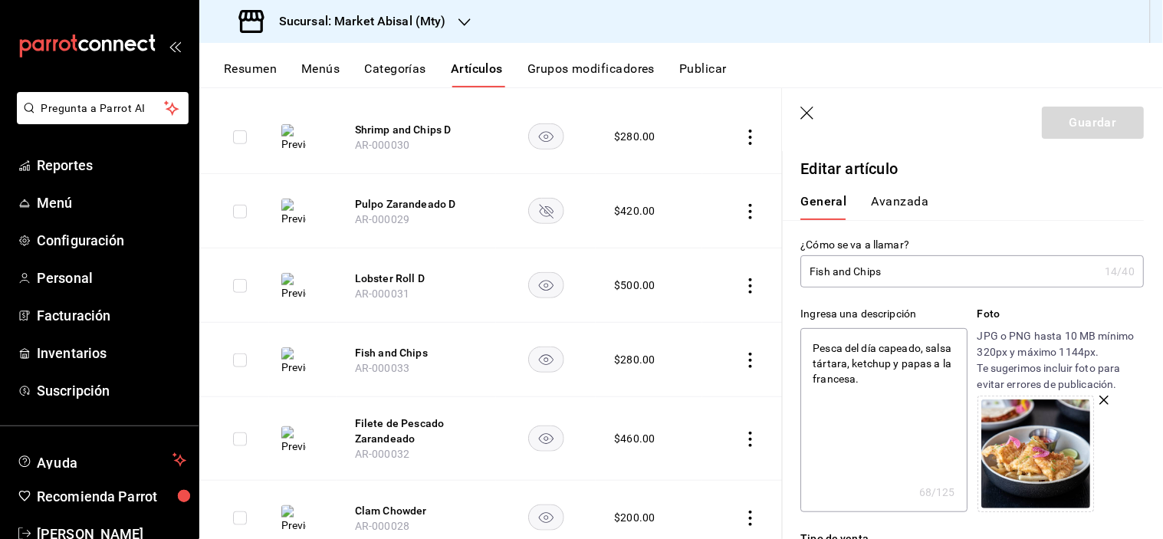
click at [910, 270] on input "Fish and Chips" at bounding box center [950, 271] width 298 height 31
type input "Fish and Chips"
type textarea "x"
type input "Fish and Chips d"
type textarea "x"
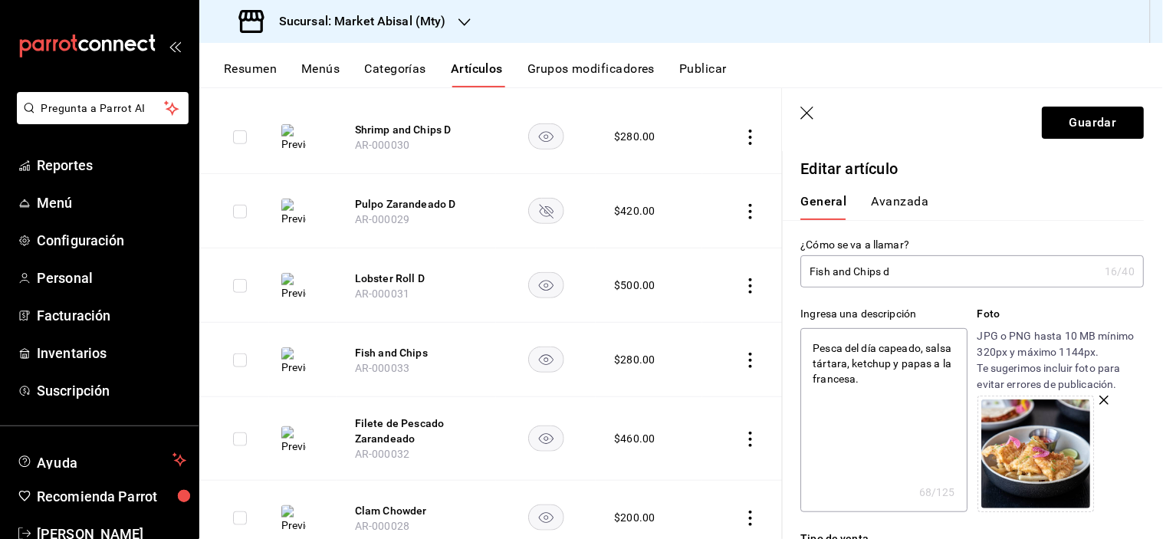
type input "Fish and Chips"
type textarea "x"
type input "Fish and Chips D"
type textarea "x"
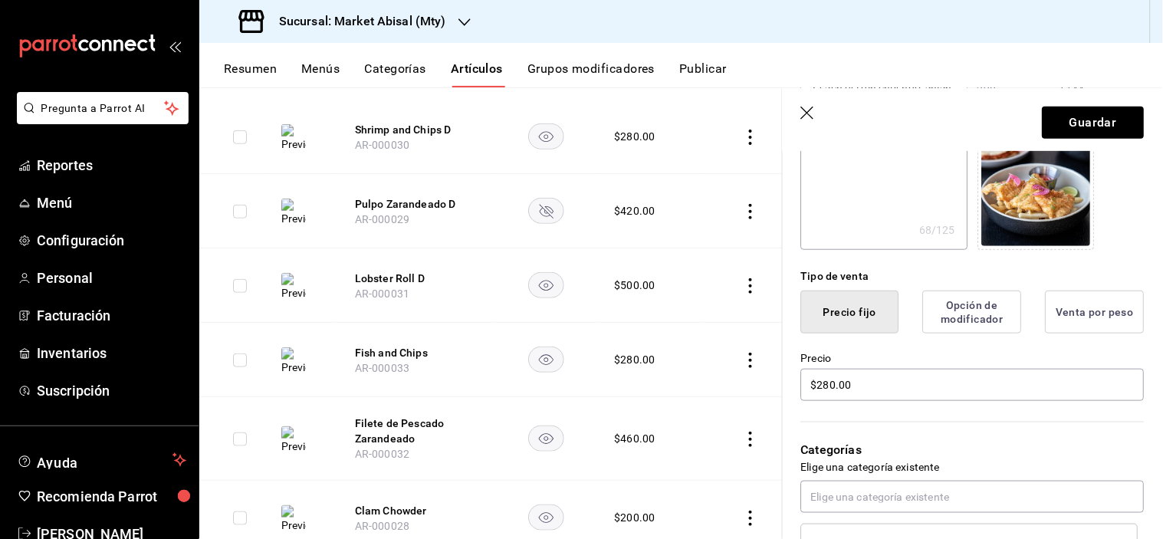
scroll to position [341, 0]
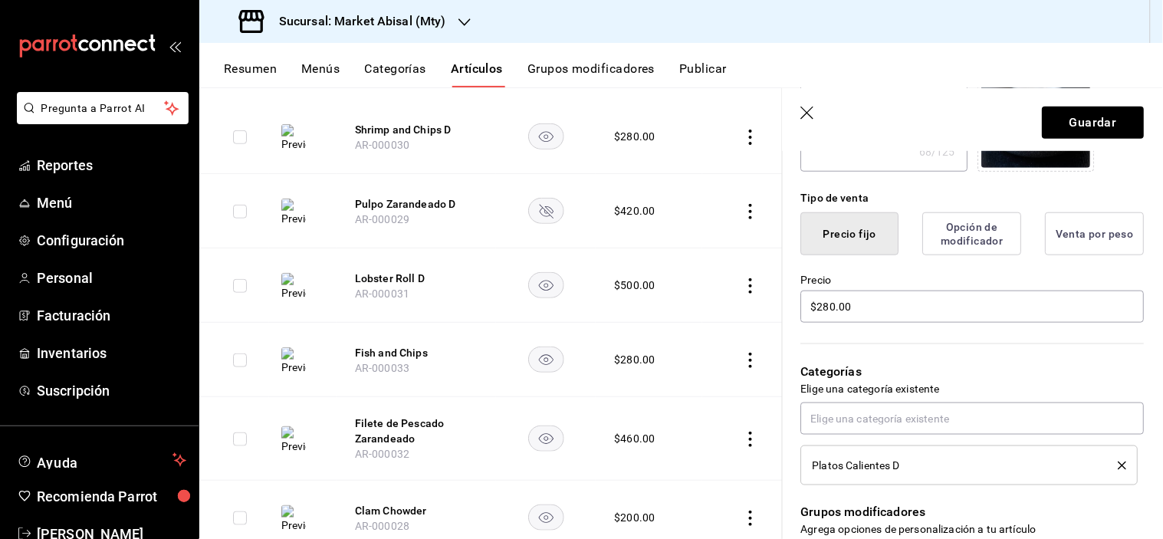
type input "Fish and Chips D"
click at [1047, 109] on button "Guardar" at bounding box center [1094, 123] width 102 height 32
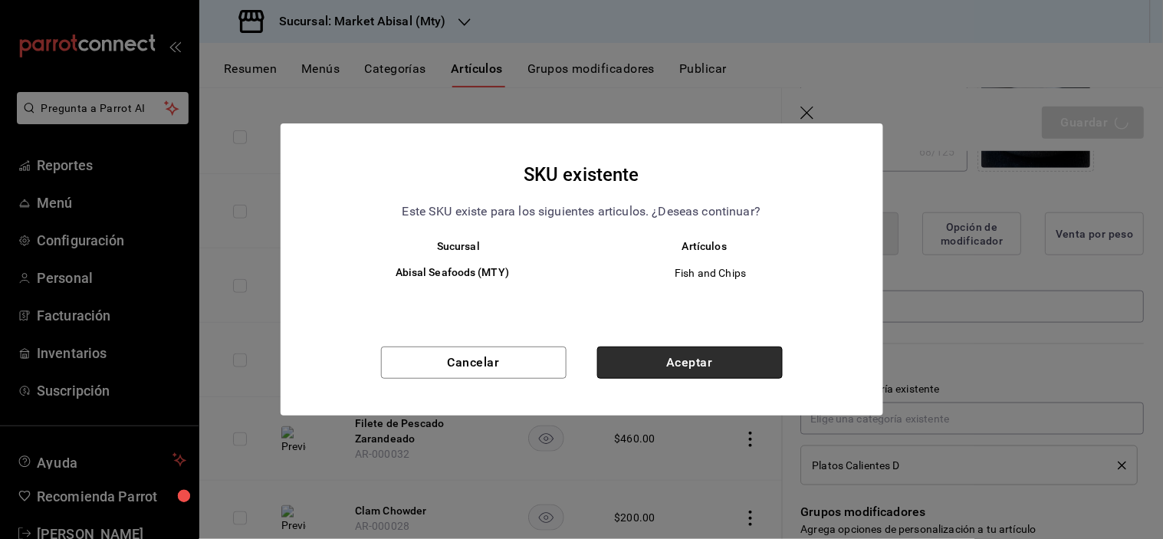
click at [686, 349] on button "Aceptar" at bounding box center [690, 363] width 186 height 32
type textarea "x"
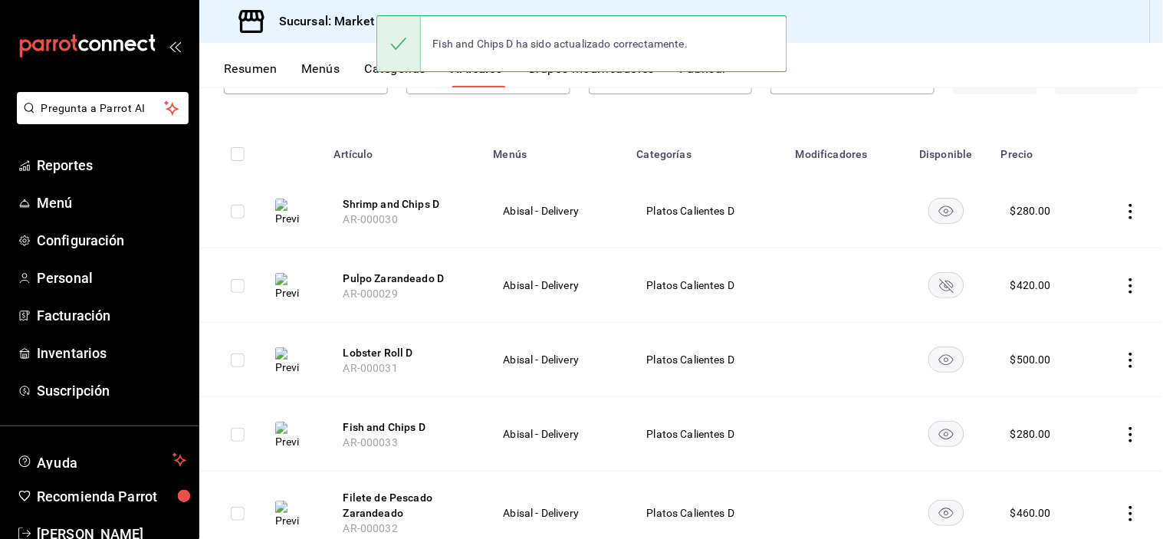
scroll to position [341, 0]
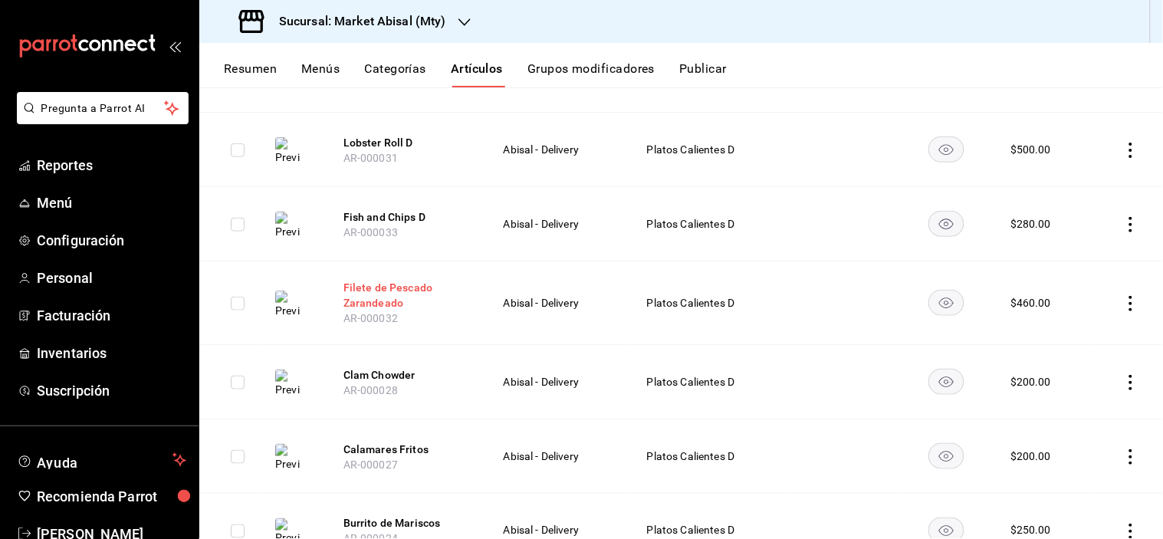
click at [361, 282] on button "Filete de Pescado Zarandeado" at bounding box center [405, 295] width 123 height 31
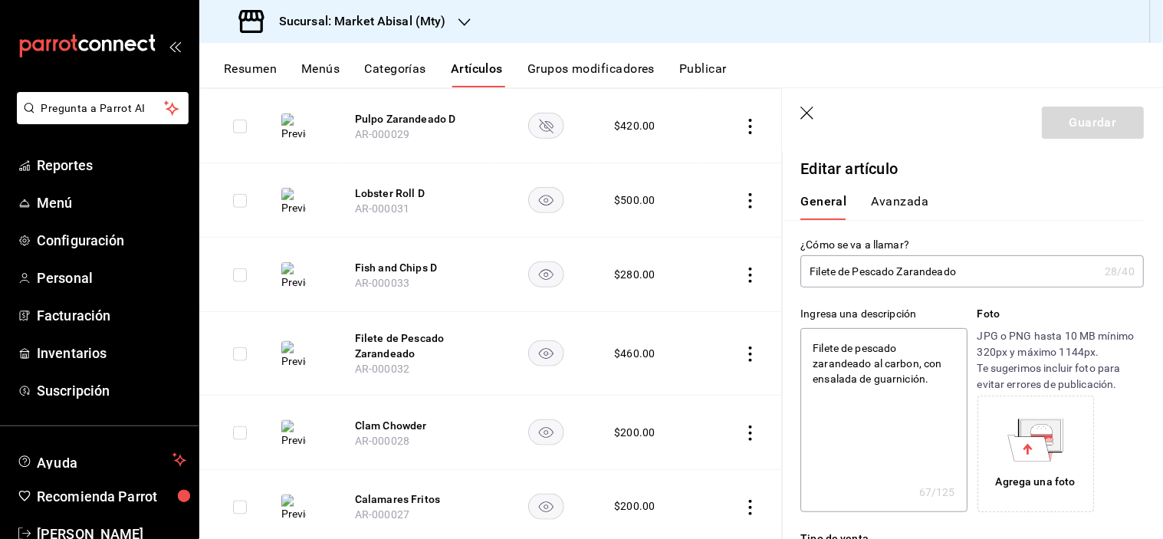
type textarea "x"
type input "$460.00"
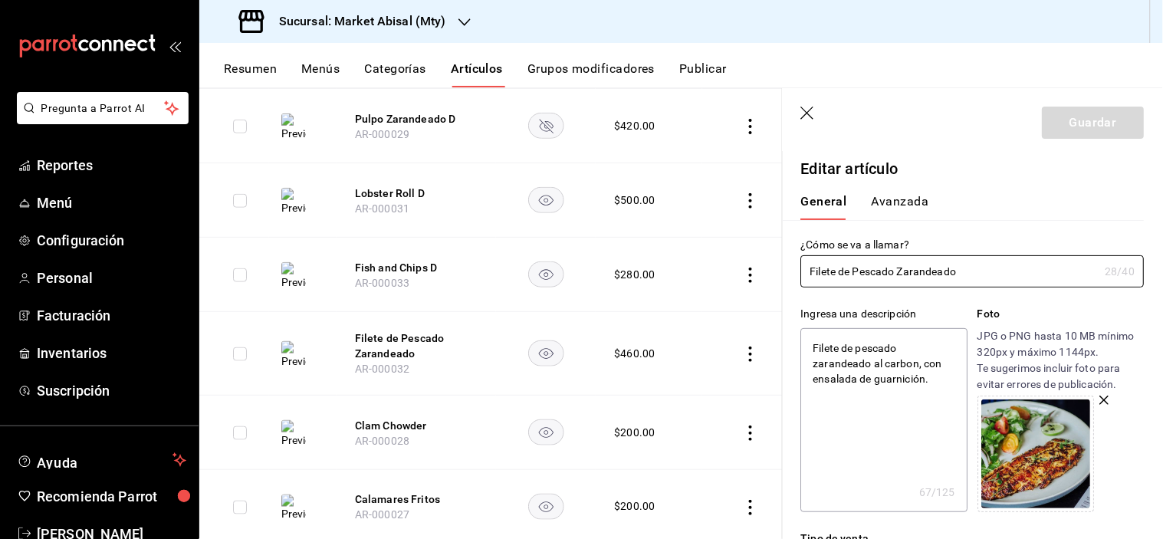
scroll to position [85, 0]
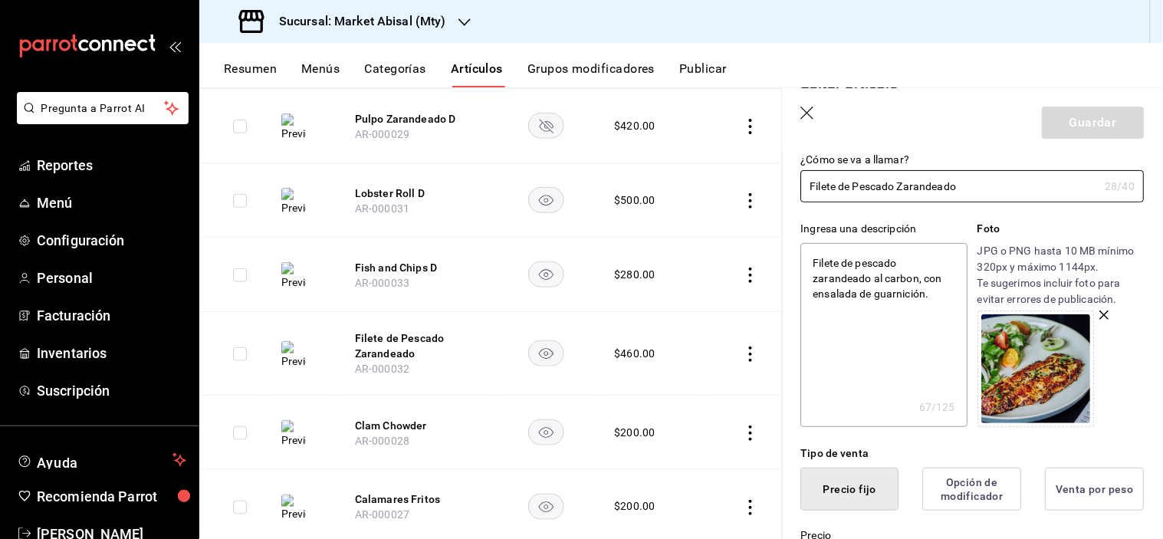
type input "Filete de Pescado Zarandeado"
type textarea "x"
type input "Filete de Pescado Zarandeado D"
type textarea "x"
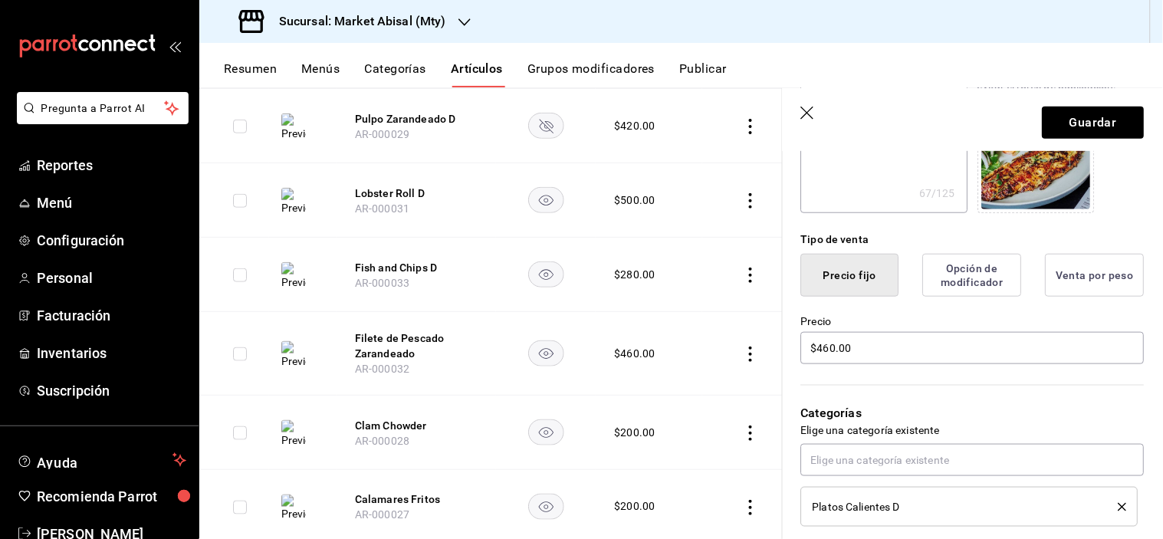
scroll to position [341, 0]
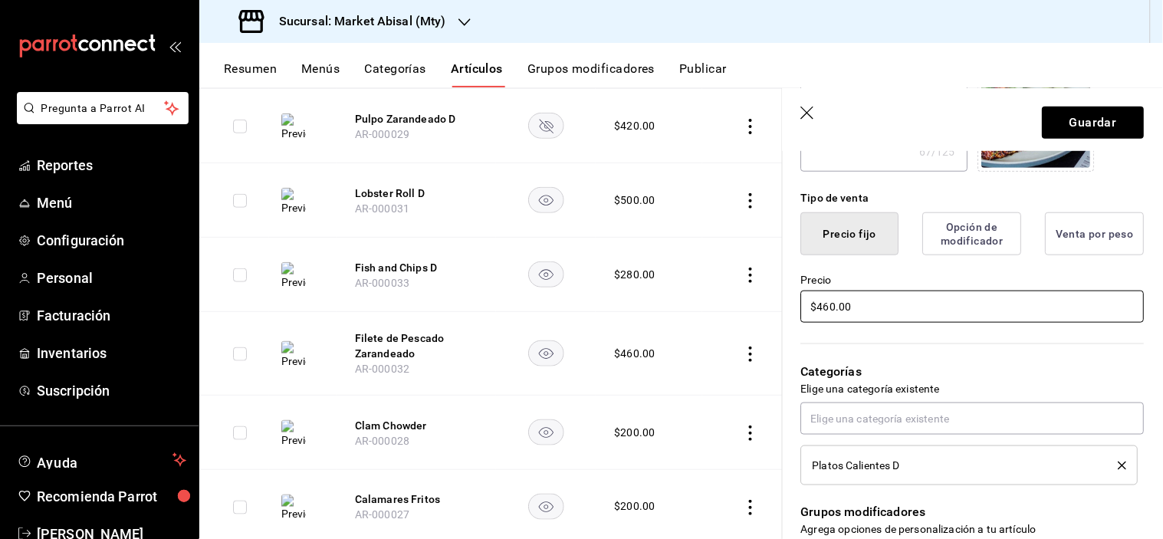
type input "Filete de Pescado Zarandeado D"
drag, startPoint x: 908, startPoint y: 311, endPoint x: 564, endPoint y: 303, distance: 343.7
click at [631, 301] on main "Artículos sucursal Para editar los artículos o cambios generales, ve a “Organiz…" at bounding box center [681, 313] width 964 height 452
type textarea "x"
type input "$5.00"
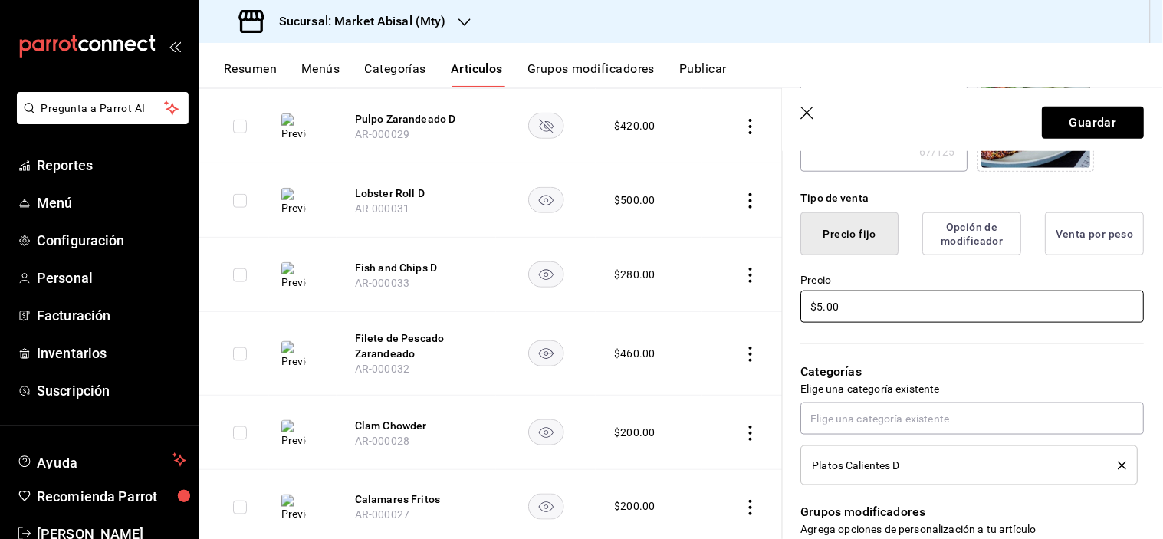
type textarea "x"
type input "$52.00"
type textarea "x"
type input "$520.00"
click at [1108, 120] on button "Guardar" at bounding box center [1094, 123] width 102 height 32
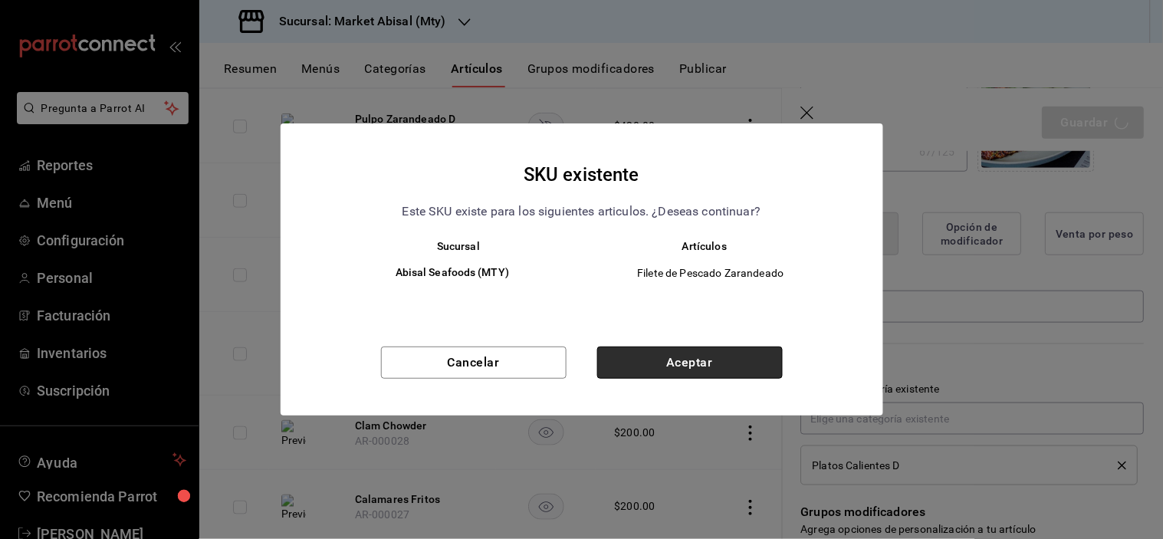
click at [723, 370] on button "Aceptar" at bounding box center [690, 363] width 186 height 32
type textarea "x"
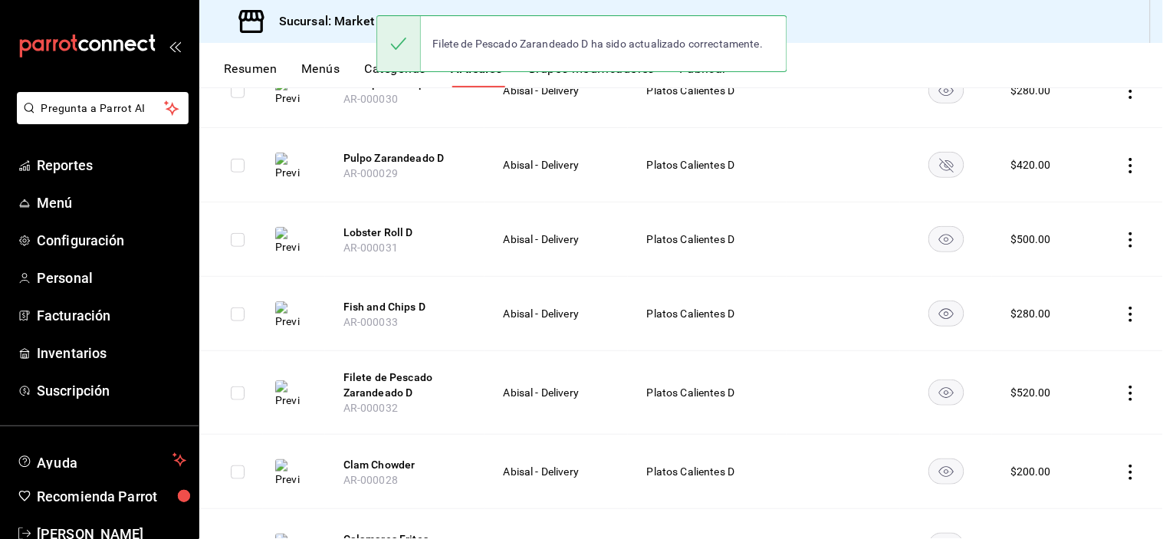
scroll to position [426, 0]
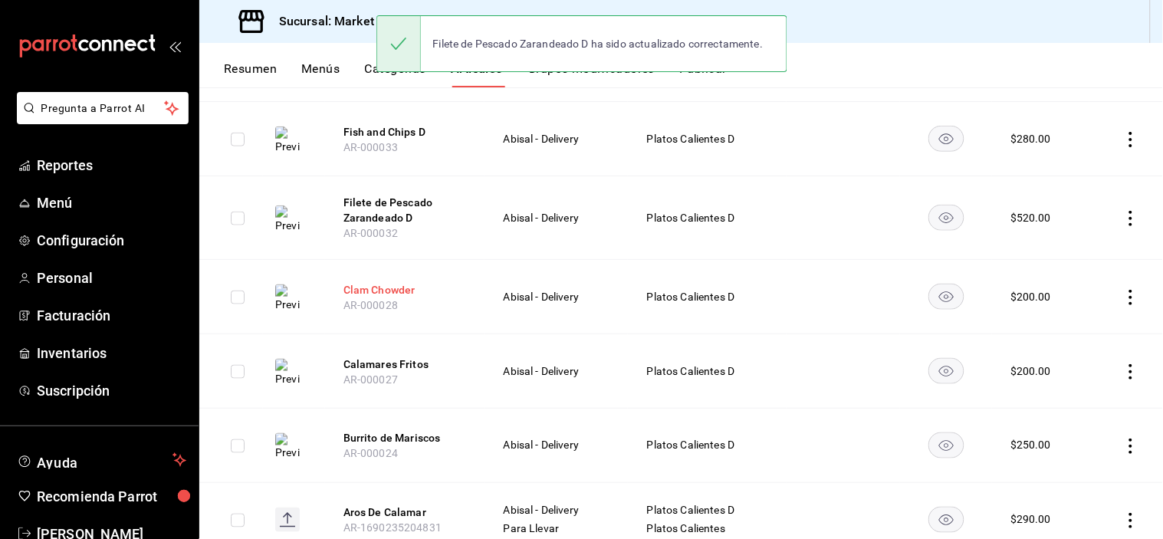
click at [388, 290] on button "Clam Chowder" at bounding box center [405, 289] width 123 height 15
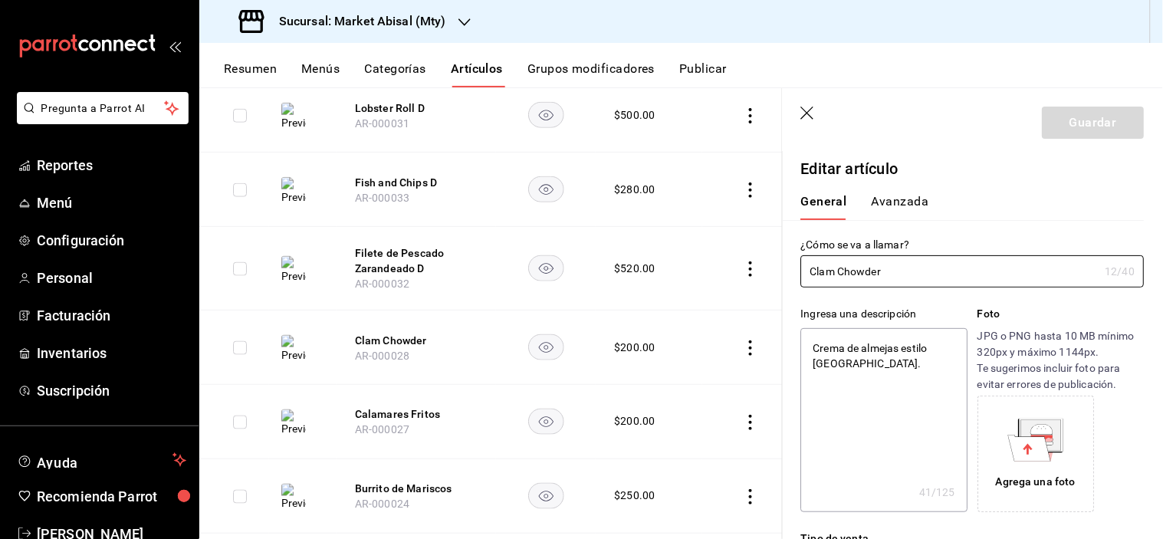
type textarea "x"
type input "$200.00"
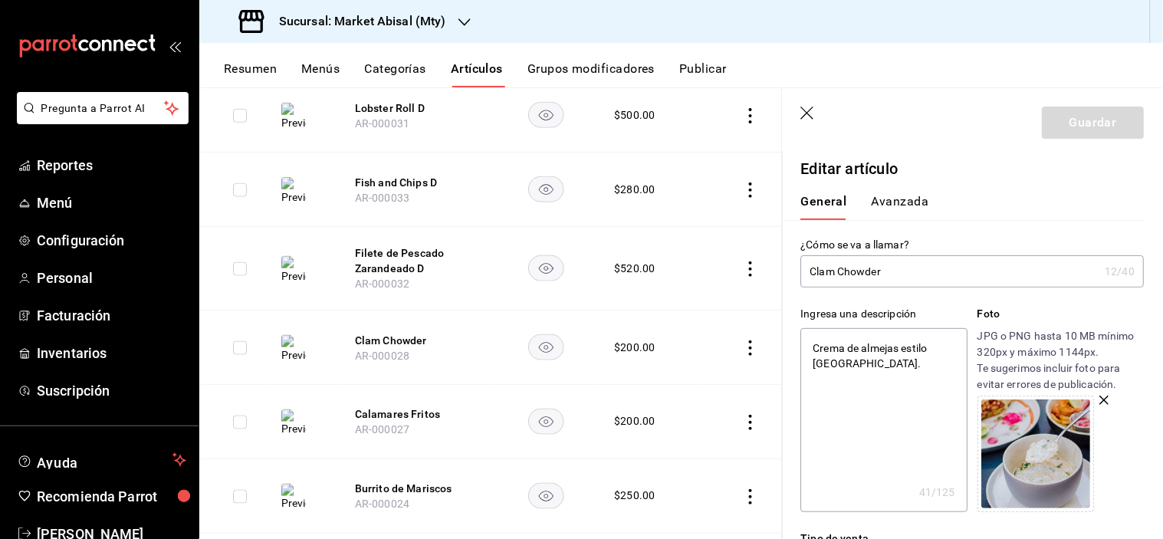
type input "Clam Chowder"
type textarea "x"
type input "Clam Chowder D"
type textarea "x"
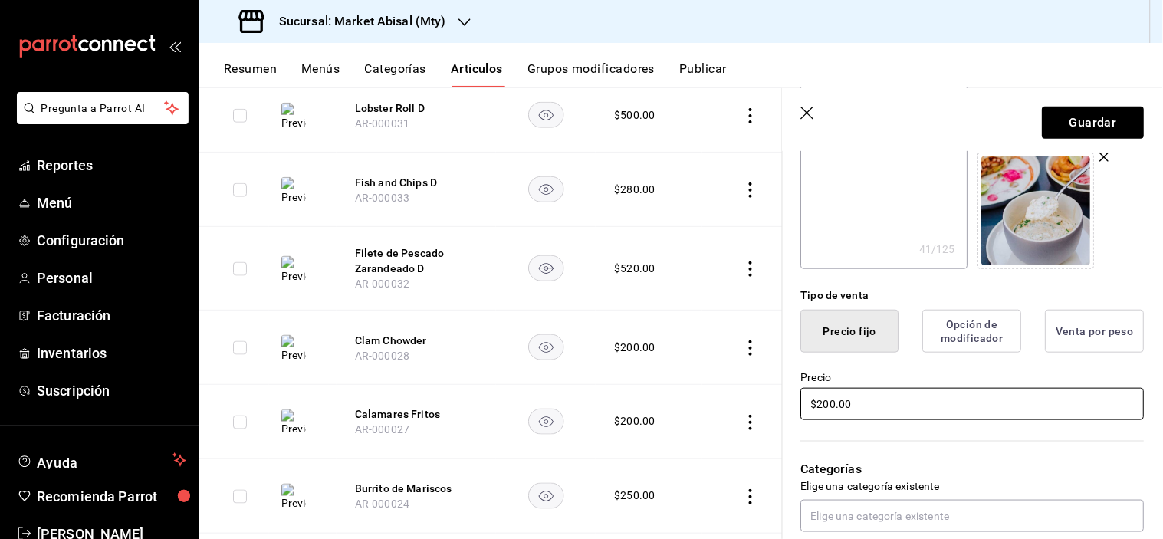
scroll to position [341, 0]
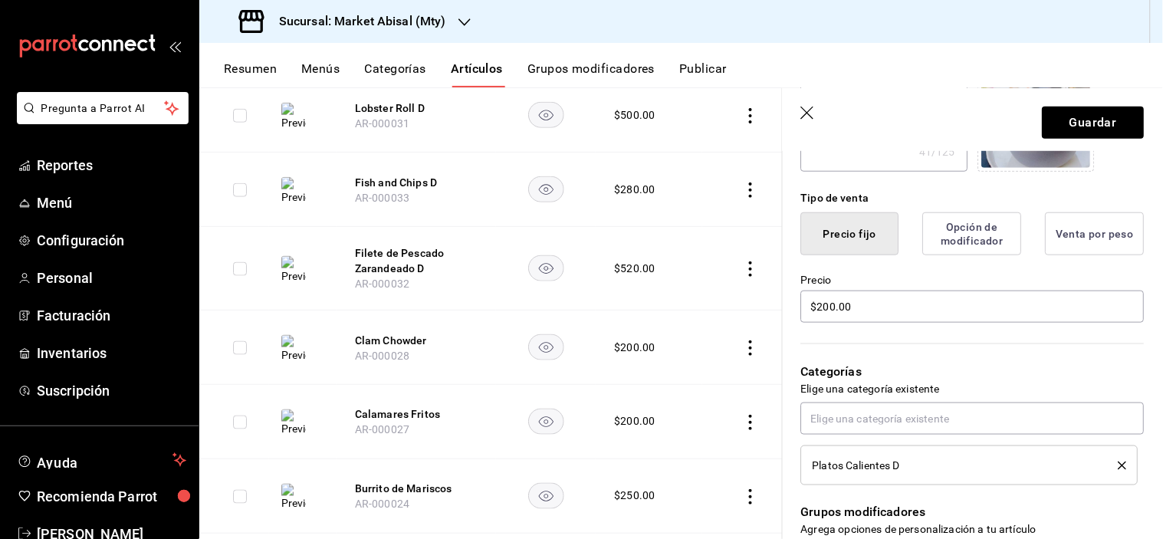
type input "Clam Chowder D"
click at [1067, 127] on button "Guardar" at bounding box center [1094, 123] width 102 height 32
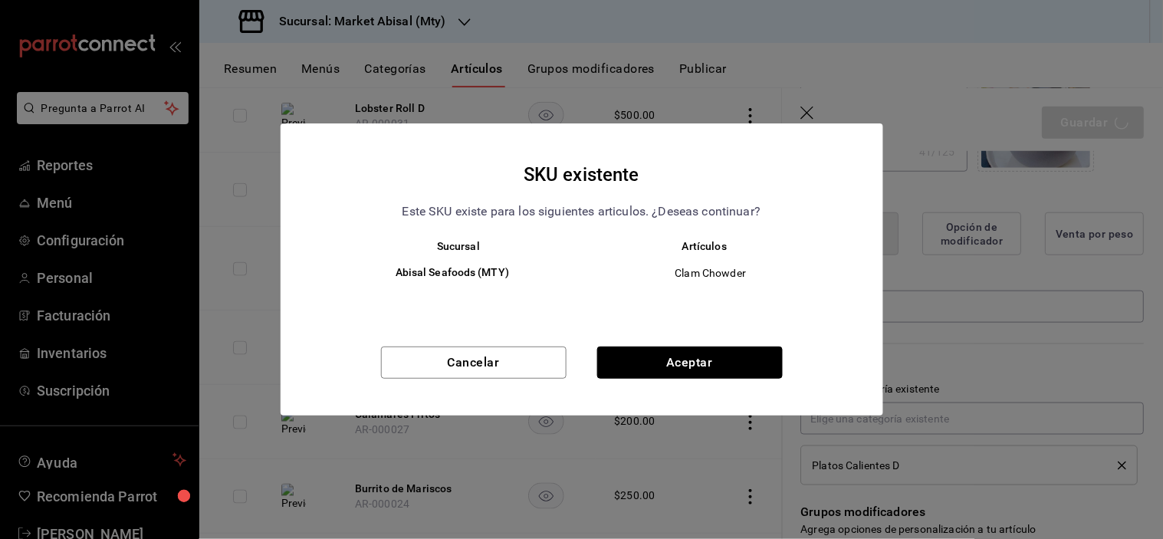
click at [683, 364] on button "Aceptar" at bounding box center [690, 363] width 186 height 32
type textarea "x"
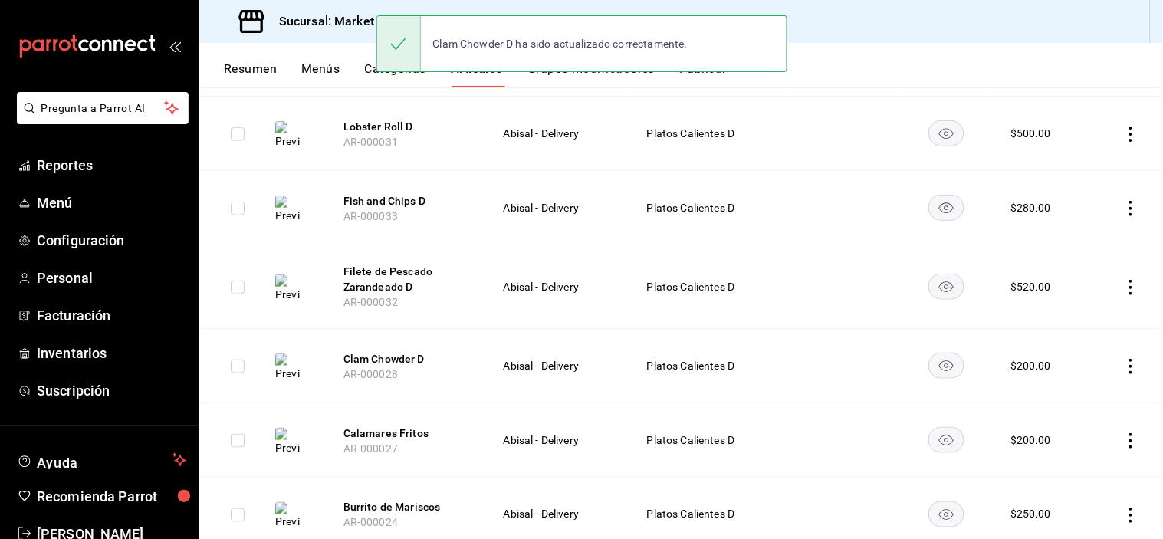
scroll to position [480, 0]
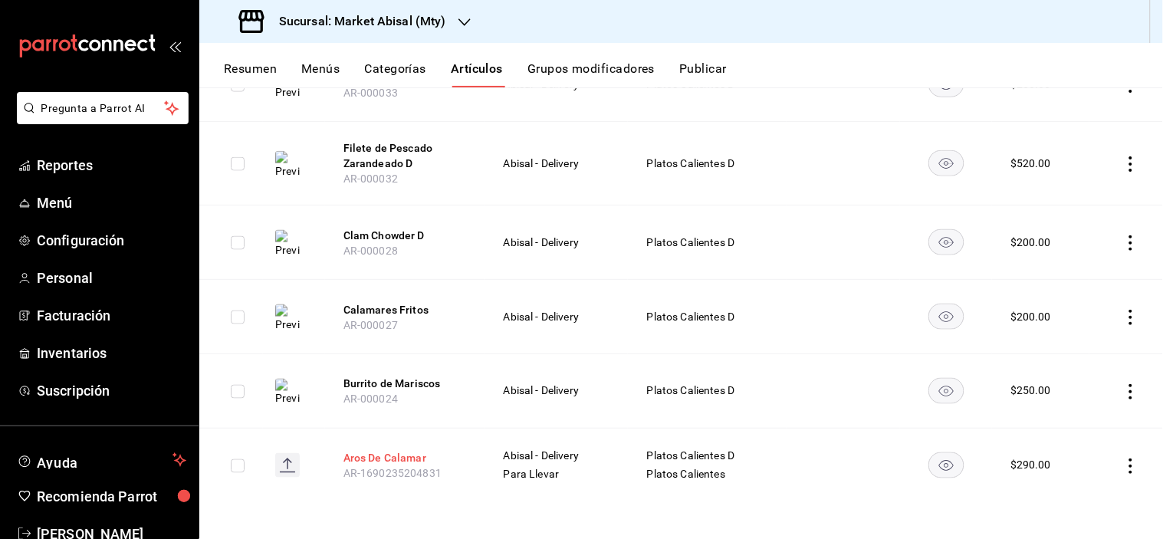
click at [382, 464] on button "Aros De Calamar" at bounding box center [405, 458] width 123 height 15
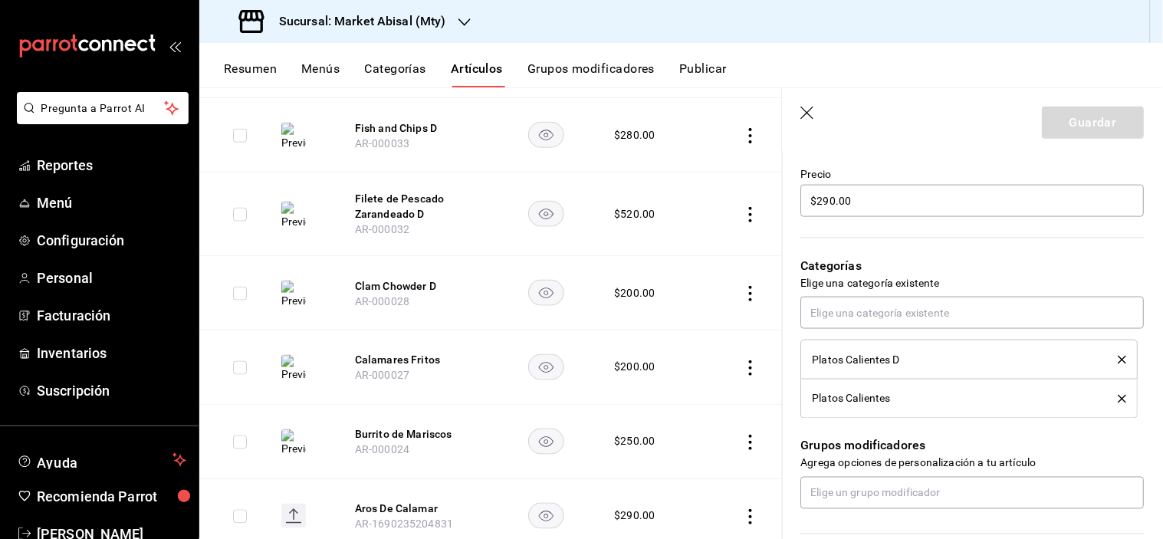
scroll to position [511, 0]
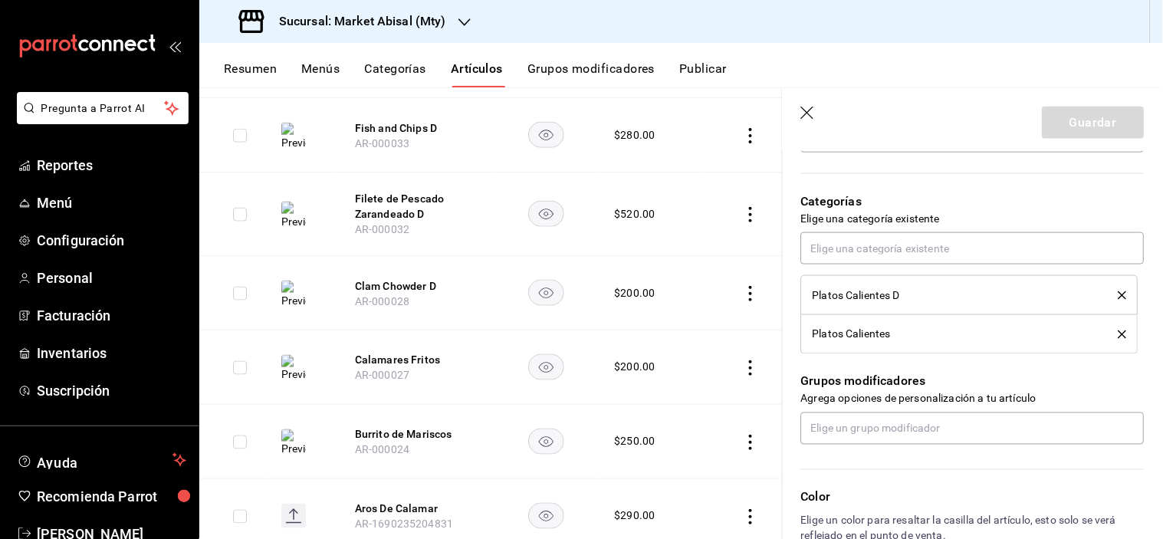
click at [1119, 292] on icon "delete" at bounding box center [1123, 295] width 8 height 8
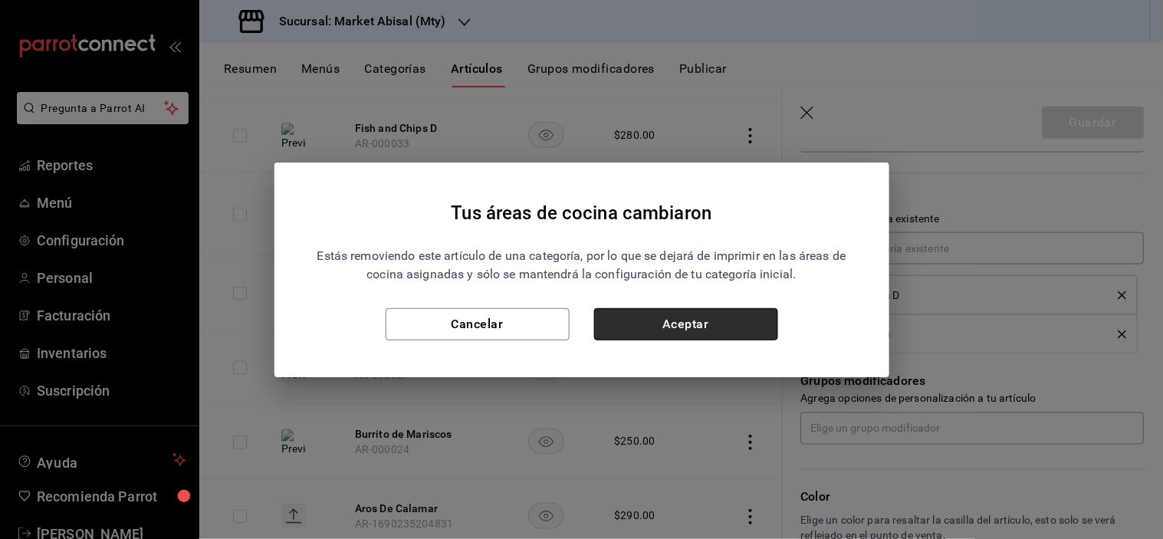
click at [660, 322] on button "Aceptar" at bounding box center [686, 324] width 184 height 32
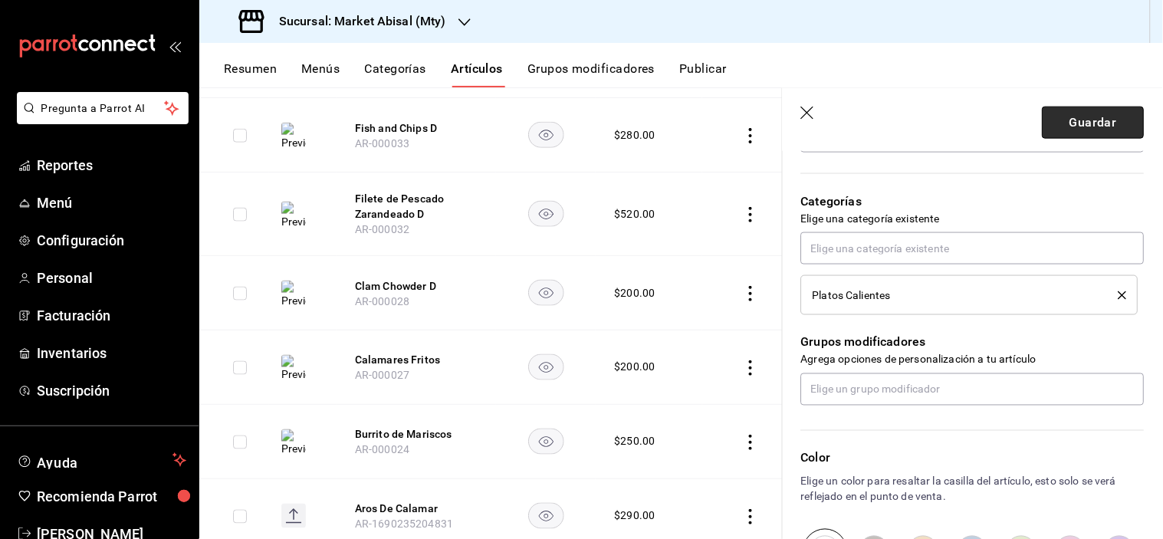
click at [1076, 120] on button "Guardar" at bounding box center [1094, 123] width 102 height 32
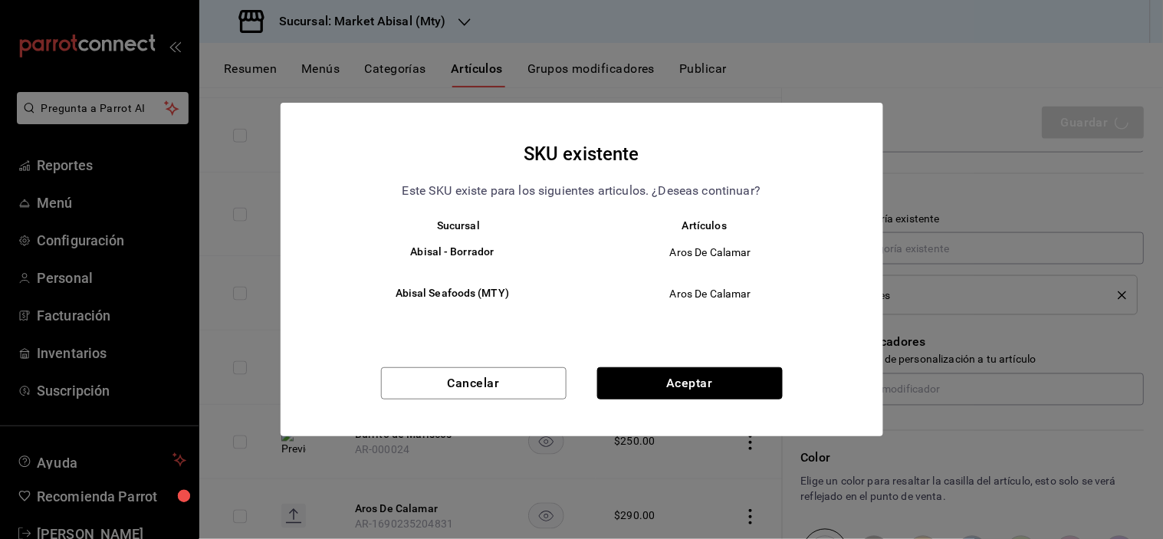
click at [661, 378] on button "Aceptar" at bounding box center [690, 383] width 186 height 32
type textarea "x"
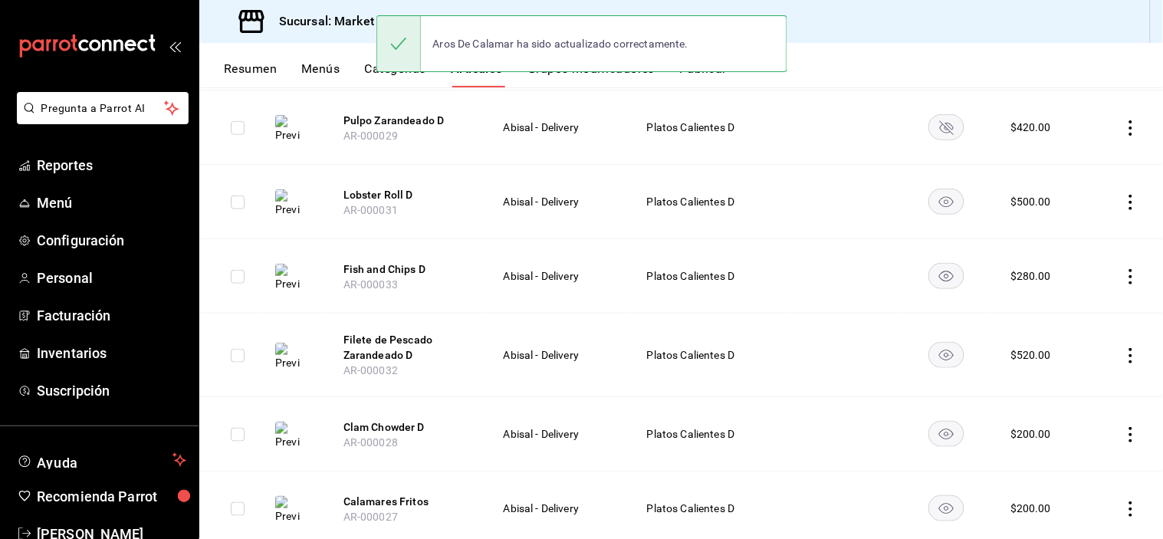
scroll to position [406, 0]
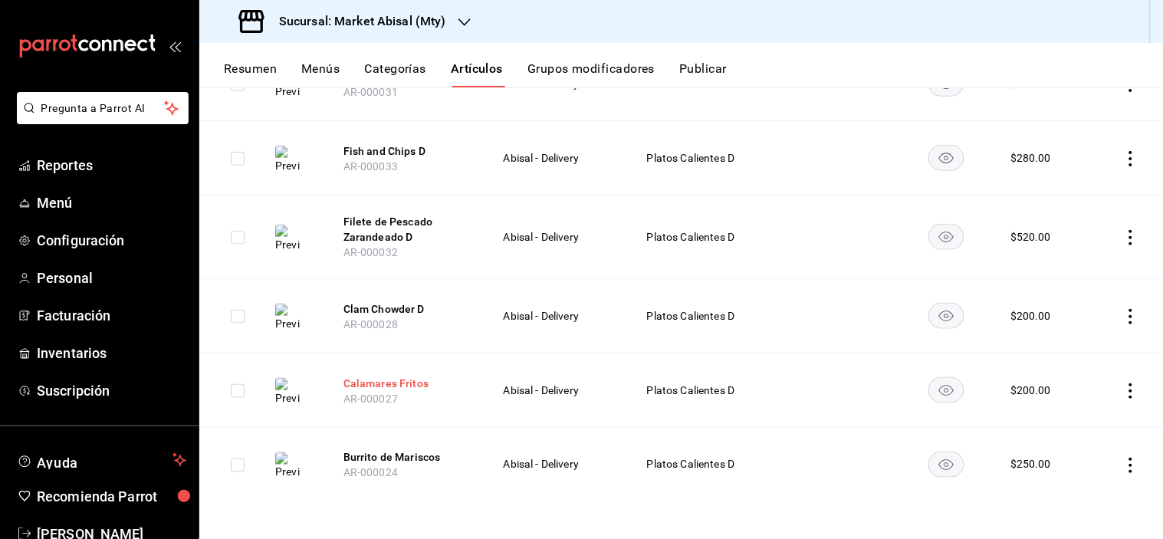
click at [429, 378] on button "Calamares Fritos" at bounding box center [405, 383] width 123 height 15
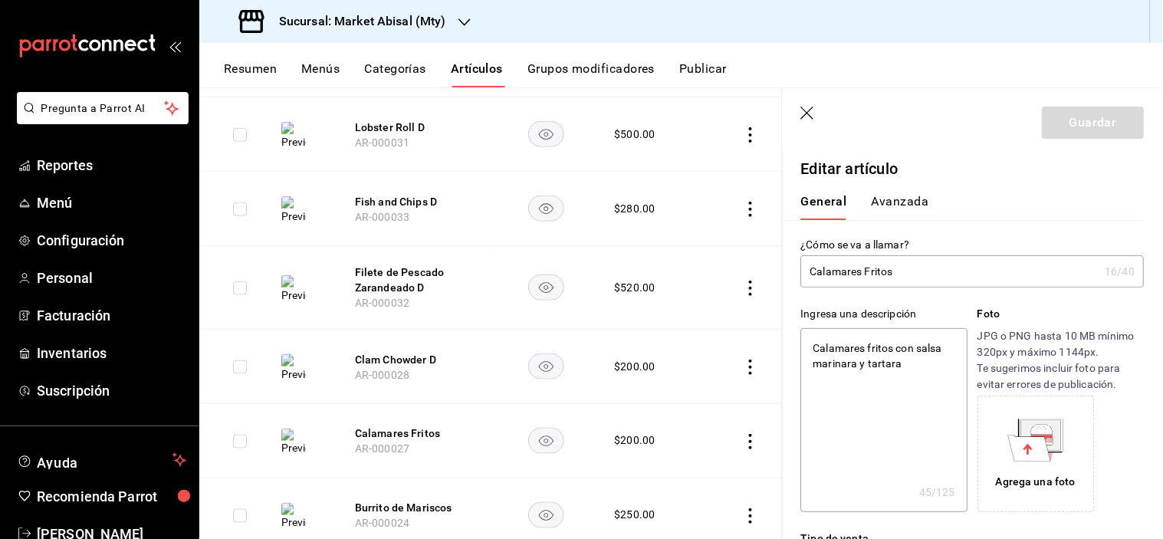
type textarea "x"
type input "$200.00"
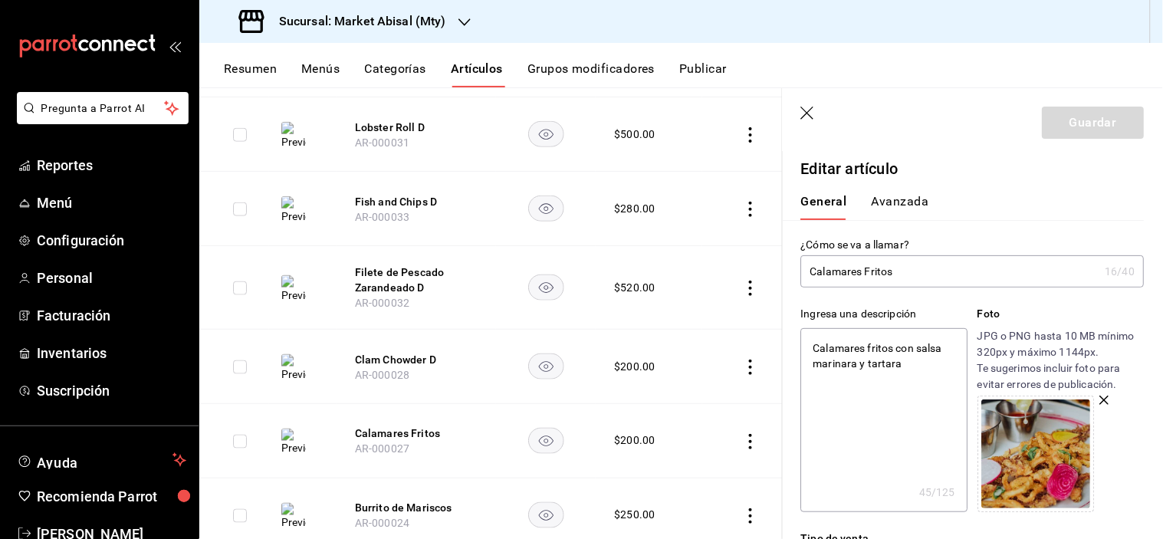
click at [938, 272] on input "Calamares Fritos" at bounding box center [950, 271] width 298 height 31
type input "Calamares Fritos"
type textarea "x"
type input "Calamares Fritos D"
type textarea "x"
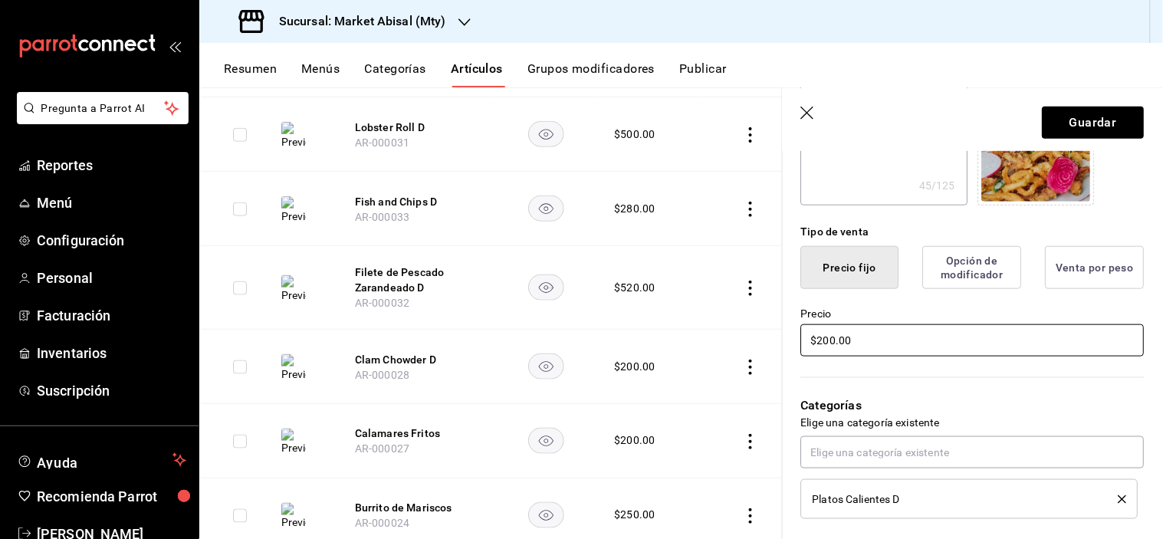
scroll to position [341, 0]
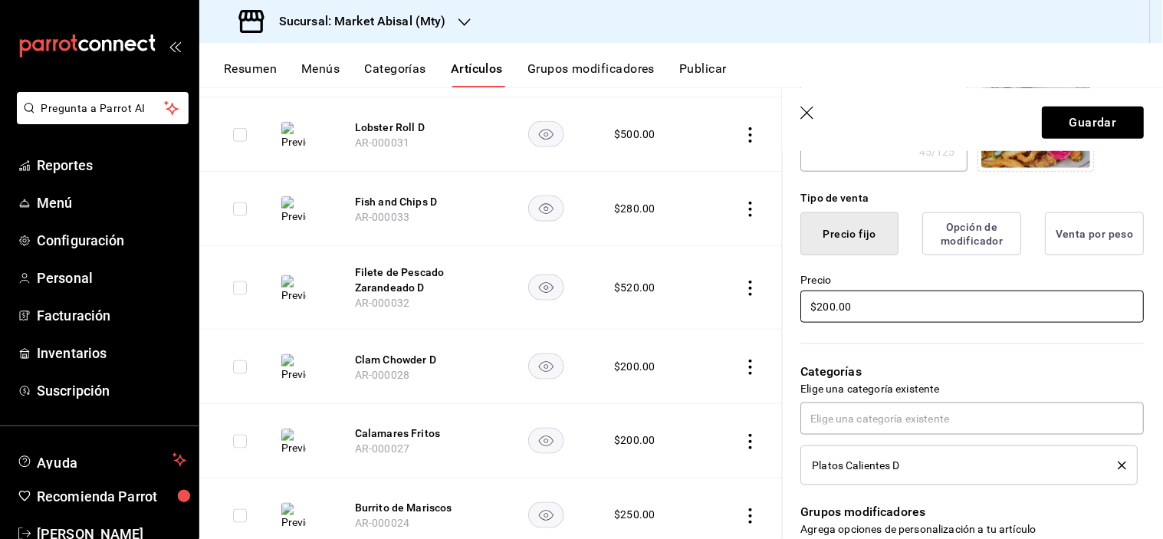
type input "Calamares Fritos D"
click at [900, 303] on input "$200.00" at bounding box center [973, 307] width 344 height 32
drag, startPoint x: 895, startPoint y: 312, endPoint x: 476, endPoint y: 262, distance: 421.8
click at [495, 262] on main "Artículos sucursal Para editar los artículos o cambios generales, ve a “Organiz…" at bounding box center [681, 313] width 964 height 452
type textarea "x"
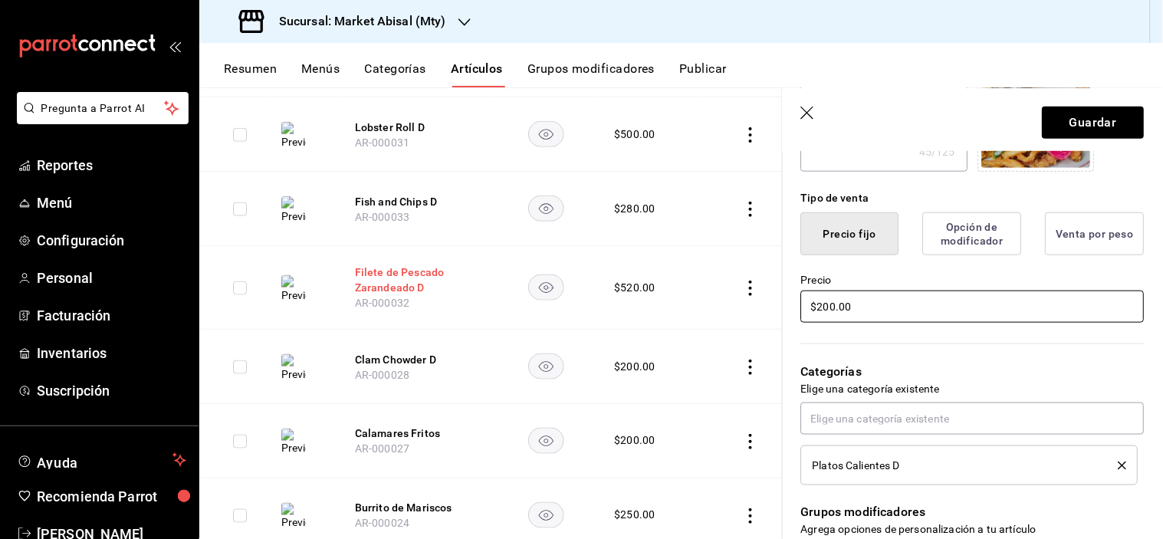
type input "$2.00"
type textarea "x"
type input "$29.00"
type textarea "x"
type input "$290.00"
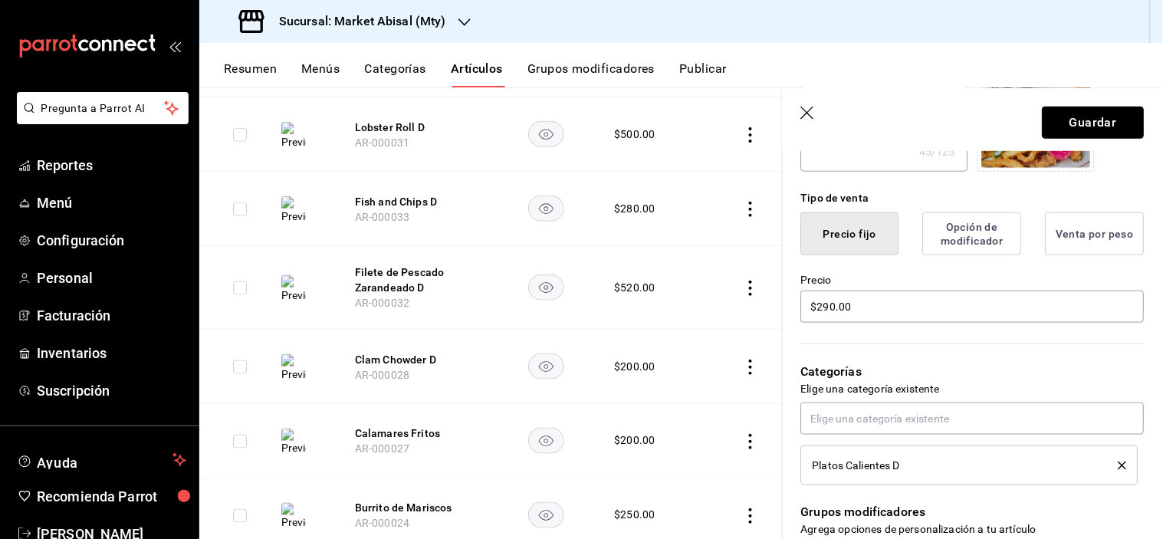
click at [1080, 131] on button "Guardar" at bounding box center [1094, 123] width 102 height 32
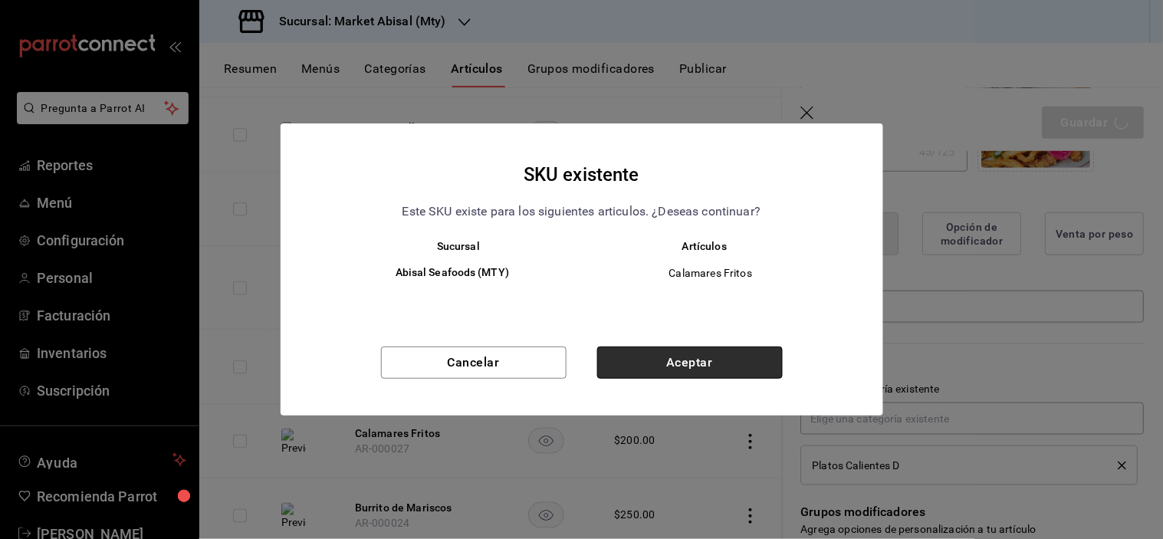
click at [680, 360] on button "Aceptar" at bounding box center [690, 363] width 186 height 32
type textarea "x"
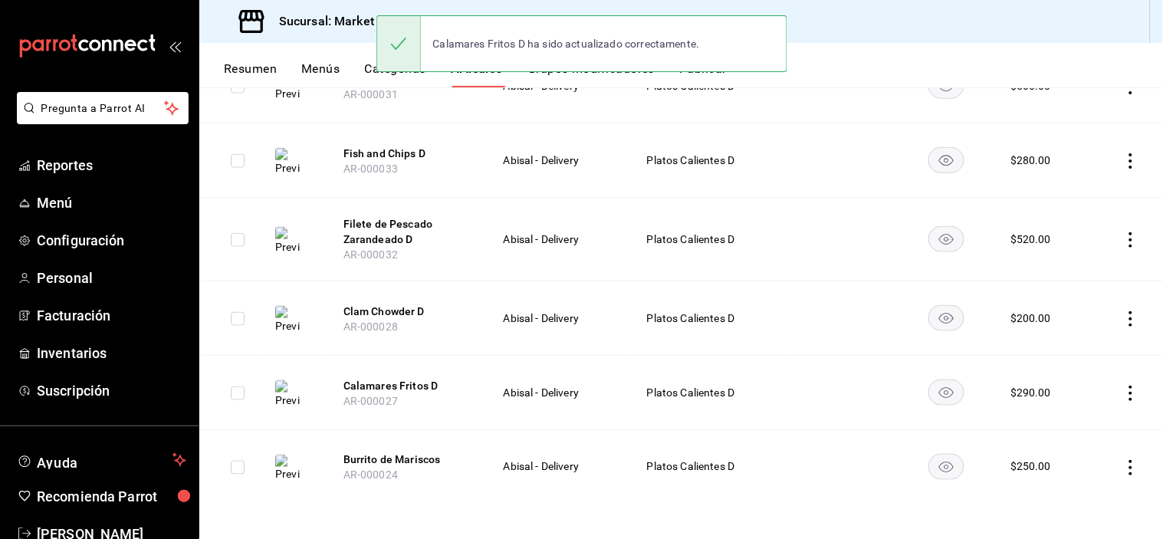
scroll to position [406, 0]
click at [407, 453] on button "Burrito de Mariscos" at bounding box center [405, 457] width 123 height 15
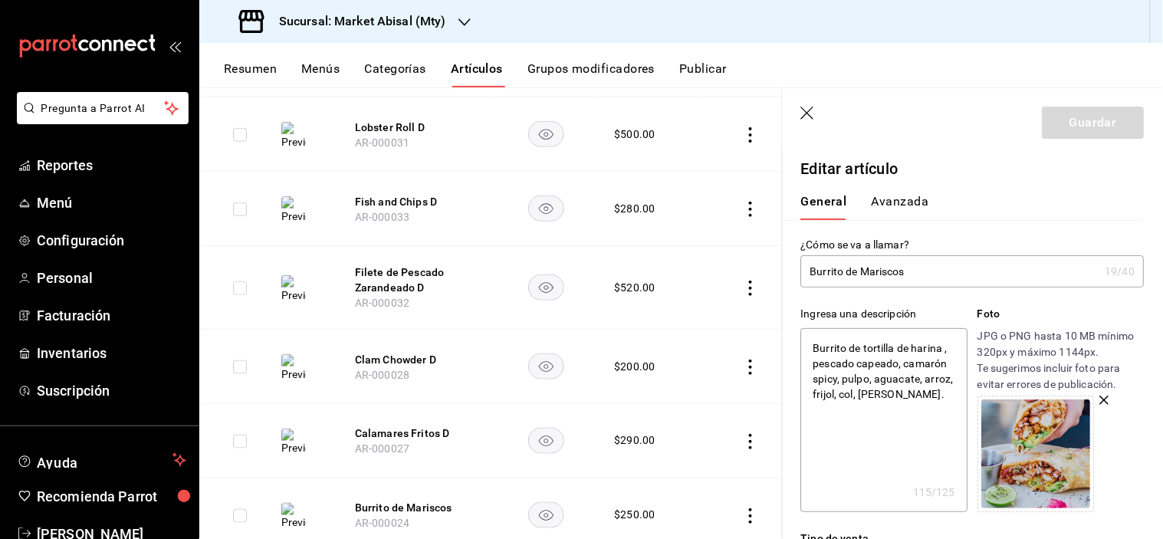
type input "Burrito de Mariscos"
type textarea "x"
type input "Burrito de Mariscos D"
type textarea "x"
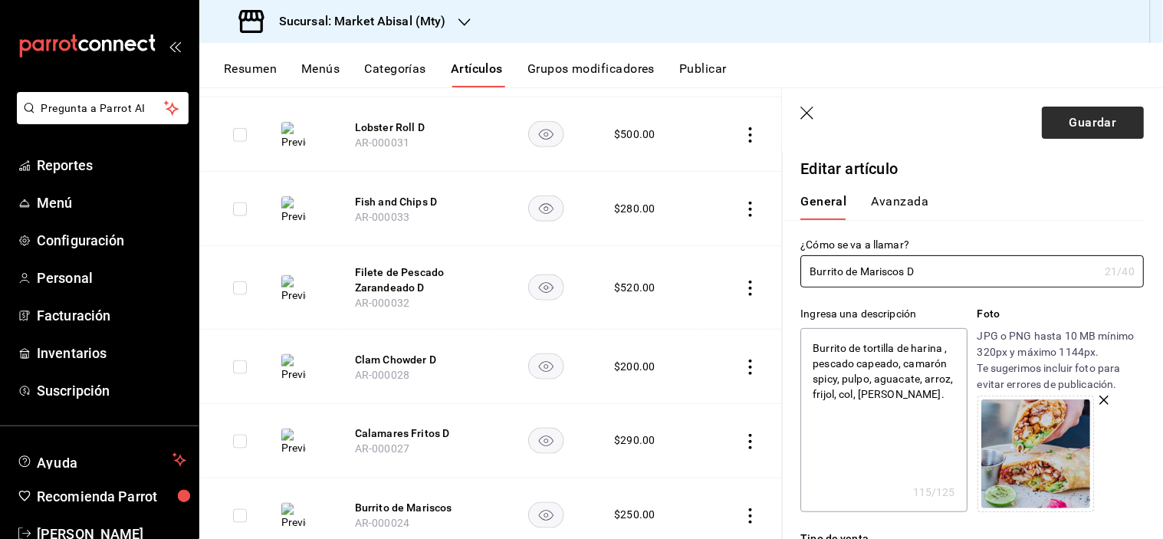
type input "Burrito de Mariscos D"
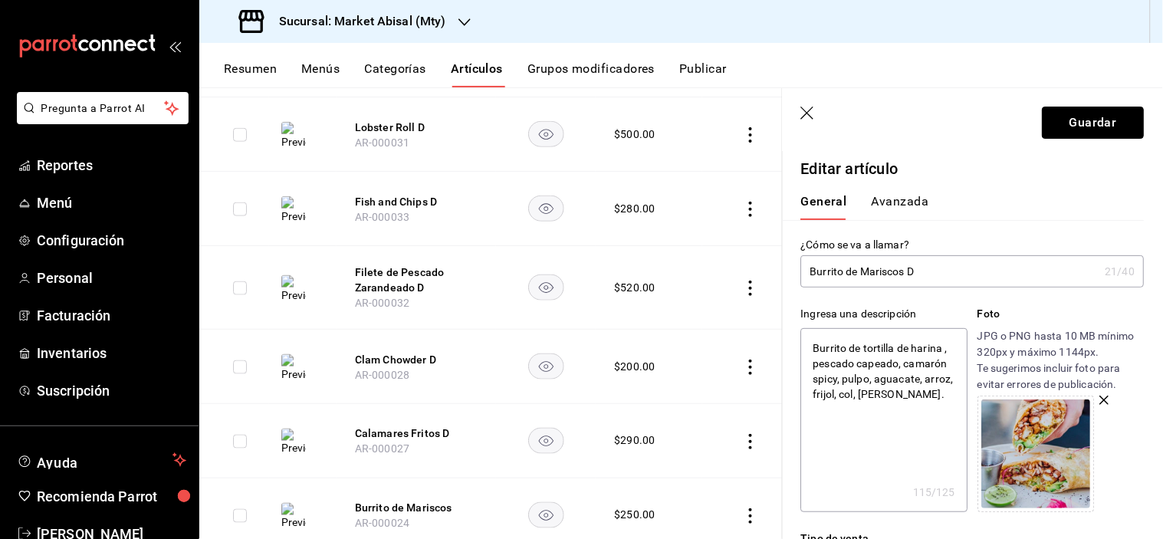
click at [1094, 121] on button "Guardar" at bounding box center [1094, 123] width 102 height 32
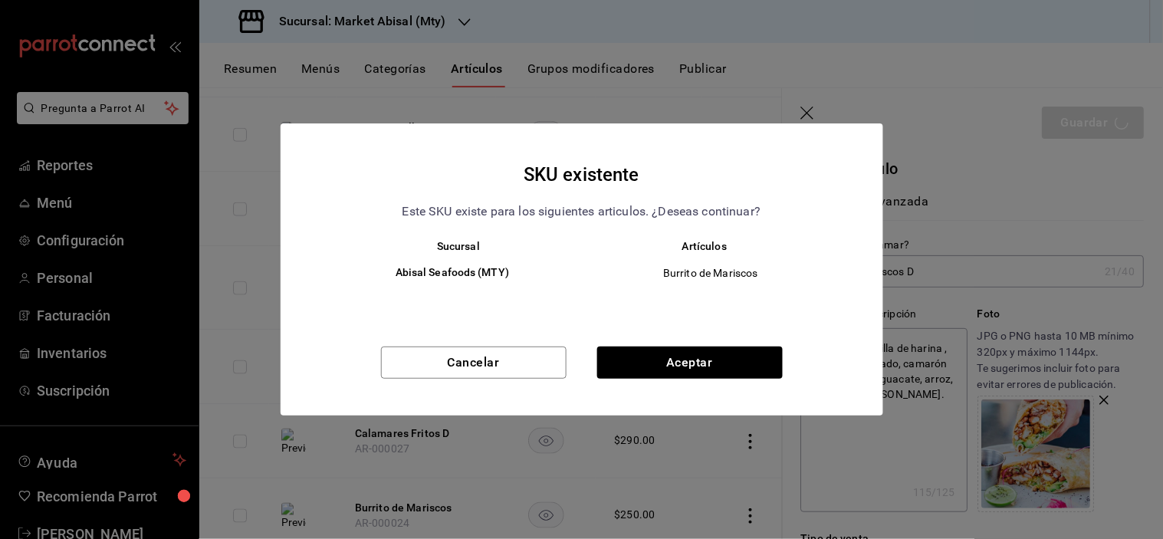
click at [693, 342] on div "SKU existente Este SKU existe para los siguientes articulos. ¿Deseas continuar?…" at bounding box center [582, 269] width 603 height 292
click at [690, 357] on button "Aceptar" at bounding box center [690, 363] width 186 height 32
type textarea "x"
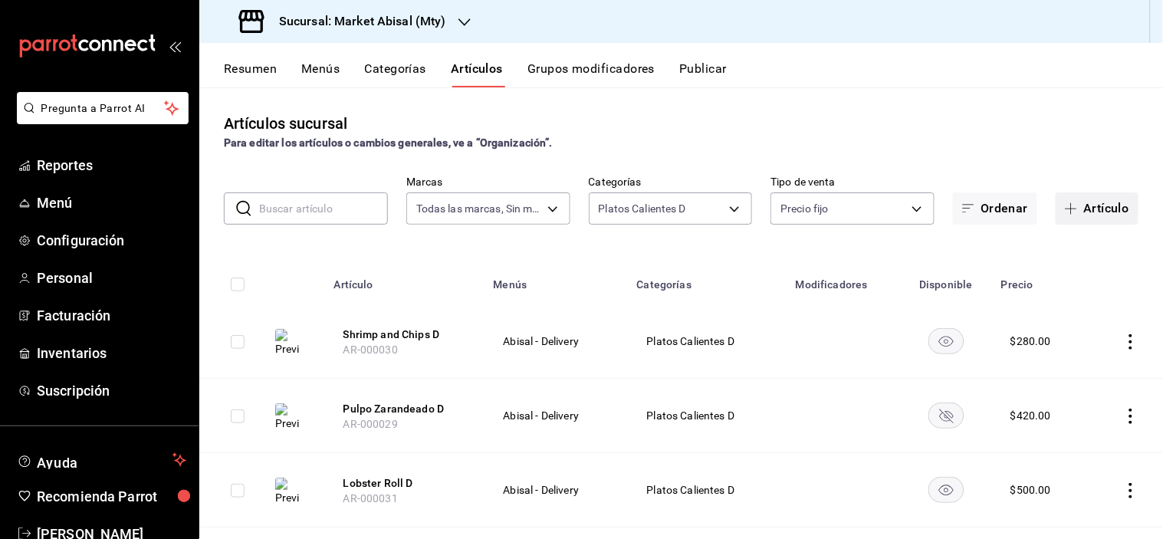
click at [1082, 202] on button "Artículo" at bounding box center [1097, 209] width 83 height 32
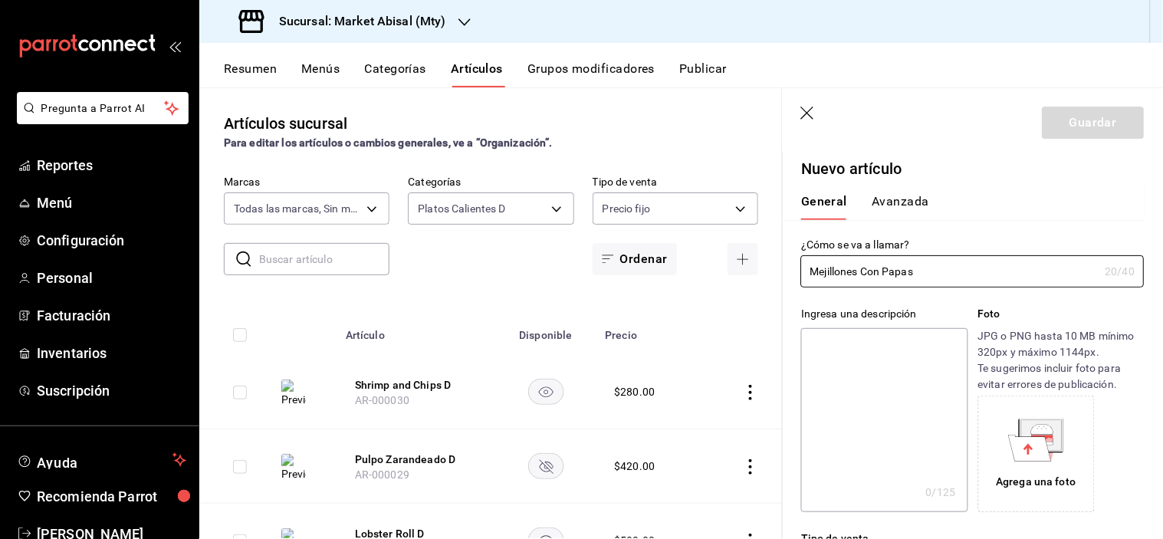
type input "Mejillones Con Papas"
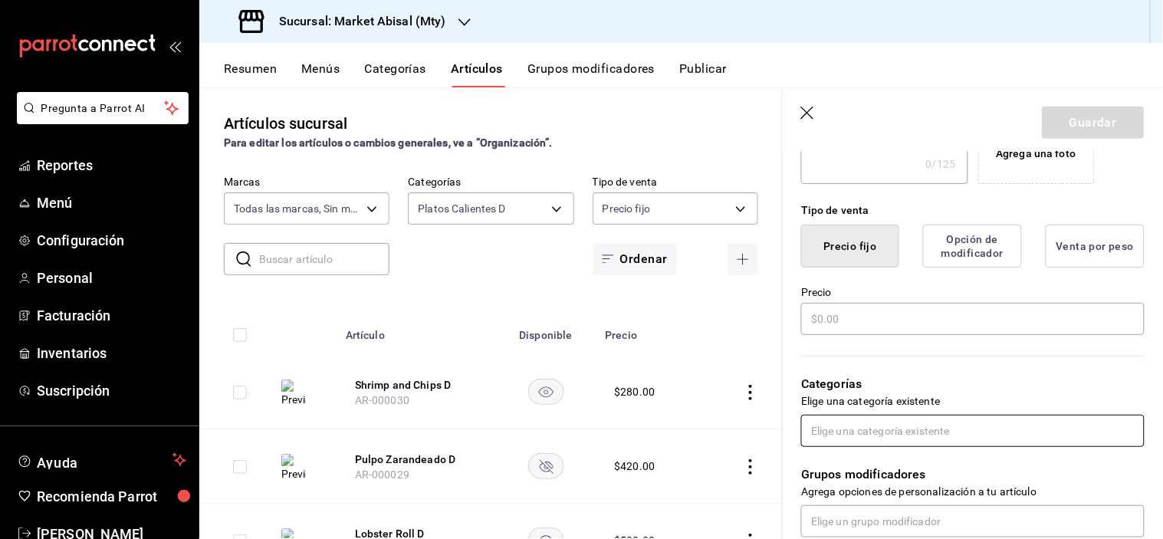
scroll to position [341, 0]
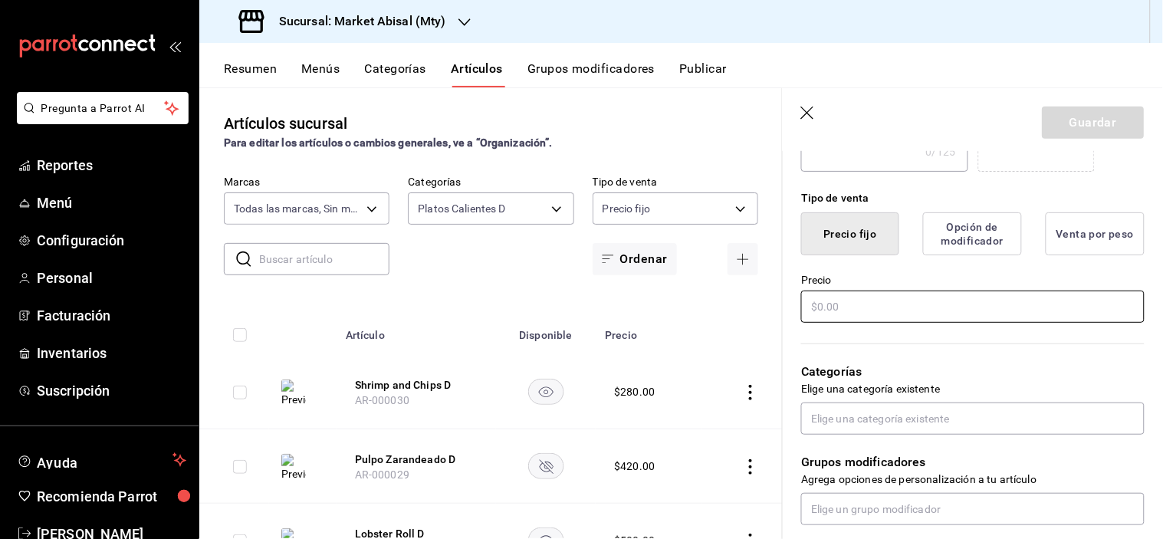
click at [870, 300] on input "text" at bounding box center [973, 307] width 344 height 32
type input "$290.00"
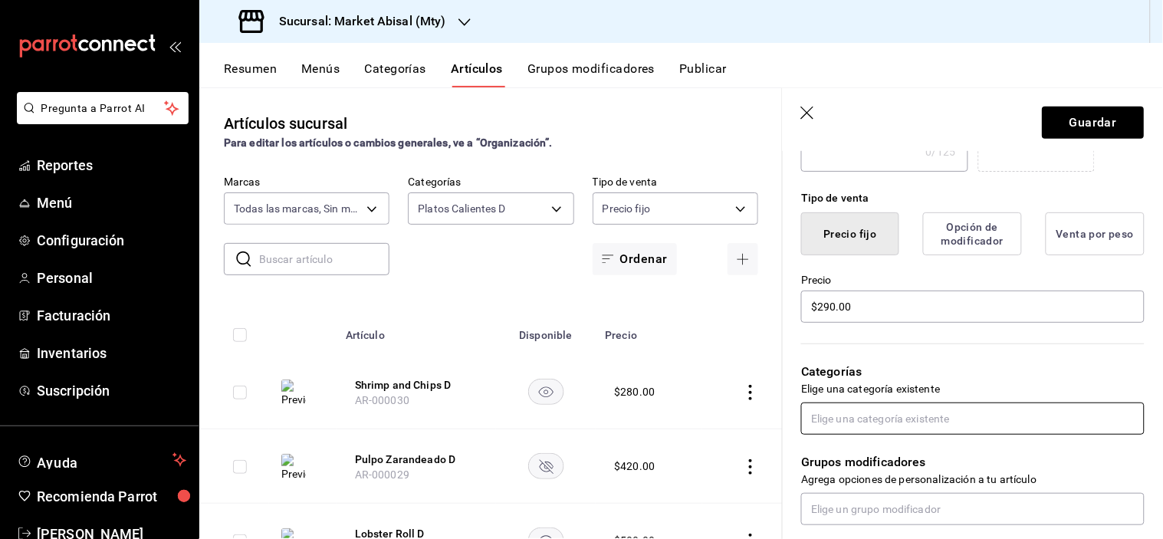
click at [894, 412] on input "text" at bounding box center [973, 419] width 344 height 32
type input "plat"
click at [885, 451] on li "Platos Calientes D" at bounding box center [967, 453] width 331 height 25
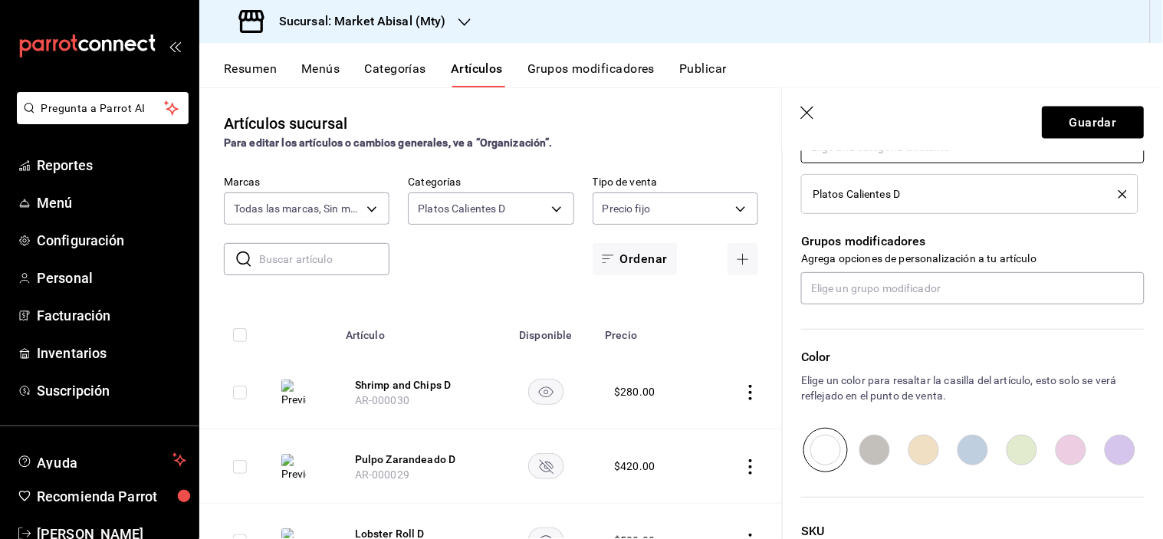
scroll to position [737, 0]
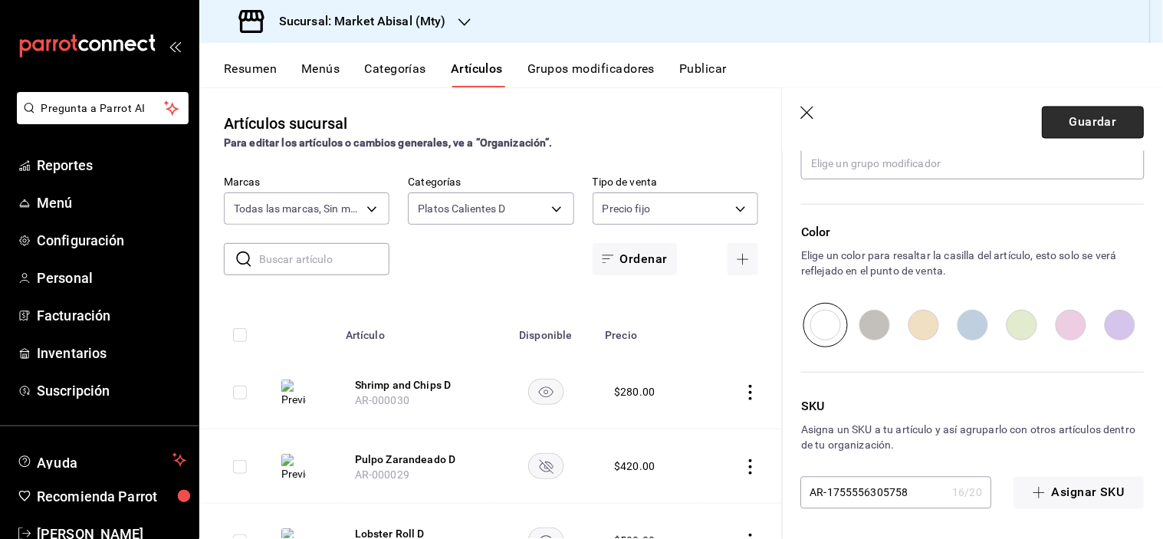
click at [1053, 131] on button "Guardar" at bounding box center [1094, 123] width 102 height 32
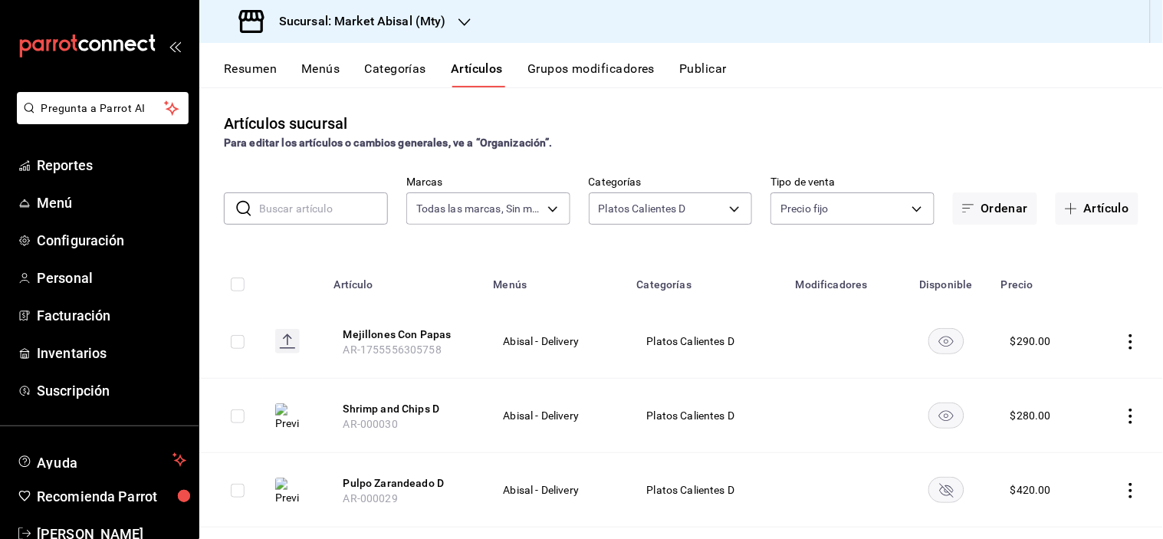
click at [1074, 217] on button "Artículo" at bounding box center [1097, 209] width 83 height 32
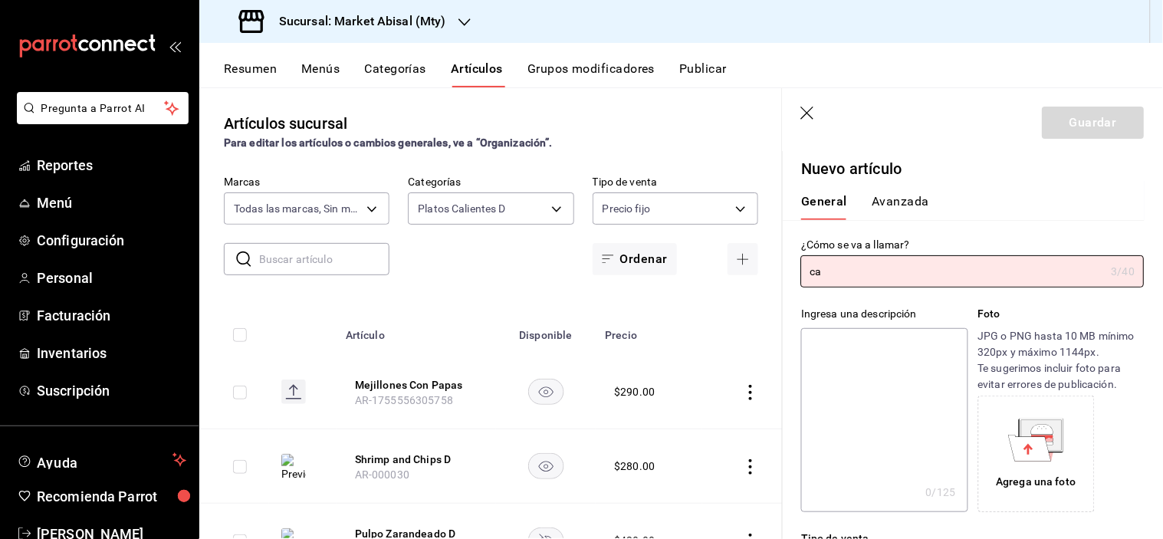
type input "c"
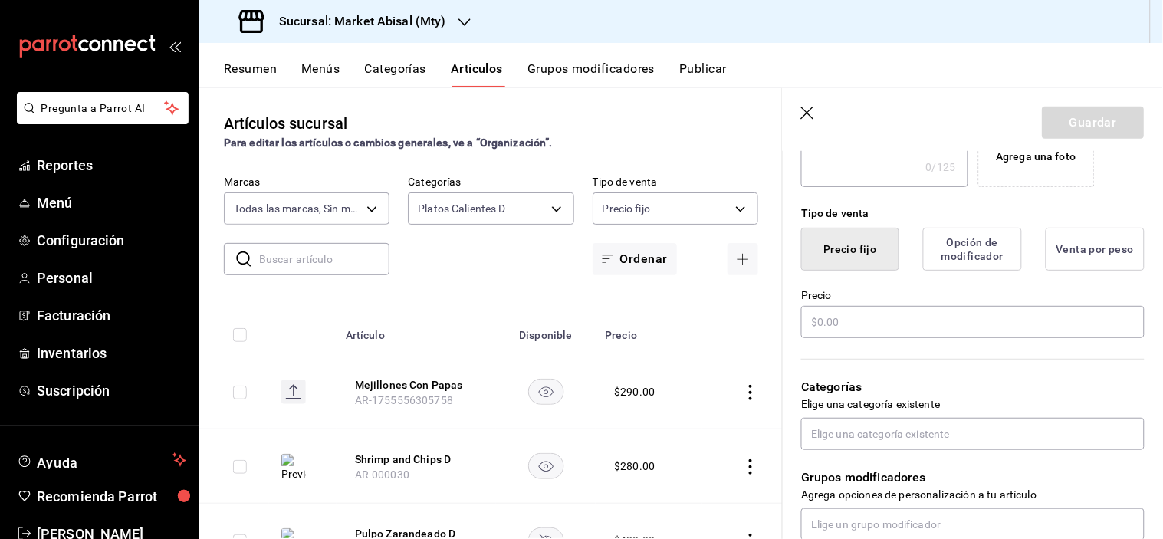
scroll to position [341, 0]
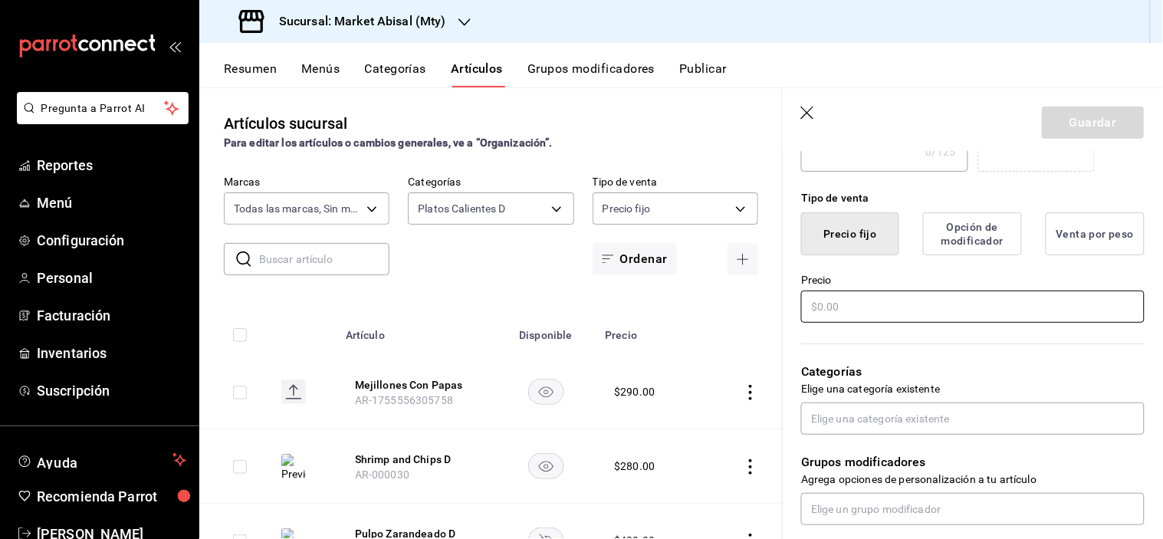
type input "Campechana D"
click at [844, 301] on input "text" at bounding box center [973, 307] width 344 height 32
type input "$170.00"
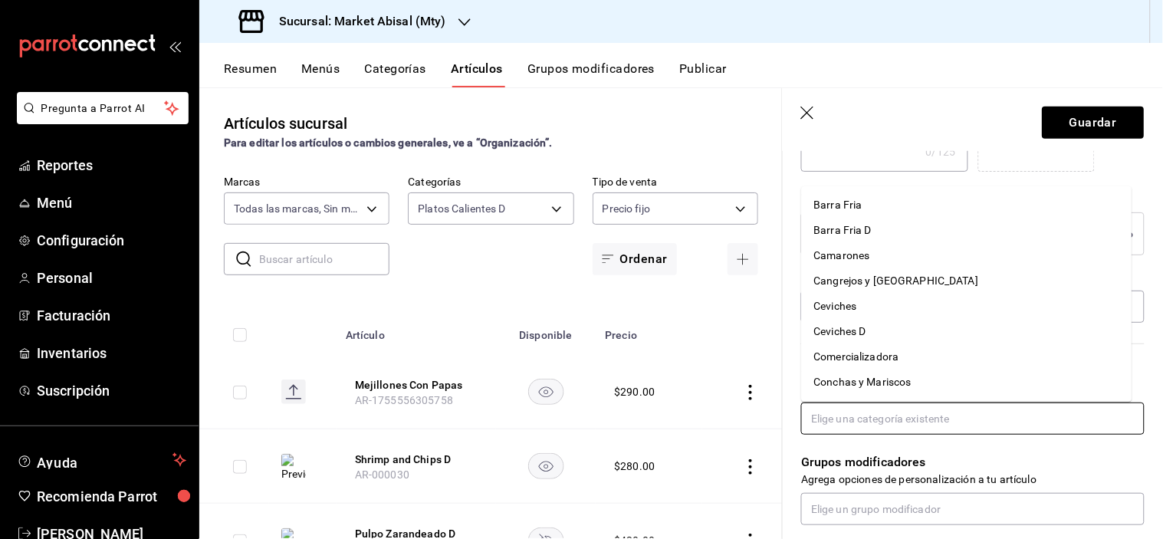
click at [831, 425] on input "text" at bounding box center [973, 419] width 344 height 32
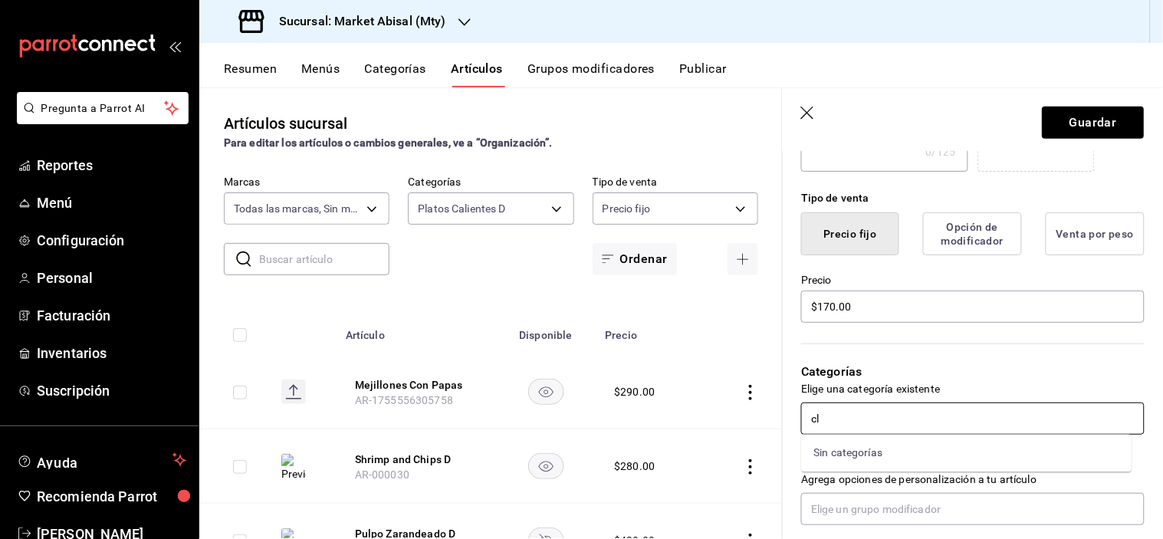
type input "c"
type input "plat"
click at [861, 453] on li "Platos Calientes D" at bounding box center [967, 453] width 331 height 25
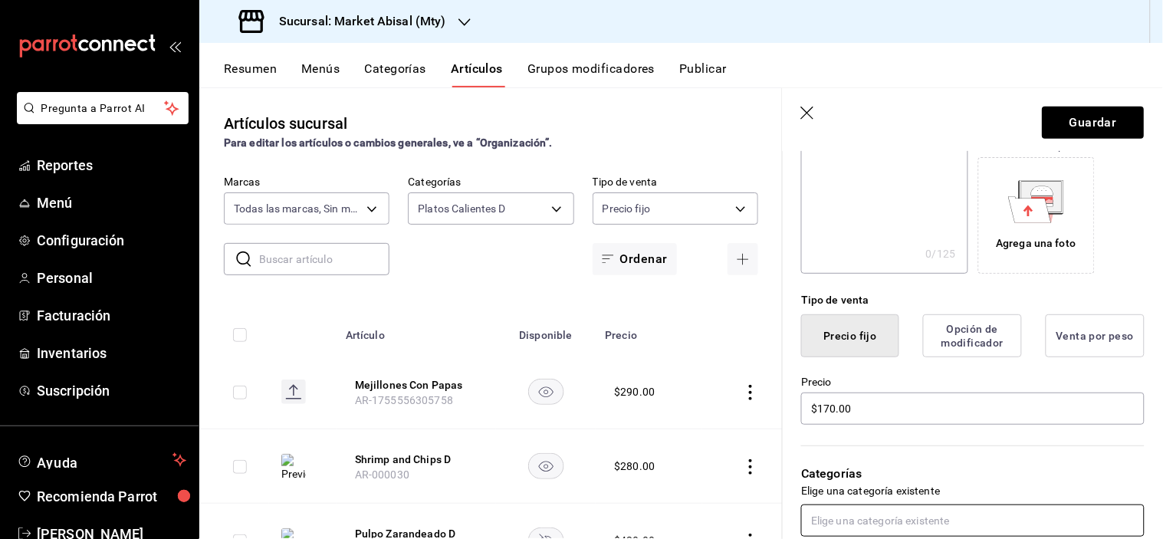
scroll to position [170, 0]
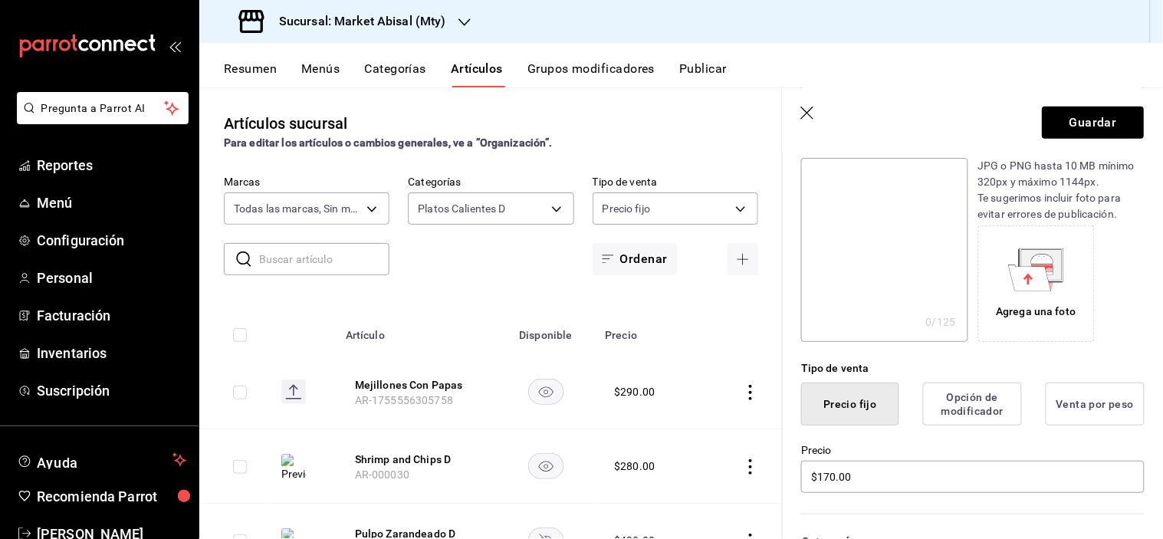
click at [838, 267] on textarea at bounding box center [884, 250] width 166 height 184
type textarea "c"
type textarea "x"
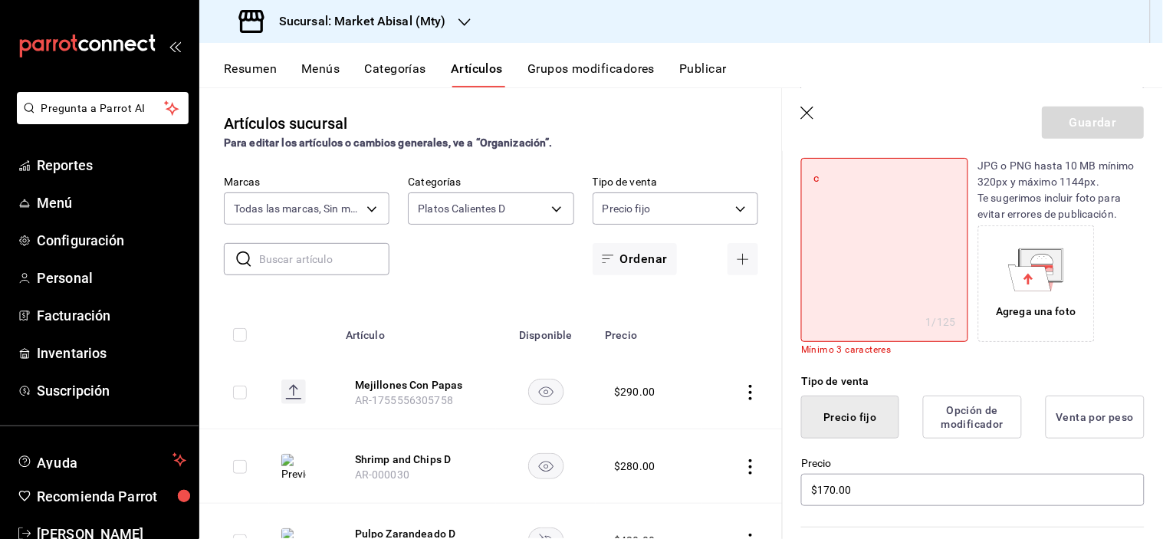
type textarea "ca"
type textarea "x"
type textarea "cal"
type textarea "x"
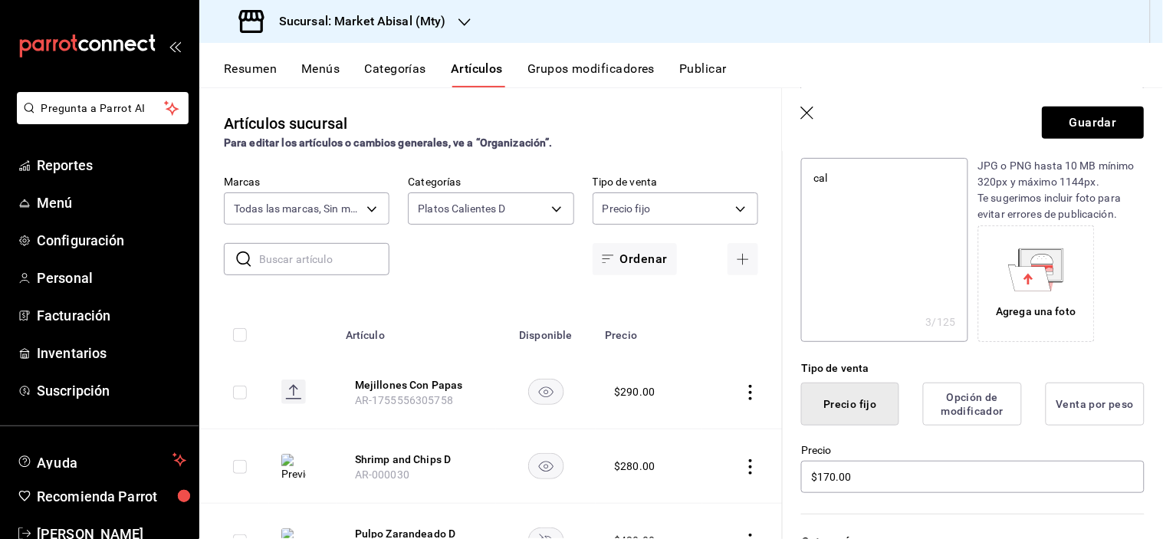
type textarea "ca"
type textarea "x"
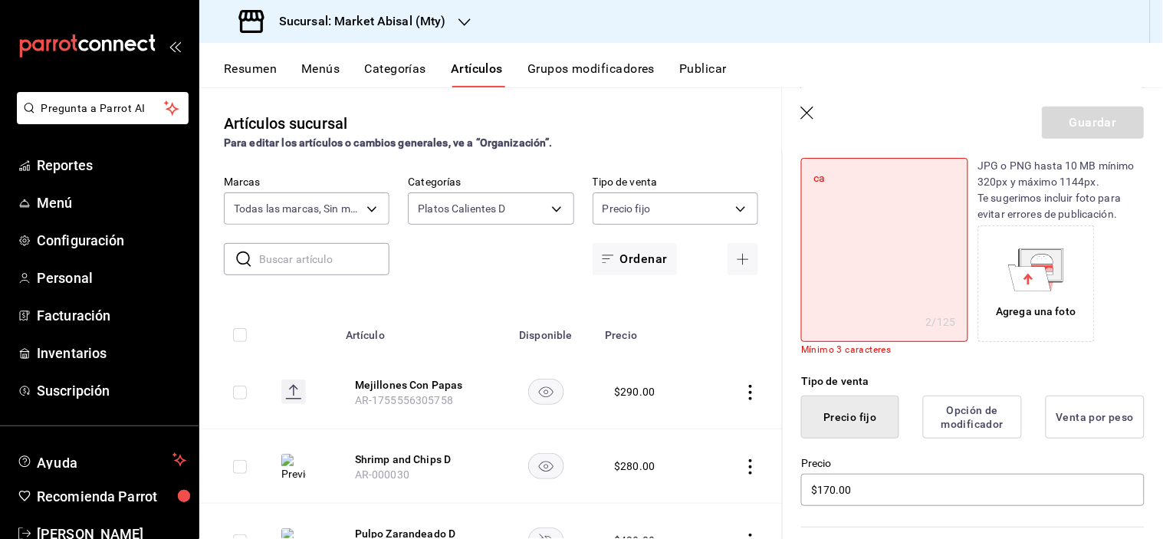
type textarea "c"
type textarea "x"
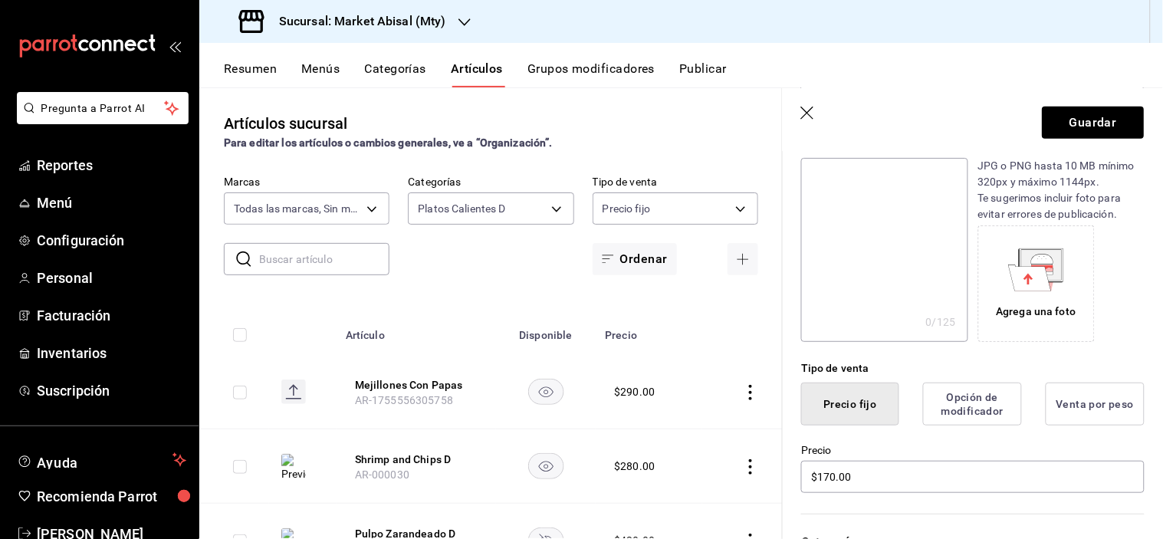
type textarea "C"
type textarea "x"
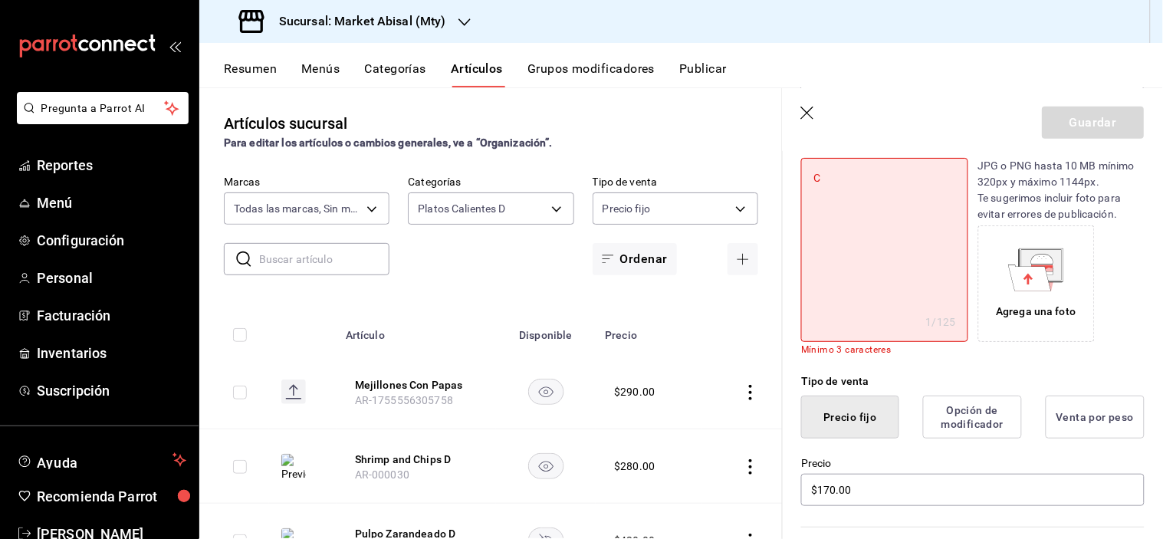
type textarea "Ca"
type textarea "x"
type textarea "Cal"
type textarea "x"
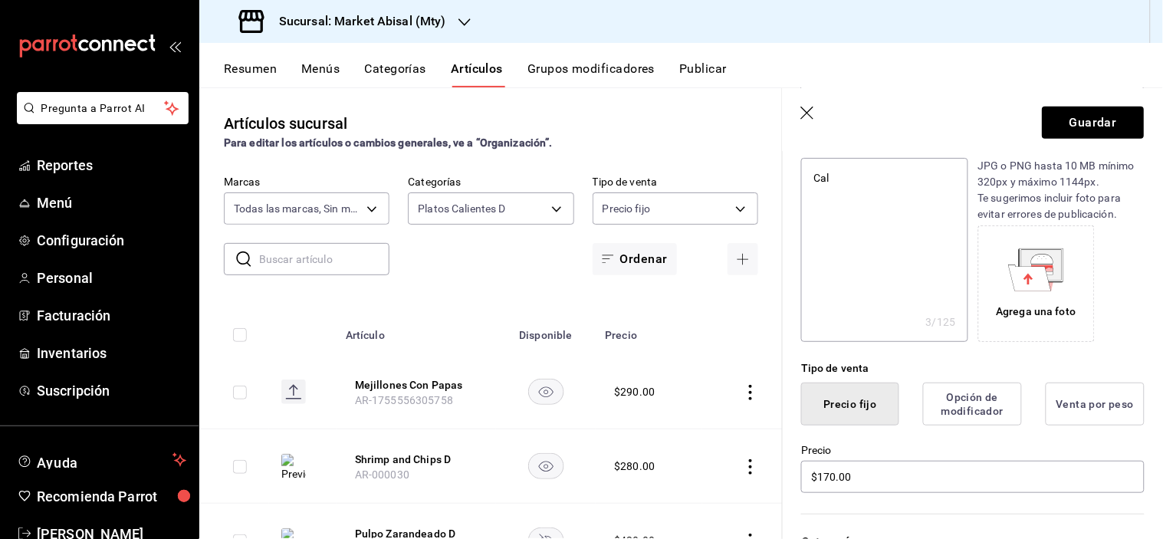
type textarea "Cald"
type textarea "x"
type textarea "Caldo"
type textarea "x"
type textarea "Caldo"
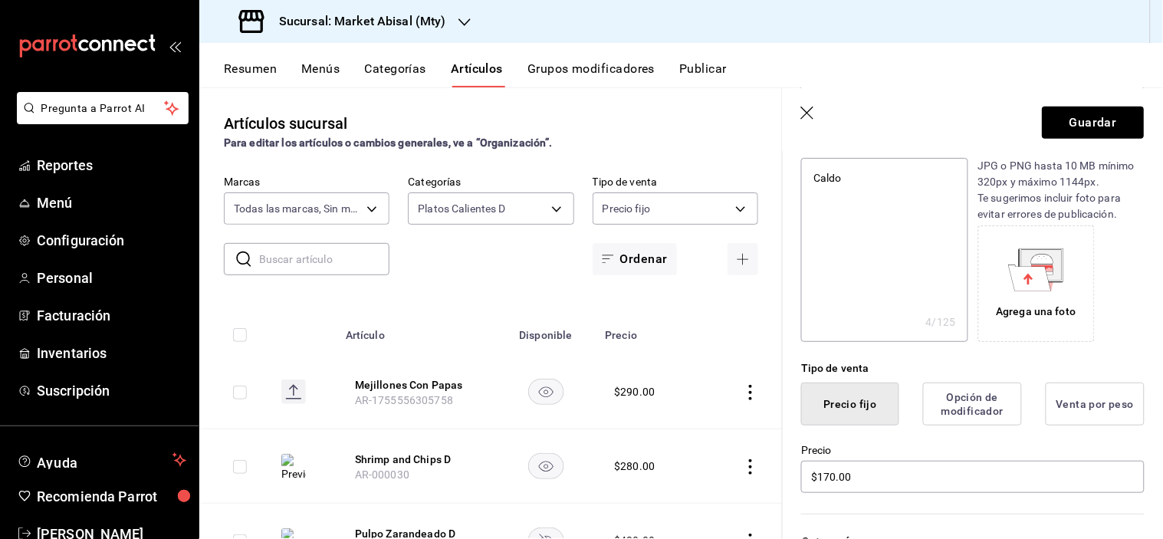
type textarea "x"
type textarea "Caldo d"
type textarea "x"
type textarea "Caldo de"
type textarea "x"
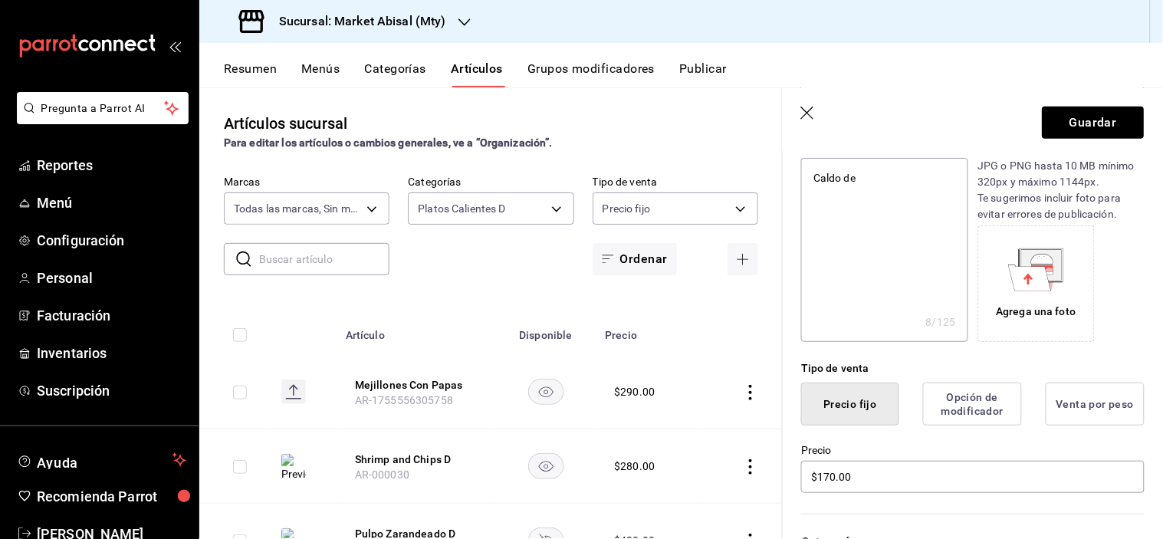
type textarea "Caldo de"
type textarea "x"
type textarea "Caldo de c"
type textarea "x"
type textarea "Caldo de ca"
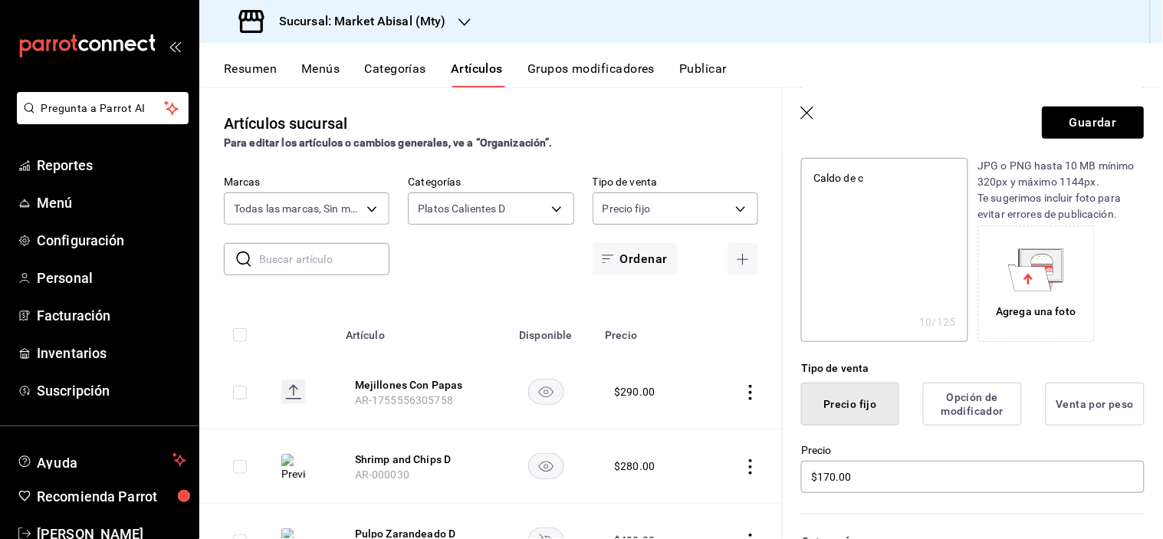
type textarea "x"
type textarea "Caldo de cama"
type textarea "x"
type textarea "Caldo de camar"
type textarea "x"
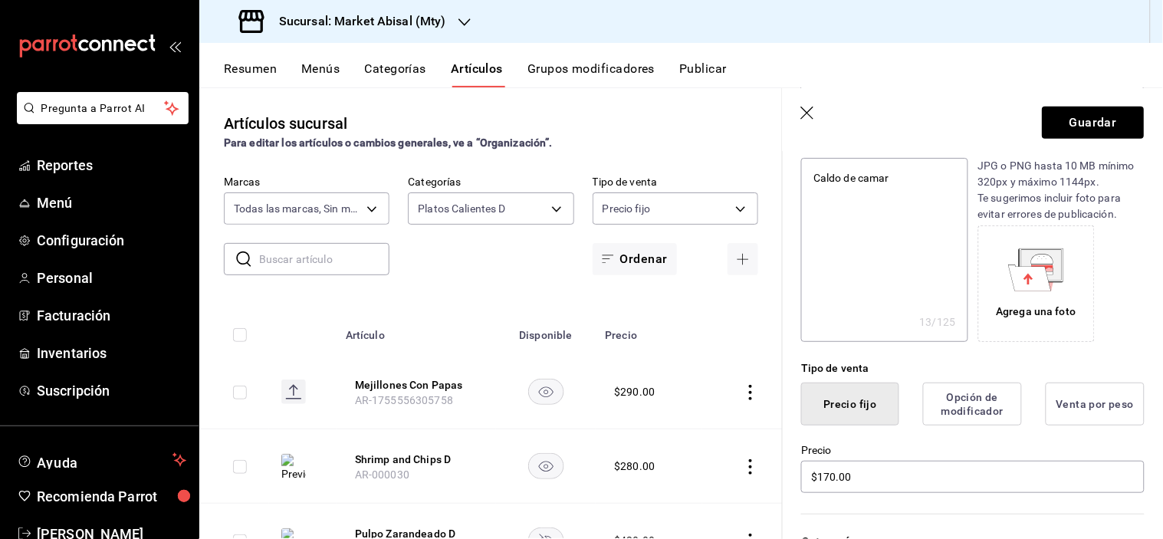
type textarea "Caldo de camaro"
type textarea "x"
type textarea "Caldo de camaron"
type textarea "x"
type textarea "Caldo de camaron"
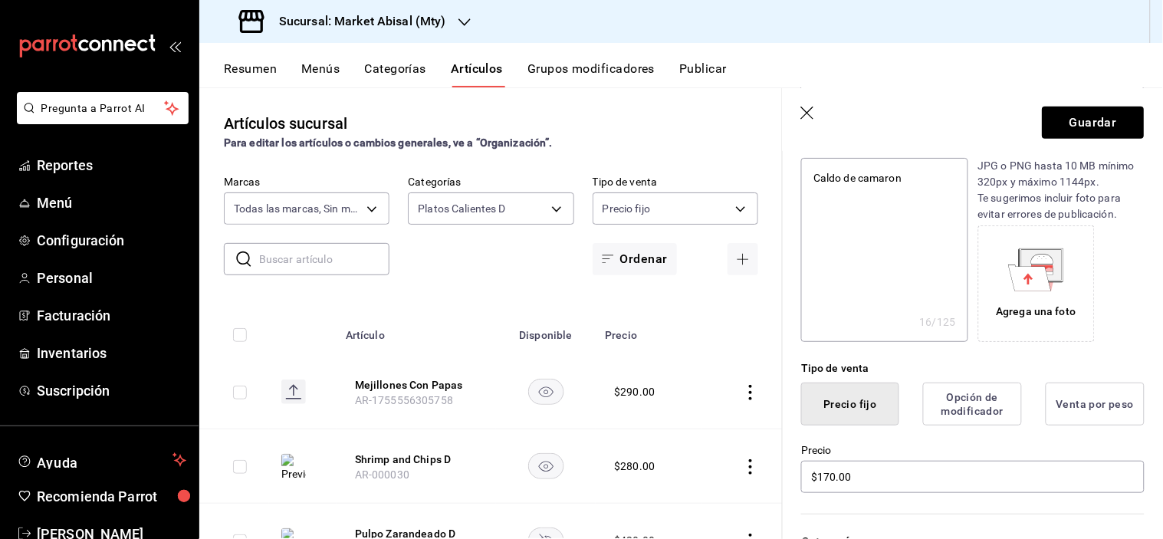
type textarea "x"
type textarea "Caldo de camaron c"
type textarea "x"
type textarea "Caldo de camaron co"
type textarea "x"
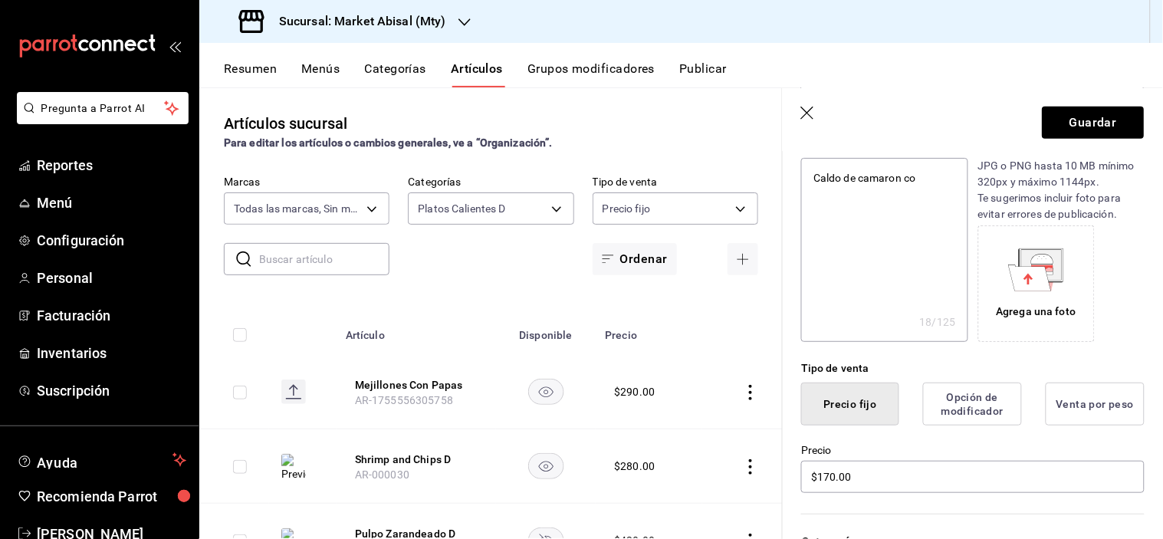
type textarea "Caldo de camaron con"
type textarea "x"
type textarea "Caldo de camaron con"
type textarea "x"
type textarea "Caldo de camaron con"
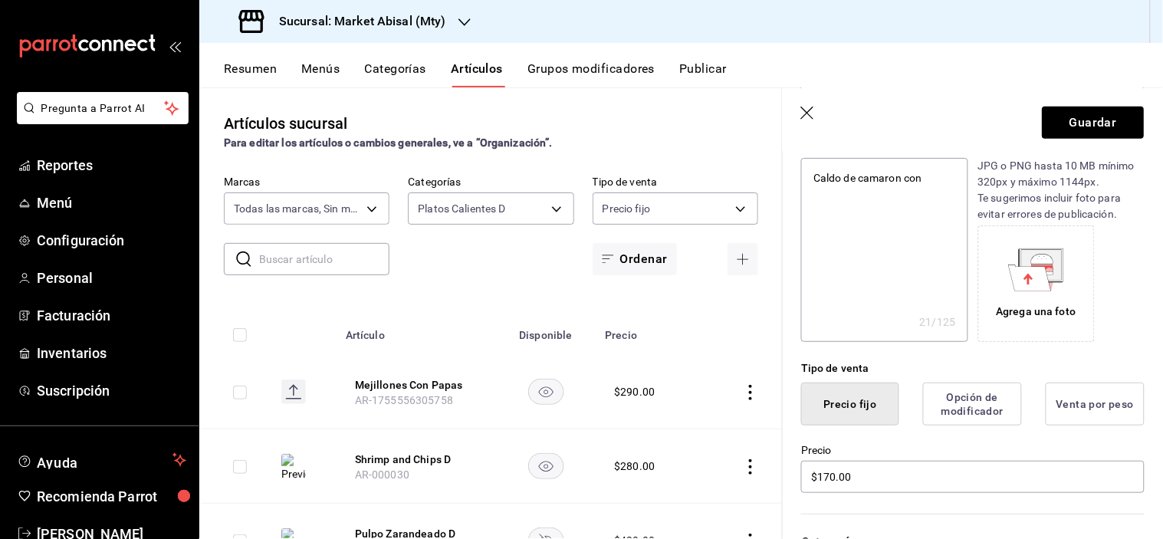
type textarea "x"
type textarea "Caldo de camaron co"
type textarea "x"
type textarea "Caldo de camaron c"
type textarea "x"
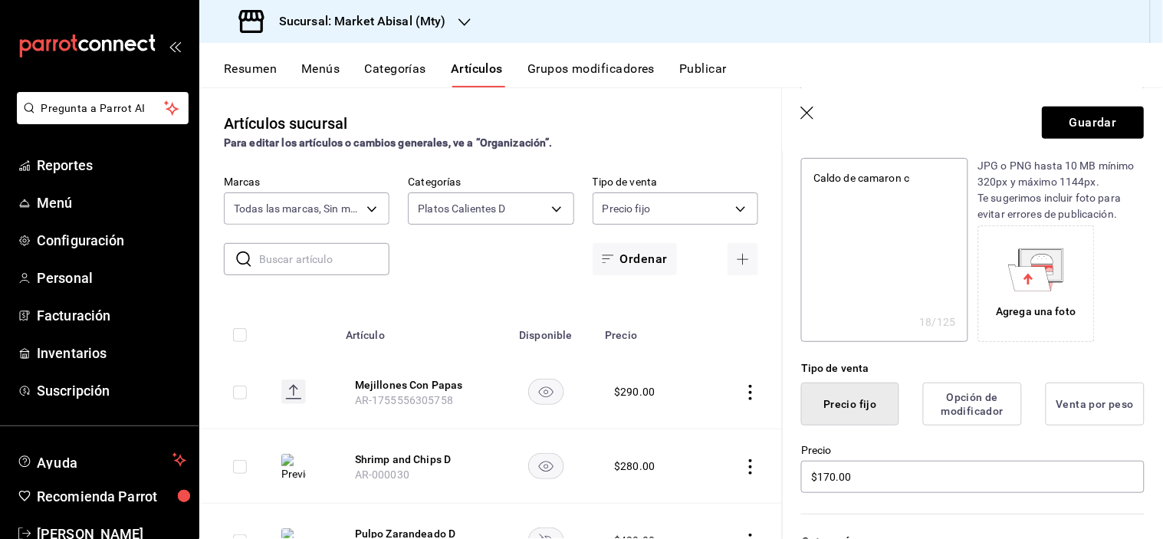
type textarea "Caldo de camaron"
type textarea "x"
type textarea "Caldo de camaron"
type textarea "x"
type textarea "Caldo de camaron"
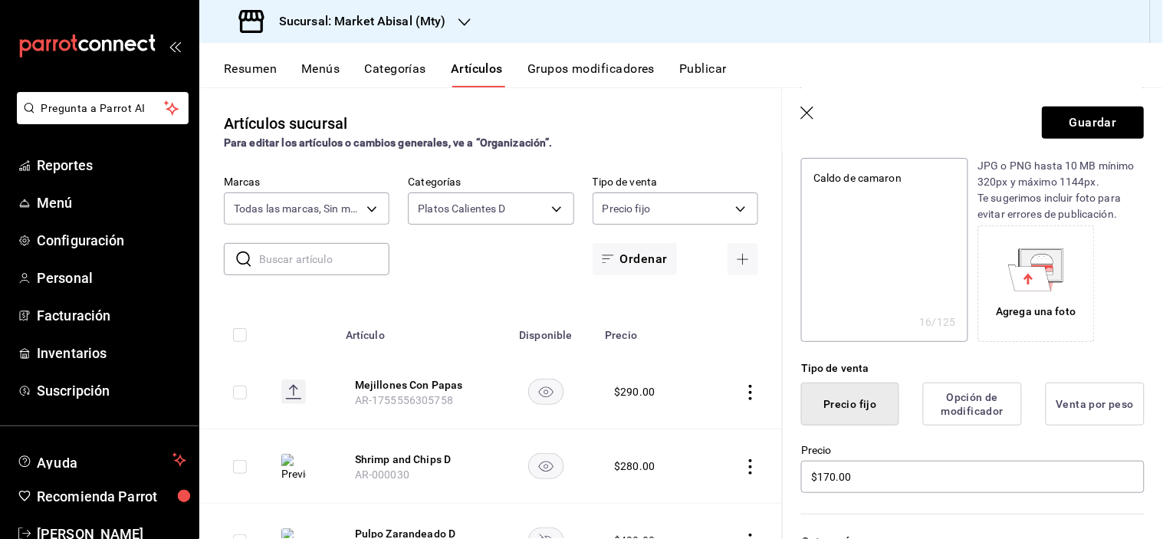
type textarea "x"
type textarea "Caldo de camaron y"
type textarea "x"
type textarea "Caldo de camaron y"
type textarea "x"
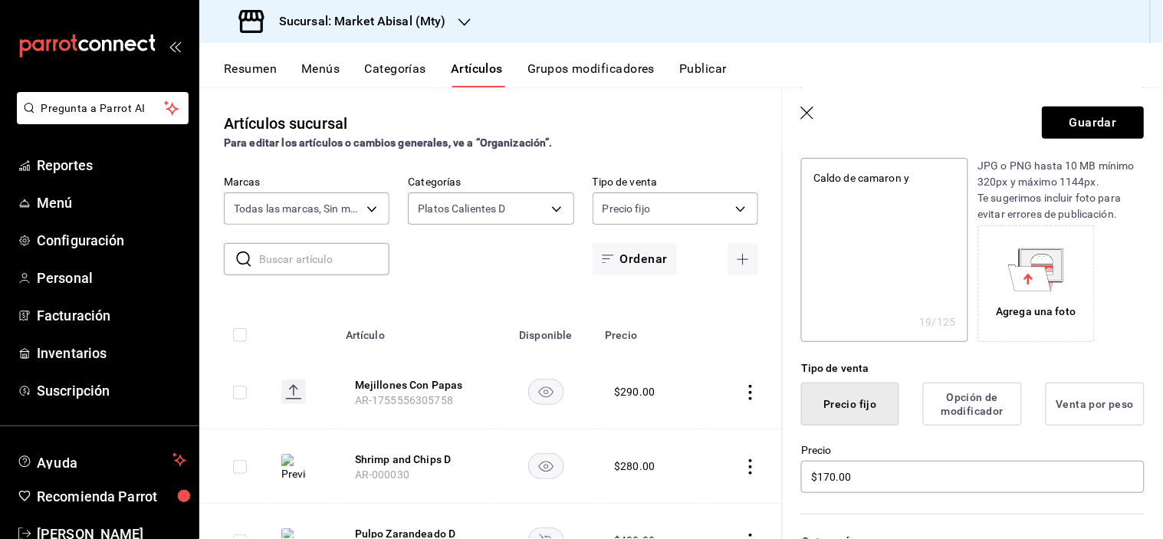
type textarea "Caldo de camaron y p"
type textarea "x"
type textarea "Caldo de camaron y pu"
click at [1084, 126] on button "Guardar" at bounding box center [1094, 123] width 102 height 32
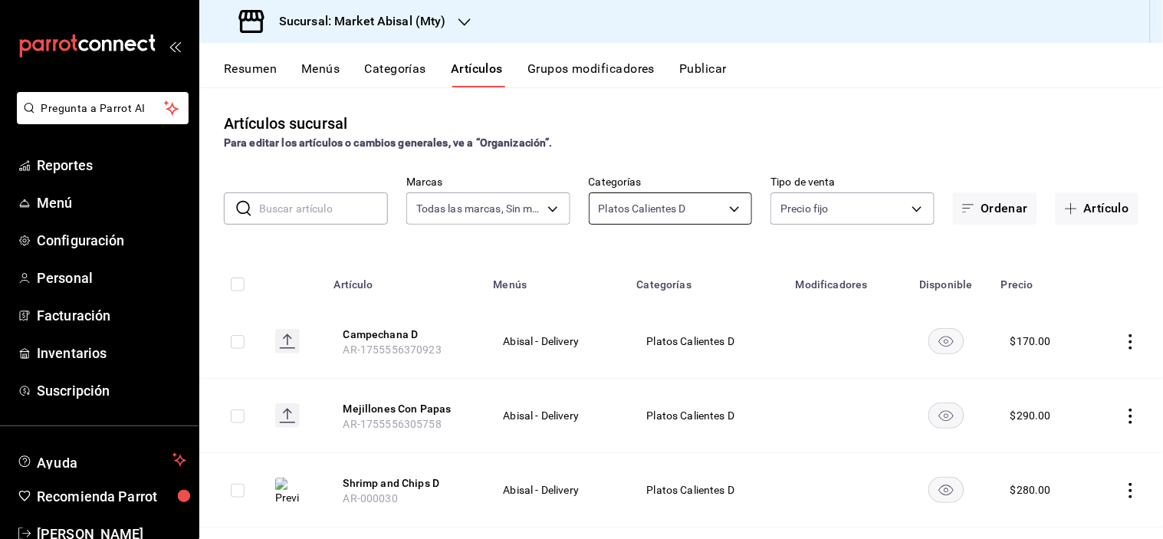
click at [721, 202] on body "Pregunta a Parrot AI Reportes Menú Configuración Personal Facturación Inventari…" at bounding box center [581, 269] width 1163 height 539
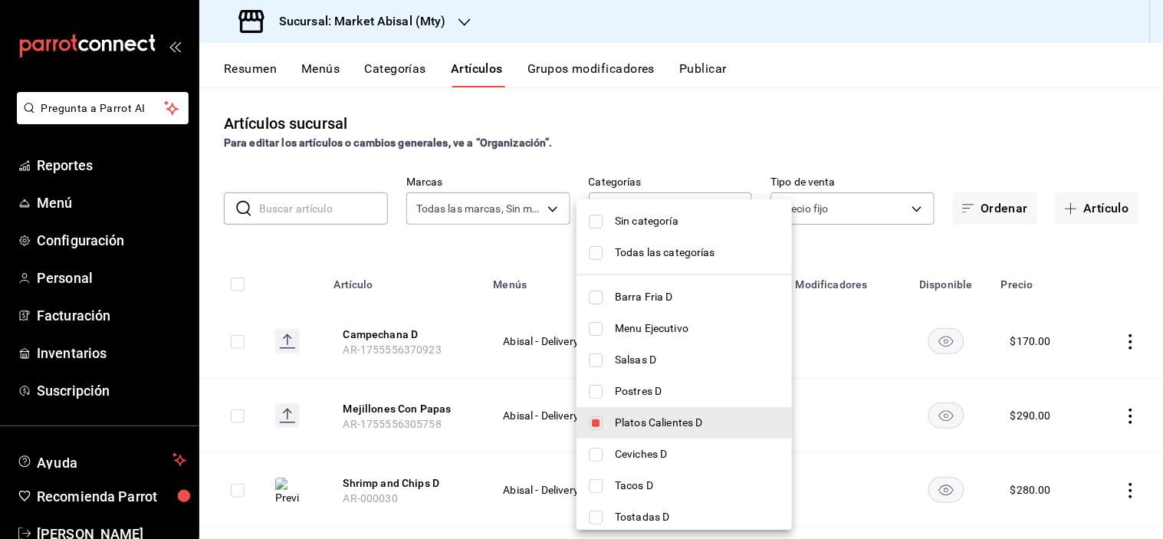
click at [647, 483] on span "Tacos D" at bounding box center [697, 486] width 165 height 16
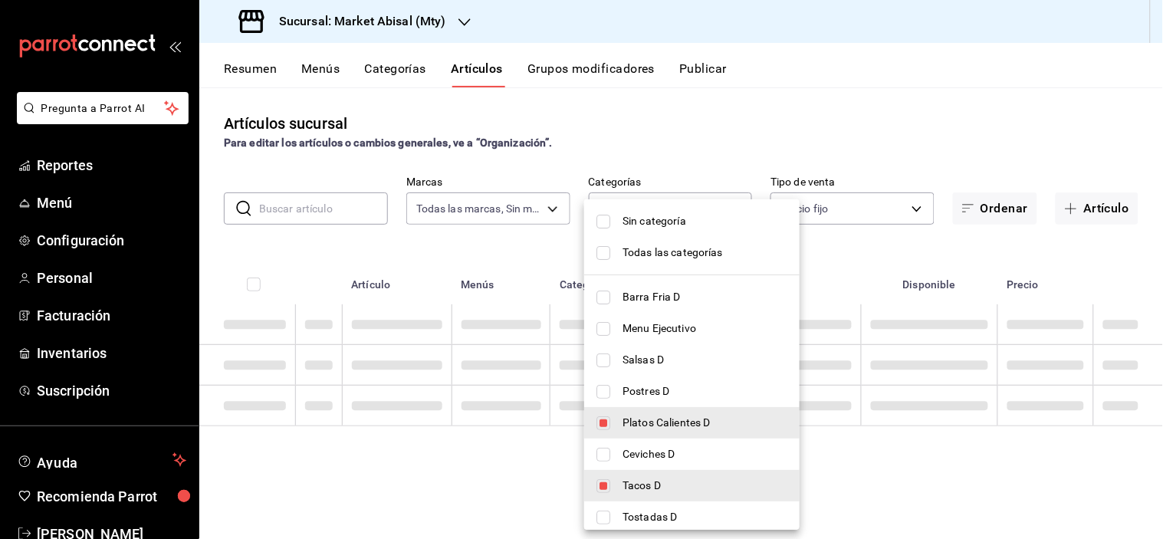
click at [650, 430] on span "Platos Calientes D" at bounding box center [705, 423] width 165 height 16
click at [770, 130] on div at bounding box center [581, 269] width 1163 height 539
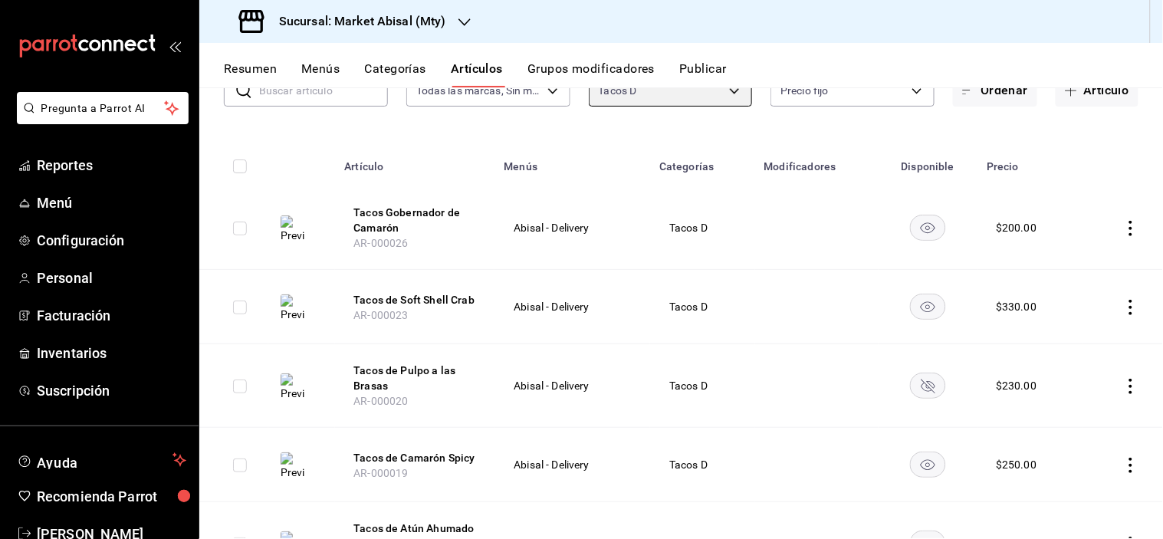
scroll to position [170, 0]
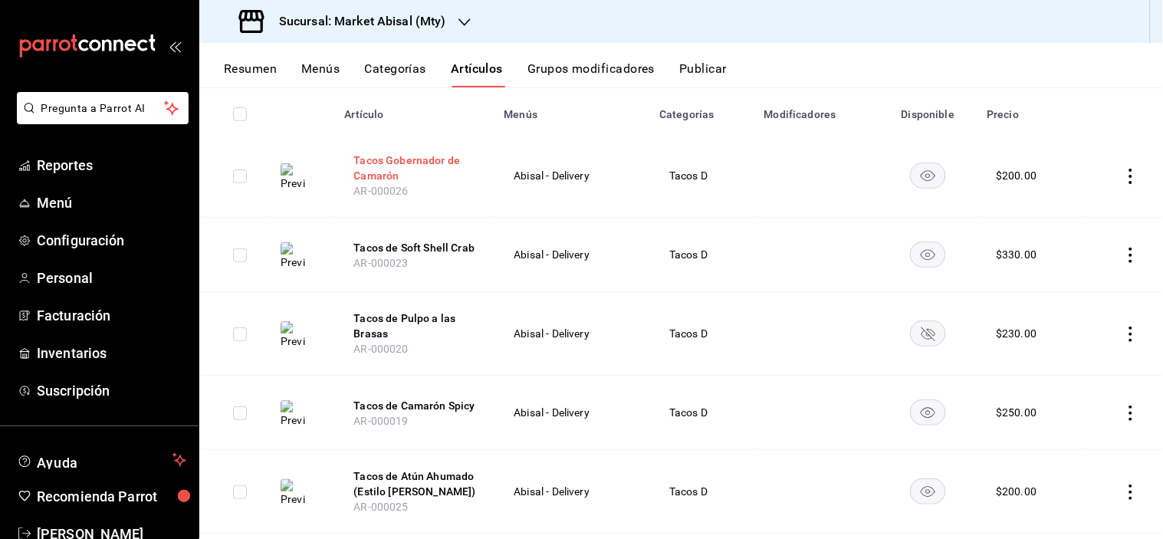
click at [374, 169] on button "Tacos Gobernador de Camarón" at bounding box center [415, 168] width 123 height 31
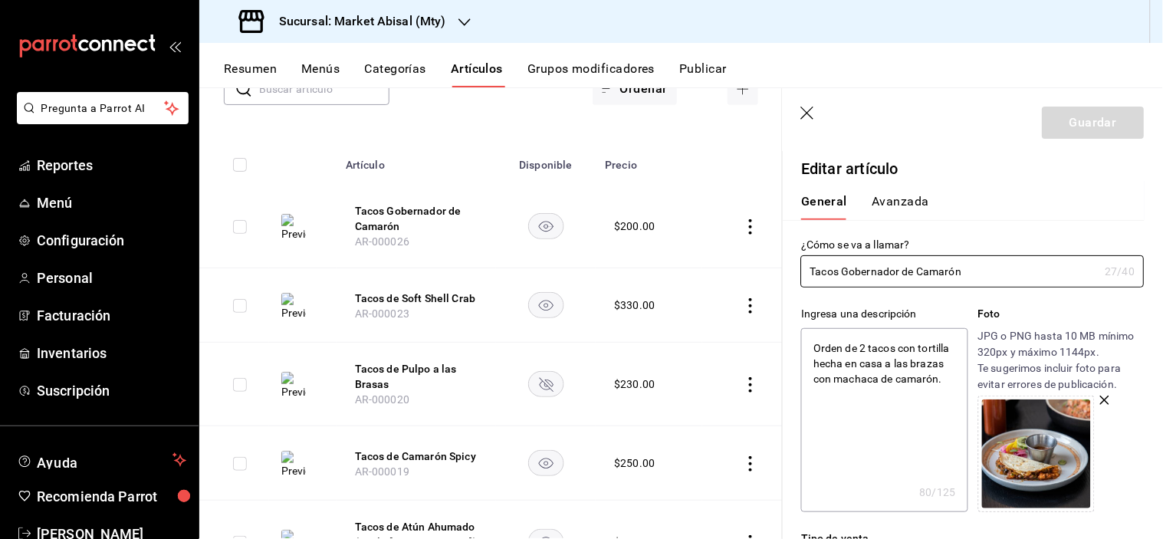
drag, startPoint x: 907, startPoint y: 269, endPoint x: 1163, endPoint y: 331, distance: 263.6
click at [1163, 328] on section "Guardar Editar artículo General Avanzada ¿Cómo se va a llamar? Tacos Gobernador…" at bounding box center [973, 313] width 380 height 451
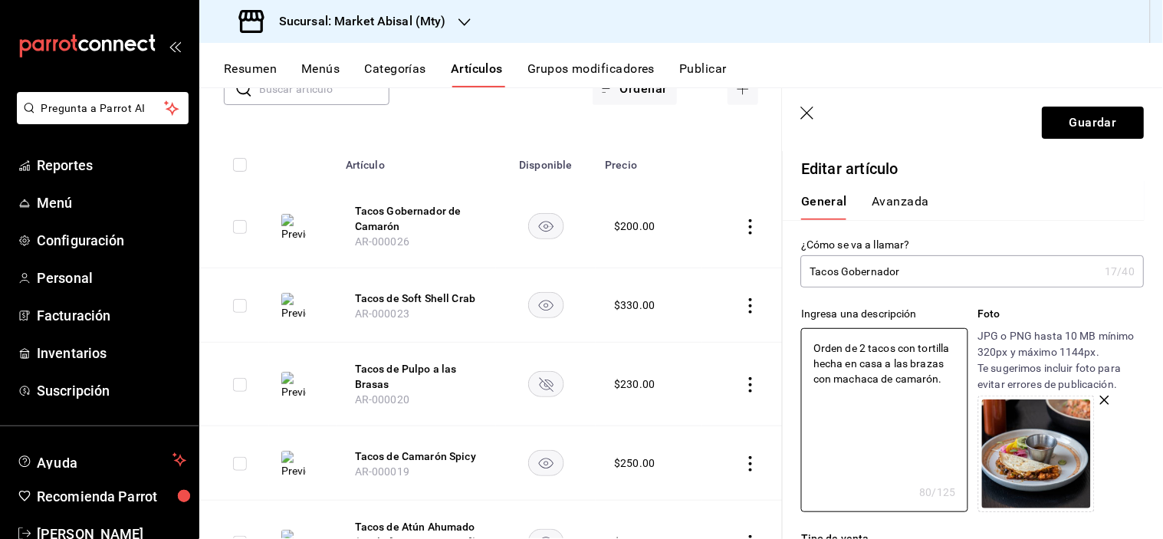
drag, startPoint x: 861, startPoint y: 345, endPoint x: 680, endPoint y: 344, distance: 181.8
click at [722, 346] on main "Artículos sucursal Para editar los artículos o cambios generales, ve a “Organiz…" at bounding box center [681, 313] width 964 height 452
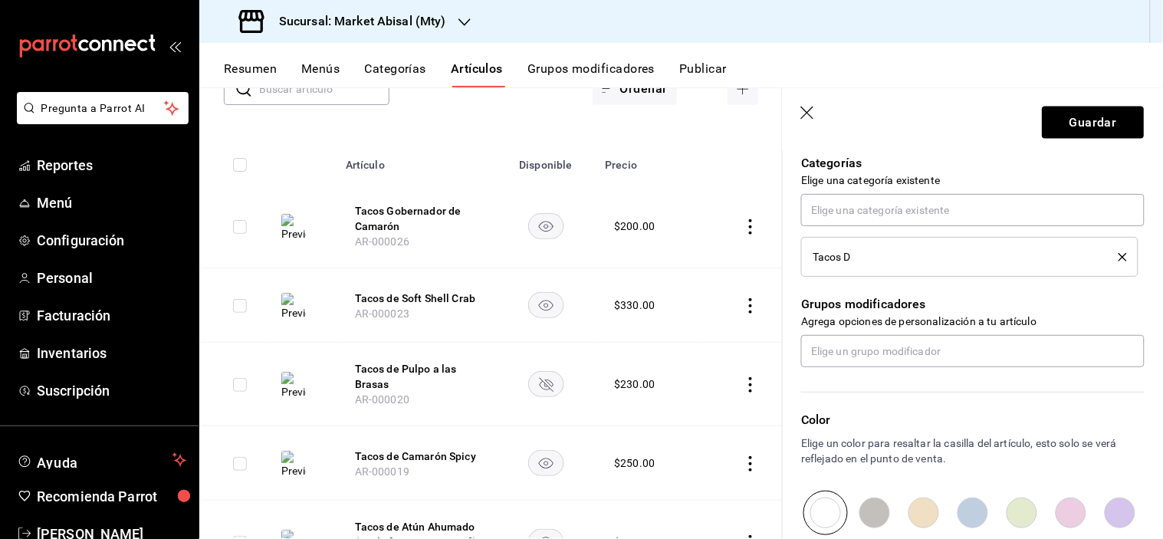
scroll to position [511, 0]
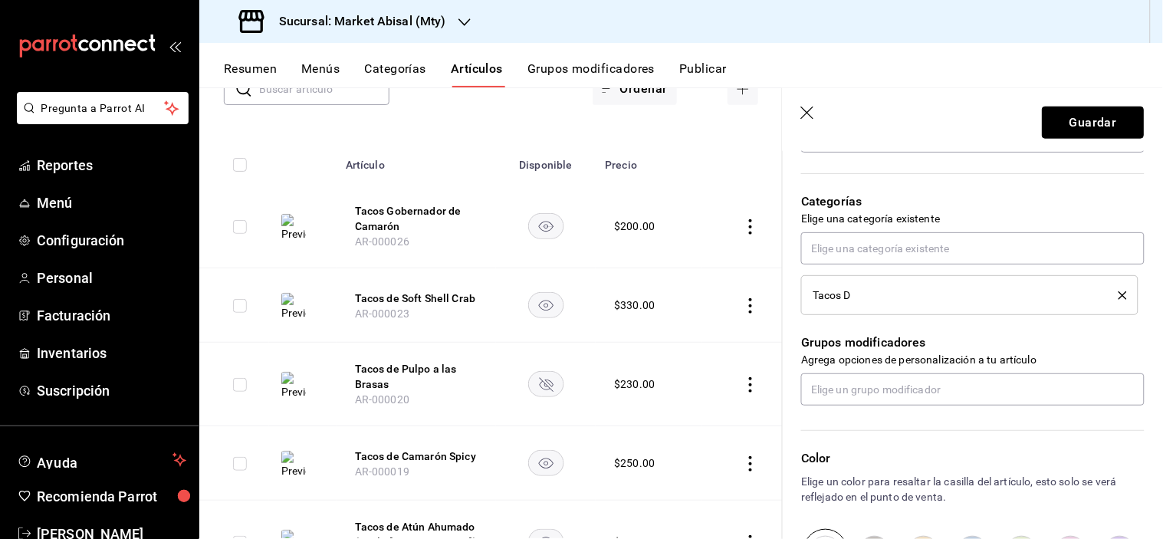
click at [1075, 117] on button "Guardar" at bounding box center [1094, 123] width 102 height 32
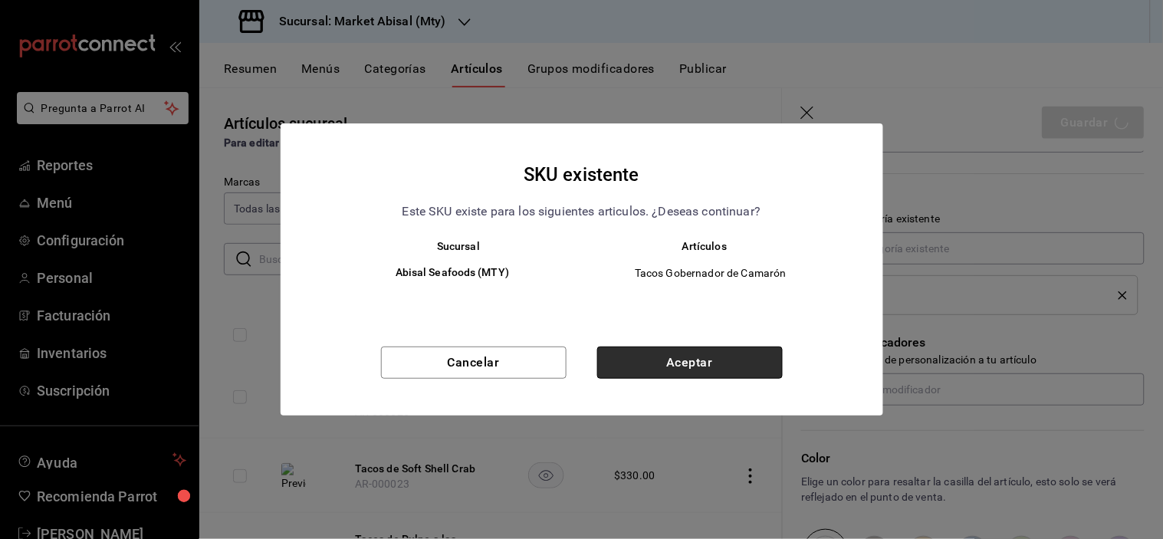
click at [712, 376] on button "Aceptar" at bounding box center [690, 363] width 186 height 32
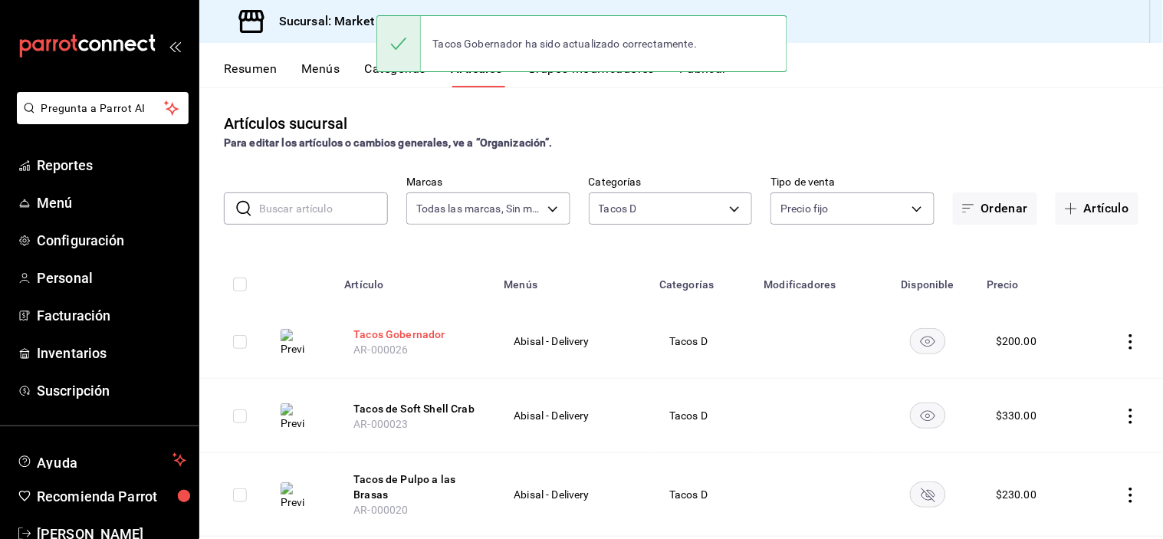
click at [415, 327] on button "Tacos Gobernador" at bounding box center [415, 334] width 123 height 15
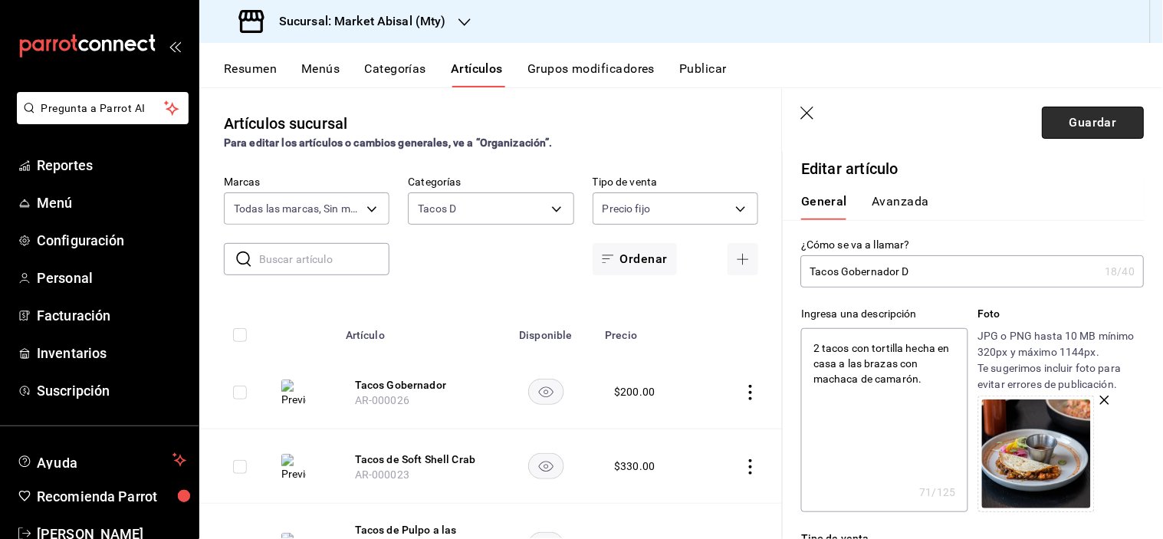
click at [1083, 121] on button "Guardar" at bounding box center [1094, 123] width 102 height 32
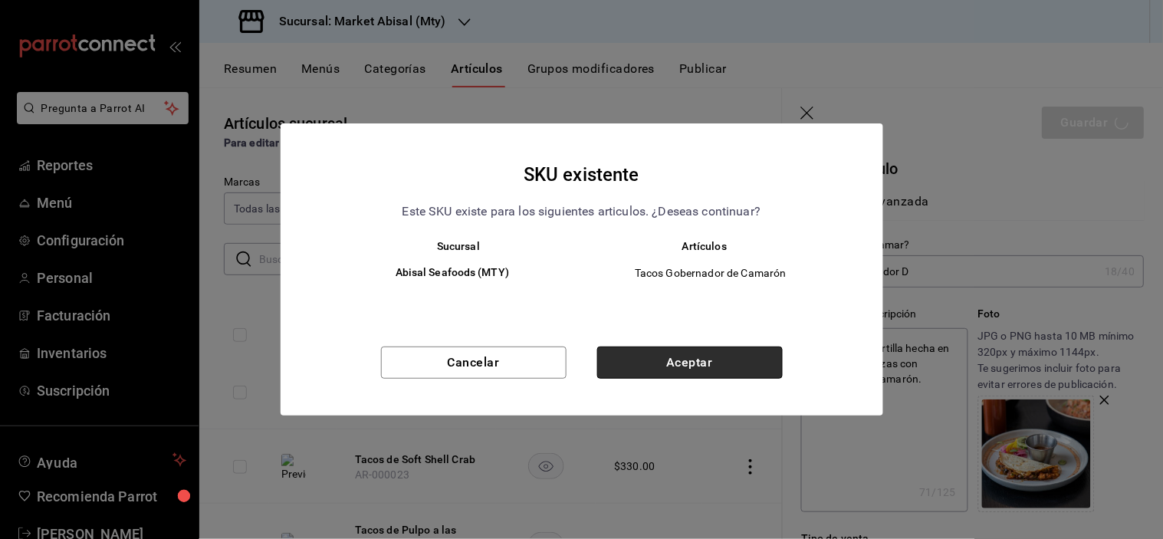
click at [653, 372] on button "Aceptar" at bounding box center [690, 363] width 186 height 32
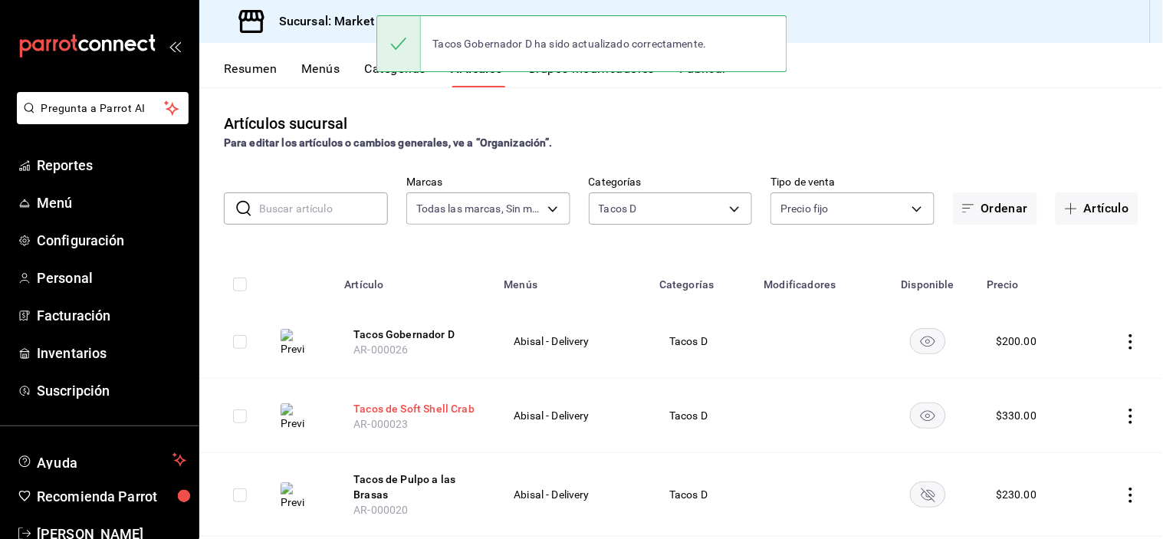
click at [410, 413] on button "Tacos de Soft Shell Crab" at bounding box center [415, 408] width 123 height 15
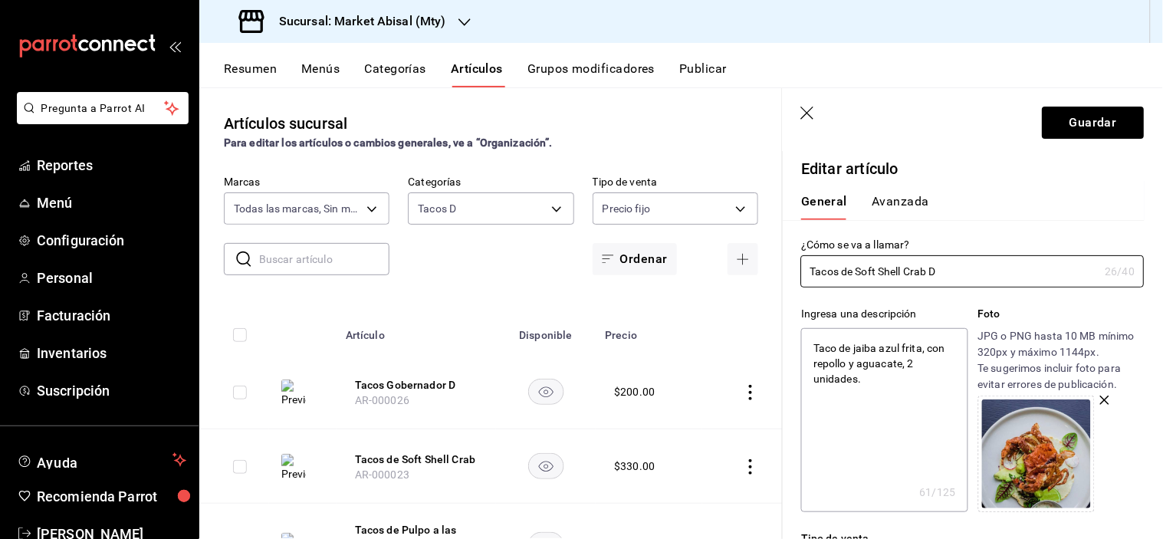
click at [813, 350] on textarea "Taco de jaiba azul frita, con repollo y aguacate, 2 unidades." at bounding box center [884, 420] width 166 height 184
drag, startPoint x: 924, startPoint y: 366, endPoint x: 945, endPoint y: 393, distance: 34.5
click at [945, 393] on textarea "2 Tacos de jaiba azul frita, con repollo y aguacate, 2 unidades." at bounding box center [884, 420] width 166 height 184
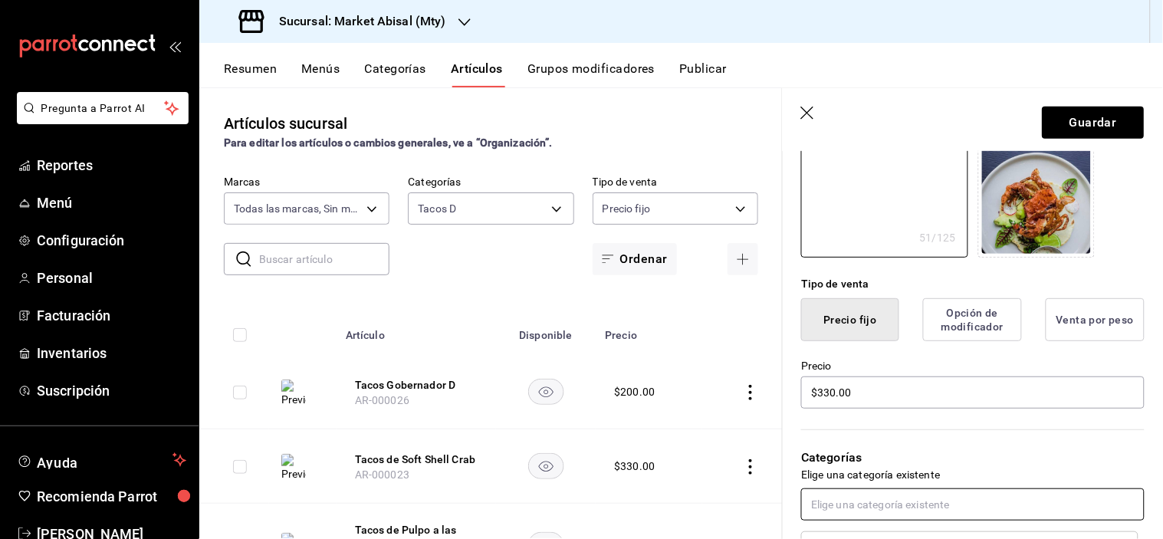
scroll to position [255, 0]
drag, startPoint x: 890, startPoint y: 392, endPoint x: 583, endPoint y: 369, distance: 307.6
click at [583, 369] on main "Artículos sucursal Para editar los artículos o cambios generales, ve a “Organiz…" at bounding box center [681, 313] width 964 height 452
click at [1077, 123] on button "Guardar" at bounding box center [1094, 123] width 102 height 32
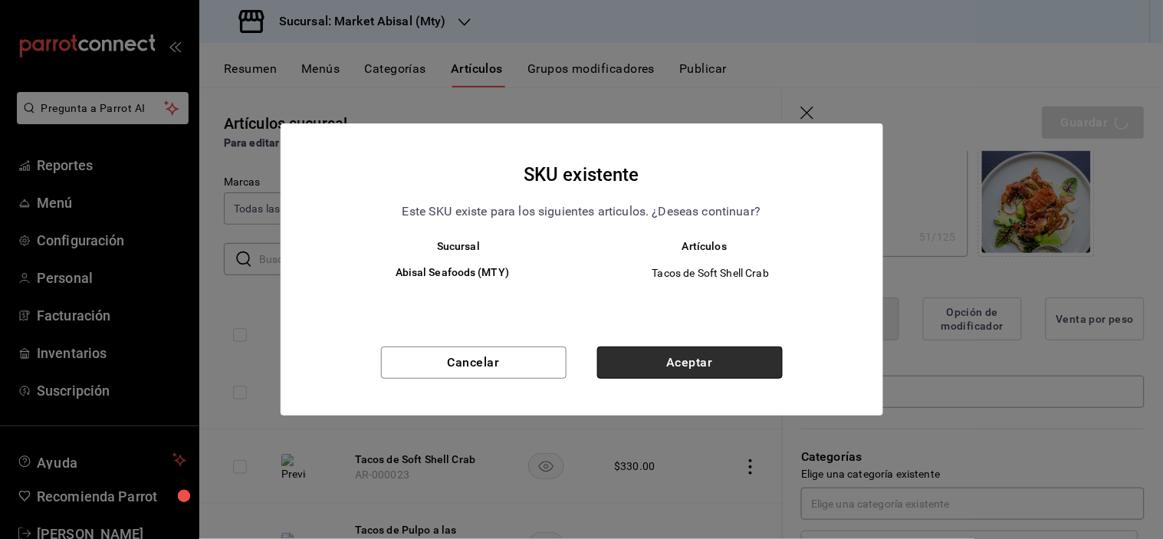
click at [709, 357] on button "Aceptar" at bounding box center [690, 363] width 186 height 32
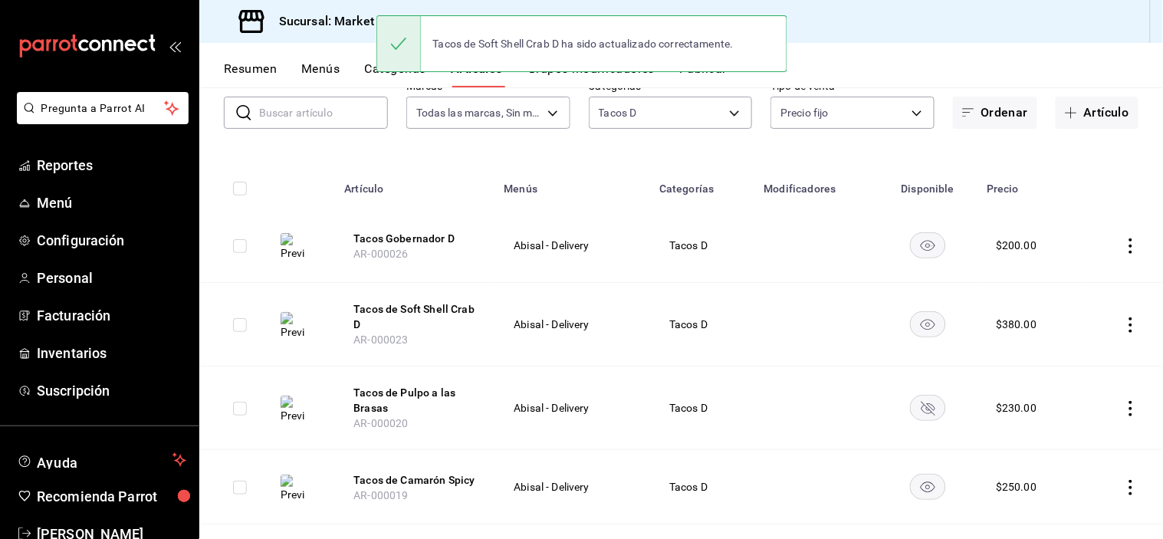
scroll to position [170, 0]
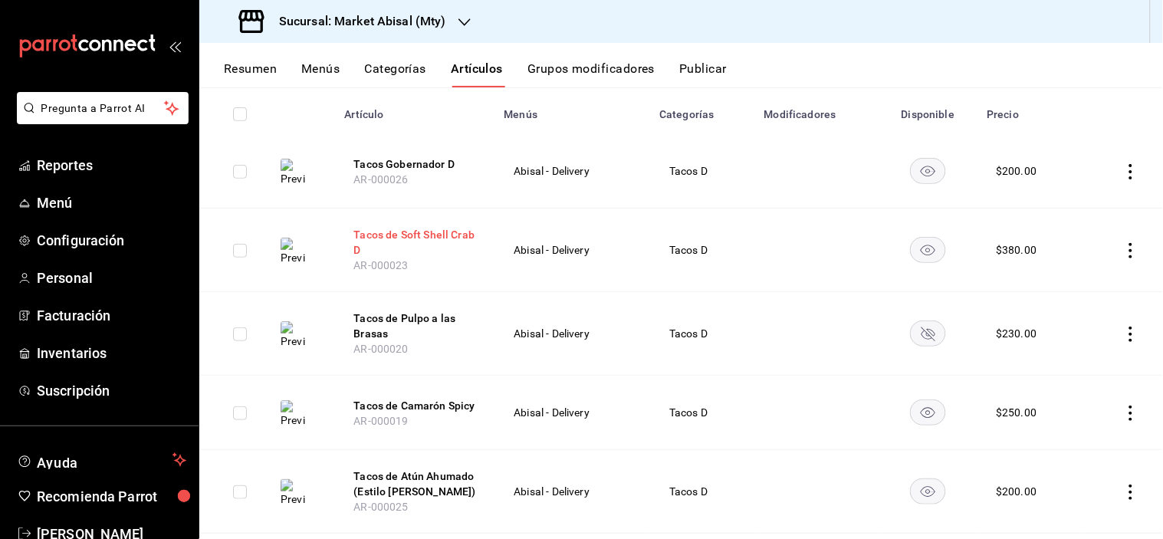
click at [443, 231] on button "Tacos de Soft Shell Crab D" at bounding box center [415, 242] width 123 height 31
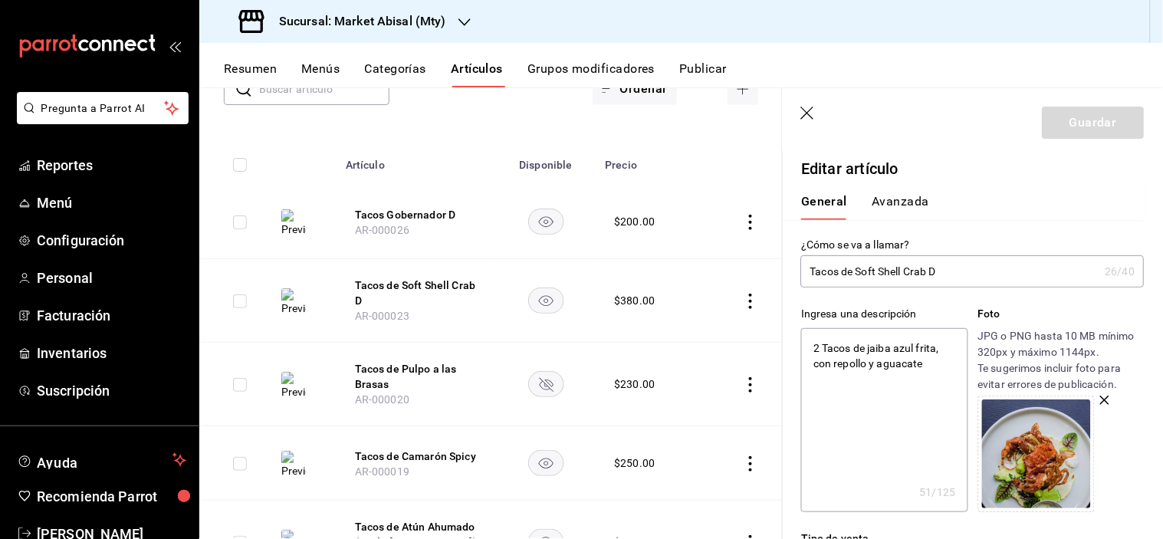
click at [860, 271] on input "Tacos de Soft Shell Crab D" at bounding box center [950, 271] width 298 height 31
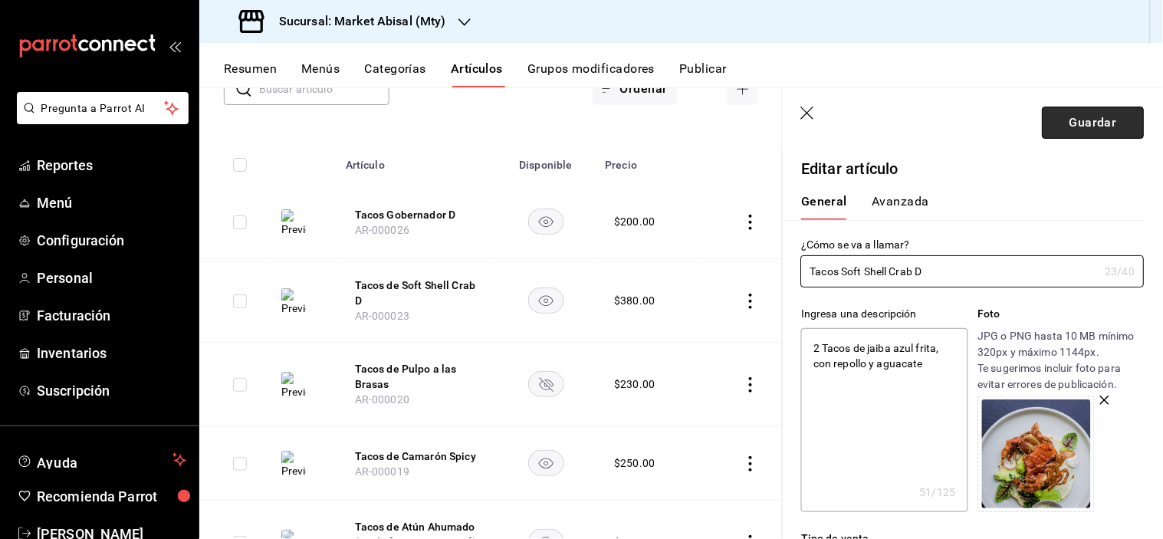
click at [1086, 125] on button "Guardar" at bounding box center [1094, 123] width 102 height 32
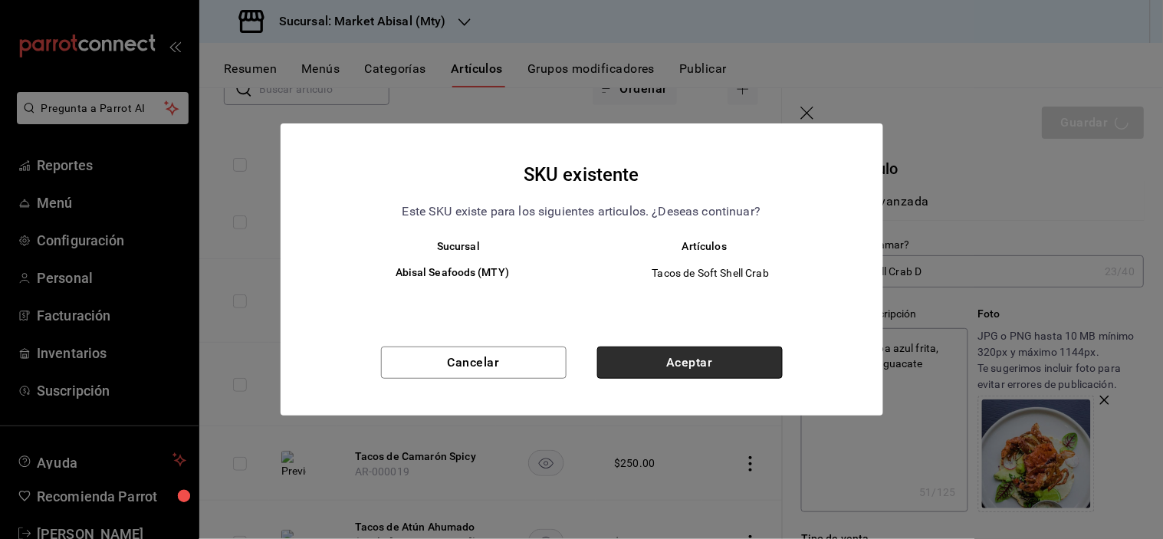
click at [716, 360] on button "Aceptar" at bounding box center [690, 363] width 186 height 32
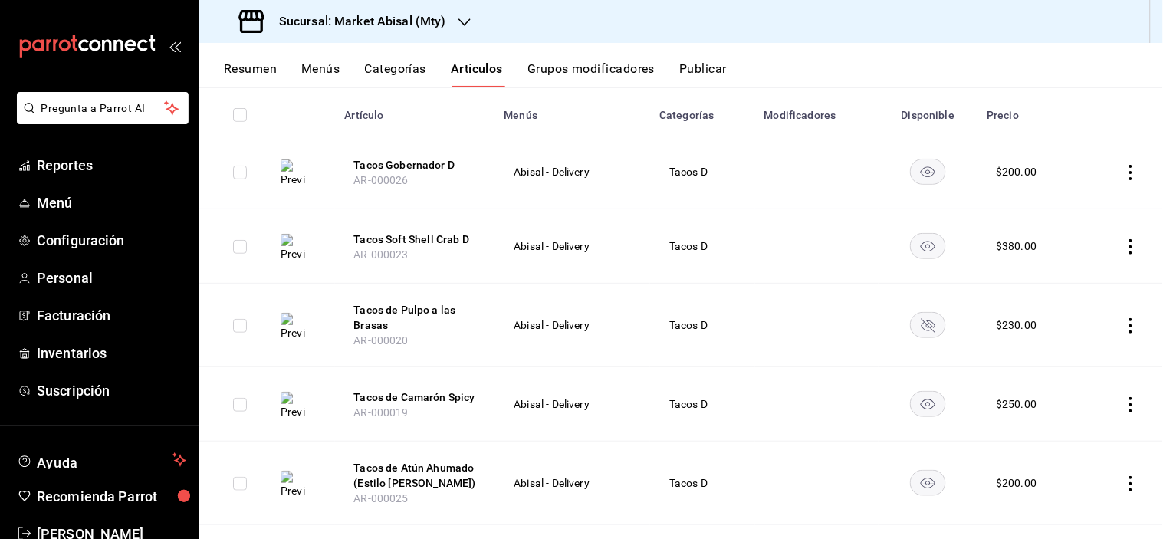
scroll to position [170, 0]
click at [379, 319] on button "Tacos de Pulpo a las Brasas" at bounding box center [415, 316] width 123 height 31
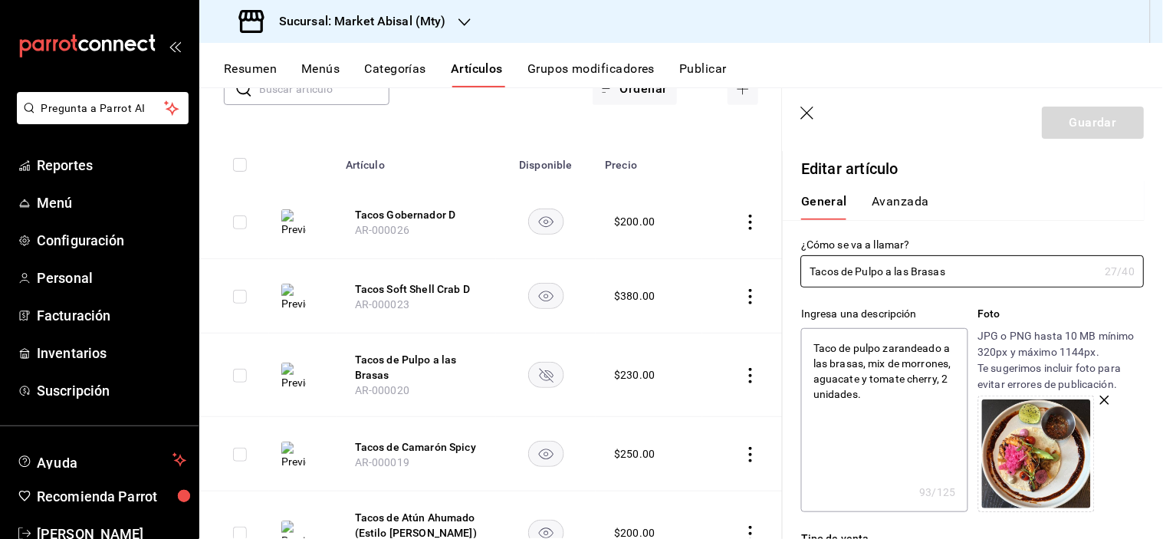
click at [818, 344] on textarea "Taco de pulpo zarandeado a las brasas, mix de morrones, aguacate y tomate cherr…" at bounding box center [884, 420] width 166 height 184
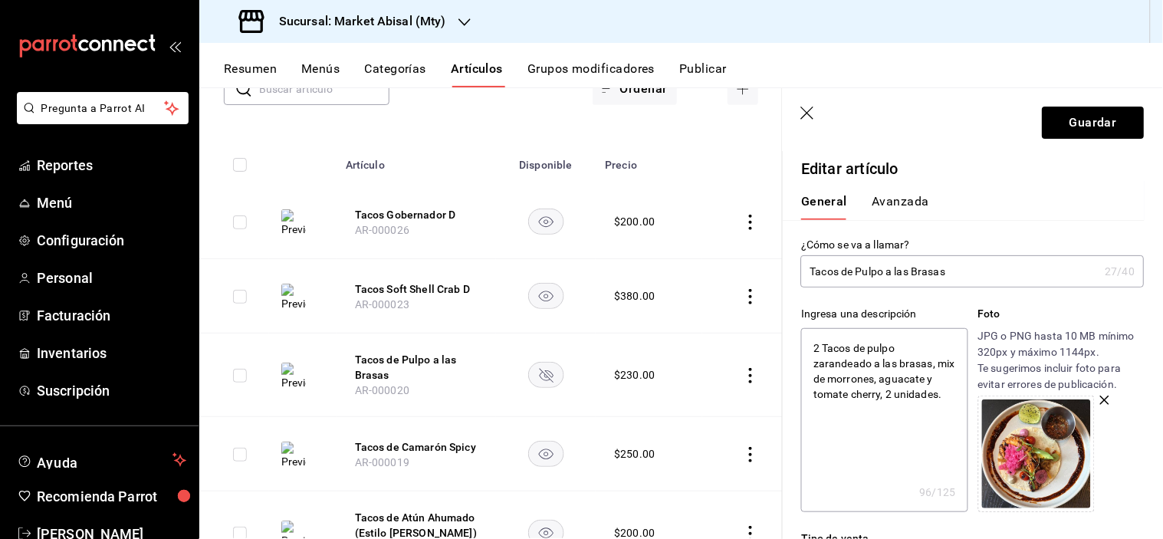
drag, startPoint x: 868, startPoint y: 416, endPoint x: 890, endPoint y: 395, distance: 30.4
click at [890, 395] on textarea "2 Tacos de pulpo zarandeado a las brasas, mix de morrones, aguacate y tomate ch…" at bounding box center [884, 420] width 166 height 184
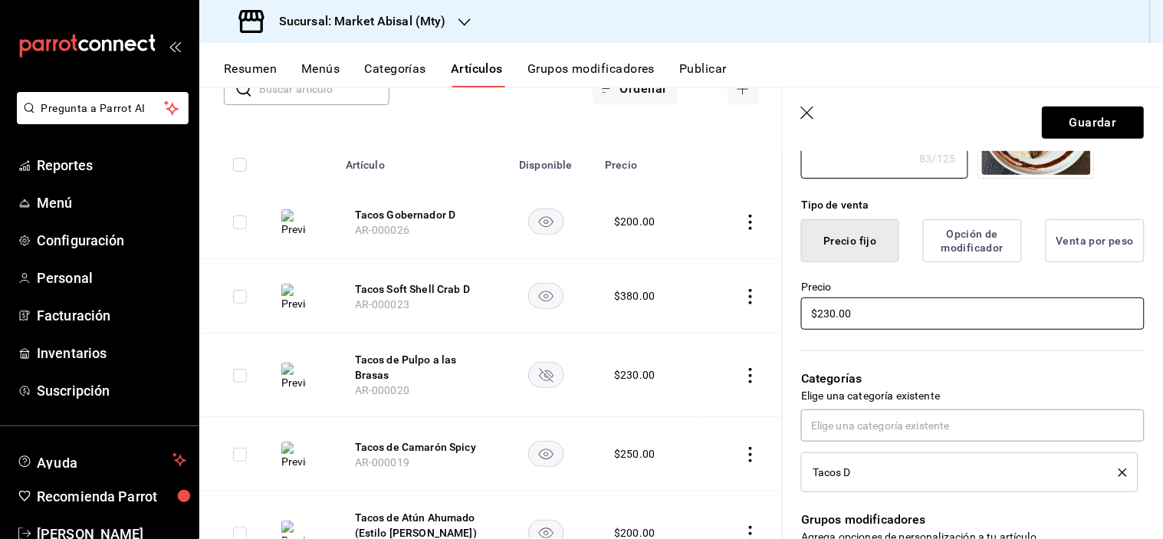
scroll to position [341, 0]
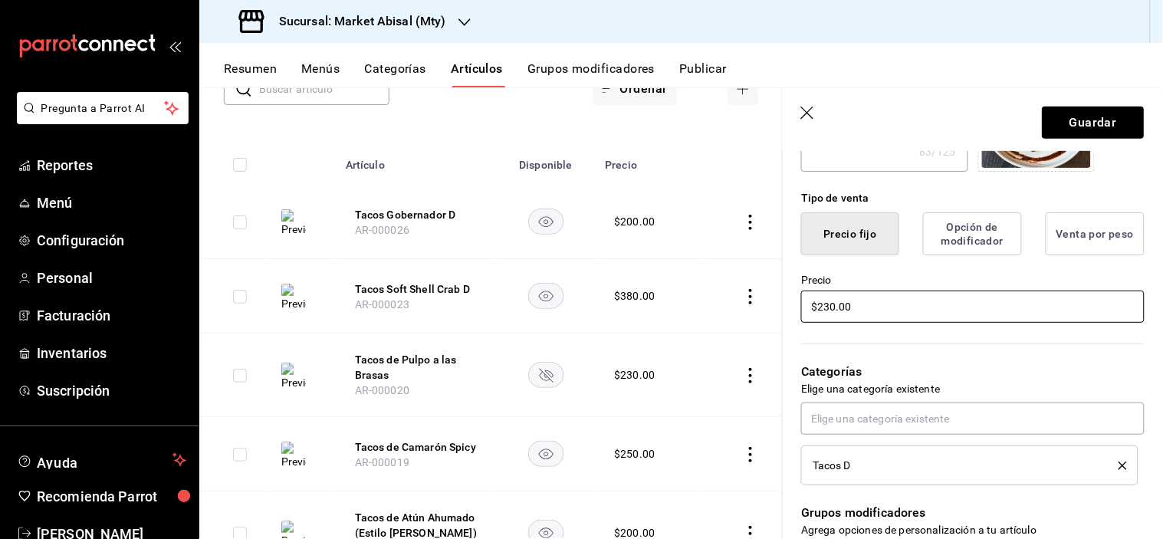
drag, startPoint x: 877, startPoint y: 308, endPoint x: 593, endPoint y: 298, distance: 283.9
click at [649, 287] on main "Artículos sucursal Para editar los artículos o cambios generales, ve a “Organiz…" at bounding box center [681, 313] width 964 height 452
click at [1090, 119] on button "Guardar" at bounding box center [1094, 123] width 102 height 32
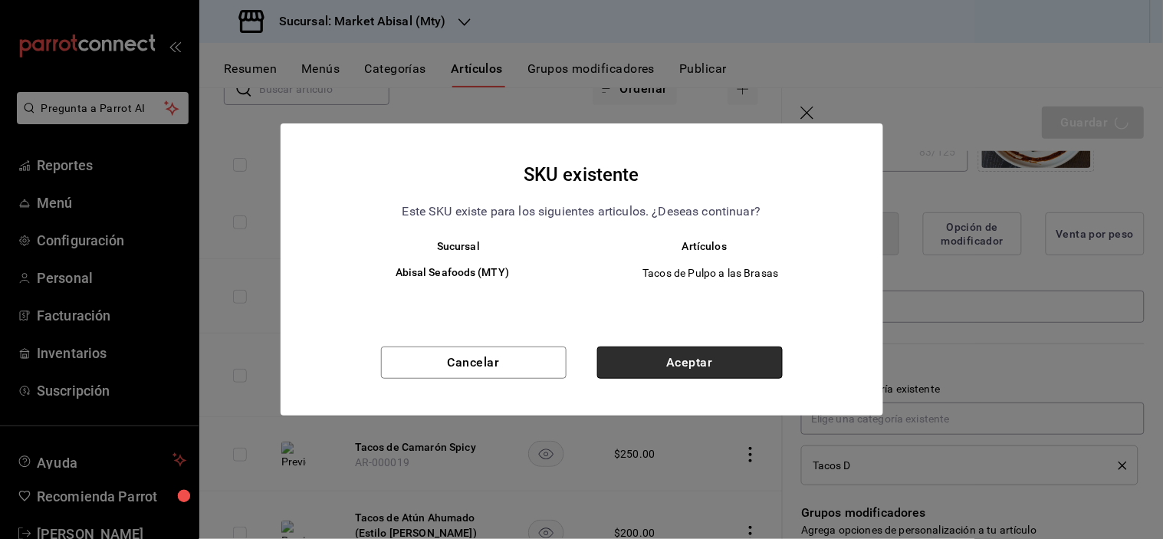
click at [696, 360] on button "Aceptar" at bounding box center [690, 363] width 186 height 32
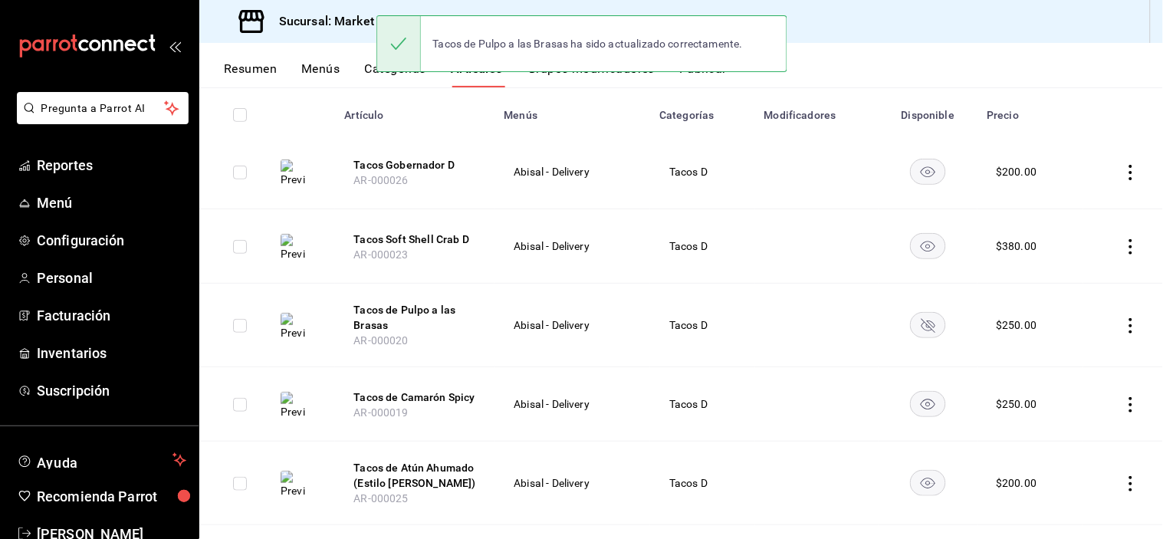
scroll to position [170, 0]
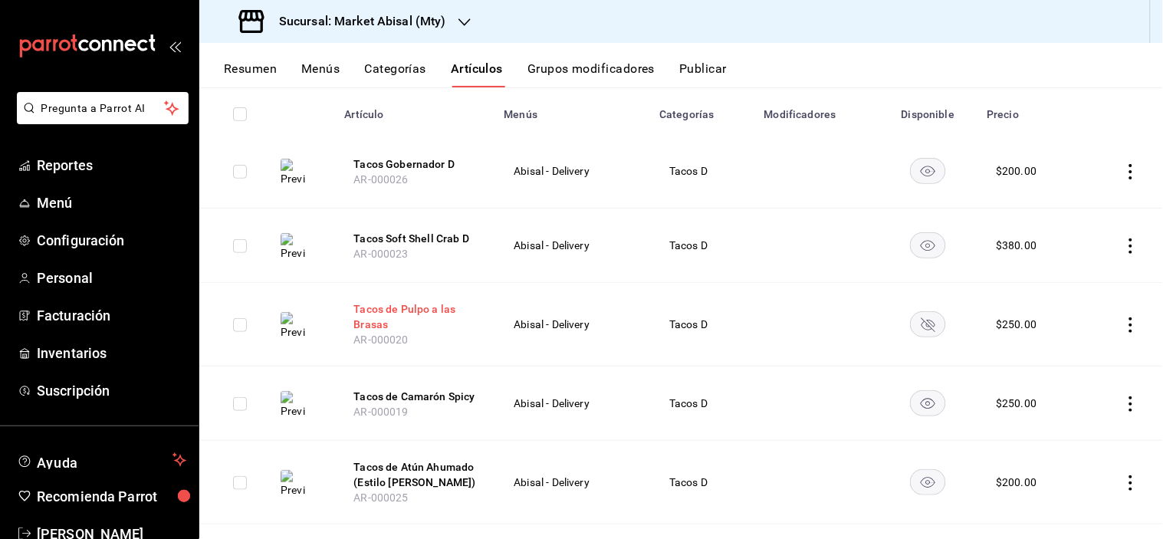
click at [374, 321] on button "Tacos de Pulpo a las Brasas" at bounding box center [415, 316] width 123 height 31
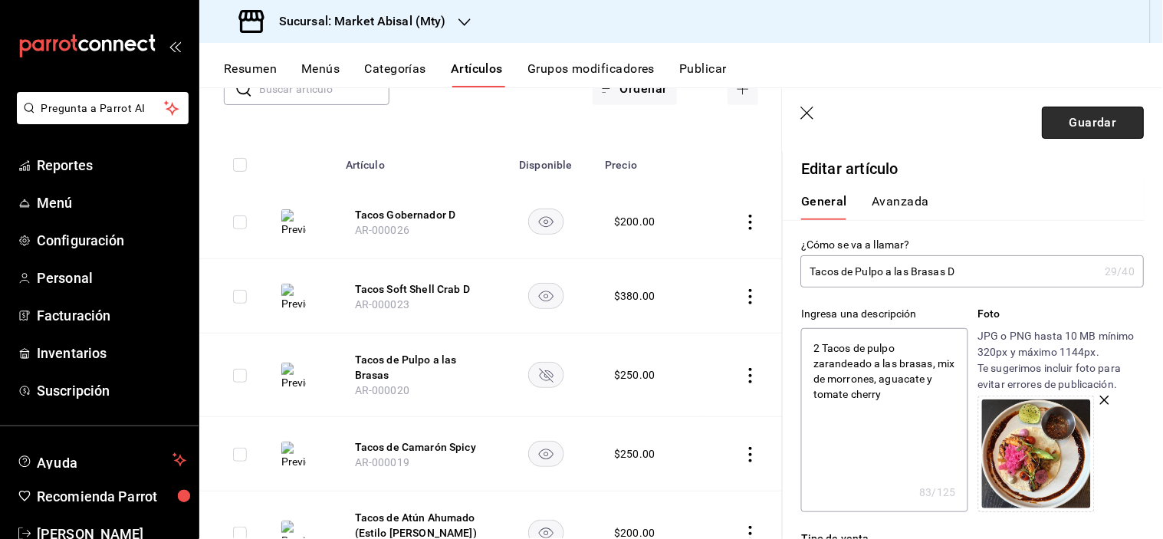
click at [1104, 121] on button "Guardar" at bounding box center [1094, 123] width 102 height 32
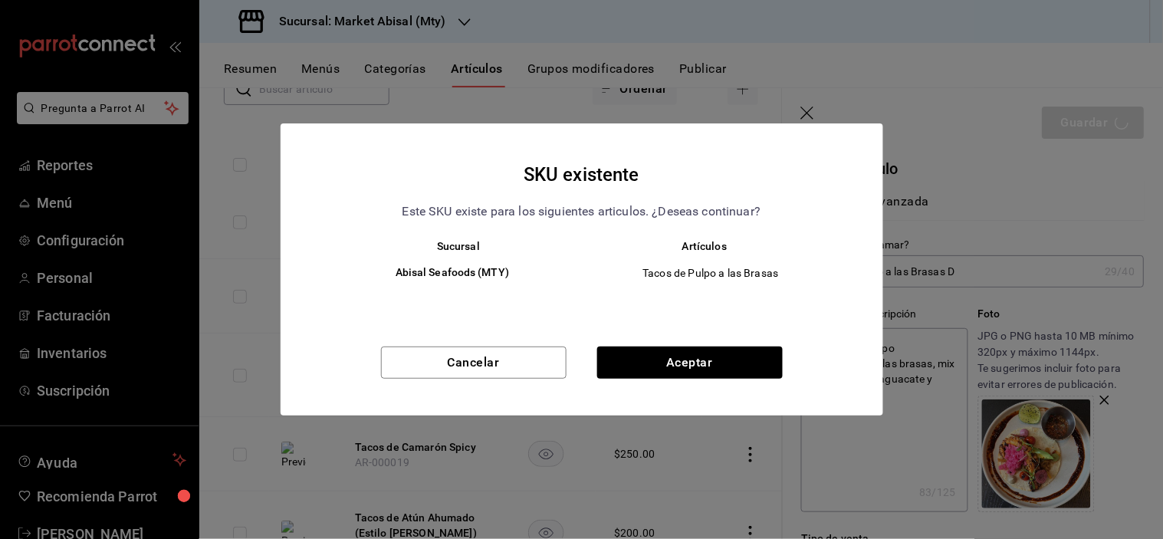
click at [222, 118] on div "SKU existente Este SKU existe para los siguientes articulos. ¿Deseas continuar?…" at bounding box center [581, 269] width 1163 height 539
click at [722, 357] on button "Aceptar" at bounding box center [690, 363] width 186 height 32
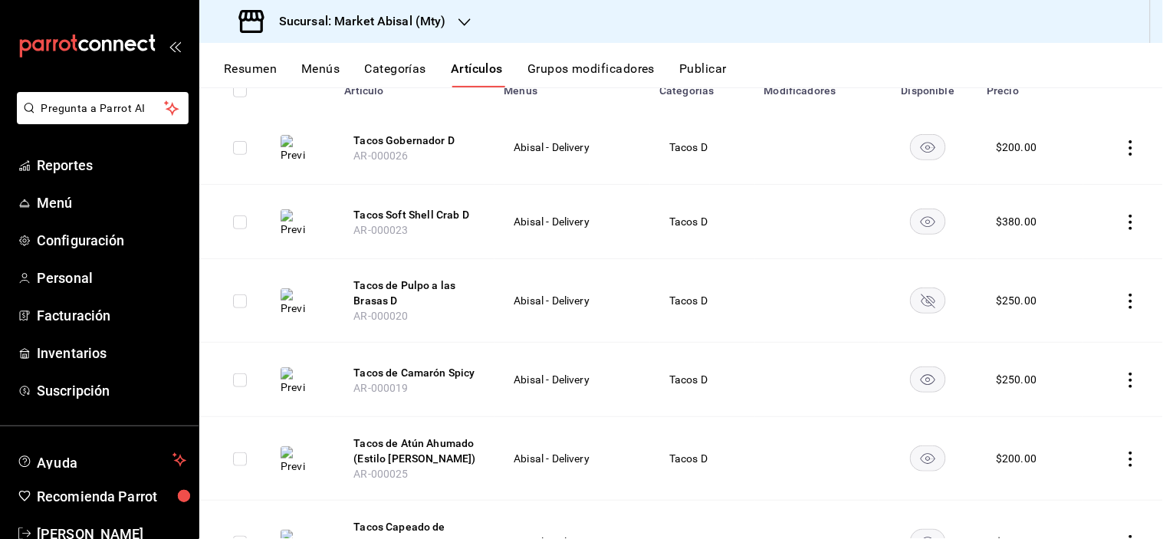
scroll to position [189, 0]
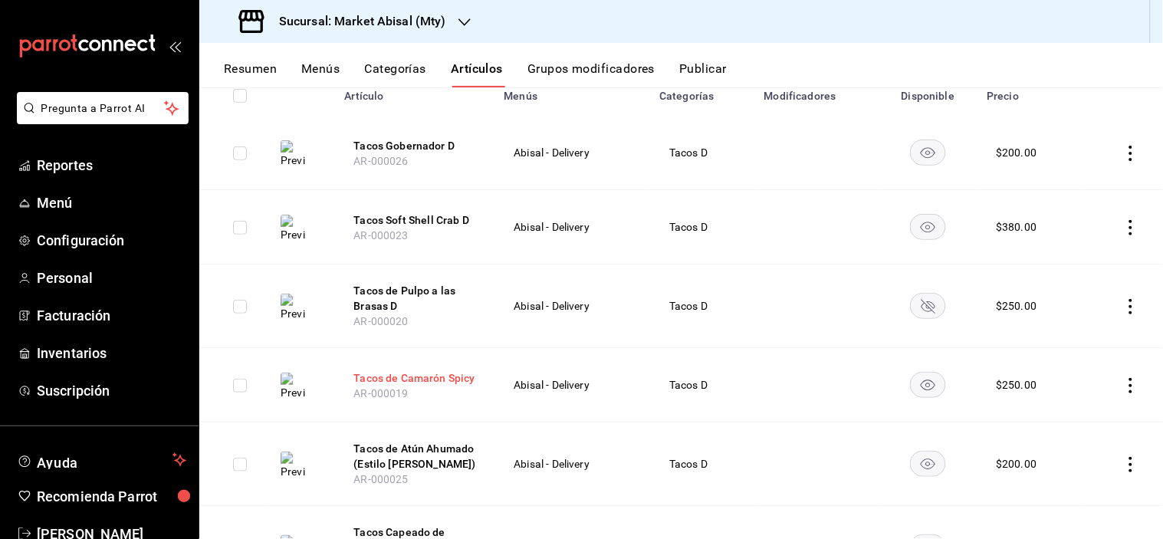
click at [426, 380] on button "Tacos de Camarón Spicy" at bounding box center [415, 377] width 123 height 15
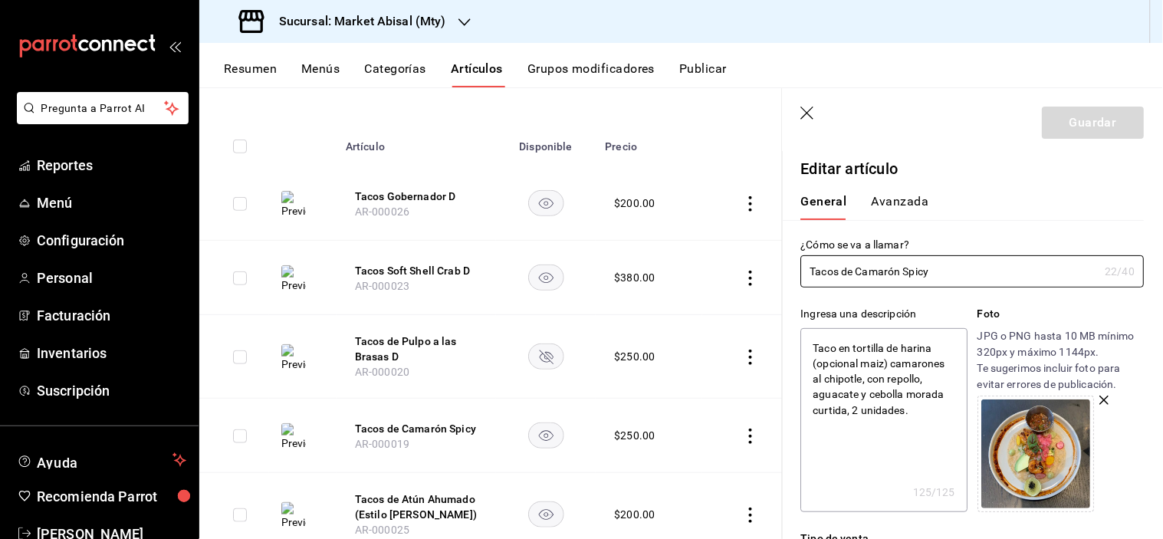
click at [811, 105] on header "Guardar" at bounding box center [973, 119] width 380 height 63
click at [808, 116] on icon "button" at bounding box center [808, 114] width 15 height 15
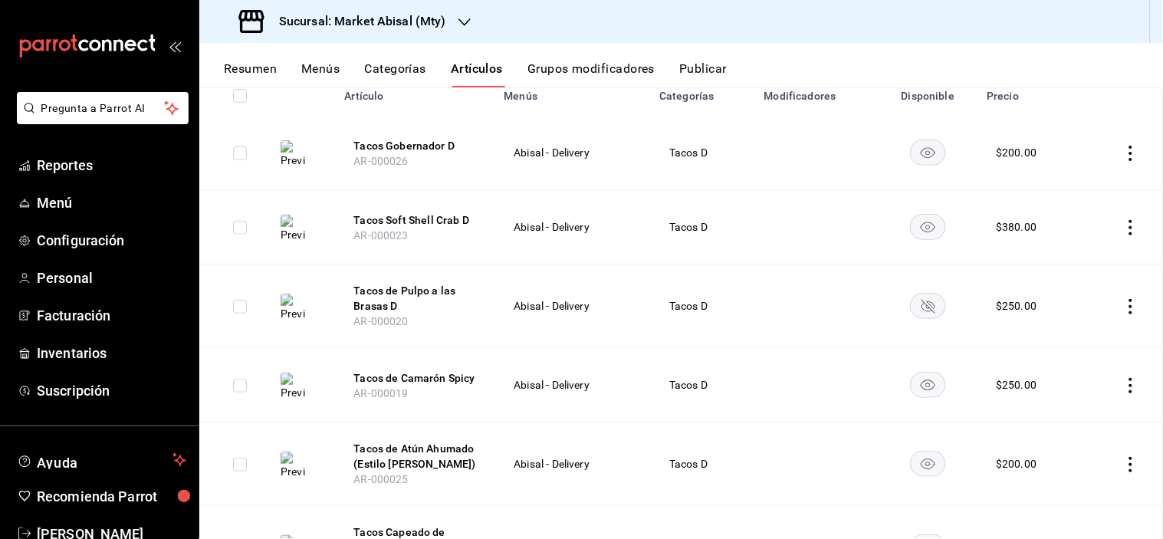
scroll to position [139, 0]
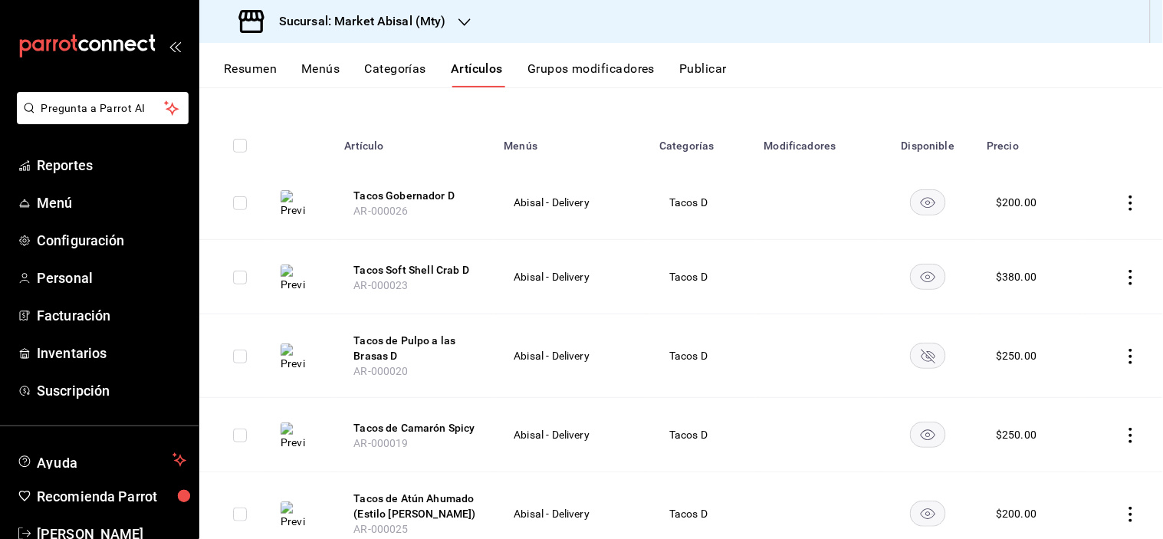
click at [1109, 435] on td at bounding box center [1124, 435] width 80 height 74
click at [1130, 435] on icon "actions" at bounding box center [1131, 435] width 3 height 15
click at [1075, 503] on span "Eliminar" at bounding box center [1072, 498] width 39 height 12
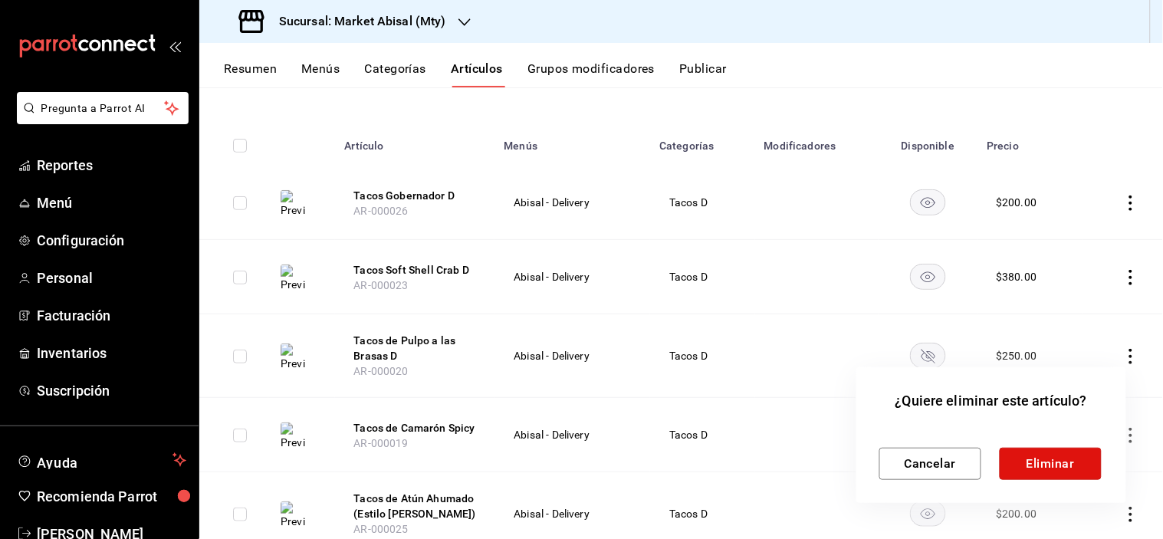
click at [1031, 463] on button "Eliminar" at bounding box center [1051, 464] width 102 height 32
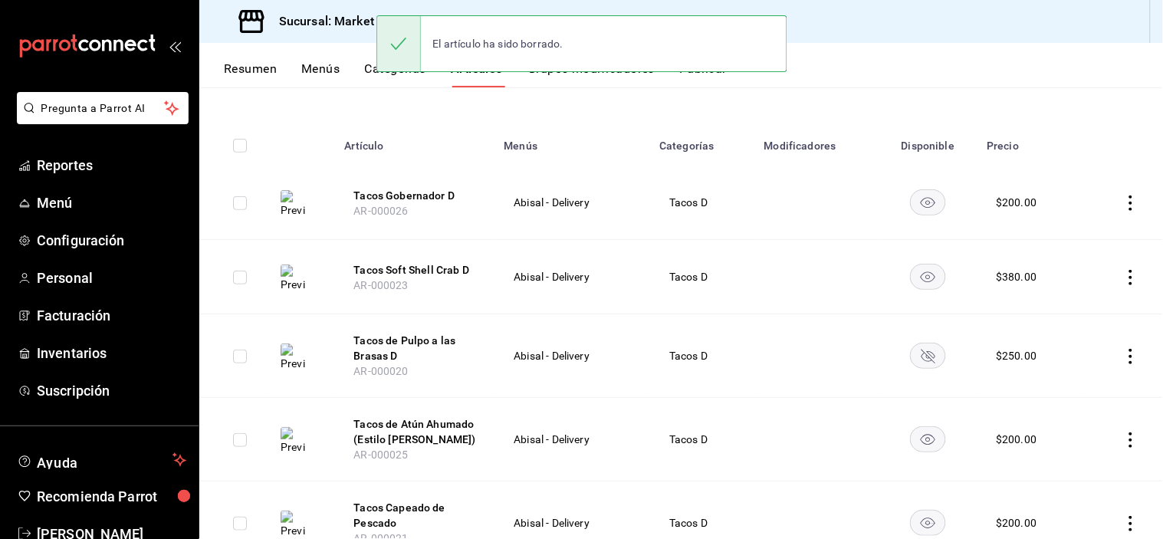
click at [923, 364] on rect "availability-product" at bounding box center [928, 355] width 35 height 25
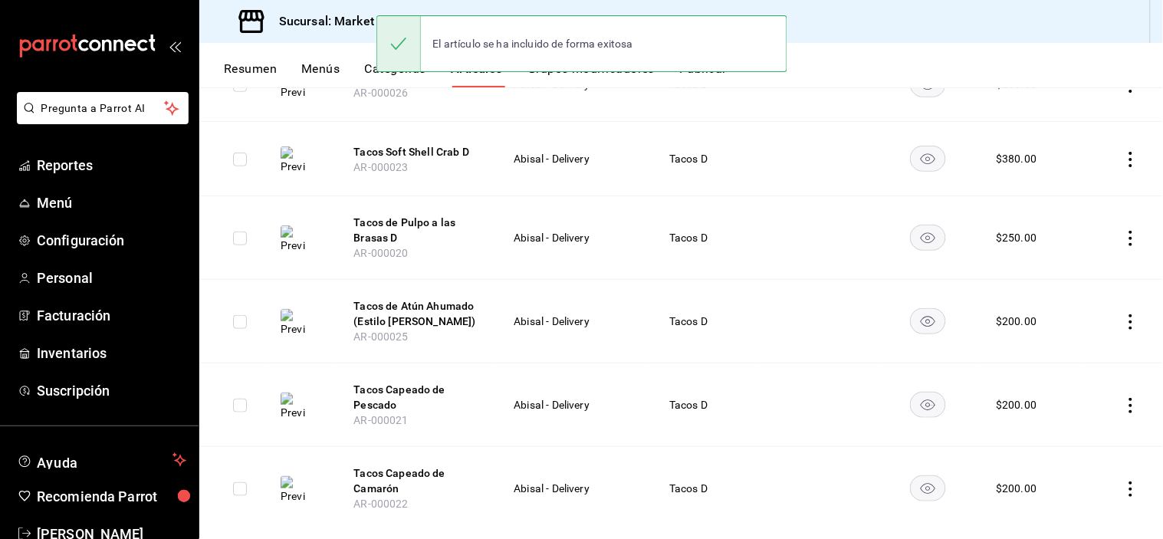
scroll to position [285, 0]
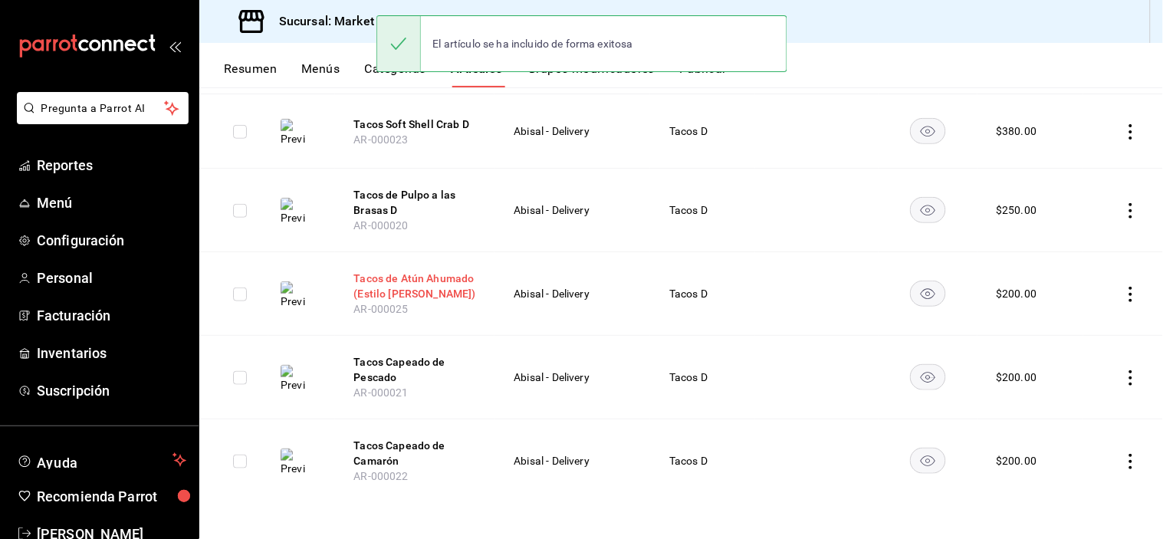
click at [439, 274] on button "Tacos de Atún Ahumado (Estilo Marlín)" at bounding box center [415, 286] width 123 height 31
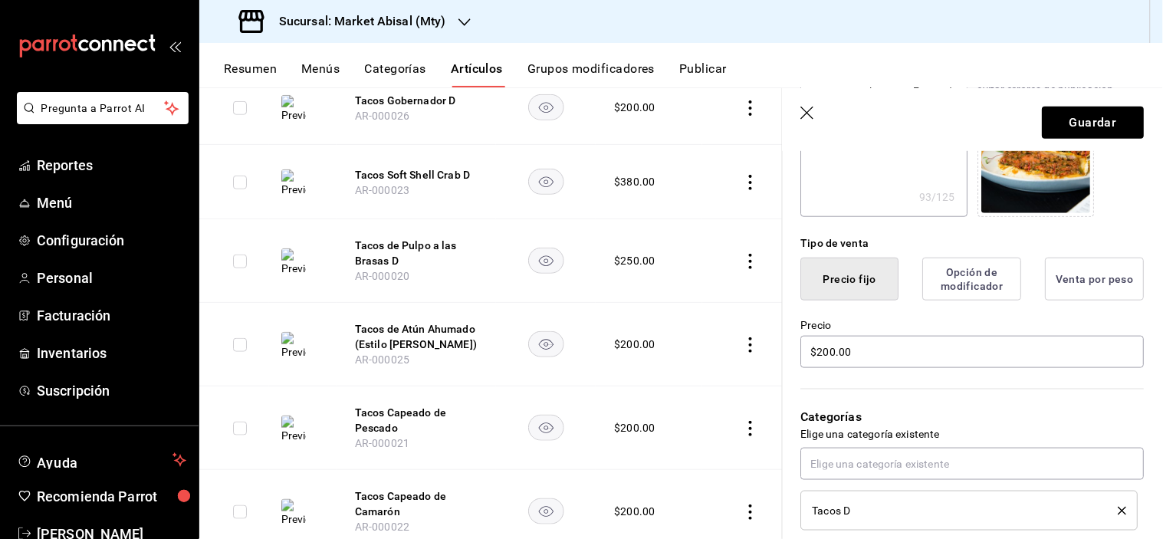
scroll to position [341, 0]
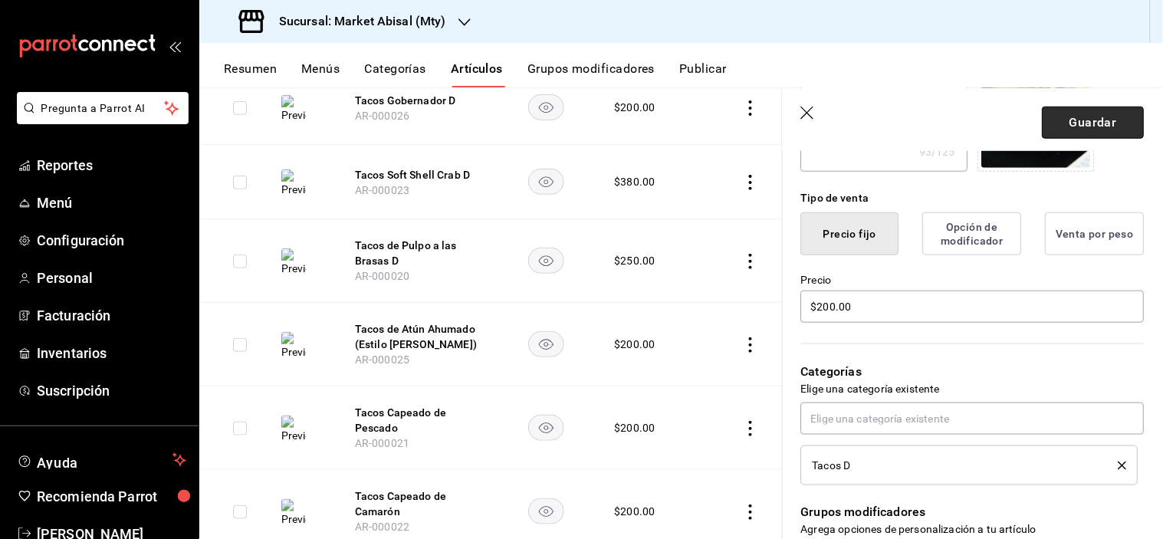
click at [1062, 116] on button "Guardar" at bounding box center [1094, 123] width 102 height 32
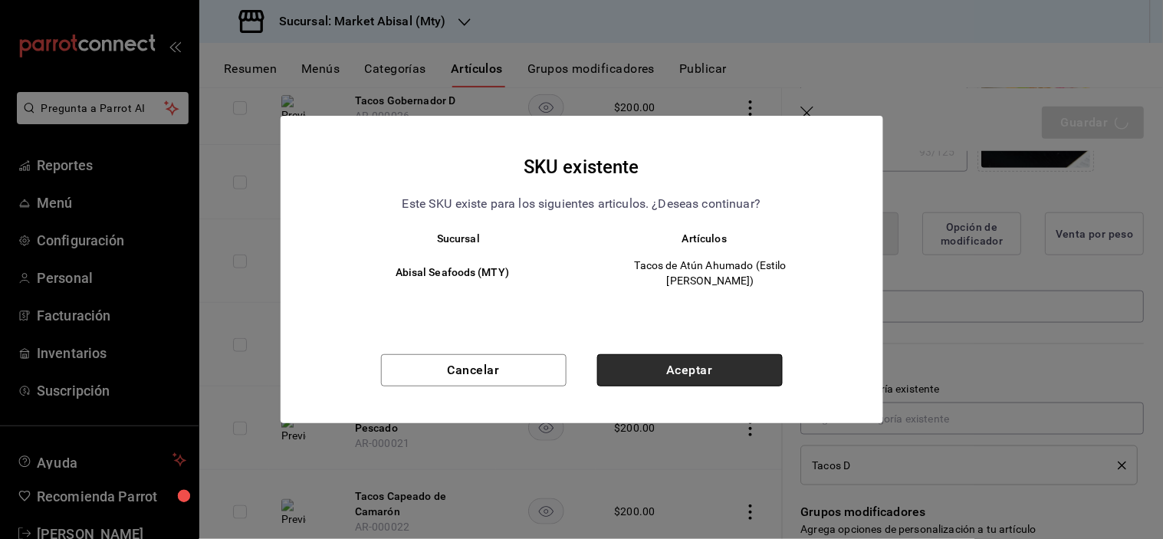
click at [698, 359] on button "Aceptar" at bounding box center [690, 370] width 186 height 32
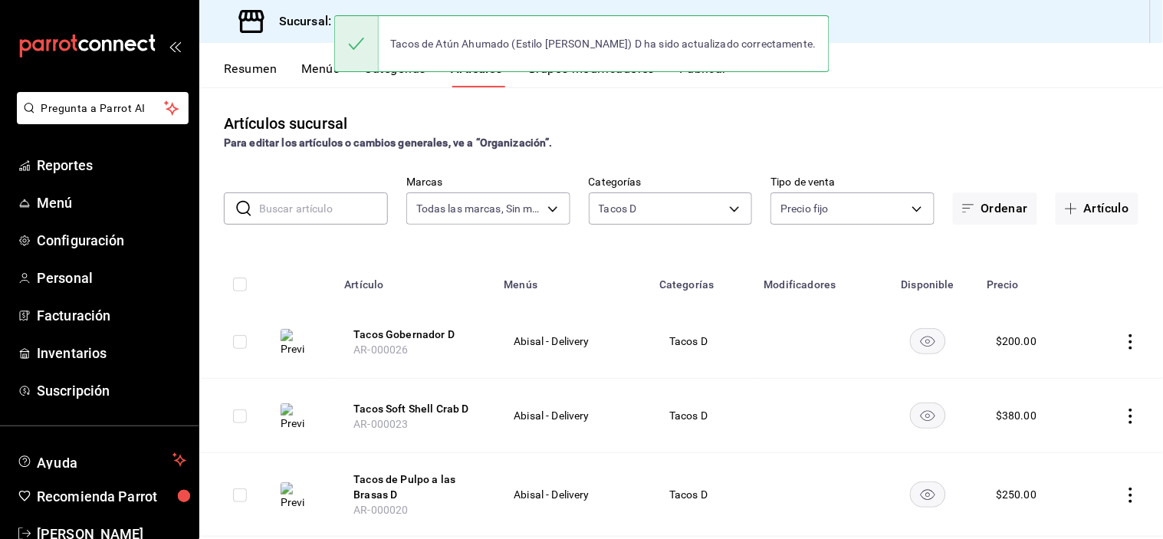
scroll to position [285, 0]
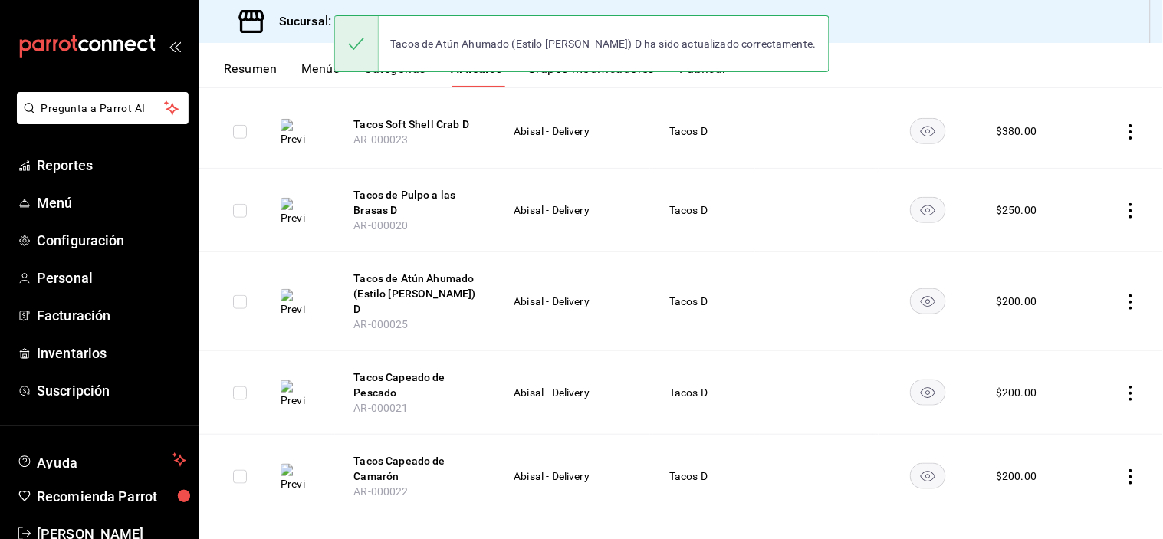
click at [370, 370] on button "Tacos Capeado de Pescado" at bounding box center [415, 385] width 123 height 31
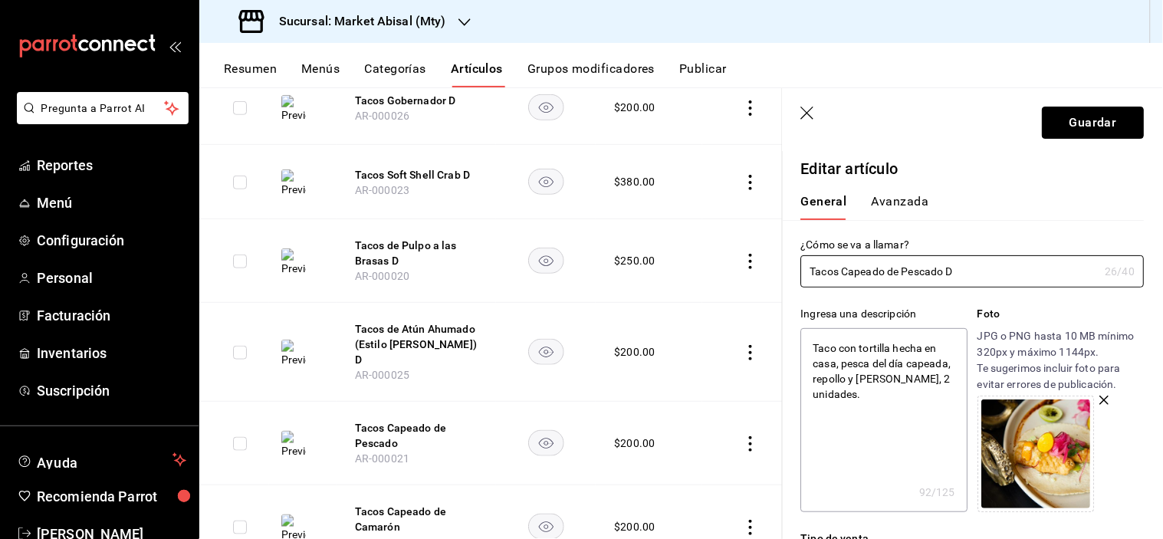
click at [1081, 129] on button "Guardar" at bounding box center [1094, 123] width 102 height 32
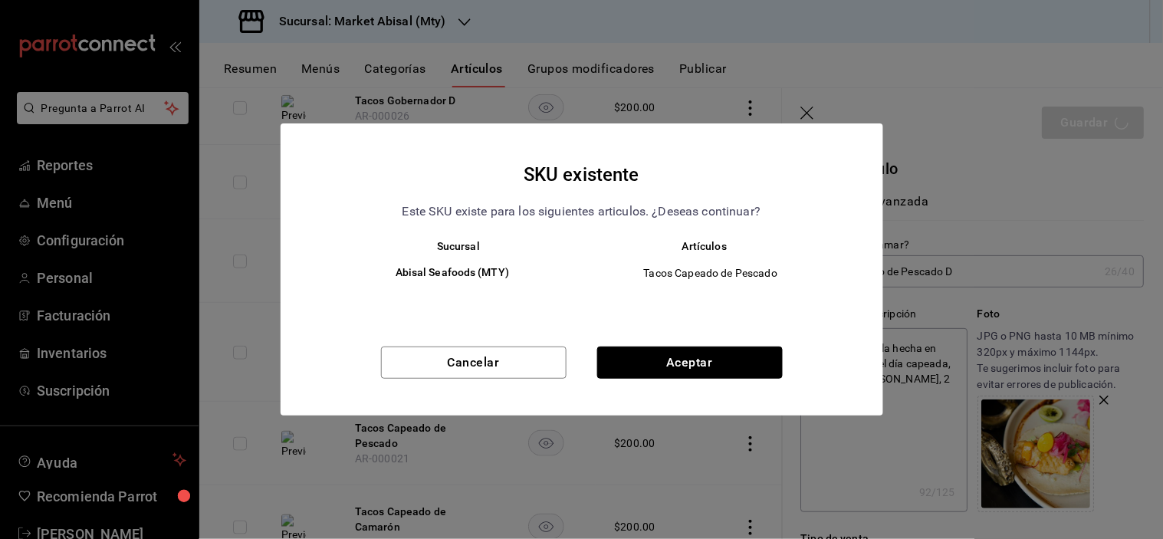
click at [732, 357] on button "Aceptar" at bounding box center [690, 363] width 186 height 32
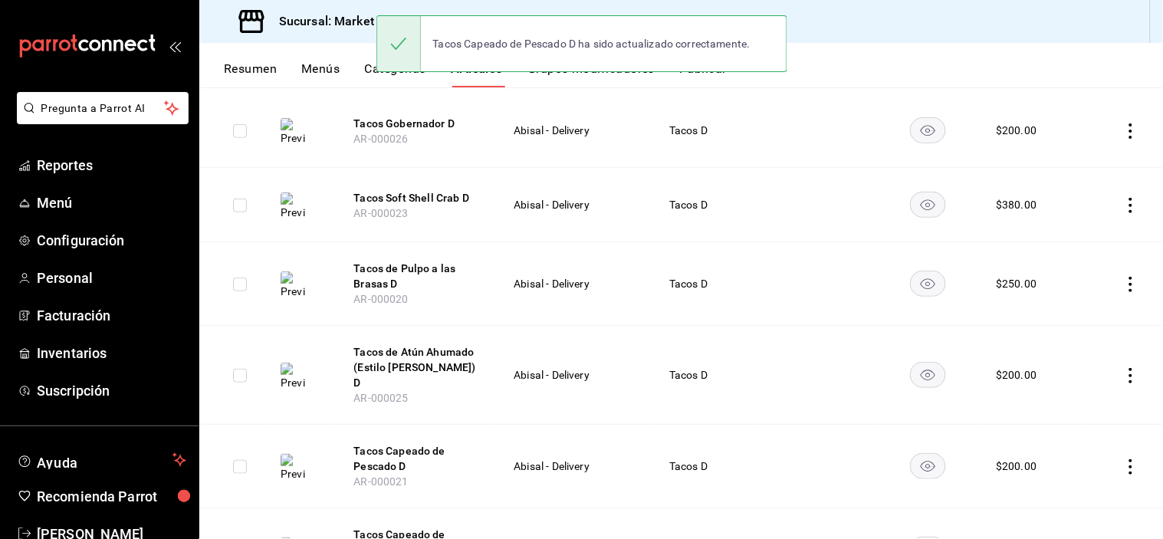
scroll to position [285, 0]
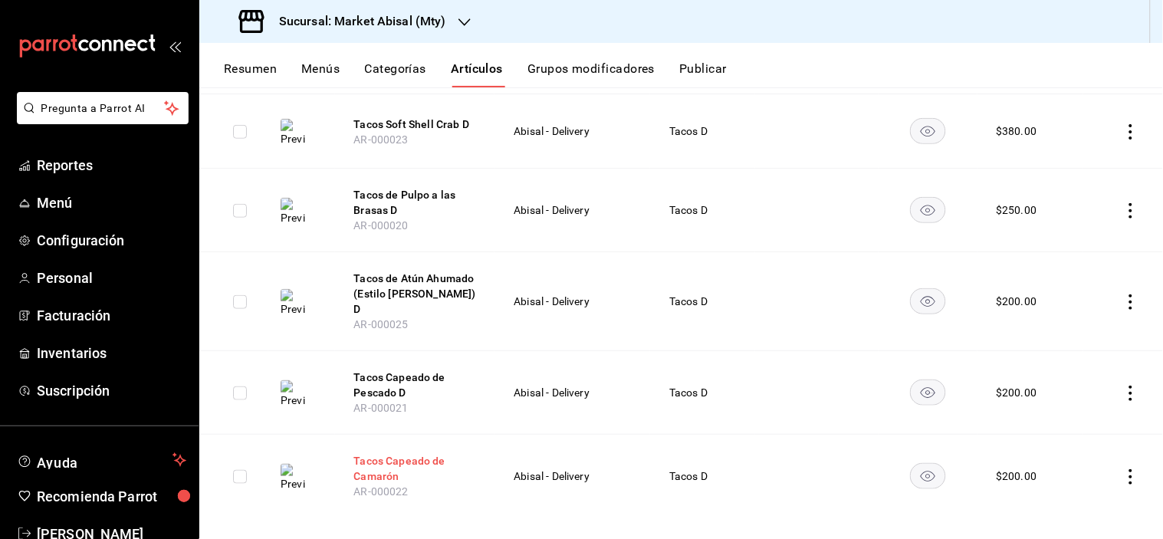
click at [366, 453] on button "Tacos Capeado de Camarón" at bounding box center [415, 468] width 123 height 31
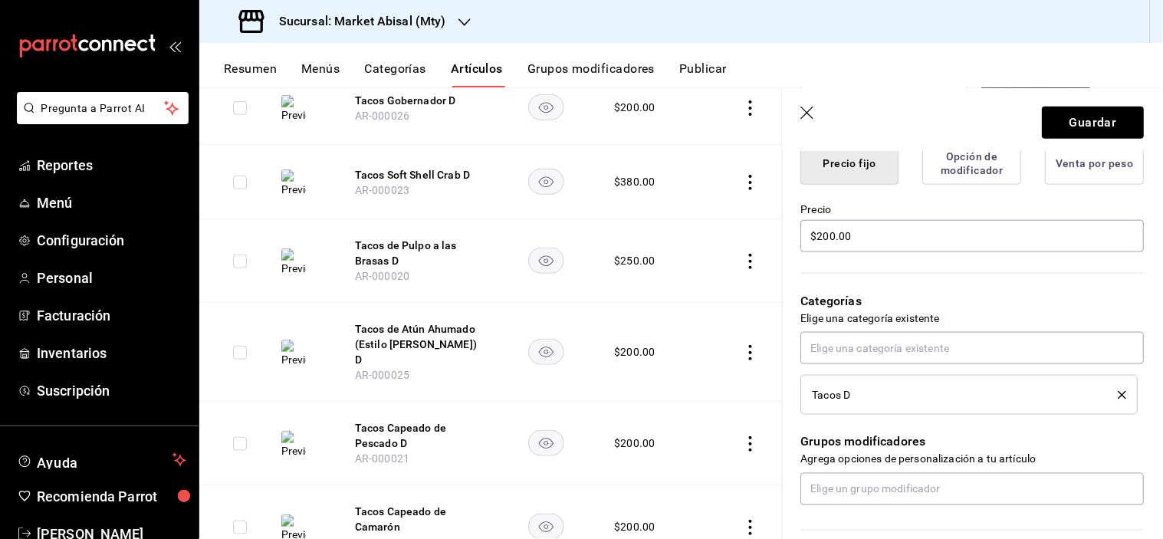
scroll to position [426, 0]
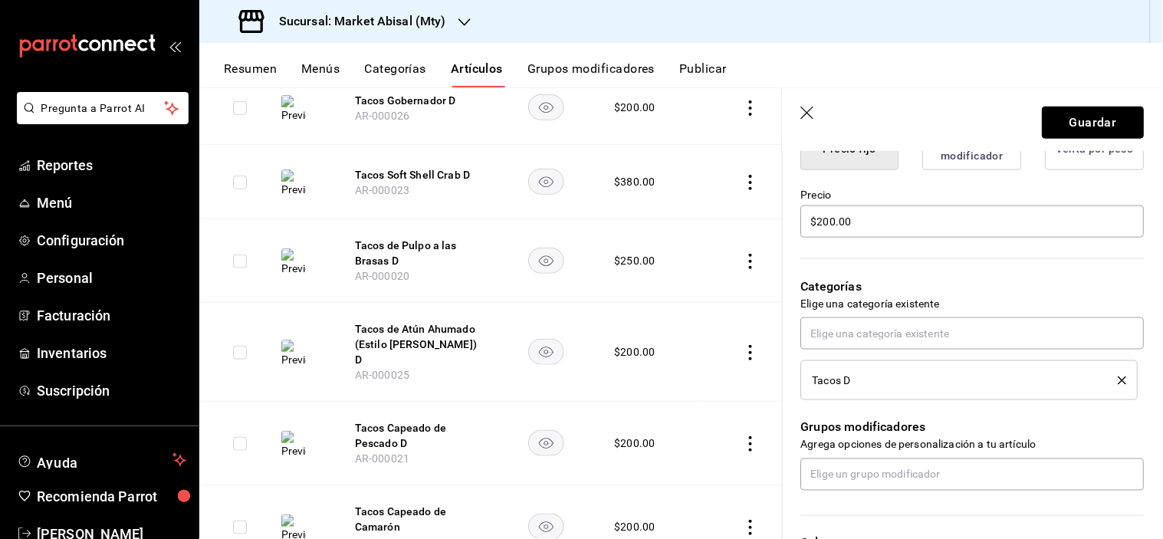
click at [1082, 124] on button "Guardar" at bounding box center [1094, 123] width 102 height 32
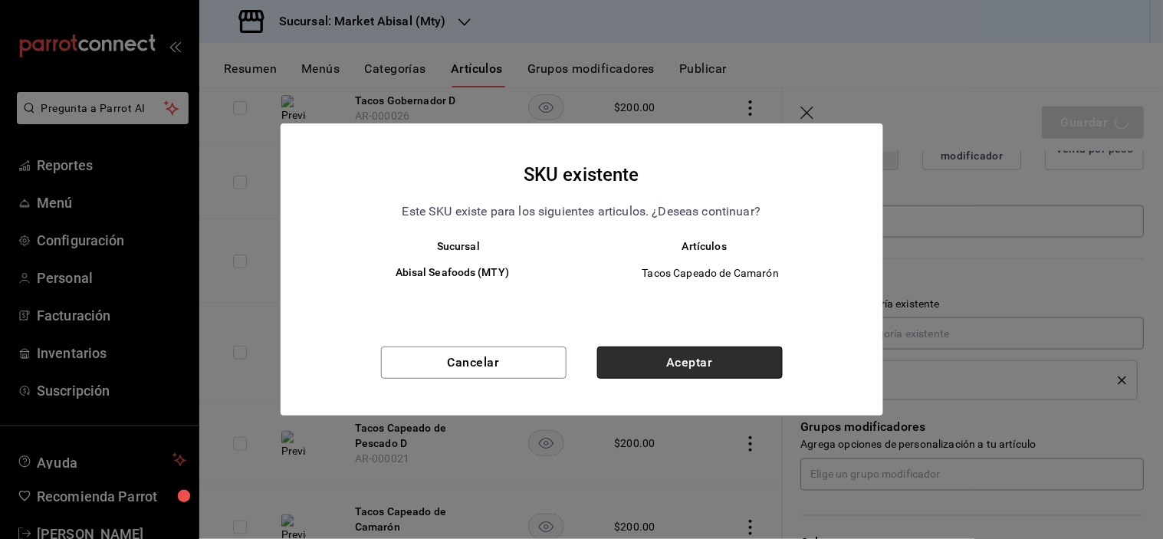
click at [684, 351] on button "Aceptar" at bounding box center [690, 363] width 186 height 32
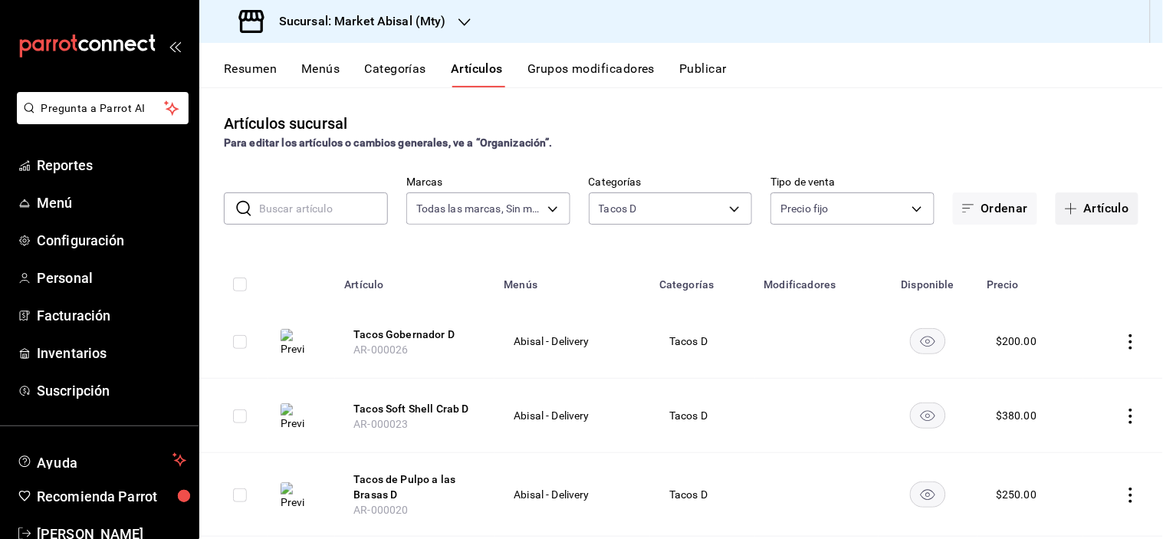
click at [1101, 201] on button "Artículo" at bounding box center [1097, 209] width 83 height 32
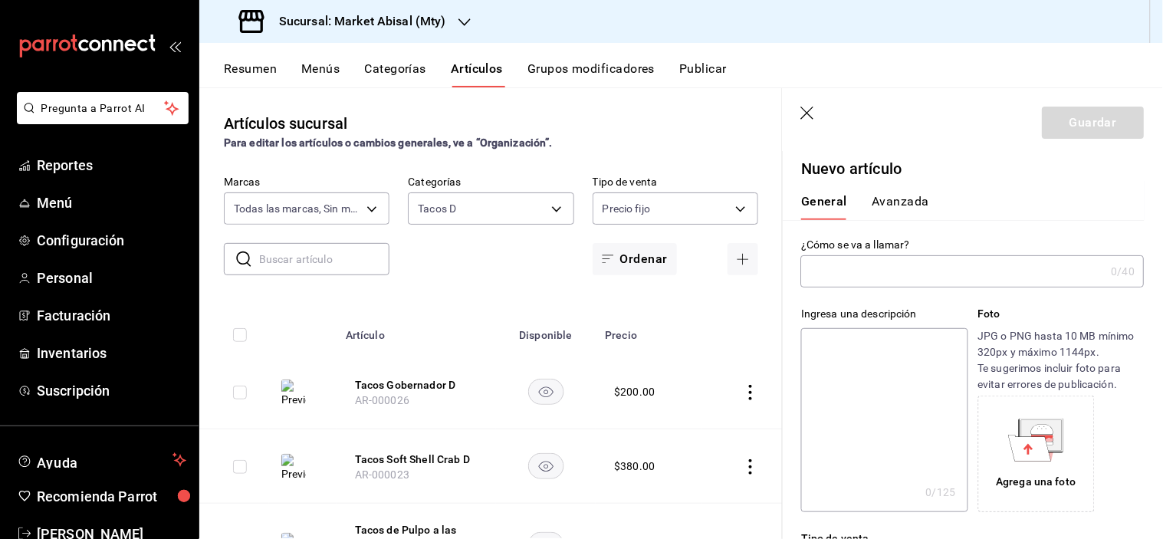
click at [860, 270] on input "text" at bounding box center [953, 271] width 304 height 31
click at [827, 364] on textarea at bounding box center [884, 420] width 166 height 184
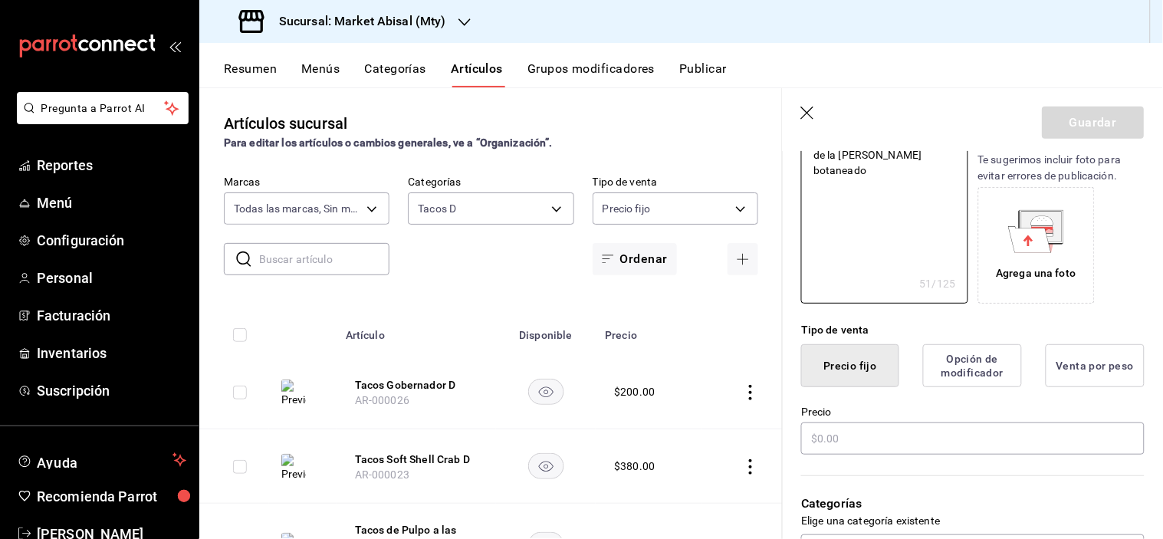
scroll to position [426, 0]
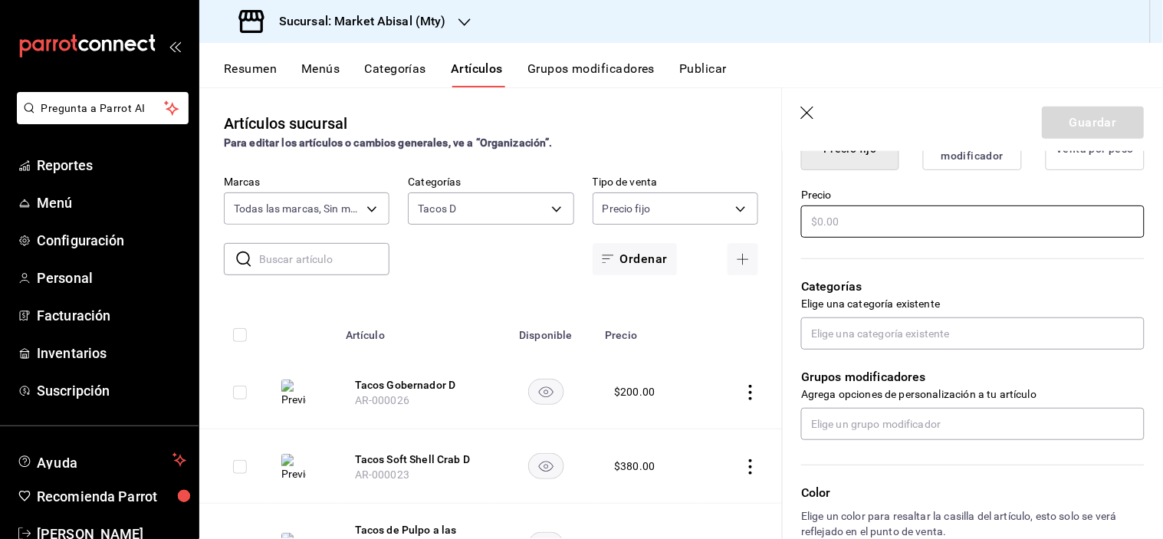
click at [851, 231] on input "text" at bounding box center [973, 222] width 344 height 32
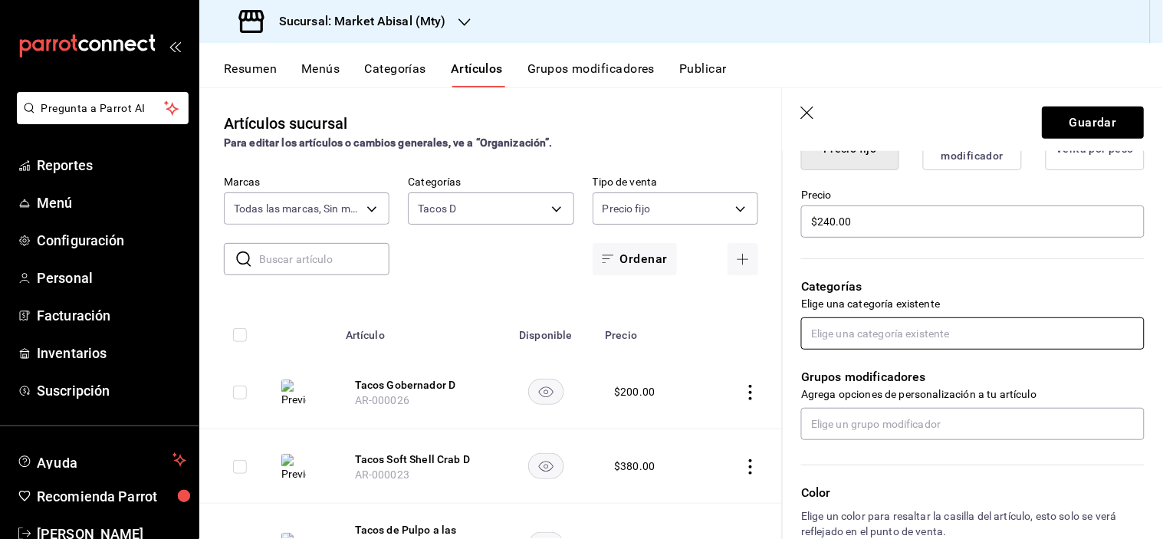
click at [851, 336] on input "text" at bounding box center [973, 334] width 344 height 32
click at [841, 386] on li "Tacos D" at bounding box center [967, 393] width 331 height 25
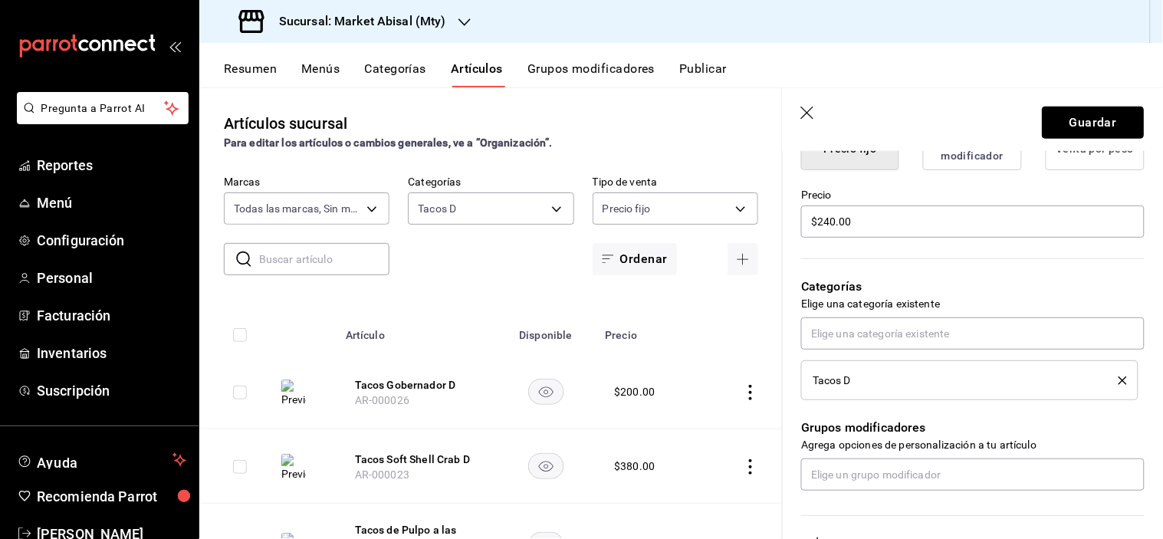
click at [1083, 110] on button "Guardar" at bounding box center [1094, 123] width 102 height 32
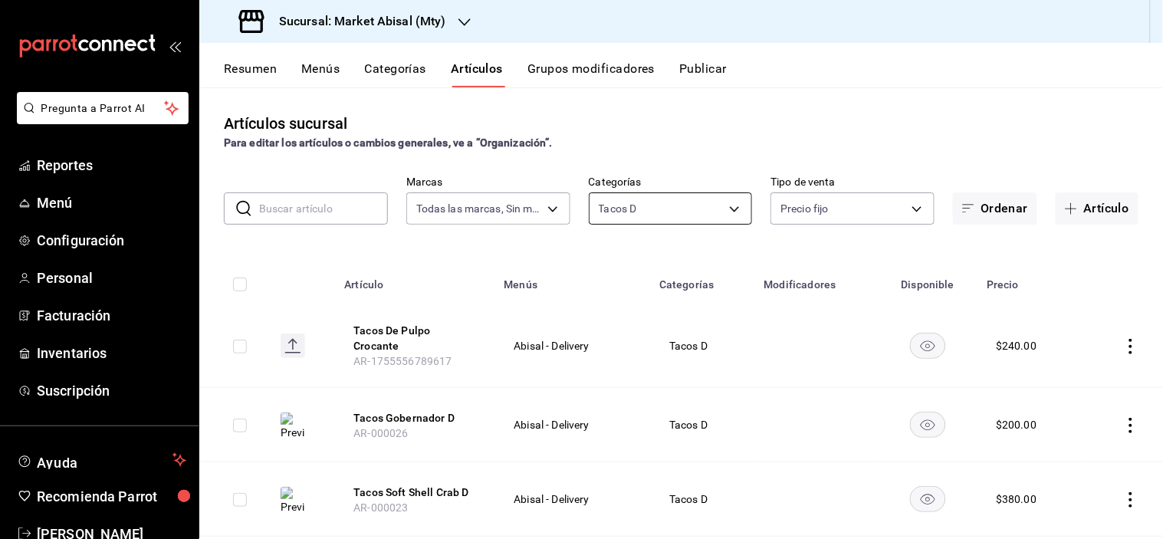
click at [731, 205] on body "Pregunta a Parrot AI Reportes Menú Configuración Personal Facturación Inventari…" at bounding box center [581, 269] width 1163 height 539
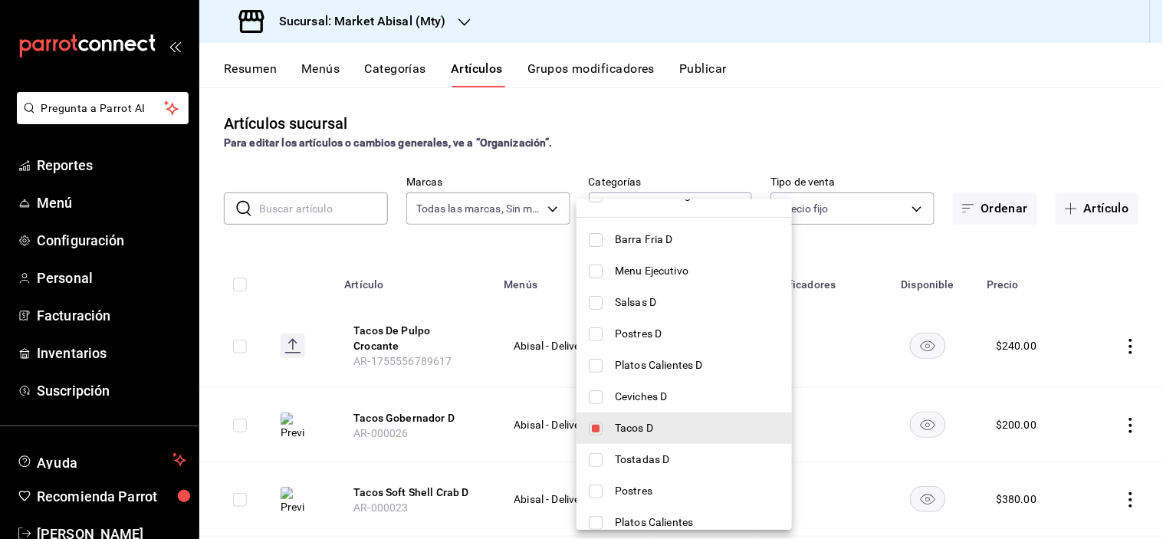
scroll to position [85, 0]
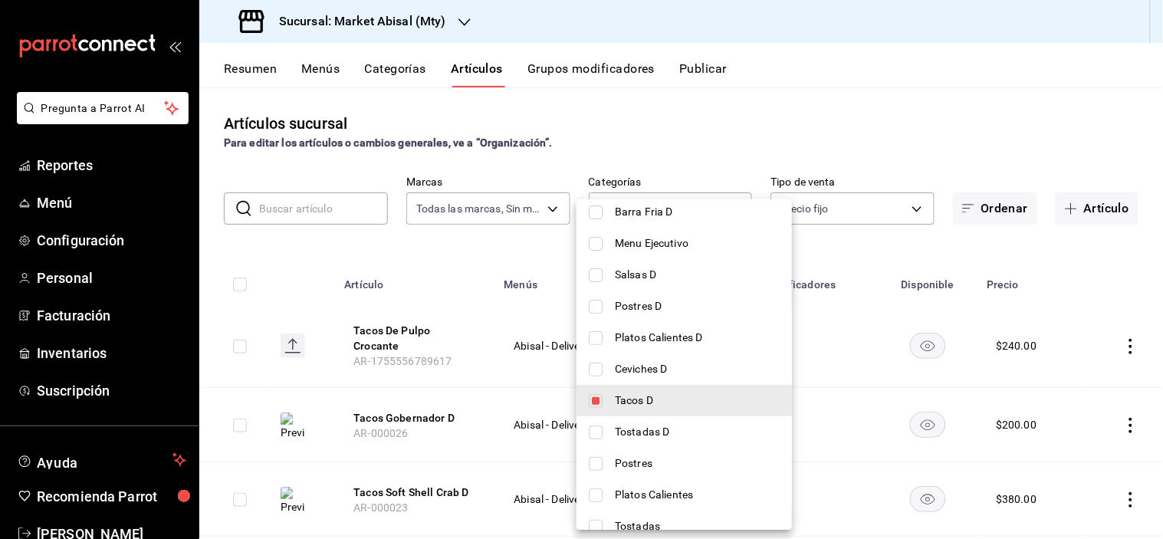
click at [642, 426] on span "Tostadas D" at bounding box center [697, 432] width 165 height 16
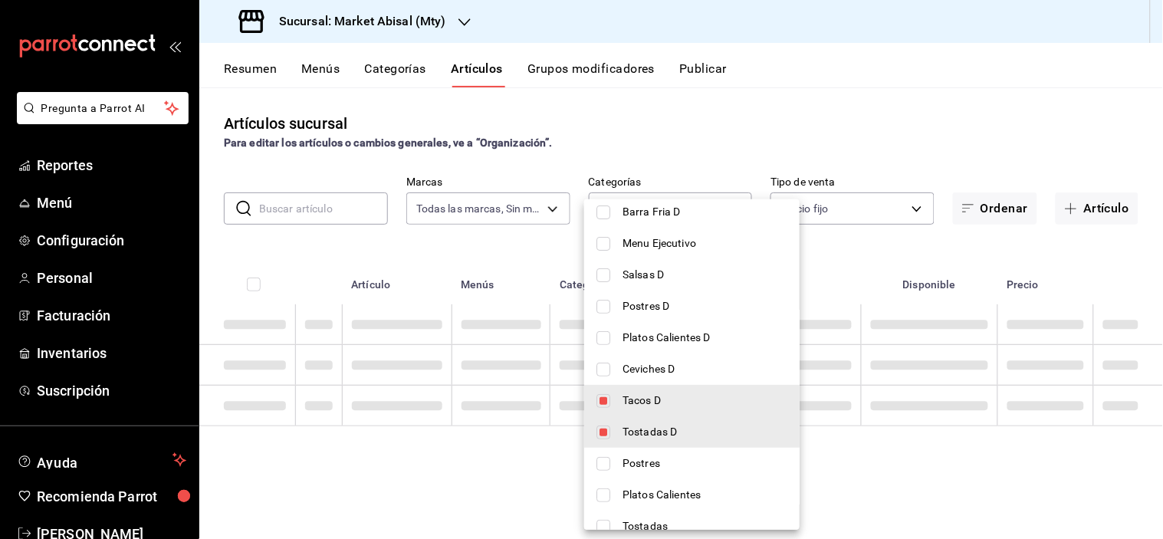
click at [635, 403] on span "Tacos D" at bounding box center [705, 401] width 165 height 16
click at [976, 106] on div at bounding box center [581, 269] width 1163 height 539
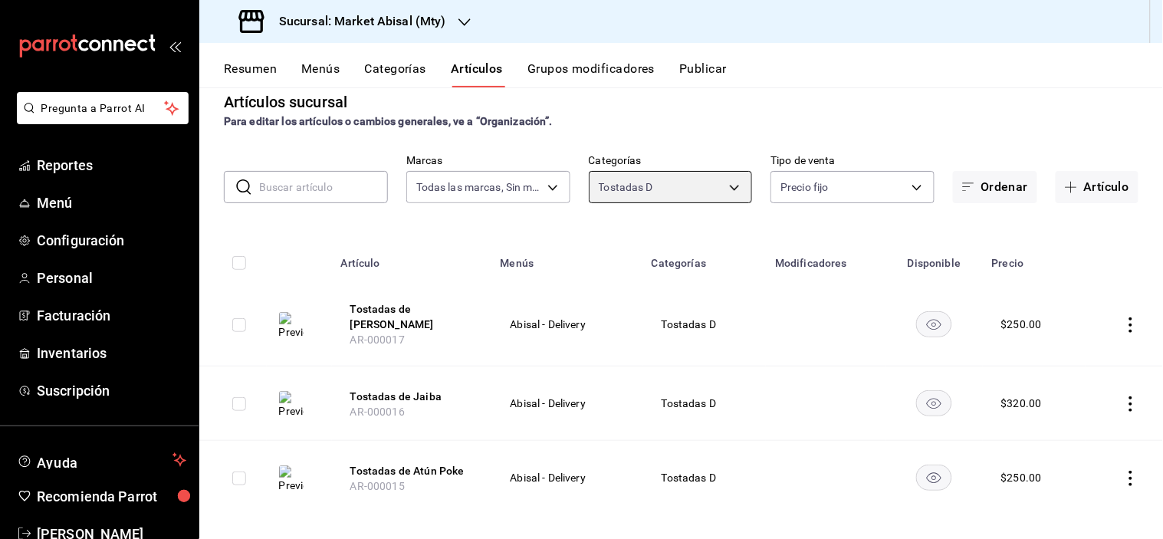
scroll to position [34, 0]
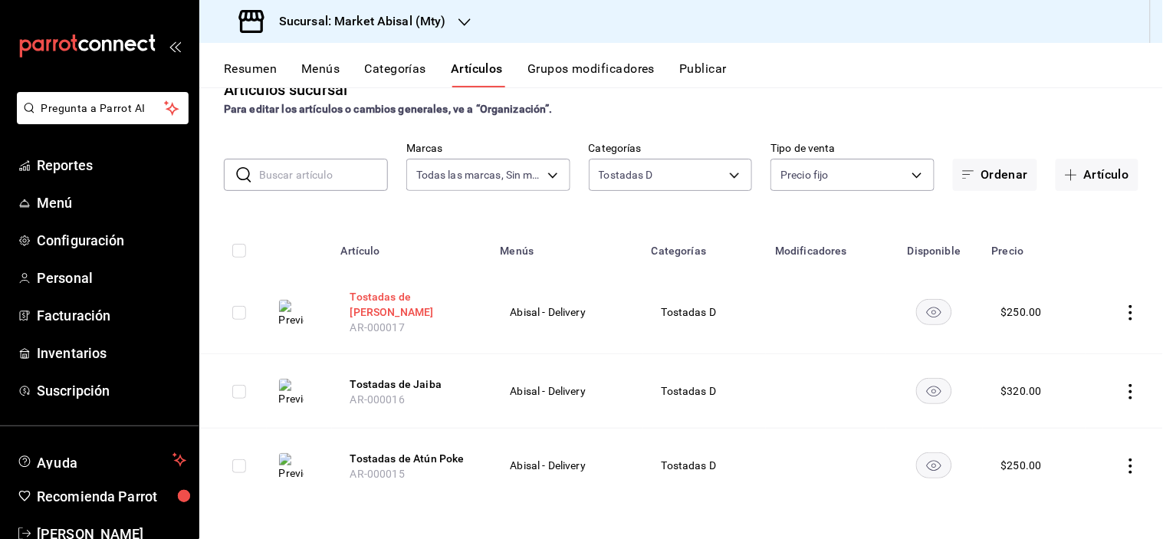
click at [374, 300] on button "Tostadas de Salmón Poke" at bounding box center [411, 304] width 123 height 31
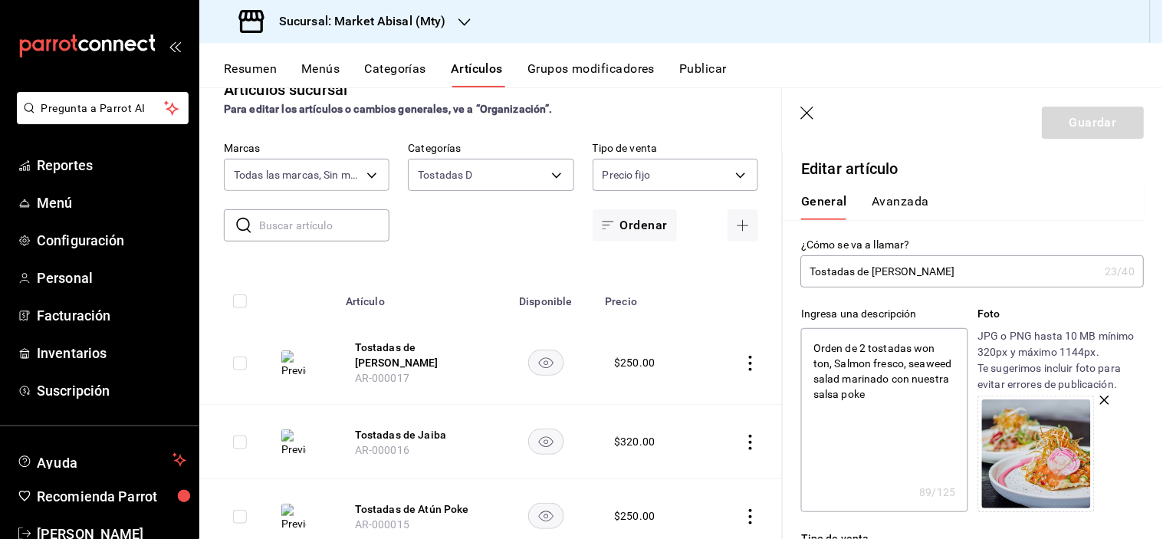
click at [971, 278] on input "Tostadas de Salmón Poke" at bounding box center [950, 271] width 298 height 31
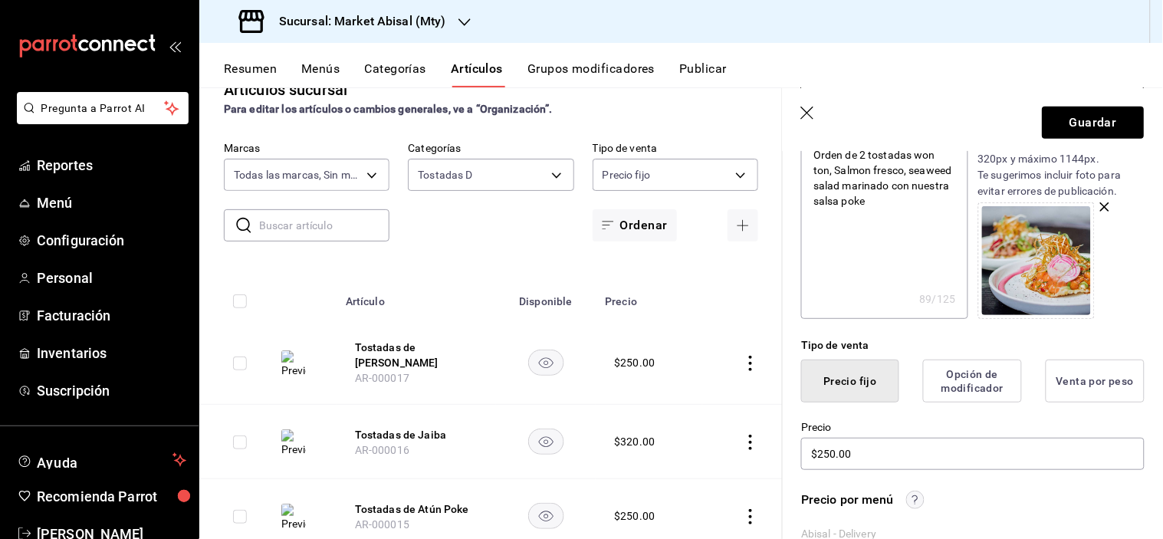
scroll to position [255, 0]
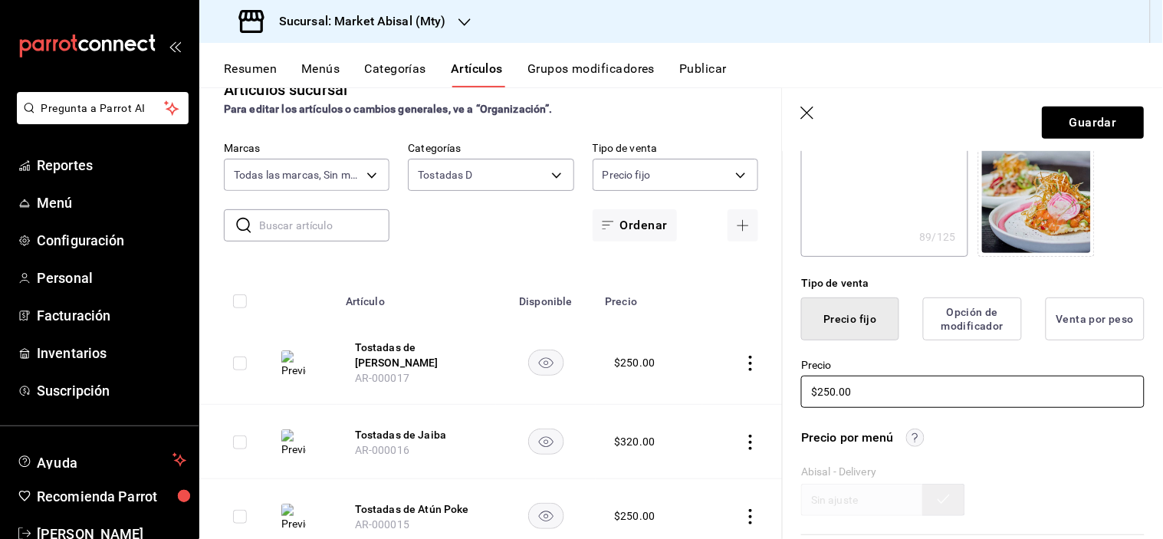
drag, startPoint x: 887, startPoint y: 393, endPoint x: 624, endPoint y: 358, distance: 265.4
click at [649, 354] on main "Artículos sucursal Para editar los artículos o cambios generales, ve a “Organiz…" at bounding box center [681, 313] width 964 height 452
click at [1087, 129] on button "Guardar" at bounding box center [1094, 123] width 102 height 32
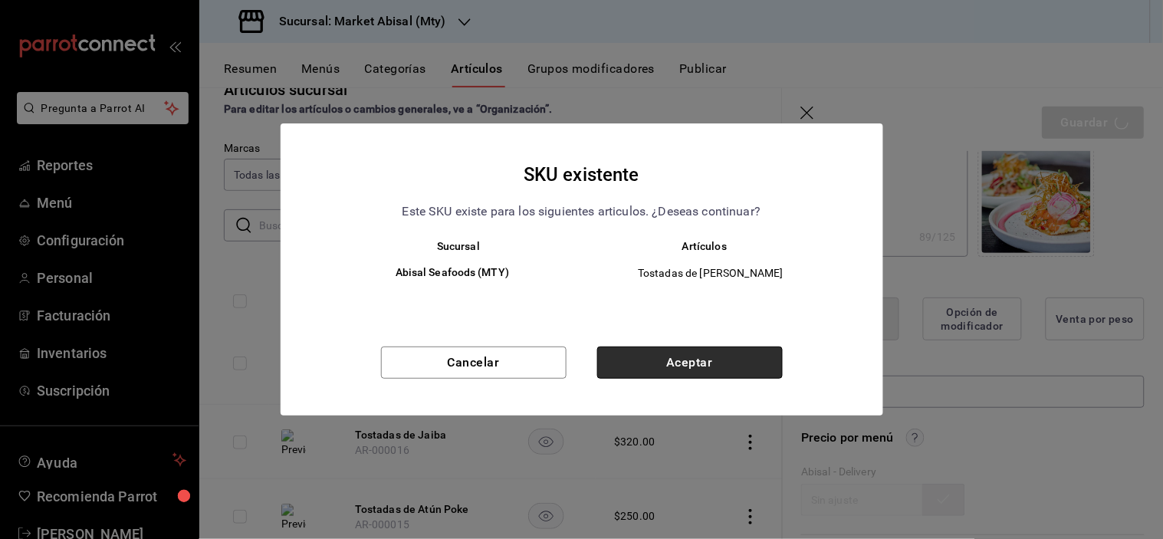
click at [673, 364] on button "Aceptar" at bounding box center [690, 363] width 186 height 32
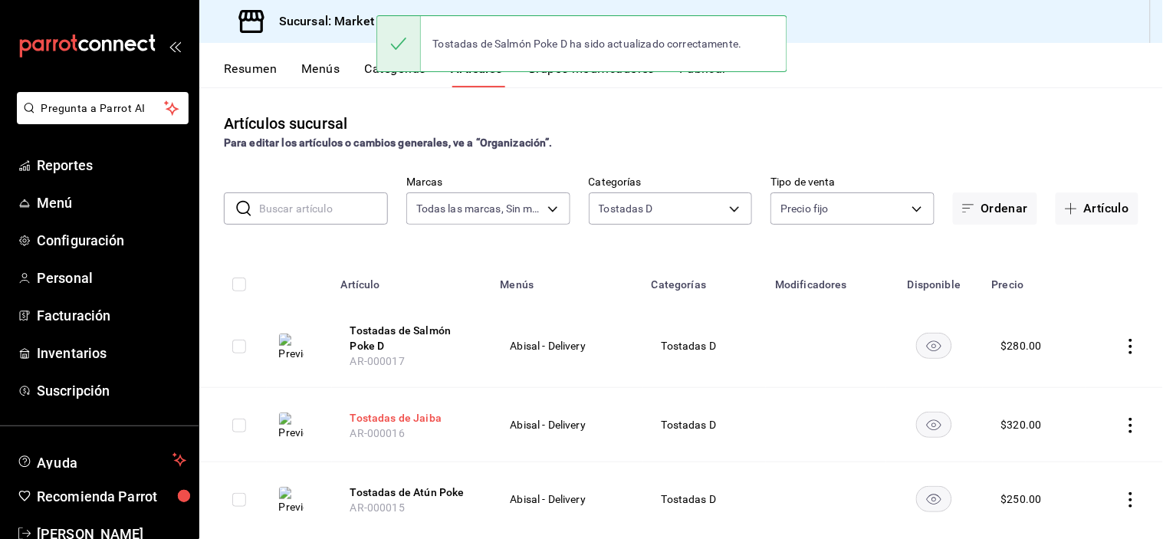
drag, startPoint x: 410, startPoint y: 416, endPoint x: 394, endPoint y: 423, distance: 16.8
click at [411, 416] on button "Tostadas de Jaiba" at bounding box center [411, 417] width 123 height 15
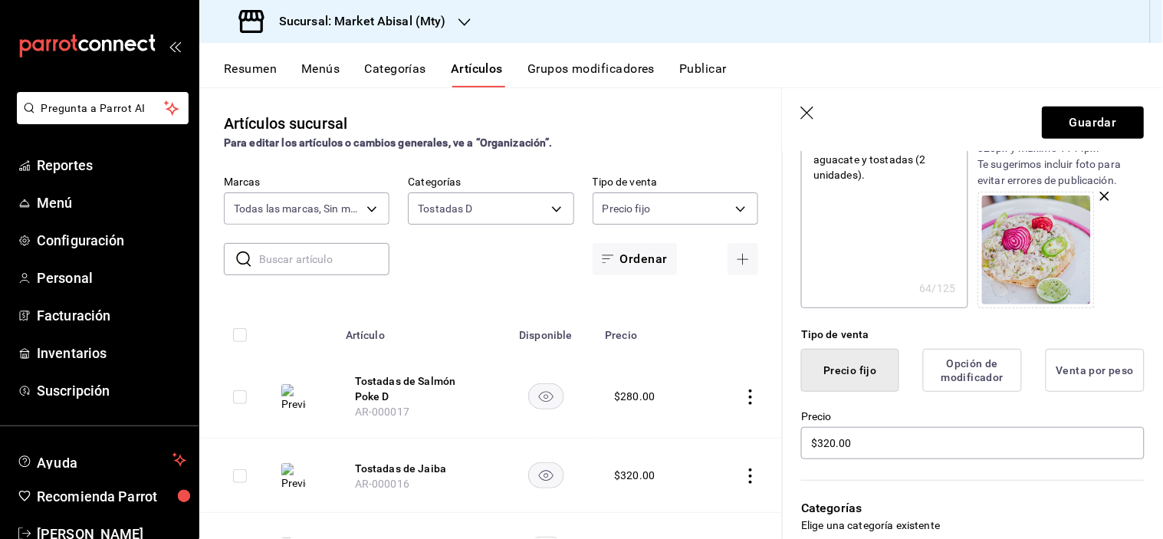
scroll to position [255, 0]
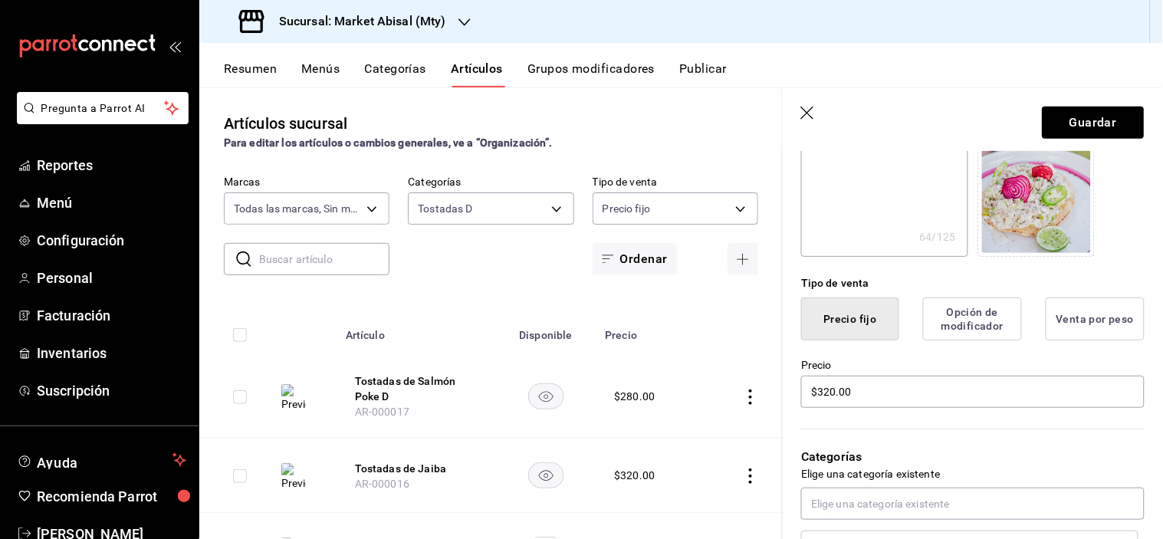
click at [788, 105] on header "Guardar" at bounding box center [973, 119] width 380 height 63
click at [816, 111] on icon "button" at bounding box center [808, 114] width 15 height 15
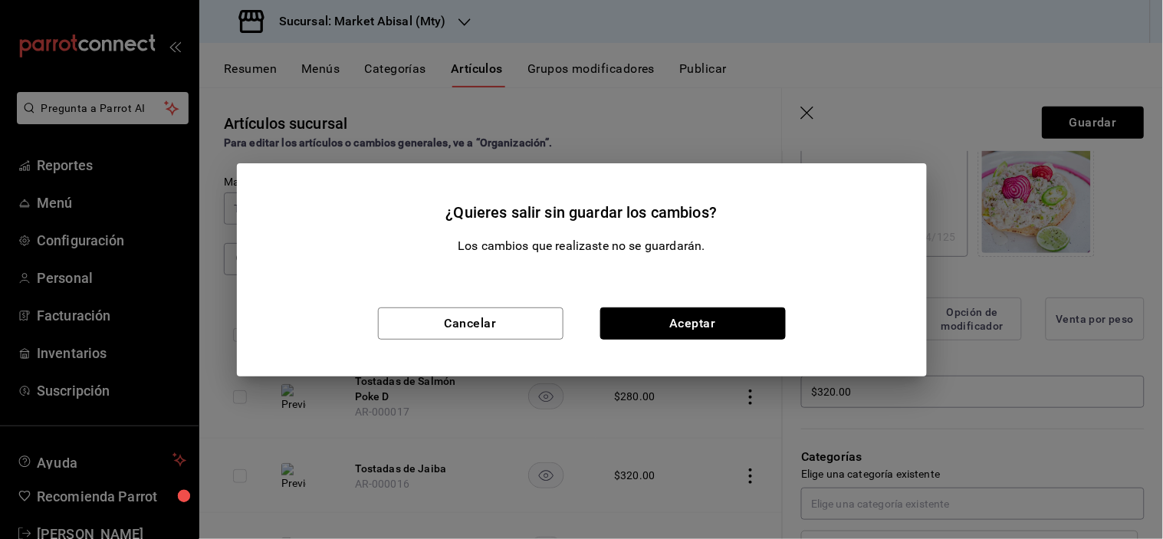
drag, startPoint x: 722, startPoint y: 327, endPoint x: 625, endPoint y: 326, distance: 96.6
click at [722, 327] on button "Aceptar" at bounding box center [694, 324] width 186 height 32
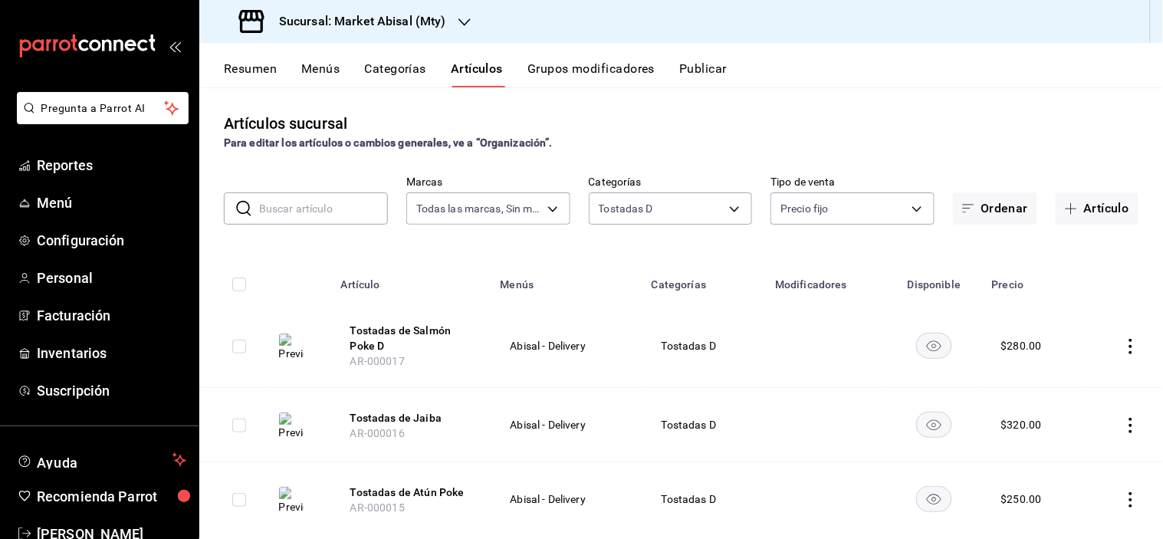
click at [1124, 423] on icon "actions" at bounding box center [1131, 425] width 15 height 15
click at [1053, 494] on span "Eliminar" at bounding box center [1072, 498] width 39 height 12
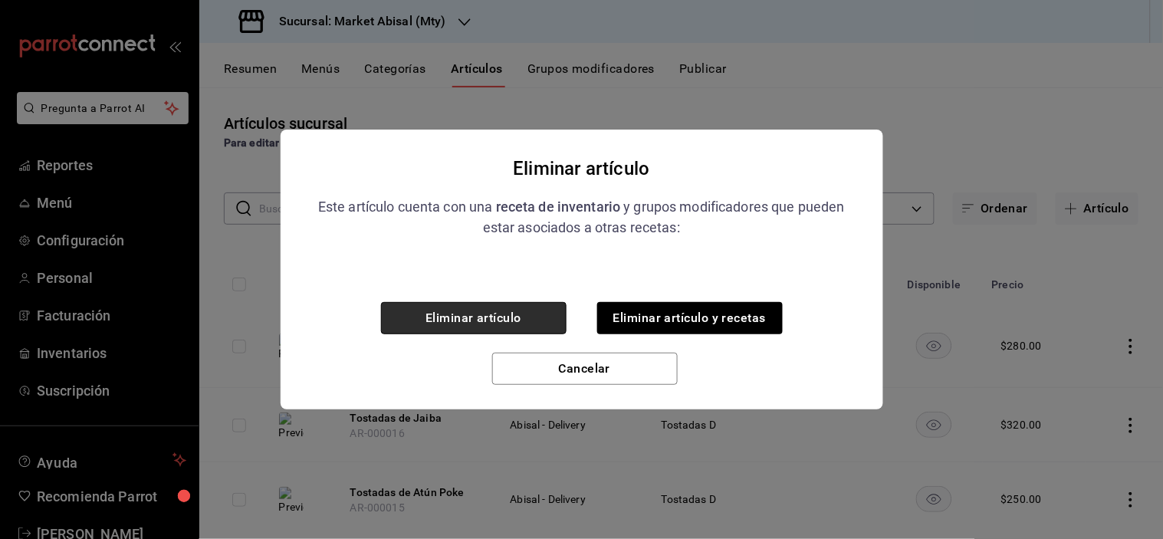
click at [485, 316] on button "Eliminar artículo" at bounding box center [474, 318] width 186 height 32
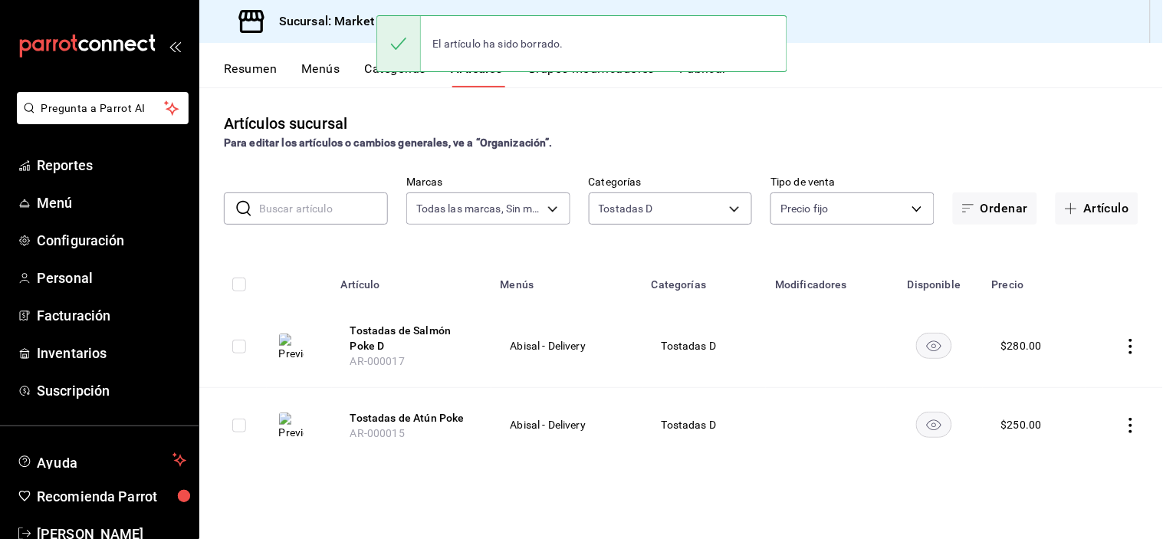
click at [408, 423] on button "Tostadas de Atún Poke" at bounding box center [411, 417] width 123 height 15
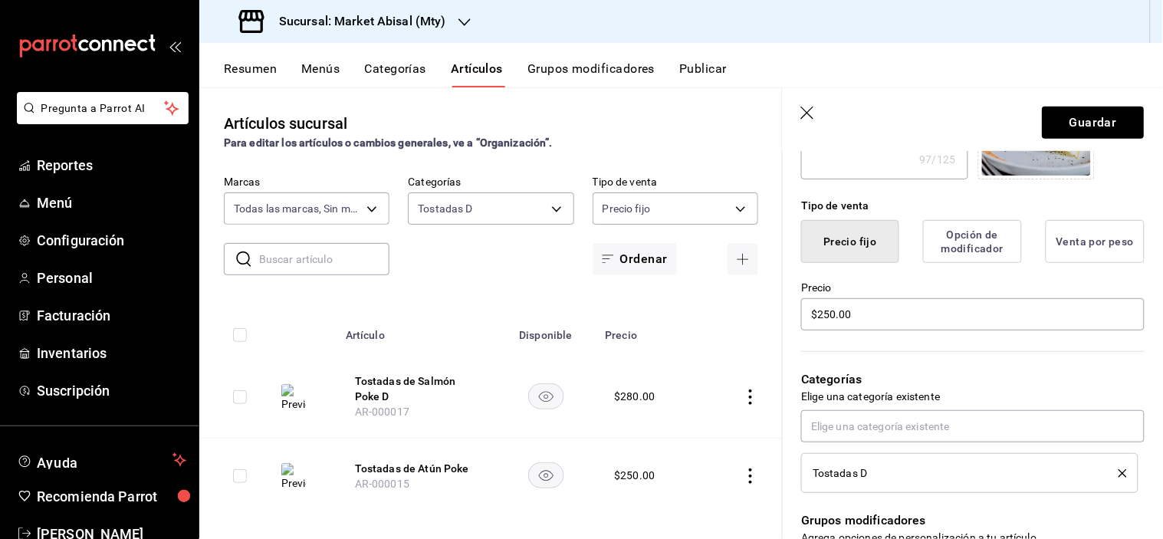
scroll to position [341, 0]
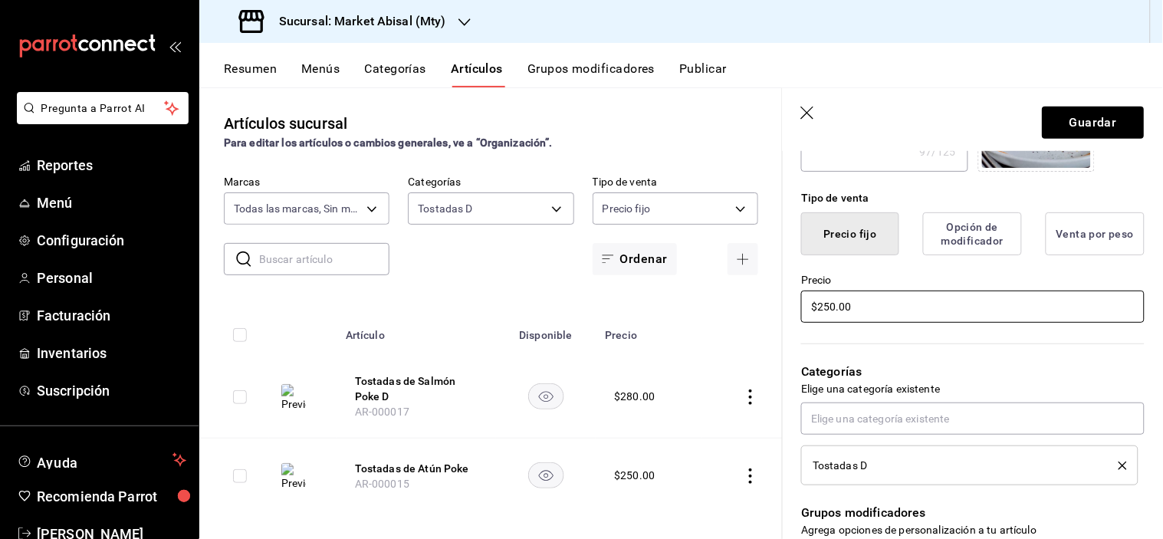
drag, startPoint x: 884, startPoint y: 299, endPoint x: 691, endPoint y: 277, distance: 194.5
click at [694, 277] on main "Artículos sucursal Para editar los artículos o cambios generales, ve a “Organiz…" at bounding box center [681, 313] width 964 height 452
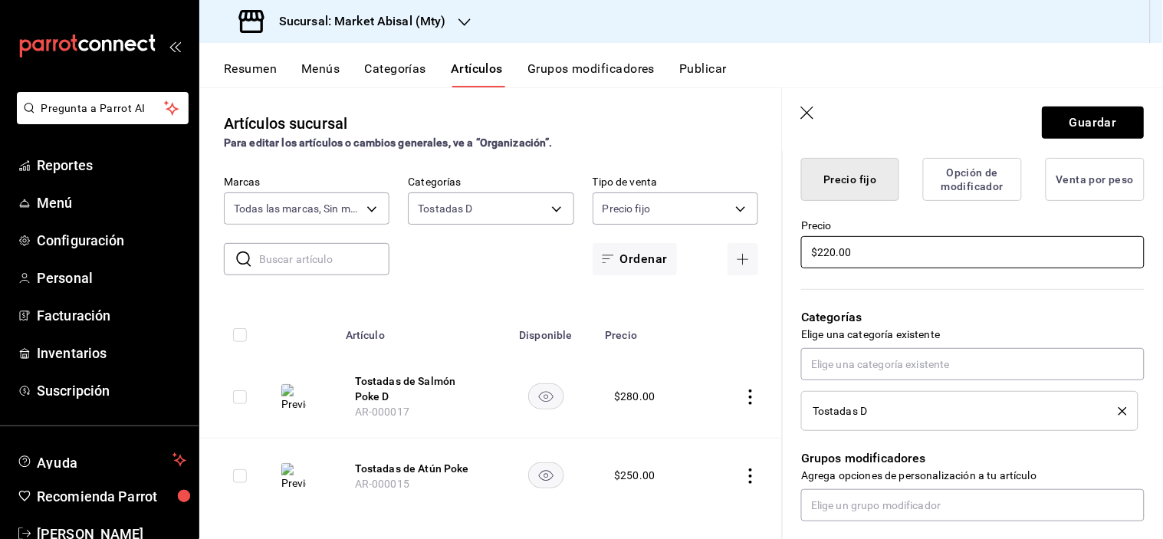
scroll to position [426, 0]
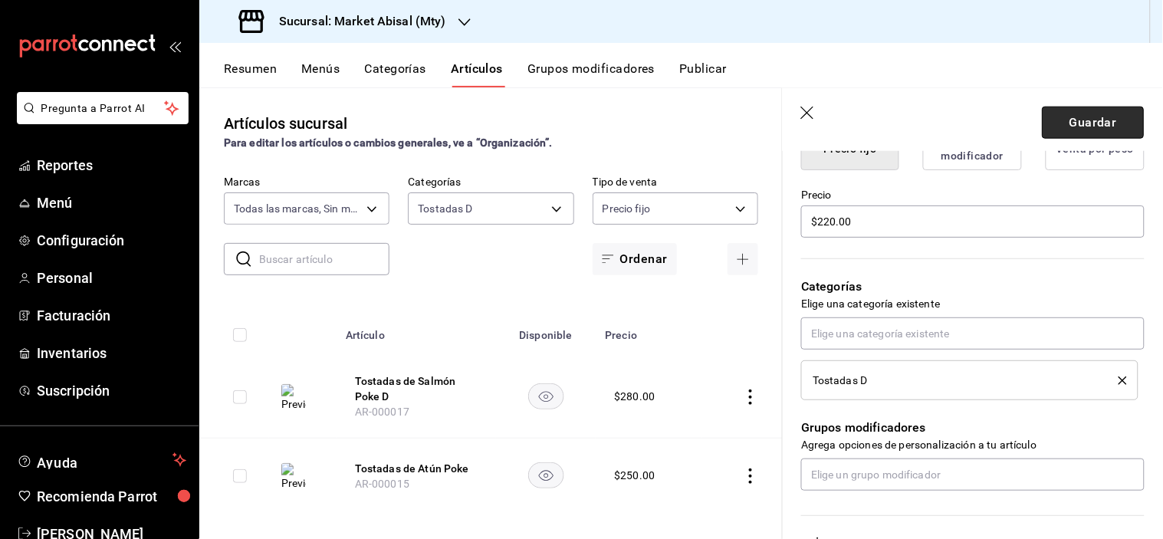
click at [1117, 123] on button "Guardar" at bounding box center [1094, 123] width 102 height 32
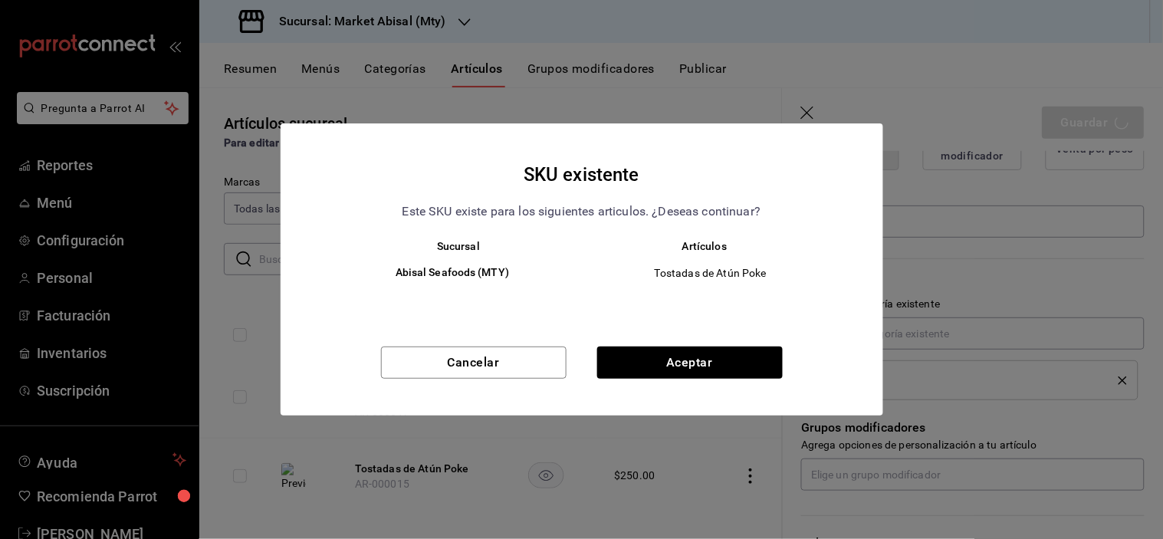
click at [750, 343] on div "SKU existente Este SKU existe para los siguientes articulos. ¿Deseas continuar?…" at bounding box center [582, 269] width 603 height 292
click at [745, 361] on button "Aceptar" at bounding box center [690, 363] width 186 height 32
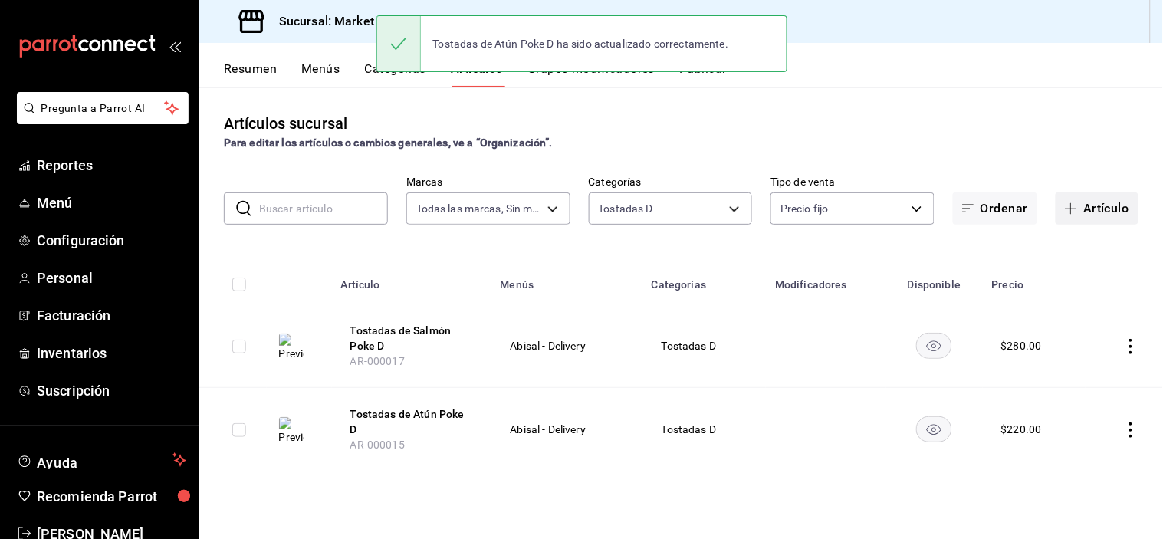
click at [1107, 209] on button "Artículo" at bounding box center [1097, 209] width 83 height 32
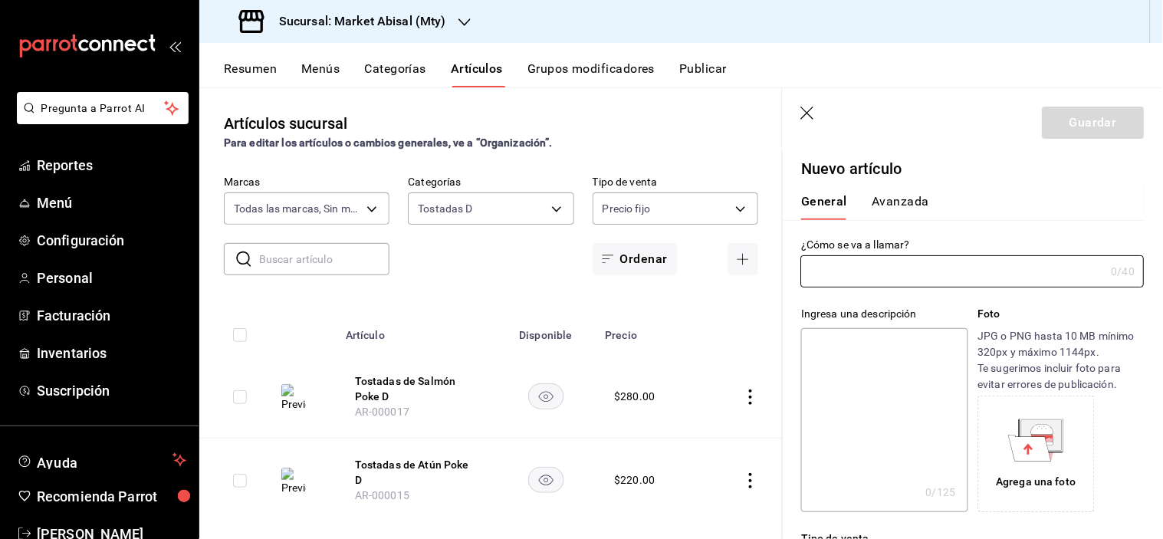
click at [863, 276] on input "text" at bounding box center [953, 271] width 304 height 31
click at [867, 277] on input "text" at bounding box center [953, 271] width 304 height 31
click at [852, 272] on input "Tostada Citrica" at bounding box center [950, 271] width 298 height 31
click at [905, 262] on input "Tostadas Citrica" at bounding box center [950, 271] width 298 height 31
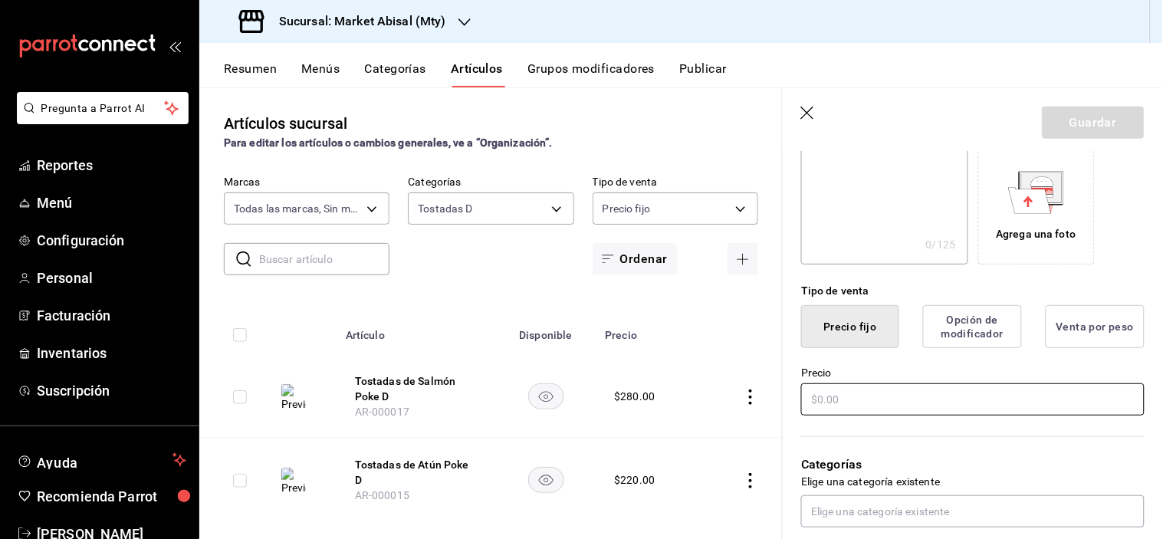
scroll to position [255, 0]
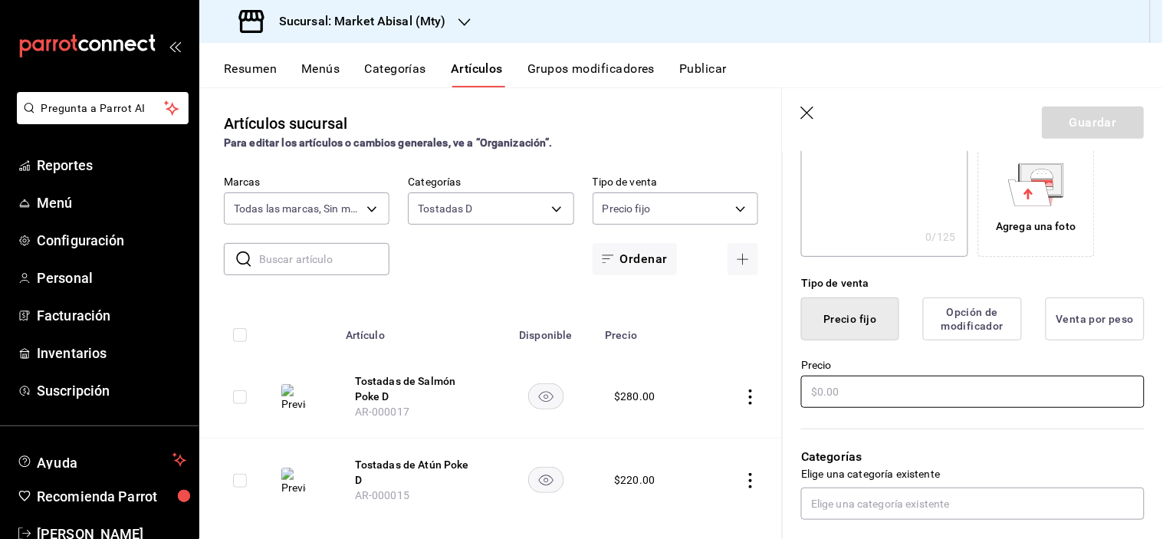
click at [901, 397] on input "text" at bounding box center [973, 392] width 344 height 32
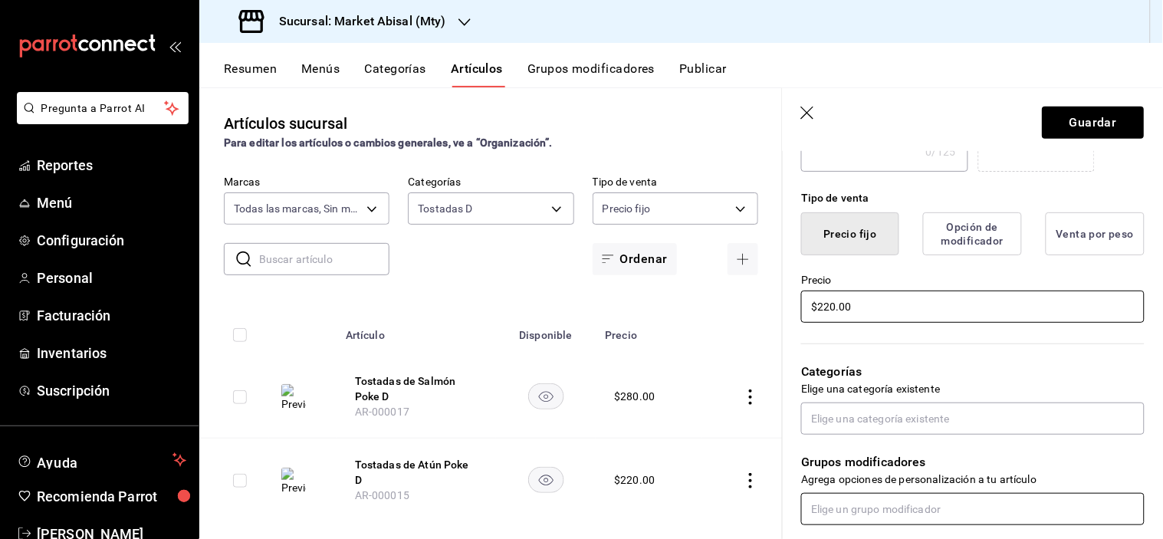
scroll to position [426, 0]
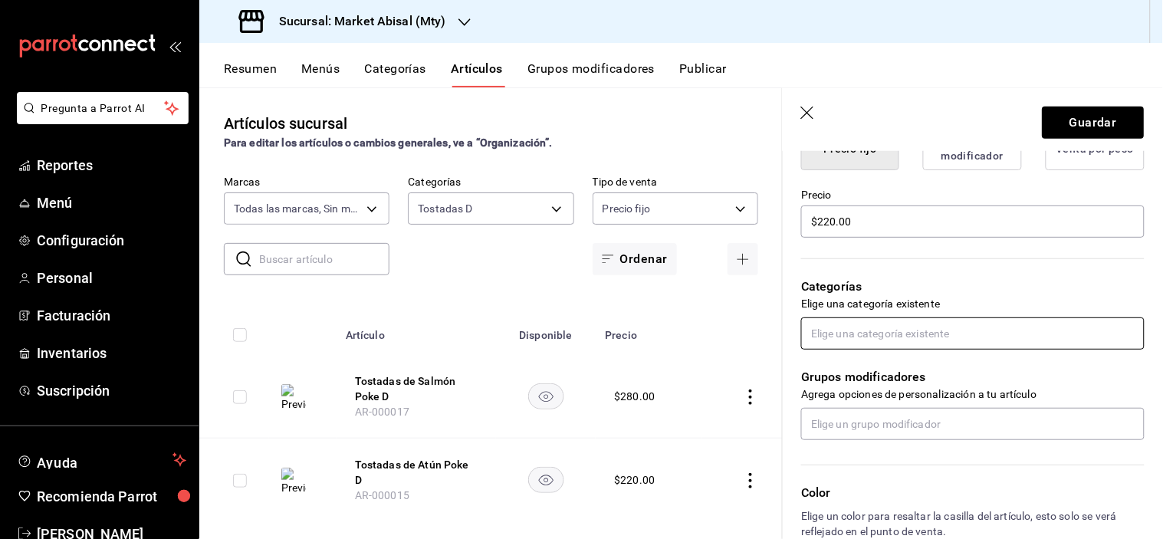
click at [923, 335] on input "text" at bounding box center [973, 334] width 344 height 32
click at [870, 393] on li "Tostadas D" at bounding box center [967, 393] width 331 height 25
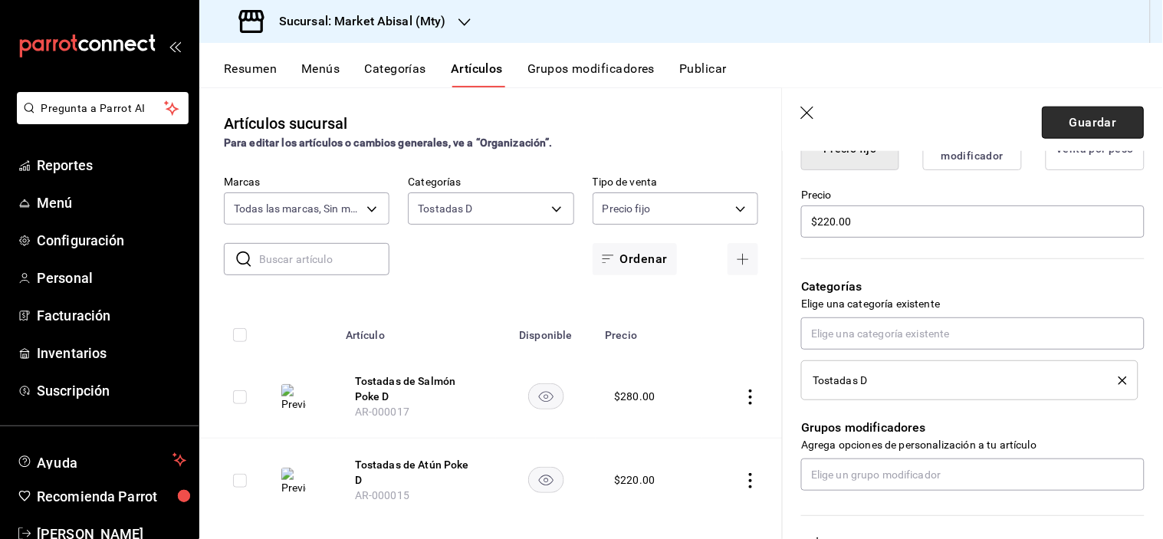
click at [1068, 112] on button "Guardar" at bounding box center [1094, 123] width 102 height 32
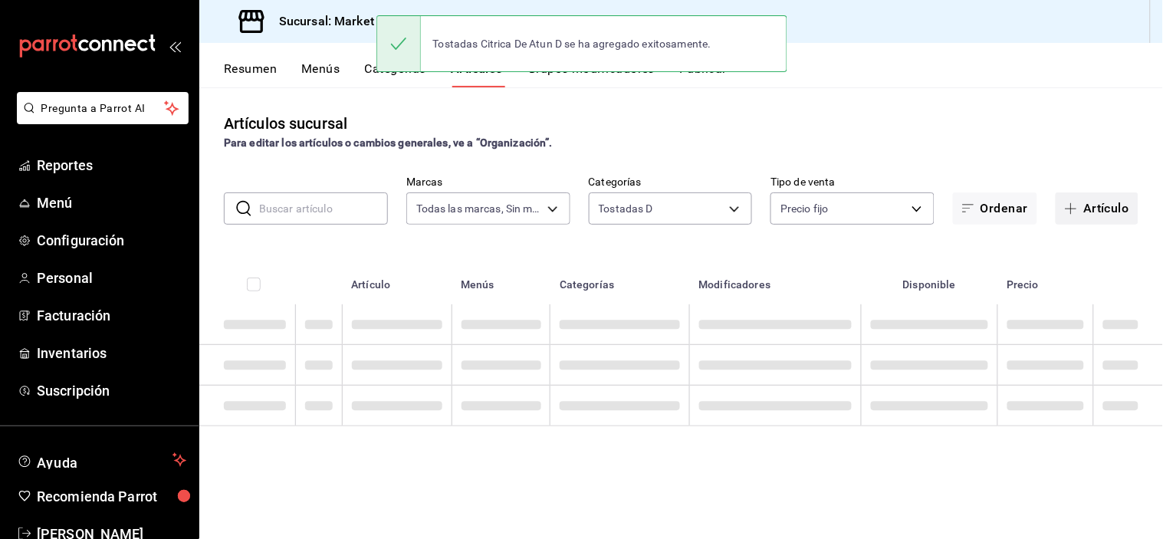
click at [1114, 217] on button "Artículo" at bounding box center [1097, 209] width 83 height 32
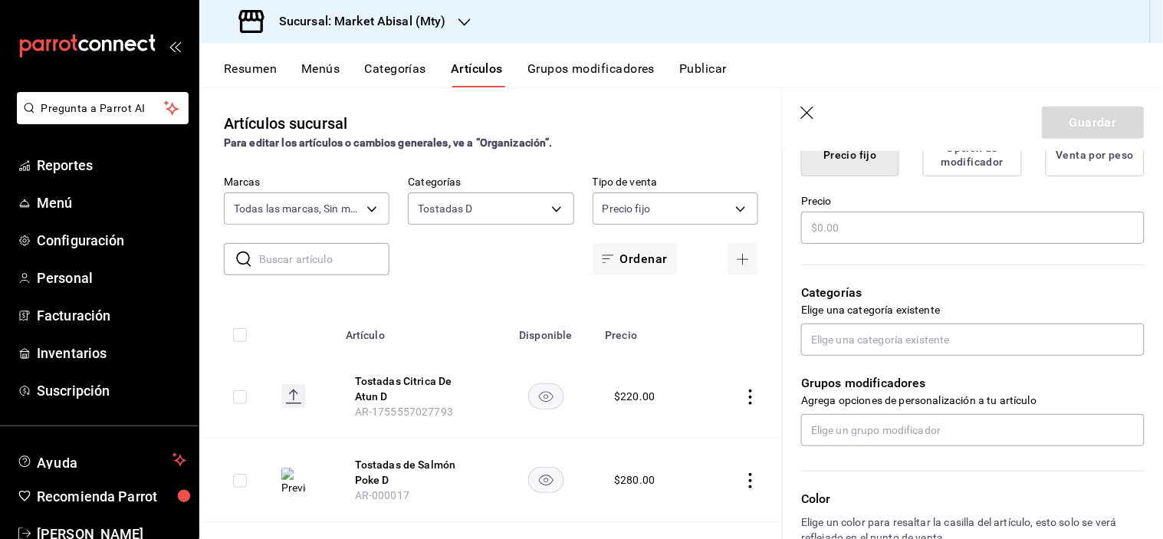
scroll to position [426, 0]
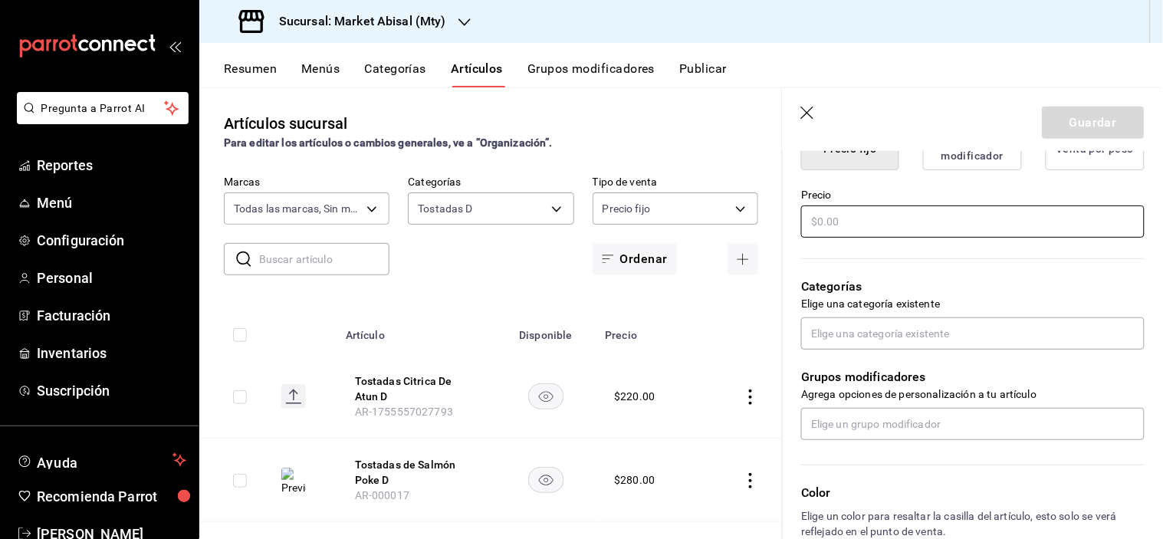
click at [855, 222] on input "text" at bounding box center [973, 222] width 344 height 32
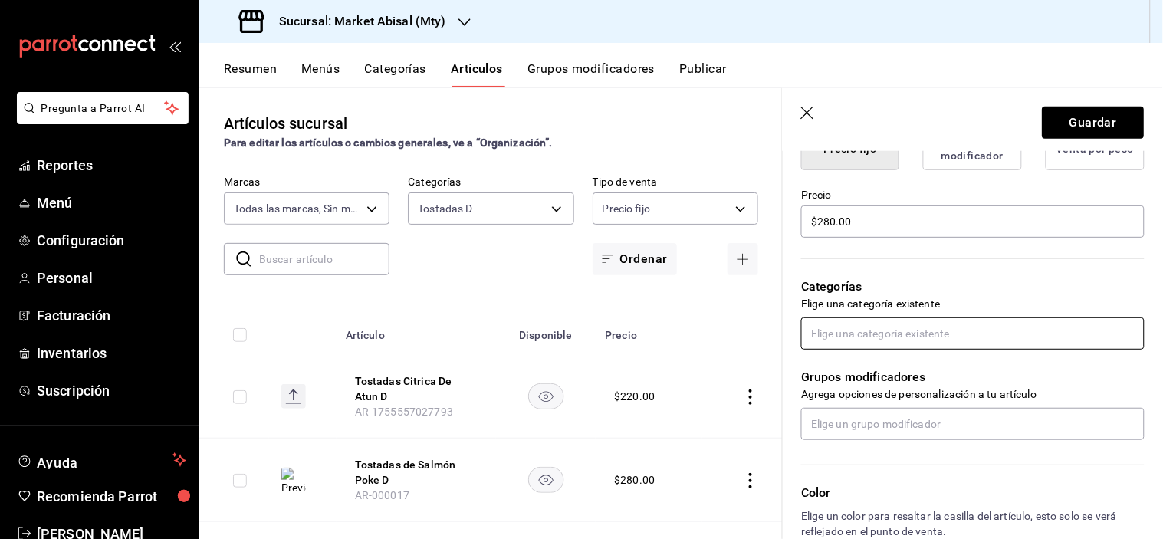
click at [887, 328] on input "text" at bounding box center [973, 334] width 344 height 32
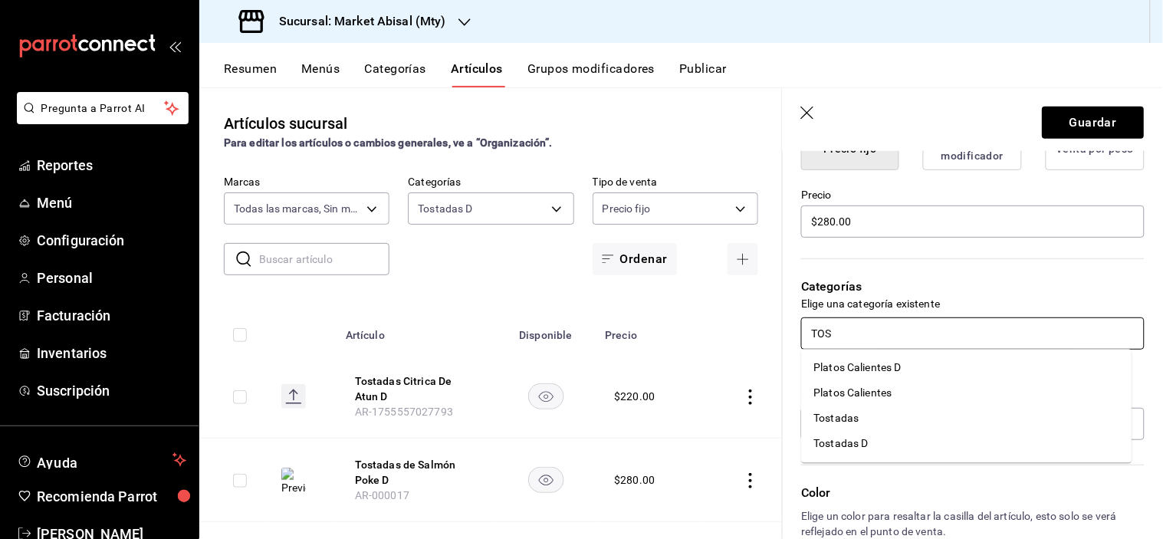
click at [868, 442] on li "Tostadas D" at bounding box center [967, 444] width 331 height 25
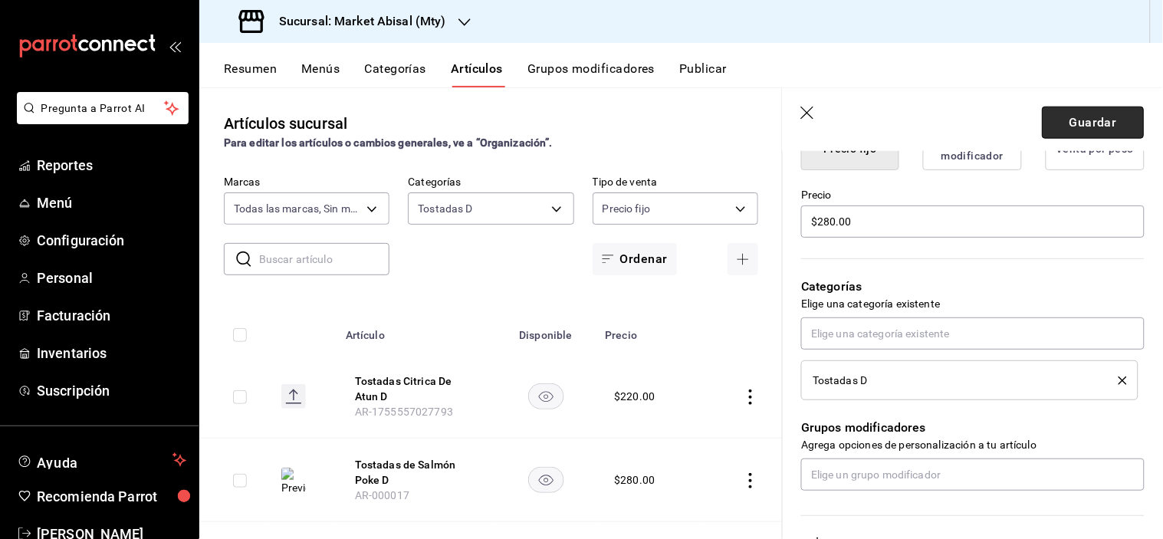
click at [1097, 123] on button "Guardar" at bounding box center [1094, 123] width 102 height 32
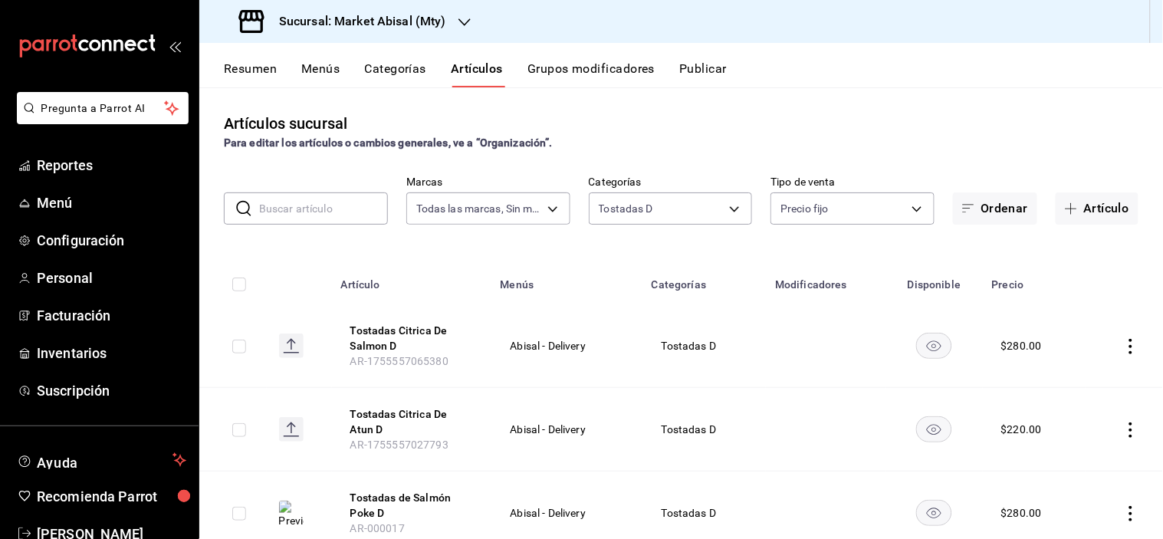
click at [1075, 203] on button "Artículo" at bounding box center [1097, 209] width 83 height 32
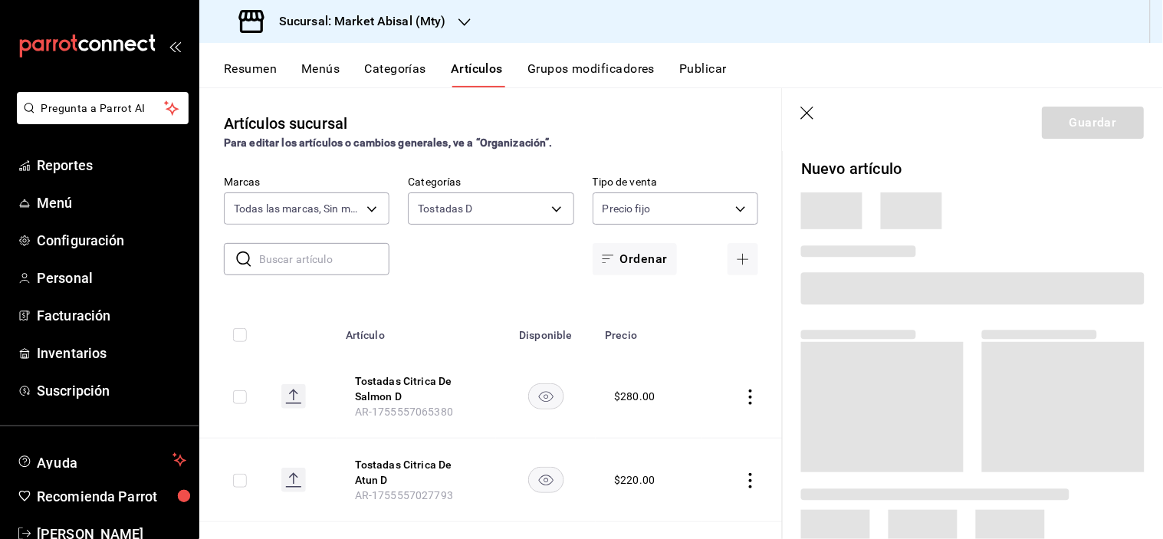
click at [888, 302] on span at bounding box center [973, 288] width 344 height 32
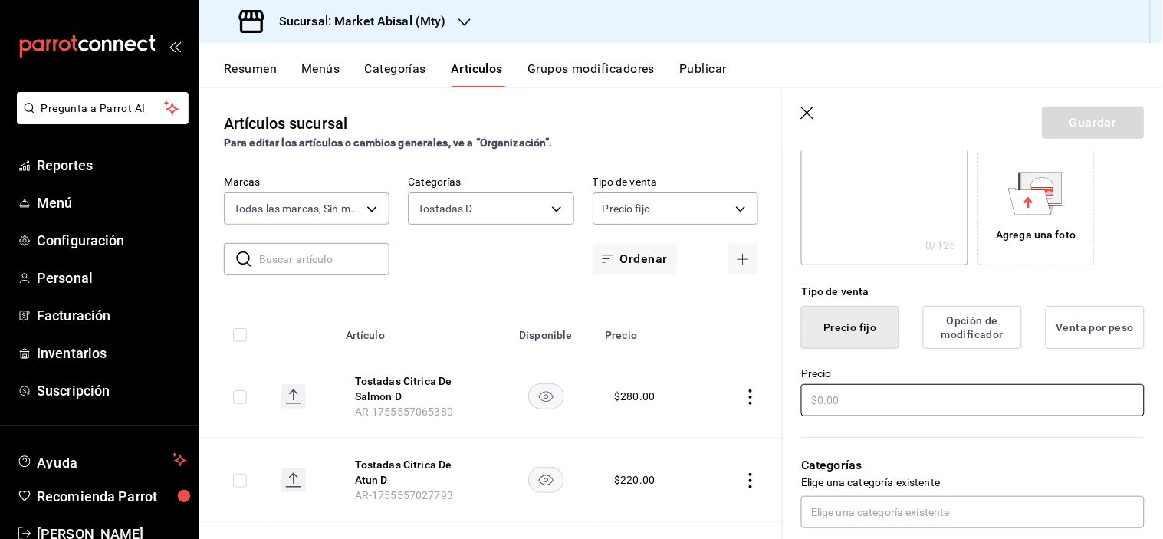
scroll to position [255, 0]
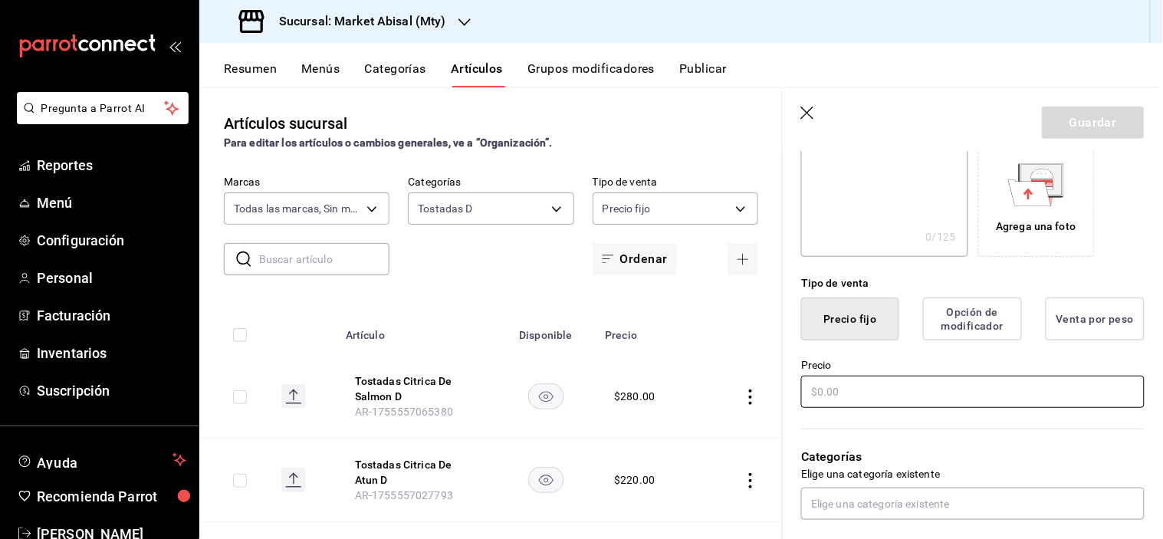
click at [870, 392] on input "text" at bounding box center [973, 392] width 344 height 32
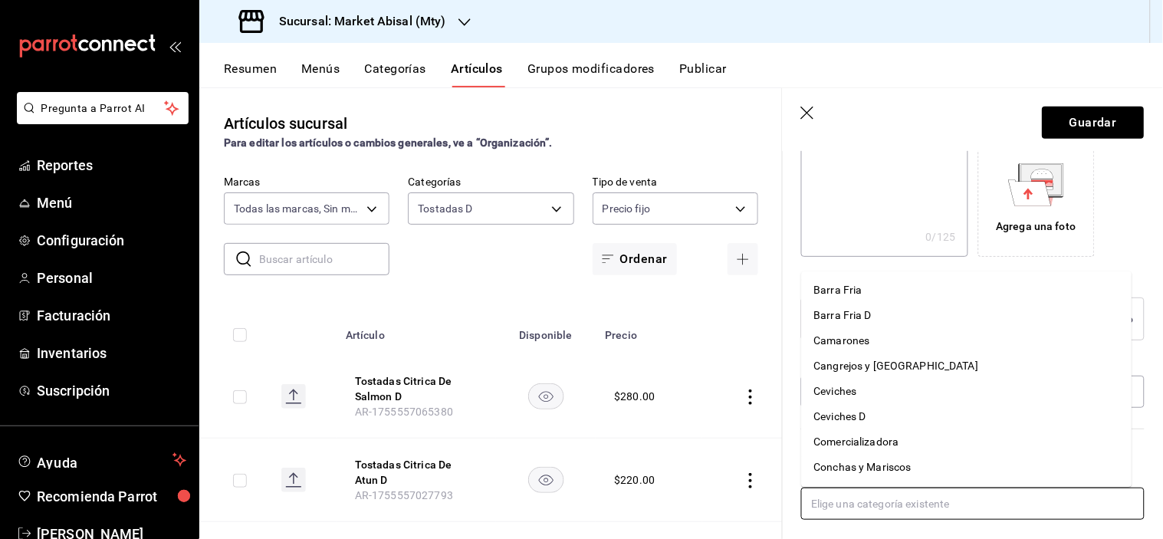
click at [860, 510] on input "text" at bounding box center [973, 504] width 344 height 32
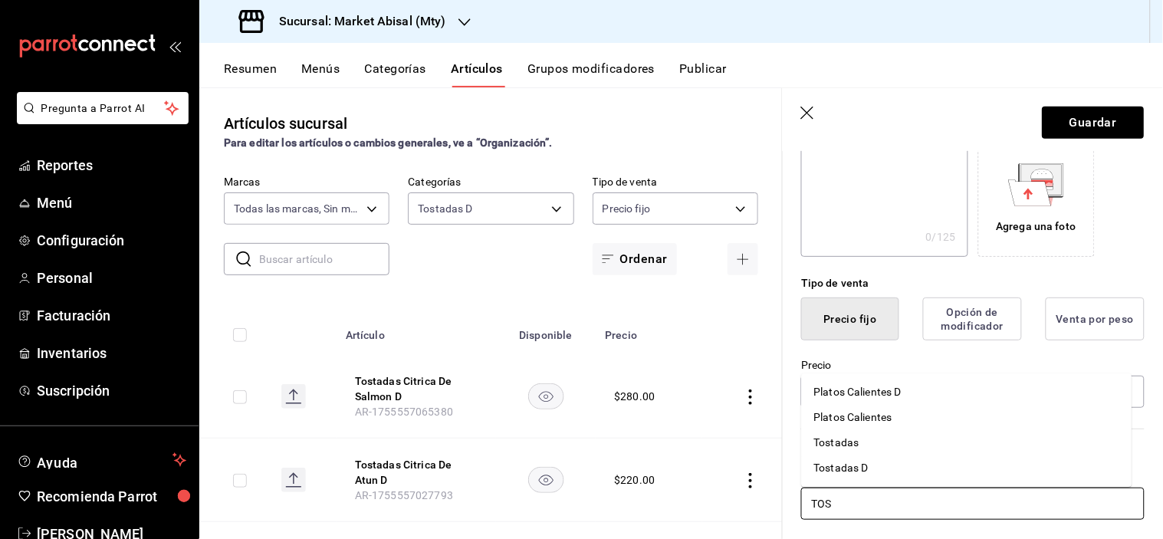
click at [861, 462] on li "Tostadas D" at bounding box center [967, 468] width 331 height 25
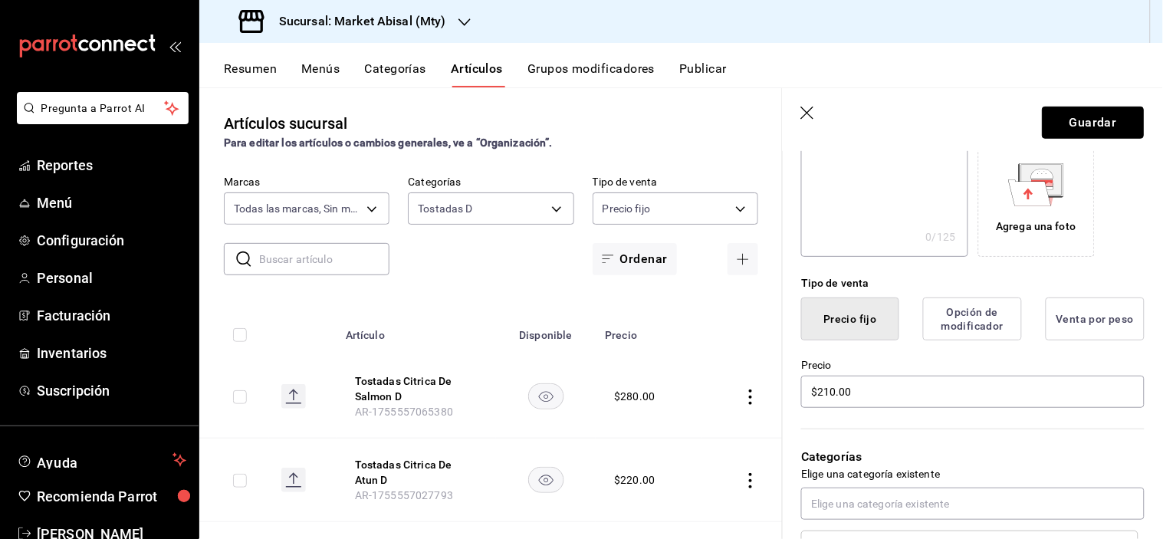
click at [1078, 120] on button "Guardar" at bounding box center [1094, 123] width 102 height 32
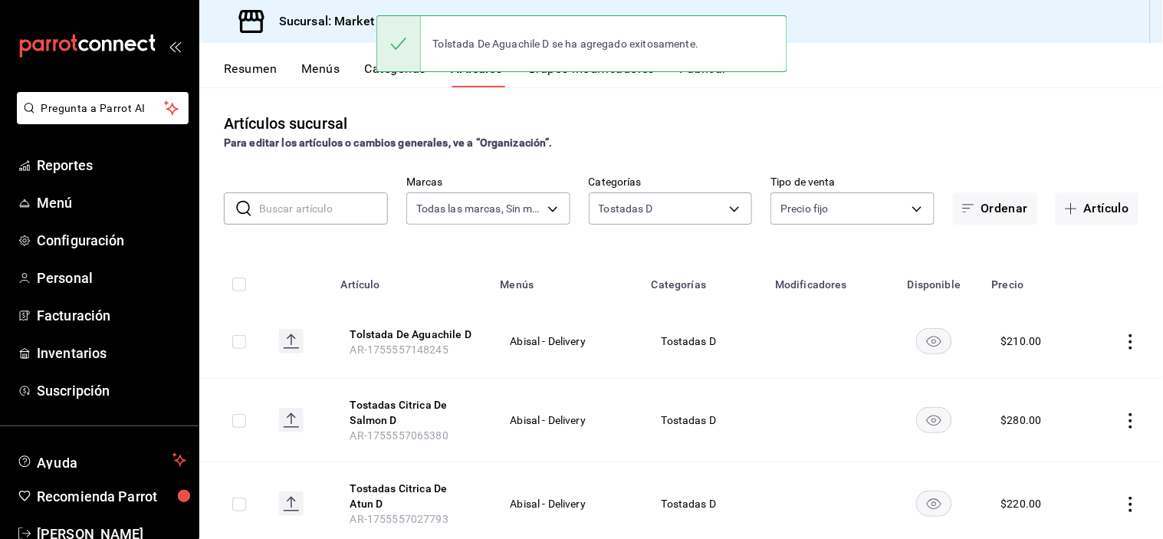
drag, startPoint x: 1098, startPoint y: 212, endPoint x: 1005, endPoint y: 324, distance: 146.0
click at [1098, 211] on button "Artículo" at bounding box center [1097, 209] width 83 height 32
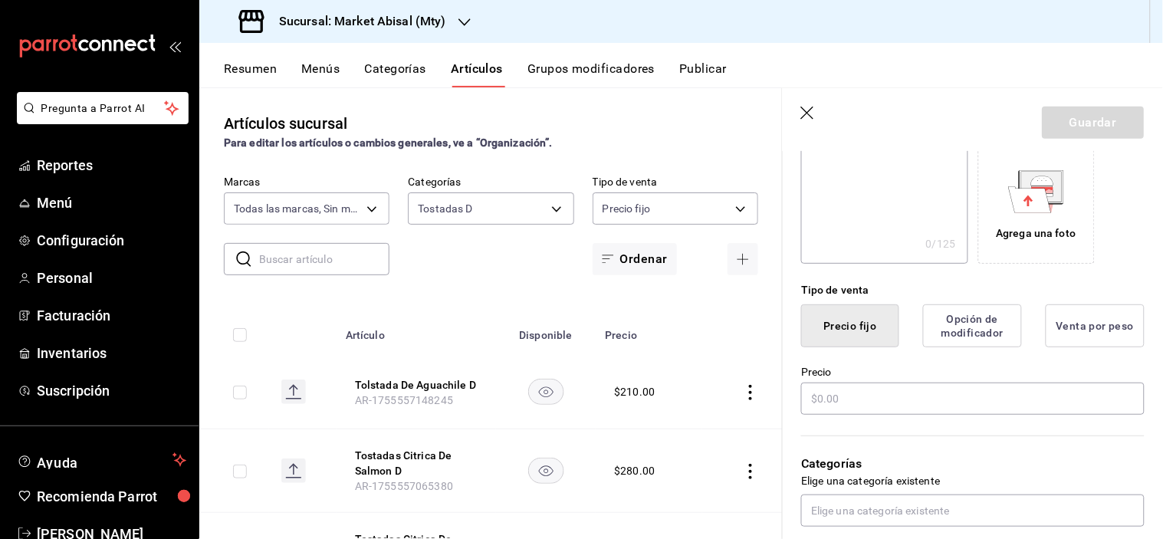
scroll to position [255, 0]
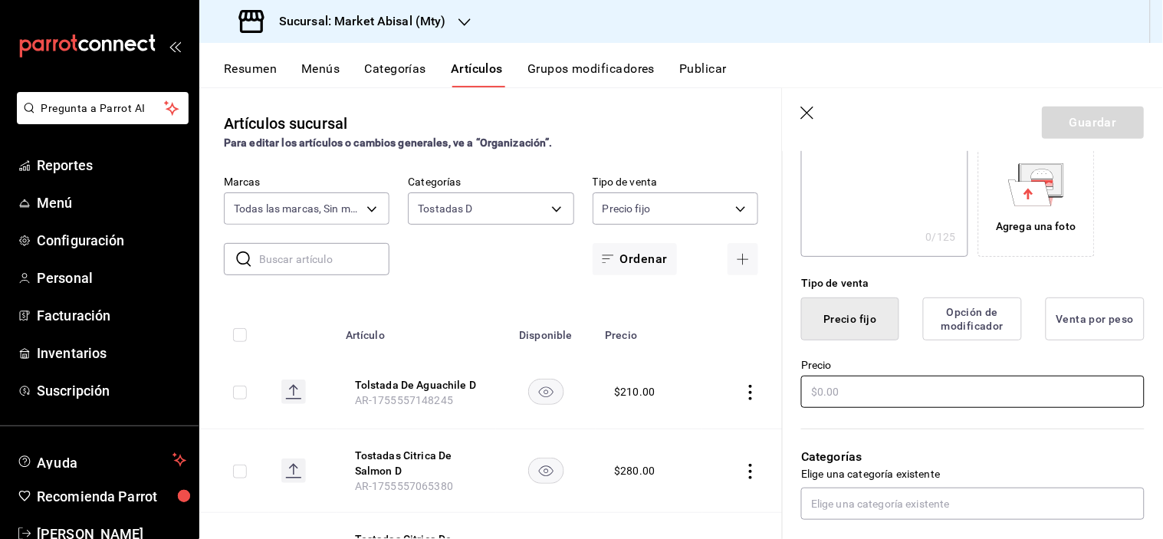
click at [823, 393] on input "text" at bounding box center [973, 392] width 344 height 32
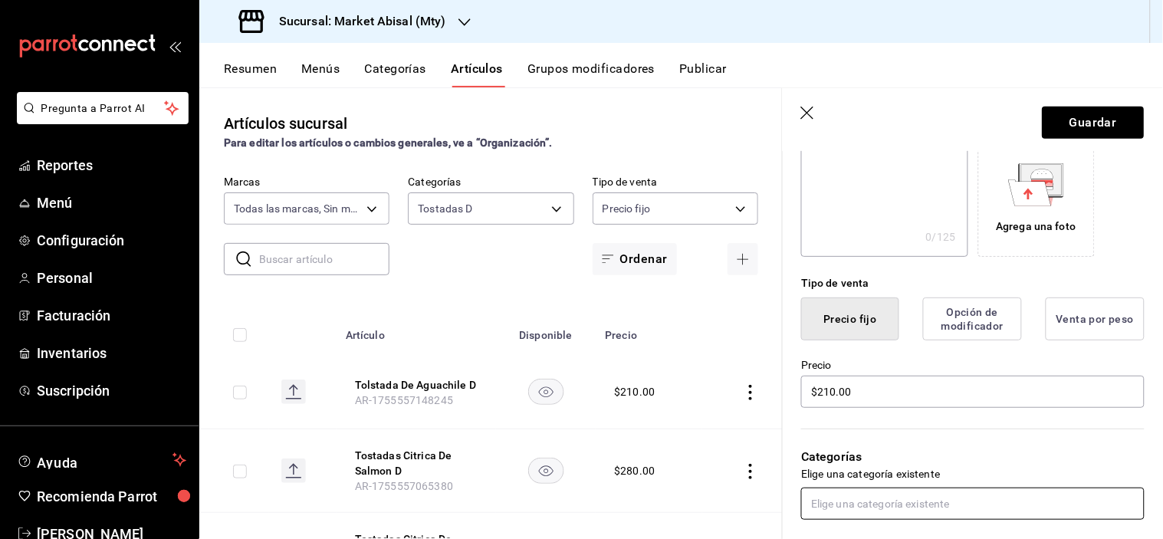
click at [870, 499] on input "text" at bounding box center [973, 504] width 344 height 32
click at [887, 466] on li "Tostadas D" at bounding box center [967, 468] width 331 height 25
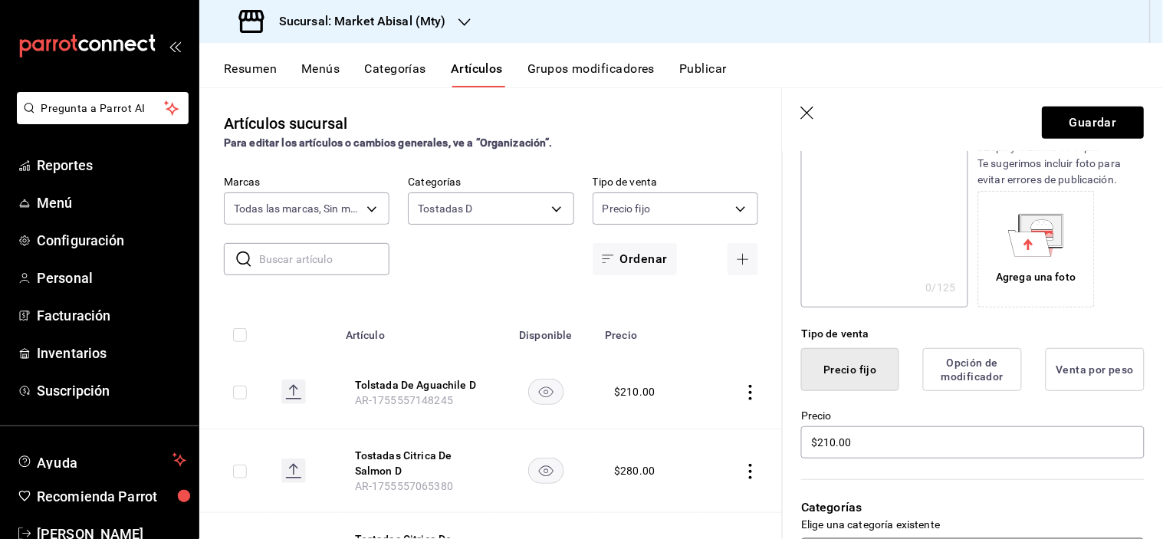
scroll to position [0, 0]
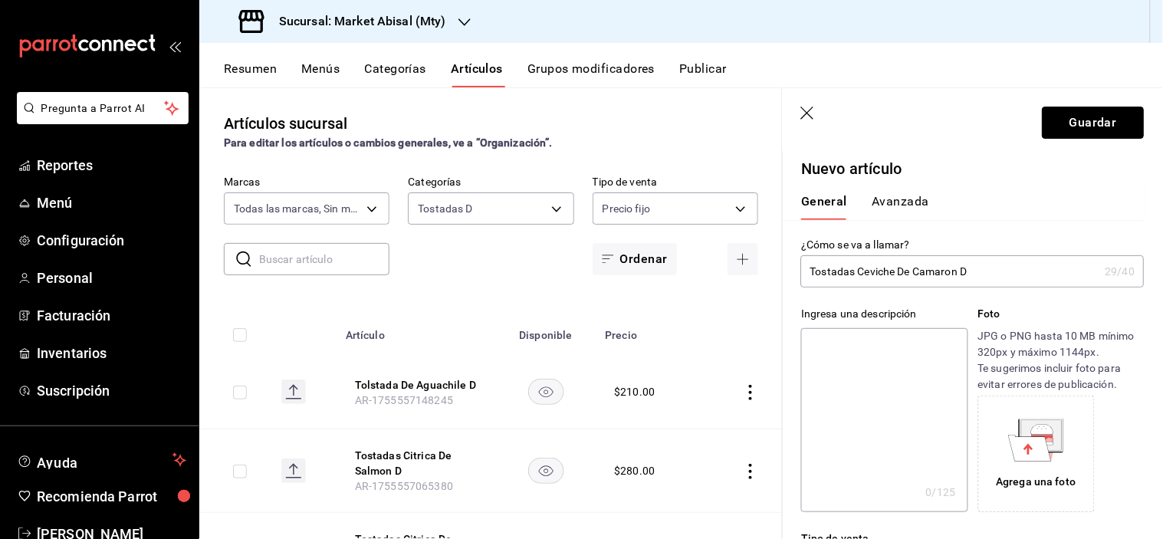
click at [1075, 127] on button "Guardar" at bounding box center [1094, 123] width 102 height 32
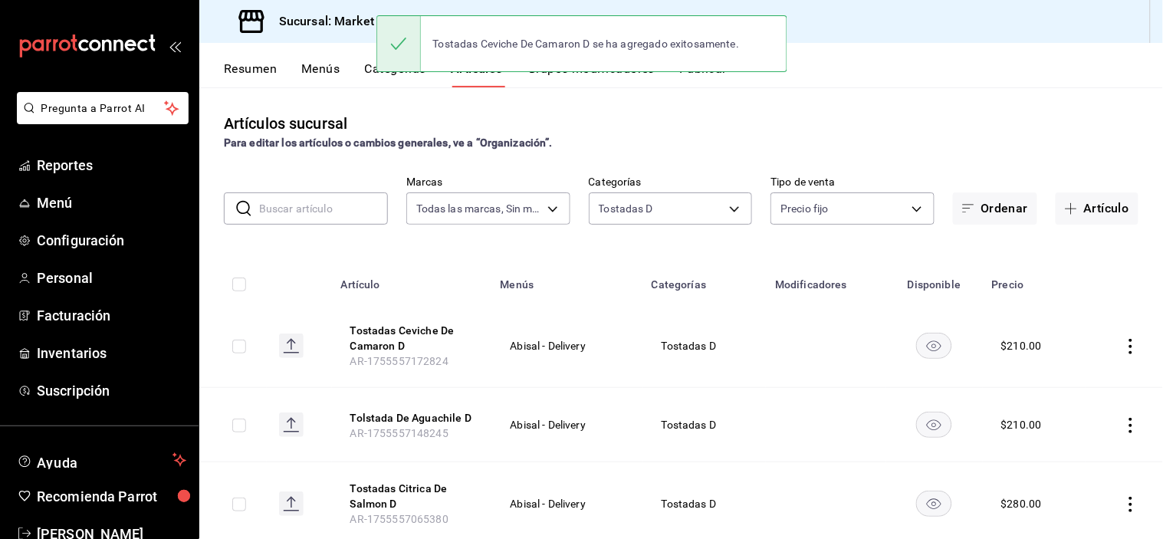
click at [1069, 212] on span "button" at bounding box center [1074, 208] width 18 height 12
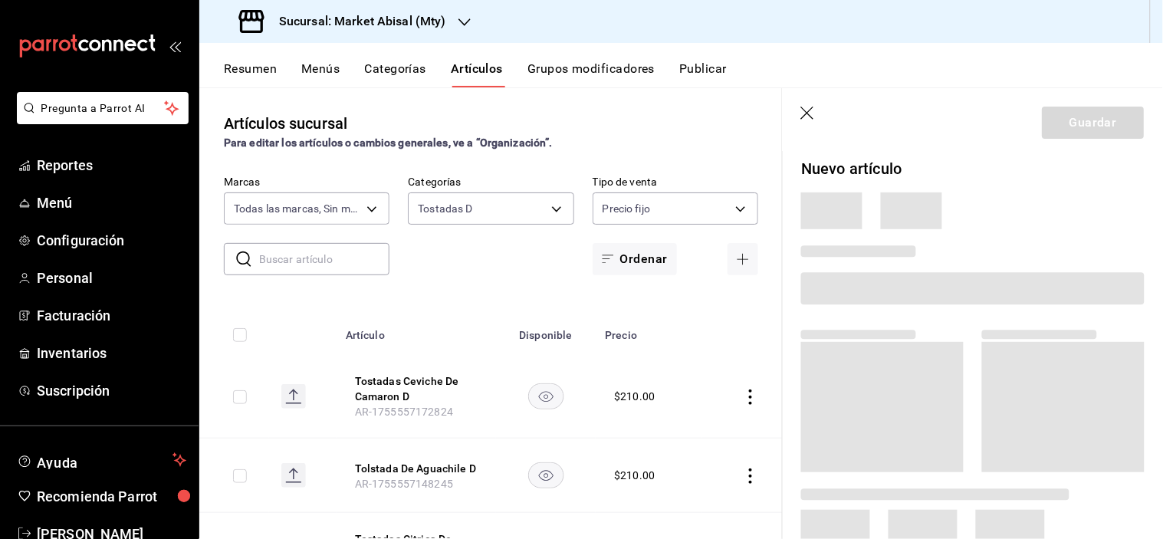
click at [894, 297] on span at bounding box center [973, 288] width 344 height 32
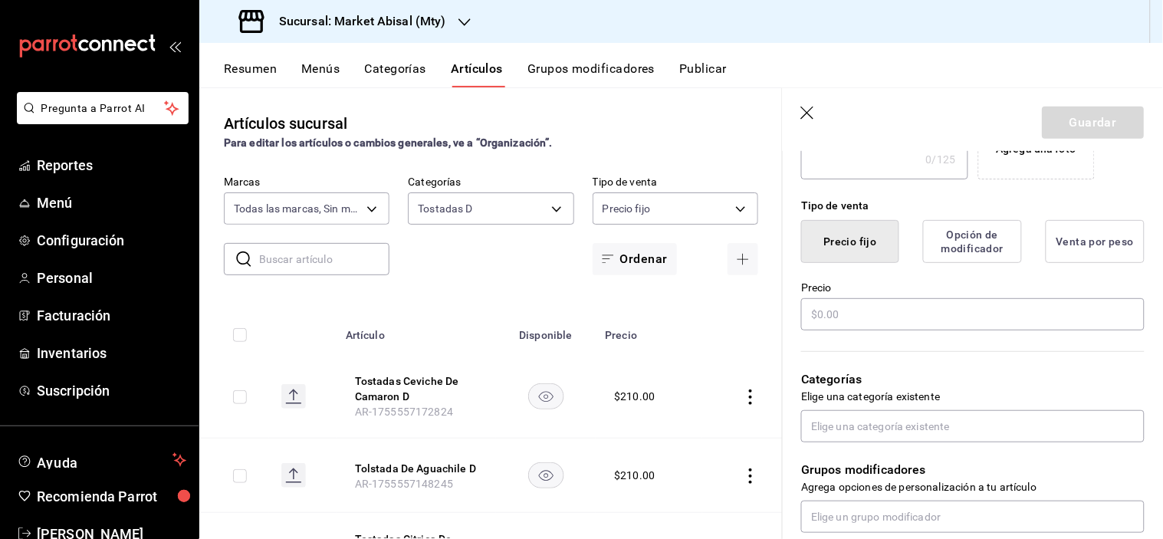
scroll to position [341, 0]
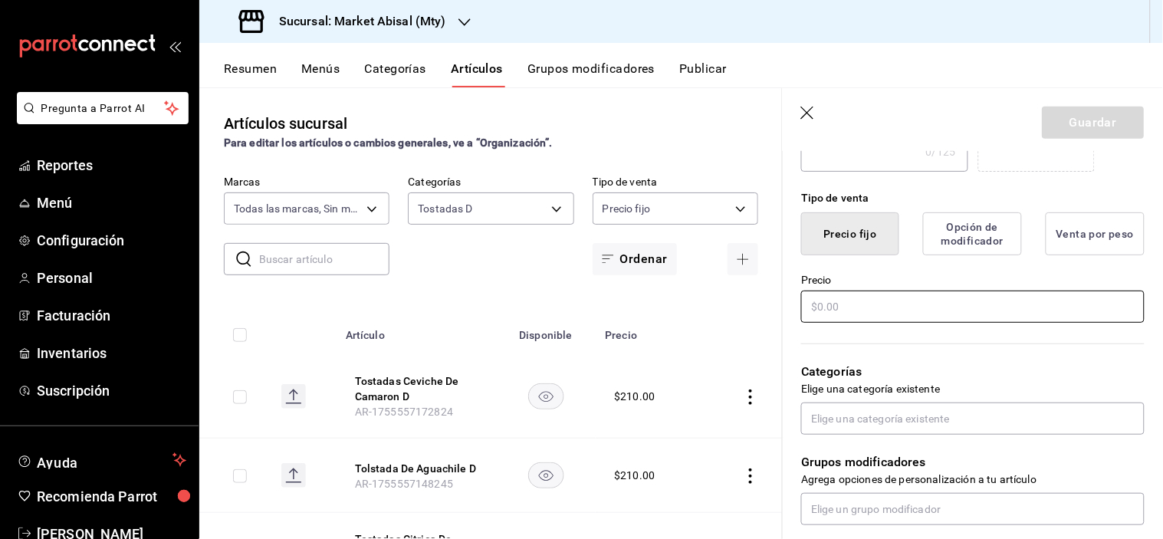
click at [859, 307] on input "text" at bounding box center [973, 307] width 344 height 32
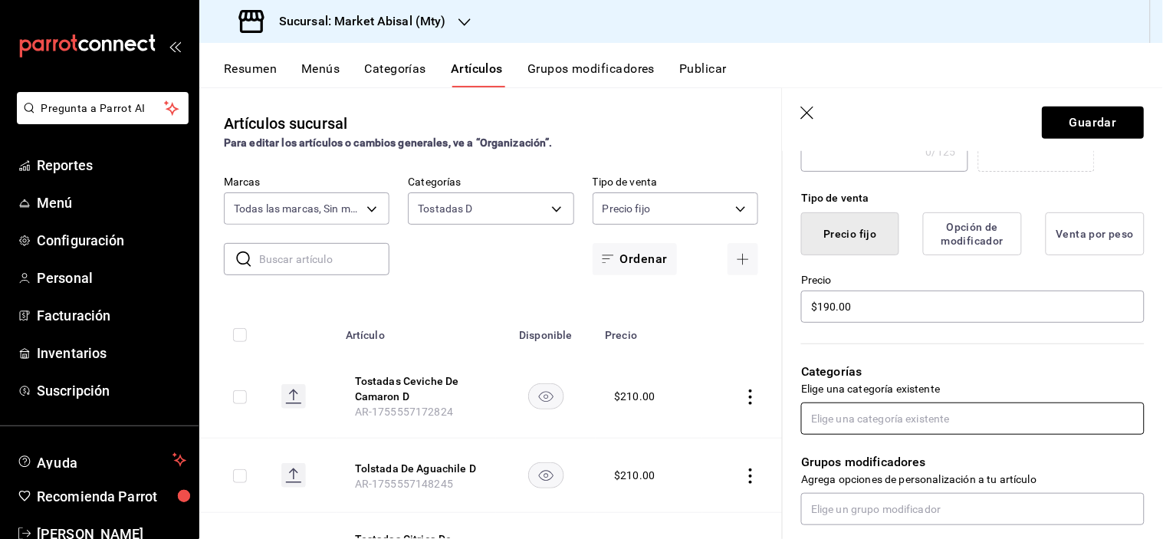
click at [884, 417] on input "text" at bounding box center [973, 419] width 344 height 32
click at [890, 384] on li "Tostadas D" at bounding box center [967, 382] width 331 height 25
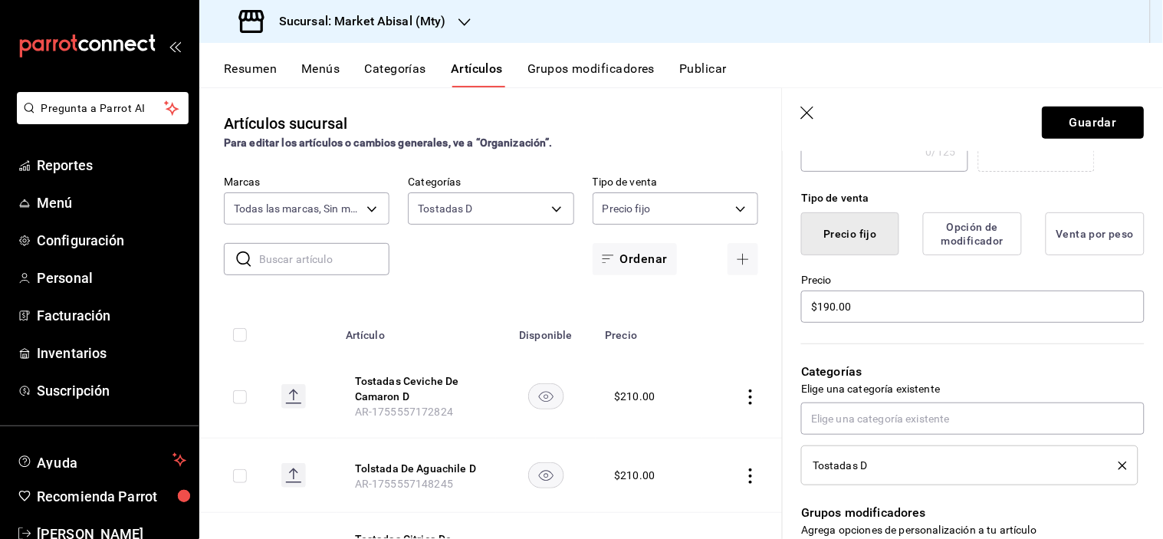
click at [1084, 111] on button "Guardar" at bounding box center [1094, 123] width 102 height 32
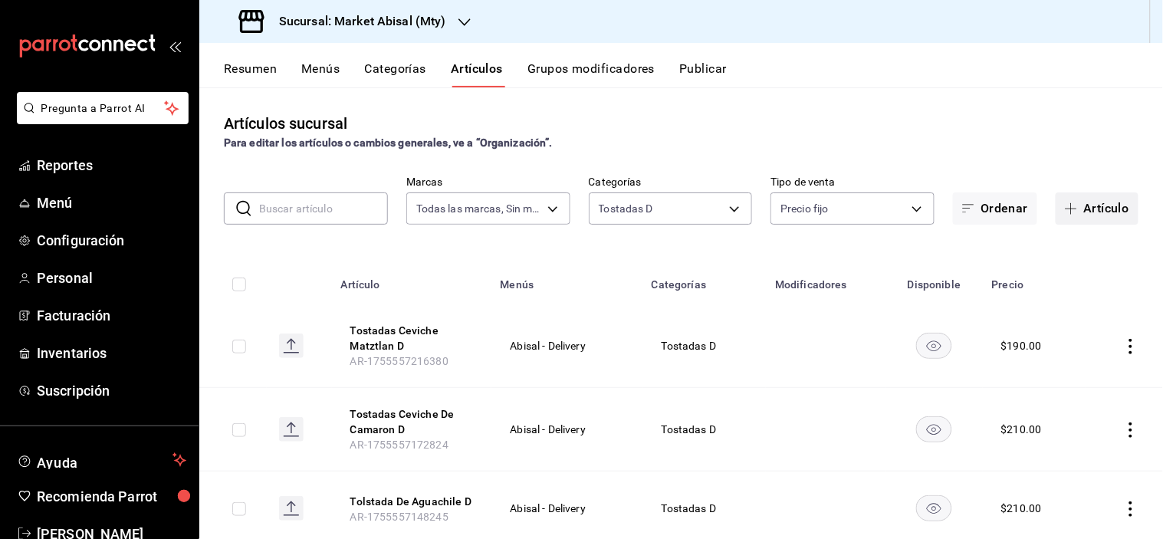
click at [1110, 207] on button "Artículo" at bounding box center [1097, 209] width 83 height 32
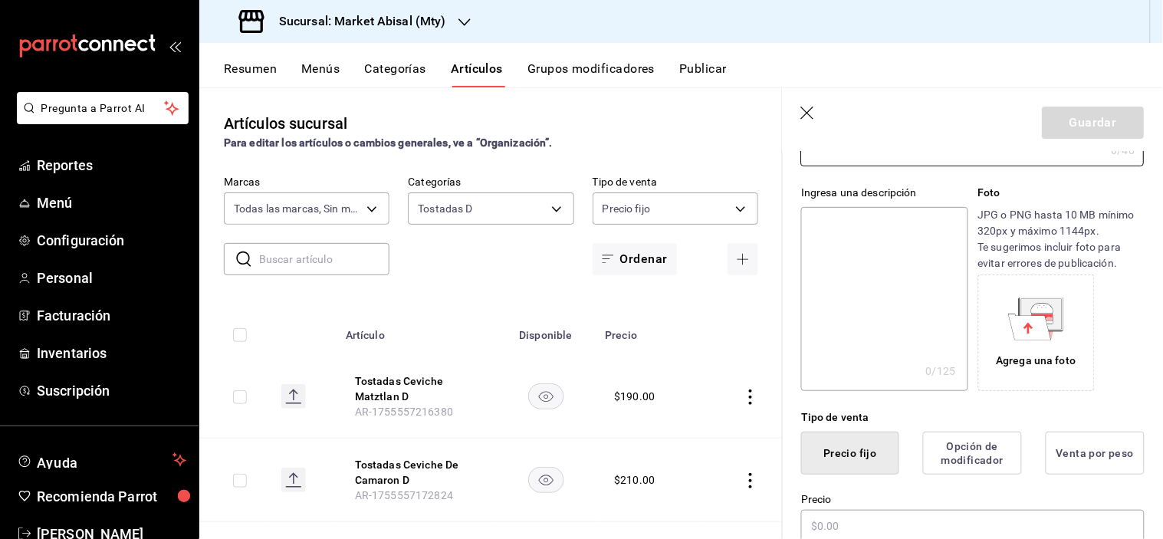
scroll to position [341, 0]
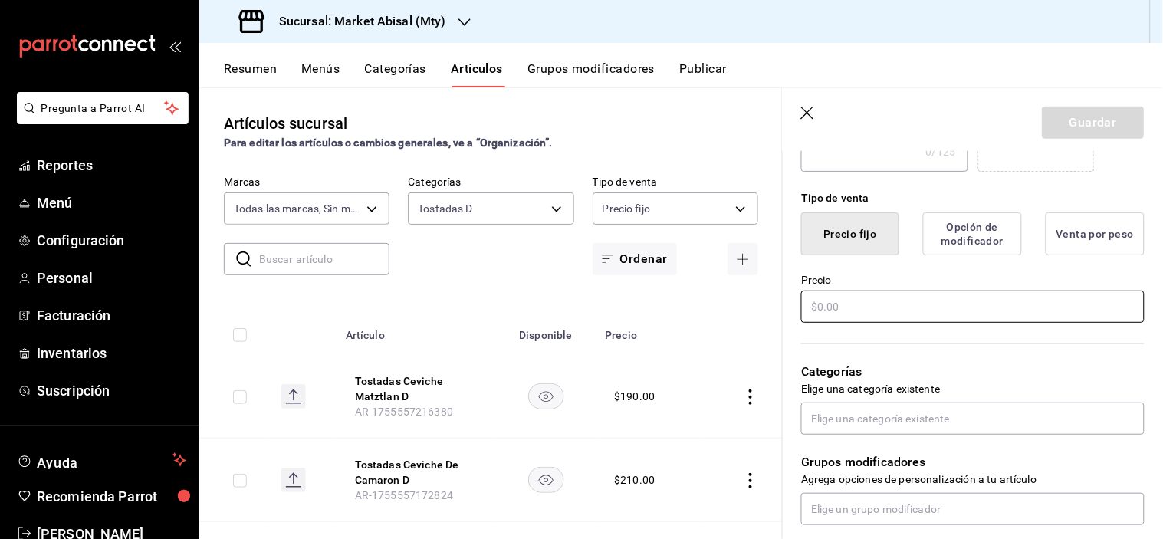
click at [857, 295] on input "text" at bounding box center [973, 307] width 344 height 32
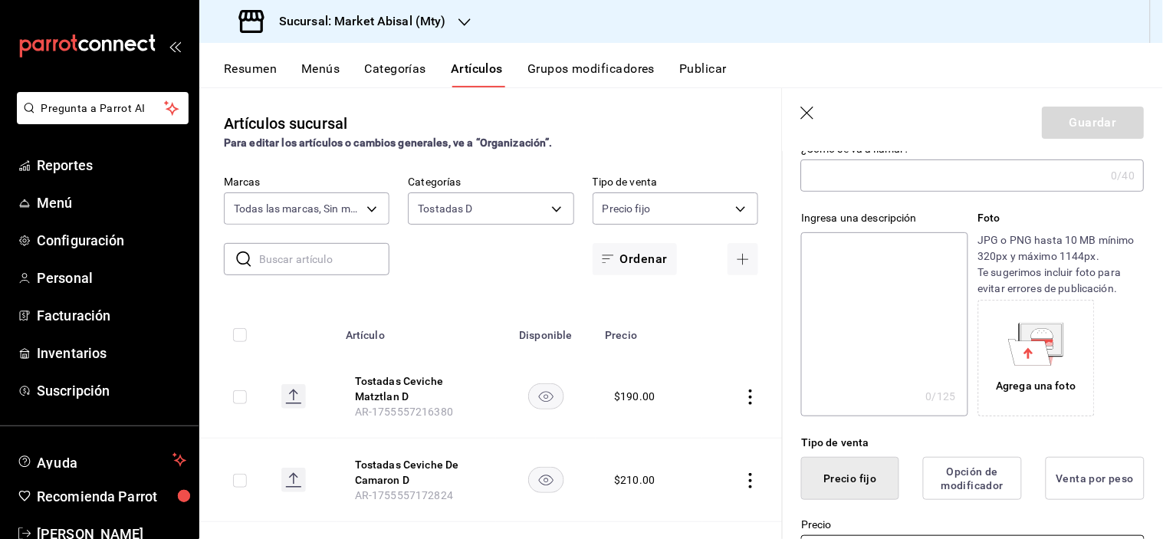
scroll to position [0, 0]
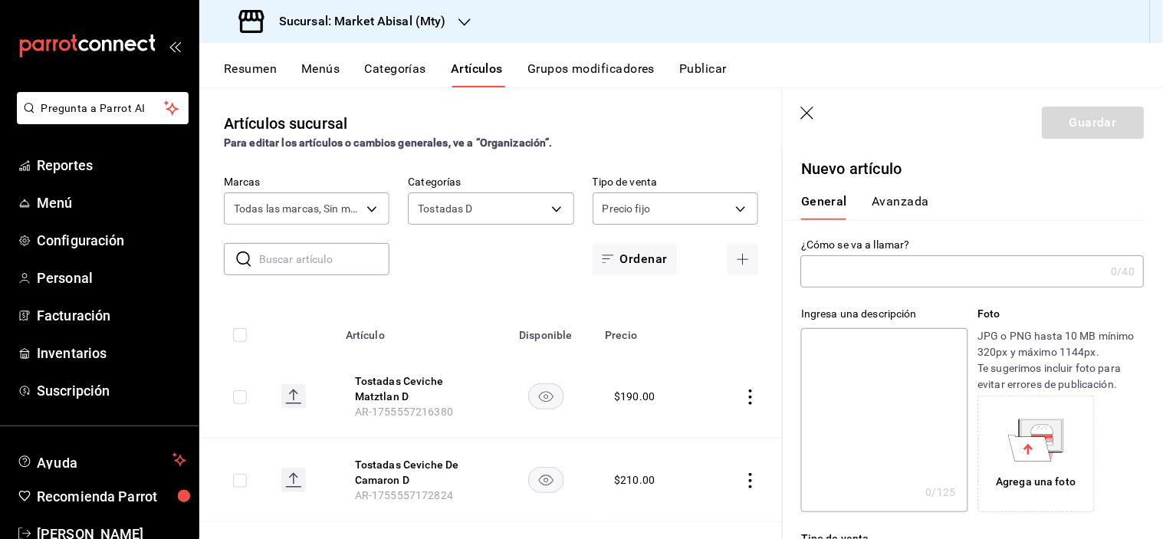
click at [854, 265] on input "text" at bounding box center [953, 271] width 304 height 31
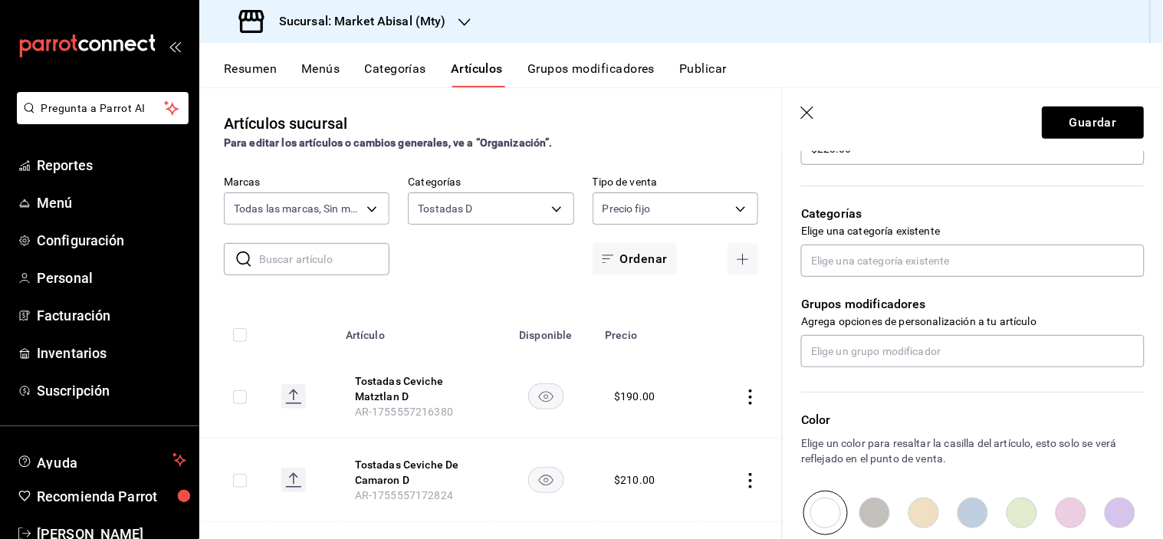
scroll to position [511, 0]
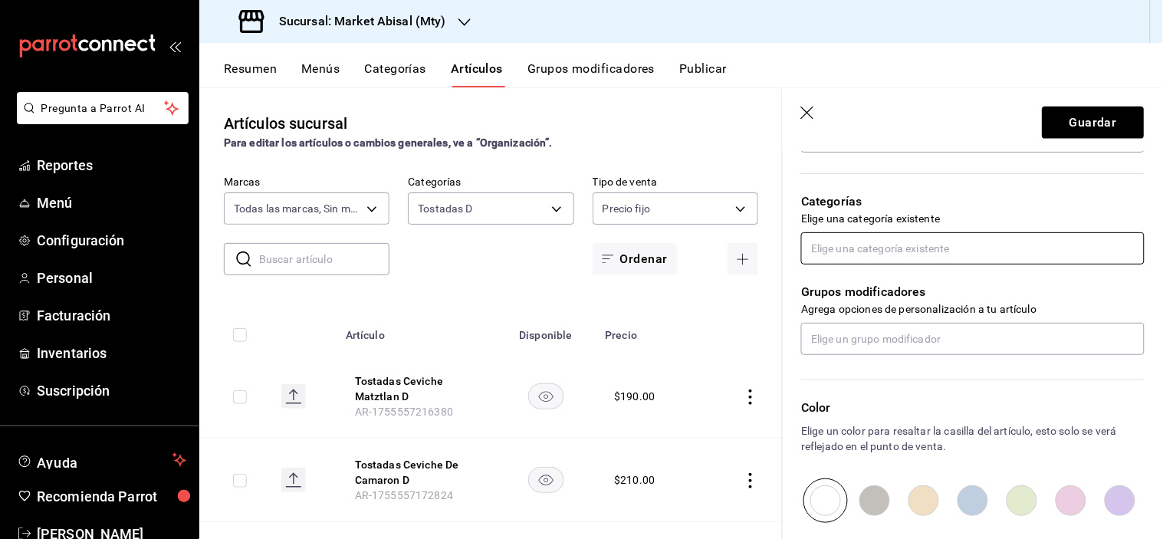
click at [907, 255] on input "text" at bounding box center [973, 248] width 344 height 32
click at [901, 308] on li "Tostadas D" at bounding box center [967, 307] width 331 height 25
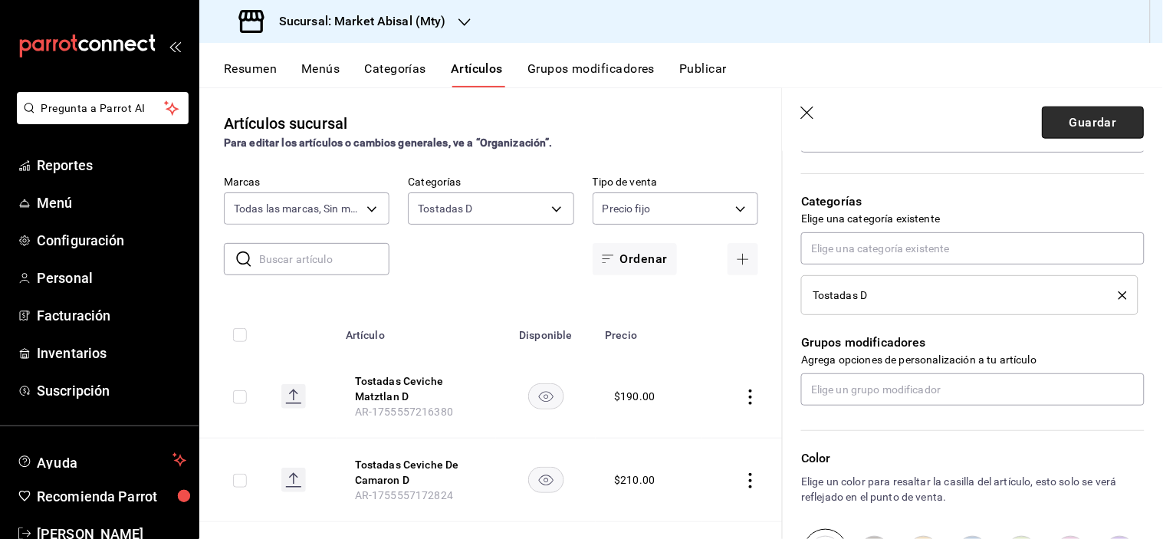
click at [1059, 115] on button "Guardar" at bounding box center [1094, 123] width 102 height 32
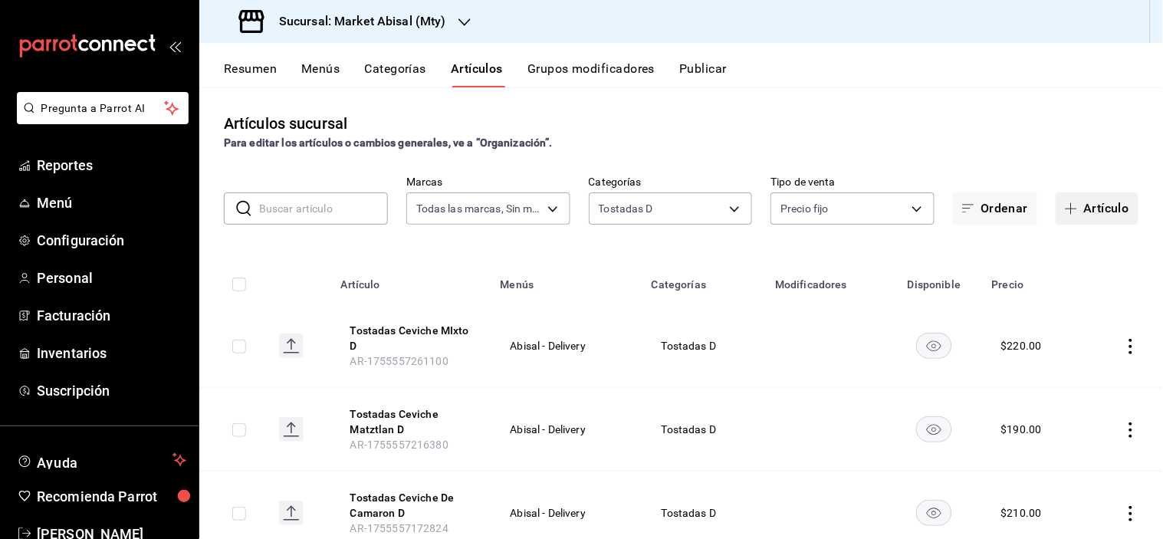
click at [1094, 209] on button "Artículo" at bounding box center [1097, 209] width 83 height 32
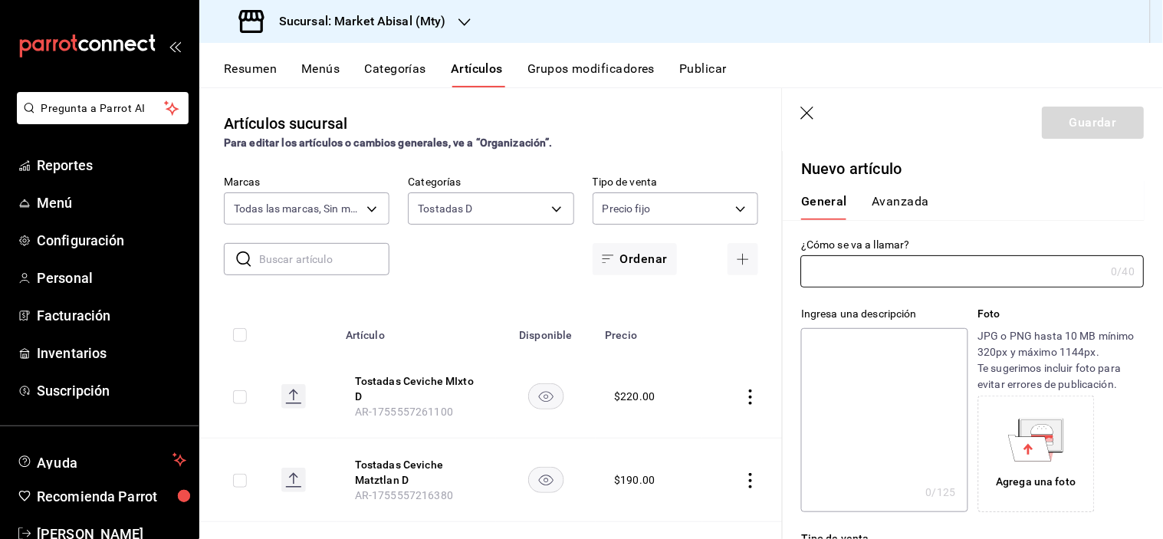
scroll to position [341, 0]
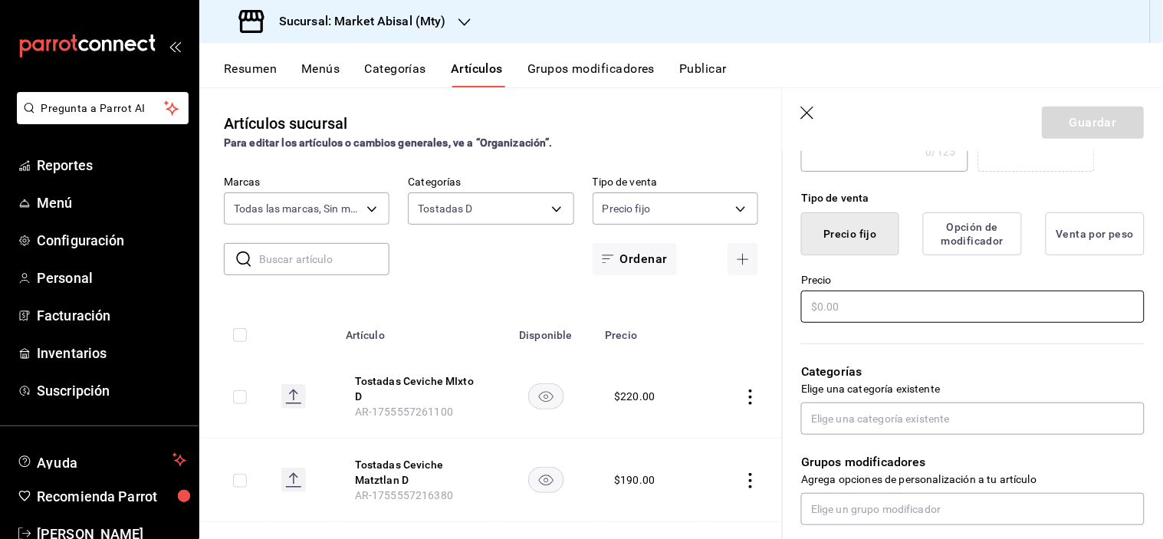
click at [845, 308] on input "text" at bounding box center [973, 307] width 344 height 32
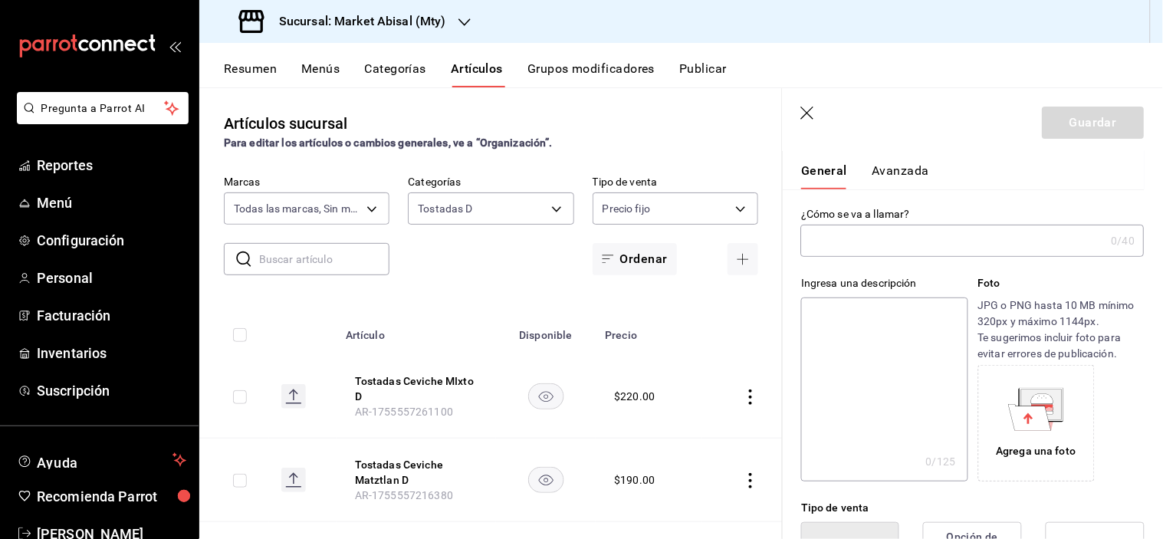
scroll to position [0, 0]
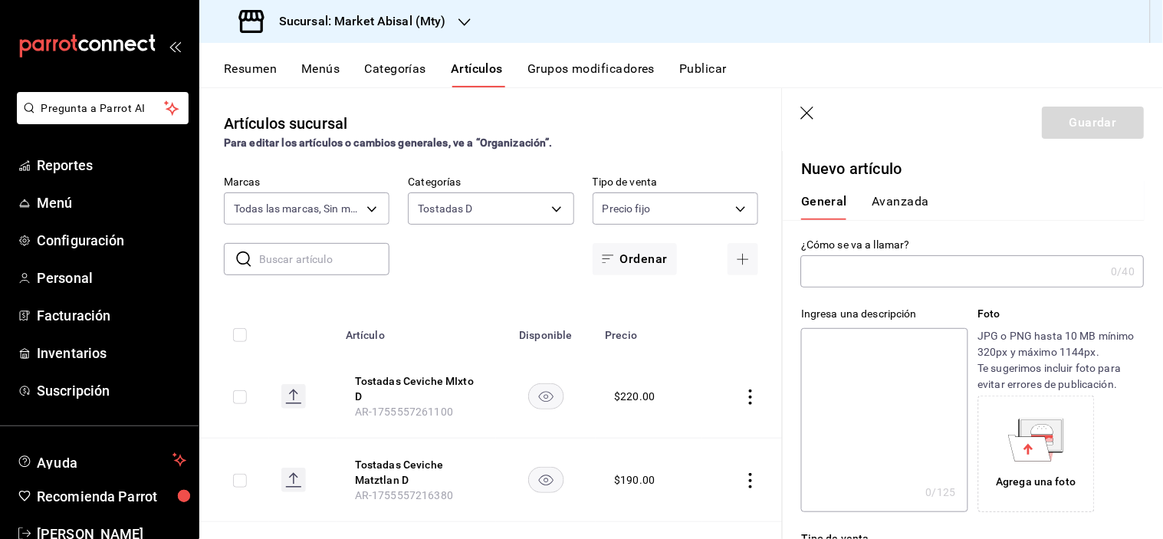
drag, startPoint x: 825, startPoint y: 266, endPoint x: 824, endPoint y: 278, distance: 12.3
click at [825, 267] on input "text" at bounding box center [953, 271] width 304 height 31
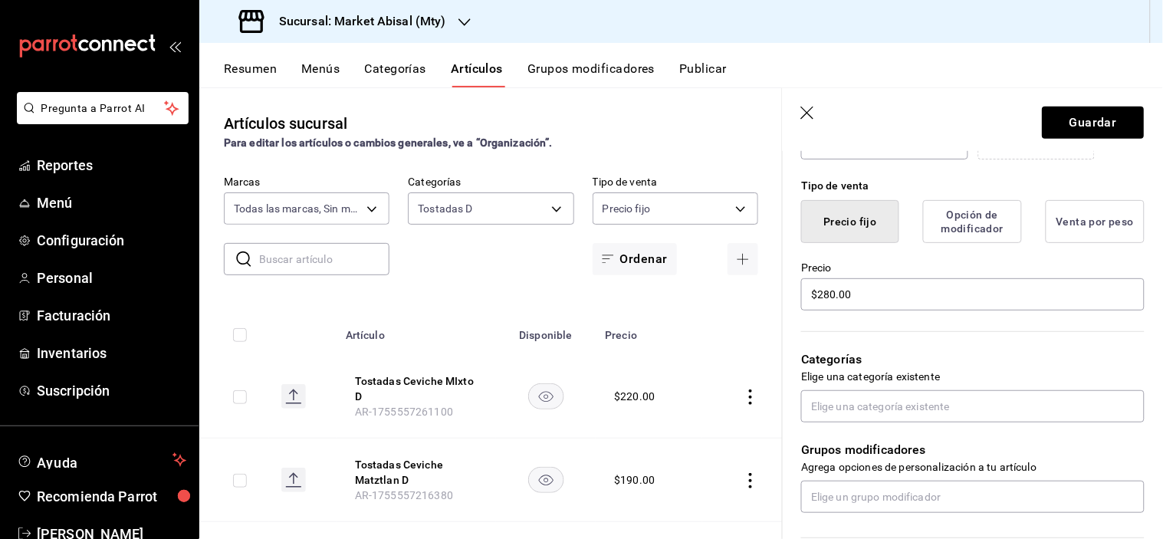
scroll to position [341, 0]
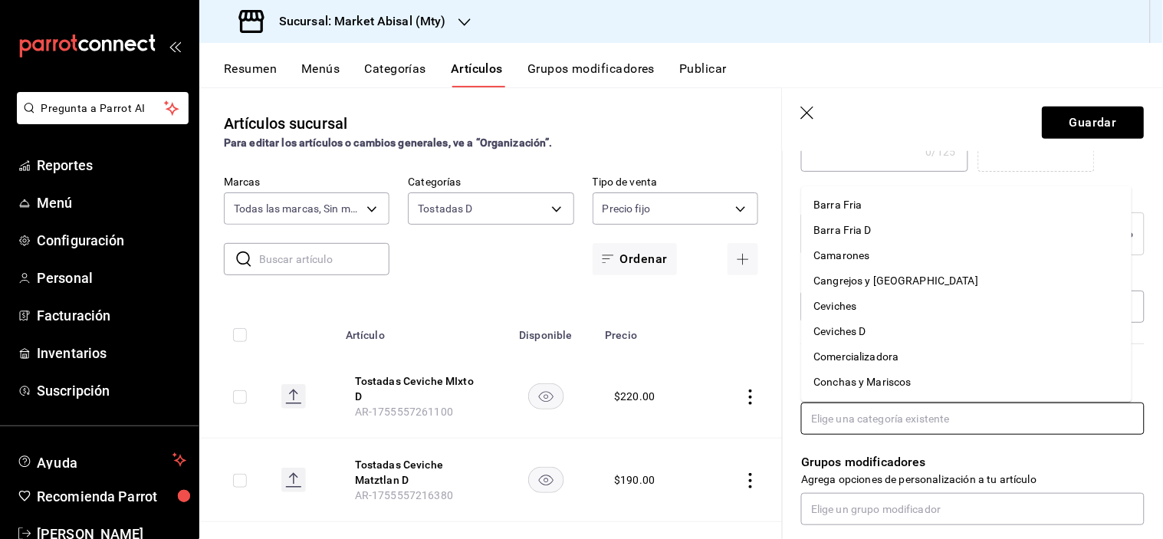
click at [880, 412] on input "text" at bounding box center [973, 419] width 344 height 32
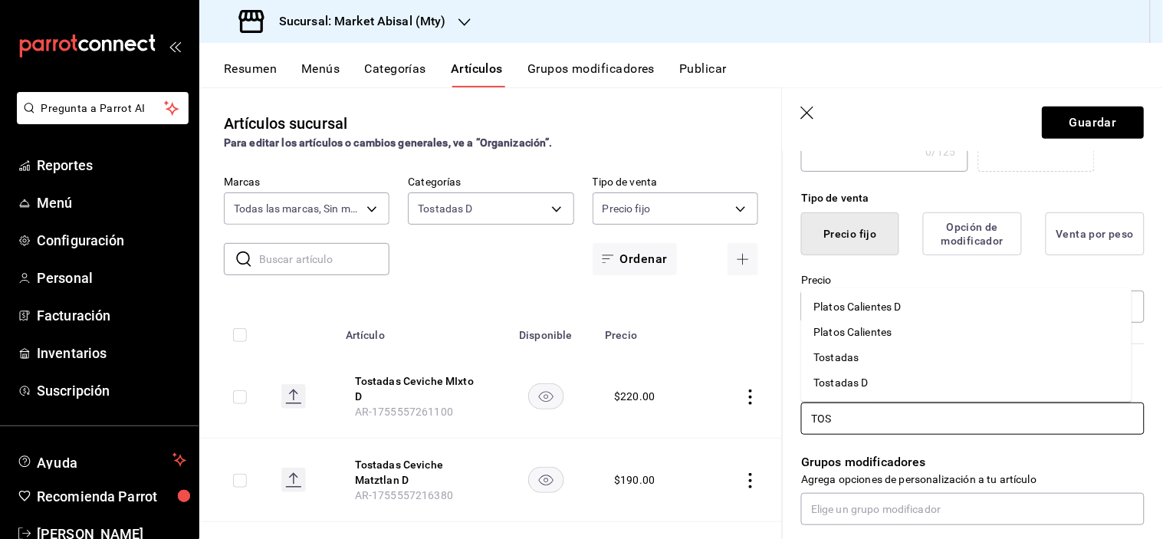
drag, startPoint x: 892, startPoint y: 386, endPoint x: 905, endPoint y: 394, distance: 15.5
click at [892, 385] on li "Tostadas D" at bounding box center [967, 382] width 331 height 25
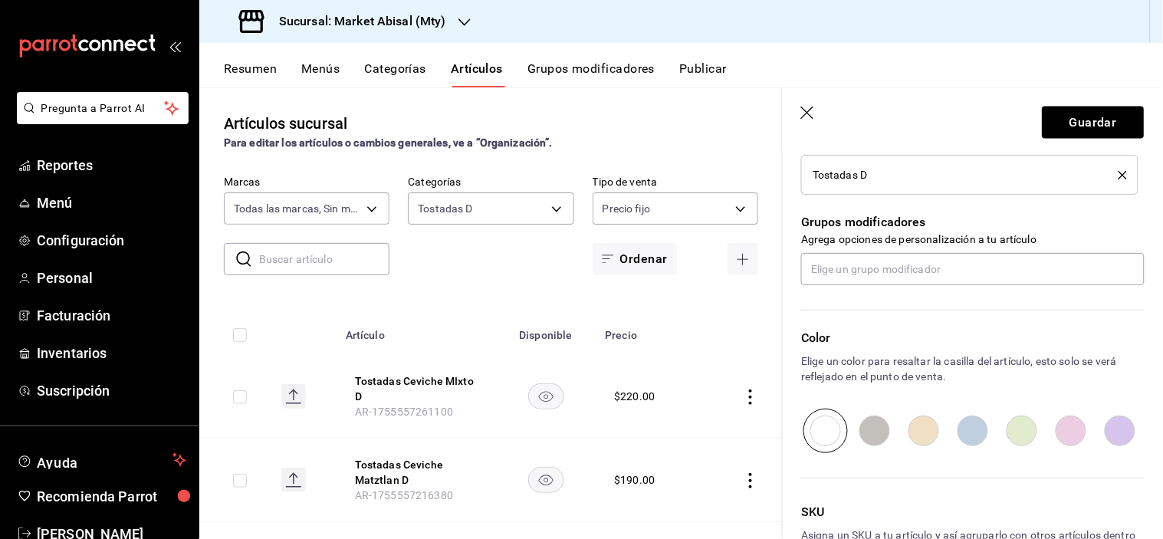
scroll to position [737, 0]
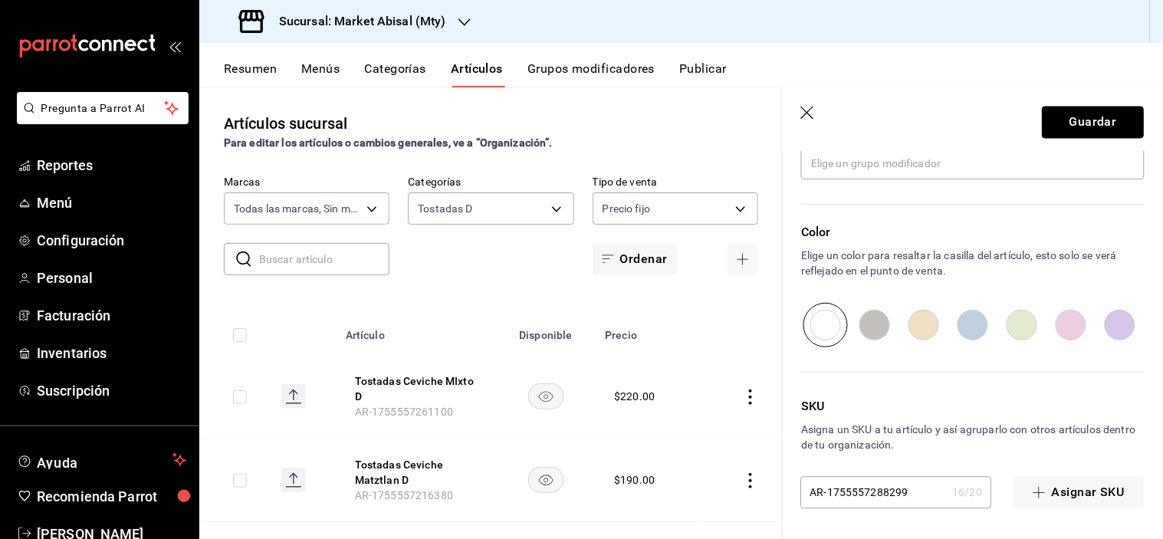
click at [1105, 134] on button "Guardar" at bounding box center [1094, 123] width 102 height 32
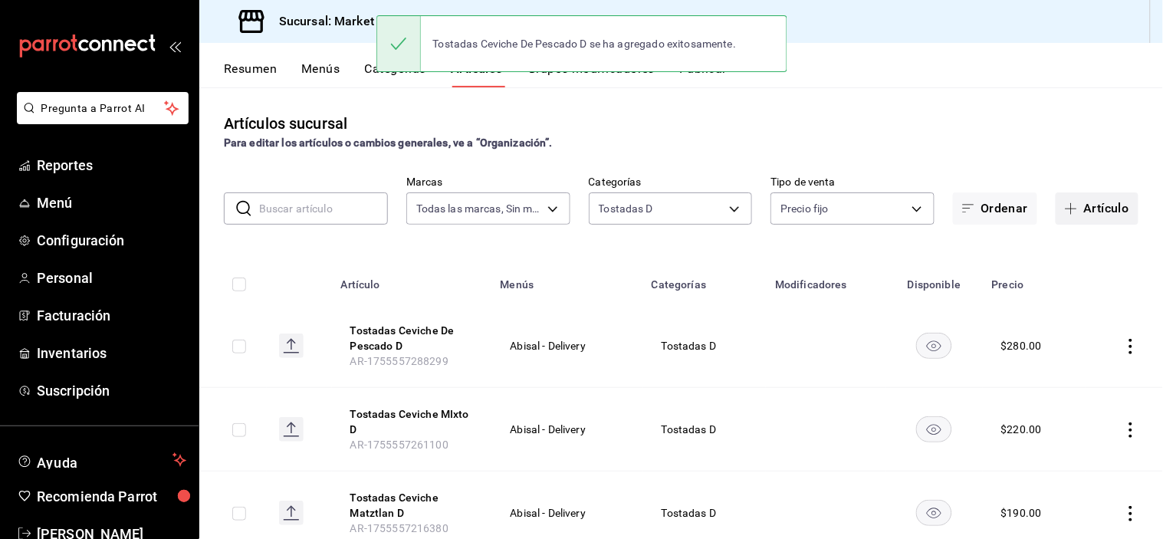
click at [1084, 206] on button "Artículo" at bounding box center [1097, 209] width 83 height 32
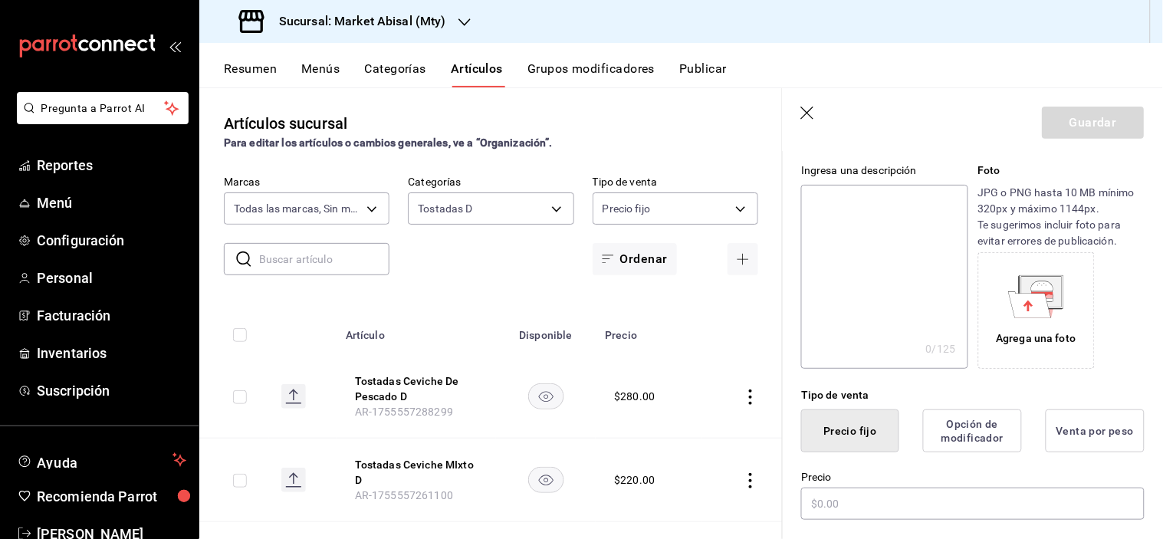
scroll to position [341, 0]
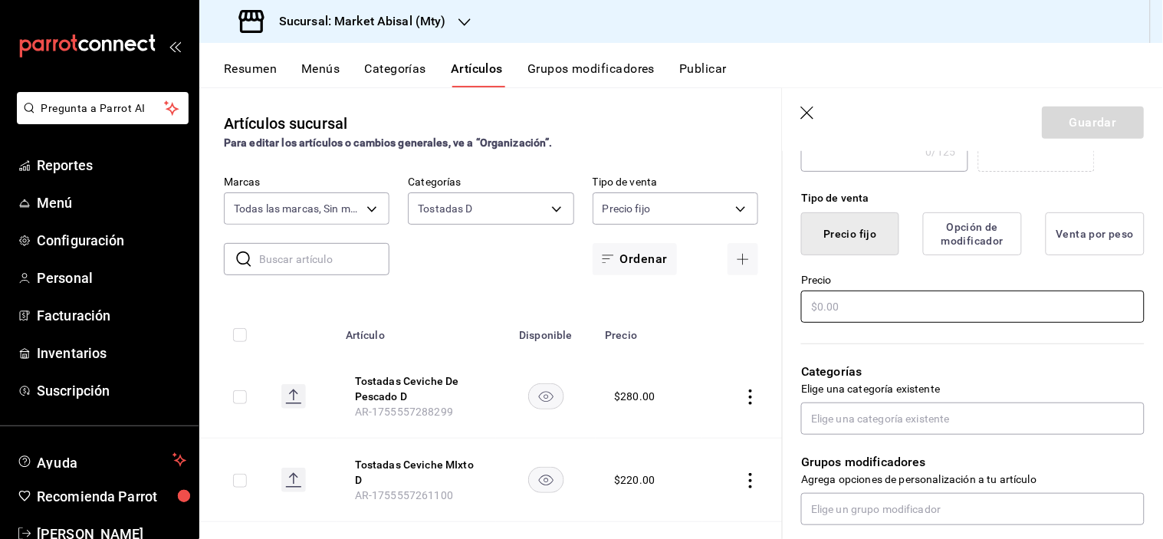
click at [834, 317] on input "text" at bounding box center [973, 307] width 344 height 32
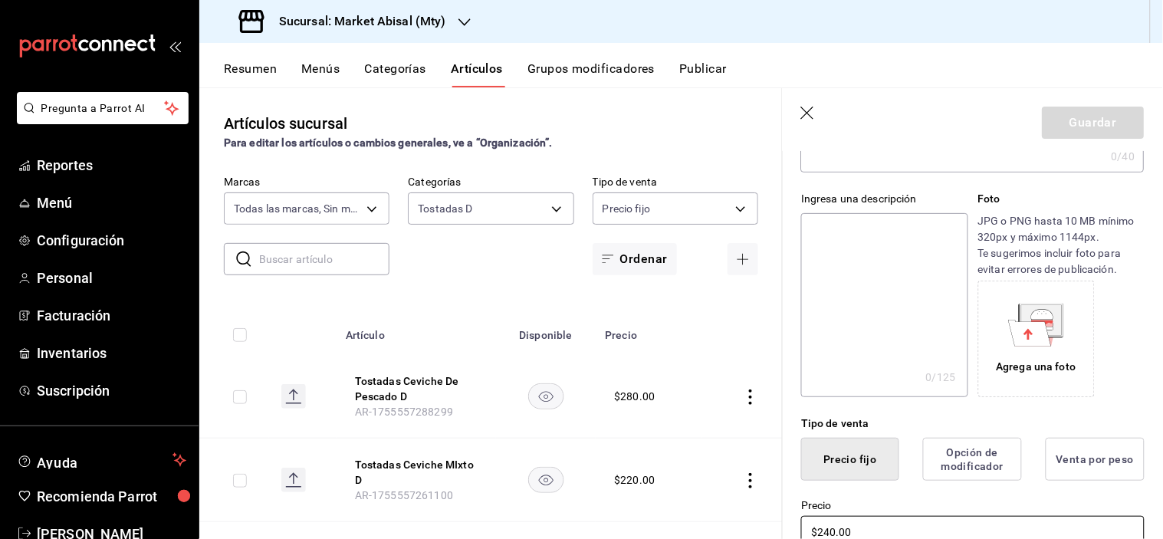
scroll to position [0, 0]
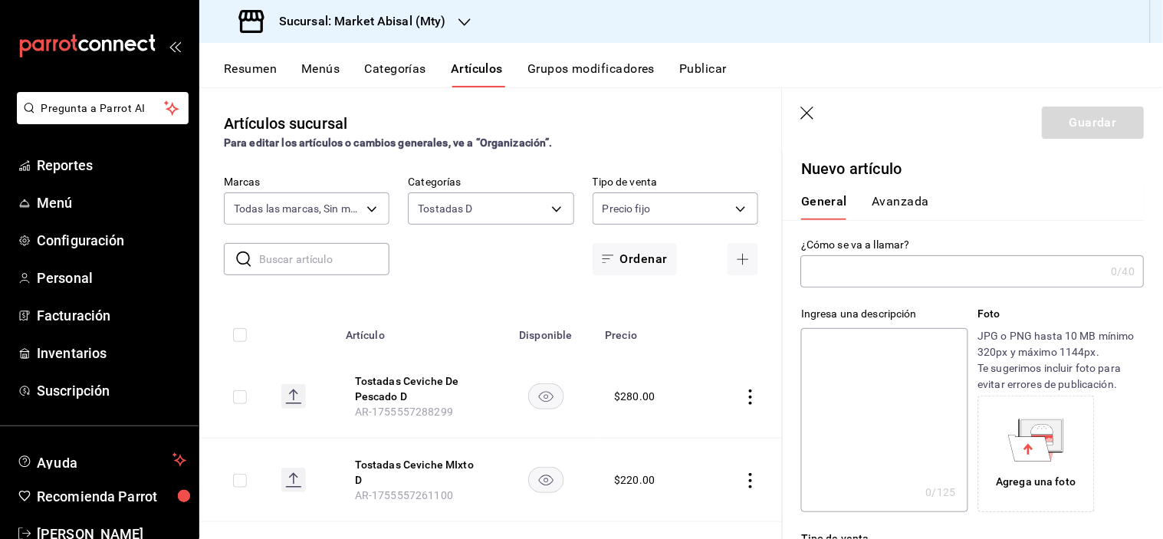
click at [884, 258] on input "text" at bounding box center [953, 271] width 304 height 31
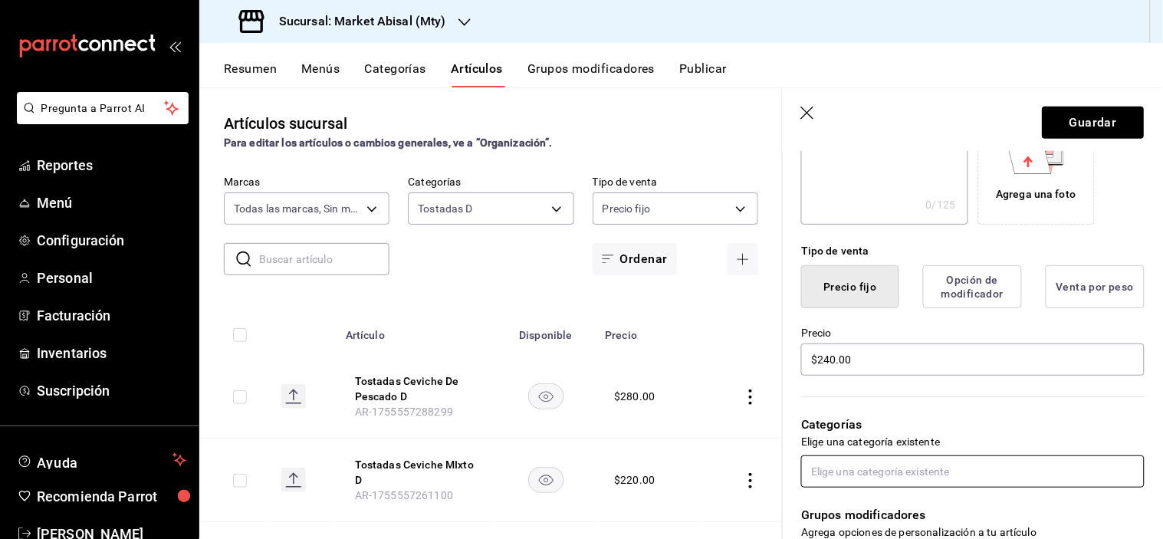
scroll to position [341, 0]
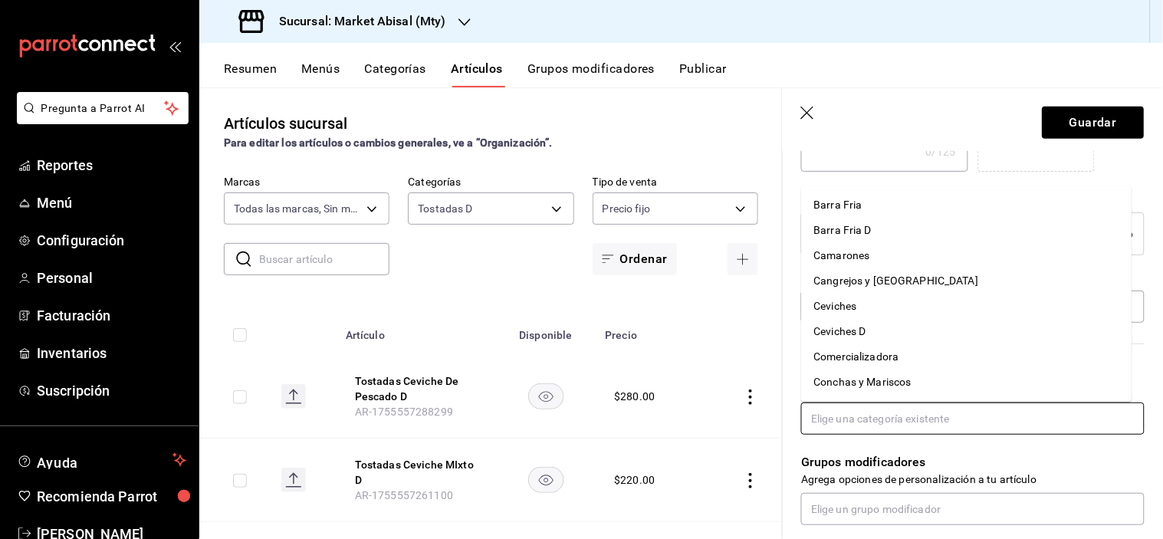
click at [917, 403] on input "text" at bounding box center [973, 419] width 344 height 32
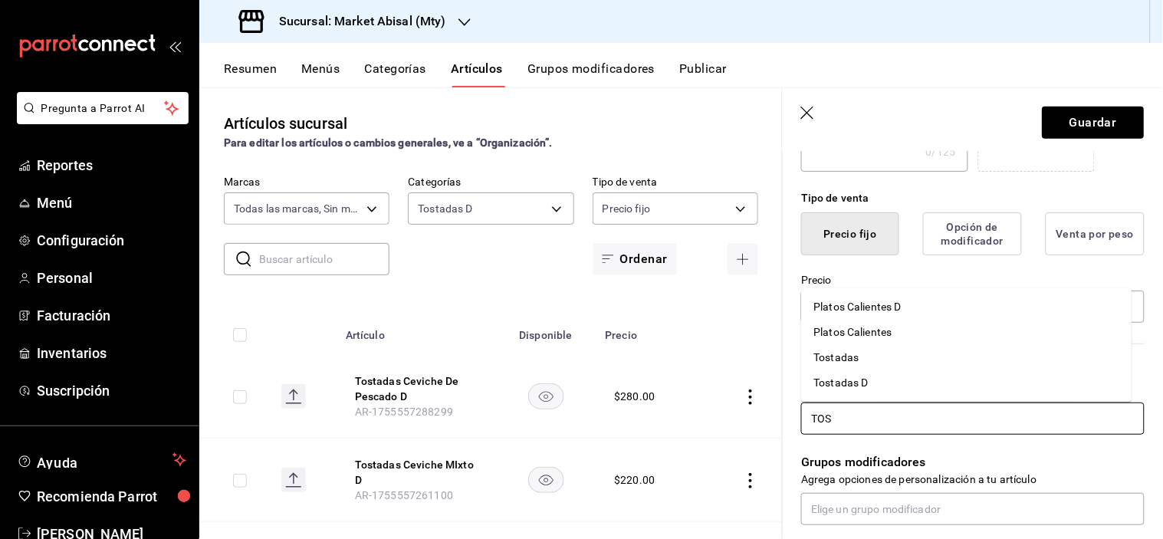
click at [920, 387] on li "Tostadas D" at bounding box center [967, 382] width 331 height 25
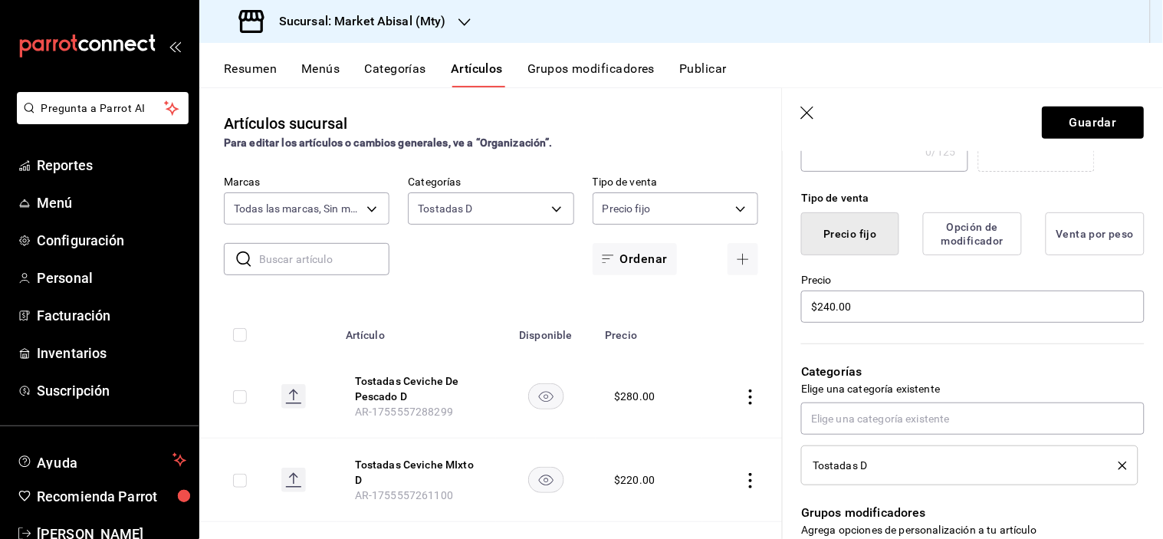
click at [1111, 103] on header "Guardar" at bounding box center [973, 119] width 380 height 63
click at [1098, 126] on button "Guardar" at bounding box center [1094, 123] width 102 height 32
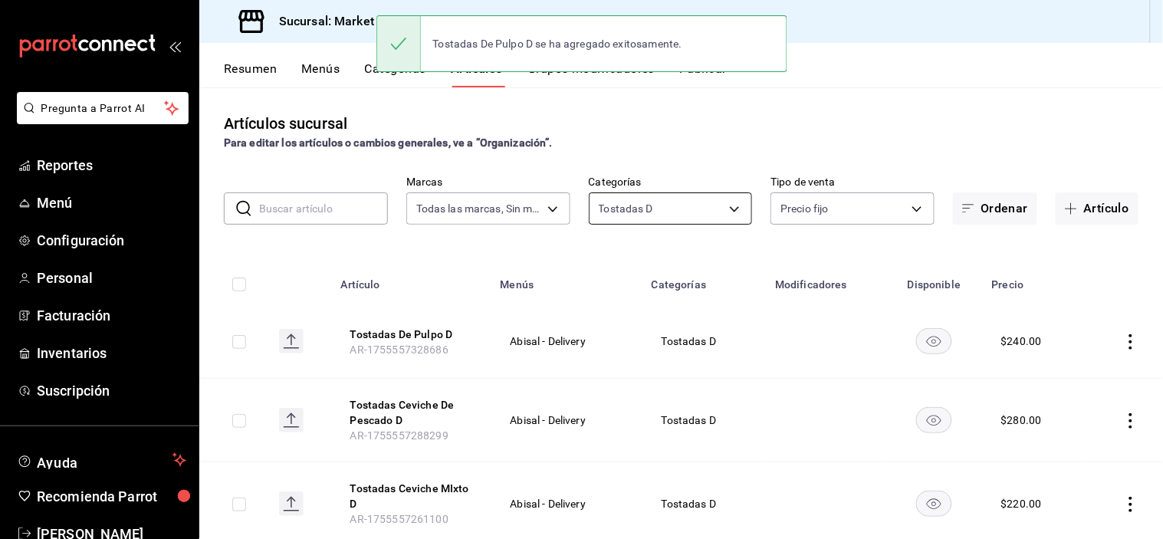
click at [731, 209] on body "Pregunta a Parrot AI Reportes Menú Configuración Personal Facturación Inventari…" at bounding box center [581, 269] width 1163 height 539
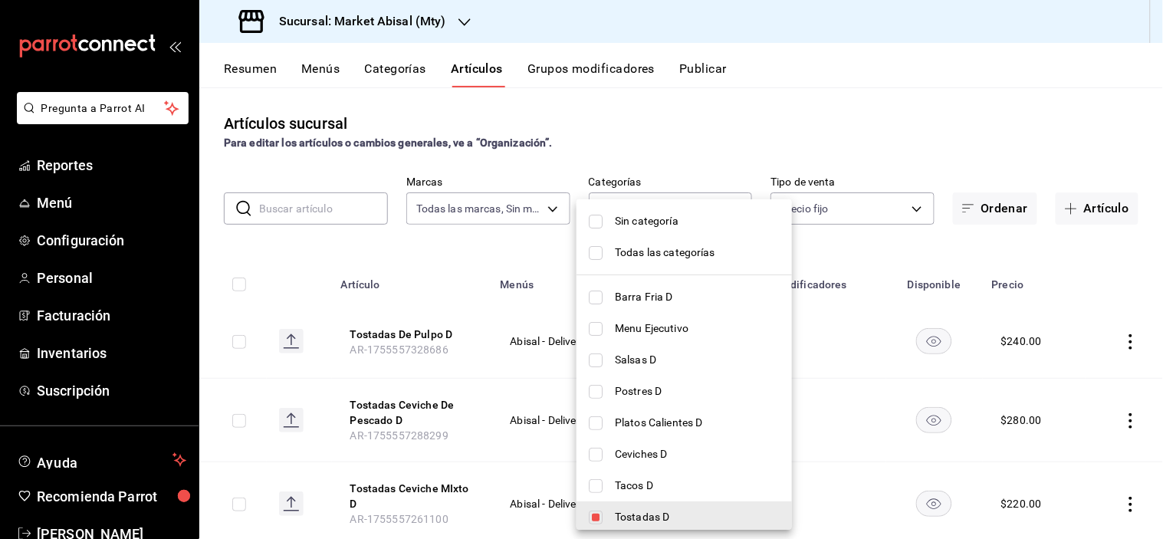
click at [879, 250] on div at bounding box center [581, 269] width 1163 height 539
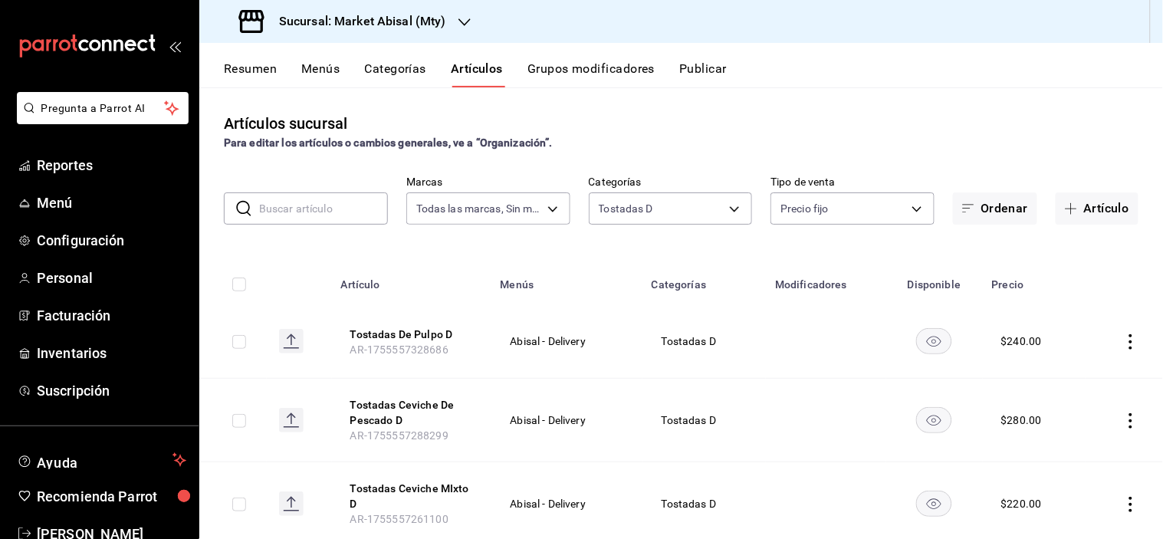
click at [328, 71] on button "Menús" at bounding box center [320, 74] width 38 height 26
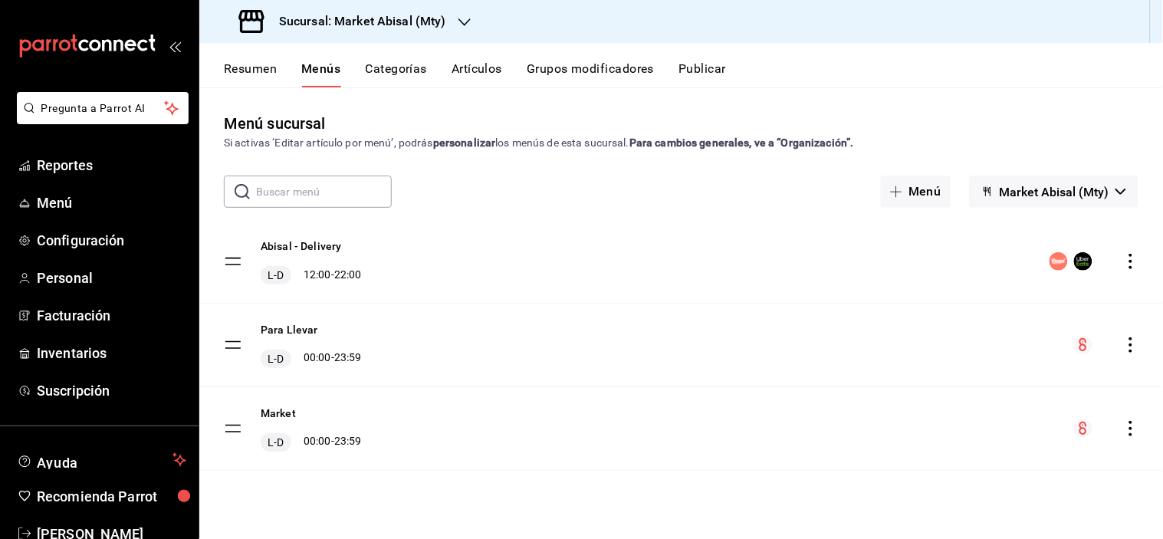
click at [1135, 262] on icon "actions" at bounding box center [1131, 261] width 15 height 15
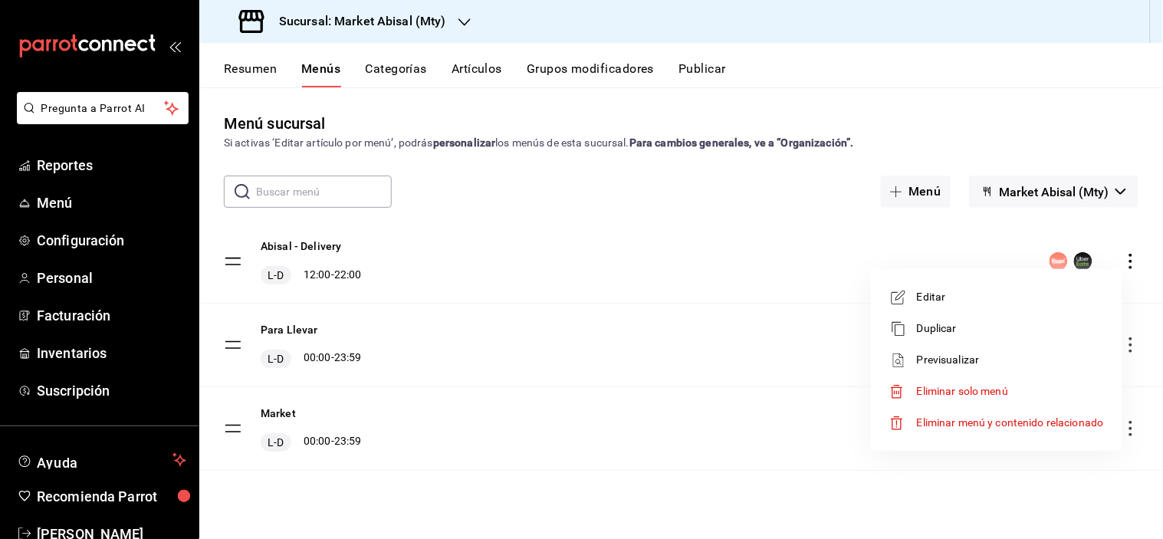
click at [992, 361] on span "Previsualizar" at bounding box center [1010, 360] width 187 height 16
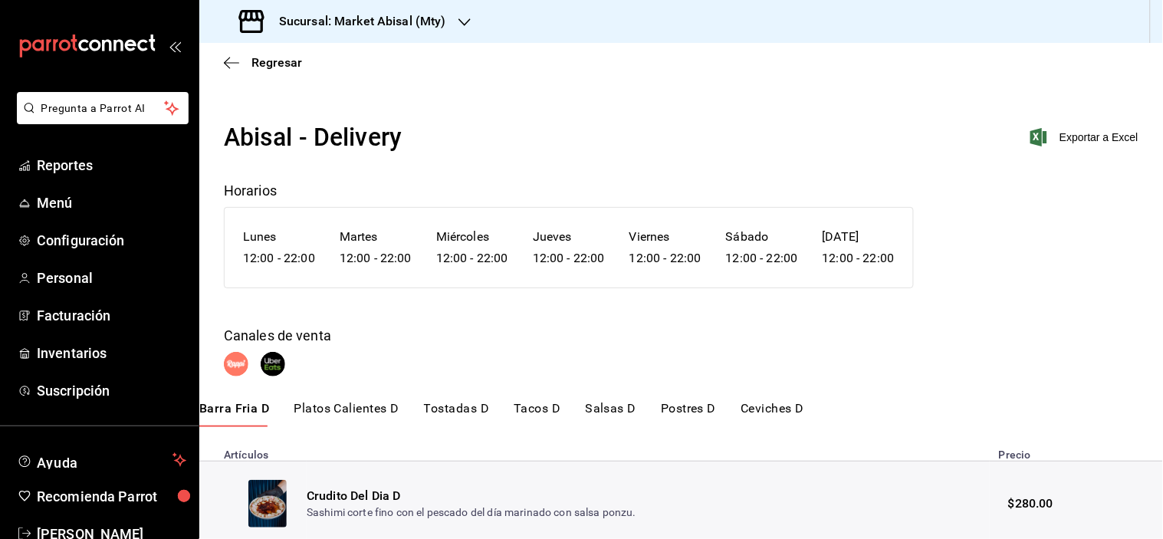
click at [907, 350] on div "Canales de venta" at bounding box center [681, 350] width 915 height 51
click at [332, 403] on button "Platos Calientes D" at bounding box center [347, 414] width 105 height 26
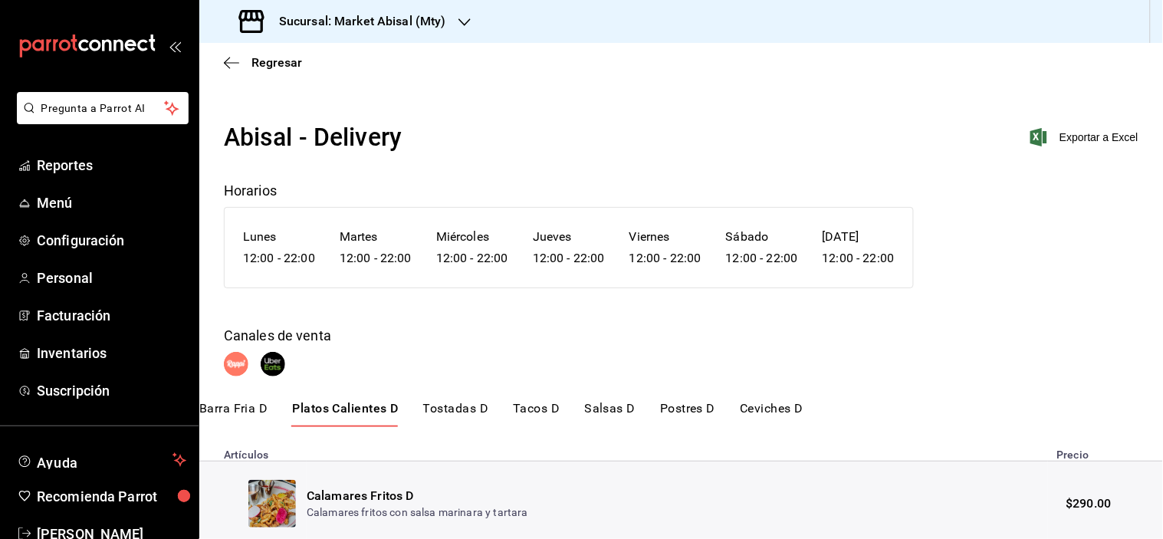
click at [454, 406] on button "Tostadas D" at bounding box center [456, 414] width 66 height 26
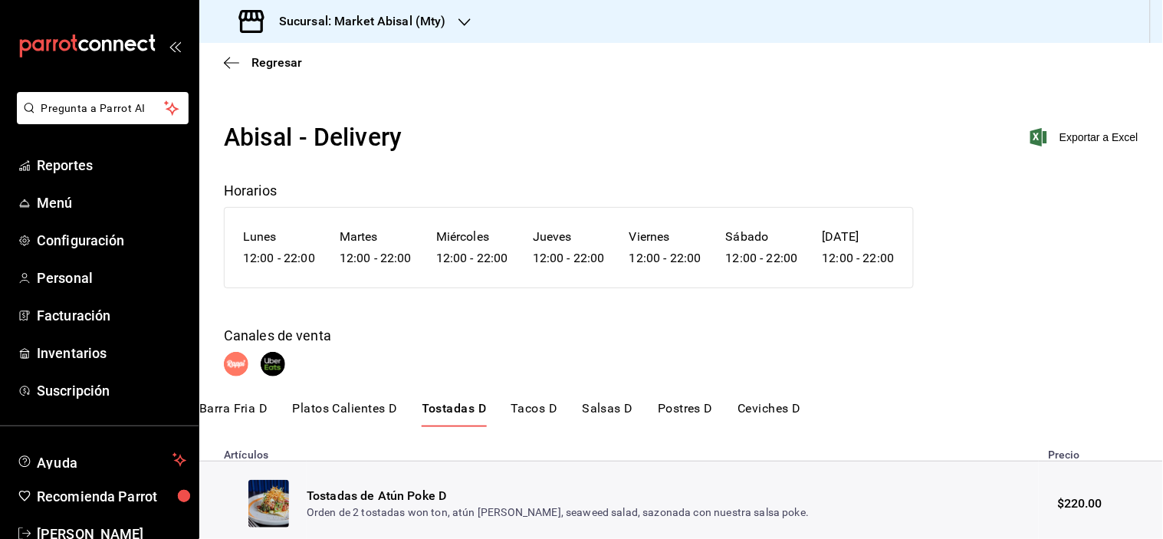
click at [542, 401] on button "Tacos D" at bounding box center [534, 414] width 47 height 26
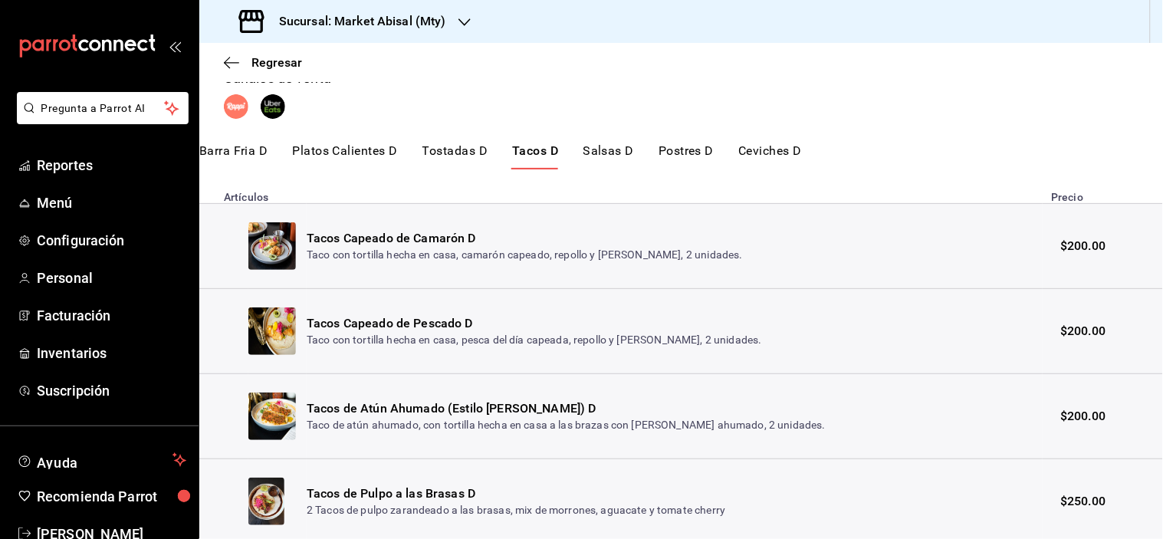
scroll to position [228, 0]
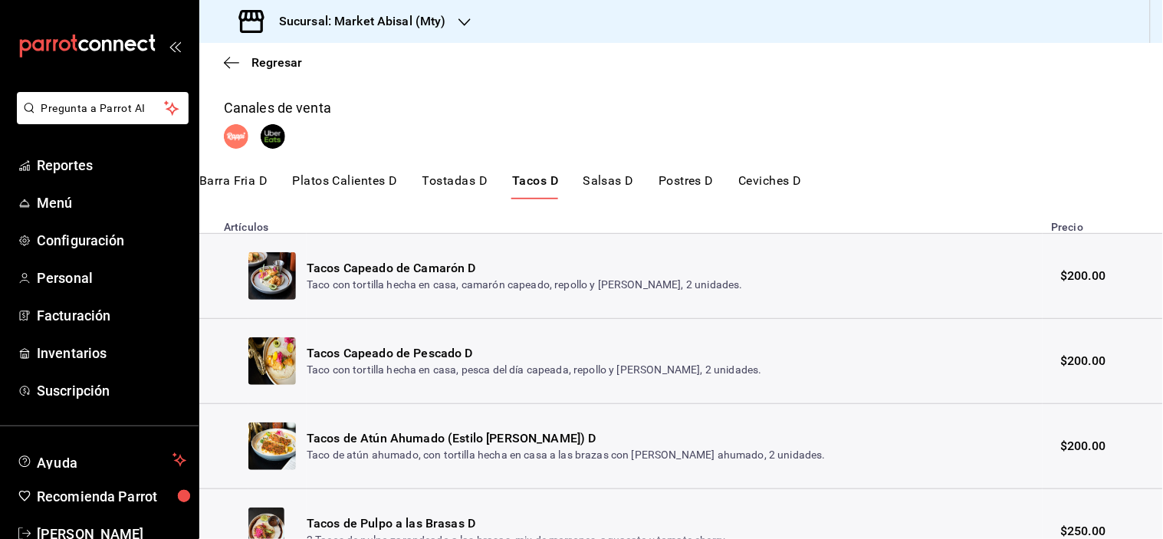
click at [607, 179] on button "Salsas D" at bounding box center [609, 186] width 51 height 26
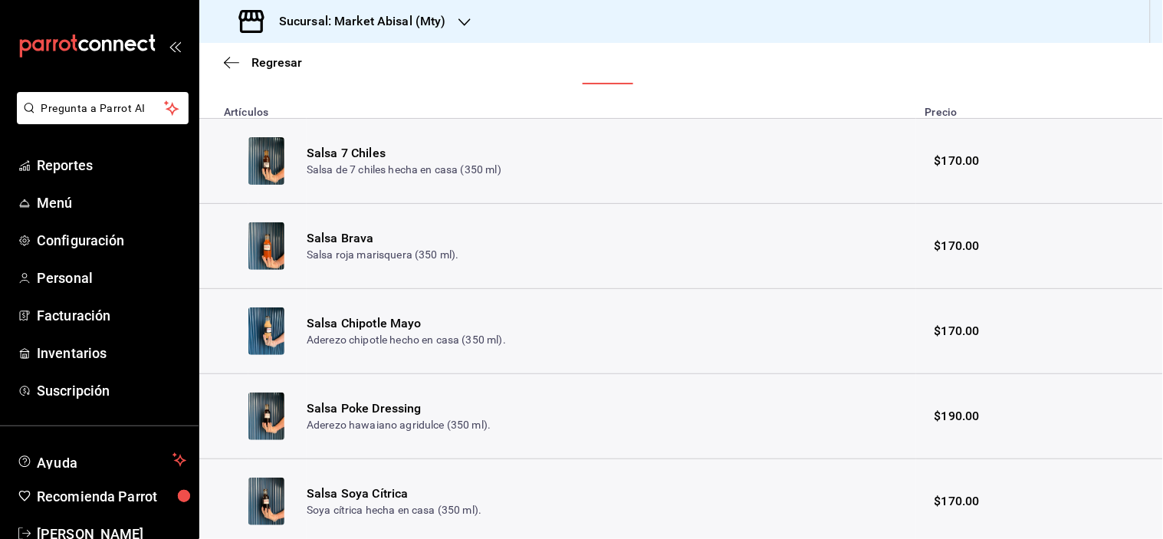
scroll to position [313, 0]
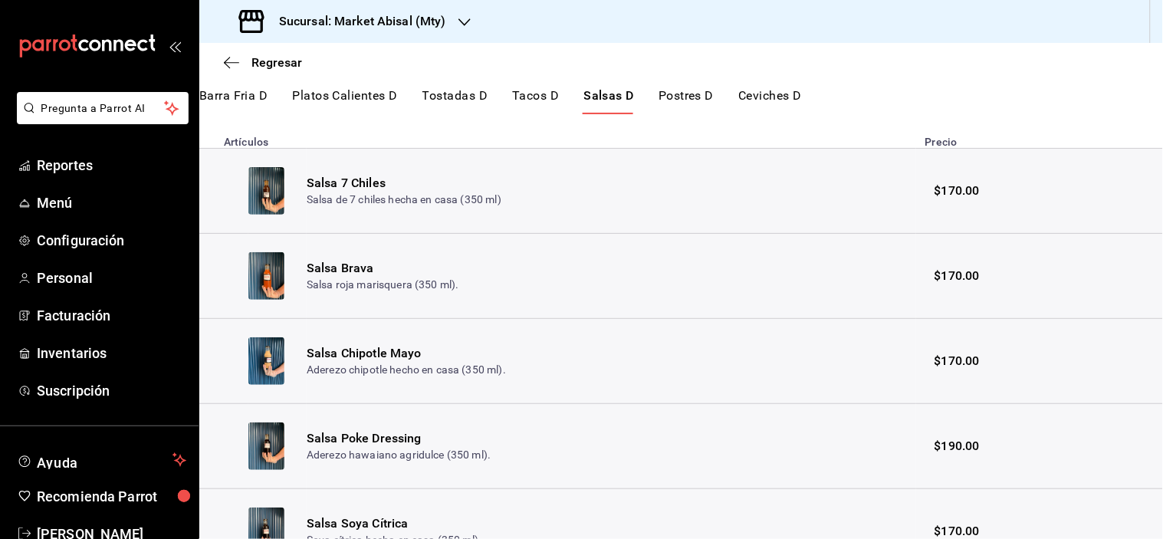
click at [698, 100] on button "Postres D" at bounding box center [686, 101] width 55 height 26
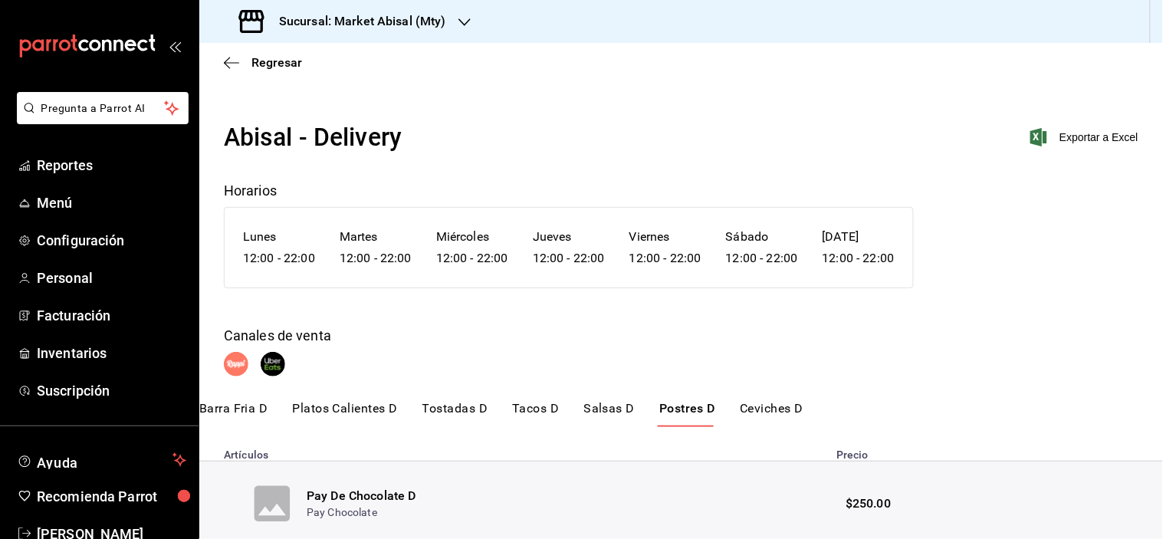
scroll to position [143, 0]
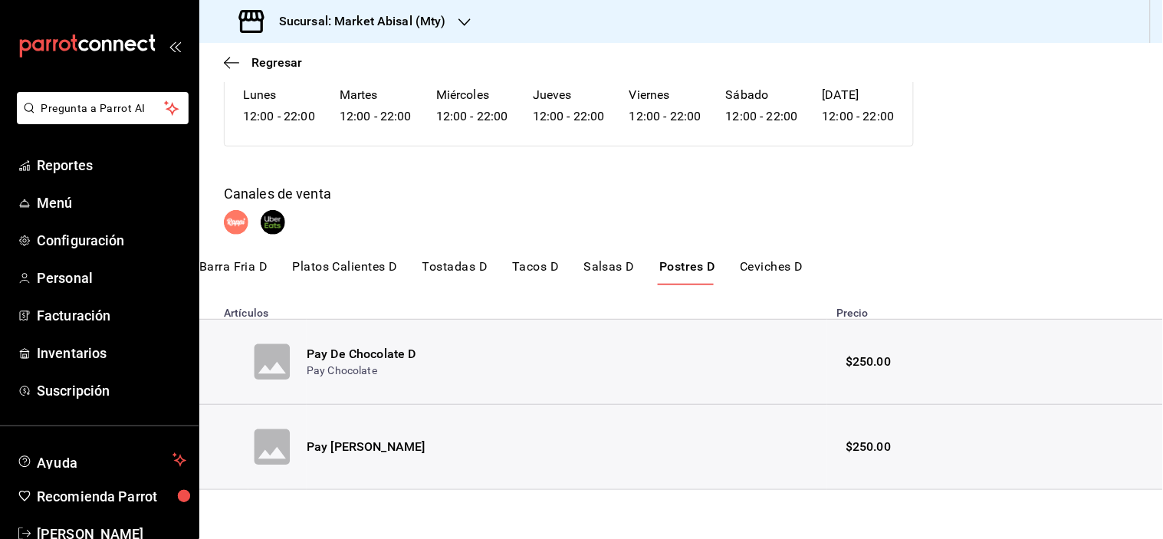
click at [765, 271] on button "Ceviches D" at bounding box center [772, 272] width 64 height 26
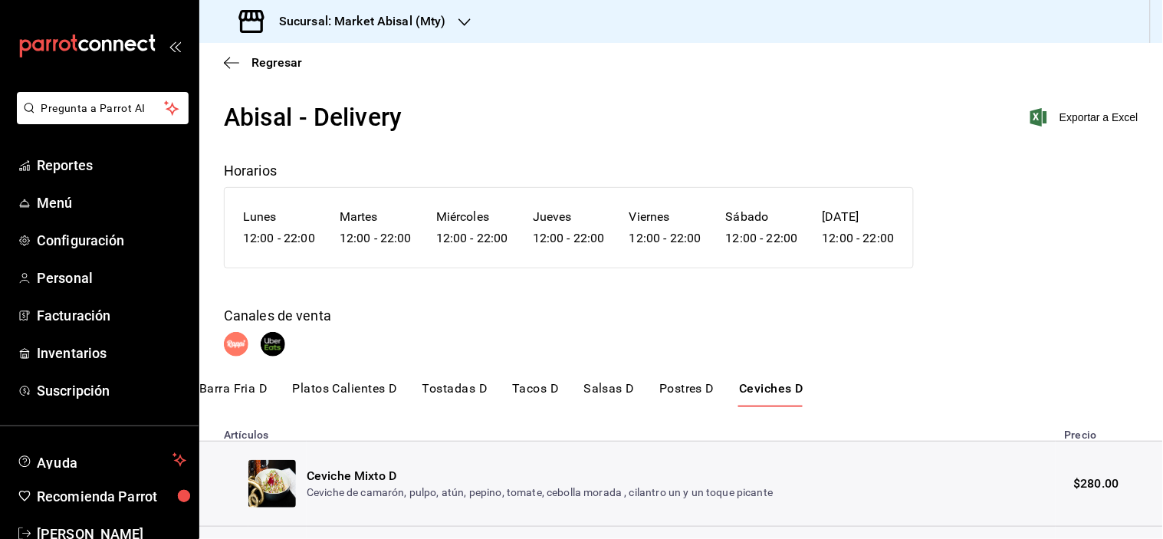
scroll to position [0, 0]
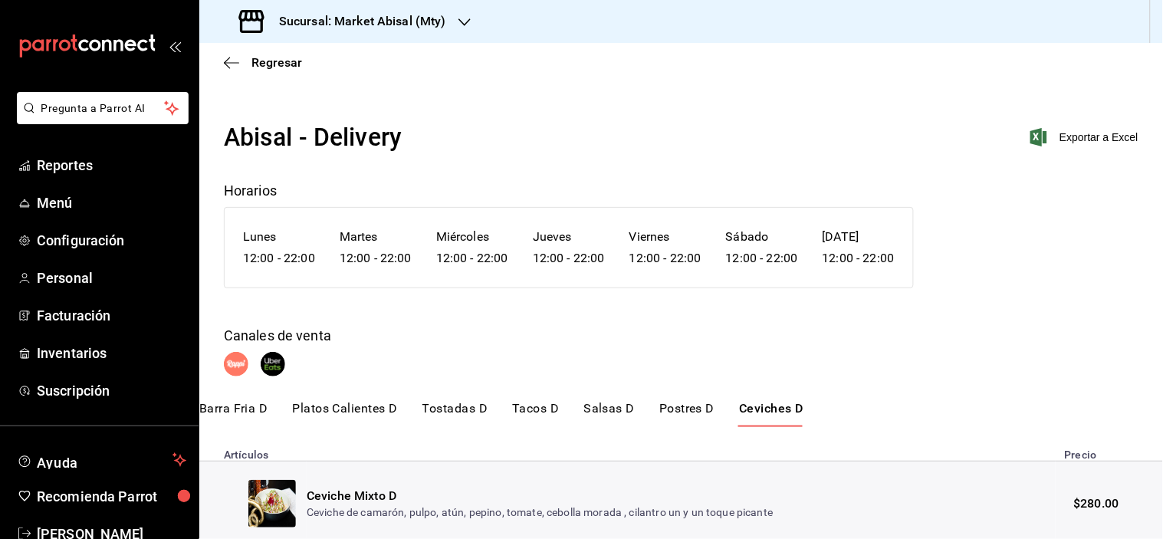
drag, startPoint x: 82, startPoint y: 202, endPoint x: 194, endPoint y: 206, distance: 112.0
click at [83, 202] on span "Menú" at bounding box center [112, 203] width 150 height 21
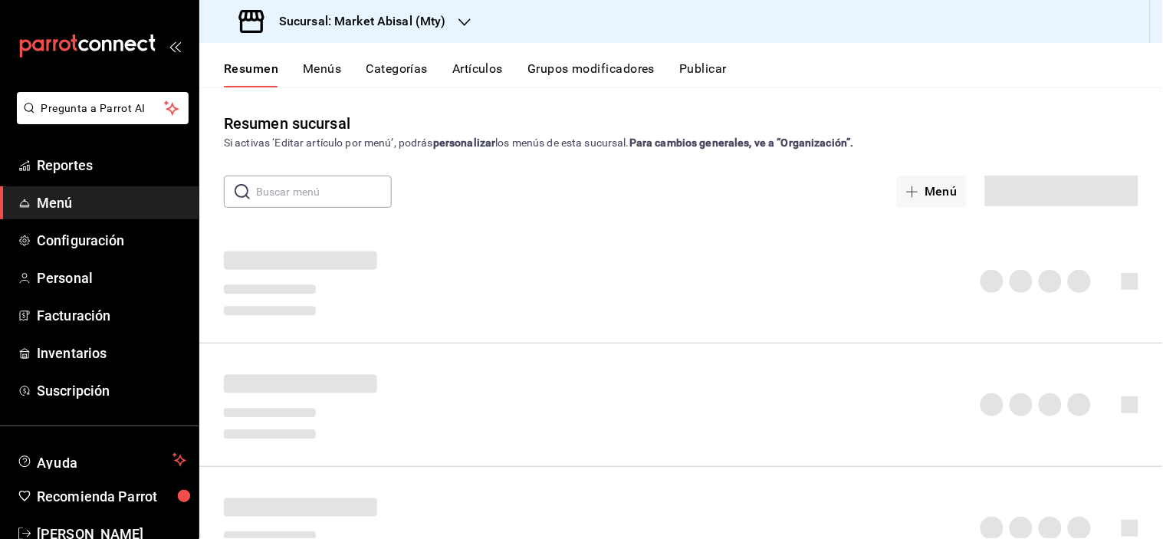
click at [447, 57] on div "Resumen Menús Categorías Artículos Grupos modificadores Publicar" at bounding box center [681, 65] width 964 height 44
click at [473, 66] on button "Artículos" at bounding box center [478, 74] width 51 height 26
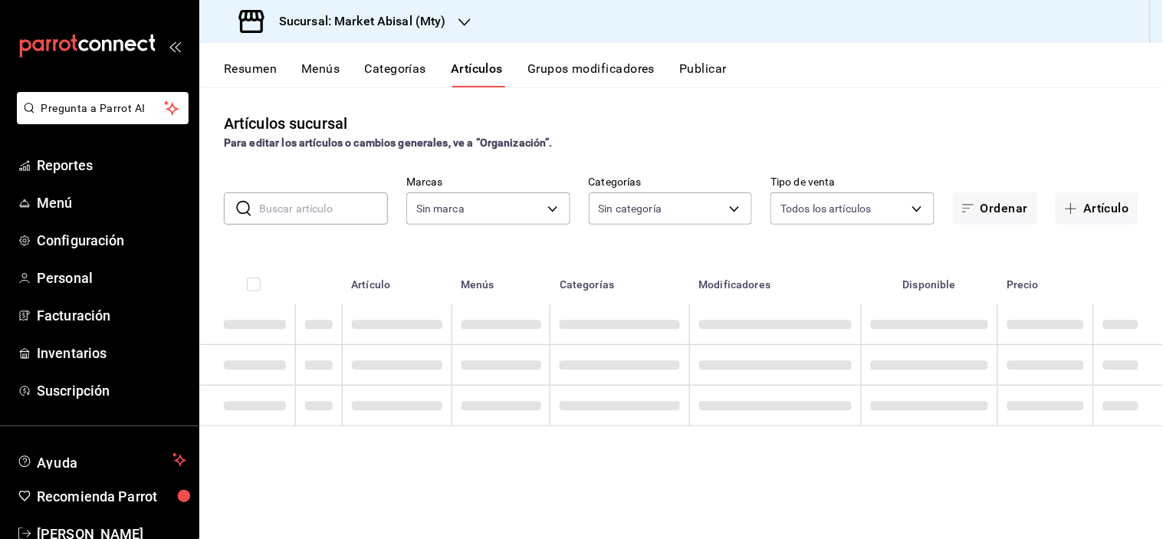
click at [315, 200] on input "text" at bounding box center [323, 208] width 129 height 31
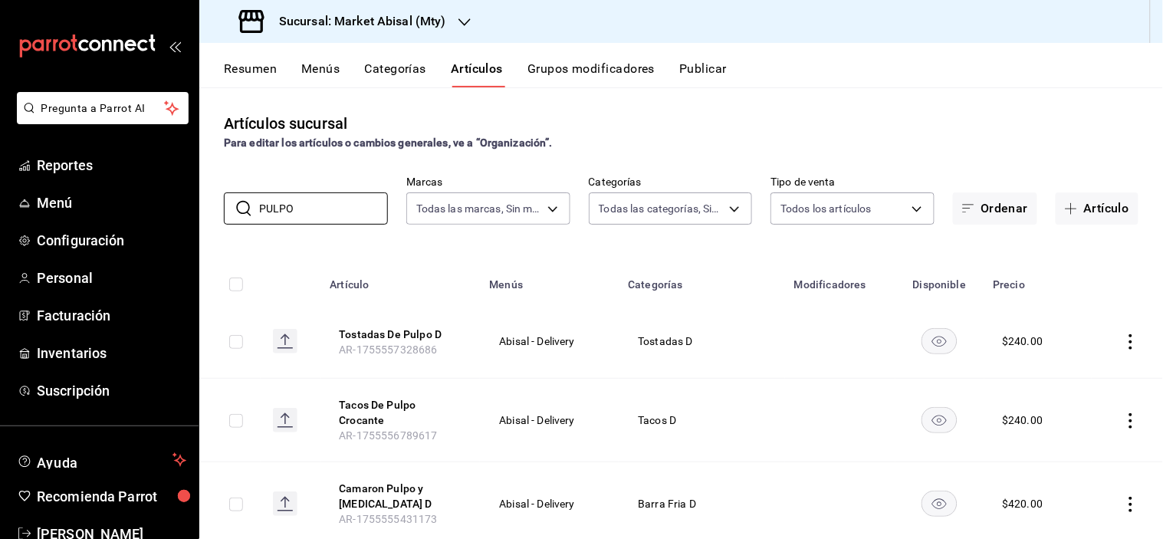
drag, startPoint x: 732, startPoint y: 109, endPoint x: 709, endPoint y: 133, distance: 34.2
click at [734, 108] on div "Artículos sucursal Para editar los artículos o cambios generales, ve a “Organiz…" at bounding box center [681, 312] width 964 height 451
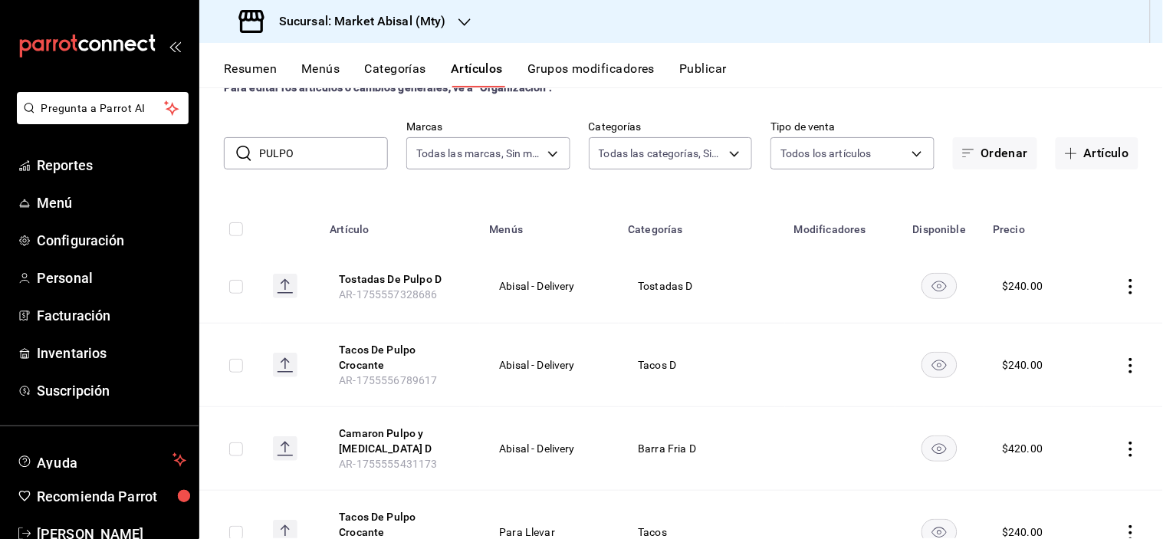
scroll to position [85, 0]
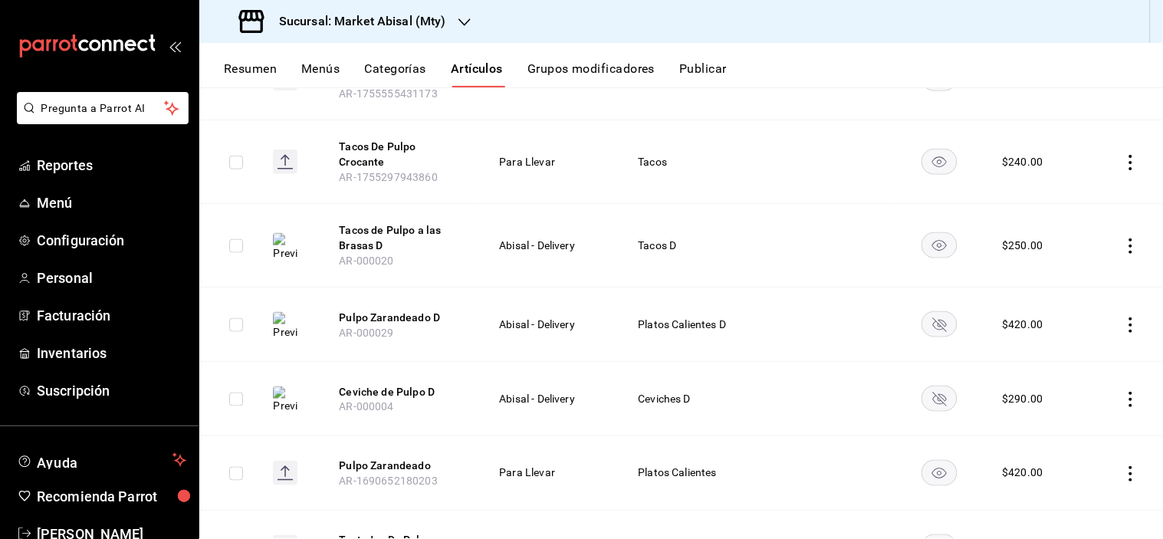
scroll to position [511, 0]
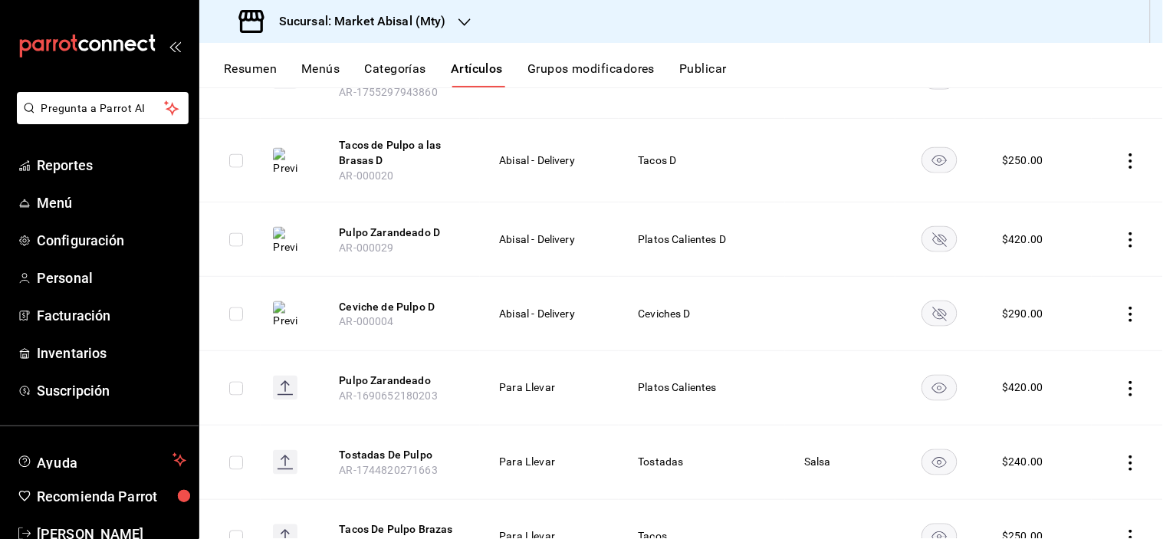
click at [936, 303] on rect "availability-product" at bounding box center [940, 313] width 35 height 25
click at [939, 234] on rect "availability-product" at bounding box center [940, 239] width 35 height 25
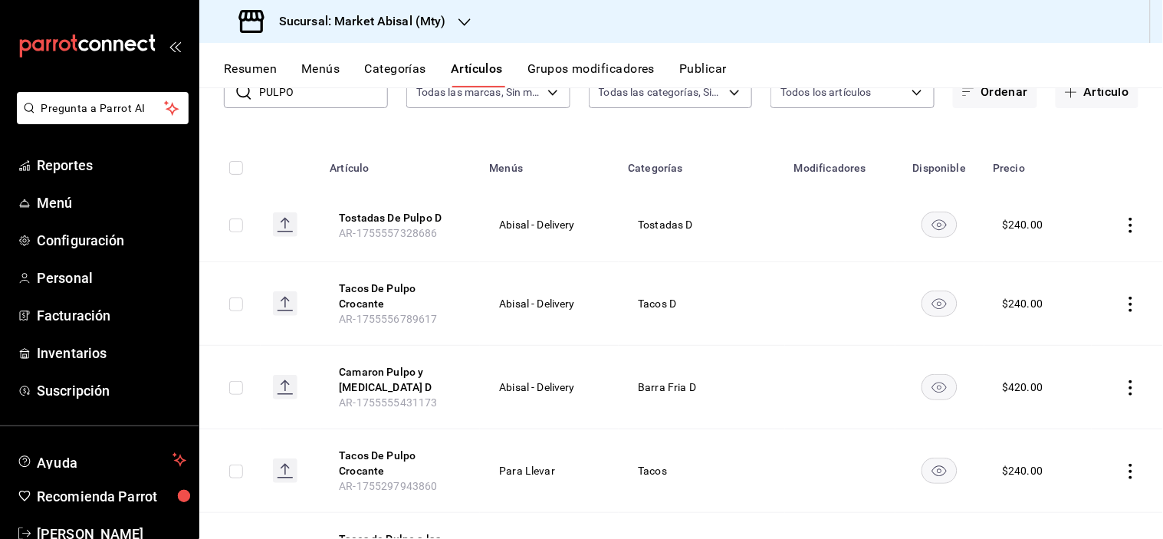
scroll to position [0, 0]
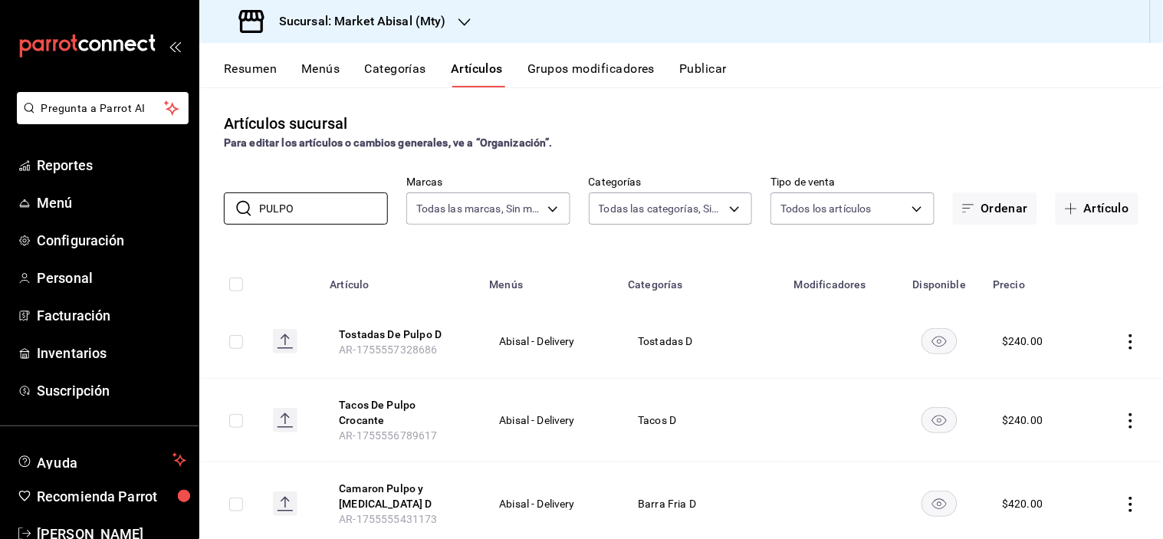
drag, startPoint x: 309, startPoint y: 202, endPoint x: 0, endPoint y: 134, distance: 316.5
click at [0, 147] on div "Pregunta a Parrot AI Reportes Menú Configuración Personal Facturación Inventari…" at bounding box center [581, 269] width 1163 height 539
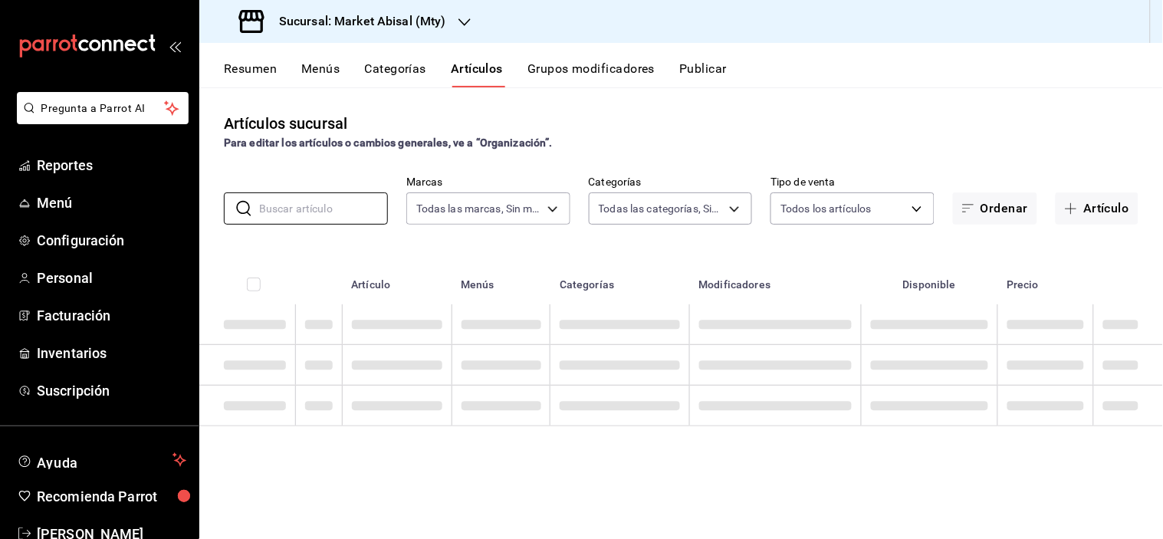
click at [1045, 135] on div "Para editar los artículos o cambios generales, ve a “Organización”." at bounding box center [681, 143] width 915 height 16
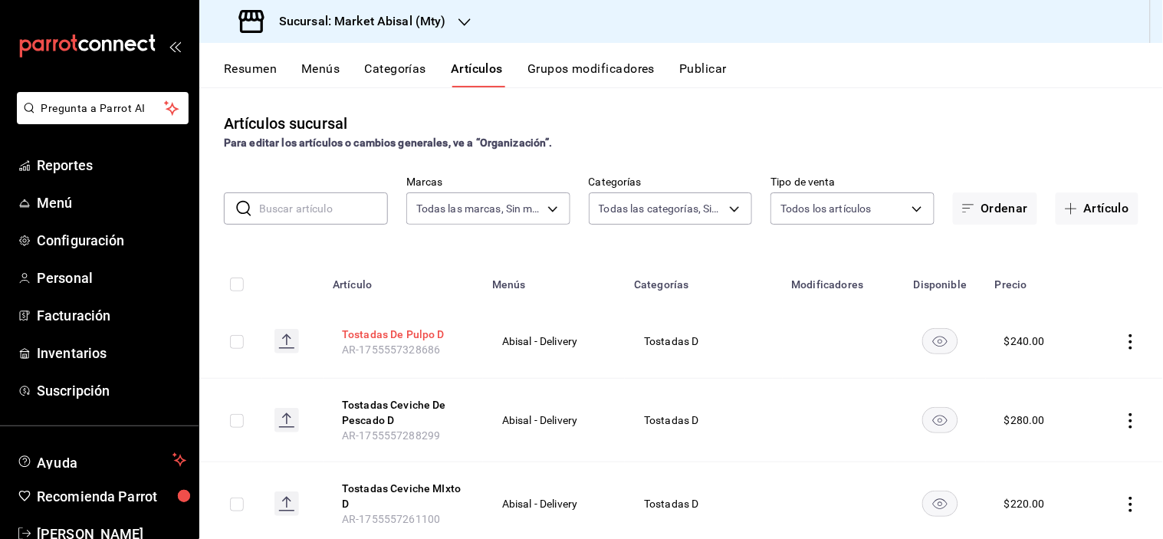
click at [423, 335] on button "Tostadas De Pulpo D" at bounding box center [403, 334] width 123 height 15
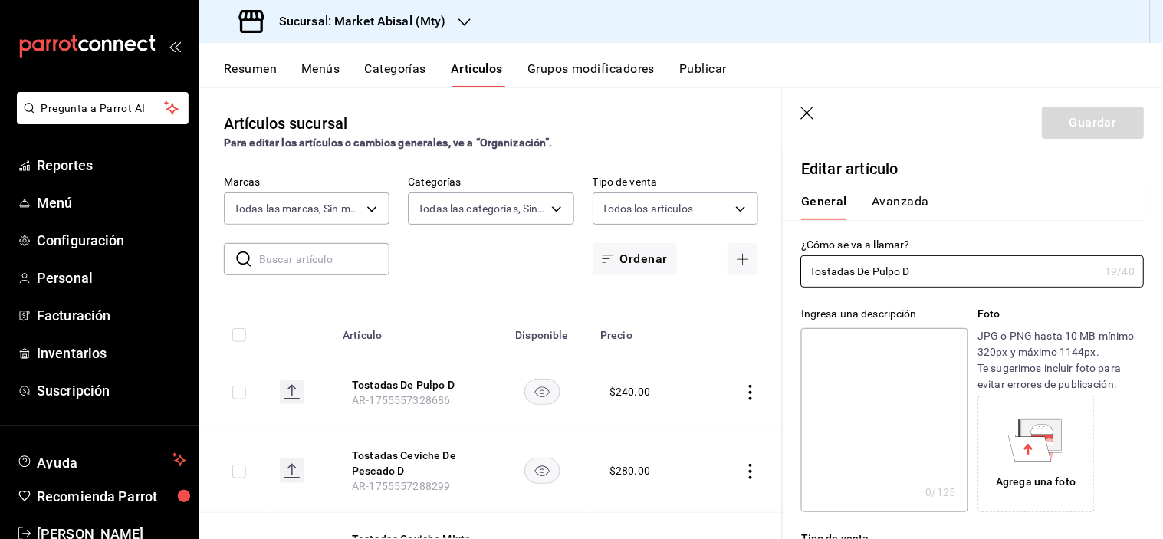
type input "$240.00"
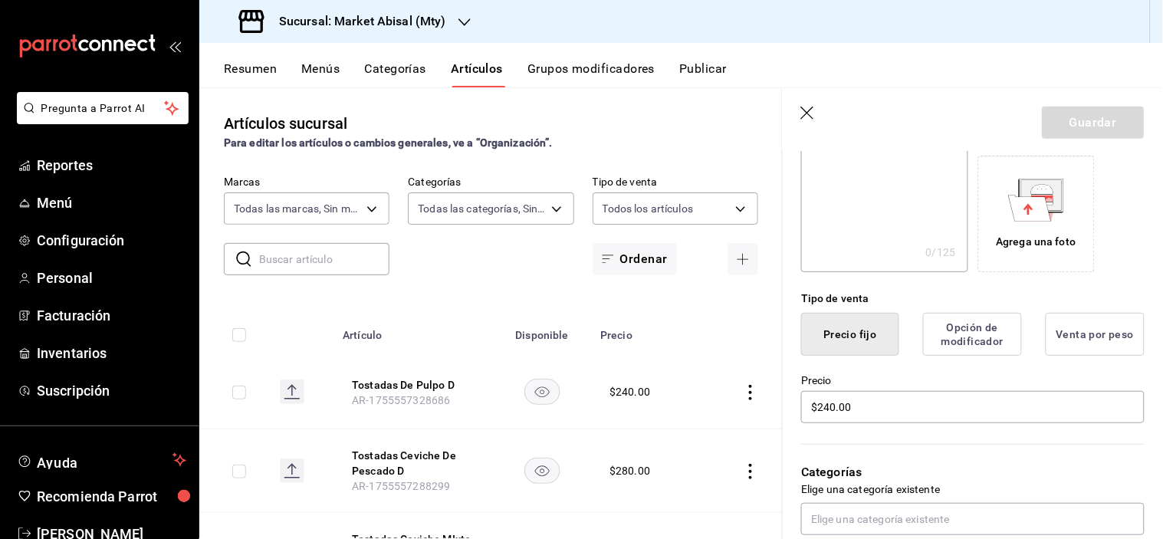
scroll to position [596, 0]
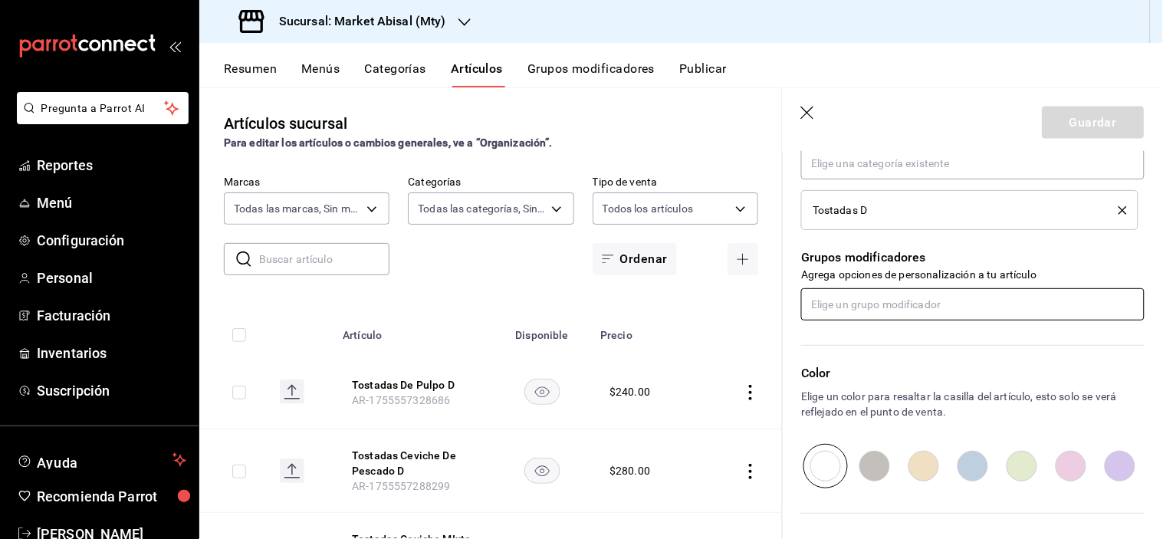
click at [894, 318] on input "text" at bounding box center [973, 304] width 344 height 32
type input "SA"
click at [861, 334] on li "Salsa" at bounding box center [967, 339] width 331 height 25
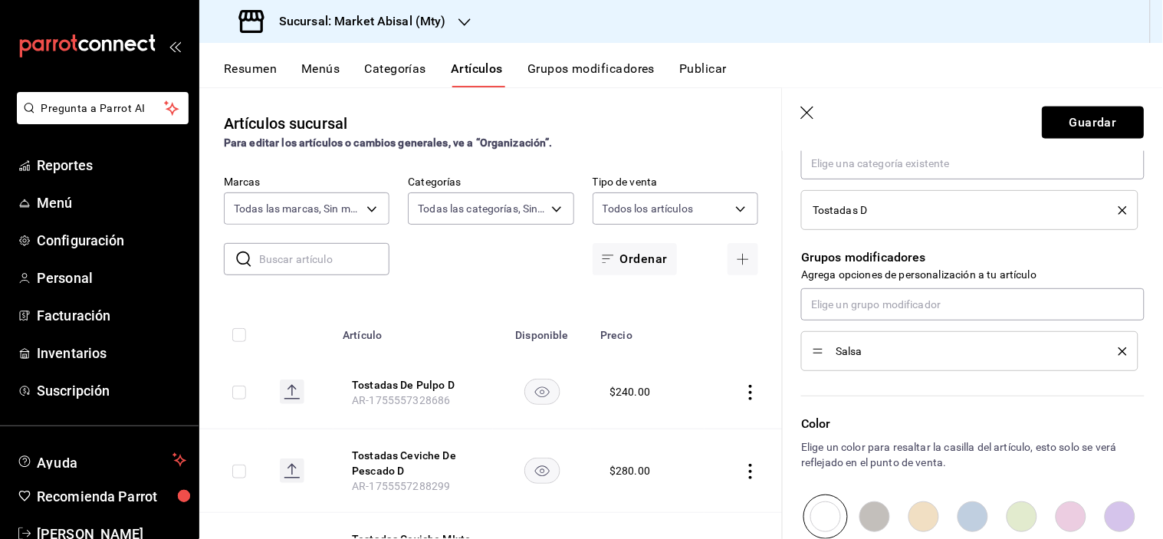
click at [1085, 125] on button "Guardar" at bounding box center [1094, 123] width 102 height 32
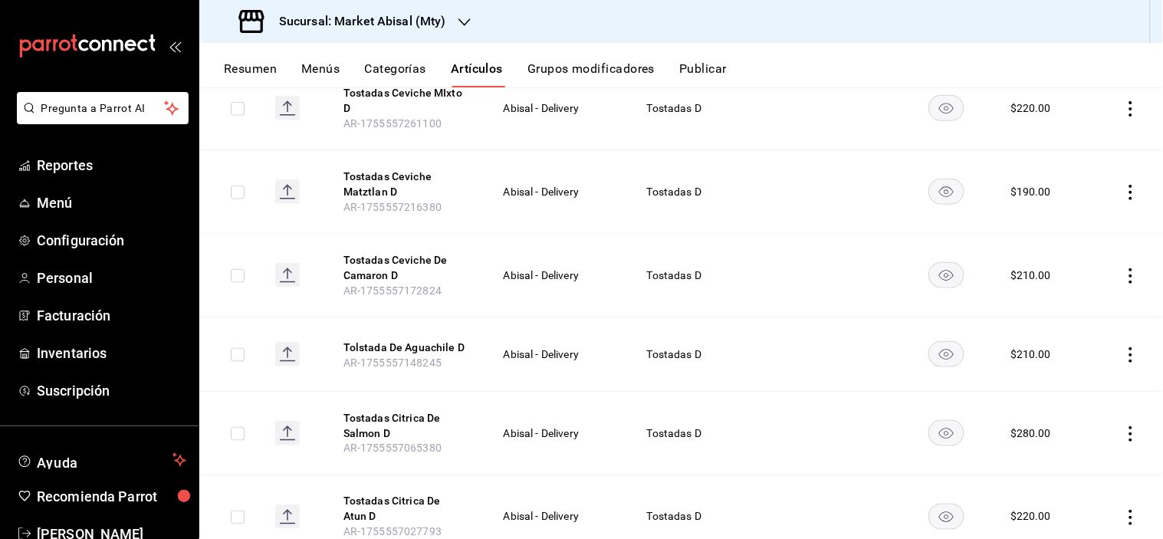
scroll to position [426, 0]
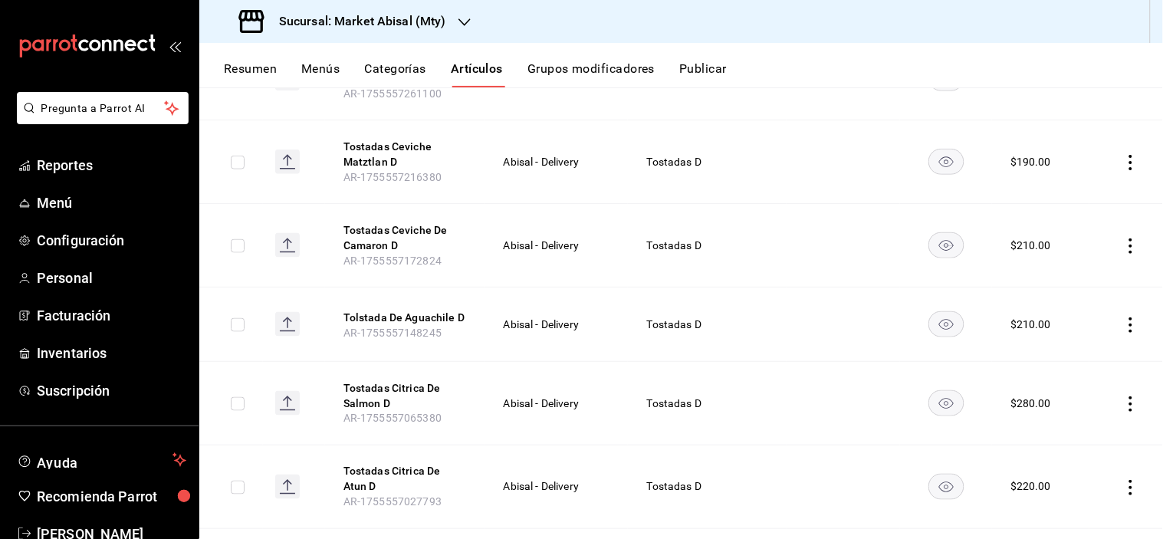
click at [426, 313] on button "Tolstada De Aguachile D" at bounding box center [405, 317] width 123 height 15
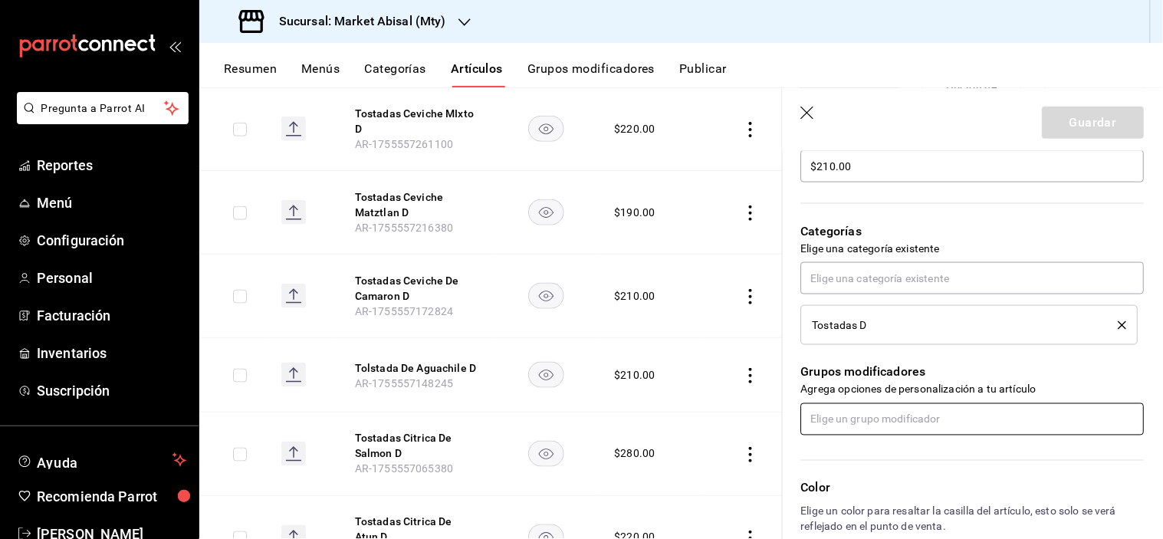
scroll to position [511, 0]
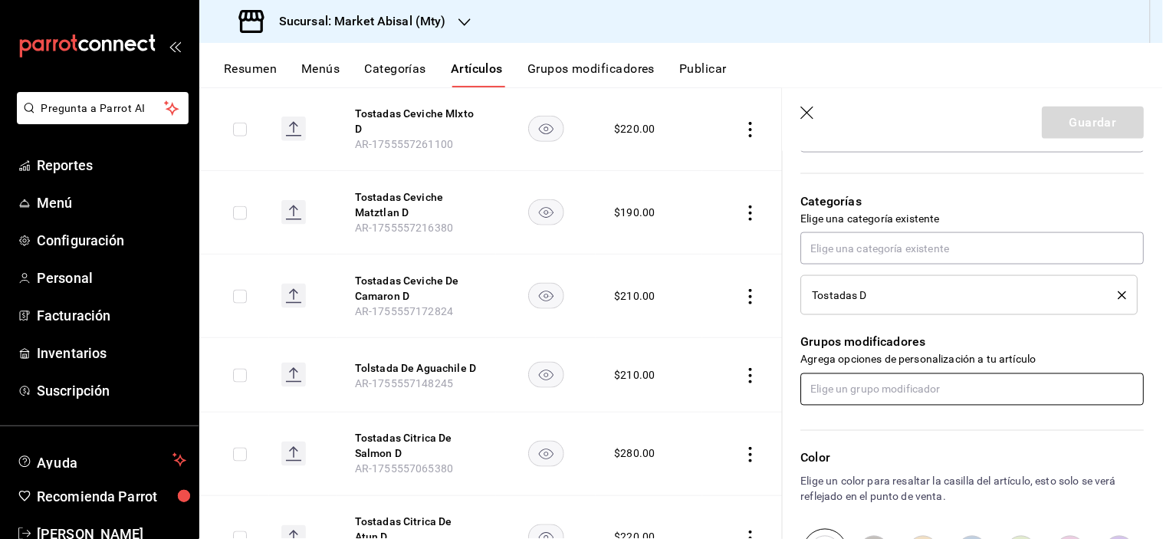
click at [867, 381] on input "text" at bounding box center [973, 390] width 344 height 32
type input "SA"
drag, startPoint x: 862, startPoint y: 430, endPoint x: 898, endPoint y: 402, distance: 45.9
click at [863, 430] on li "Salsa" at bounding box center [967, 424] width 331 height 25
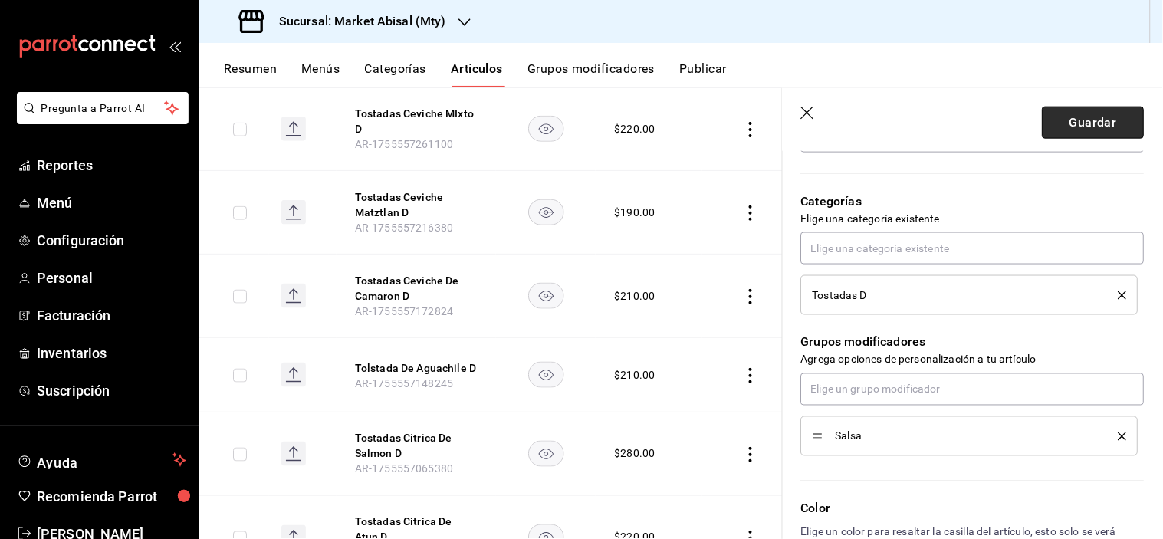
click at [1113, 115] on button "Guardar" at bounding box center [1094, 123] width 102 height 32
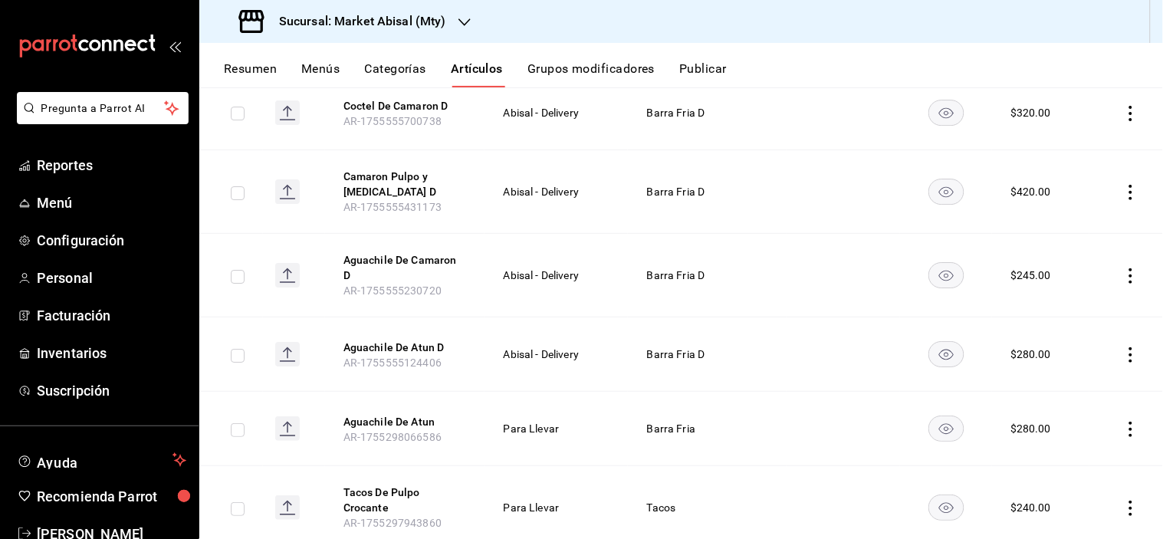
scroll to position [1363, 0]
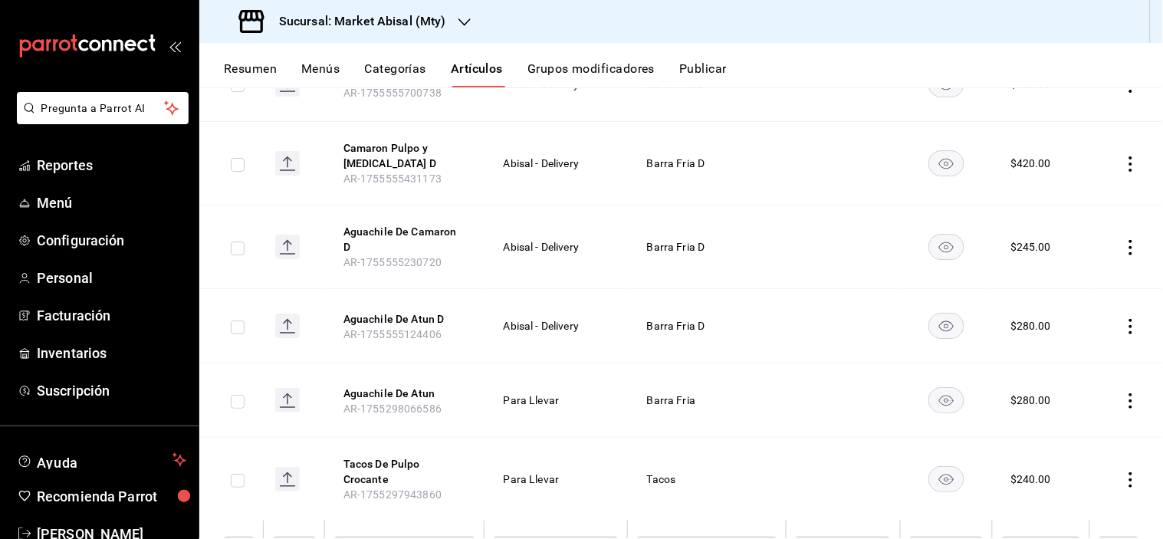
click at [424, 224] on button "Aguachile De Camaron D" at bounding box center [405, 239] width 123 height 31
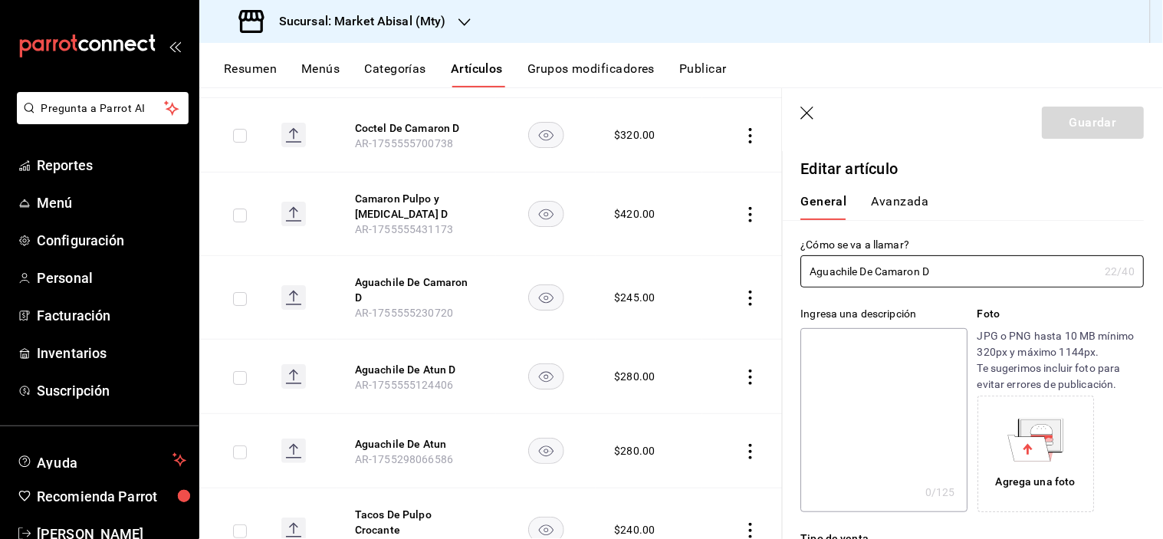
type input "$245.00"
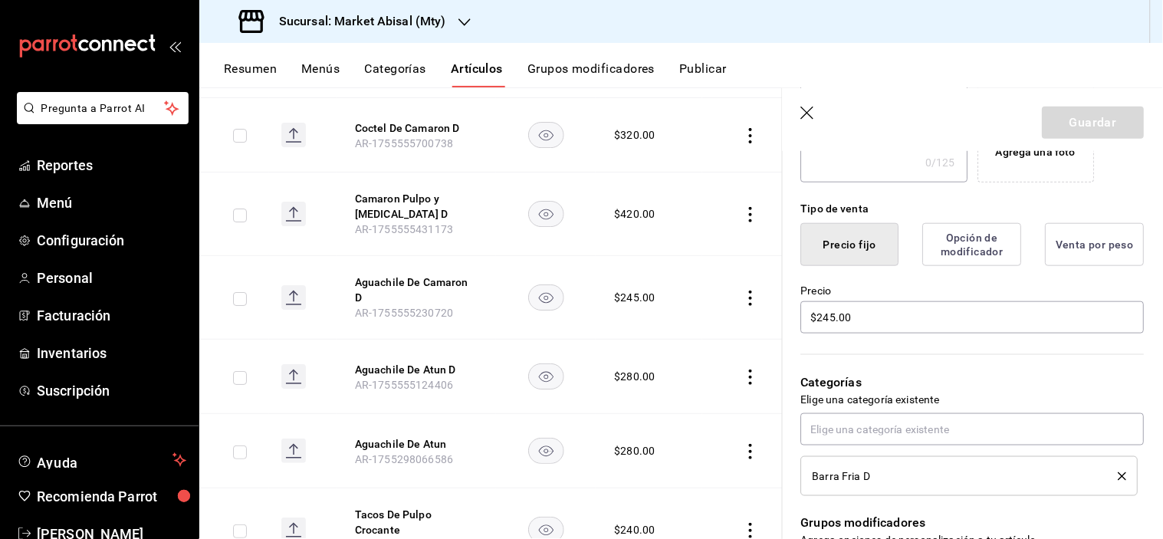
scroll to position [596, 0]
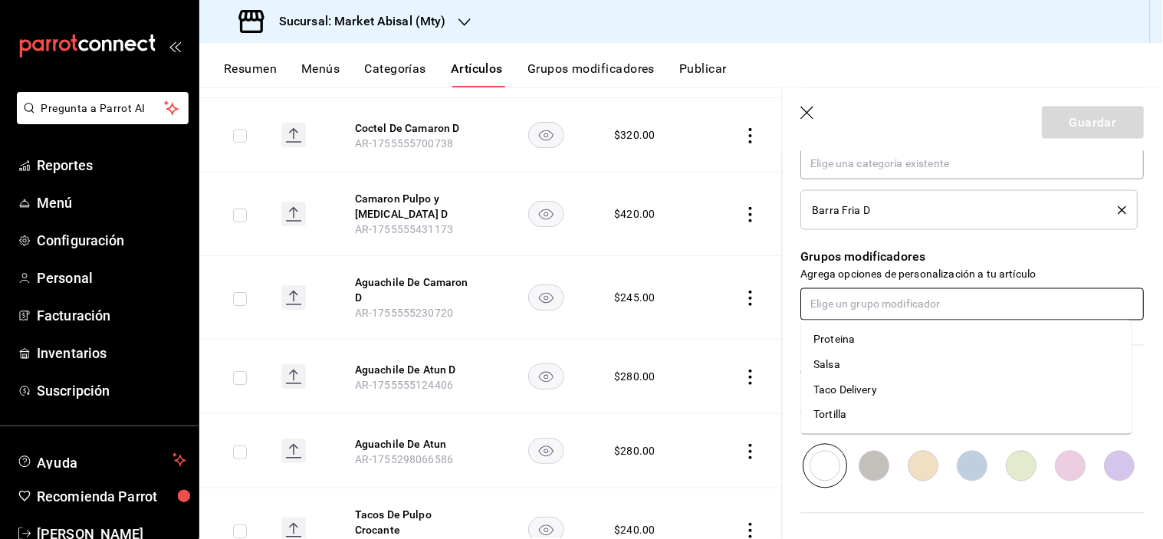
click at [857, 308] on input "text" at bounding box center [973, 304] width 344 height 32
type input "SAL"
click at [857, 330] on li "Salsa" at bounding box center [967, 339] width 331 height 25
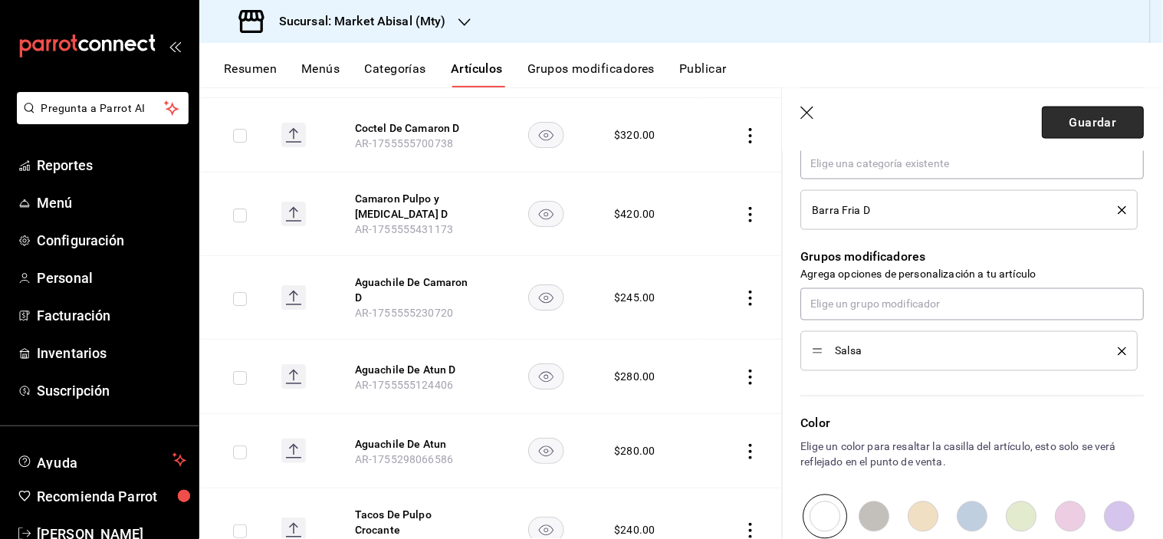
click at [1113, 128] on button "Guardar" at bounding box center [1094, 123] width 102 height 32
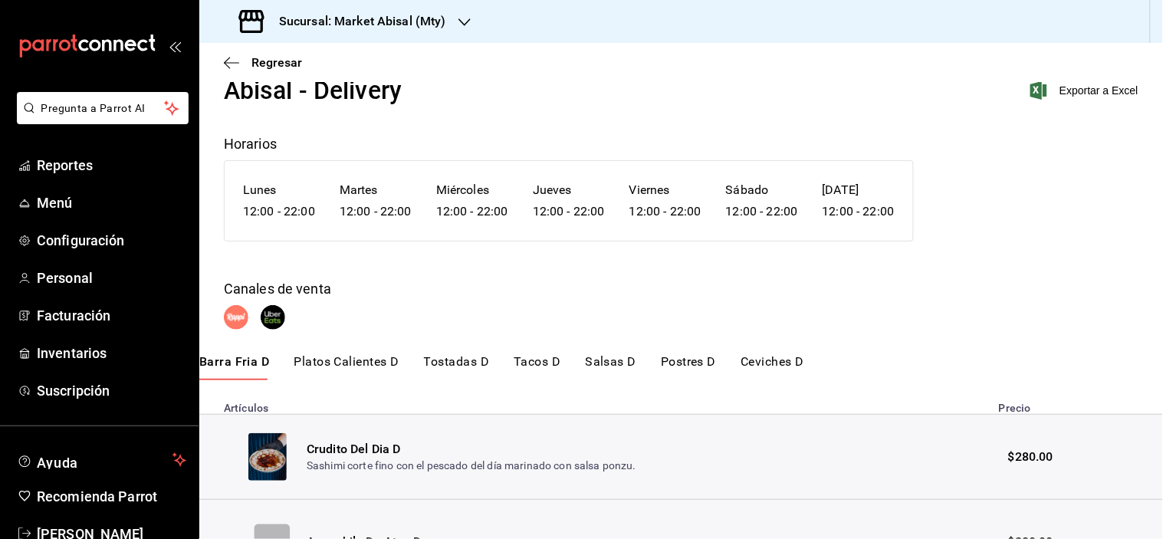
scroll to position [85, 0]
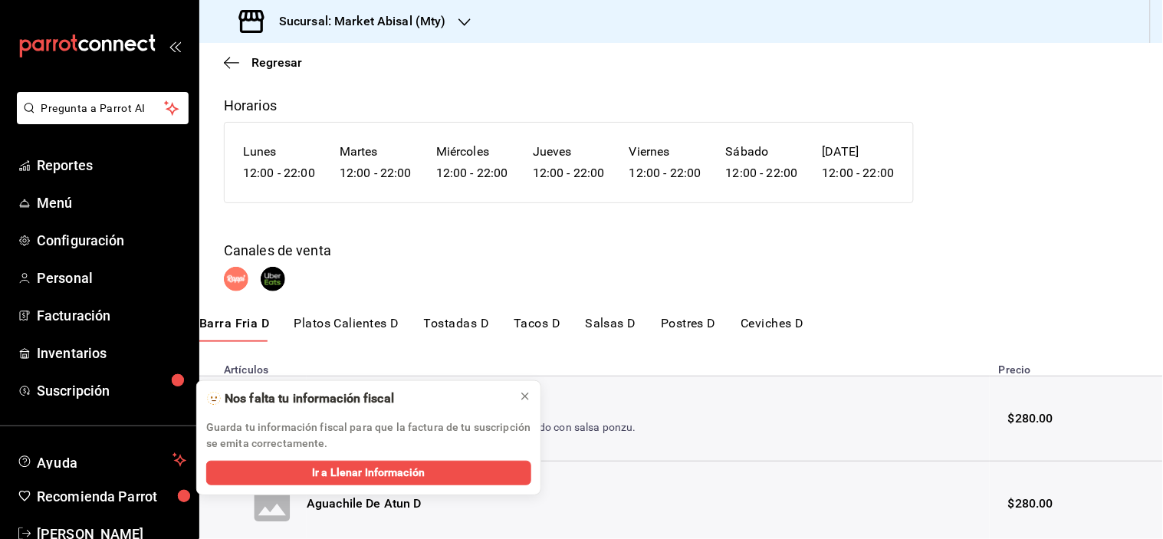
click at [753, 311] on div "Abisal - Delivery Exportar a Excel Horarios [DATE] 12:00 - 22:00 [DATE] 12:00 -…" at bounding box center [681, 503] width 964 height 939
click at [749, 327] on button "Ceviches D" at bounding box center [773, 329] width 64 height 26
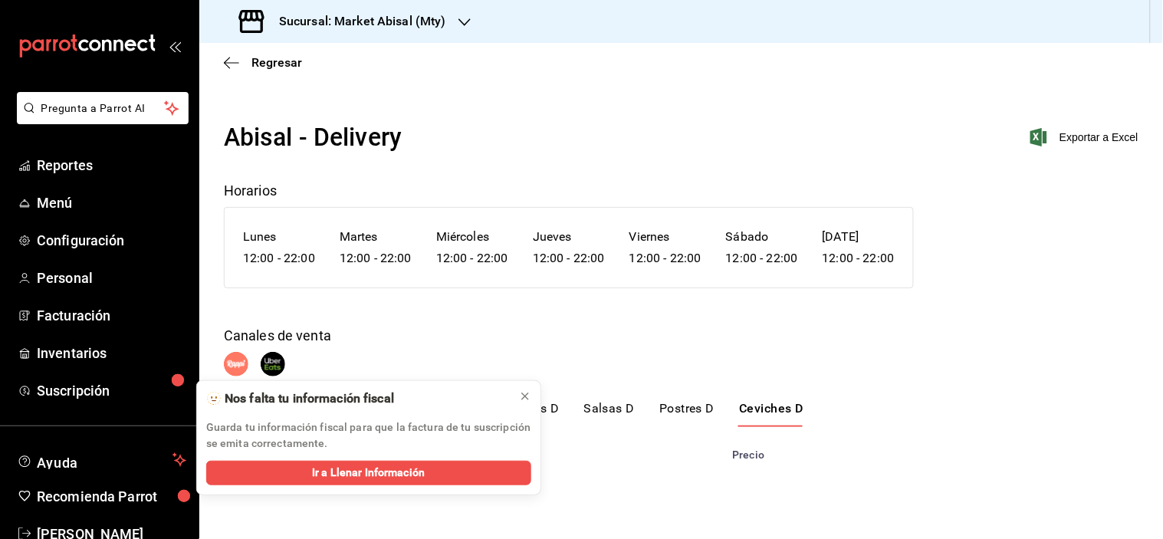
click at [1040, 325] on div "Canales de venta" at bounding box center [681, 335] width 915 height 21
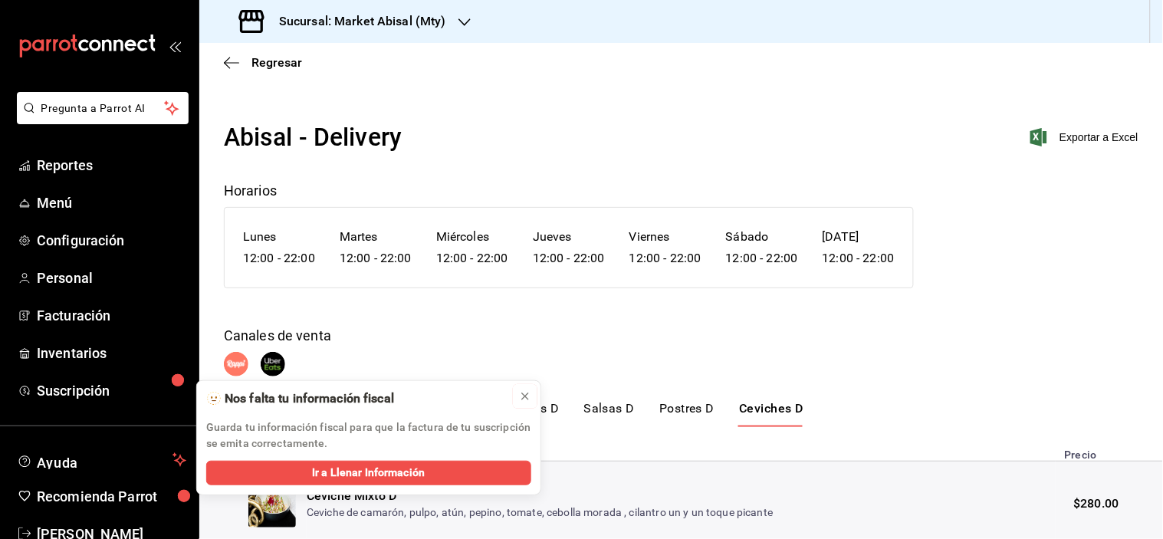
click at [525, 400] on icon at bounding box center [525, 396] width 12 height 12
